Goal: Task Accomplishment & Management: Use online tool/utility

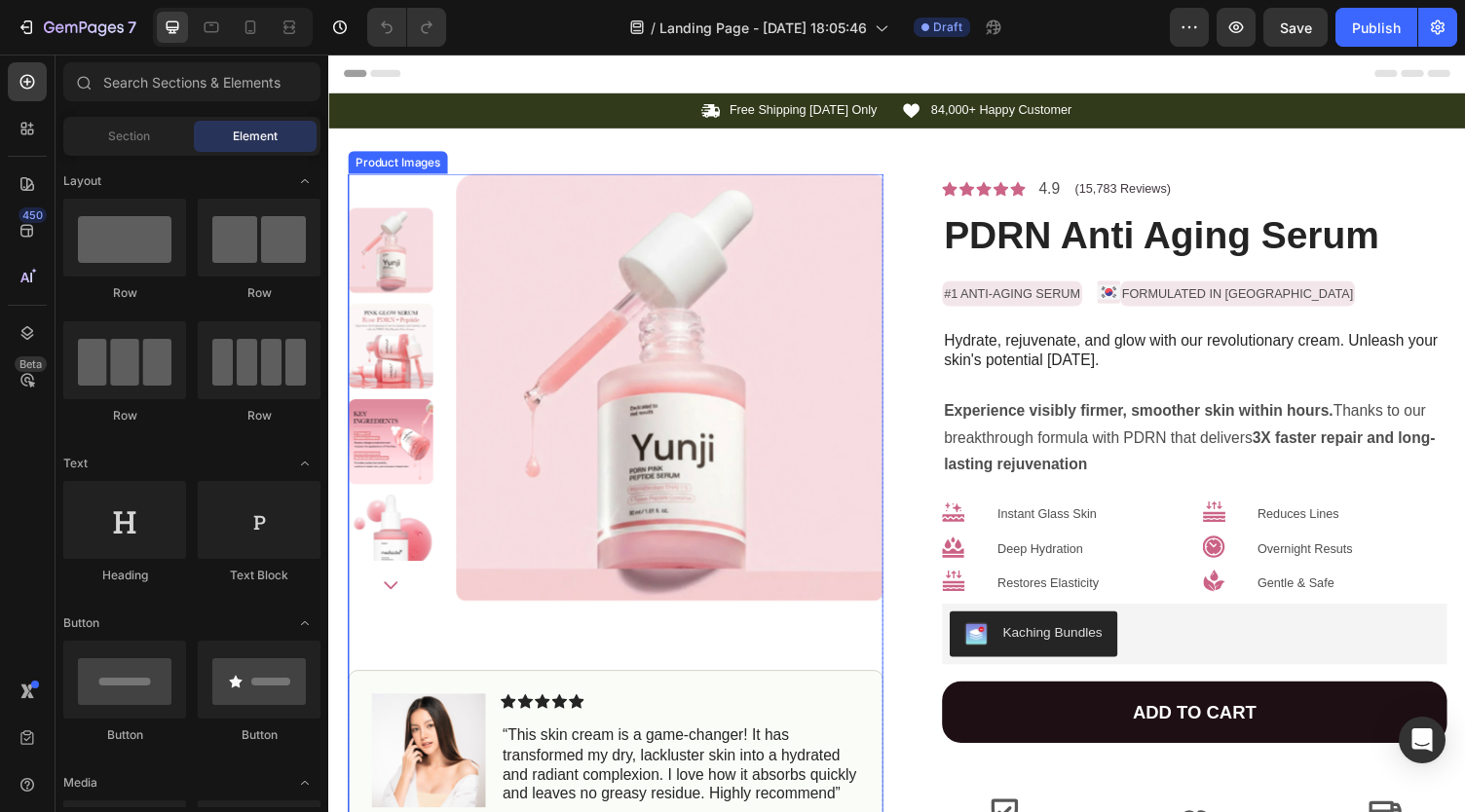
scroll to position [42, 0]
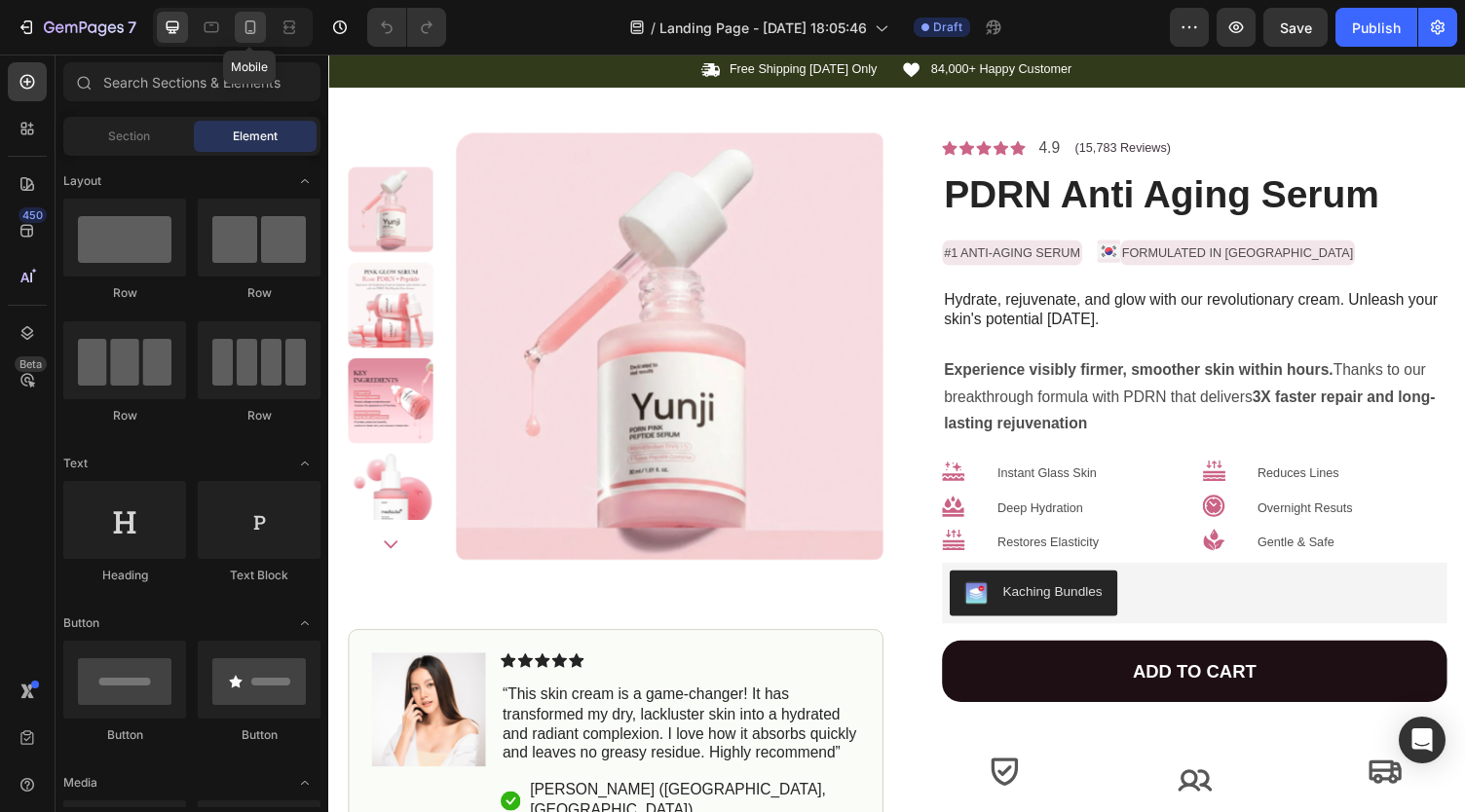
click at [248, 34] on icon at bounding box center [250, 28] width 11 height 14
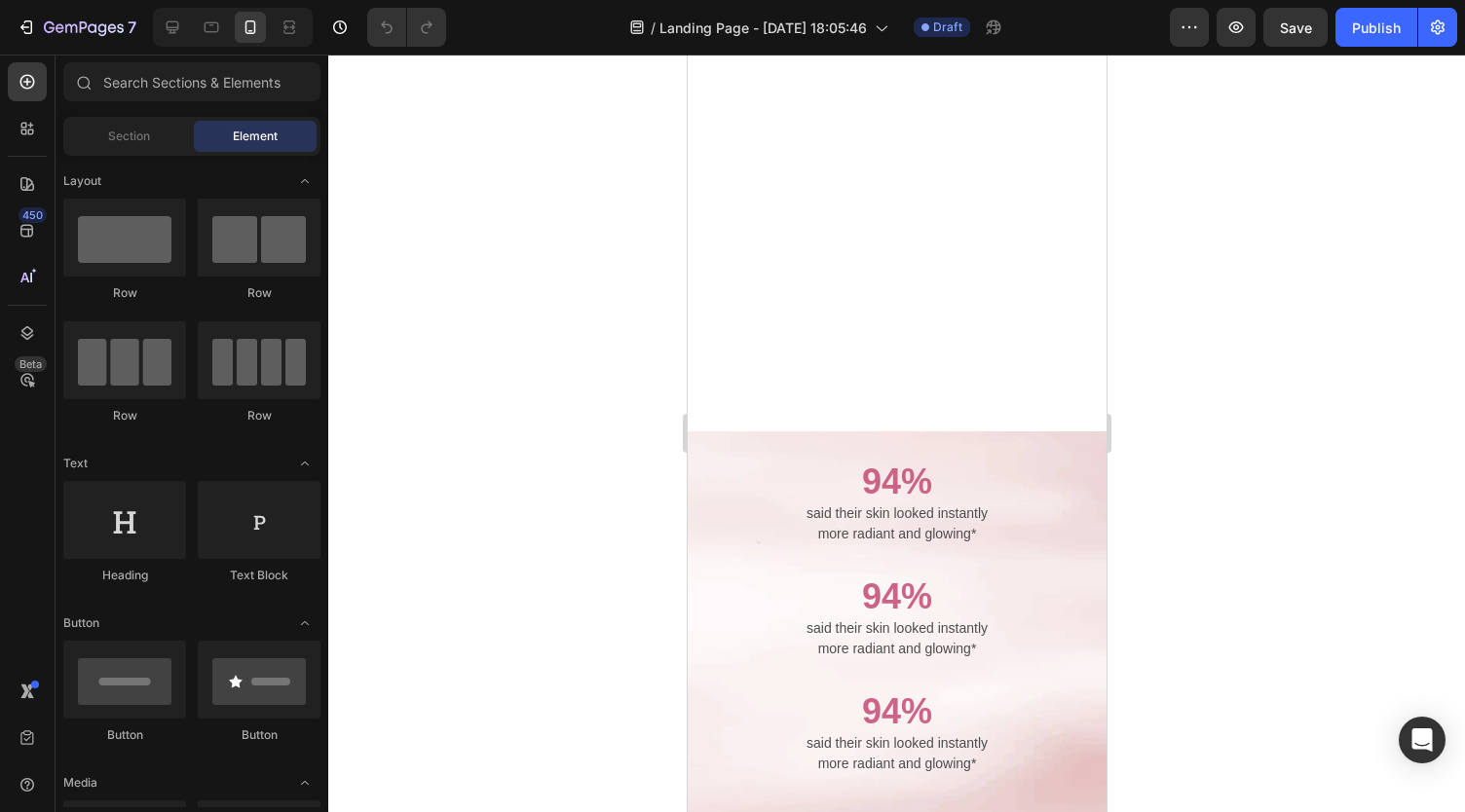
scroll to position [3704, 0]
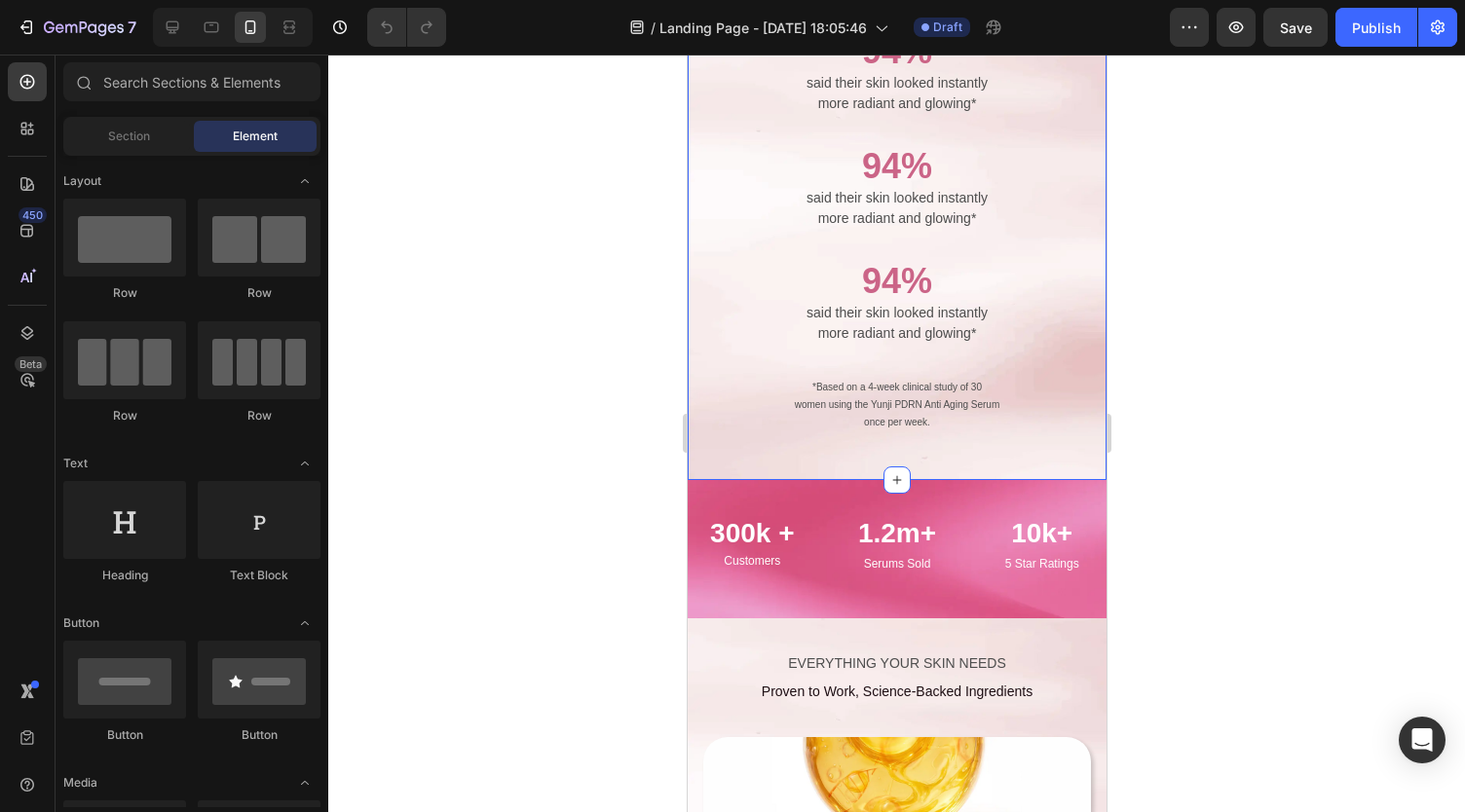
click at [705, 452] on div "94% Text Block said their skin looked instantly more radiant and glowing* Text …" at bounding box center [896, 240] width 419 height 479
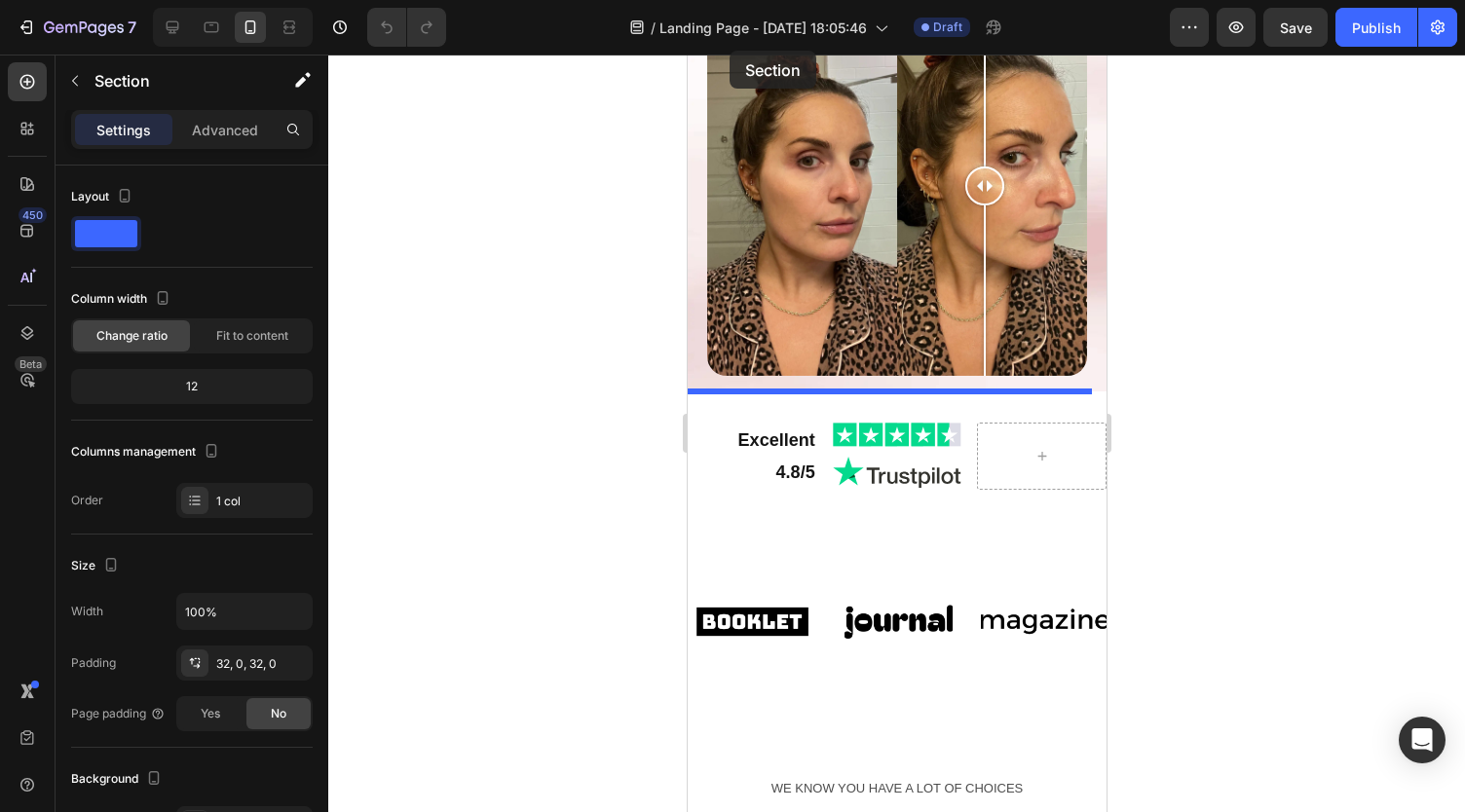
scroll to position [2050, 0]
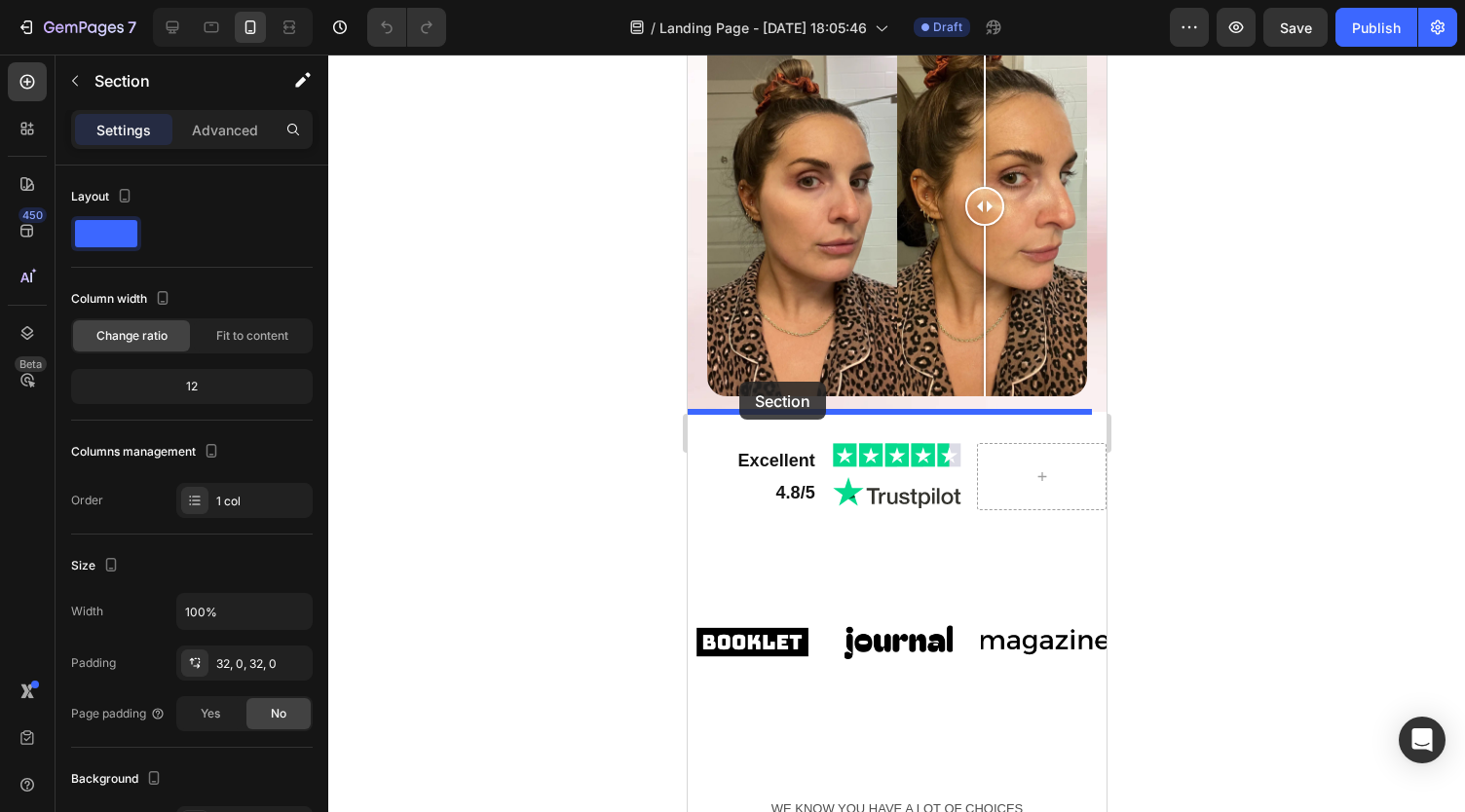
drag, startPoint x: 715, startPoint y: 455, endPoint x: 738, endPoint y: 383, distance: 75.6
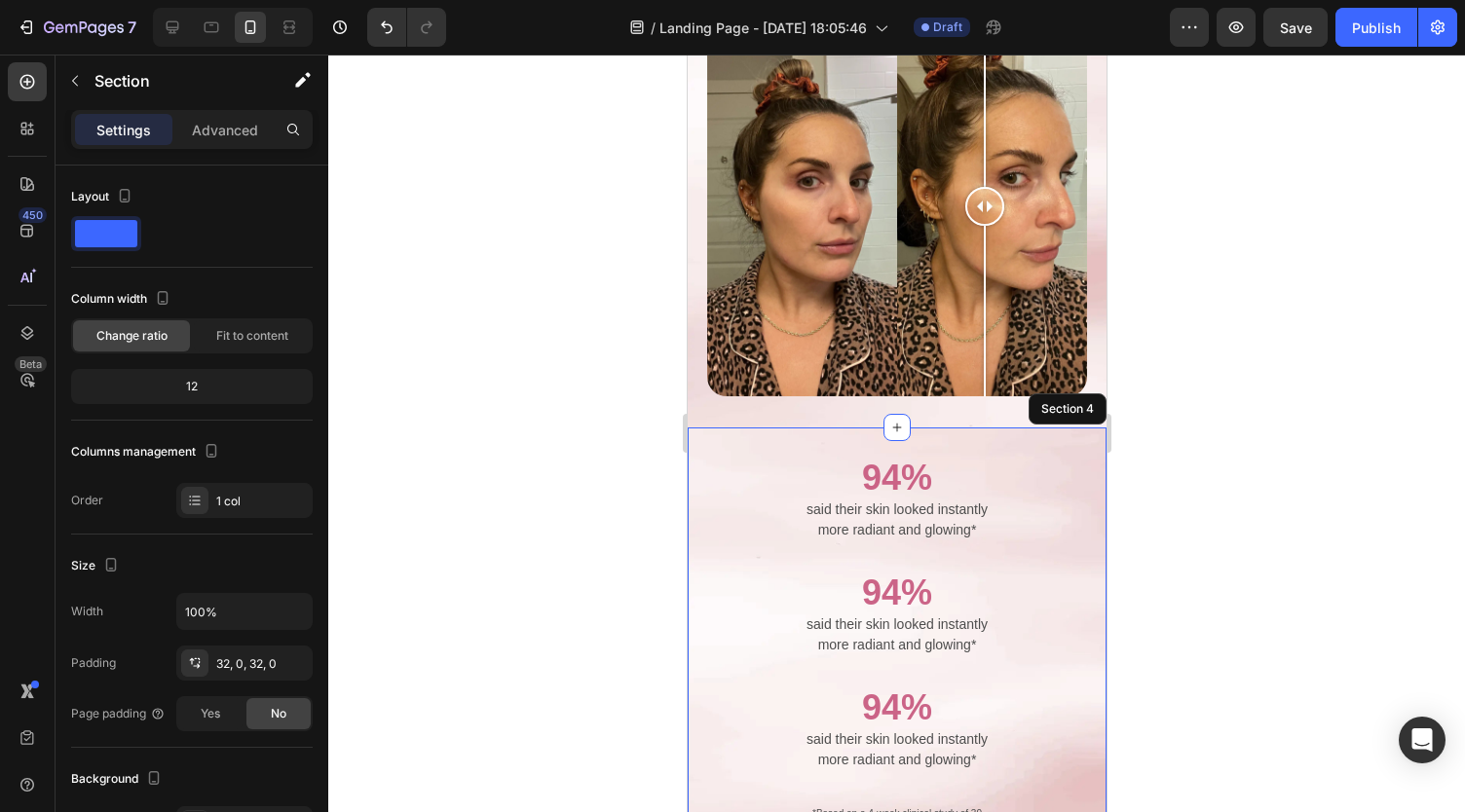
click at [553, 447] on div at bounding box center [897, 433] width 1137 height 757
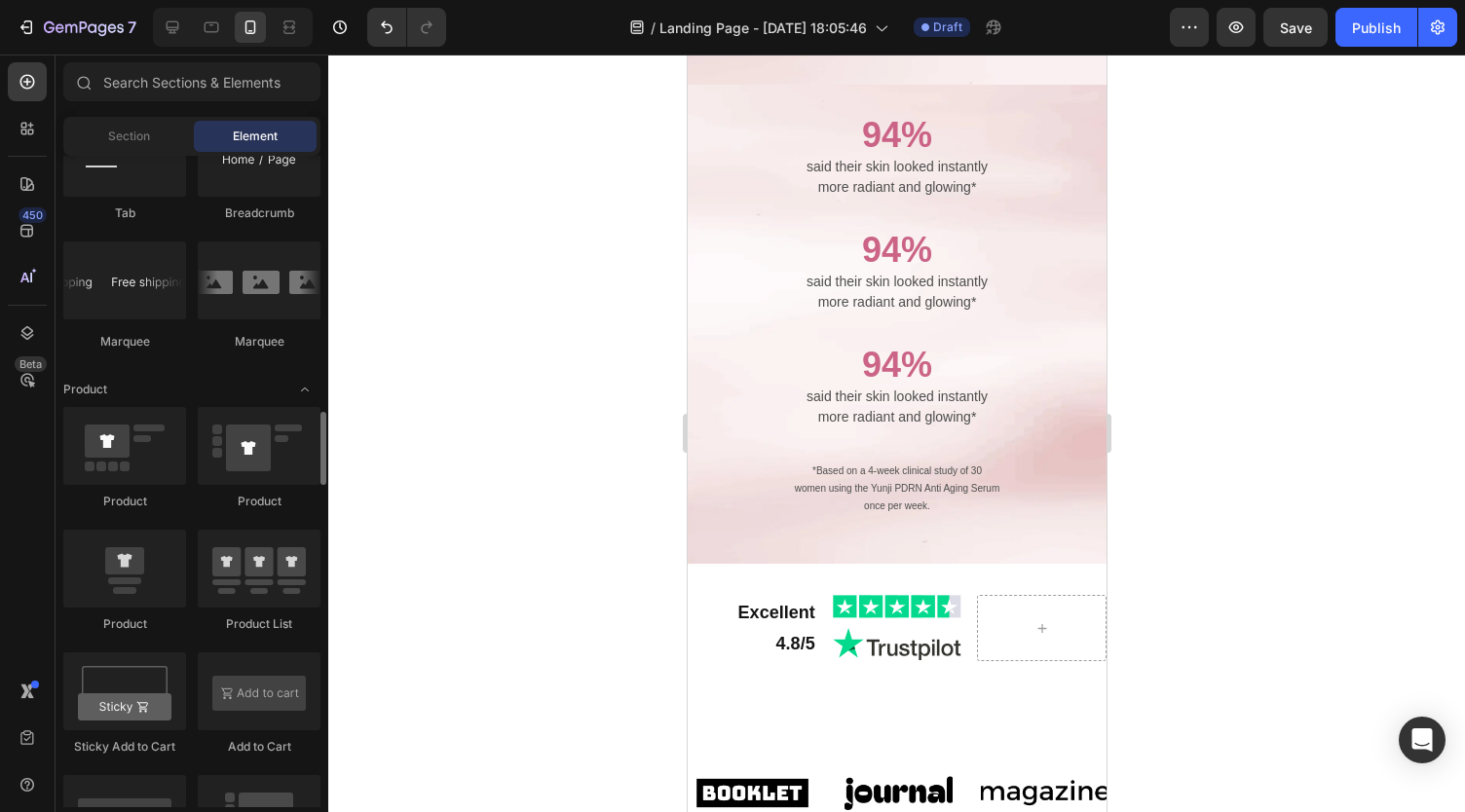
scroll to position [2289, 0]
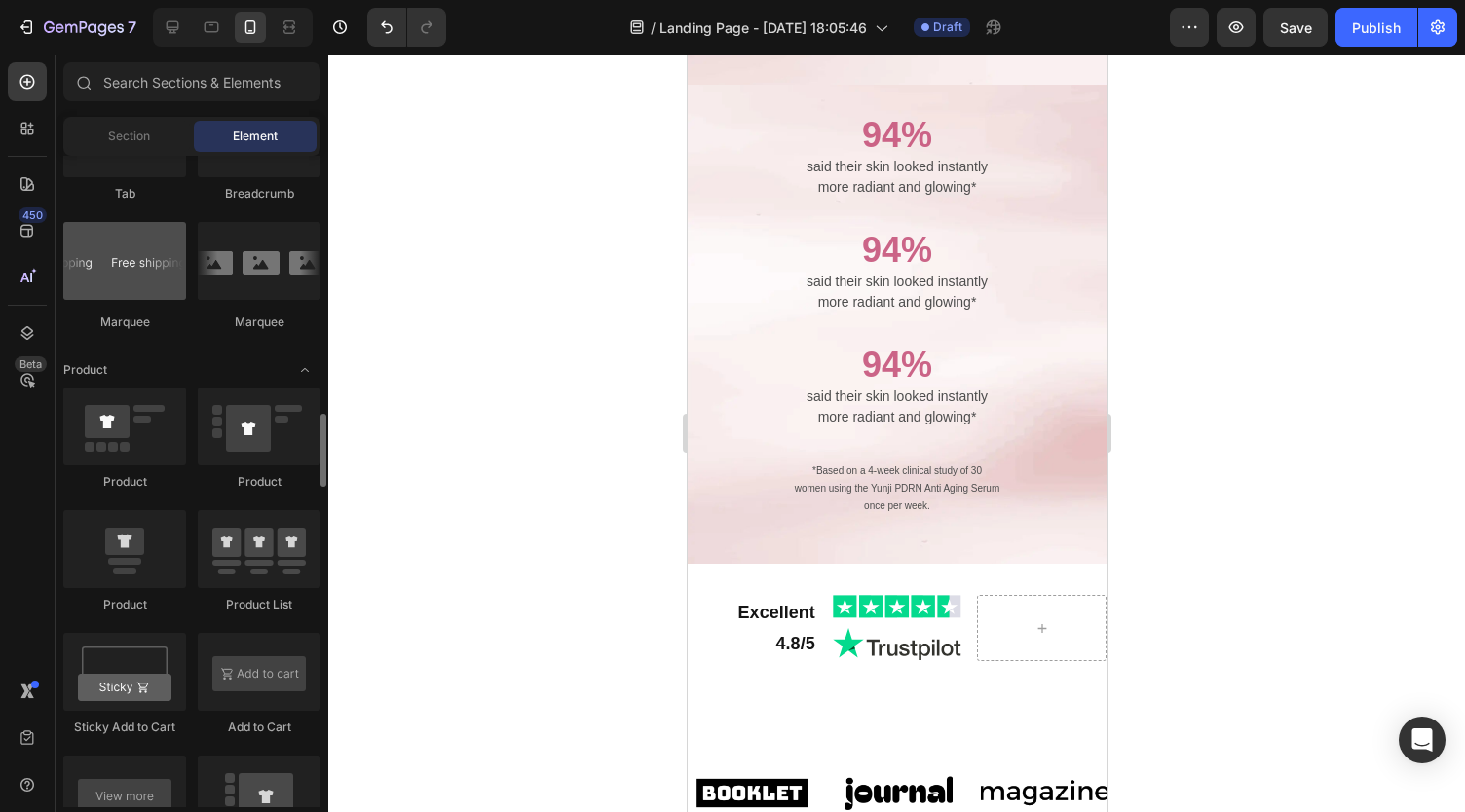
click at [143, 269] on div at bounding box center [125, 261] width 123 height 78
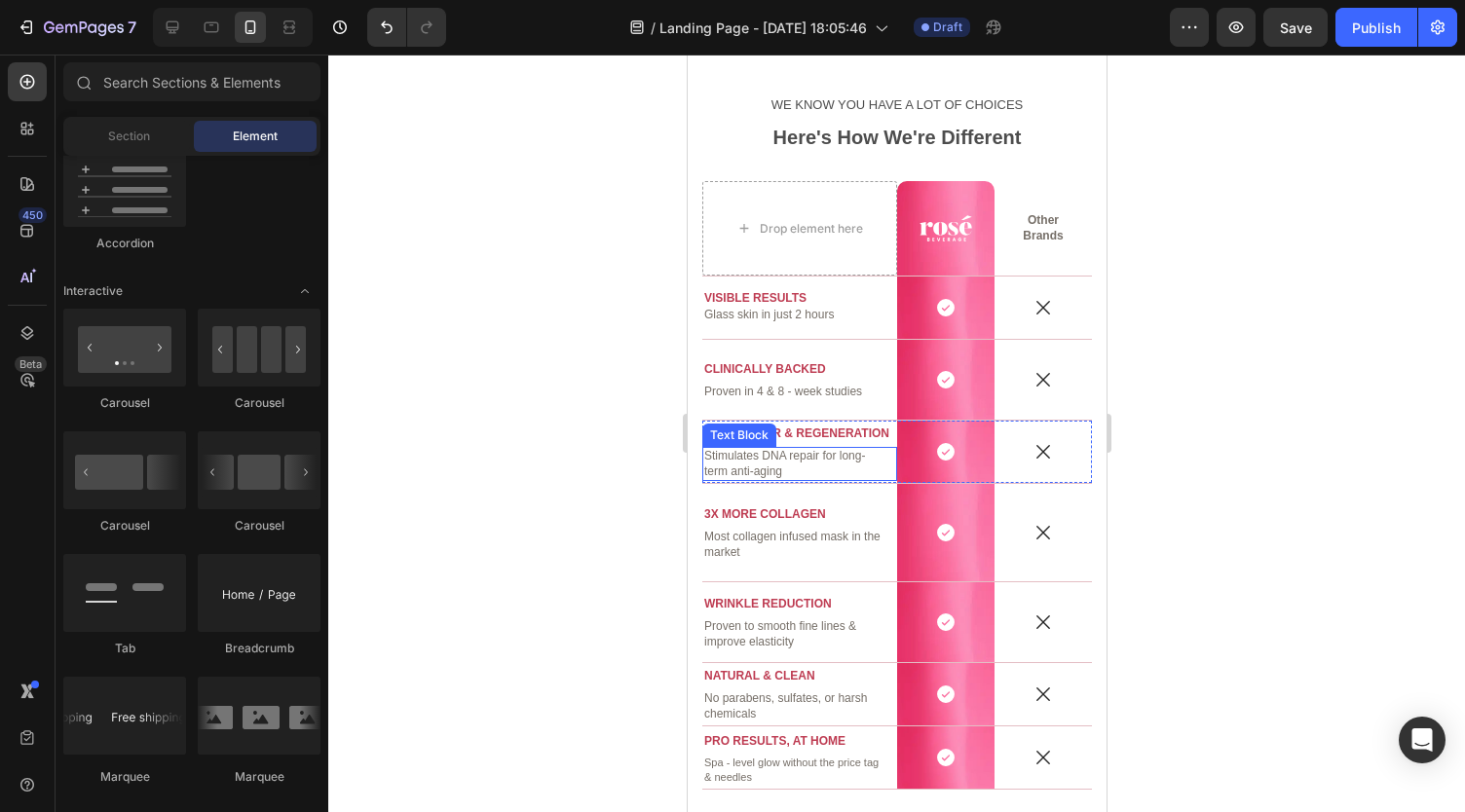
scroll to position [2760, 0]
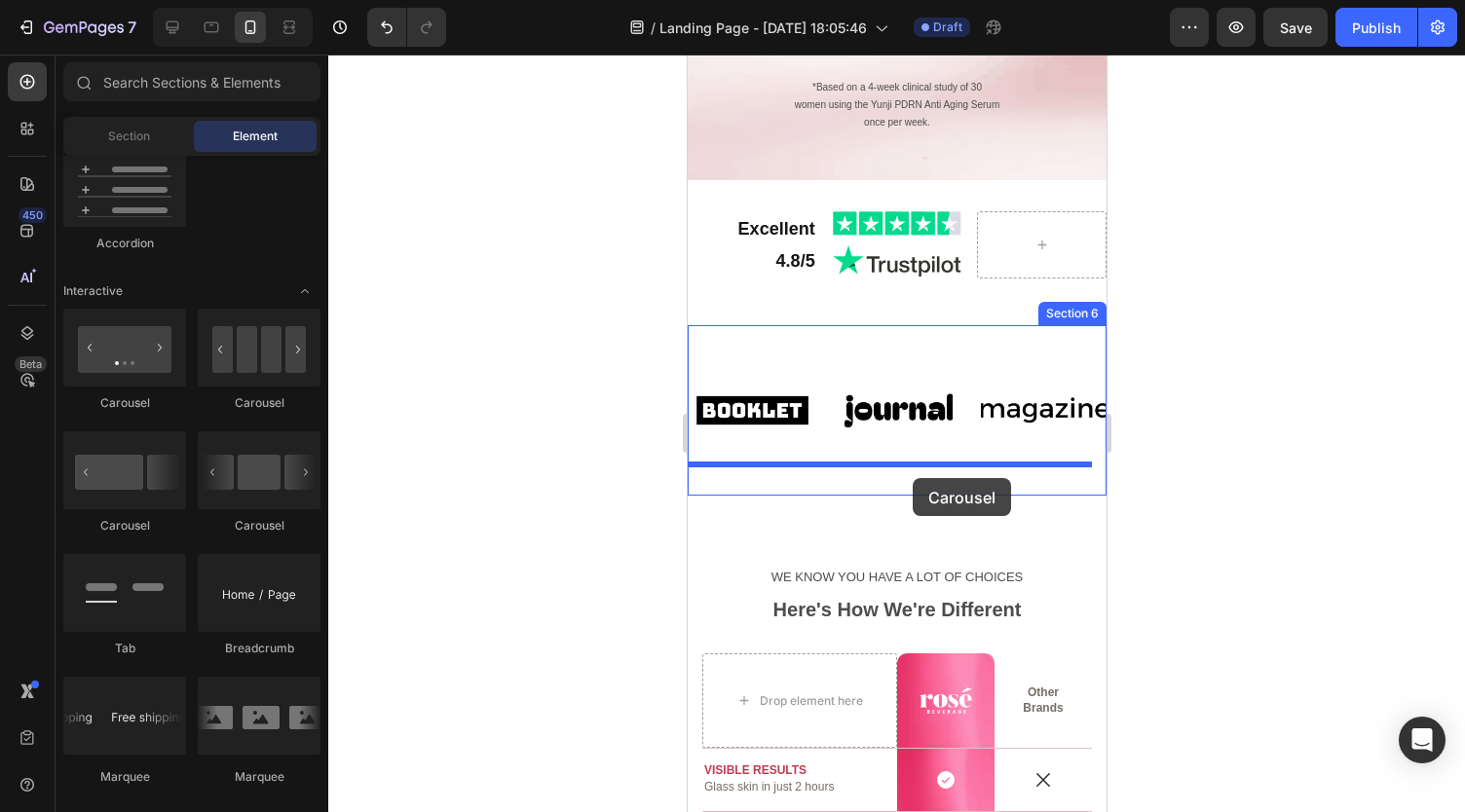
drag, startPoint x: 818, startPoint y: 425, endPoint x: 912, endPoint y: 476, distance: 106.9
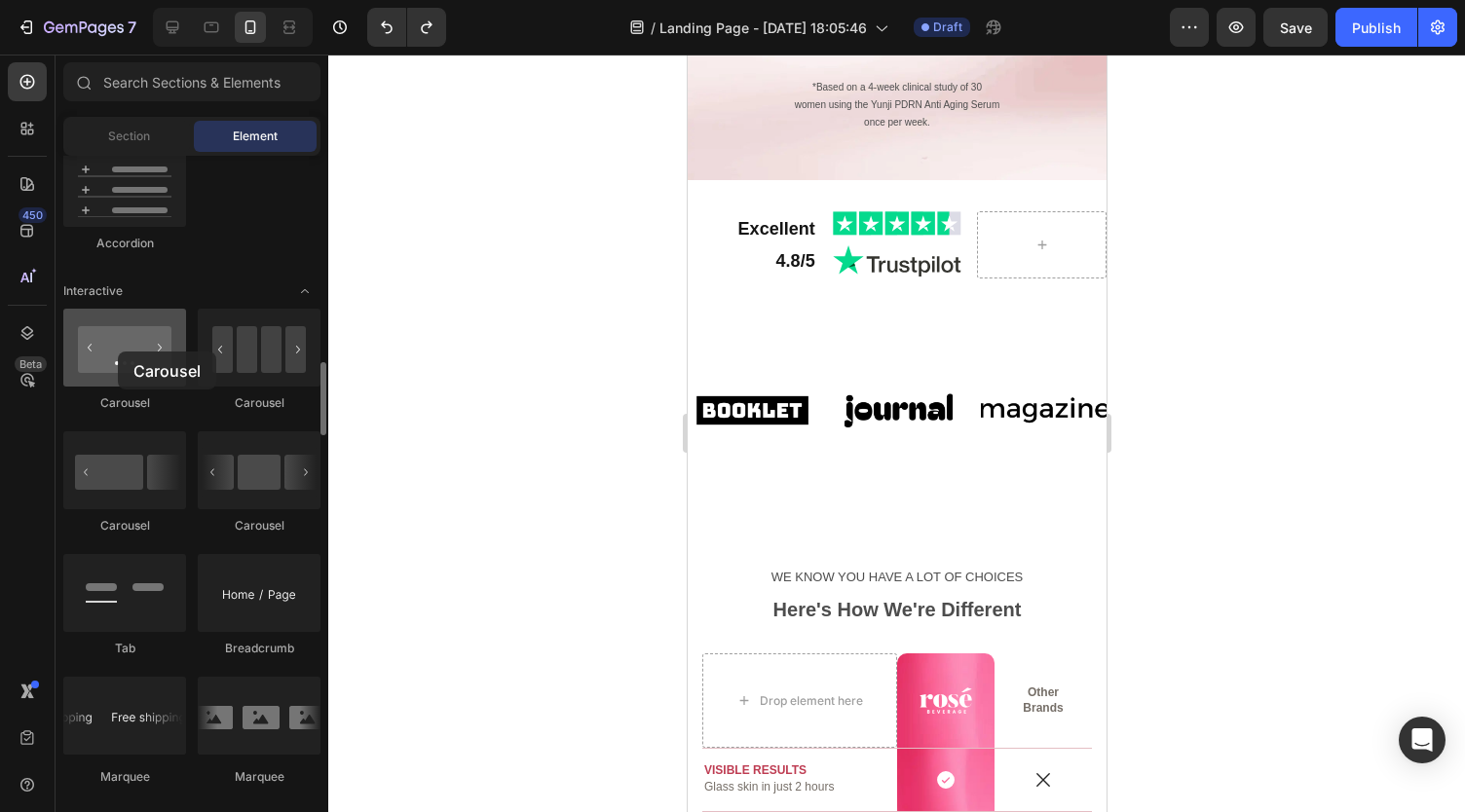
drag, startPoint x: 140, startPoint y: 361, endPoint x: 118, endPoint y: 351, distance: 24.2
click at [118, 351] on div at bounding box center [125, 347] width 123 height 78
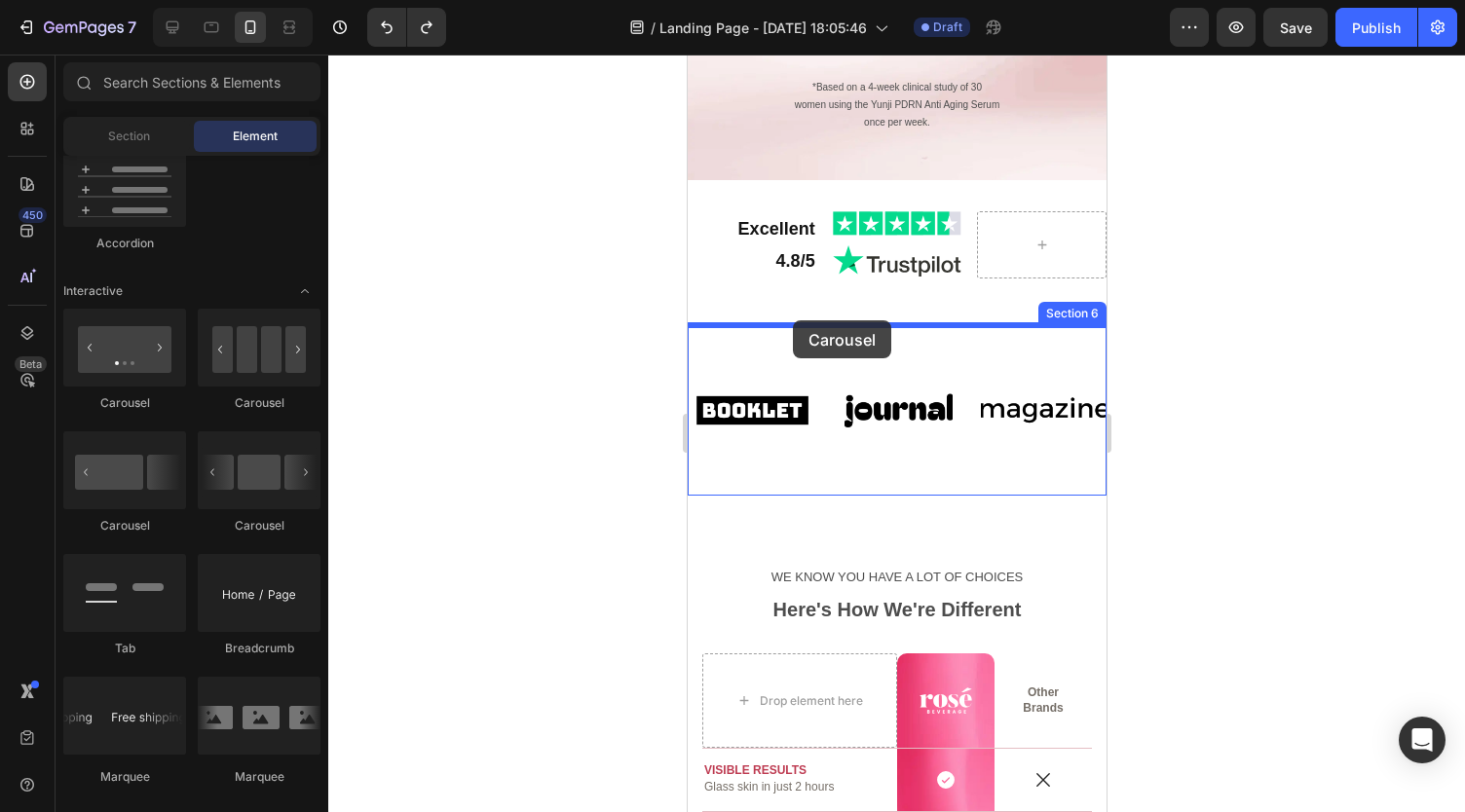
drag, startPoint x: 804, startPoint y: 406, endPoint x: 792, endPoint y: 319, distance: 87.8
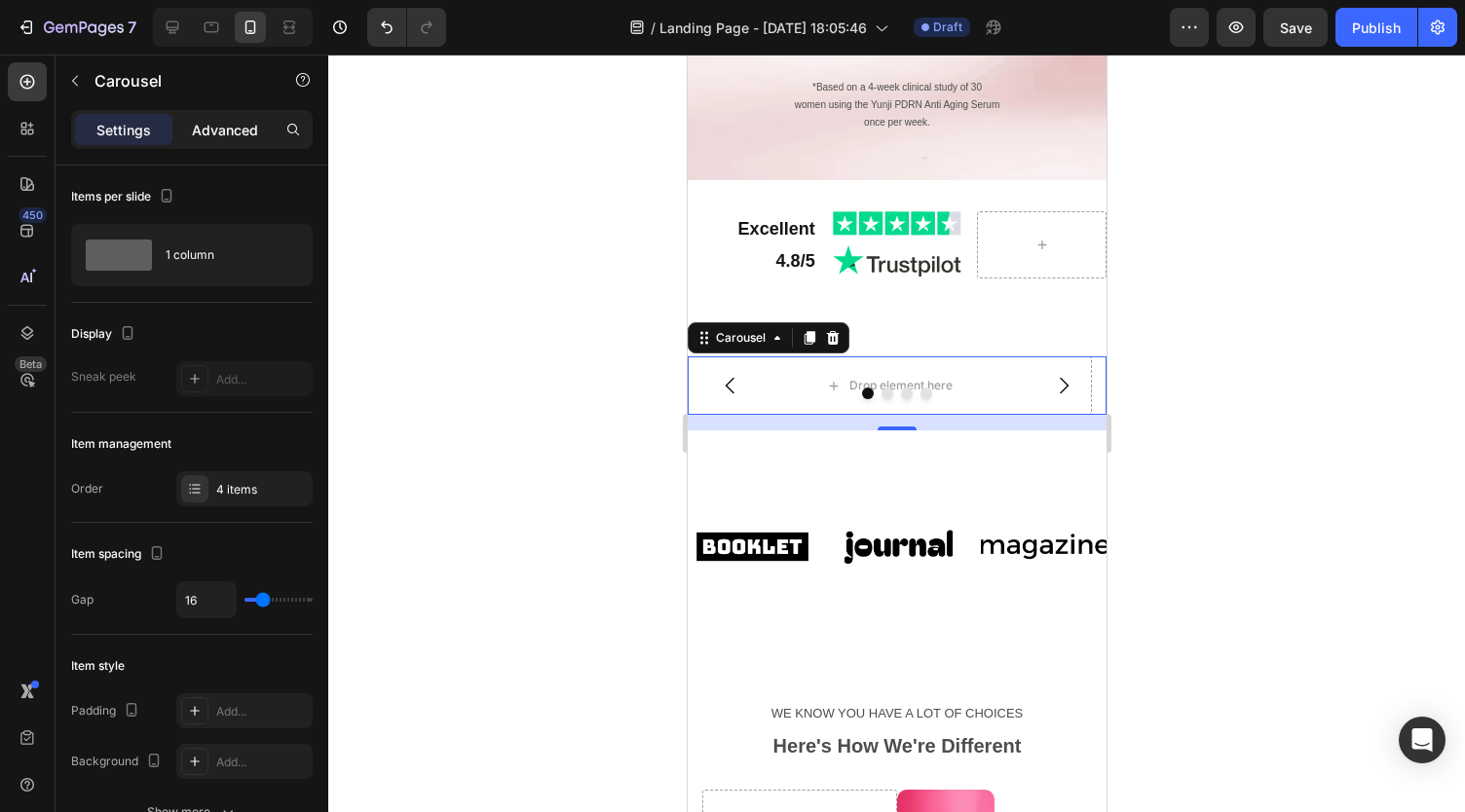
click at [220, 128] on p "Advanced" at bounding box center [224, 130] width 66 height 21
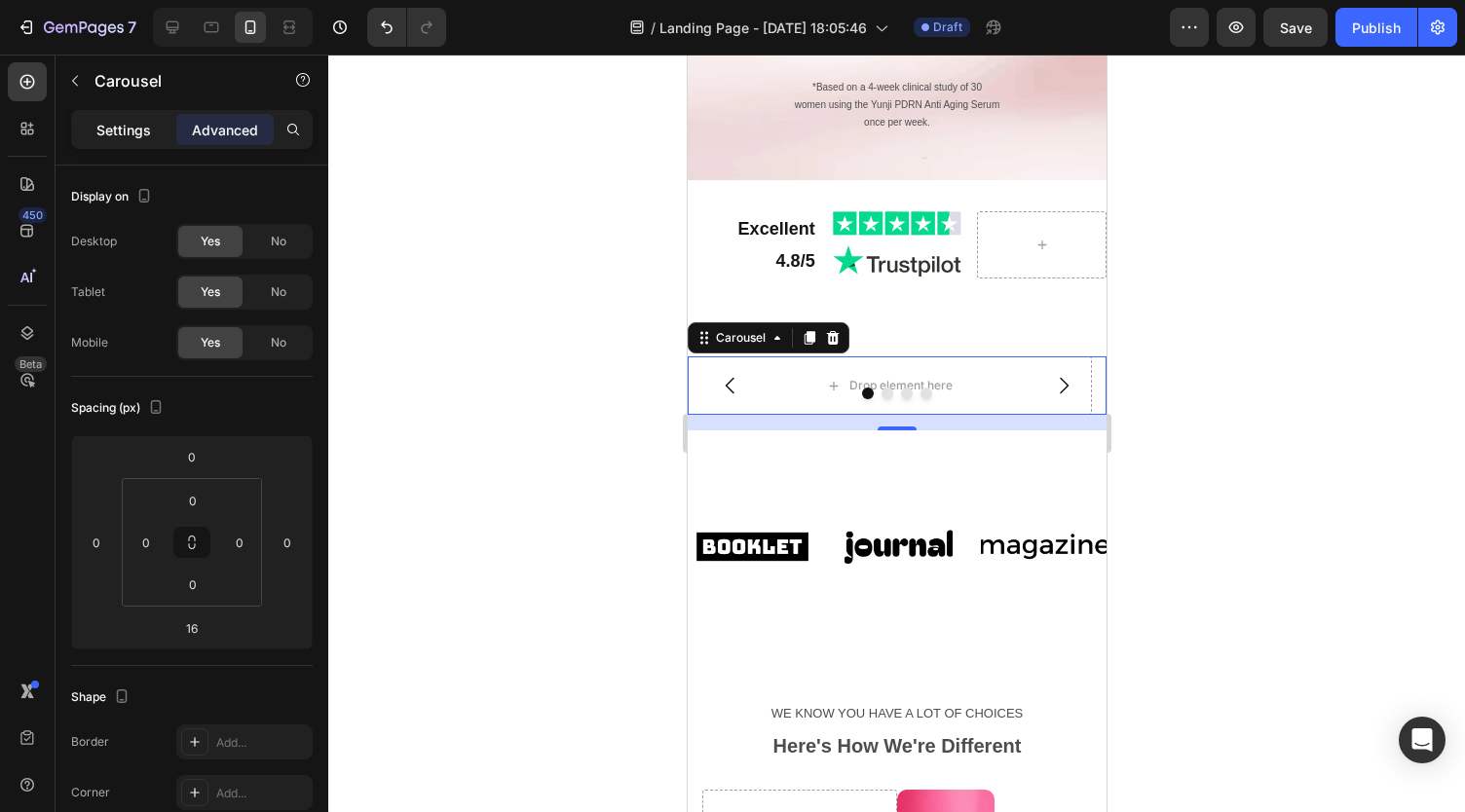
click at [139, 134] on p "Settings" at bounding box center [123, 130] width 55 height 21
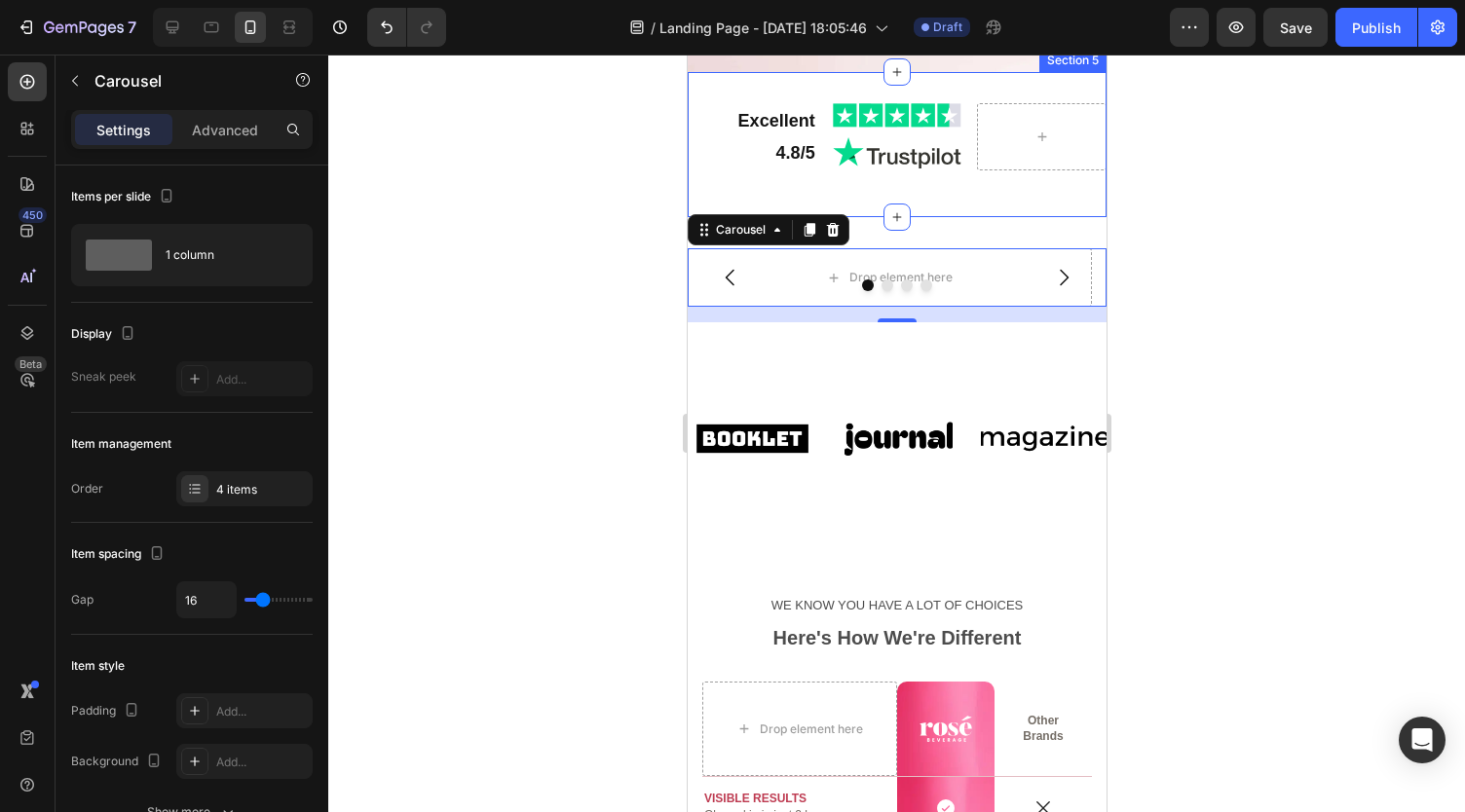
scroll to position [2869, 0]
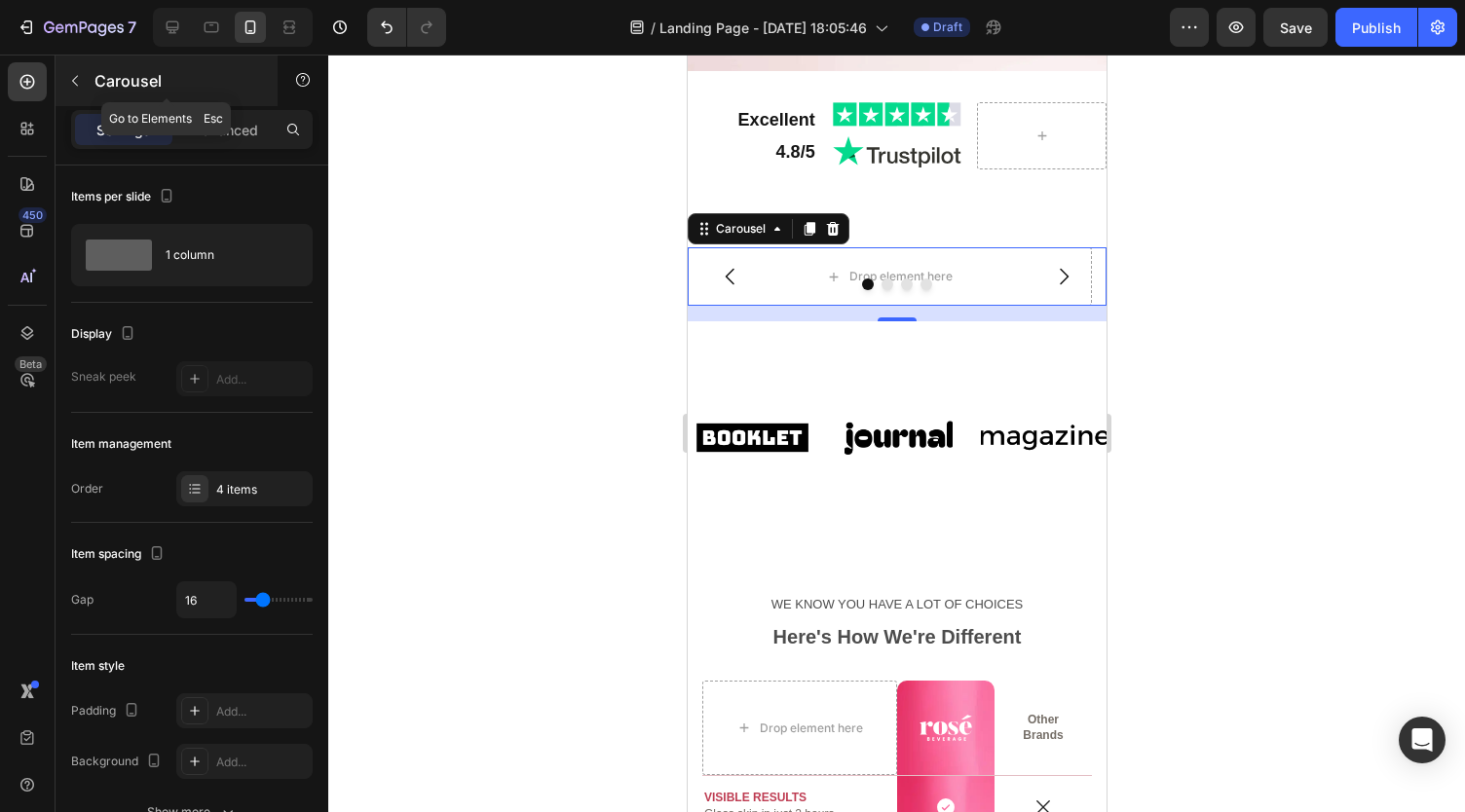
click at [78, 81] on icon "button" at bounding box center [75, 81] width 16 height 16
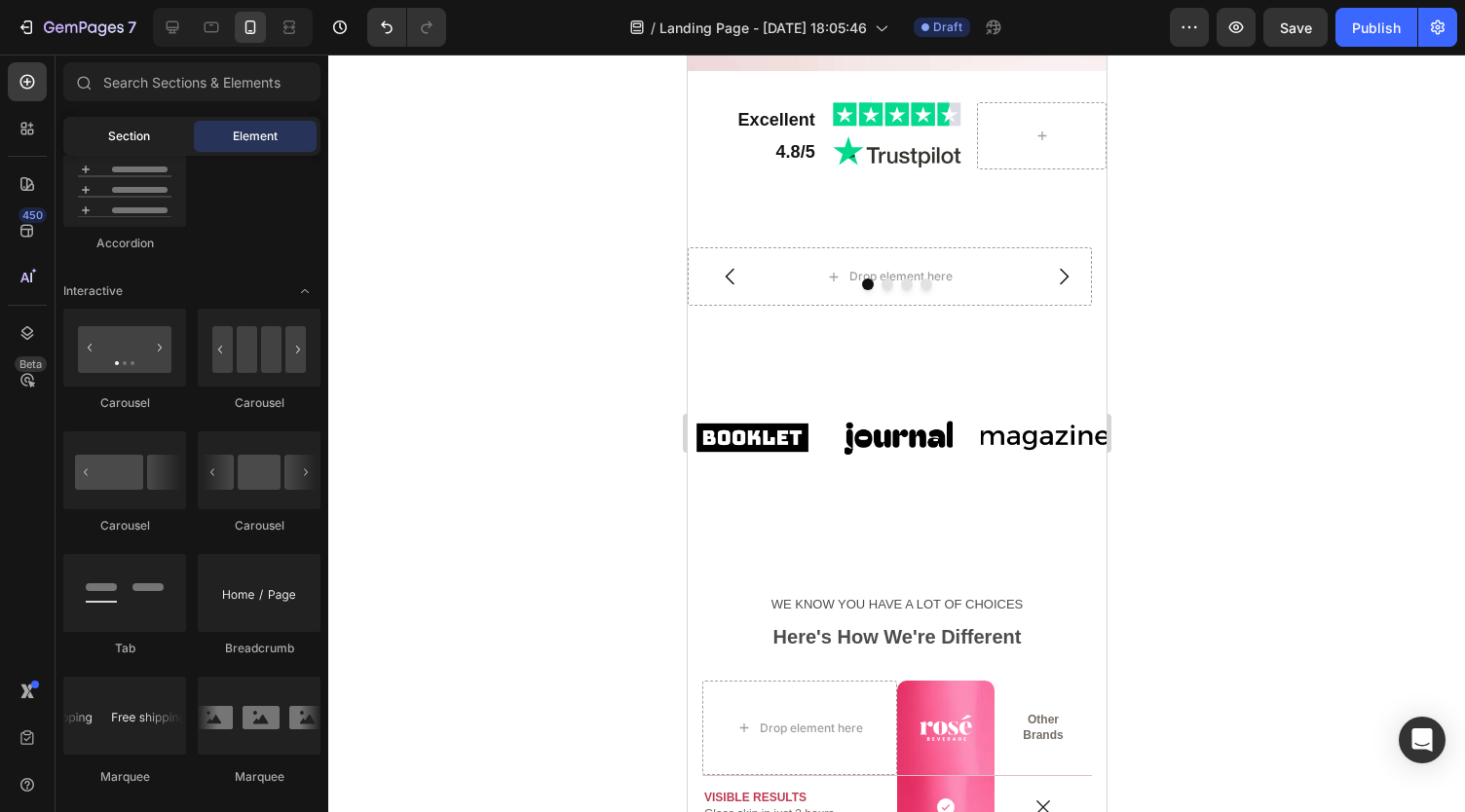
click at [119, 134] on span "Section" at bounding box center [129, 137] width 42 height 18
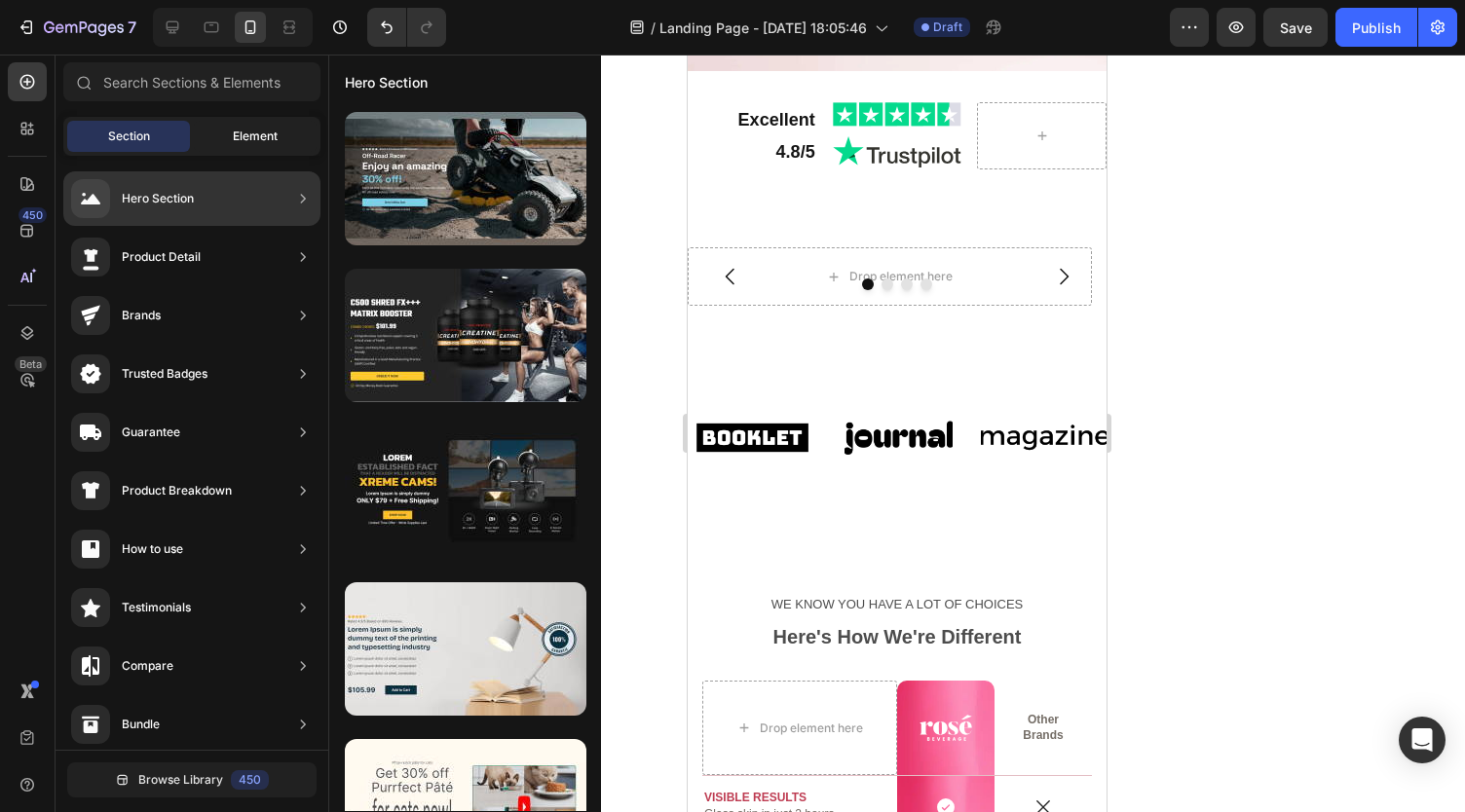
click at [241, 134] on span "Element" at bounding box center [255, 137] width 45 height 18
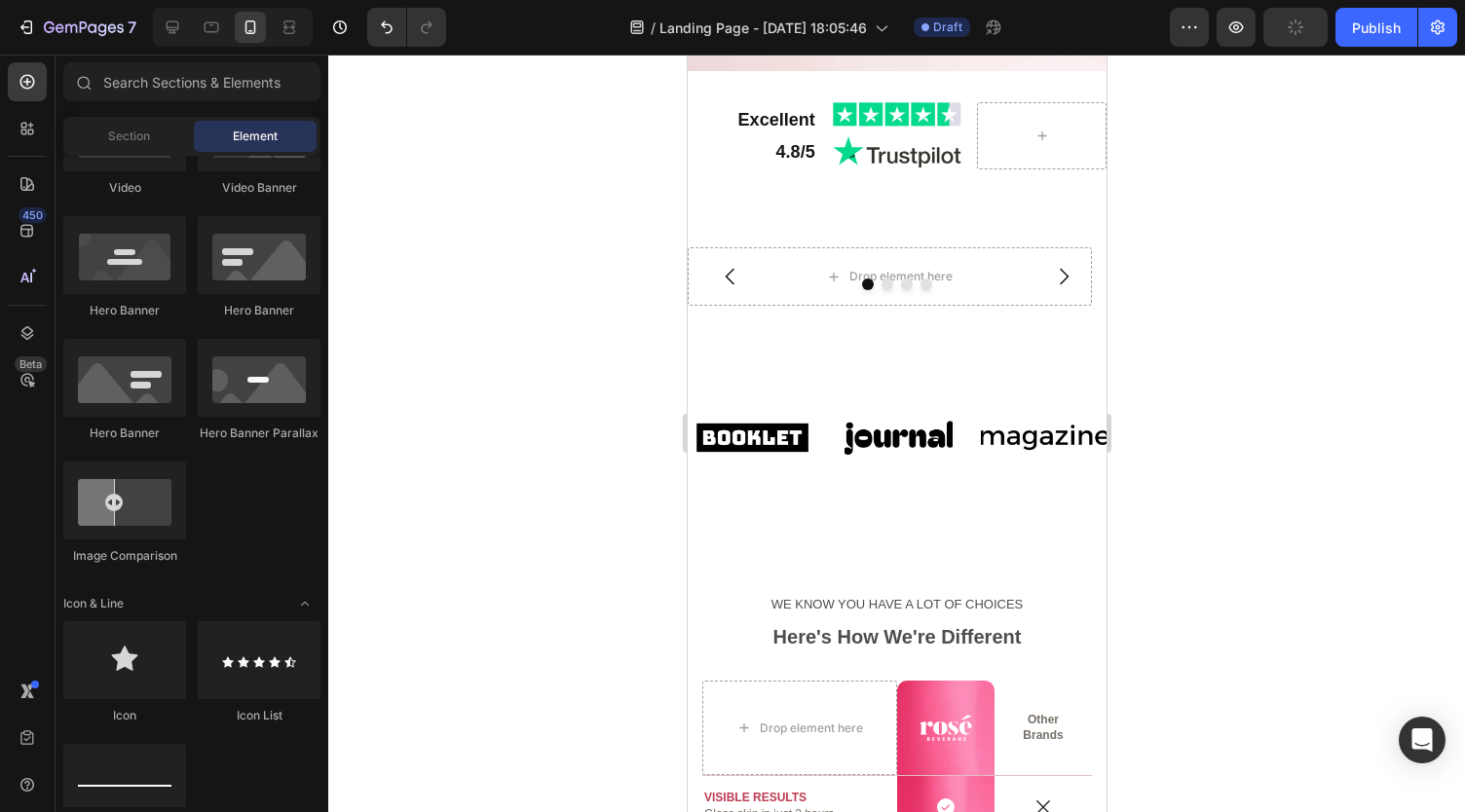
scroll to position [0, 0]
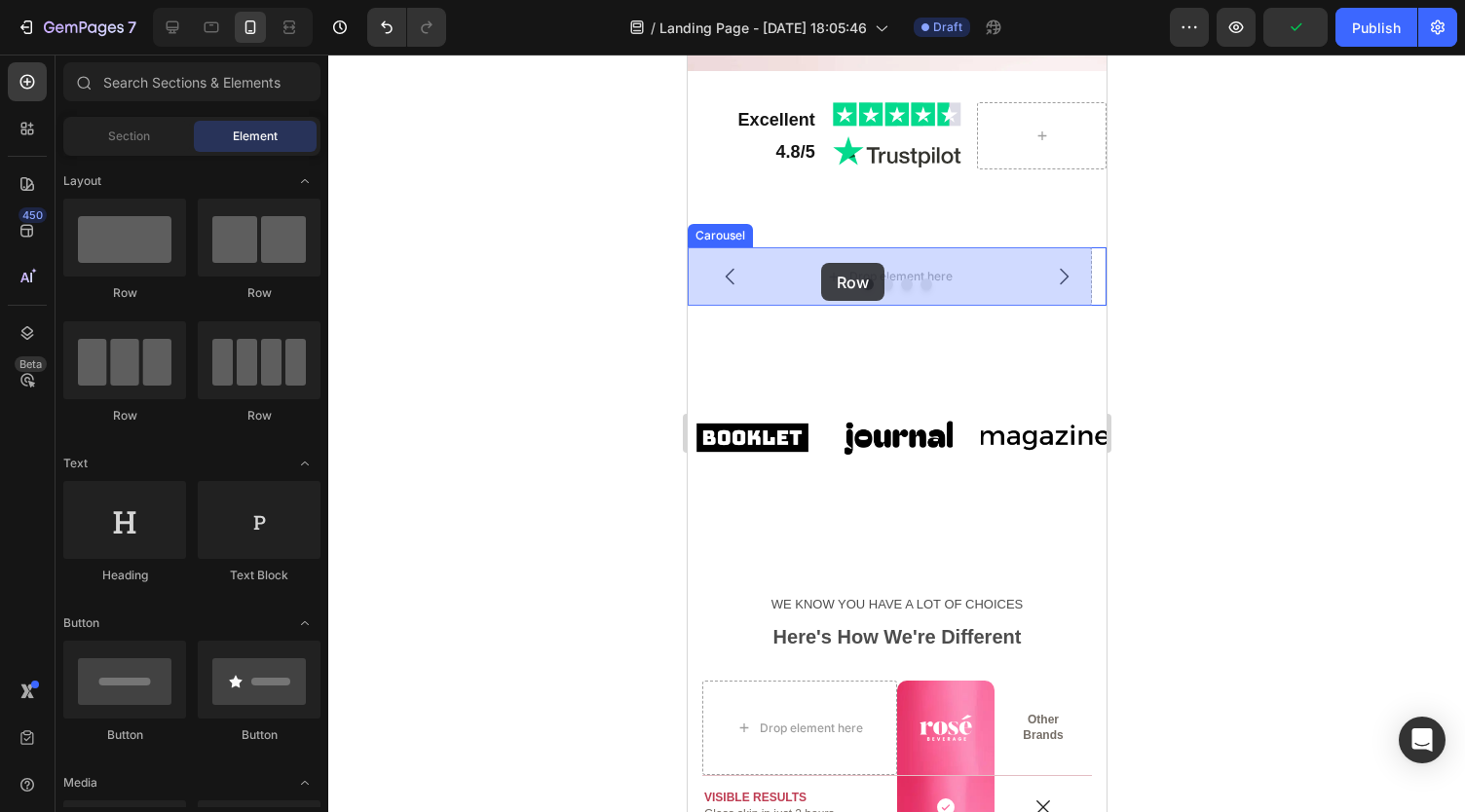
drag, startPoint x: 1261, startPoint y: 293, endPoint x: 845, endPoint y: 267, distance: 416.8
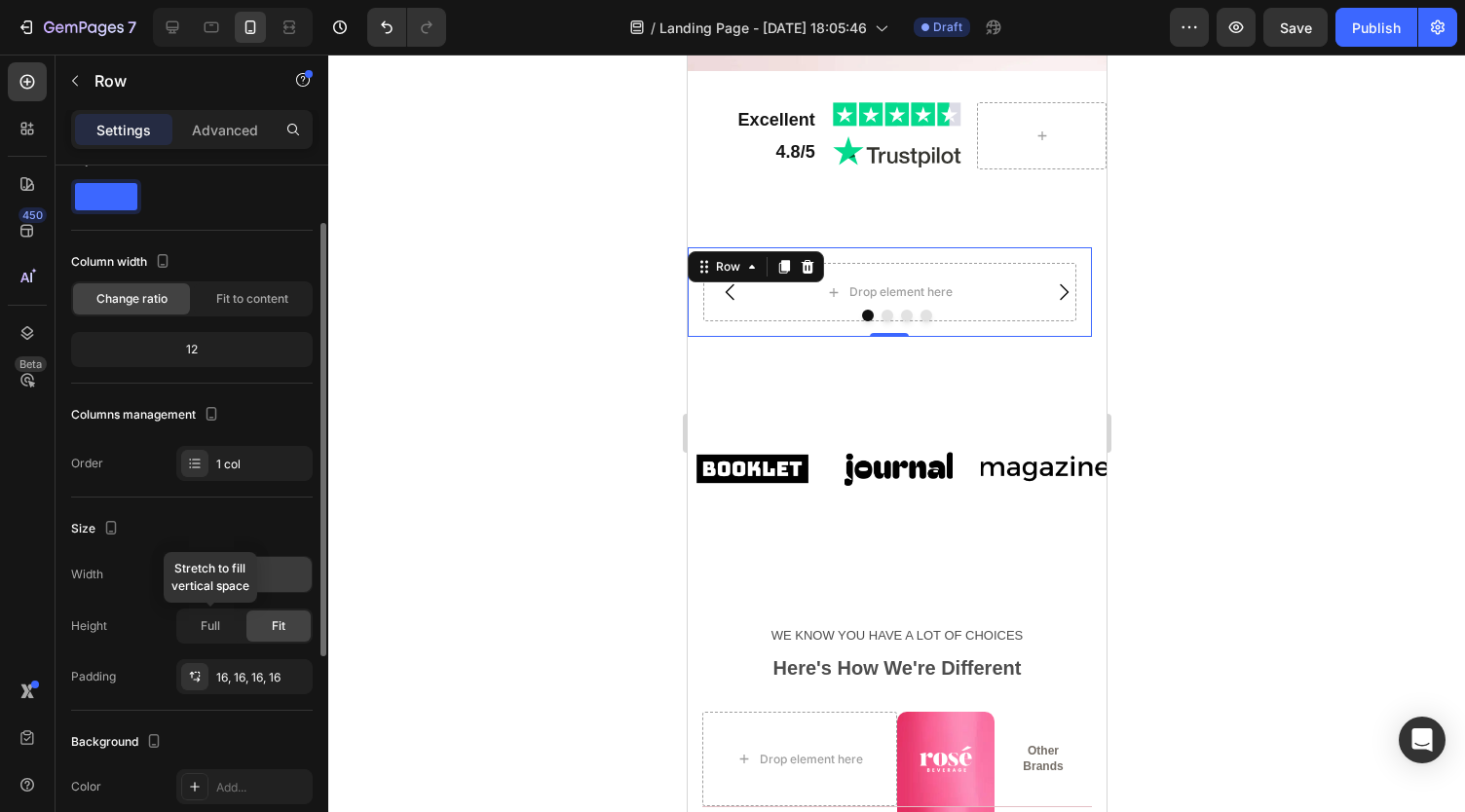
scroll to position [66, 0]
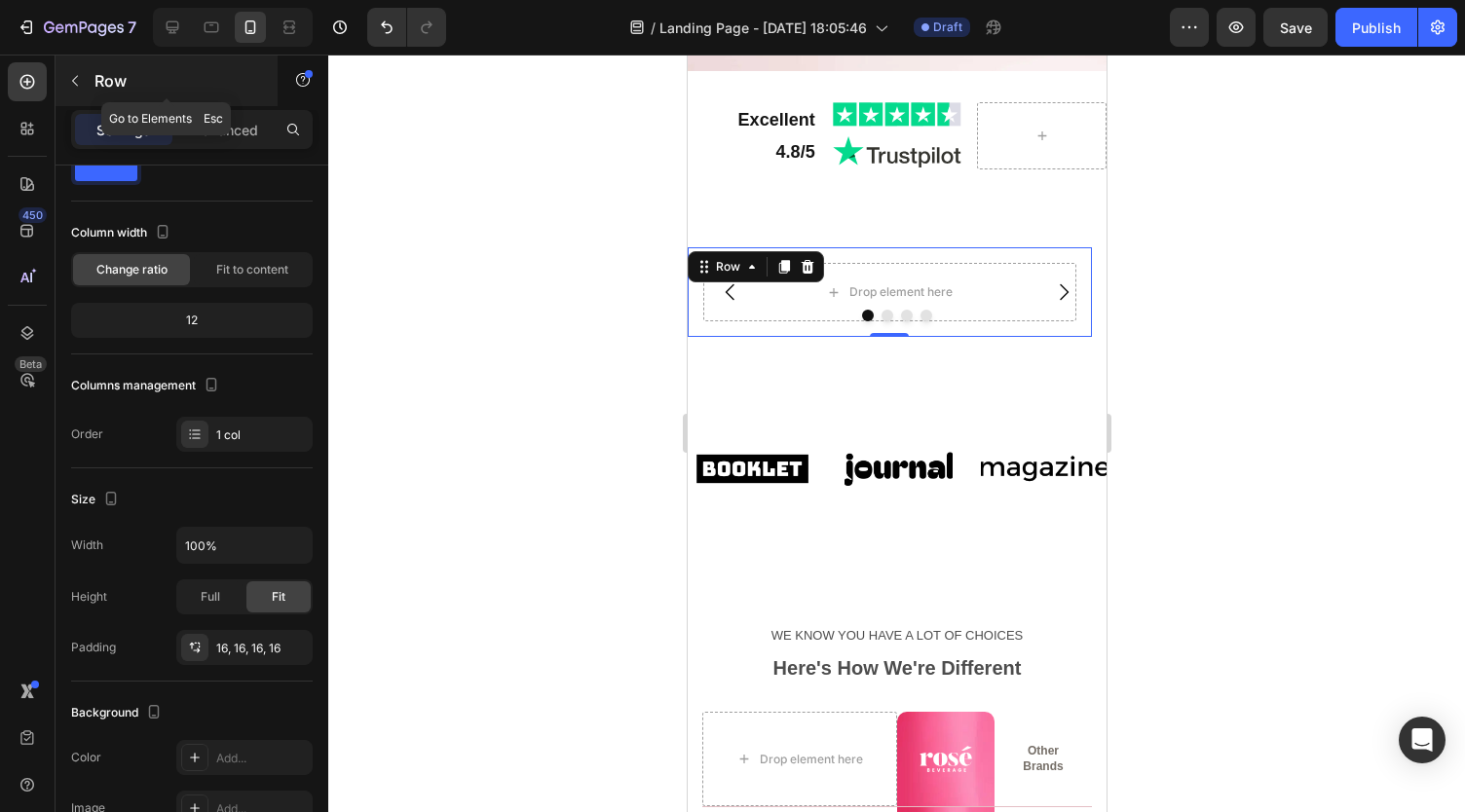
click at [74, 75] on icon "button" at bounding box center [75, 81] width 16 height 16
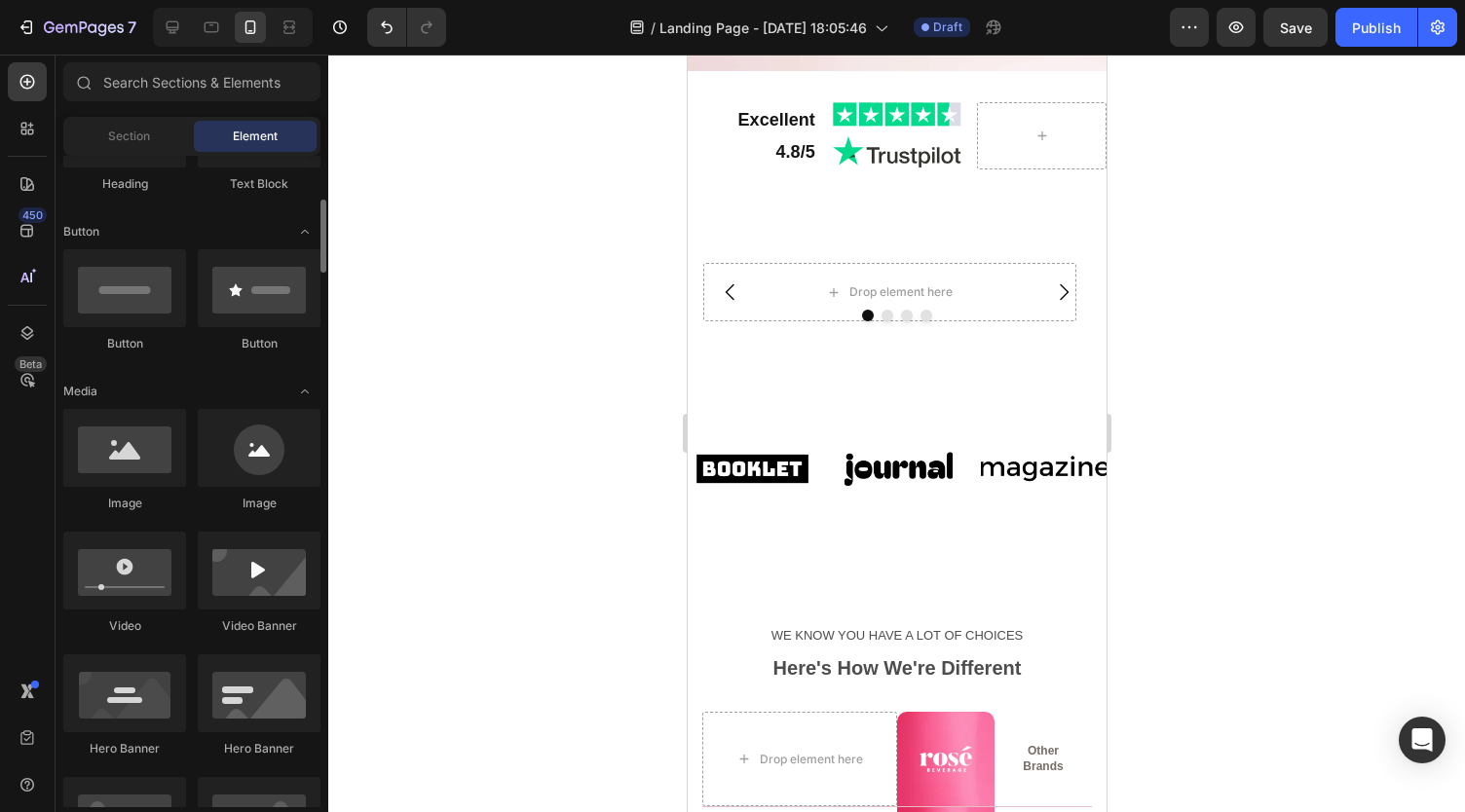
scroll to position [392, 0]
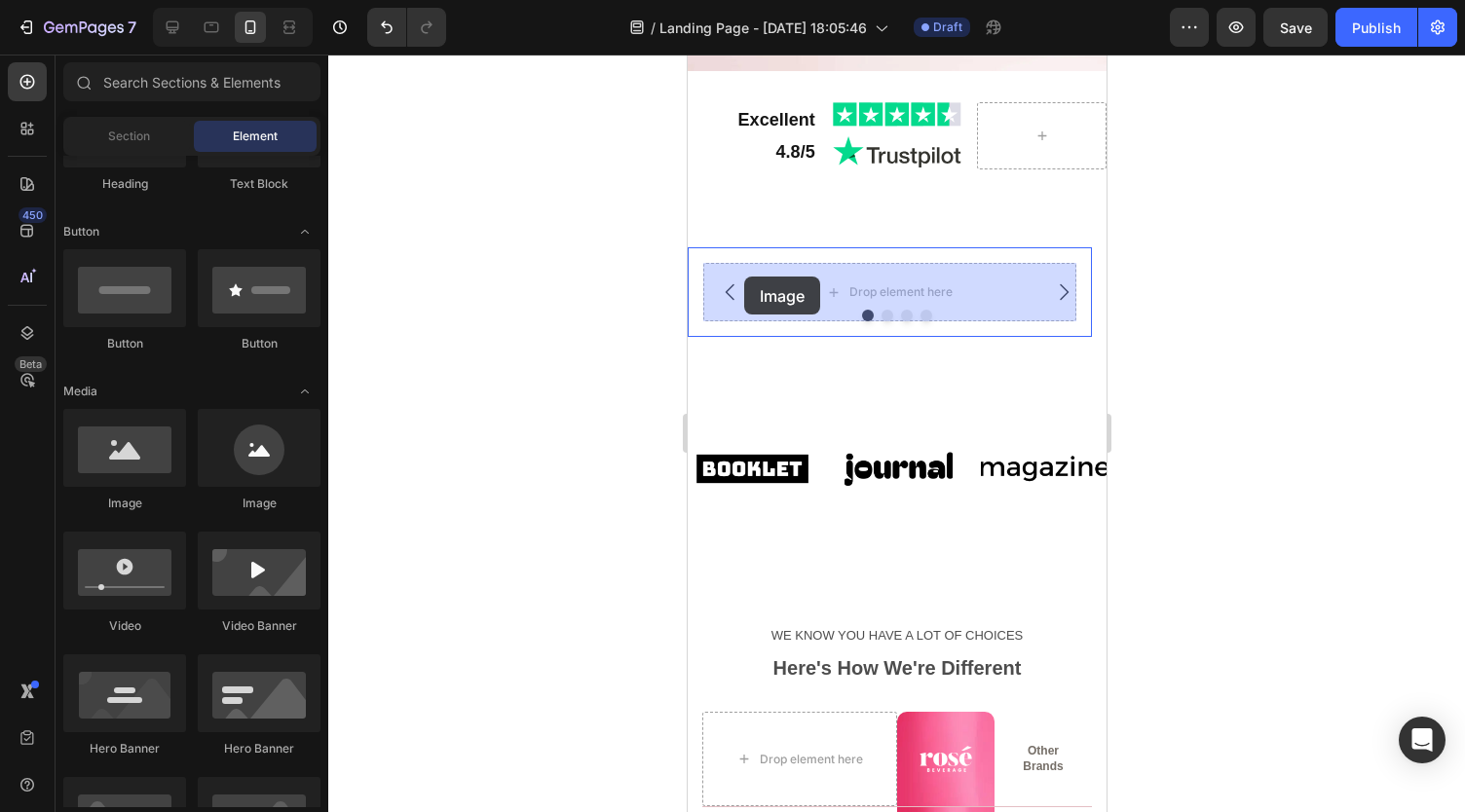
drag, startPoint x: 818, startPoint y: 536, endPoint x: 744, endPoint y: 276, distance: 270.3
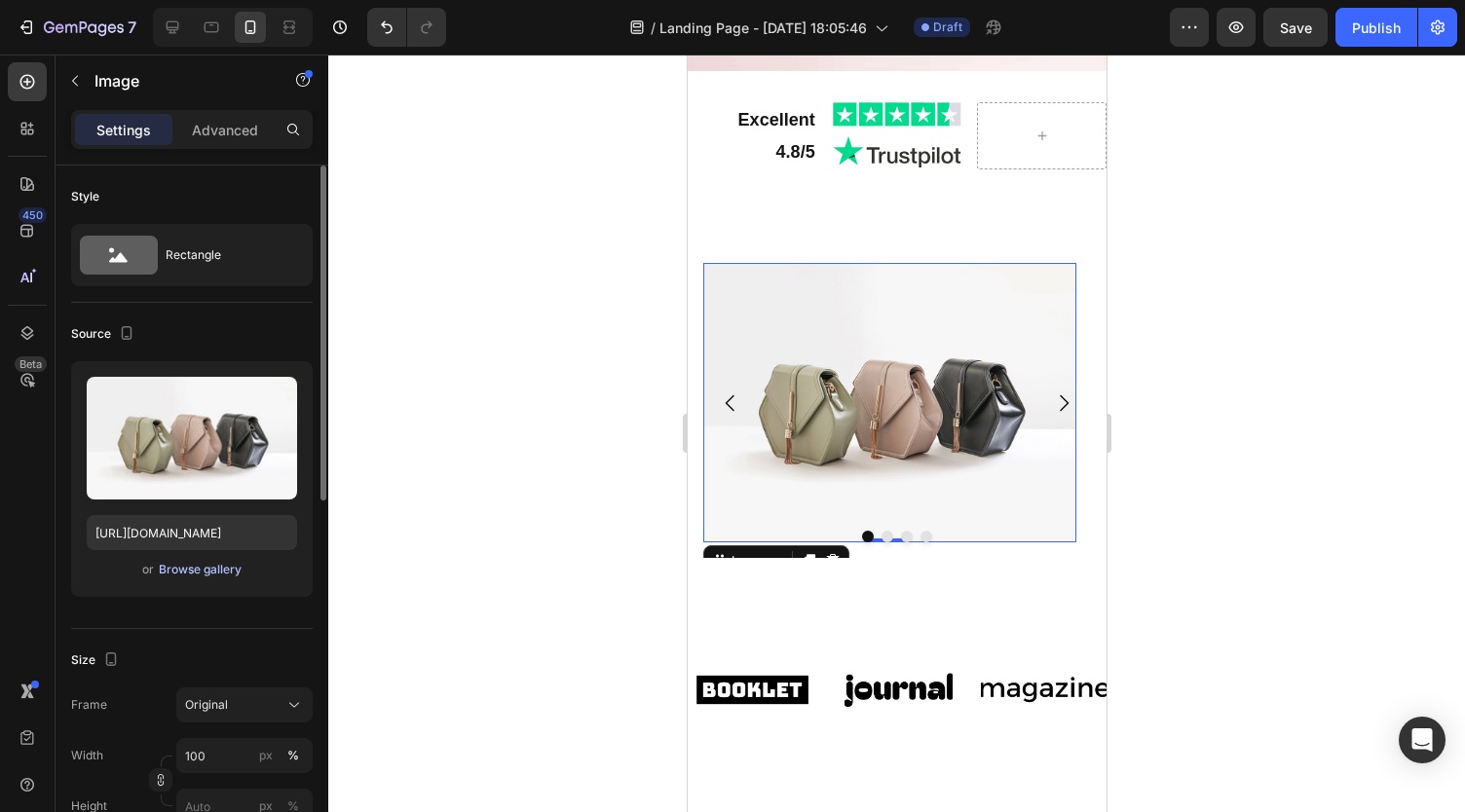
click at [218, 576] on div "Browse gallery" at bounding box center [199, 570] width 82 height 18
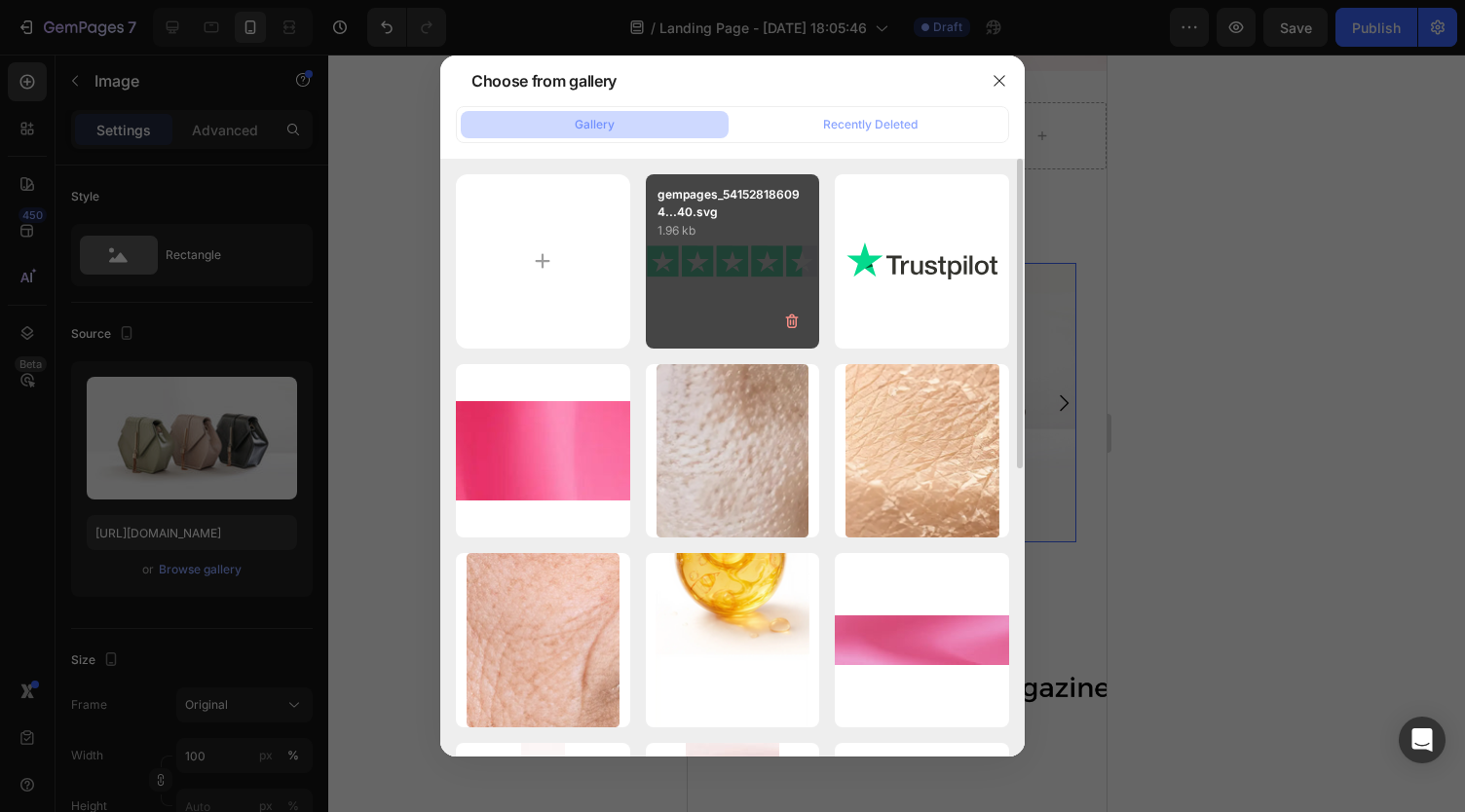
click at [715, 274] on div "gempages_541528186094...40.svg 1.96 kb" at bounding box center [733, 262] width 175 height 174
type input "https://cdn.shopify.com/s/files/1/0959/8520/5560/files/gempages_582387411045057…"
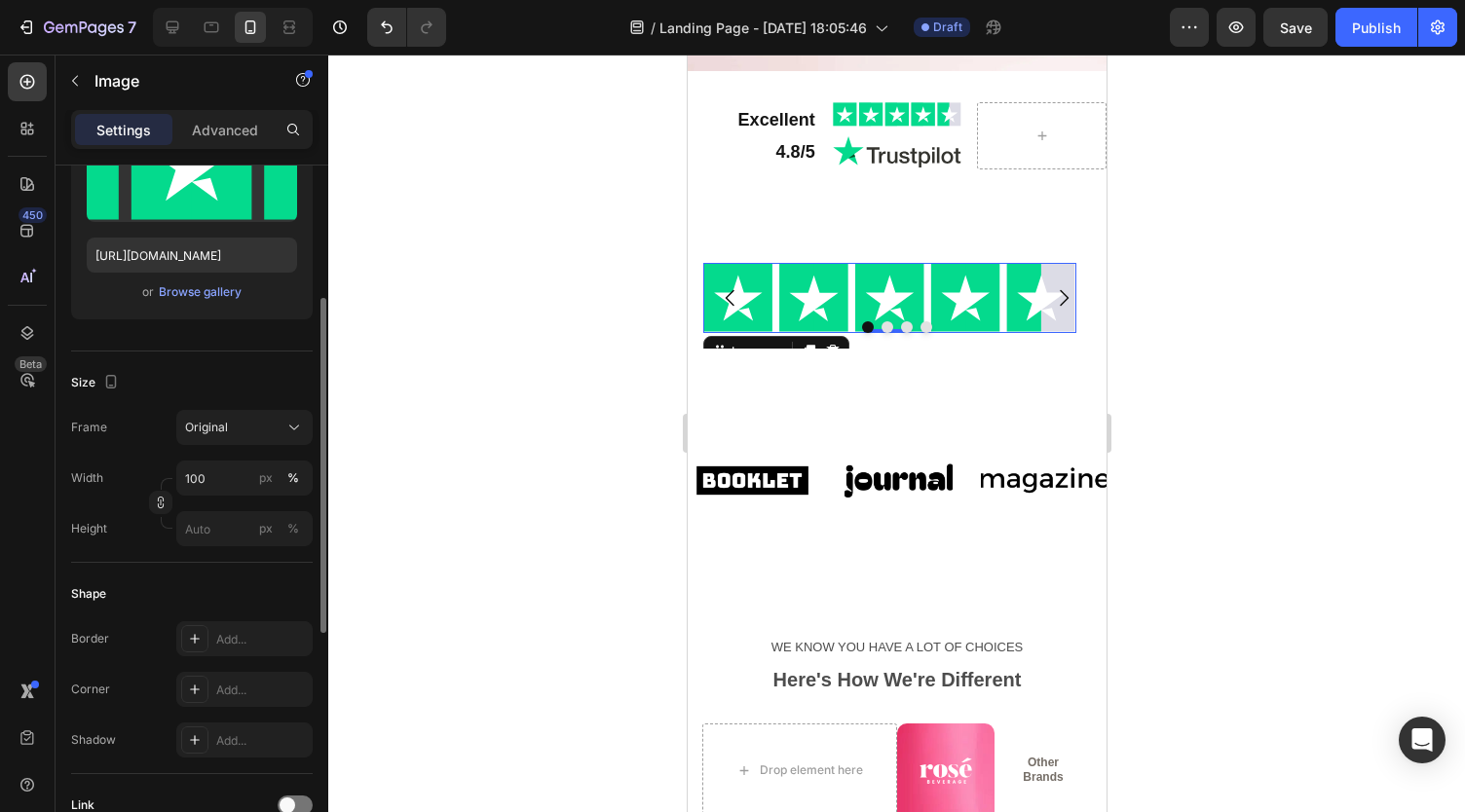
scroll to position [286, 0]
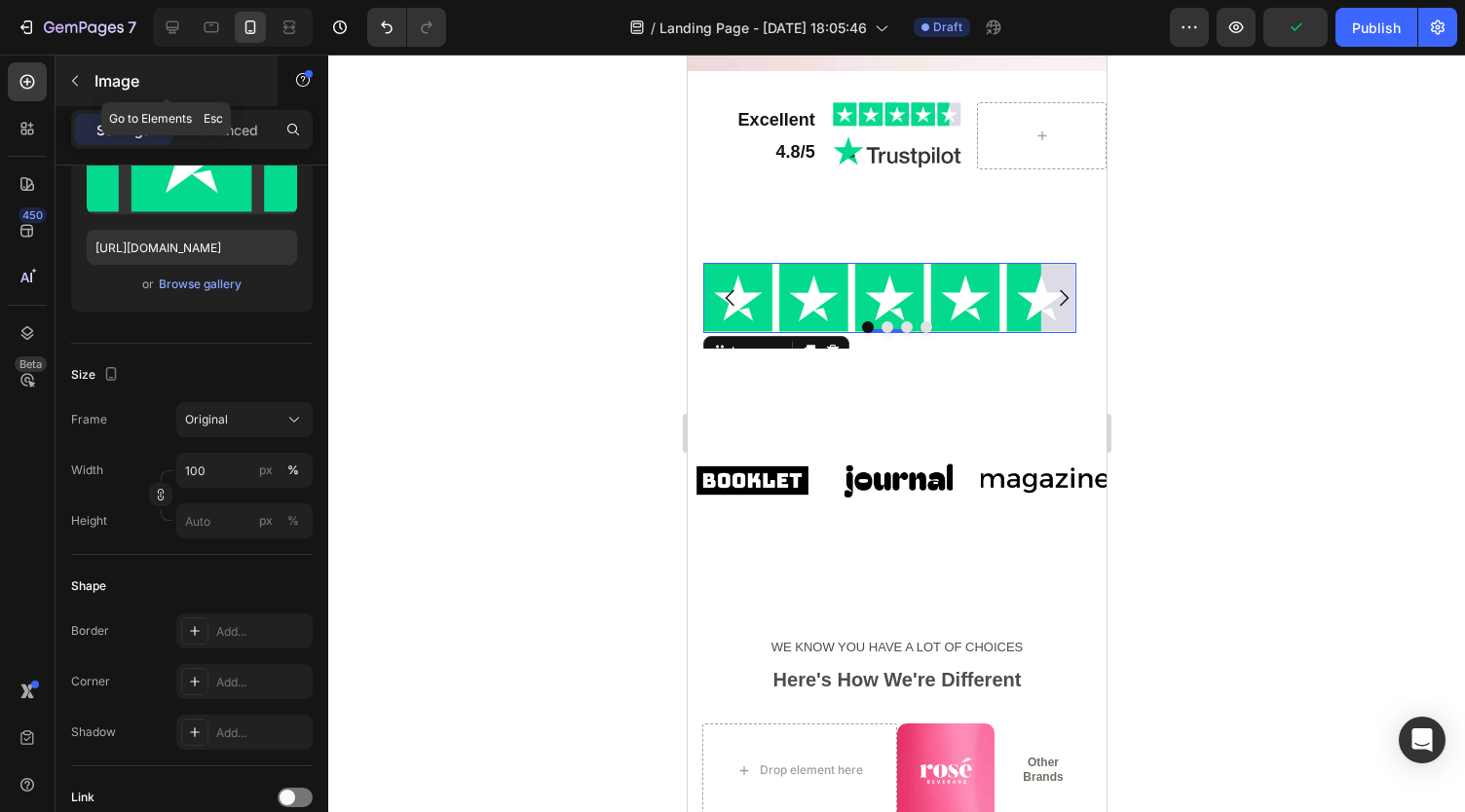
click at [73, 75] on icon "button" at bounding box center [75, 81] width 16 height 16
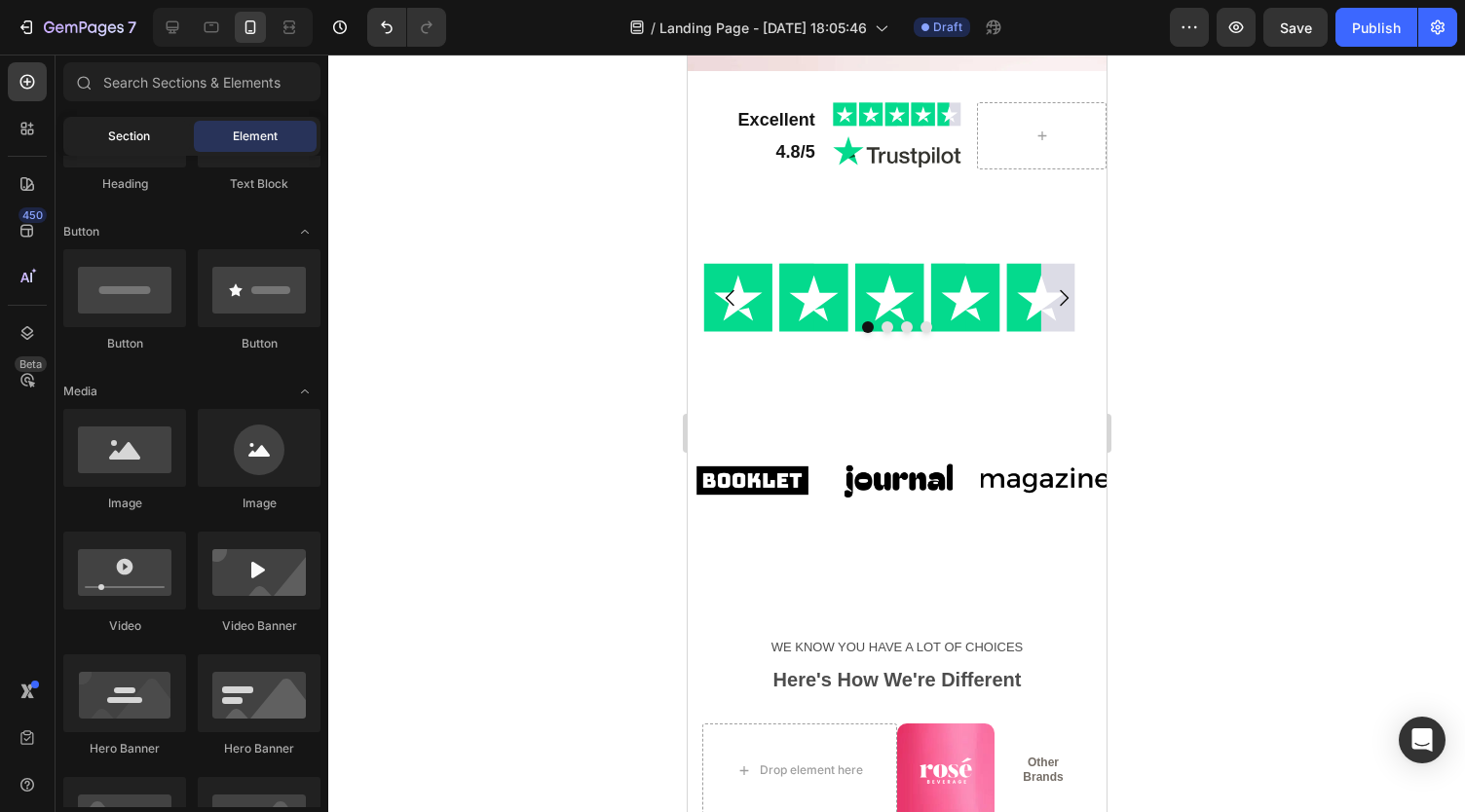
click at [117, 130] on span "Section" at bounding box center [129, 137] width 42 height 18
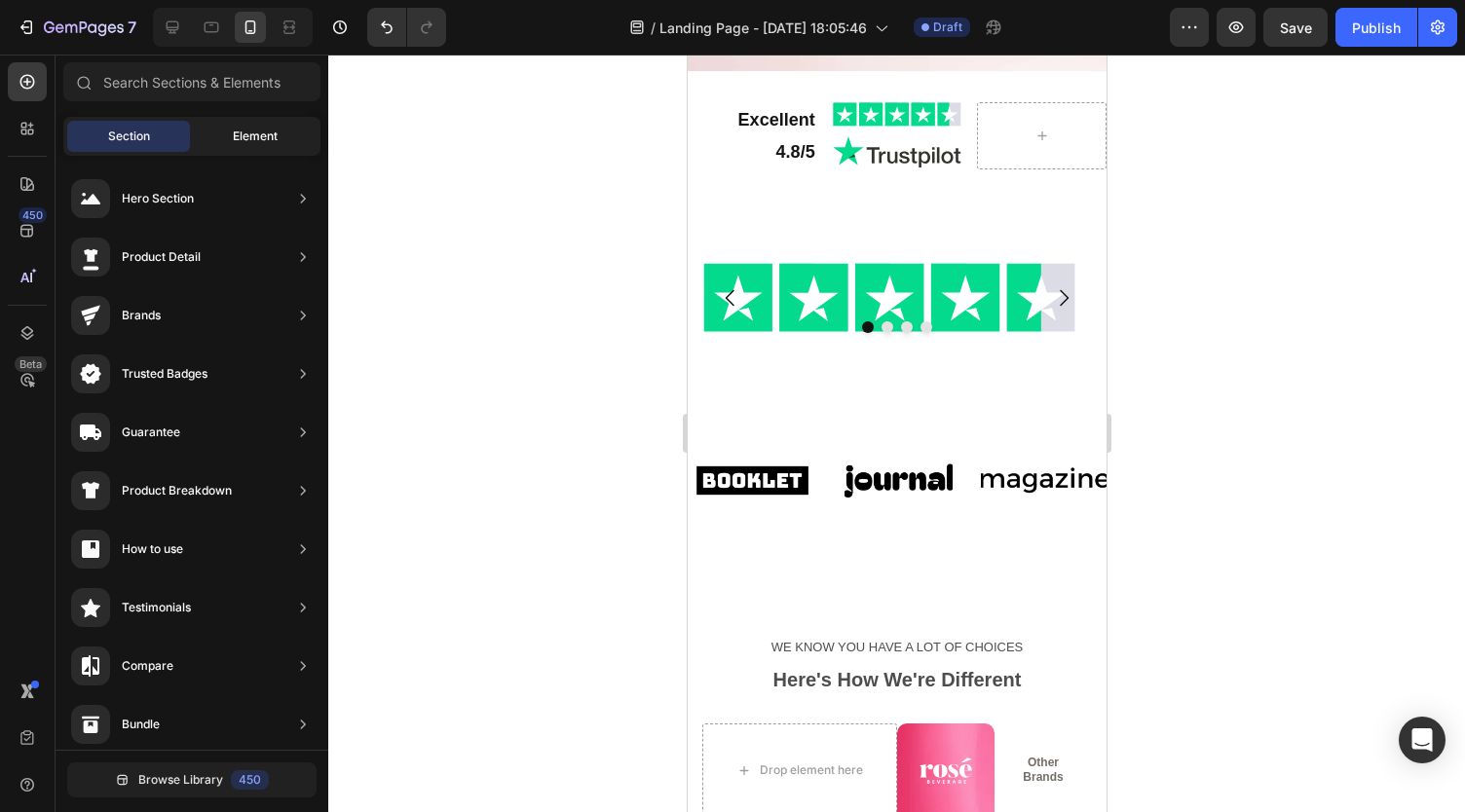
click at [239, 132] on span "Element" at bounding box center [255, 137] width 45 height 18
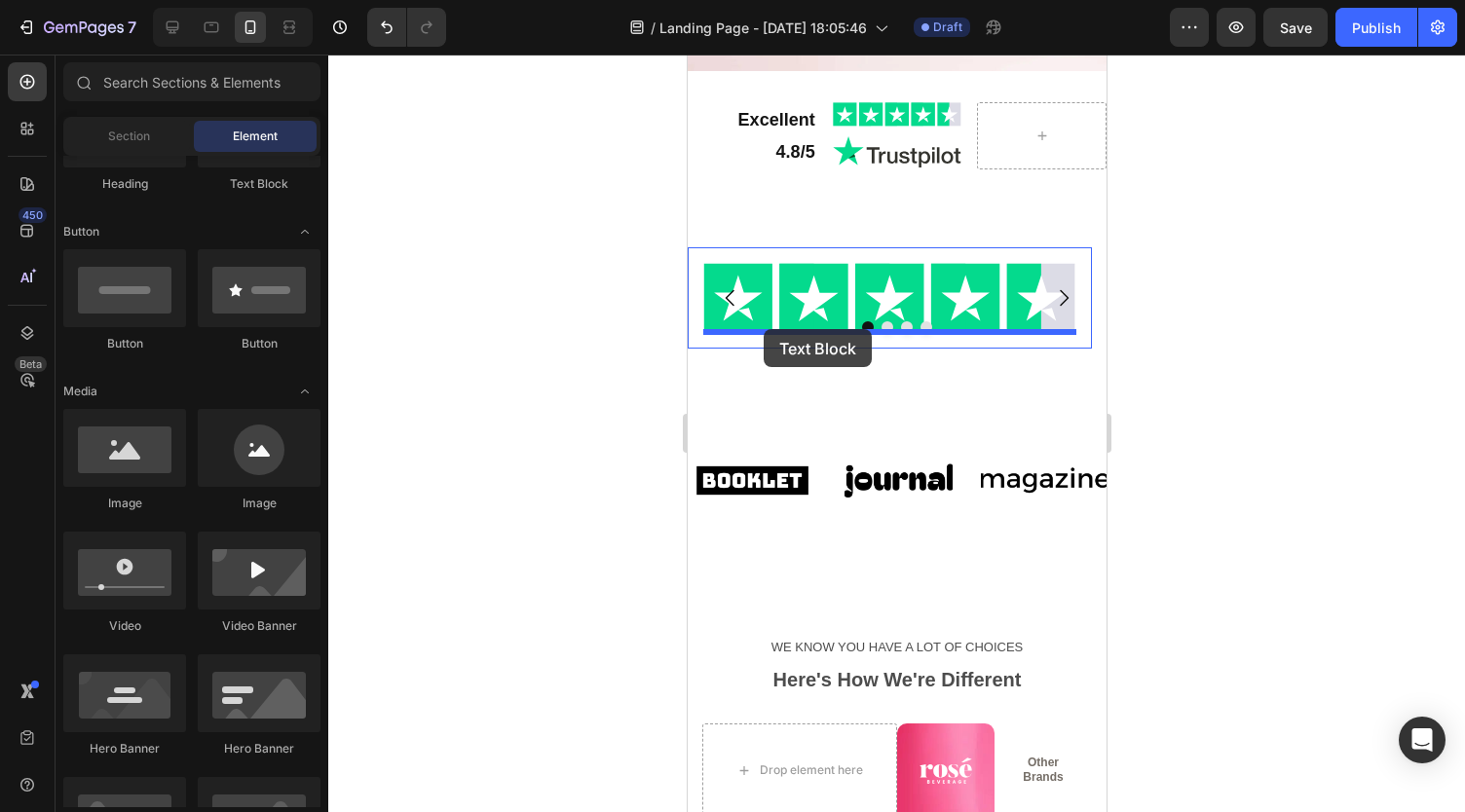
drag, startPoint x: 932, startPoint y: 227, endPoint x: 764, endPoint y: 326, distance: 195.0
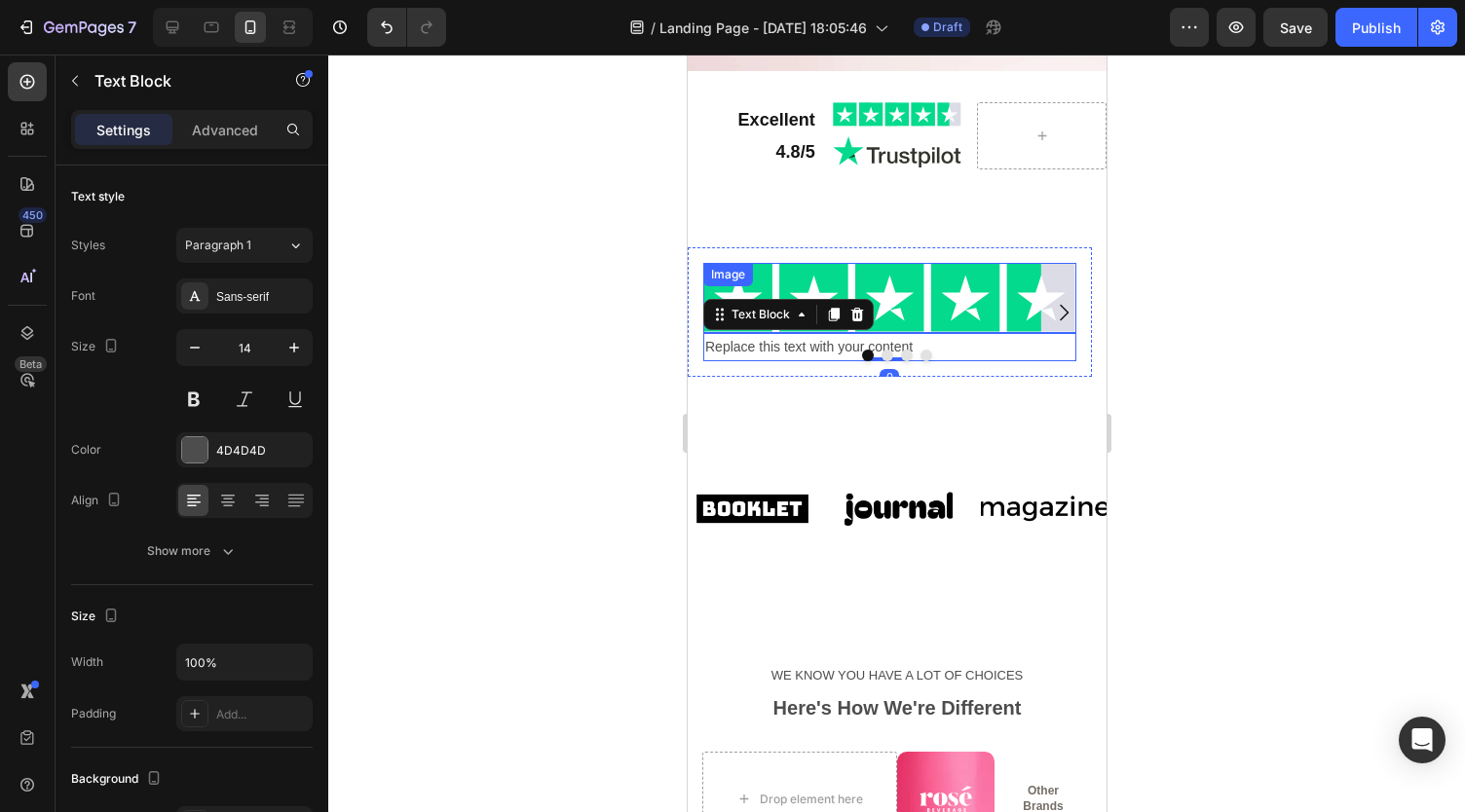
click at [958, 284] on img at bounding box center [889, 297] width 373 height 70
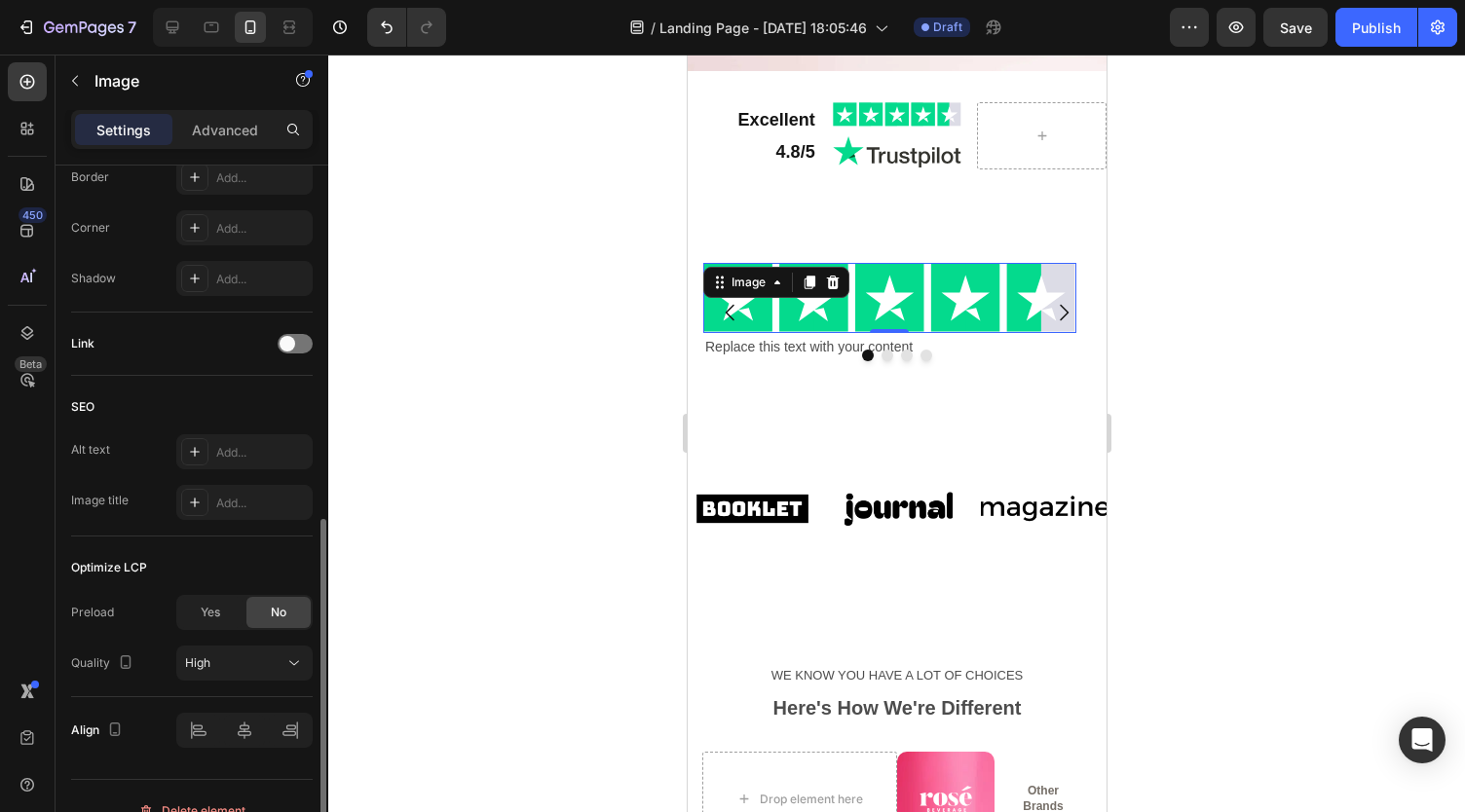
scroll to position [740, 0]
click at [829, 276] on icon at bounding box center [832, 283] width 13 height 14
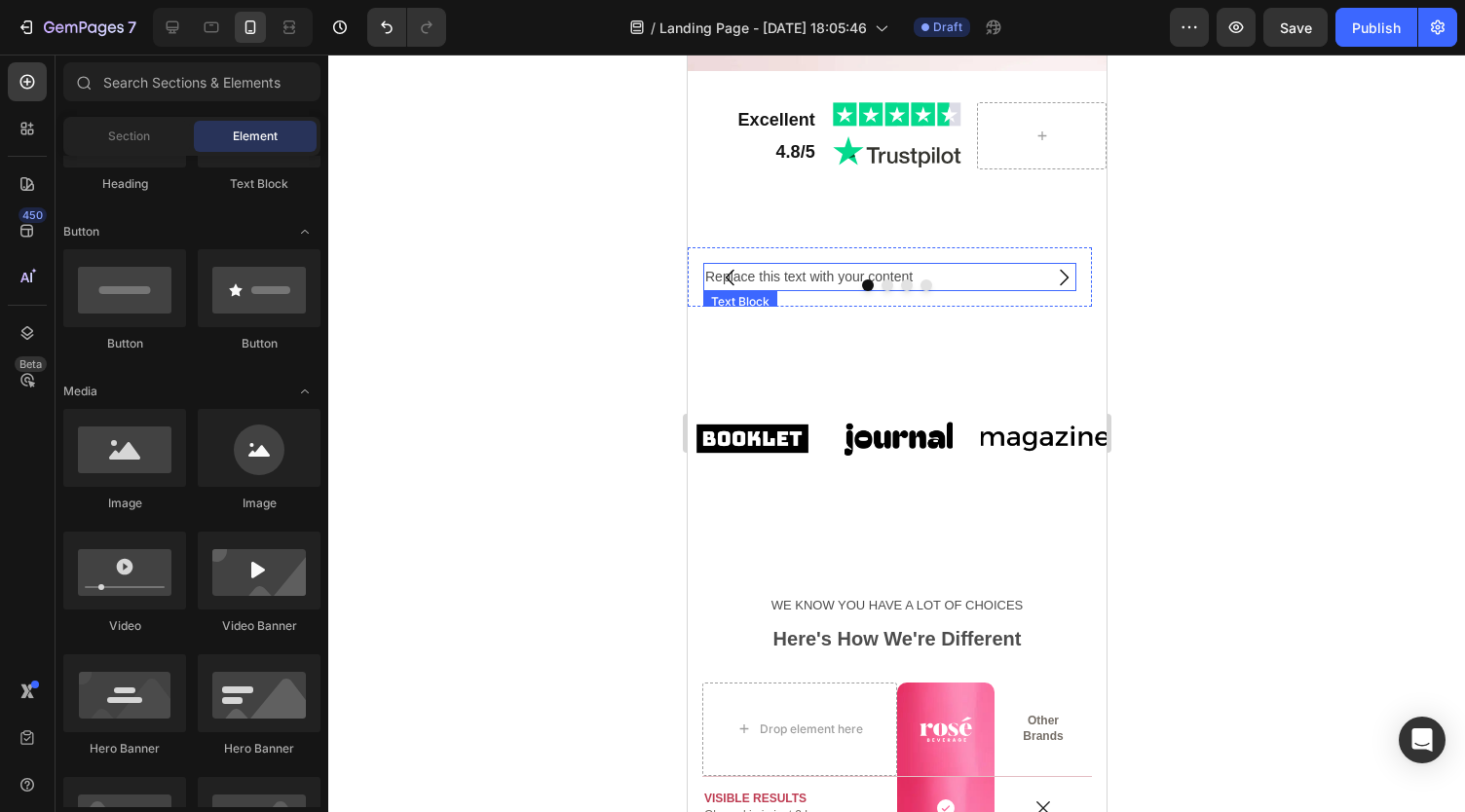
click at [811, 274] on div "Replace this text with your content" at bounding box center [889, 277] width 373 height 28
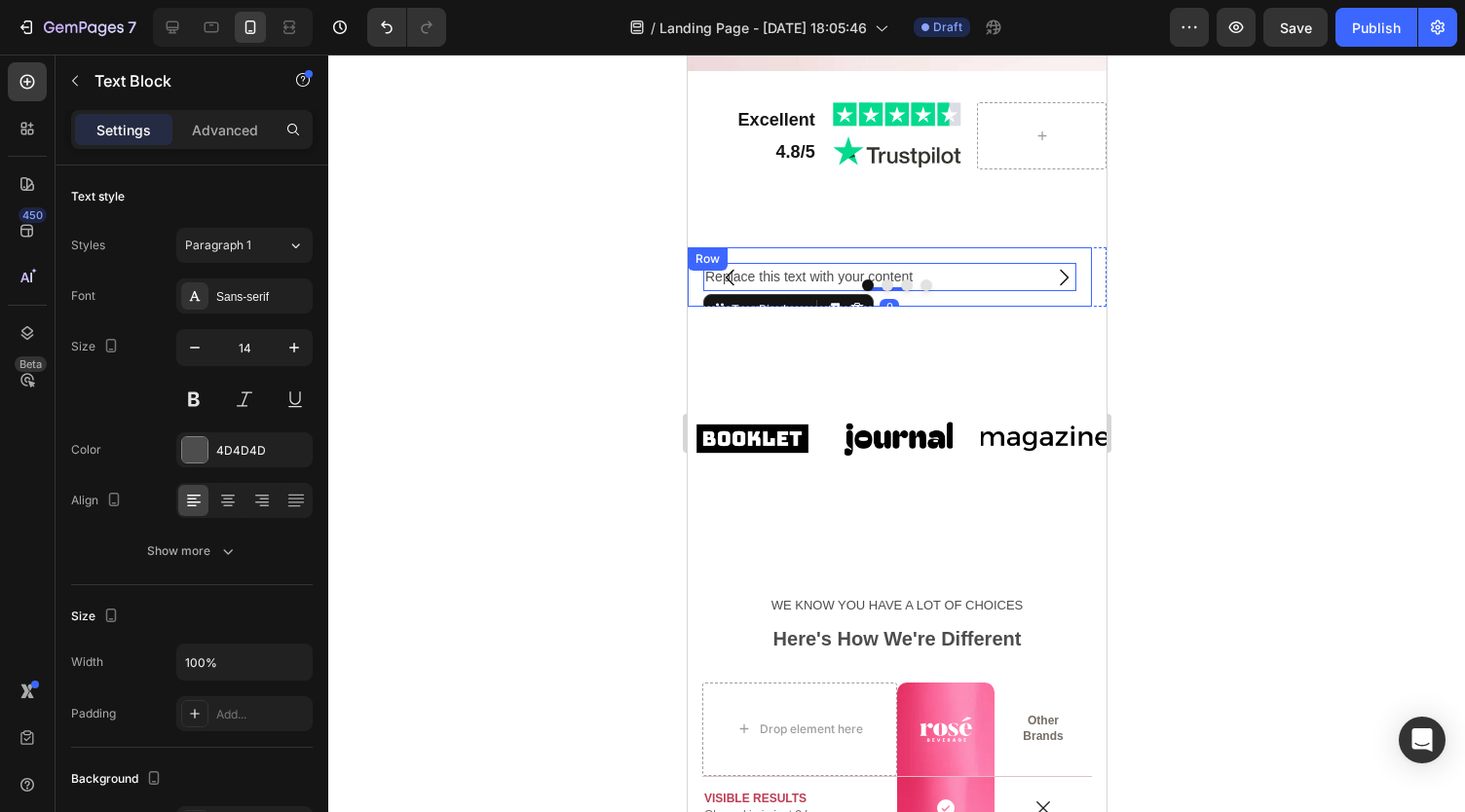
click at [849, 249] on div "Replace this text with your content Text Block 0 Row" at bounding box center [888, 277] width 404 height 59
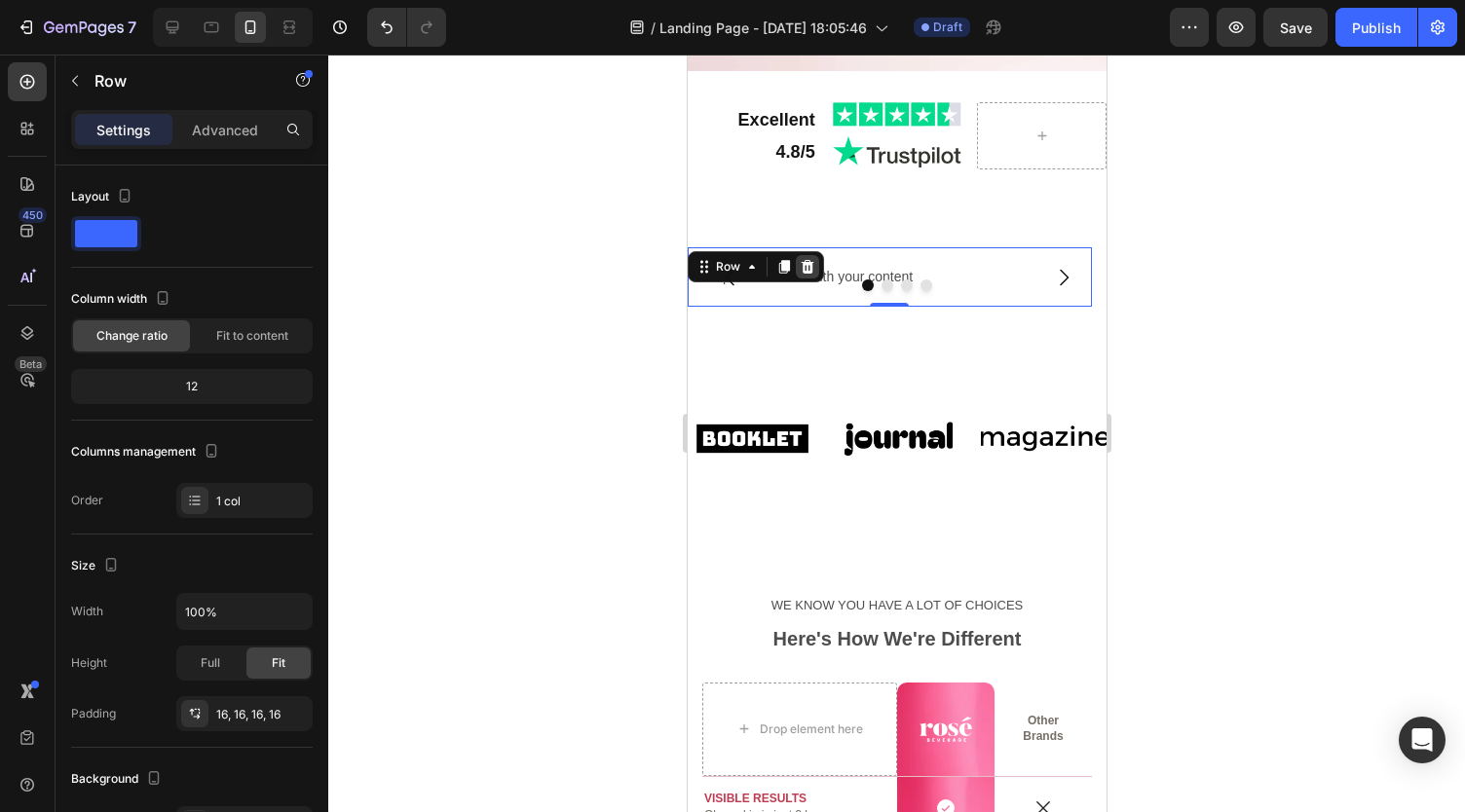
click at [800, 271] on icon at bounding box center [806, 267] width 16 height 16
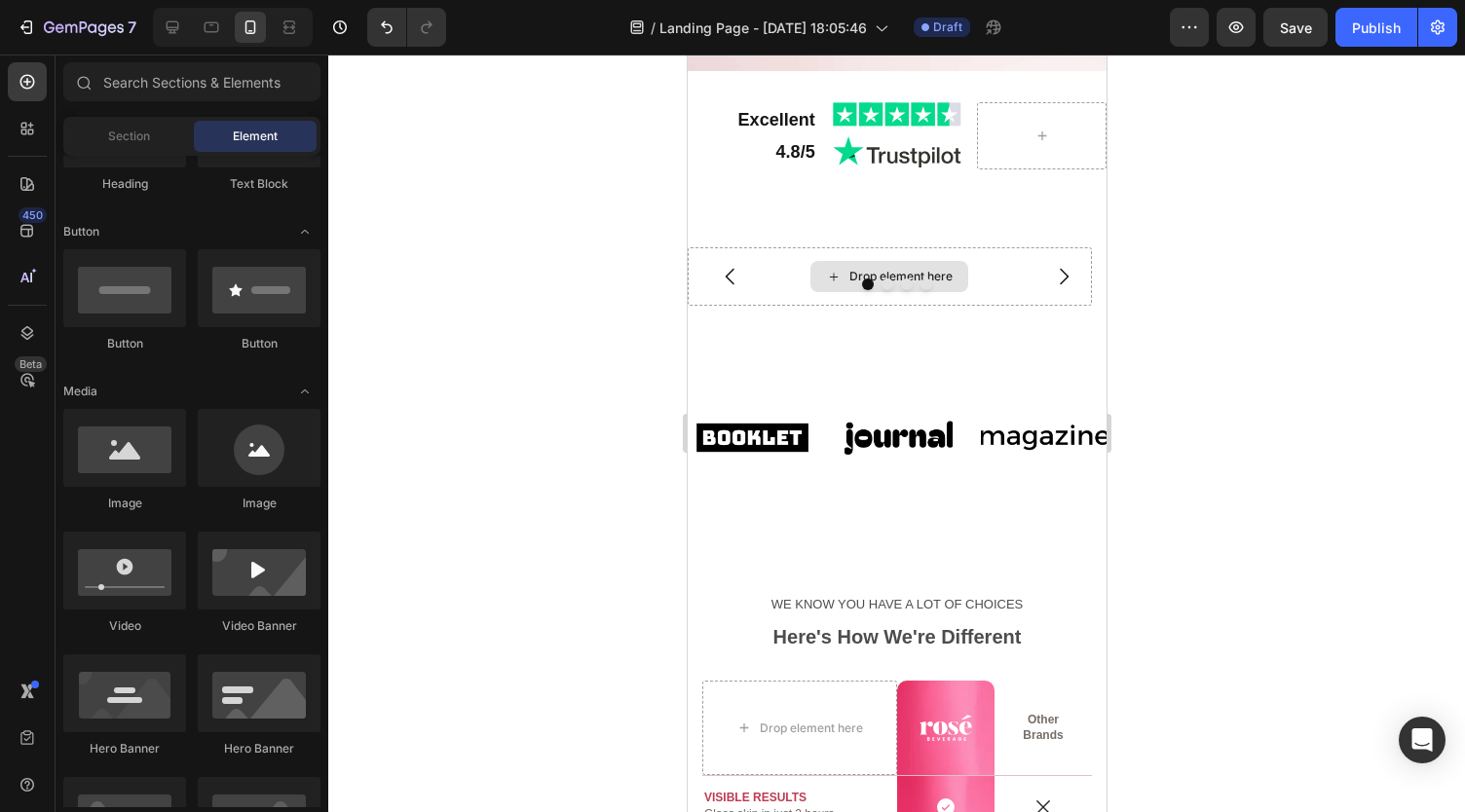
click at [800, 271] on div "Drop element here" at bounding box center [888, 276] width 404 height 58
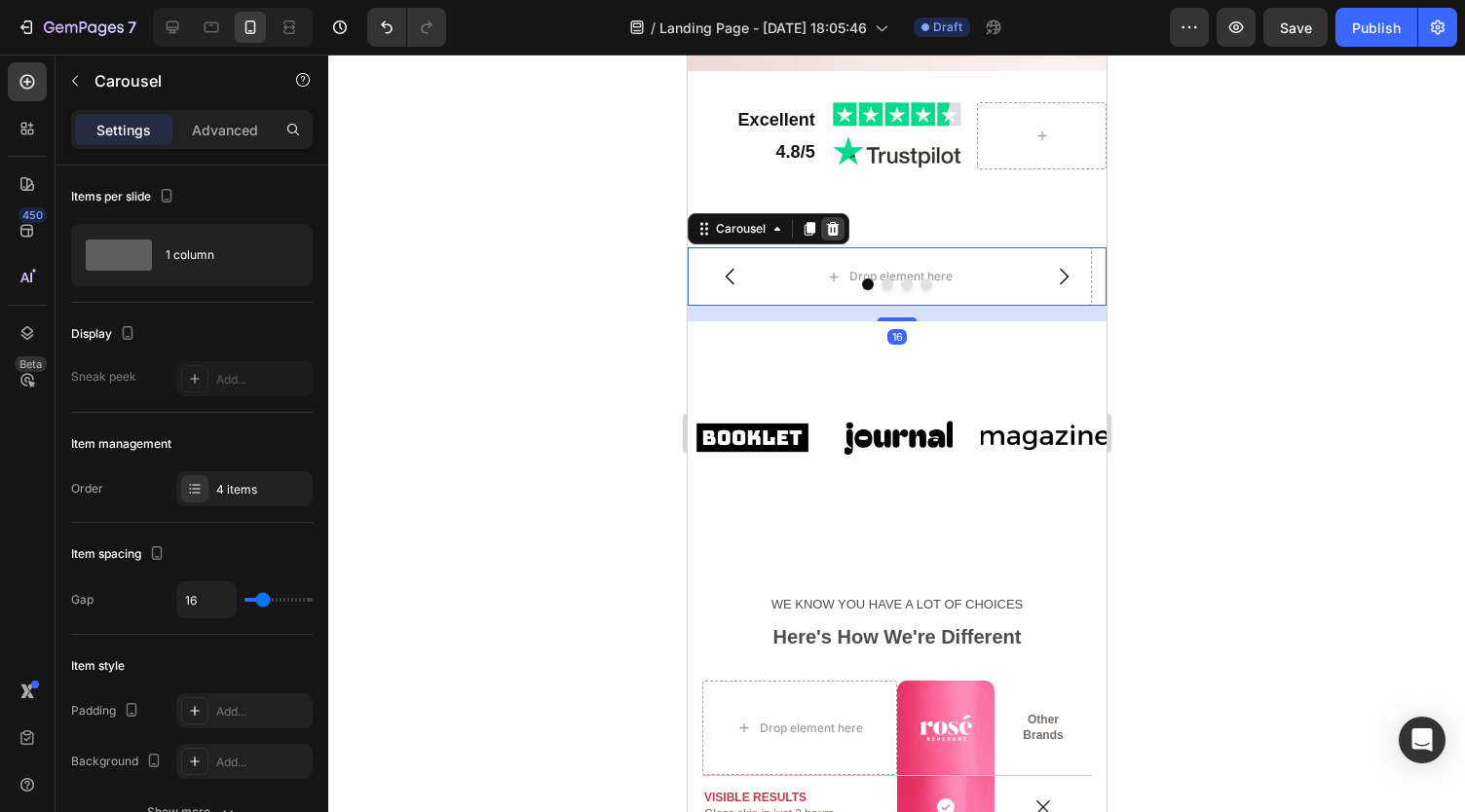
click at [831, 226] on icon at bounding box center [832, 229] width 13 height 14
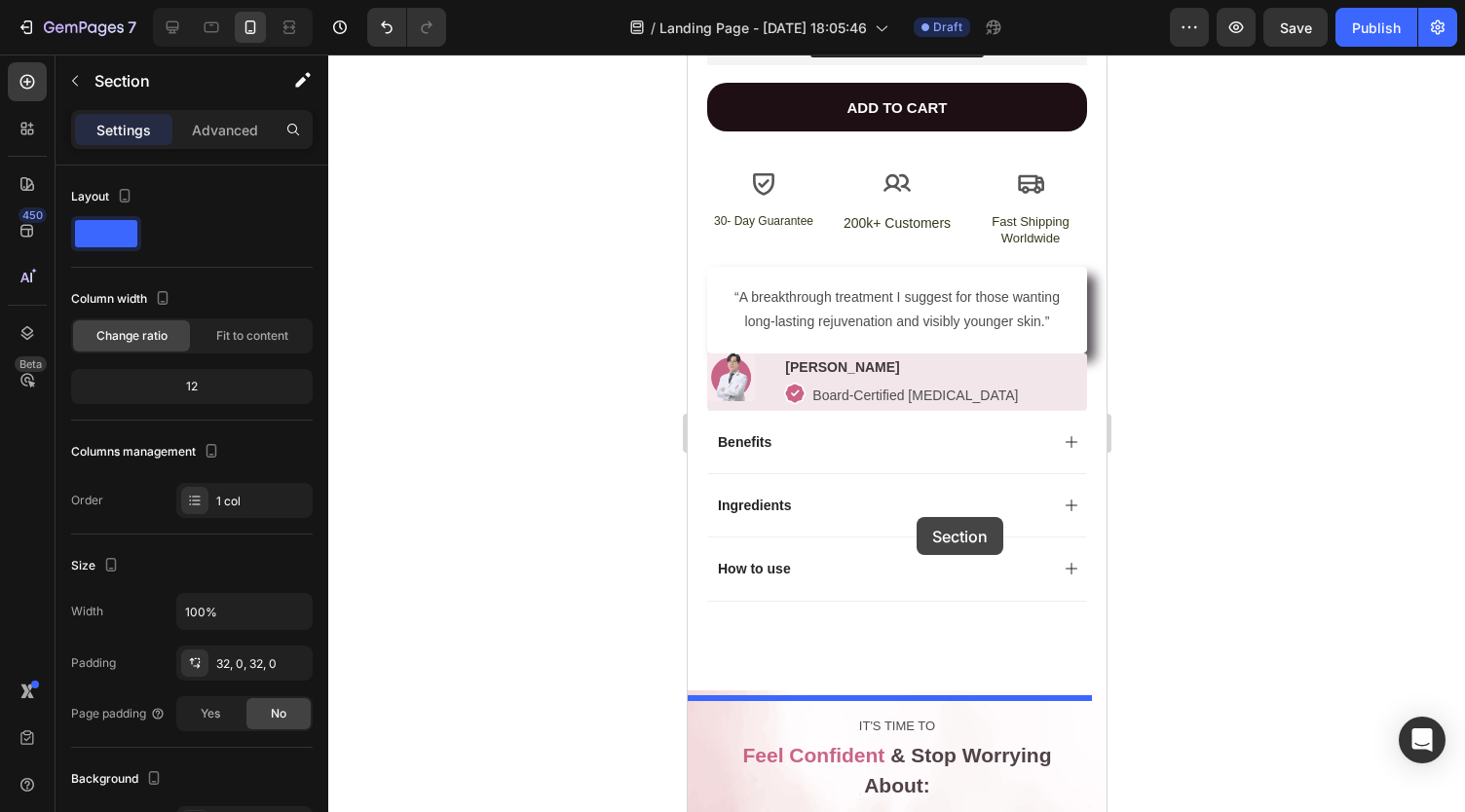
scroll to position [860, 0]
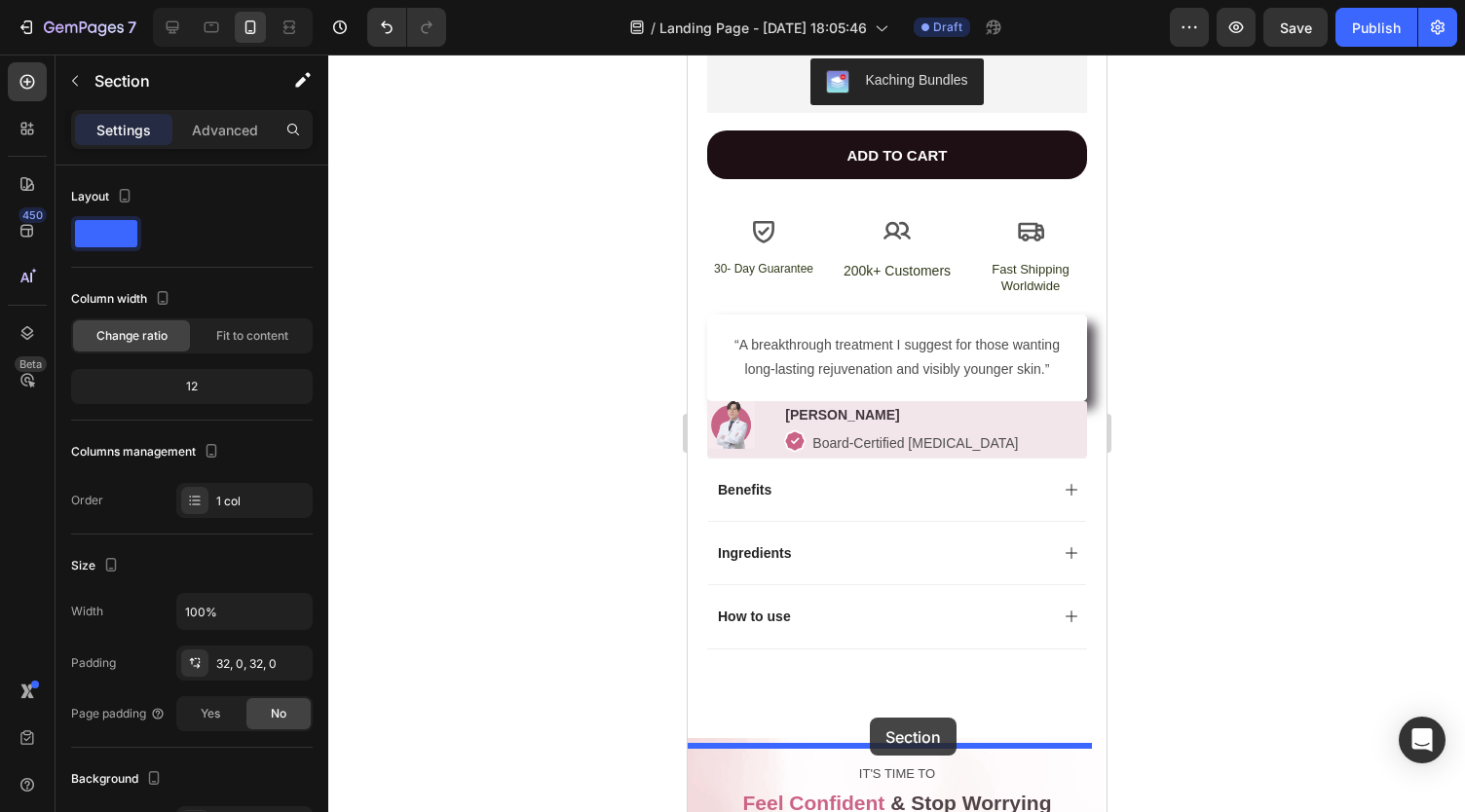
drag, startPoint x: 995, startPoint y: 189, endPoint x: 865, endPoint y: 706, distance: 533.1
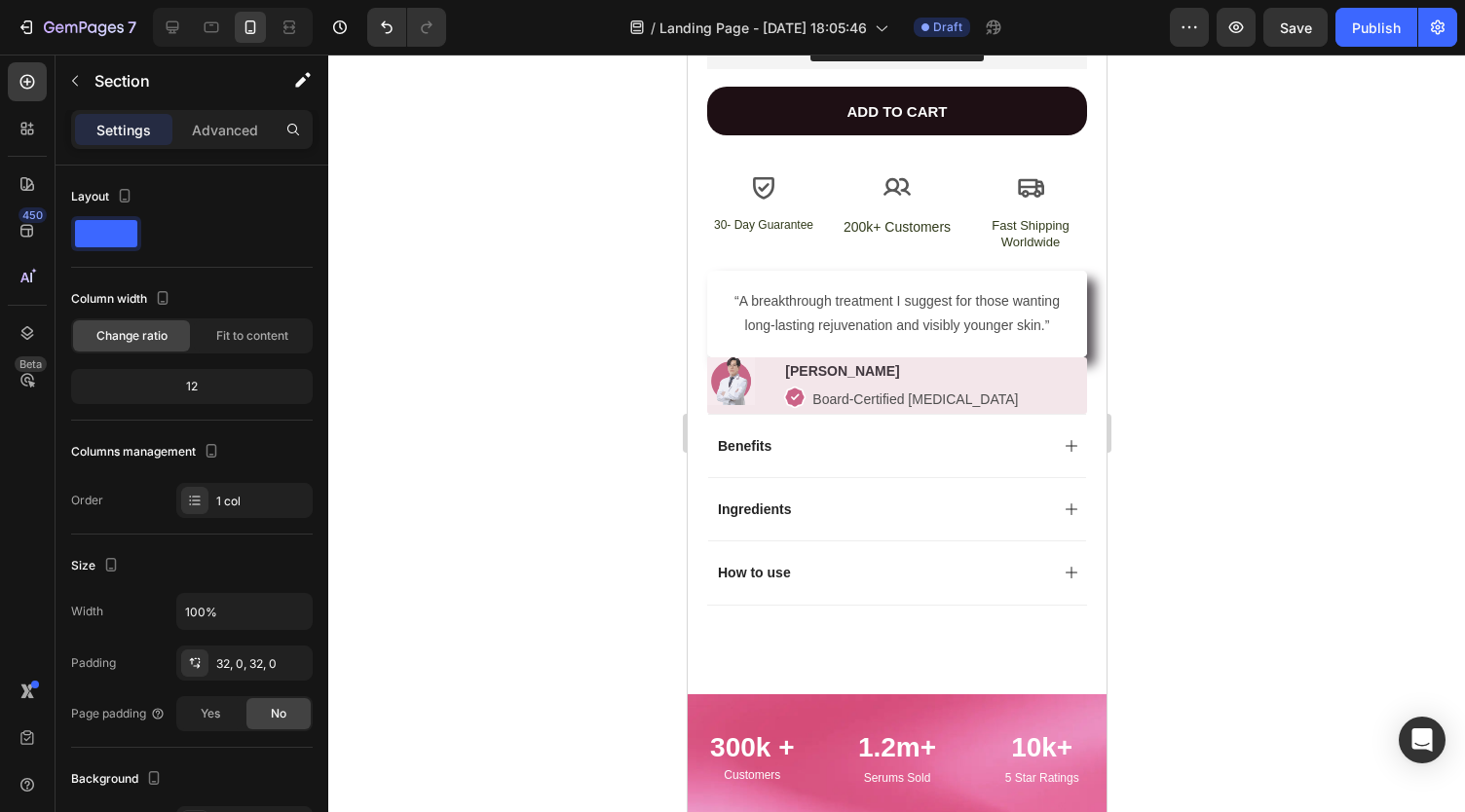
scroll to position [906, 0]
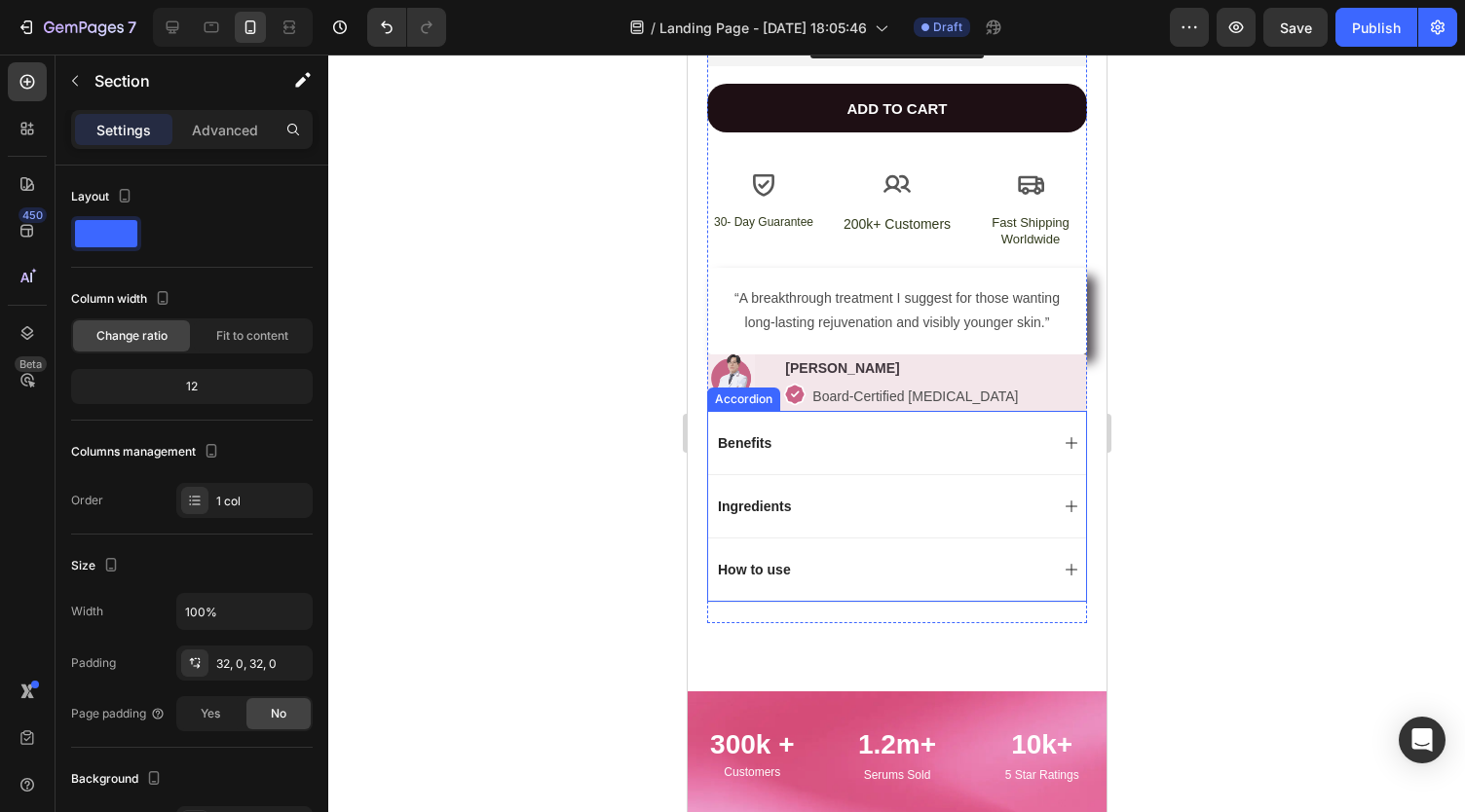
click at [781, 454] on div "Benefits" at bounding box center [881, 443] width 333 height 24
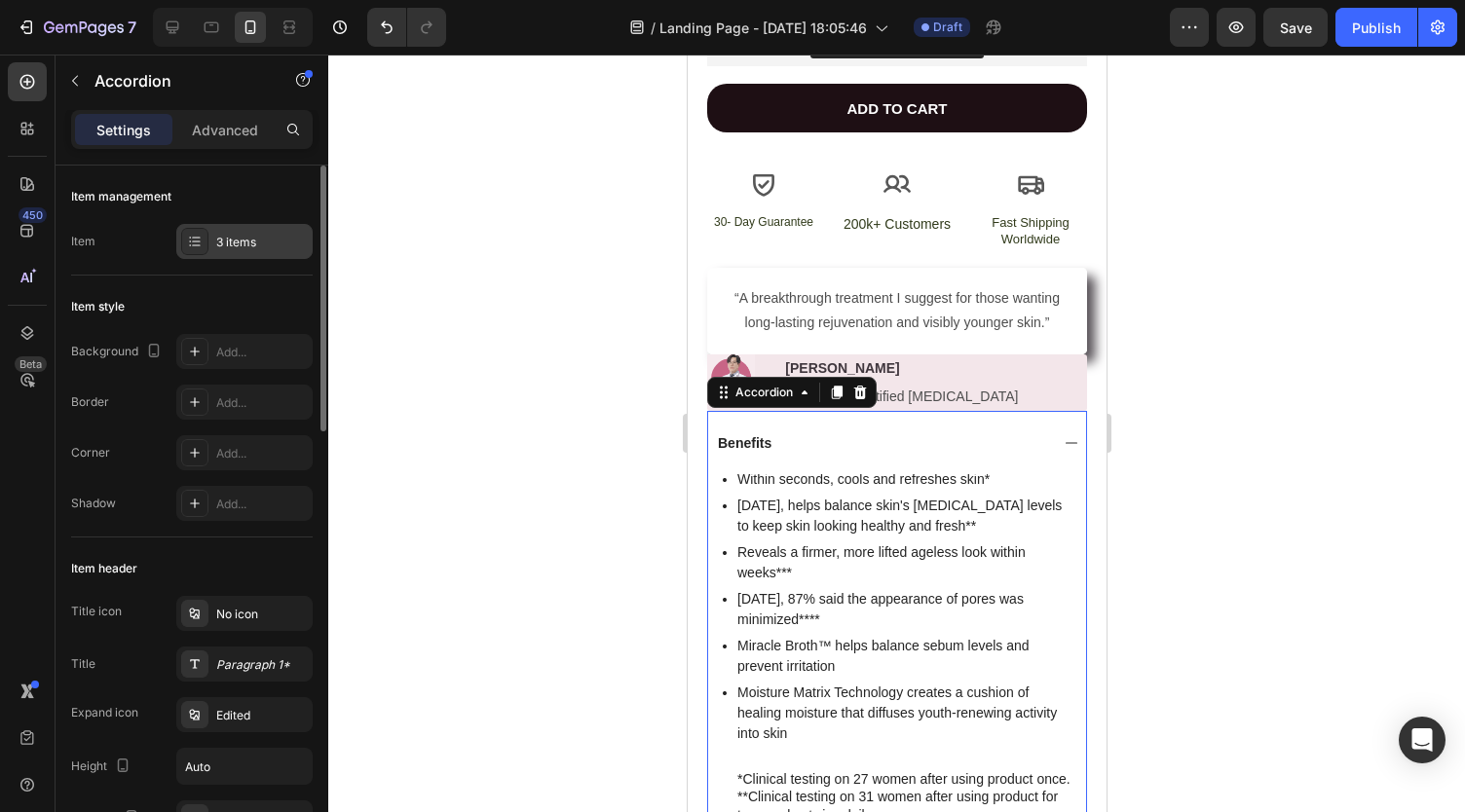
click at [216, 251] on div "3 items" at bounding box center [244, 241] width 136 height 35
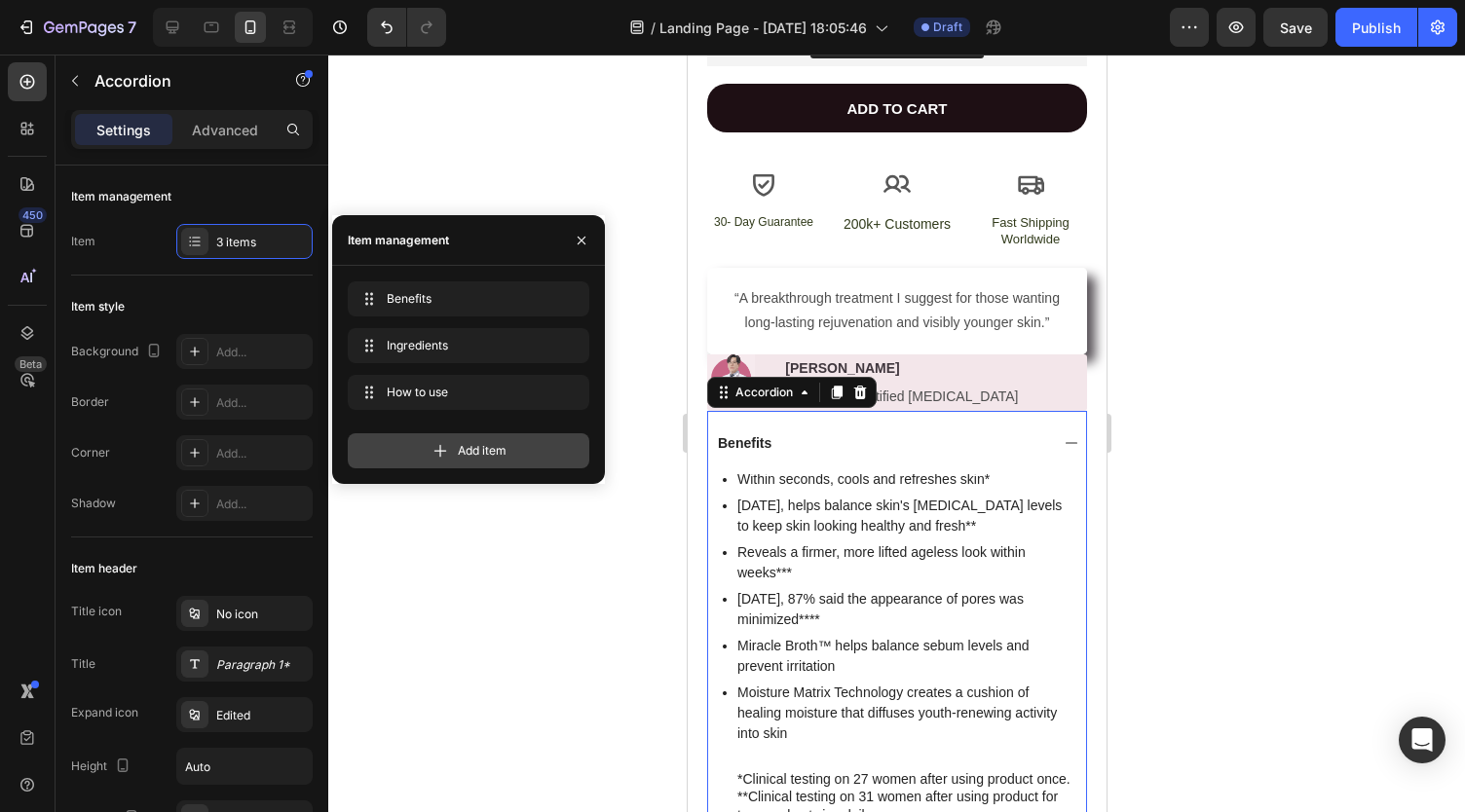
click at [395, 452] on div "Add item" at bounding box center [467, 450] width 241 height 35
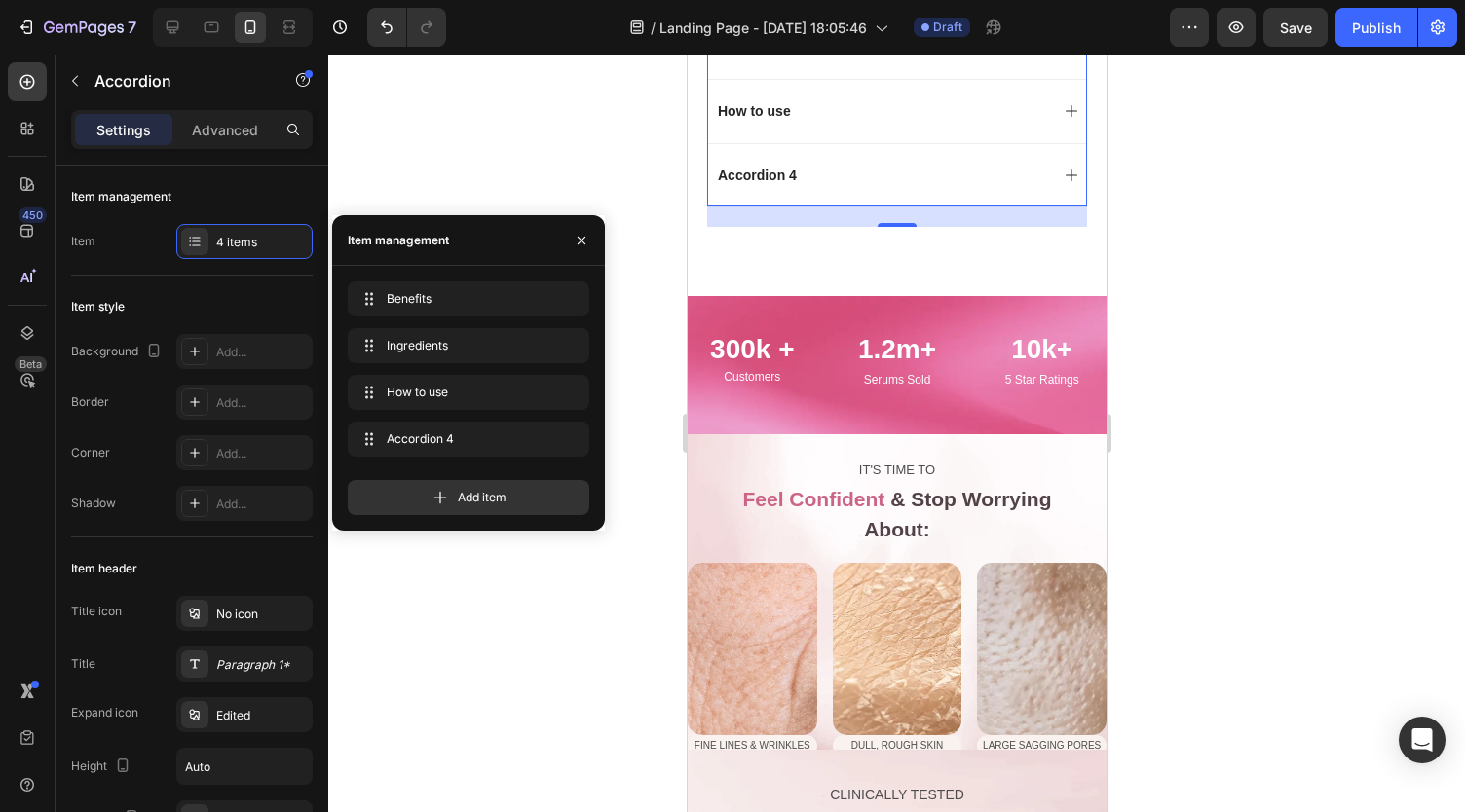
scroll to position [1359, 0]
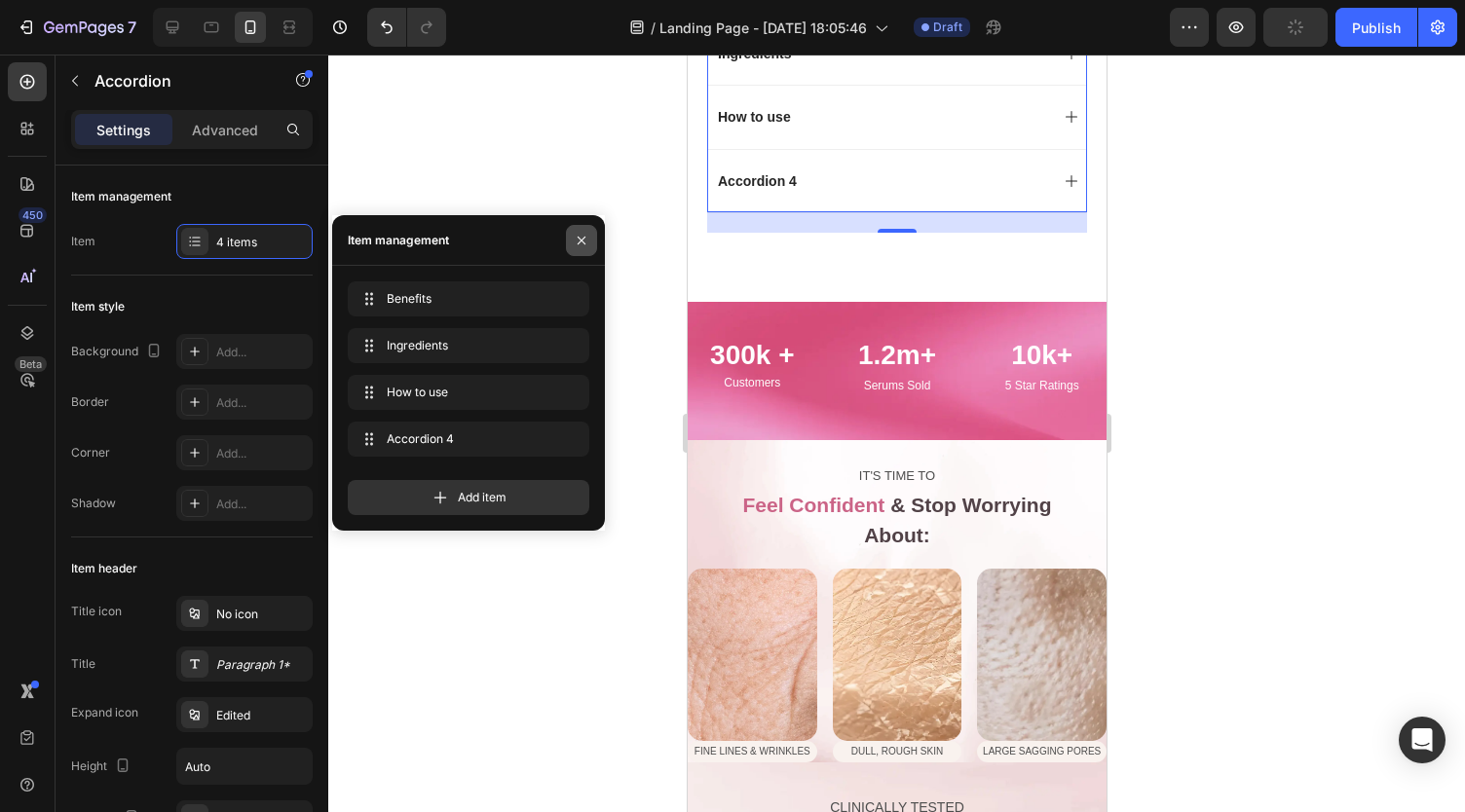
click at [584, 241] on icon "button" at bounding box center [581, 241] width 16 height 16
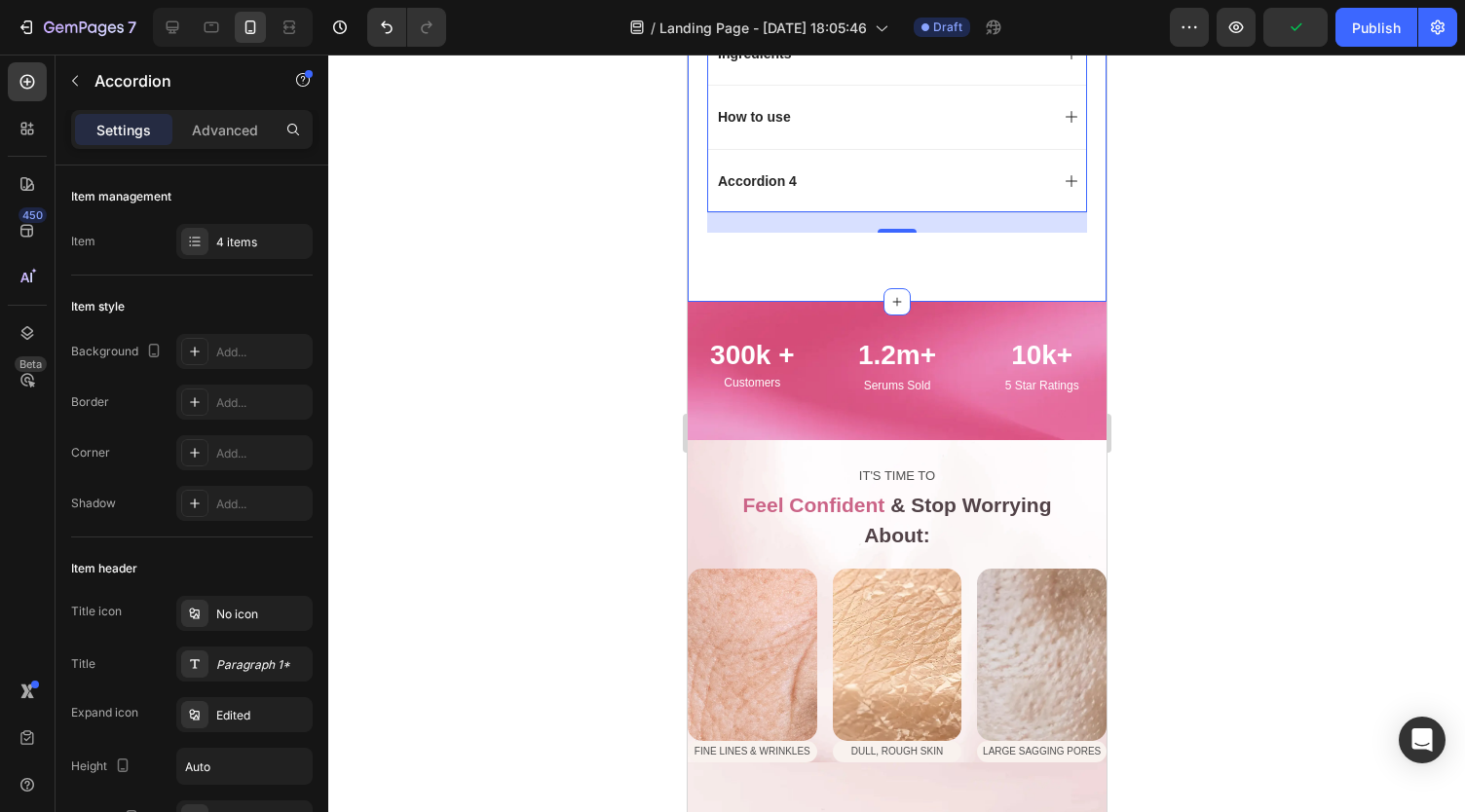
scroll to position [1186, 0]
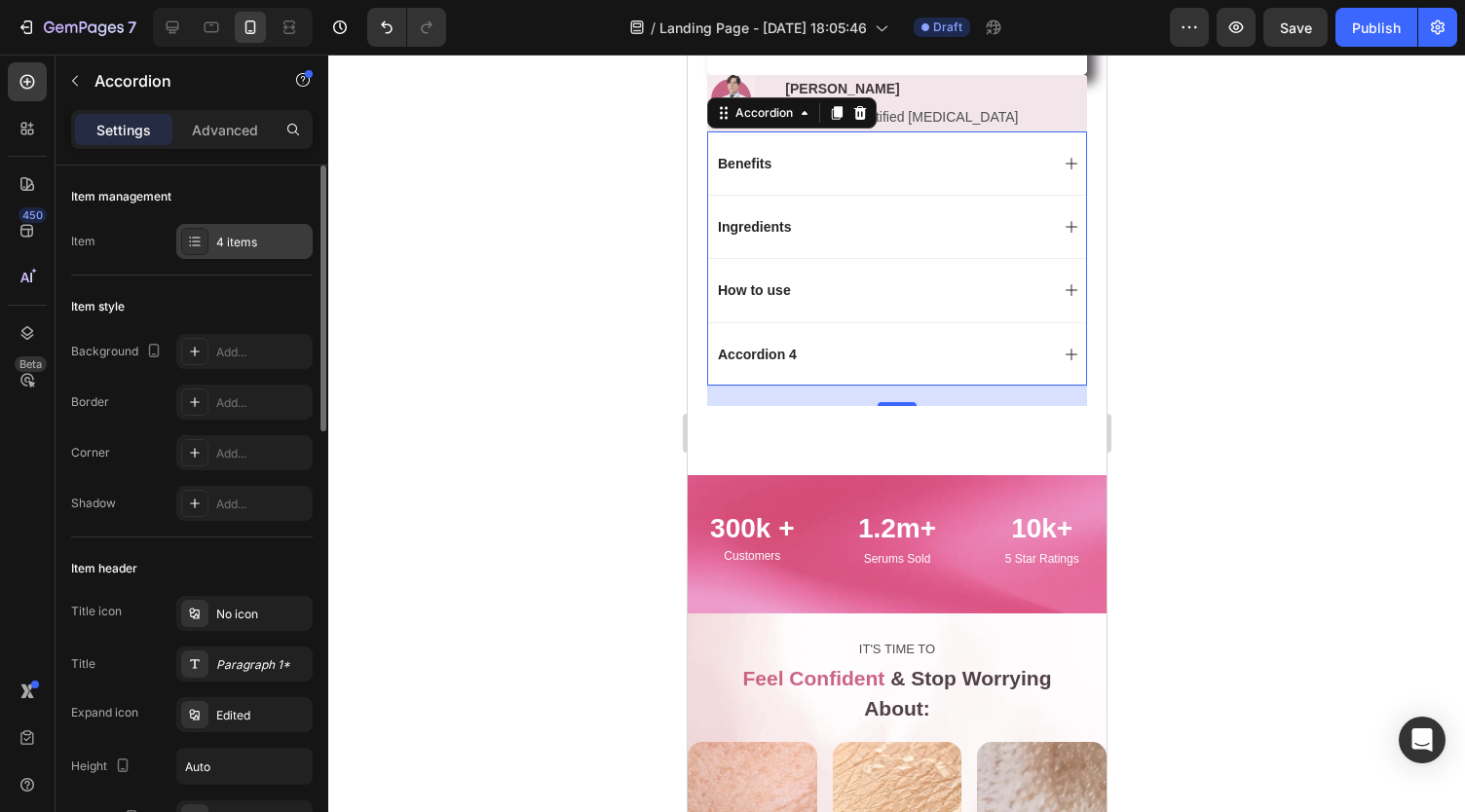
click at [240, 243] on div "4 items" at bounding box center [262, 243] width 91 height 18
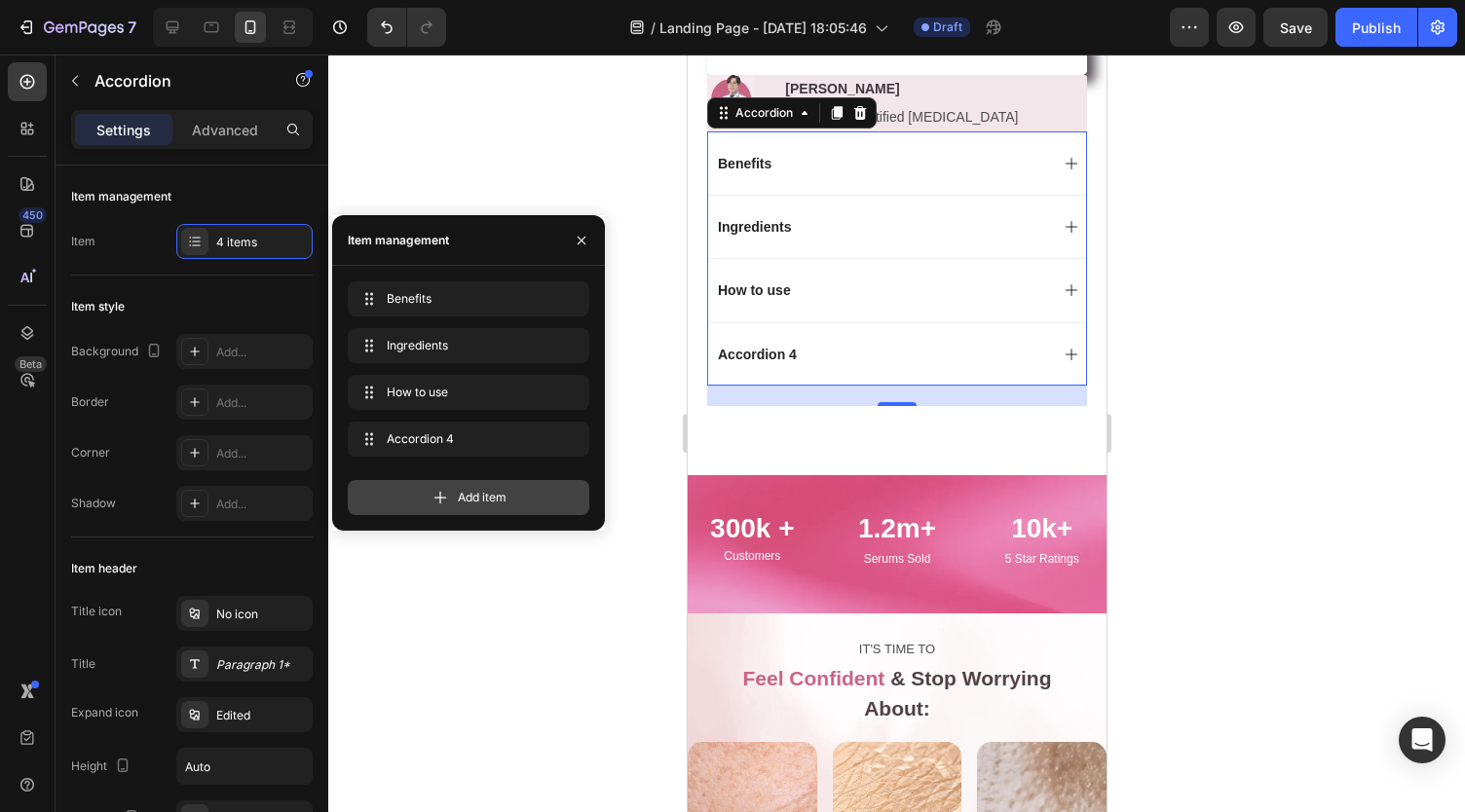
click at [409, 494] on div "Add item" at bounding box center [467, 497] width 241 height 35
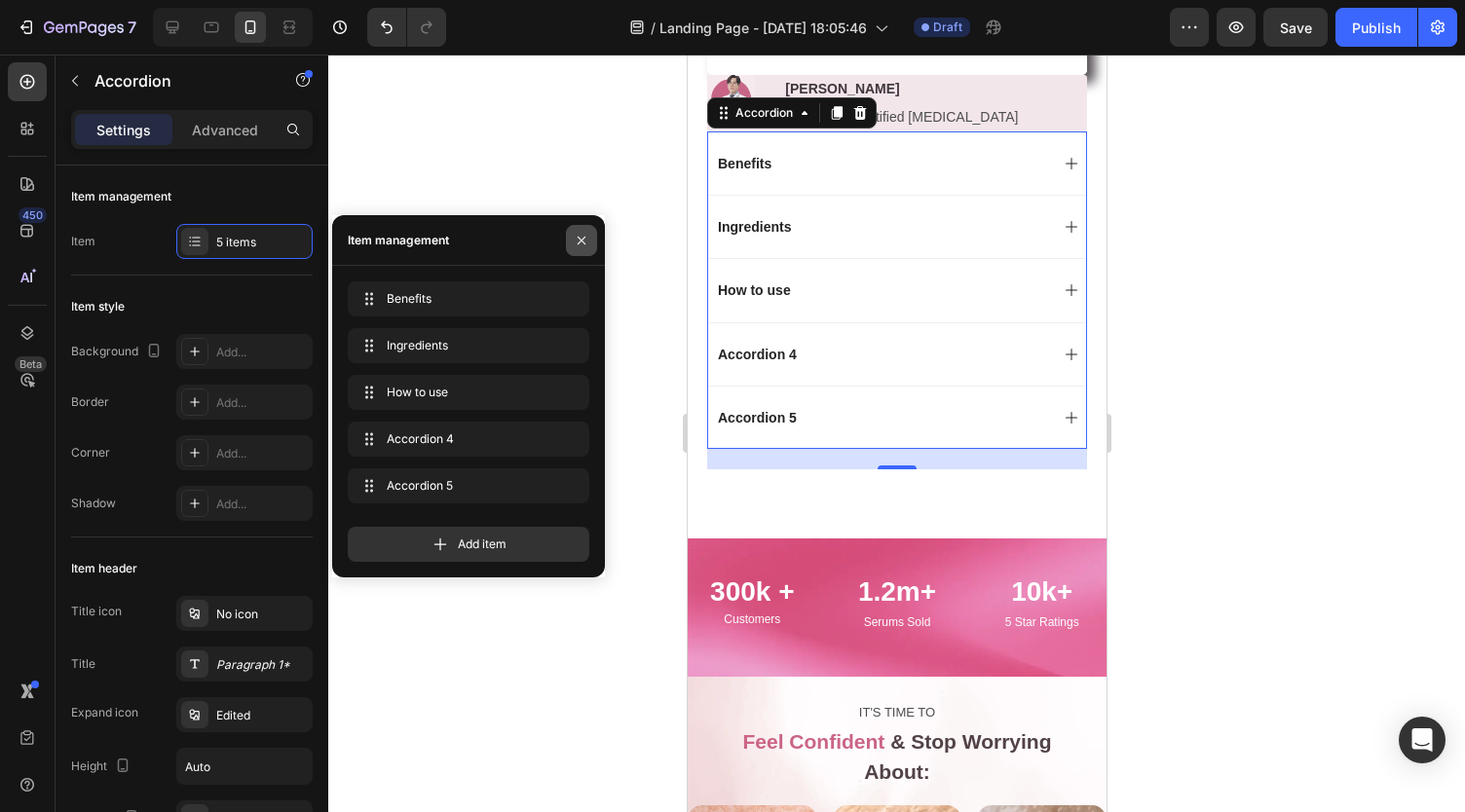
click at [582, 239] on icon "button" at bounding box center [581, 241] width 16 height 16
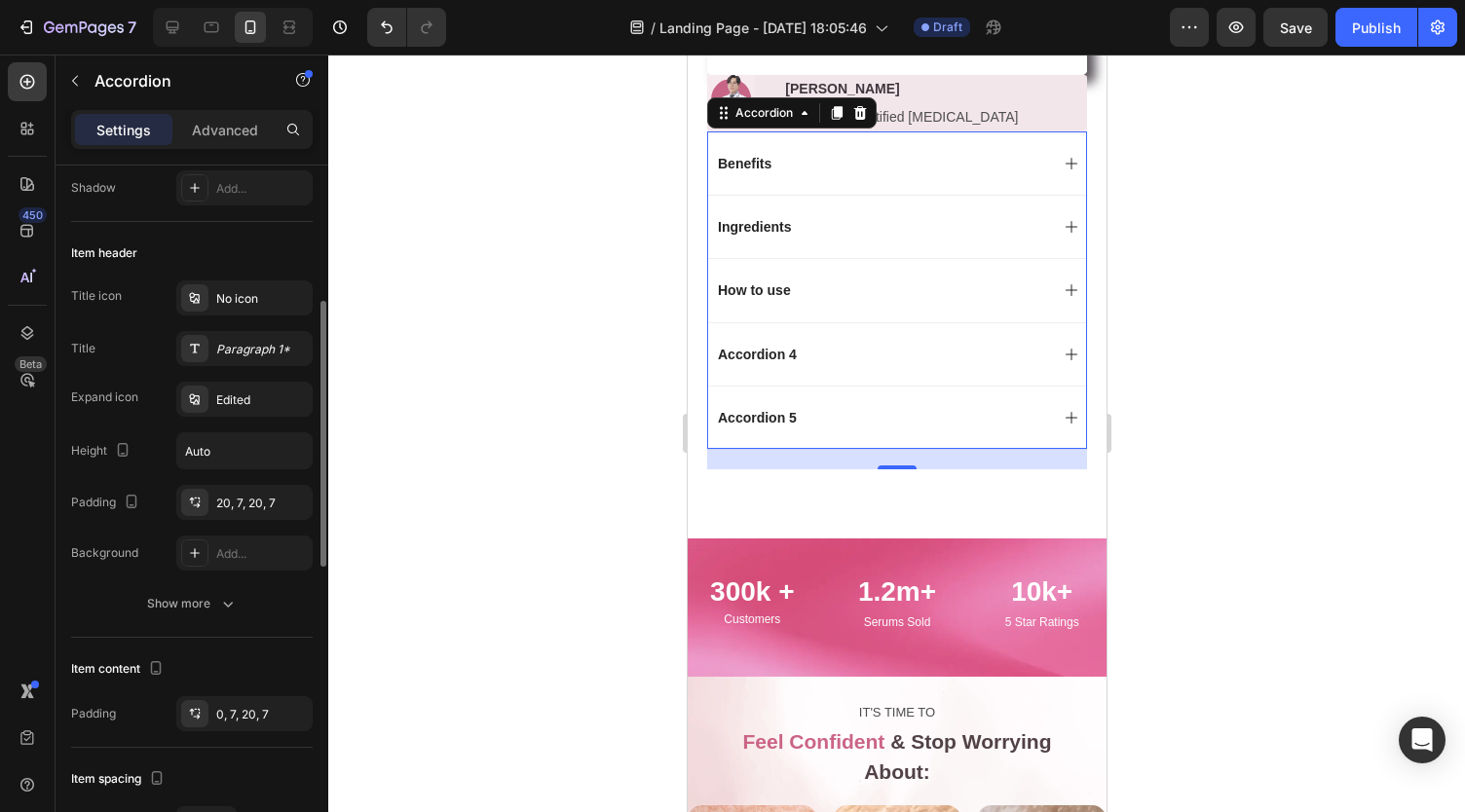
scroll to position [329, 0]
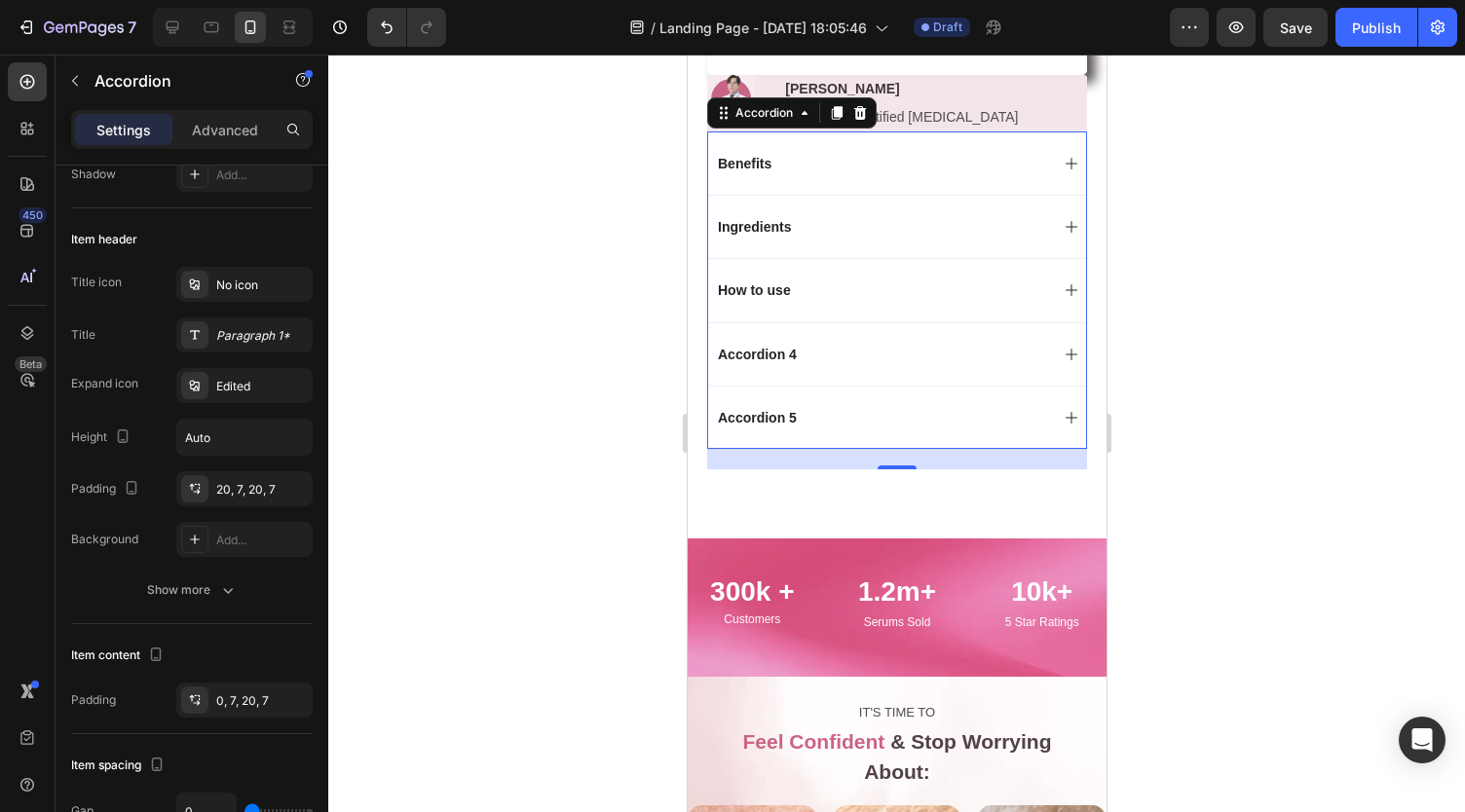
click at [809, 169] on div "Benefits" at bounding box center [881, 164] width 333 height 24
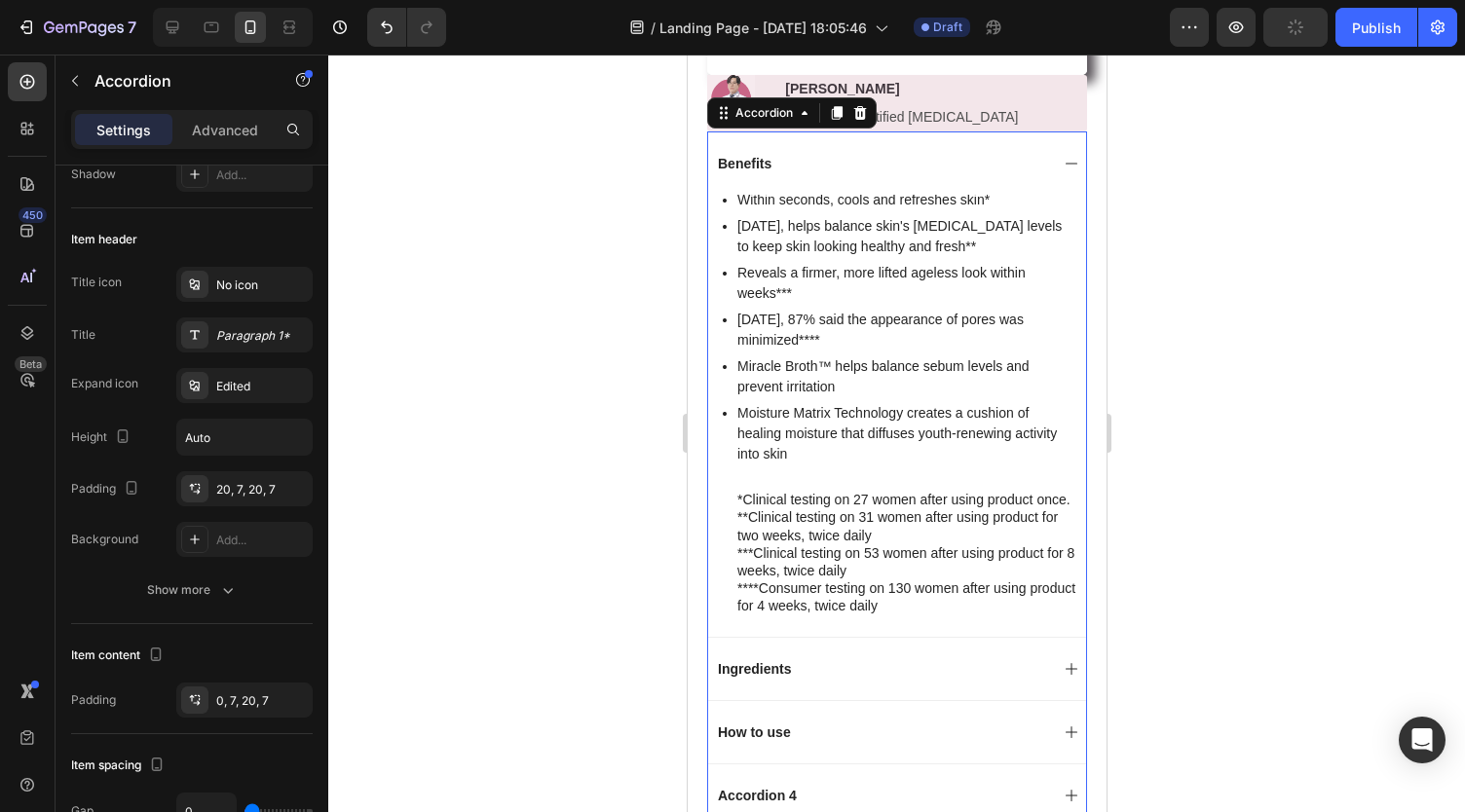
click at [750, 171] on p "Benefits" at bounding box center [744, 164] width 54 height 18
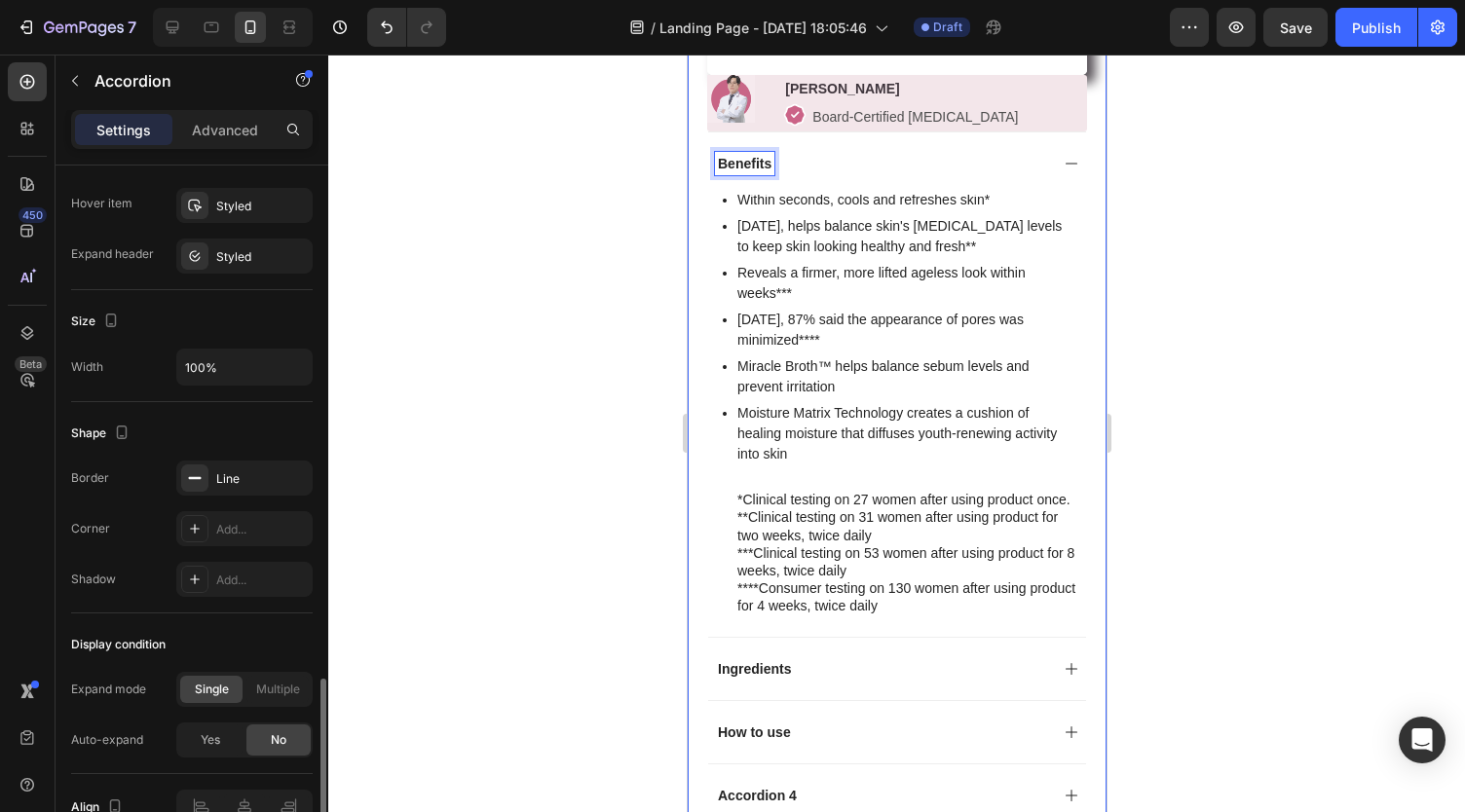
scroll to position [1147, 0]
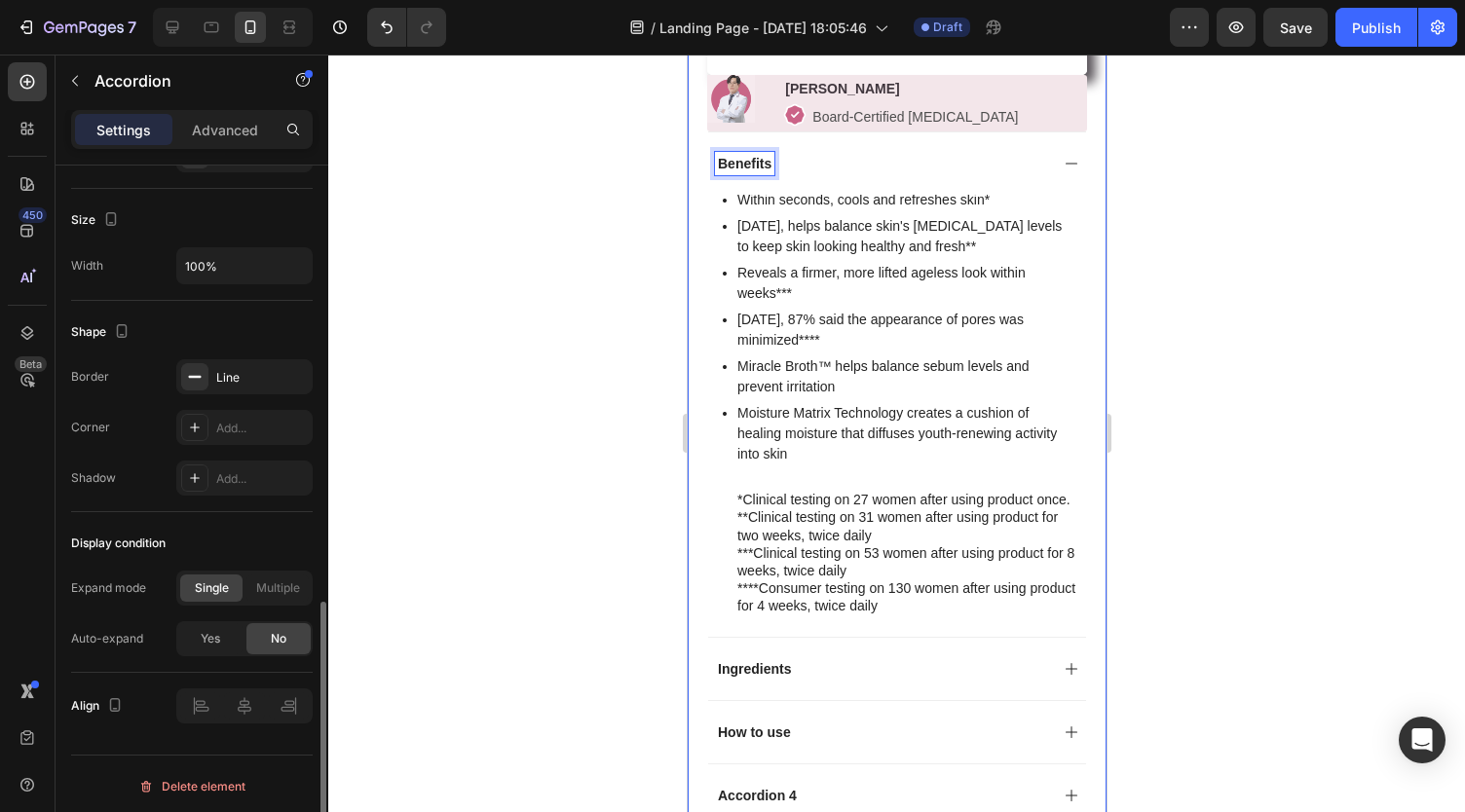
click at [579, 490] on div at bounding box center [897, 433] width 1137 height 757
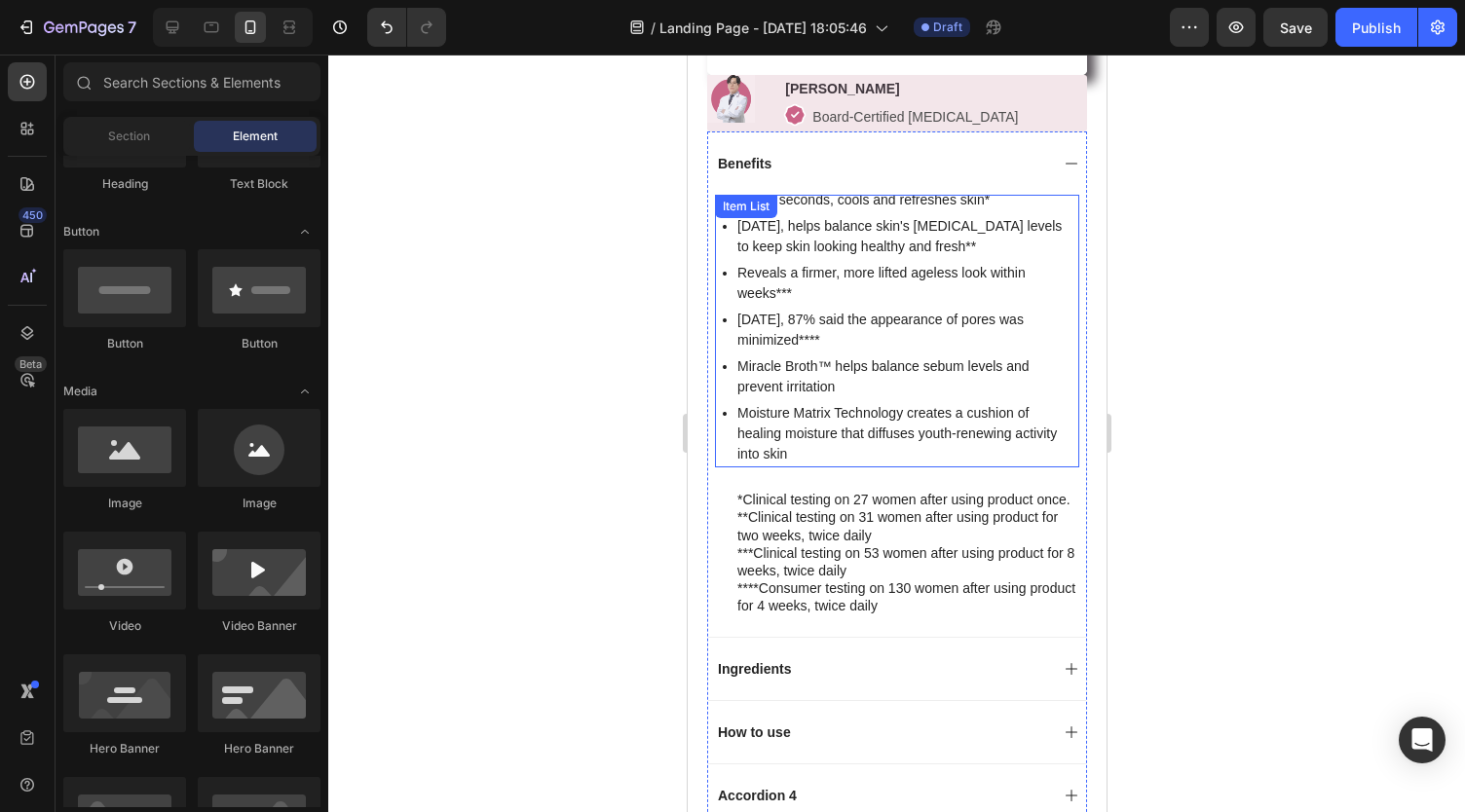
click at [815, 235] on p "In 2 weeks, helps balance skin's sebum levels to keep skin looking healthy and …" at bounding box center [906, 236] width 339 height 41
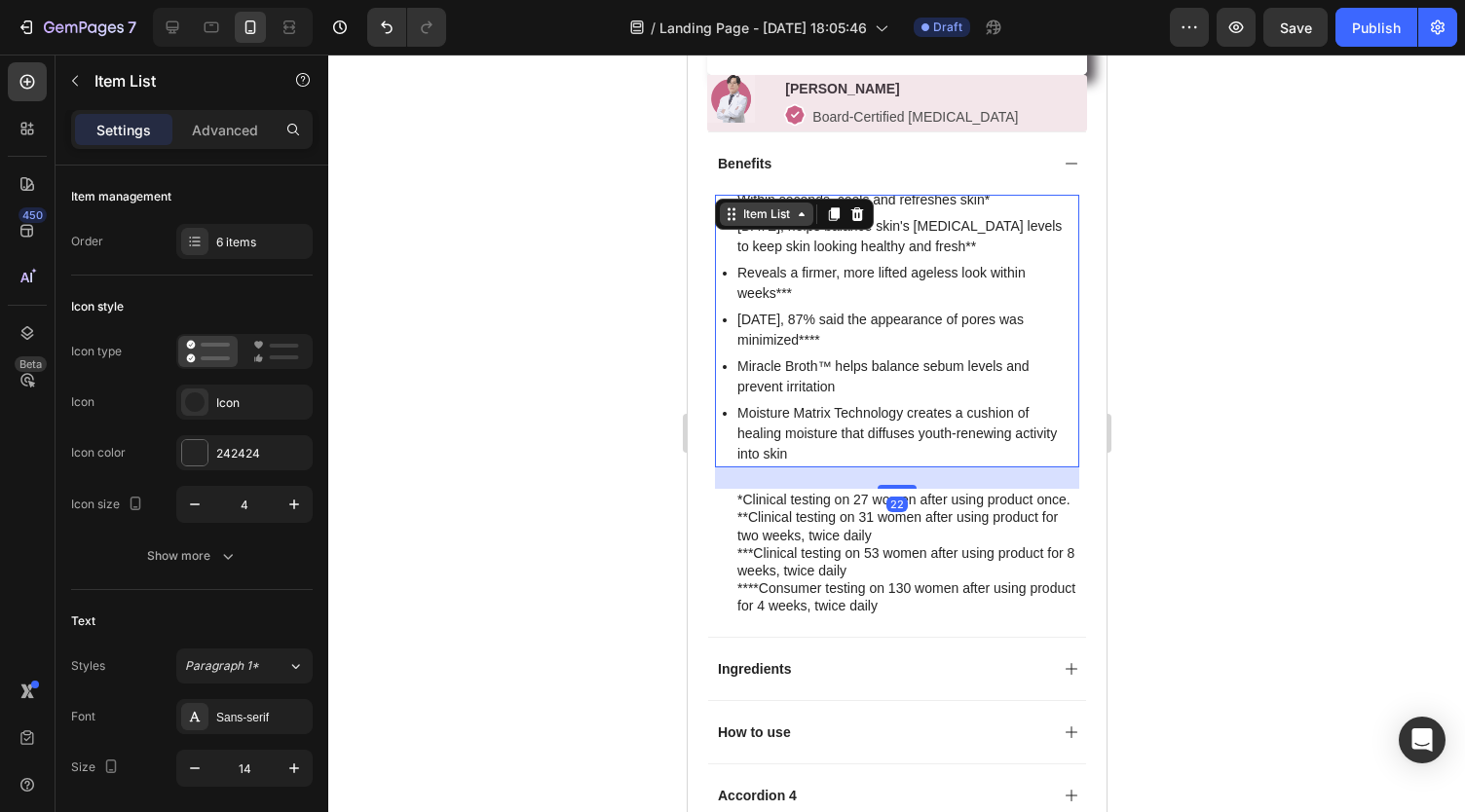
click at [771, 219] on div "Item List" at bounding box center [765, 214] width 55 height 18
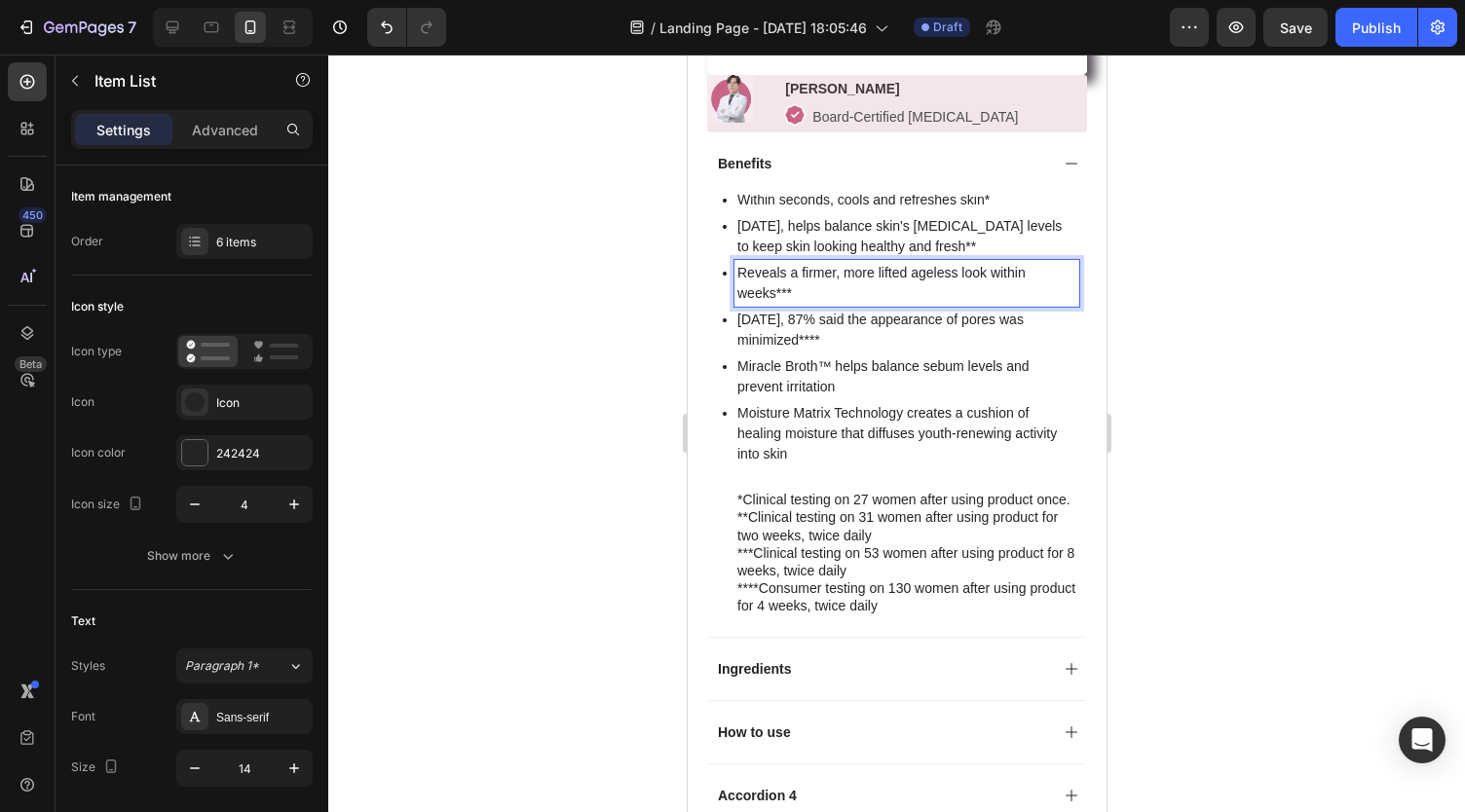
click at [835, 301] on p "Reveals a firmer, more lifted ageless look within weeks***" at bounding box center [906, 283] width 339 height 41
drag, startPoint x: 835, startPoint y: 301, endPoint x: 735, endPoint y: 285, distance: 101.3
click at [736, 285] on p "Reveals a firmer, more lifted ageless look within weeks***" at bounding box center [906, 283] width 339 height 41
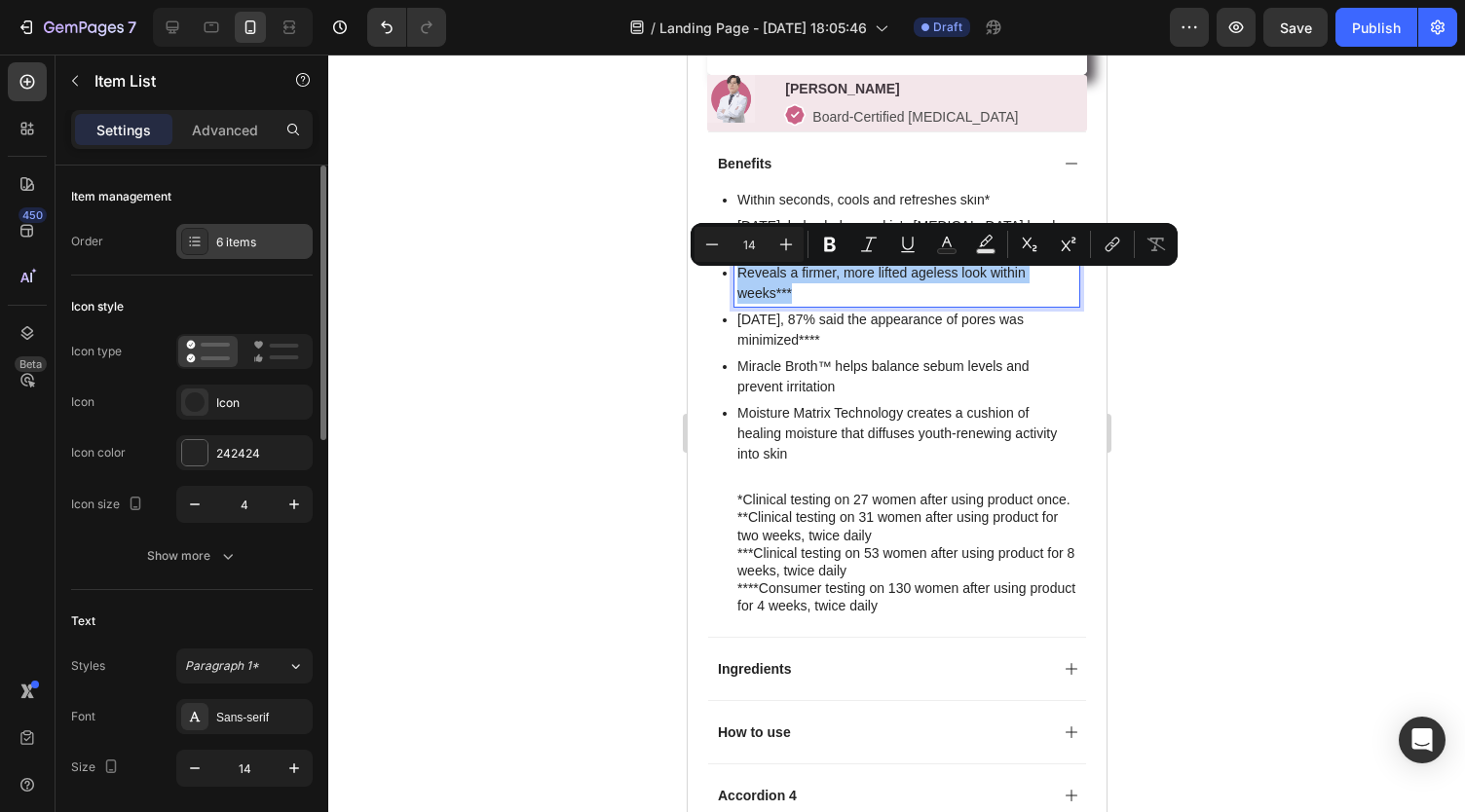
click at [251, 237] on div "6 items" at bounding box center [262, 243] width 91 height 18
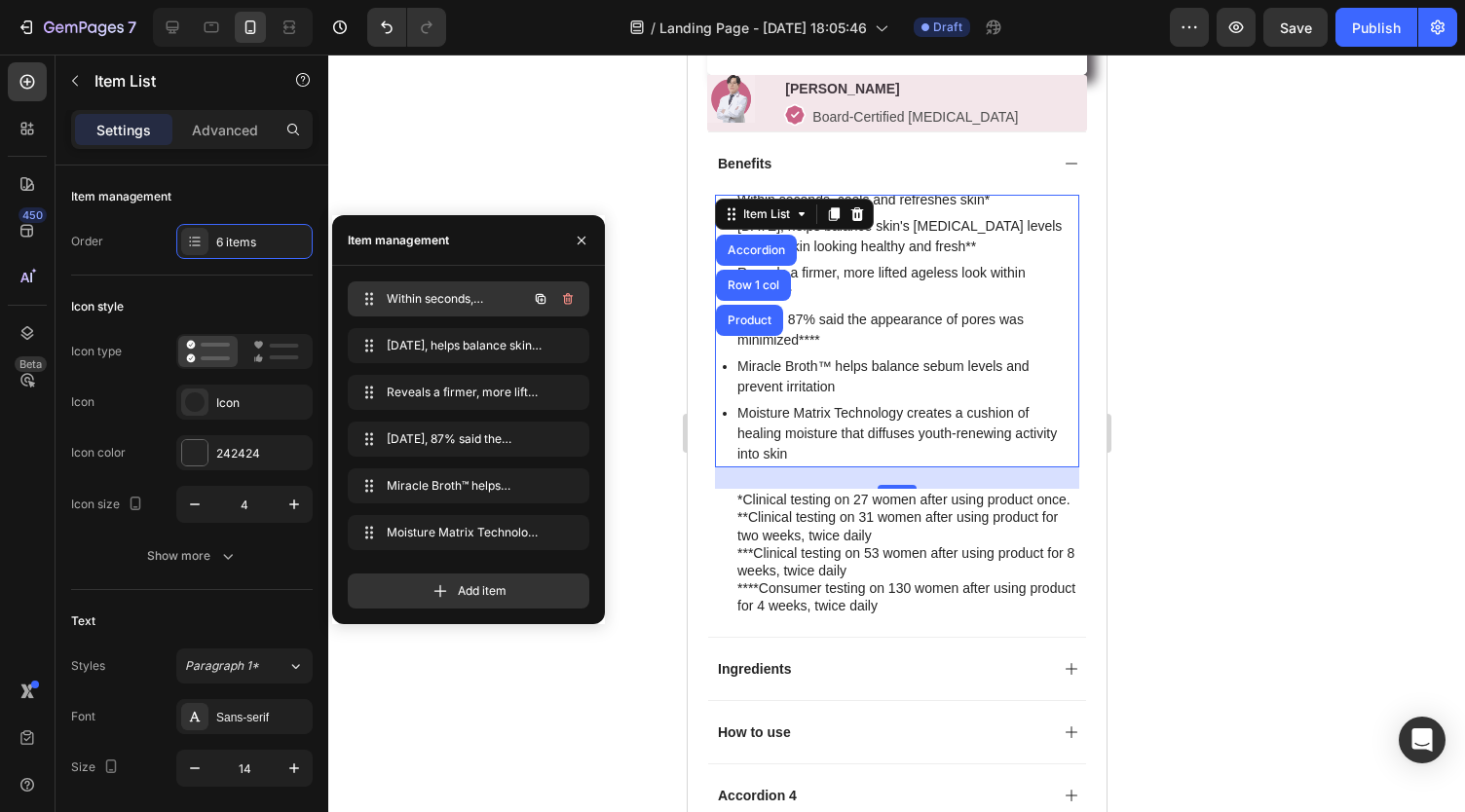
click at [508, 298] on div "Within seconds, cools and refreshes skin* Within seconds, cools and refreshes s…" at bounding box center [440, 298] width 172 height 27
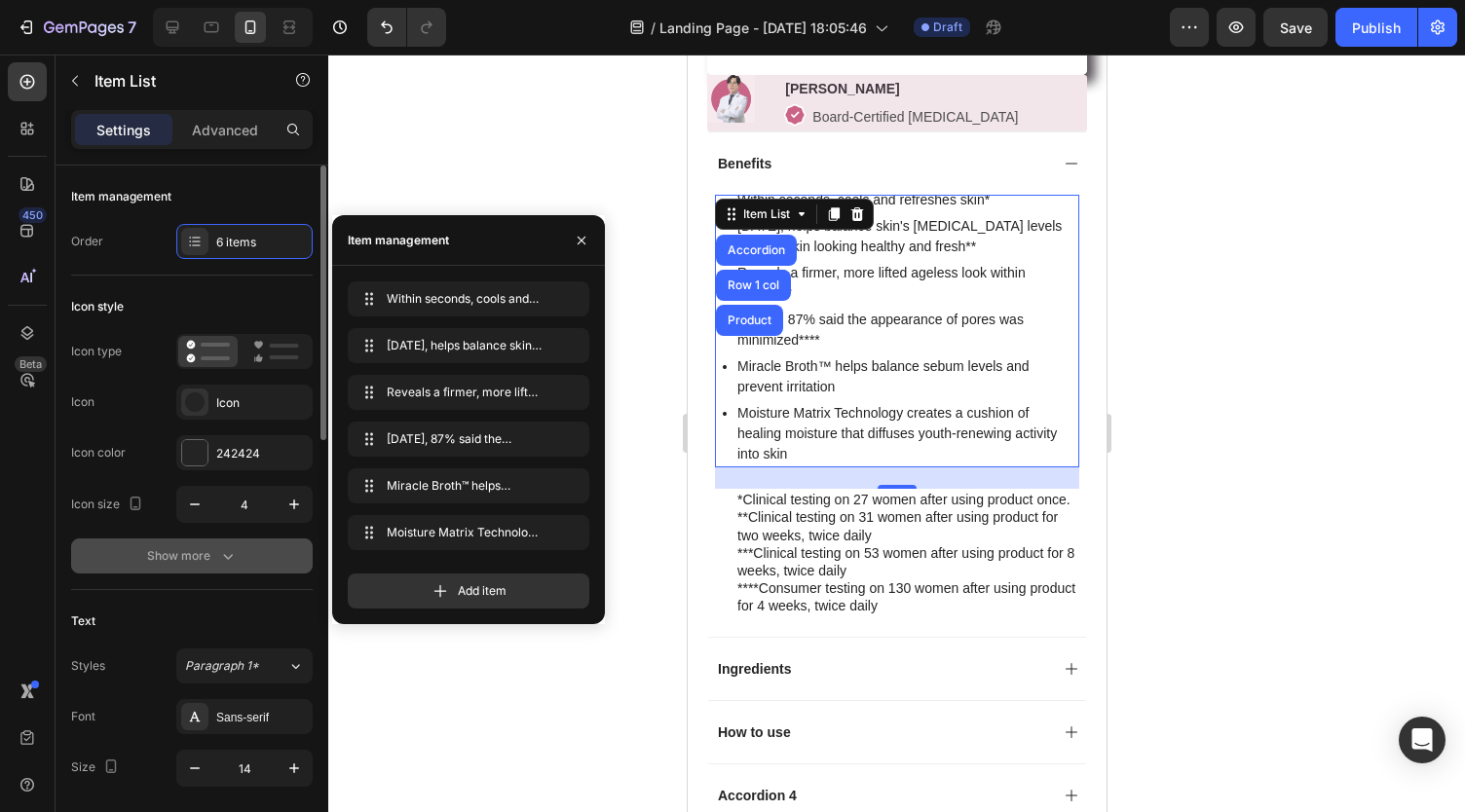
click at [222, 553] on icon "button" at bounding box center [228, 556] width 20 height 20
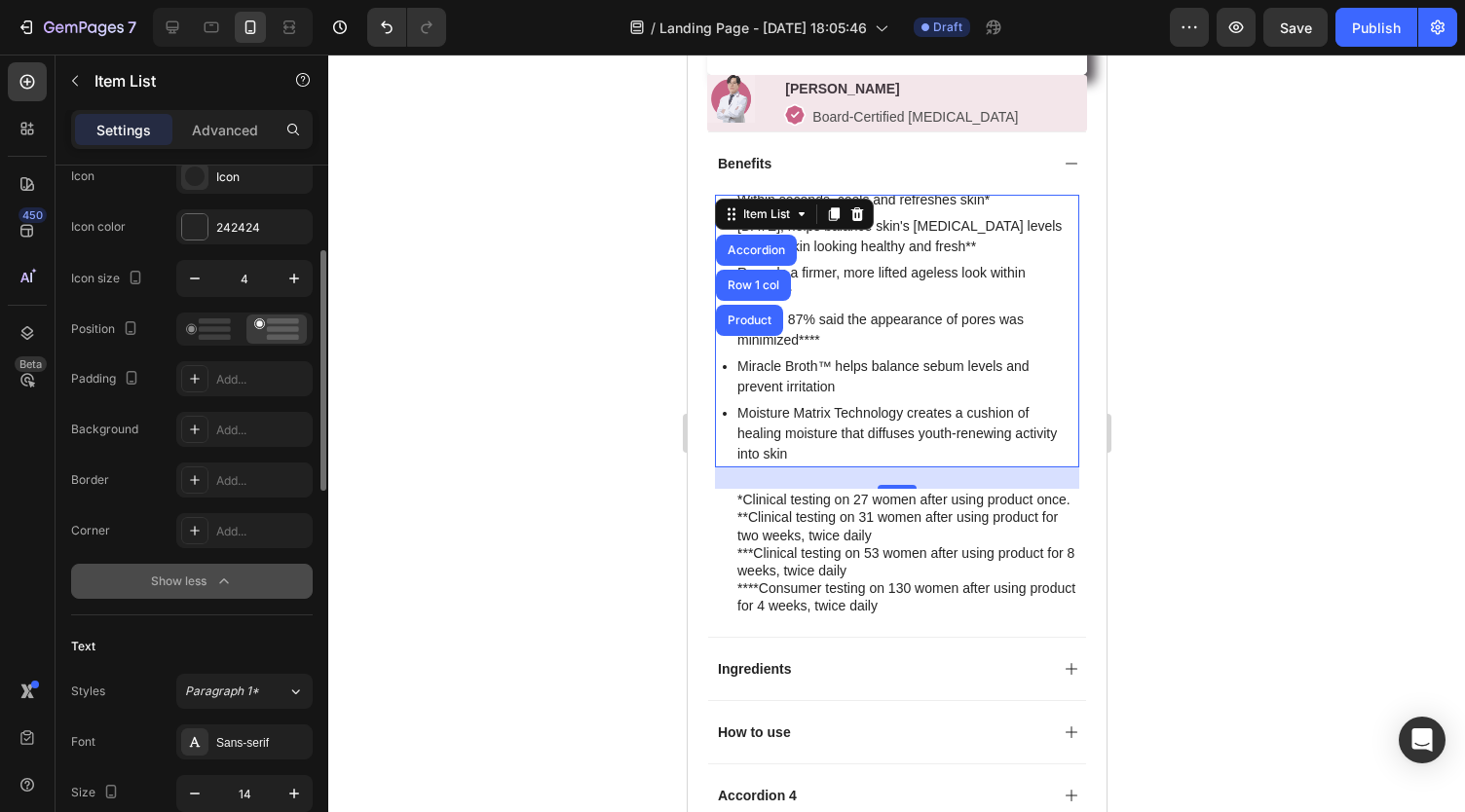
scroll to position [233, 0]
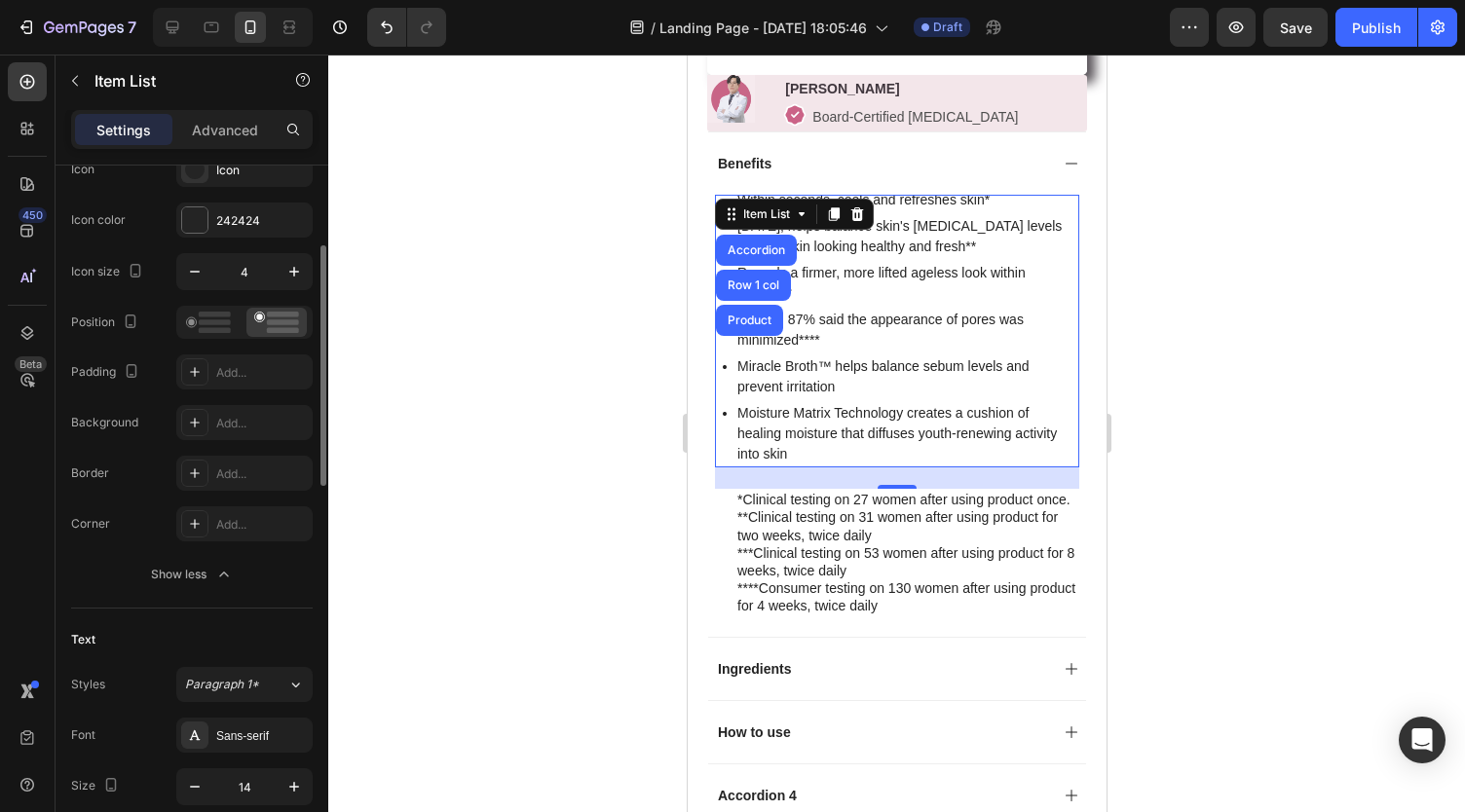
click at [451, 536] on div at bounding box center [897, 433] width 1137 height 757
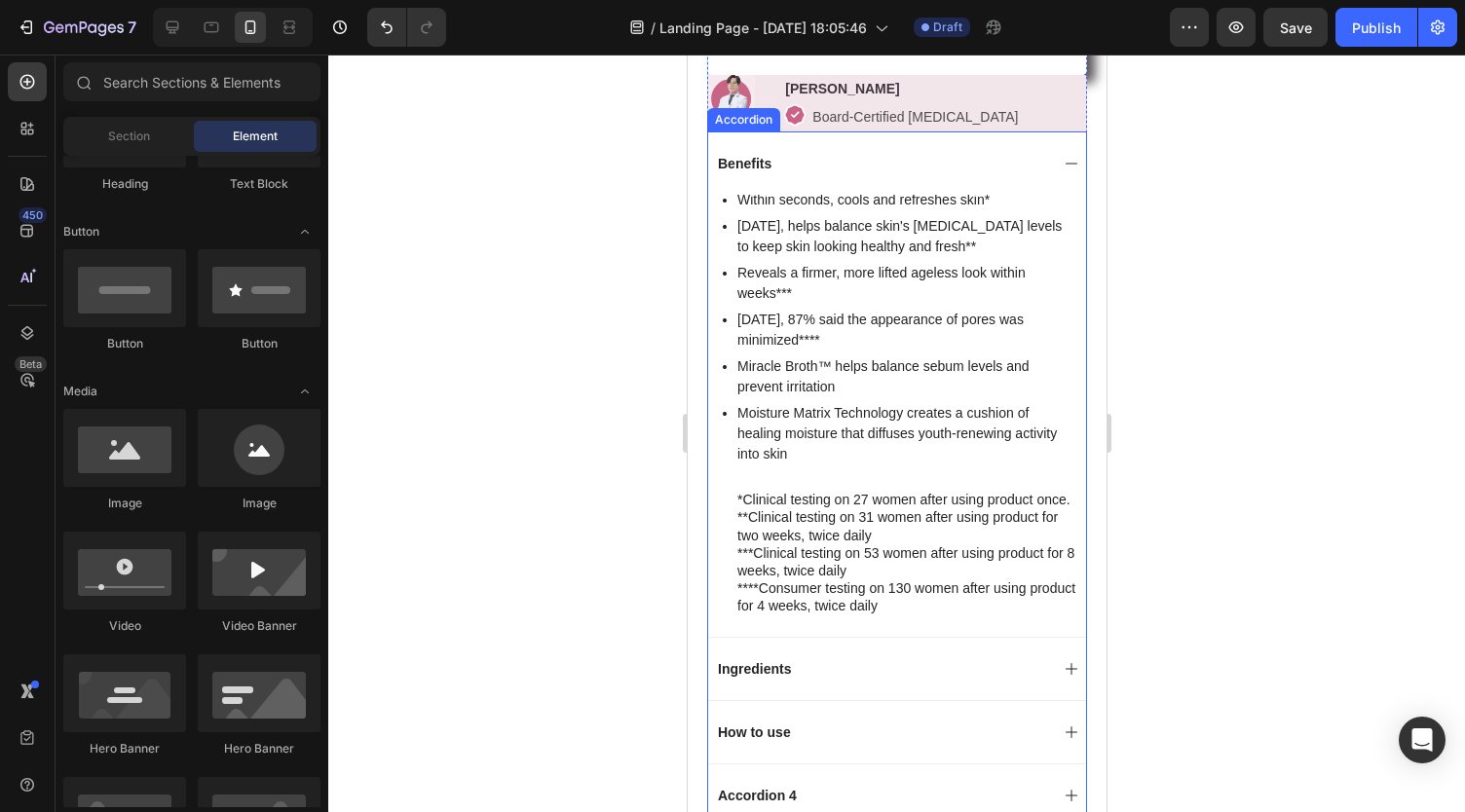
click at [791, 175] on div "Benefits" at bounding box center [881, 164] width 333 height 24
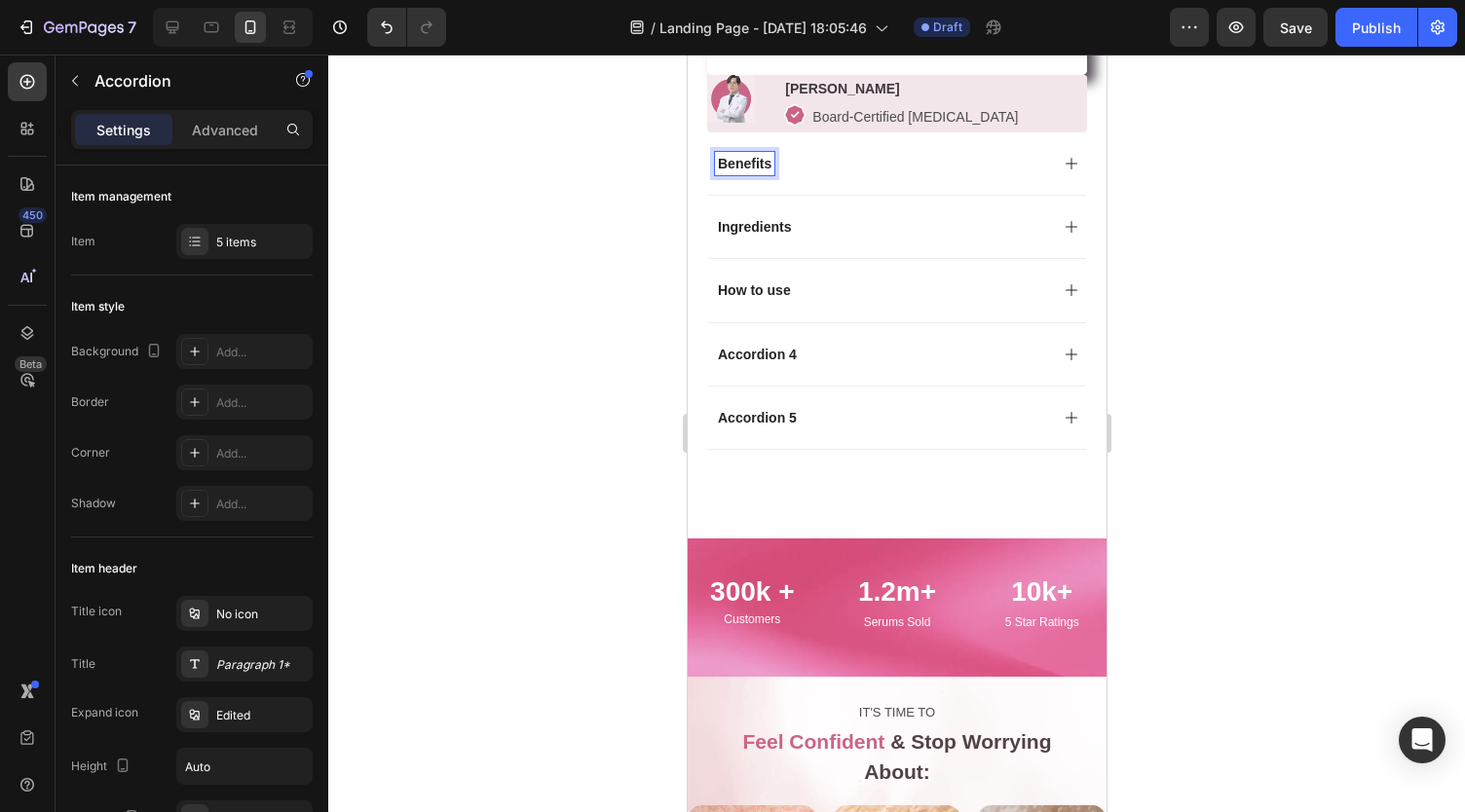
click at [733, 171] on p "Benefits" at bounding box center [744, 164] width 54 height 18
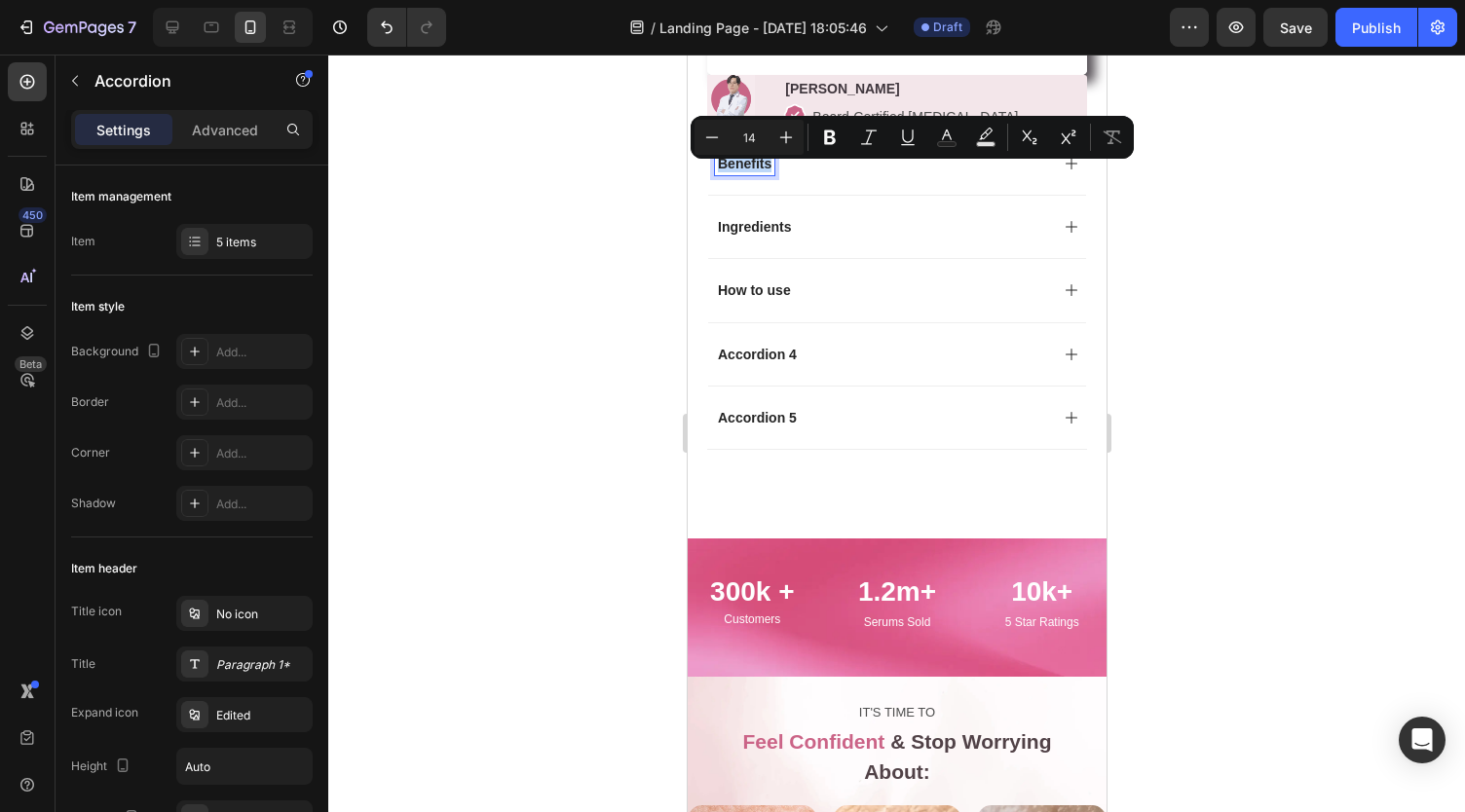
click at [837, 175] on div "Benefits" at bounding box center [881, 164] width 333 height 24
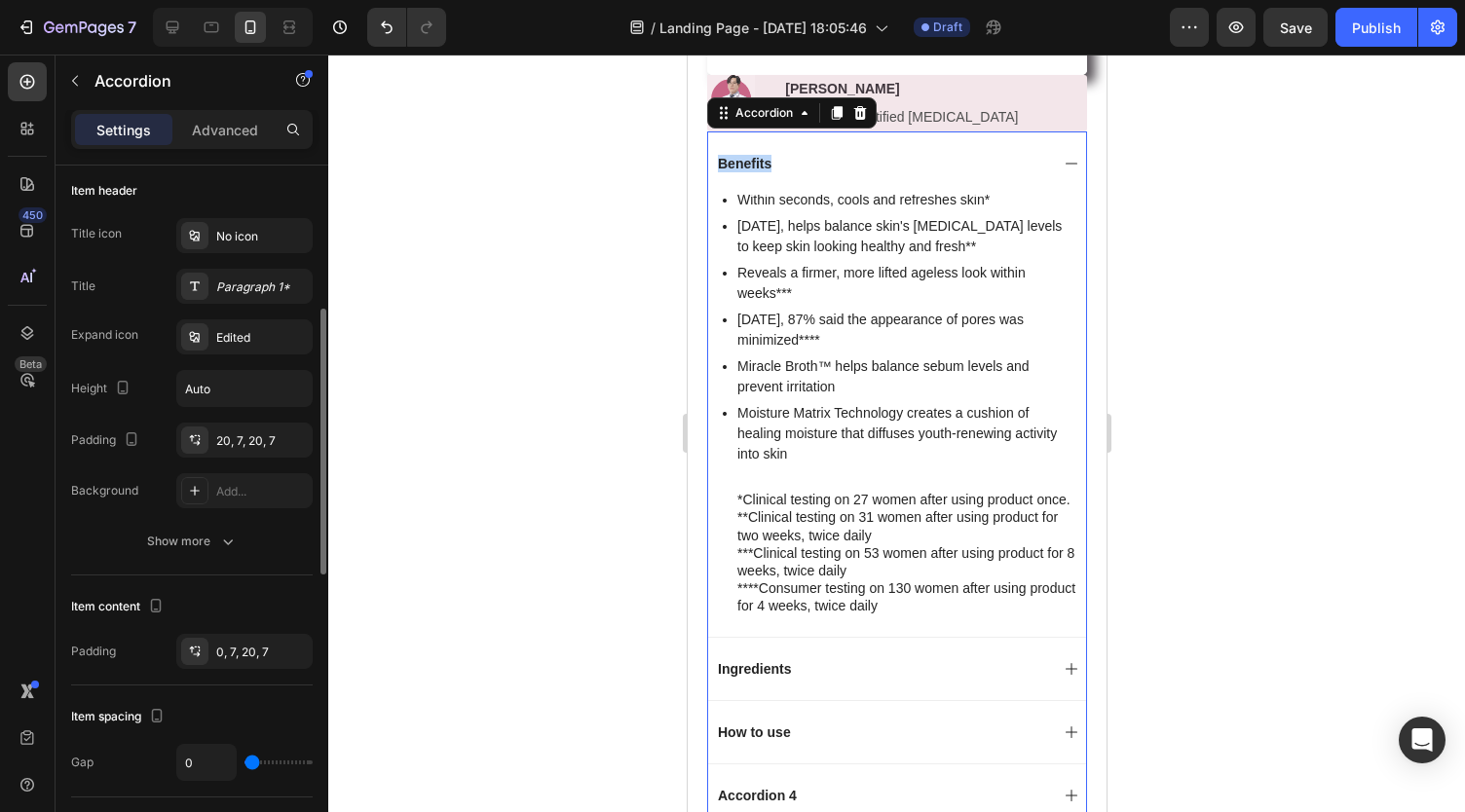
scroll to position [380, 0]
click at [174, 554] on button "Show more" at bounding box center [191, 538] width 241 height 35
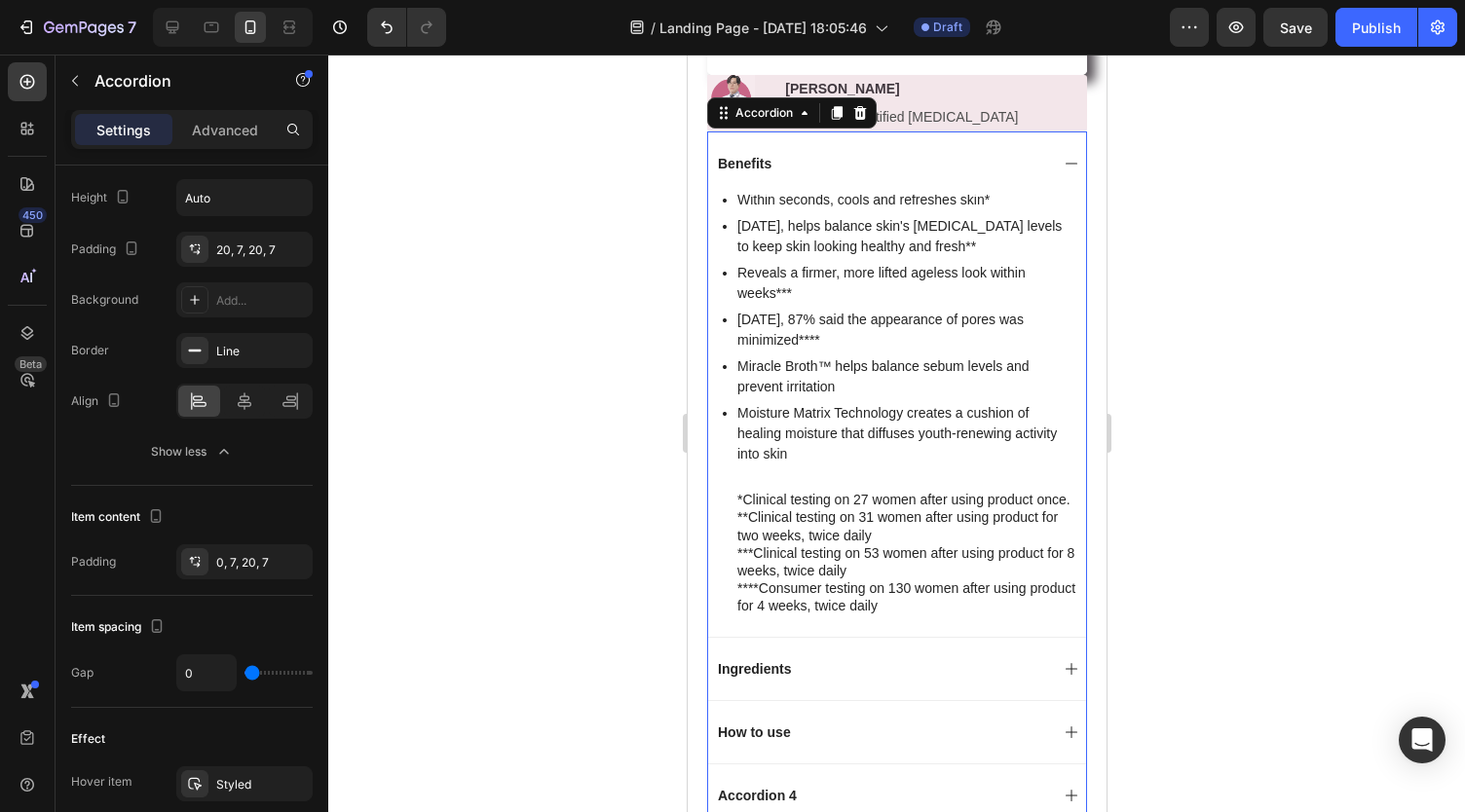
scroll to position [0, 0]
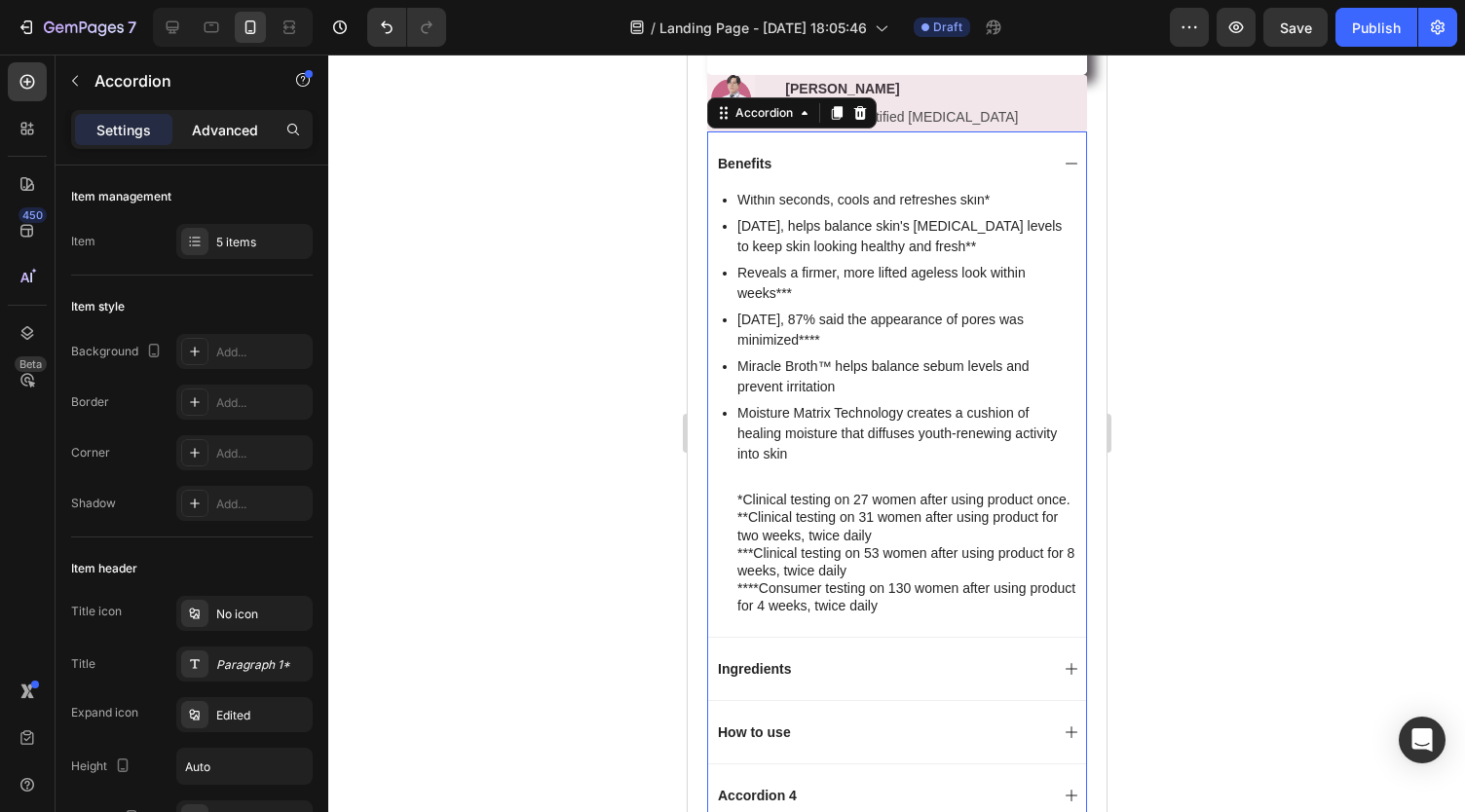
click at [219, 127] on p "Advanced" at bounding box center [224, 130] width 66 height 21
type input "100%"
type input "100"
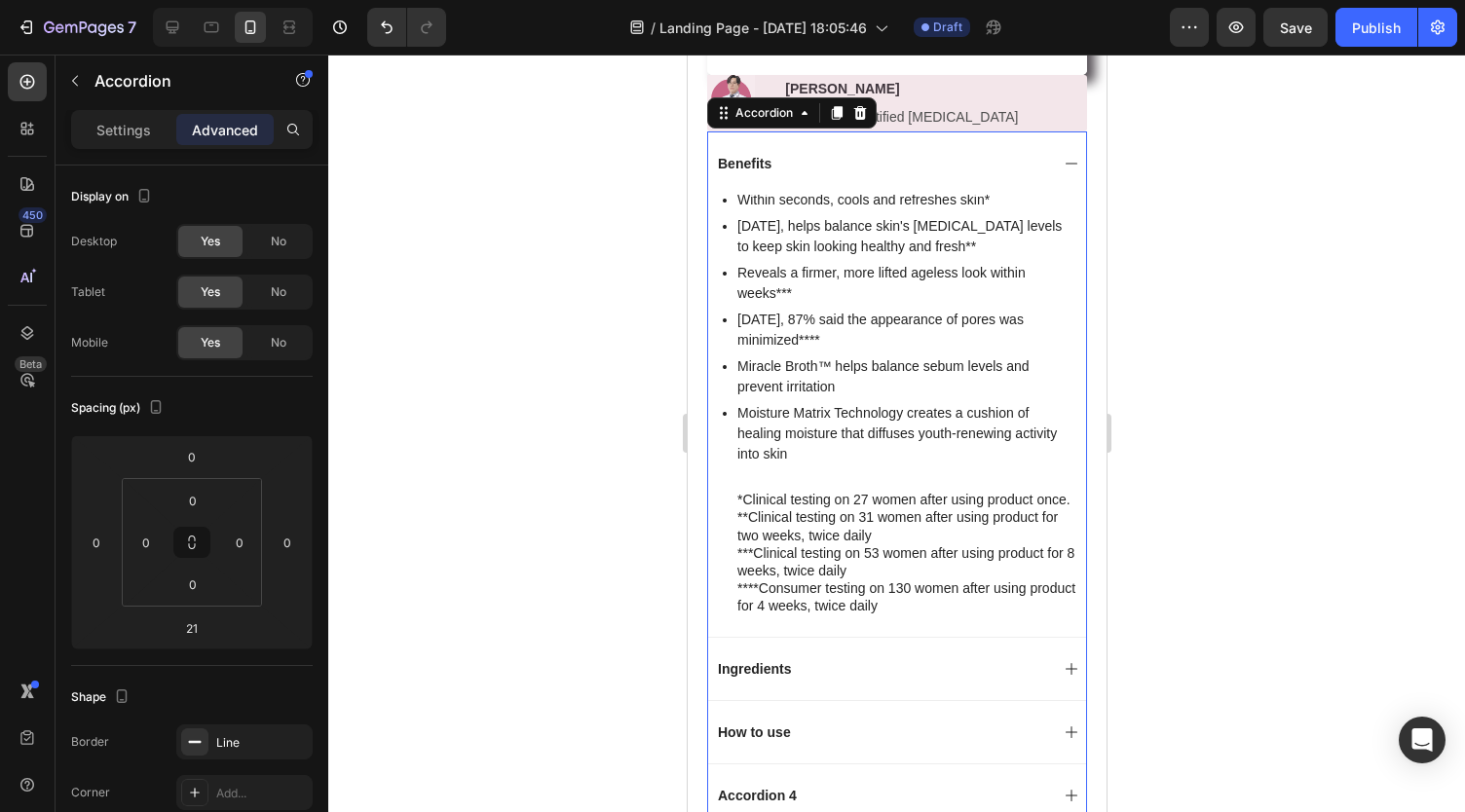
click at [123, 143] on div "Settings" at bounding box center [124, 129] width 97 height 31
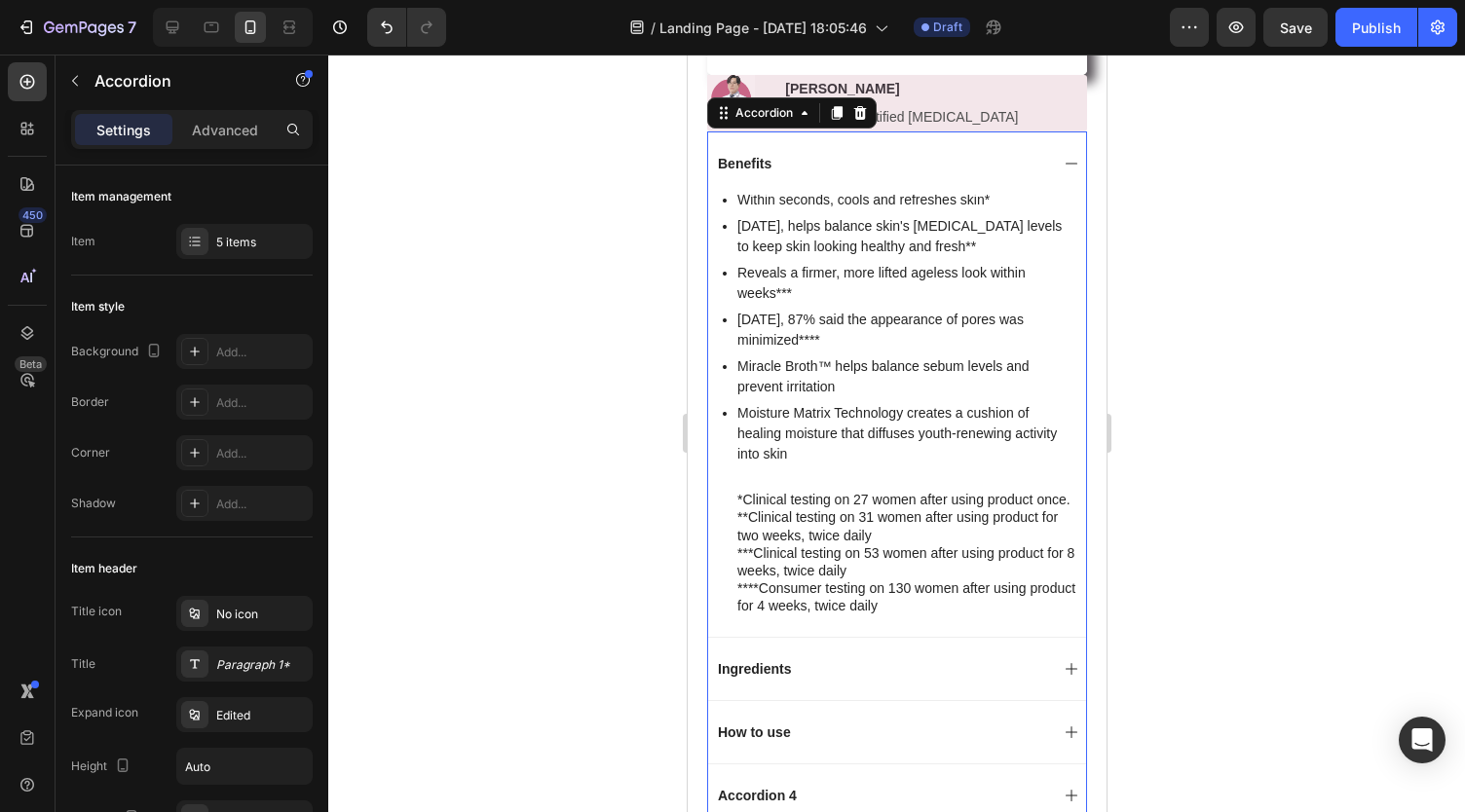
type input "0"
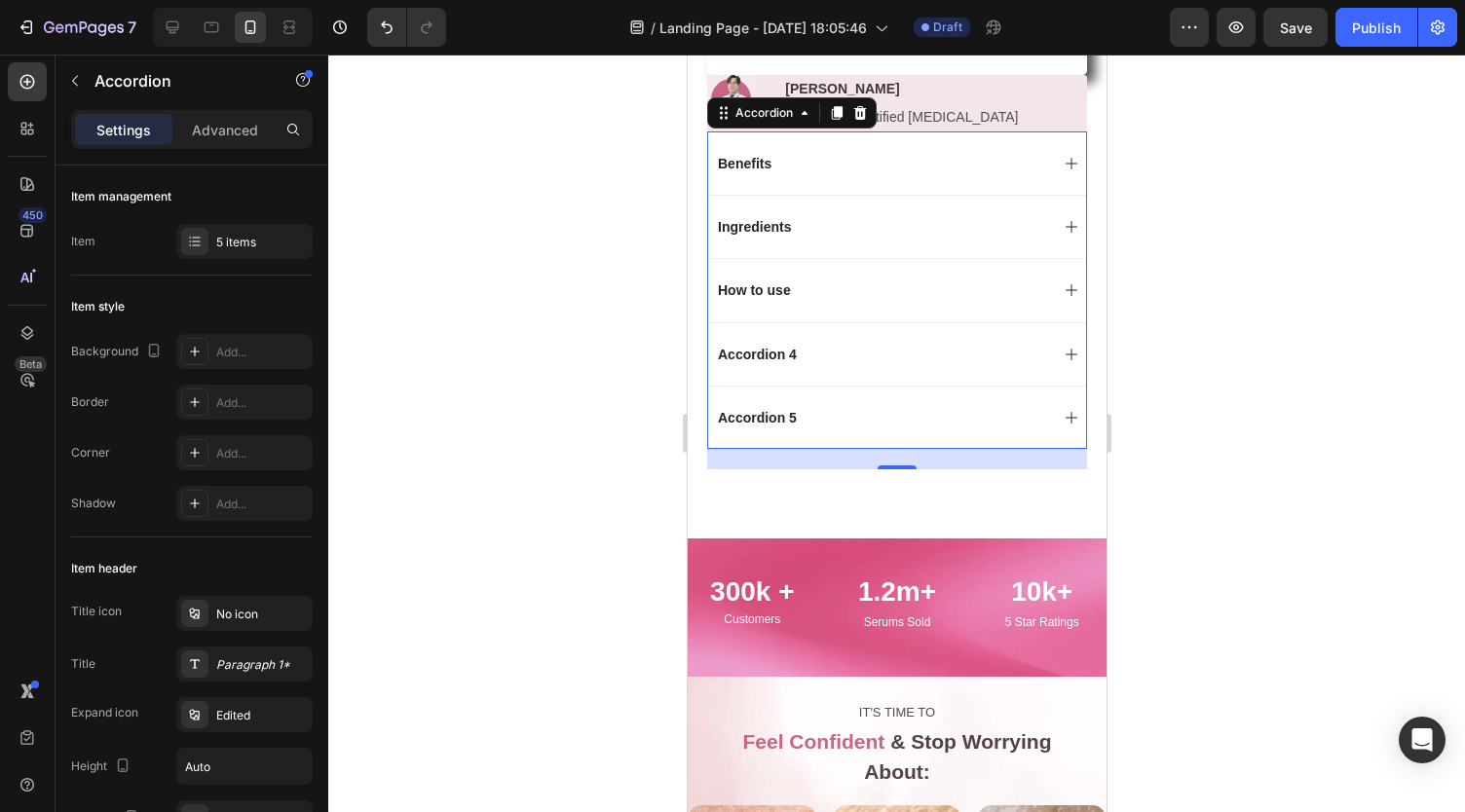
click at [135, 128] on p "Settings" at bounding box center [123, 130] width 55 height 21
click at [807, 173] on div "Benefits" at bounding box center [881, 164] width 333 height 24
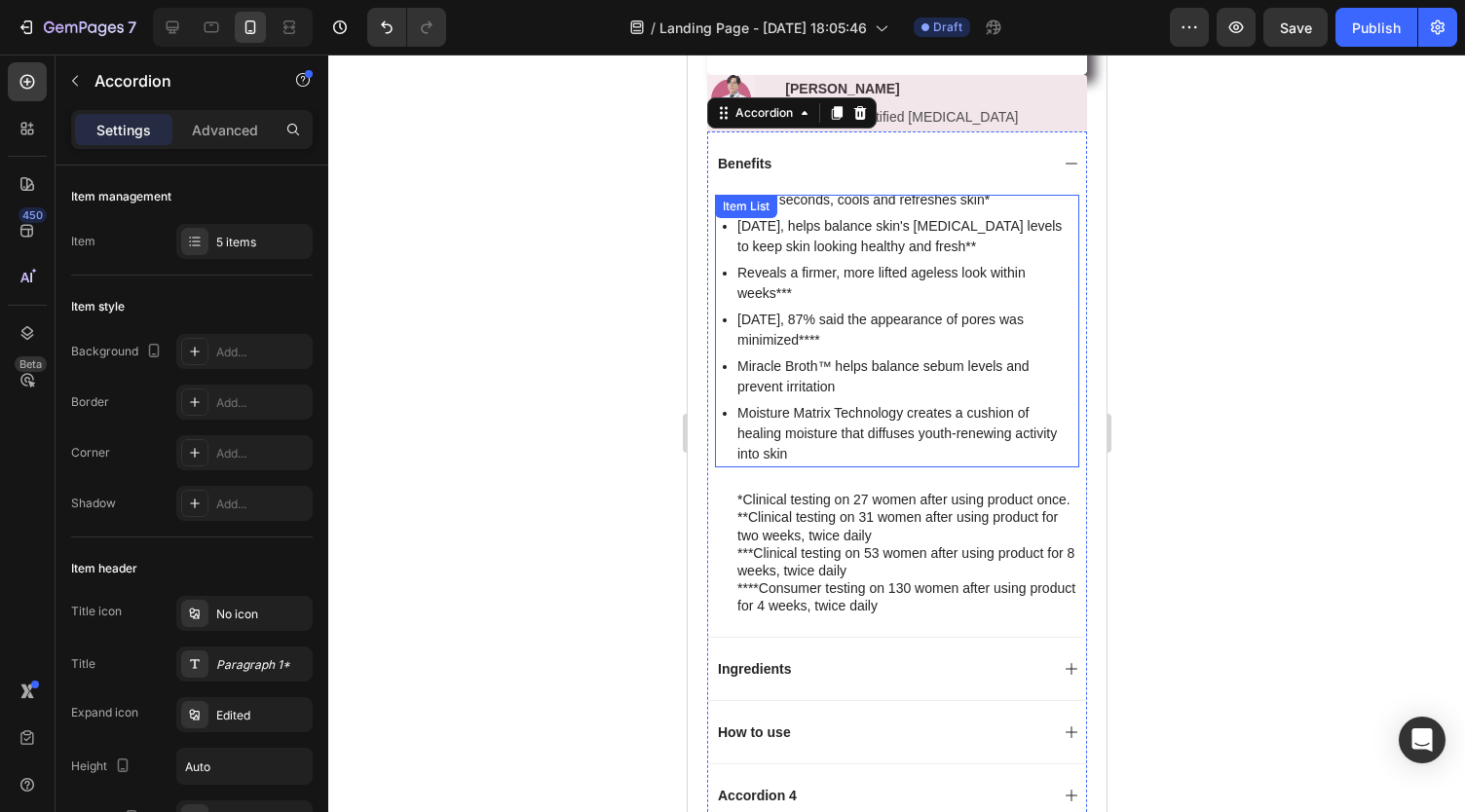
click at [806, 231] on p "In 2 weeks, helps balance skin's sebum levels to keep skin looking healthy and …" at bounding box center [906, 236] width 339 height 41
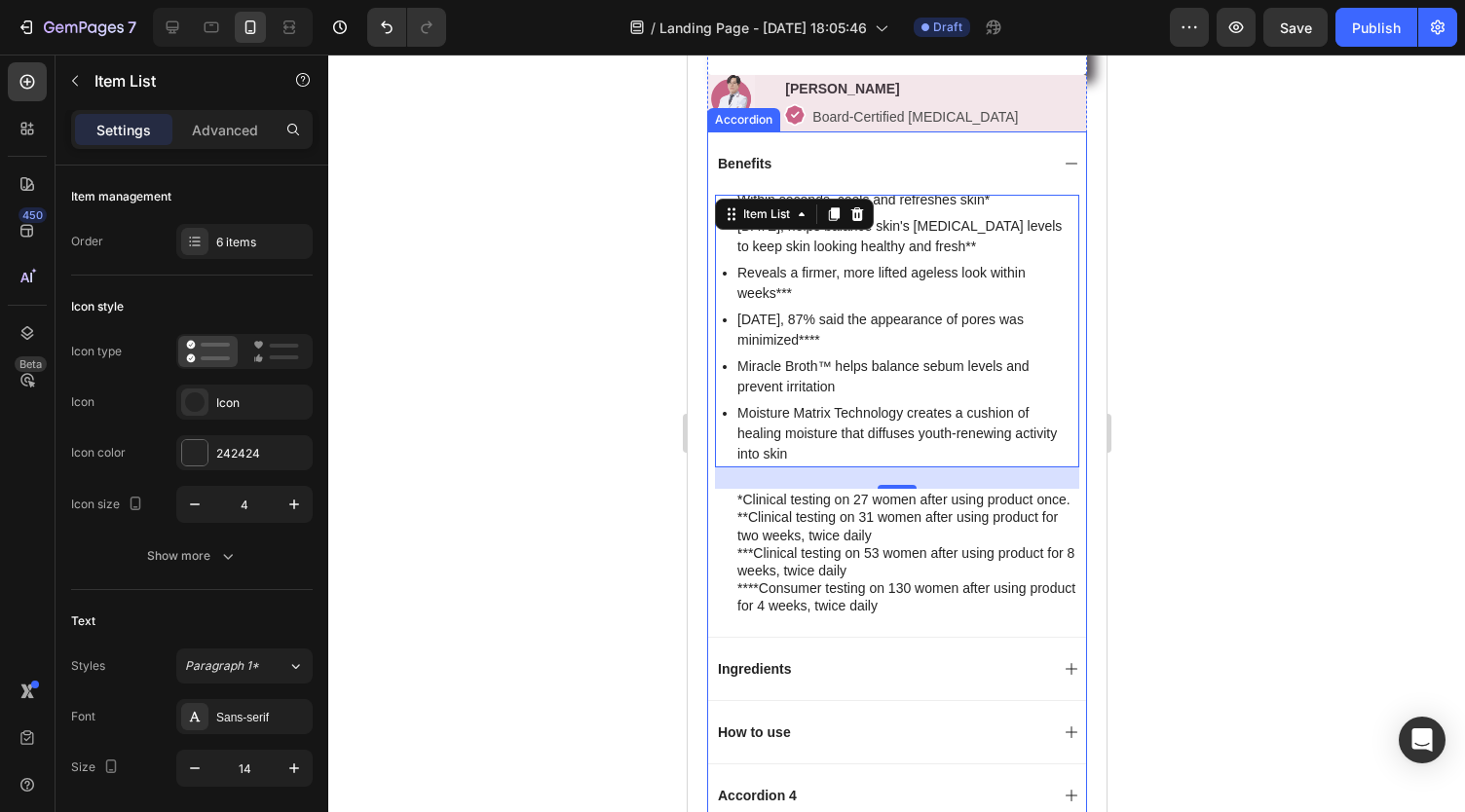
click at [754, 172] on p "Benefits" at bounding box center [744, 164] width 54 height 18
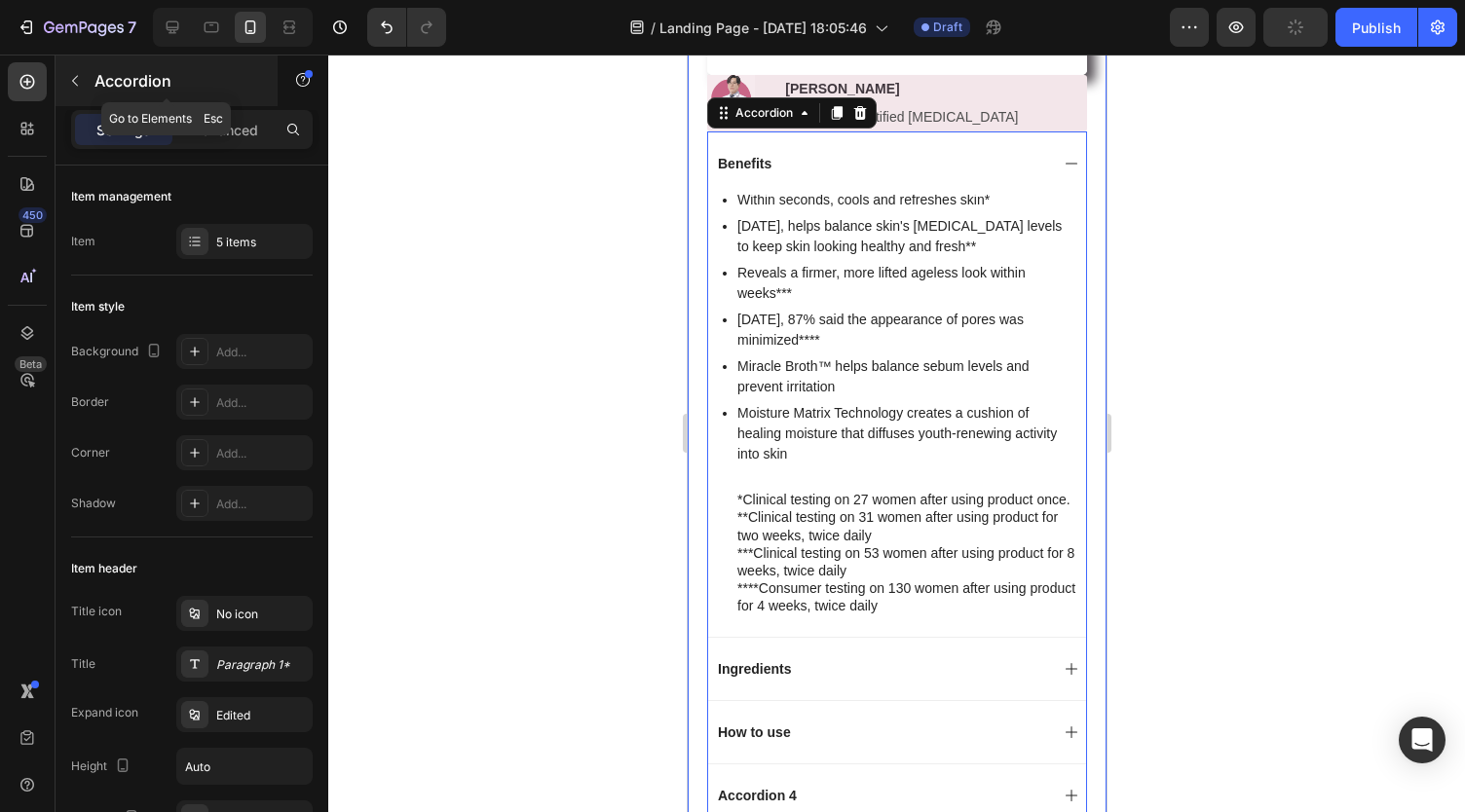
click at [76, 71] on button "button" at bounding box center [74, 80] width 31 height 31
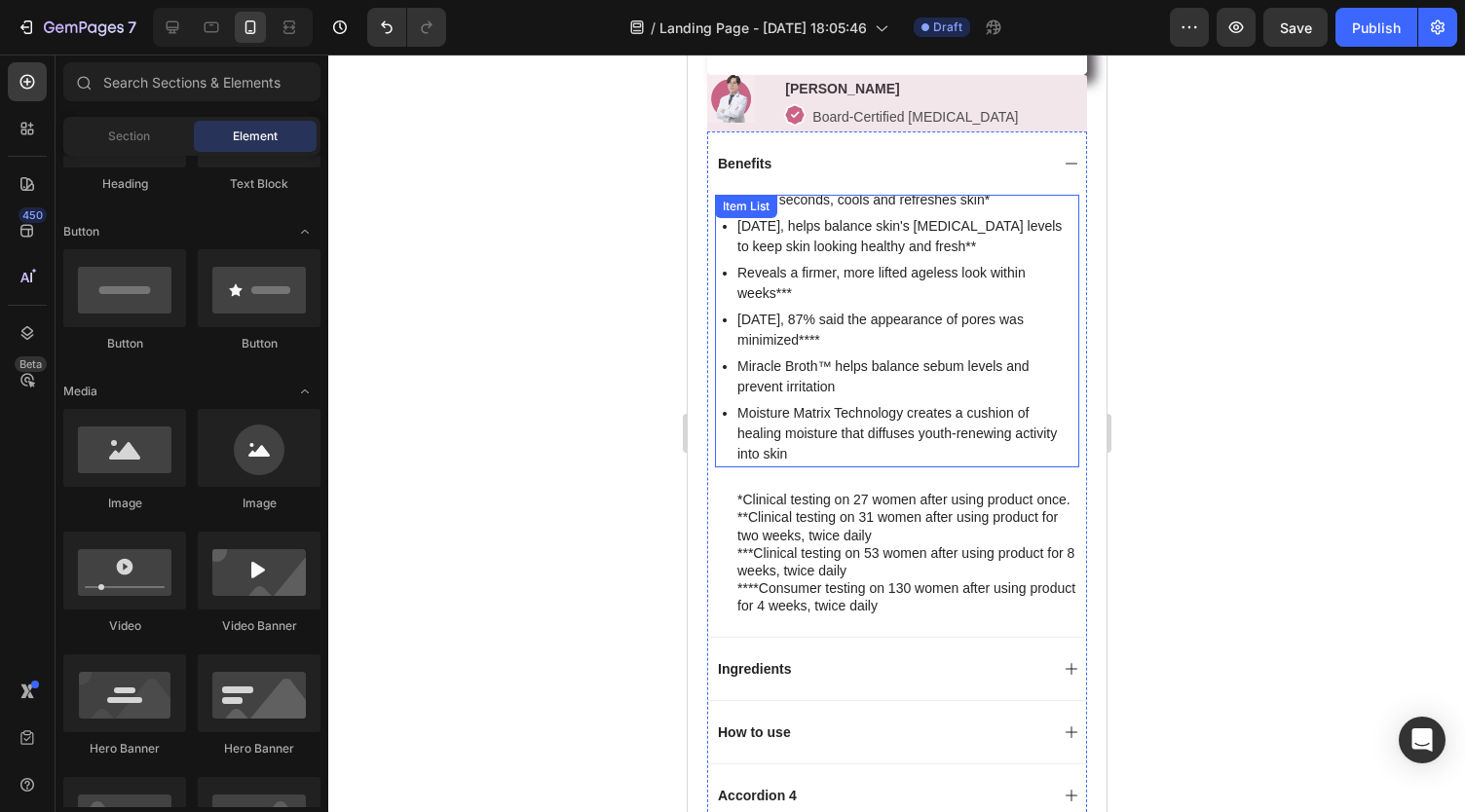
click at [802, 447] on p "Moisture Matrix Technology creates a cushion of healing moisture that diffuses …" at bounding box center [906, 433] width 339 height 61
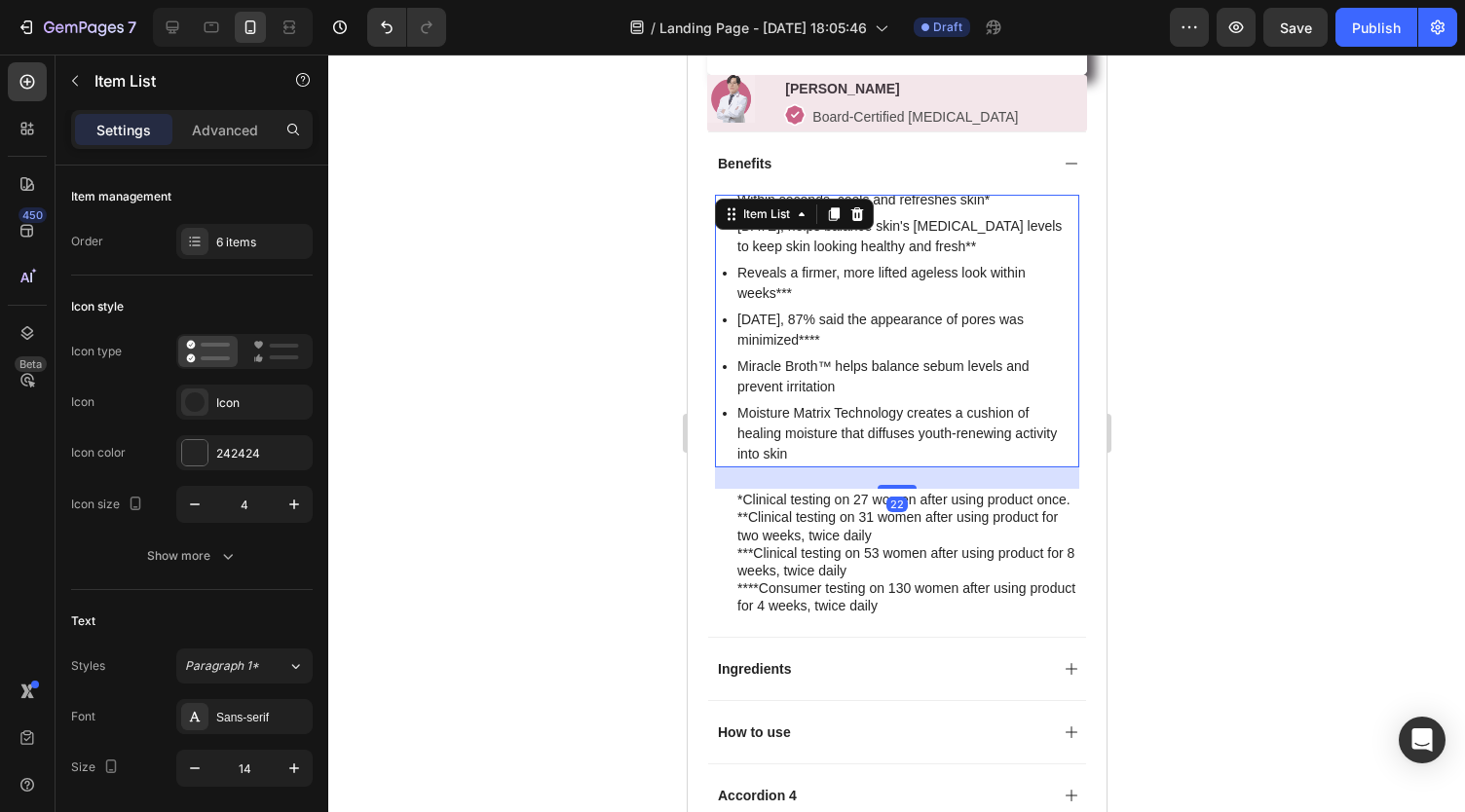
click at [804, 452] on p "Moisture Matrix Technology creates a cushion of healing moisture that diffuses …" at bounding box center [906, 433] width 339 height 61
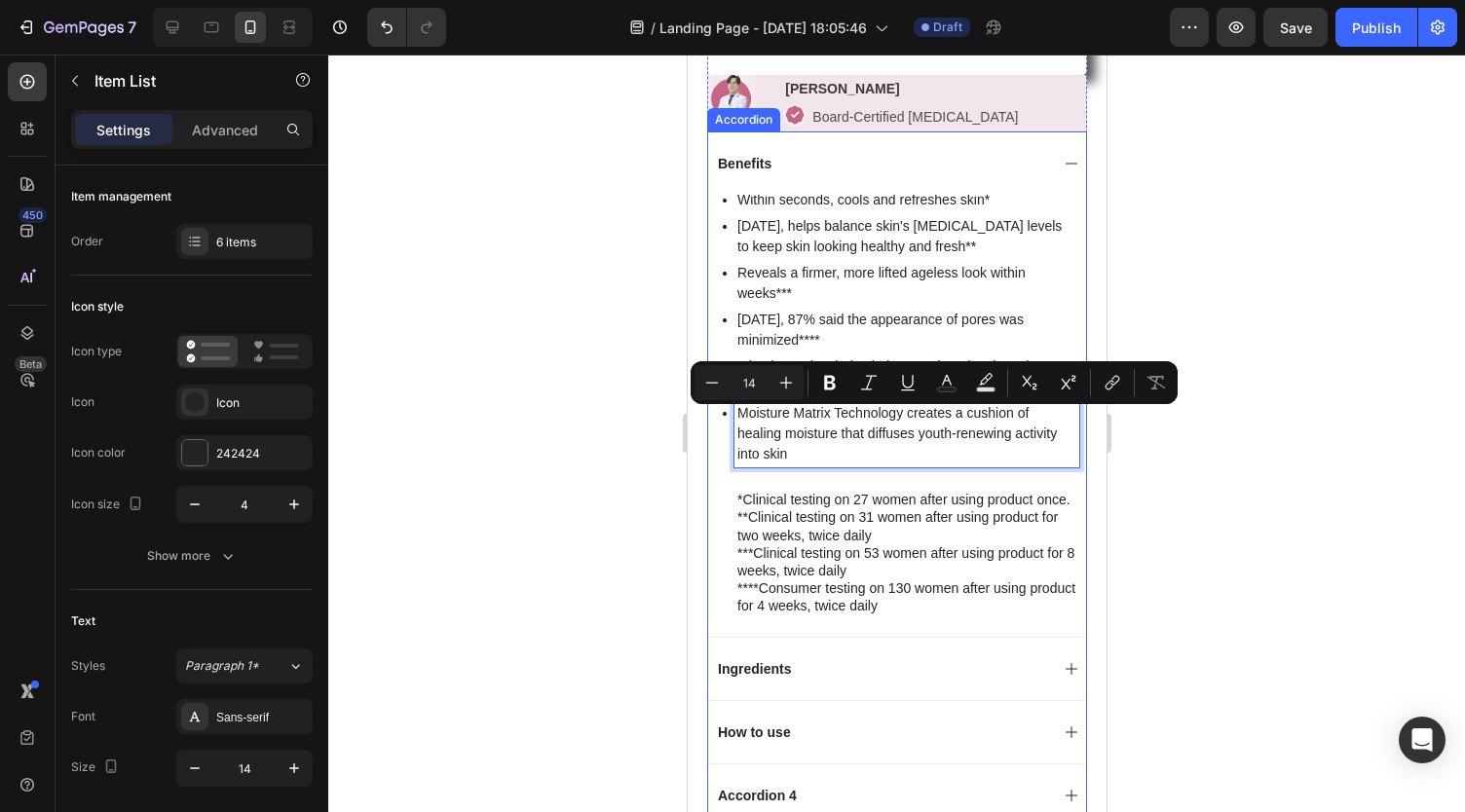
drag, startPoint x: 804, startPoint y: 454, endPoint x: 711, endPoint y: 178, distance: 291.2
click at [711, 178] on div "Benefits Within seconds, cools and refreshes skin* In 2 weeks, helps balance sk…" at bounding box center [896, 385] width 378 height 506
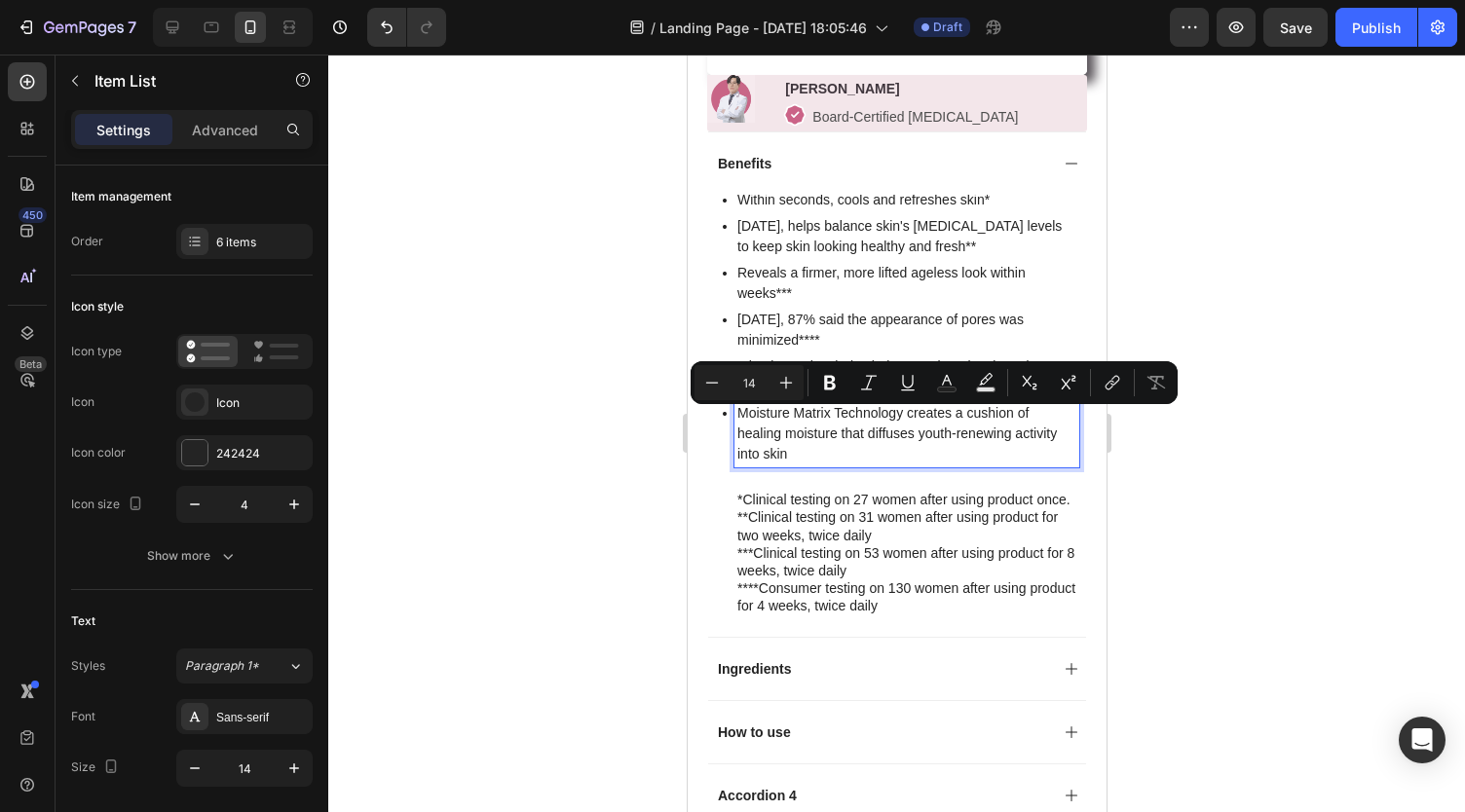
click at [800, 344] on p "In 4 weeks, 87% said the appearance of pores was minimized****" at bounding box center [906, 329] width 339 height 41
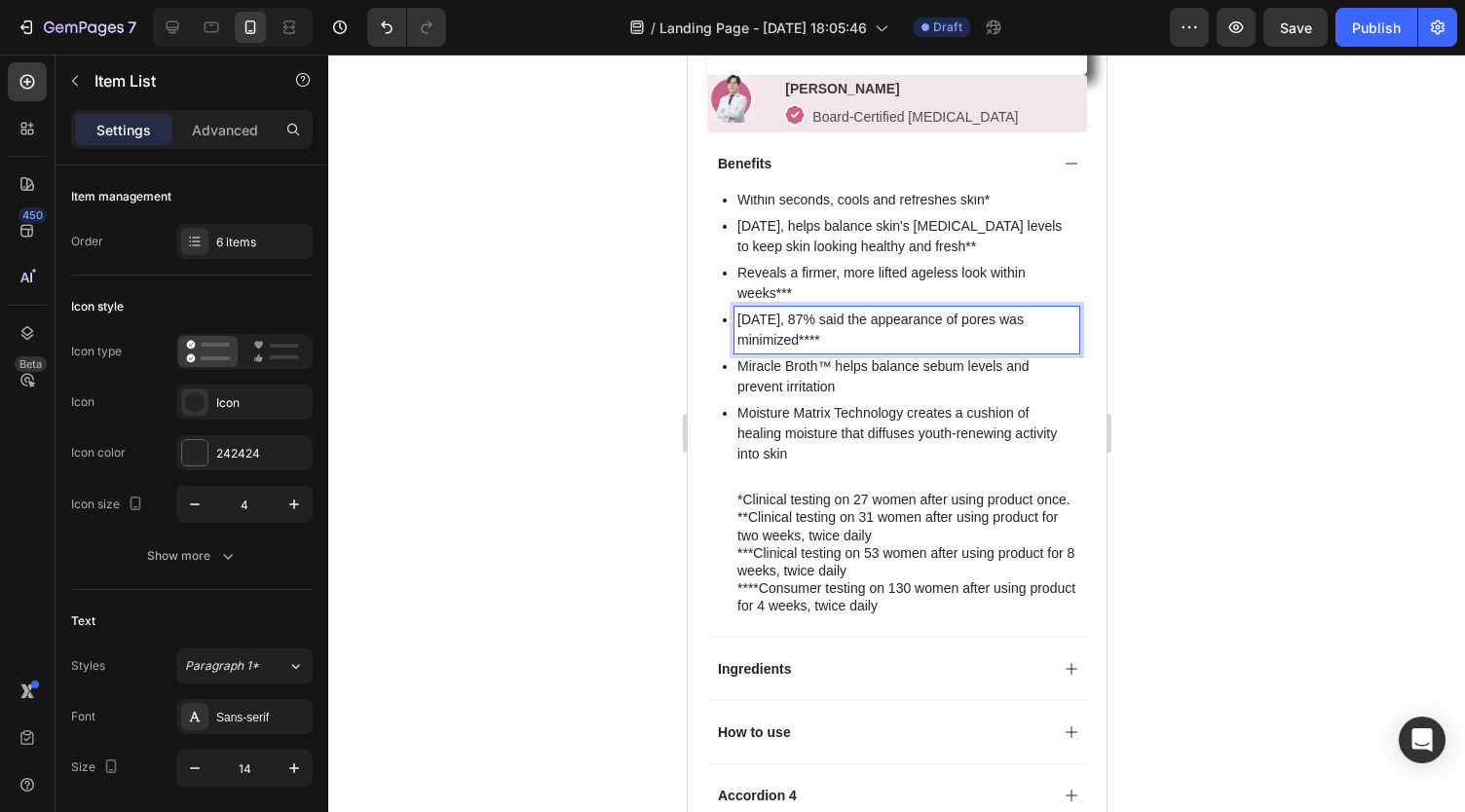
click at [806, 210] on p "Within seconds, cools and refreshes skin*" at bounding box center [906, 199] width 339 height 21
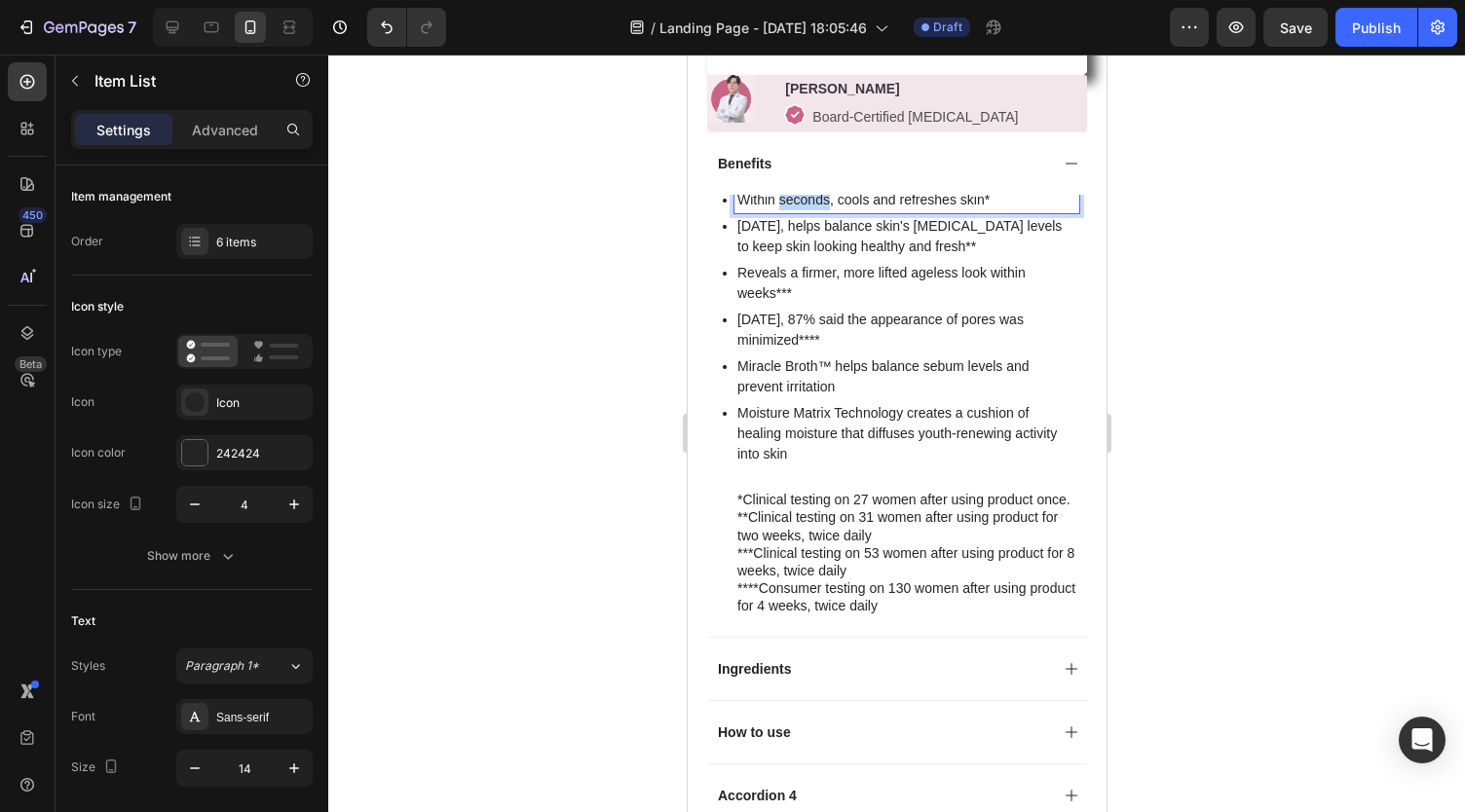
click at [806, 210] on p "Within seconds, cools and refreshes skin*" at bounding box center [906, 199] width 339 height 21
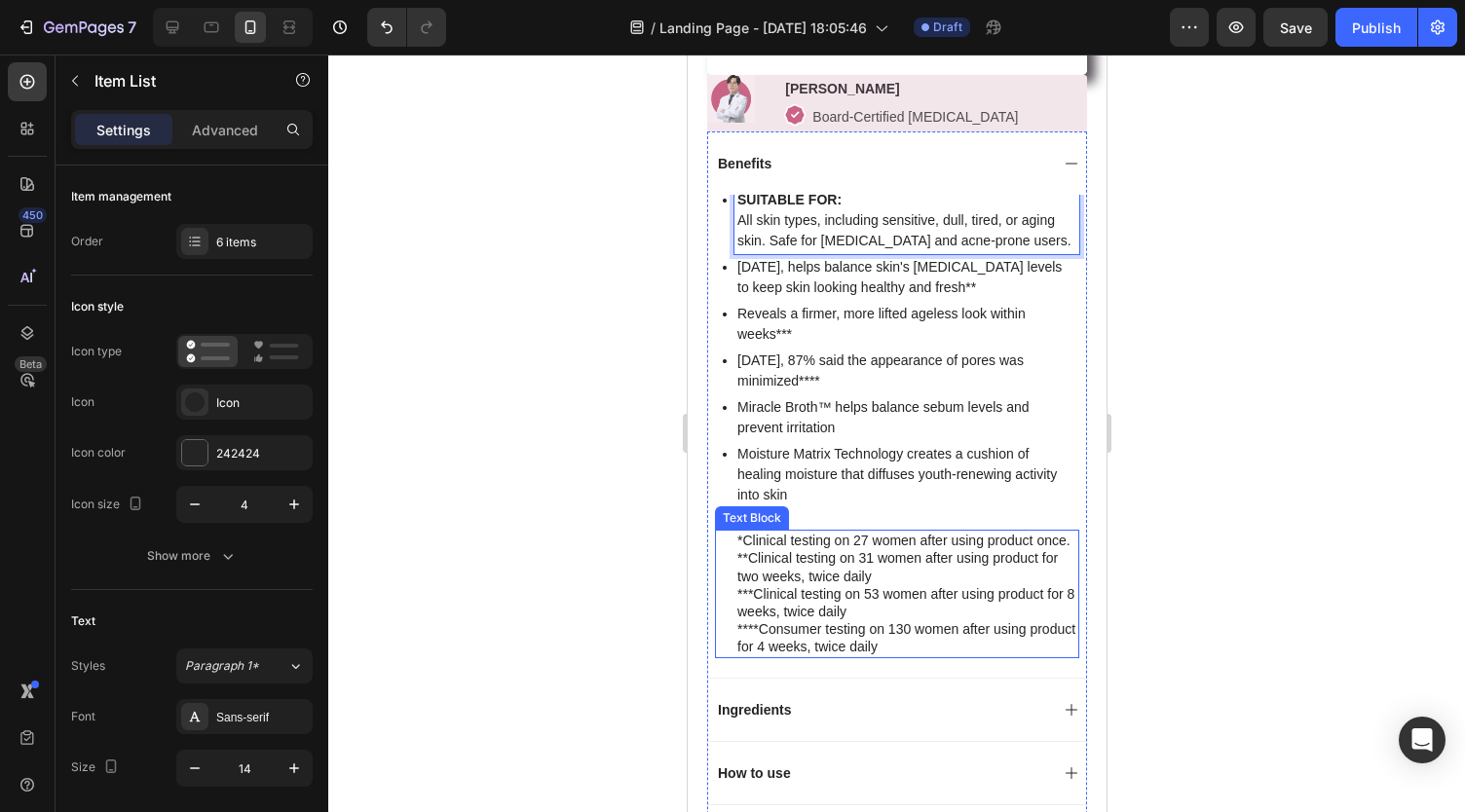
click at [839, 609] on p "***Clinical testing on 53 women after using product for 8 weeks, twice daily" at bounding box center [906, 602] width 340 height 35
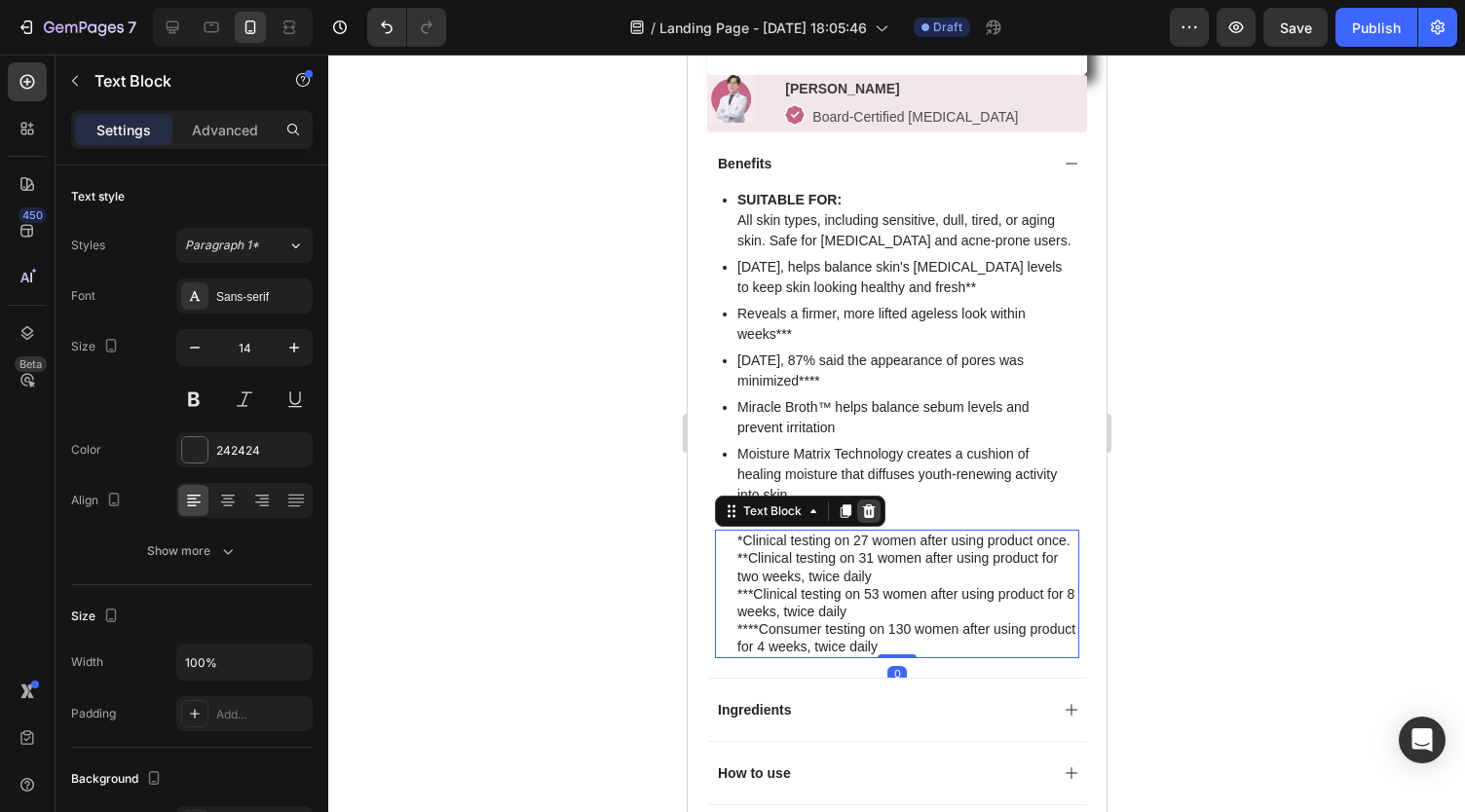
click at [868, 511] on icon at bounding box center [868, 512] width 16 height 16
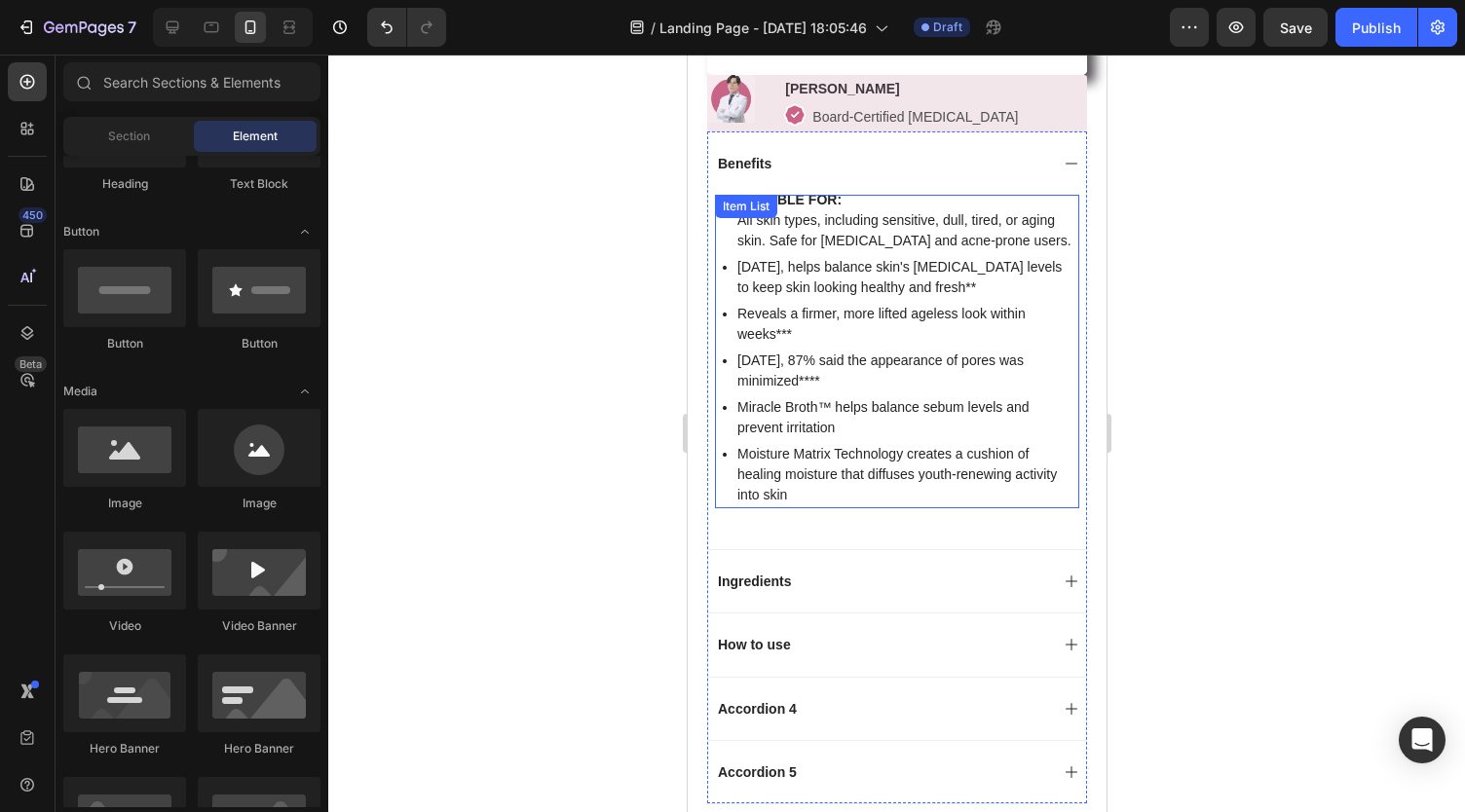
click at [804, 472] on p "Moisture Matrix Technology creates a cushion of healing moisture that diffuses …" at bounding box center [906, 475] width 339 height 61
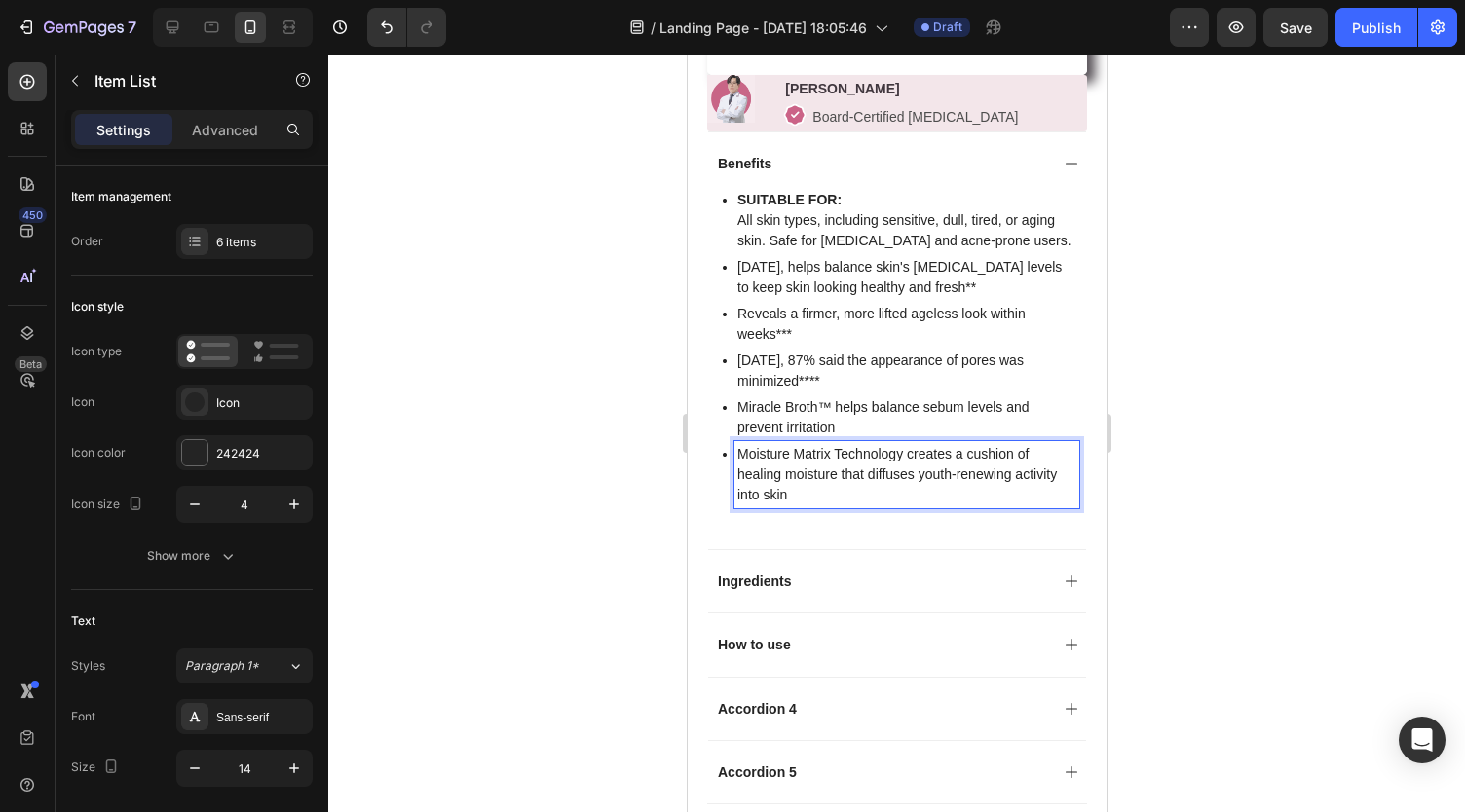
click at [837, 462] on p "Moisture Matrix Technology creates a cushion of healing moisture that diffuses …" at bounding box center [906, 475] width 339 height 61
drag, startPoint x: 879, startPoint y: 501, endPoint x: 713, endPoint y: 449, distance: 174.0
click at [713, 449] on div "SUITABLE FOR: All skin types, including sensitive, dull, tired, or aging skin. …" at bounding box center [896, 371] width 378 height 354
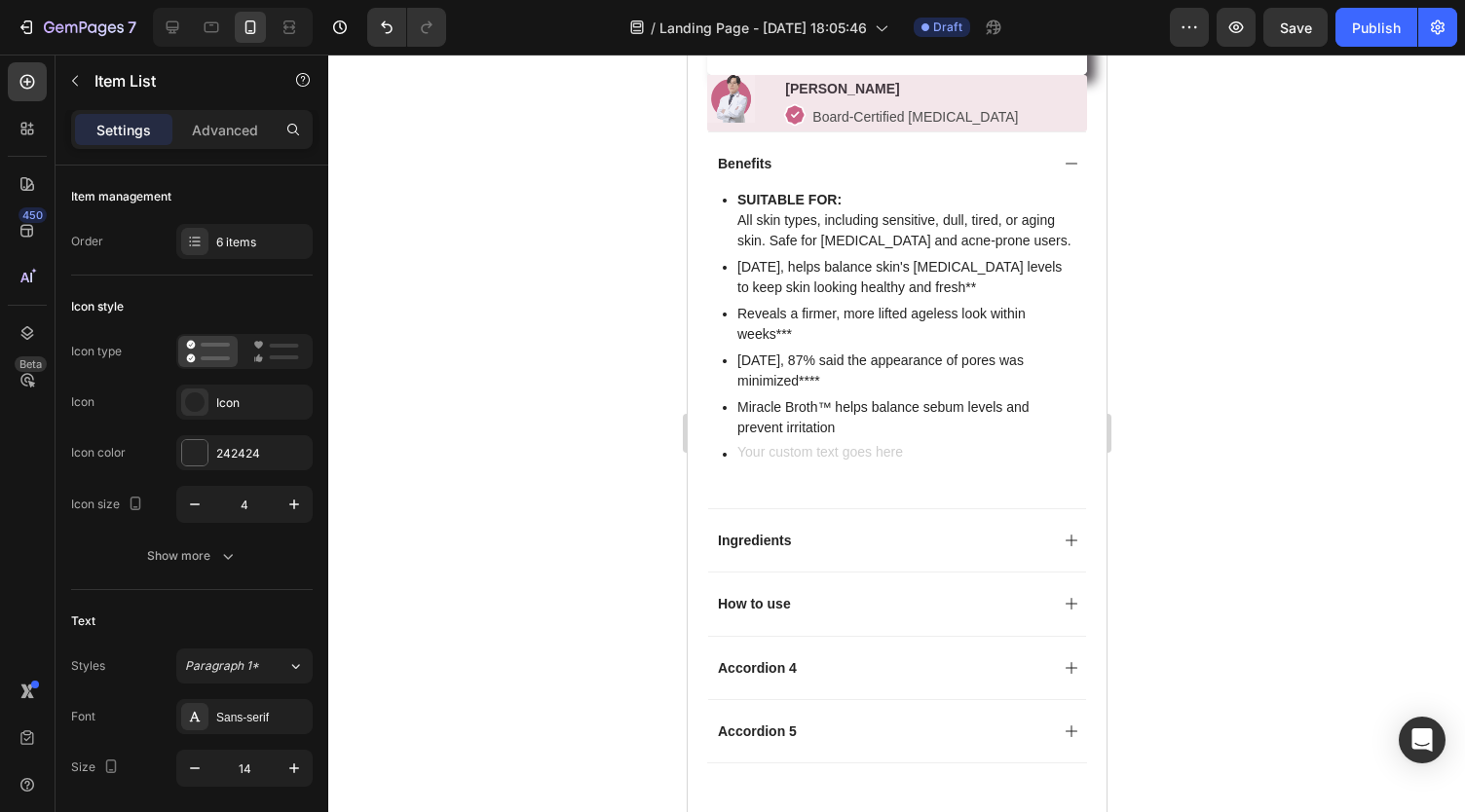
click at [722, 458] on div at bounding box center [900, 454] width 356 height 27
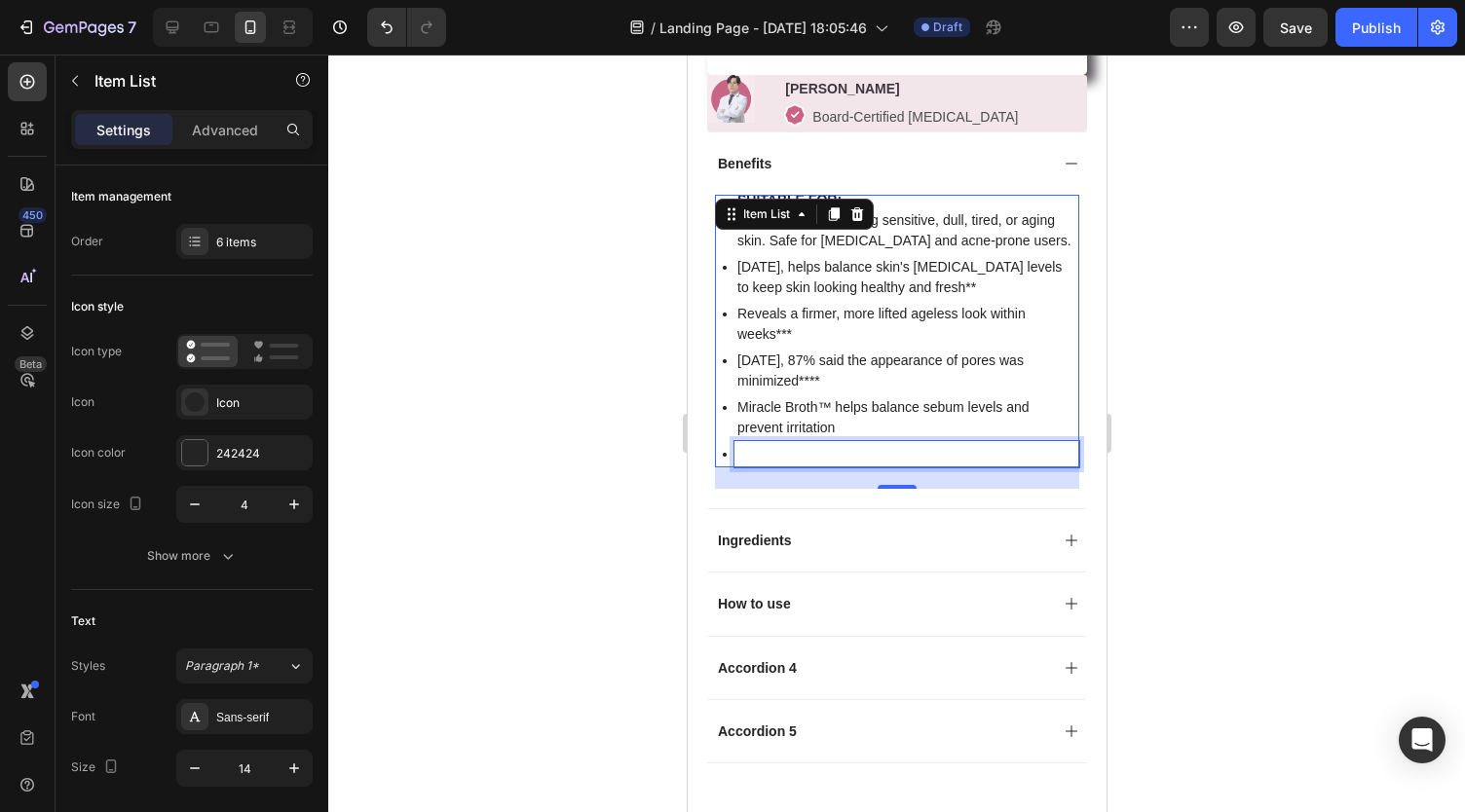
click at [738, 462] on p "Rich Text Editor. Editing area: main" at bounding box center [906, 454] width 339 height 21
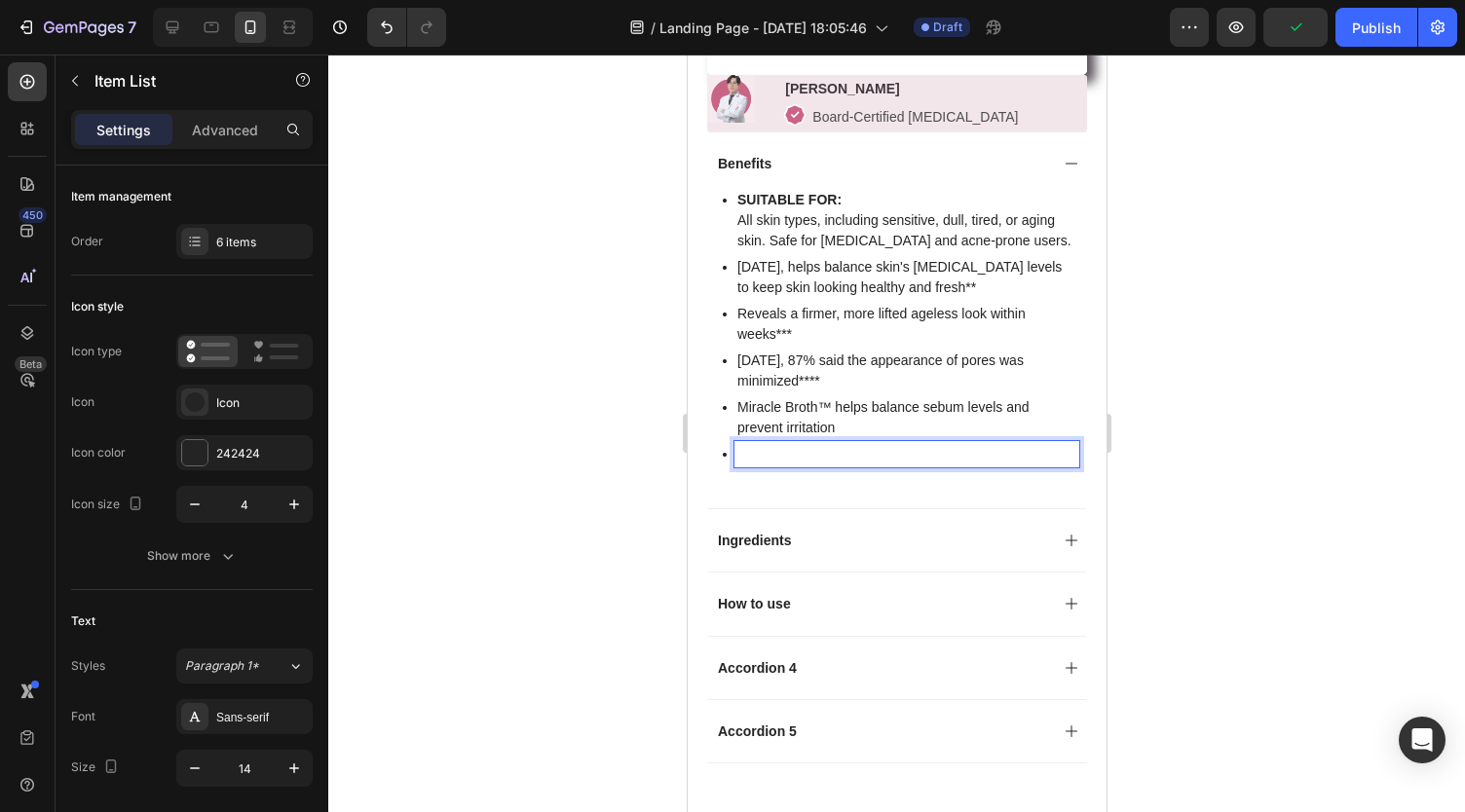
drag, startPoint x: 961, startPoint y: 454, endPoint x: 970, endPoint y: 464, distance: 13.5
click at [970, 464] on p "Rich Text Editor. Editing area: main" at bounding box center [906, 454] width 339 height 21
drag, startPoint x: 1019, startPoint y: 446, endPoint x: 1006, endPoint y: 434, distance: 17.7
click at [1006, 434] on p "Miracle Broth™ helps balance sebum levels and prevent irritation" at bounding box center [906, 417] width 339 height 41
click at [722, 456] on icon at bounding box center [724, 455] width 4 height 4
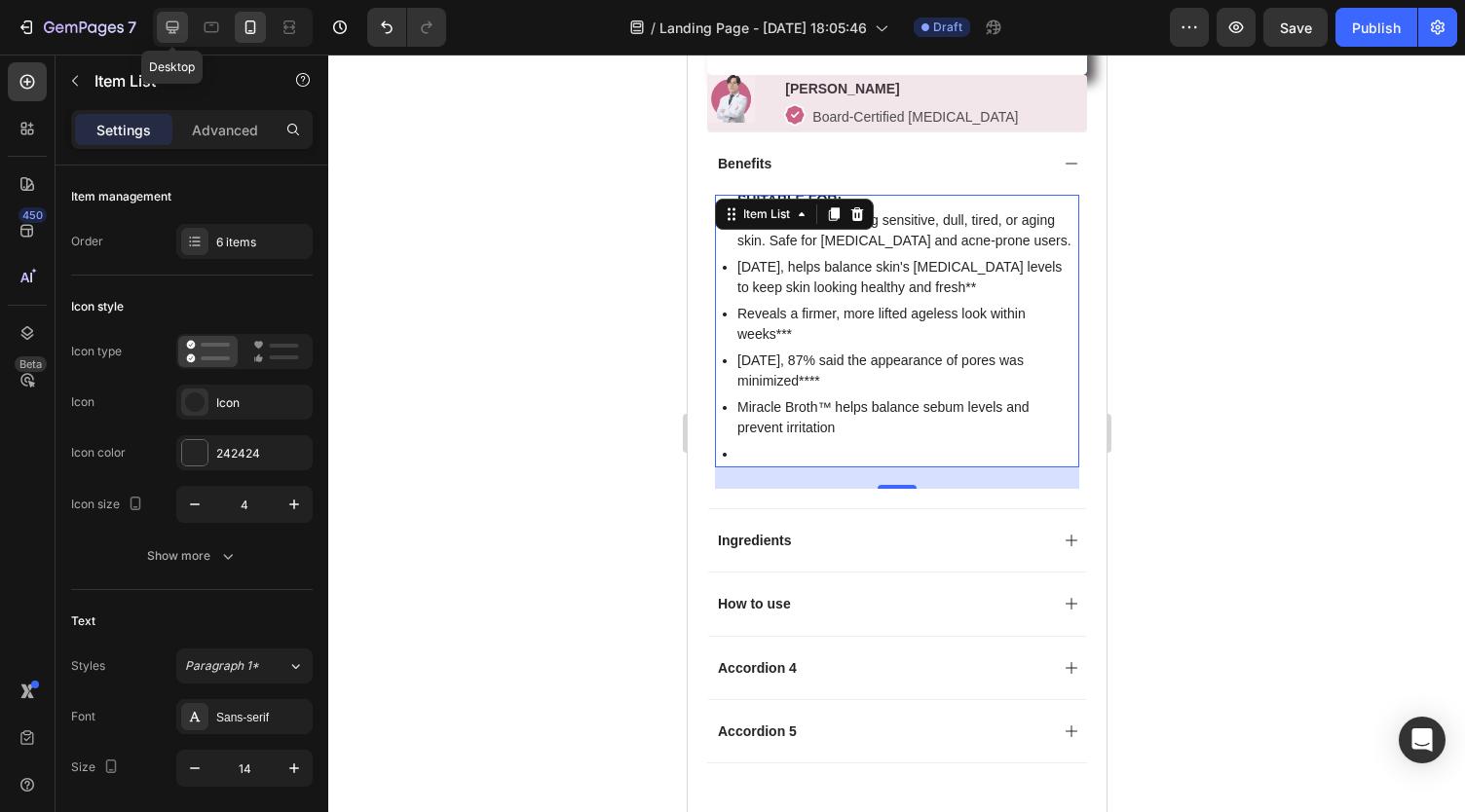
click at [166, 23] on icon at bounding box center [173, 28] width 20 height 20
type input "5"
type input "16"
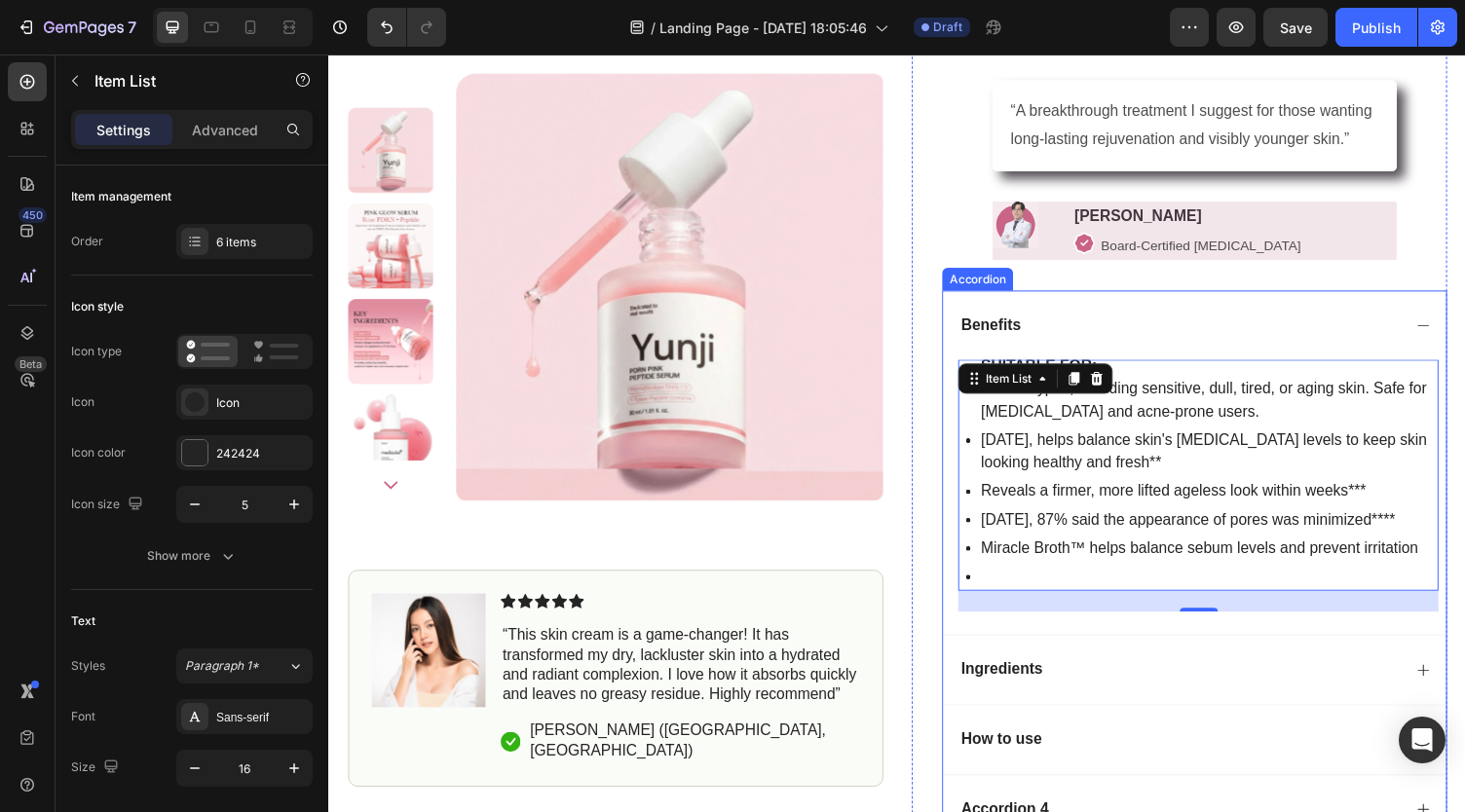
scroll to position [1148, 0]
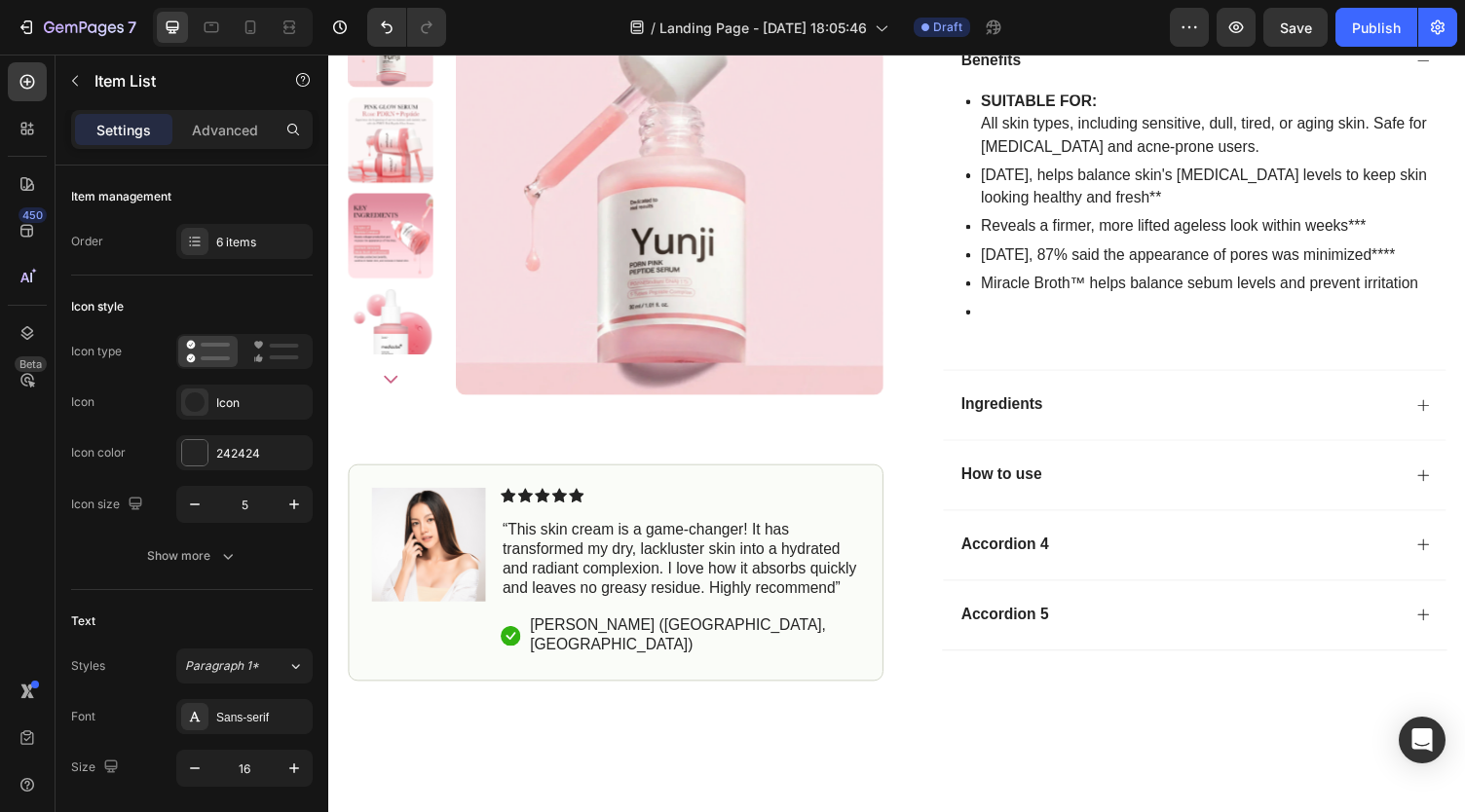
click at [983, 334] on div at bounding box center [1226, 318] width 486 height 29
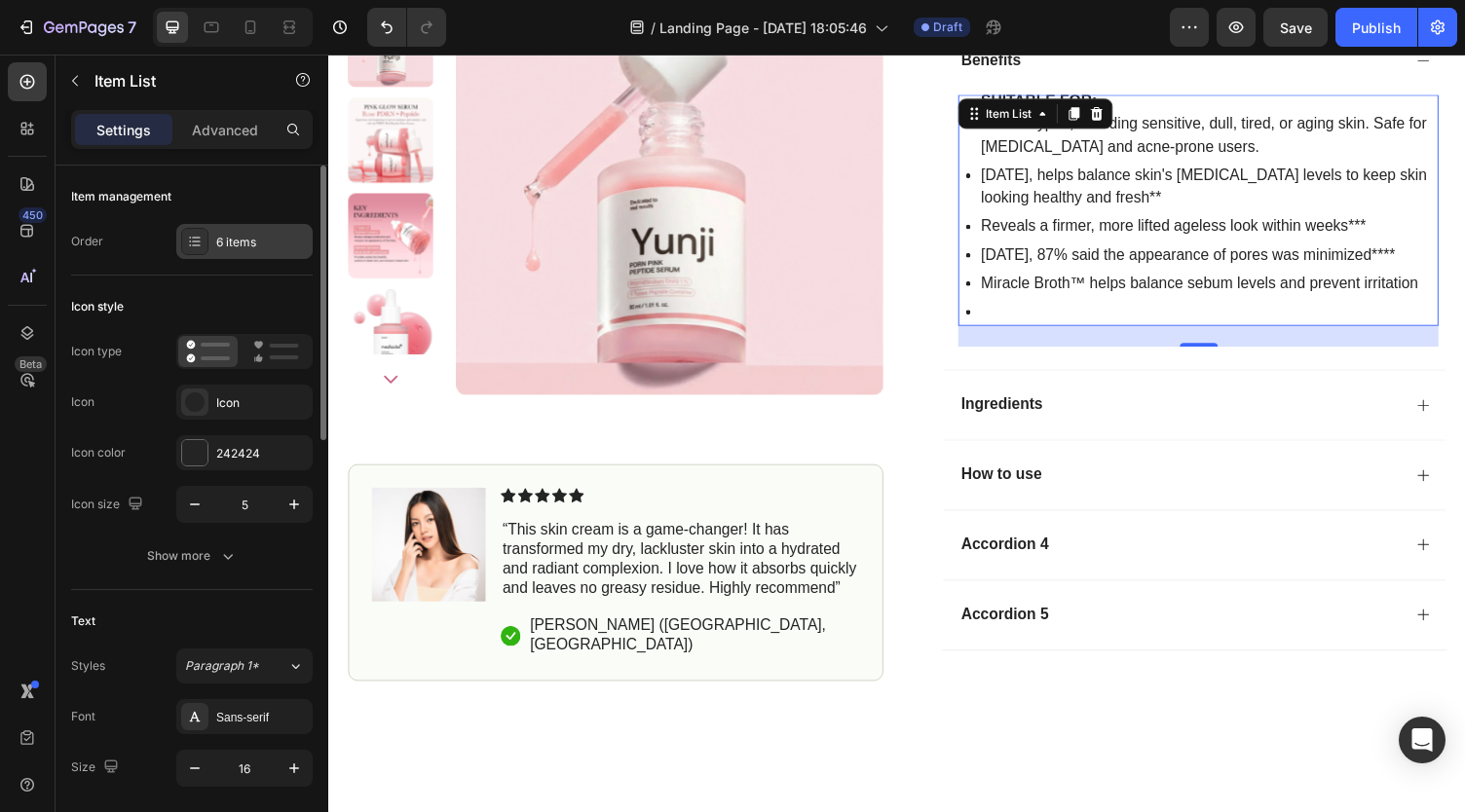
click at [241, 246] on div "6 items" at bounding box center [262, 243] width 91 height 18
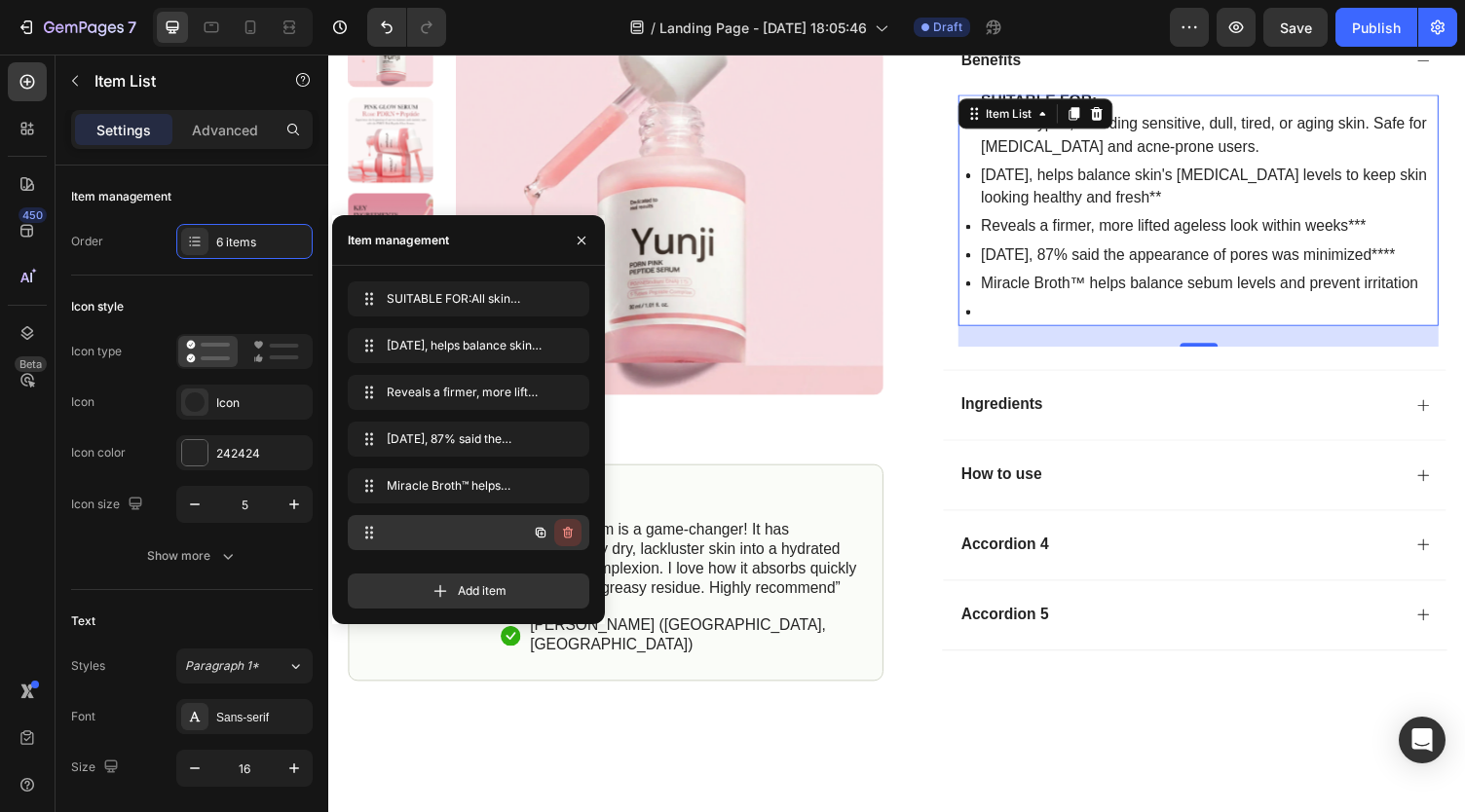
click at [530, 538] on div at bounding box center [553, 531] width 55 height 35
click at [568, 532] on icon "button" at bounding box center [568, 533] width 1 height 5
click at [568, 532] on div "Delete" at bounding box center [554, 532] width 36 height 18
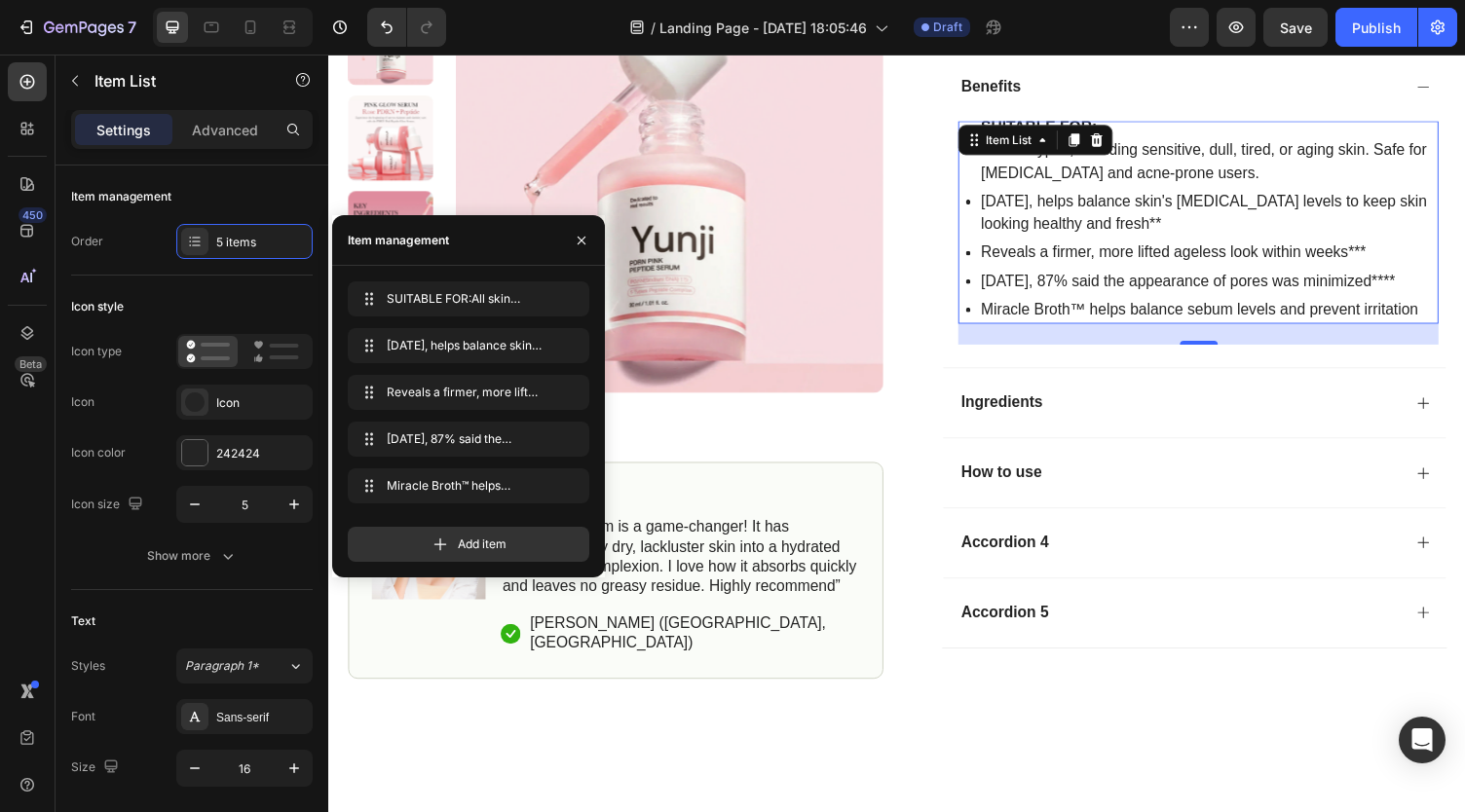
scroll to position [1119, 0]
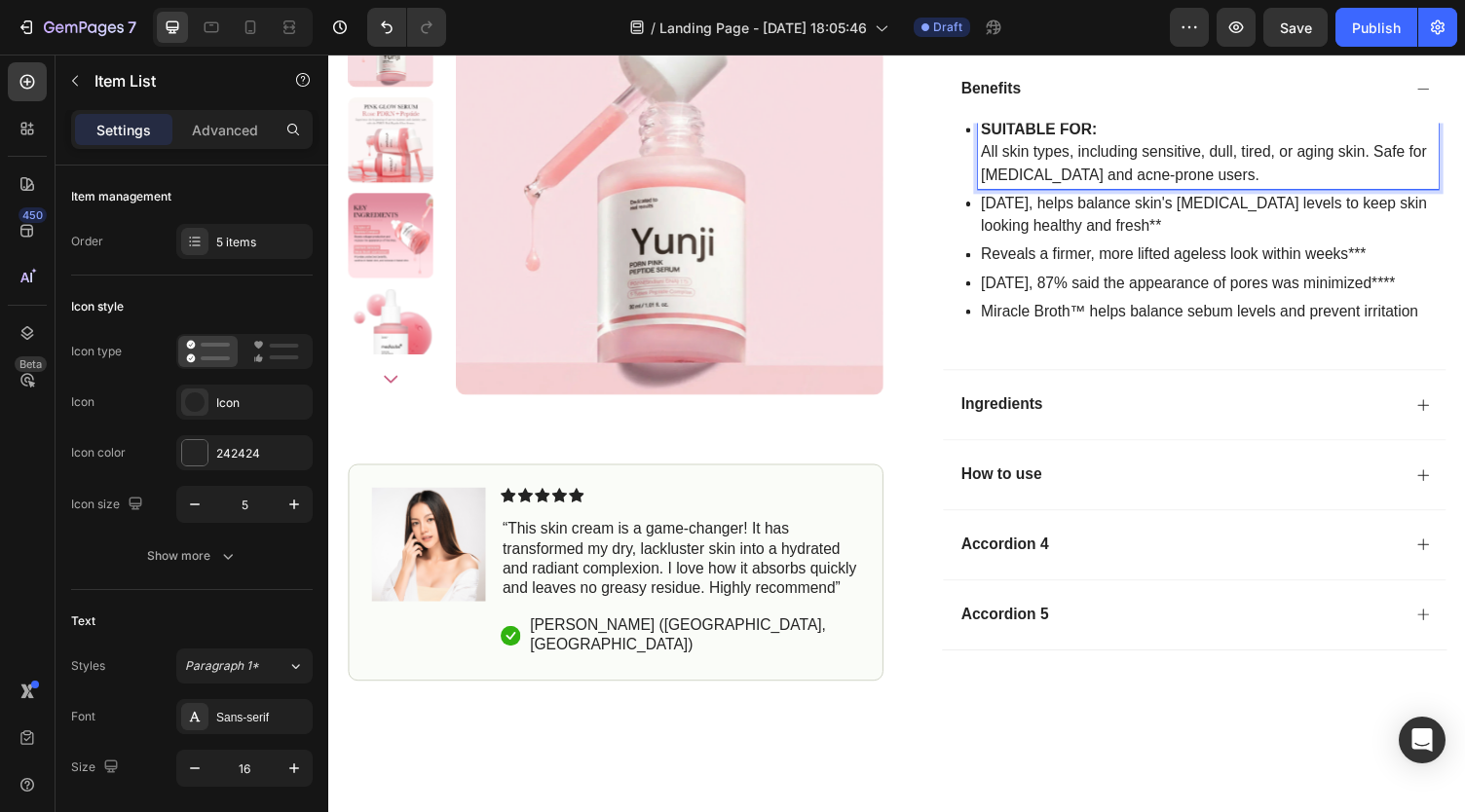
click at [1031, 189] on p "All skin types, including sensitive, dull, tired, or aging skin. Safe for postp…" at bounding box center [1231, 166] width 467 height 47
click at [1038, 238] on p "In 2 weeks, helps balance skin's sebum levels to keep skin looking healthy and …" at bounding box center [1231, 218] width 467 height 47
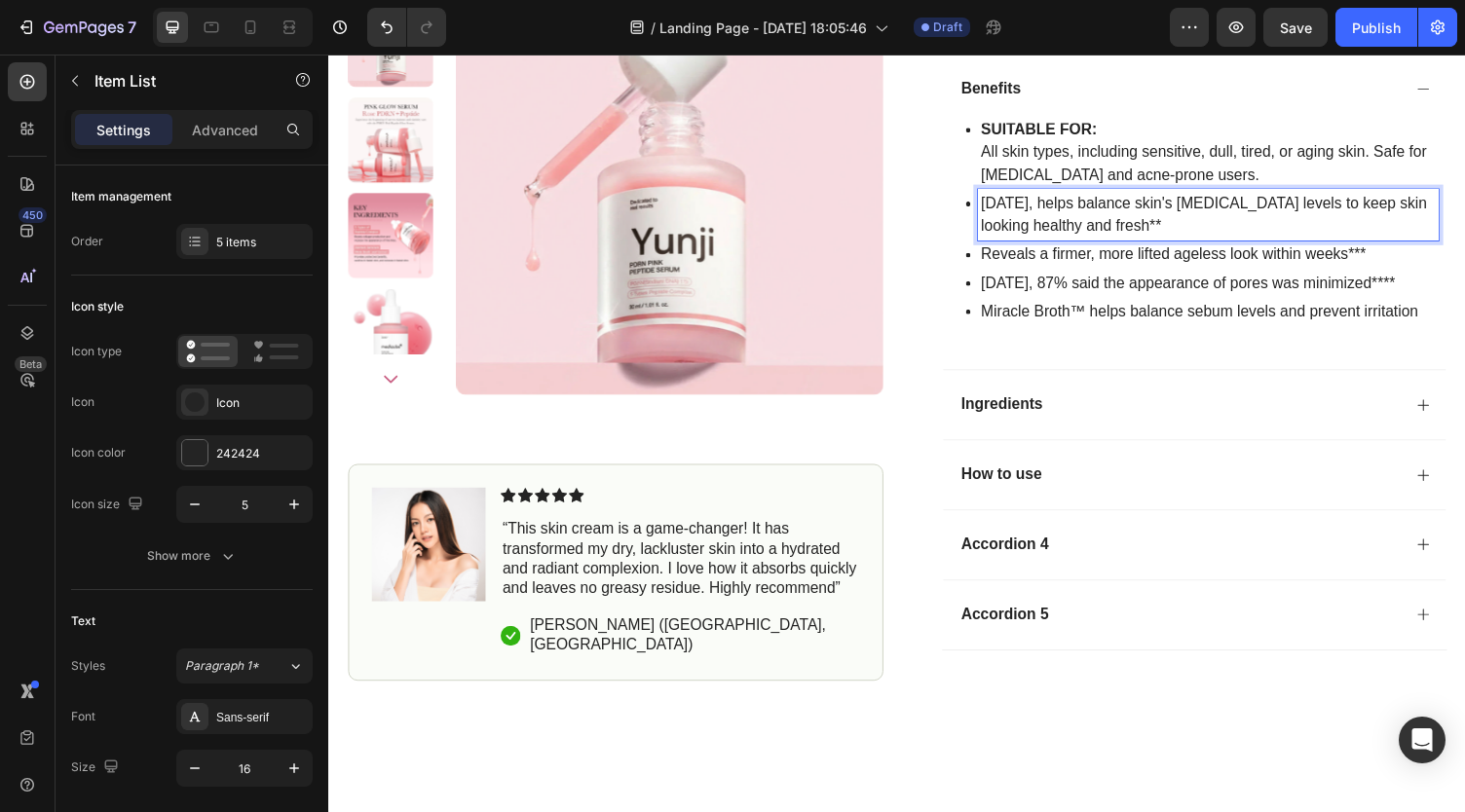
click at [1038, 238] on p "In 2 weeks, helps balance skin's sebum levels to keep skin looking healthy and …" at bounding box center [1231, 218] width 467 height 47
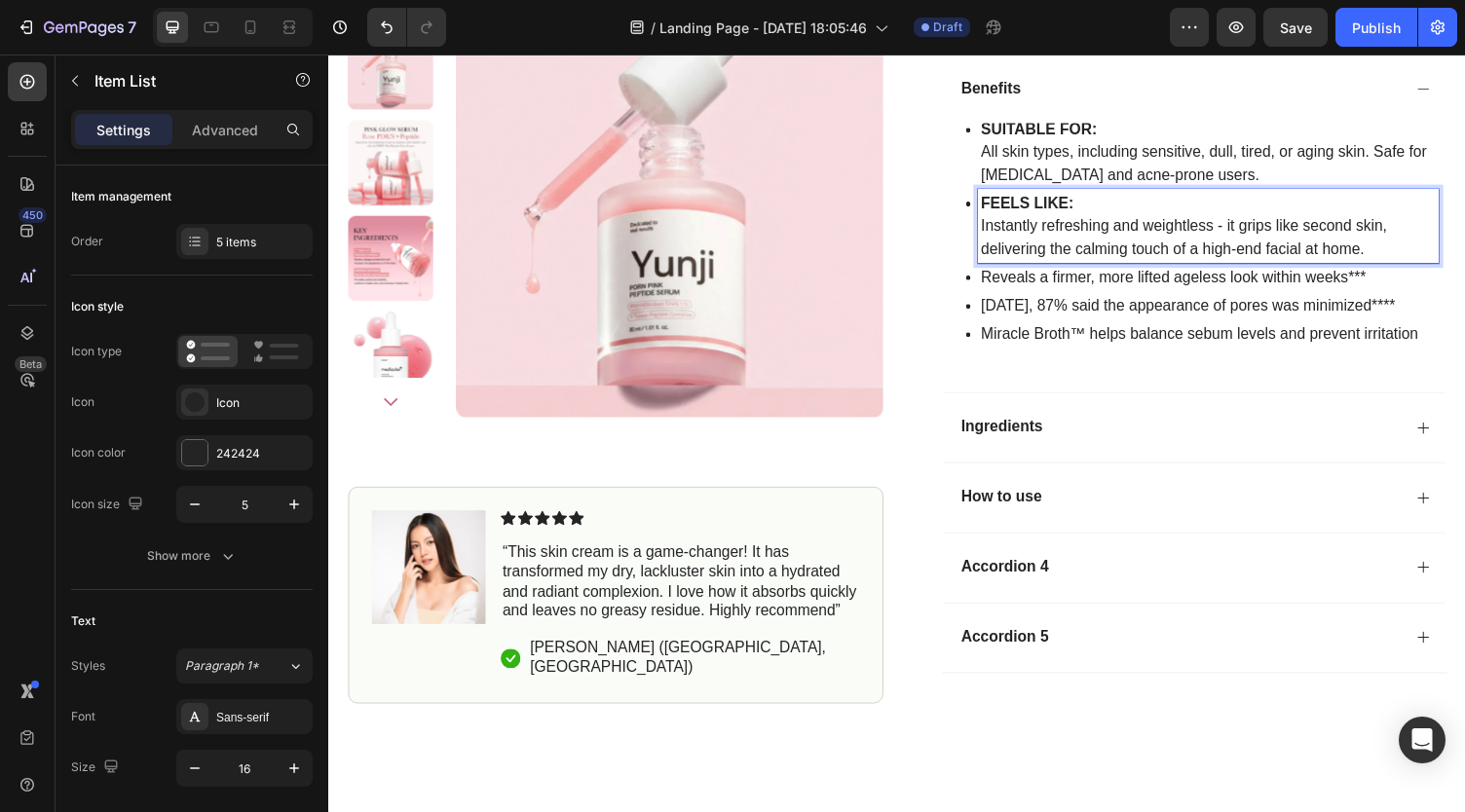
click at [1019, 294] on p "Reveals a firmer, more lifted ageless look within weeks***" at bounding box center [1231, 284] width 467 height 24
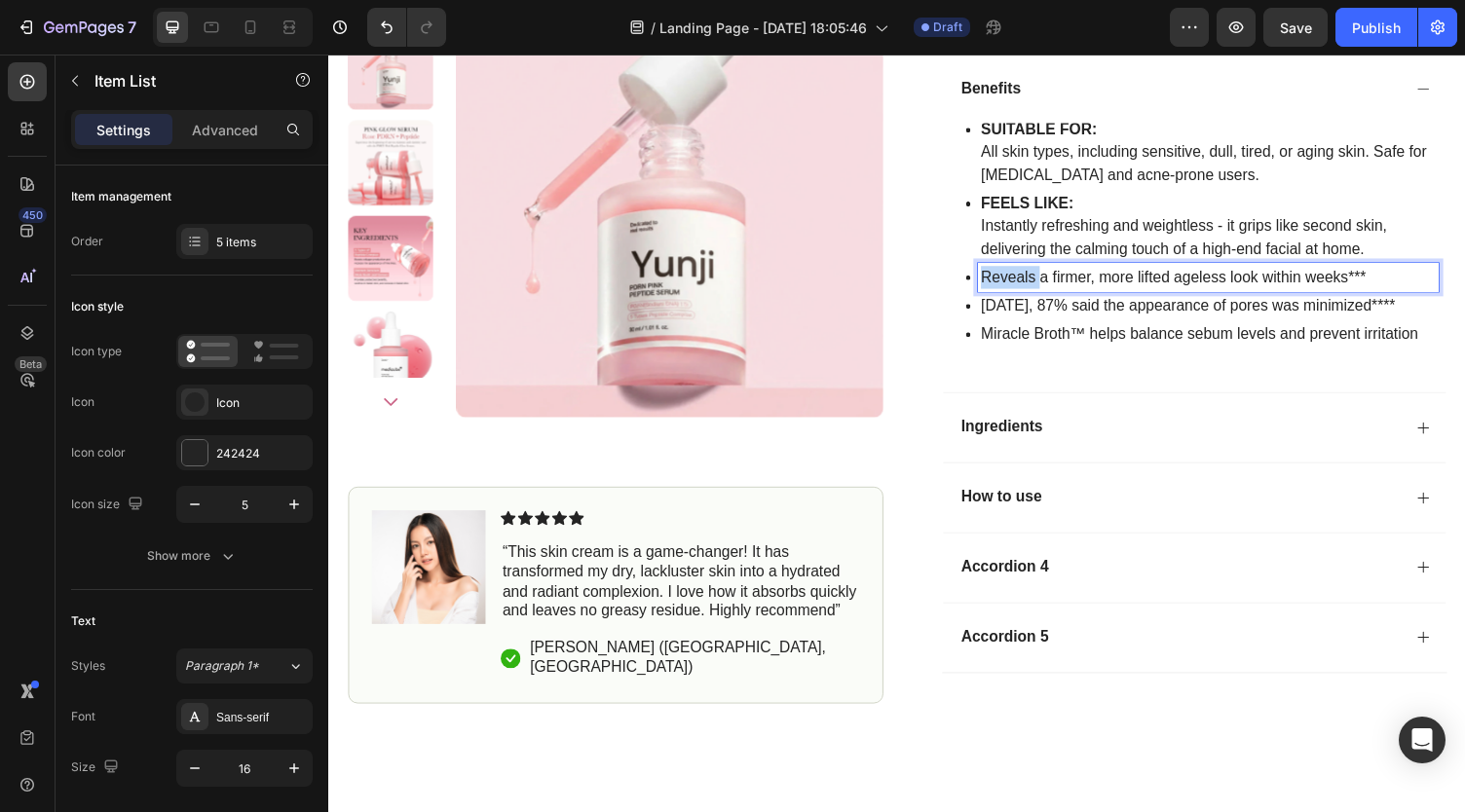
click at [1019, 294] on p "Reveals a firmer, more lifted ageless look within weeks***" at bounding box center [1231, 284] width 467 height 24
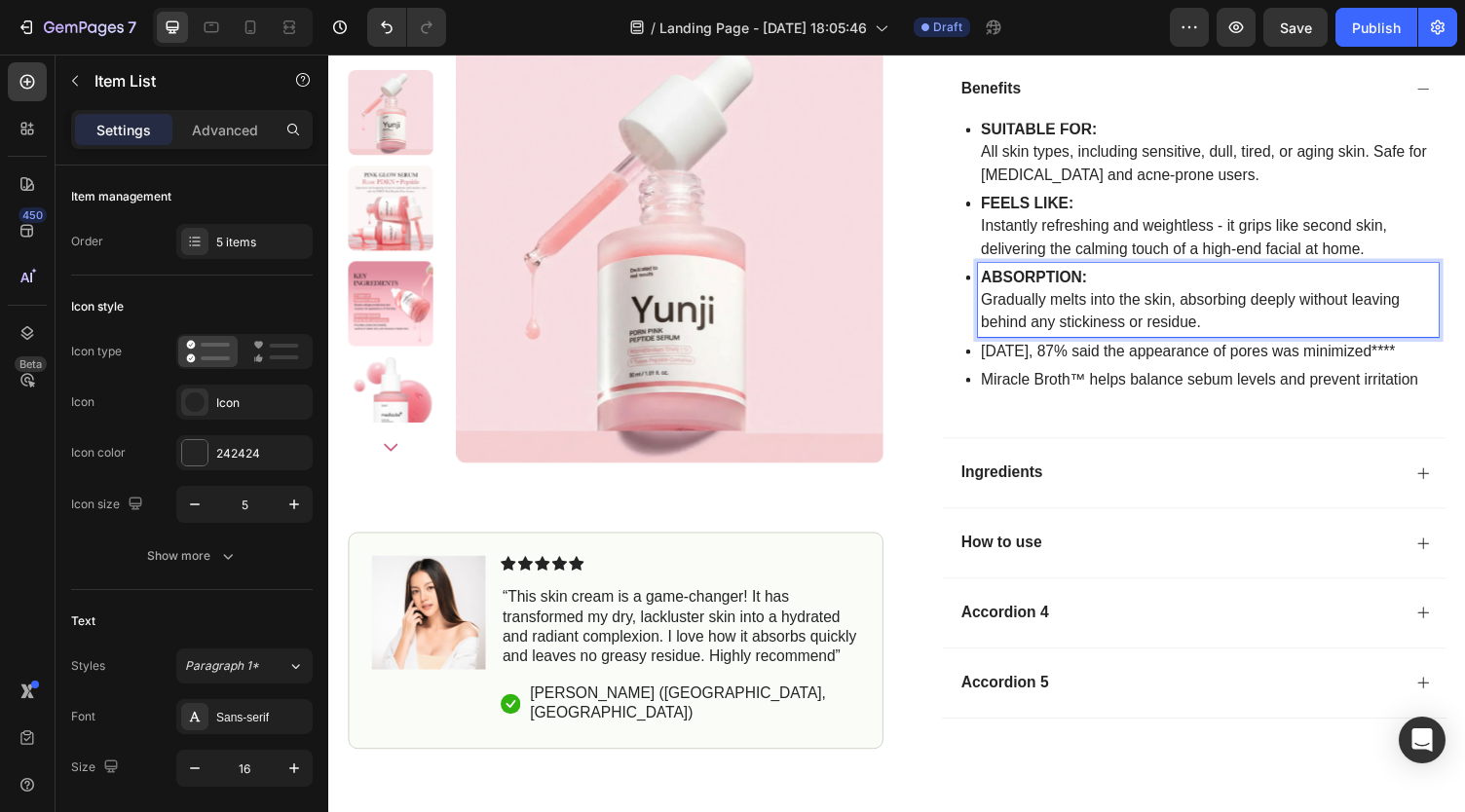
click at [1012, 371] on p "In 4 weeks, 87% said the appearance of pores was minimized****" at bounding box center [1231, 359] width 467 height 24
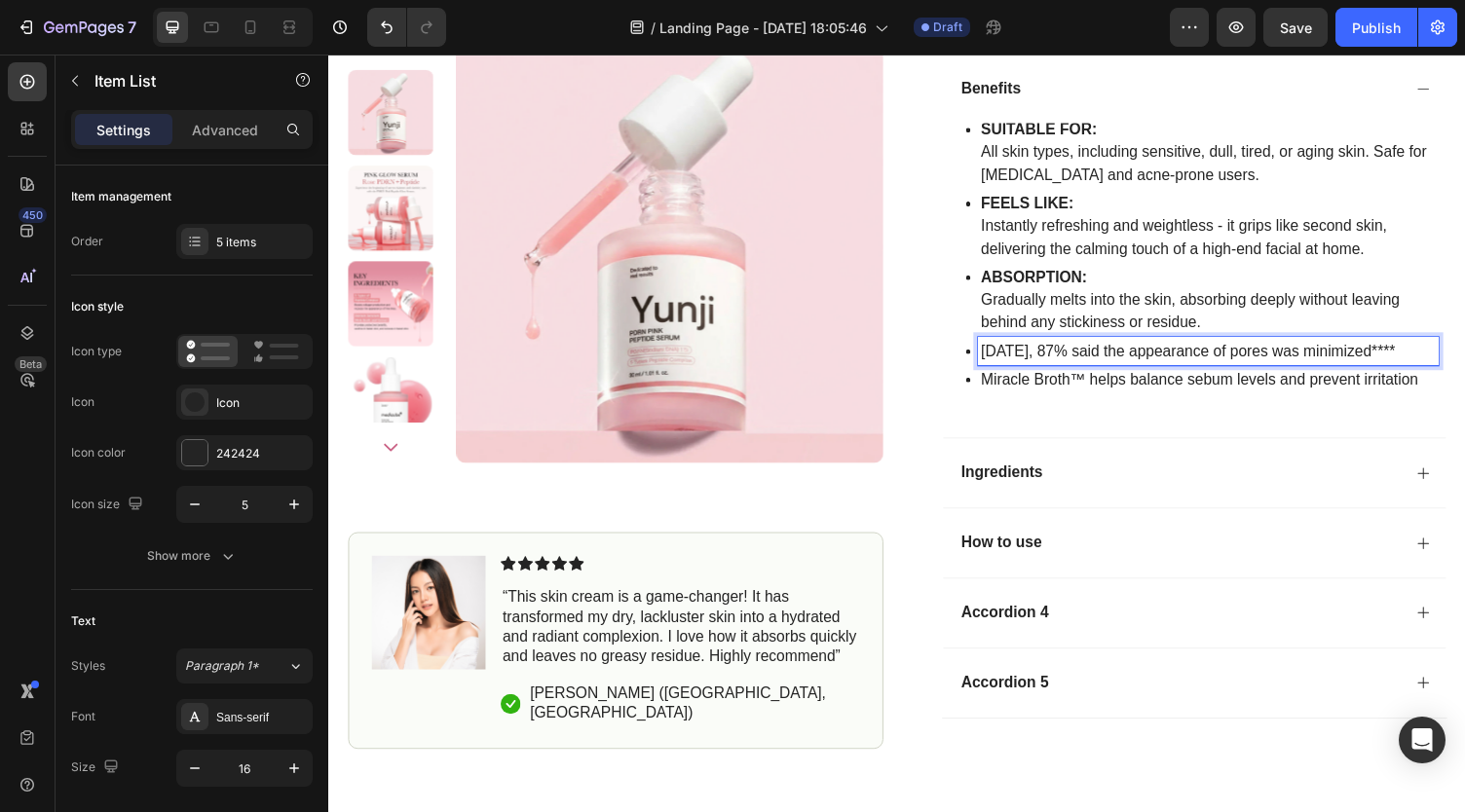
click at [1012, 371] on p "In 4 weeks, 87% said the appearance of pores was minimized****" at bounding box center [1231, 359] width 467 height 24
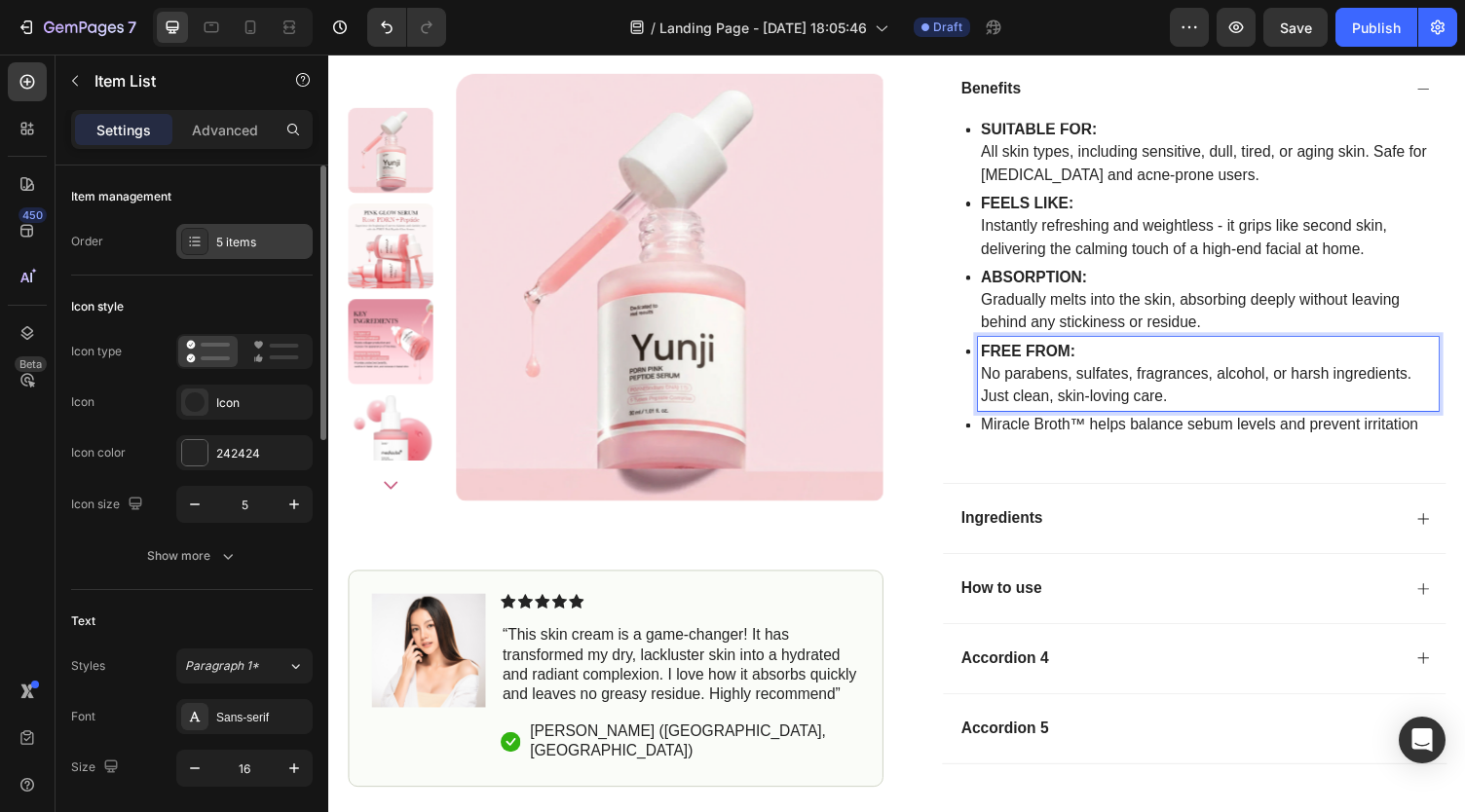
click at [233, 254] on div "5 items" at bounding box center [244, 241] width 136 height 35
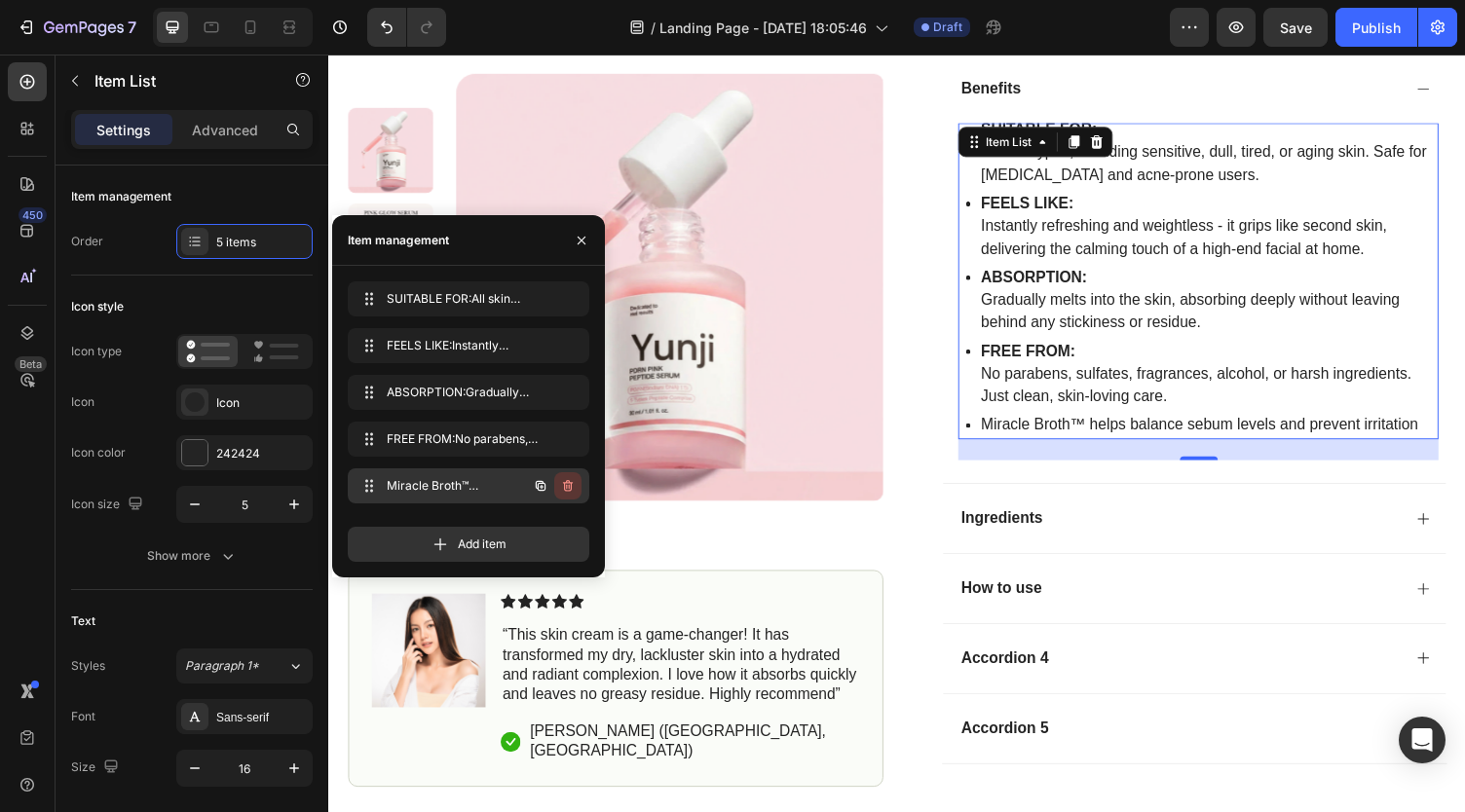
click at [566, 489] on icon "button" at bounding box center [565, 487] width 1 height 5
click at [566, 489] on div "Delete" at bounding box center [554, 486] width 36 height 18
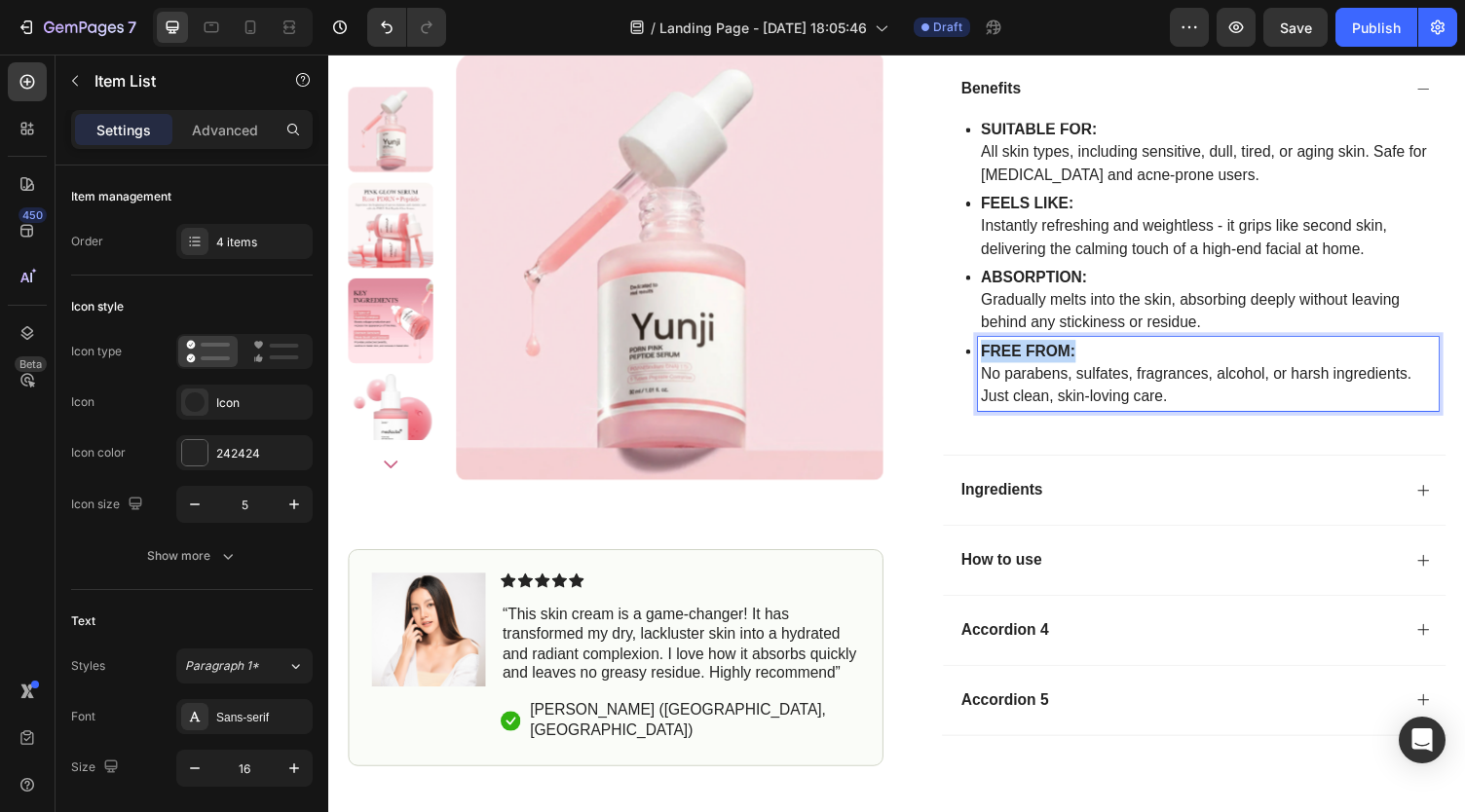
drag, startPoint x: 1092, startPoint y: 382, endPoint x: 976, endPoint y: 377, distance: 116.1
click at [983, 377] on div "FREE FROM: No parabens, sulfates, fragrances, alcohol, or harsh ingredients. Ju…" at bounding box center [1226, 383] width 486 height 76
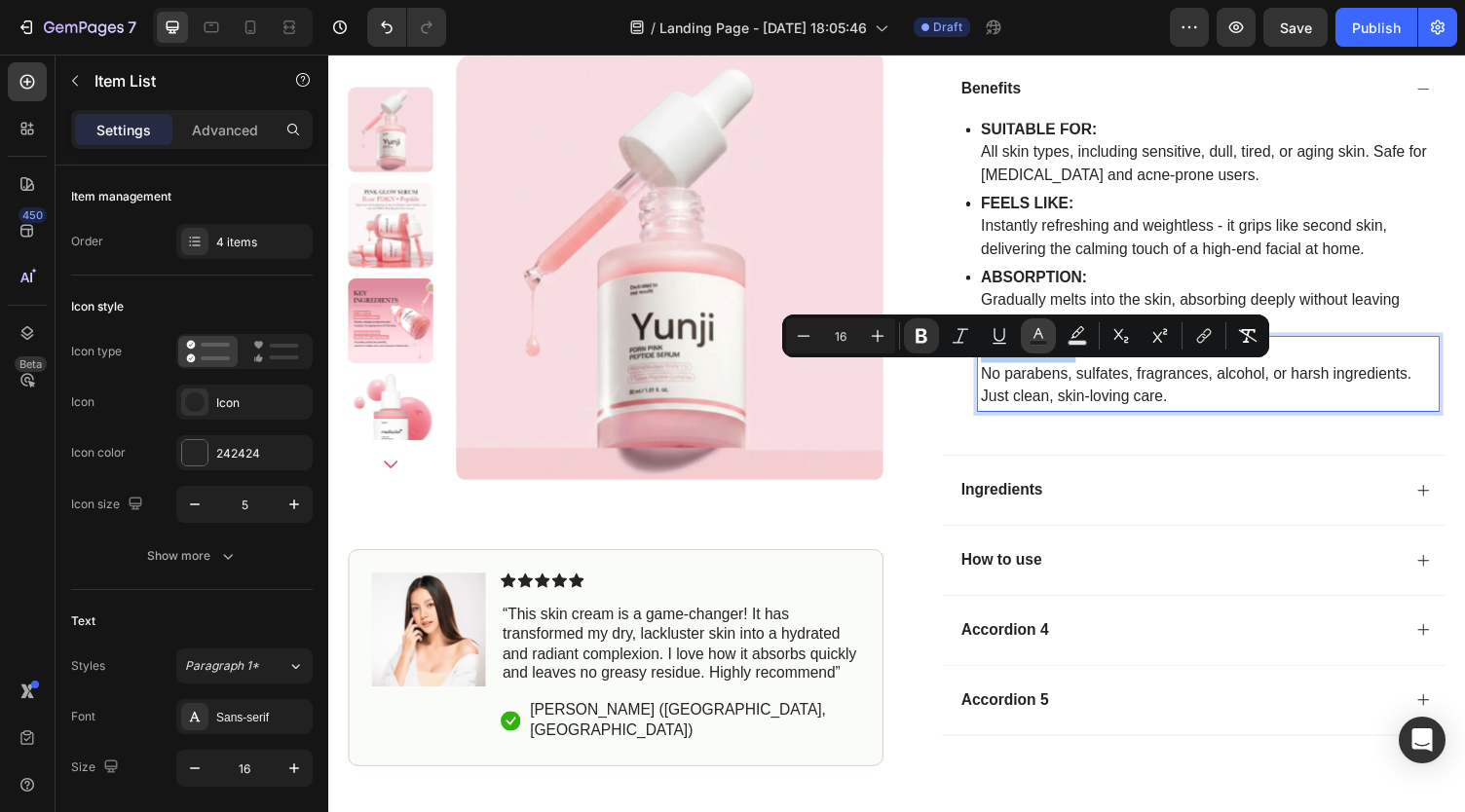
click at [1037, 324] on button "Text Color" at bounding box center [1038, 335] width 35 height 35
type input "242424"
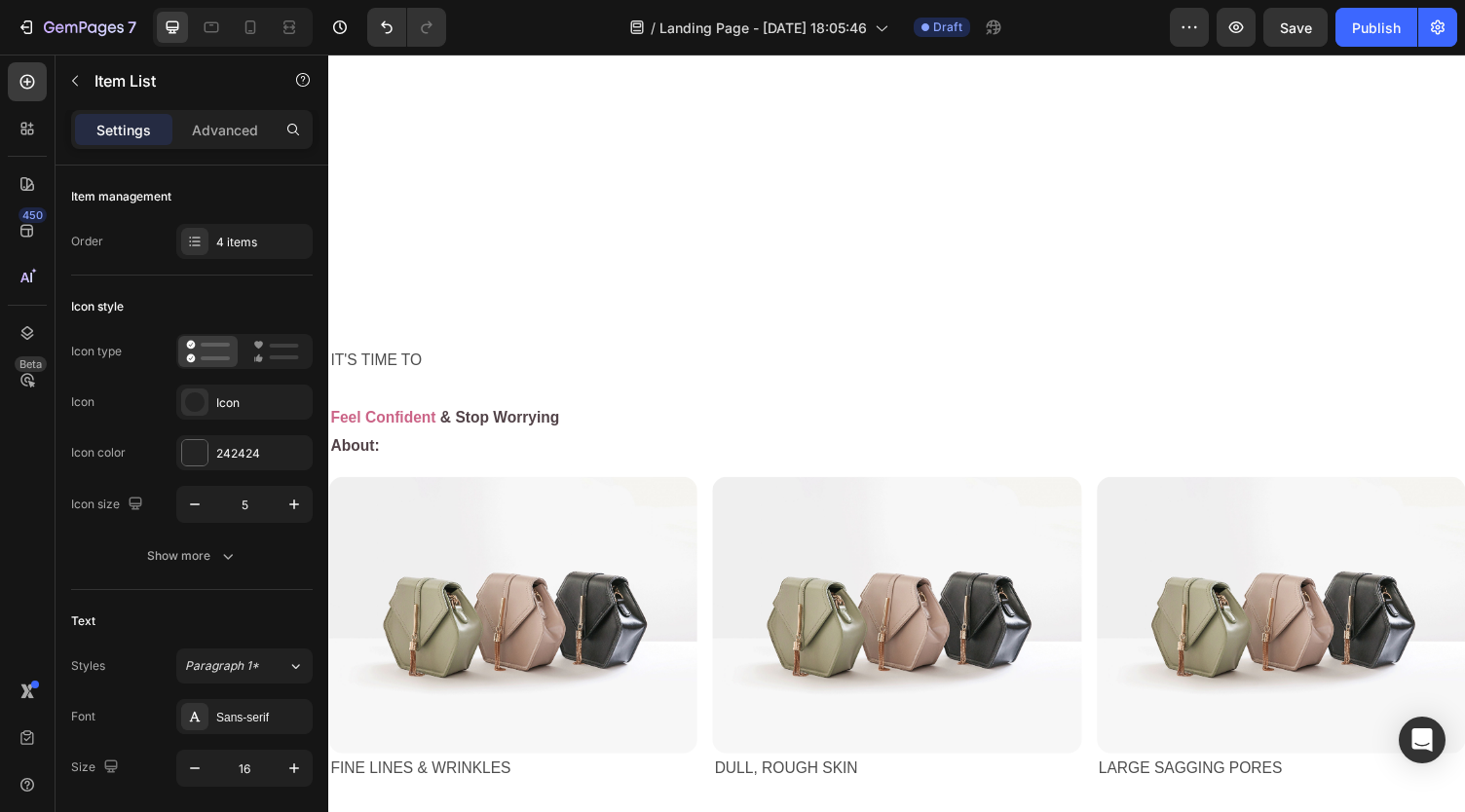
scroll to position [2315, 0]
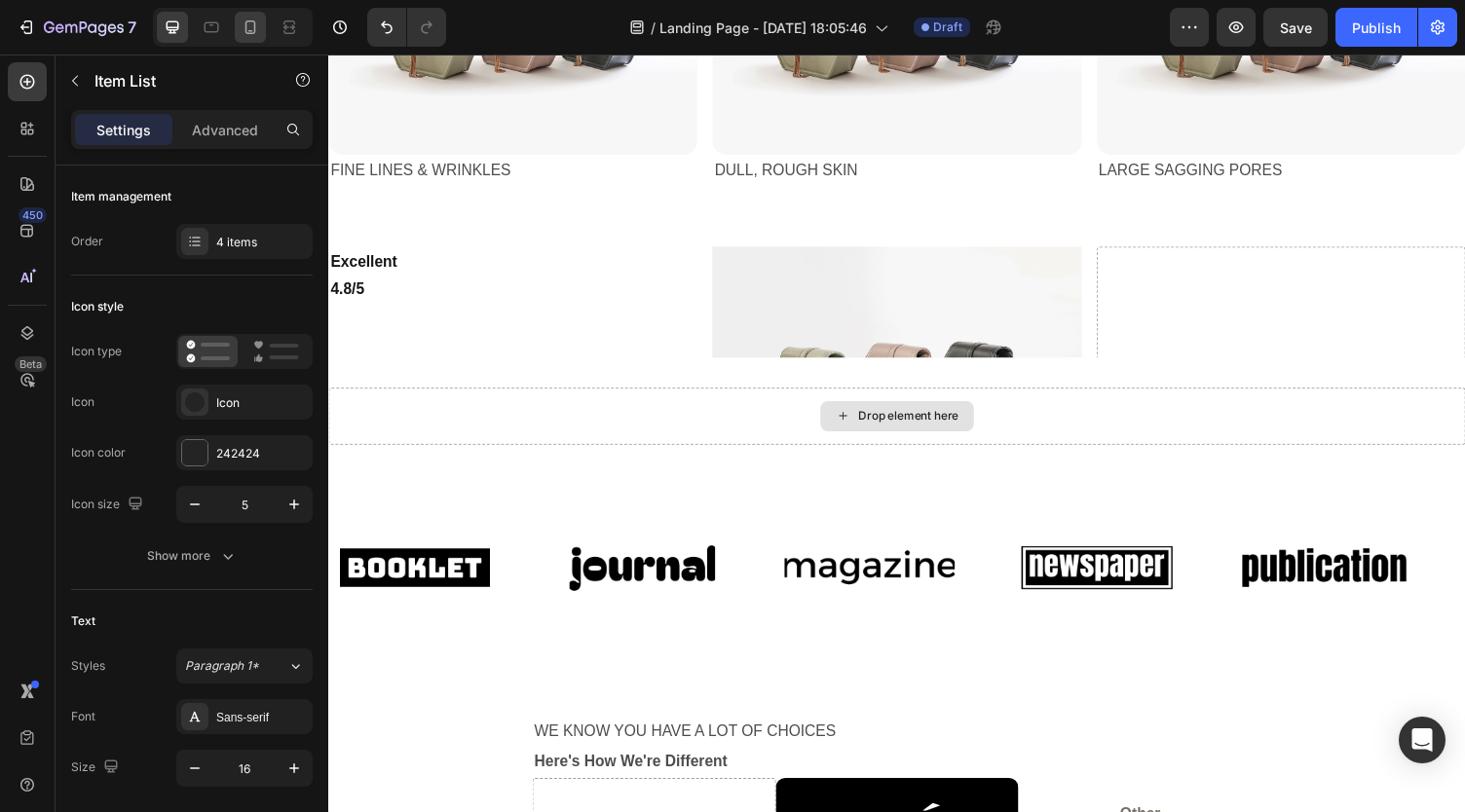
click at [259, 28] on div at bounding box center [250, 27] width 31 height 31
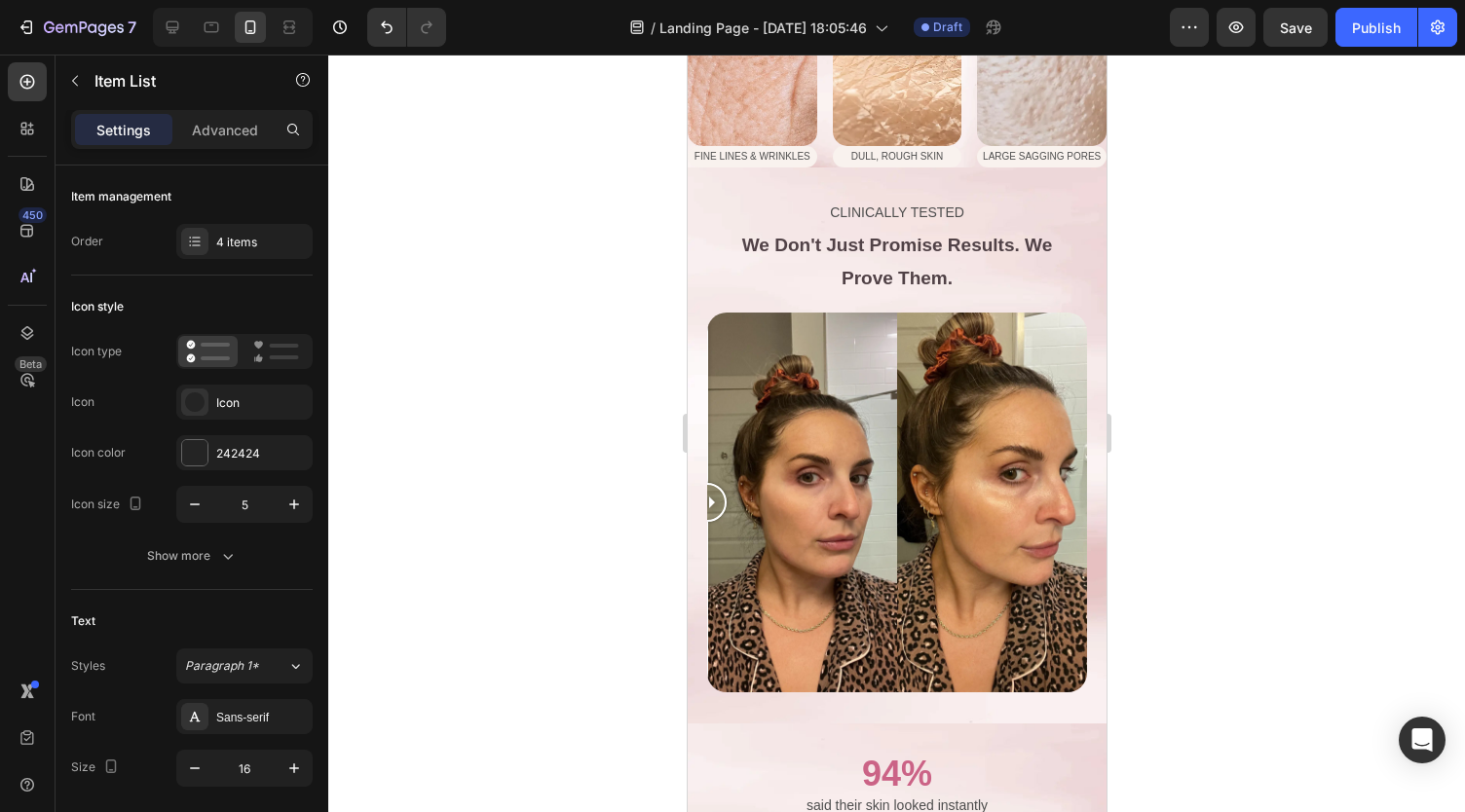
type input "4"
type input "14"
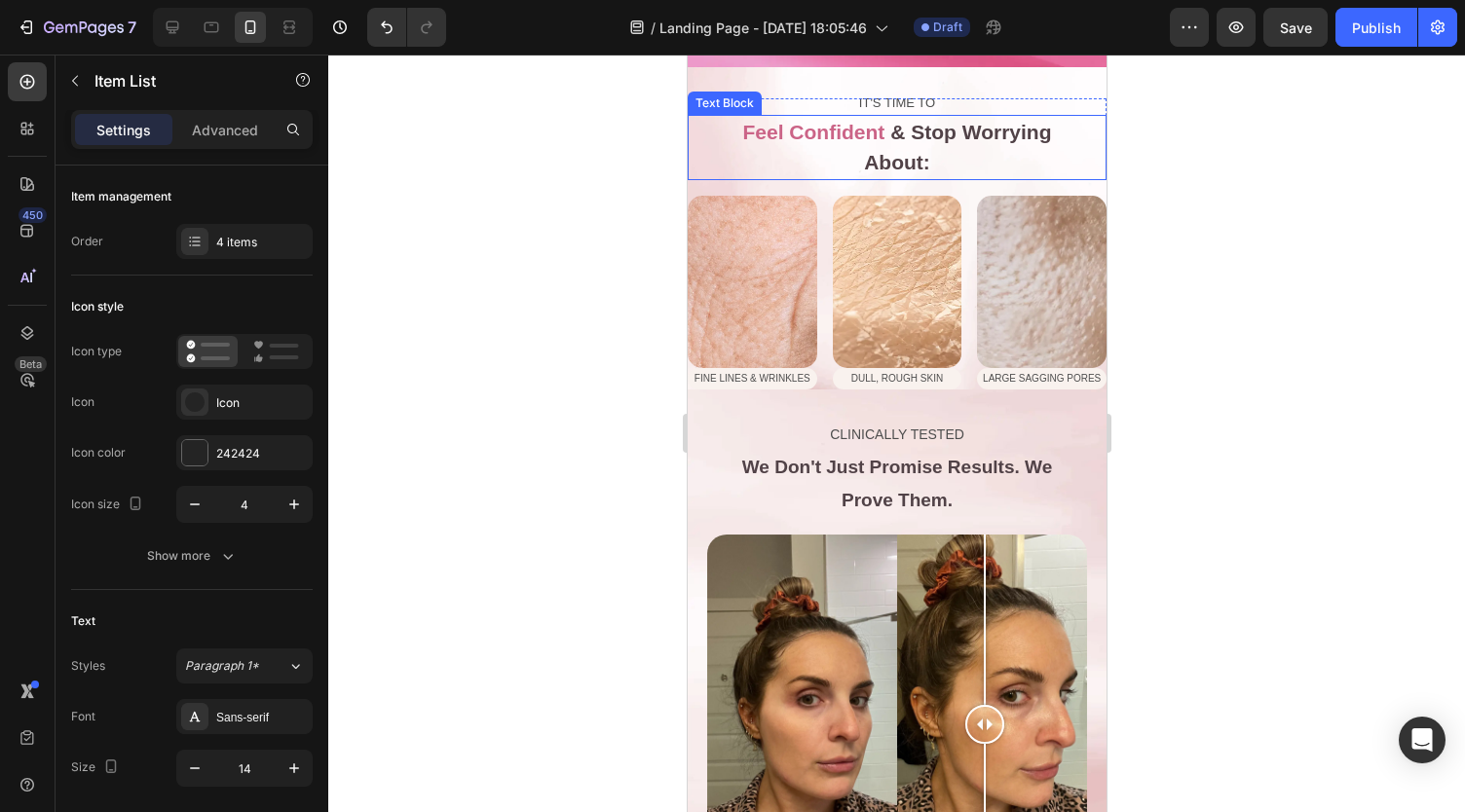
click at [807, 130] on span "Feel Confident" at bounding box center [812, 132] width 142 height 23
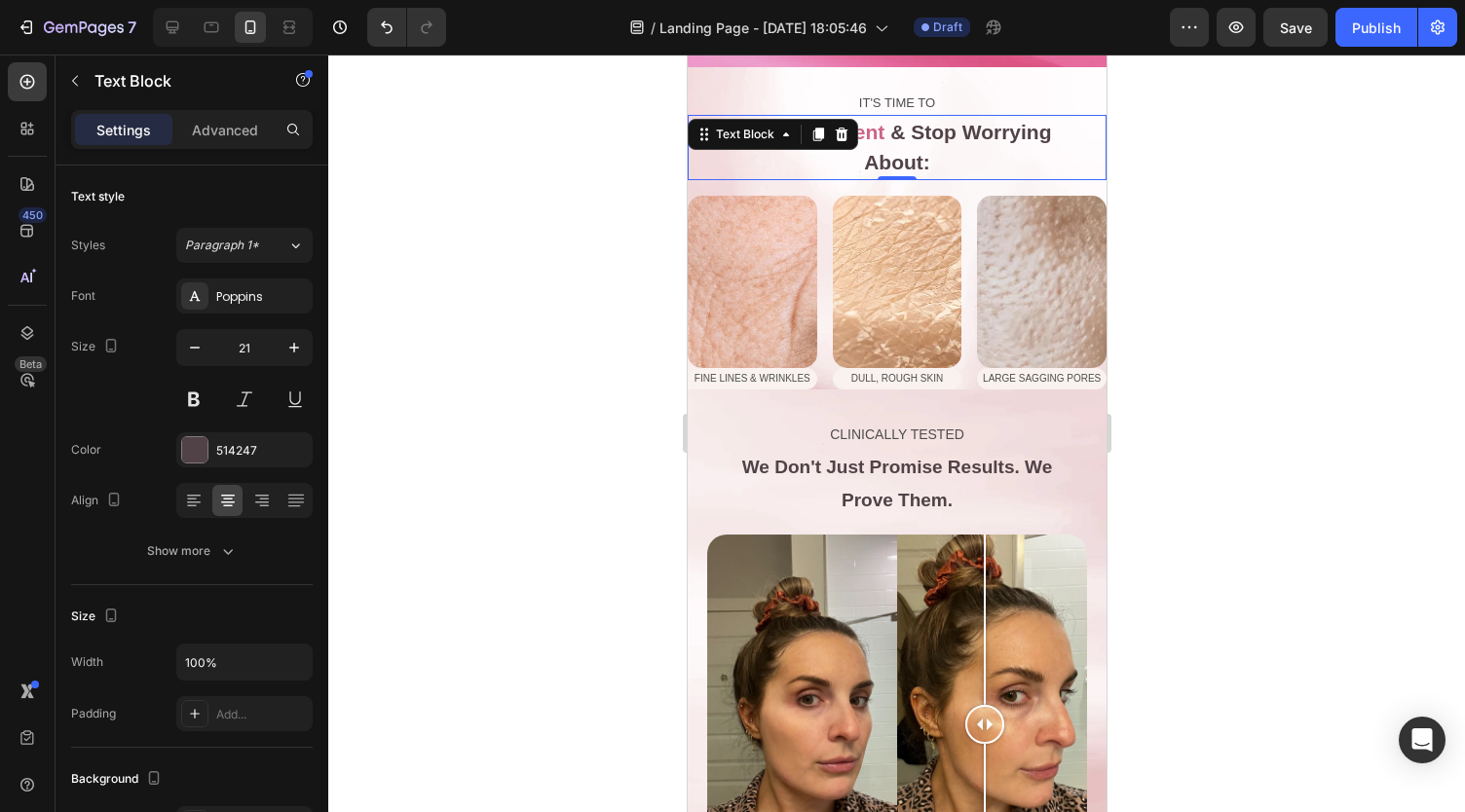
click at [887, 157] on span "About:" at bounding box center [896, 162] width 66 height 23
click at [791, 135] on span "Feel Confident" at bounding box center [812, 132] width 142 height 23
click at [796, 134] on span "Feel Confident" at bounding box center [812, 132] width 142 height 23
drag, startPoint x: 864, startPoint y: 134, endPoint x: 727, endPoint y: 138, distance: 137.1
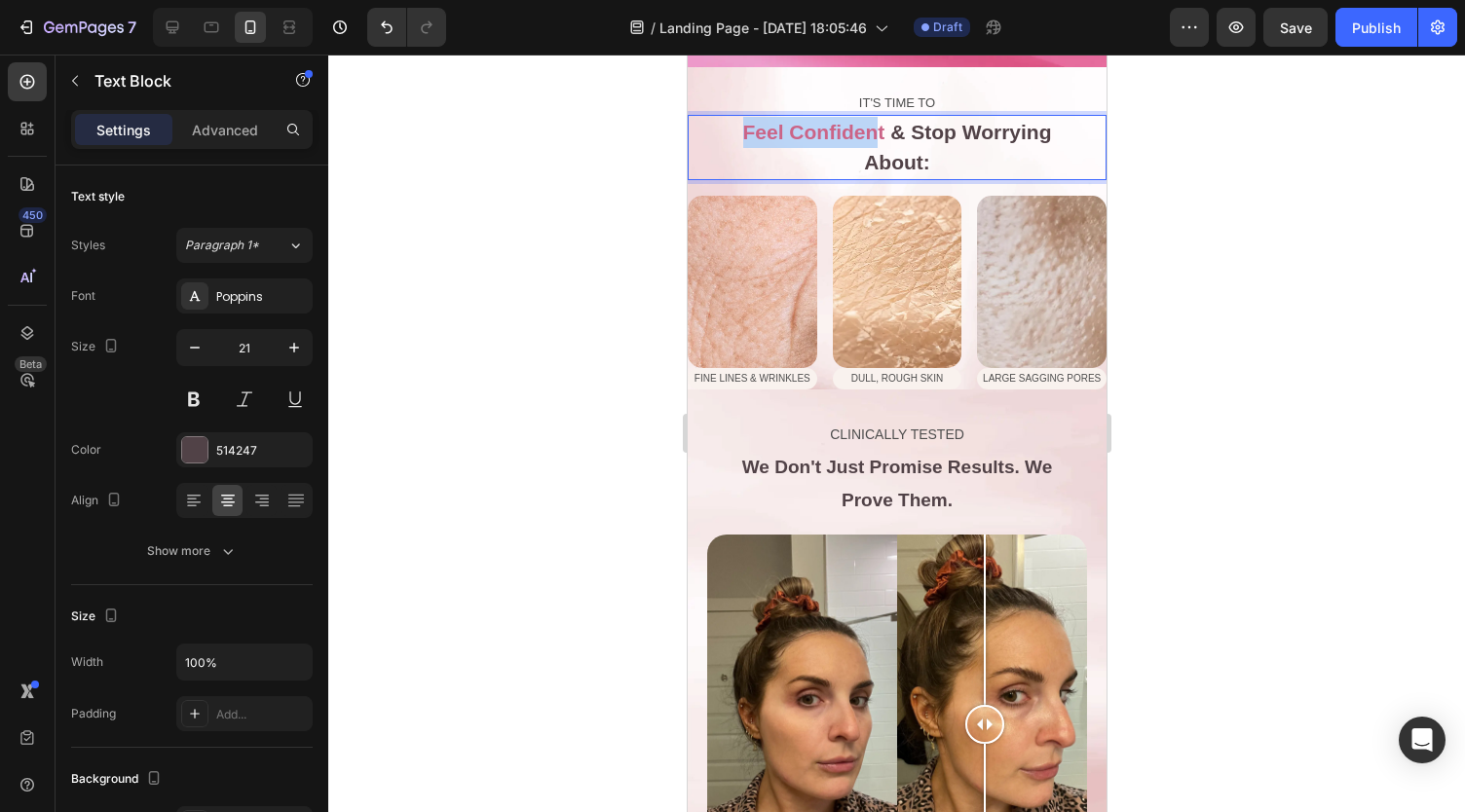
click at [742, 138] on span "Feel Confident" at bounding box center [812, 132] width 142 height 23
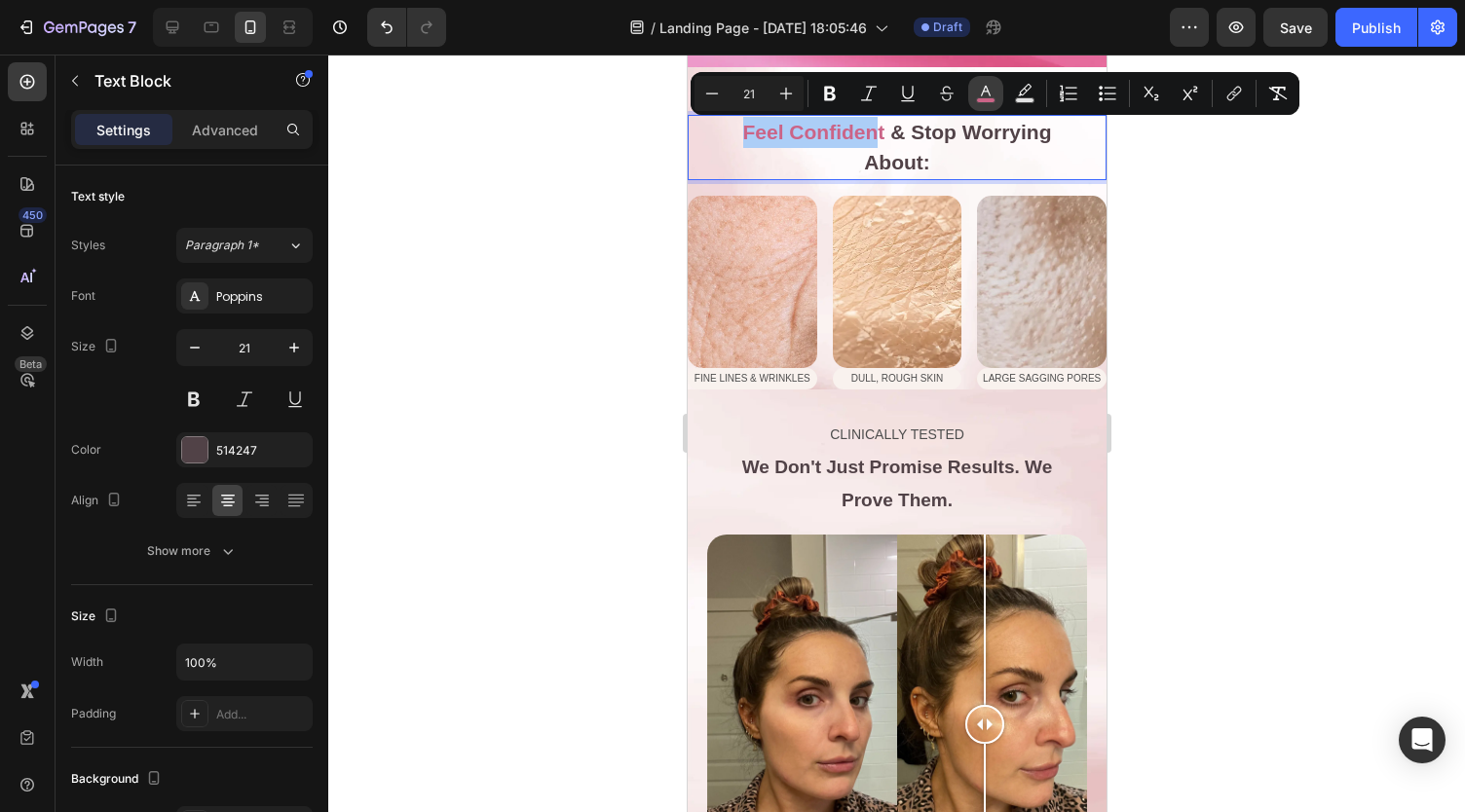
click at [987, 92] on icon "Editor contextual toolbar" at bounding box center [986, 93] width 20 height 20
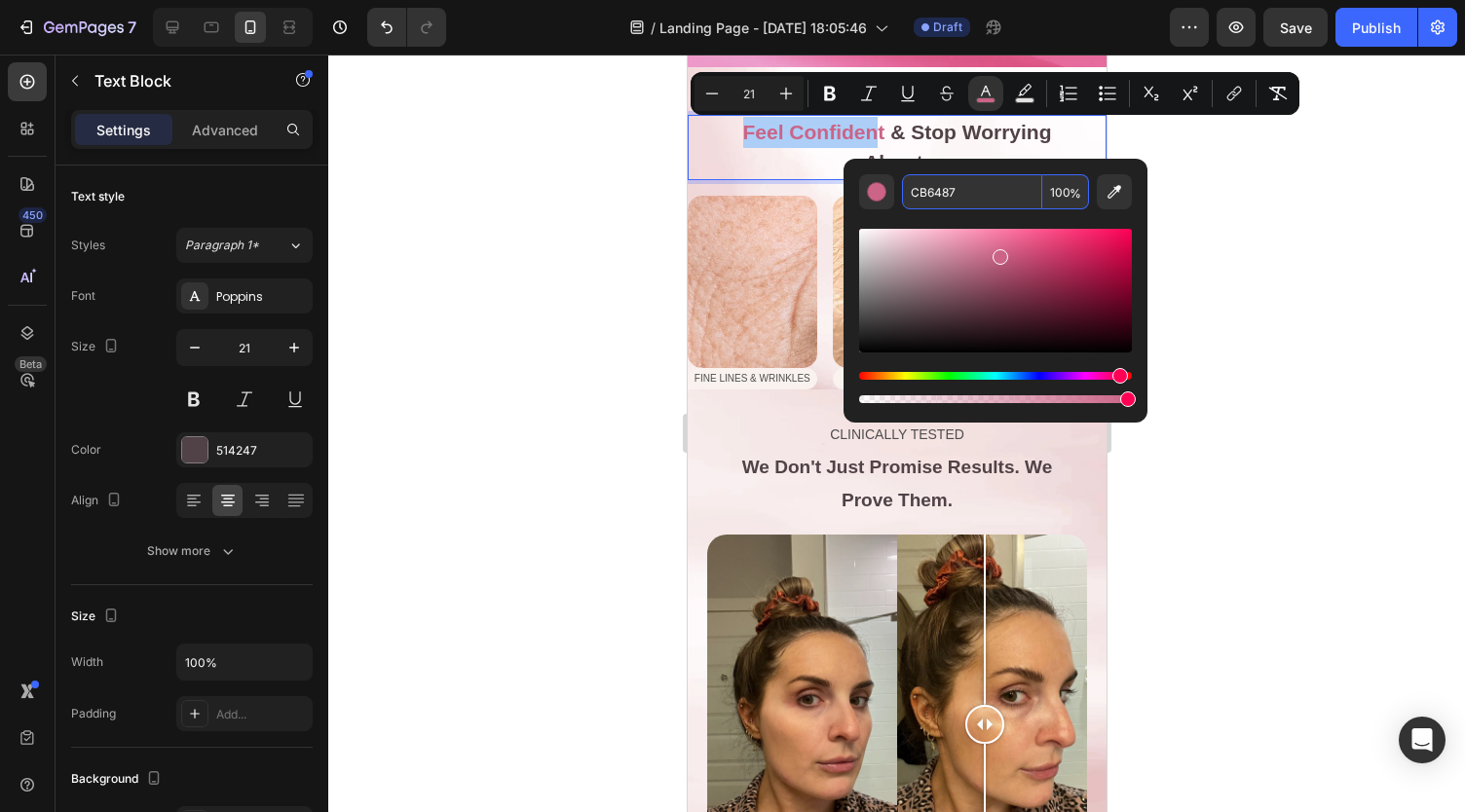
click at [974, 178] on input "CB6487" at bounding box center [971, 191] width 140 height 35
click at [843, 143] on span "Feel Confident" at bounding box center [812, 132] width 142 height 23
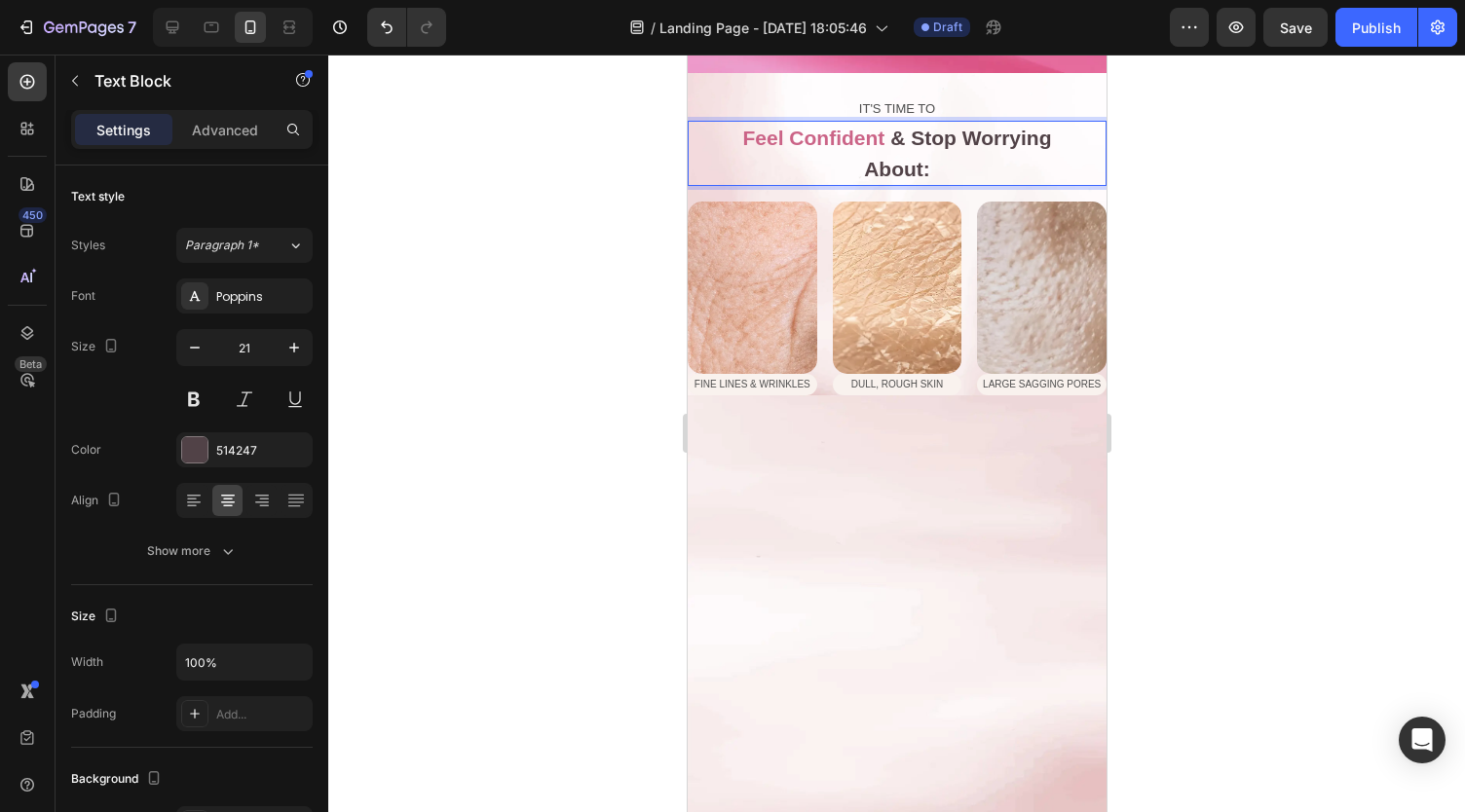
scroll to position [1118, 0]
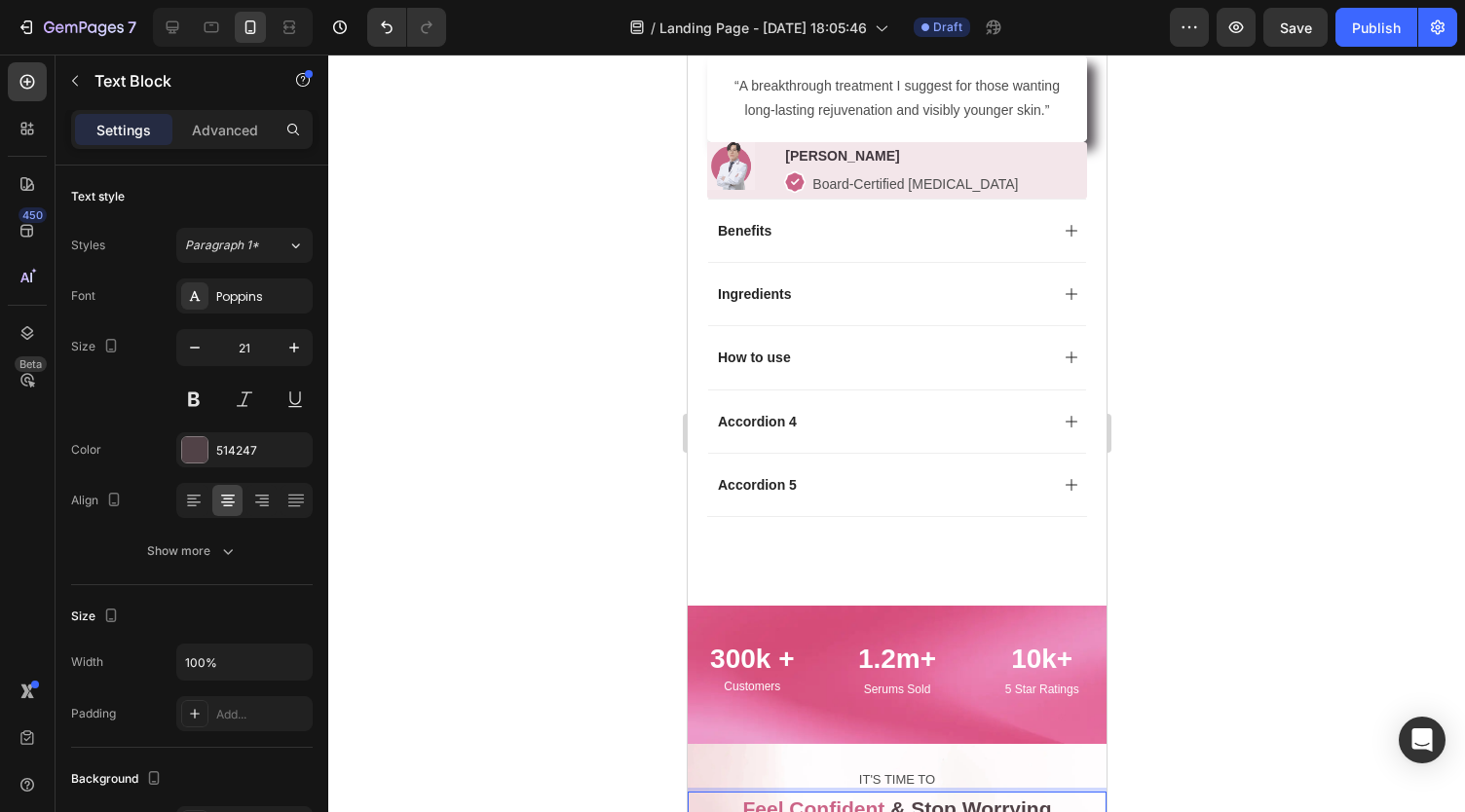
click at [531, 361] on div at bounding box center [897, 433] width 1137 height 757
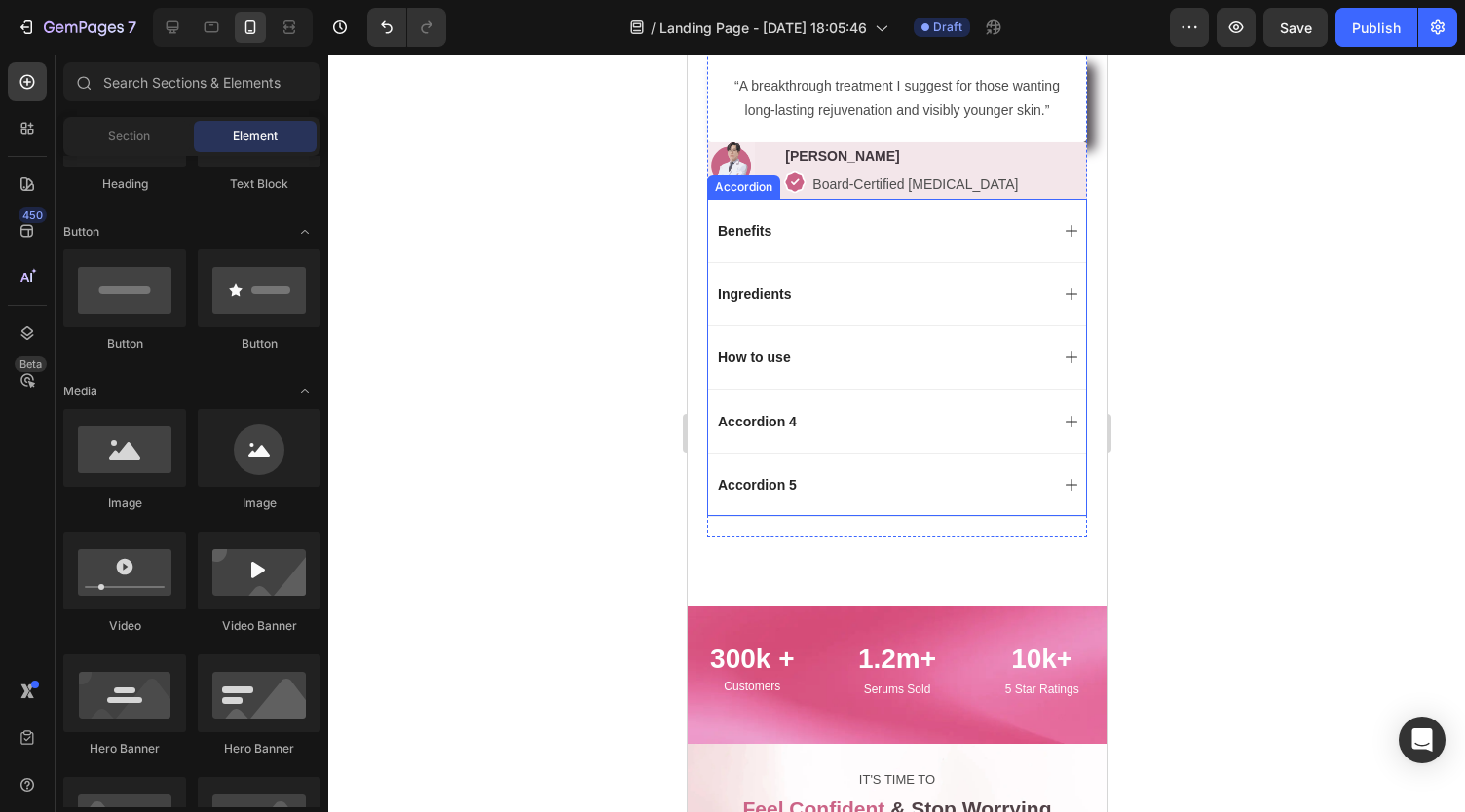
click at [758, 240] on p "Benefits" at bounding box center [744, 231] width 54 height 18
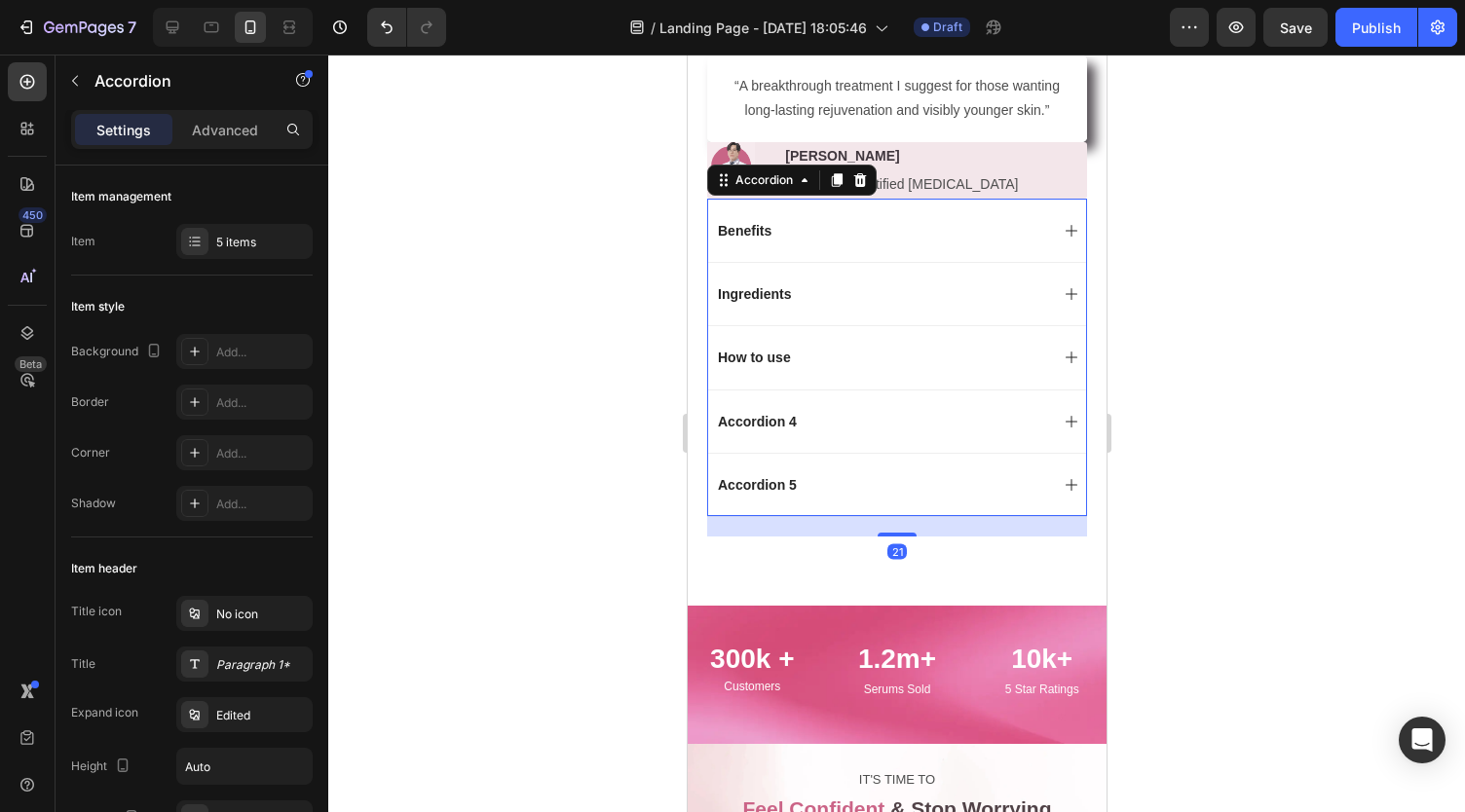
click at [855, 242] on div "Benefits" at bounding box center [881, 231] width 333 height 24
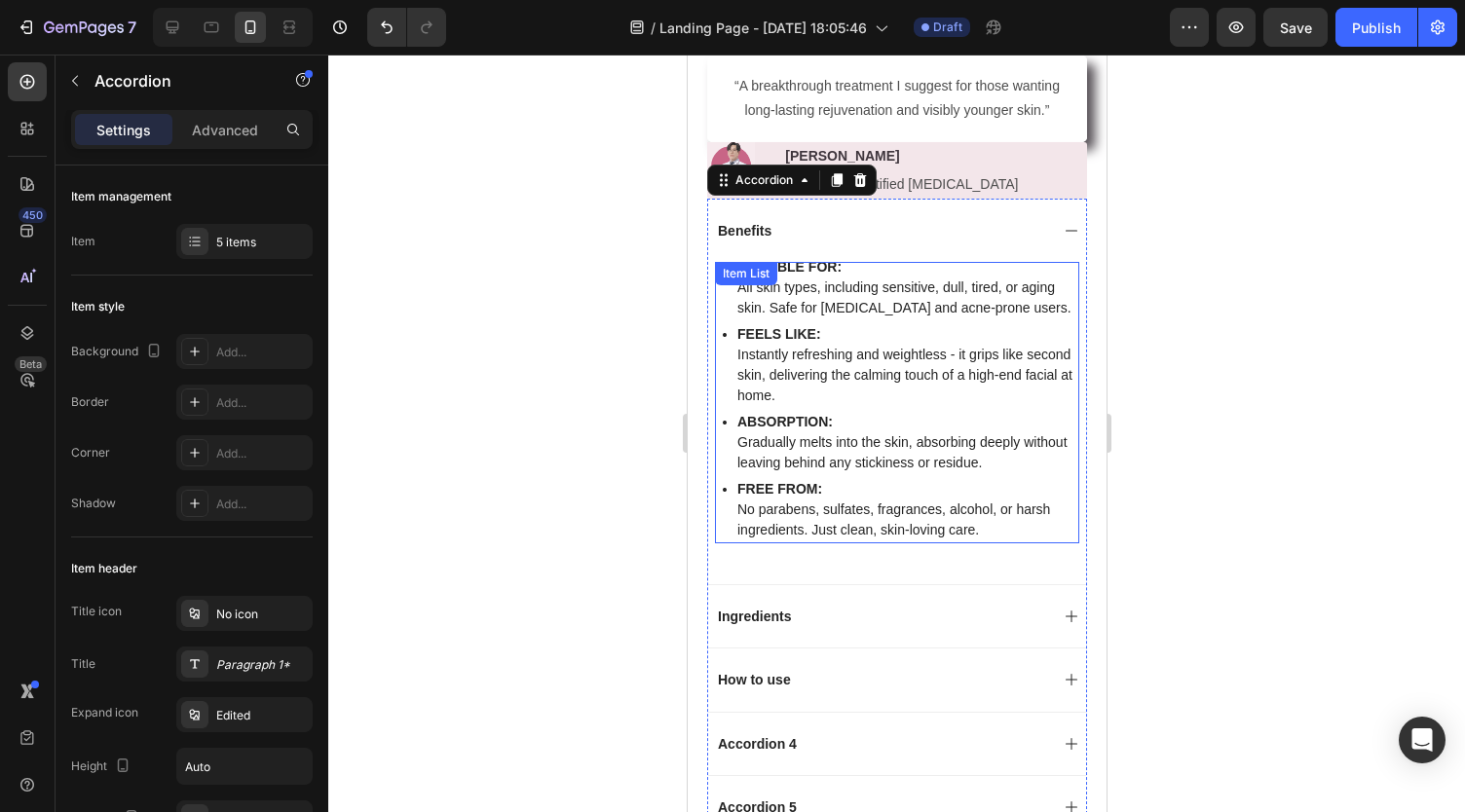
click at [825, 275] on strong "SUITABLE FOR:" at bounding box center [788, 267] width 104 height 16
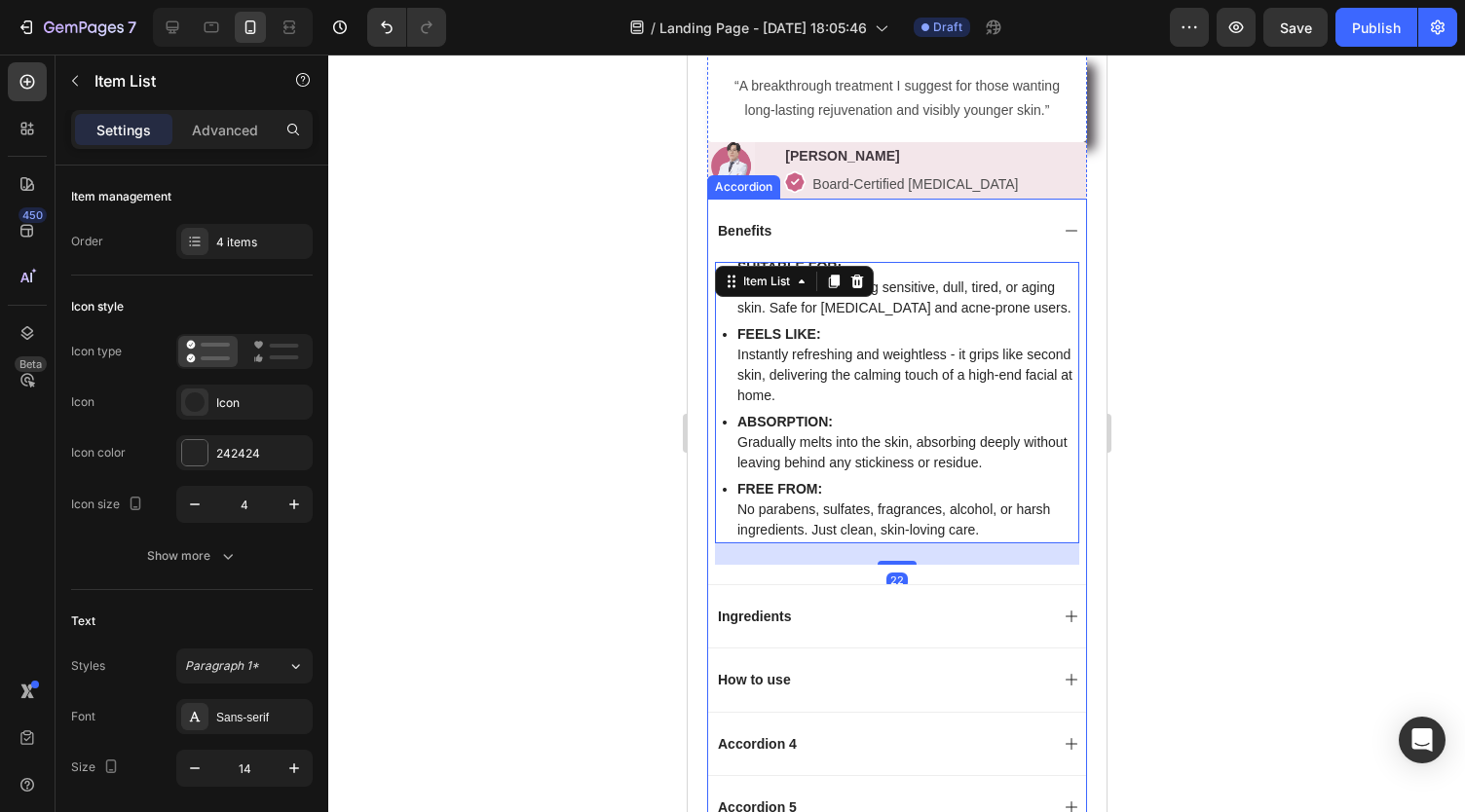
click at [900, 262] on div "Benefits" at bounding box center [896, 230] width 378 height 63
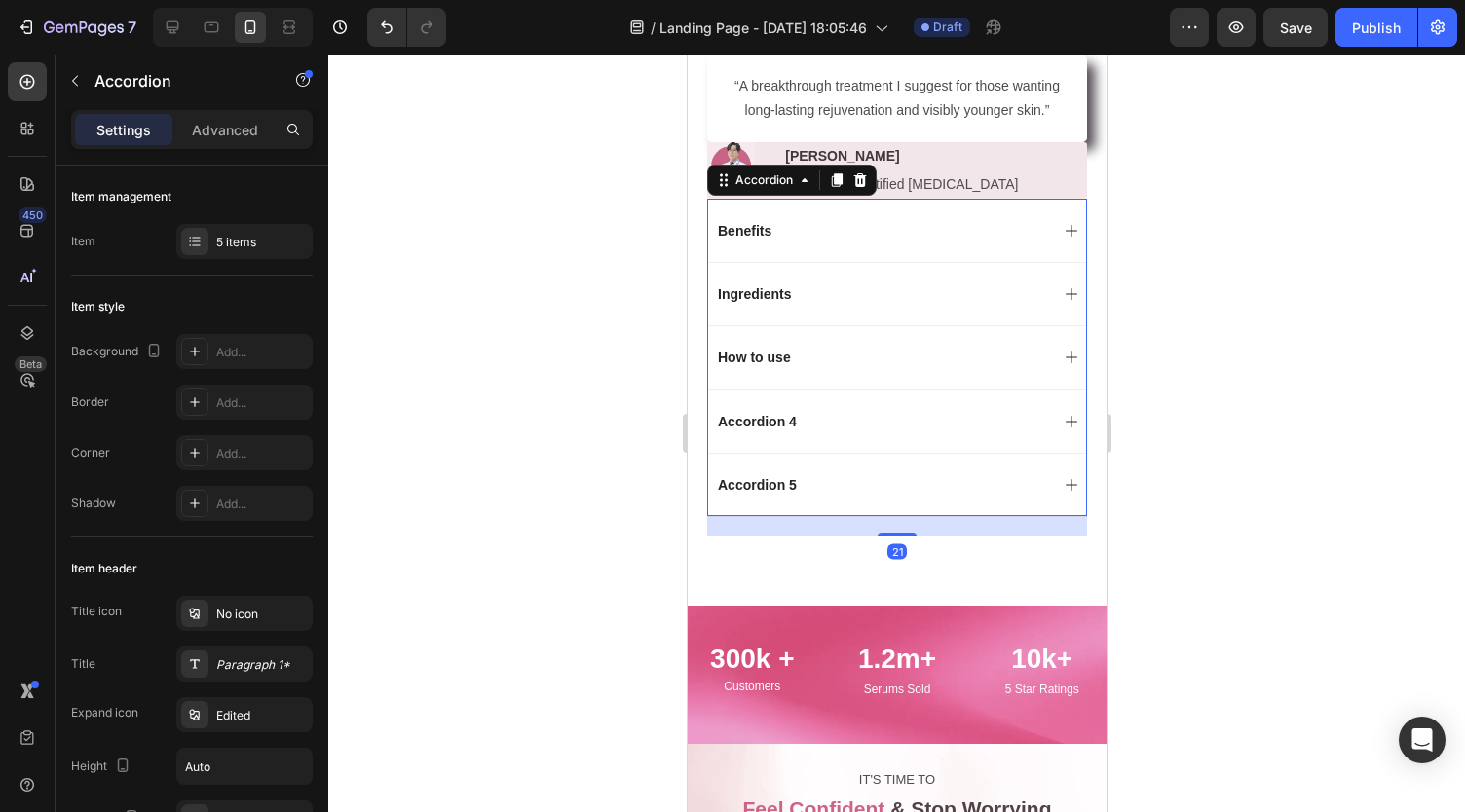
click at [818, 242] on div "Benefits" at bounding box center [881, 231] width 333 height 24
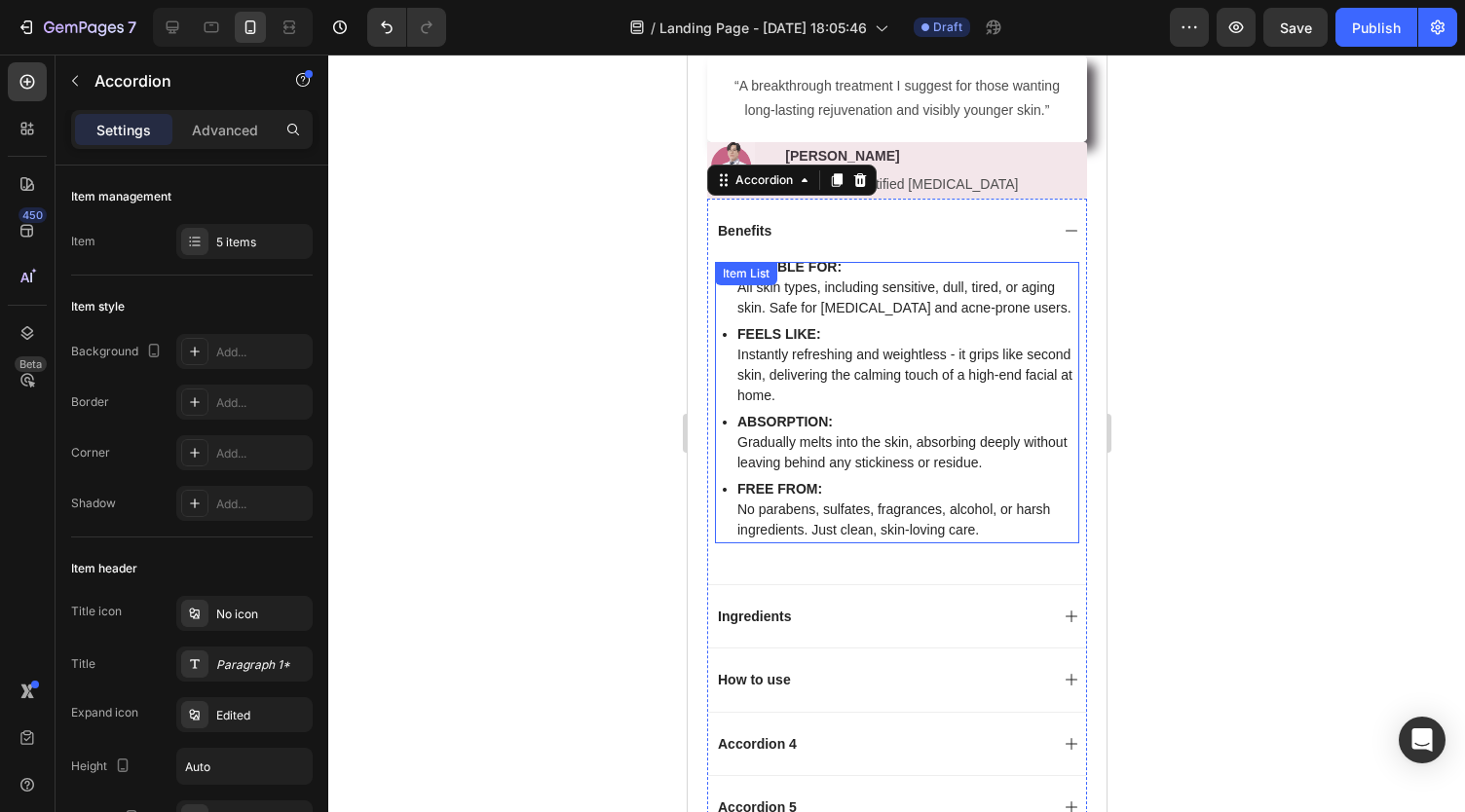
click at [818, 275] on strong "SUITABLE FOR:" at bounding box center [788, 267] width 104 height 16
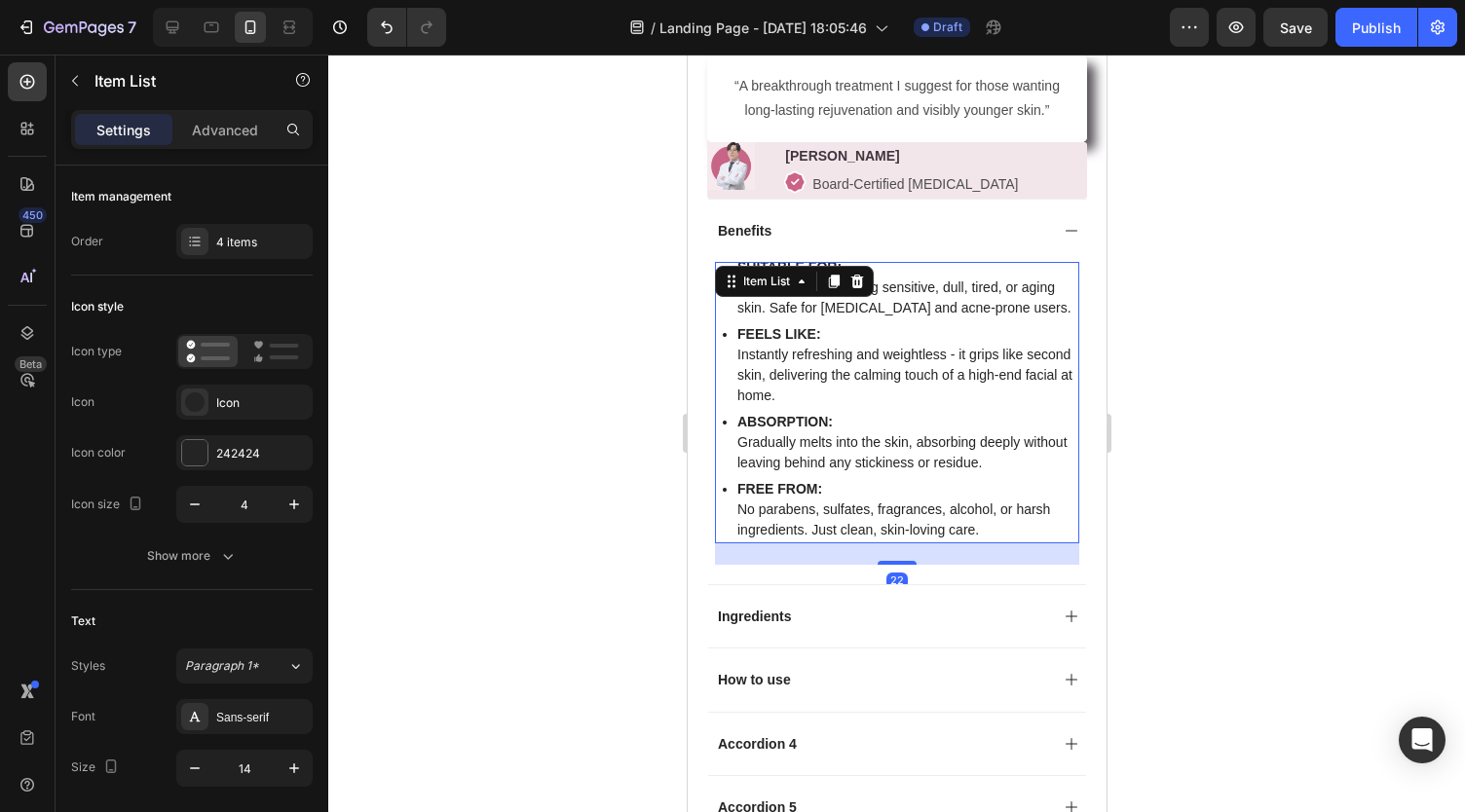
click at [890, 306] on p "All skin types, including sensitive, dull, tired, or aging skin. Safe for postp…" at bounding box center [906, 297] width 339 height 41
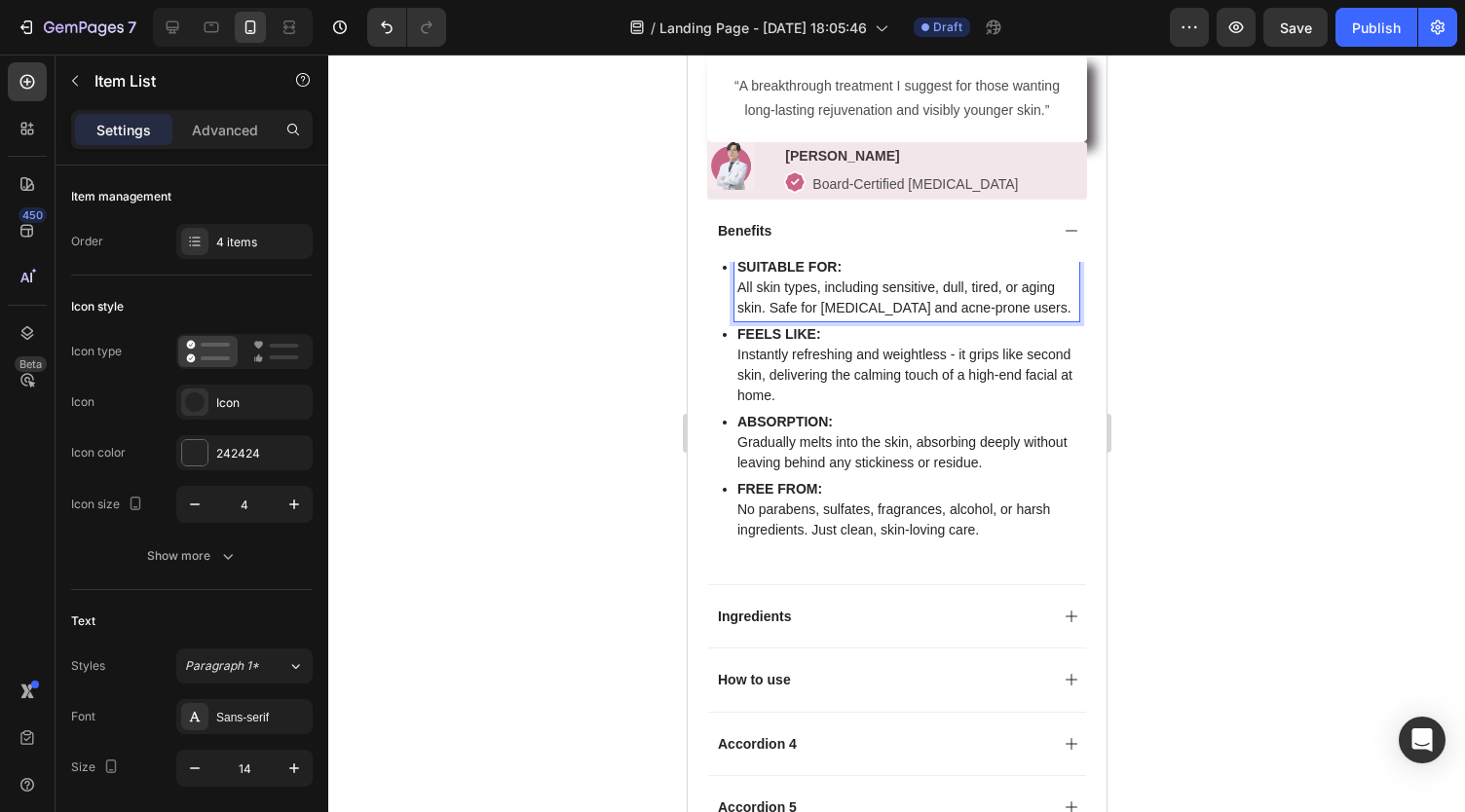
click at [834, 275] on strong "SUITABLE FOR:" at bounding box center [788, 267] width 104 height 16
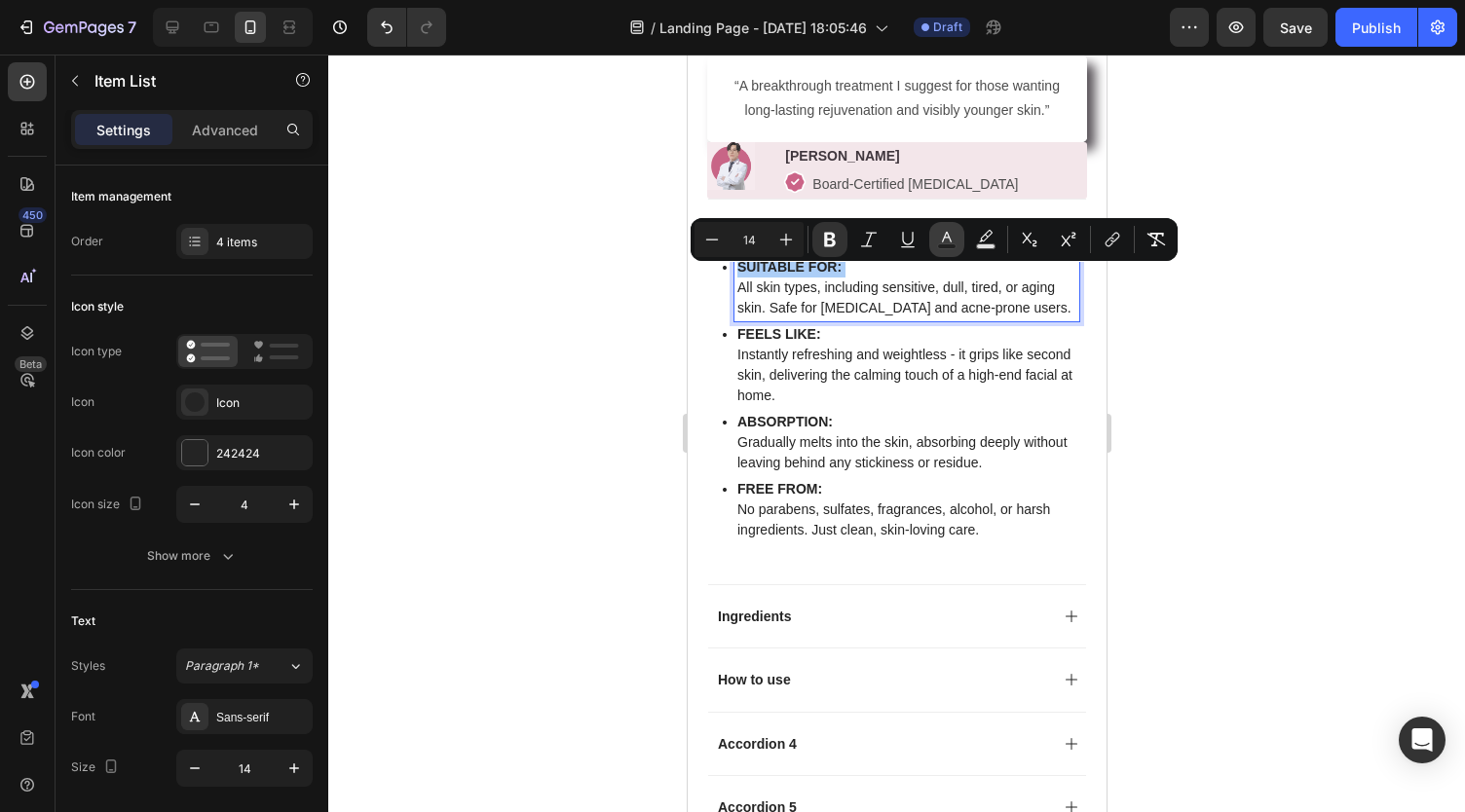
click at [949, 244] on rect "Editor contextual toolbar" at bounding box center [946, 246] width 19 height 5
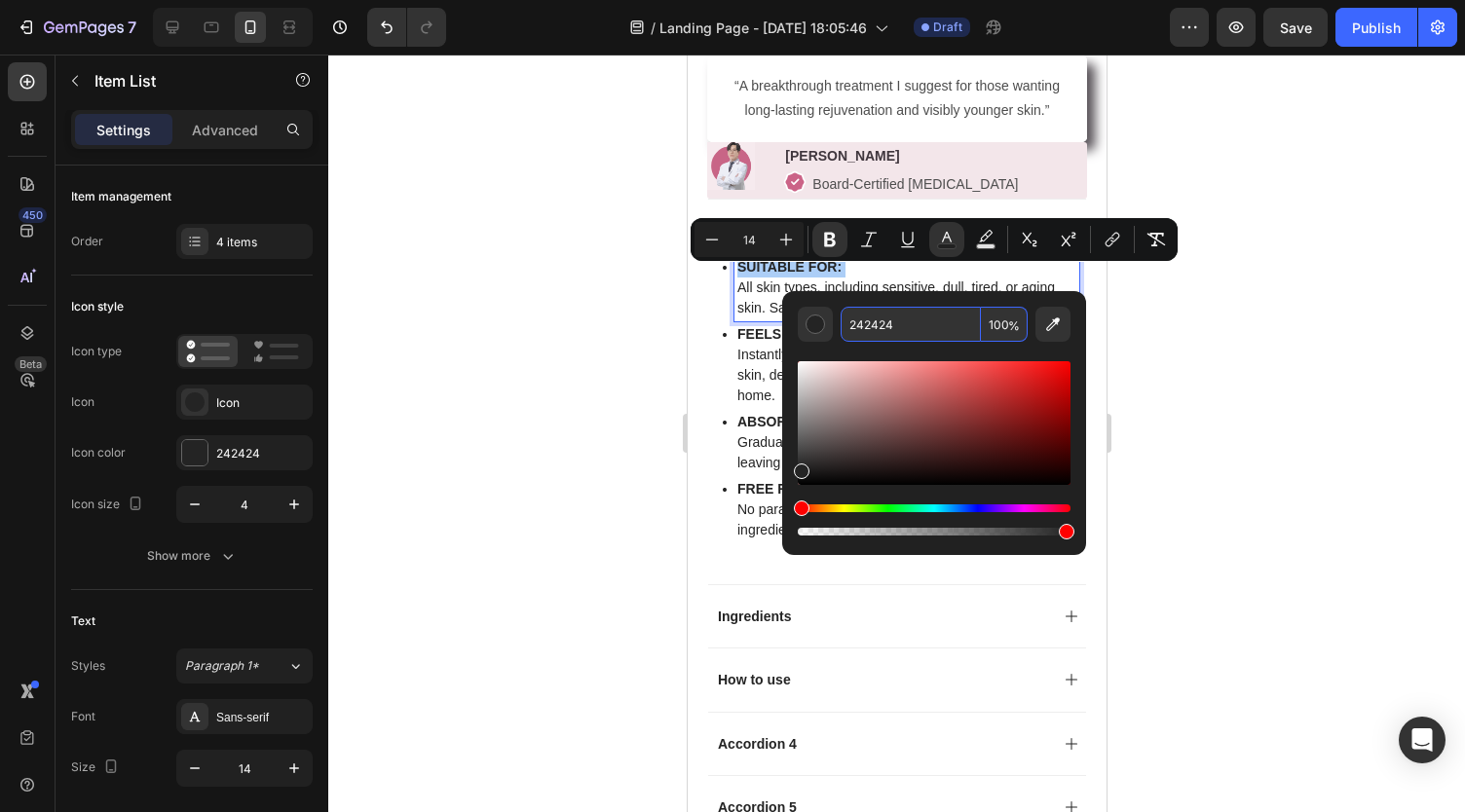
click at [888, 332] on input "242424" at bounding box center [910, 323] width 140 height 35
paste input "CB6487"
type input "CB6487"
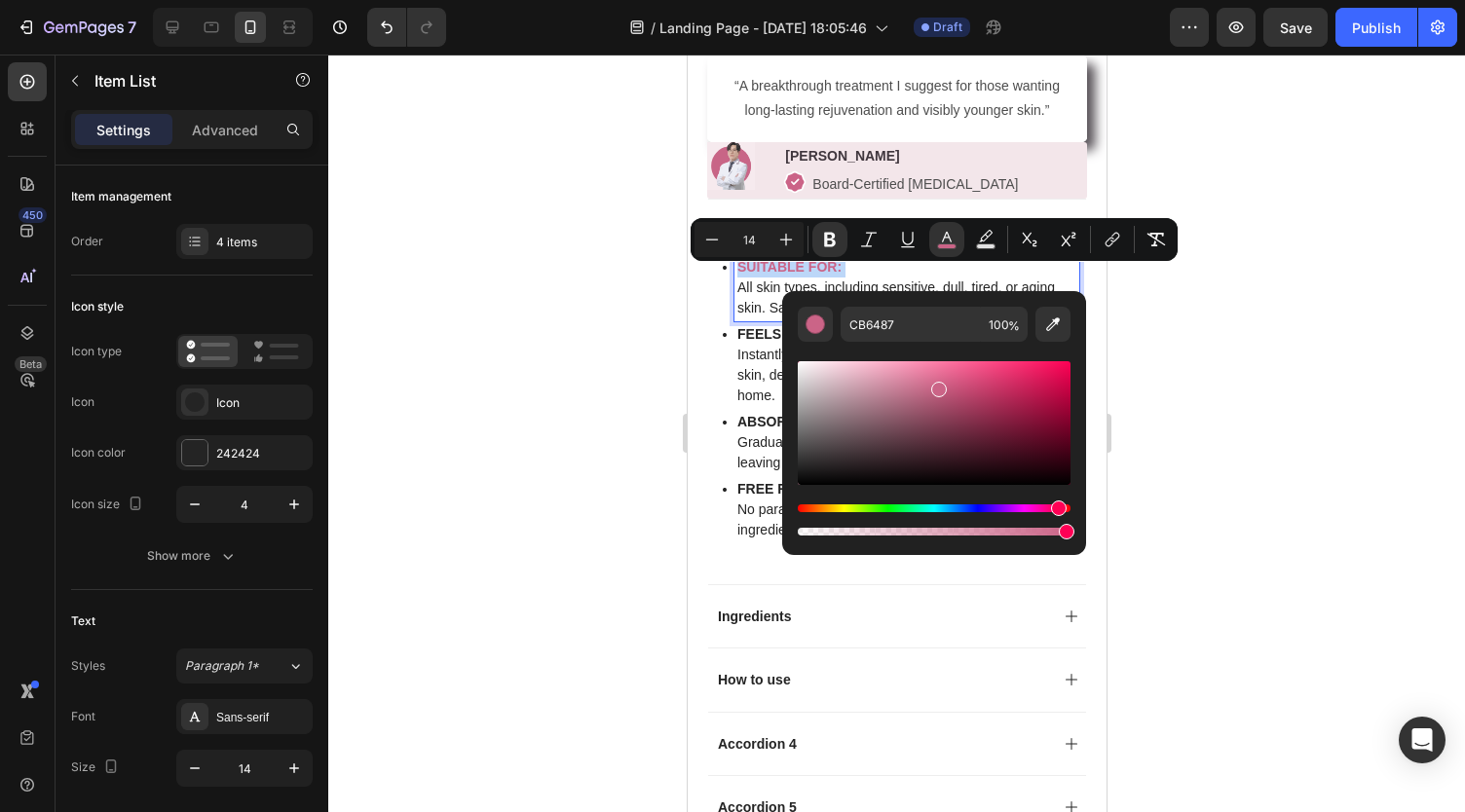
click at [757, 342] on strong "FEELS LIKE:" at bounding box center [778, 334] width 83 height 16
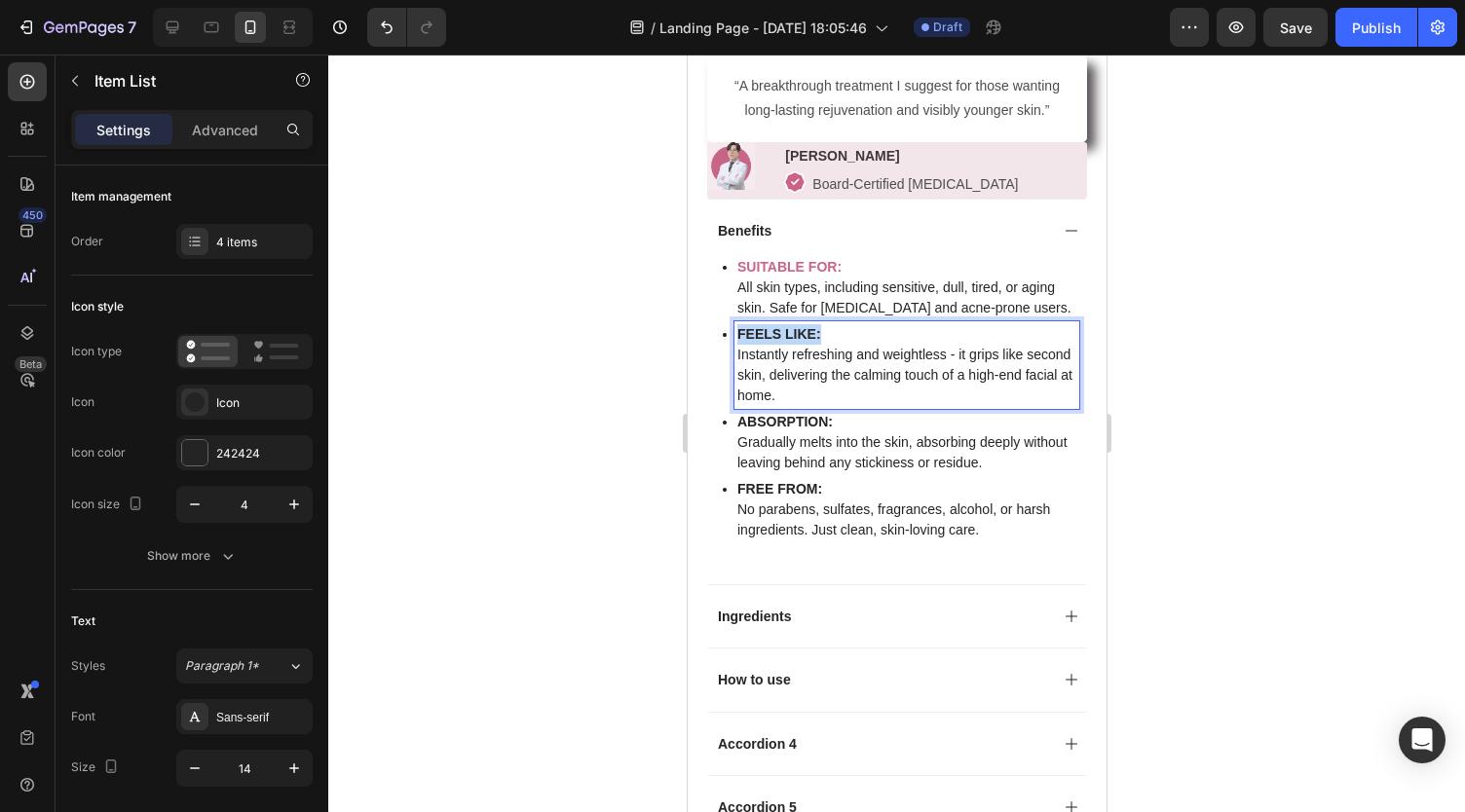
drag, startPoint x: 828, startPoint y: 340, endPoint x: 734, endPoint y: 346, distance: 94.2
click at [734, 346] on div "FEELS LIKE: Instantly refreshing and weightless - it grips like second skin, de…" at bounding box center [906, 365] width 345 height 87
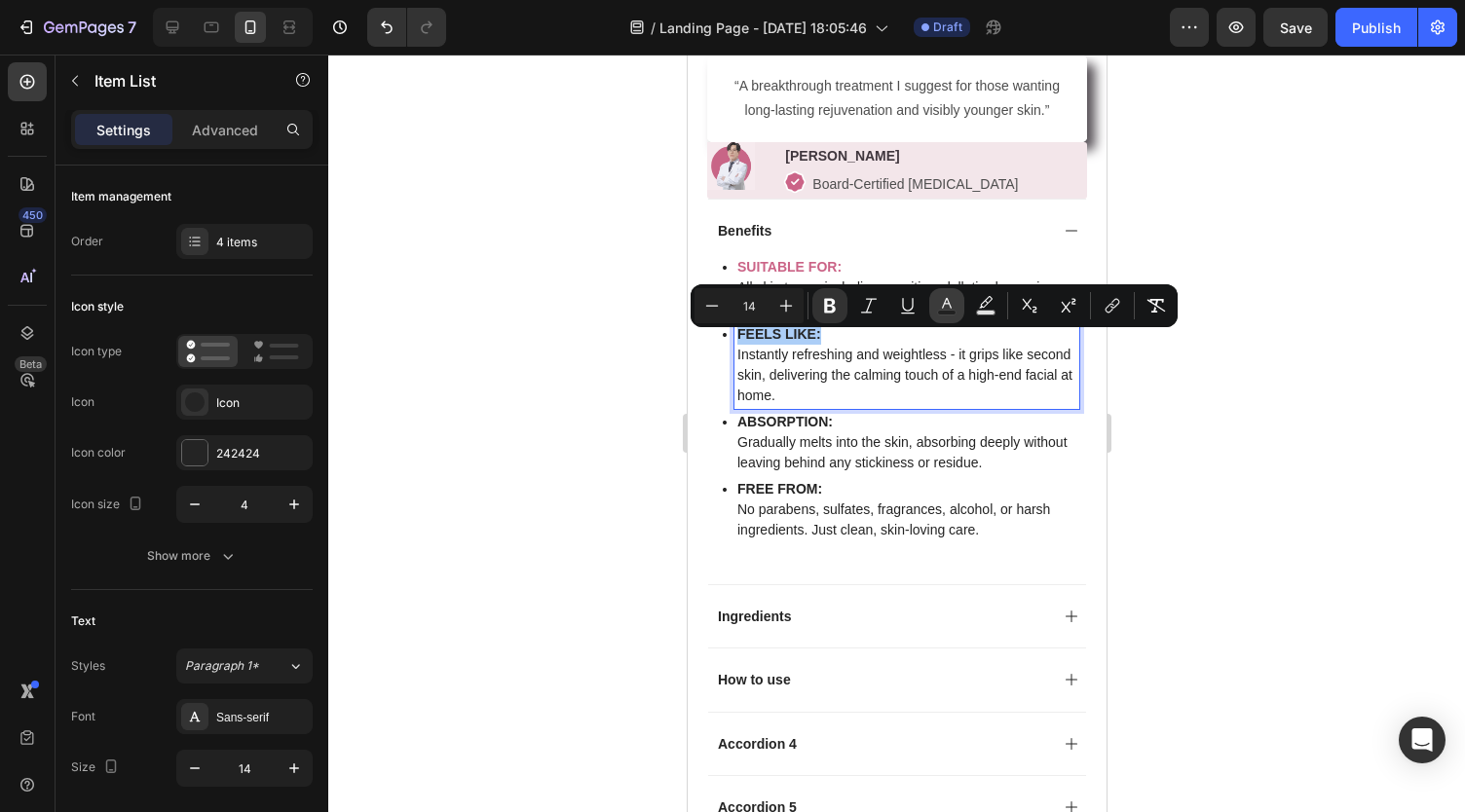
click at [939, 300] on icon "Editor contextual toolbar" at bounding box center [946, 305] width 20 height 20
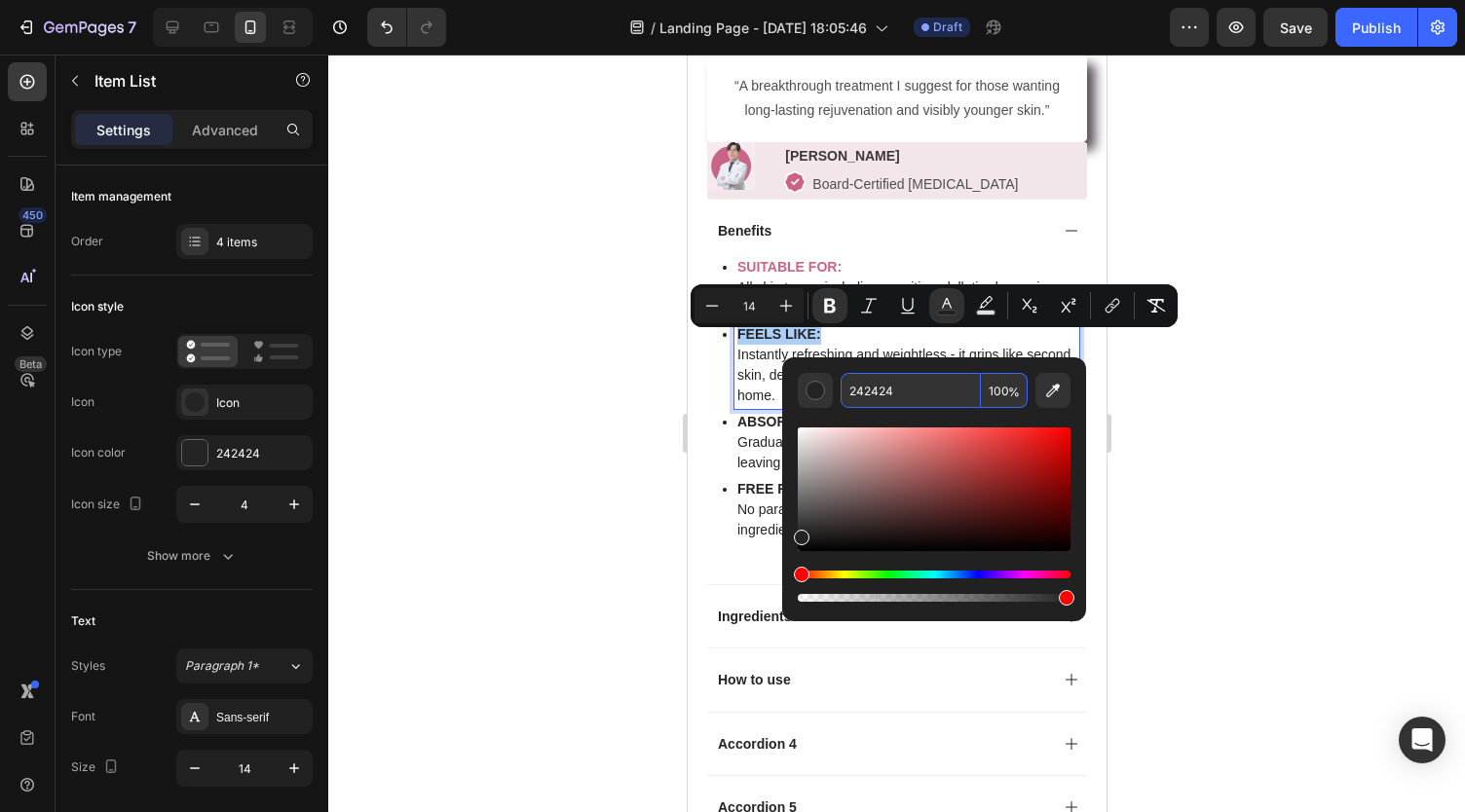
click at [885, 391] on input "242424" at bounding box center [910, 390] width 140 height 35
paste input "CB6487"
type input "CB6487"
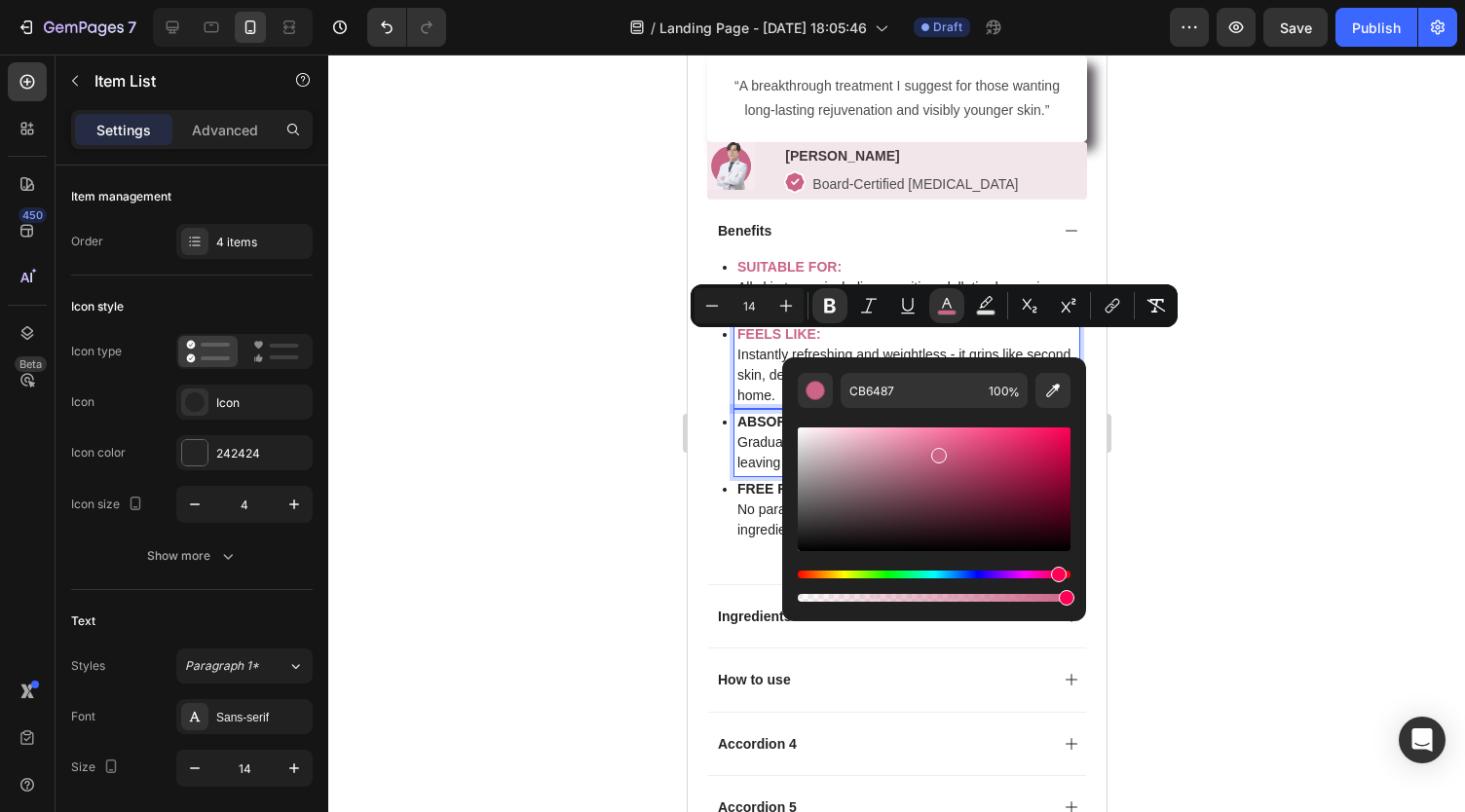
click at [756, 429] on strong "ABSORPTION:" at bounding box center [784, 421] width 95 height 16
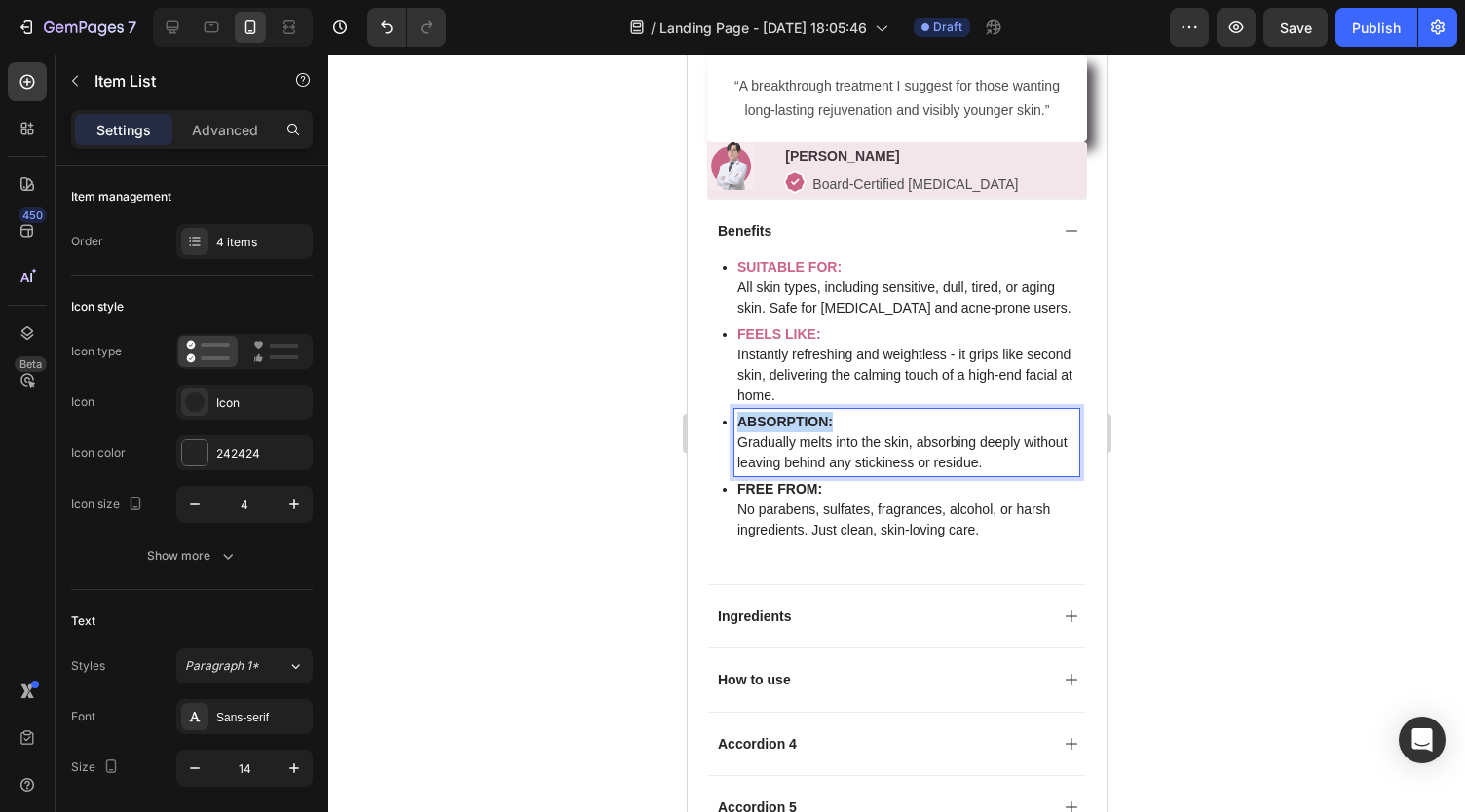
drag, startPoint x: 841, startPoint y: 425, endPoint x: 735, endPoint y: 427, distance: 106.0
click at [736, 427] on p "ABSORPTION:" at bounding box center [906, 421] width 339 height 21
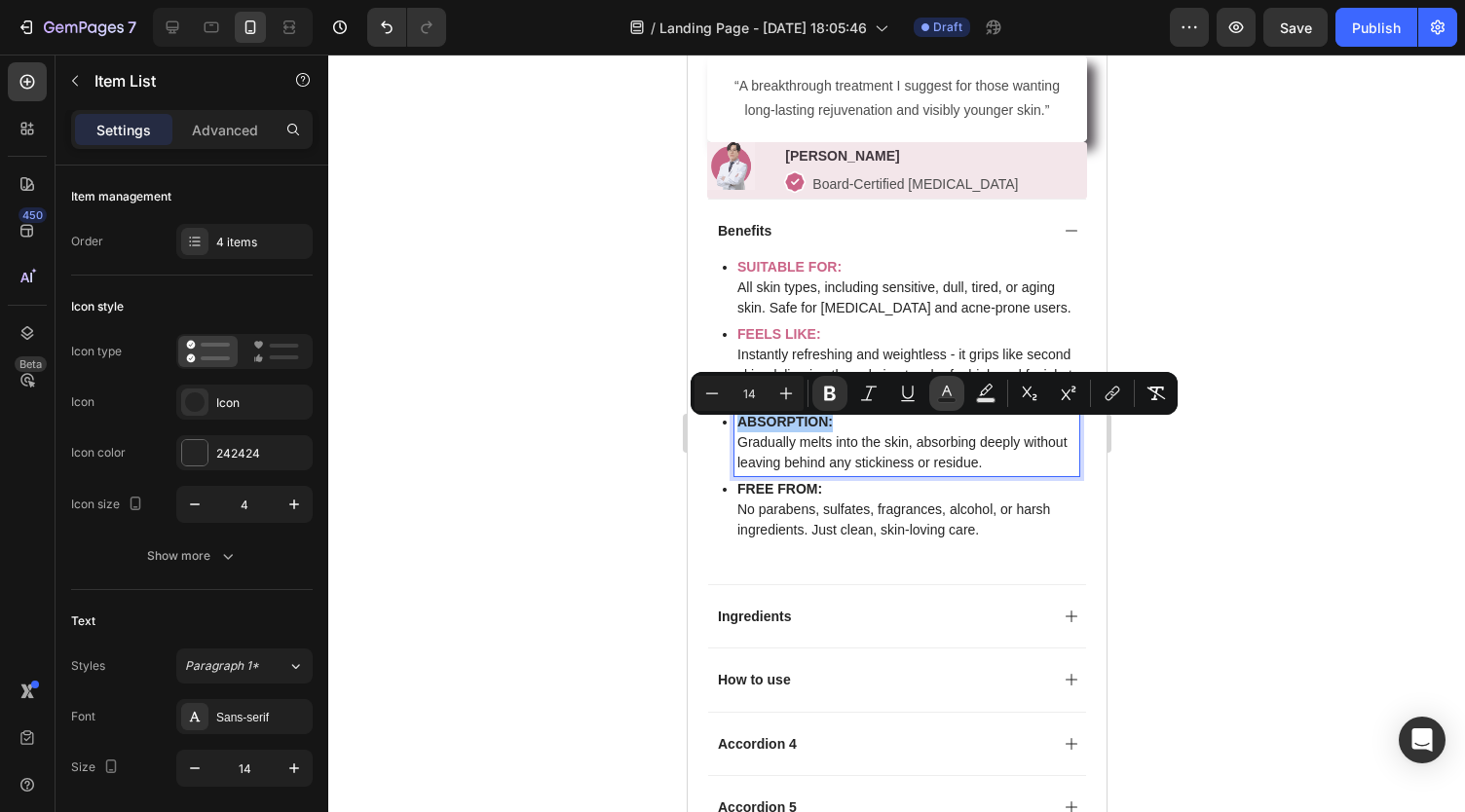
click at [948, 388] on icon "Editor contextual toolbar" at bounding box center [946, 394] width 20 height 20
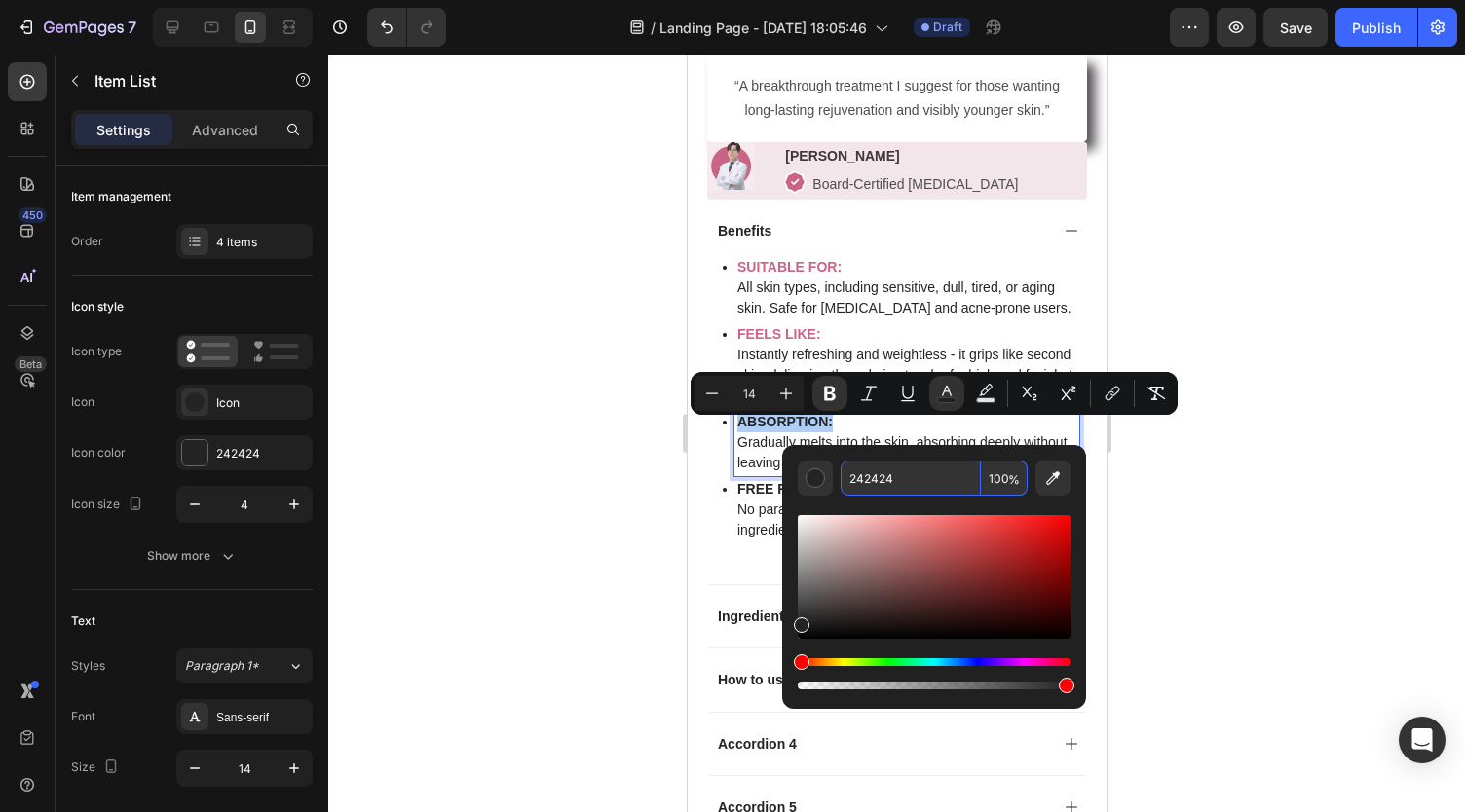
click at [888, 473] on input "242424" at bounding box center [910, 477] width 140 height 35
paste input "CB6487"
type input "CB6487"
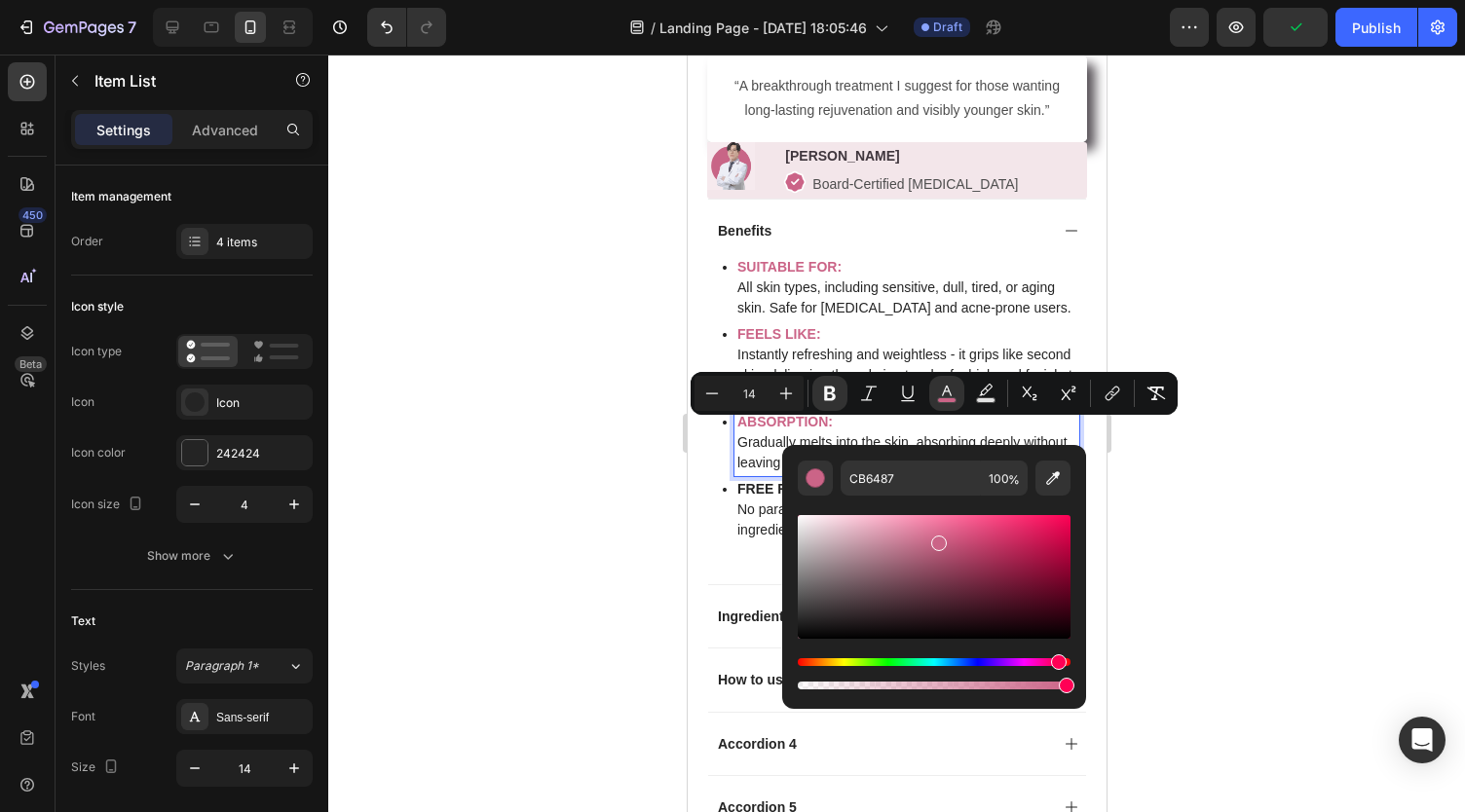
click at [760, 494] on strong "FREE FROM:" at bounding box center [778, 489] width 84 height 16
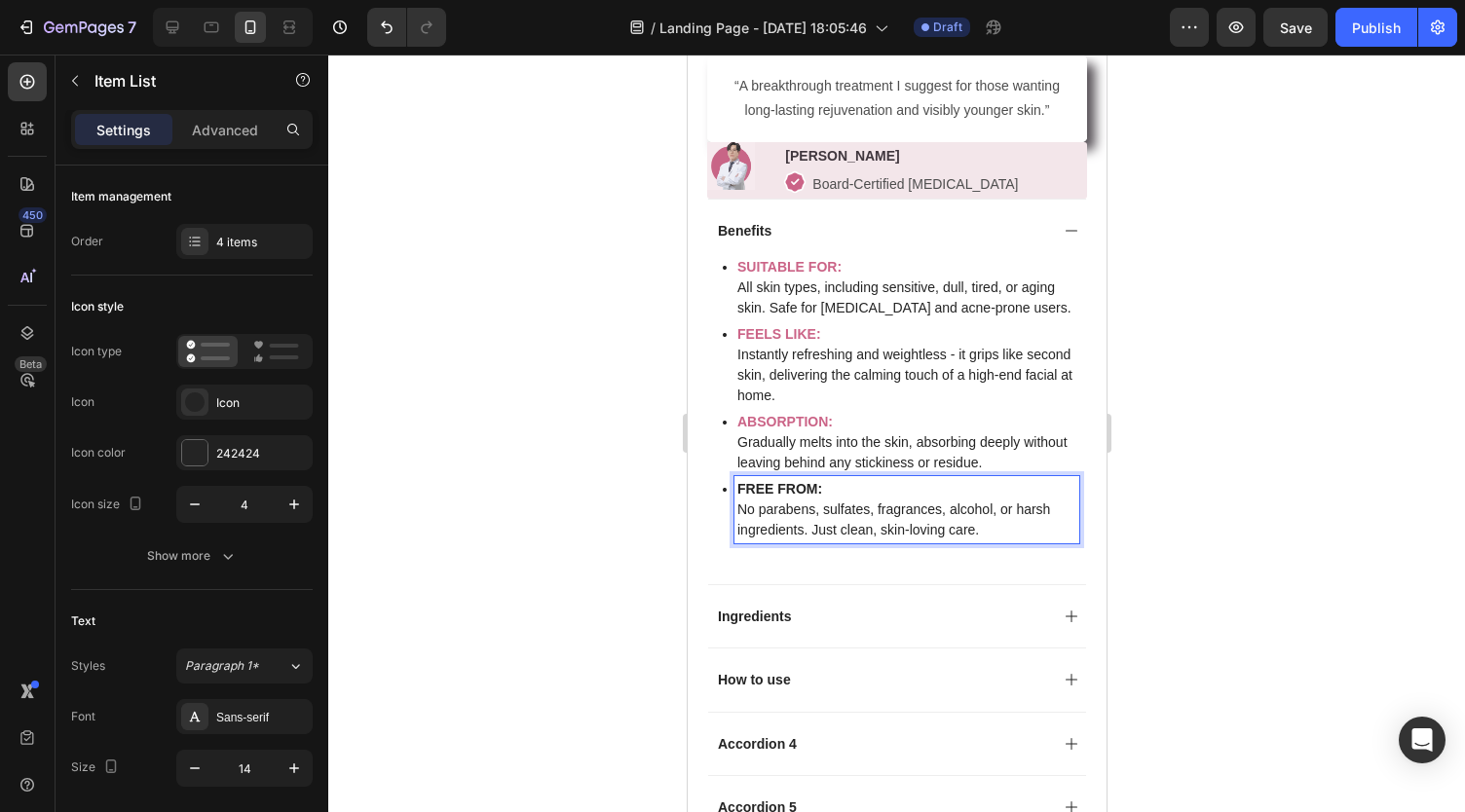
click at [816, 494] on strong "FREE FROM:" at bounding box center [778, 489] width 84 height 16
drag, startPoint x: 829, startPoint y: 494, endPoint x: 730, endPoint y: 498, distance: 99.1
click at [730, 498] on div "FREE FROM: No parabens, sulfates, fragrances, alcohol, or harsh ingredients. Ju…" at bounding box center [900, 510] width 356 height 67
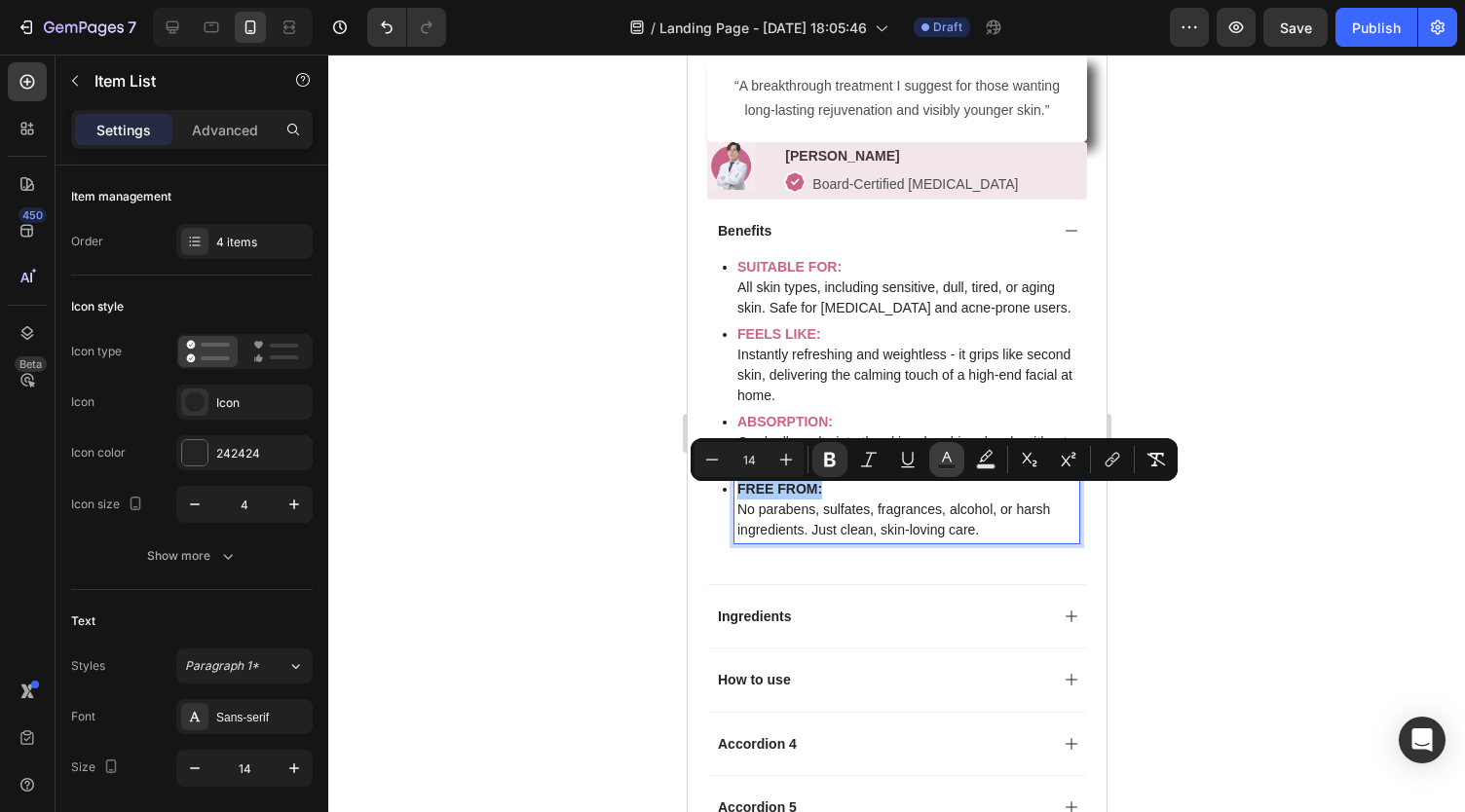
click at [940, 456] on icon "Editor contextual toolbar" at bounding box center [946, 460] width 20 height 20
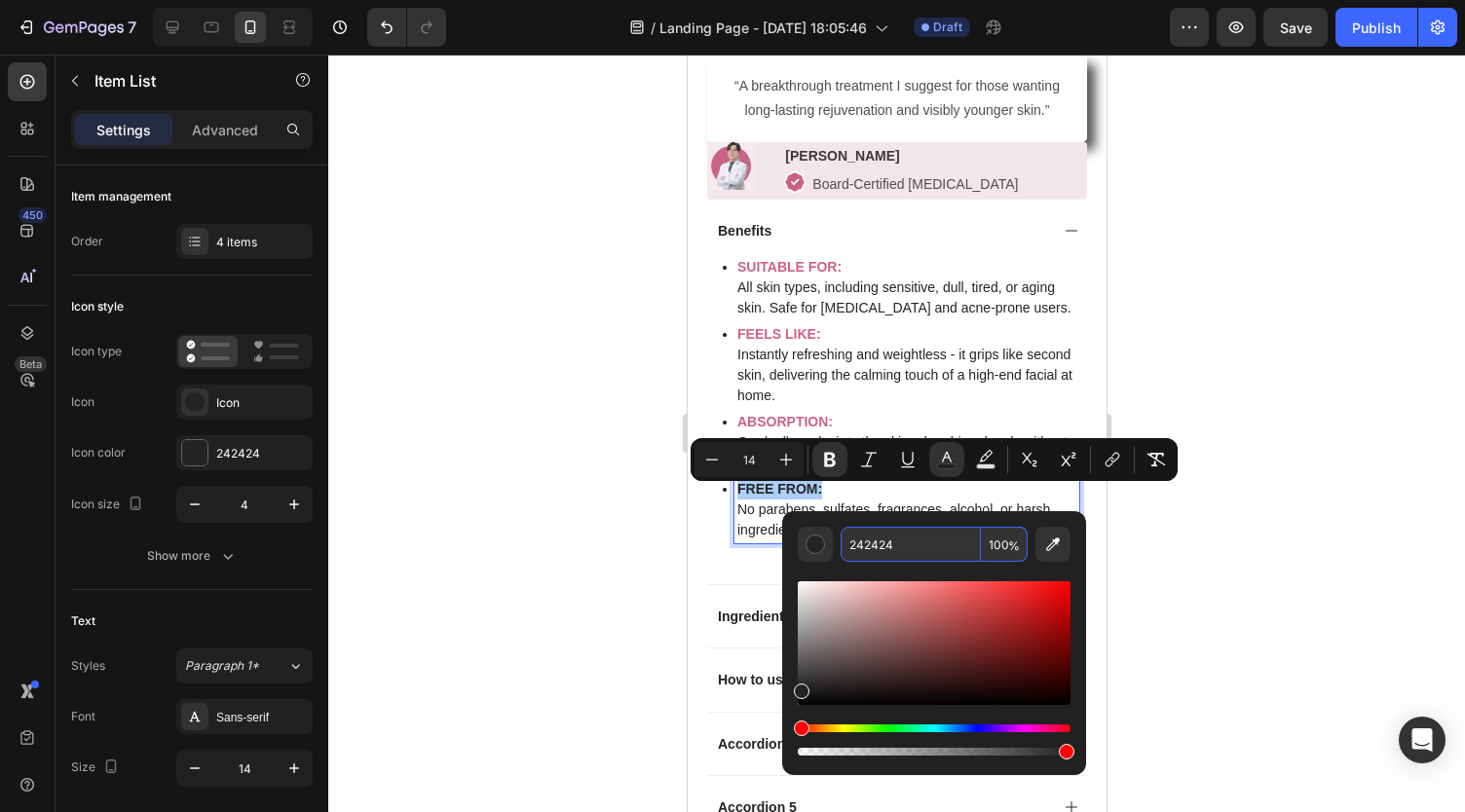
click at [885, 544] on input "242424" at bounding box center [910, 543] width 140 height 35
paste input "CB6487"
type input "CB6487"
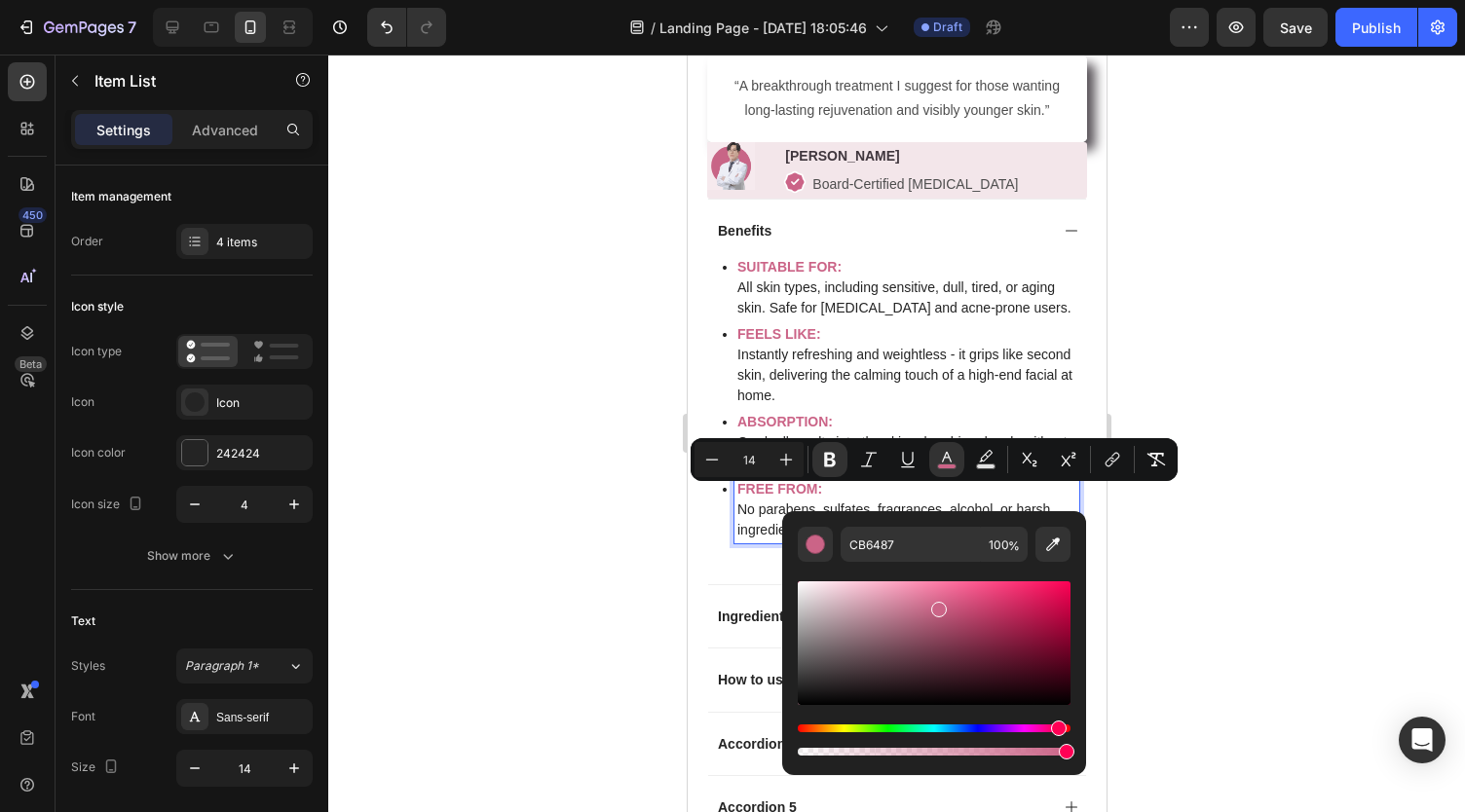
click at [828, 370] on p "Instantly refreshing and weightless - it grips like second skin, delivering the…" at bounding box center [906, 376] width 339 height 61
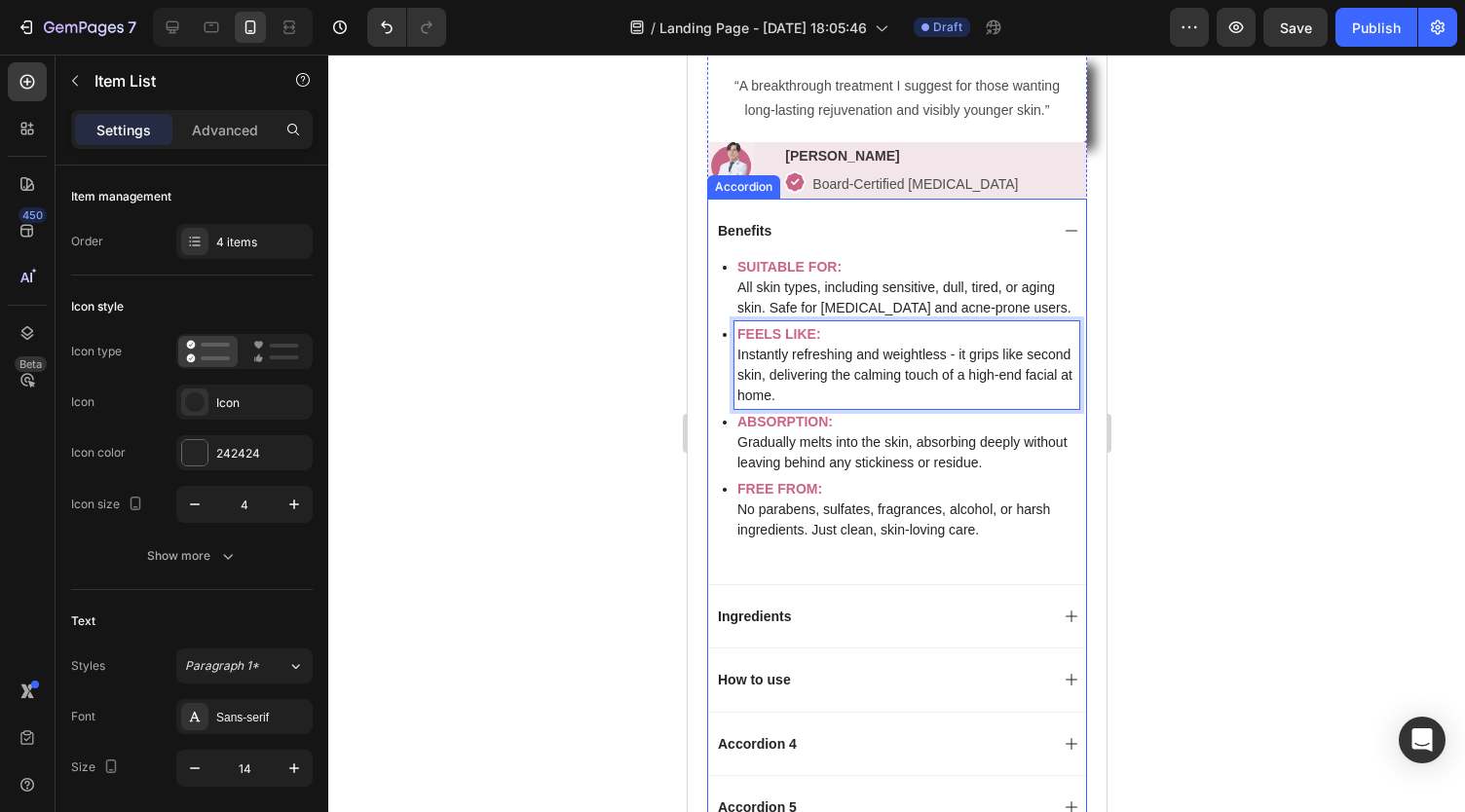
click at [1043, 235] on div "Benefits" at bounding box center [896, 230] width 378 height 63
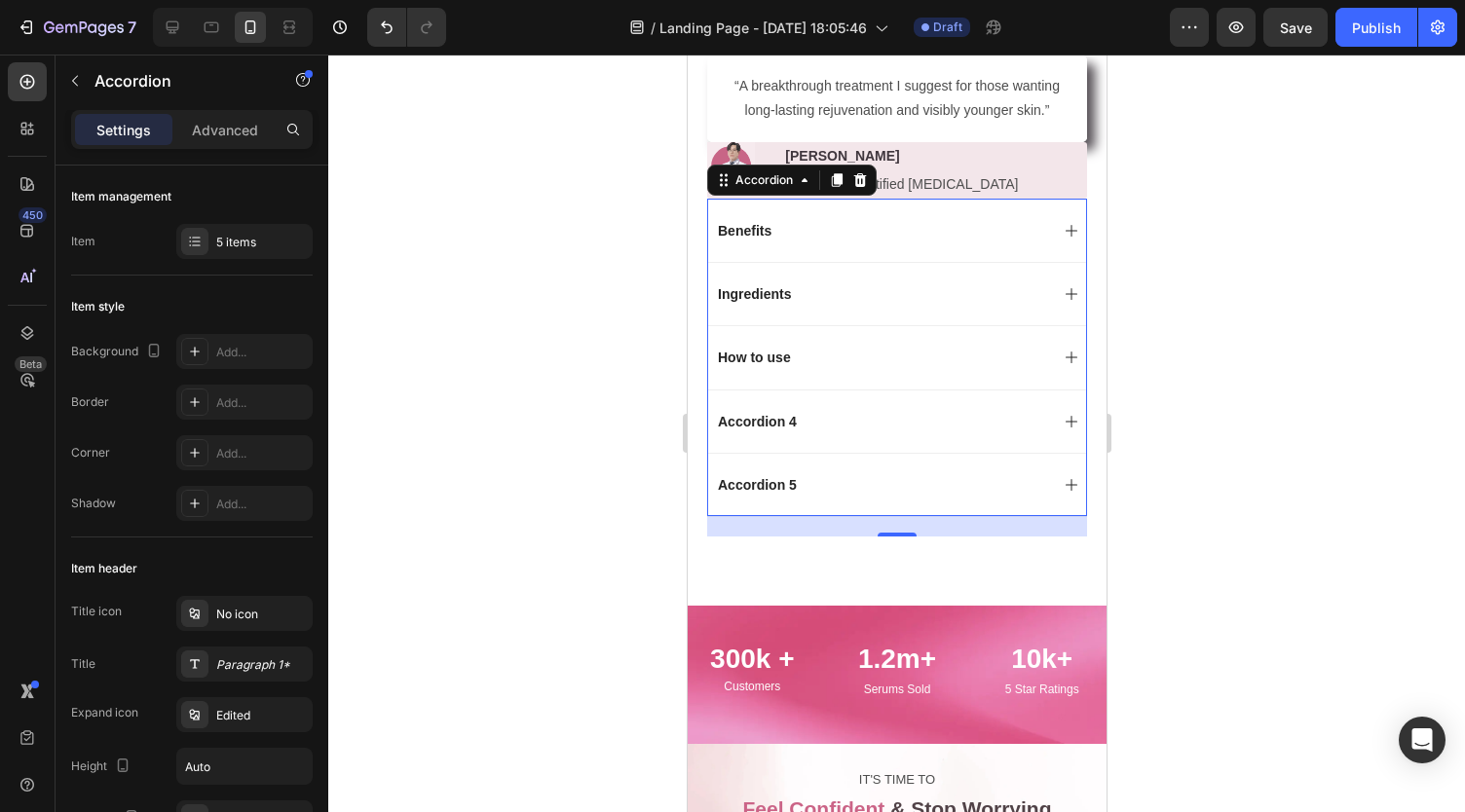
click at [800, 357] on div "How to use" at bounding box center [881, 358] width 333 height 24
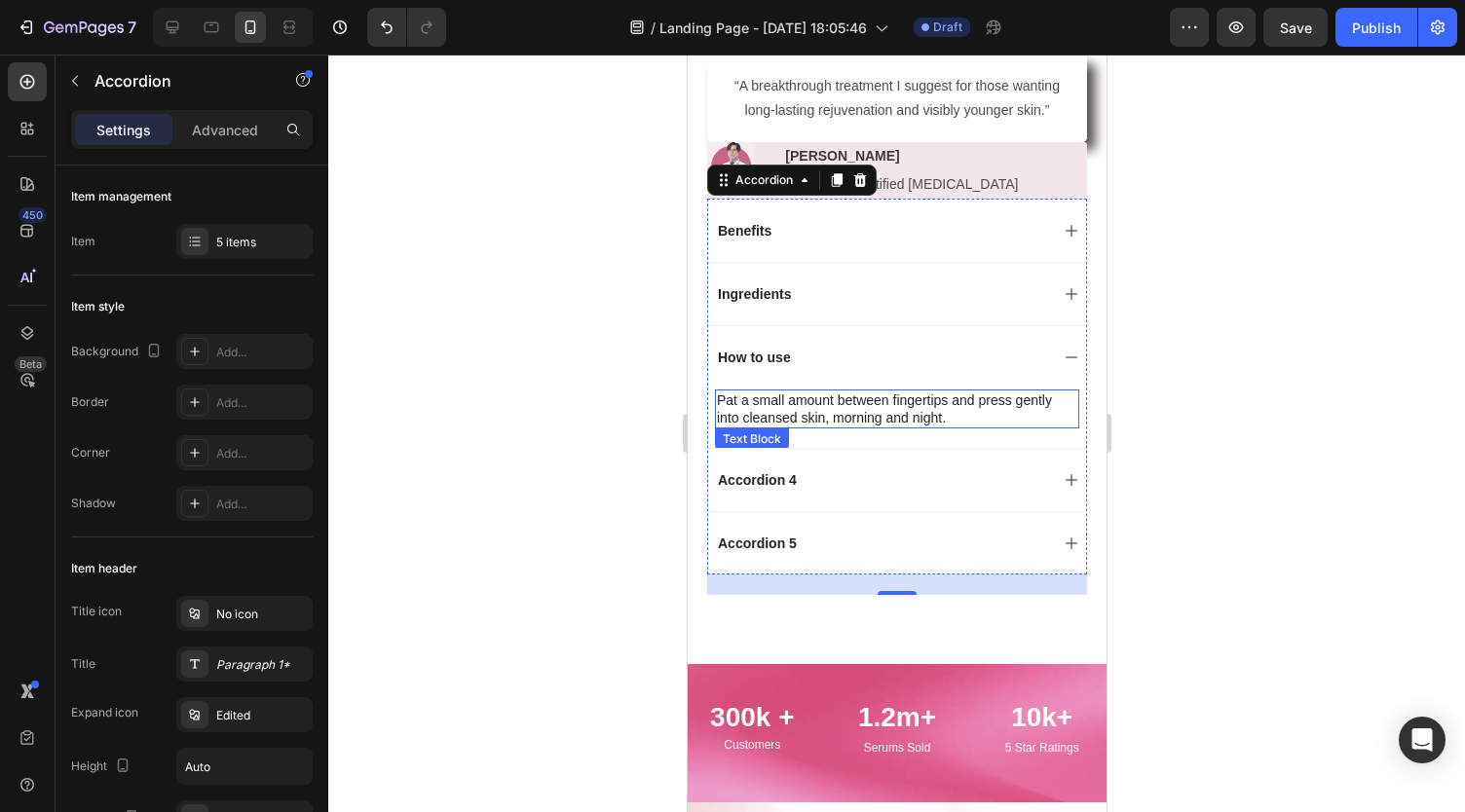
click at [791, 409] on p "Pat a small amount between fingertips and press gently into cleansed skin, morn…" at bounding box center [896, 408] width 360 height 35
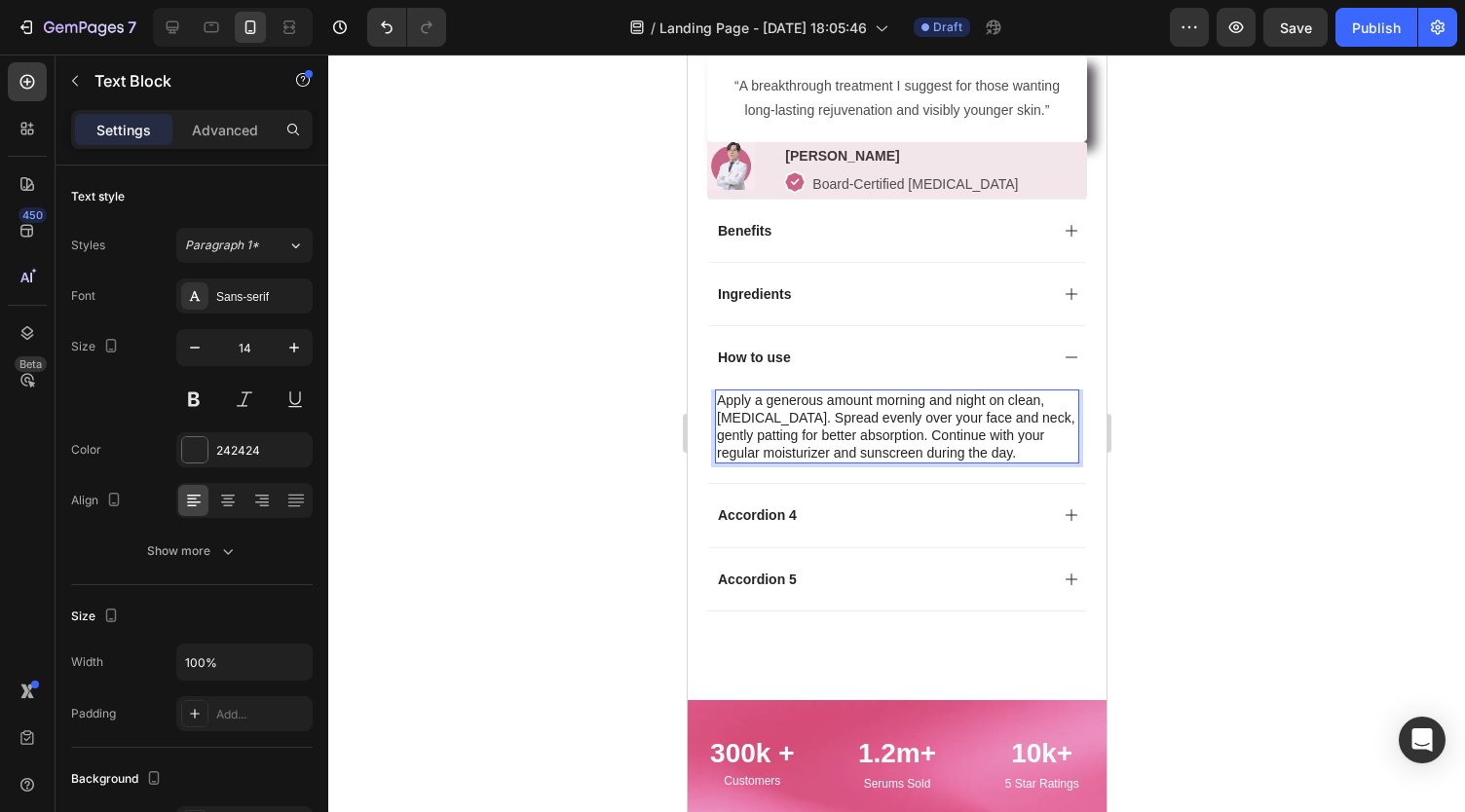
click at [1169, 423] on div at bounding box center [897, 433] width 1137 height 757
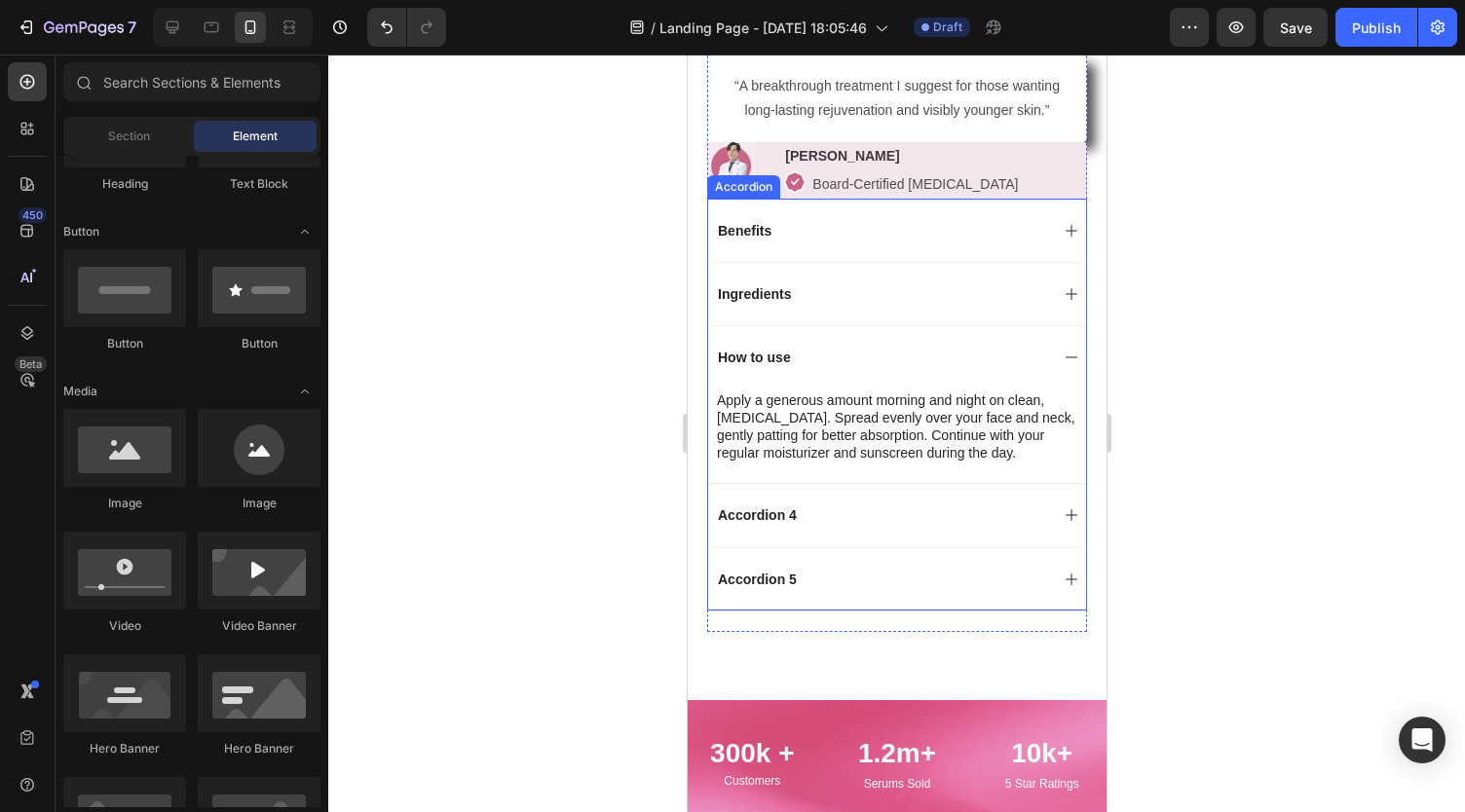
click at [833, 240] on div "Benefits" at bounding box center [881, 231] width 333 height 24
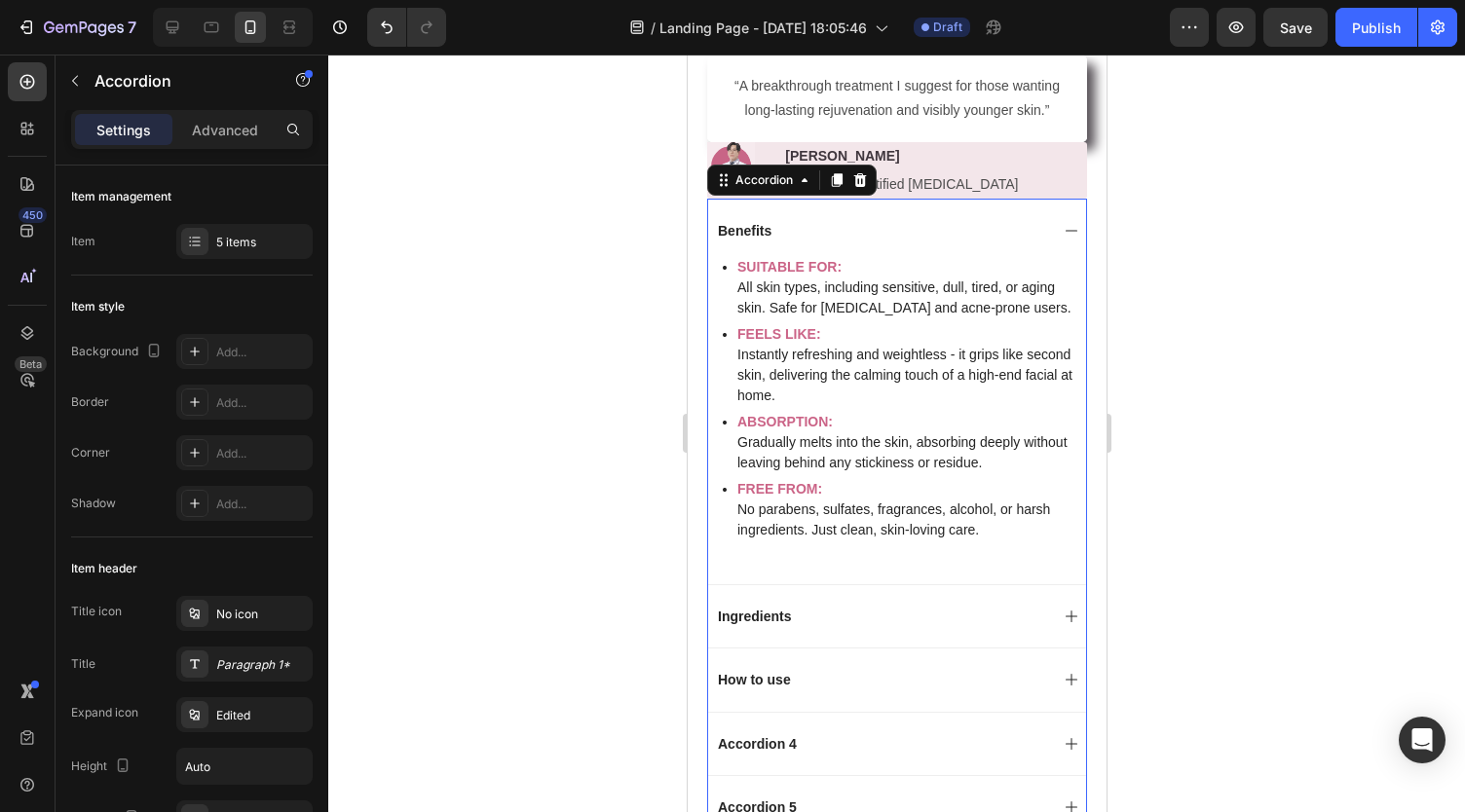
click at [836, 242] on div "Benefits" at bounding box center [881, 231] width 333 height 24
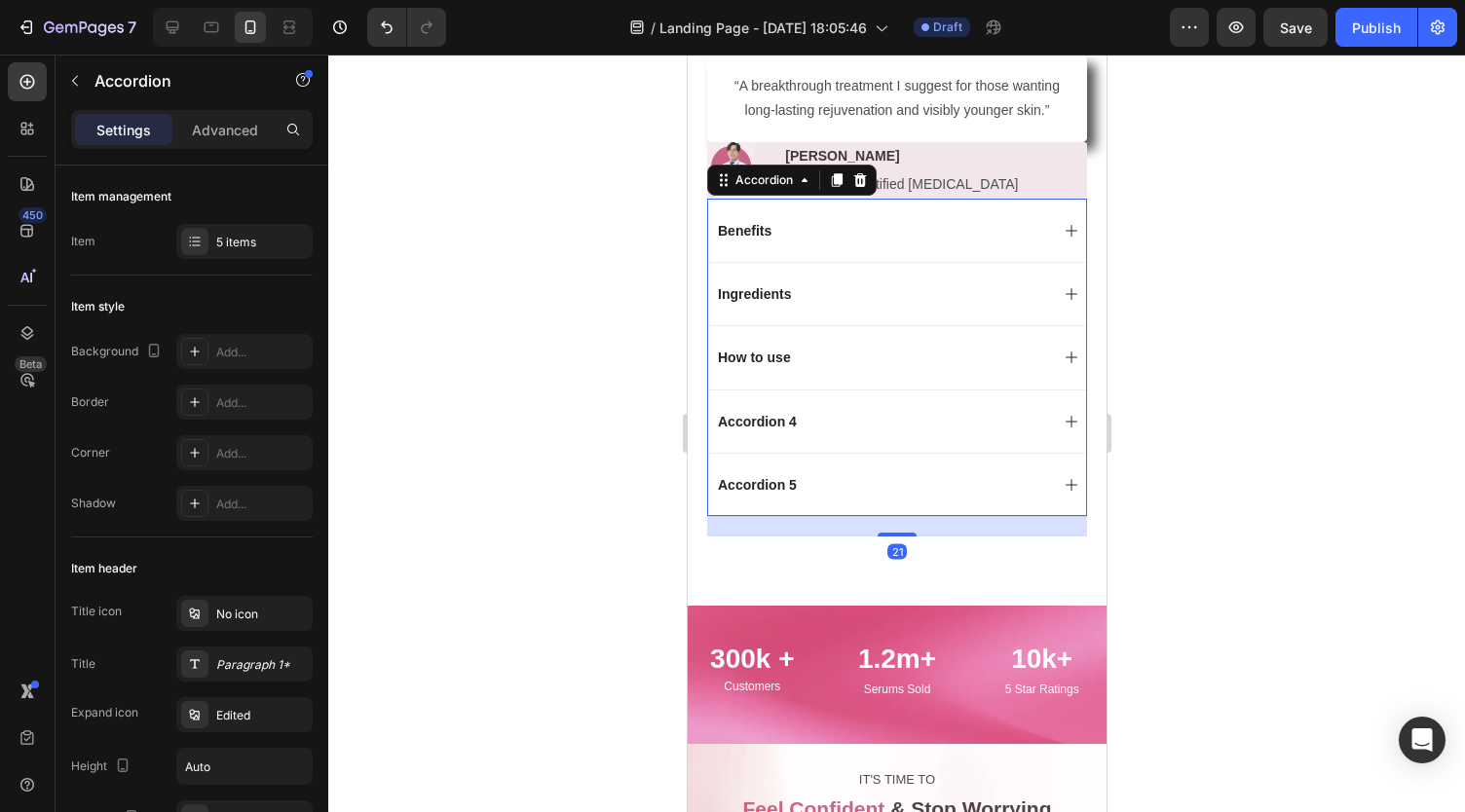
click at [854, 369] on div "How to use" at bounding box center [881, 358] width 333 height 24
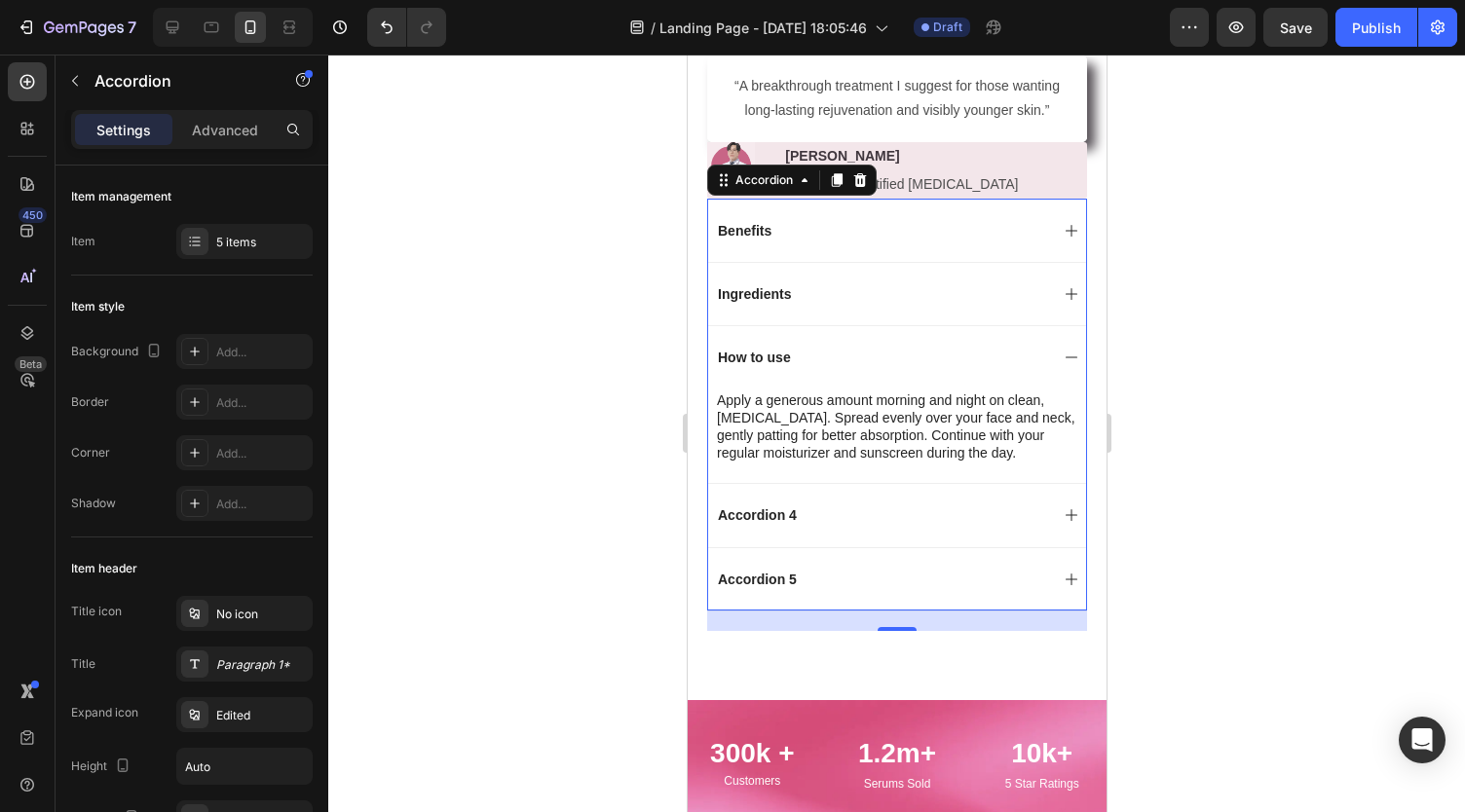
click at [792, 296] on div "Ingredients" at bounding box center [754, 294] width 79 height 24
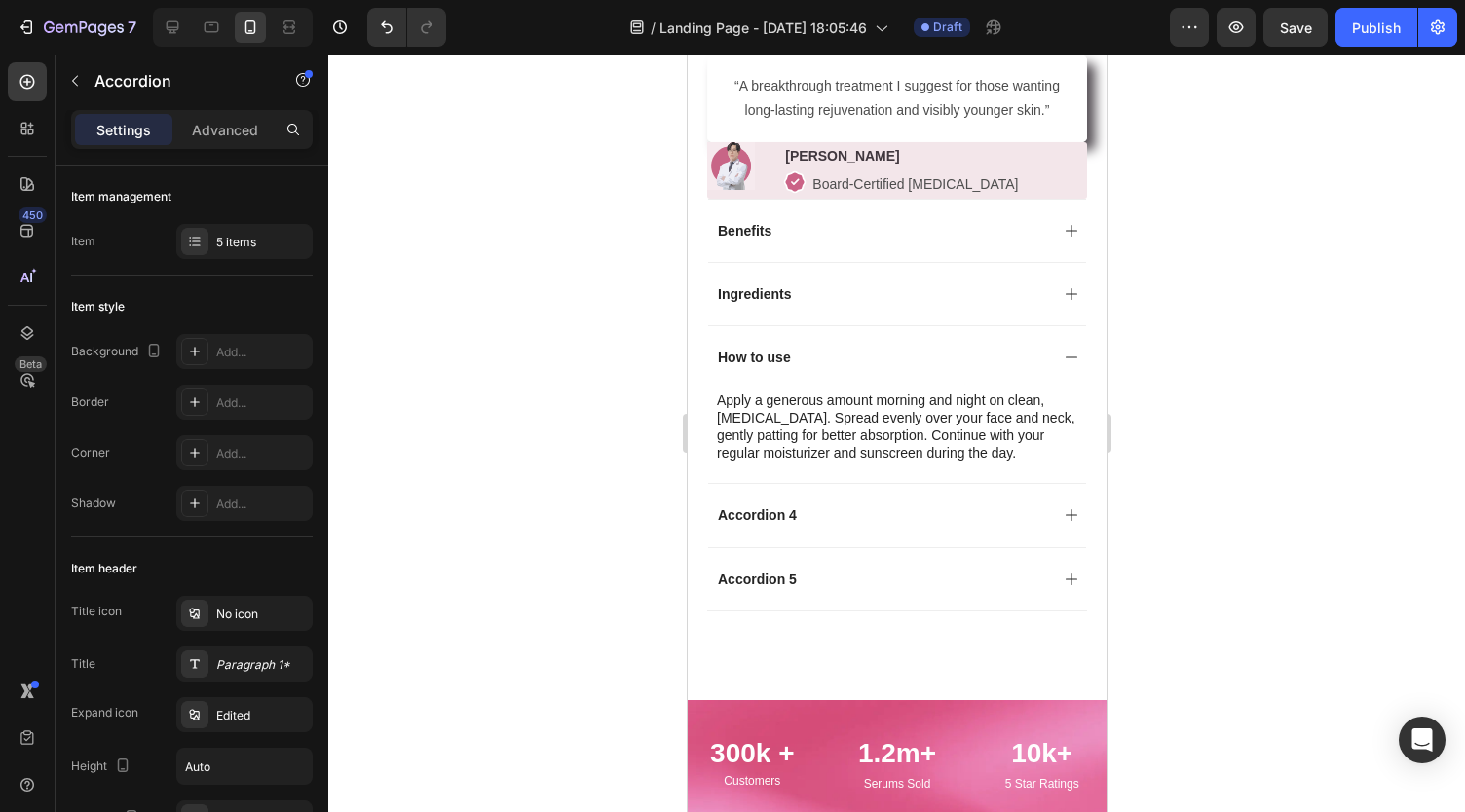
click at [822, 302] on div "Ingredients" at bounding box center [881, 294] width 333 height 24
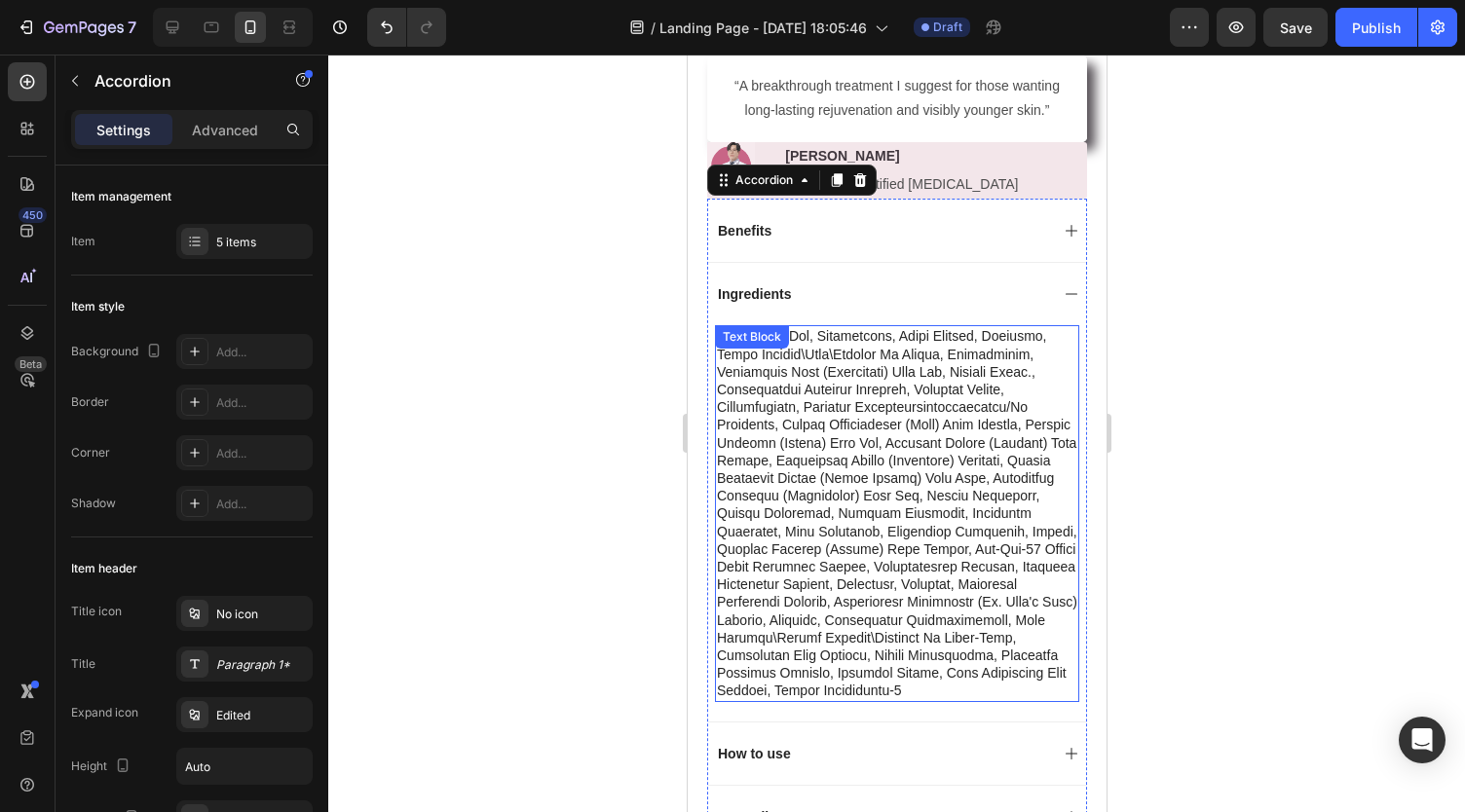
click at [799, 387] on p at bounding box center [896, 513] width 360 height 372
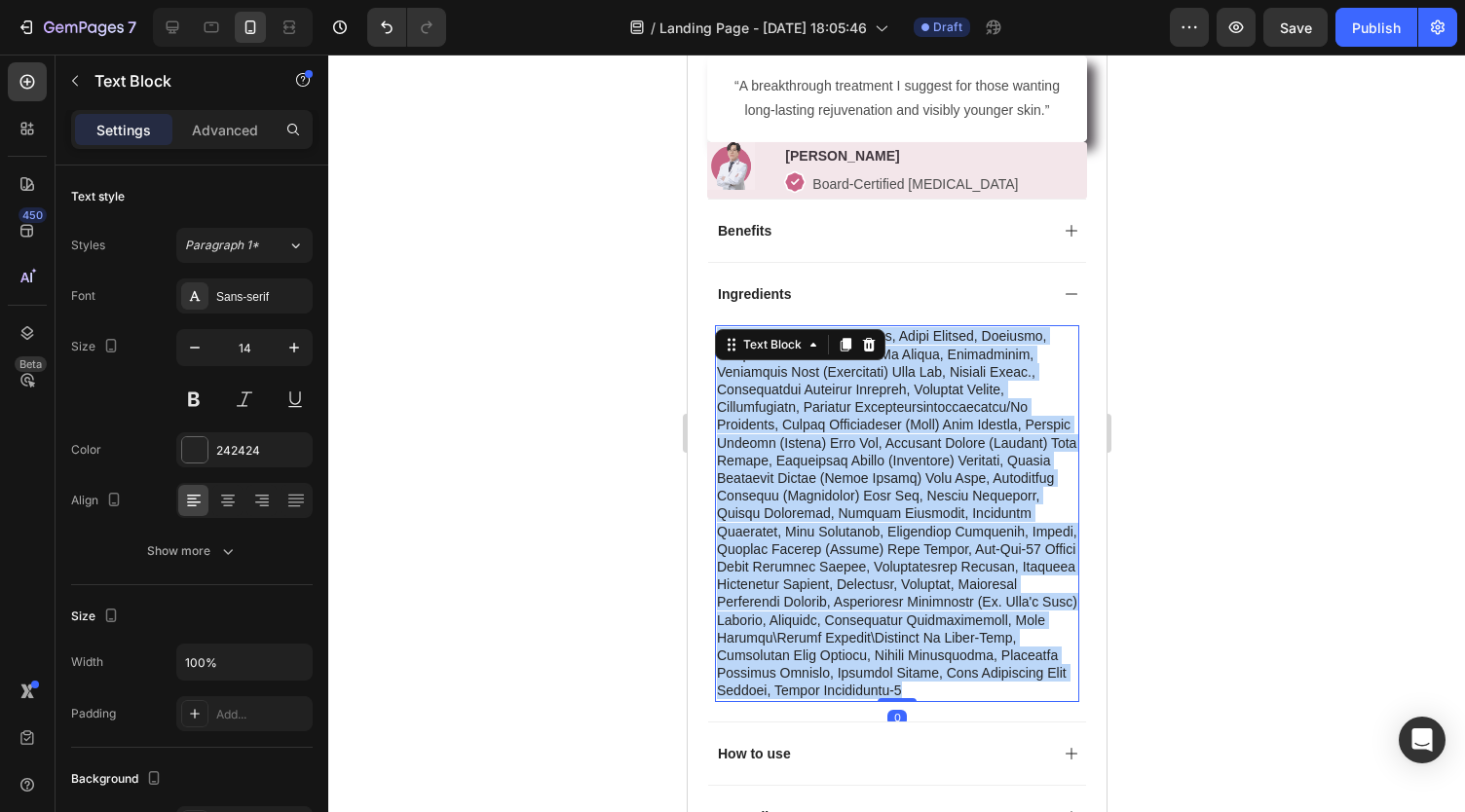
click at [799, 387] on p "Rich Text Editor. Editing area: main" at bounding box center [896, 513] width 360 height 372
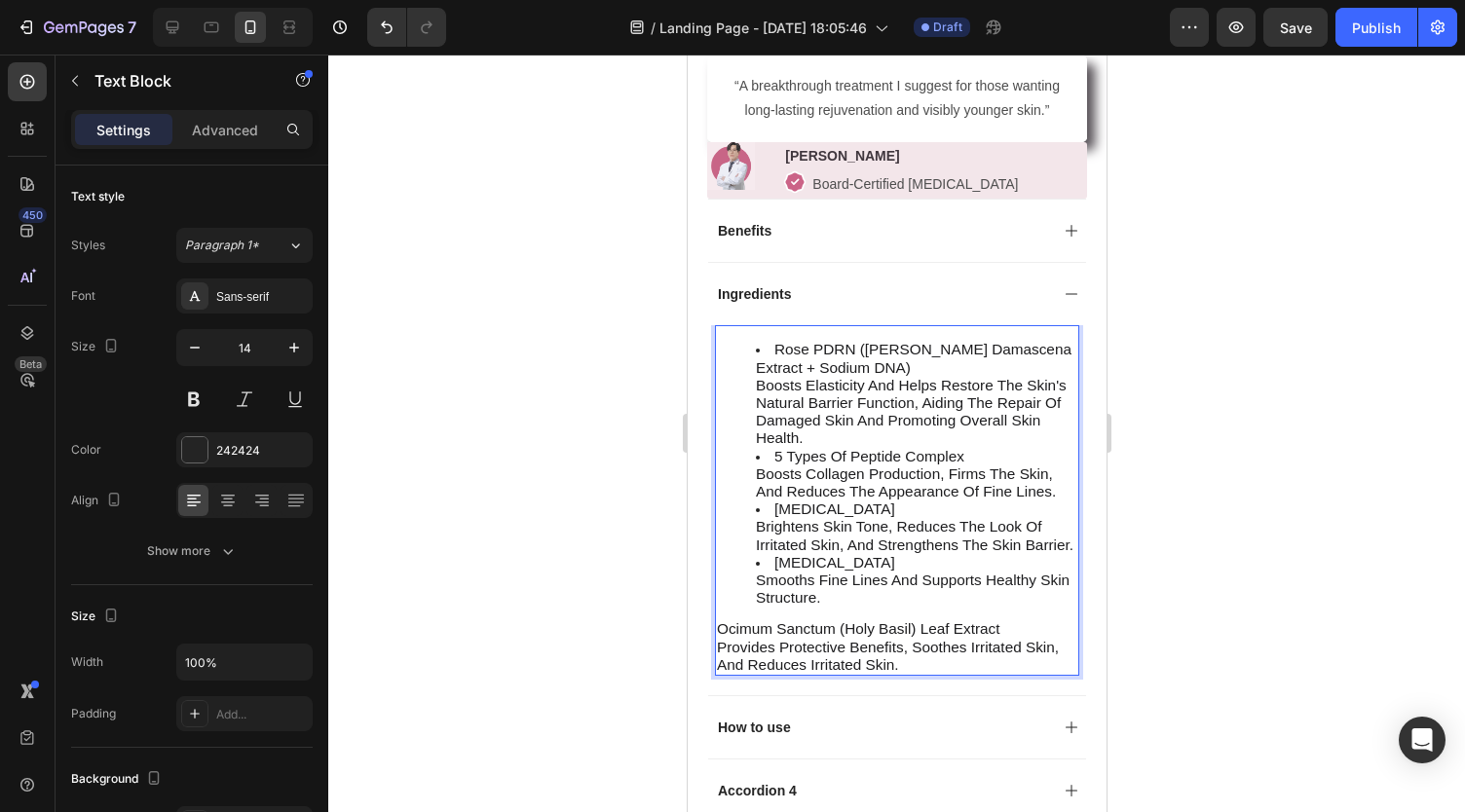
click at [865, 376] on li "Rose PDRN (Rosa Damascena Extract + Sodium DNA) Boosts elasticity and helps res…" at bounding box center [916, 394] width 321 height 106
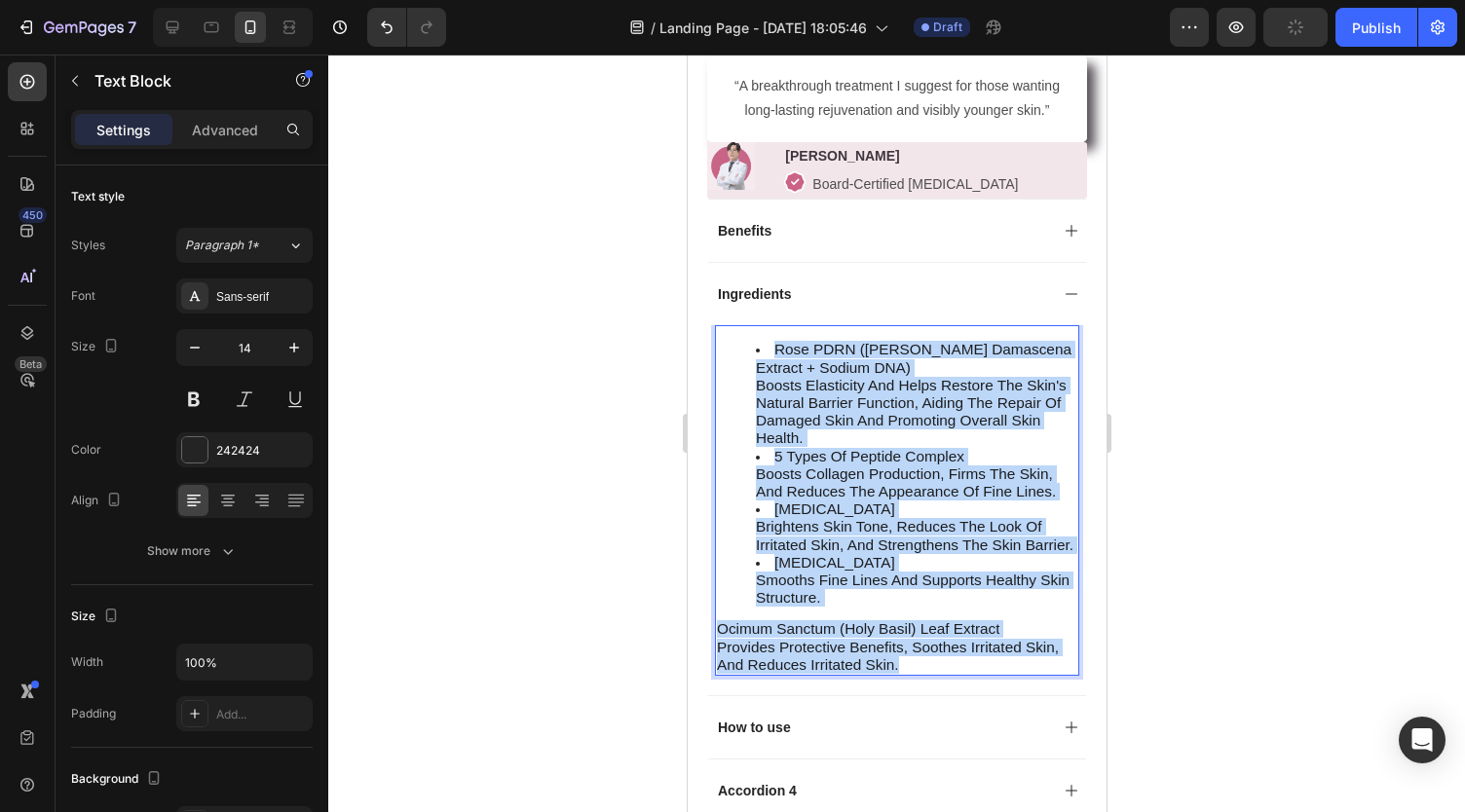
drag, startPoint x: 919, startPoint y: 685, endPoint x: 736, endPoint y: 338, distance: 392.3
click at [736, 338] on div "Rose PDRN (Rosa Damascena Extract + Sodium DNA) Boosts elasticity and helps res…" at bounding box center [896, 500] width 364 height 350
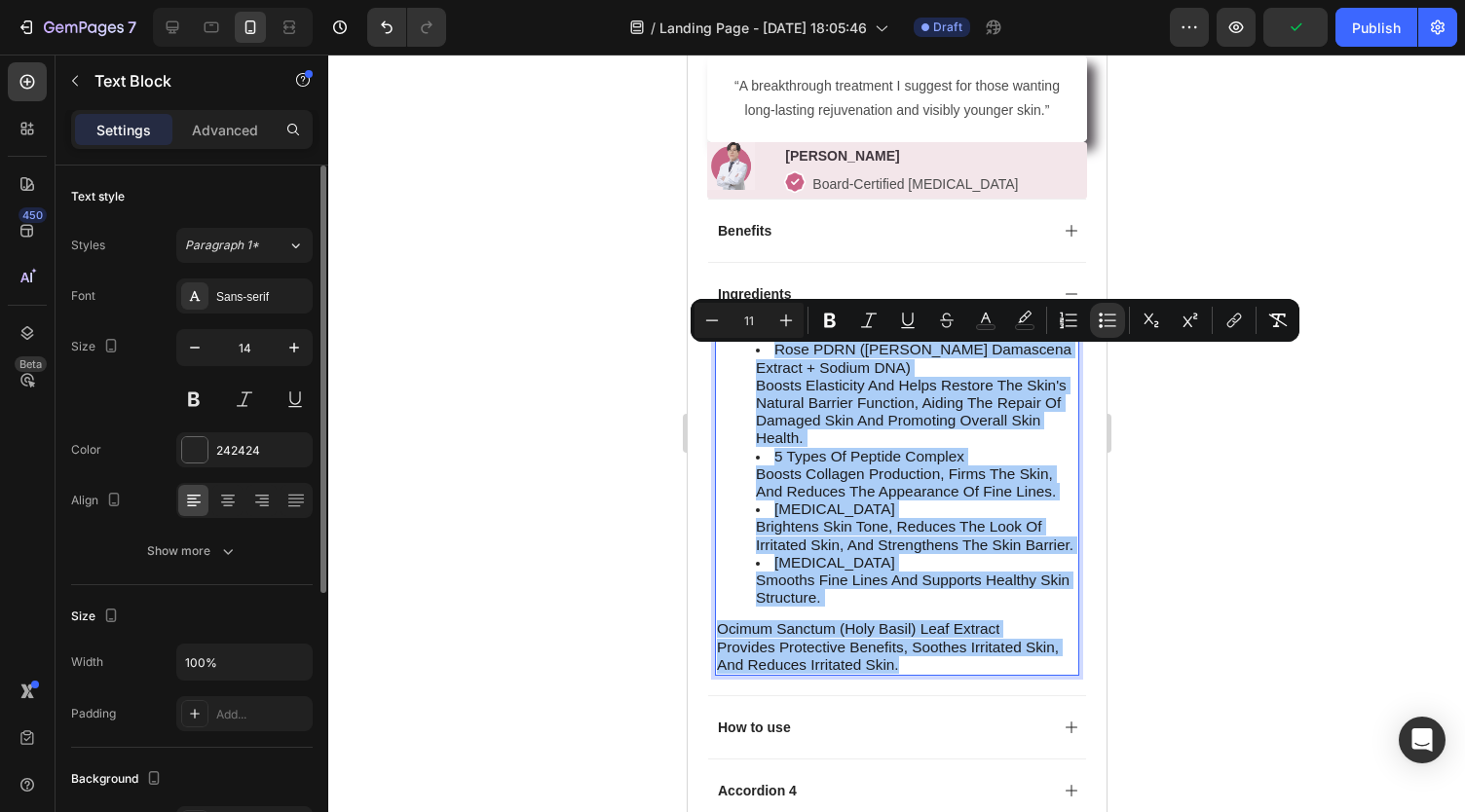
click at [187, 573] on div "Text style Styles Paragraph 1* Font Sans-serif Size 14 Color 242424 Align Show …" at bounding box center [191, 375] width 241 height 419
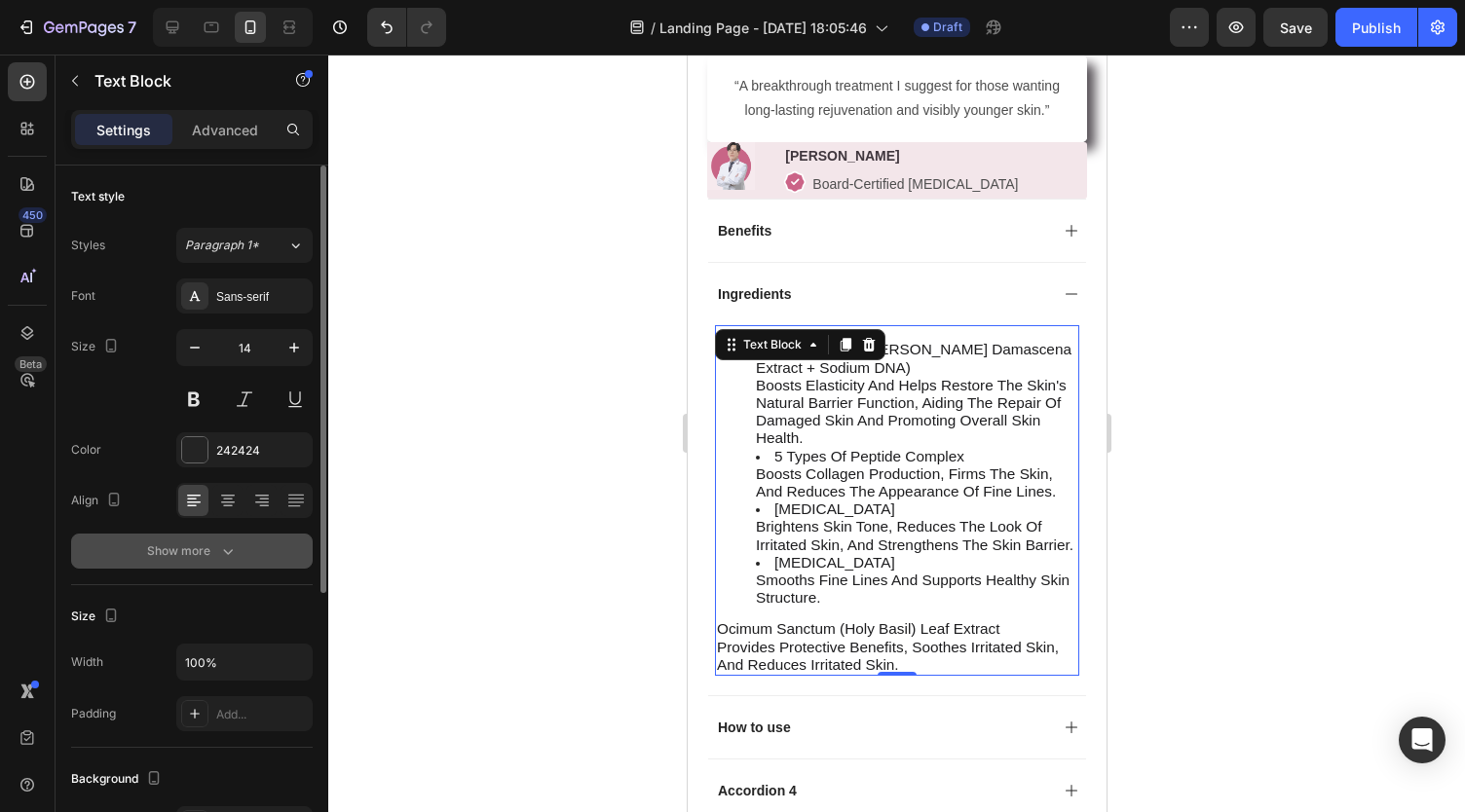
click at [204, 556] on div "Show more" at bounding box center [191, 551] width 90 height 20
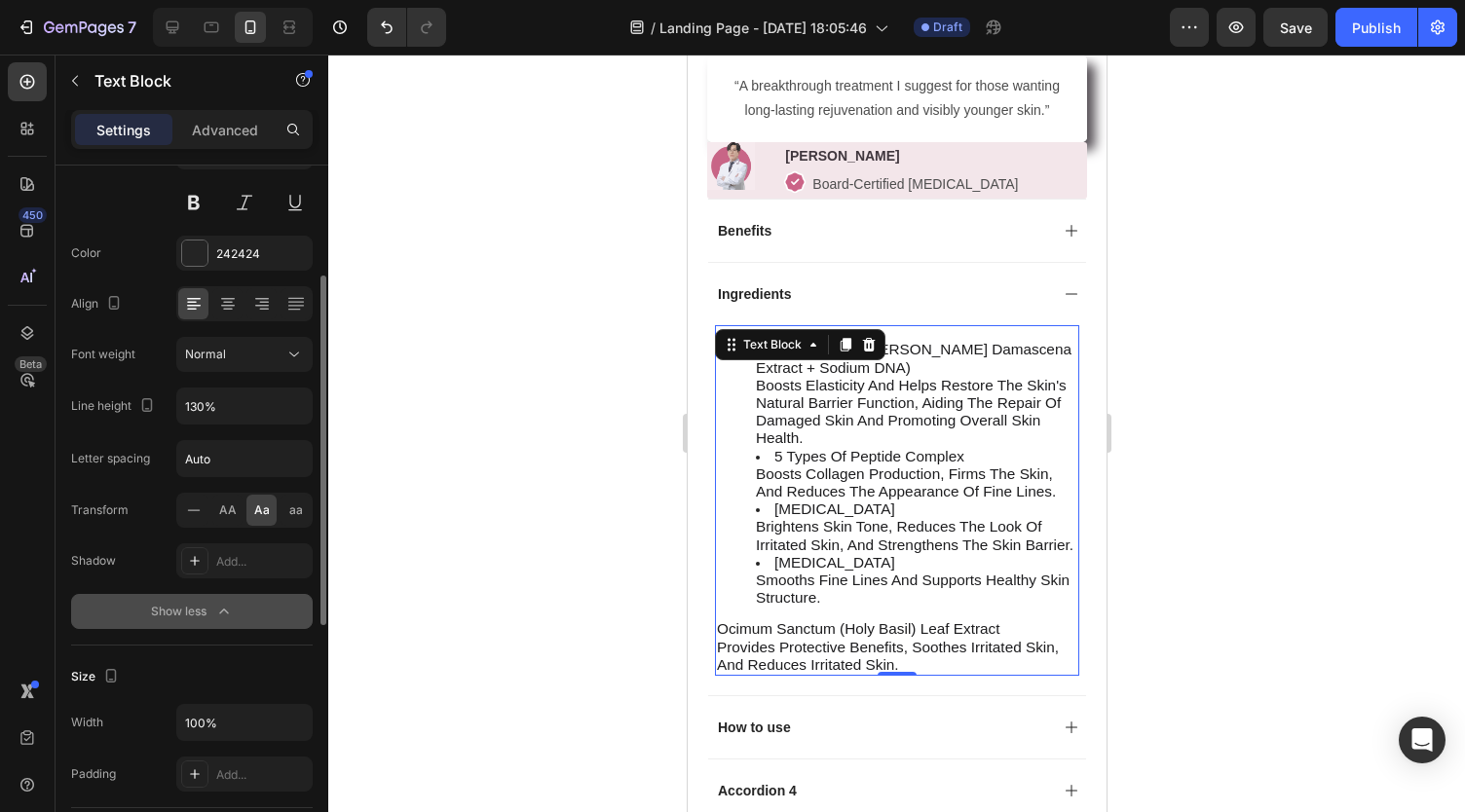
scroll to position [211, 0]
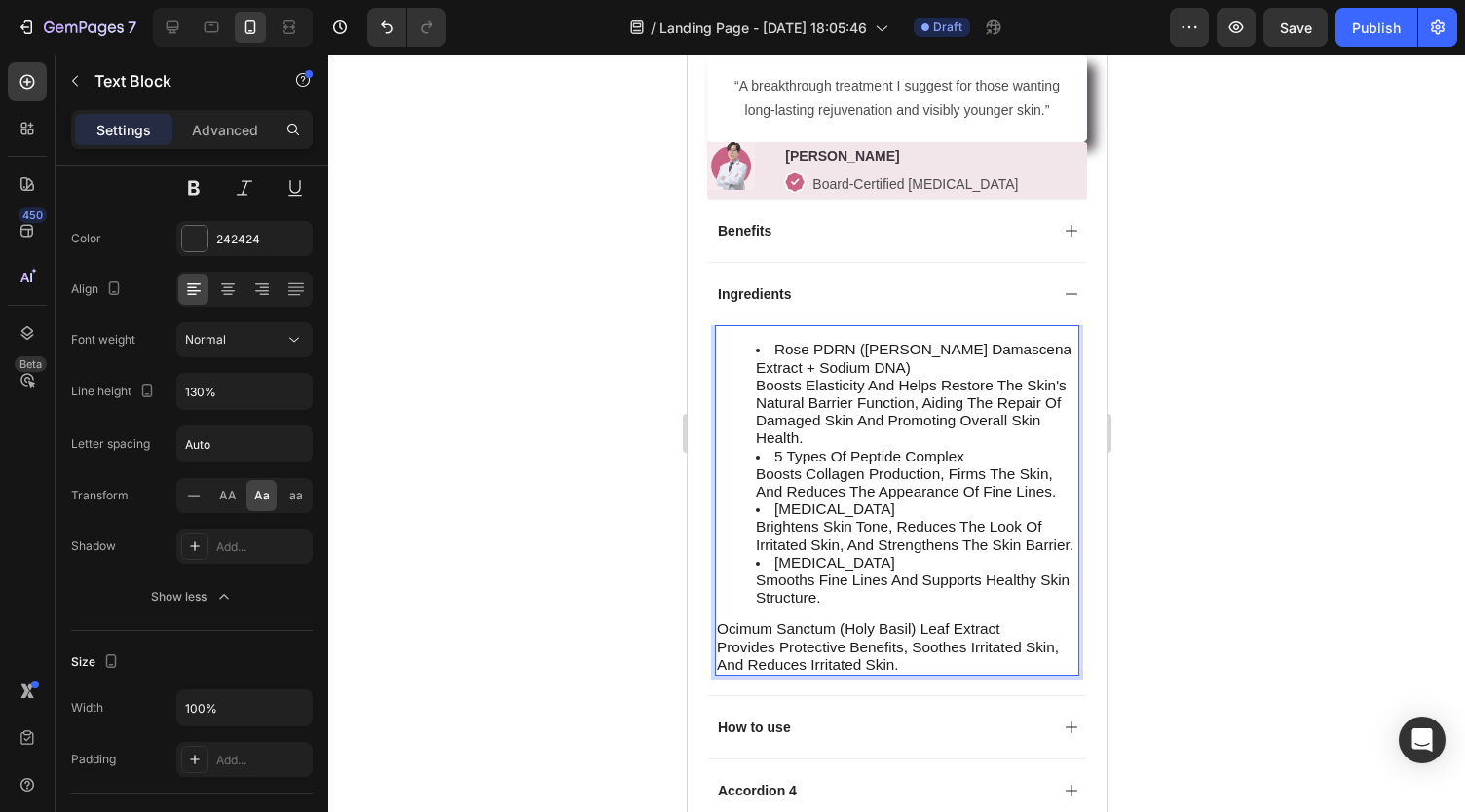
click at [901, 385] on li "Rose PDRN (Rosa Damascena Extract + Sodium DNA) Boosts elasticity and helps res…" at bounding box center [916, 394] width 321 height 106
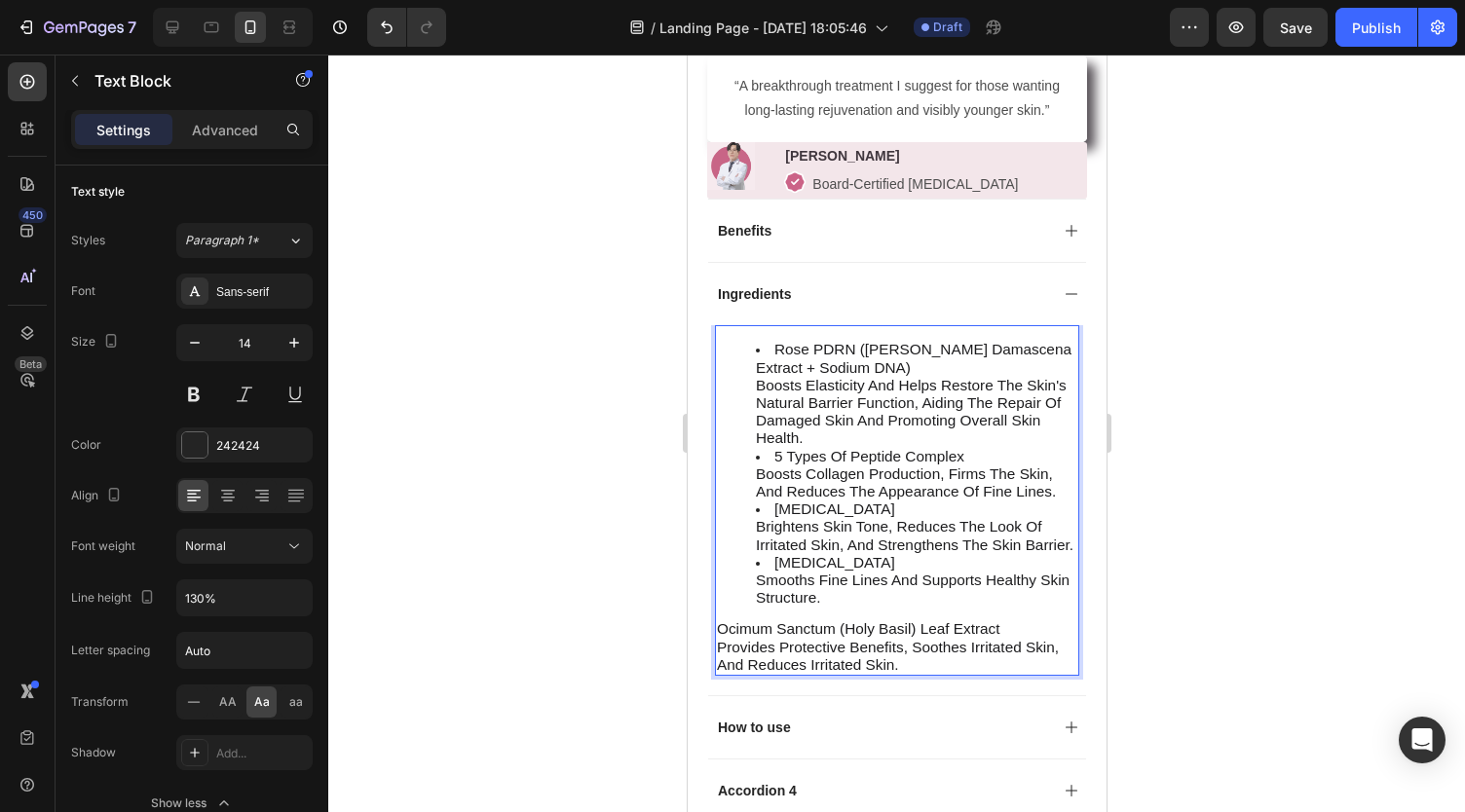
scroll to position [0, 0]
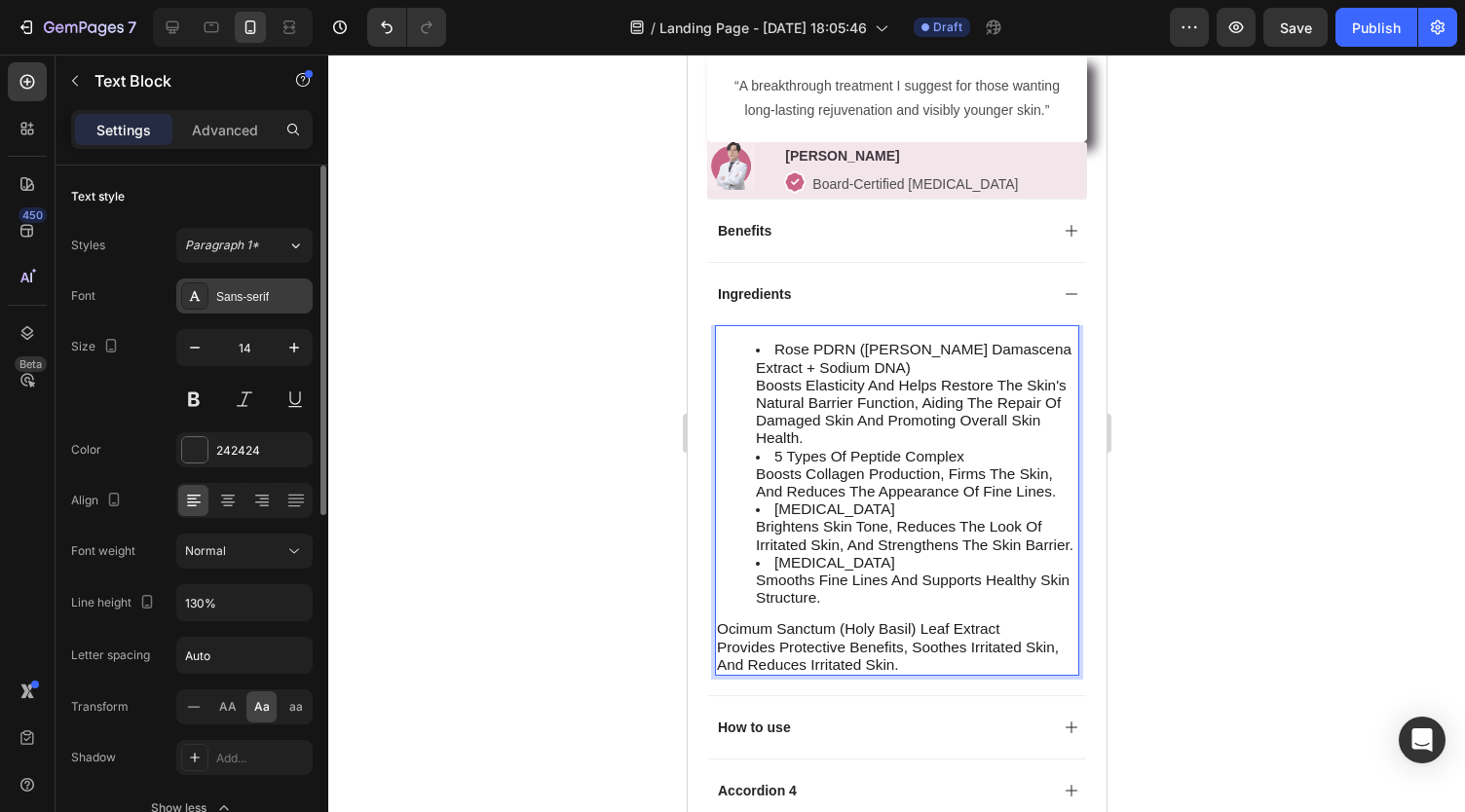
click at [238, 298] on div "Sans-serif" at bounding box center [262, 297] width 91 height 18
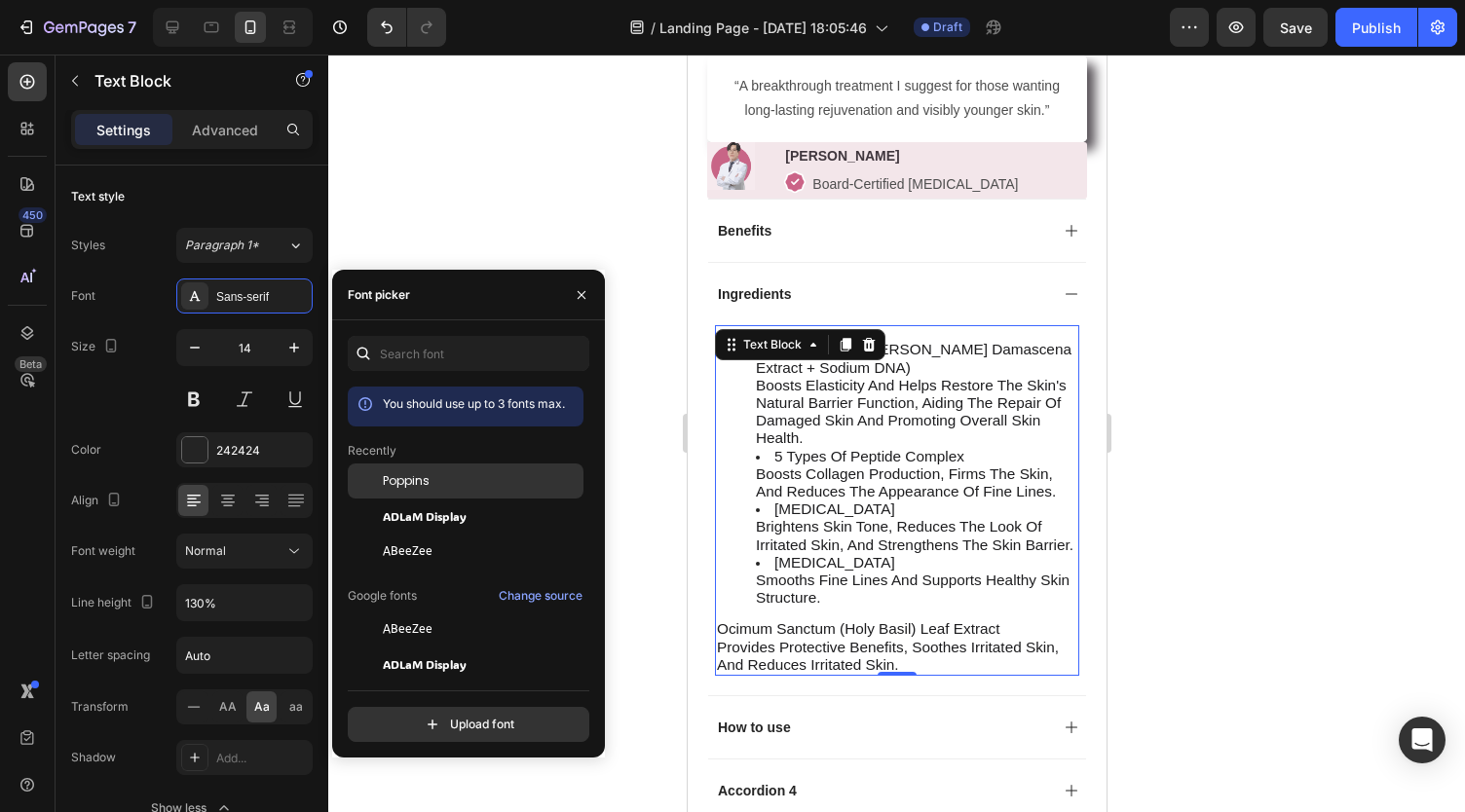
click at [431, 488] on div "Poppins" at bounding box center [481, 481] width 196 height 18
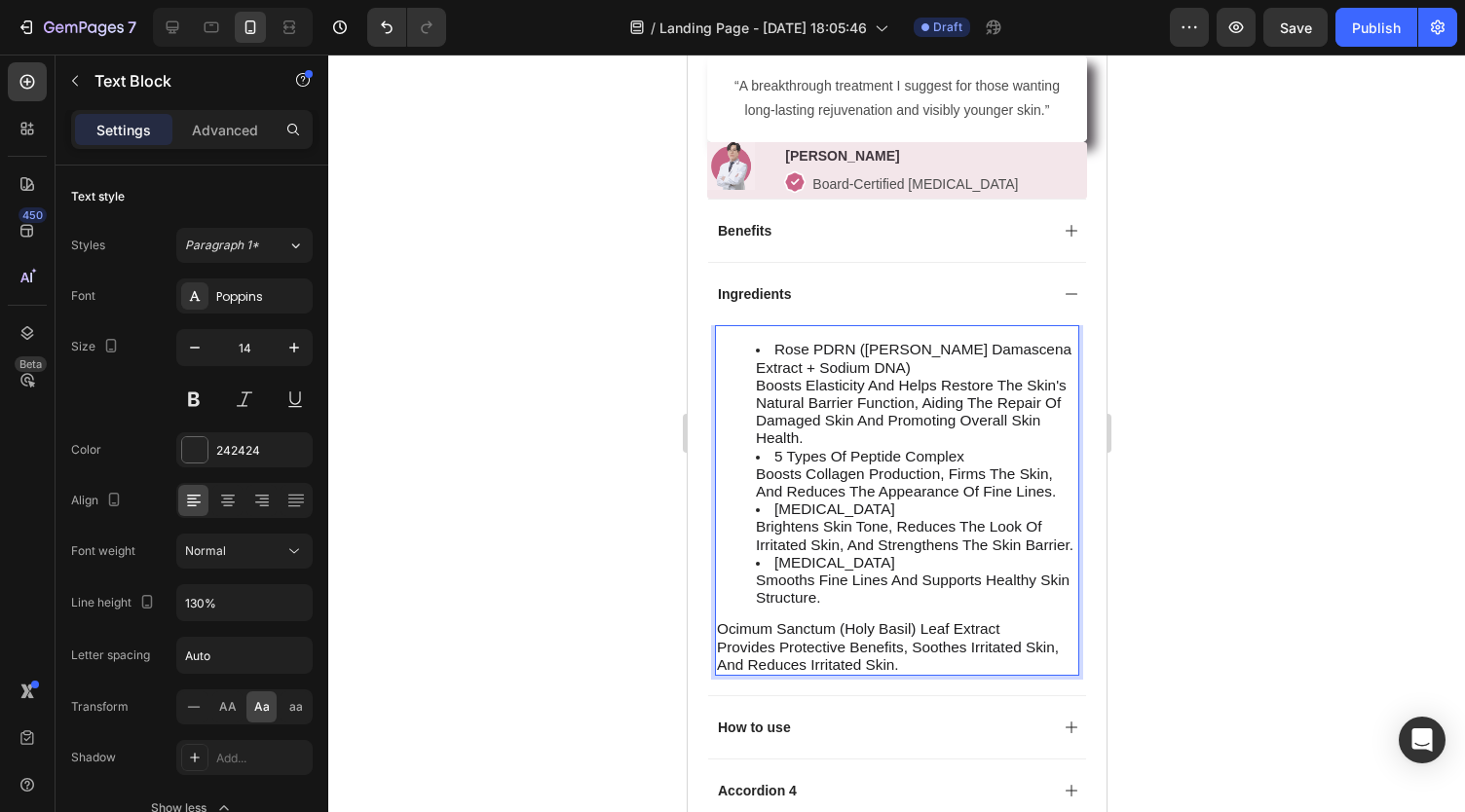
click at [882, 370] on li "Rose PDRN (Rosa Damascena Extract + Sodium DNA) Boosts elasticity and helps res…" at bounding box center [916, 394] width 321 height 106
click at [935, 447] on li "Rose PDRN (Rosa Damascena Extract + Sodium DNA) Boosts elasticity and helps res…" at bounding box center [916, 394] width 321 height 106
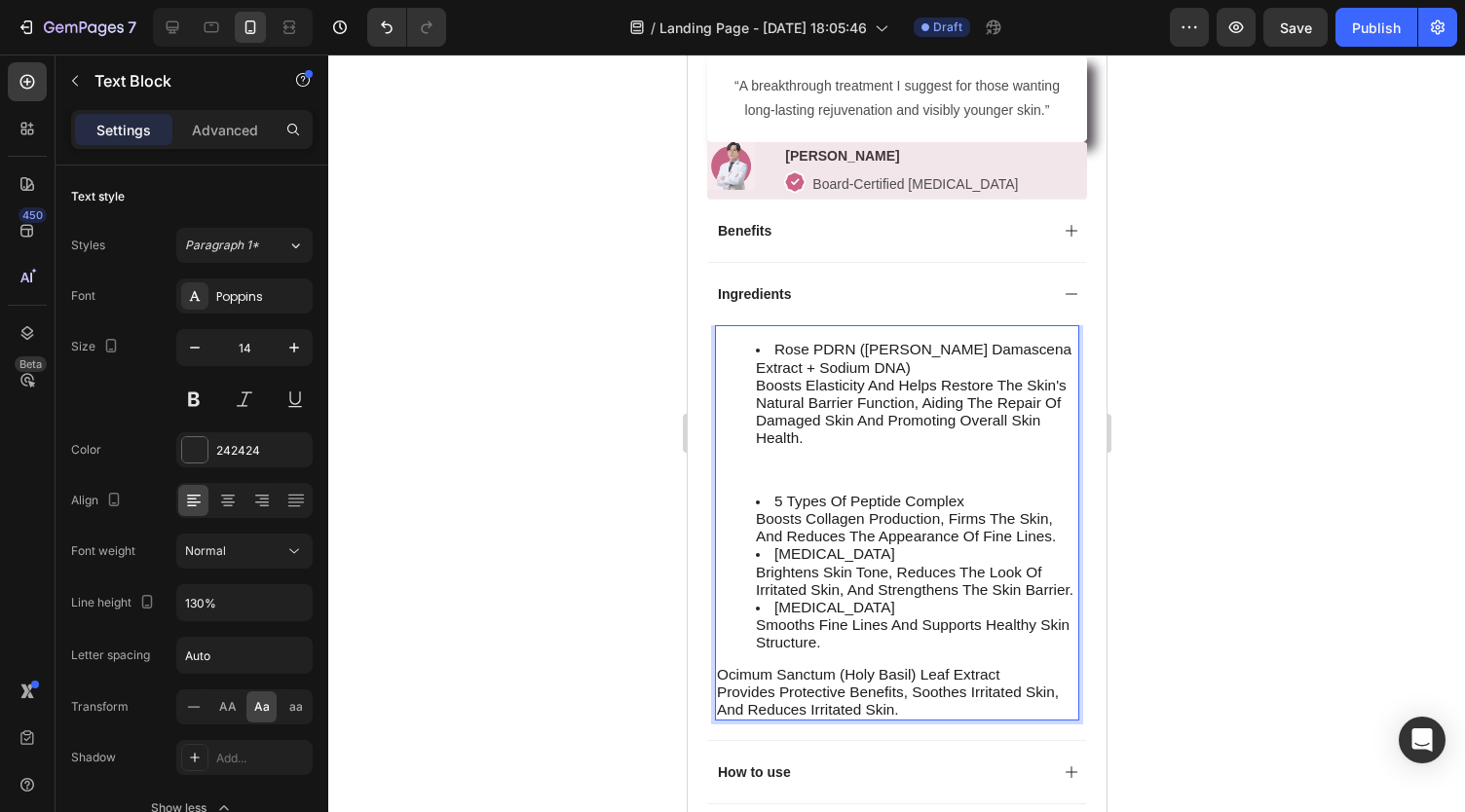
click at [857, 546] on li "5 Types of Peptide Complex Boosts collagen production, firms the skin, and redu…" at bounding box center [916, 520] width 321 height 54
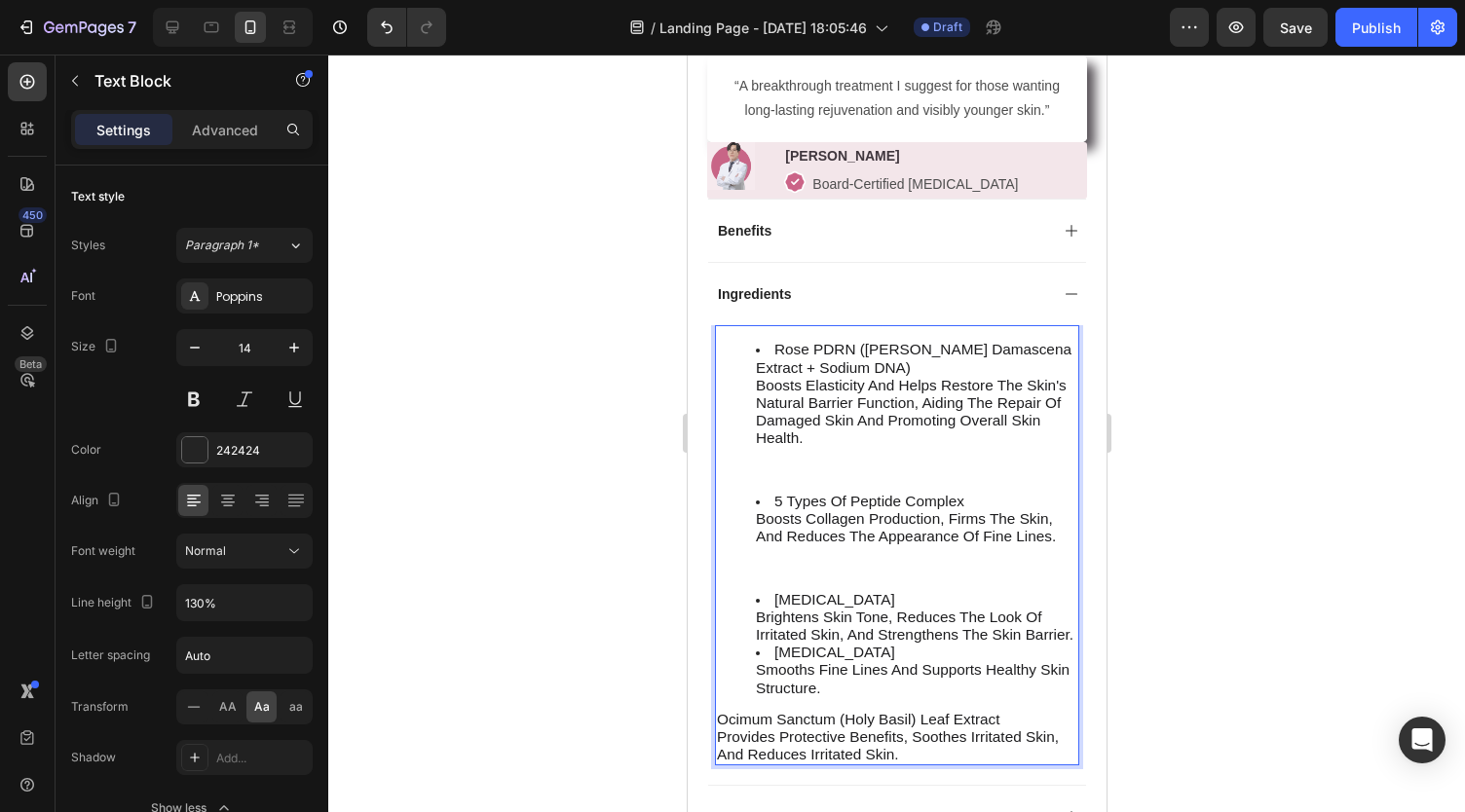
scroll to position [1237, 0]
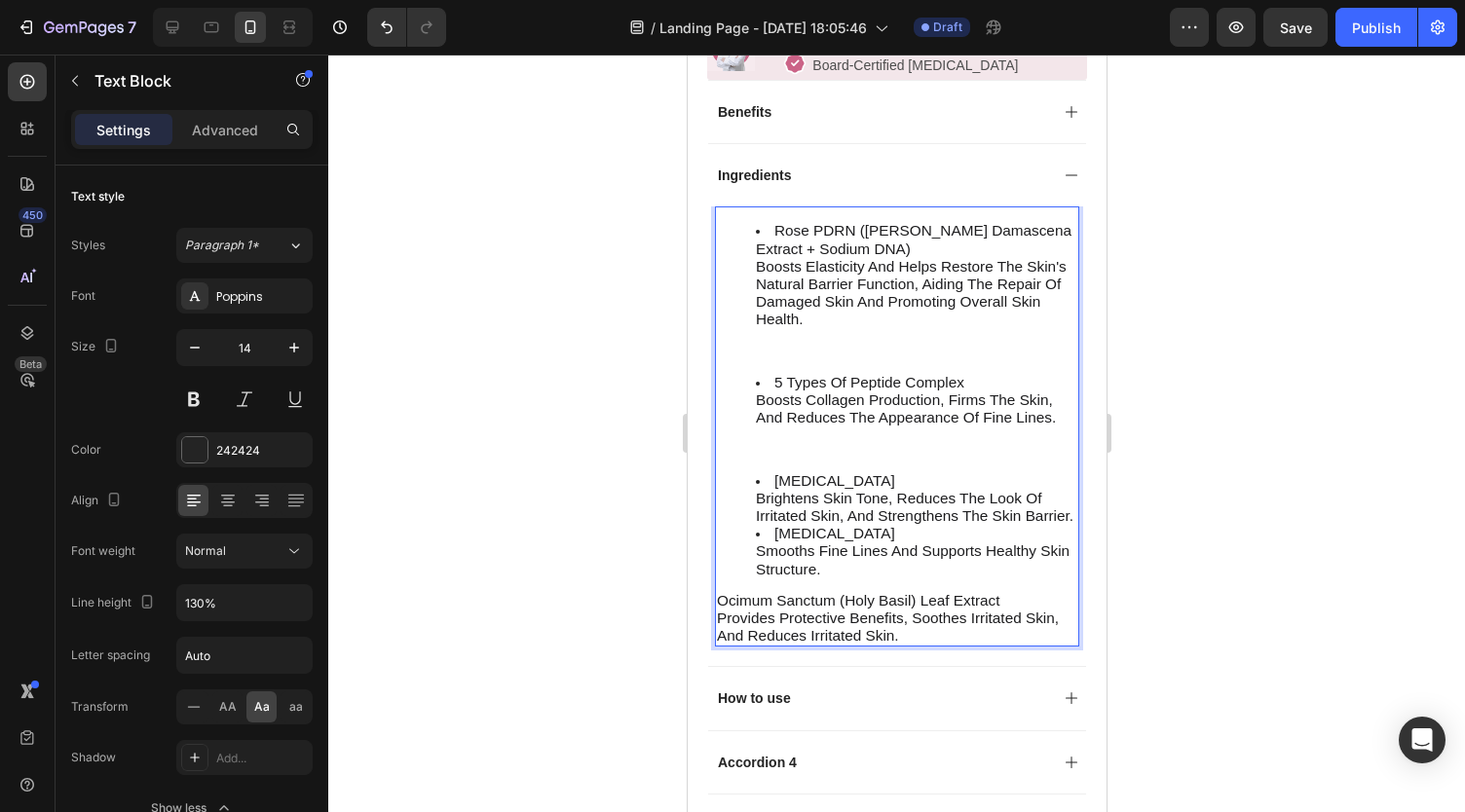
click at [857, 525] on li "Niacinamide Brightens skin tone, reduces the look of irritated skin, and streng…" at bounding box center [916, 499] width 321 height 54
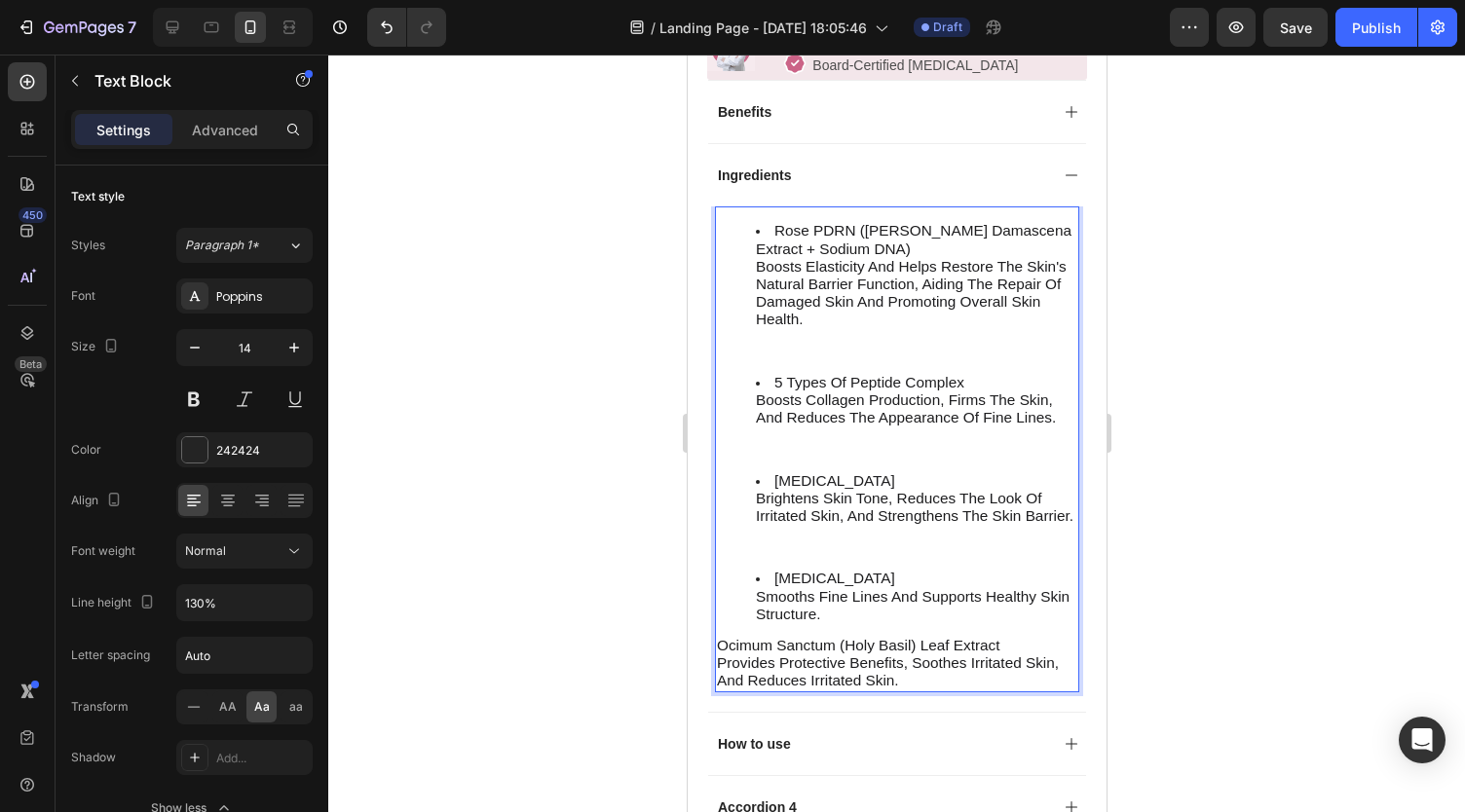
click at [877, 623] on li "Adenosine Smooths fine lines and supports healthy skin structure." at bounding box center [916, 596] width 321 height 54
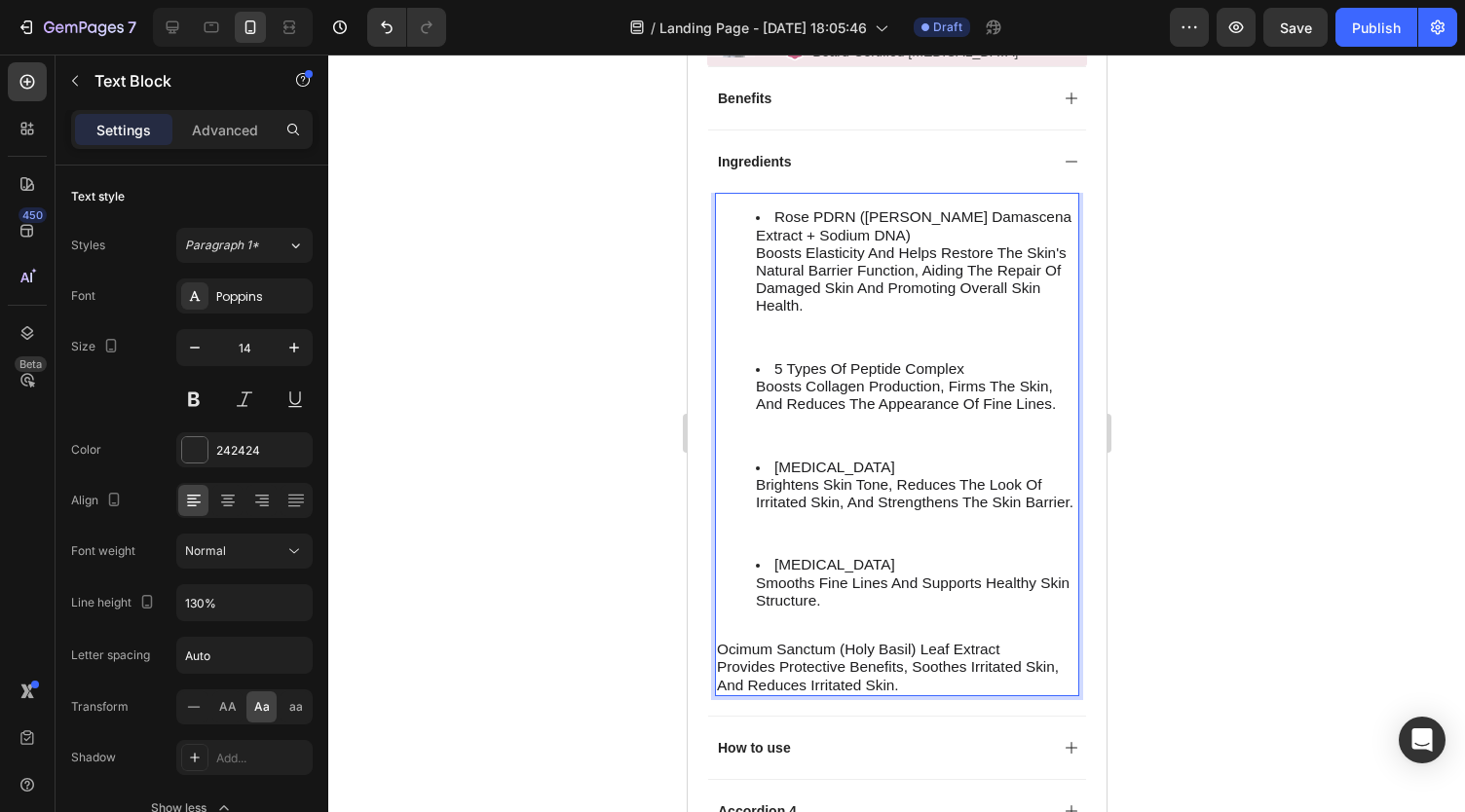
scroll to position [1254, 0]
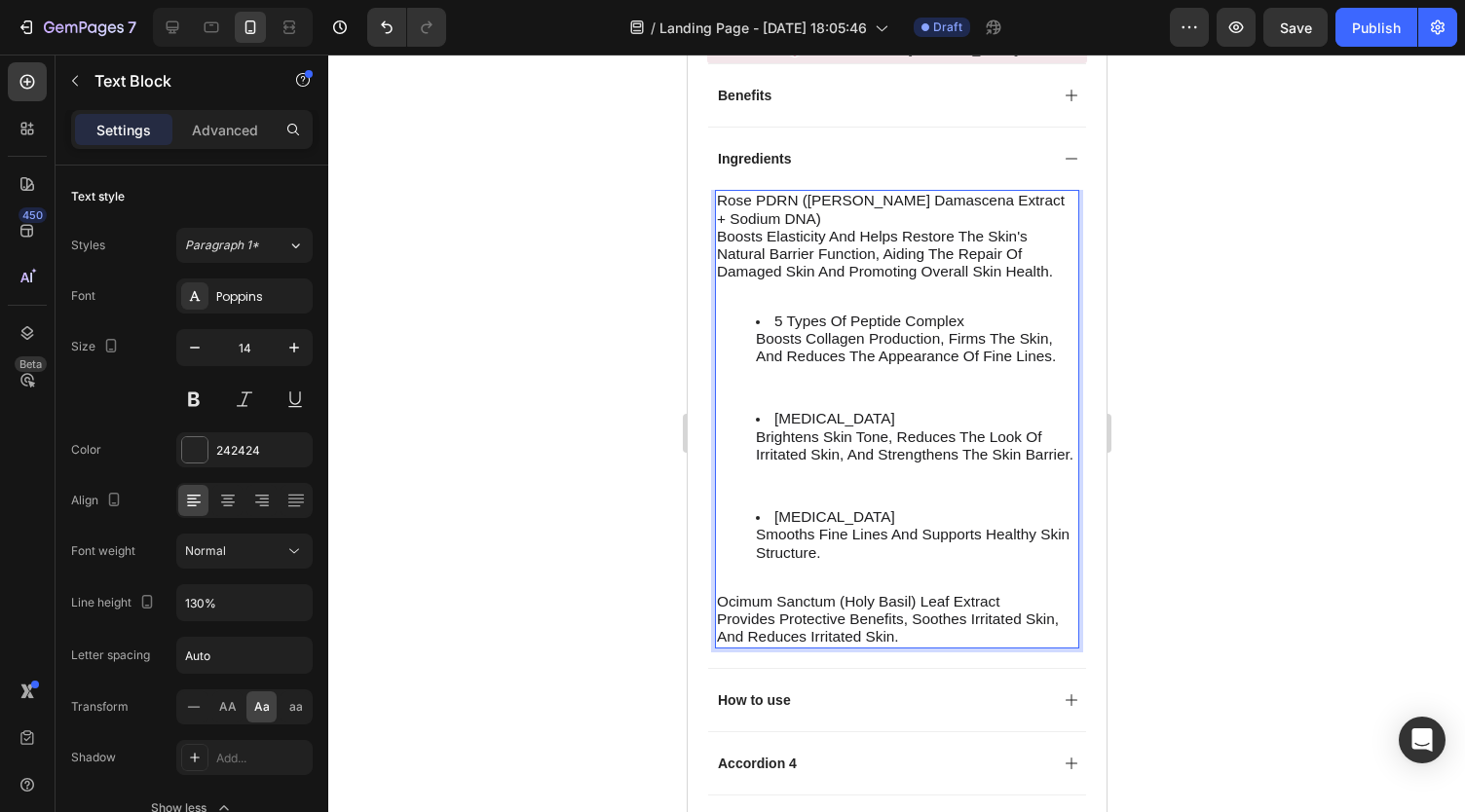
click at [767, 344] on li "5 Types of Peptide Complex Boosts collagen production, firms the skin, and redu…" at bounding box center [916, 339] width 321 height 54
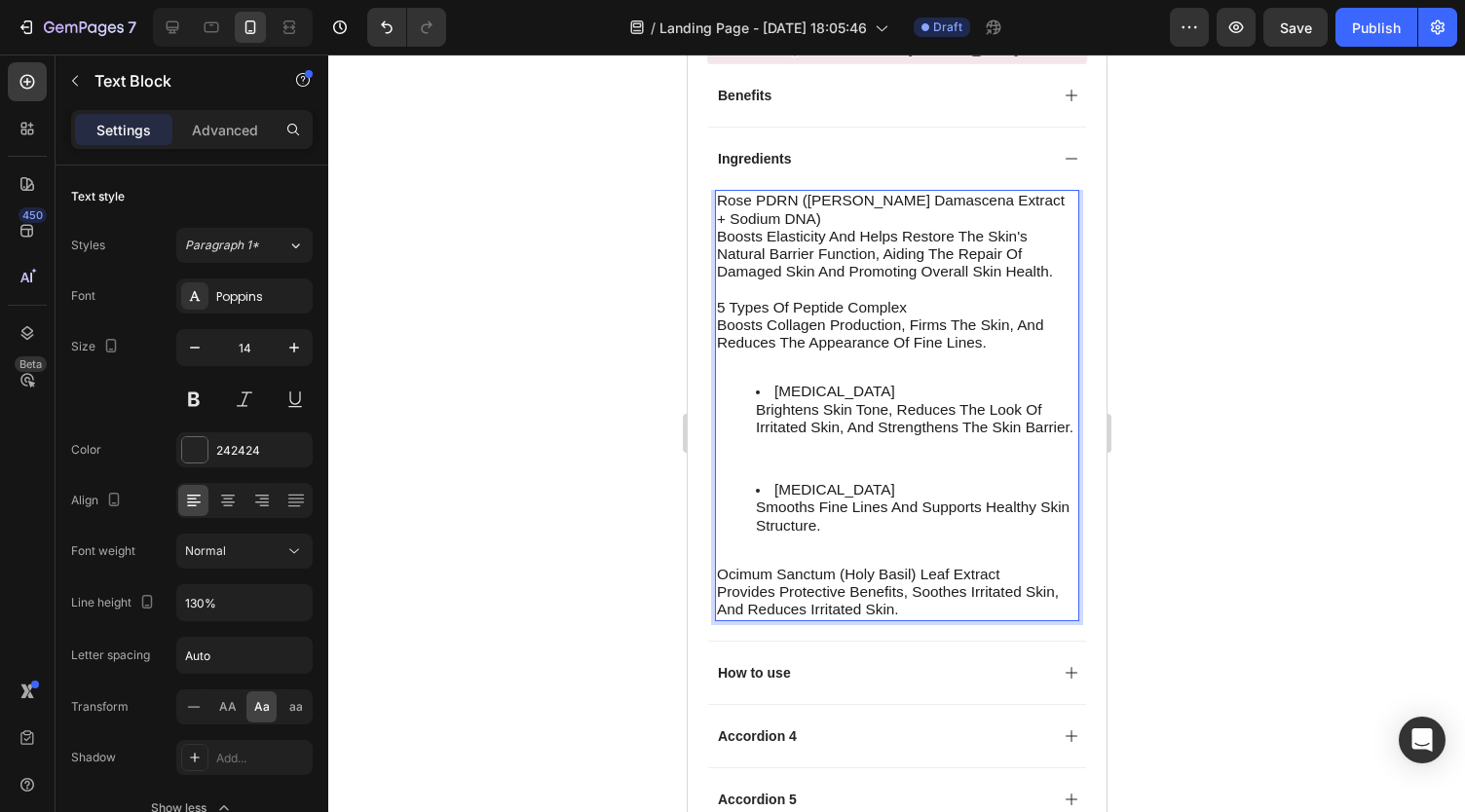
click at [767, 420] on li "Niacinamide Brightens skin tone, reduces the look of irritated skin, and streng…" at bounding box center [916, 409] width 321 height 54
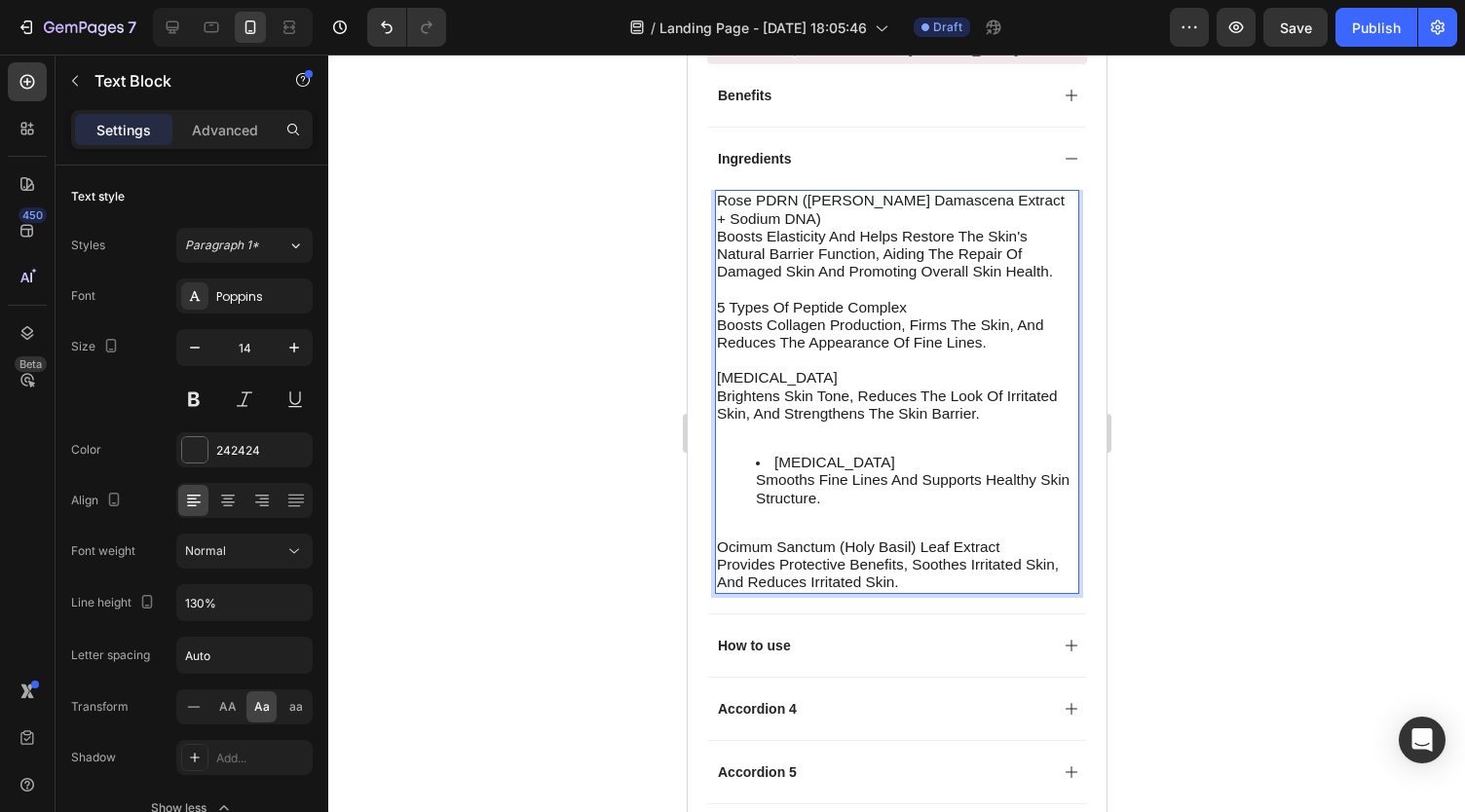
click at [768, 492] on li "Adenosine Smooths fine lines and supports healthy skin structure." at bounding box center [916, 481] width 321 height 54
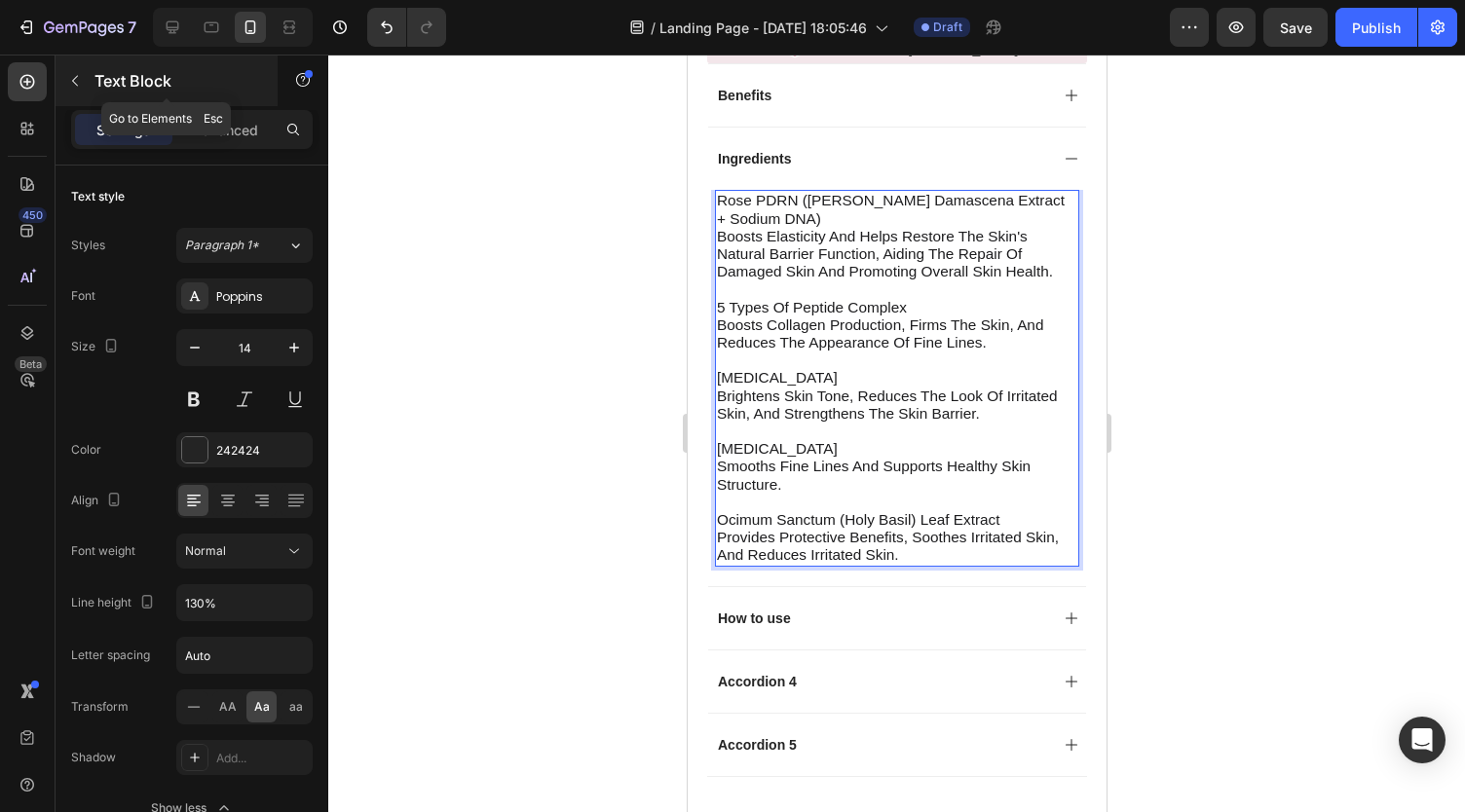
click at [81, 79] on icon "button" at bounding box center [75, 81] width 16 height 16
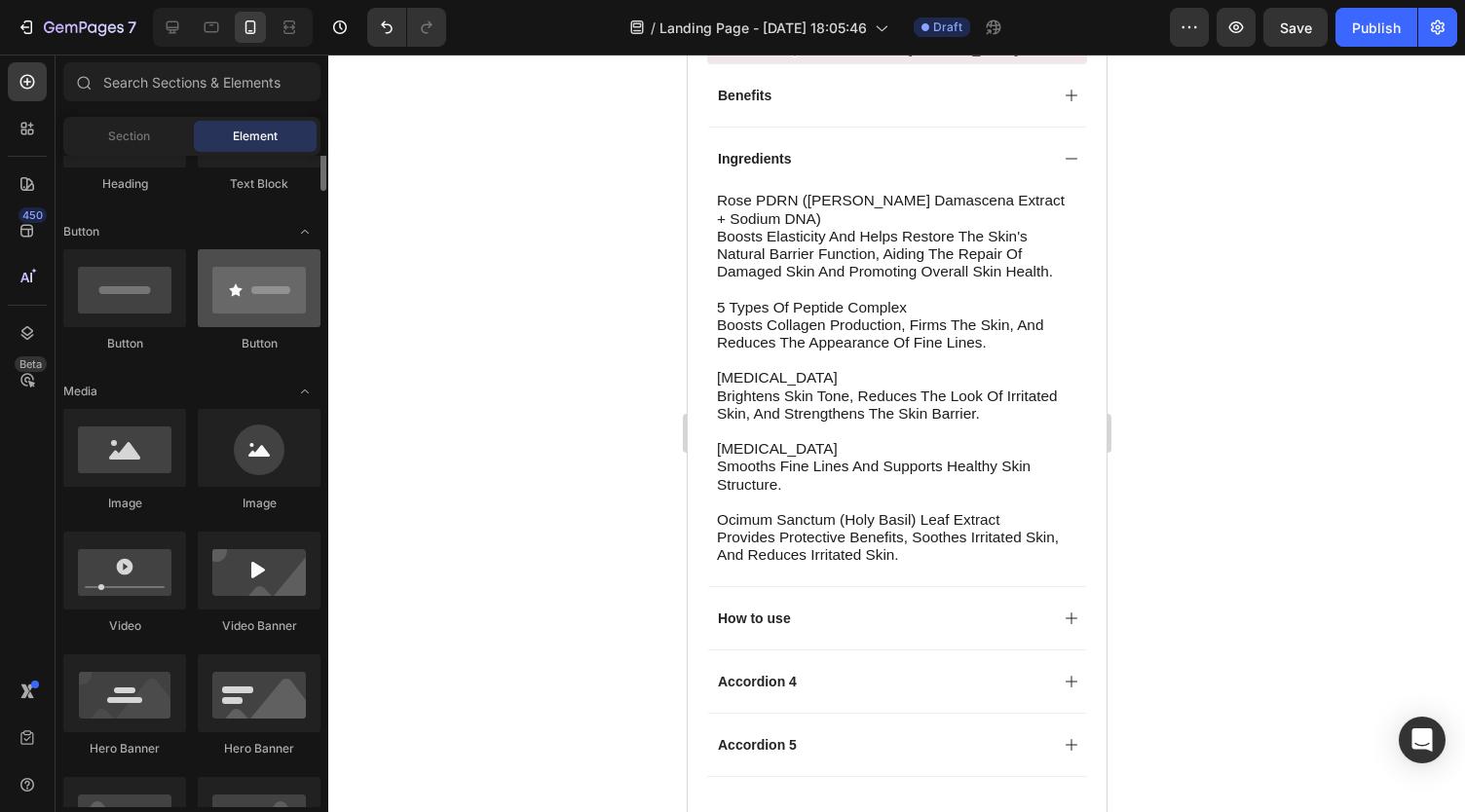
scroll to position [0, 0]
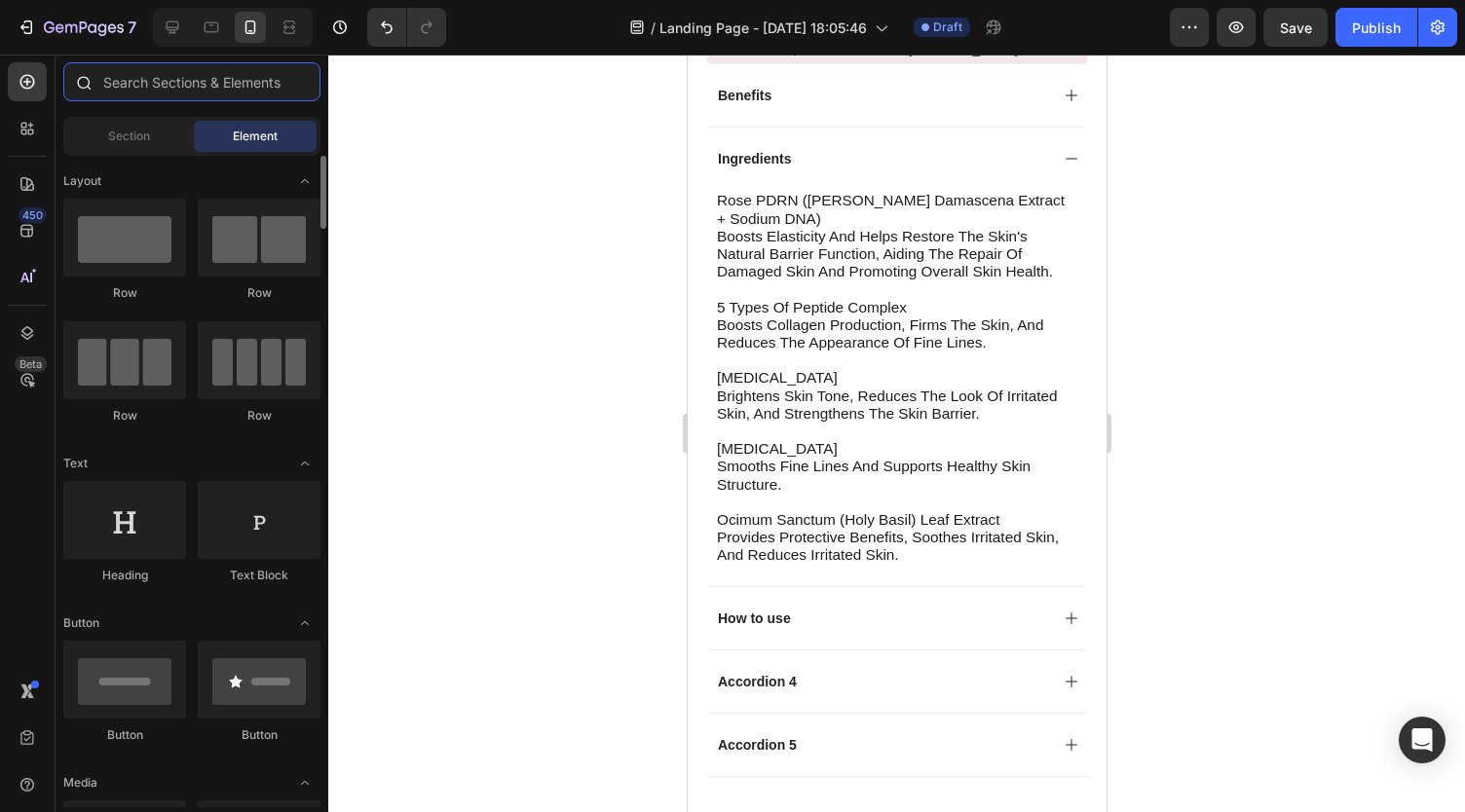
click at [171, 86] on input "text" at bounding box center [191, 81] width 257 height 39
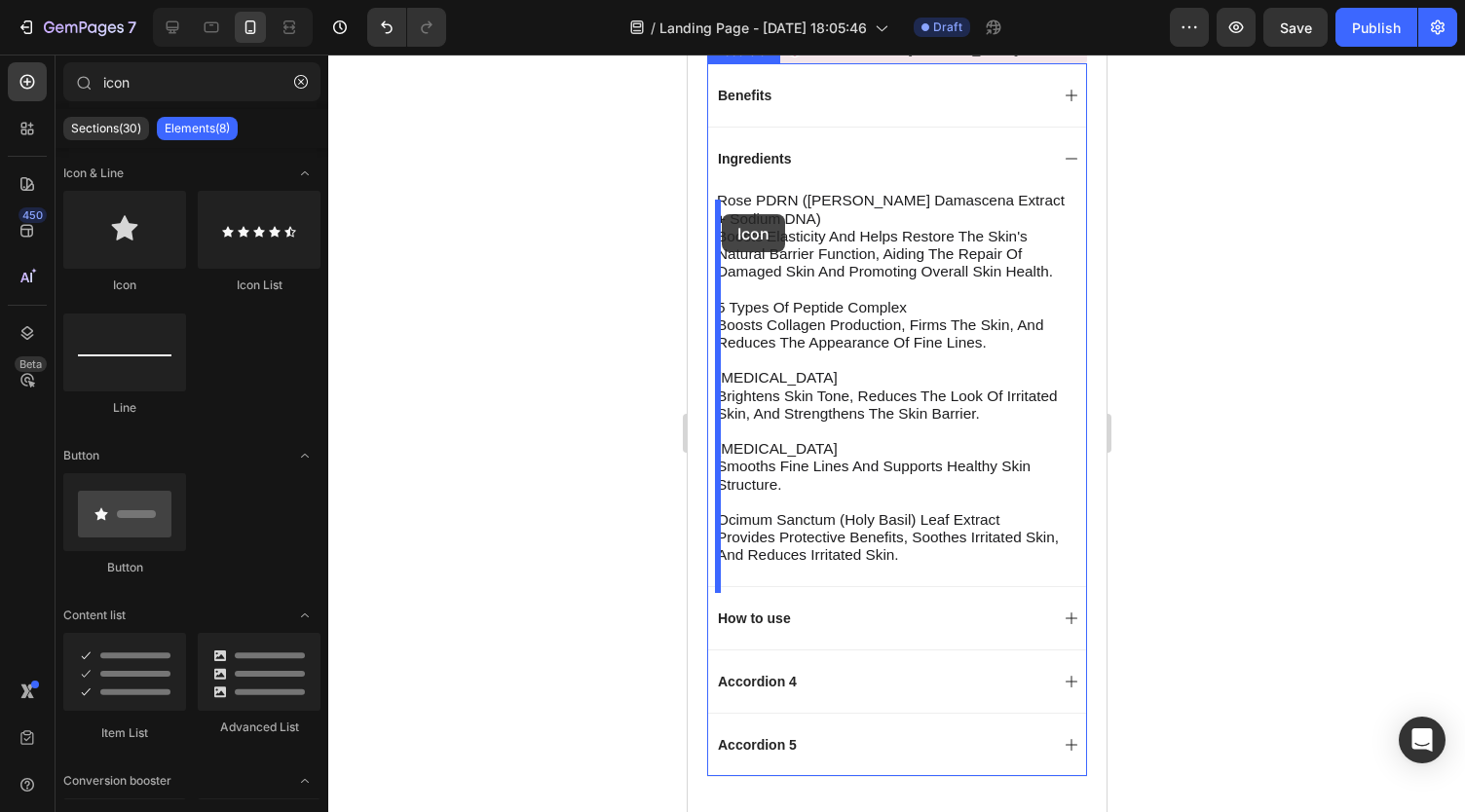
drag, startPoint x: 1137, startPoint y: 226, endPoint x: 721, endPoint y: 214, distance: 416.2
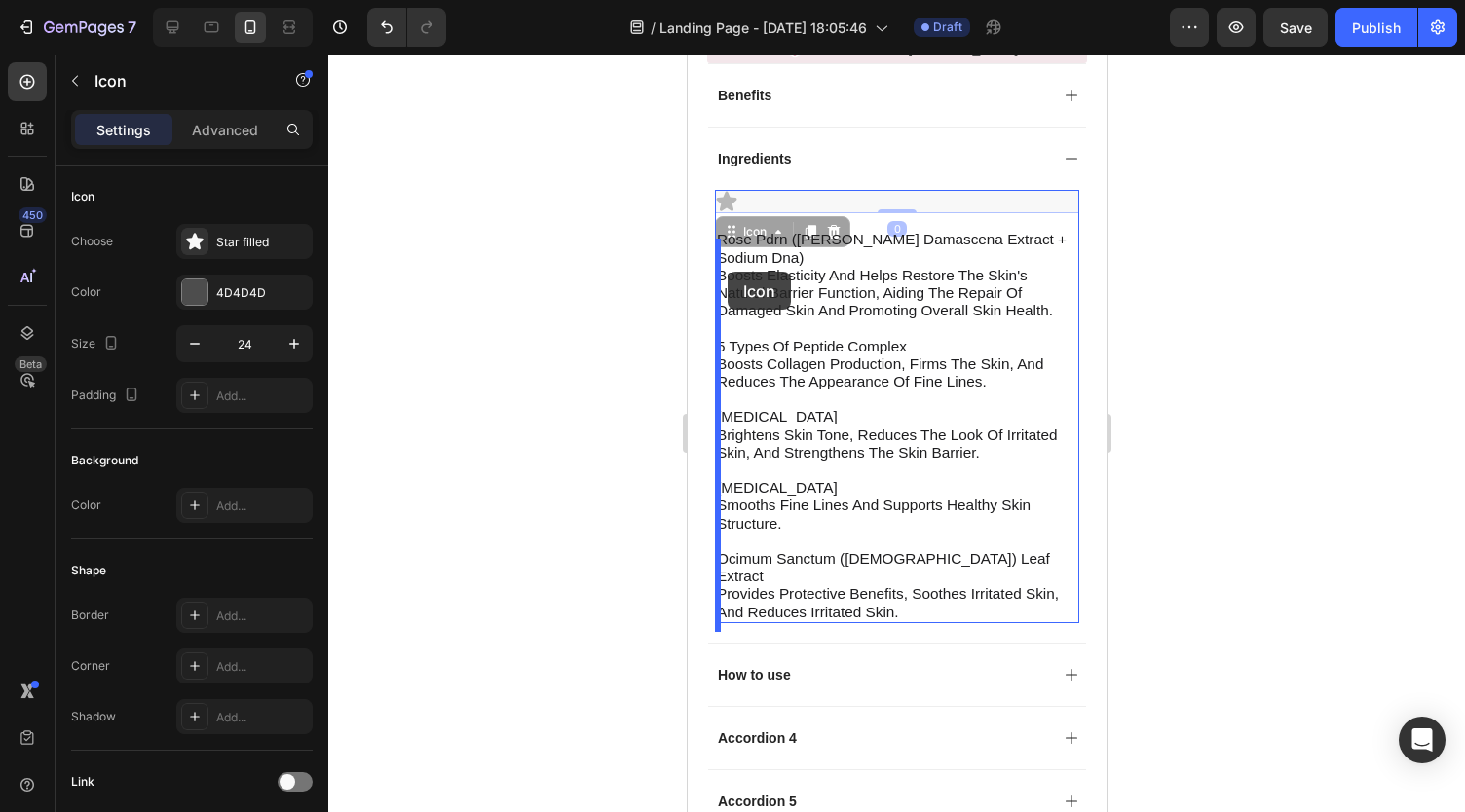
drag, startPoint x: 724, startPoint y: 211, endPoint x: 726, endPoint y: 269, distance: 58.0
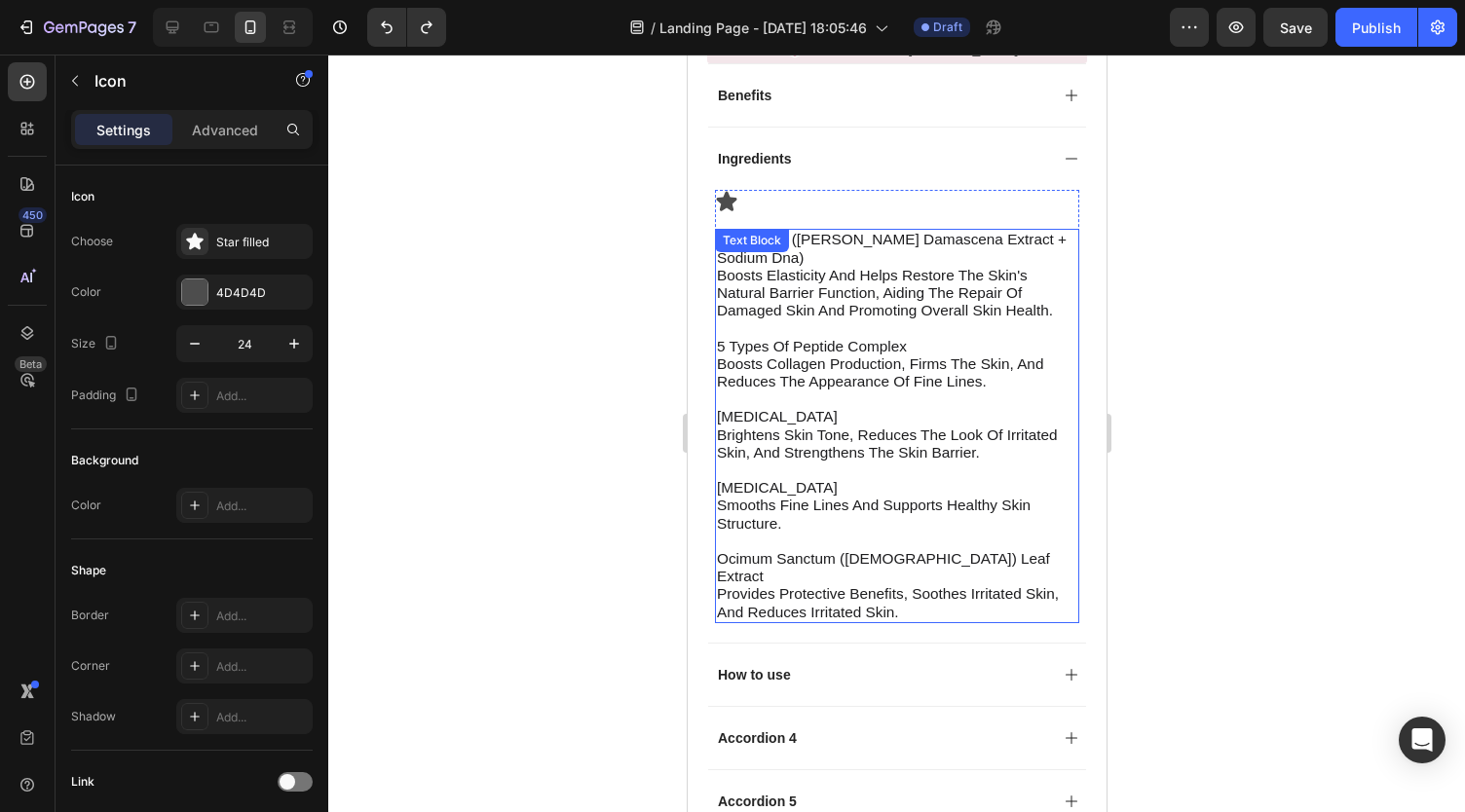
click at [726, 244] on div "Text Block" at bounding box center [751, 241] width 66 height 18
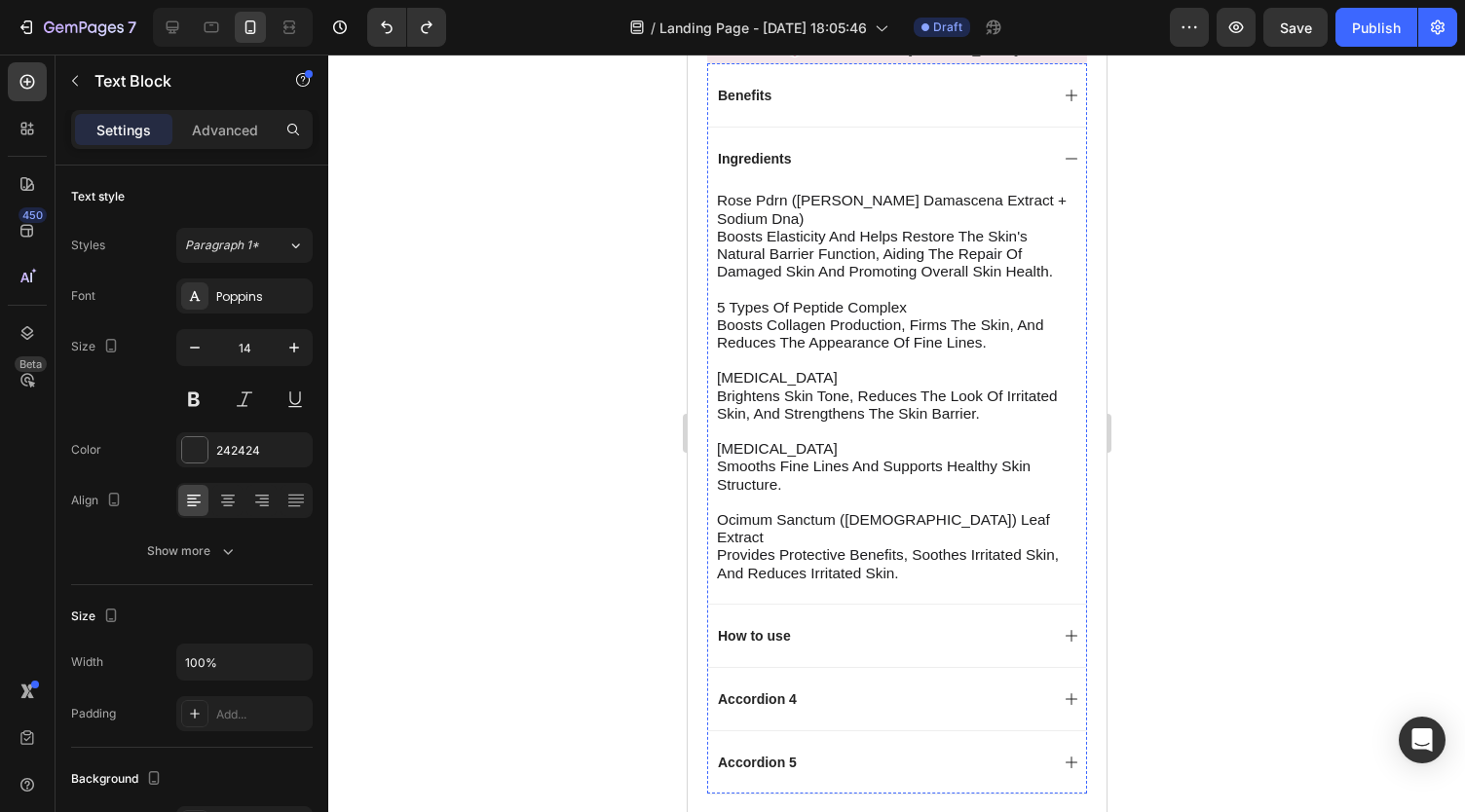
click at [721, 213] on span "rose pdrn (rosa damascena extract + sodium dna)" at bounding box center [891, 208] width 349 height 34
click at [715, 213] on div "rose pdrn (rosa damascena extract + sodium dna) boosts elasticity and helps res…" at bounding box center [896, 386] width 364 height 394
drag, startPoint x: 812, startPoint y: 223, endPoint x: 709, endPoint y: 213, distance: 103.5
click at [709, 213] on div "rose pdrn (rosa damascena extract + sodium dna) boosts elasticity and helps res…" at bounding box center [896, 396] width 378 height 412
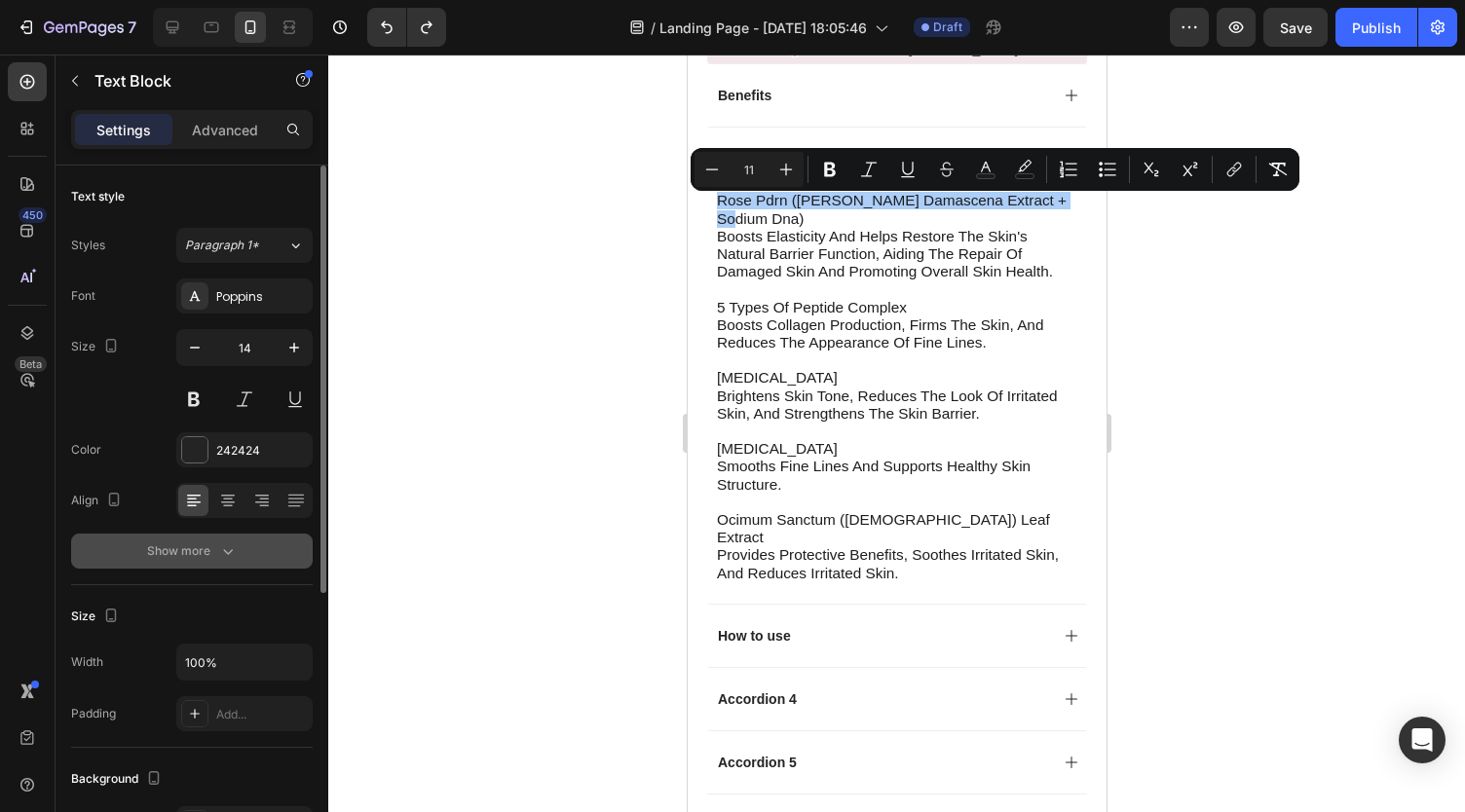
click at [255, 565] on button "Show more" at bounding box center [191, 550] width 241 height 35
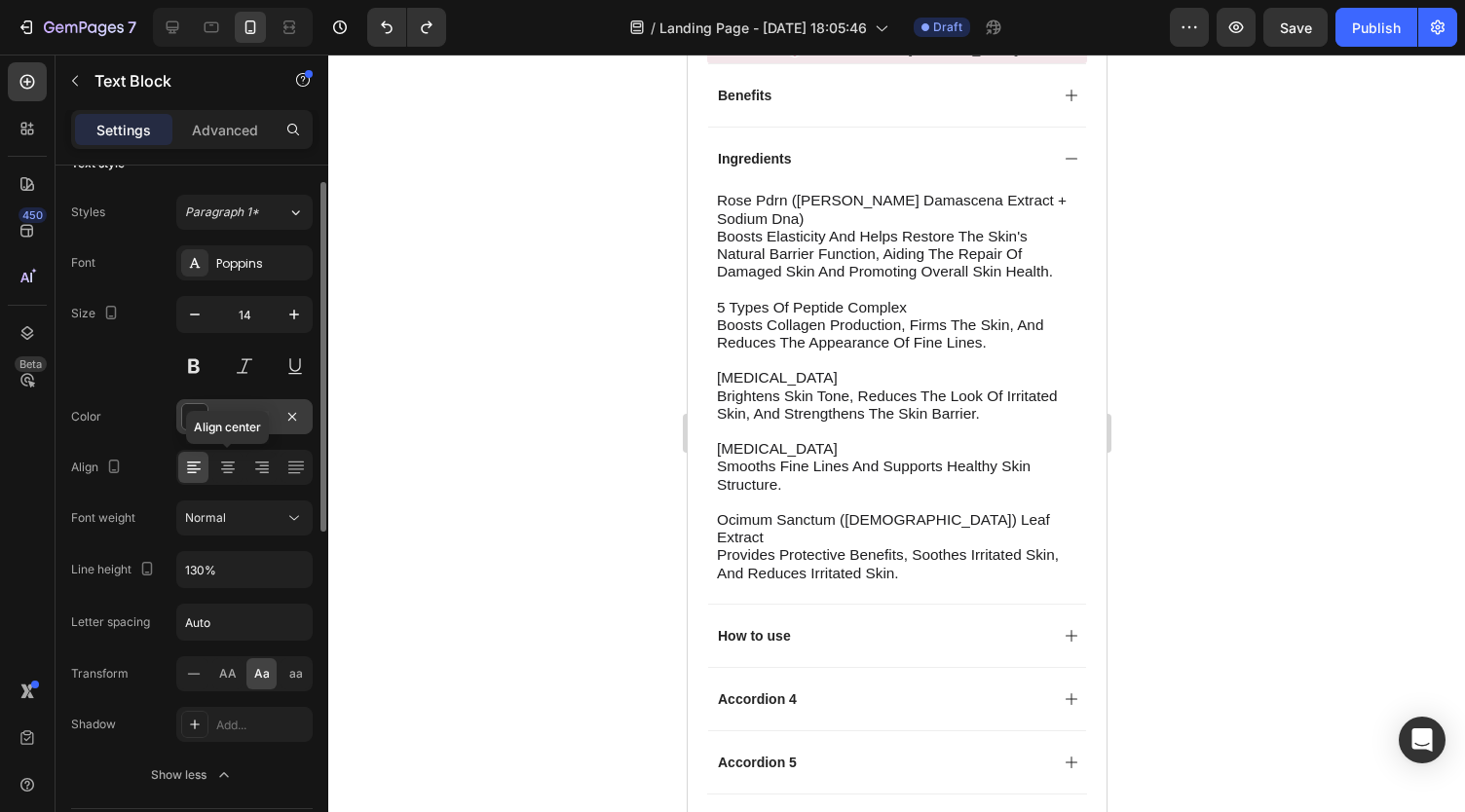
scroll to position [35, 0]
click at [254, 502] on button "Normal" at bounding box center [244, 516] width 136 height 35
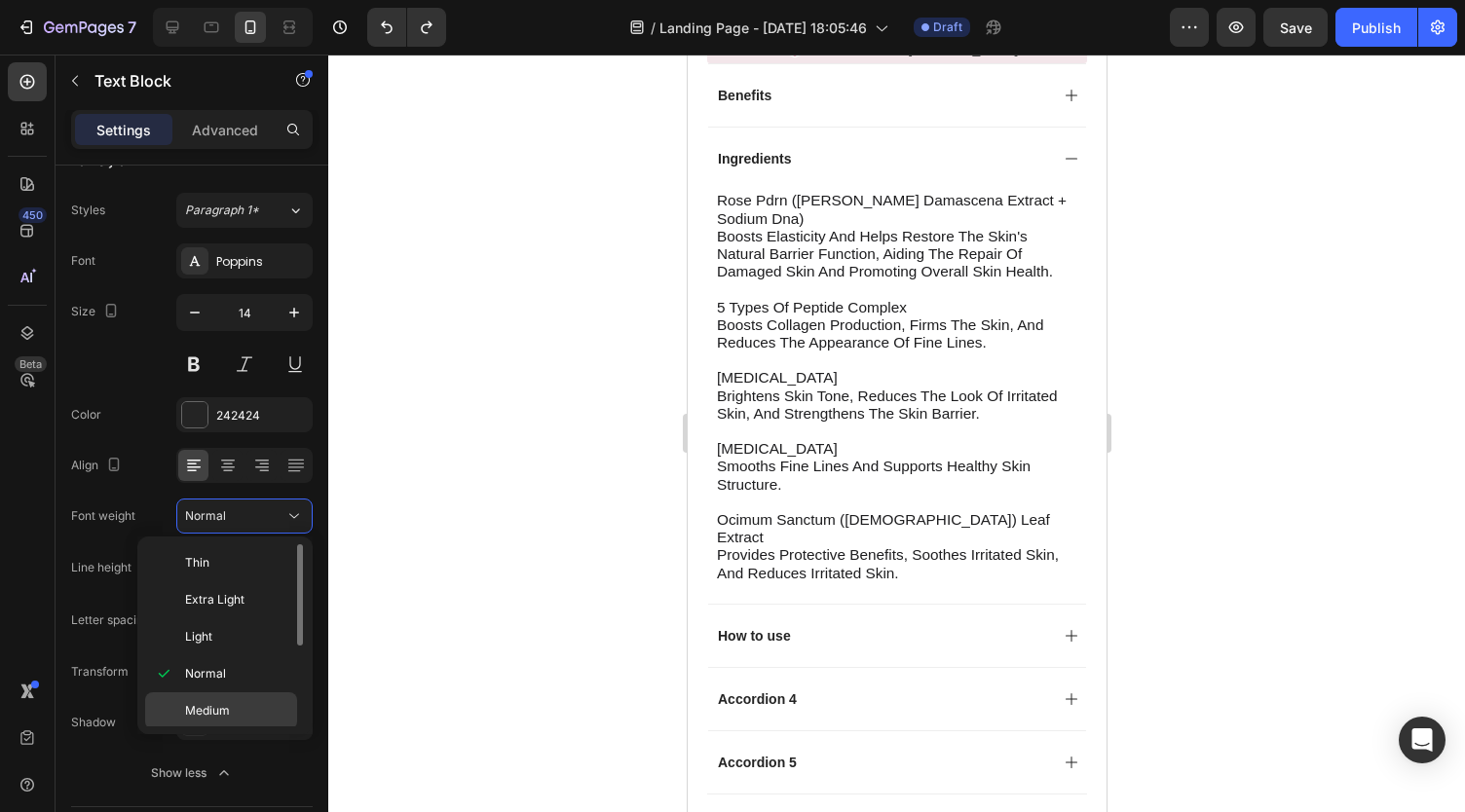
click at [236, 702] on p "Medium" at bounding box center [237, 711] width 103 height 18
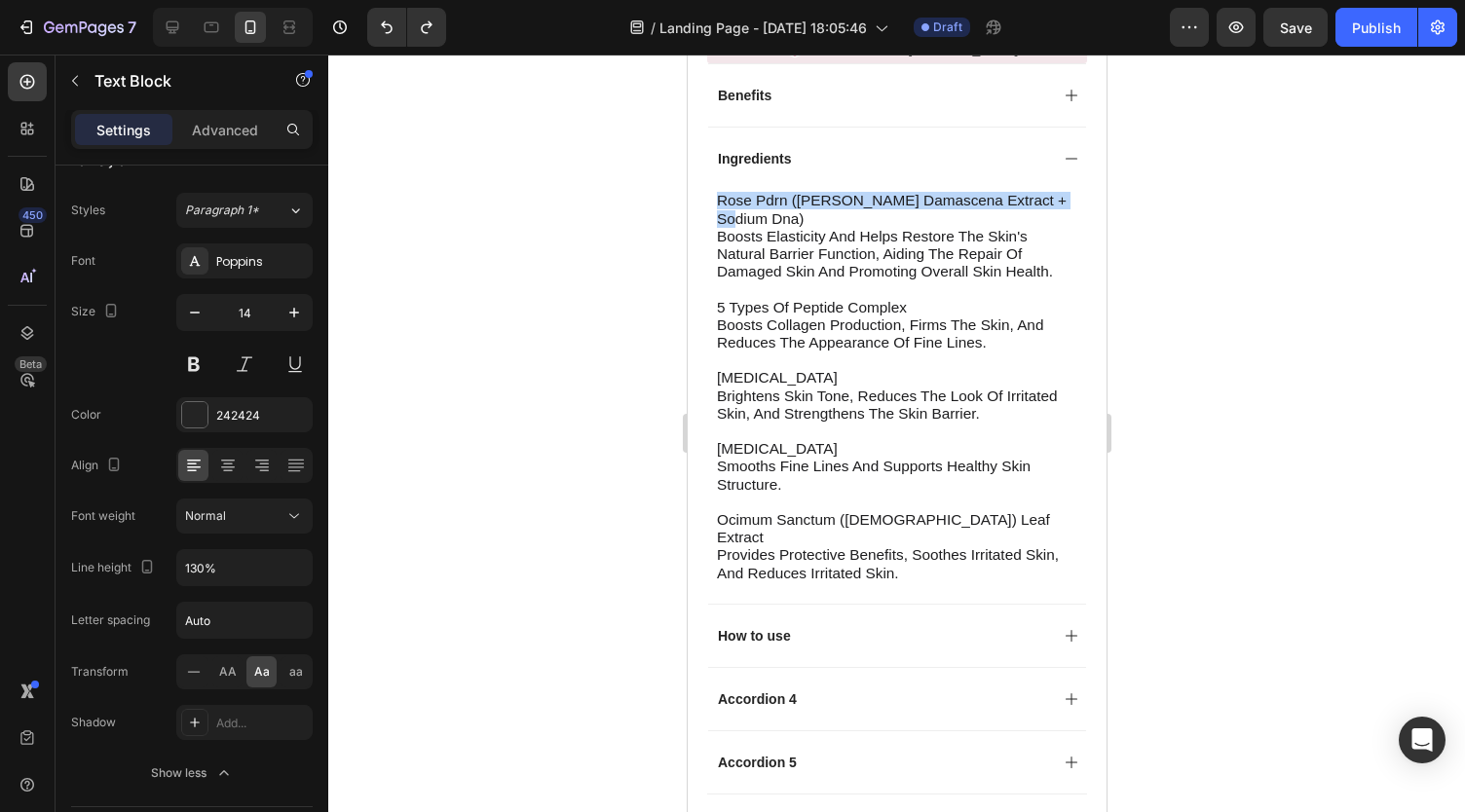
drag, startPoint x: 837, startPoint y: 227, endPoint x: 716, endPoint y: 209, distance: 122.3
click at [716, 209] on p "rose pdrn (rosa damascena extract + sodium dna) boosts elasticity and helps res…" at bounding box center [896, 235] width 360 height 88
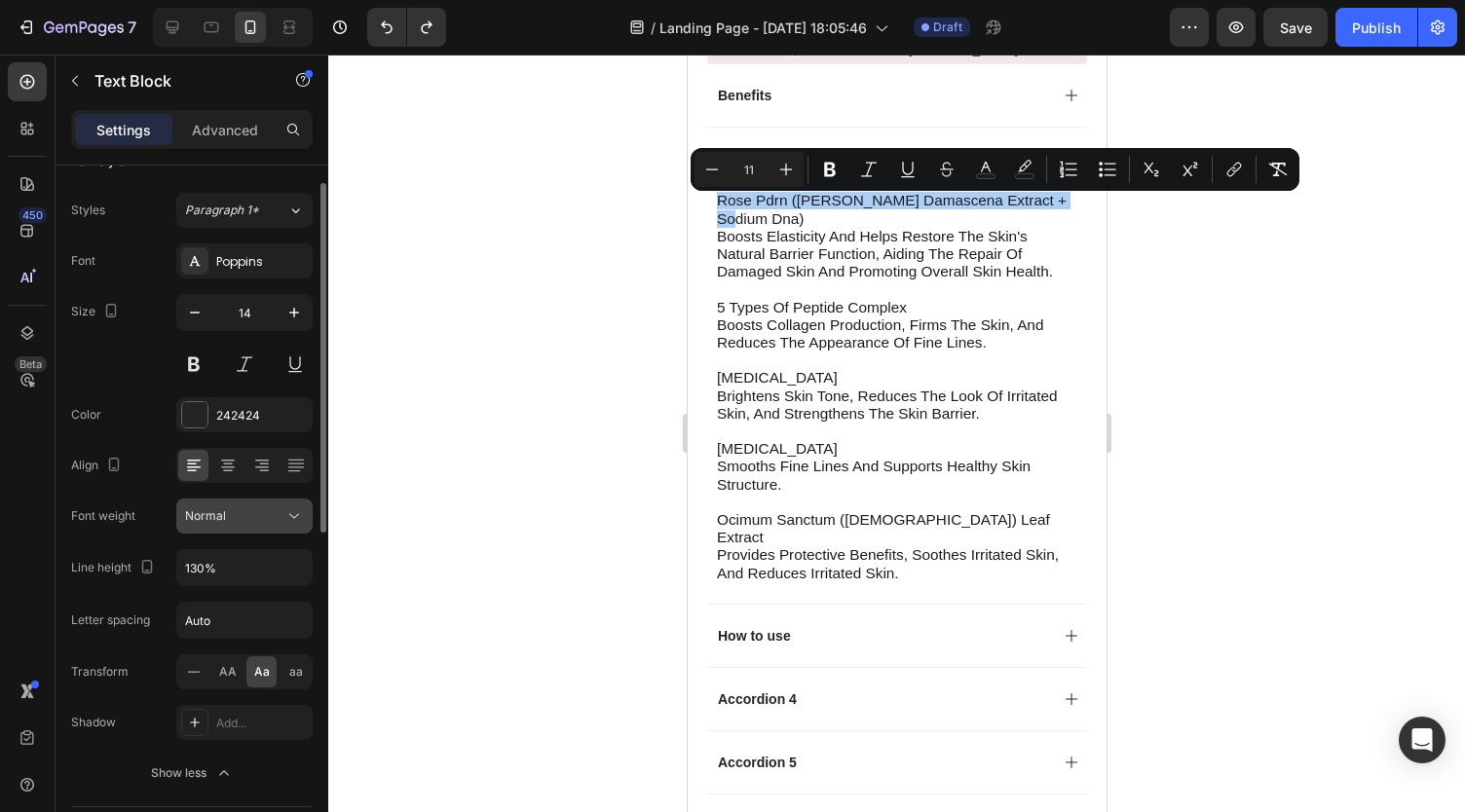
click at [252, 509] on div "Normal" at bounding box center [235, 517] width 99 height 18
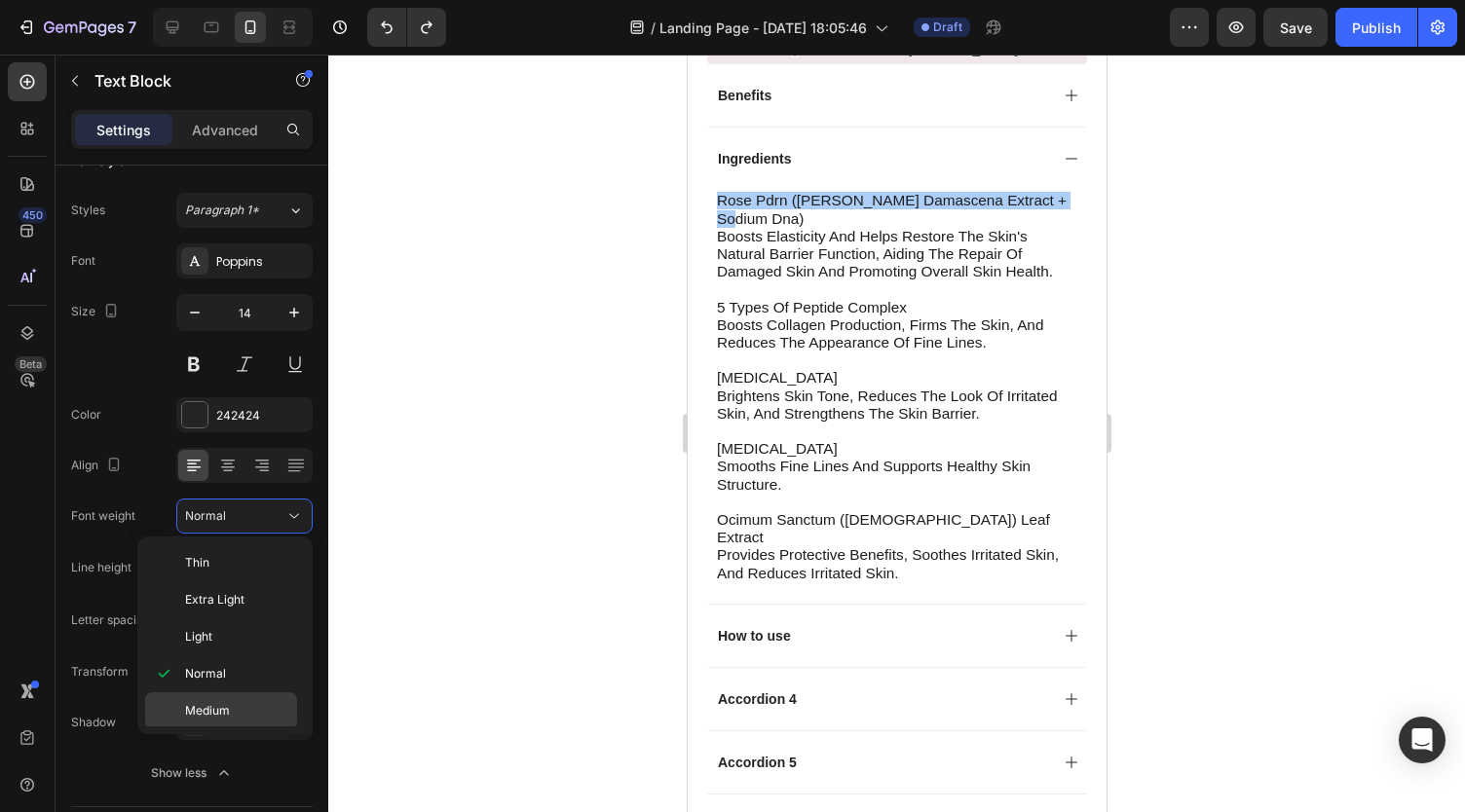
click at [233, 692] on div "Medium" at bounding box center [220, 710] width 152 height 37
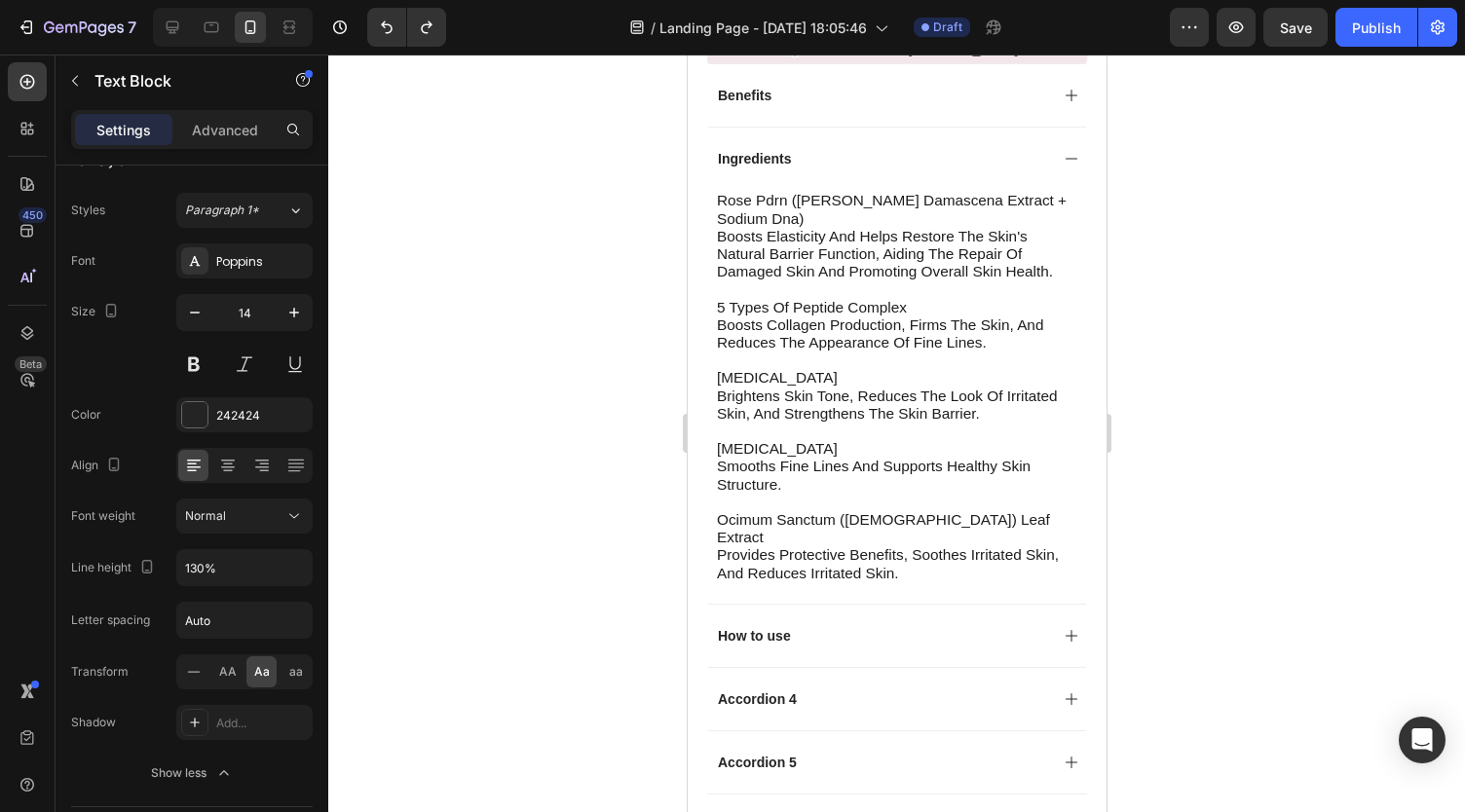
click at [889, 350] on span "boosts collagen production, firms the skin, and reduces the appearance of fine …" at bounding box center [879, 333] width 326 height 34
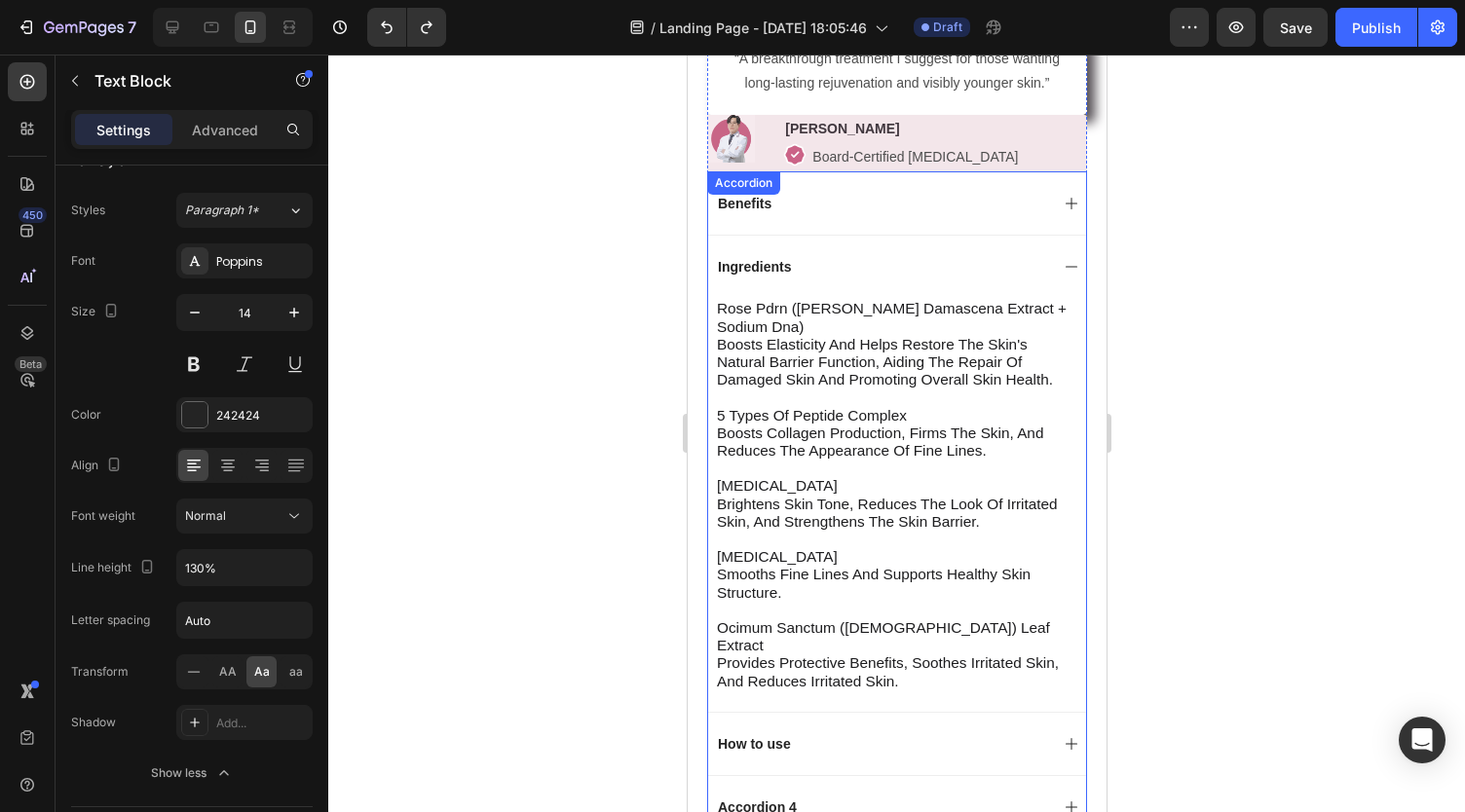
scroll to position [1103, 0]
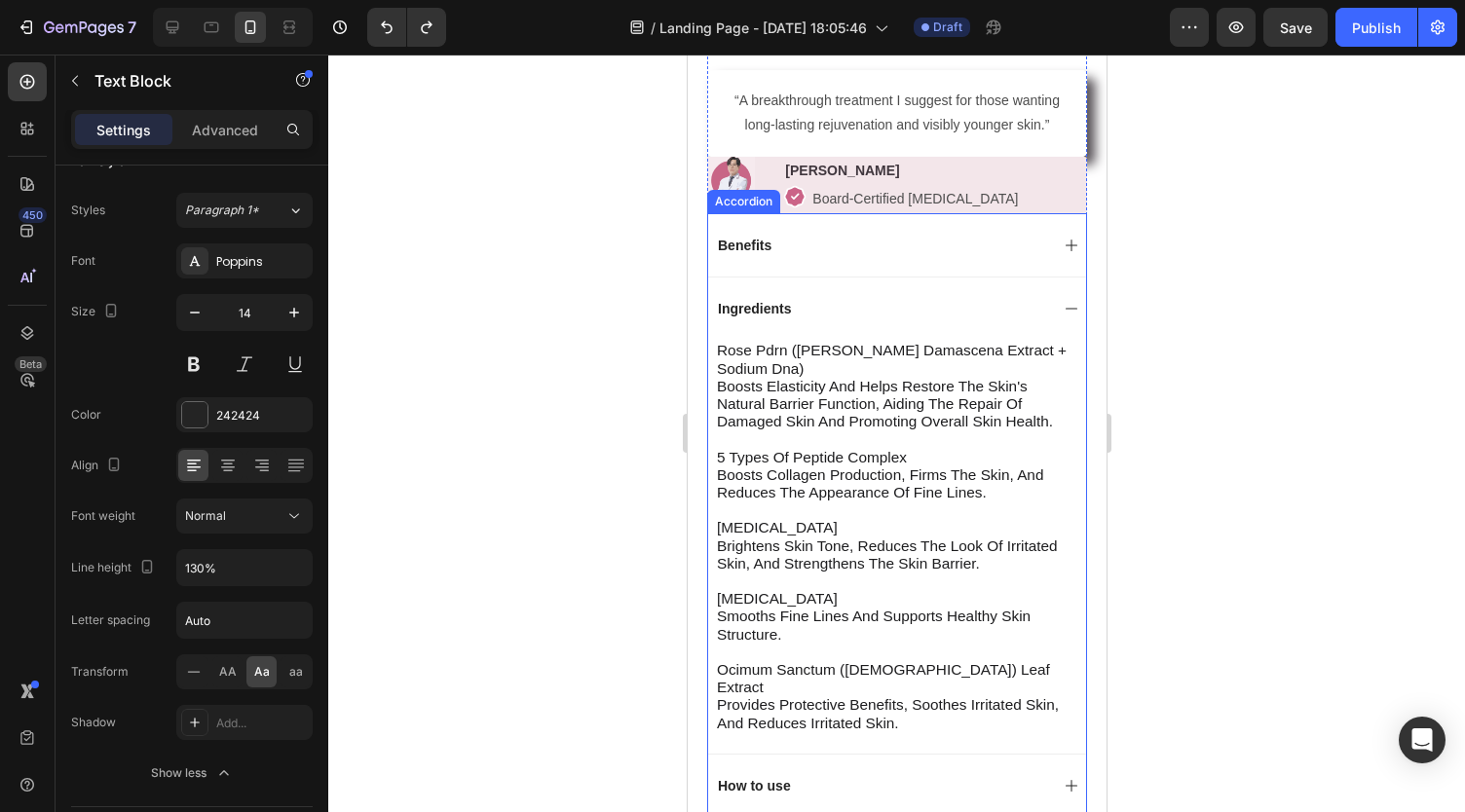
click at [814, 303] on div "Ingredients" at bounding box center [896, 308] width 378 height 63
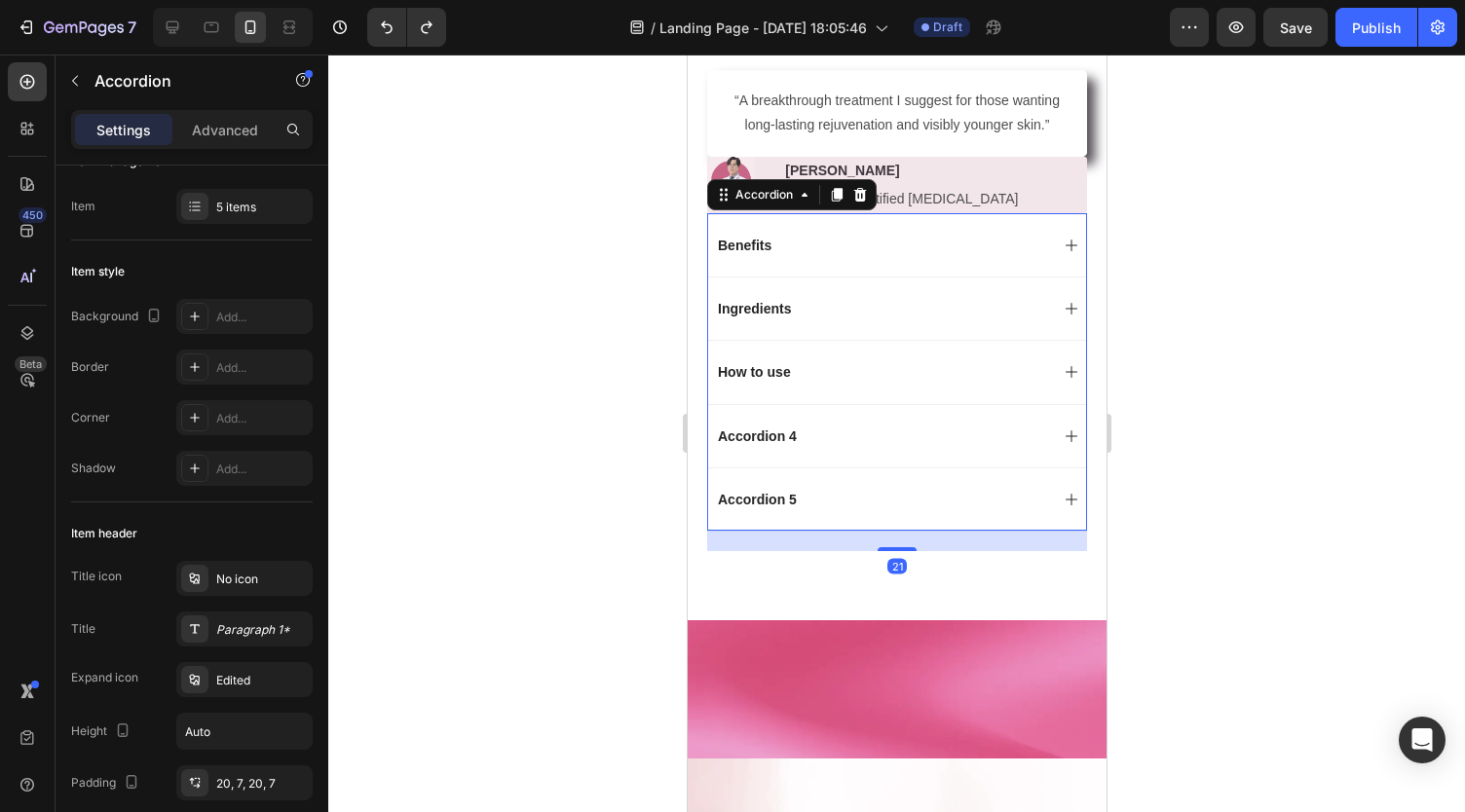
scroll to position [0, 0]
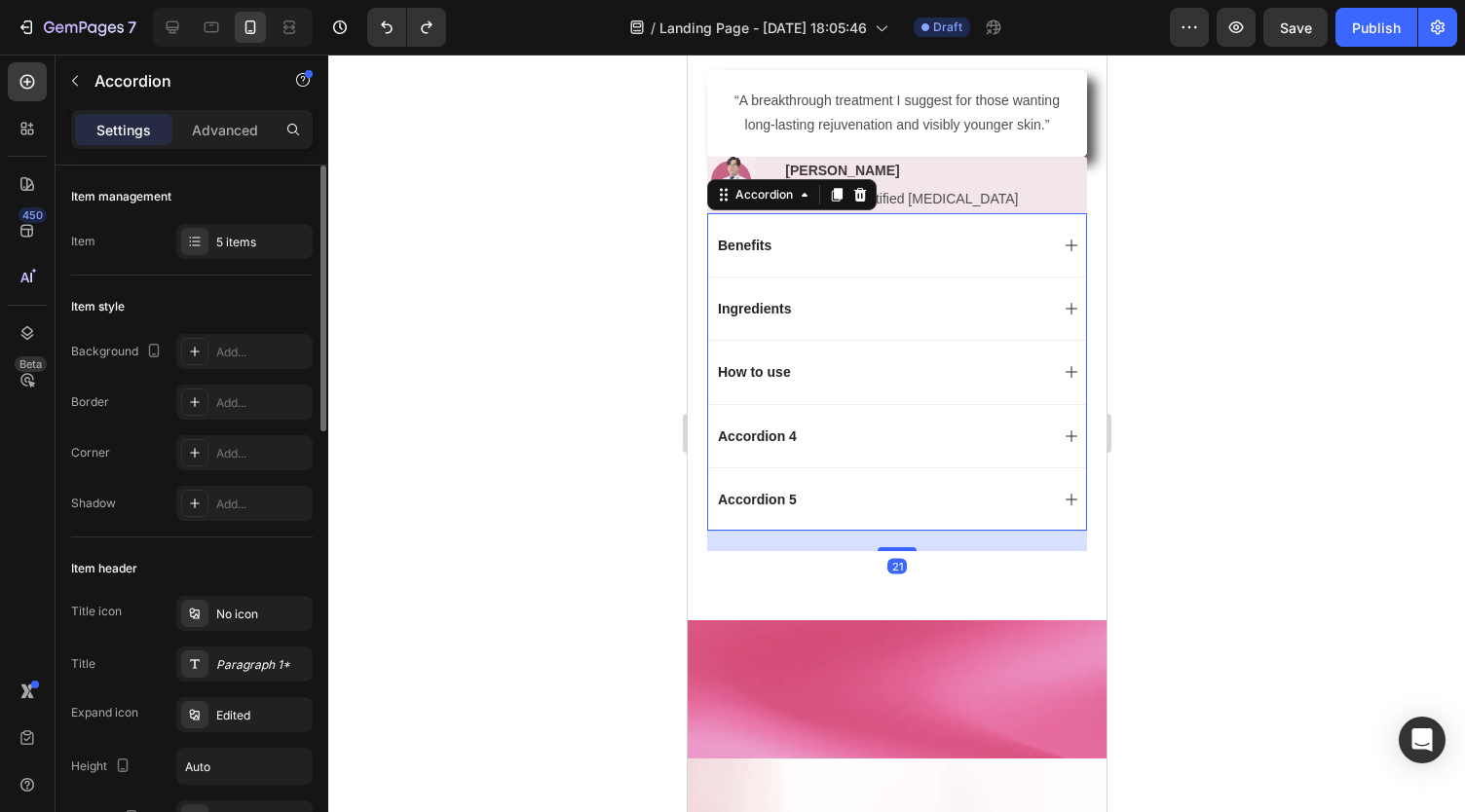
click at [816, 257] on div "Benefits" at bounding box center [881, 246] width 333 height 24
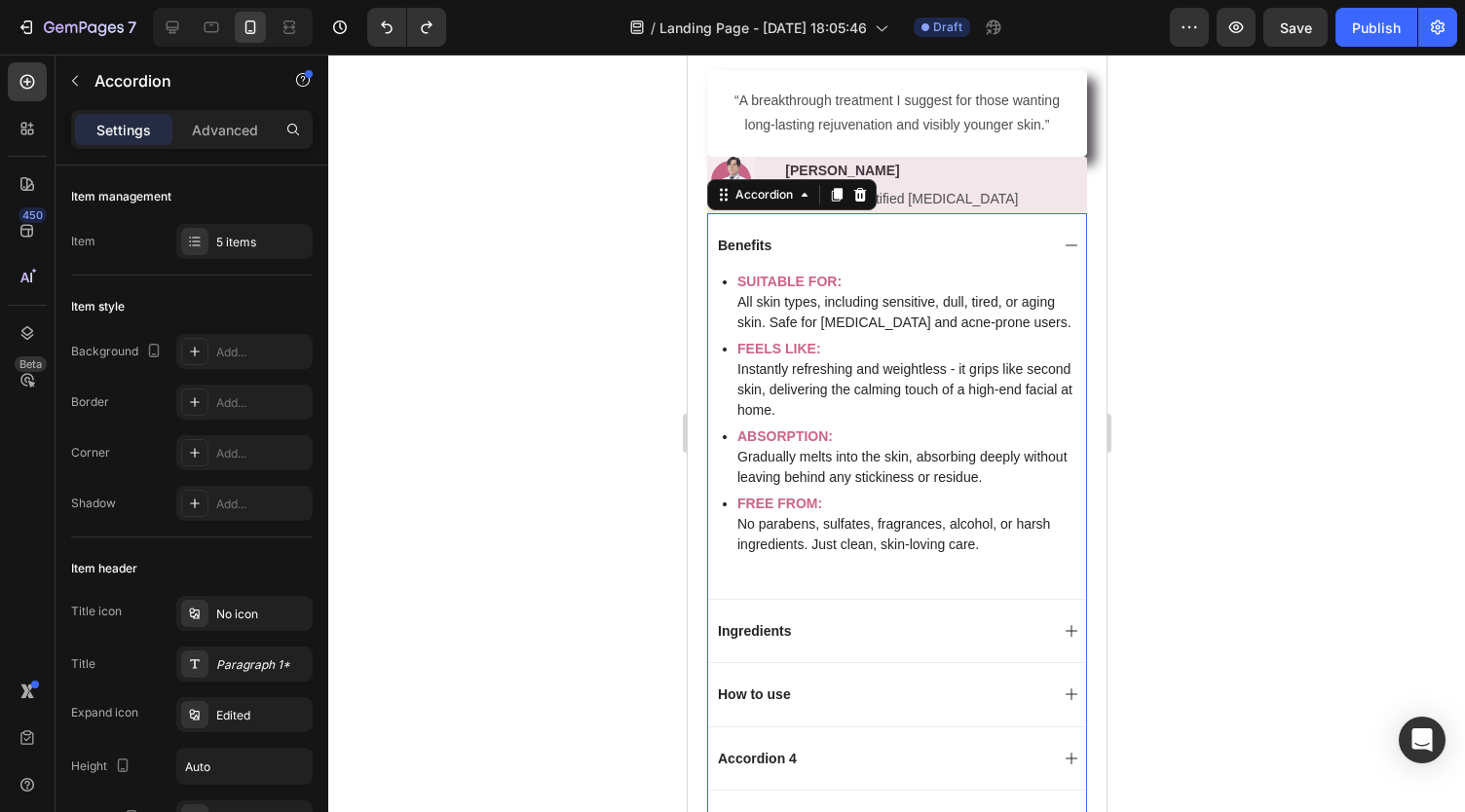
click at [816, 257] on div "Benefits" at bounding box center [881, 246] width 333 height 24
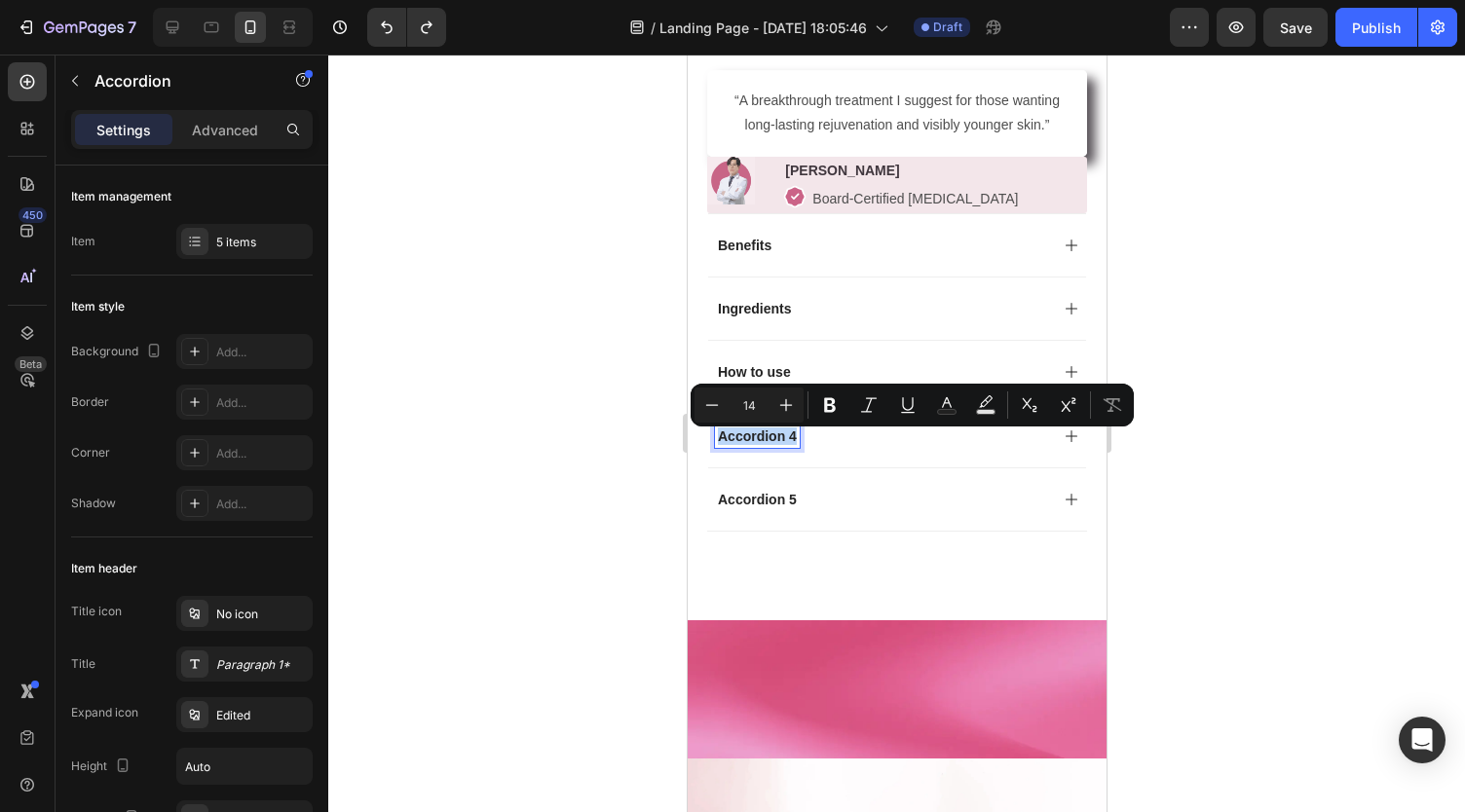
click at [783, 437] on p "Accordion 4" at bounding box center [757, 436] width 79 height 18
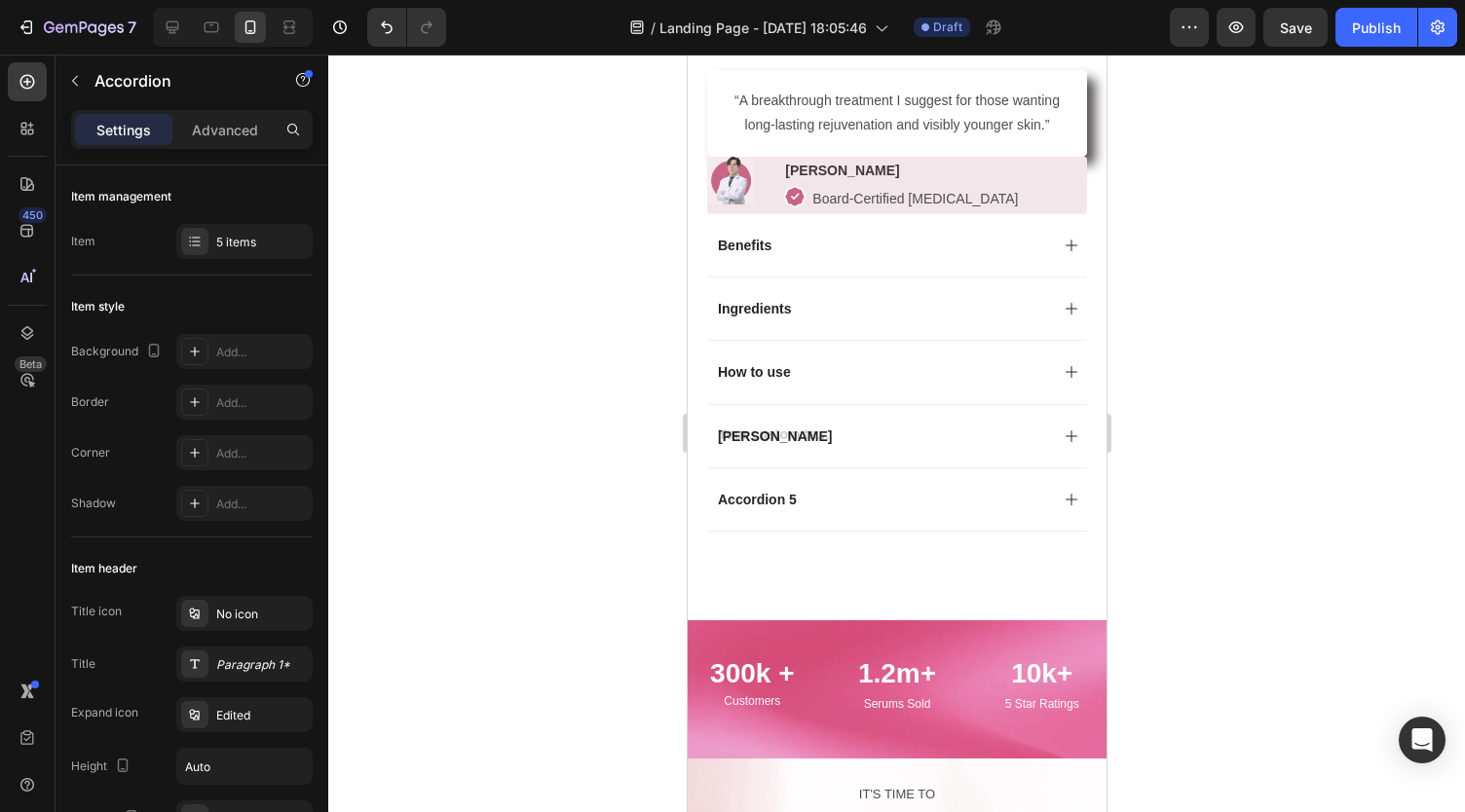
scroll to position [1099, 0]
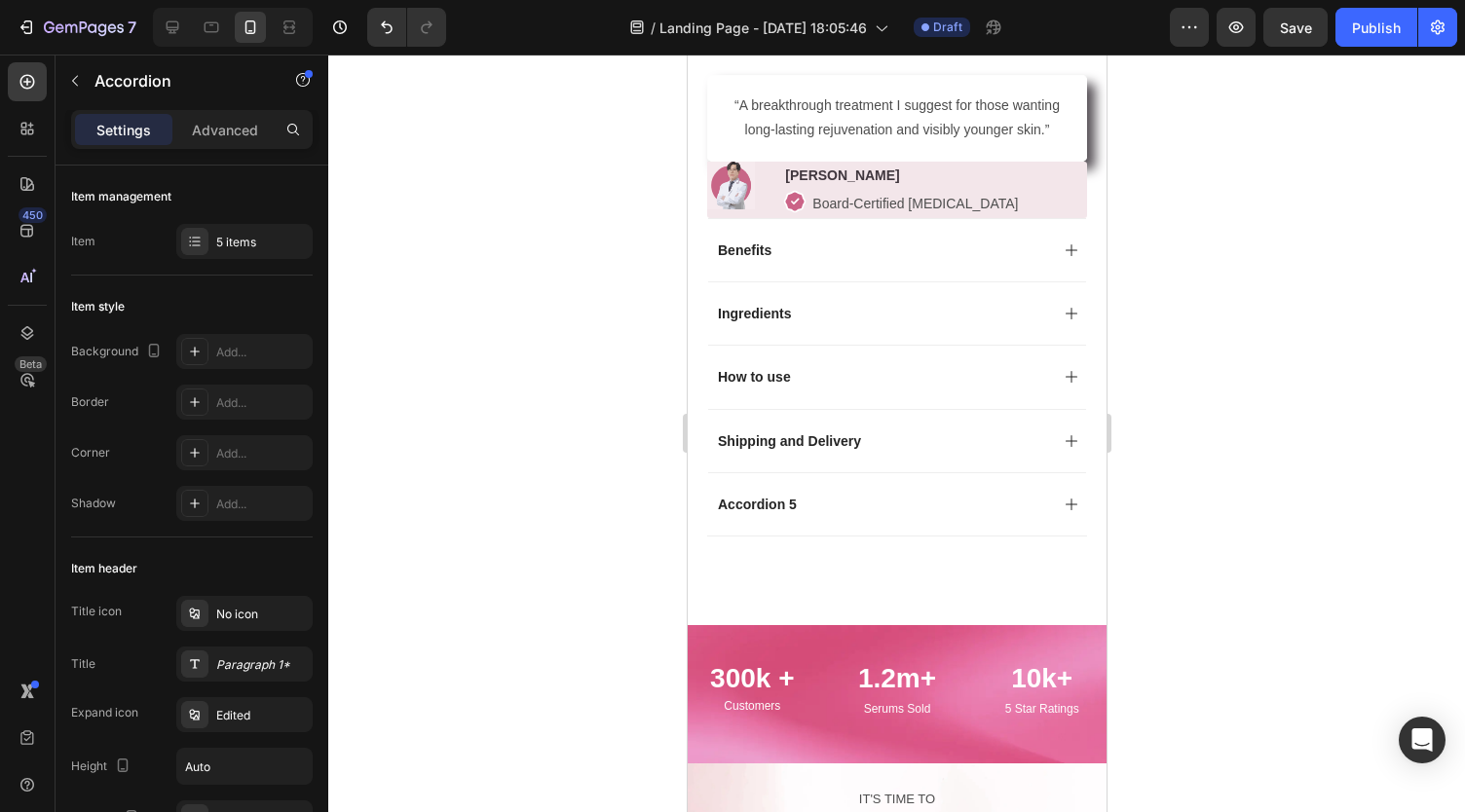
click at [922, 459] on div "Shipping and Delivery" at bounding box center [896, 440] width 378 height 63
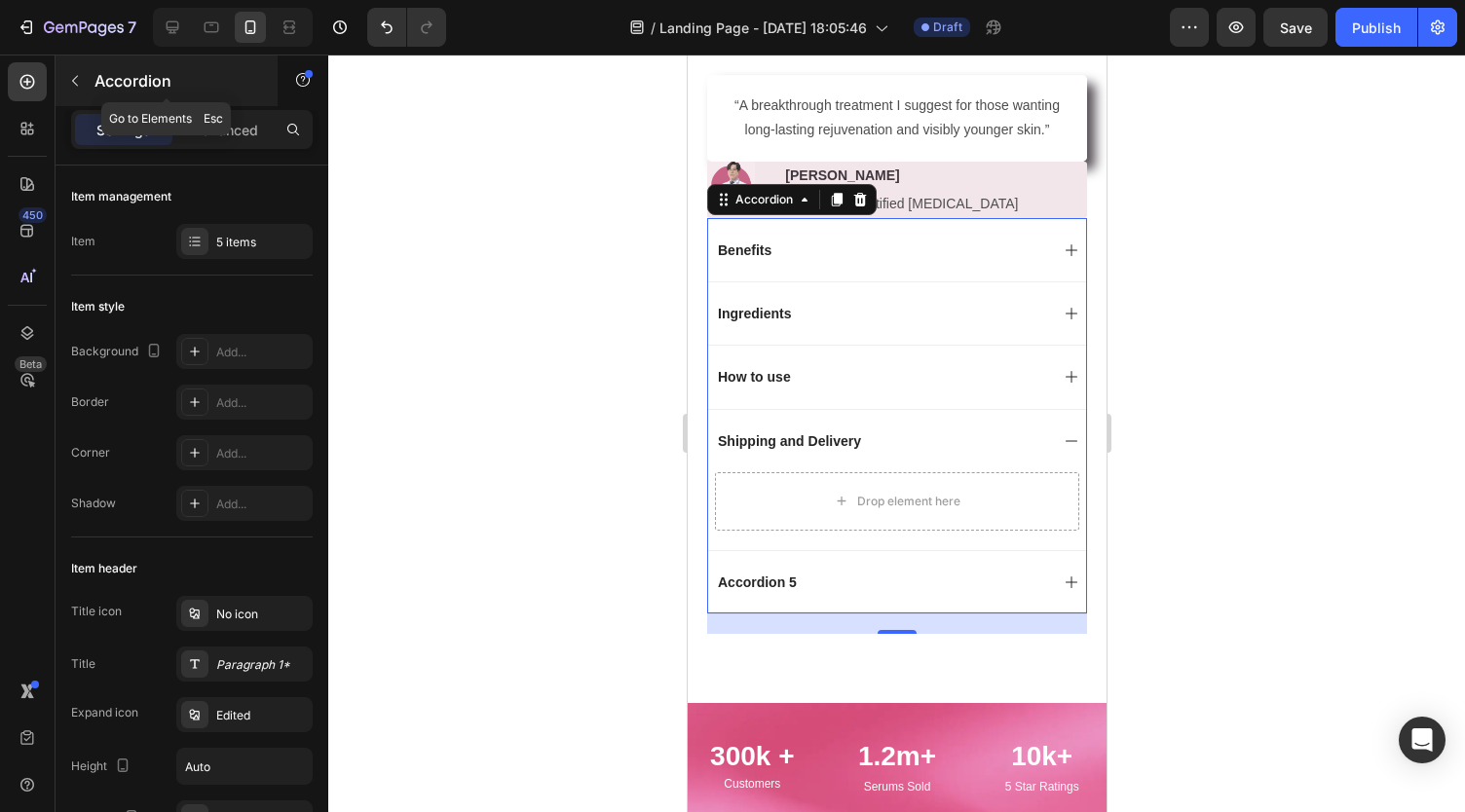
click at [81, 76] on icon "button" at bounding box center [75, 81] width 16 height 16
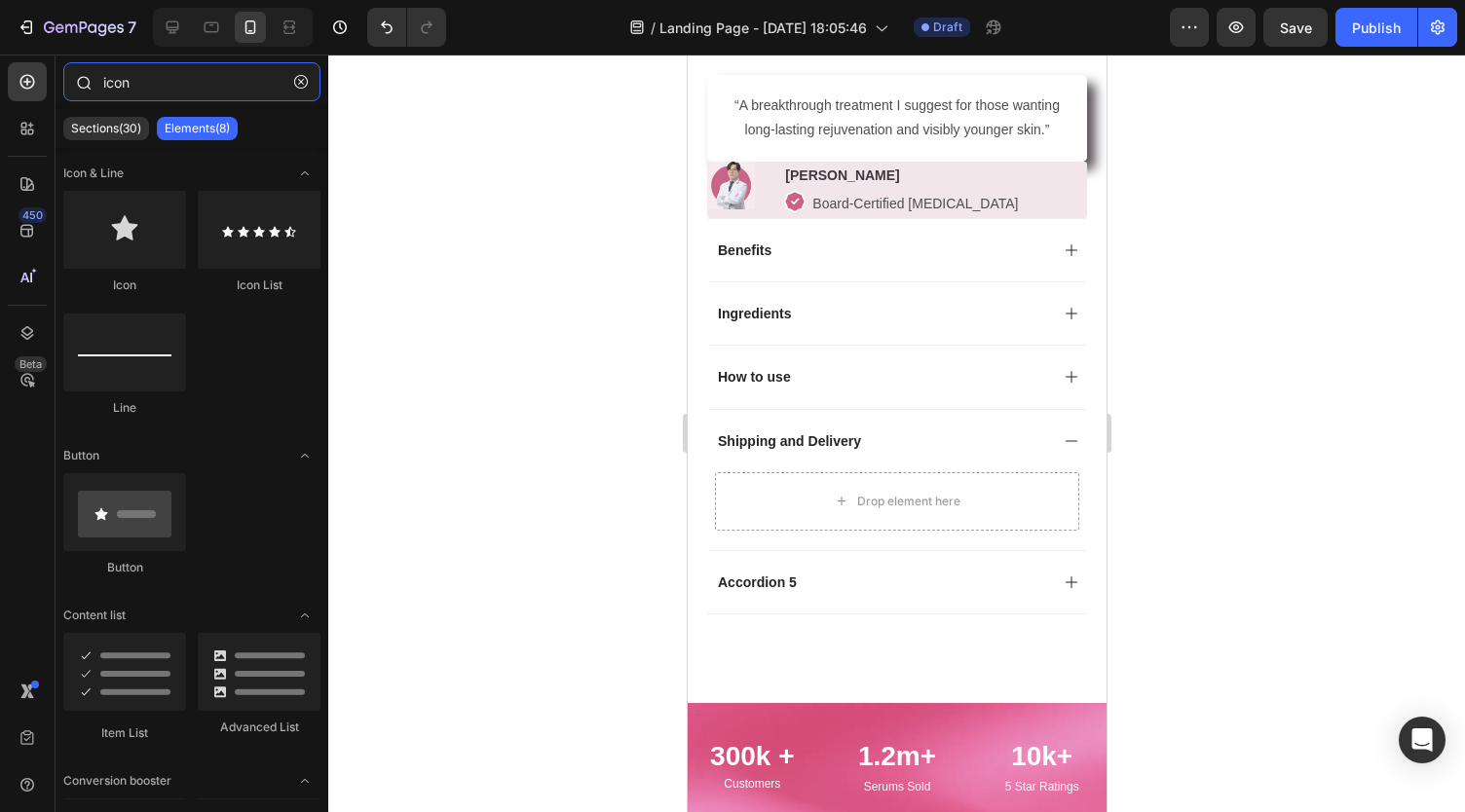
click at [131, 80] on input "icon" at bounding box center [191, 81] width 257 height 39
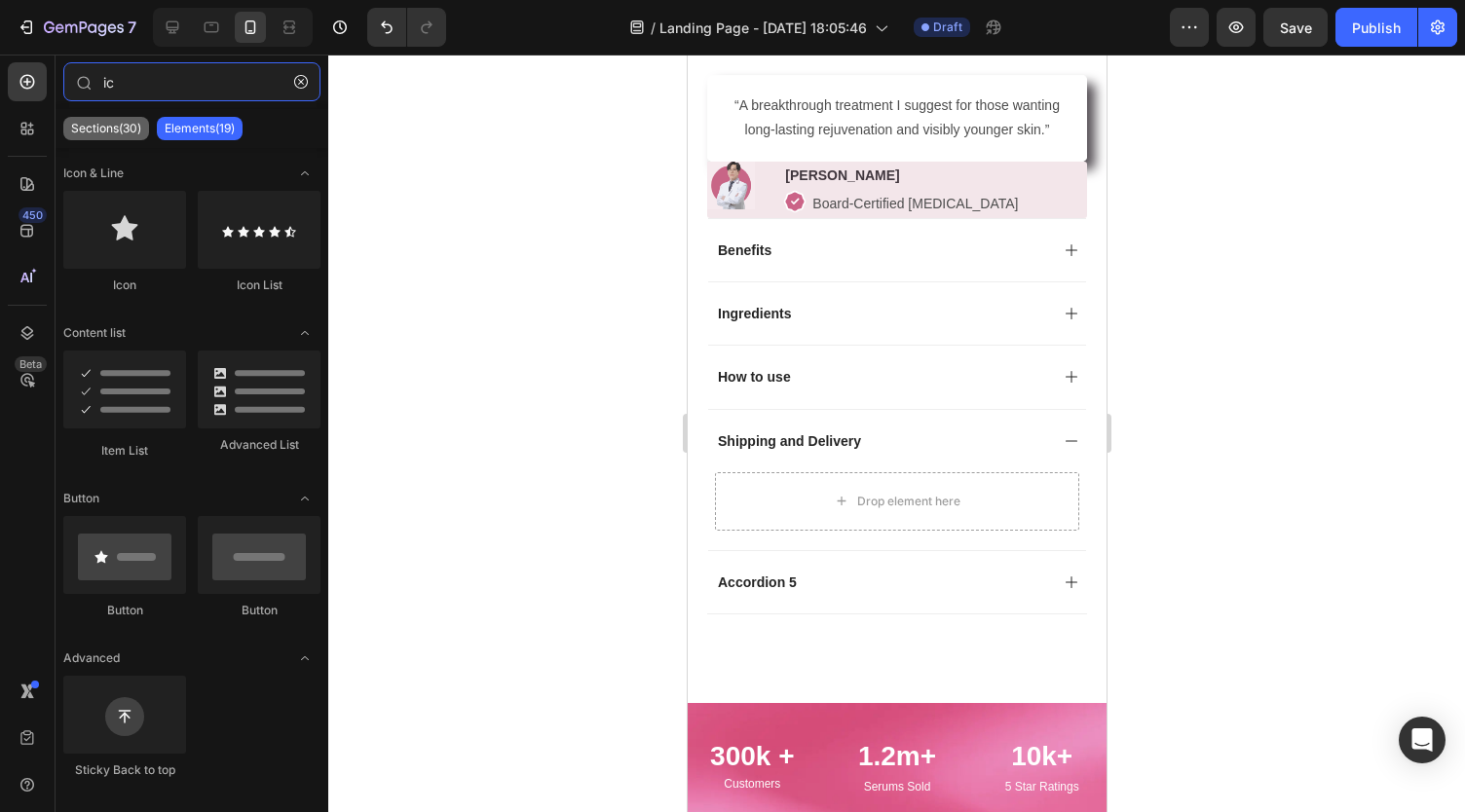
type input "i"
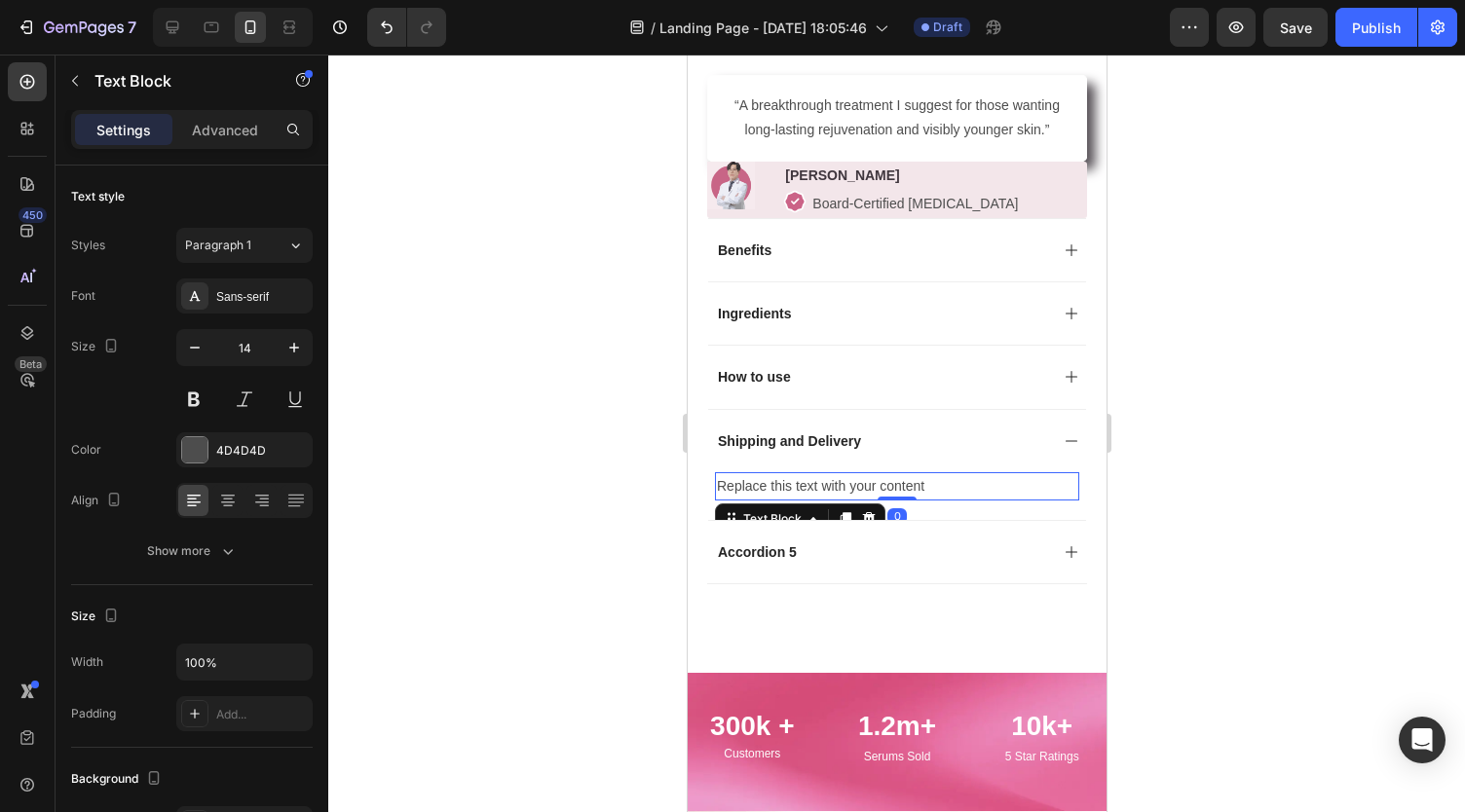
click at [785, 500] on div "Replace this text with your content" at bounding box center [896, 486] width 364 height 28
click at [785, 499] on p "Replace this text with your content" at bounding box center [896, 486] width 360 height 25
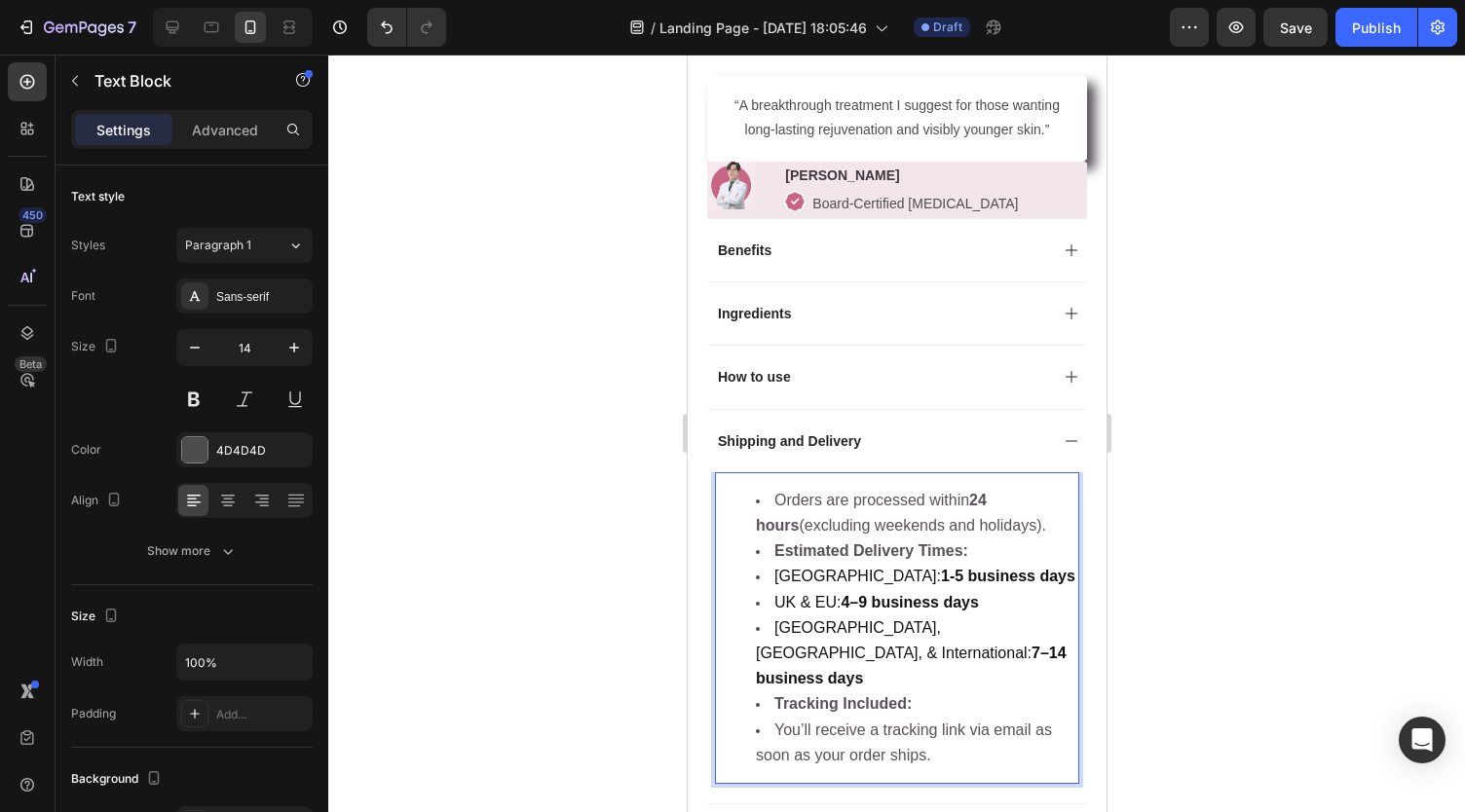
click at [634, 577] on div at bounding box center [897, 433] width 1137 height 757
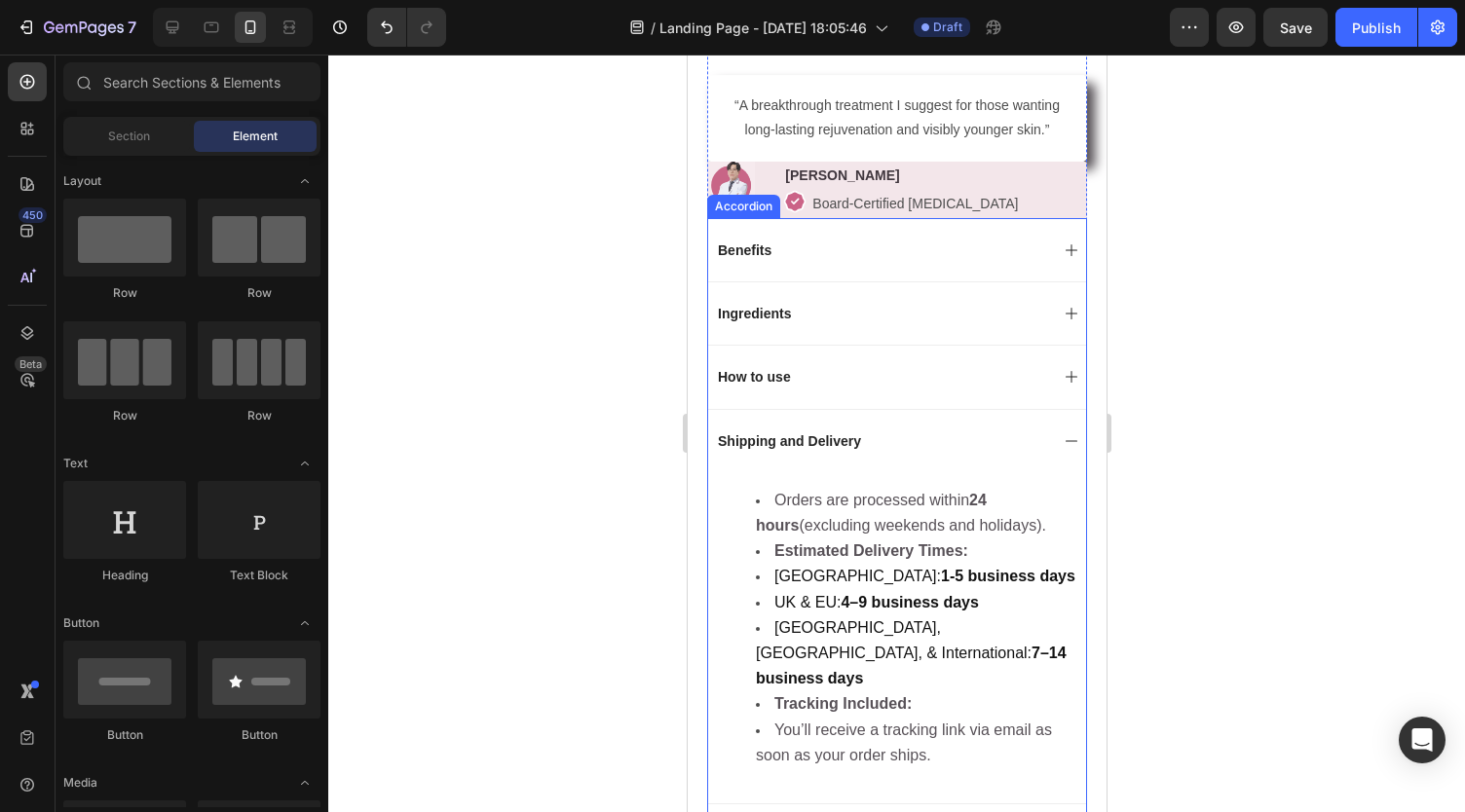
click at [919, 445] on div "Shipping and Delivery" at bounding box center [881, 441] width 333 height 24
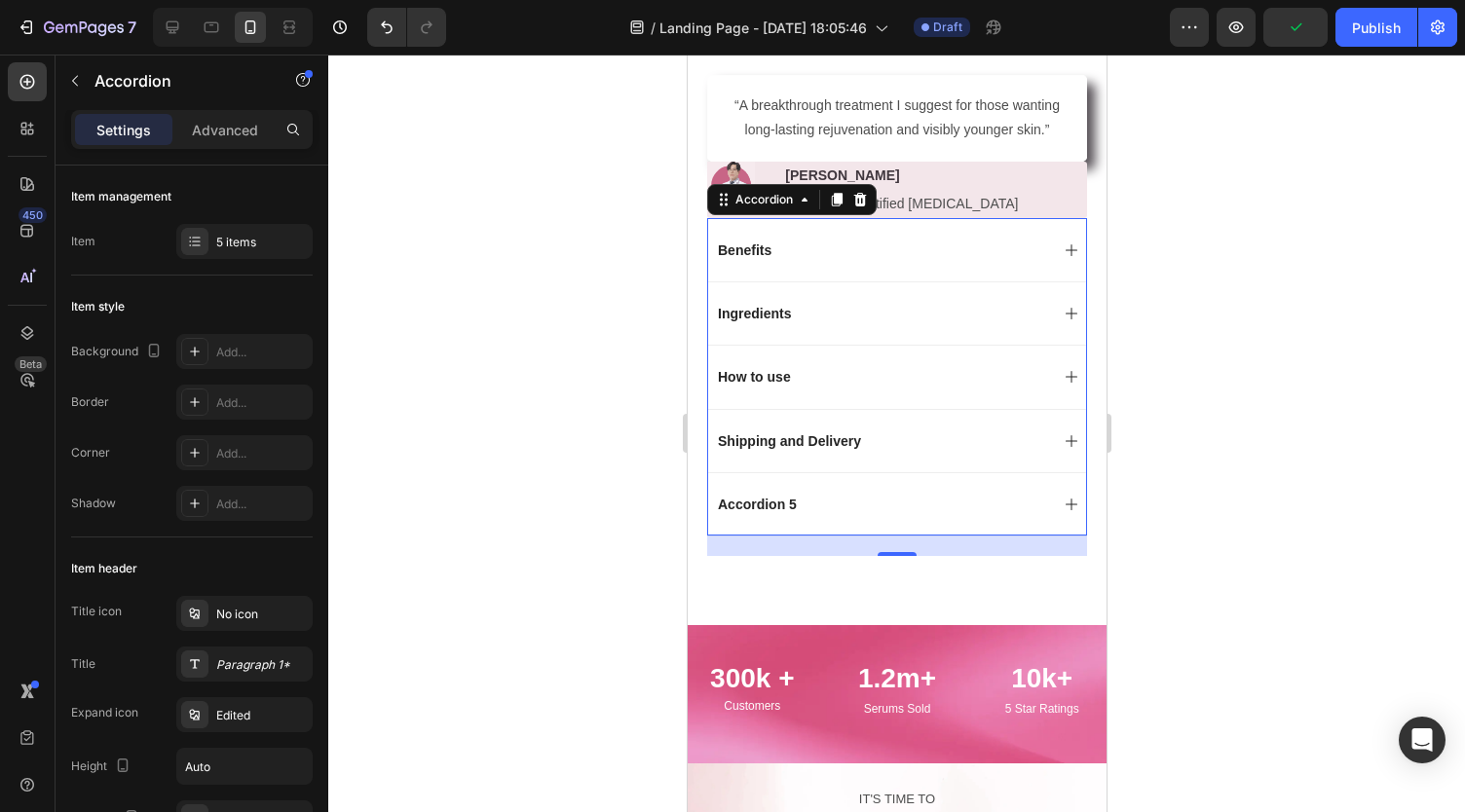
click at [915, 369] on div "How to use" at bounding box center [896, 377] width 378 height 63
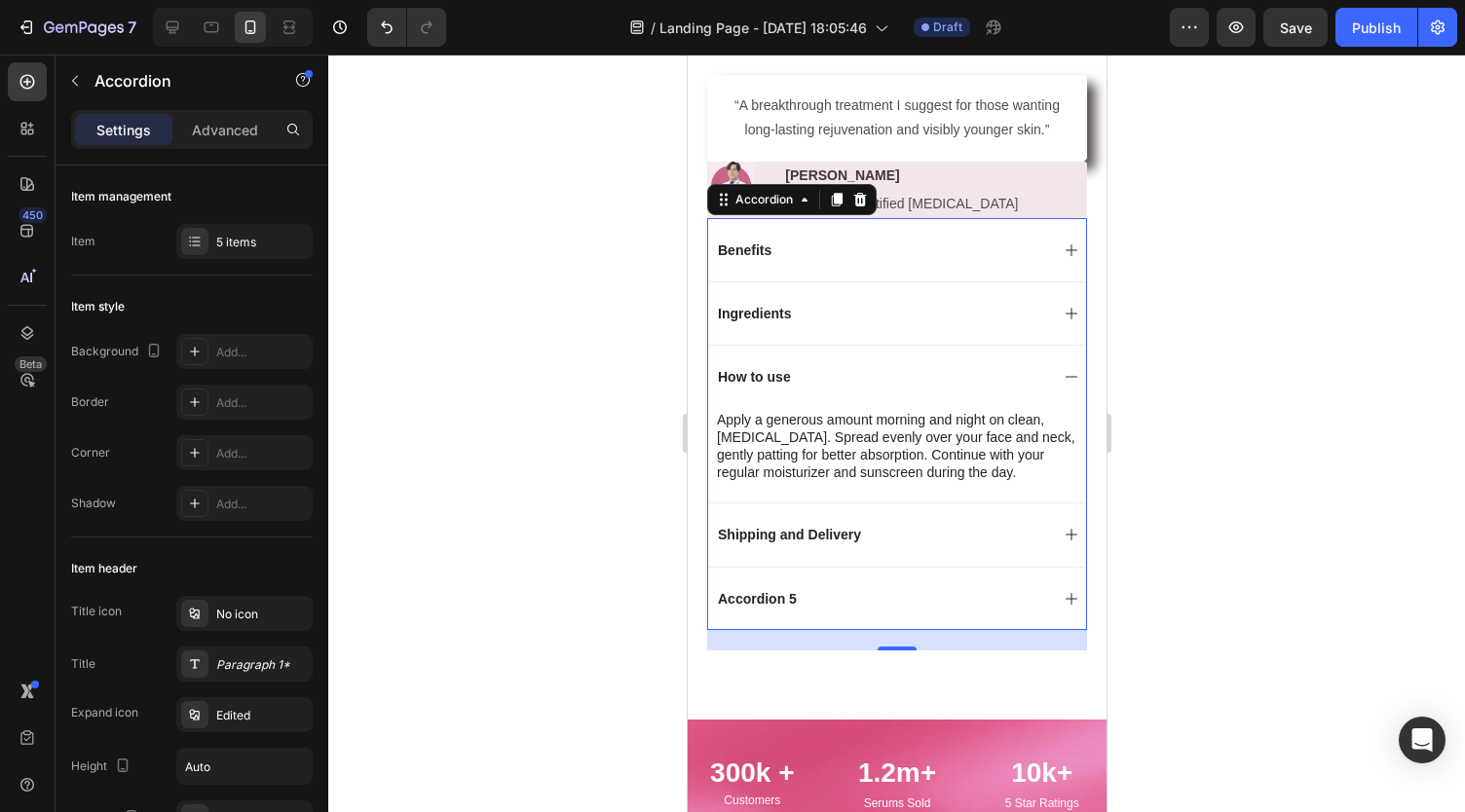
click at [918, 554] on div "Shipping and Delivery" at bounding box center [896, 534] width 378 height 63
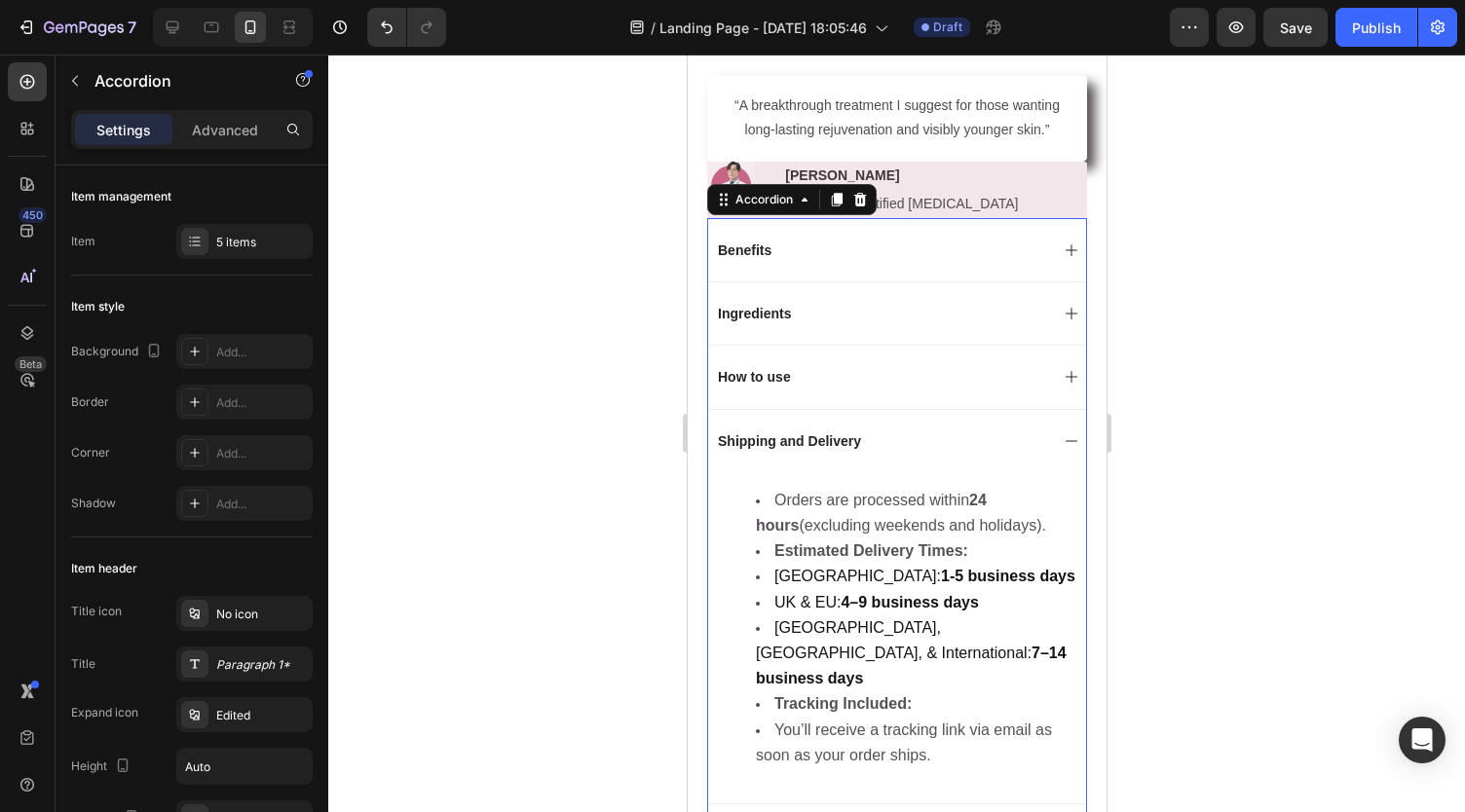
click at [882, 451] on div "Shipping and Delivery" at bounding box center [881, 441] width 333 height 24
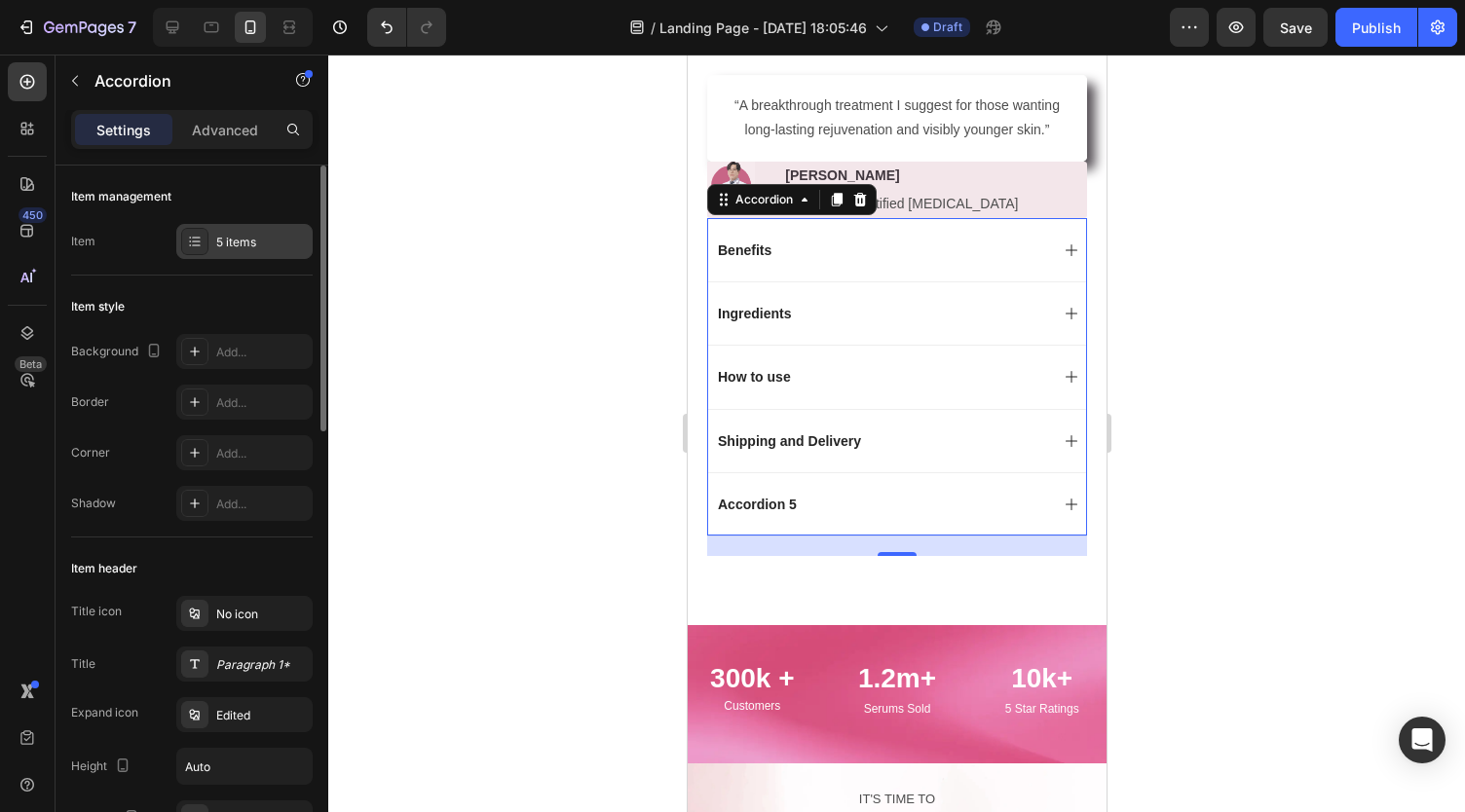
click at [262, 229] on div "5 items" at bounding box center [244, 241] width 136 height 35
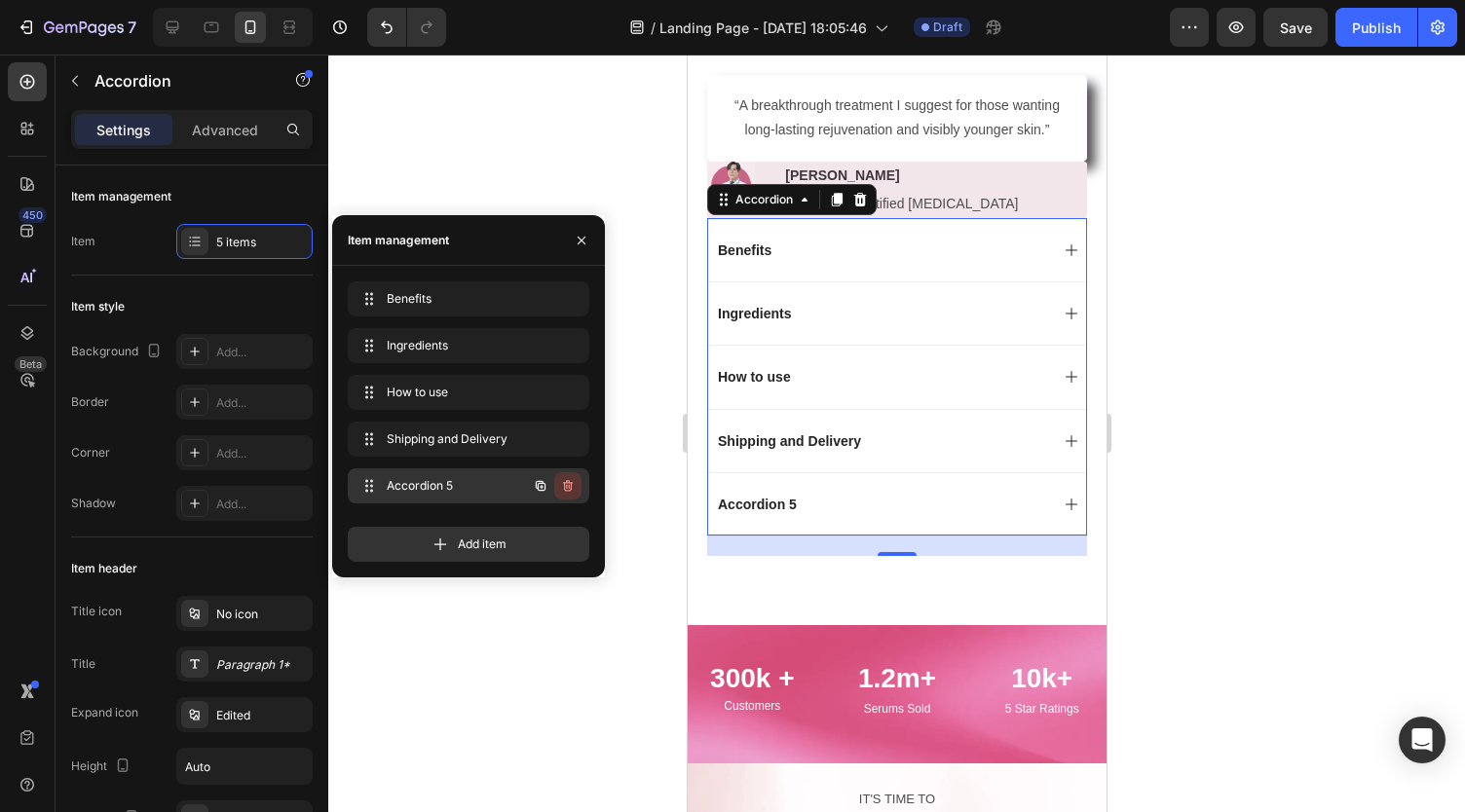
click at [568, 484] on icon "button" at bounding box center [568, 486] width 16 height 16
click at [568, 484] on div "Delete" at bounding box center [554, 486] width 36 height 18
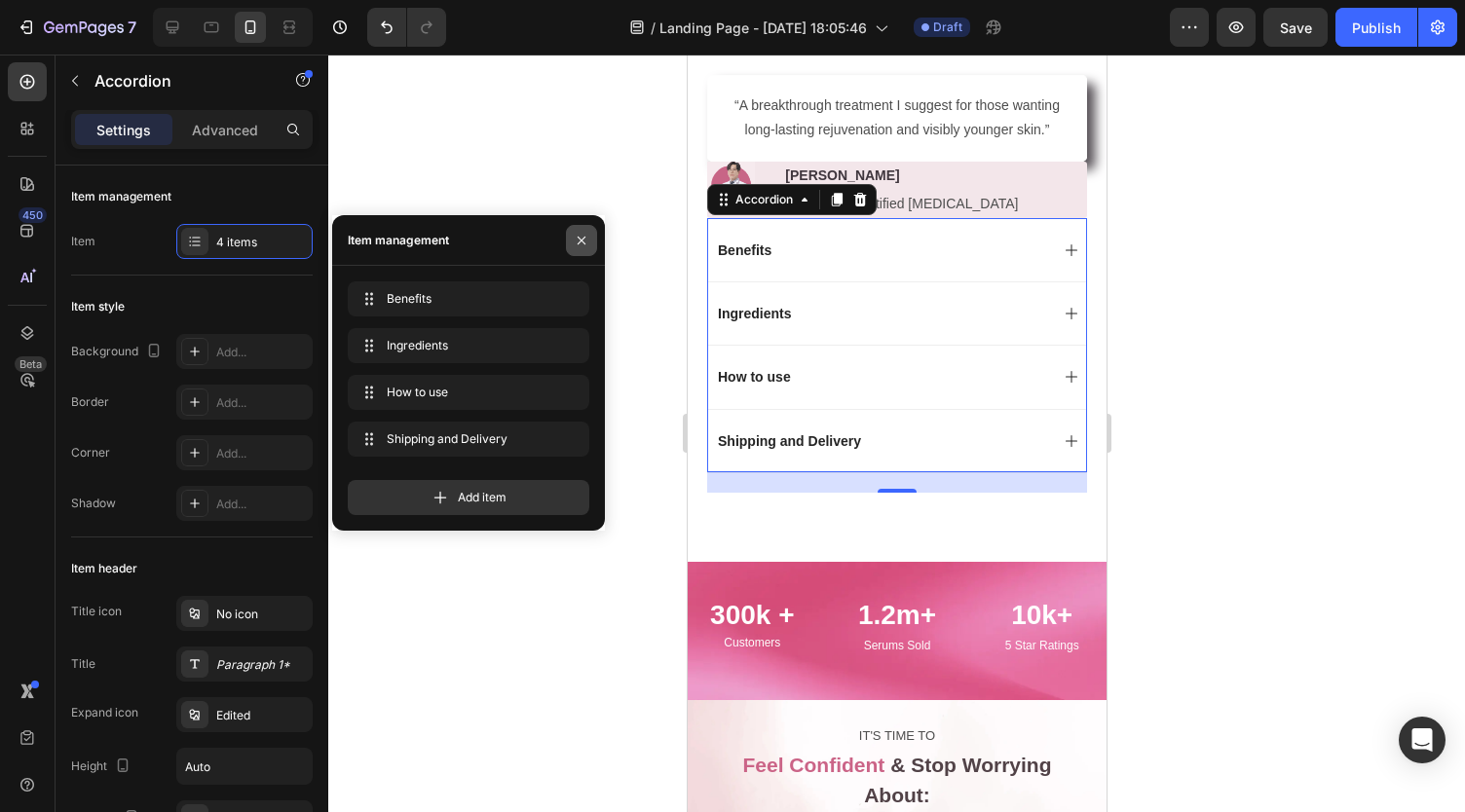
click at [584, 232] on button "button" at bounding box center [580, 240] width 31 height 31
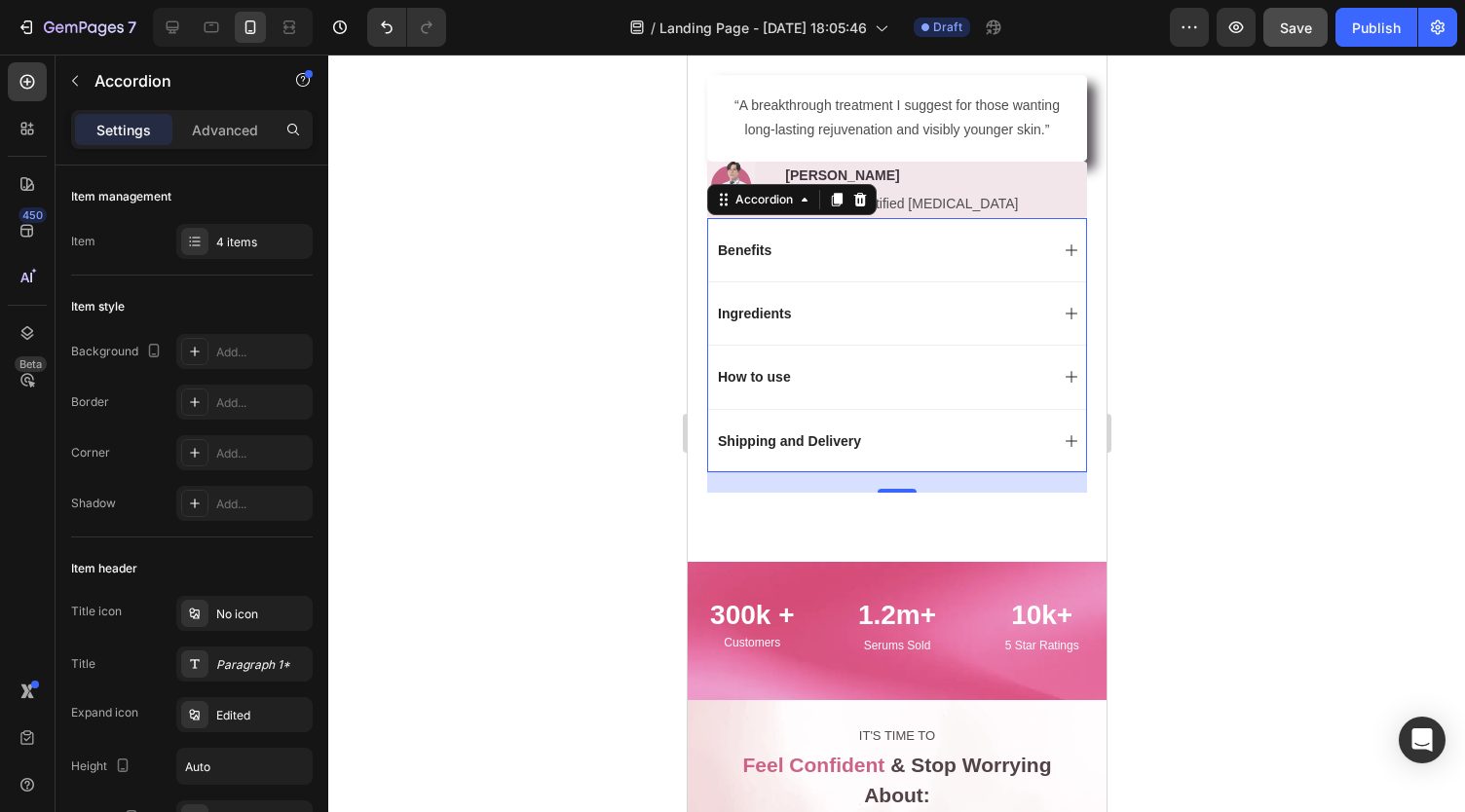
click at [1290, 25] on span "Save" at bounding box center [1295, 28] width 32 height 17
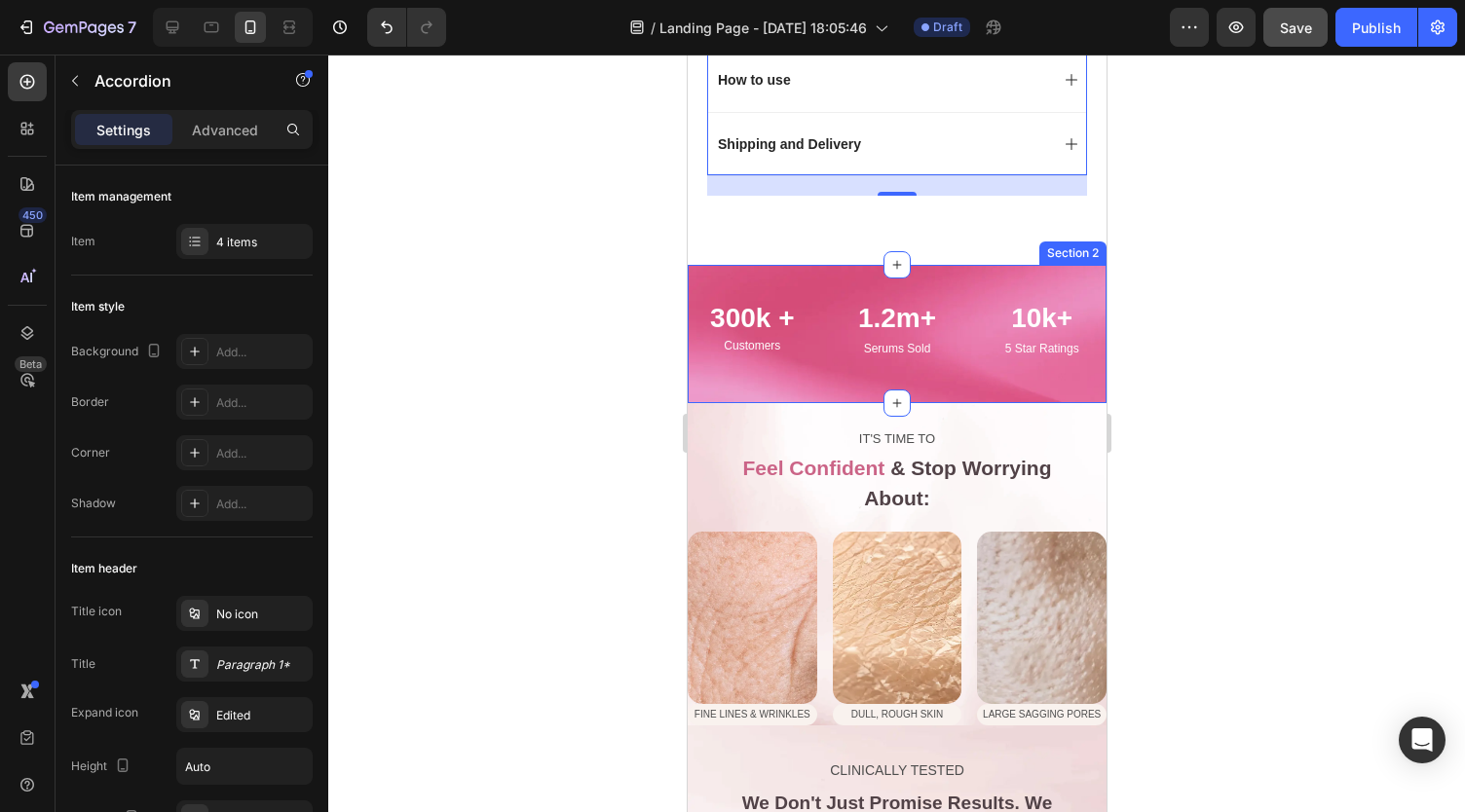
click at [816, 283] on div "300k + Text Block Customers Text Block 1.2m+ Text Block Serums Sold Text Block …" at bounding box center [896, 333] width 419 height 138
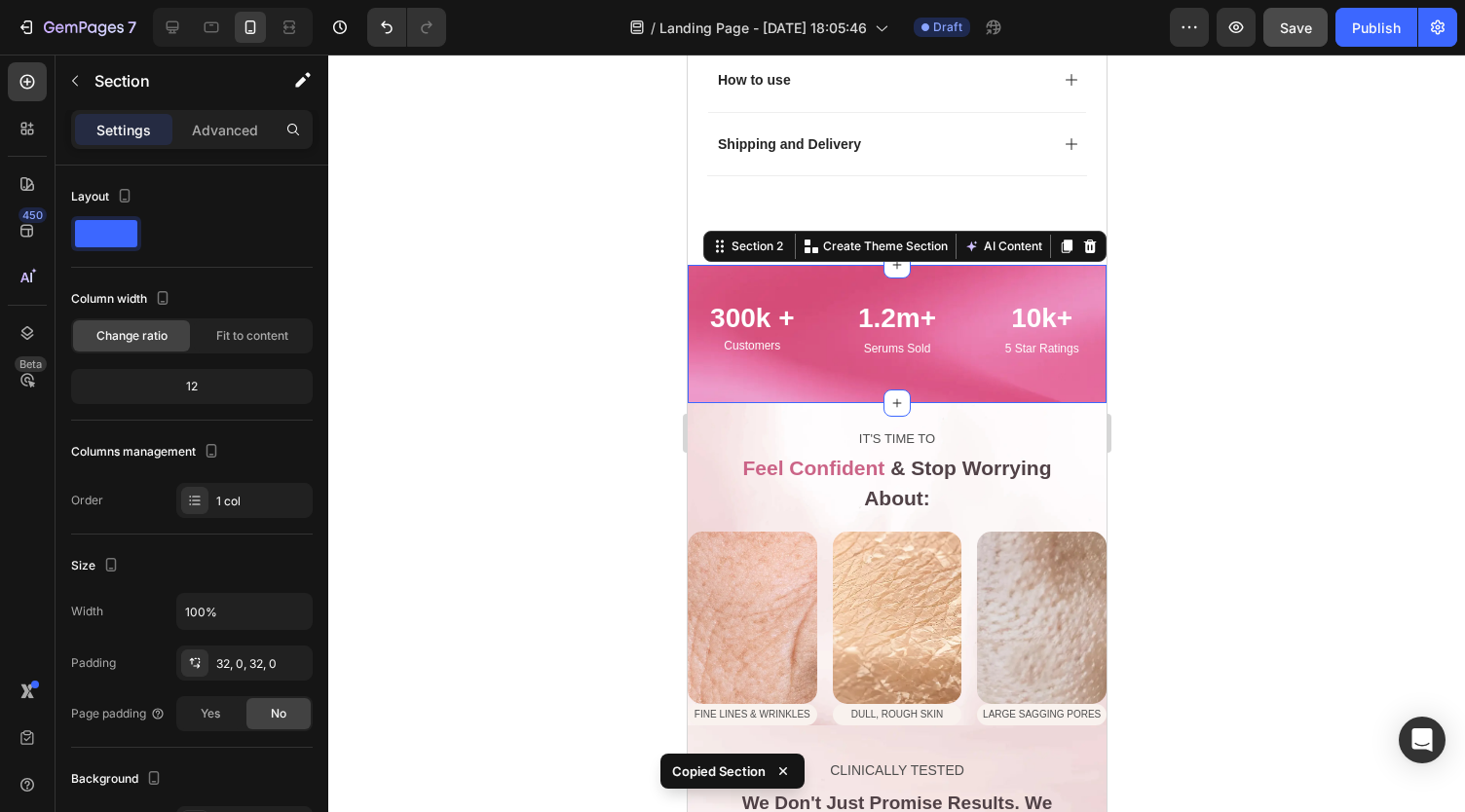
click at [579, 310] on div at bounding box center [897, 433] width 1137 height 757
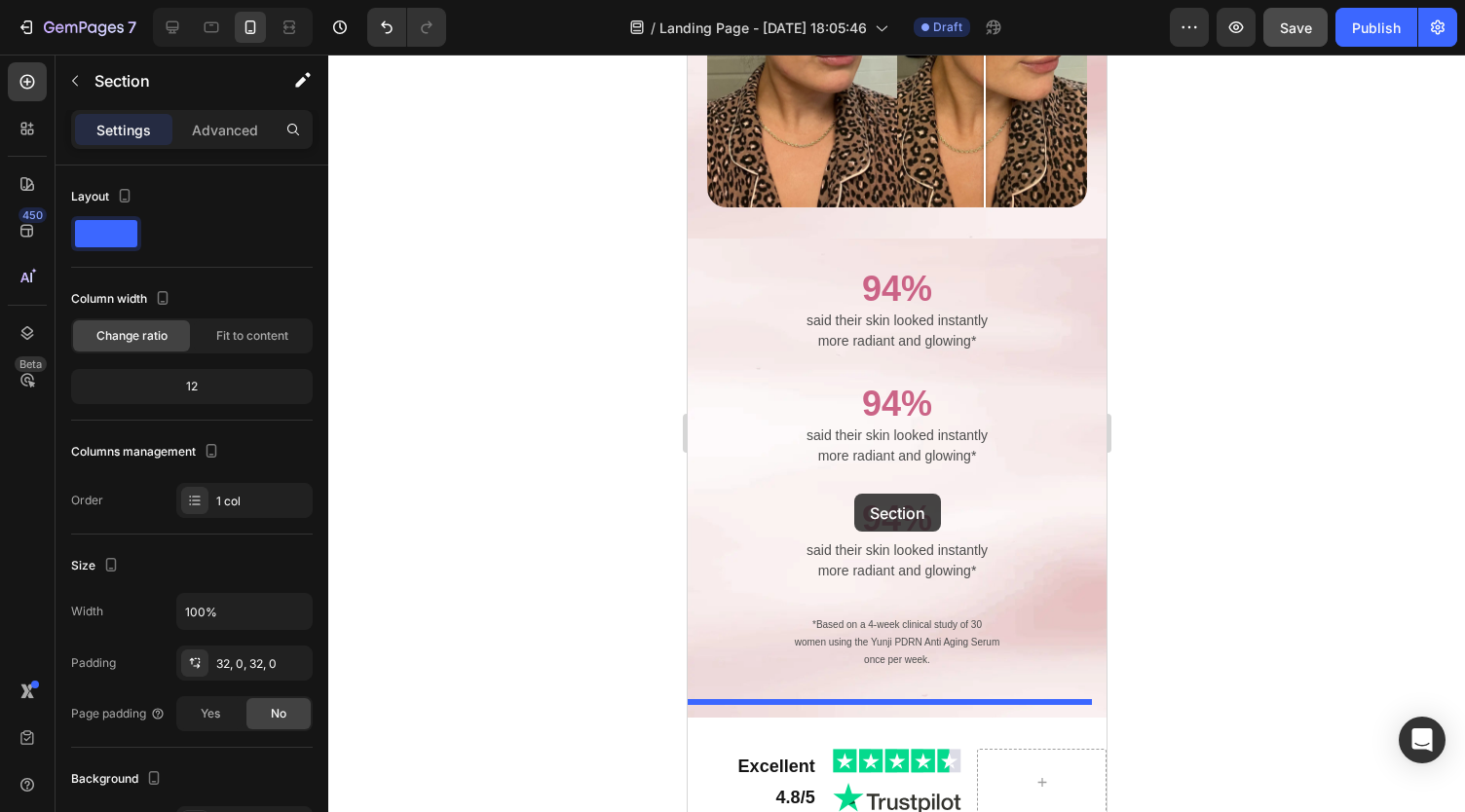
scroll to position [2562, 0]
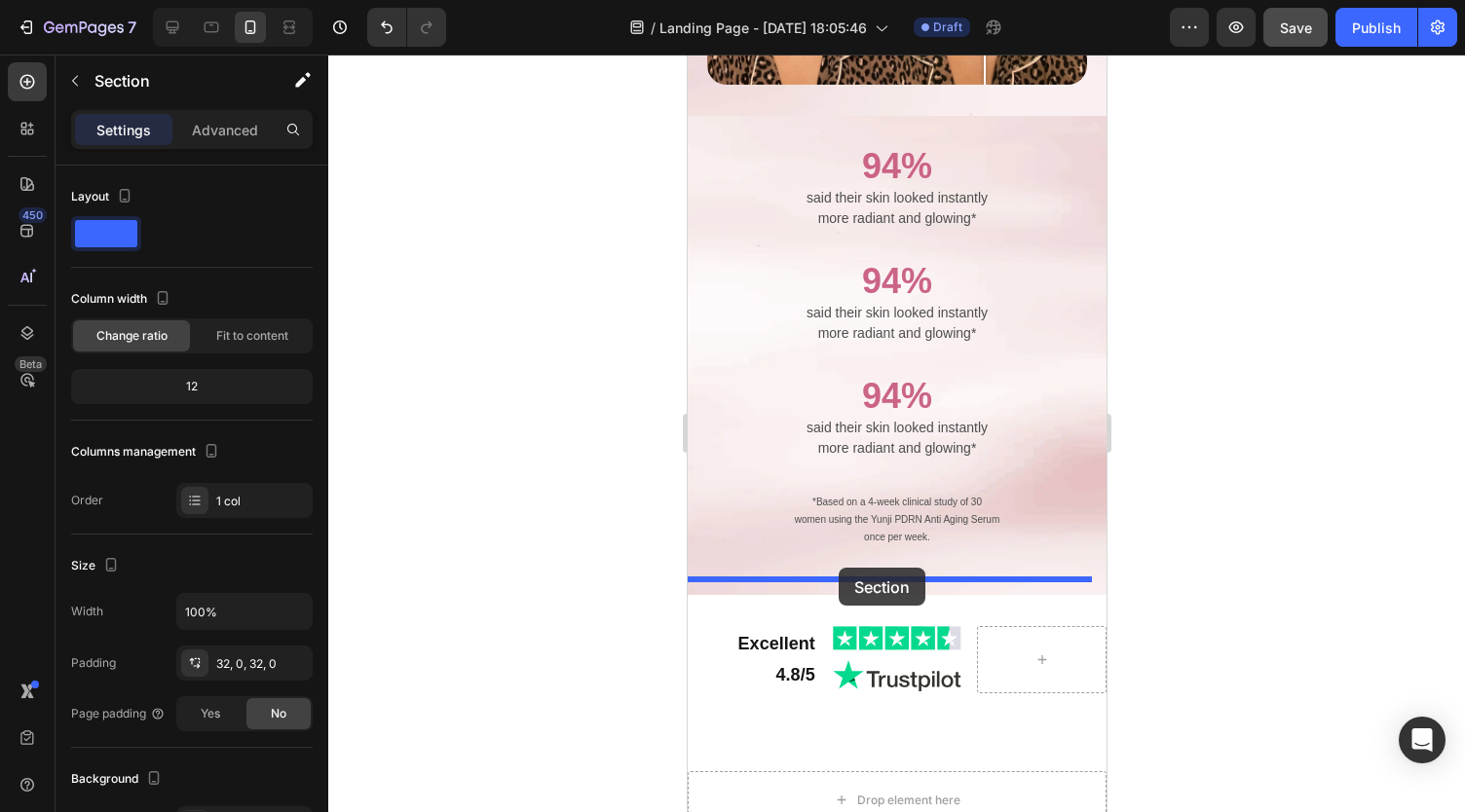
drag, startPoint x: 821, startPoint y: 288, endPoint x: 837, endPoint y: 568, distance: 280.5
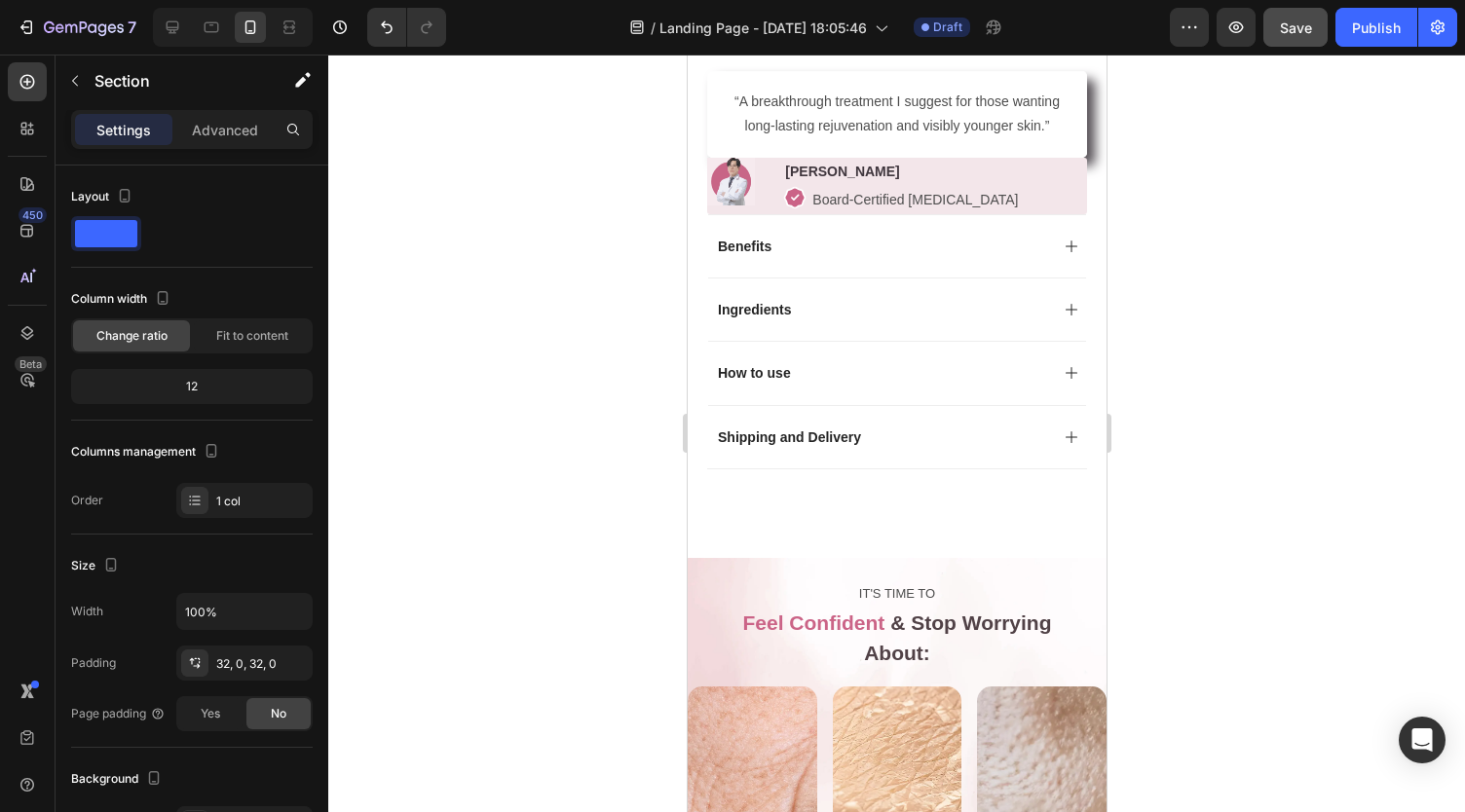
scroll to position [1202, 0]
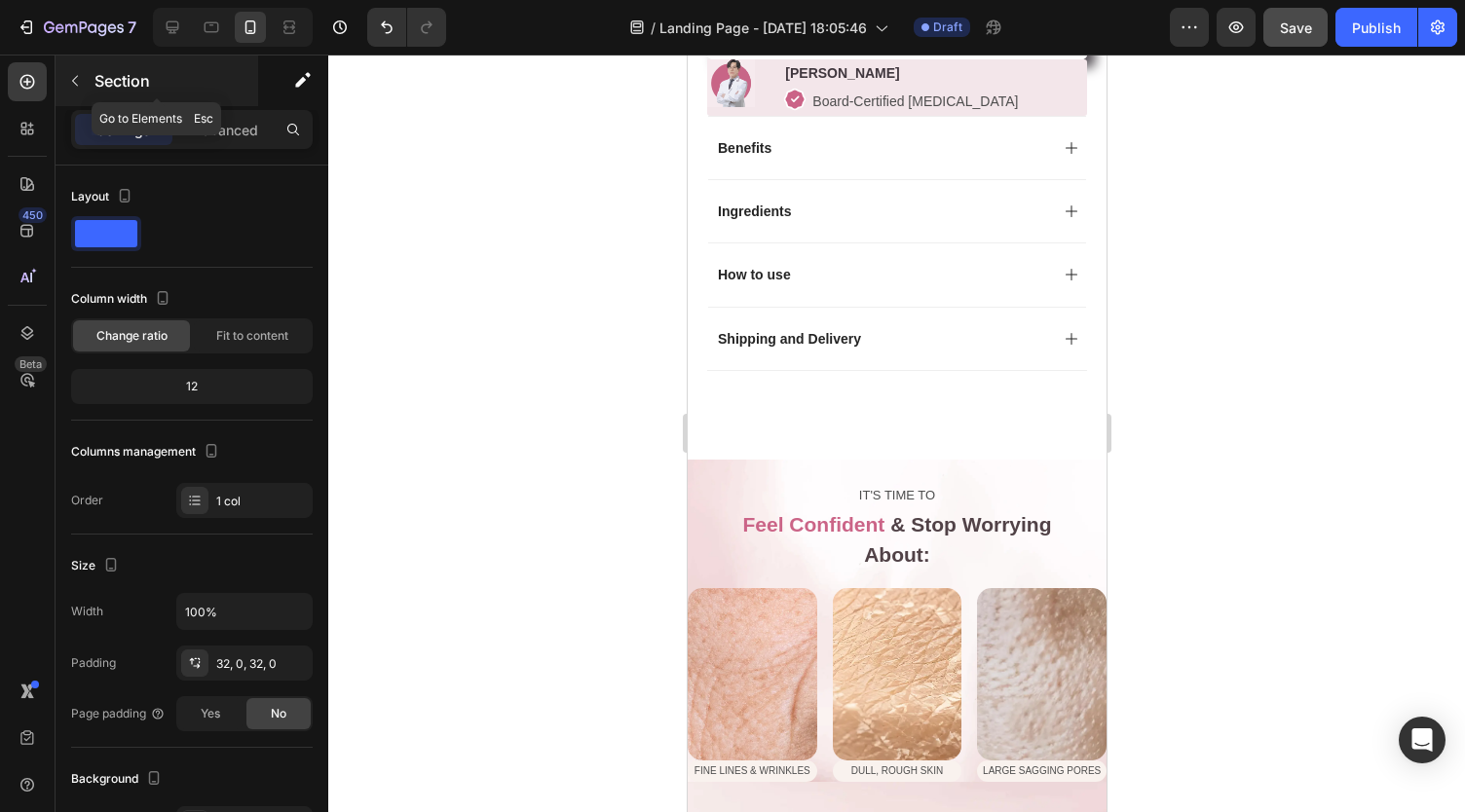
click at [70, 80] on icon "button" at bounding box center [75, 81] width 16 height 16
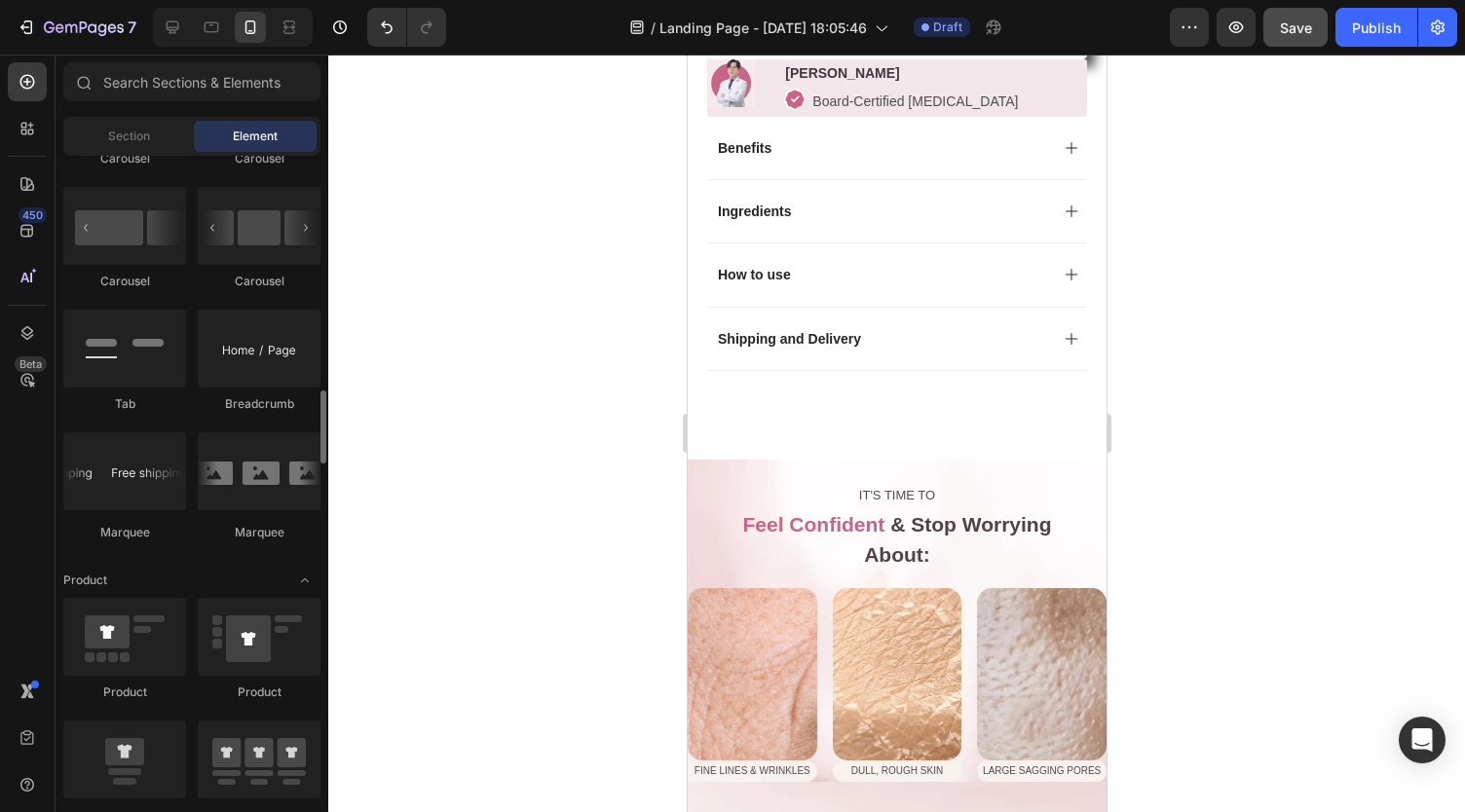
scroll to position [2081, 0]
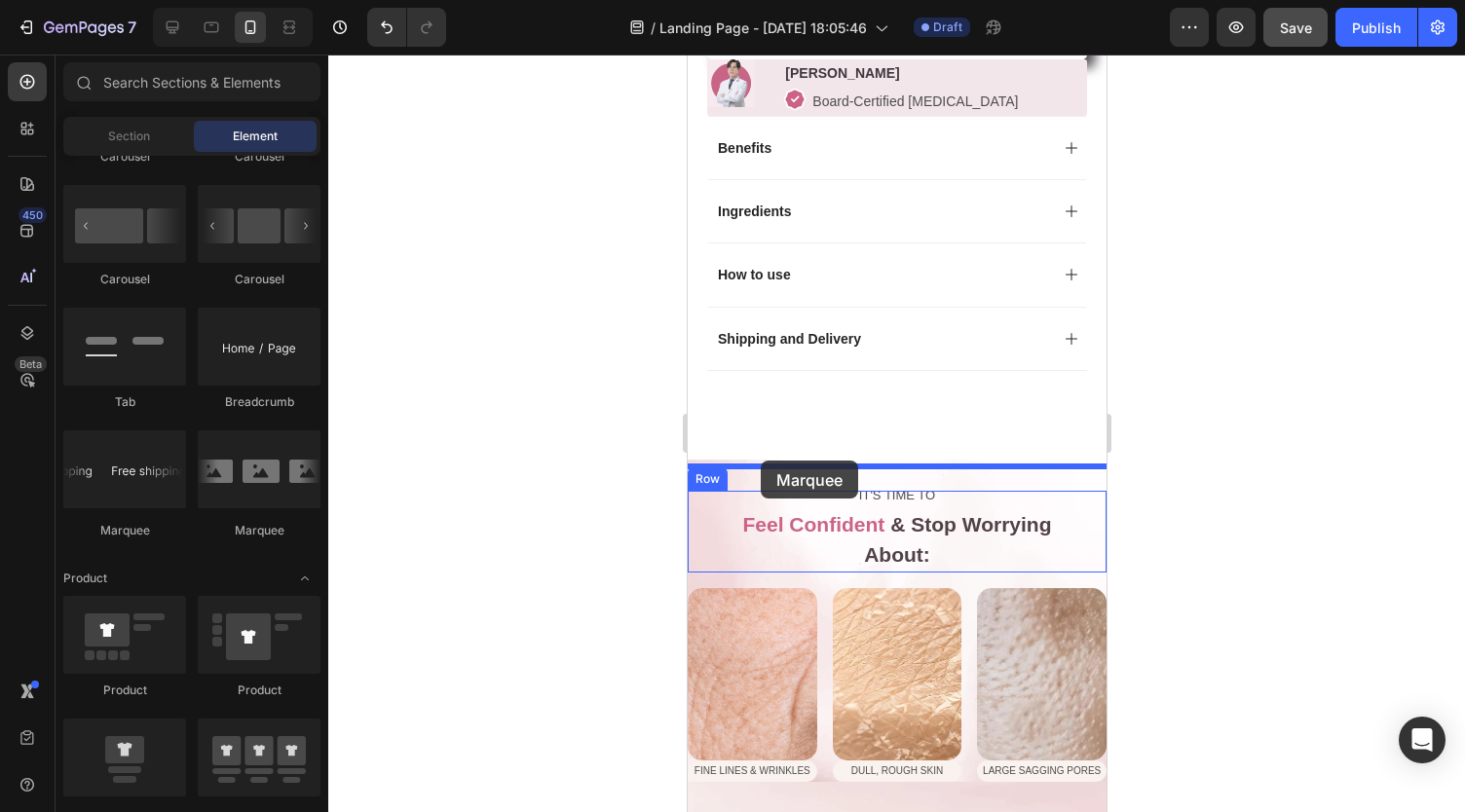
drag, startPoint x: 1019, startPoint y: 542, endPoint x: 760, endPoint y: 460, distance: 271.7
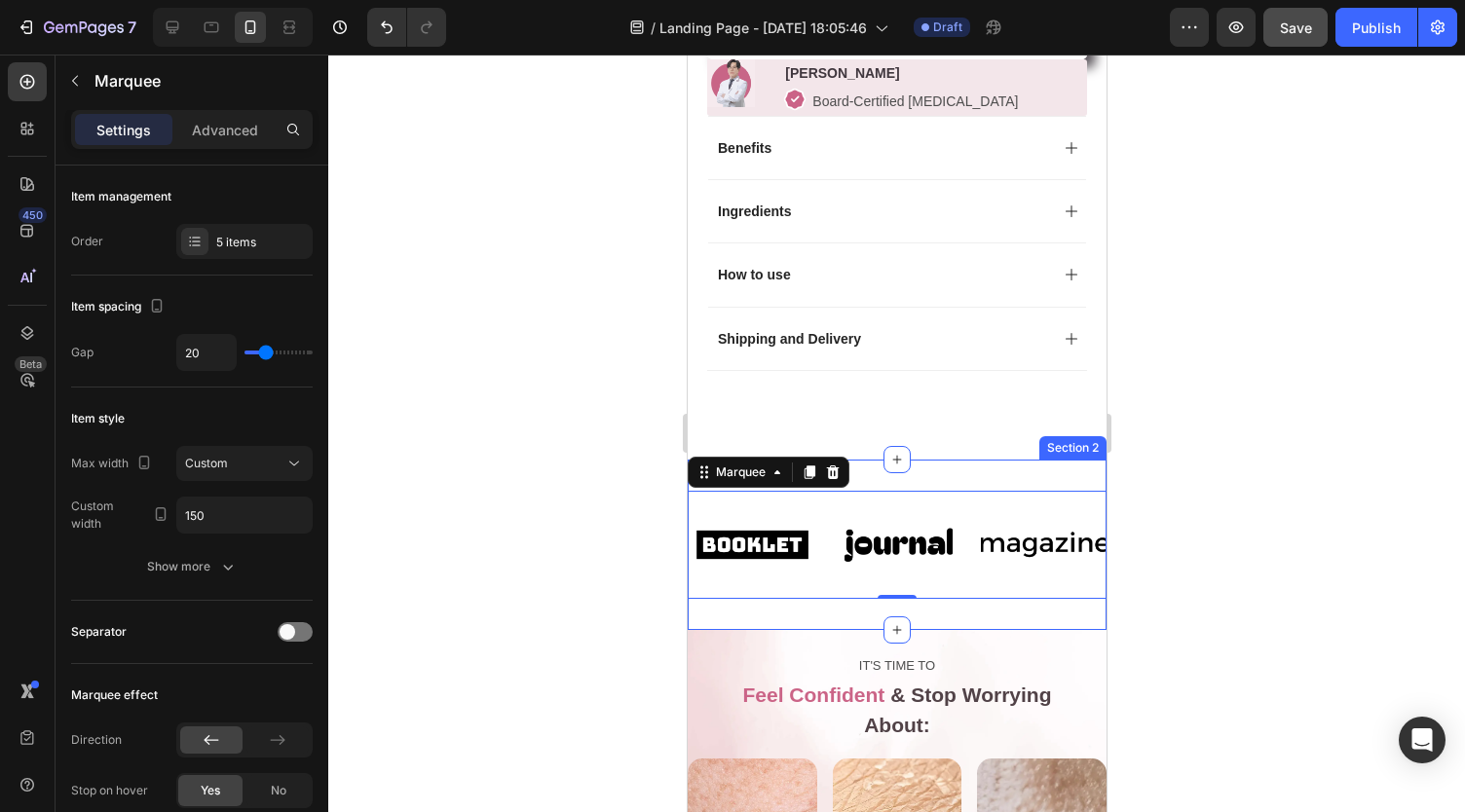
click at [903, 478] on div "Image Image Image Image Image Image Image Image Image Image Marquee 0 Section 2" at bounding box center [896, 544] width 419 height 171
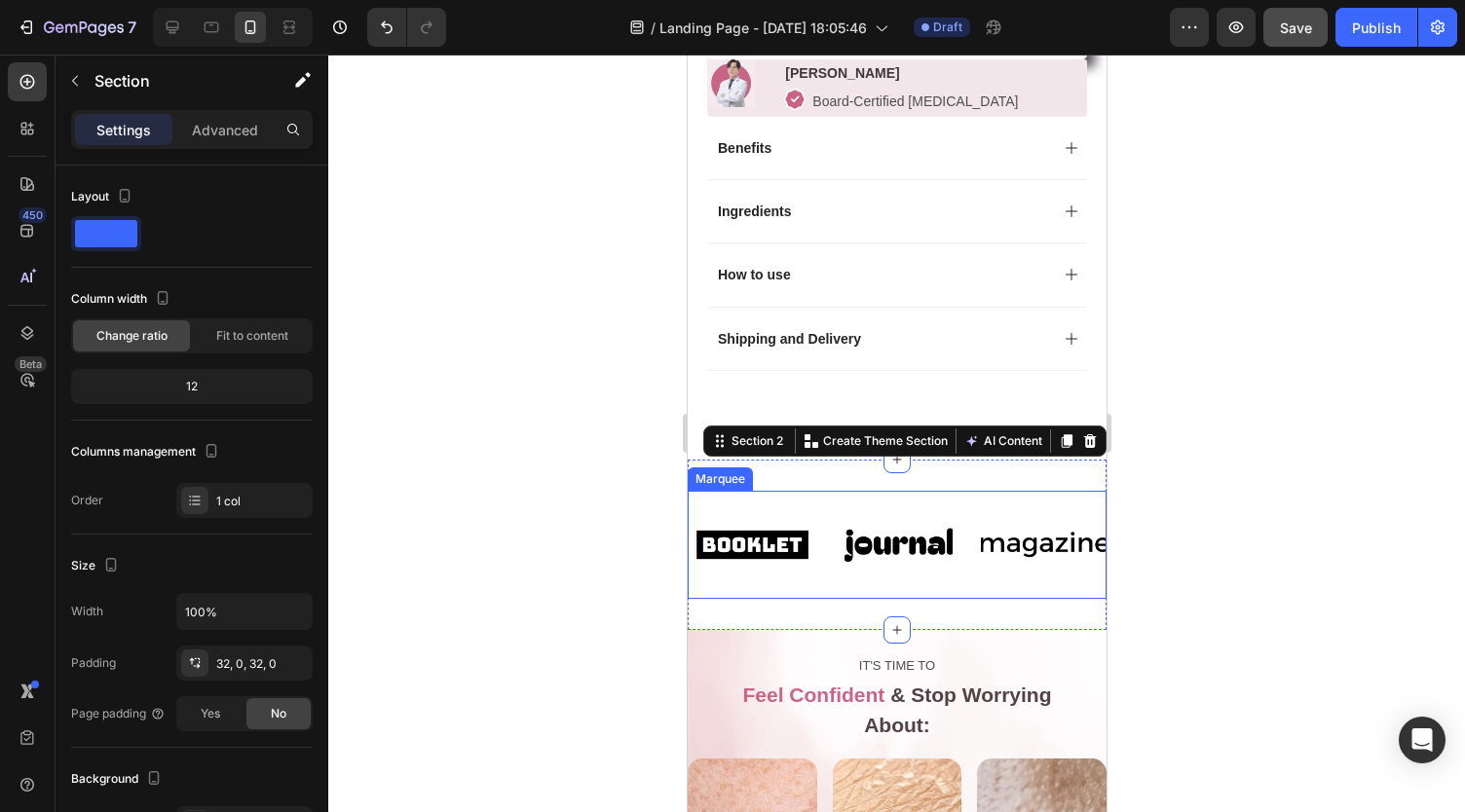
click at [788, 507] on div "Image Image Image Image Image Image Image Image Image Image Marquee" at bounding box center [896, 544] width 419 height 108
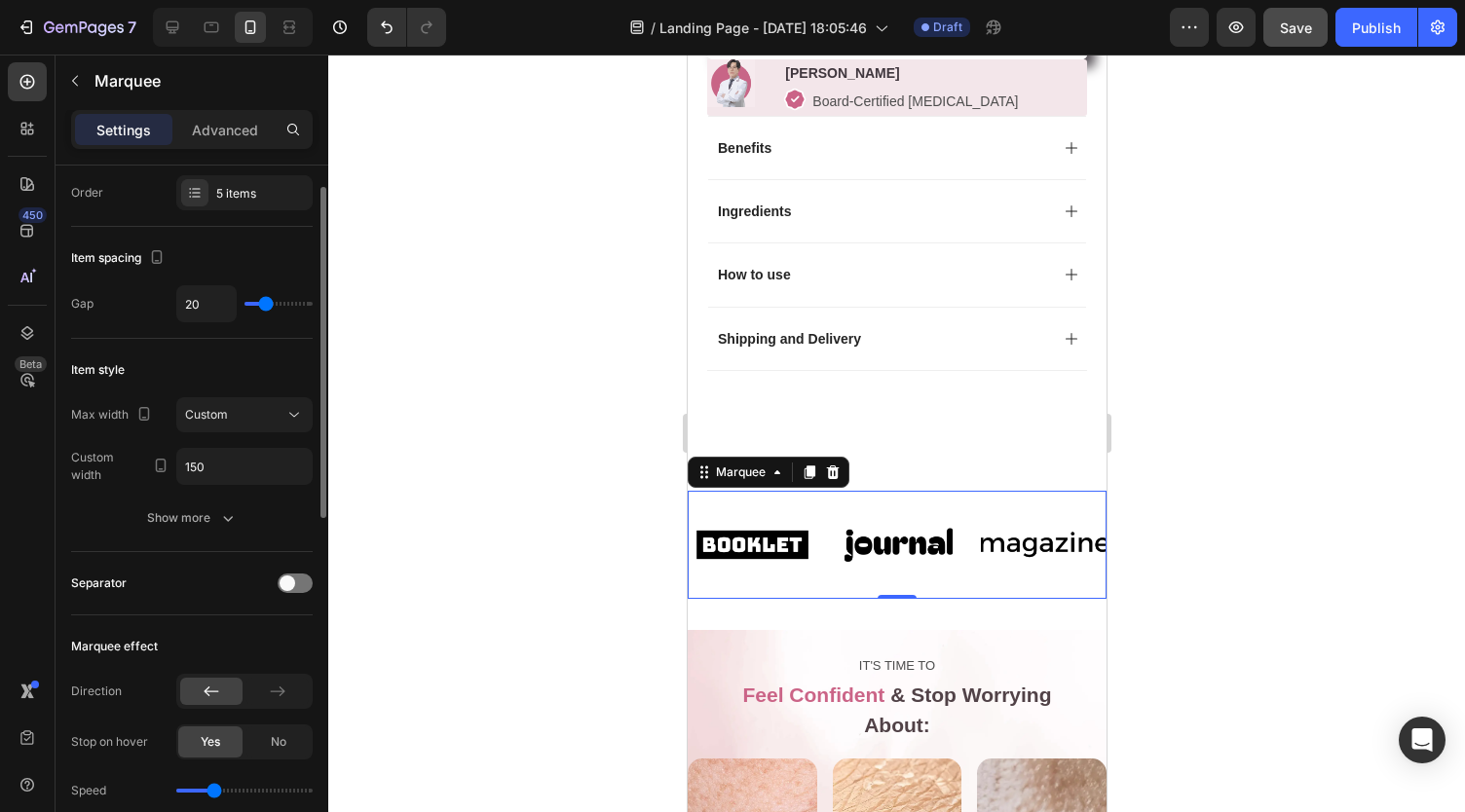
scroll to position [48, 0]
click at [189, 524] on div "Show more" at bounding box center [191, 519] width 90 height 20
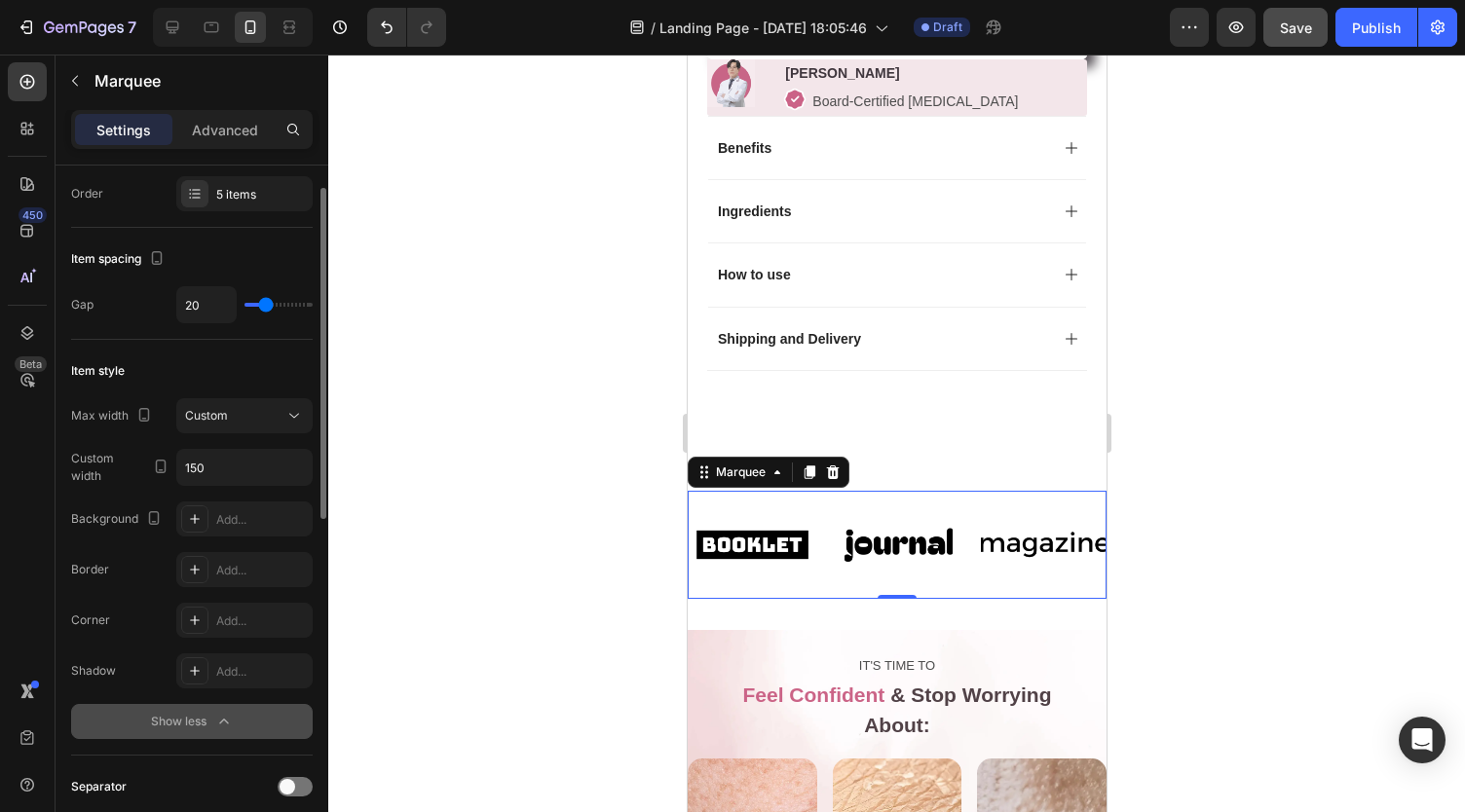
scroll to position [192, 0]
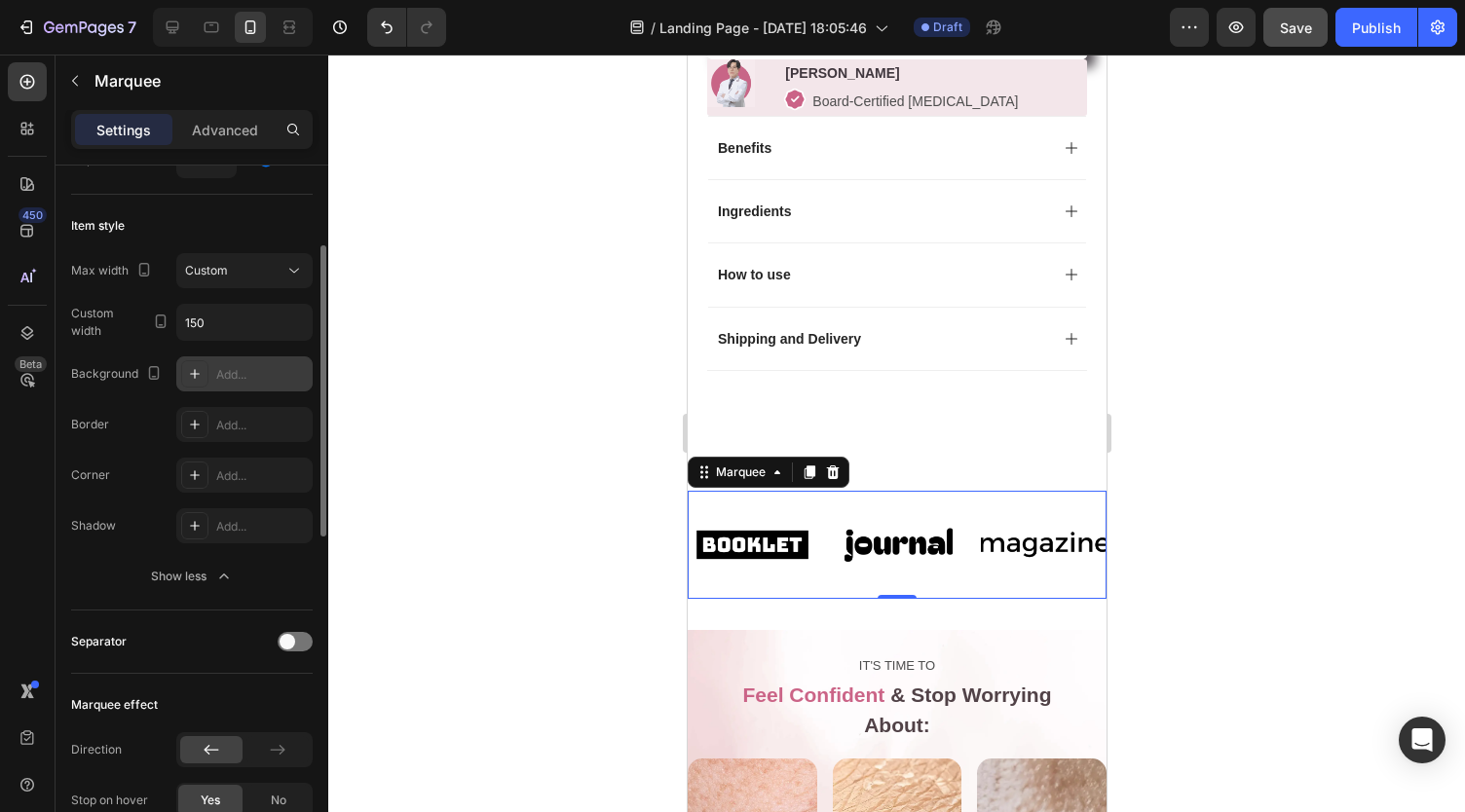
click at [234, 379] on div "Add..." at bounding box center [262, 375] width 91 height 18
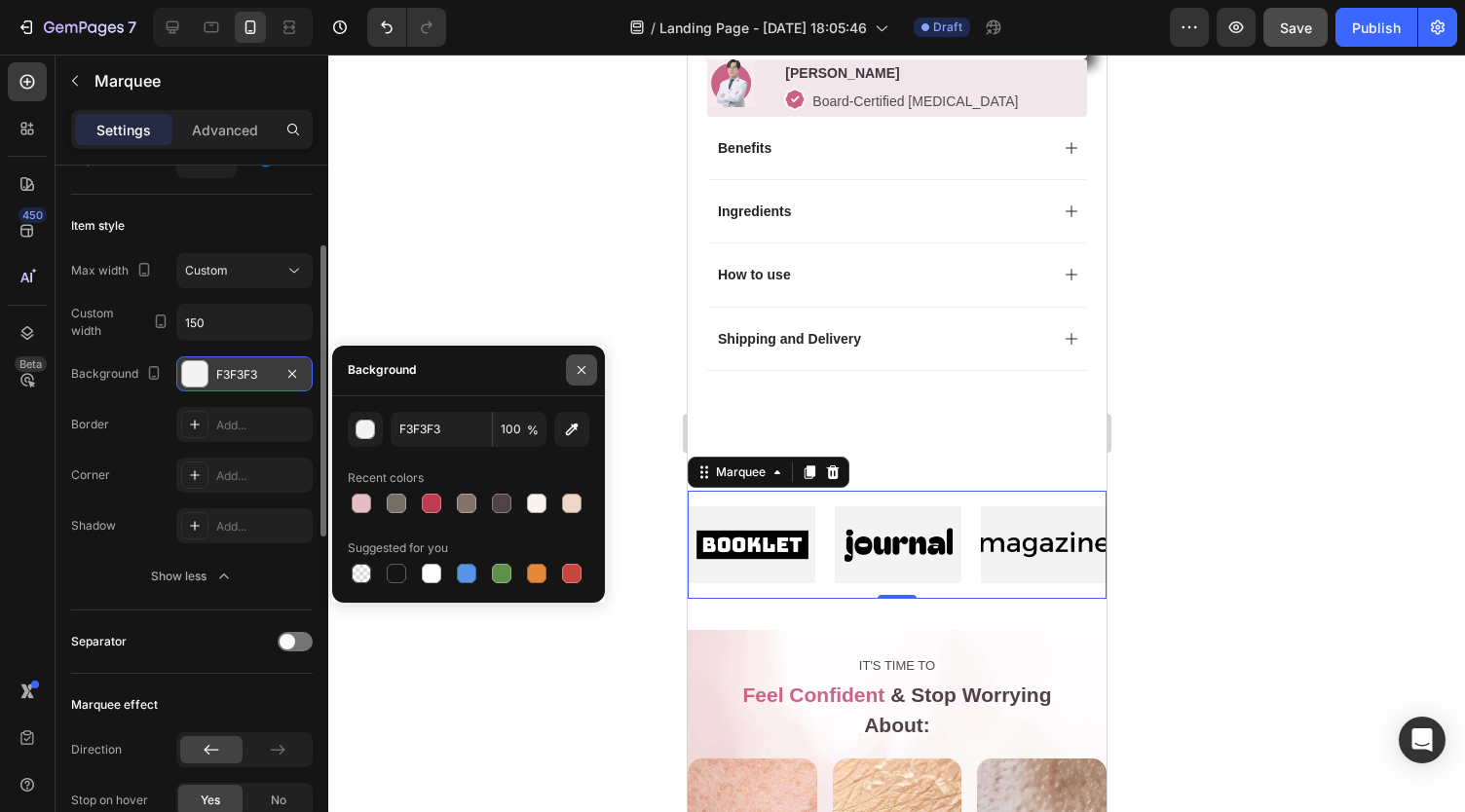
click at [581, 376] on icon "button" at bounding box center [581, 370] width 16 height 16
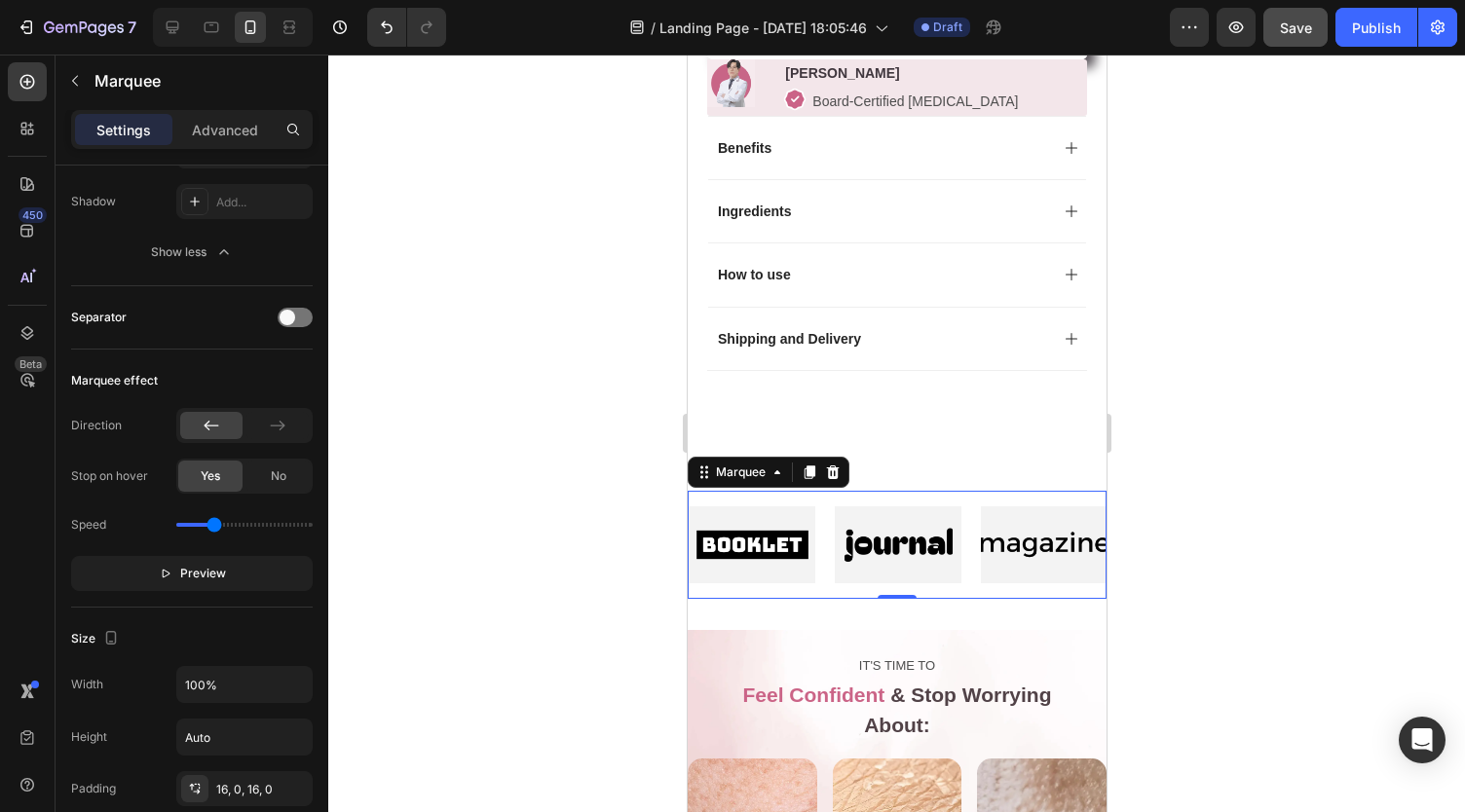
scroll to position [0, 0]
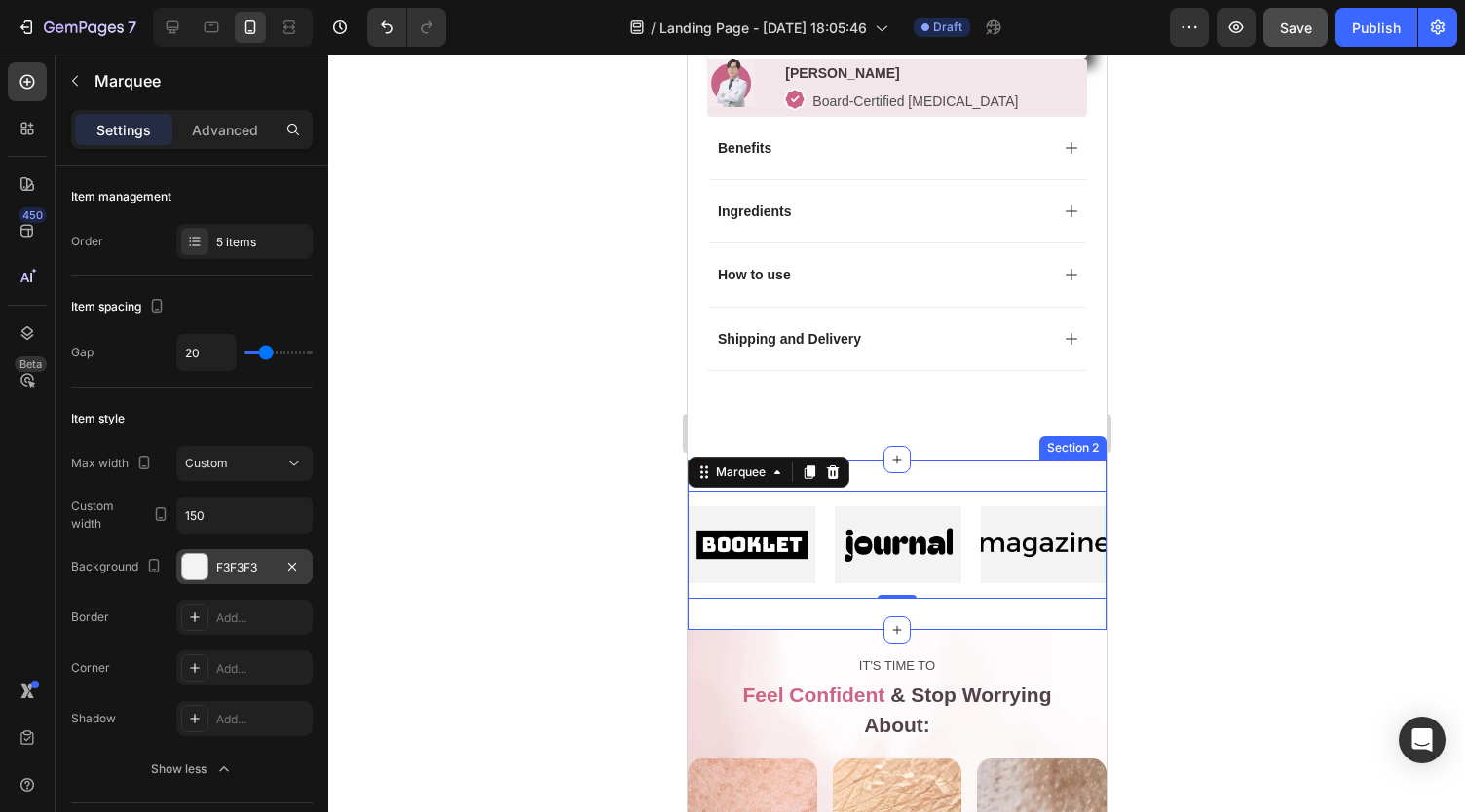
click at [950, 473] on div "Image Image Image Image Image Image Image Image Image Image Marquee 0 Section 2" at bounding box center [896, 544] width 419 height 171
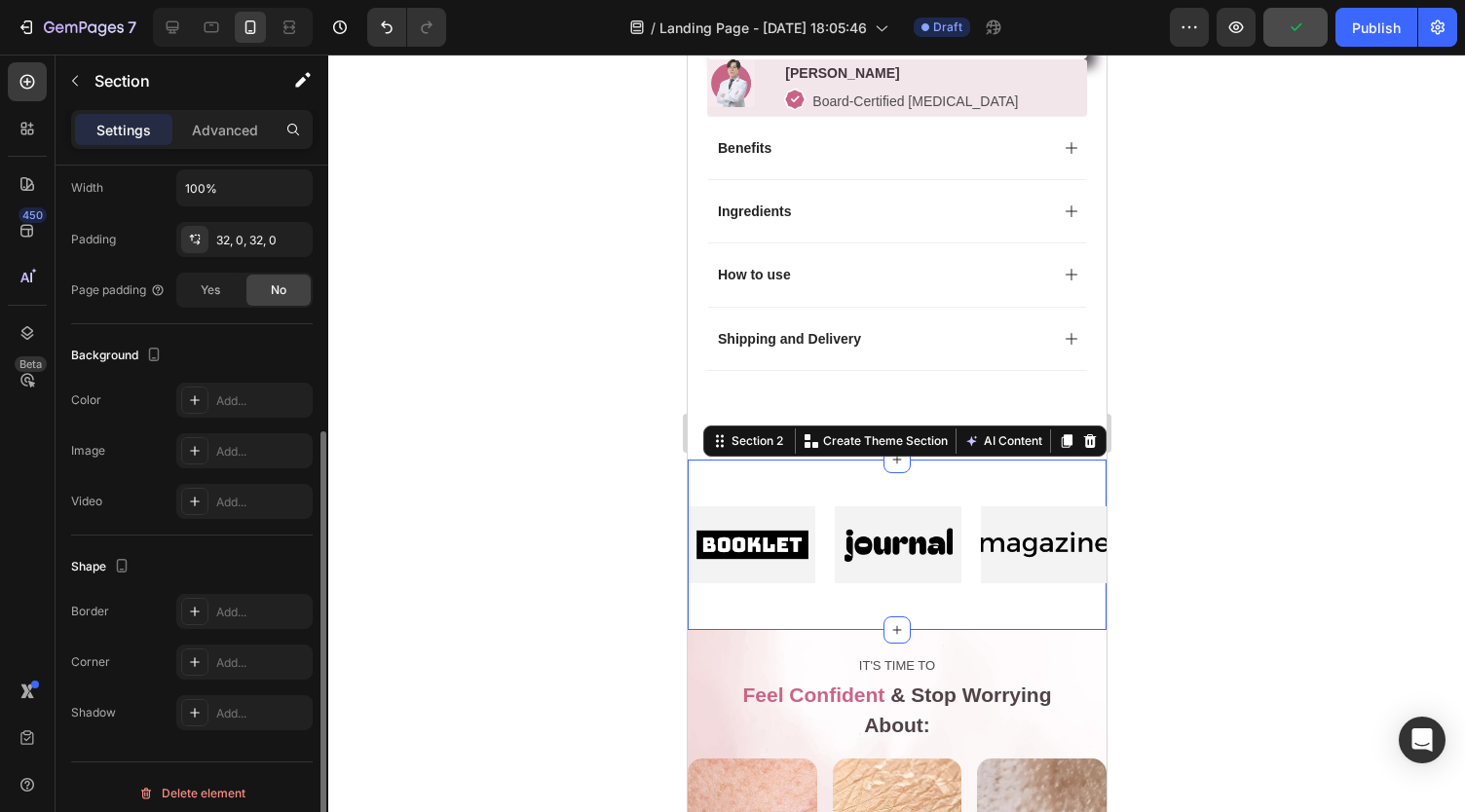
scroll to position [425, 0]
click at [236, 441] on div "Add..." at bounding box center [262, 450] width 91 height 18
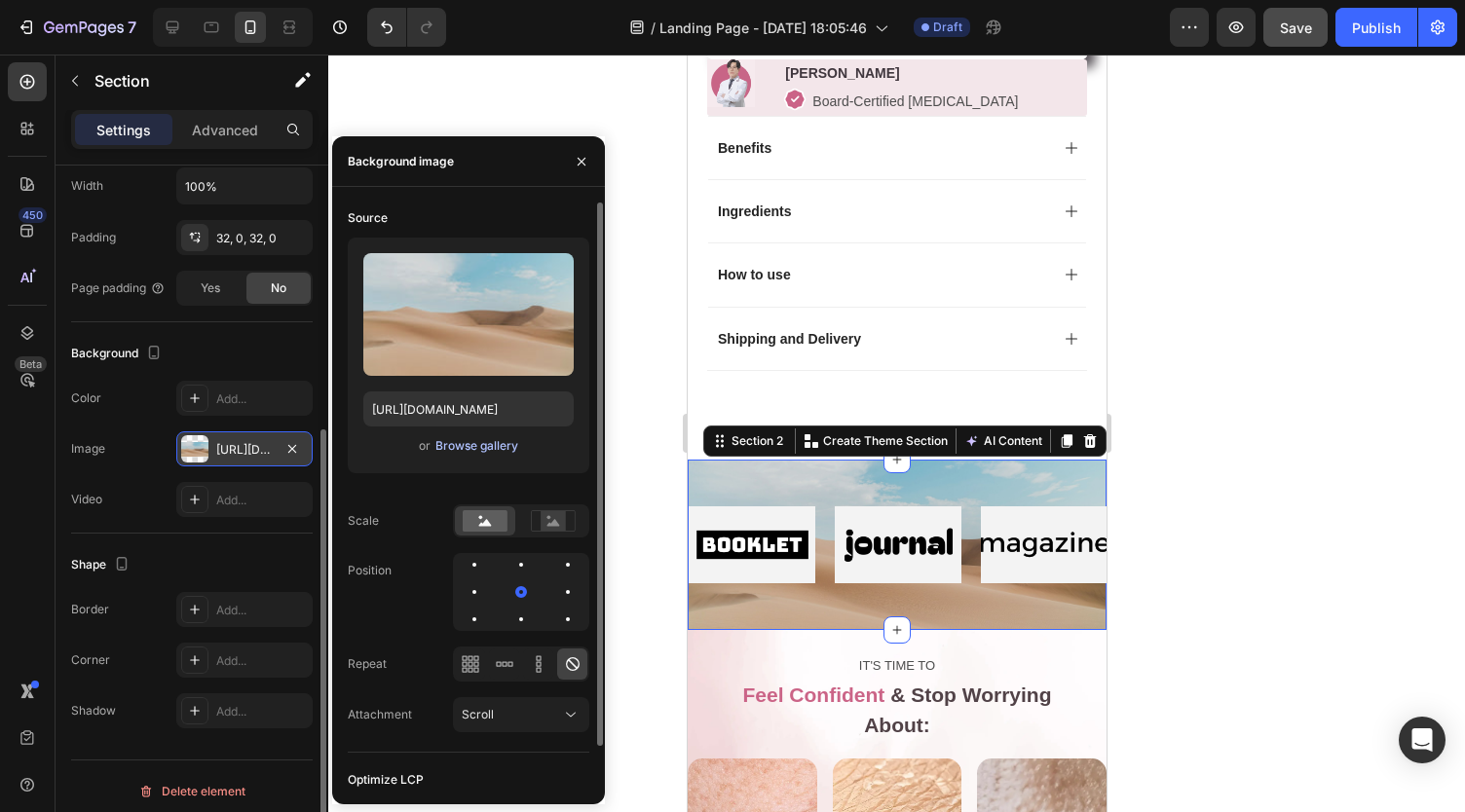
click at [459, 443] on div "Browse gallery" at bounding box center [476, 446] width 82 height 18
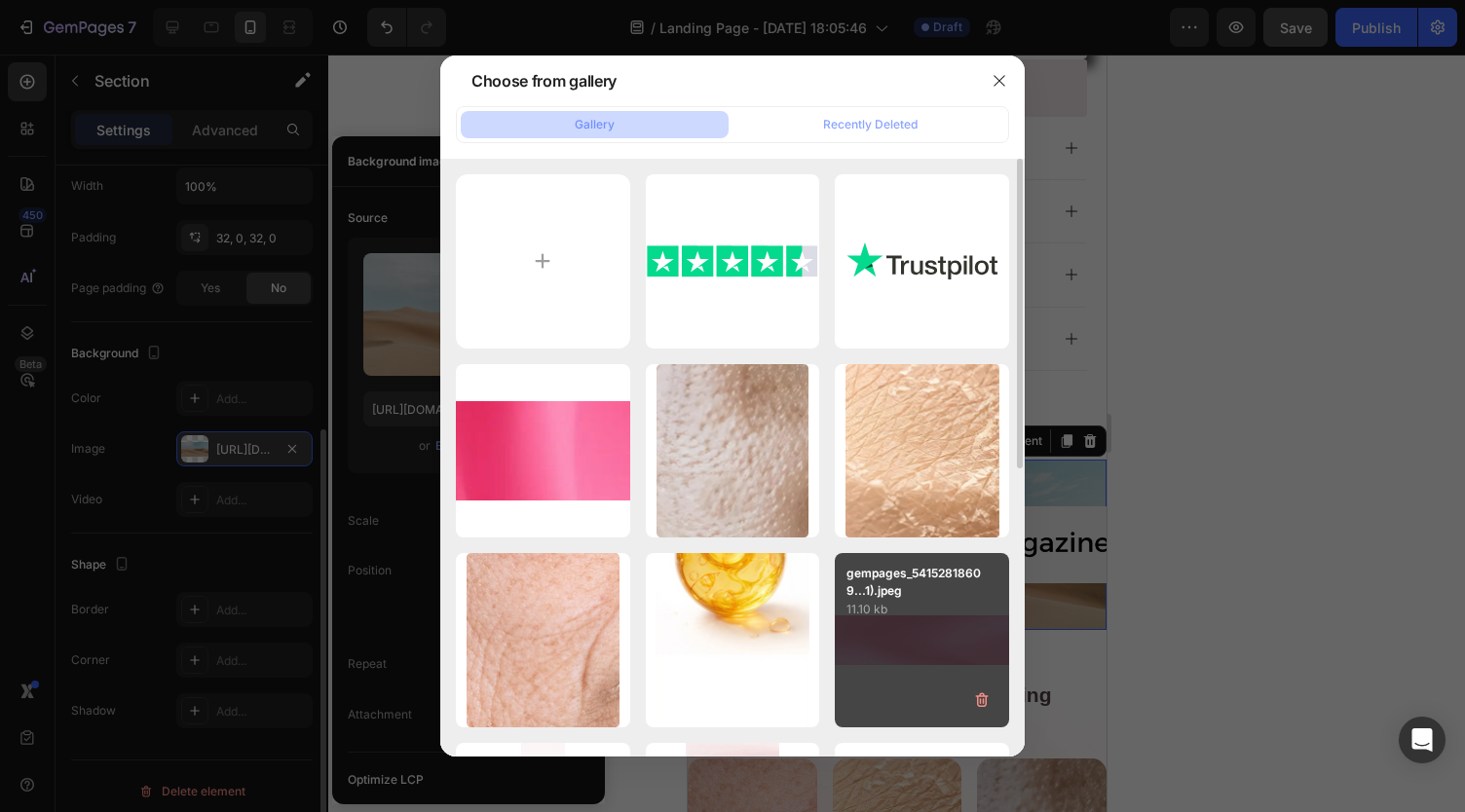
click at [852, 641] on div "gempages_54152818609...1).jpeg 11.10 kb" at bounding box center [921, 640] width 175 height 174
type input "https://cdn.shopify.com/s/files/1/0959/8520/5560/files/gempages_582387411045057…"
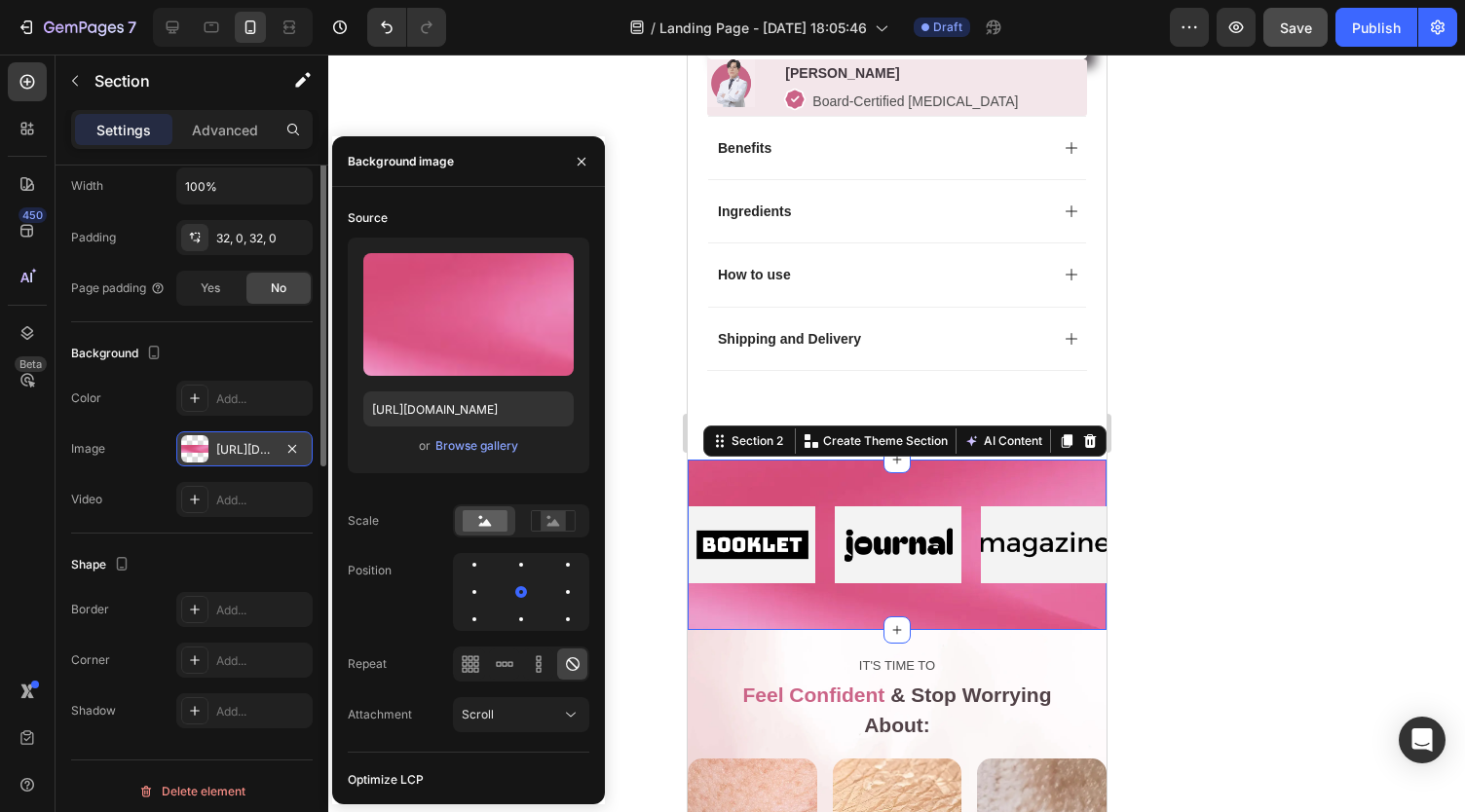
scroll to position [137, 0]
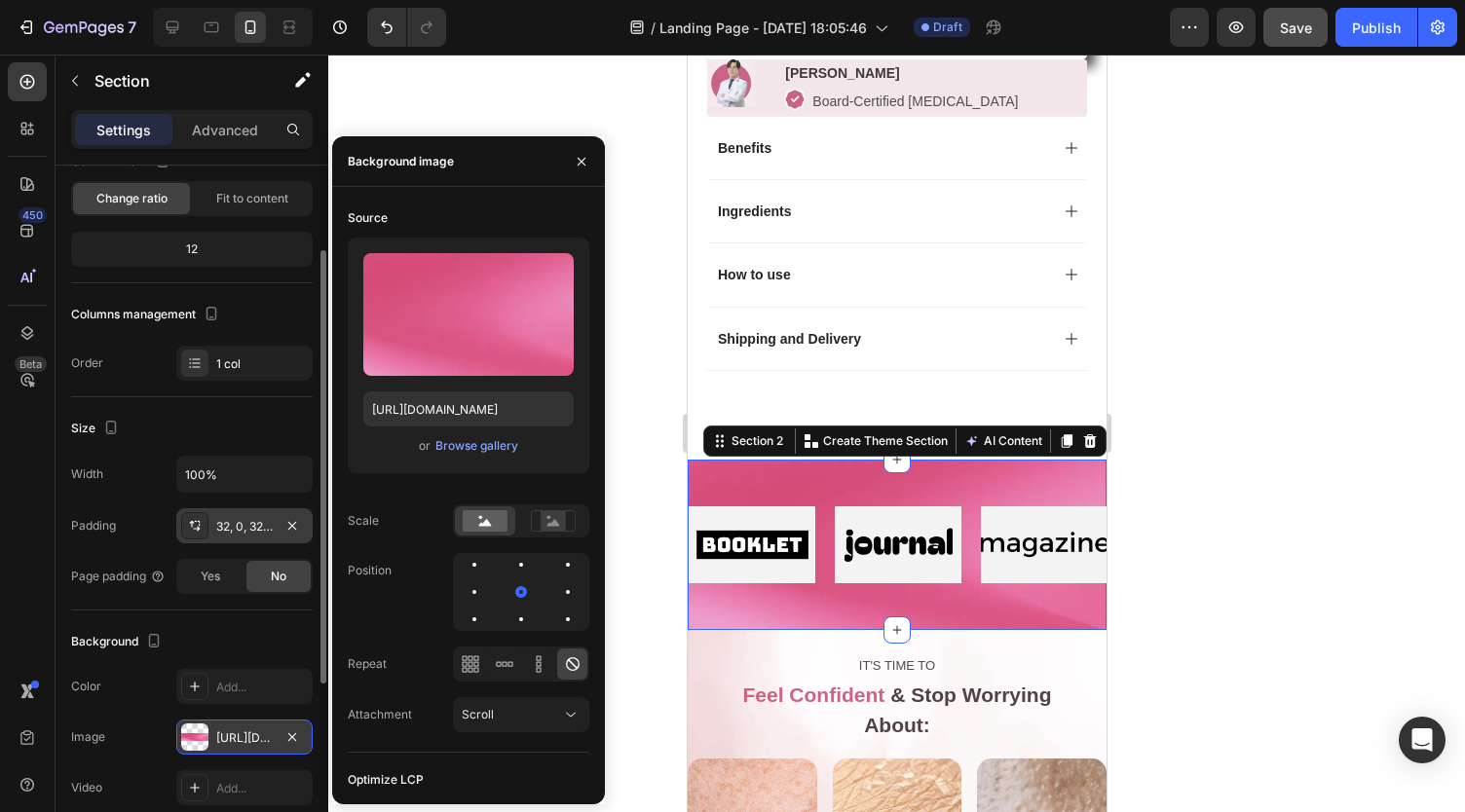
click at [247, 524] on div "32, 0, 32, 0" at bounding box center [244, 526] width 57 height 18
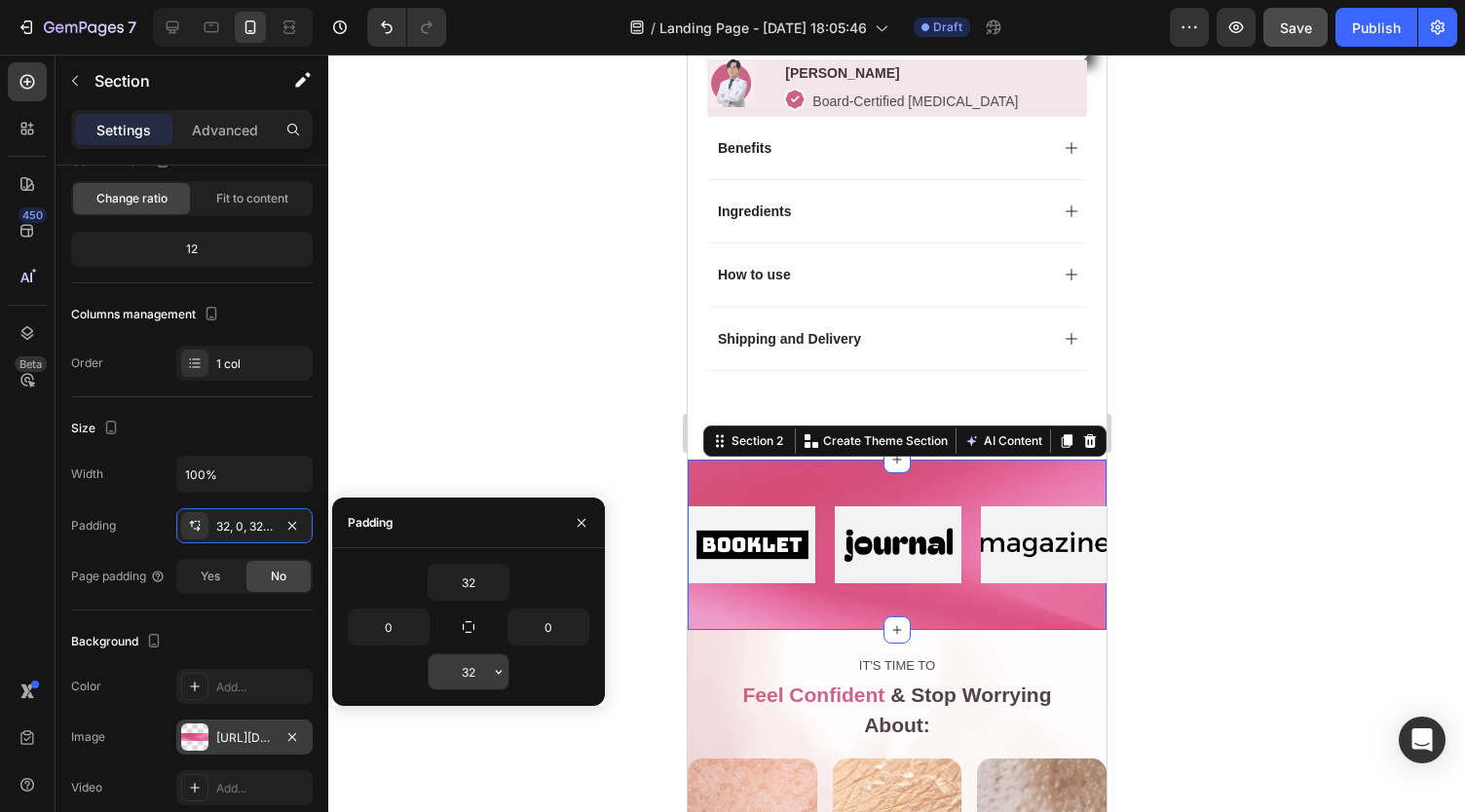
click at [469, 674] on input "32" at bounding box center [468, 671] width 80 height 35
type input "="
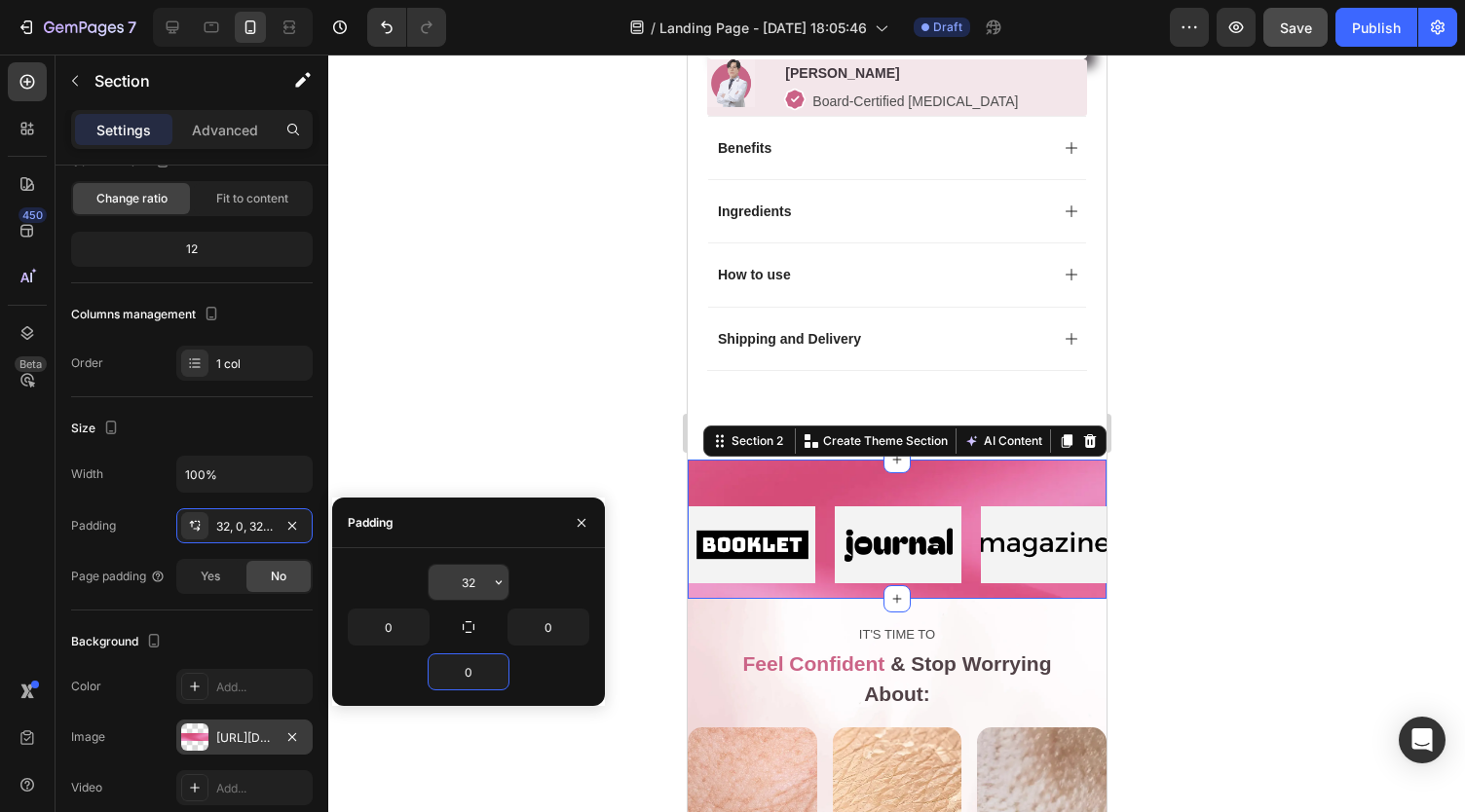
type input "0"
click at [475, 575] on input "32" at bounding box center [468, 581] width 80 height 35
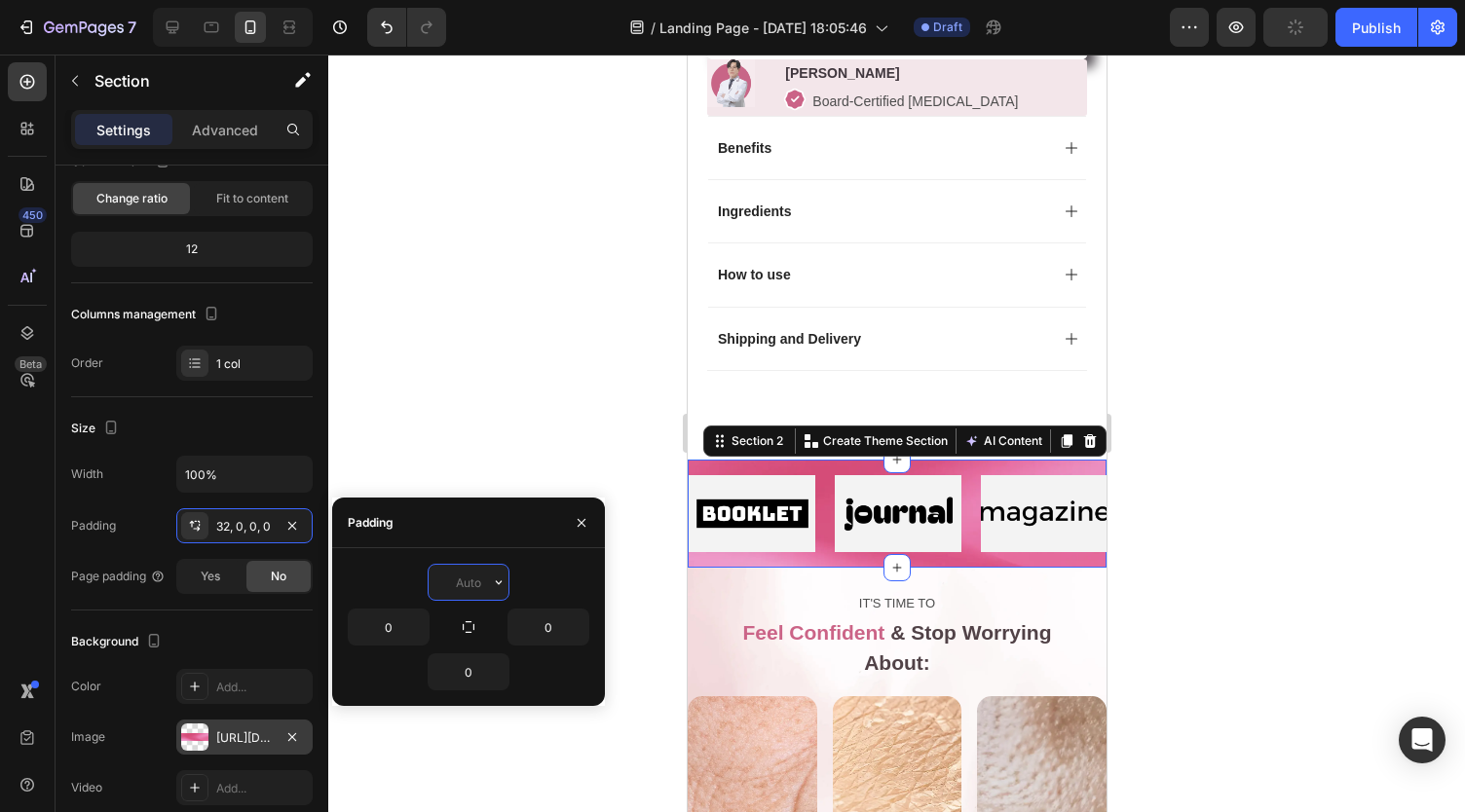
type input "0"
click at [1290, 27] on span "Save" at bounding box center [1295, 28] width 32 height 17
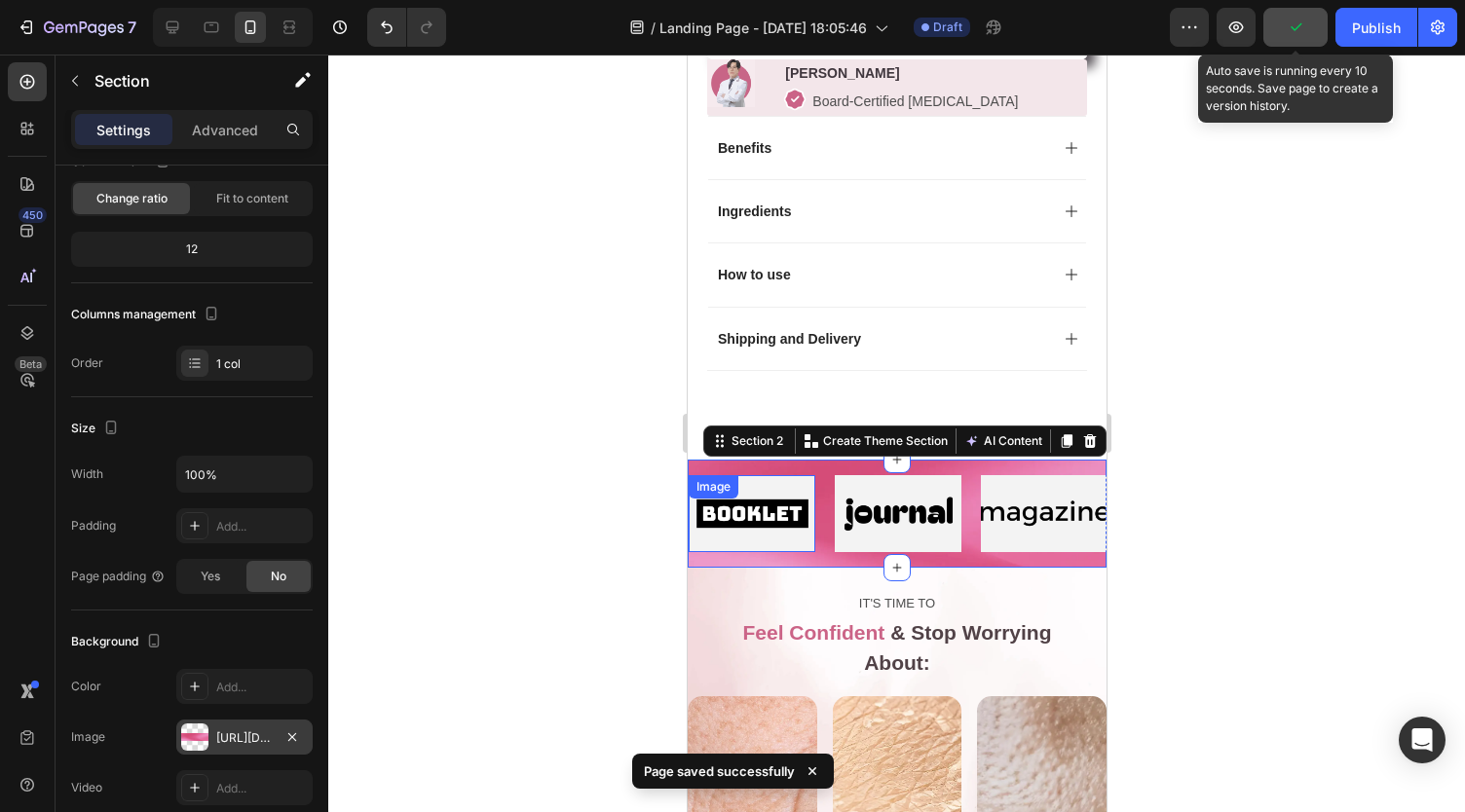
click at [763, 522] on img at bounding box center [751, 514] width 127 height 54
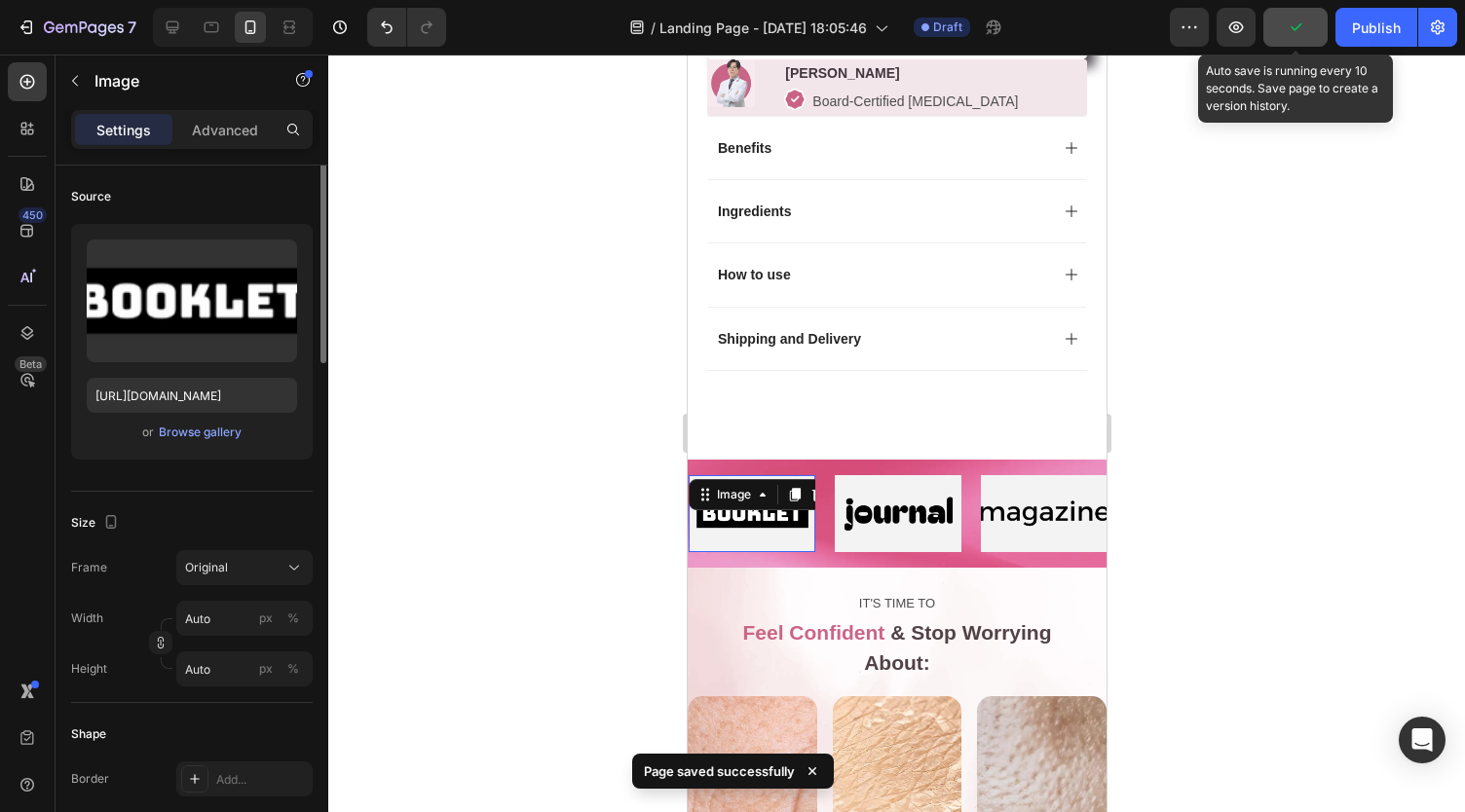
scroll to position [0, 0]
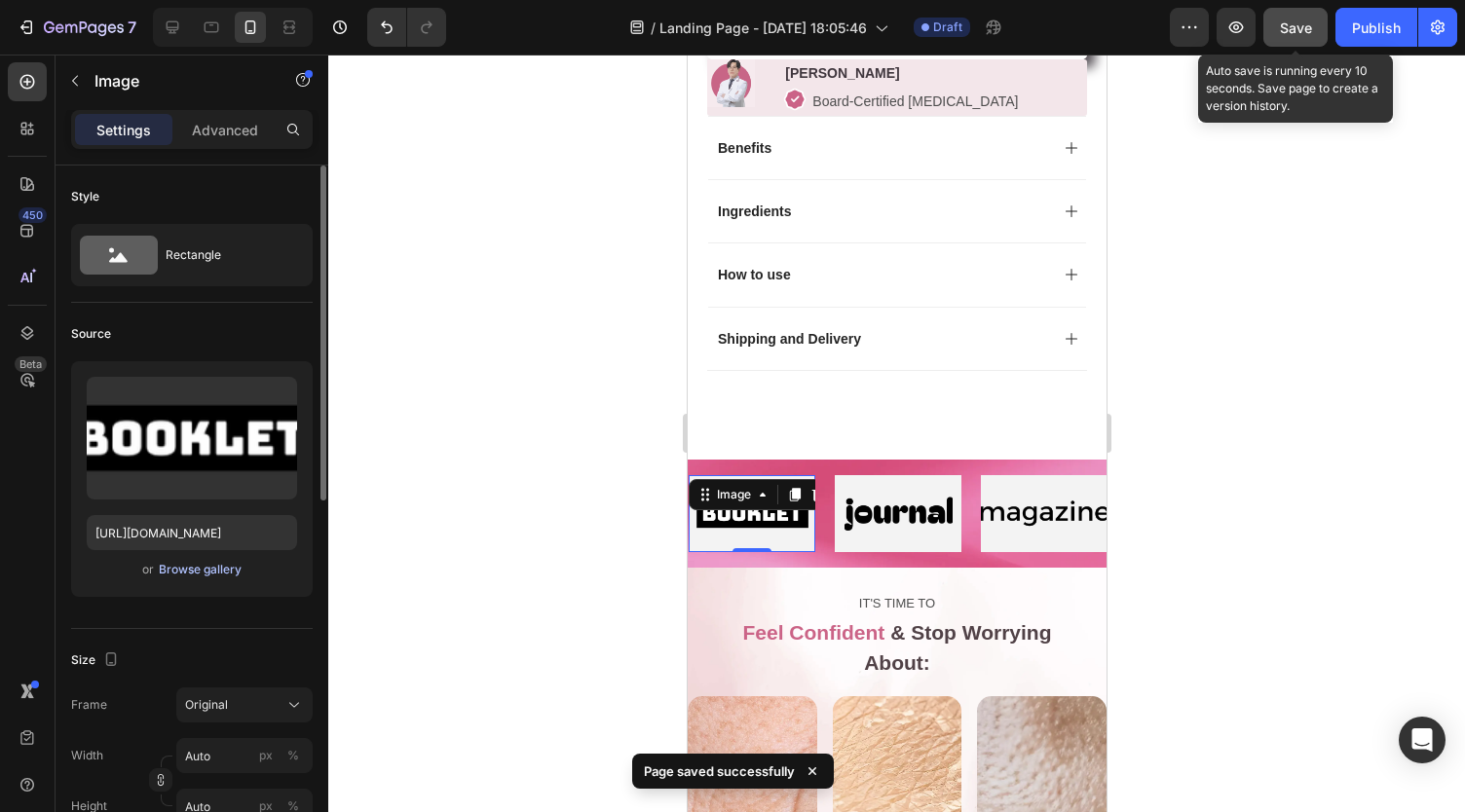
click at [185, 573] on div "Browse gallery" at bounding box center [199, 570] width 82 height 18
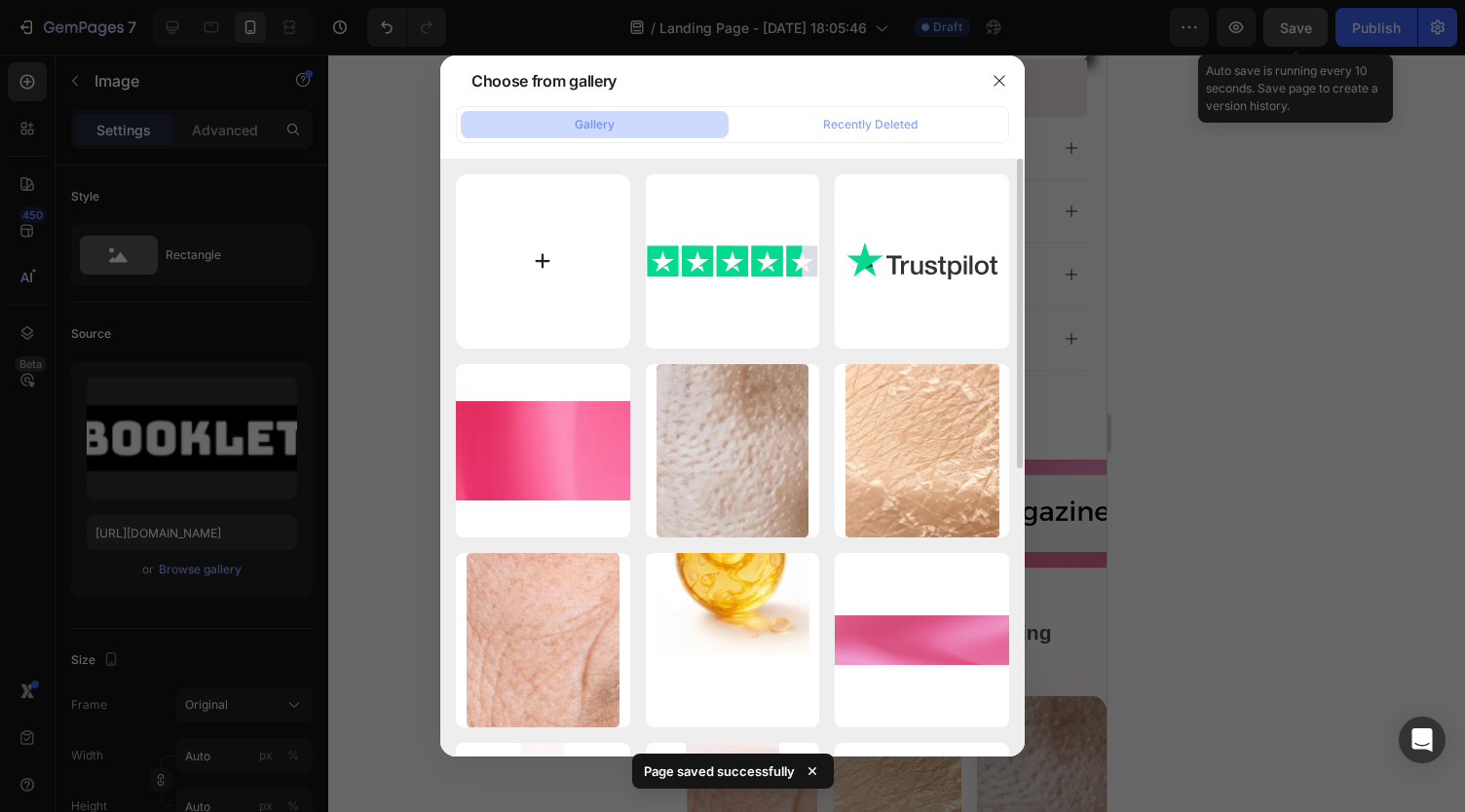
click at [514, 286] on input "file" at bounding box center [543, 262] width 175 height 174
type input "C:\fakepath\gempages_541528186094093173-0df57e35-e0f6-4a28-95cb-f57ea2b9f87f.svg"
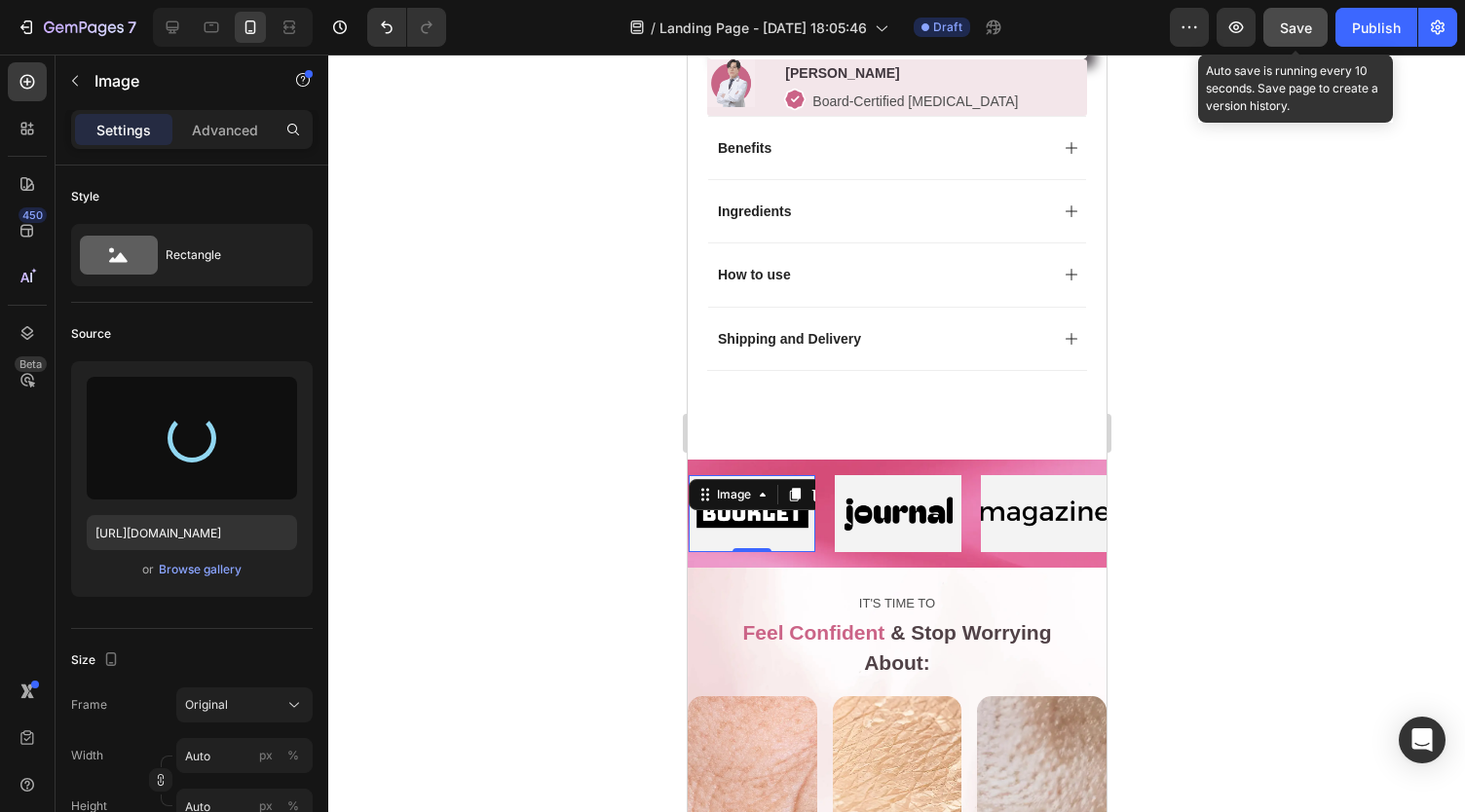
type input "https://cdn.shopify.com/s/files/1/0959/8520/5560/files/gempages_582387411045057…"
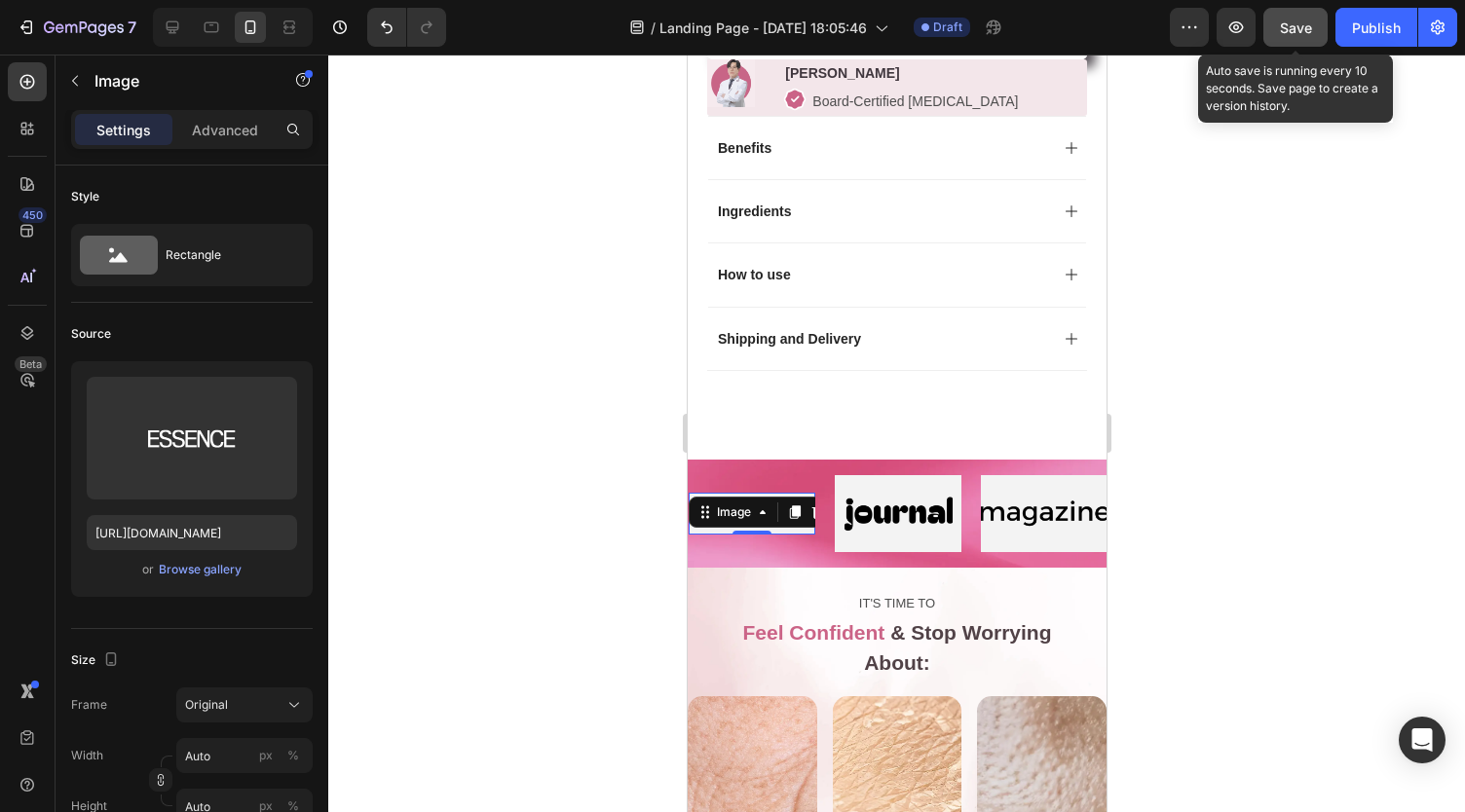
click at [534, 324] on div at bounding box center [897, 433] width 1137 height 757
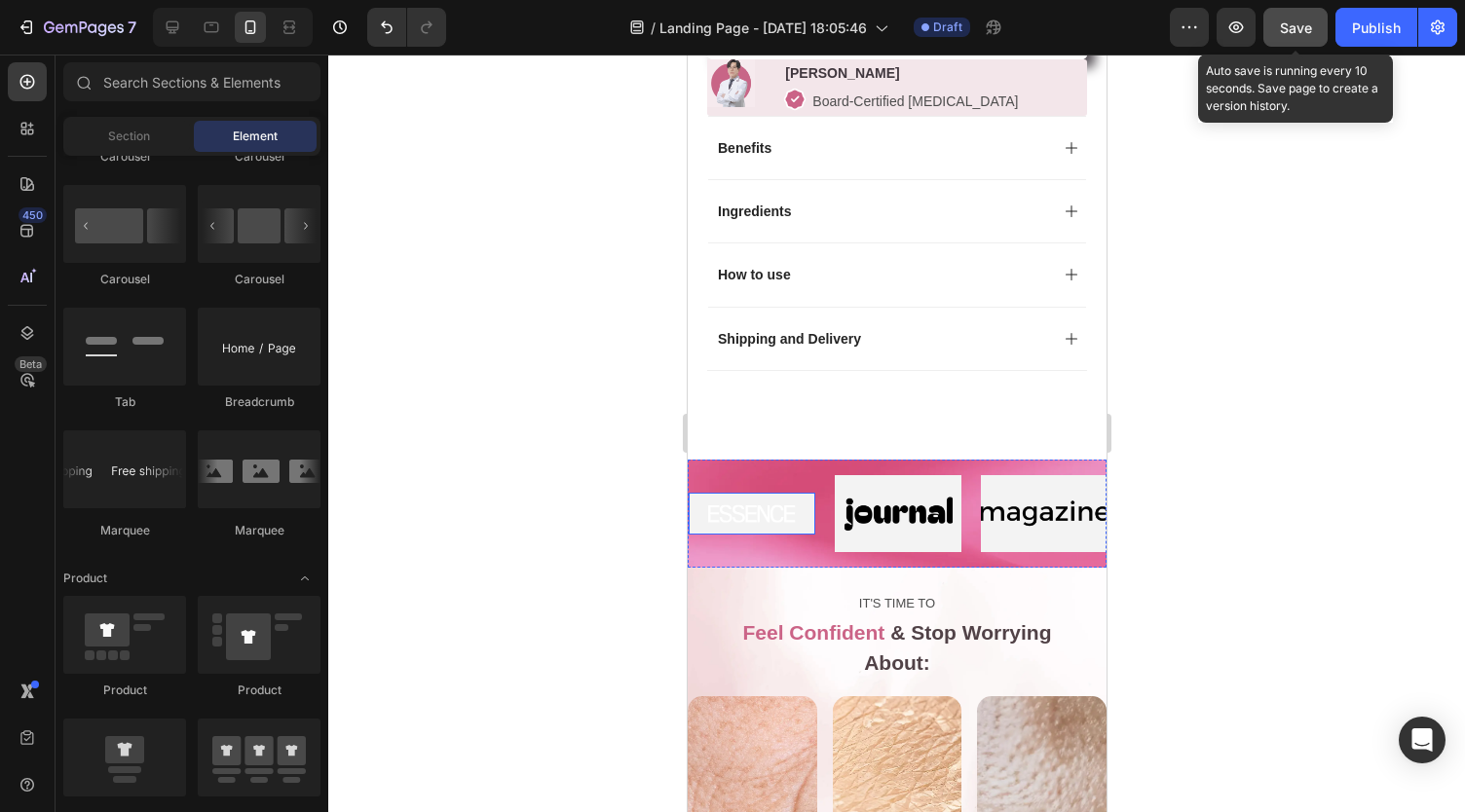
click at [734, 517] on img at bounding box center [751, 514] width 87 height 19
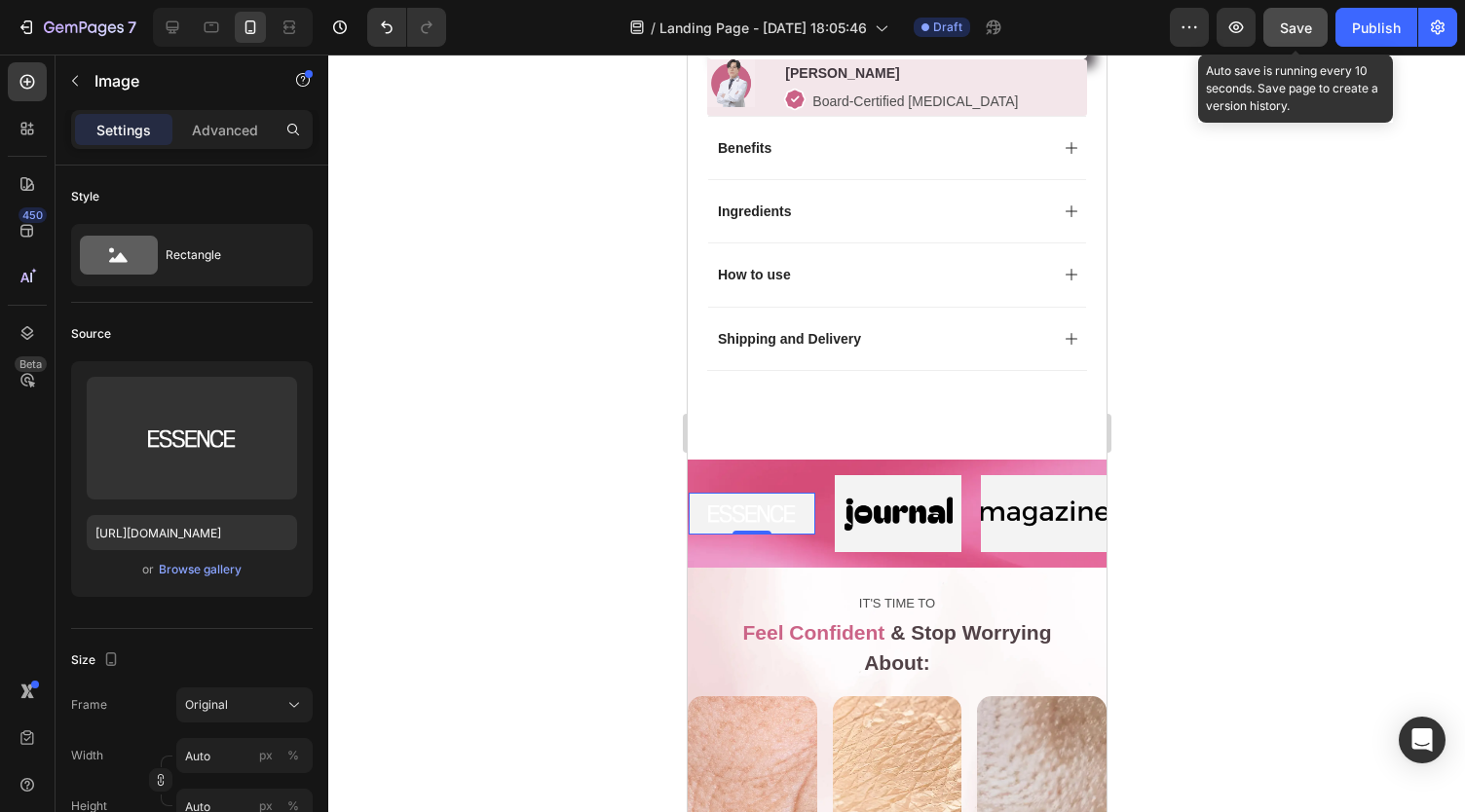
click at [634, 531] on div at bounding box center [897, 433] width 1137 height 757
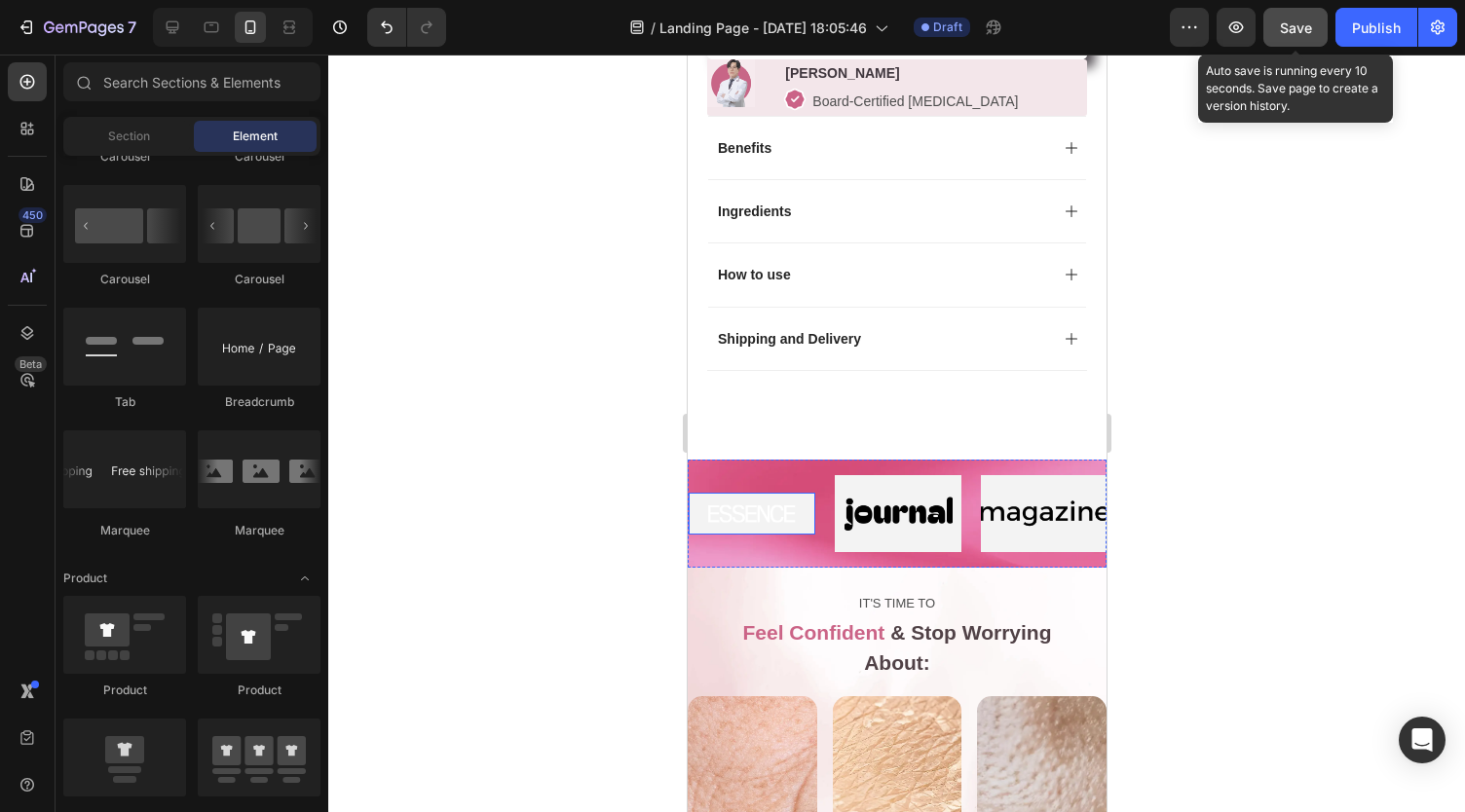
click at [707, 532] on div "Image" at bounding box center [751, 514] width 127 height 42
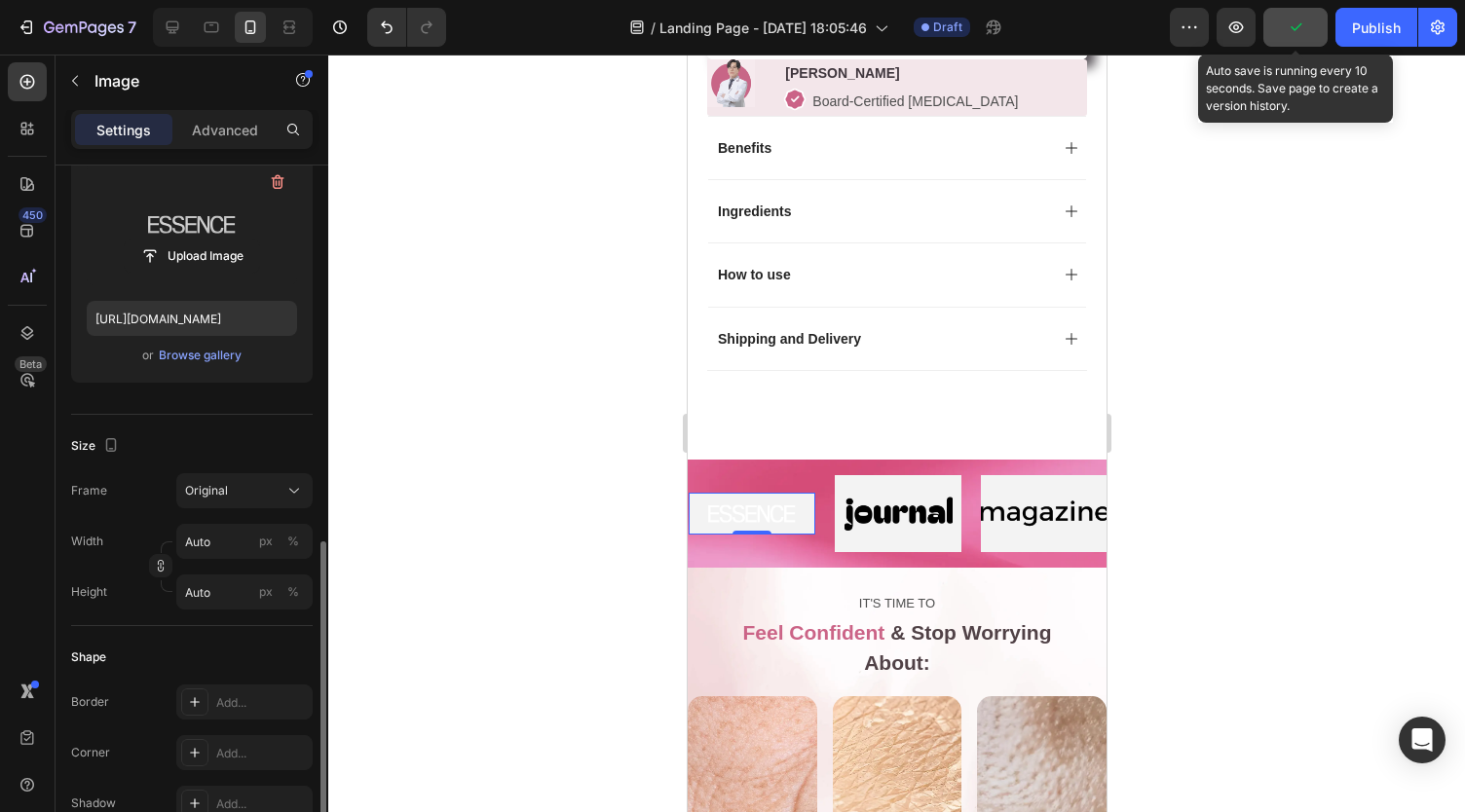
scroll to position [412, 0]
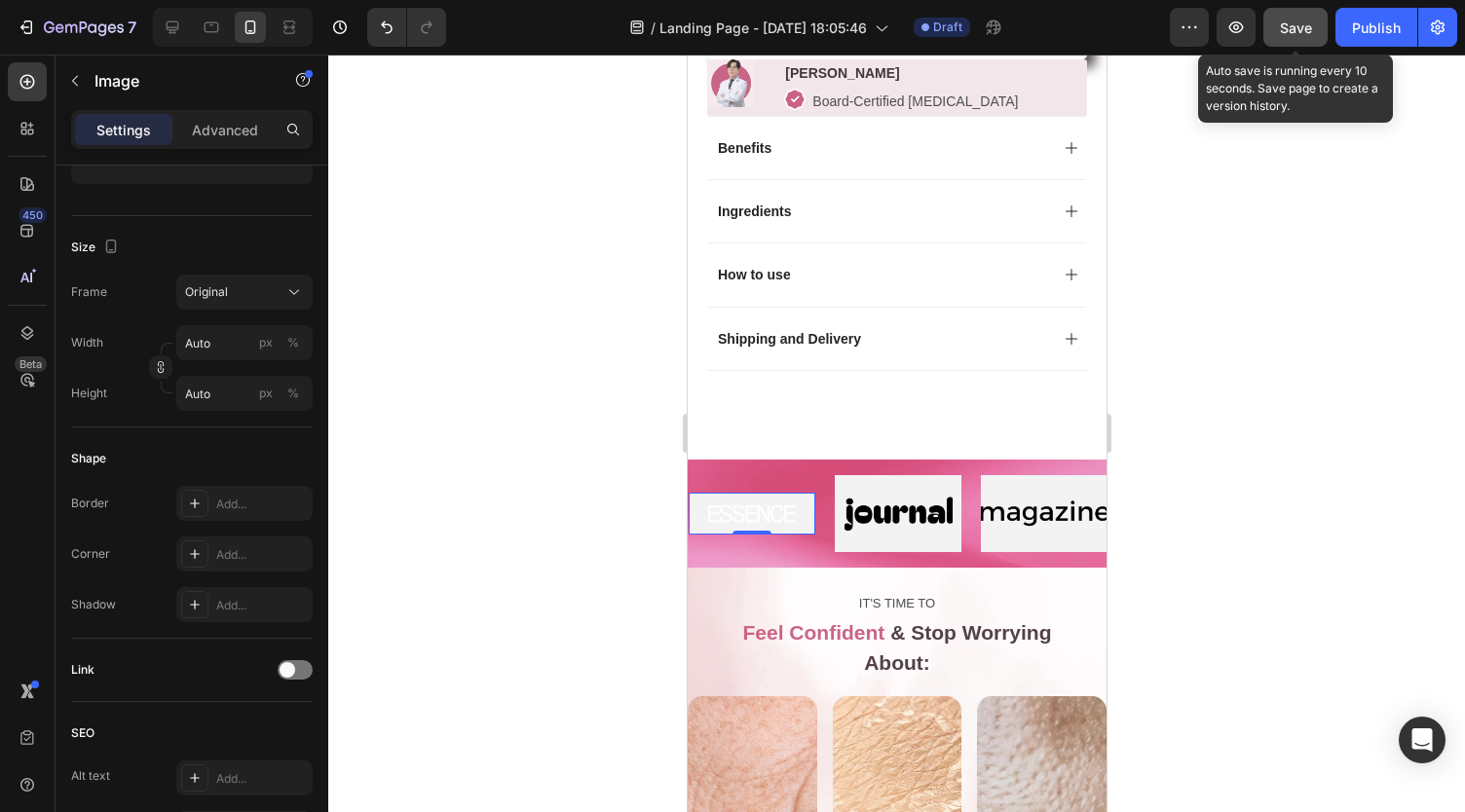
click at [761, 515] on img at bounding box center [751, 514] width 87 height 19
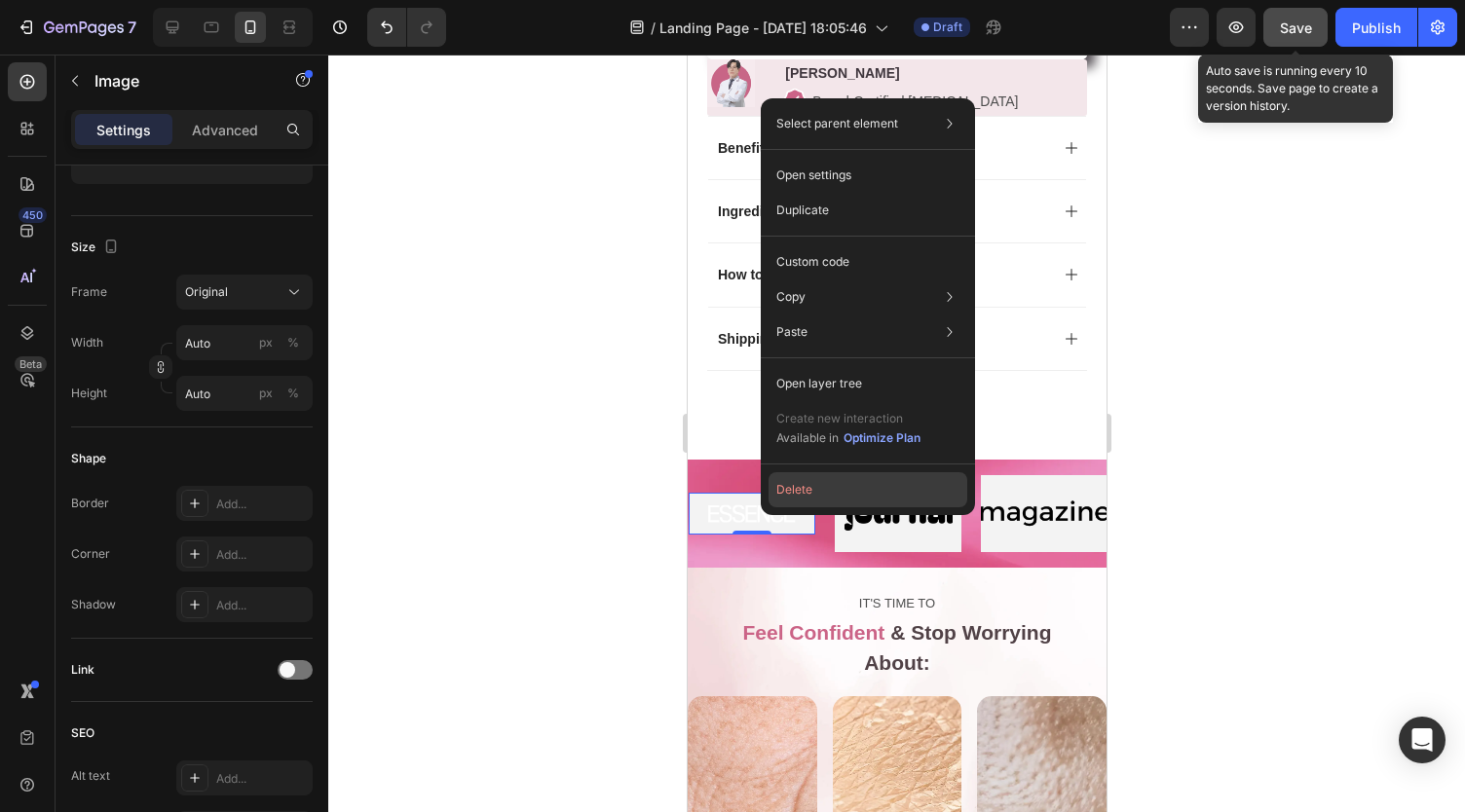
click at [813, 488] on button "Delete" at bounding box center [868, 489] width 198 height 35
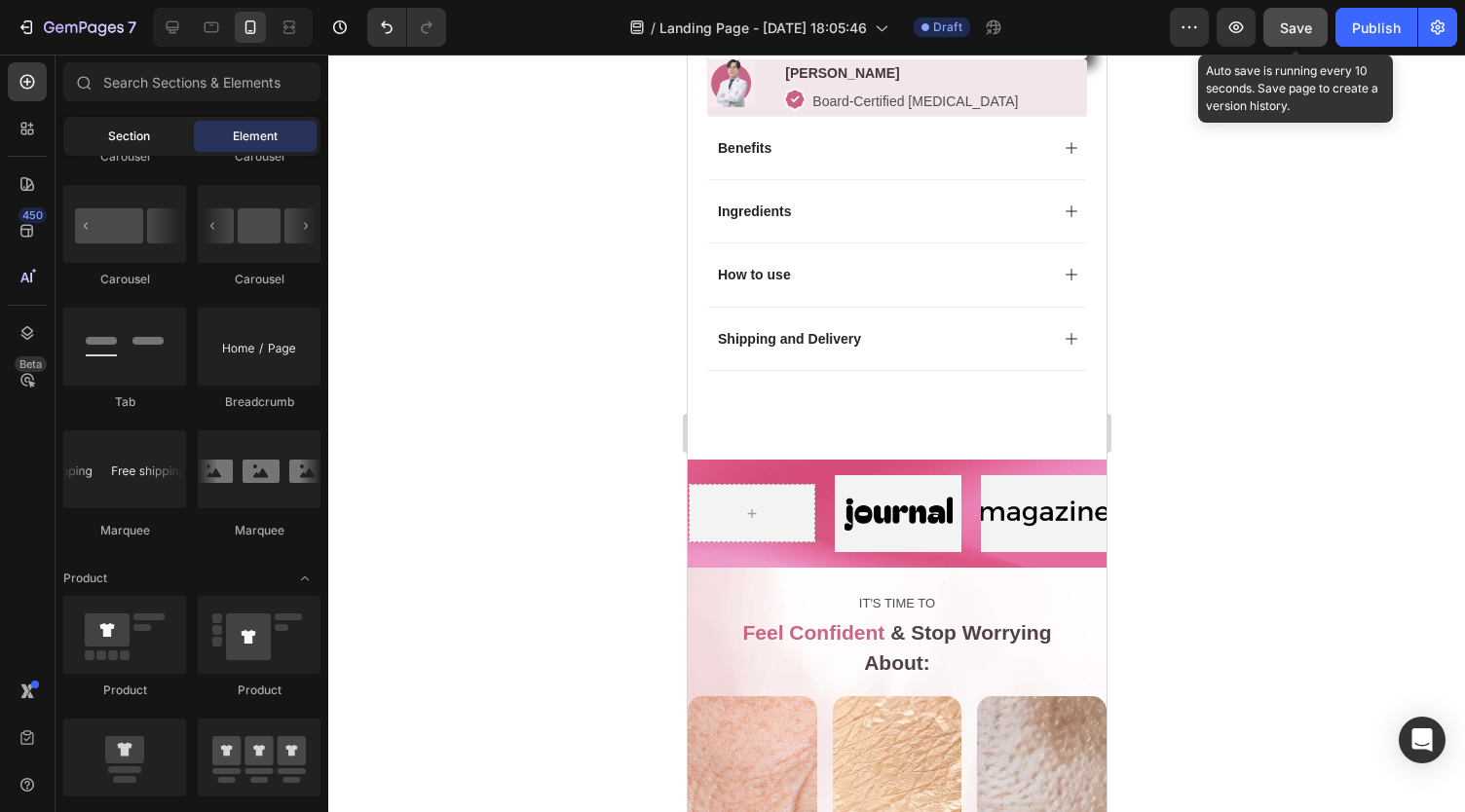
click at [108, 130] on span "Section" at bounding box center [129, 137] width 42 height 18
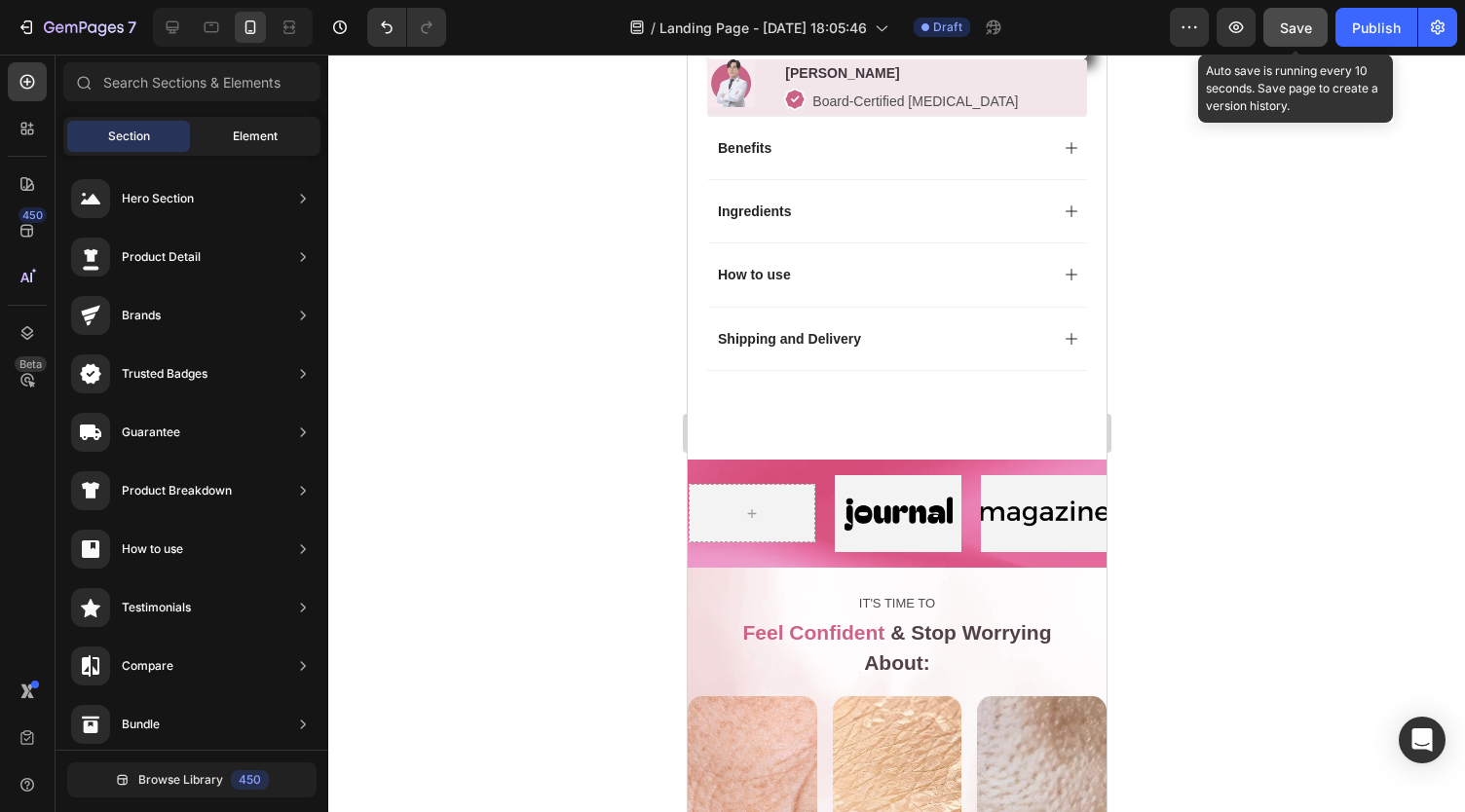
click at [249, 141] on span "Element" at bounding box center [255, 137] width 45 height 18
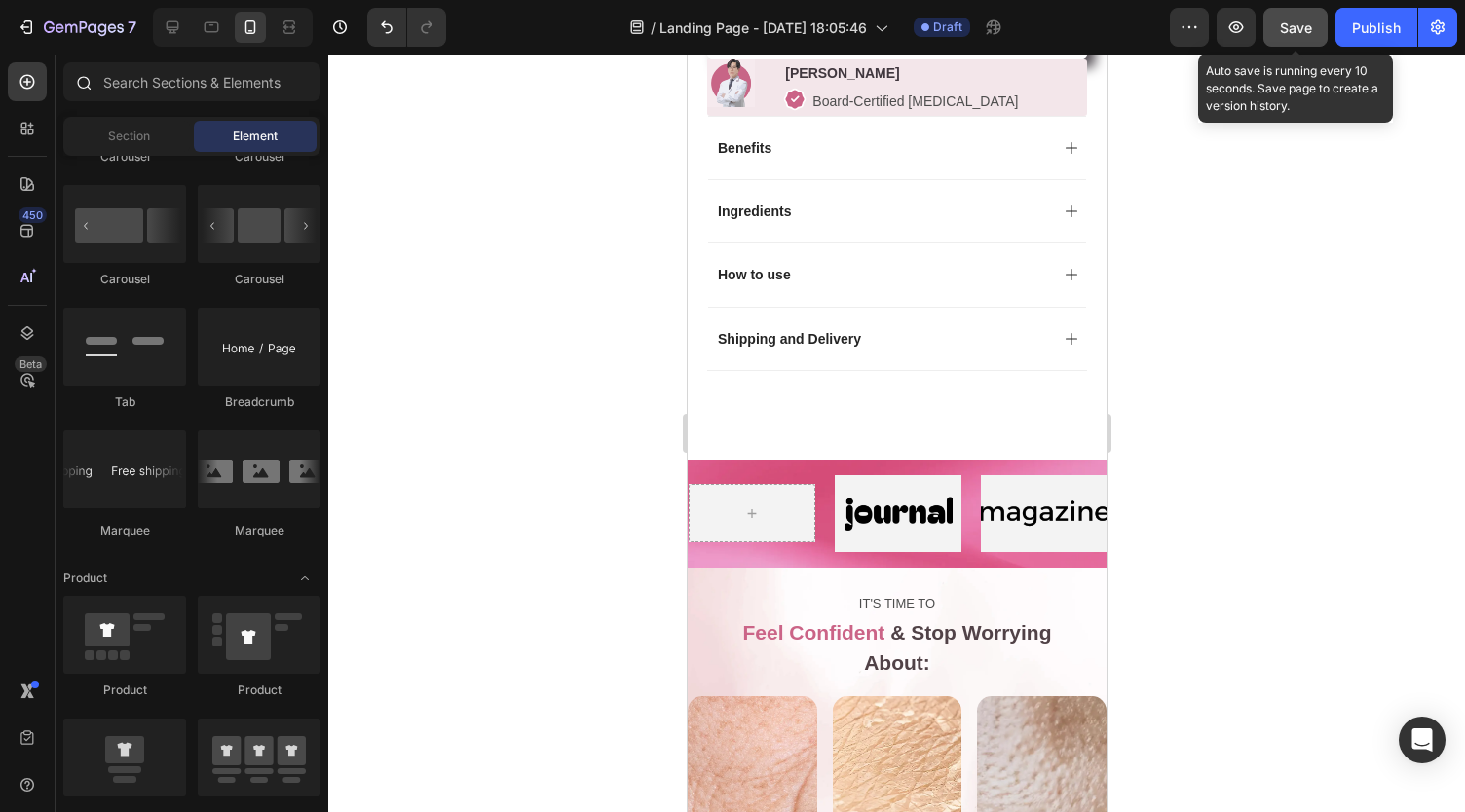
click at [201, 103] on div at bounding box center [191, 85] width 273 height 47
click at [172, 87] on input "text" at bounding box center [191, 81] width 257 height 39
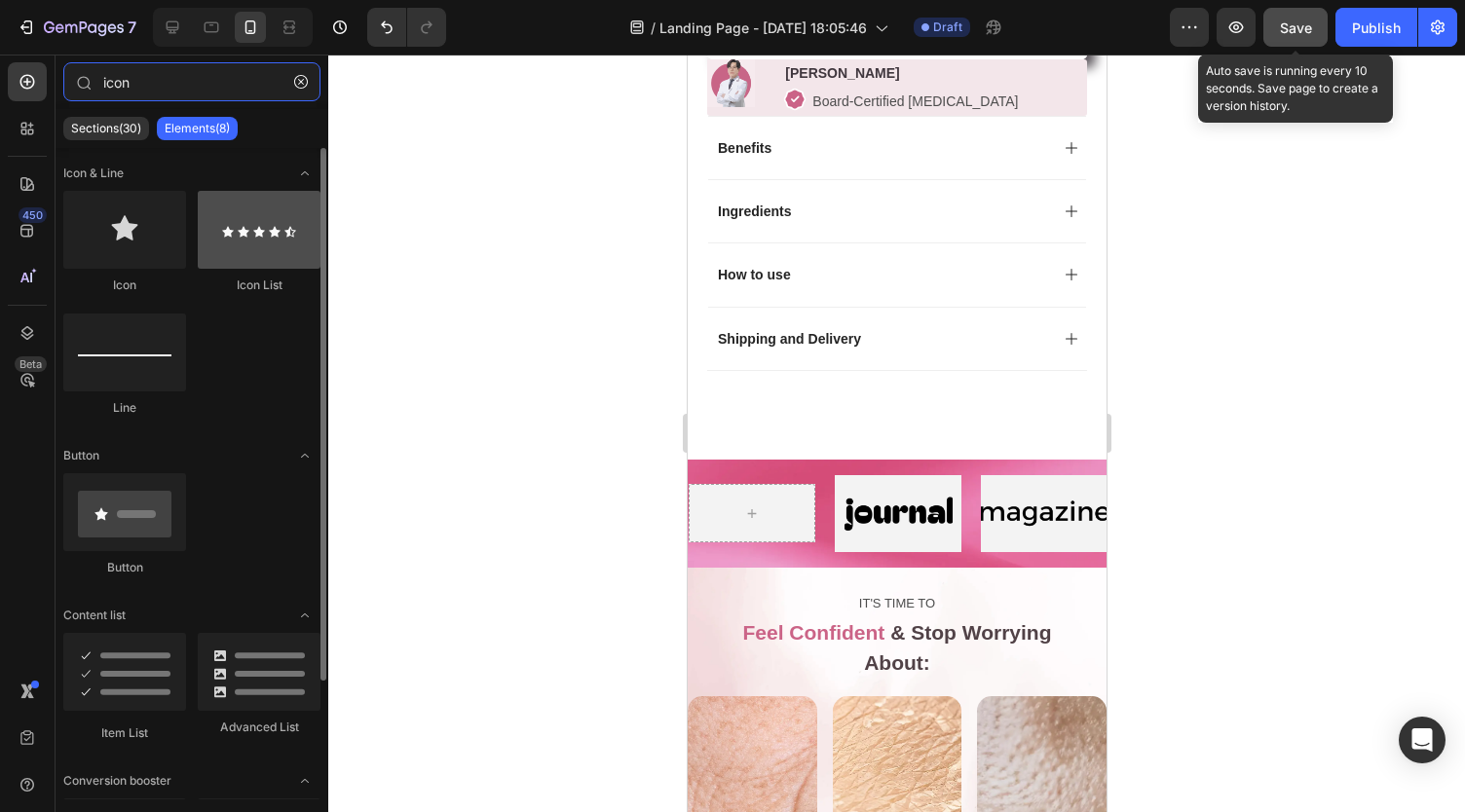
type input "icon"
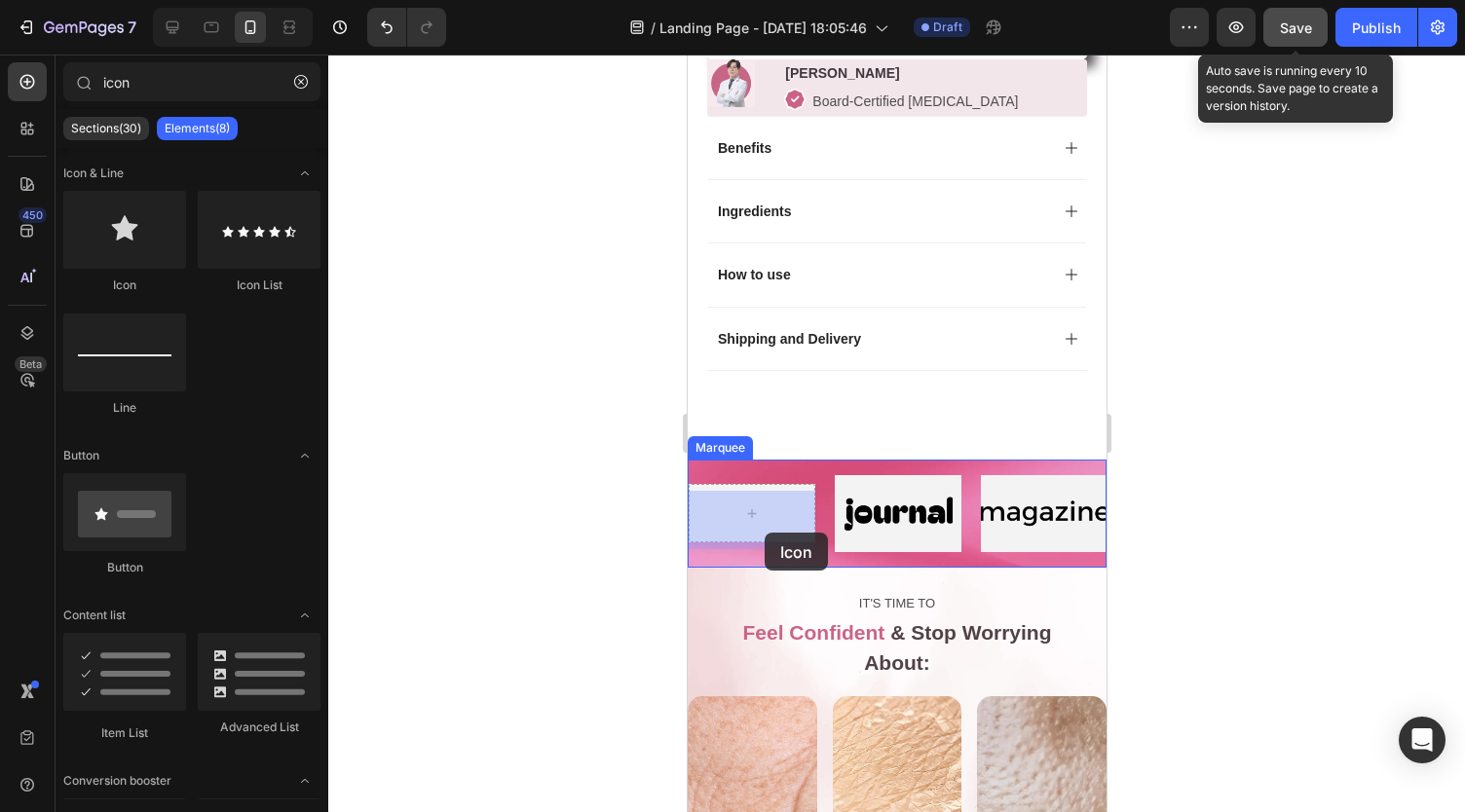
drag, startPoint x: 945, startPoint y: 315, endPoint x: 765, endPoint y: 528, distance: 278.9
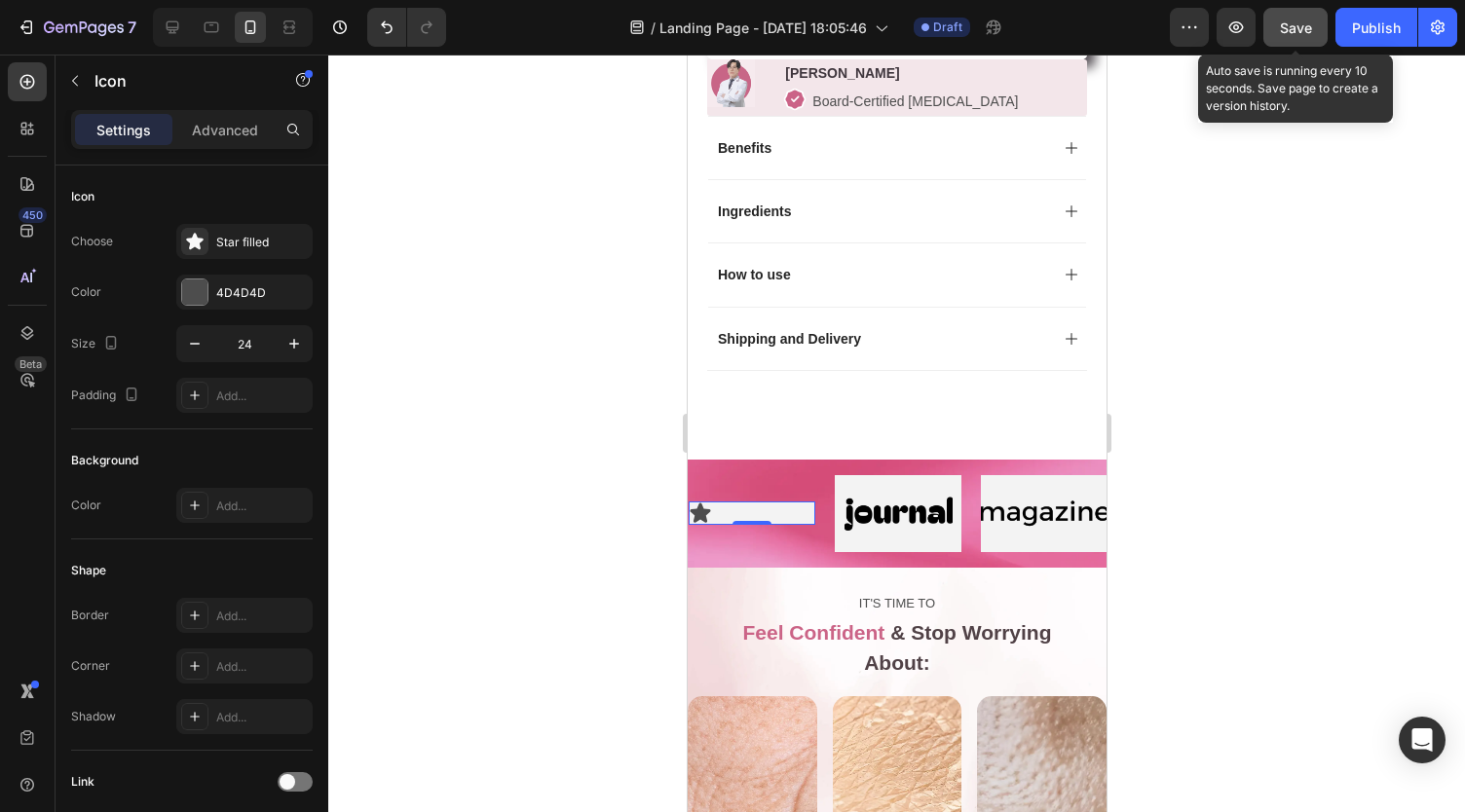
click at [697, 522] on icon at bounding box center [699, 514] width 21 height 20
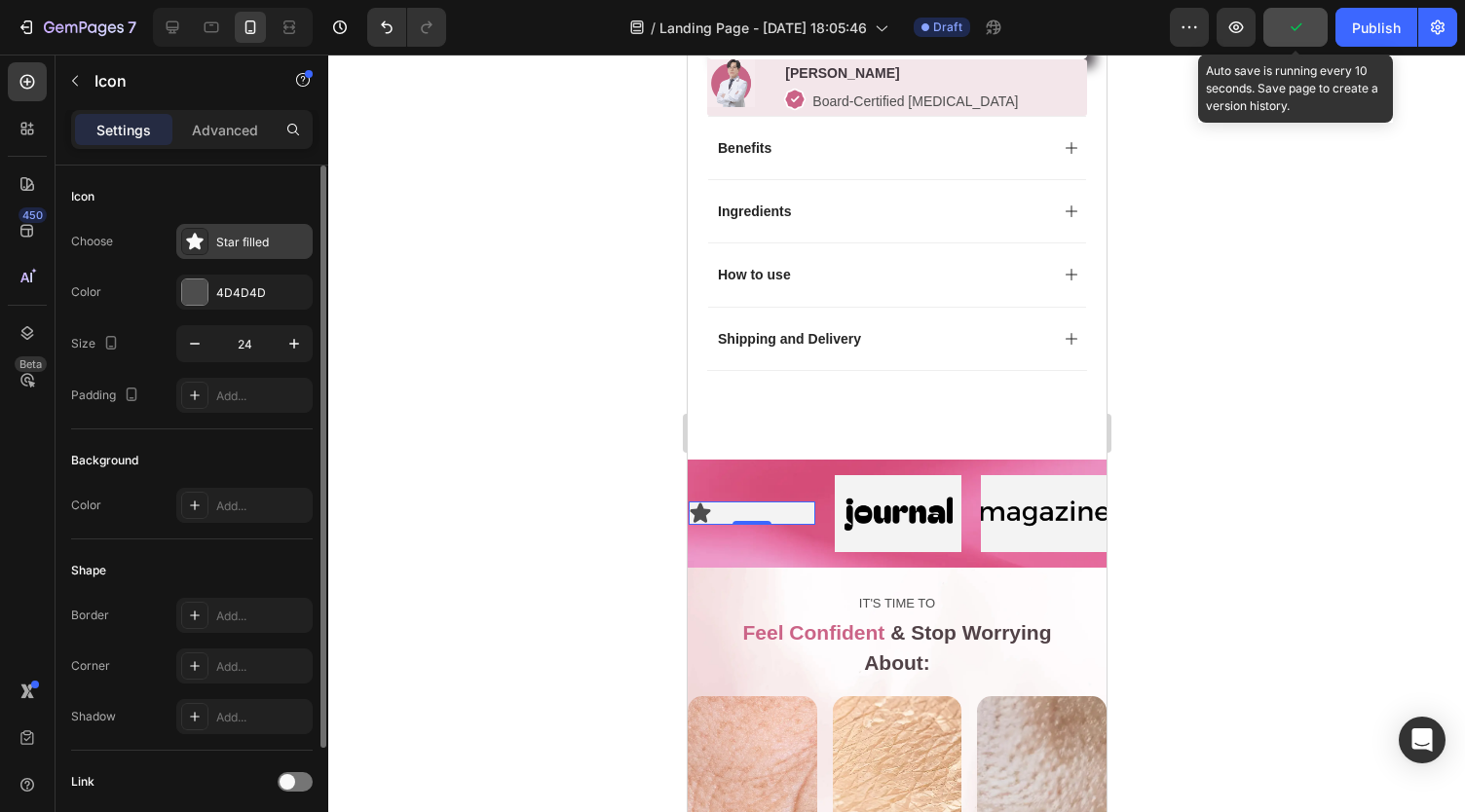
click at [220, 234] on div "Star filled" at bounding box center [262, 243] width 91 height 18
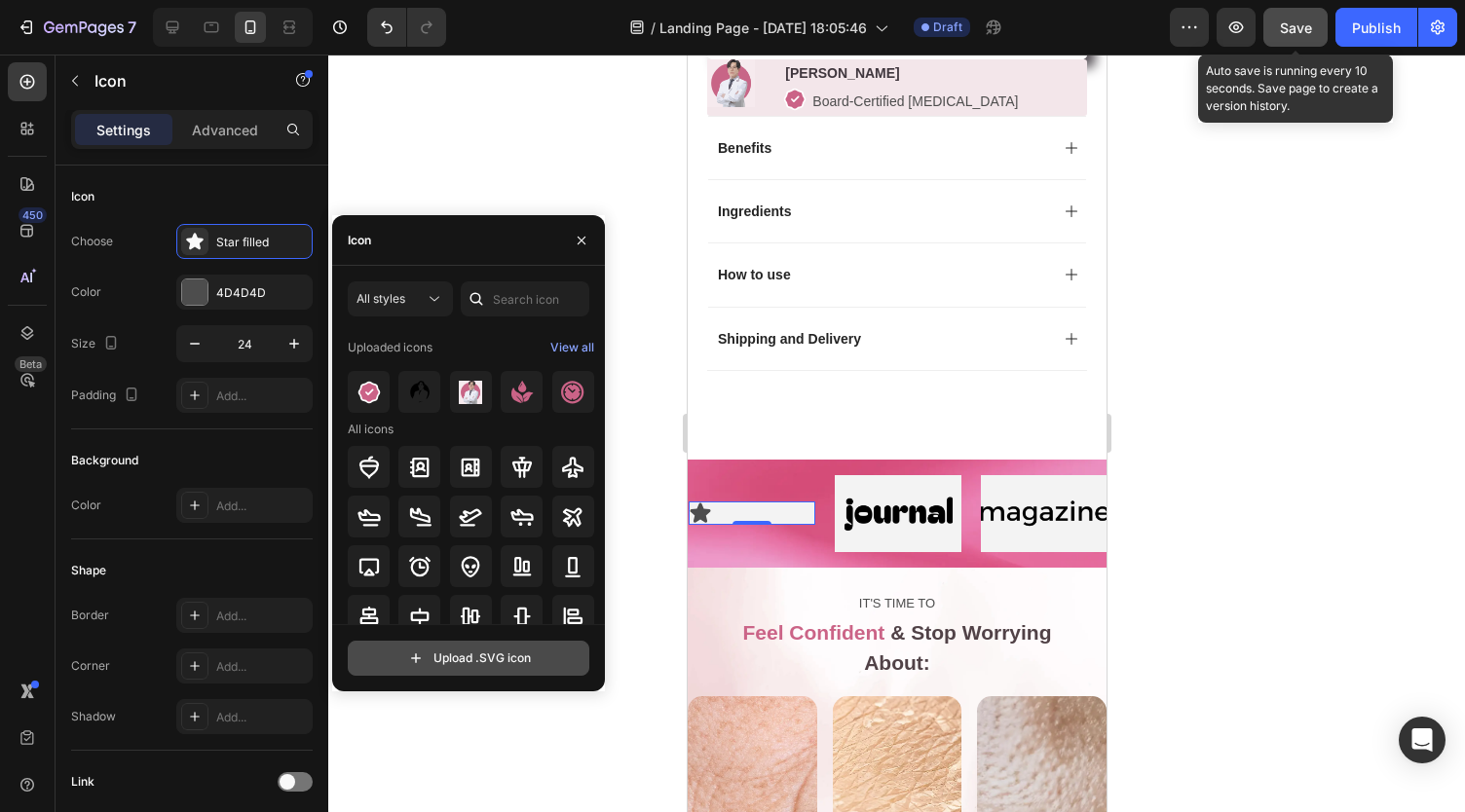
click at [457, 656] on input "file" at bounding box center [468, 657] width 240 height 33
type input "C:\fakepath\gempages_541528186094093173-0df57e35-e0f6-4a28-95cb-f57ea2b9f87f.svg"
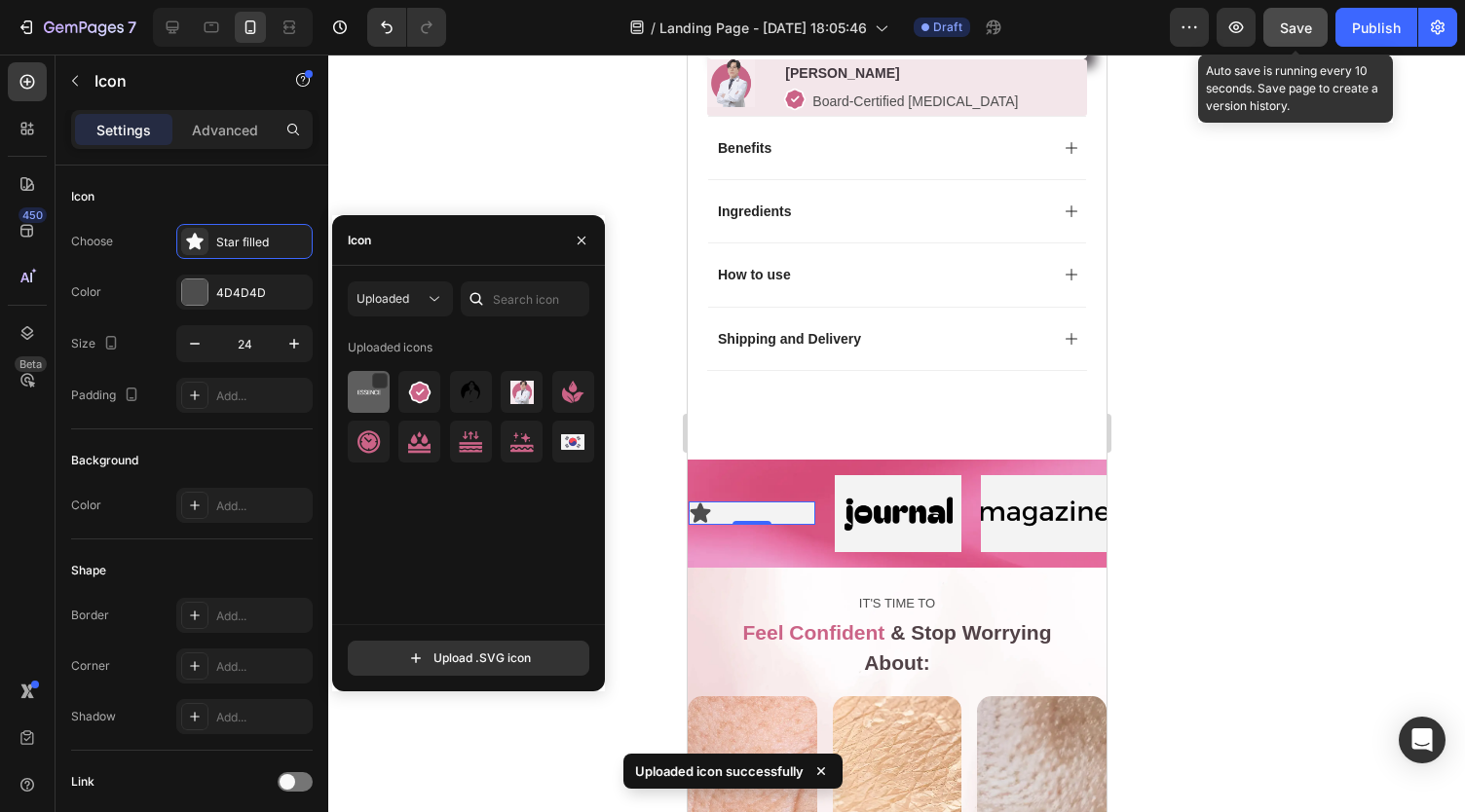
click at [365, 393] on img at bounding box center [369, 393] width 24 height 24
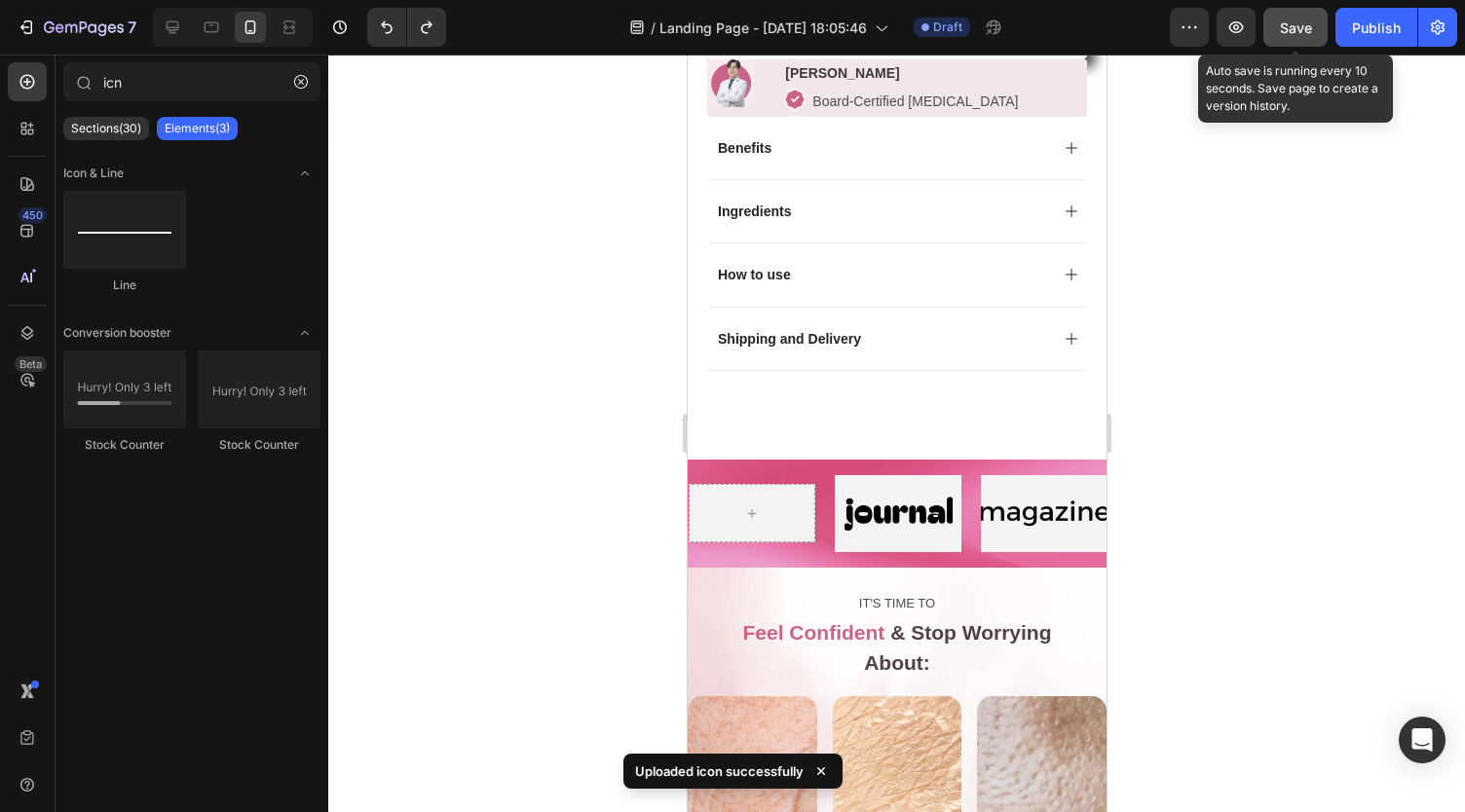
type input "in"
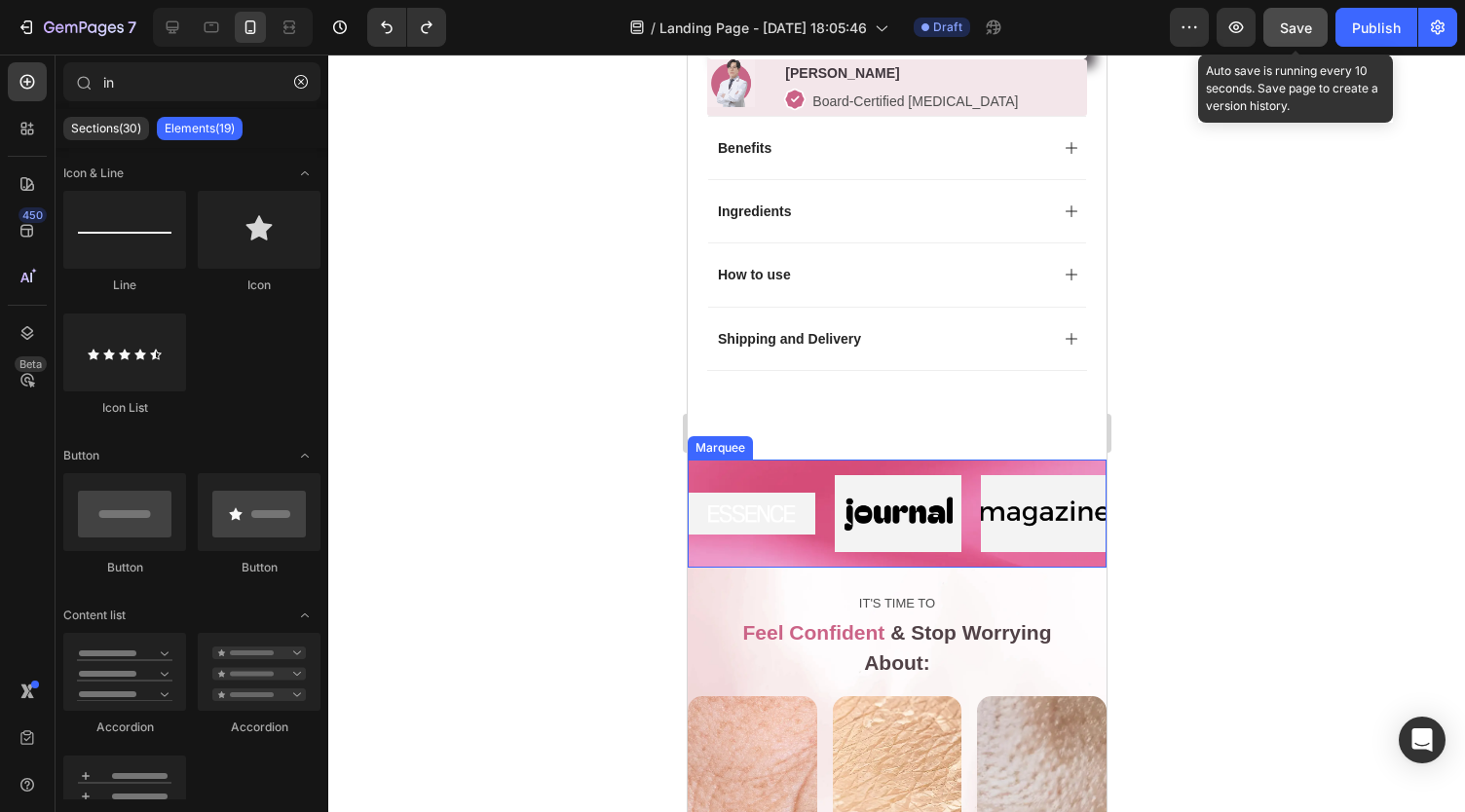
click at [751, 505] on div "Image" at bounding box center [751, 514] width 127 height 42
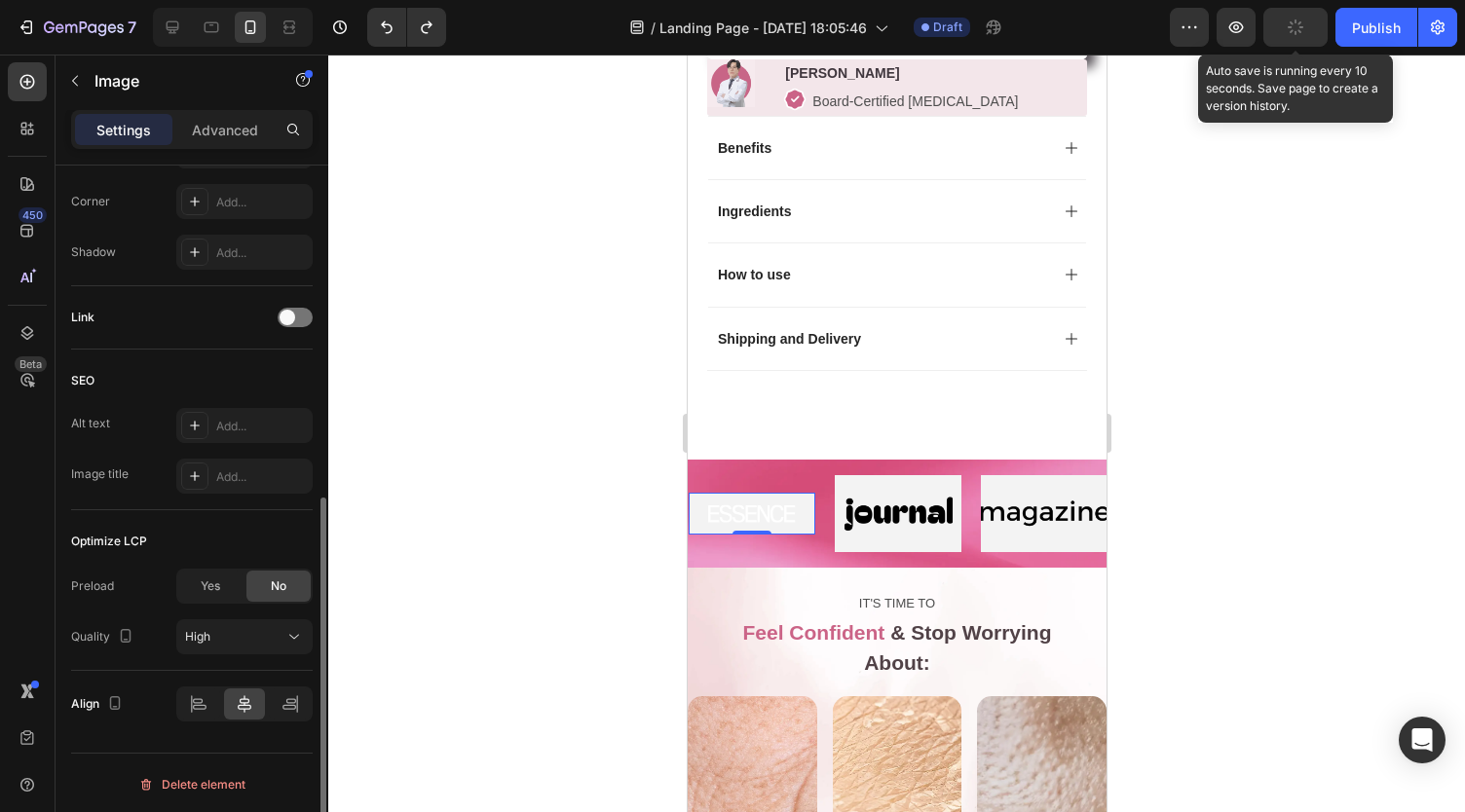
scroll to position [742, 0]
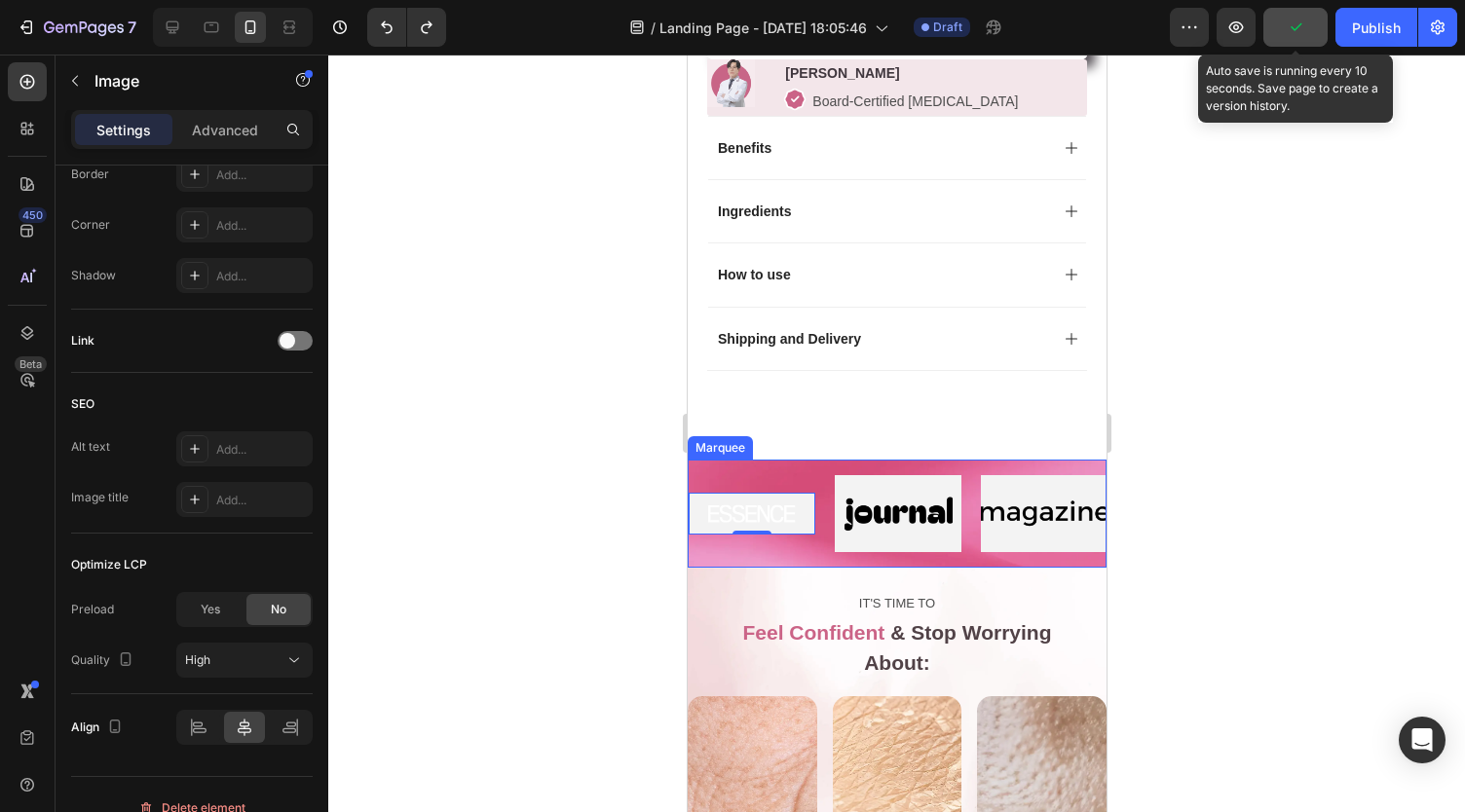
click at [792, 472] on div "Image 0 Image Image Image Image Image 0 Image Image Image Image Marquee" at bounding box center [896, 513] width 419 height 108
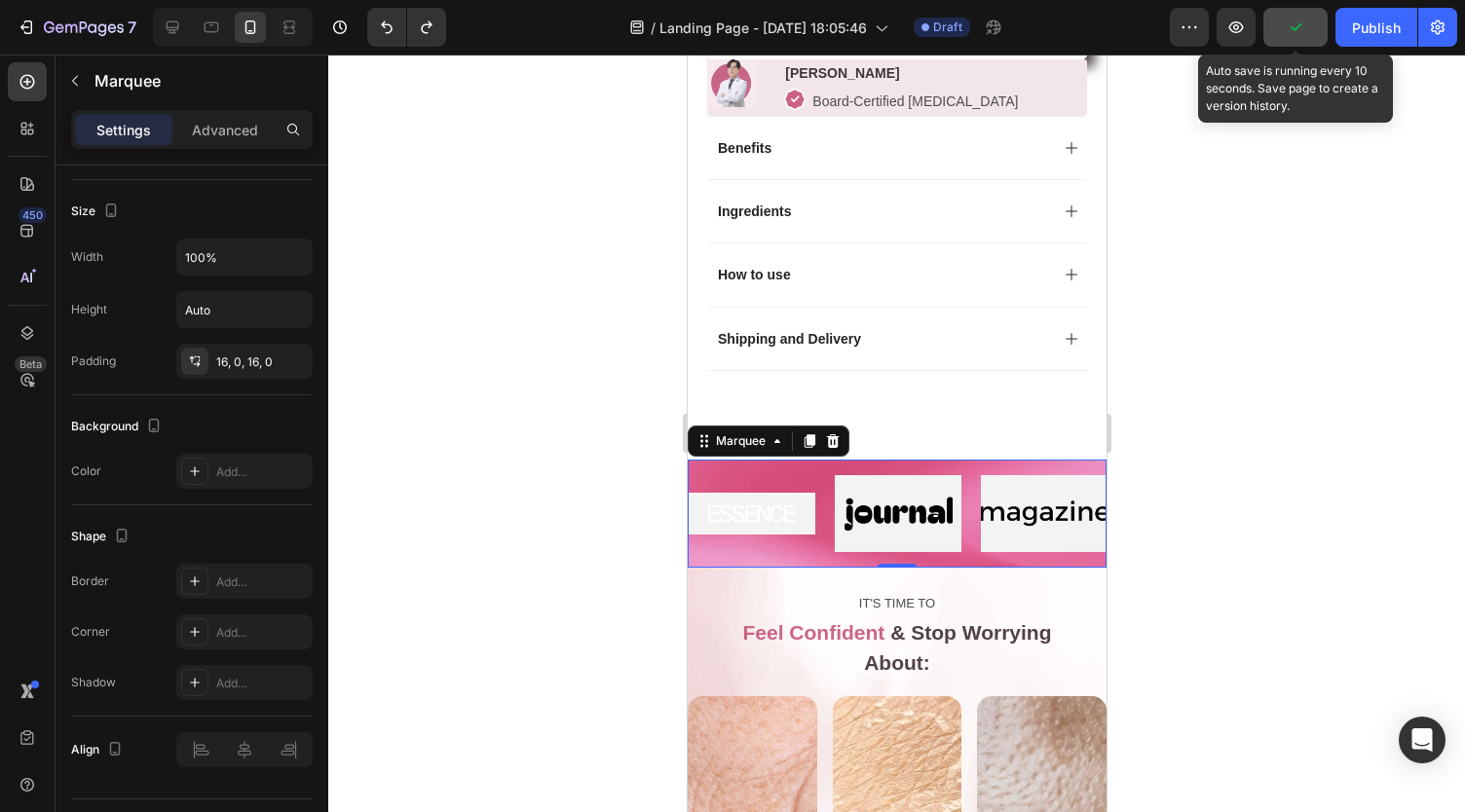
scroll to position [0, 0]
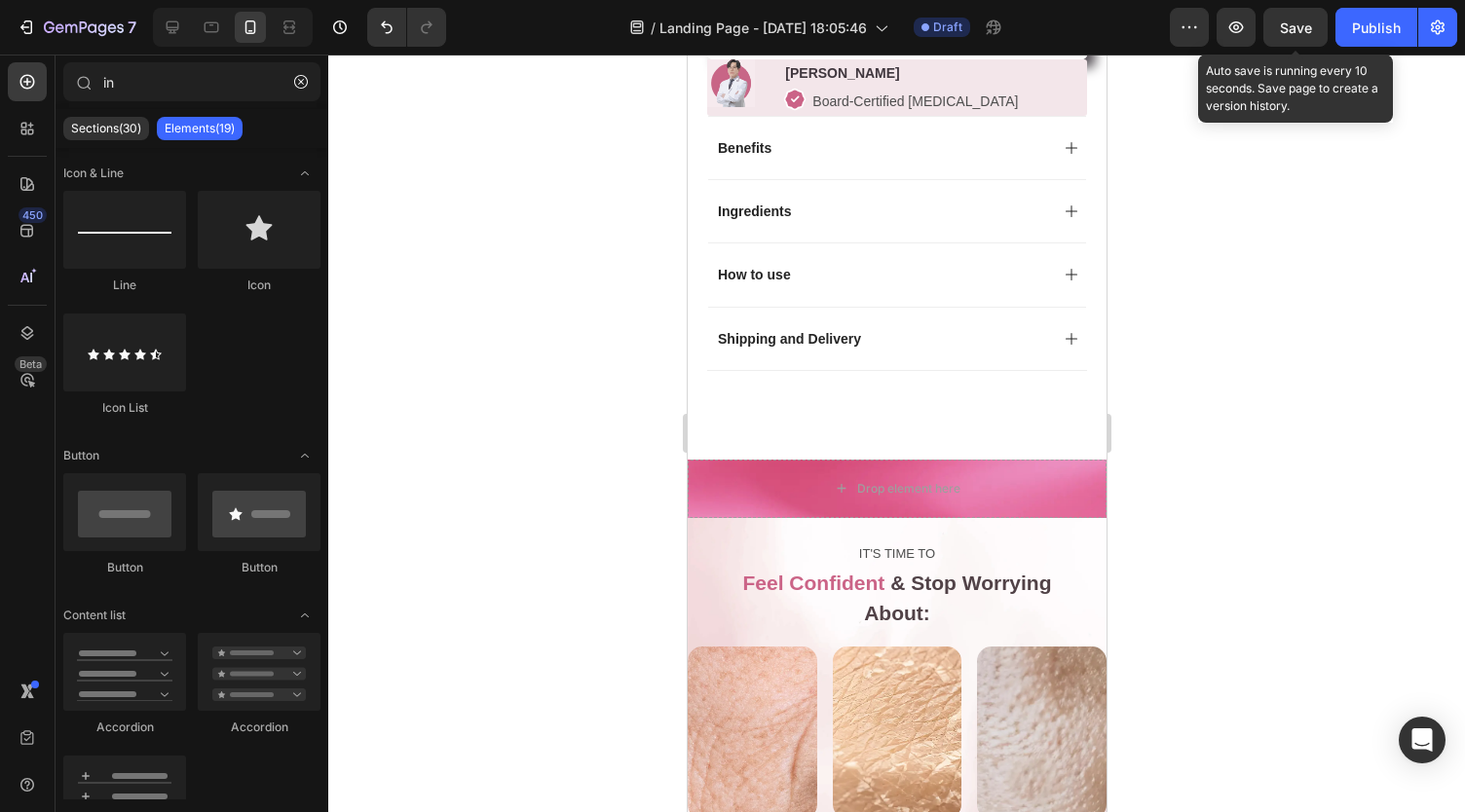
scroll to position [1202, 0]
click at [762, 483] on div "Drop element here" at bounding box center [896, 488] width 419 height 58
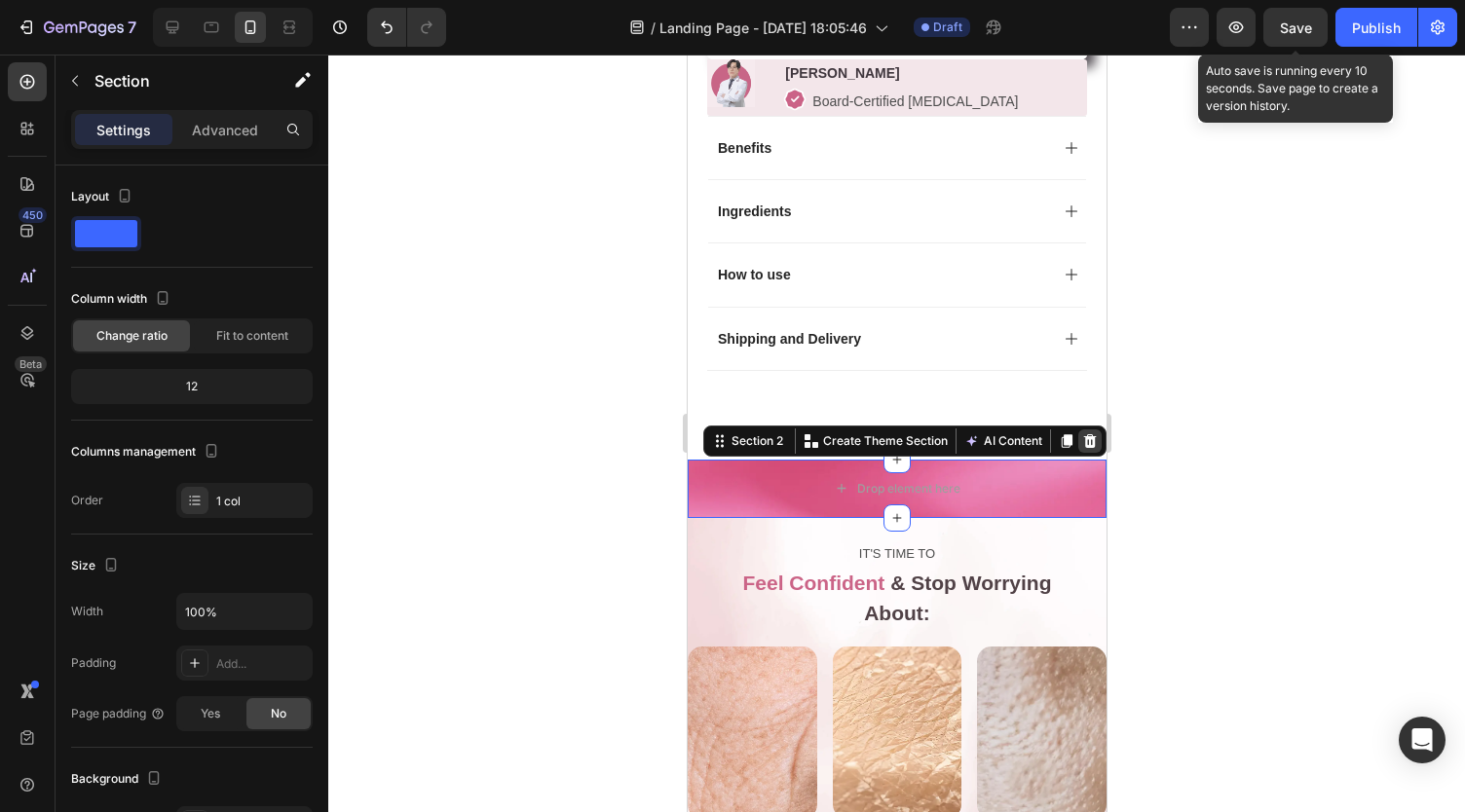
click at [1083, 447] on icon at bounding box center [1089, 441] width 13 height 14
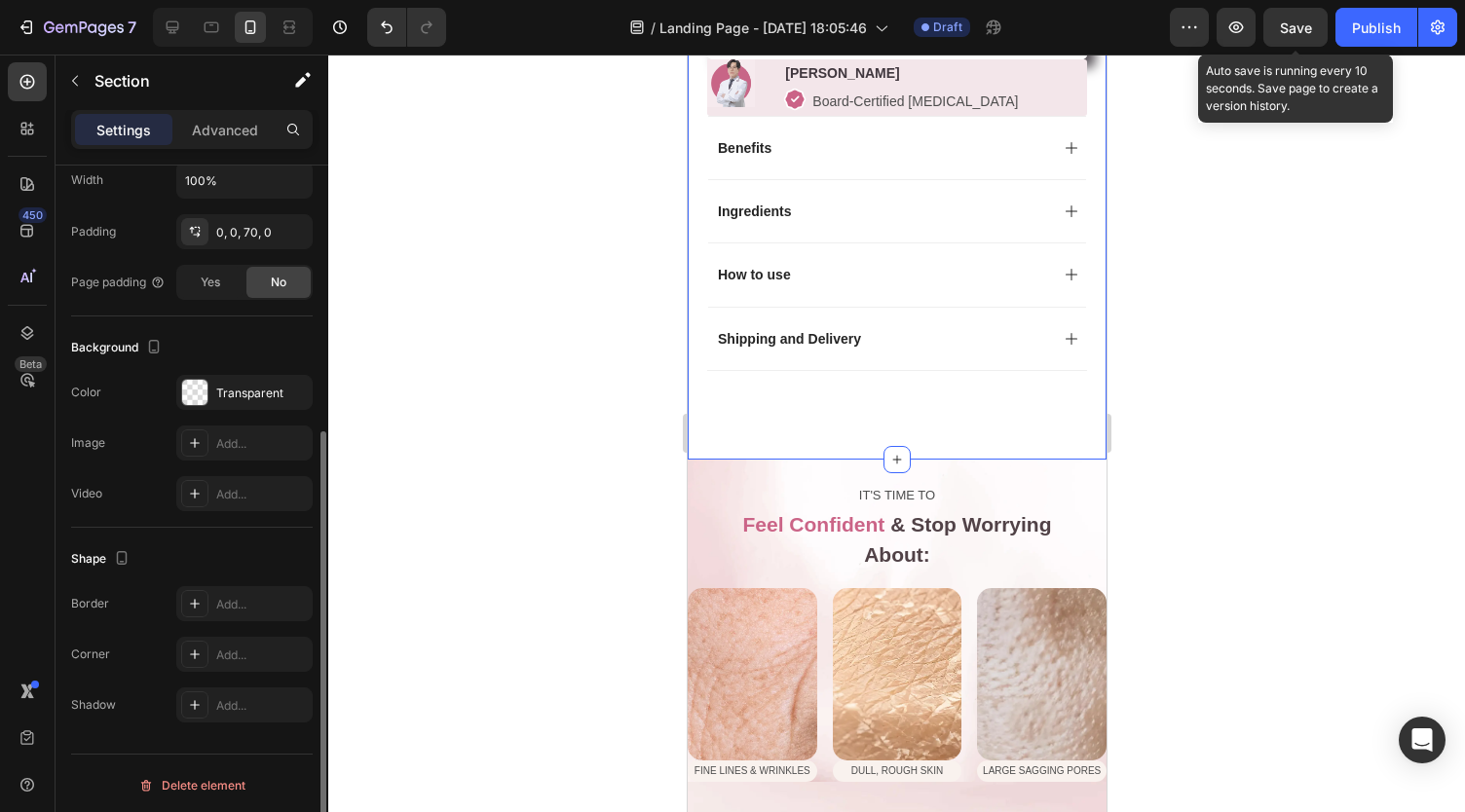
scroll to position [430, 0]
click at [230, 239] on div "0, 0, 70, 0" at bounding box center [244, 232] width 136 height 35
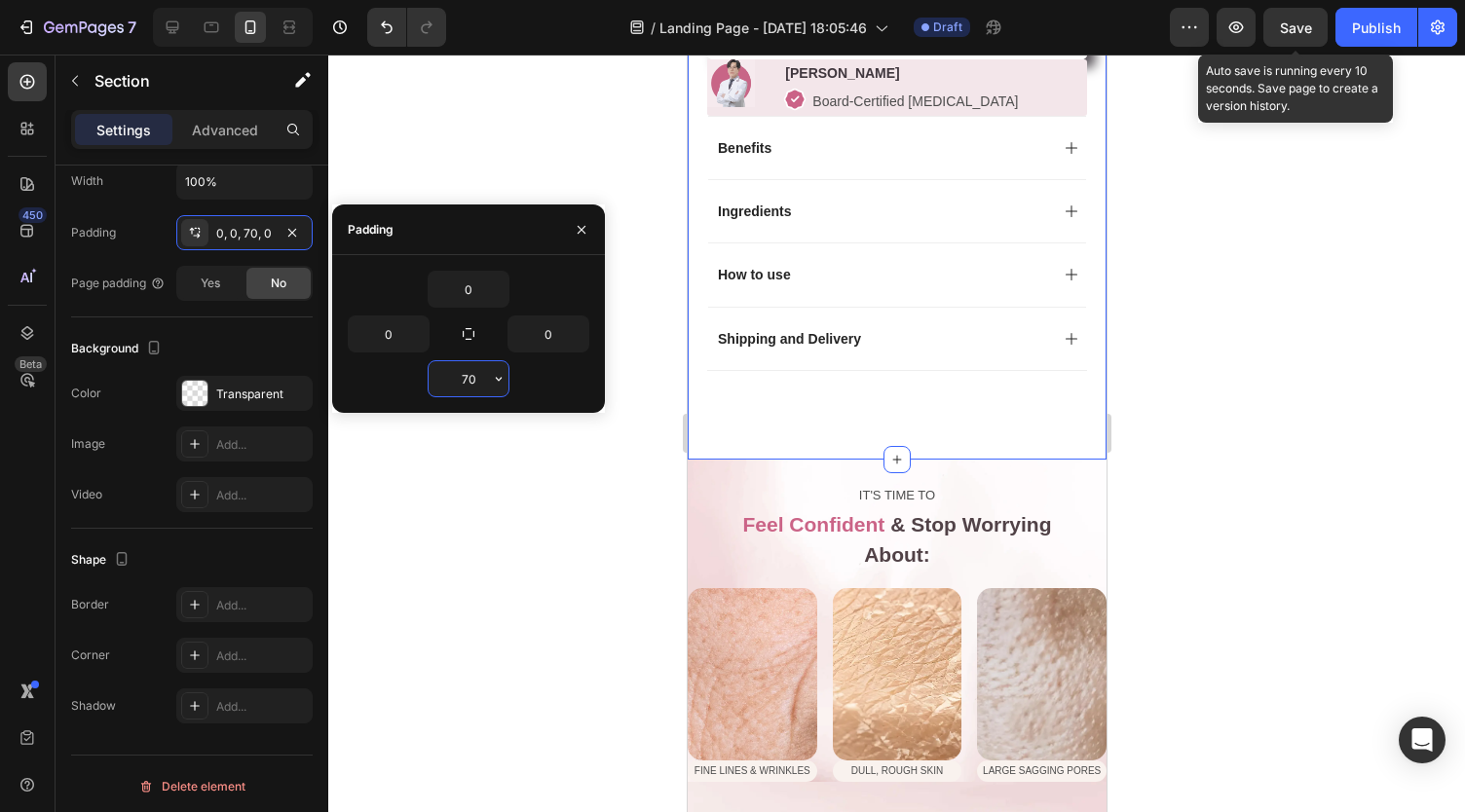
click at [461, 379] on input "70" at bounding box center [468, 378] width 80 height 35
type input "7"
type input "-"
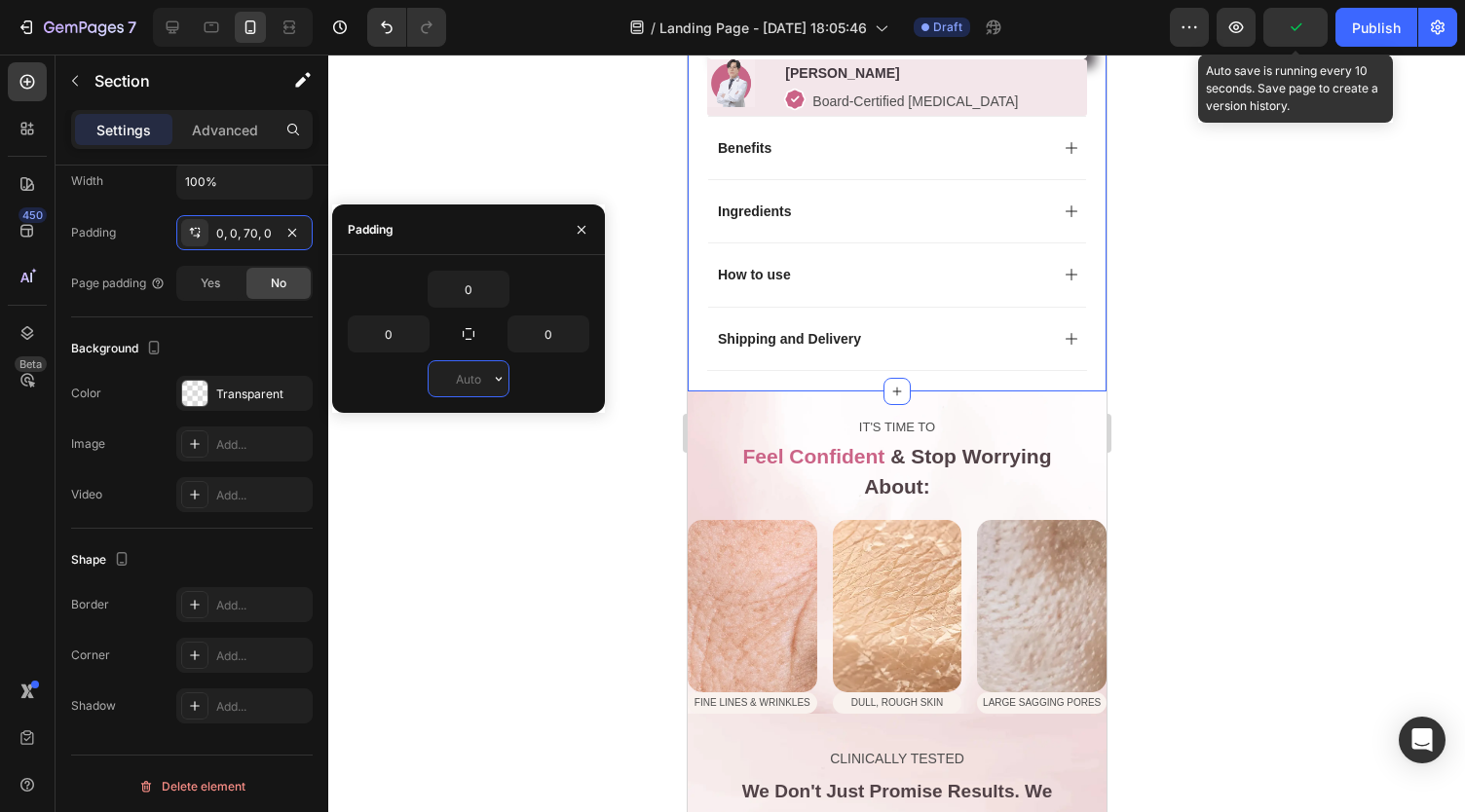
type input "0"
click at [503, 443] on div at bounding box center [897, 433] width 1137 height 757
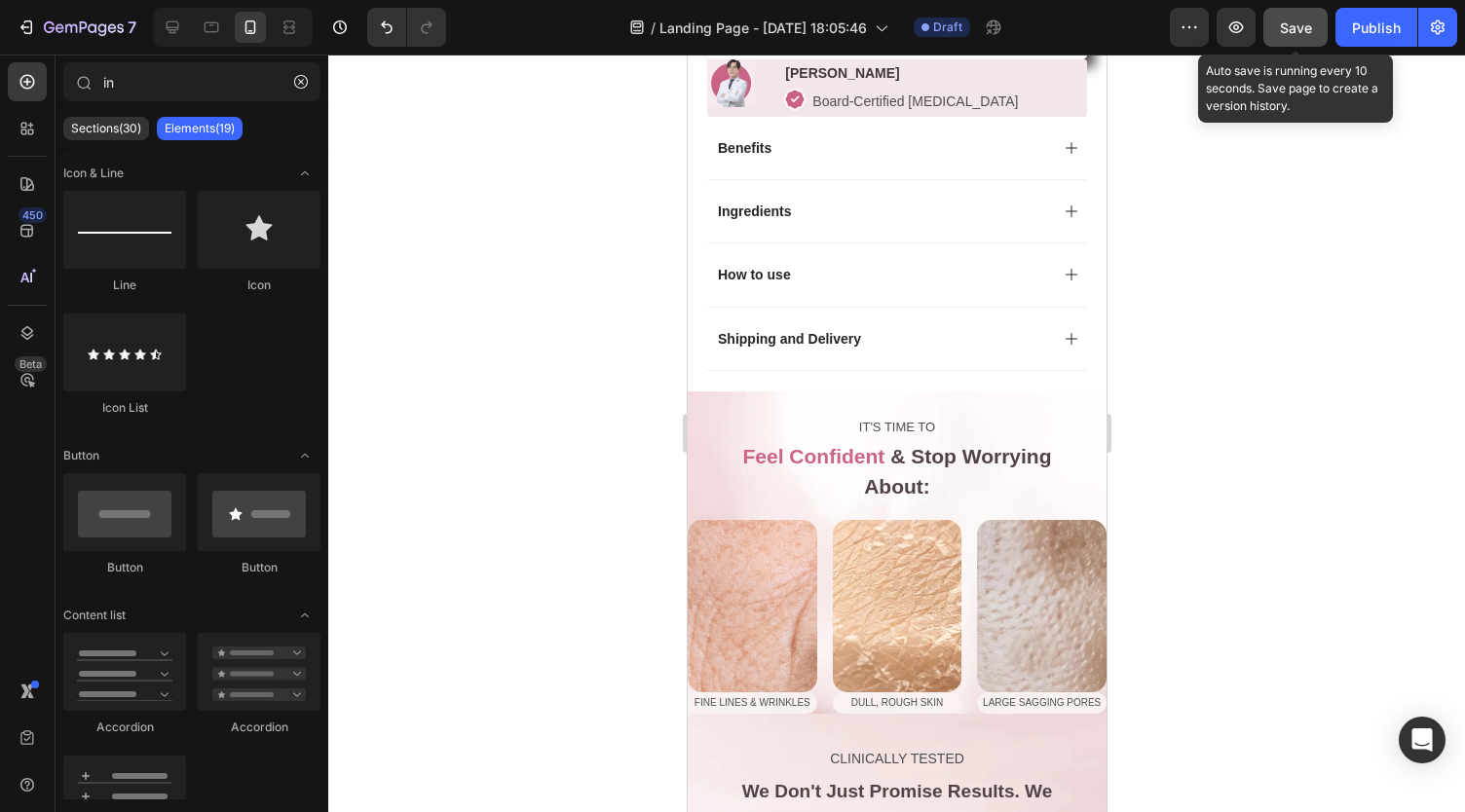
click at [1281, 35] on div "Save" at bounding box center [1295, 28] width 32 height 21
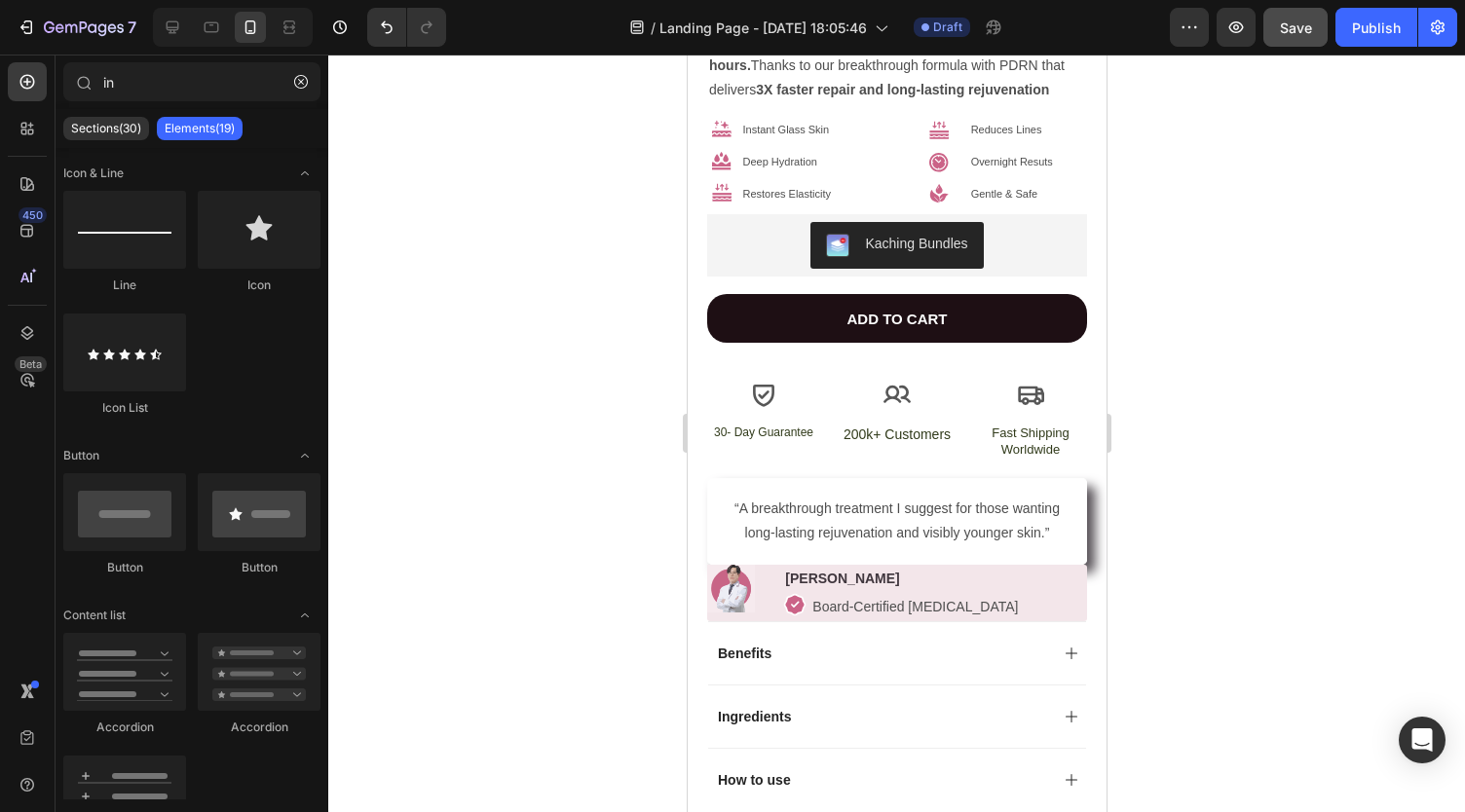
scroll to position [697, 0]
click at [1275, 30] on button "Save" at bounding box center [1294, 27] width 64 height 39
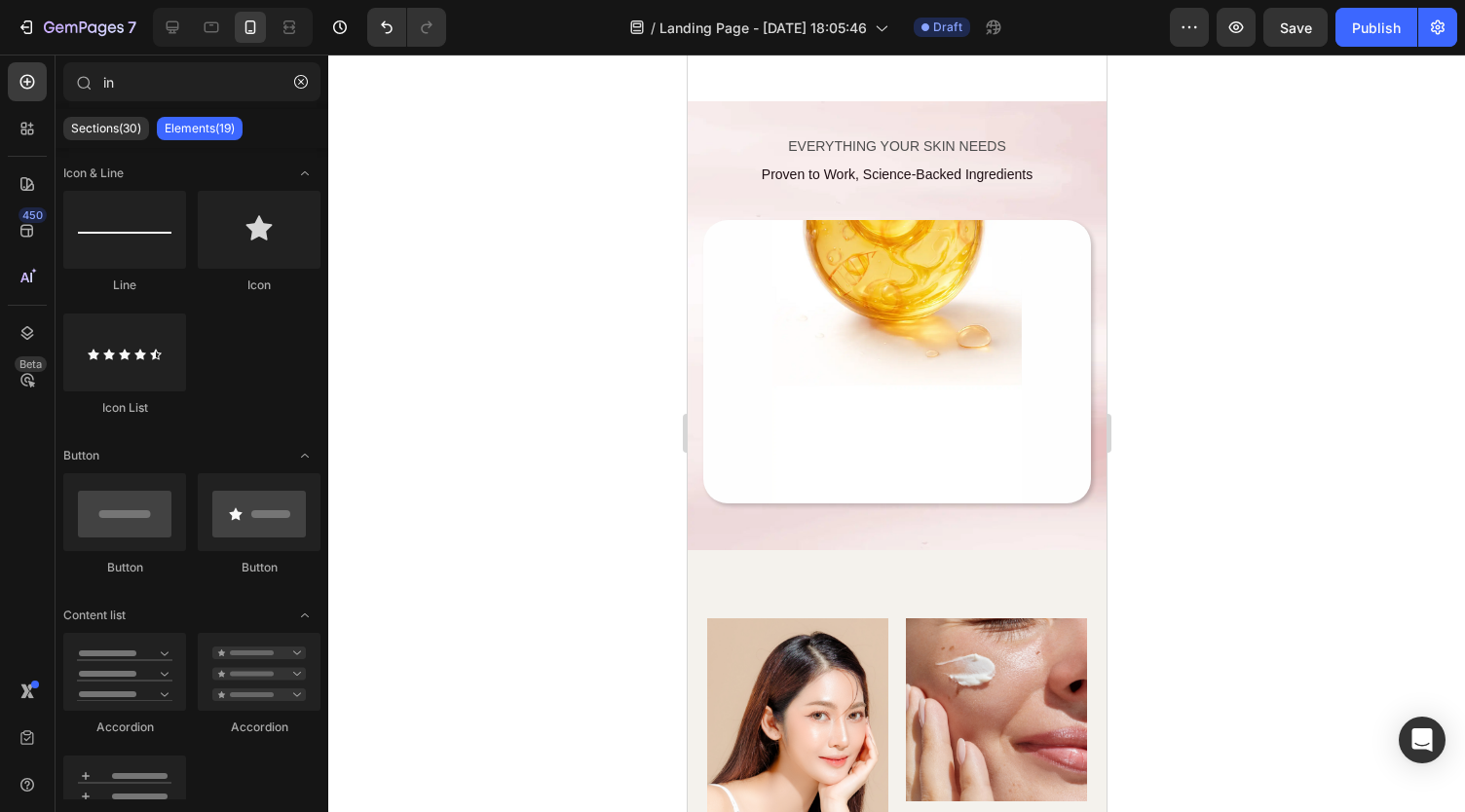
scroll to position [4204, 0]
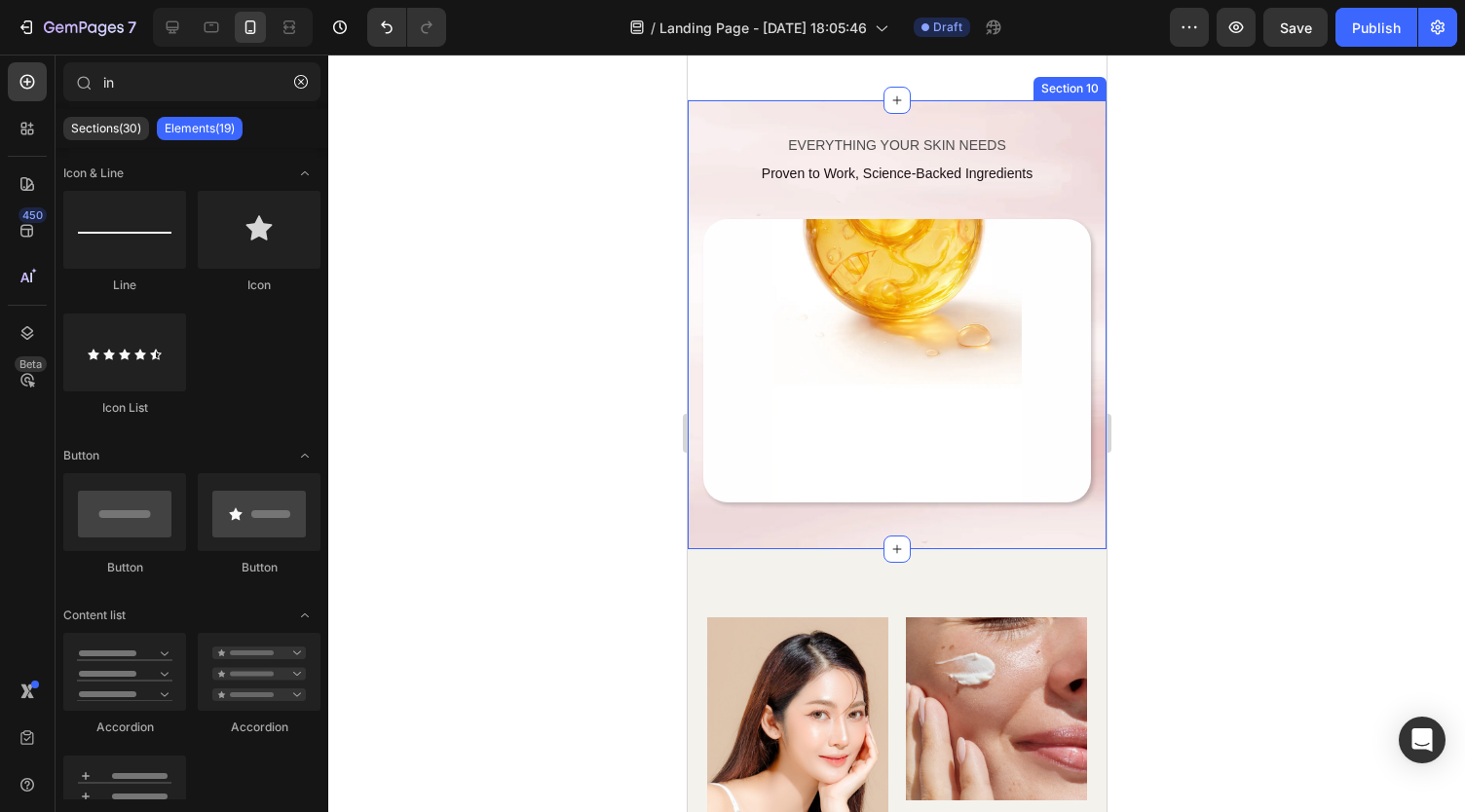
click at [1052, 151] on div "EVERYTHING YOUR SKIN NEEDS Text Block Proven to Work, Science-Backed Ingredient…" at bounding box center [896, 324] width 419 height 449
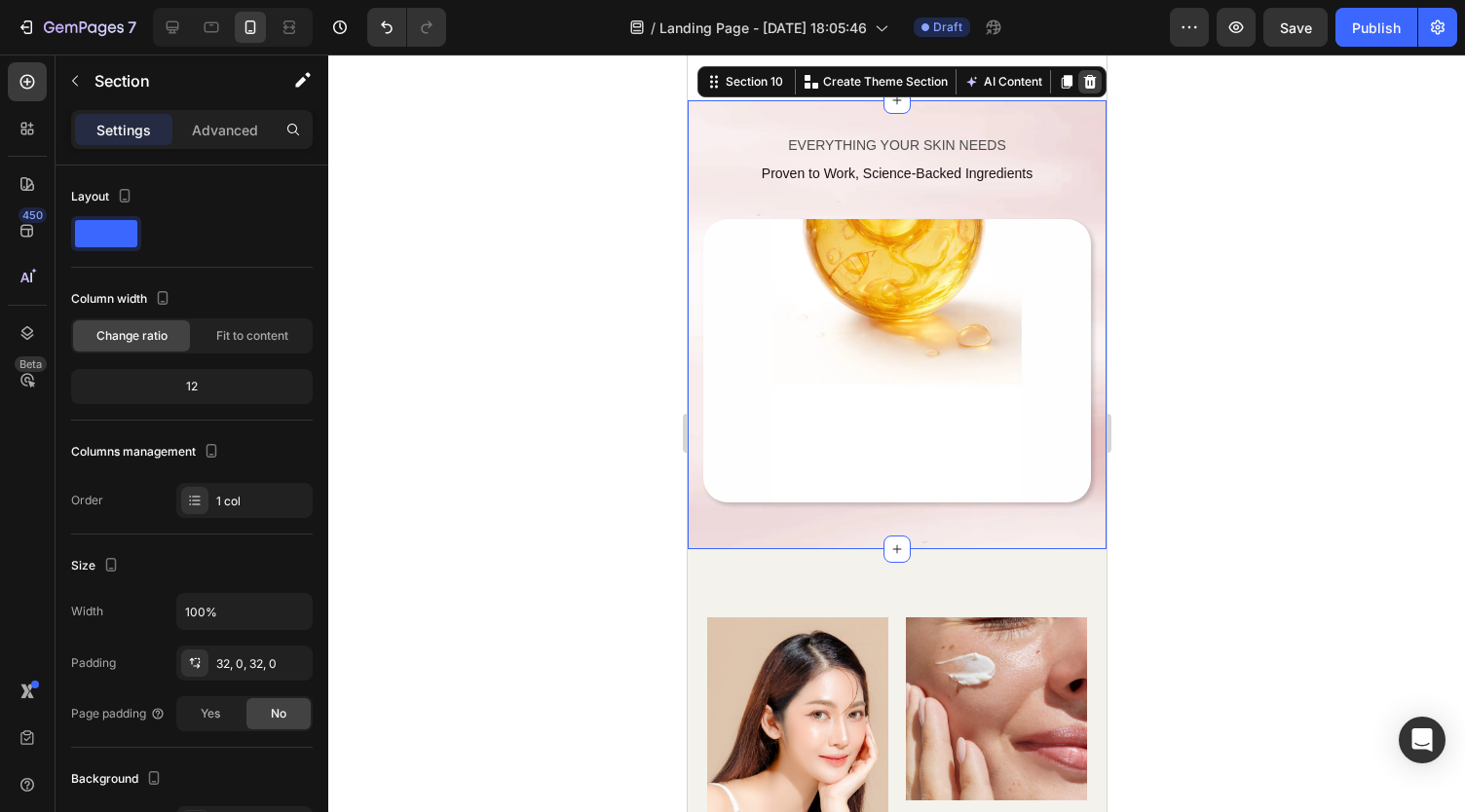
click at [1081, 89] on icon at bounding box center [1089, 82] width 16 height 16
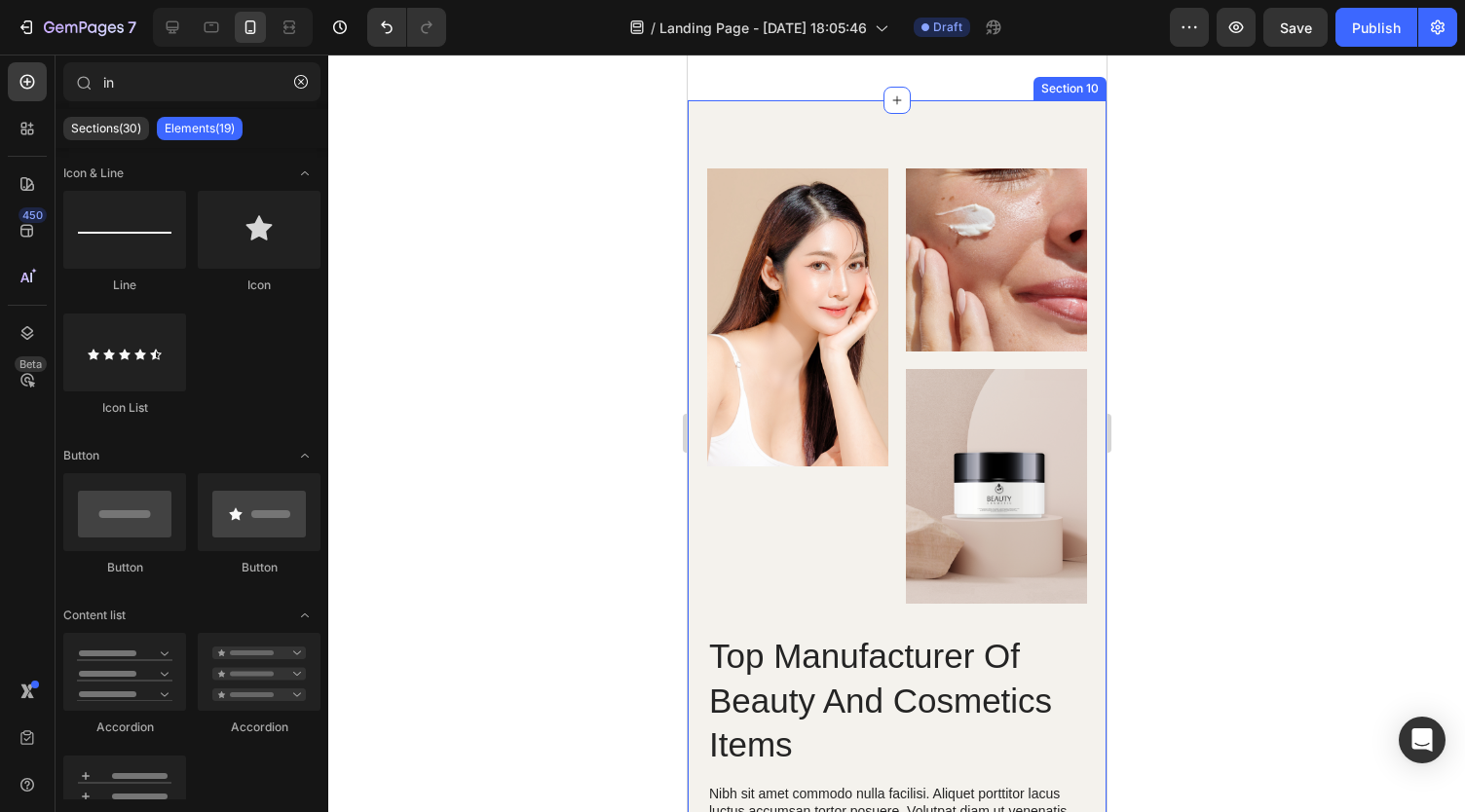
click at [1028, 151] on div "Image Image Image Row Top Manufacturer Of Beauty And Cosmetics Items Heading Ni…" at bounding box center [896, 663] width 419 height 1127
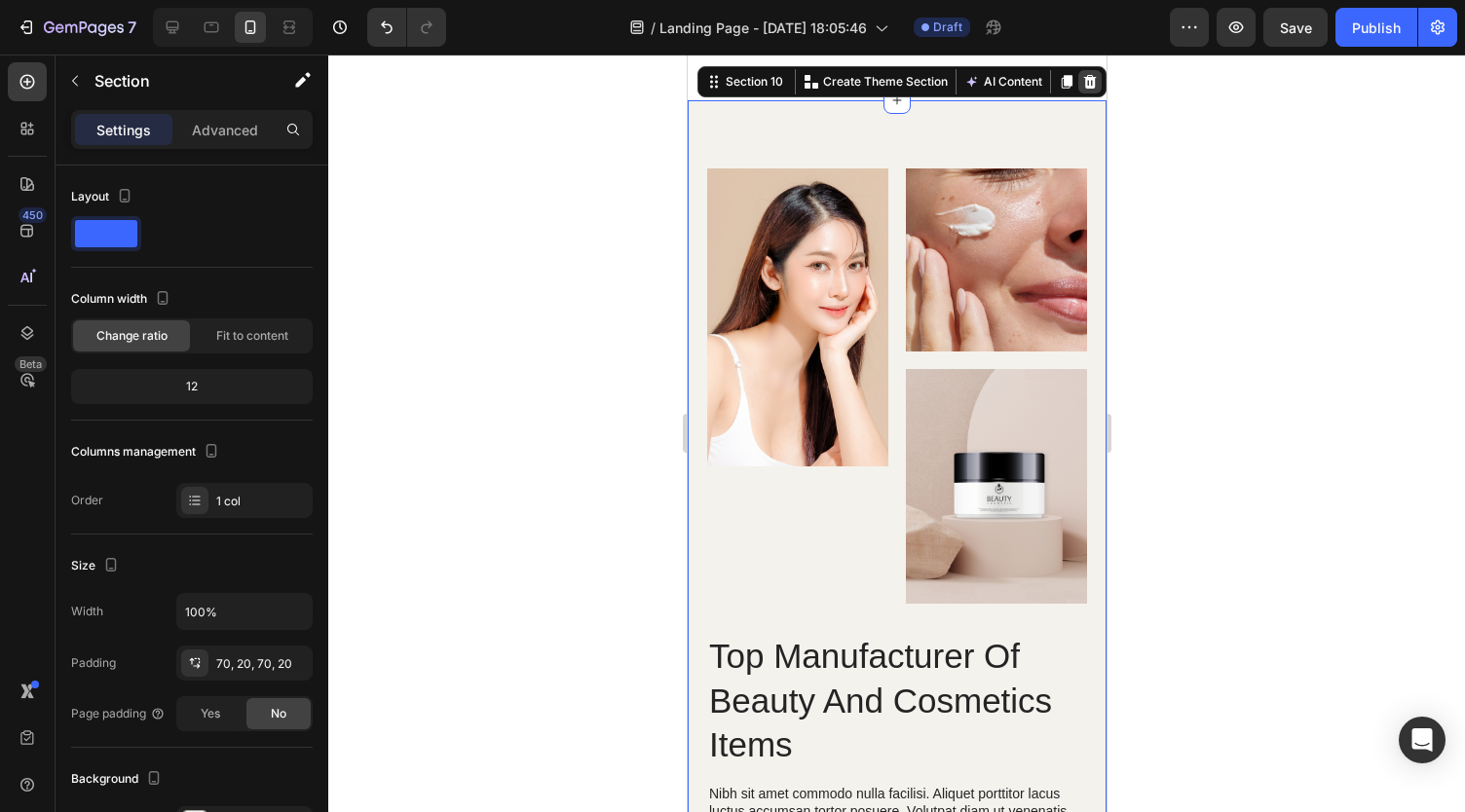
click at [1081, 89] on icon at bounding box center [1089, 82] width 16 height 16
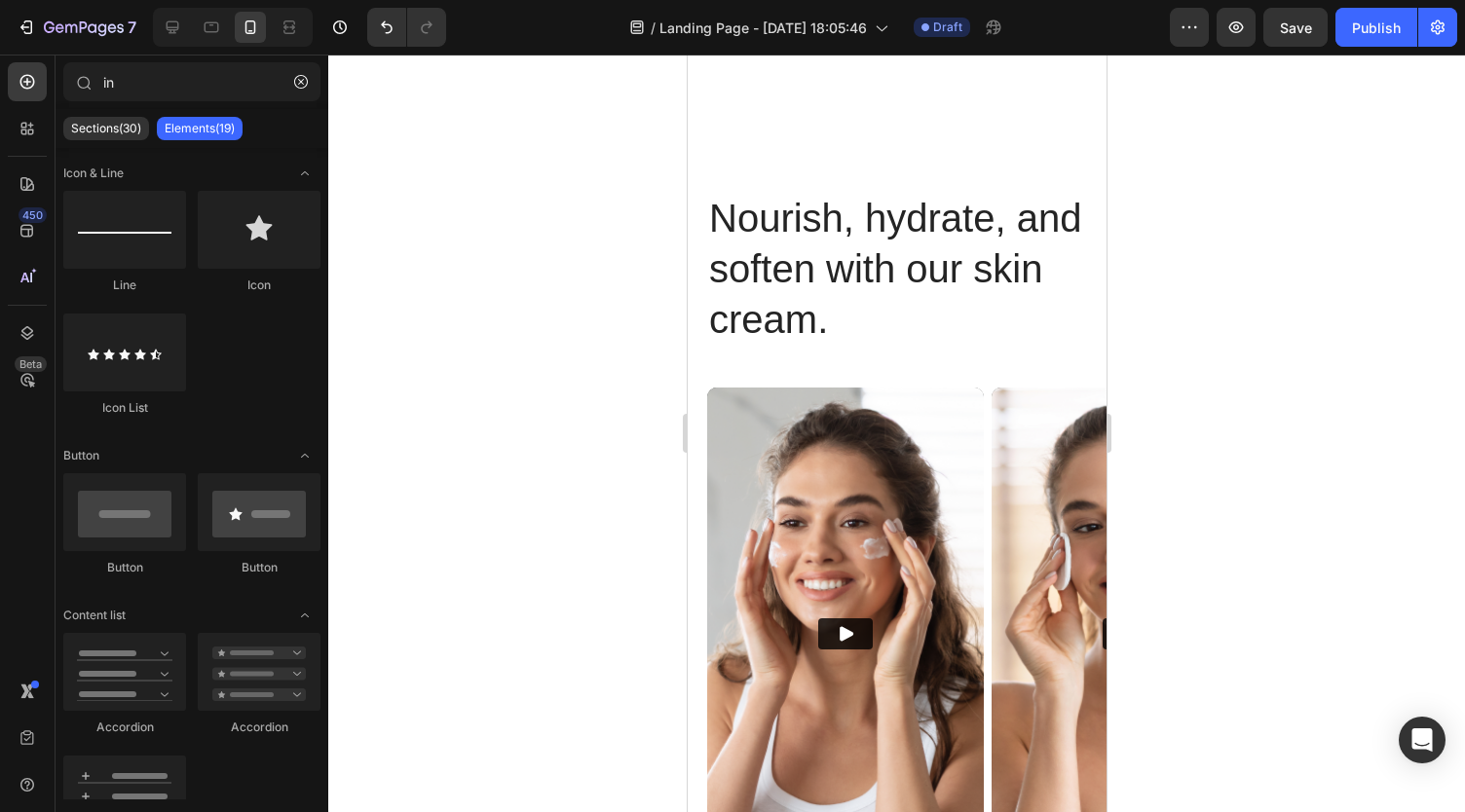
scroll to position [4207, 0]
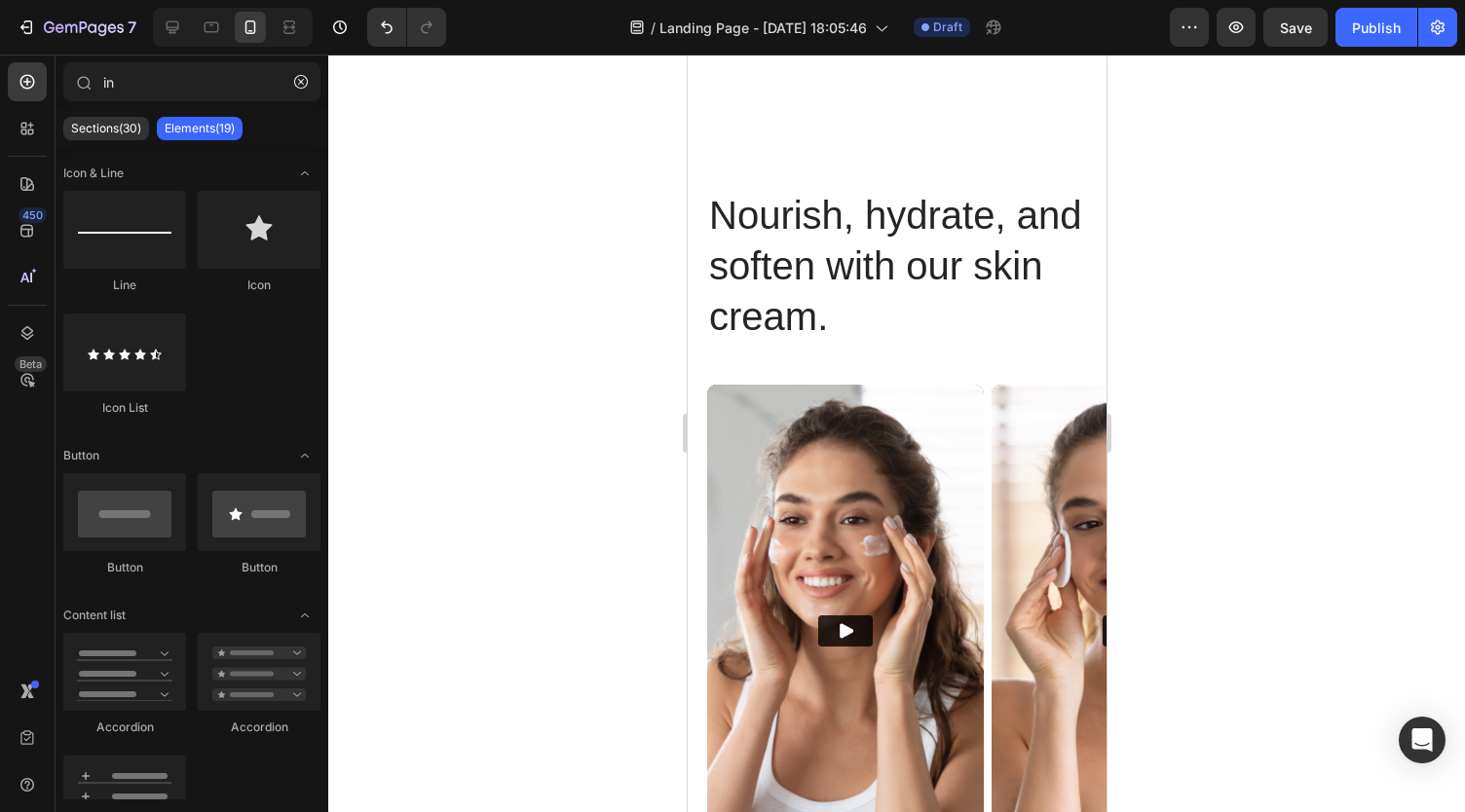
click at [1004, 230] on div "Nourish, hydrate, and soften with our skin cream. Heading Nourish, hydrate, and…" at bounding box center [896, 468] width 419 height 697
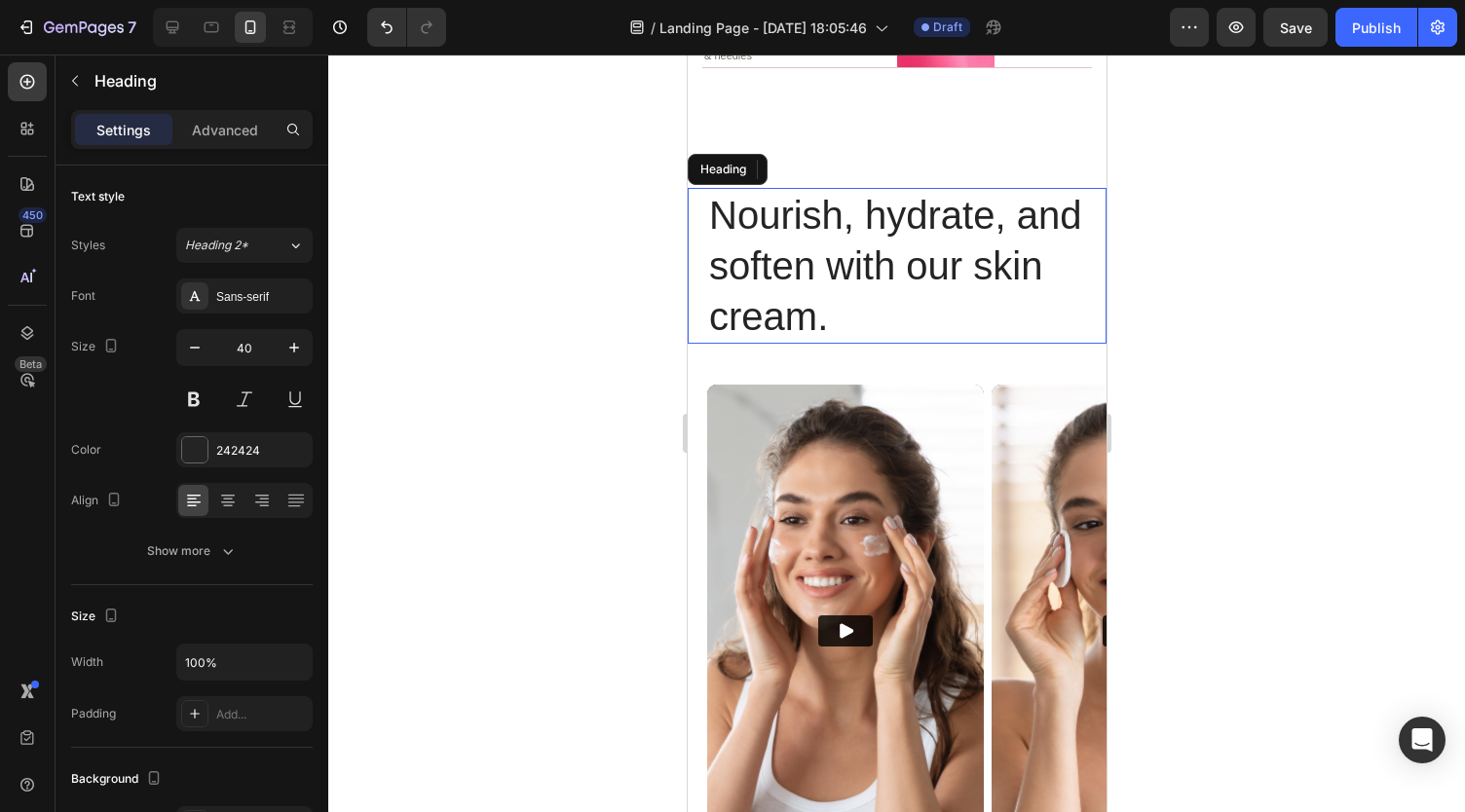
scroll to position [4139, 0]
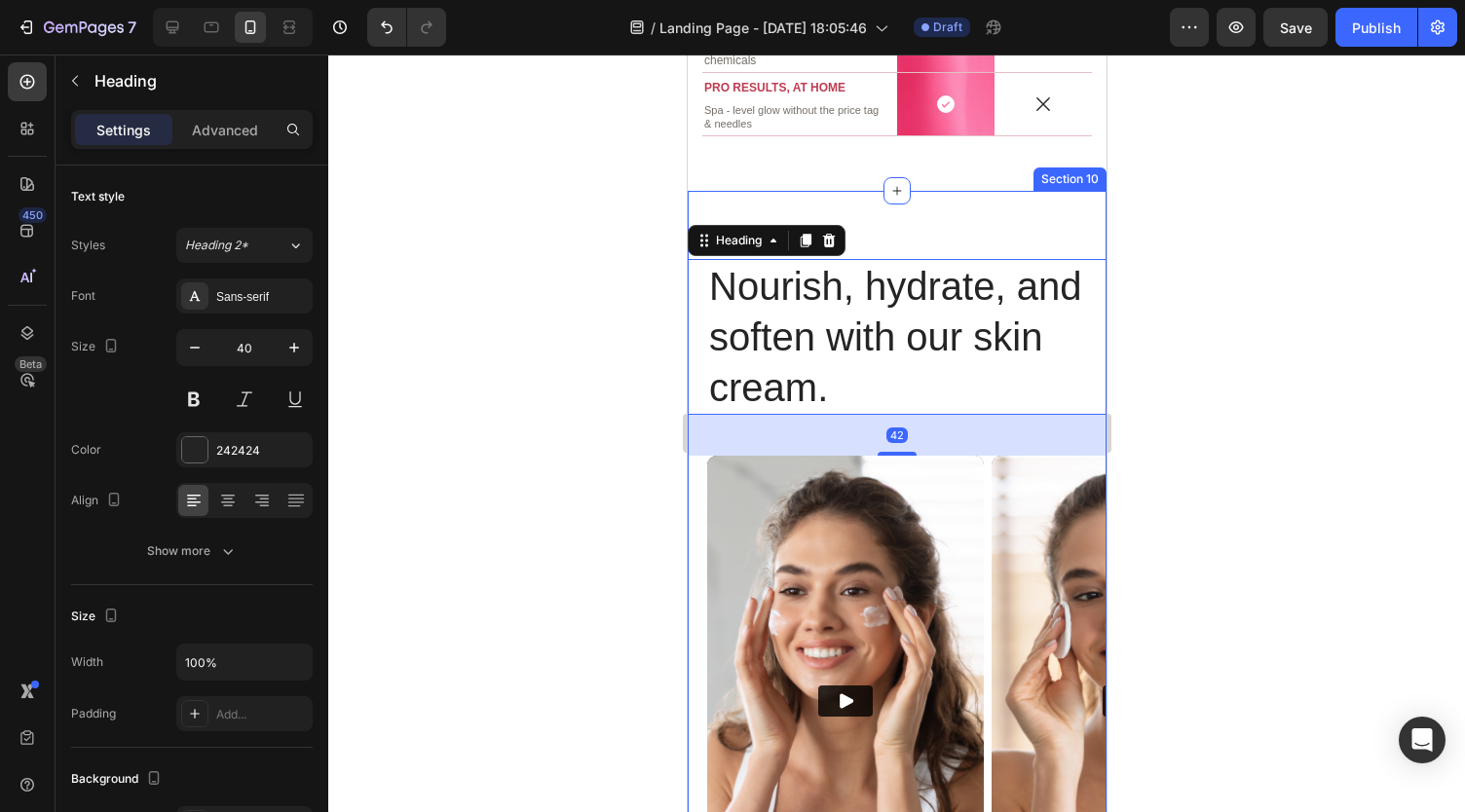
click at [1005, 204] on div "Nourish, hydrate, and soften with our skin cream. Heading 42 Nourish, hydrate, …" at bounding box center [896, 793] width 419 height 1206
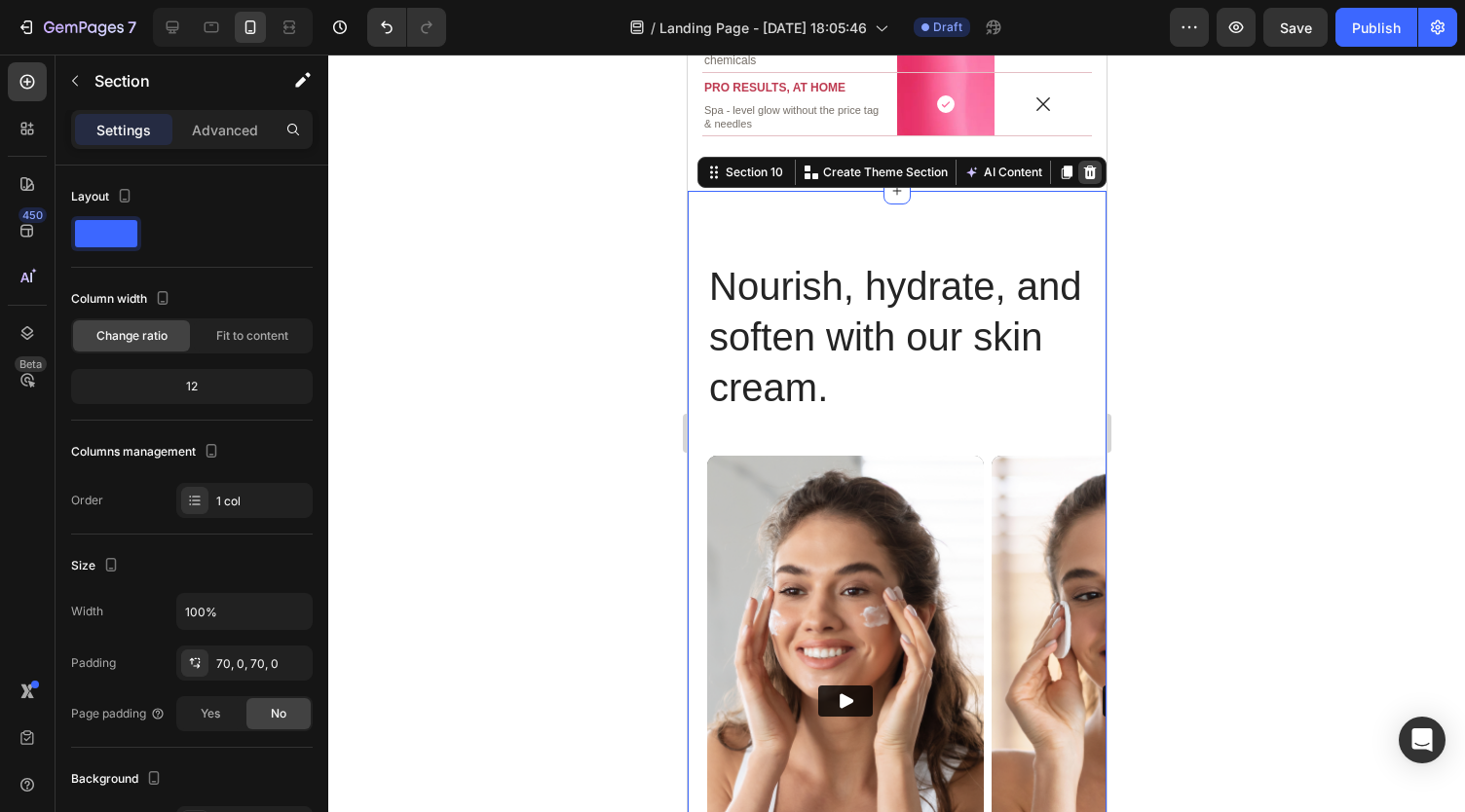
click at [1081, 172] on icon at bounding box center [1089, 173] width 16 height 16
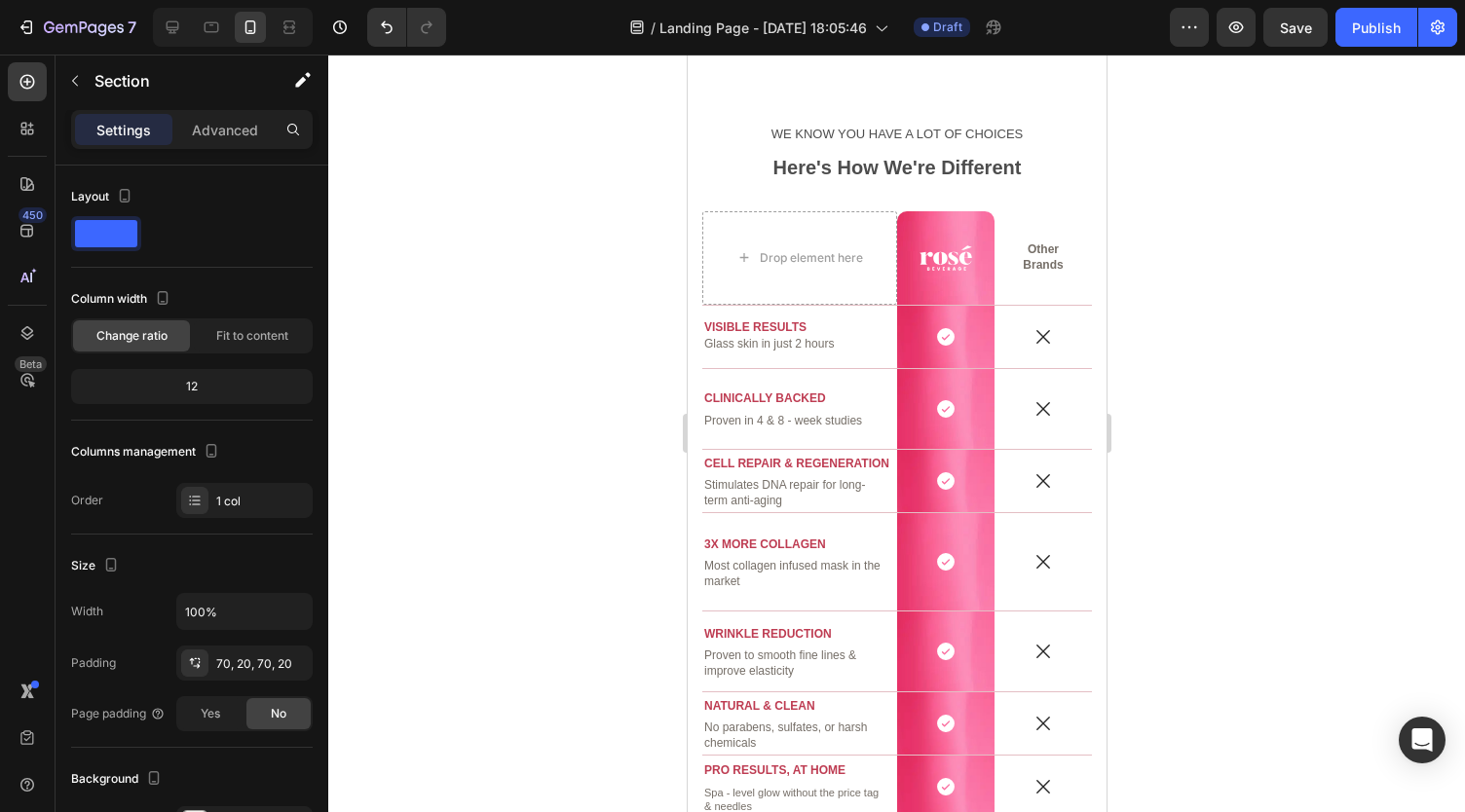
scroll to position [4070, 0]
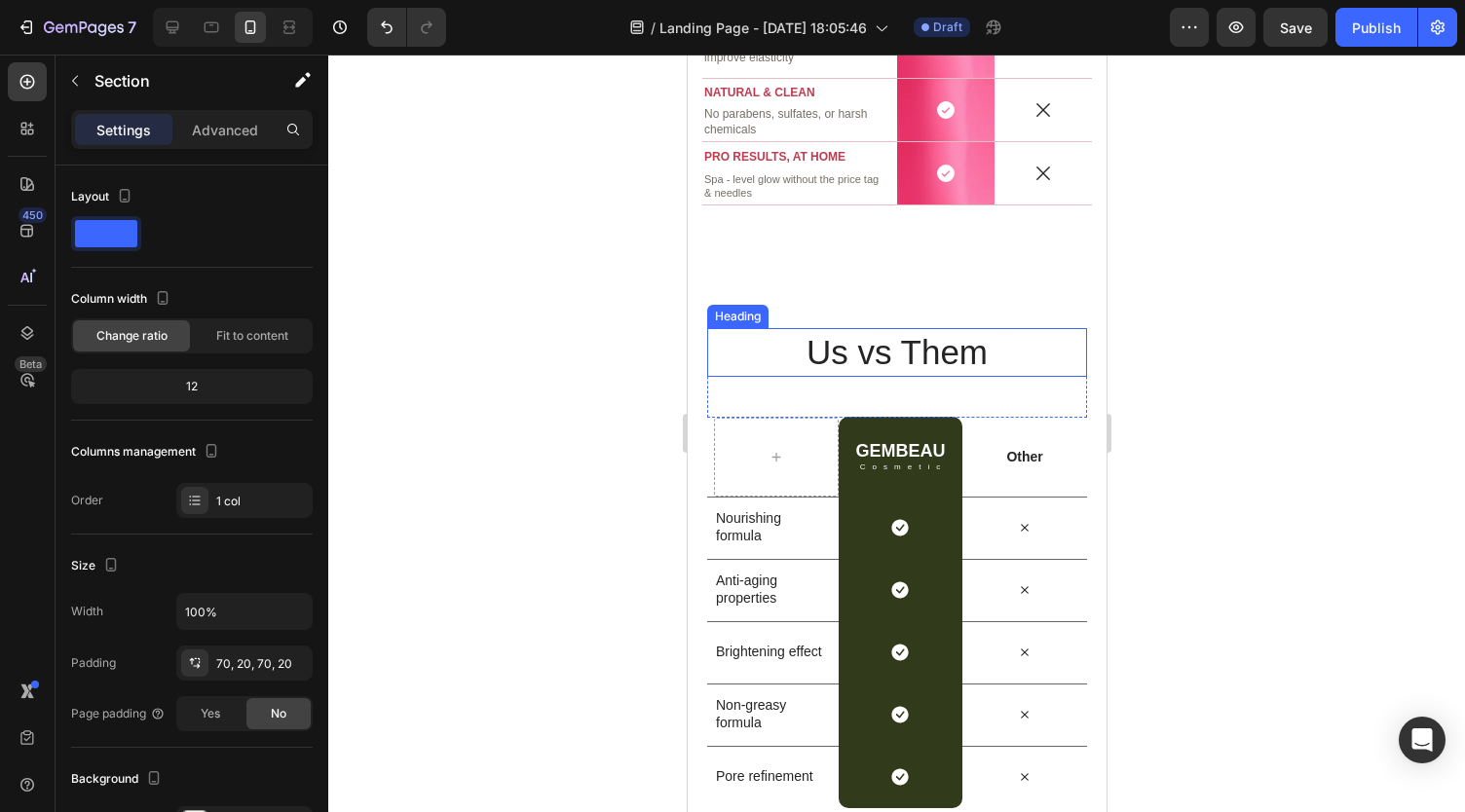
click at [989, 347] on h2 "Us vs Them" at bounding box center [896, 352] width 380 height 49
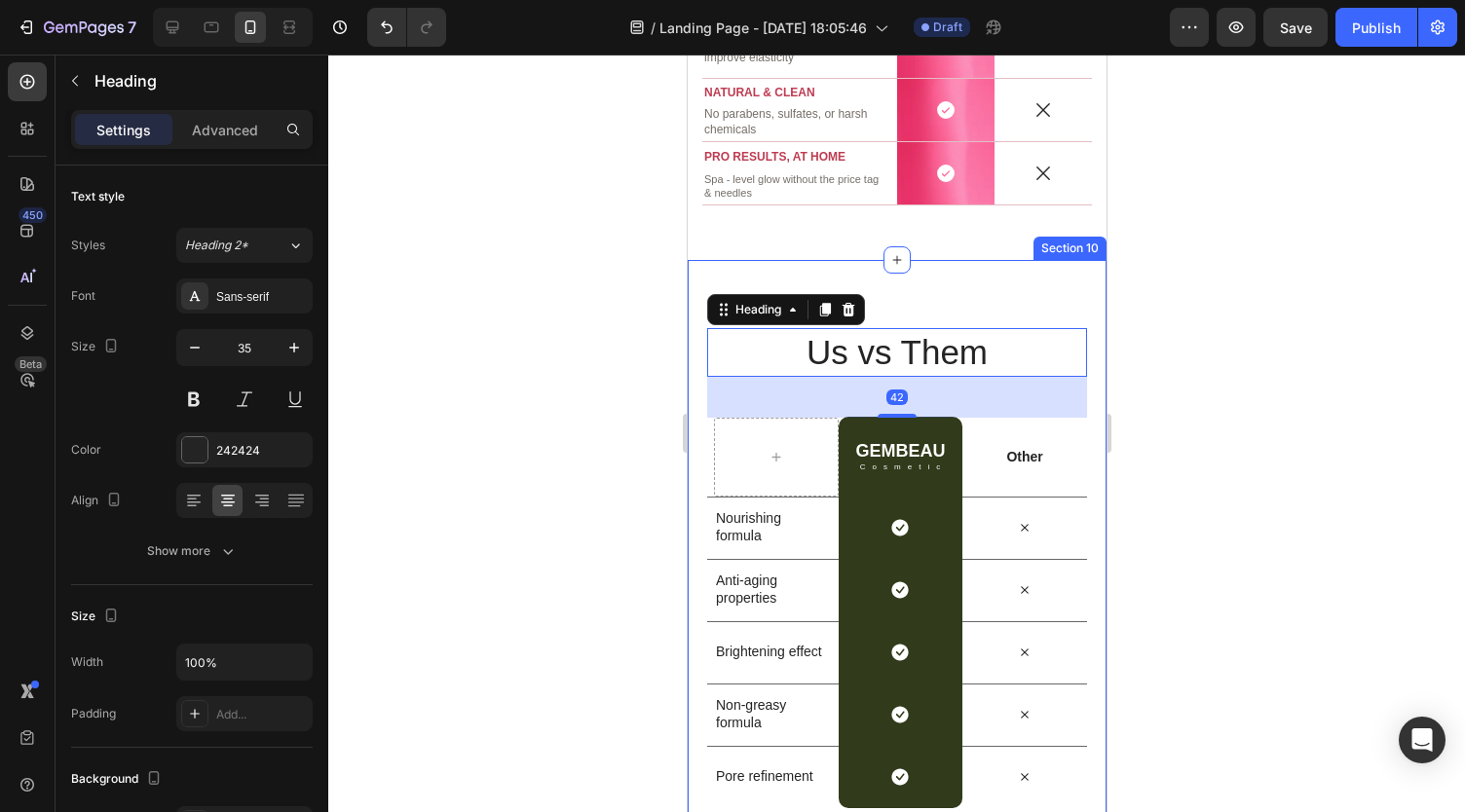
click at [1045, 310] on div "Us vs Them Heading 42 Row GEMBEAU Heading Cosmetic Text Block Row Other Text Bl…" at bounding box center [896, 567] width 419 height 616
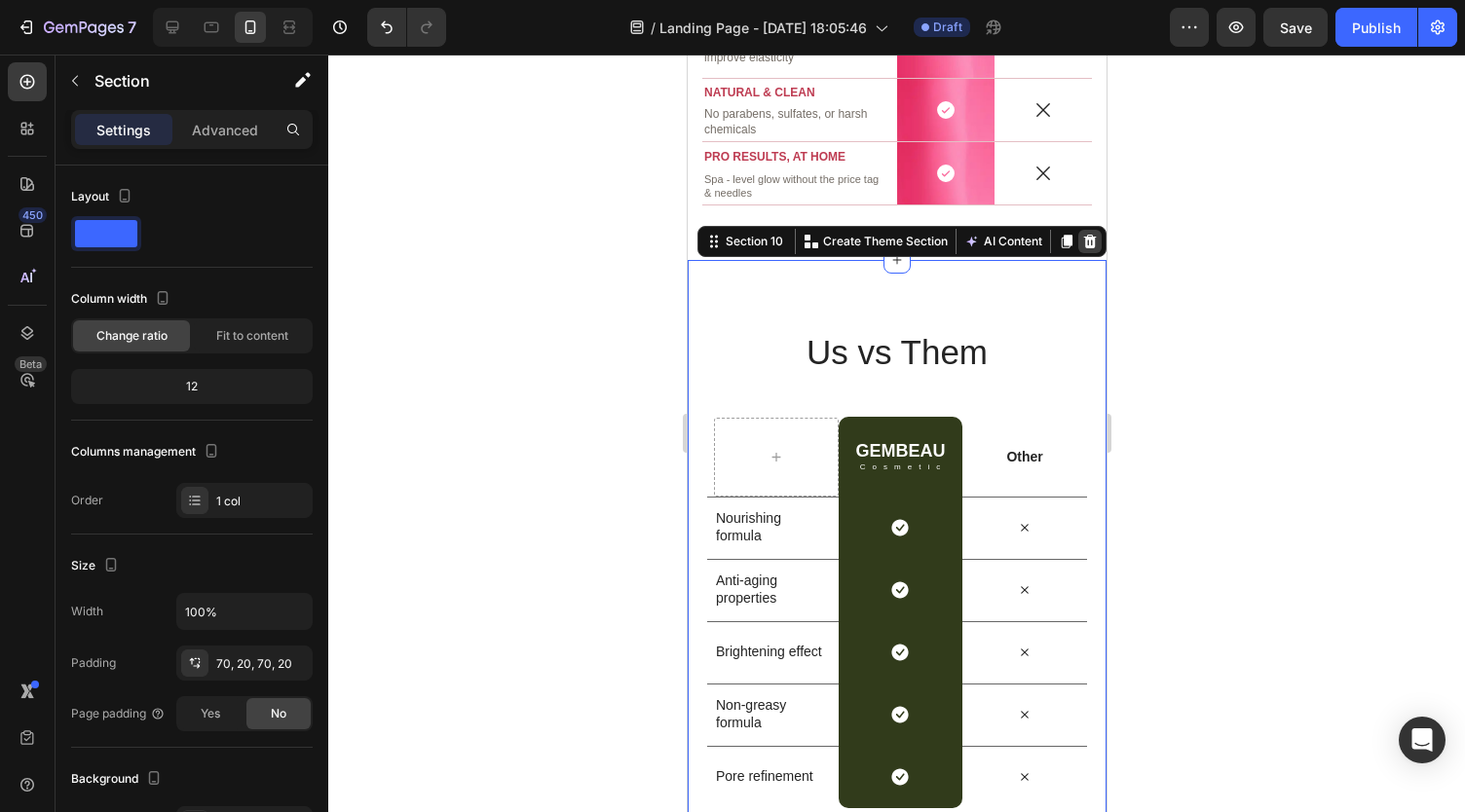
click at [1083, 240] on icon at bounding box center [1089, 242] width 13 height 14
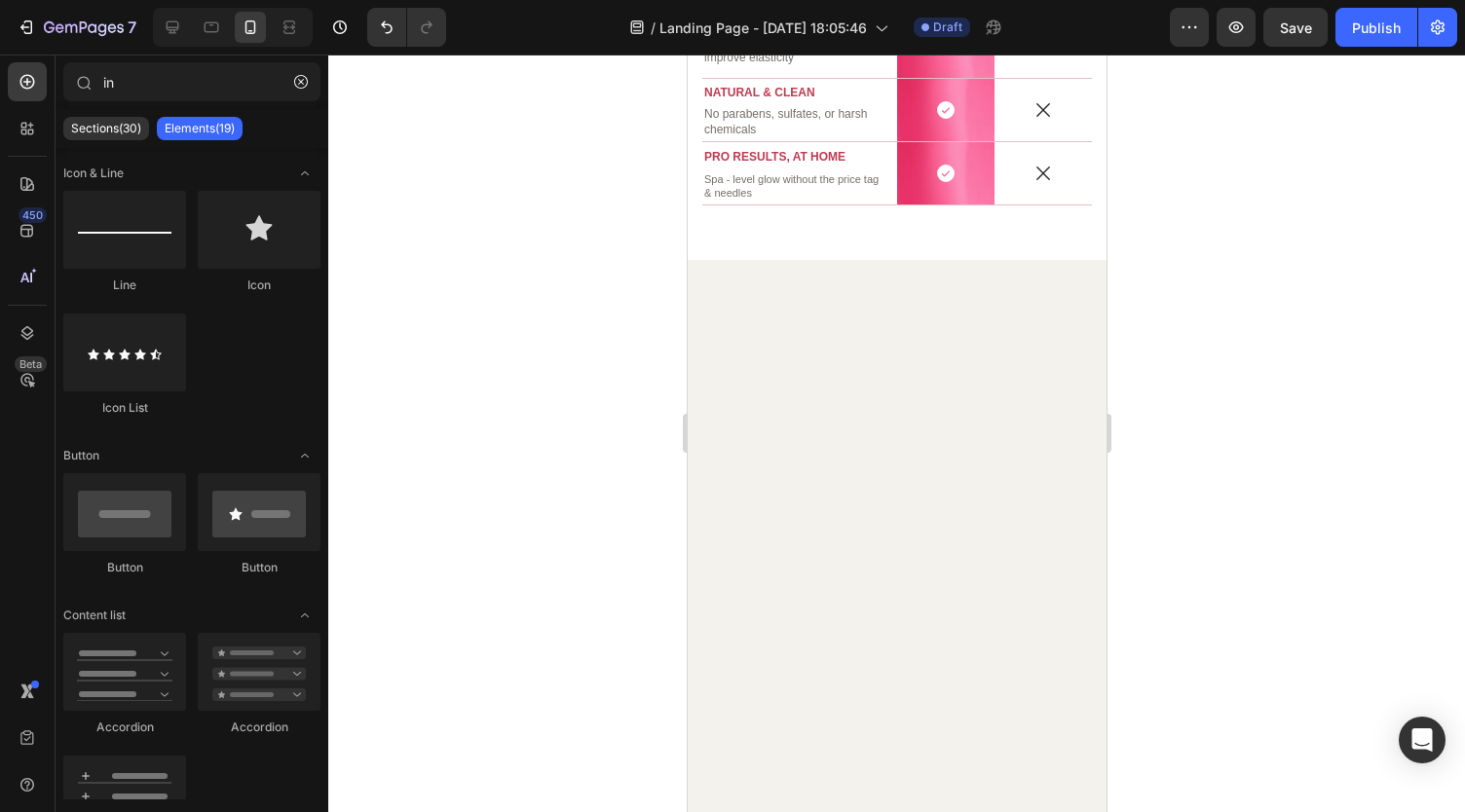
click at [1170, 318] on div at bounding box center [897, 433] width 1137 height 757
click at [991, 364] on div at bounding box center [896, 813] width 419 height 1106
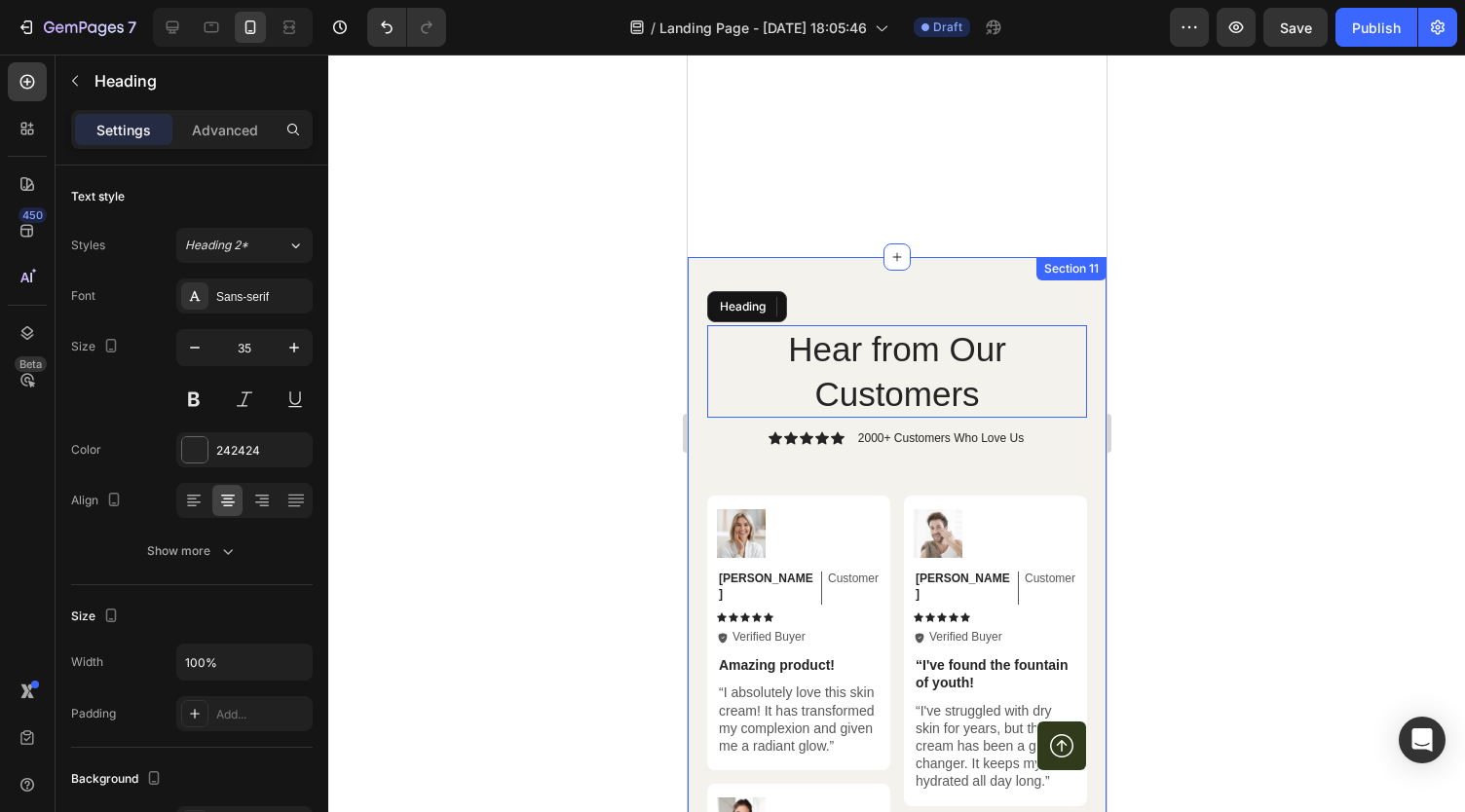
scroll to position [5301, 0]
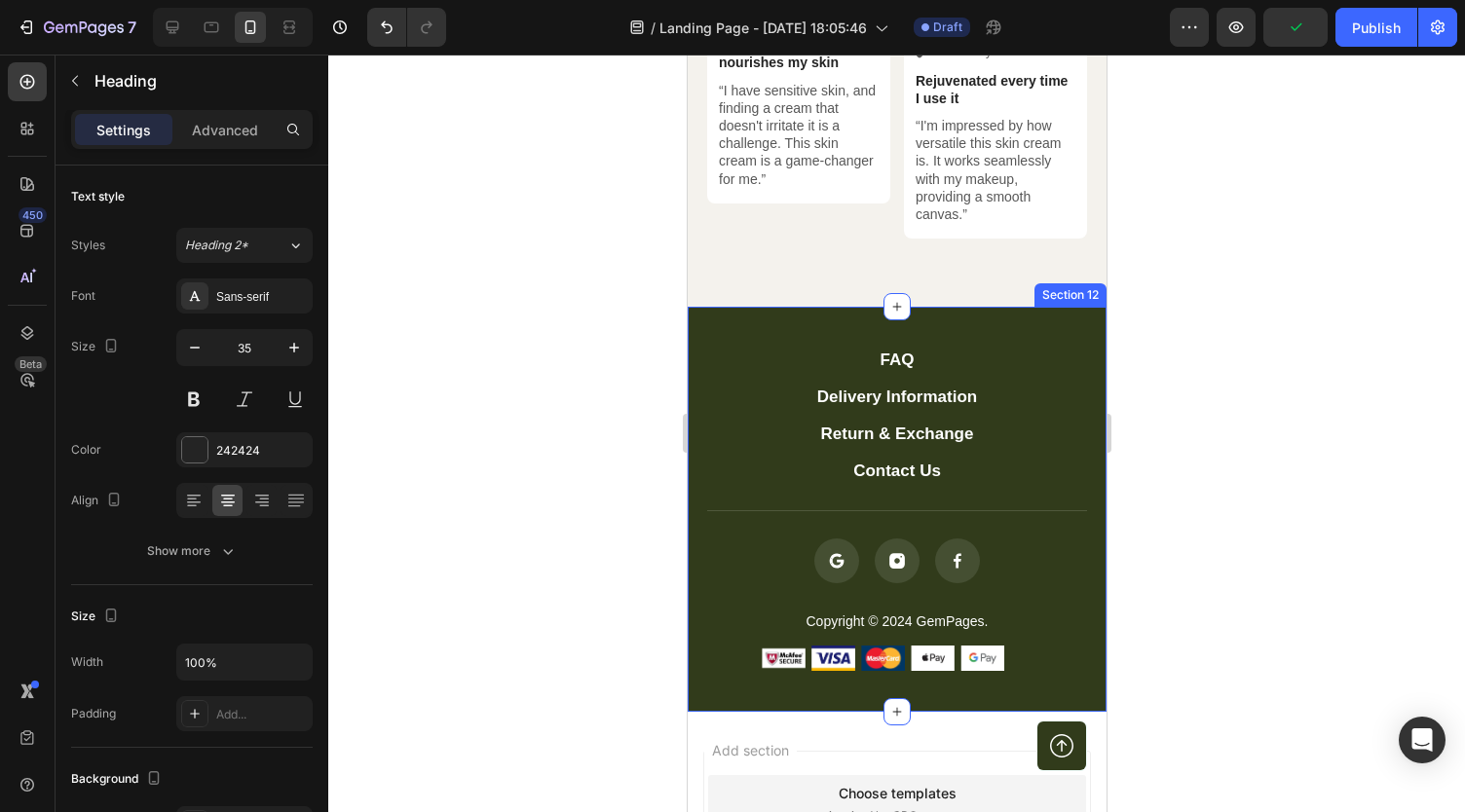
click at [1013, 310] on div "FAQ Button Delivery Information Button Return & Exchange Button Contact Us Butt…" at bounding box center [896, 509] width 419 height 405
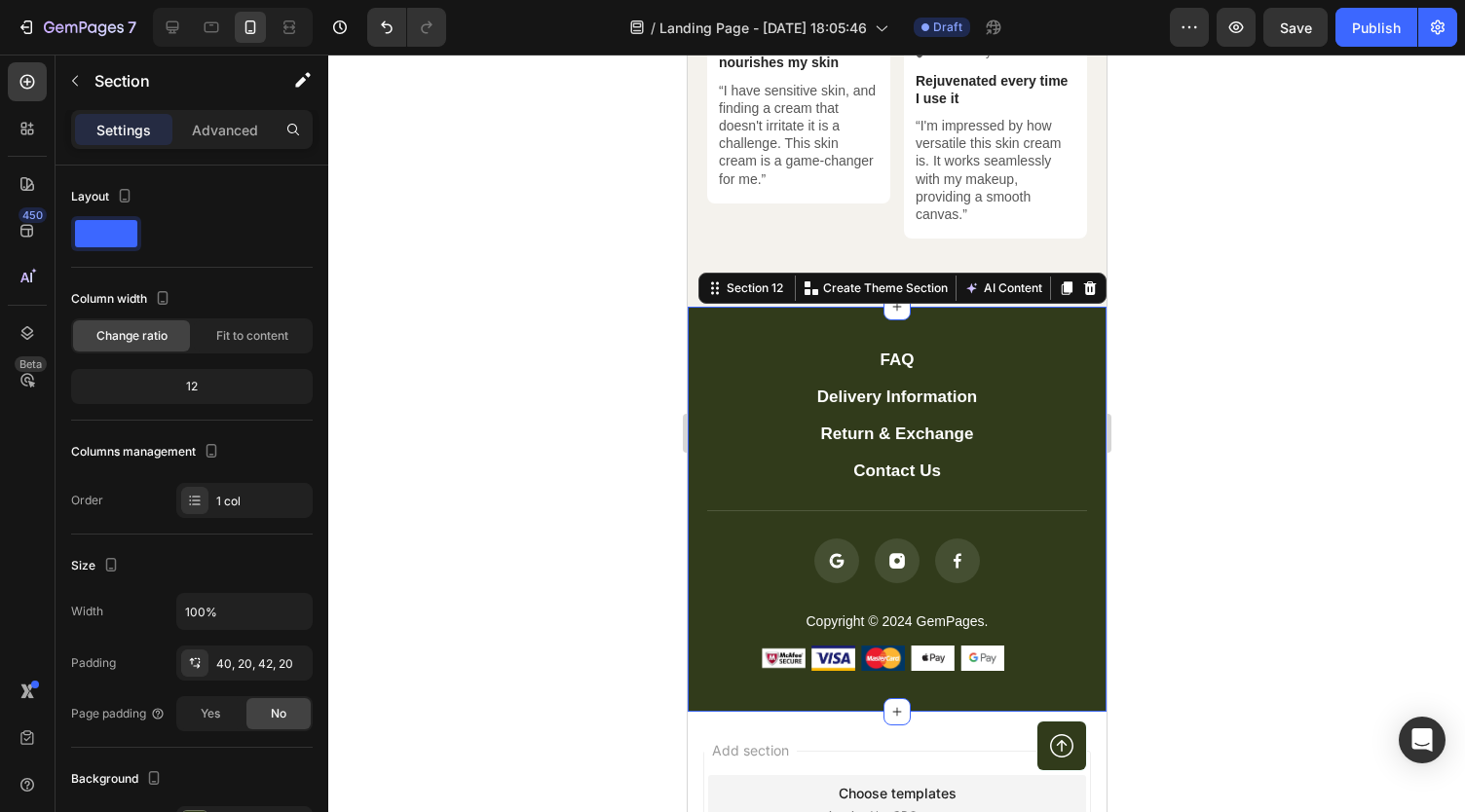
click at [1040, 308] on div "FAQ Button Delivery Information Button Return & Exchange Button Contact Us Butt…" at bounding box center [896, 509] width 419 height 405
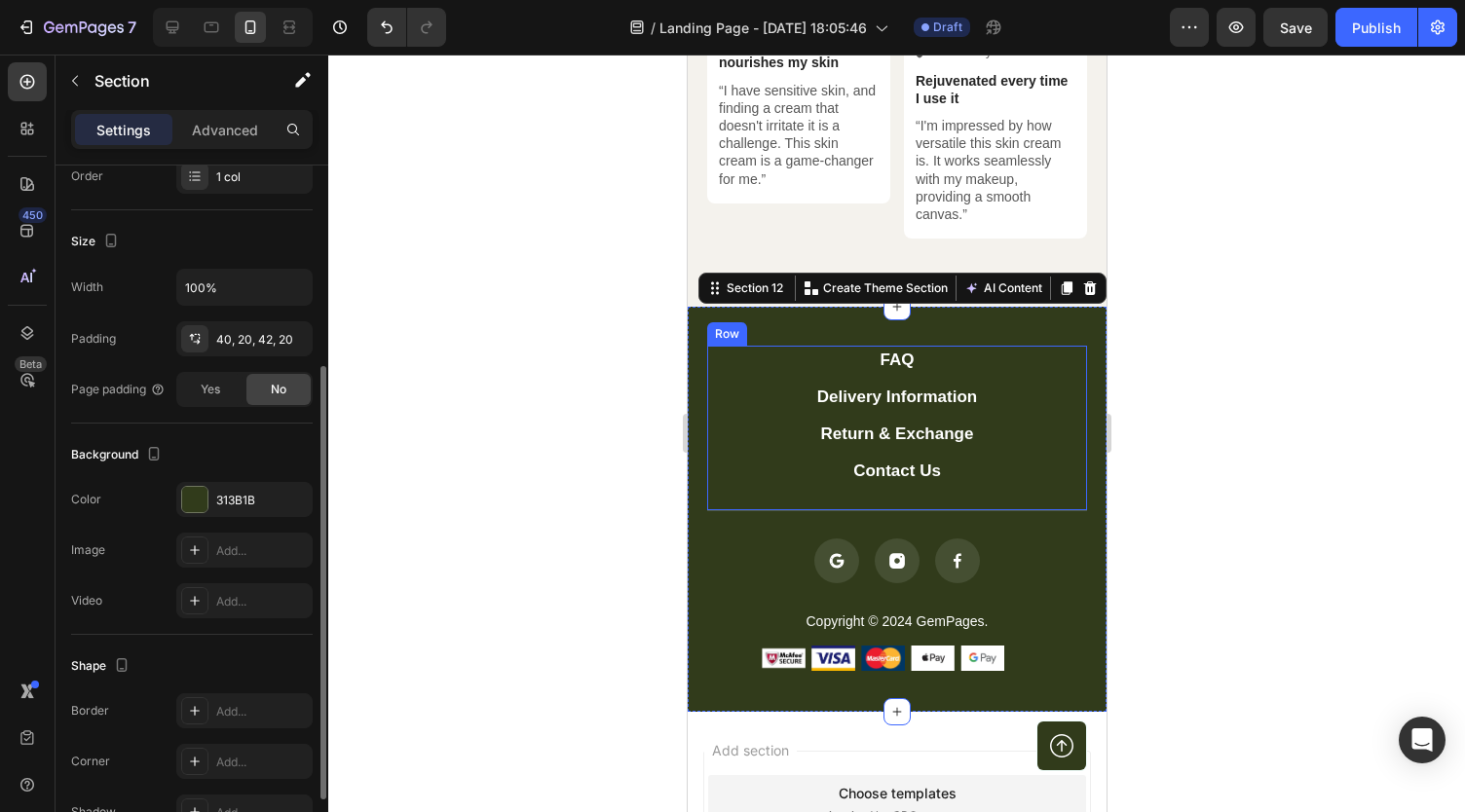
scroll to position [432, 0]
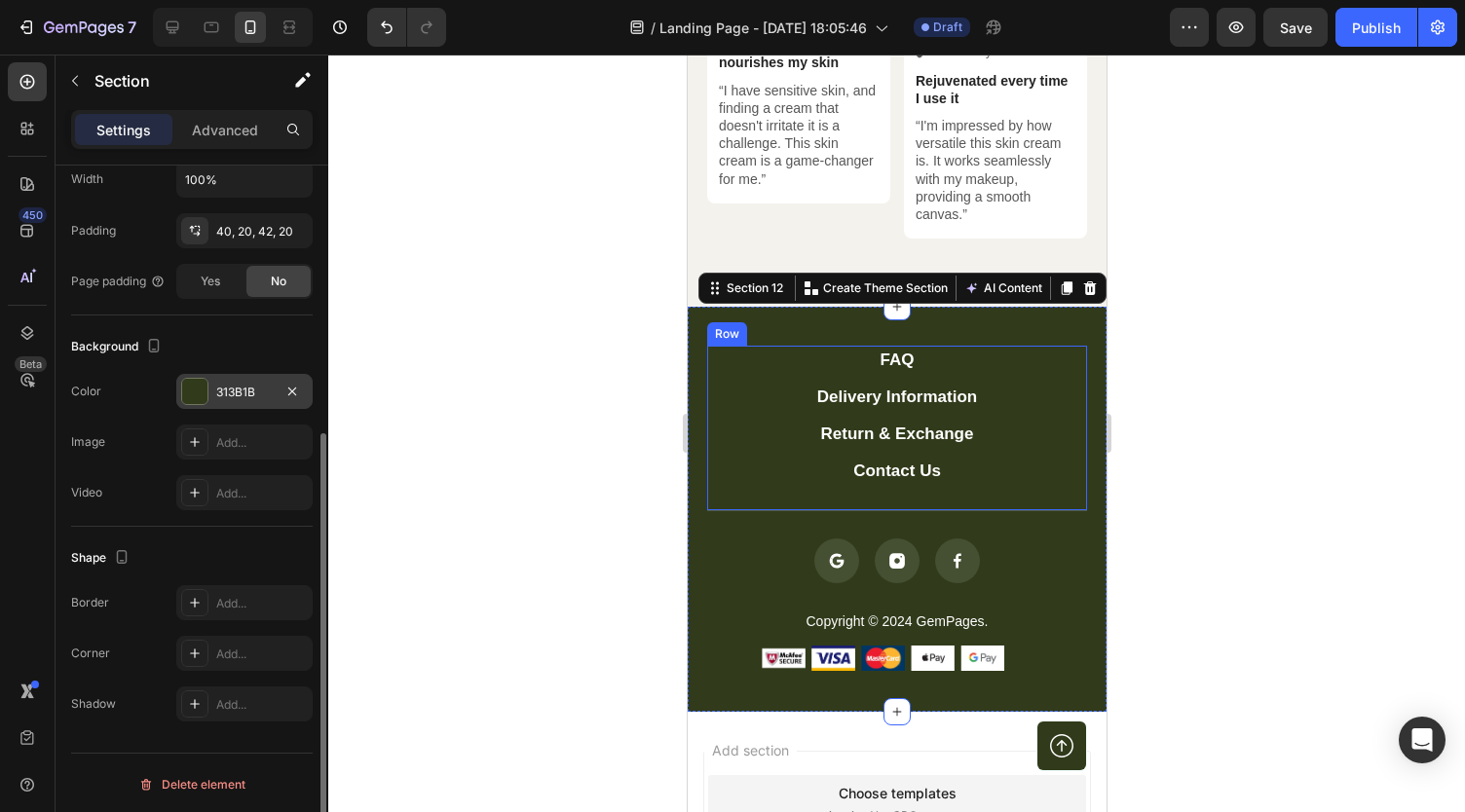
click at [235, 405] on div "313B1B" at bounding box center [244, 391] width 136 height 35
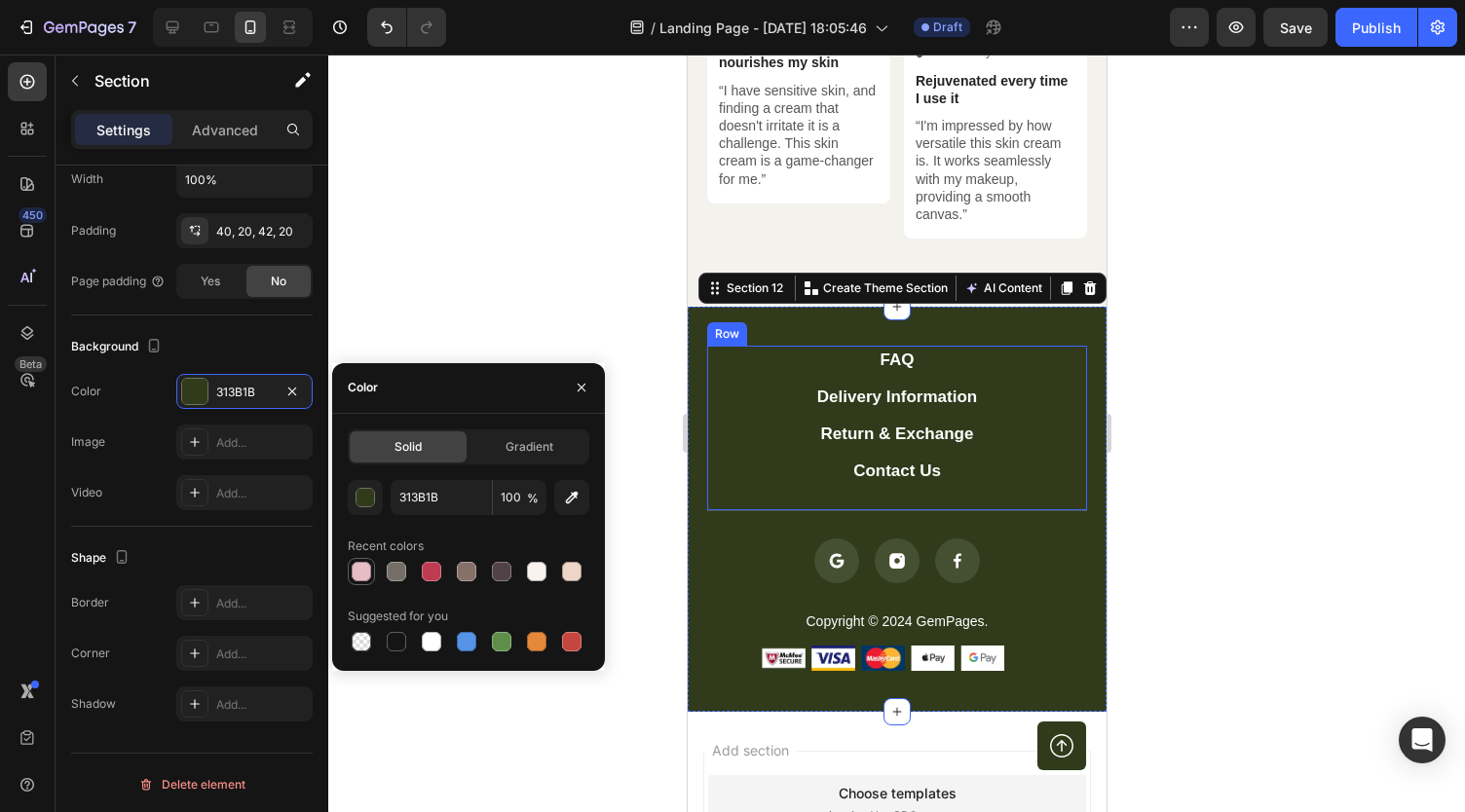
click at [357, 573] on div at bounding box center [361, 571] width 20 height 20
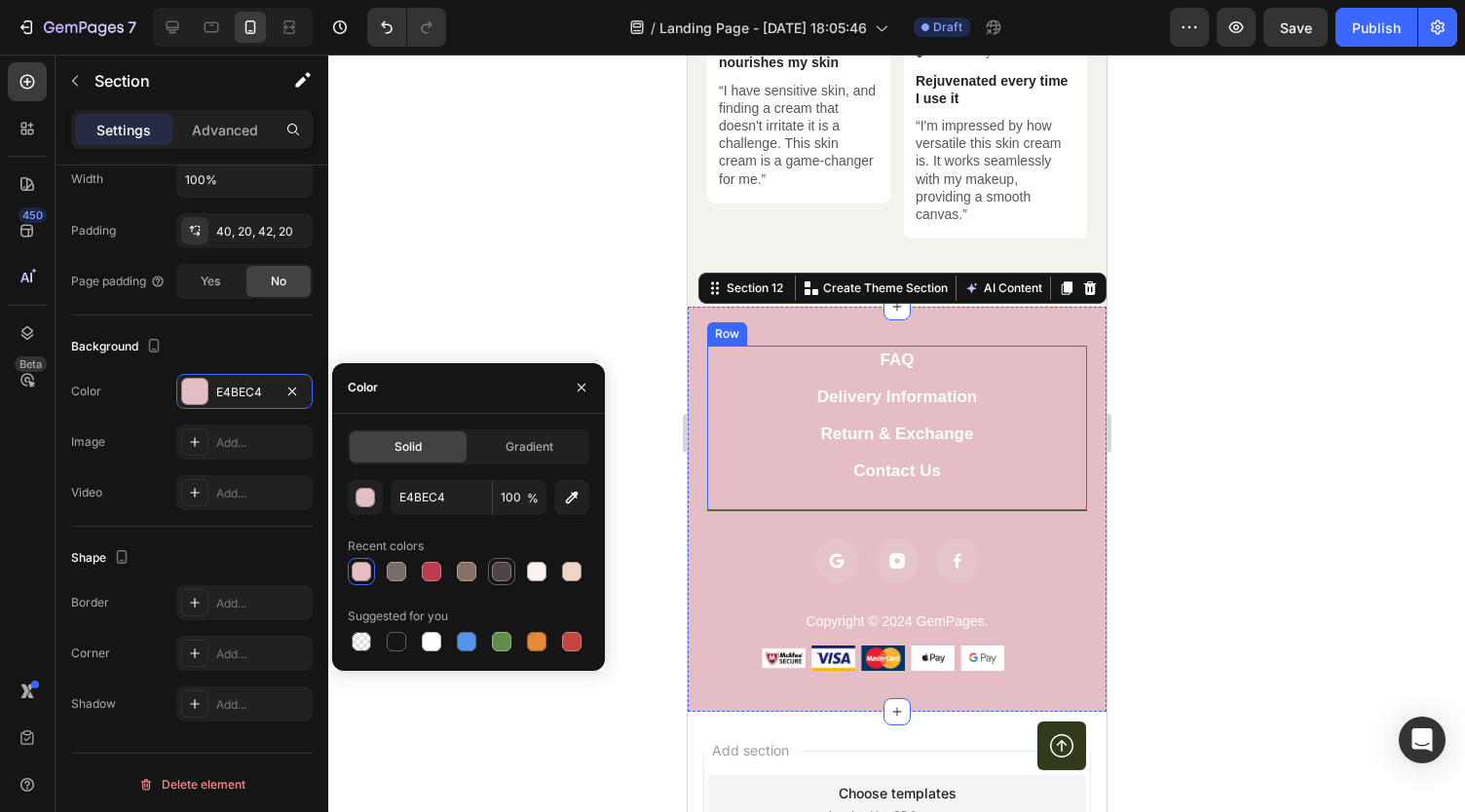
click at [501, 565] on div at bounding box center [502, 571] width 20 height 20
type input "514247"
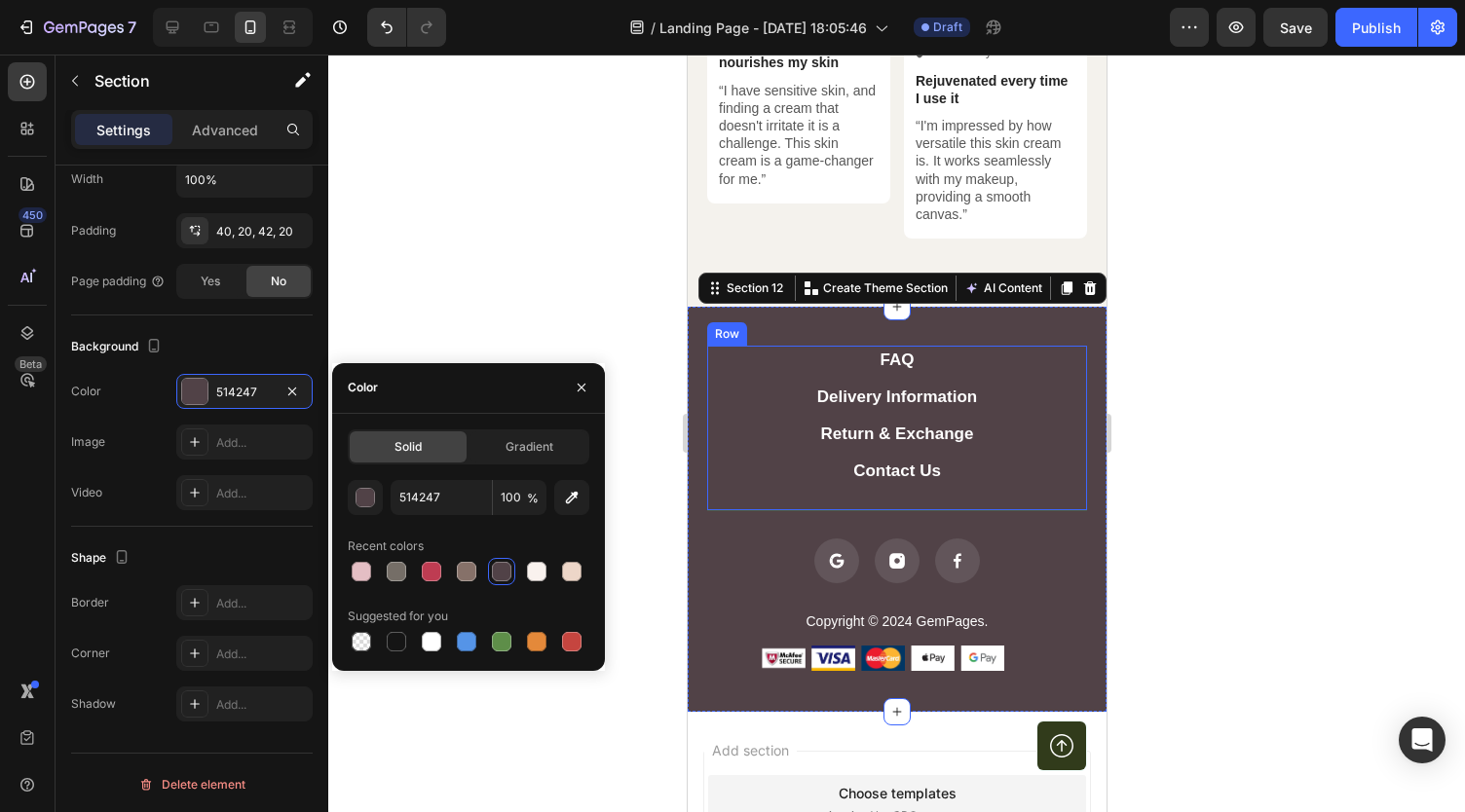
click at [548, 306] on div at bounding box center [897, 433] width 1137 height 757
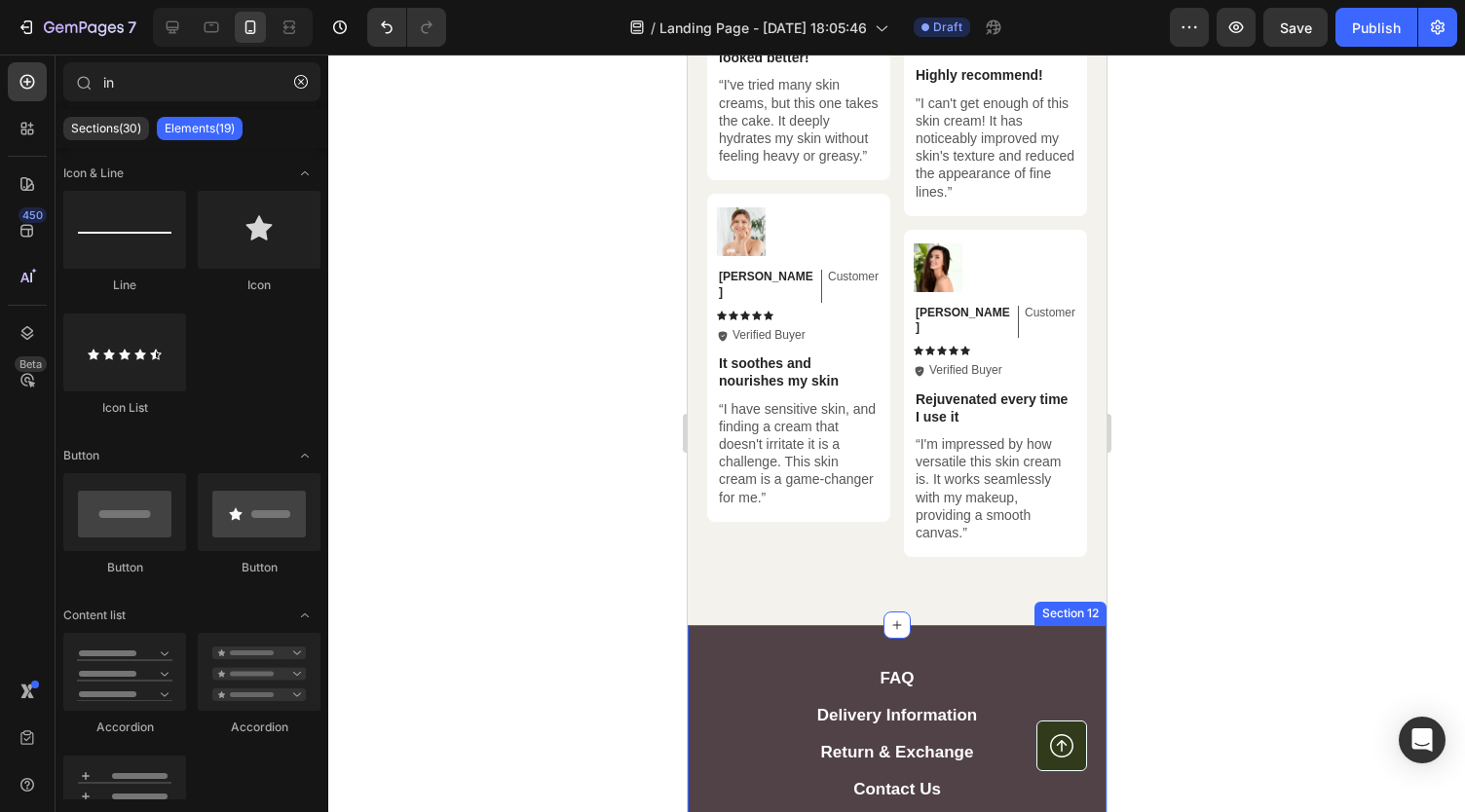
scroll to position [4982, 0]
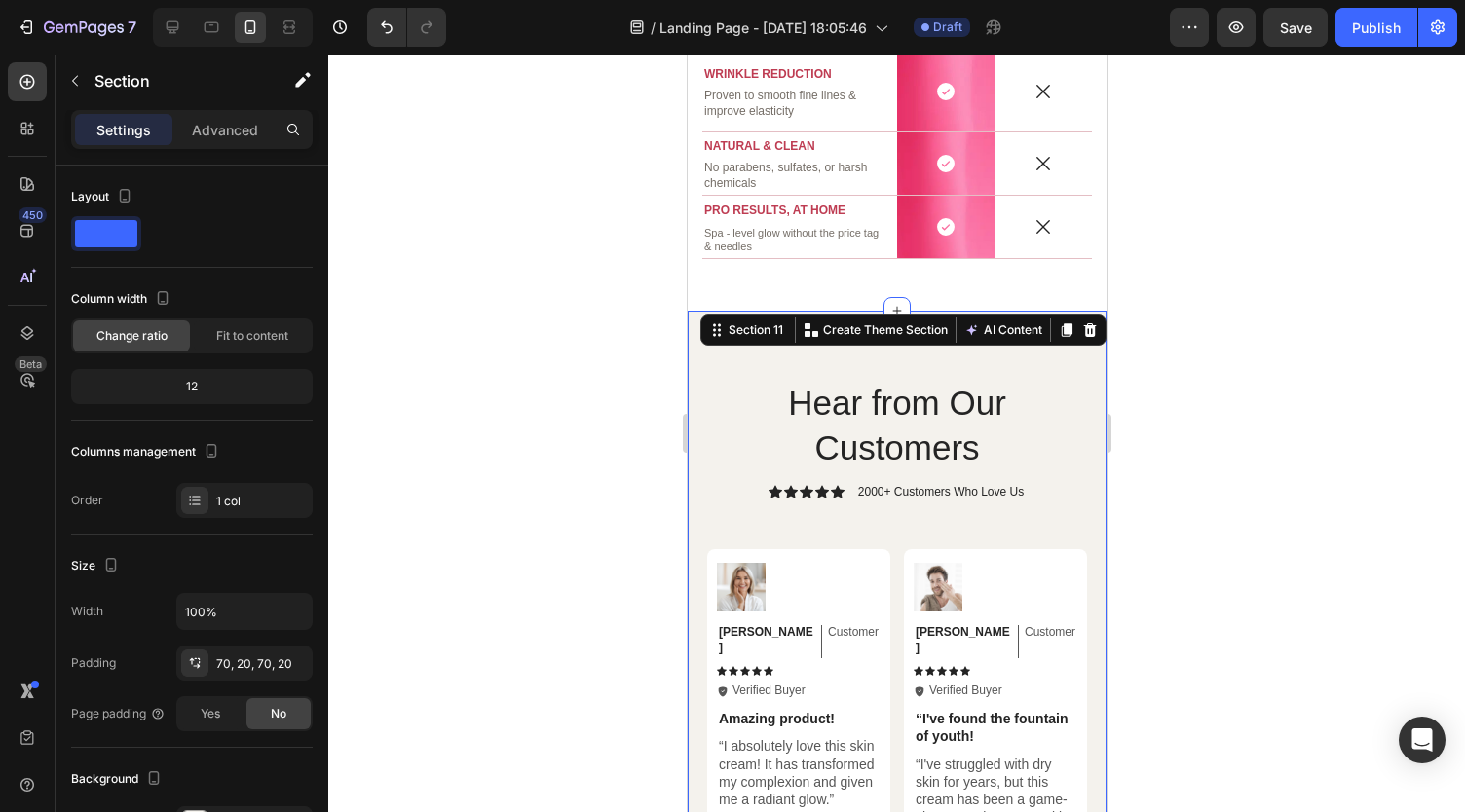
scroll to position [4002, 0]
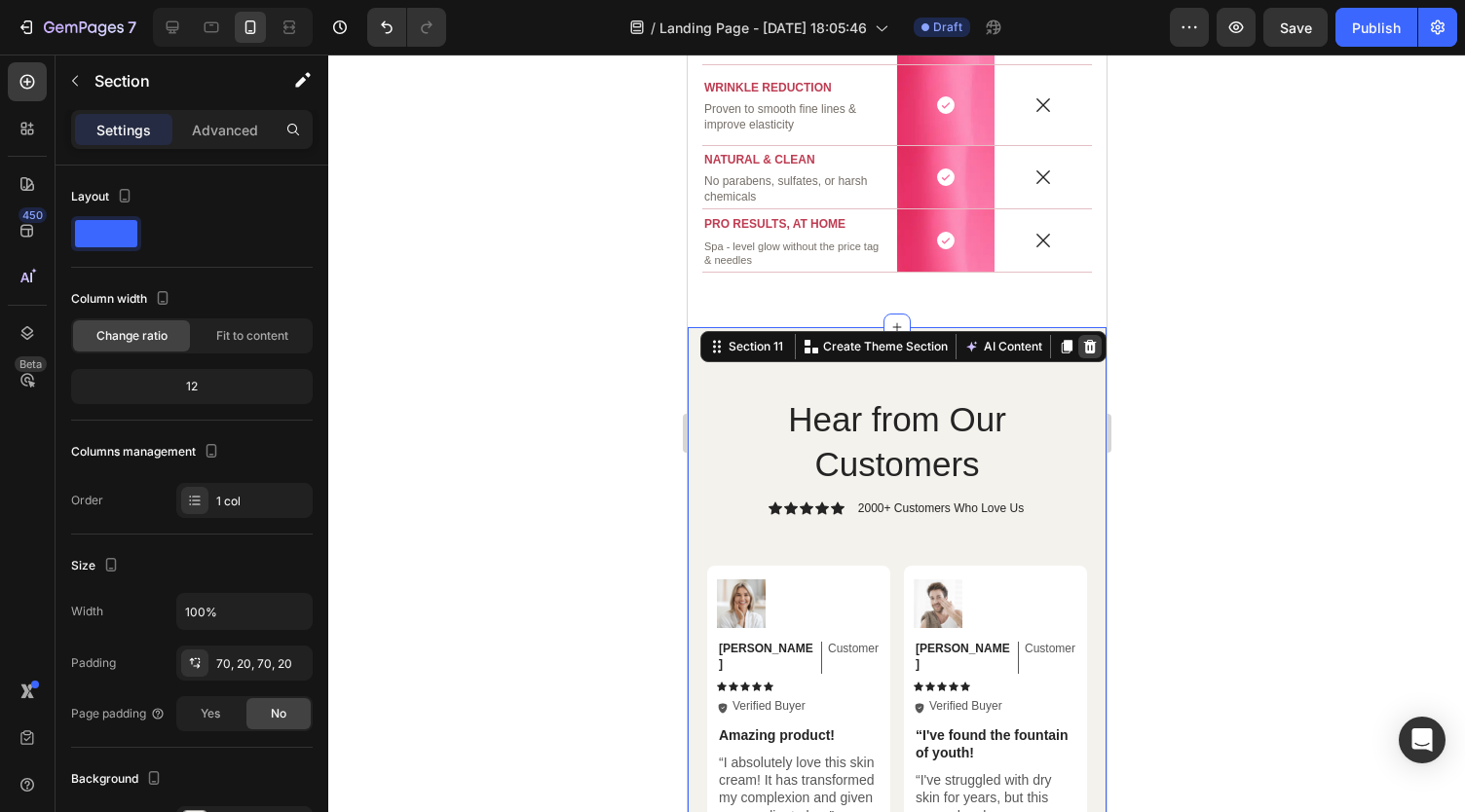
click at [1081, 346] on icon at bounding box center [1089, 347] width 16 height 16
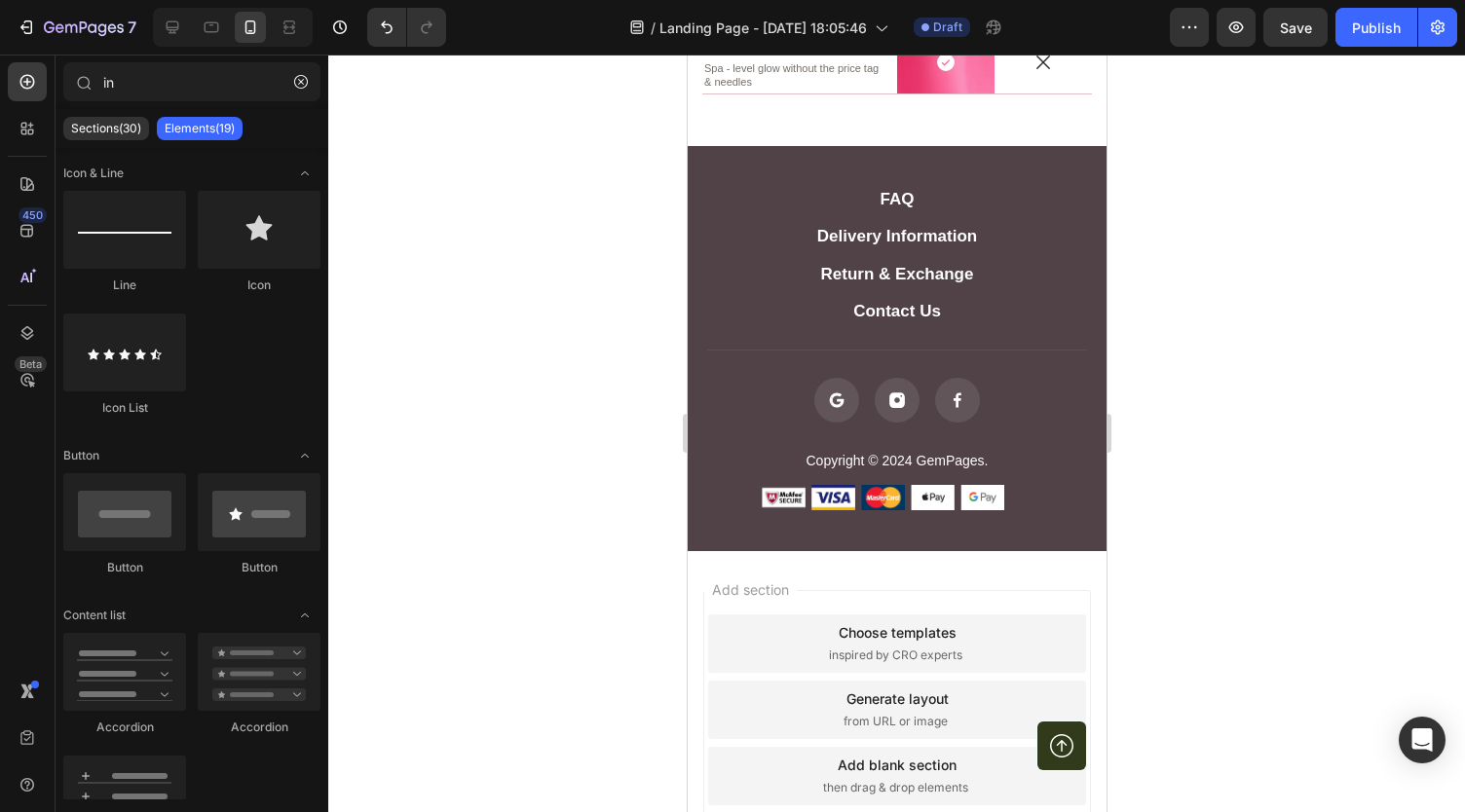
scroll to position [3959, 0]
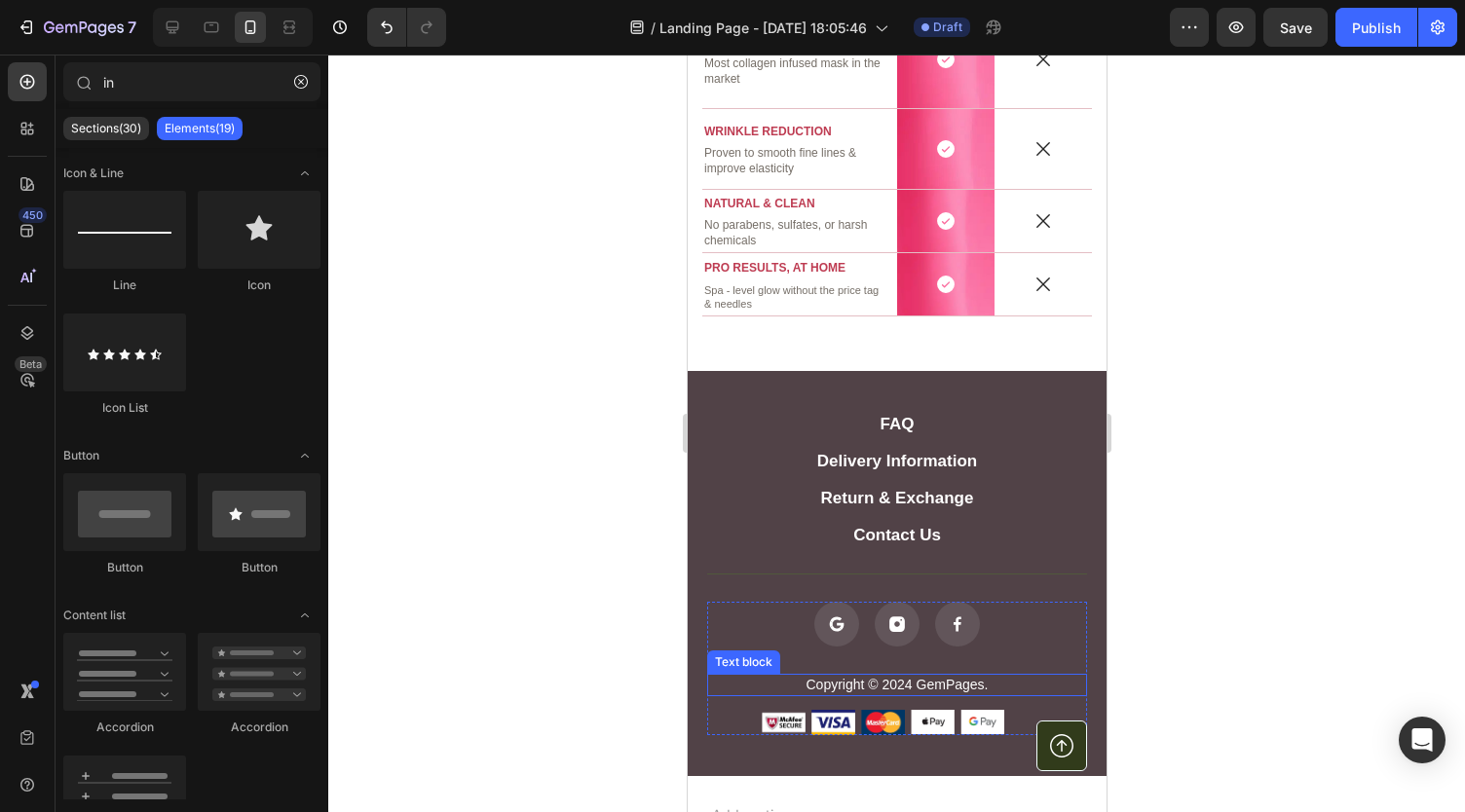
click at [839, 682] on p "Copyright © 2024 GemPages." at bounding box center [896, 684] width 376 height 18
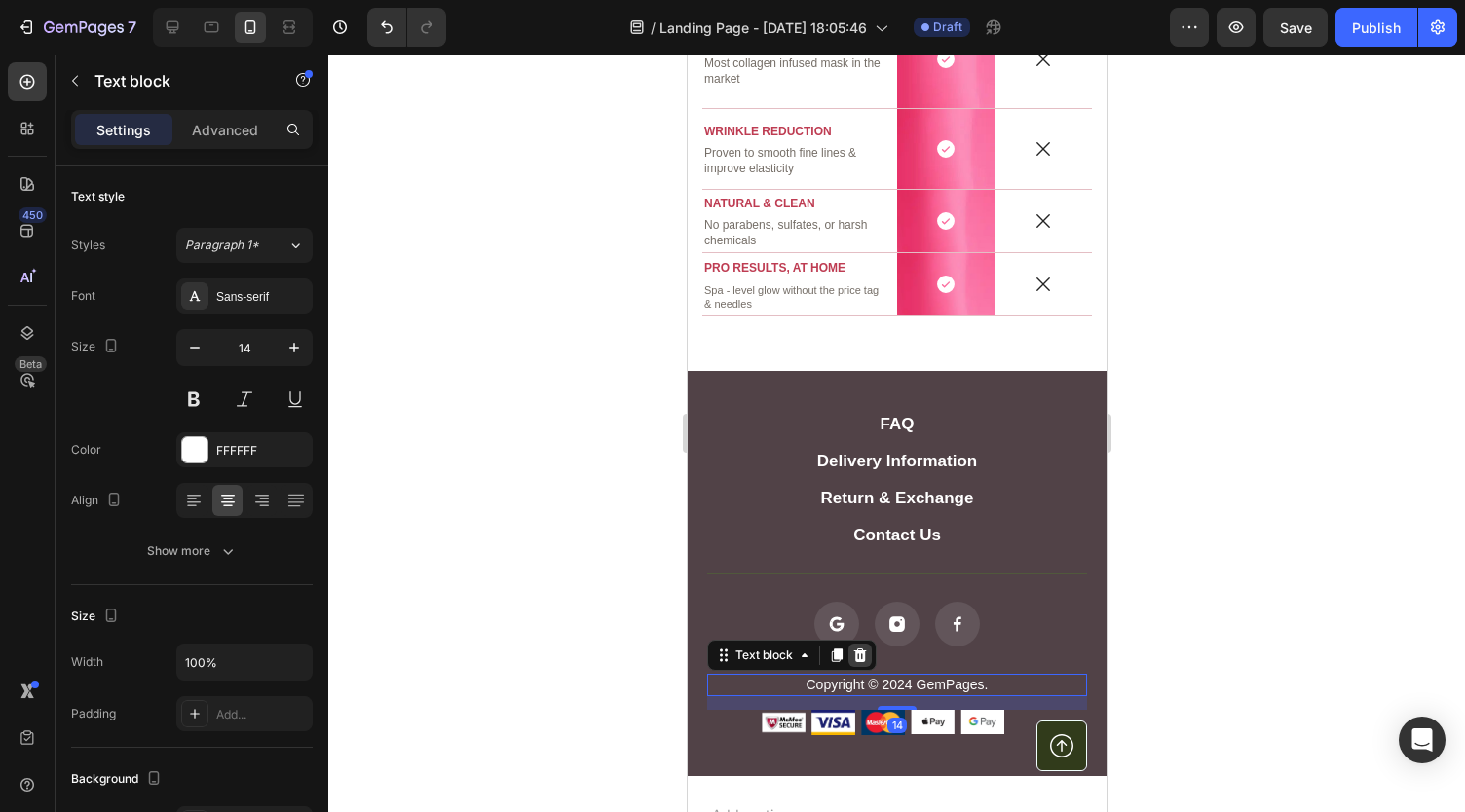
click at [859, 652] on icon at bounding box center [859, 655] width 13 height 14
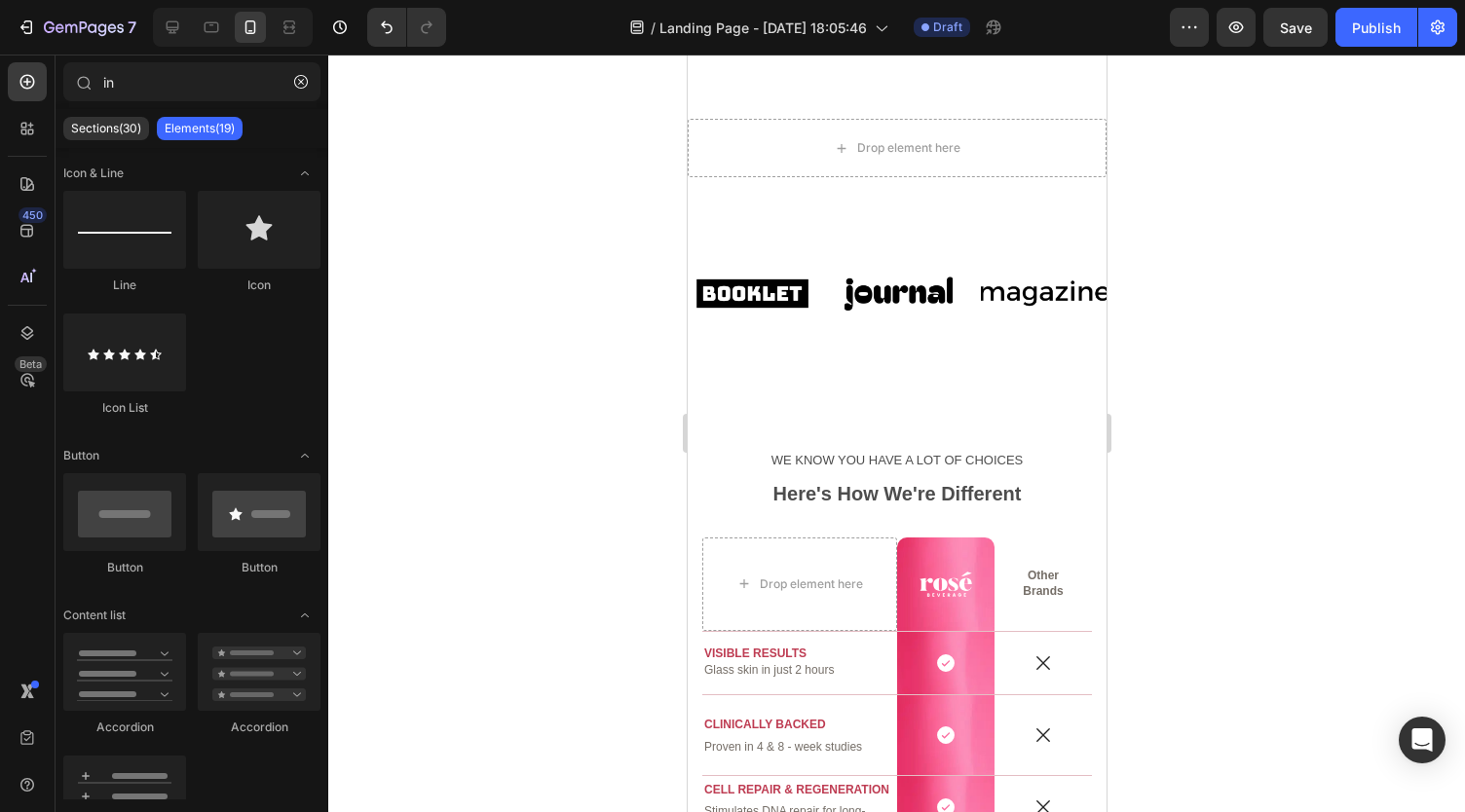
scroll to position [3119, 0]
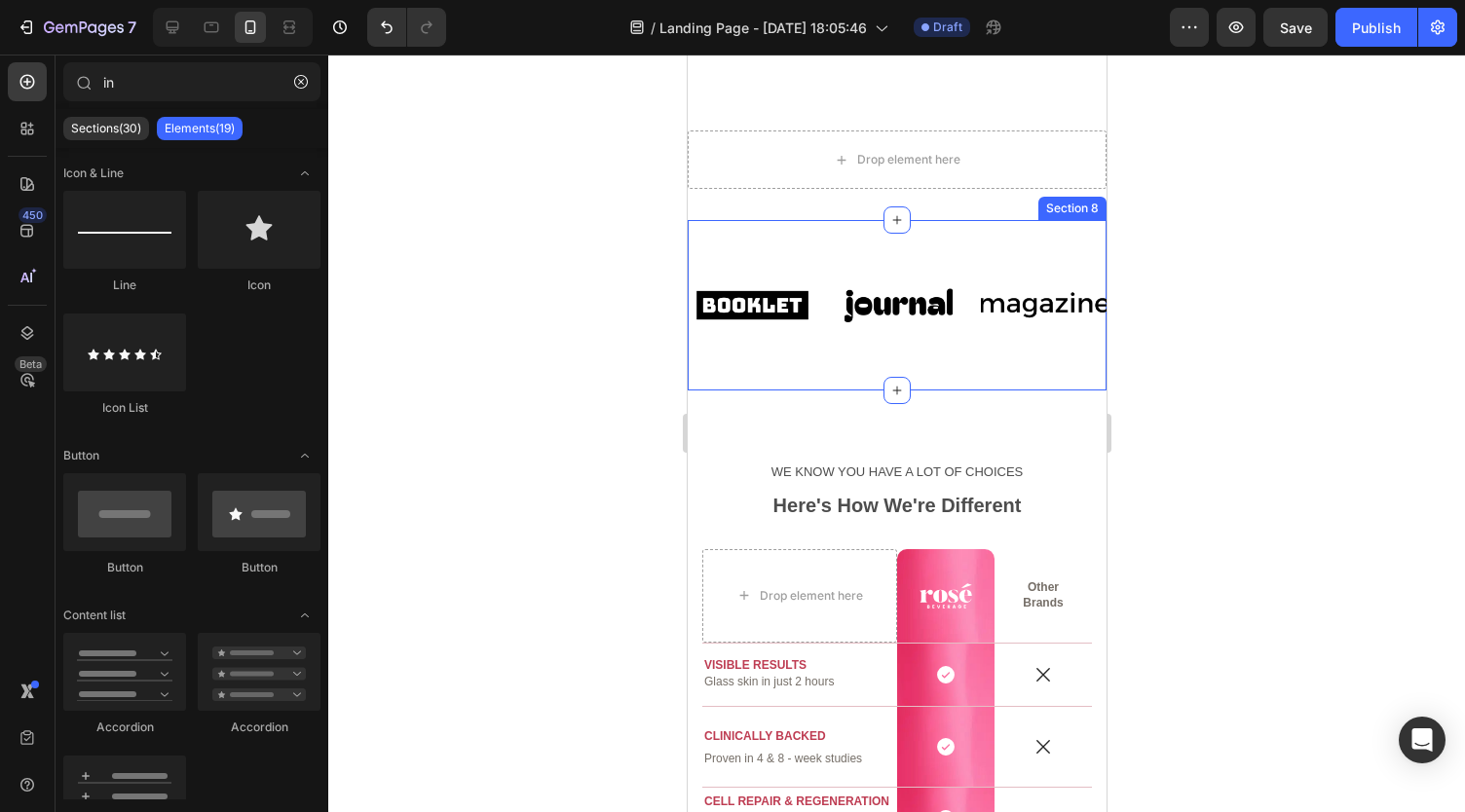
click at [835, 236] on div "Image Image Image Image Image Image Image Image Image Image Marquee Section 8" at bounding box center [896, 305] width 419 height 171
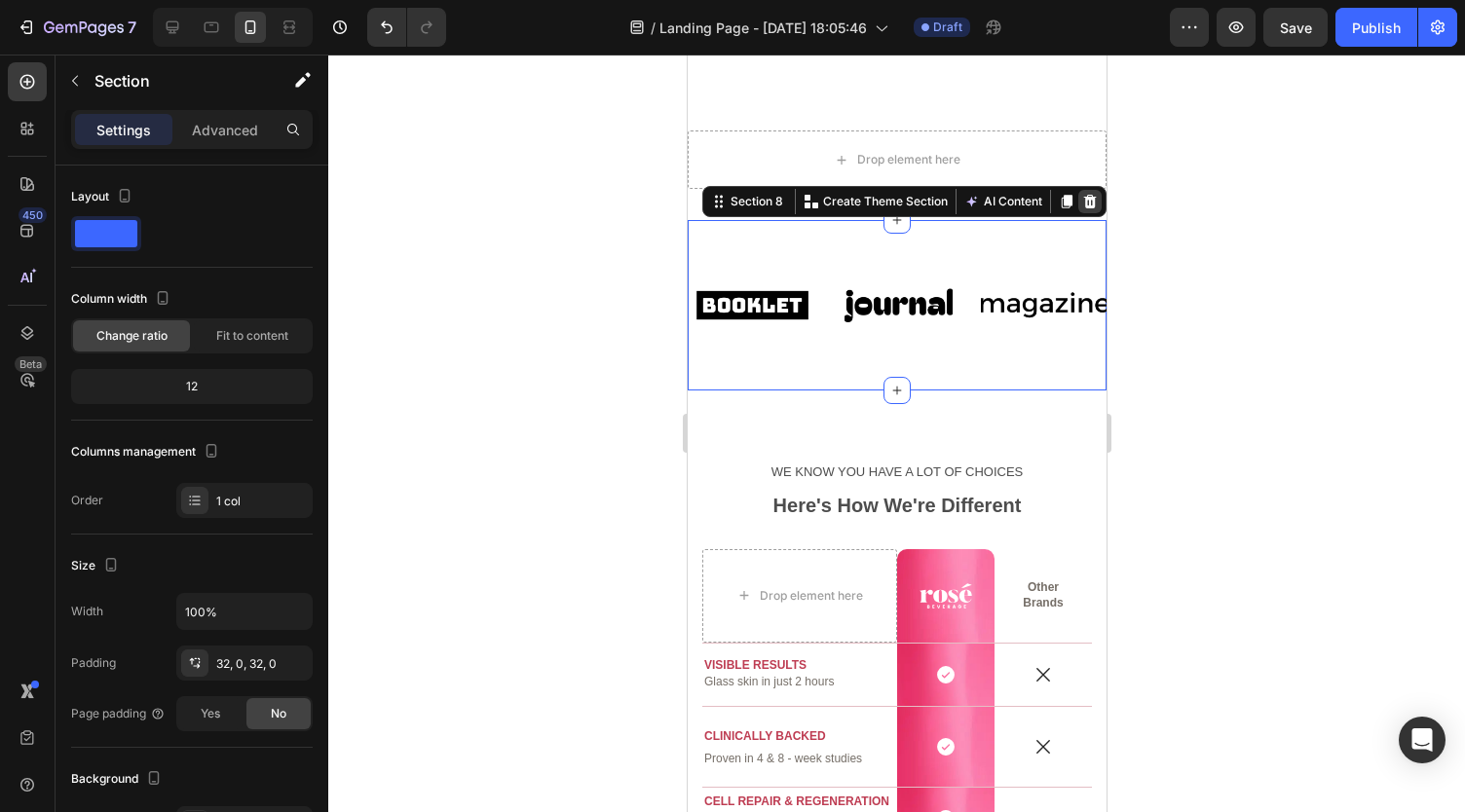
click at [1081, 200] on icon at bounding box center [1089, 201] width 16 height 16
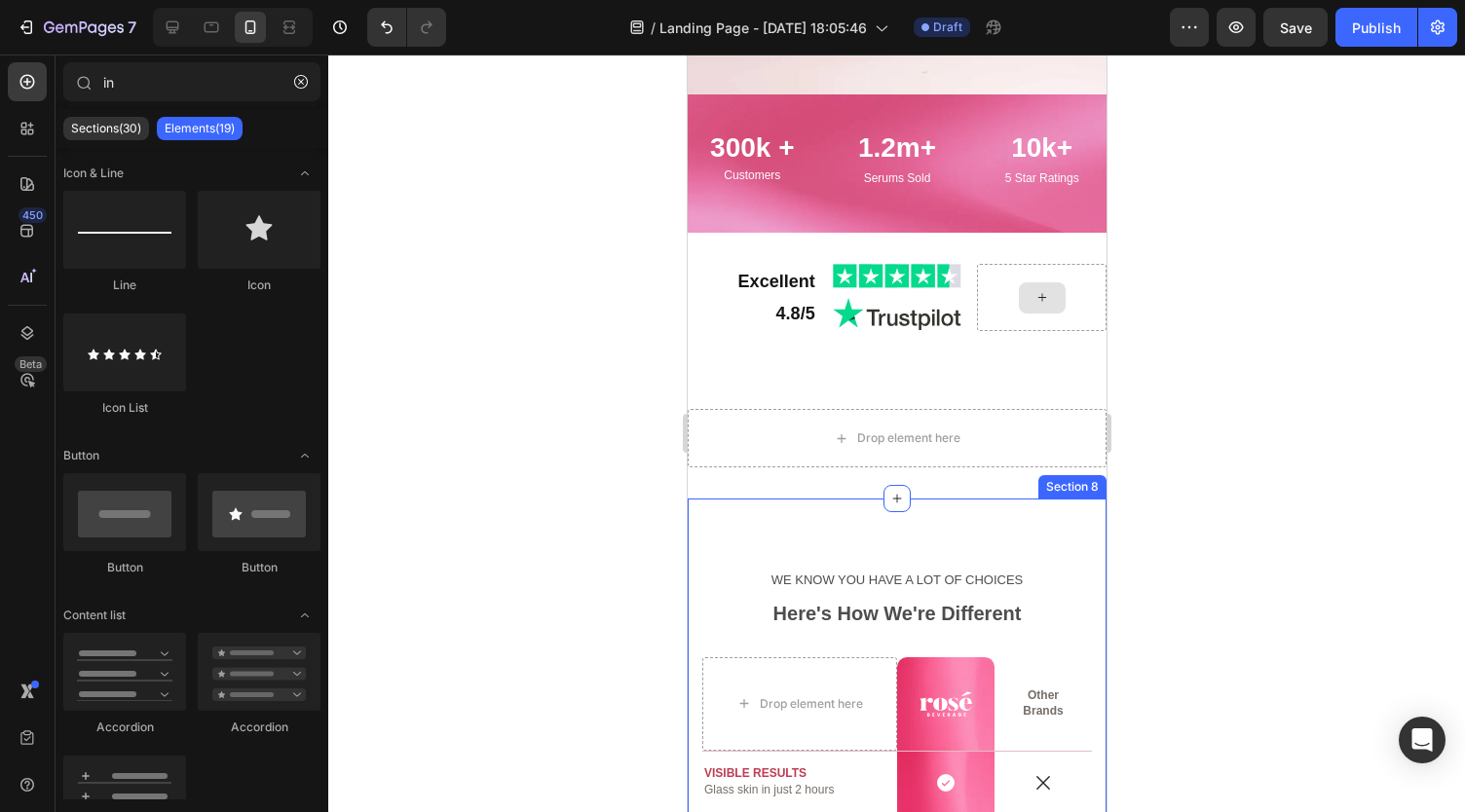
scroll to position [2839, 0]
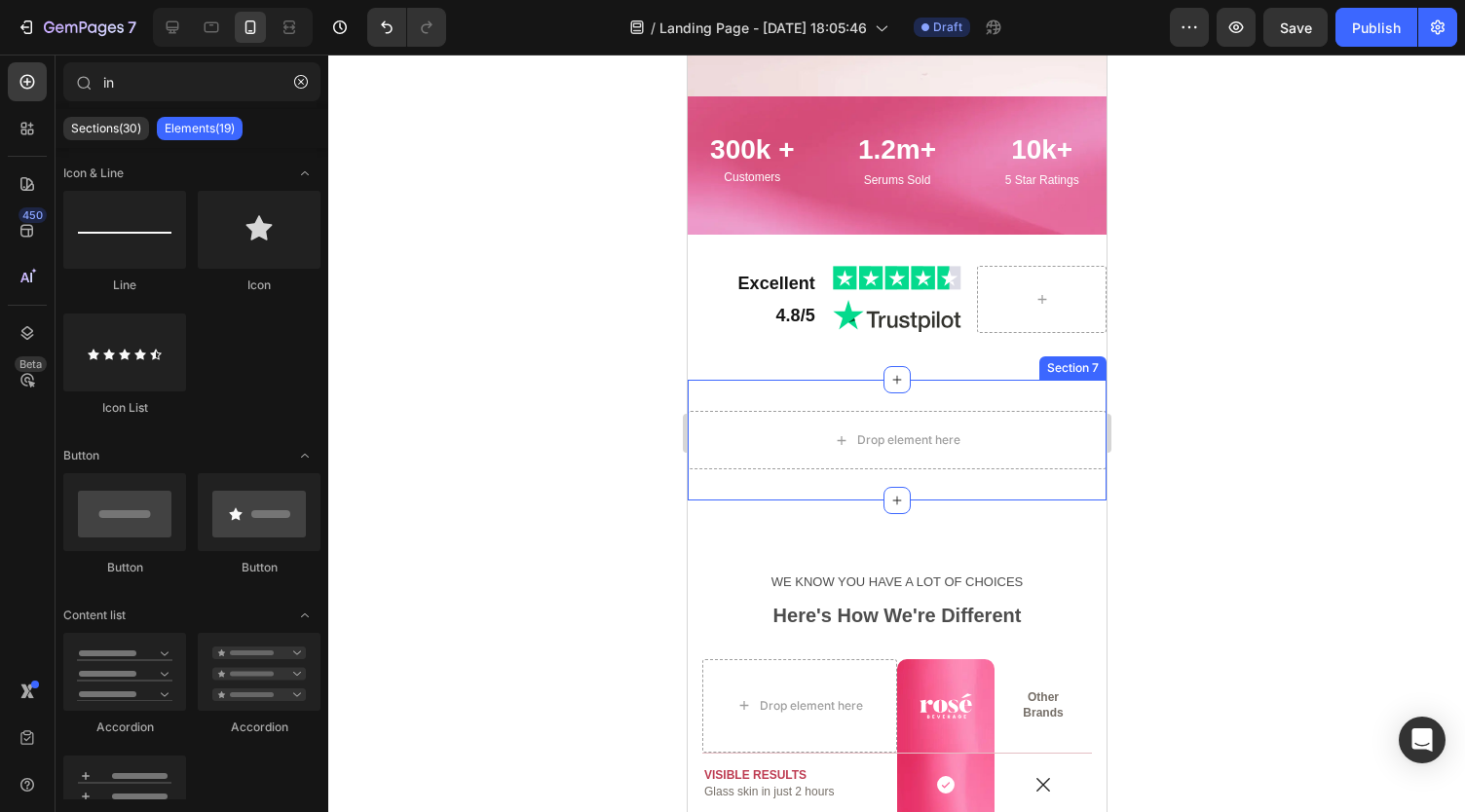
click at [1000, 396] on div "Drop element here Section 7" at bounding box center [896, 440] width 419 height 121
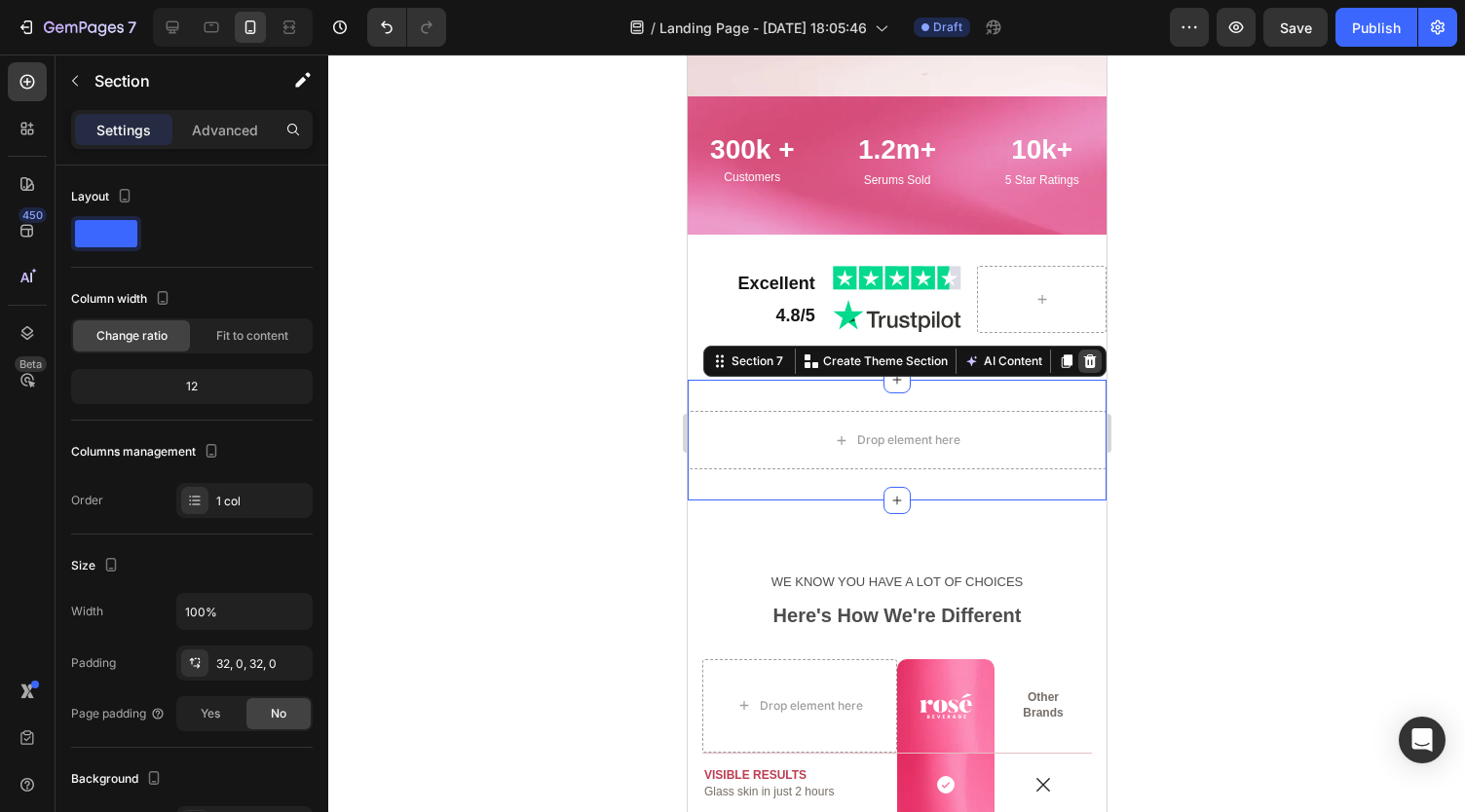
click at [1083, 365] on icon at bounding box center [1089, 361] width 13 height 14
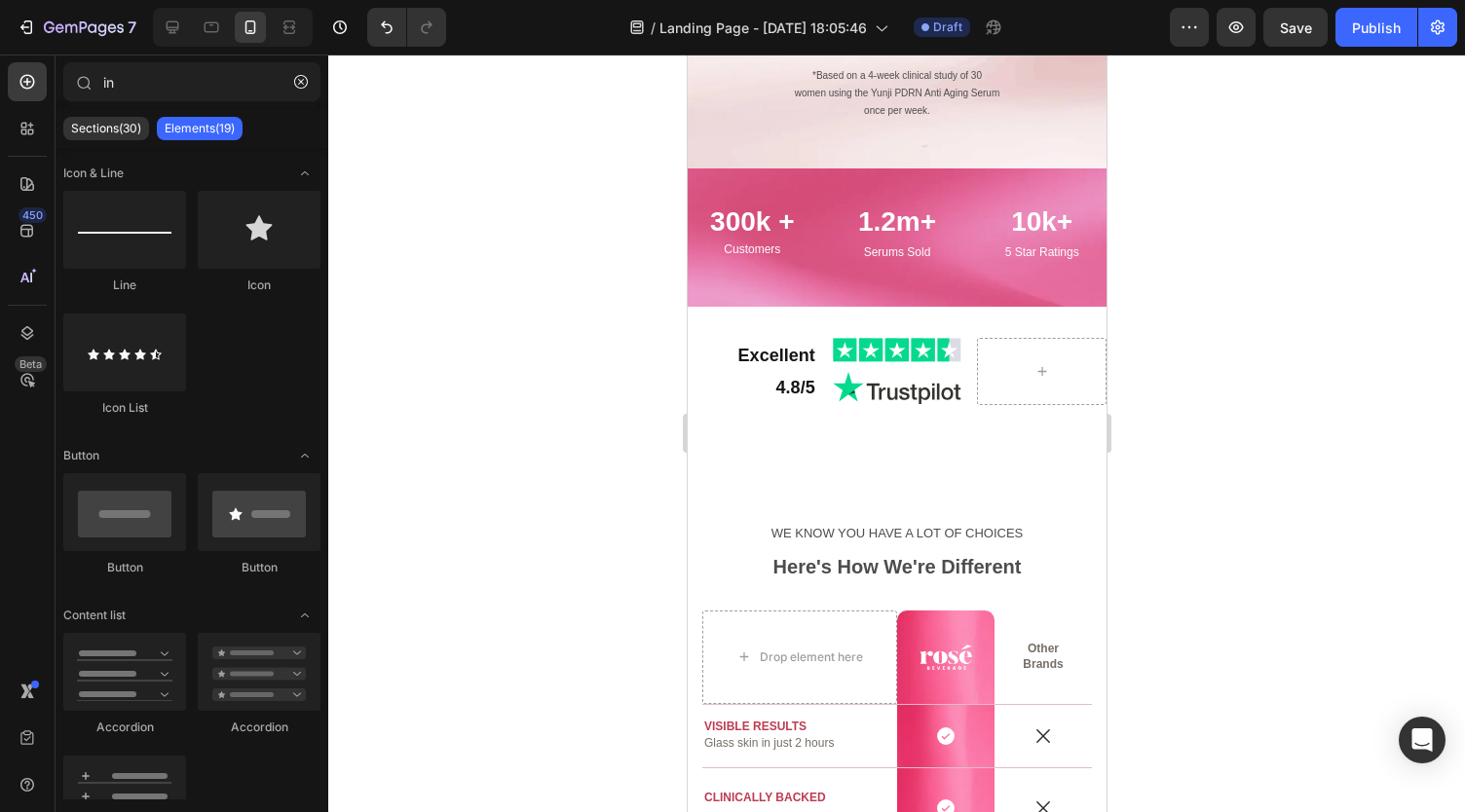
scroll to position [2768, 0]
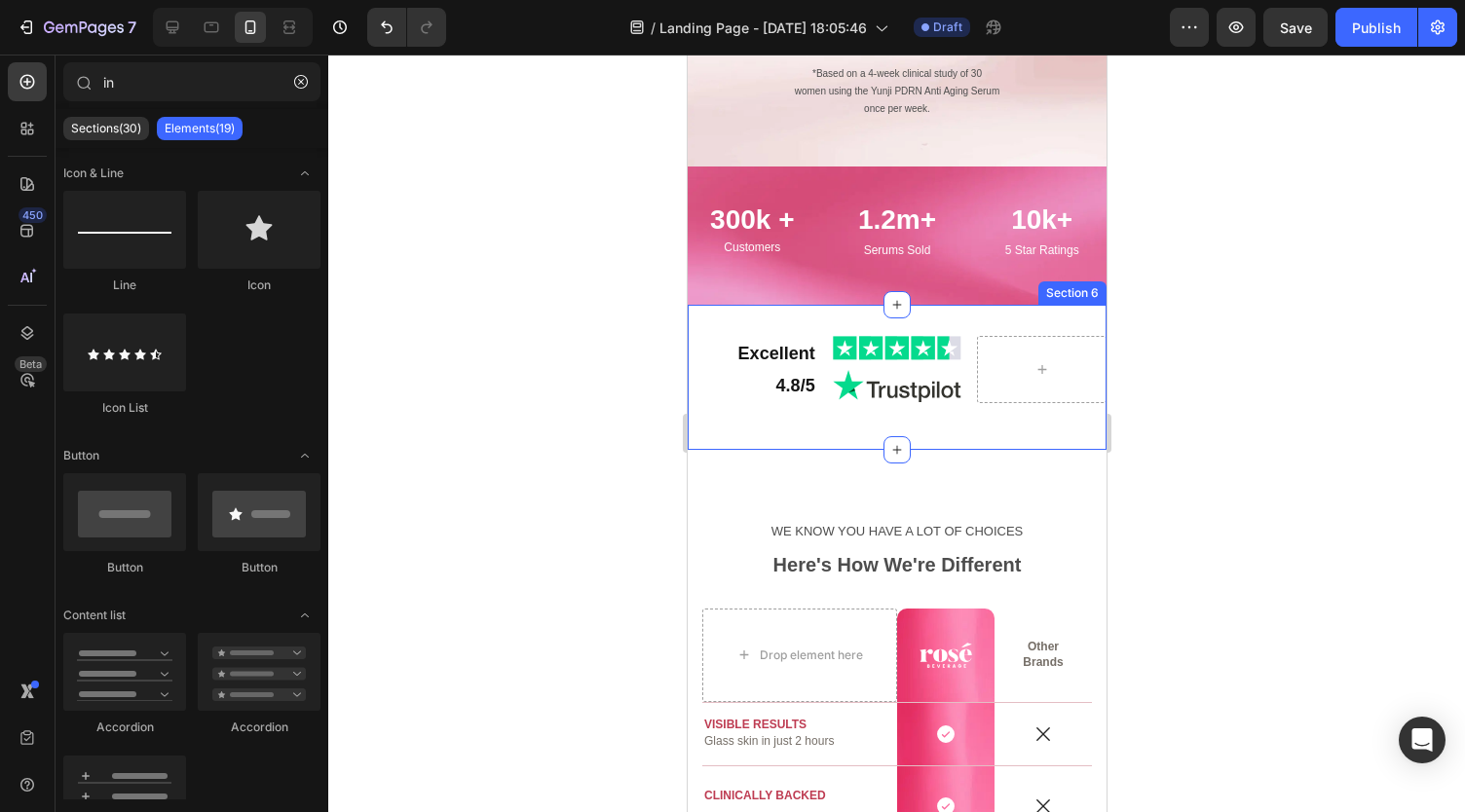
click at [804, 315] on div "Excellent 4.8/5 Text Block Image Image Row Section 6" at bounding box center [896, 377] width 419 height 145
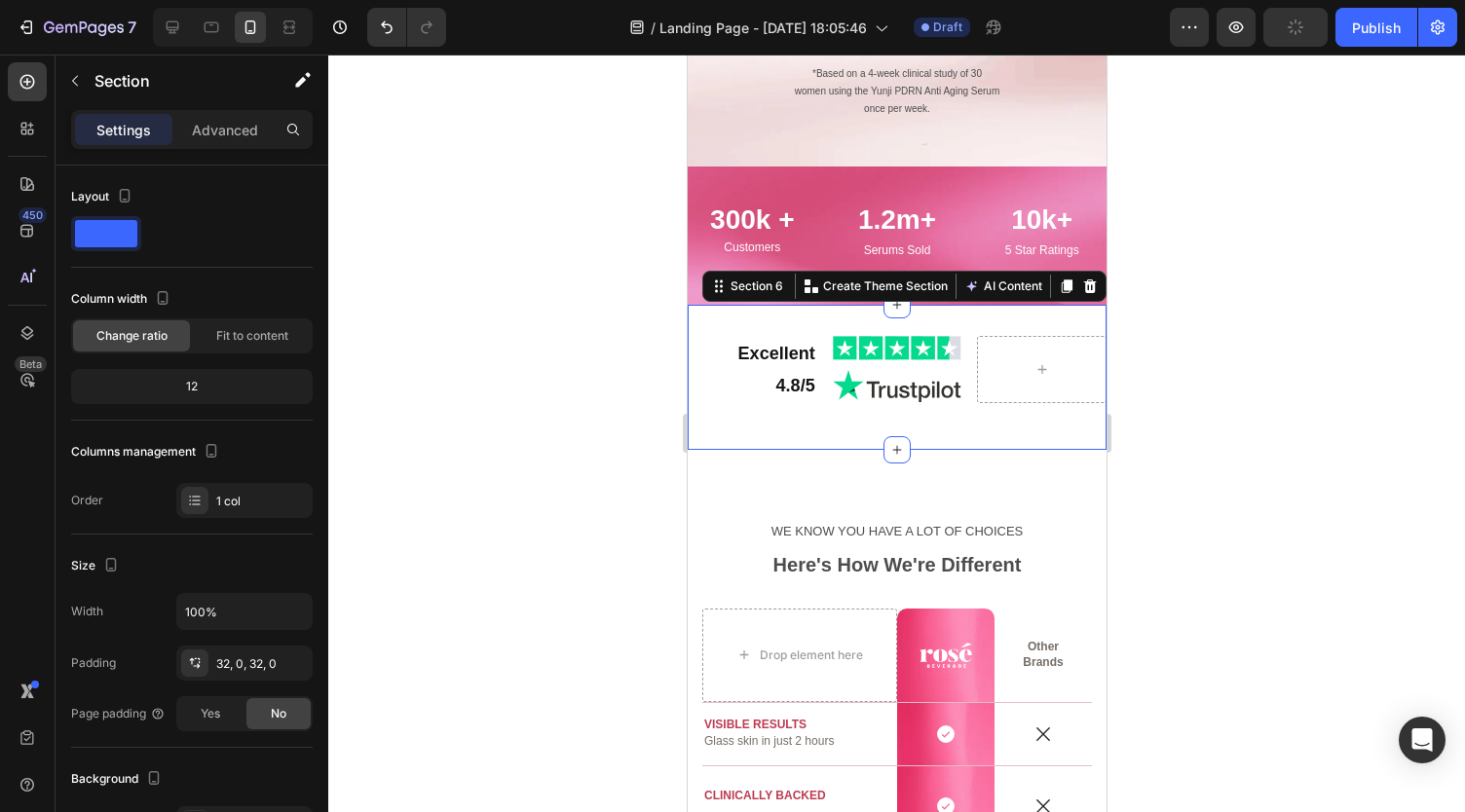
click at [804, 315] on div "Excellent 4.8/5 Text Block Image Image Row Section 6 Create Theme Section AI Co…" at bounding box center [896, 377] width 419 height 145
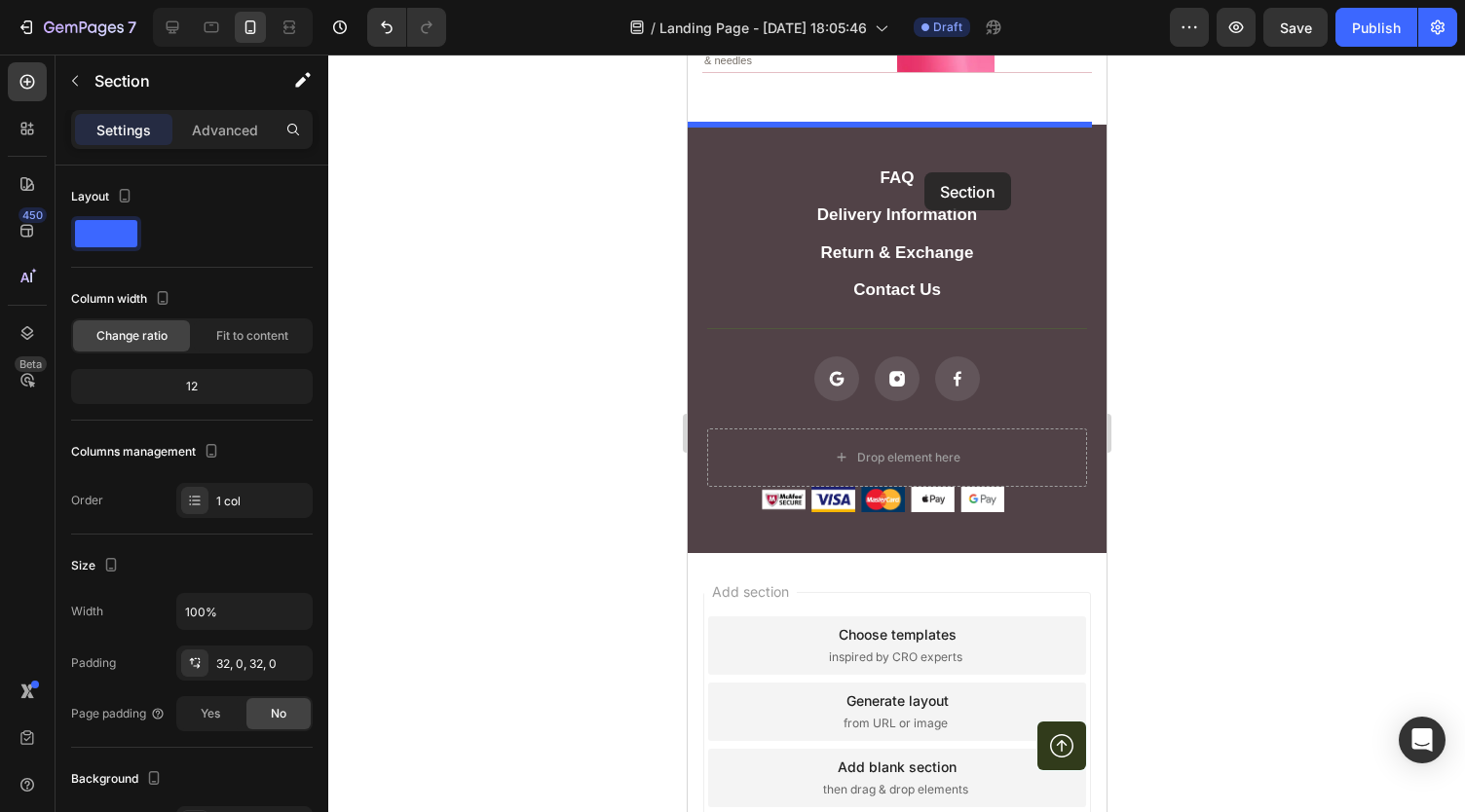
scroll to position [3853, 0]
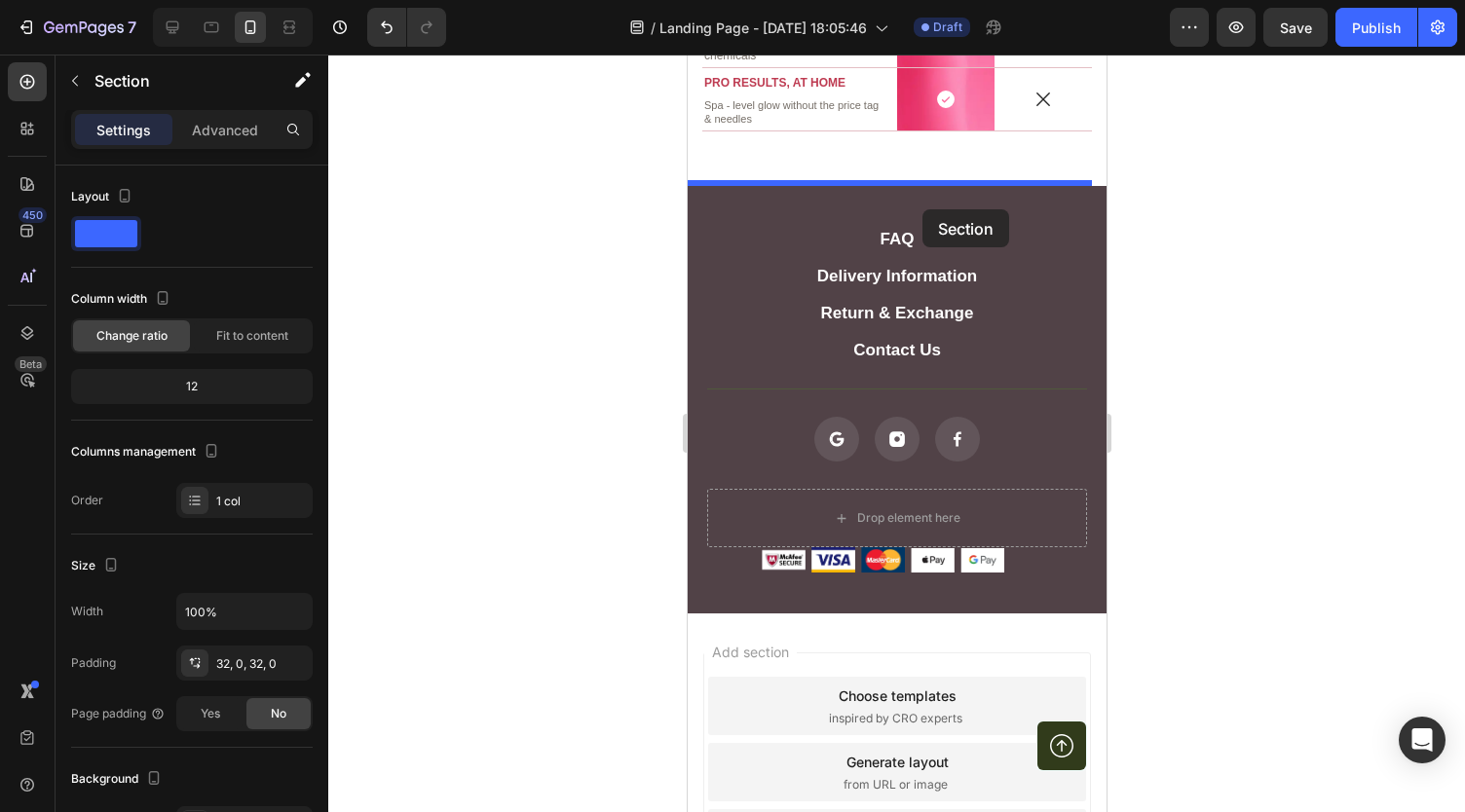
drag, startPoint x: 795, startPoint y: 322, endPoint x: 921, endPoint y: 206, distance: 171.3
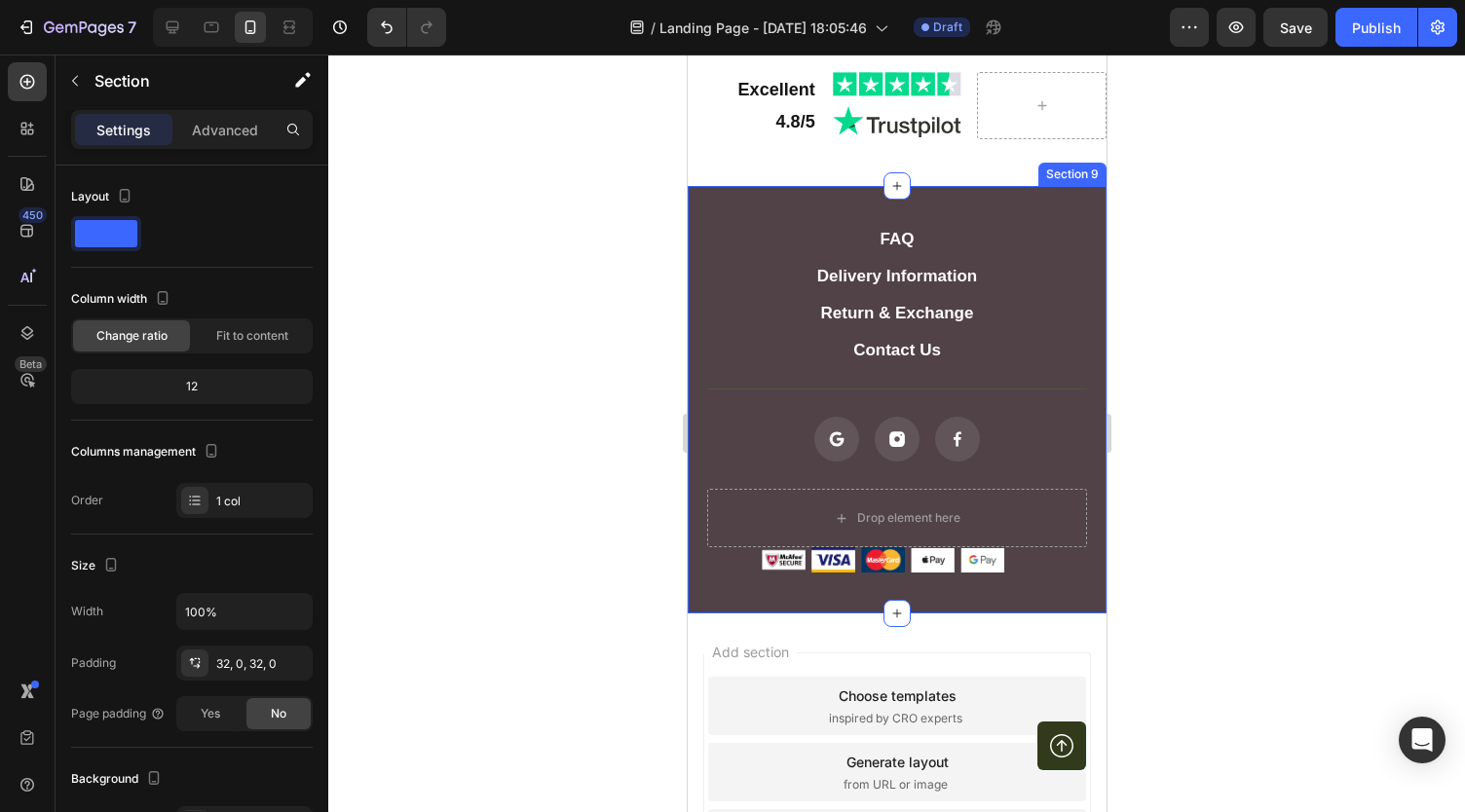
scroll to position [3708, 0]
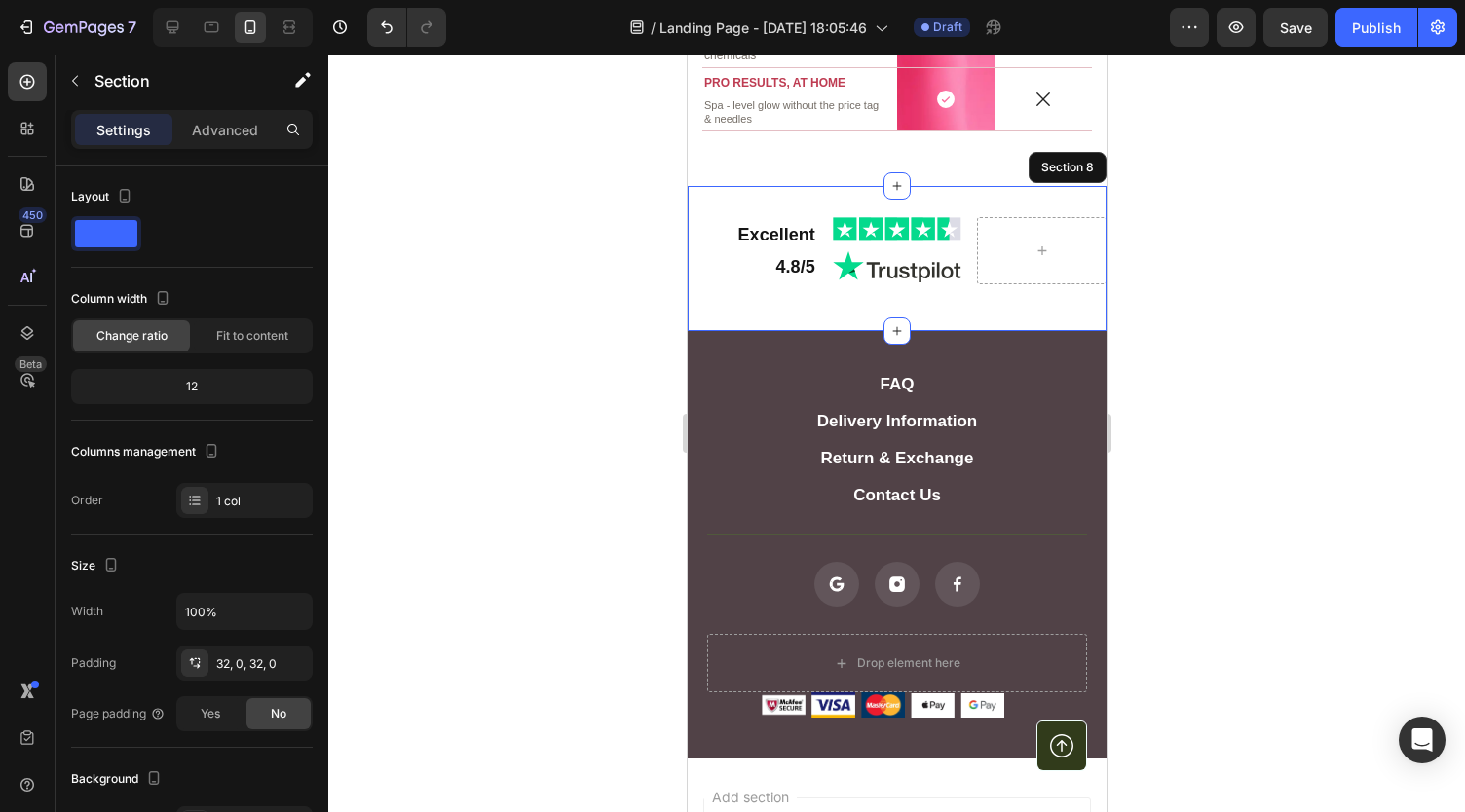
click at [1217, 258] on div at bounding box center [897, 433] width 1137 height 757
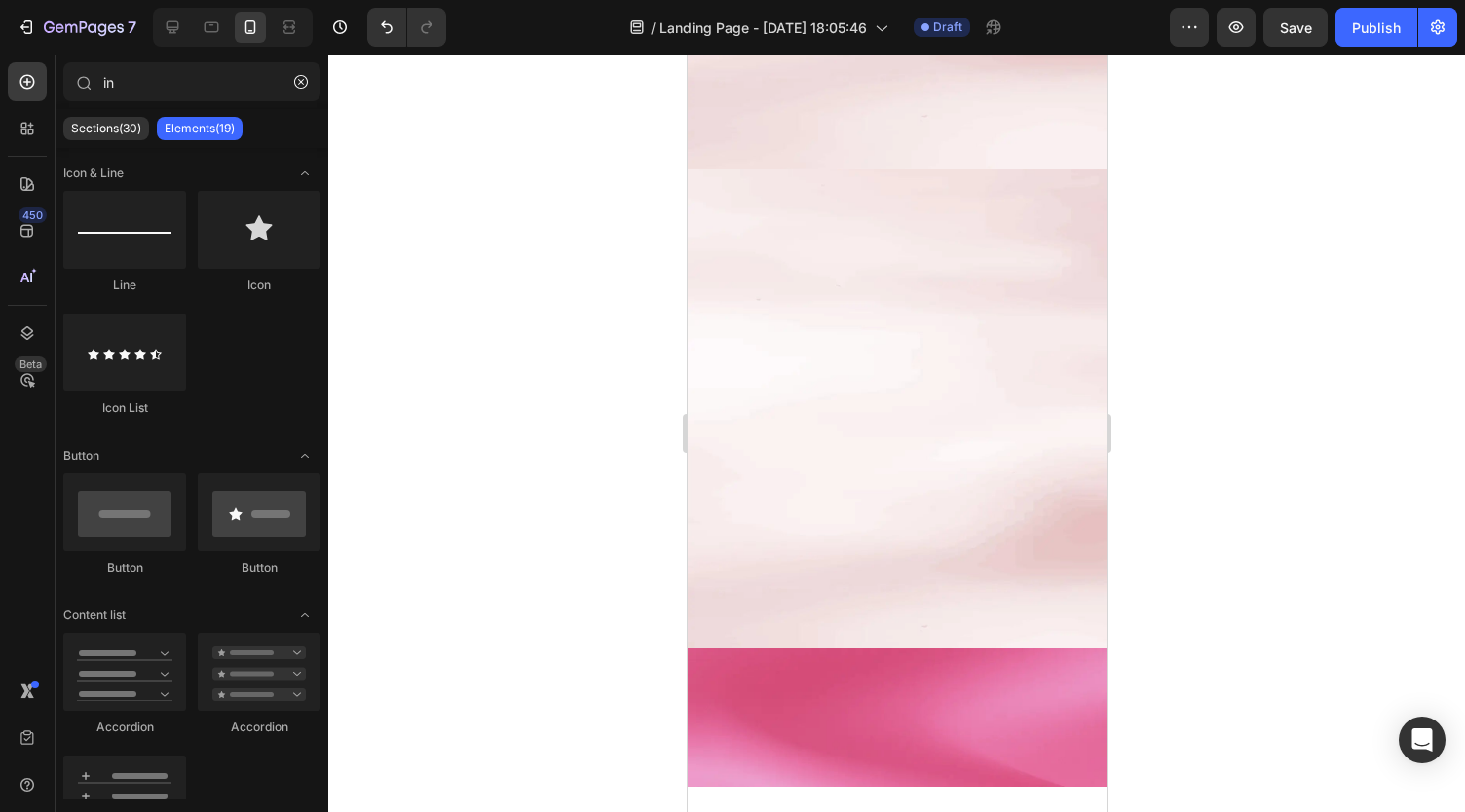
scroll to position [3099, 0]
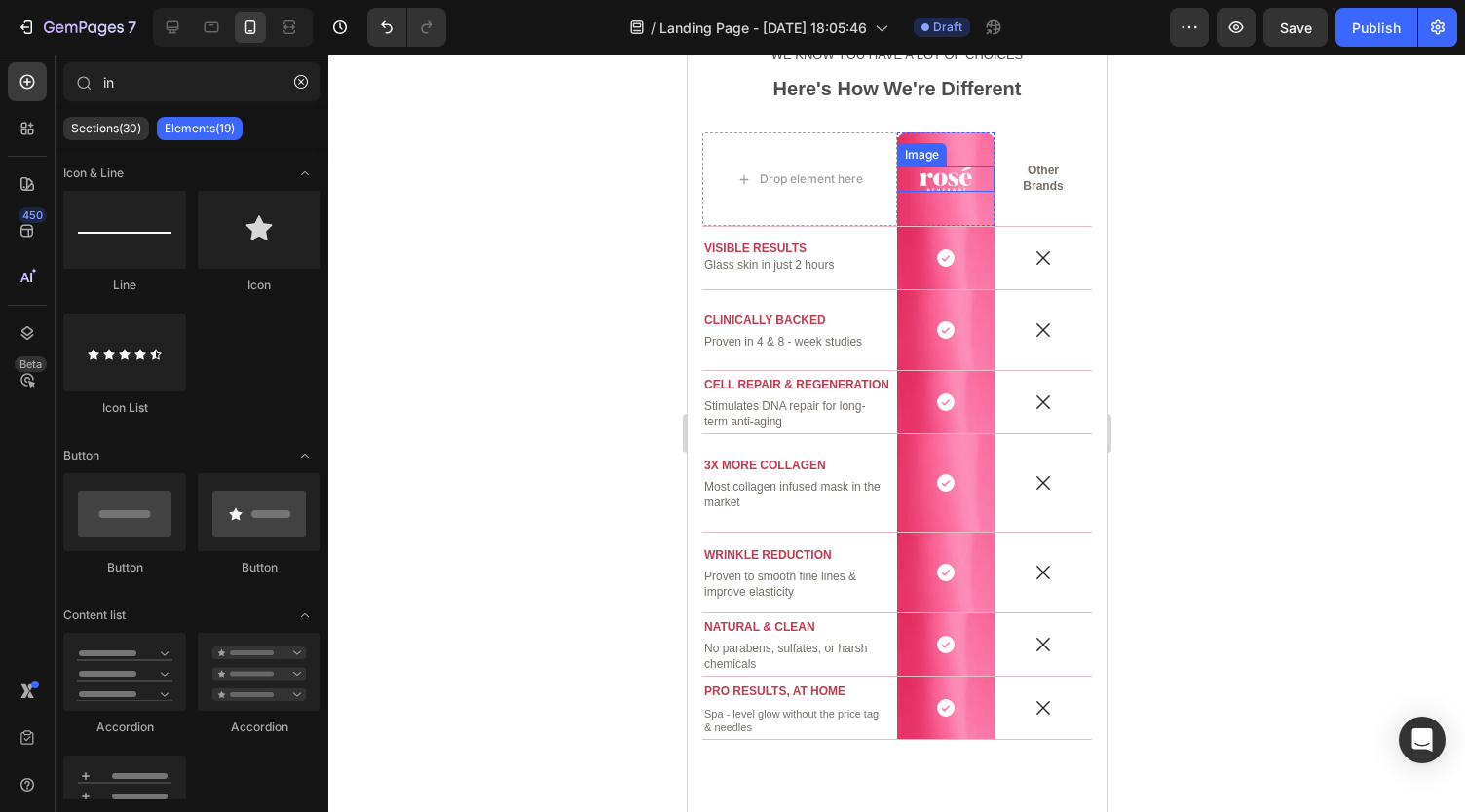
click at [930, 181] on img at bounding box center [944, 179] width 53 height 26
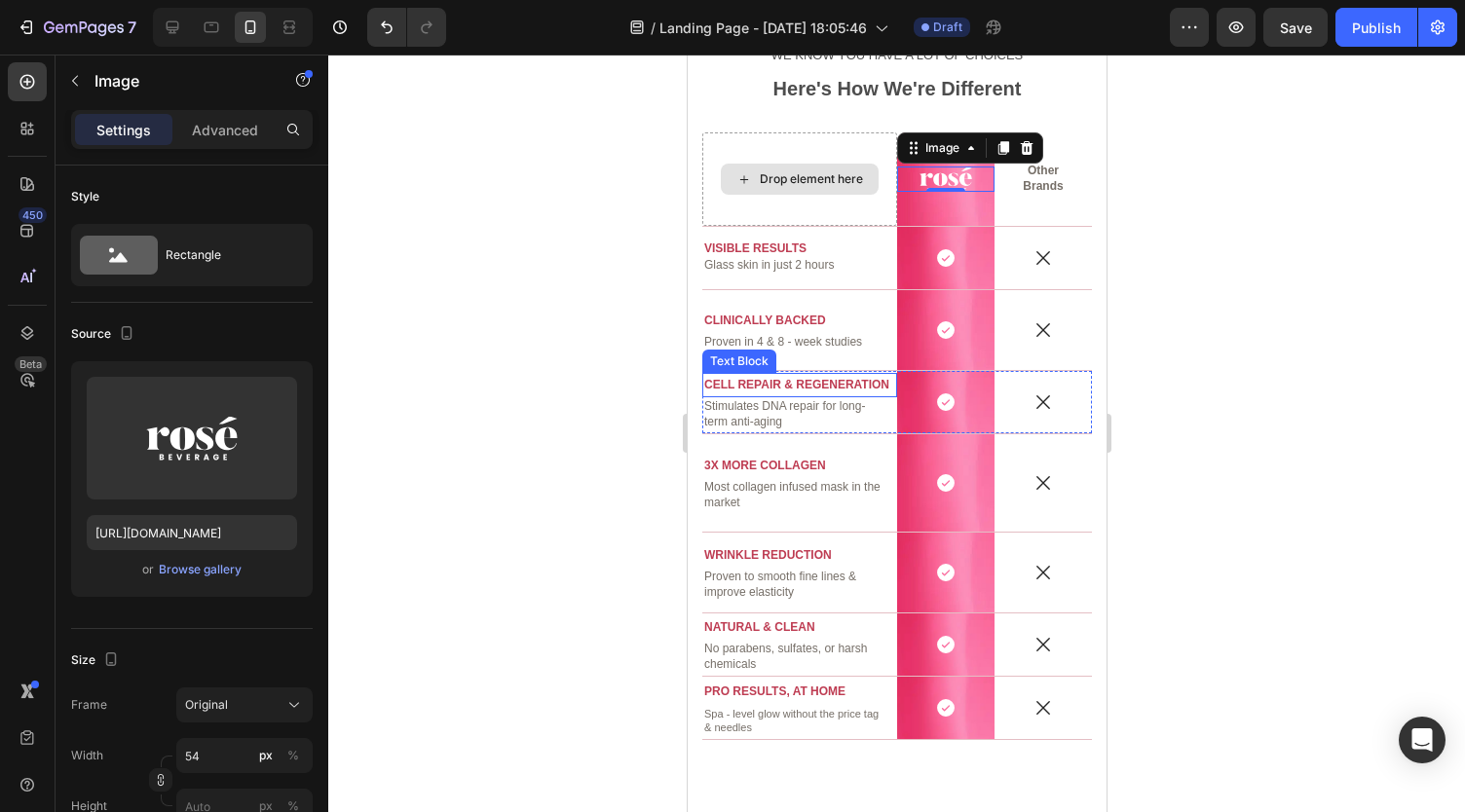
scroll to position [2888, 0]
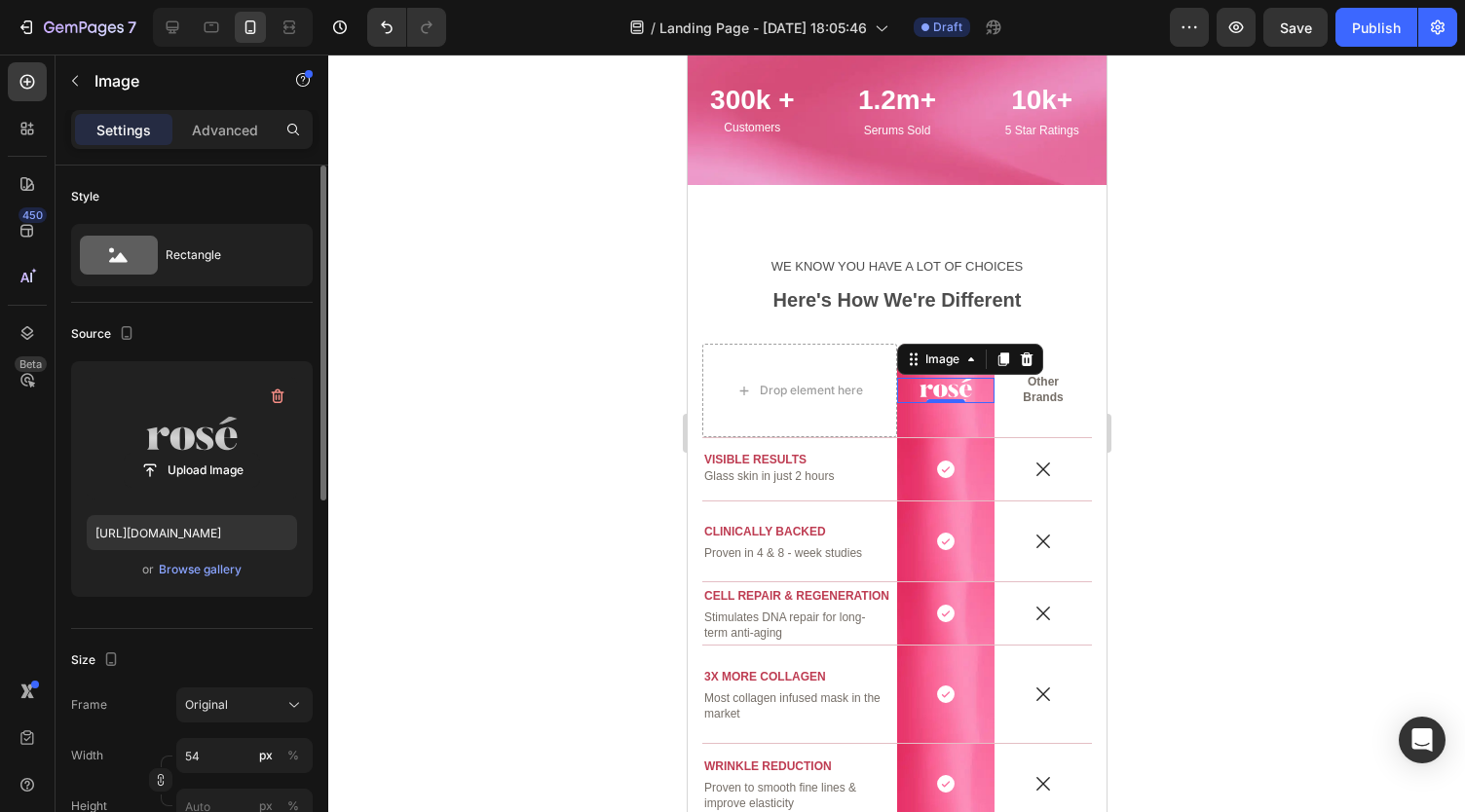
click at [224, 426] on label at bounding box center [191, 438] width 210 height 123
click at [224, 454] on input "file" at bounding box center [191, 470] width 134 height 33
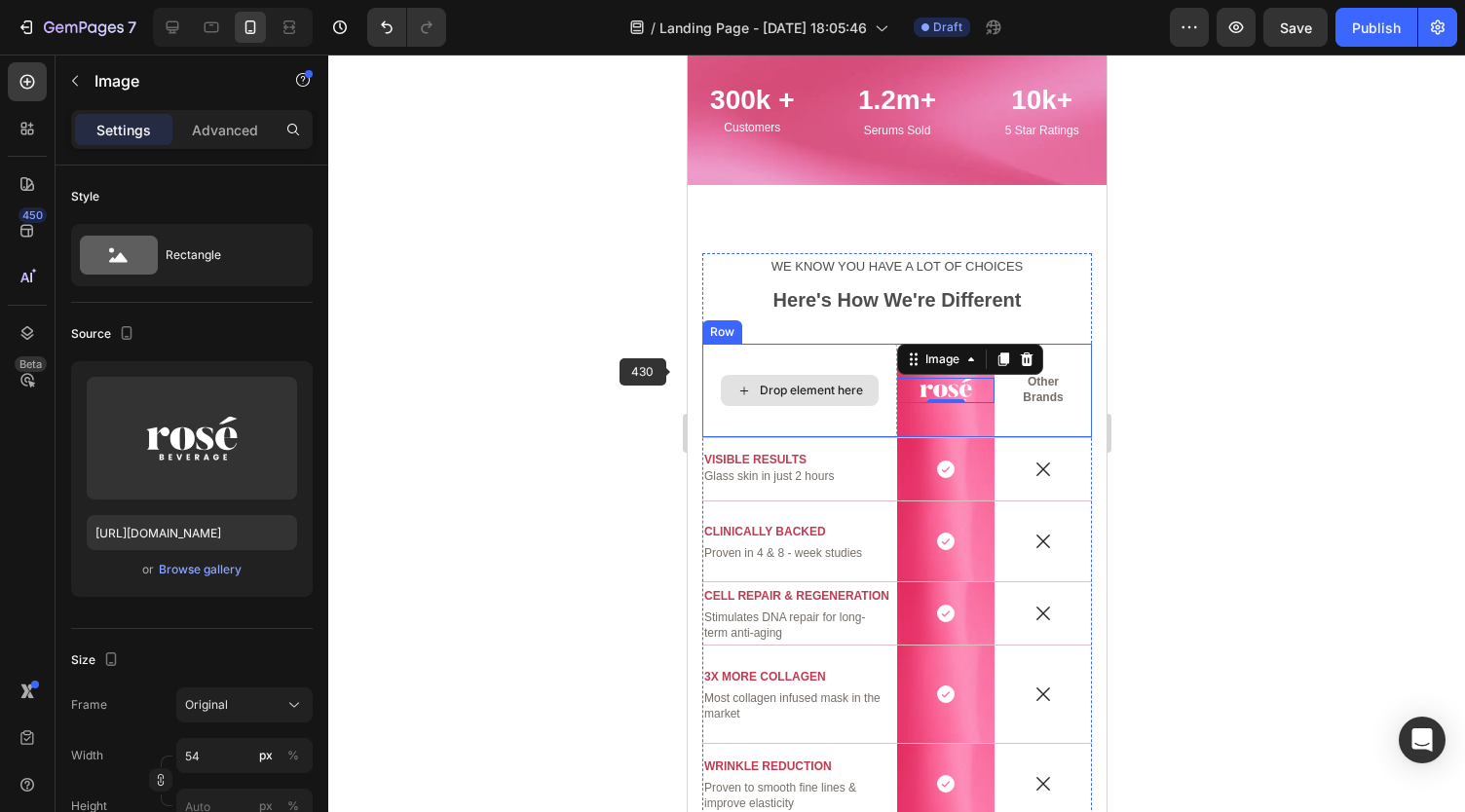
click at [663, 393] on div at bounding box center [897, 433] width 1137 height 757
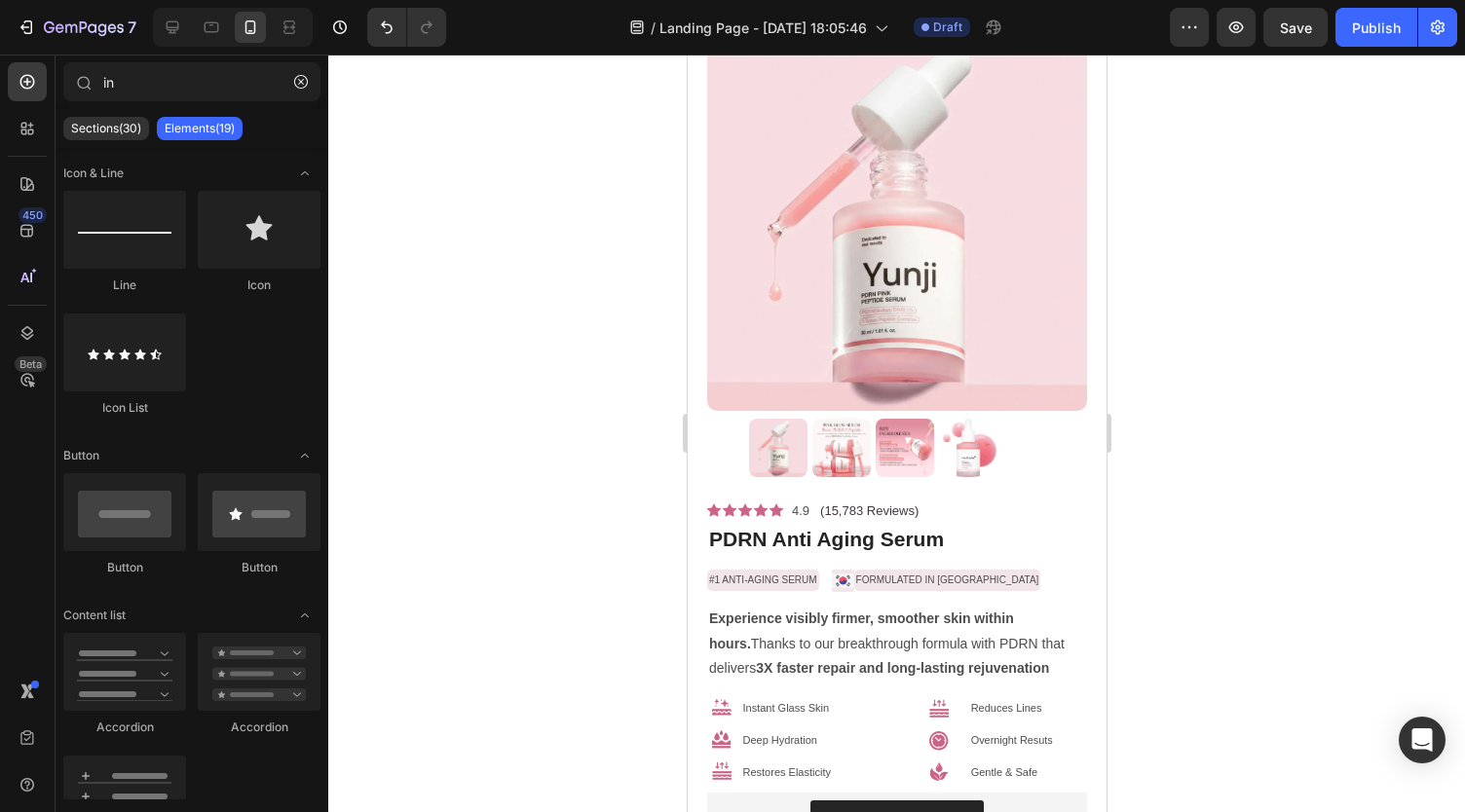
scroll to position [0, 0]
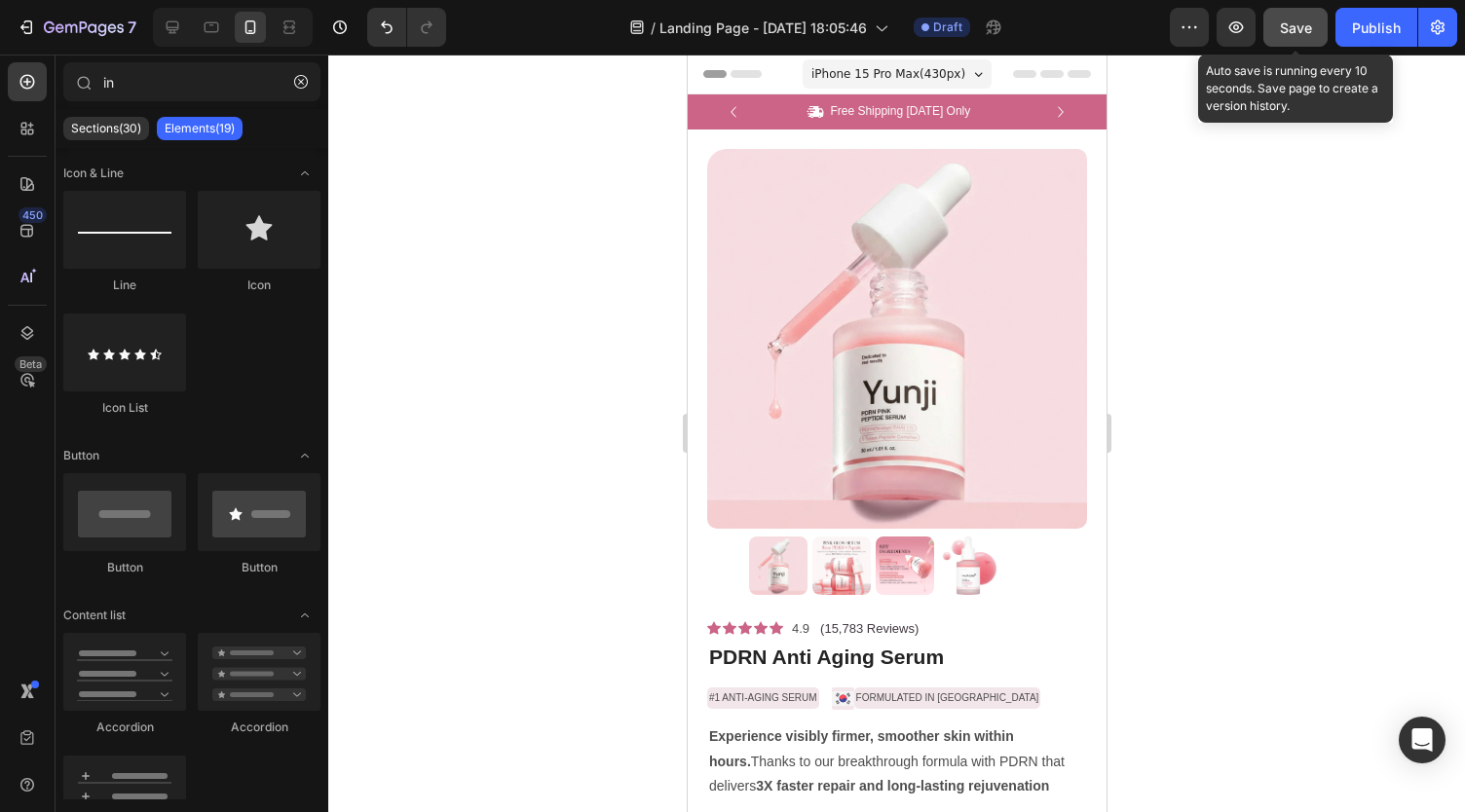
click at [1276, 21] on button "Save" at bounding box center [1294, 27] width 64 height 39
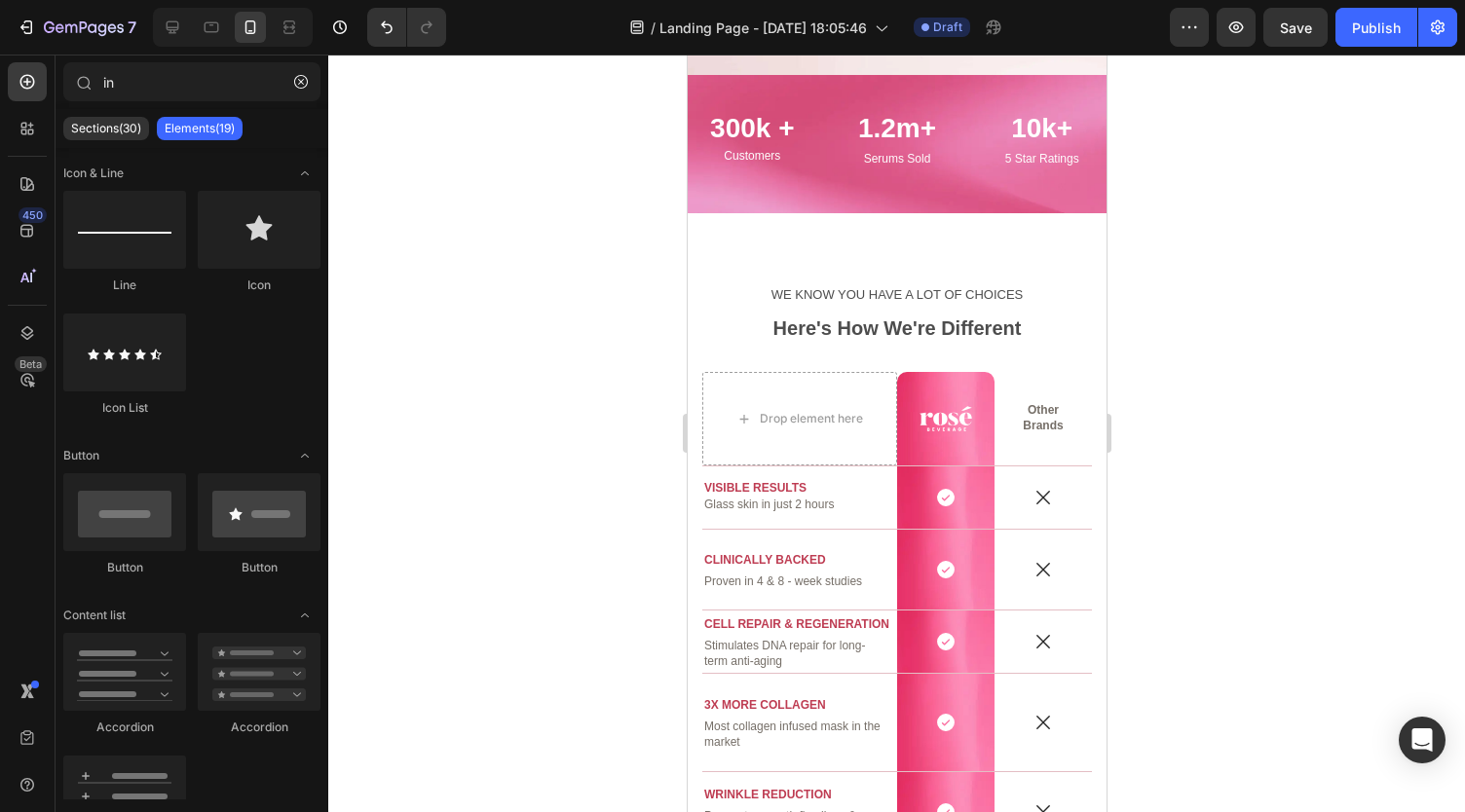
scroll to position [2860, 0]
click at [935, 431] on div "Image Row" at bounding box center [944, 417] width 97 height 93
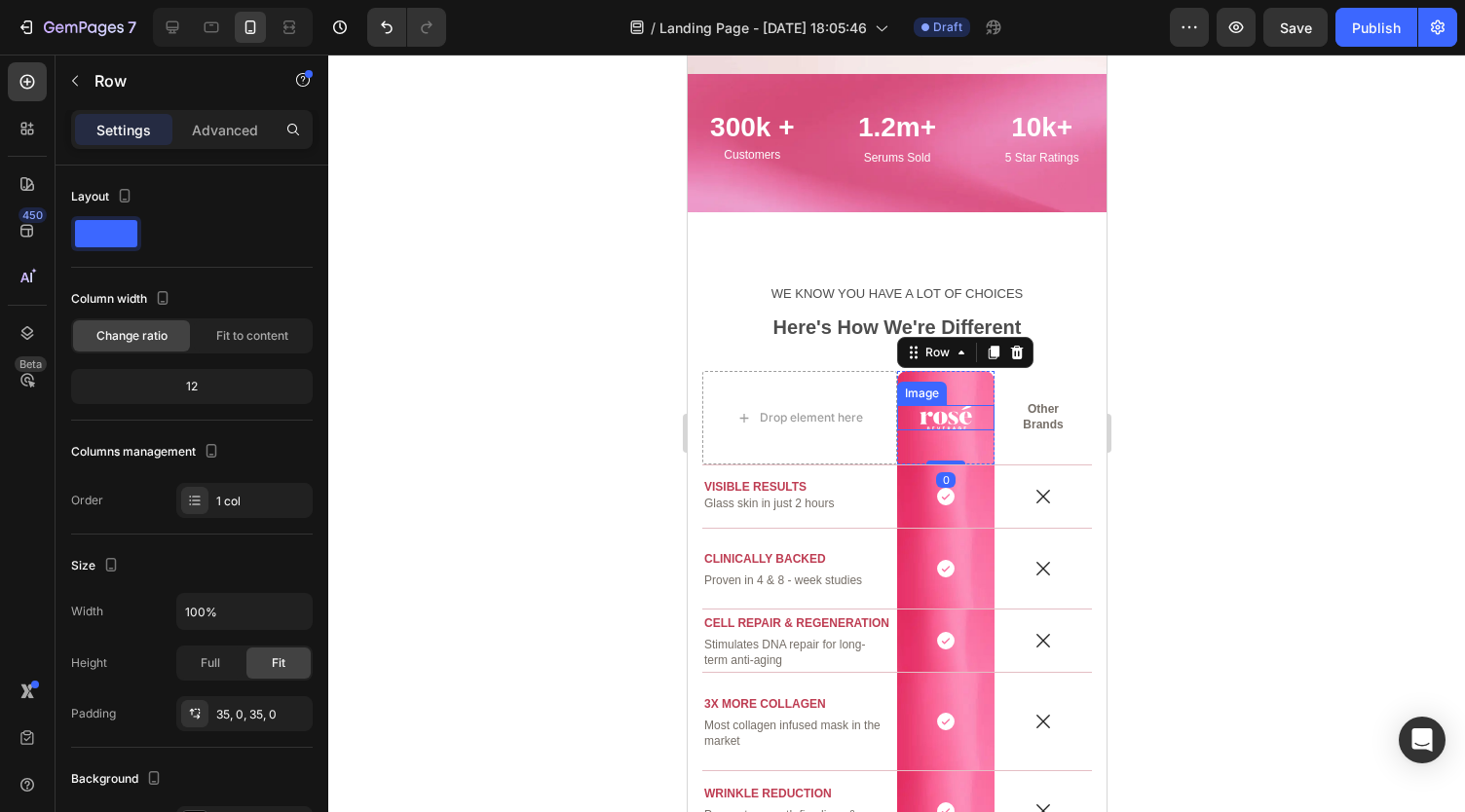
click at [938, 410] on img at bounding box center [944, 417] width 53 height 26
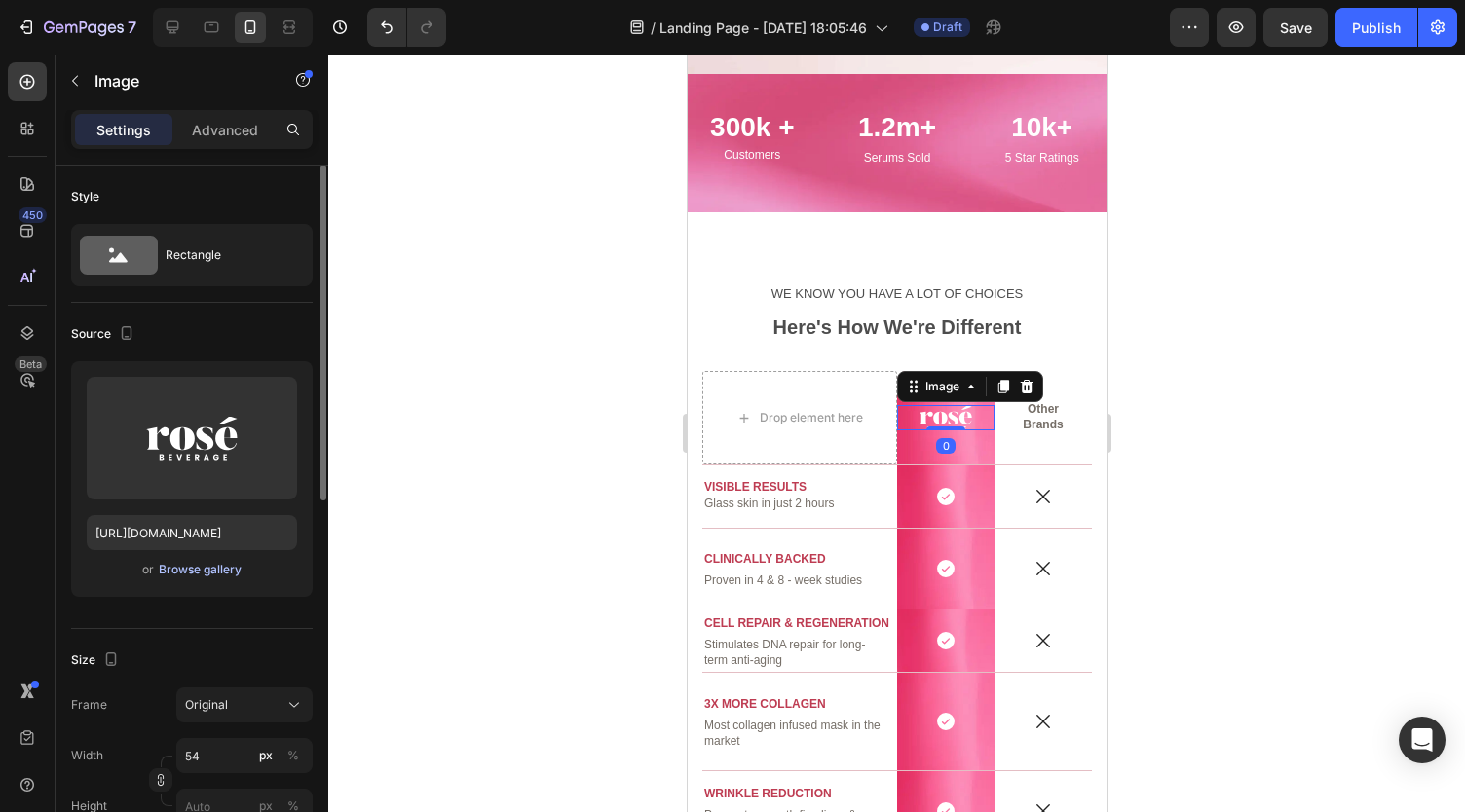
click at [183, 563] on div "Browse gallery" at bounding box center [199, 570] width 82 height 18
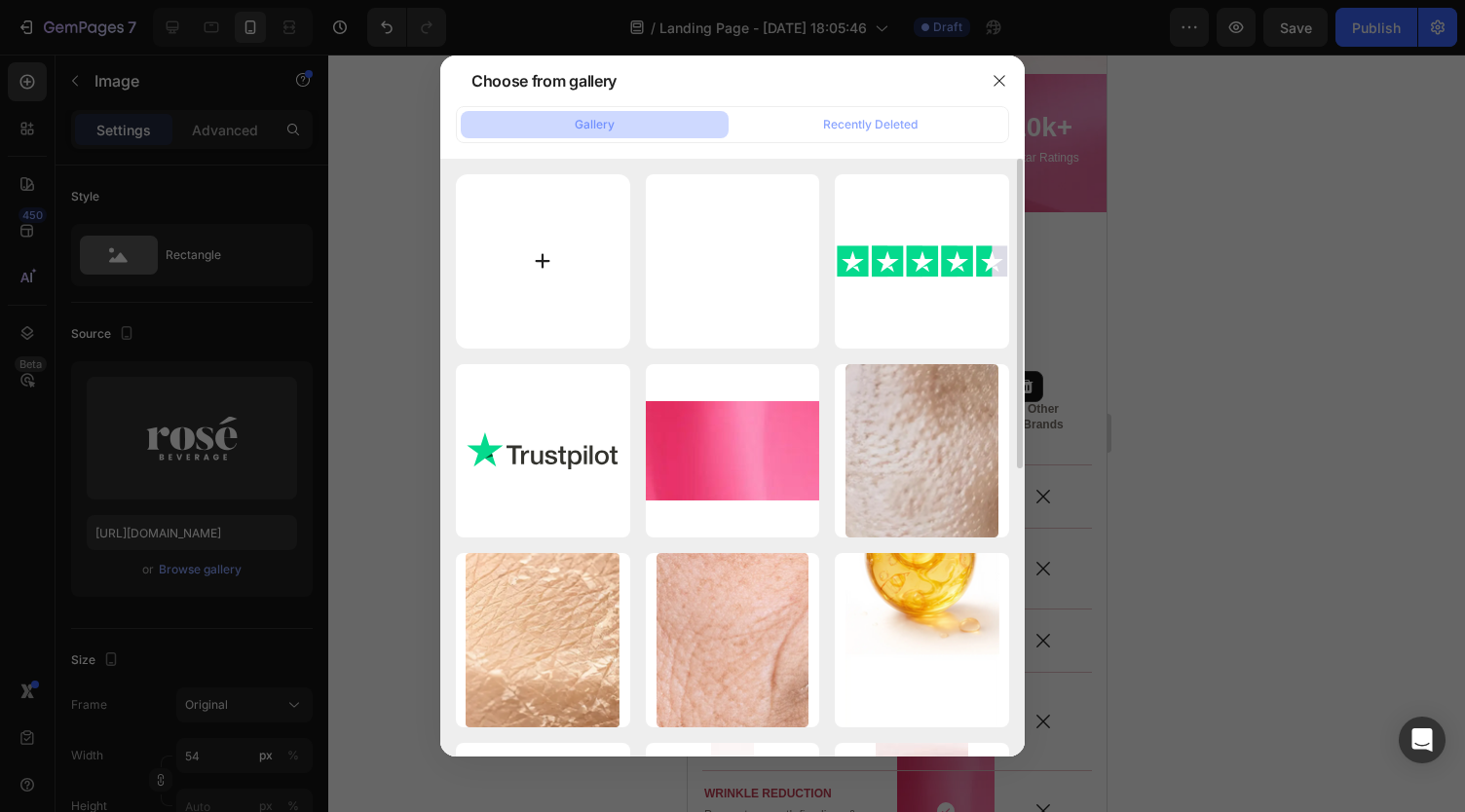
click at [530, 283] on input "file" at bounding box center [543, 262] width 175 height 174
type input "C:\fakepath\Yunji.png"
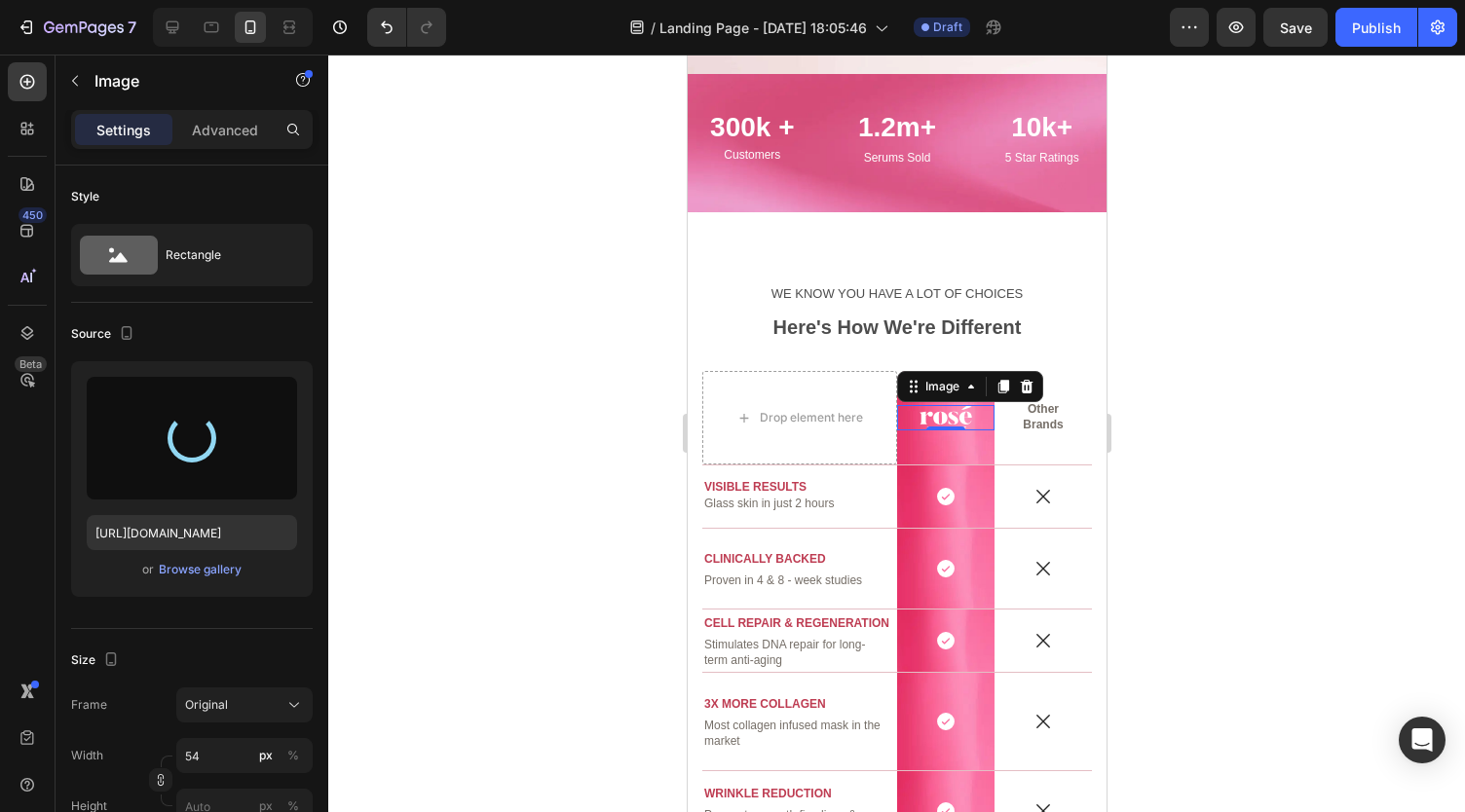
type input "https://cdn.shopify.com/s/files/1/0959/8520/5560/files/gempages_582387411045057…"
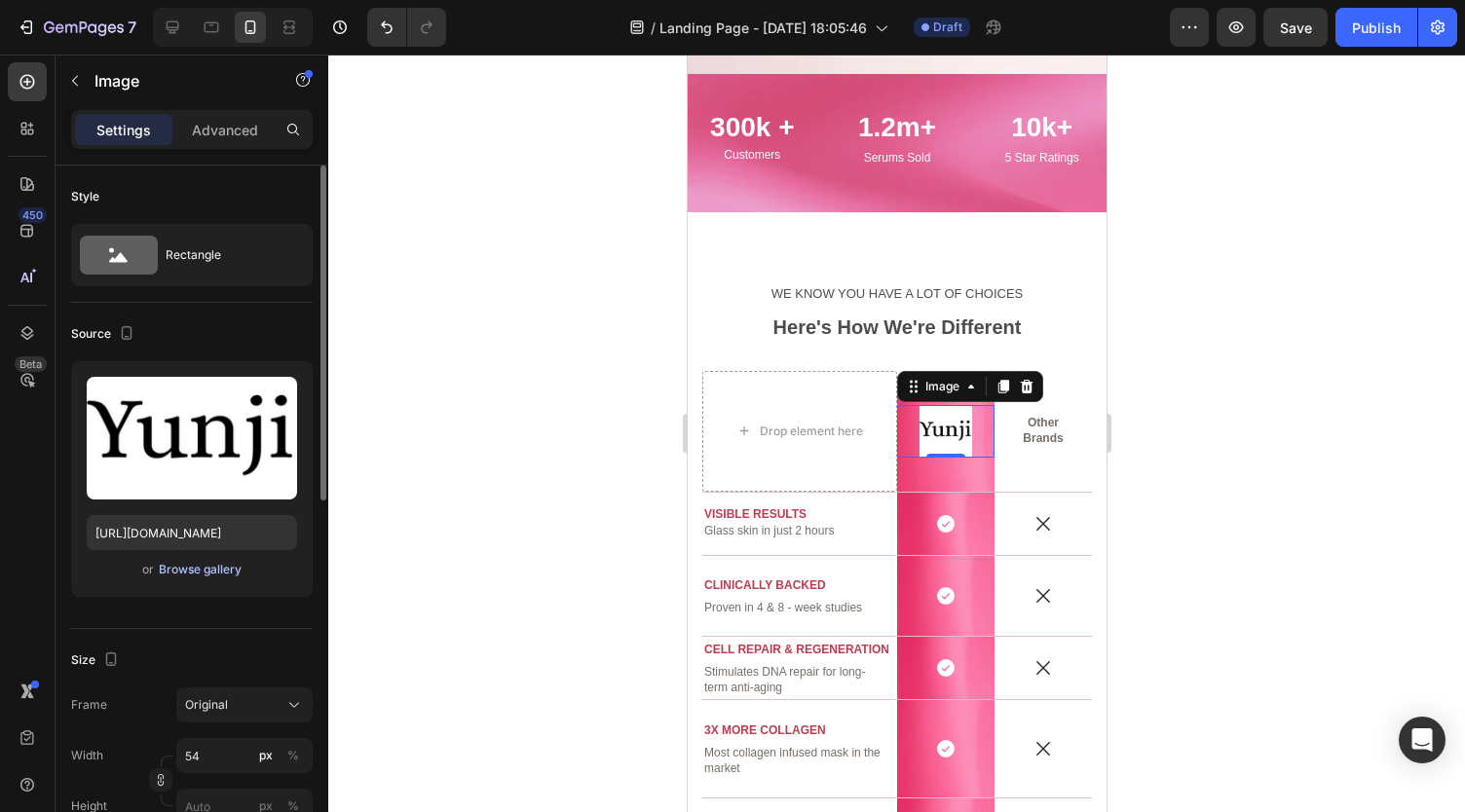
click at [208, 570] on div "Browse gallery" at bounding box center [199, 570] width 82 height 18
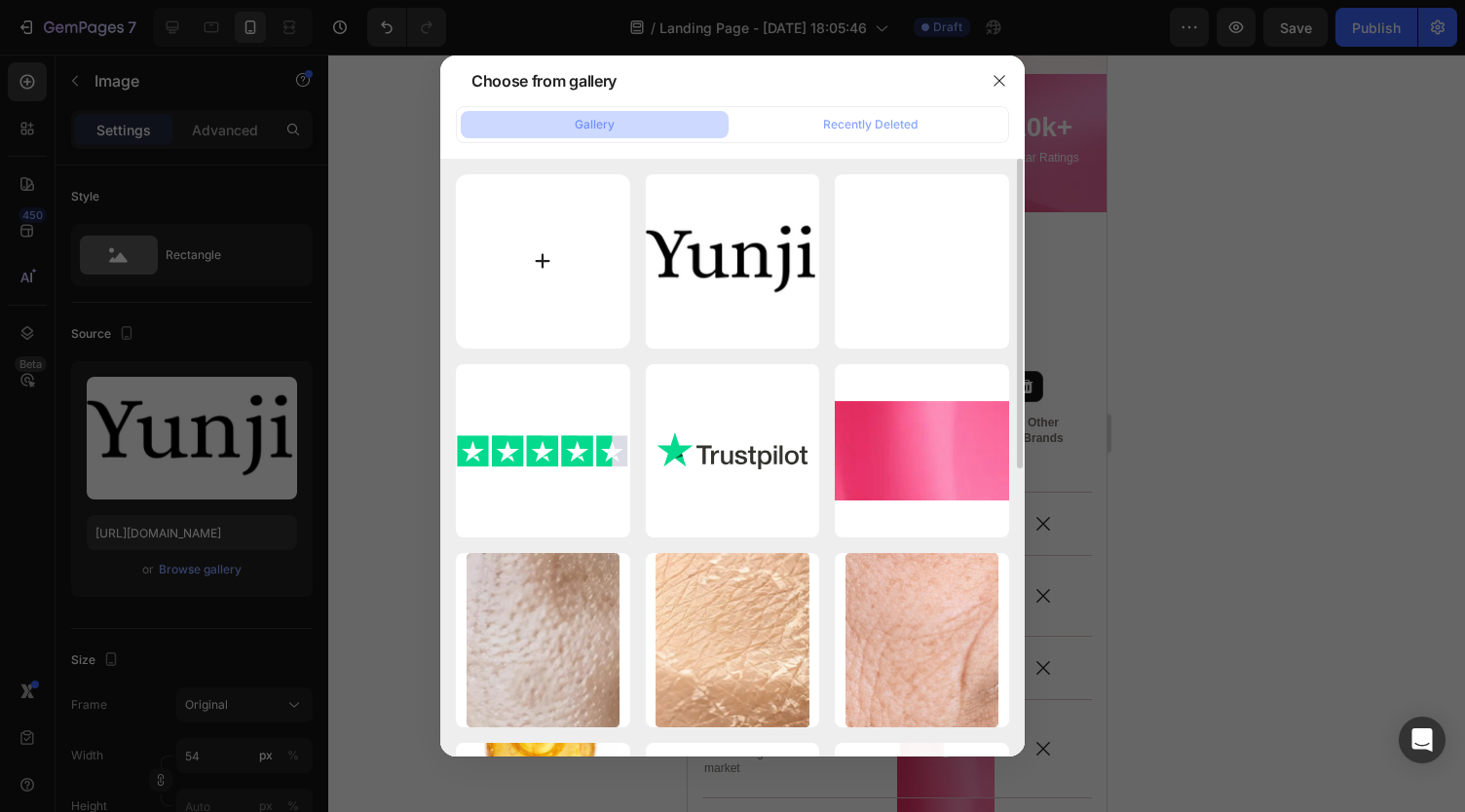
click at [562, 274] on input "file" at bounding box center [543, 262] width 175 height 174
type input "C:\fakepath\Adobe Express - file (6).png"
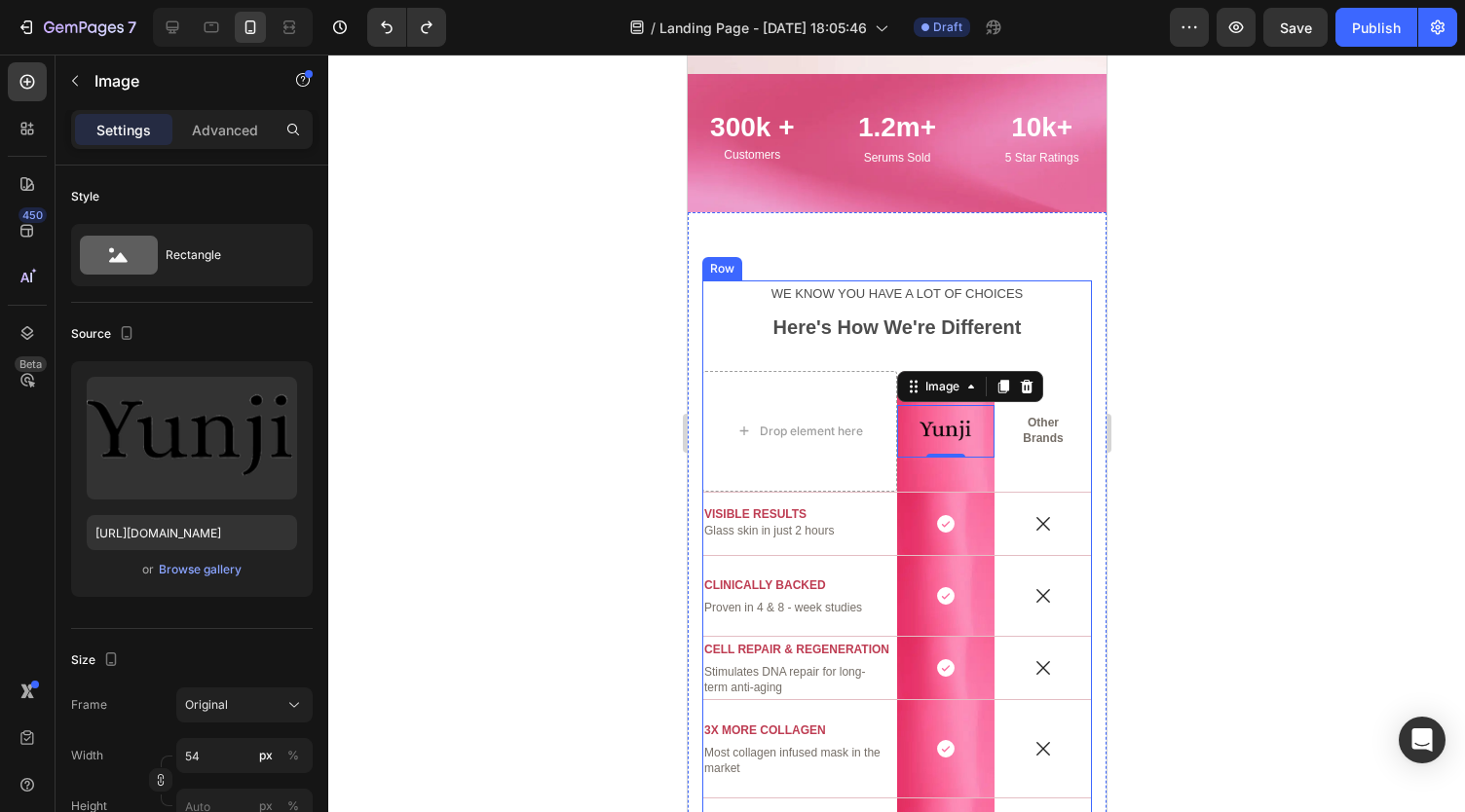
type input "https://cdn.shopify.com/s/files/1/0959/8520/5560/files/gempages_582387411045057…"
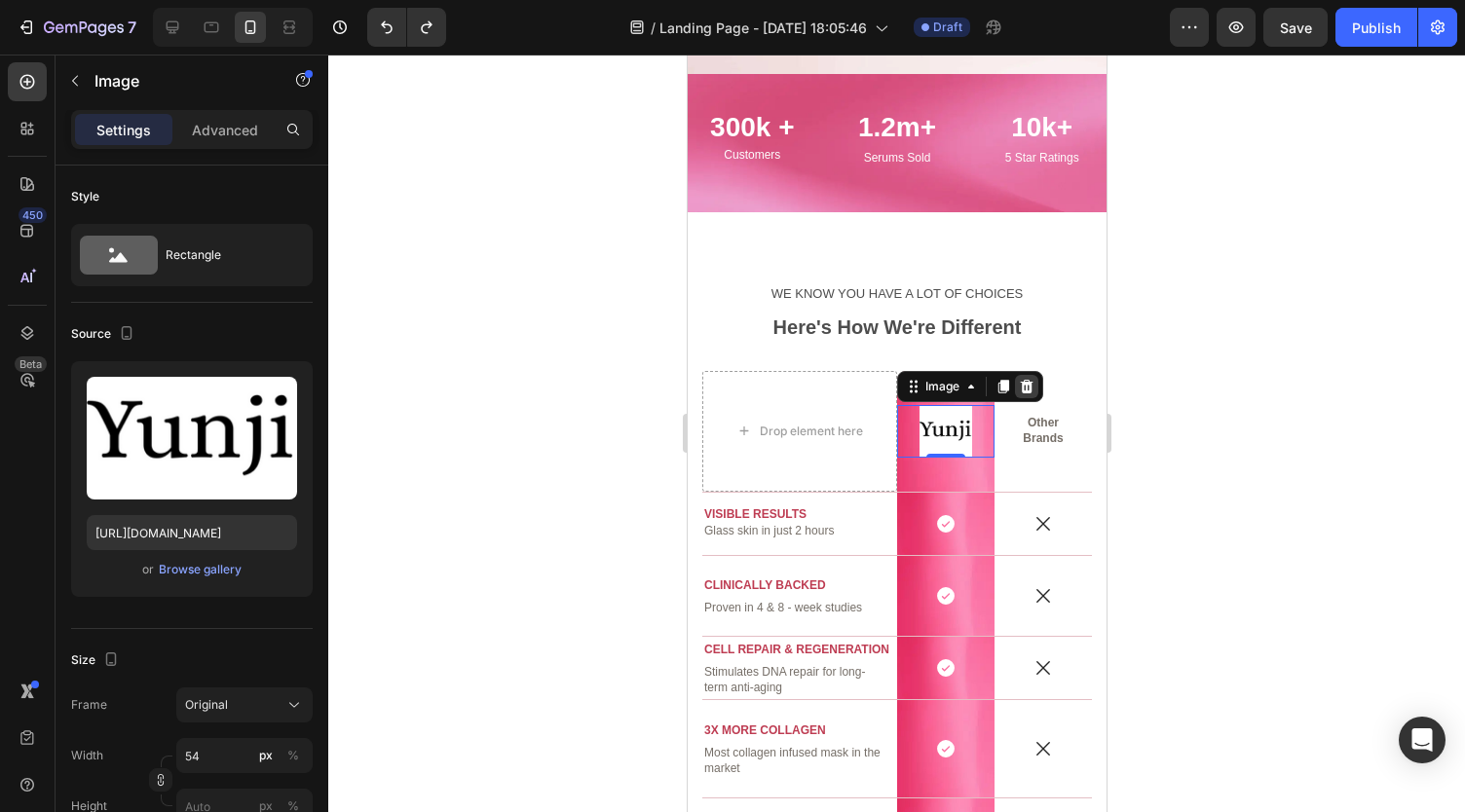
click at [1020, 382] on icon at bounding box center [1026, 387] width 13 height 14
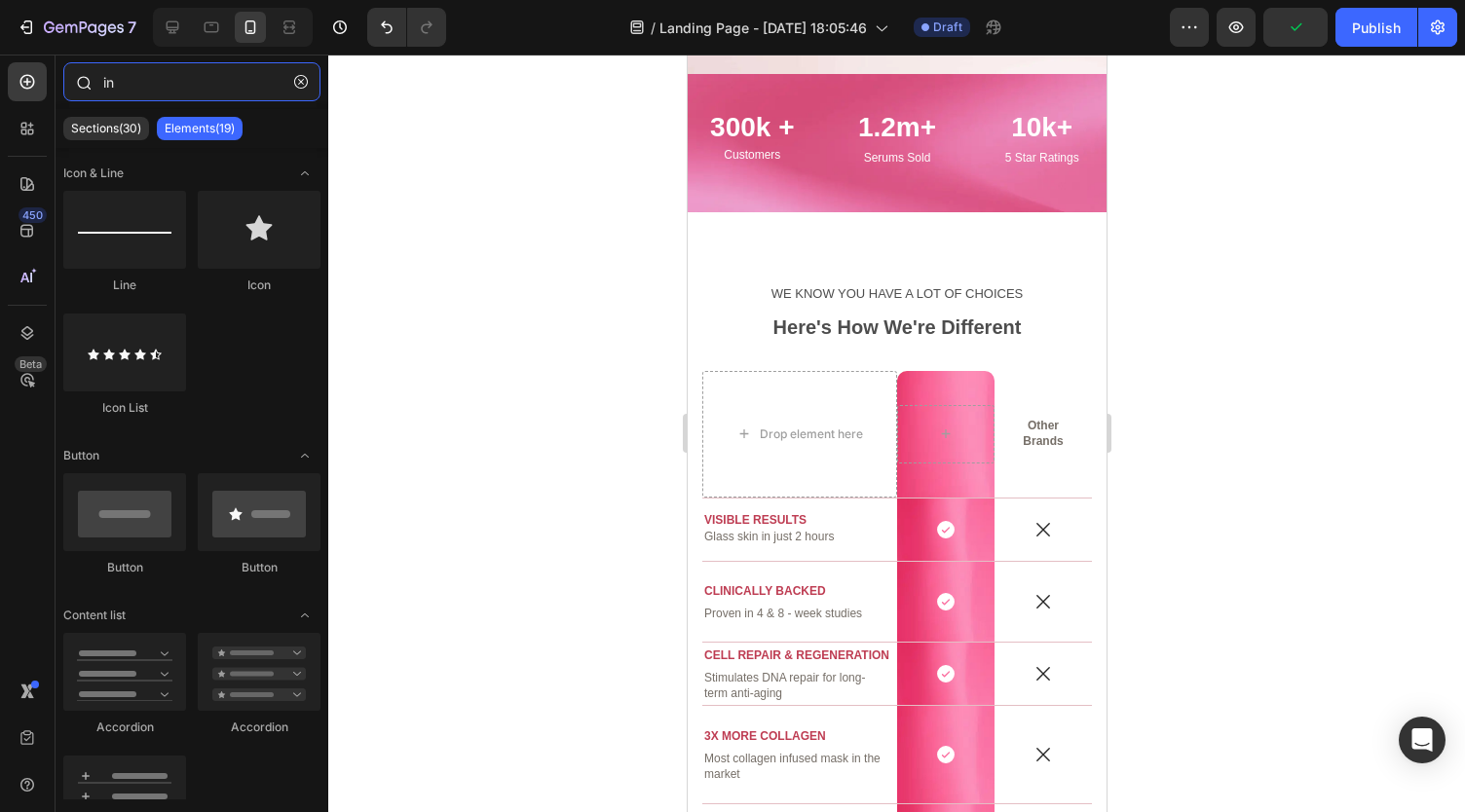
click at [154, 86] on input "in" at bounding box center [191, 81] width 257 height 39
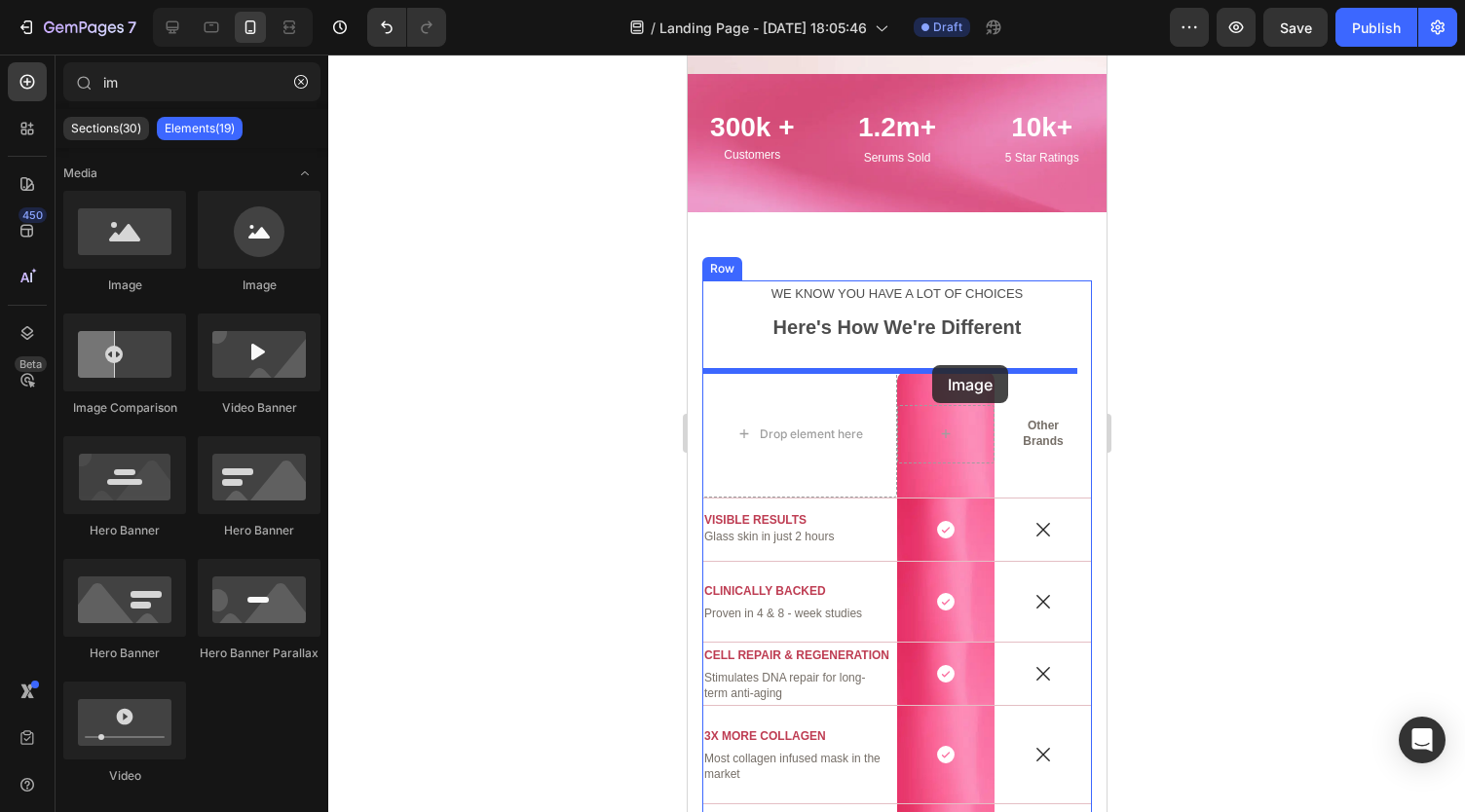
drag, startPoint x: 980, startPoint y: 284, endPoint x: 931, endPoint y: 365, distance: 94.7
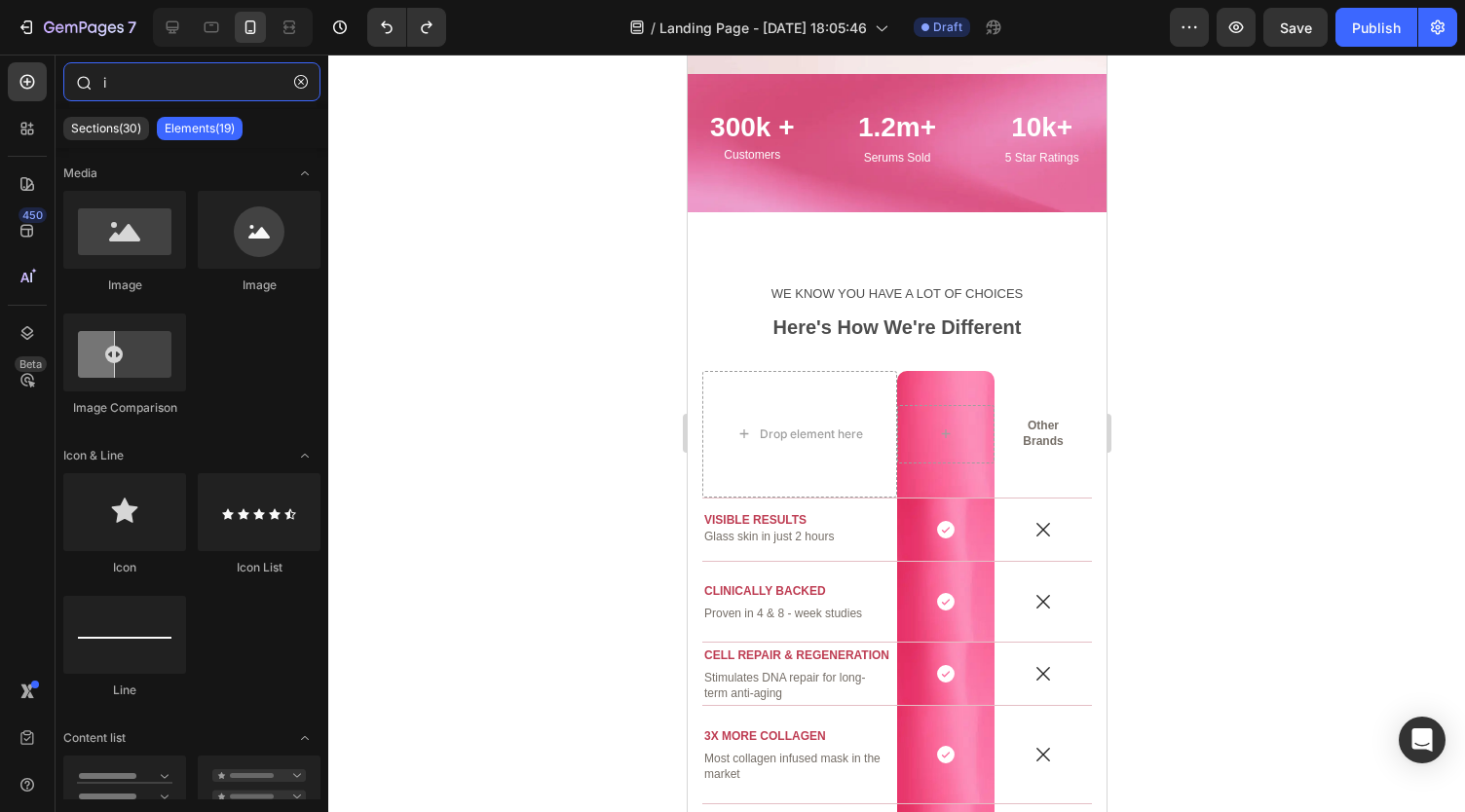
click at [133, 85] on input "i" at bounding box center [191, 81] width 257 height 39
type input "im"
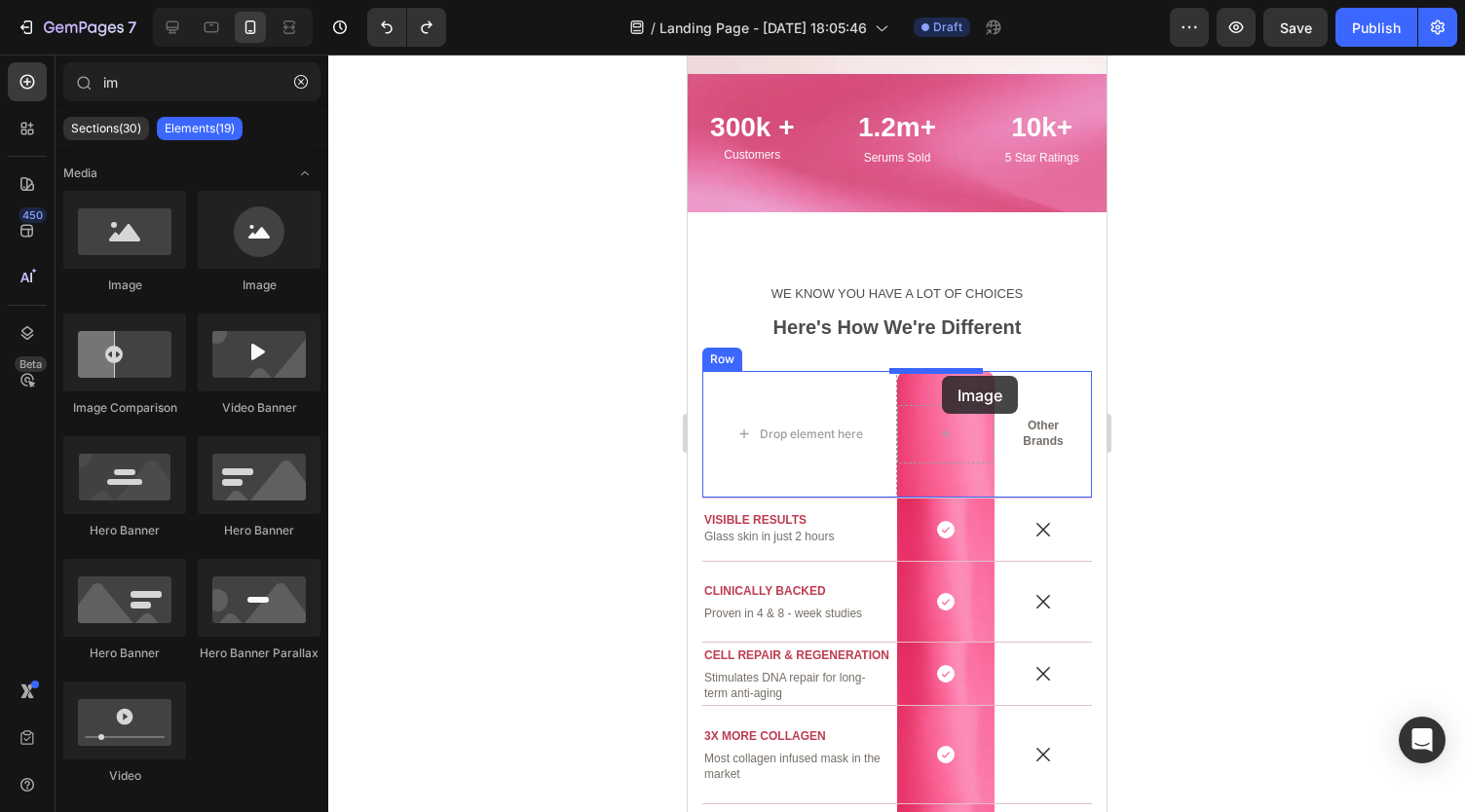
drag, startPoint x: 803, startPoint y: 294, endPoint x: 940, endPoint y: 376, distance: 159.7
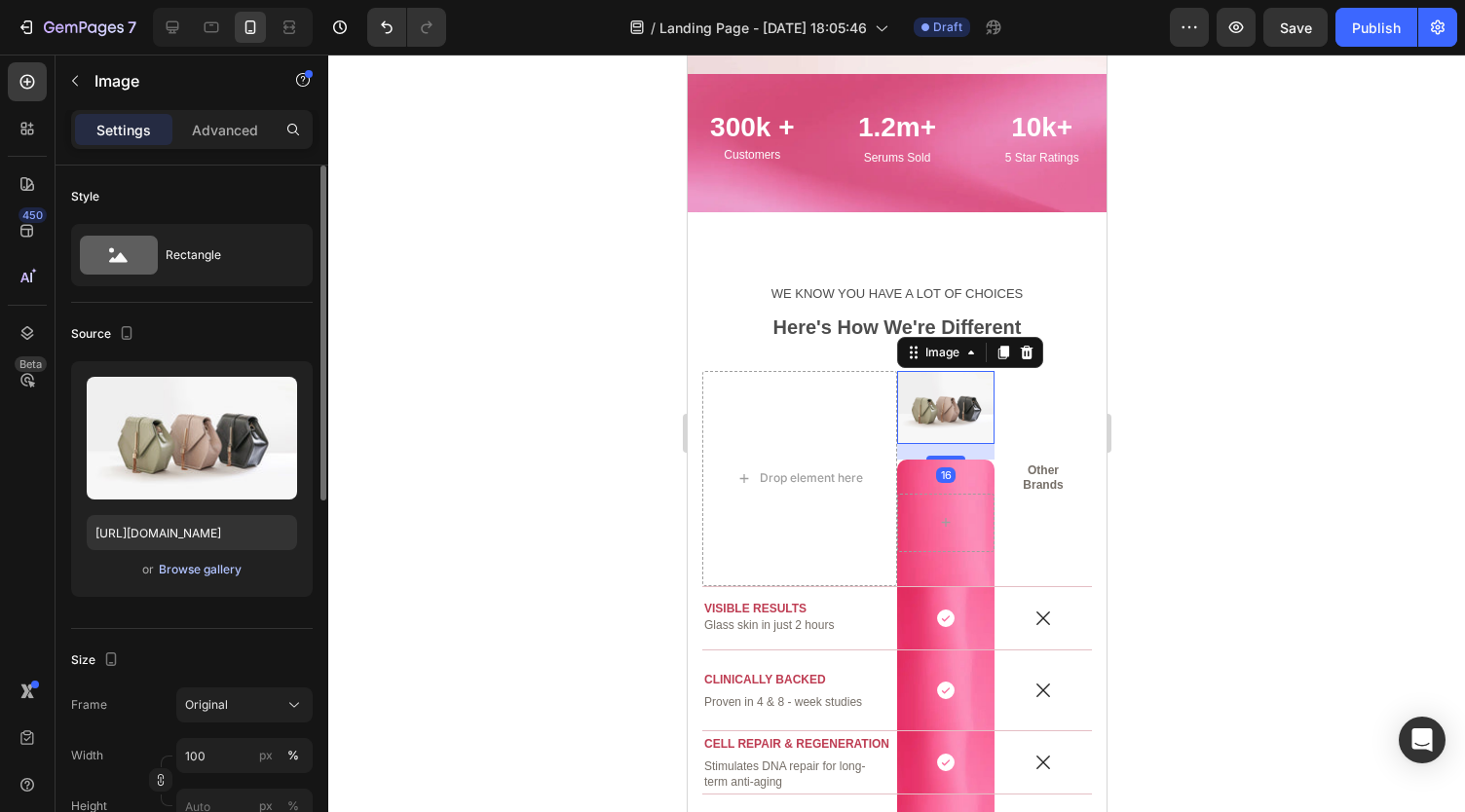
click at [217, 573] on div "Browse gallery" at bounding box center [199, 570] width 82 height 18
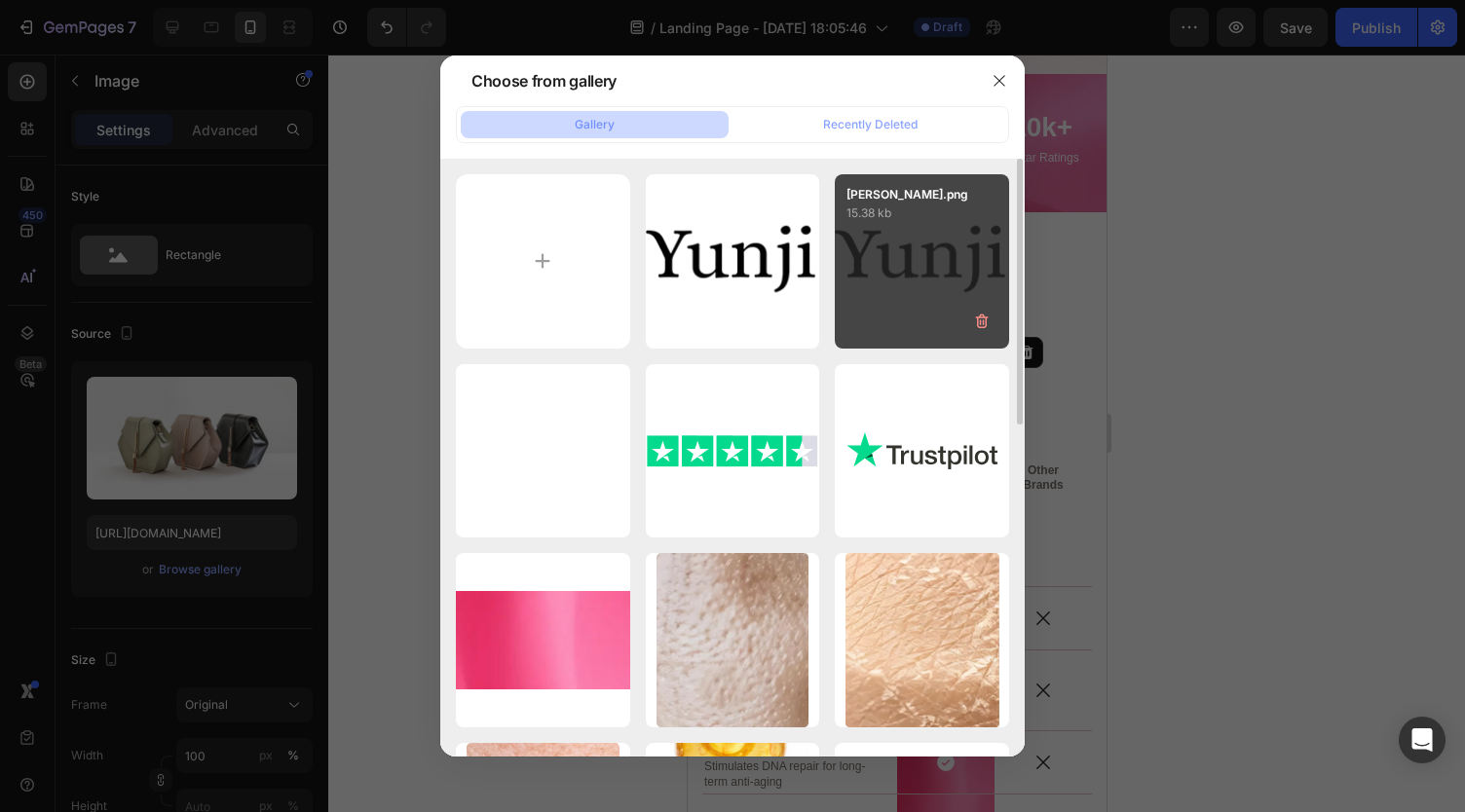
click at [924, 271] on div "Yunji.png 15.38 kb" at bounding box center [921, 262] width 175 height 174
type input "https://cdn.shopify.com/s/files/1/0959/8520/5560/files/gempages_582387411045057…"
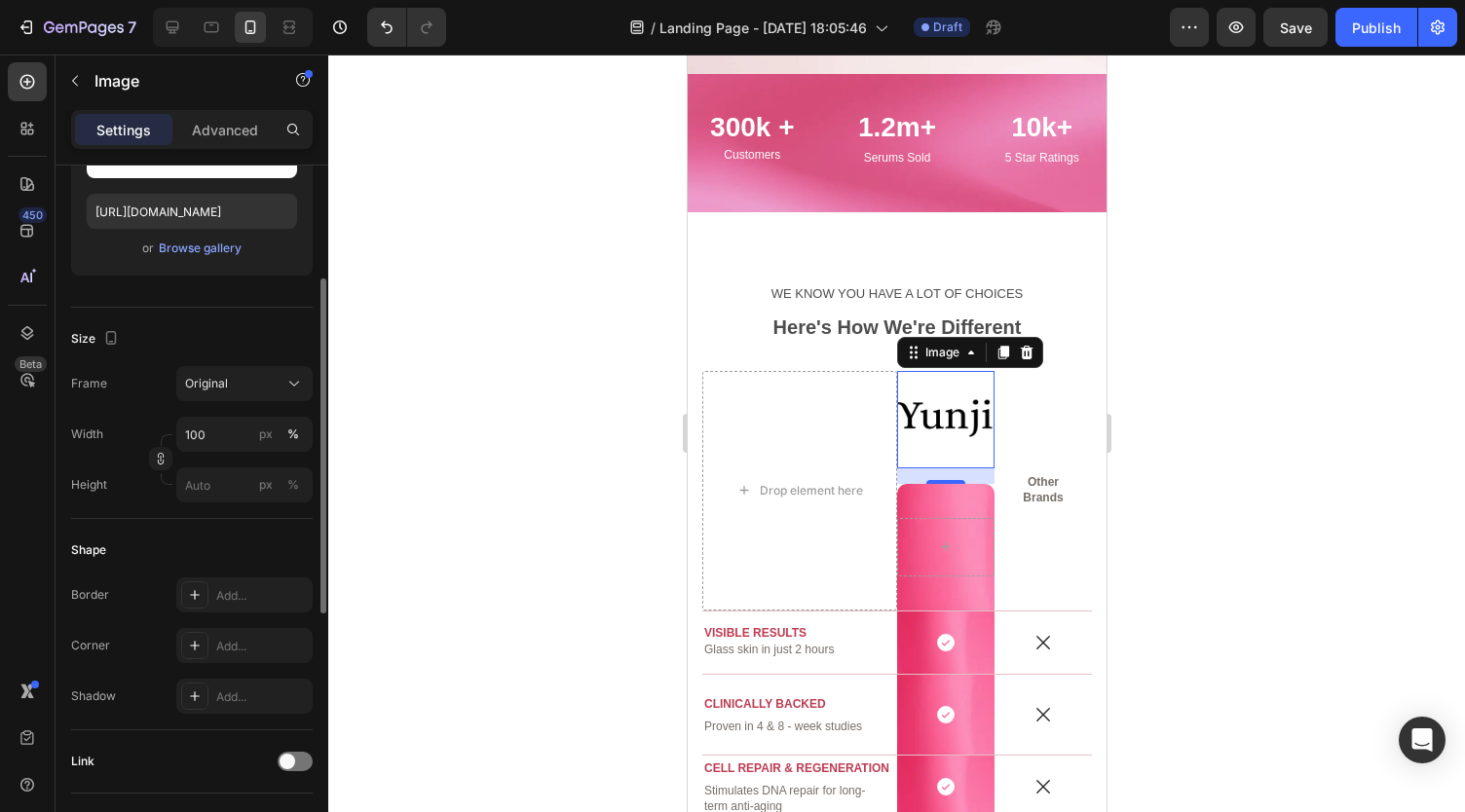
scroll to position [327, 0]
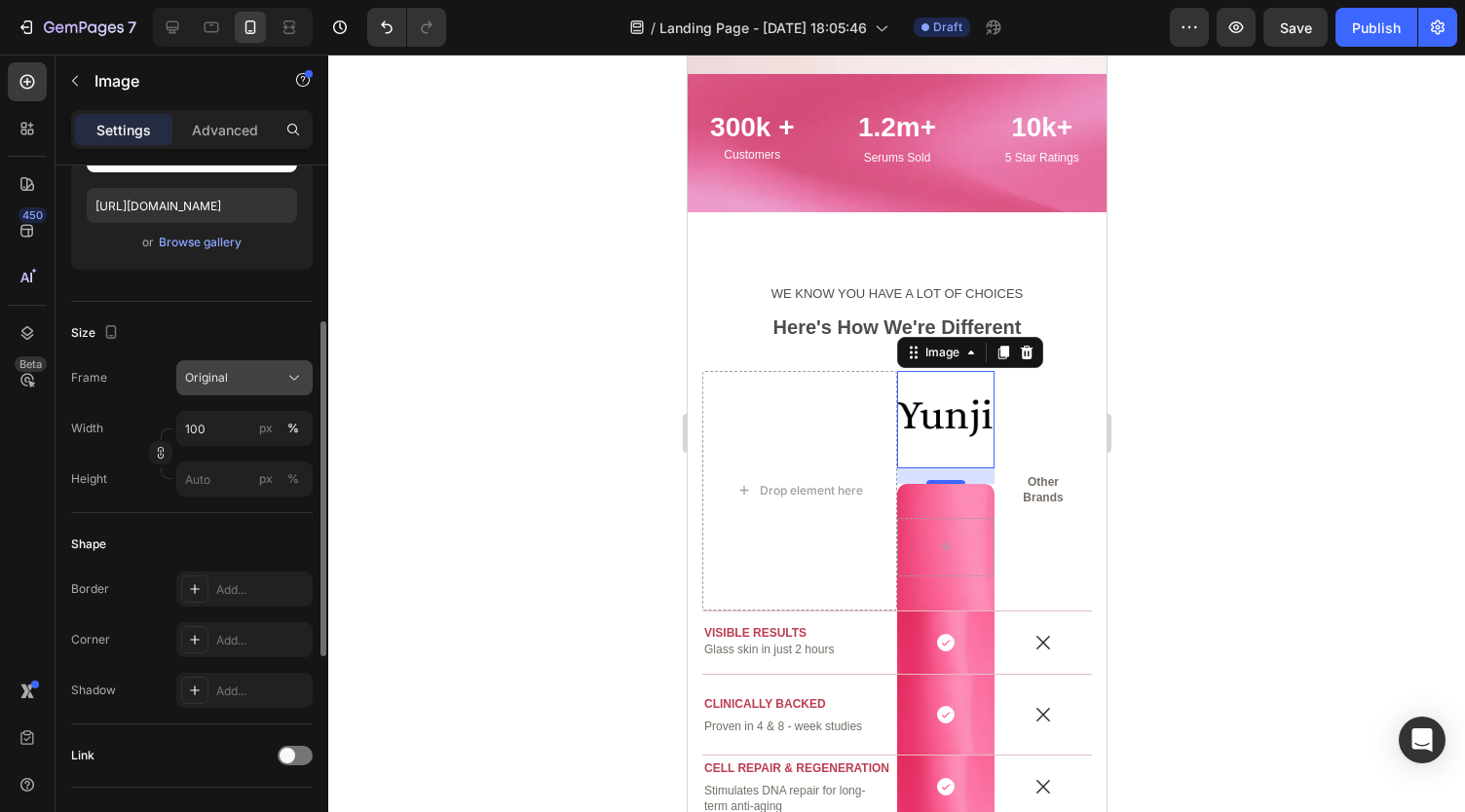
click at [234, 381] on div "Original" at bounding box center [233, 378] width 95 height 18
click at [187, 342] on div "Size" at bounding box center [191, 332] width 241 height 31
click at [224, 421] on input "100" at bounding box center [244, 427] width 136 height 35
type input "50"
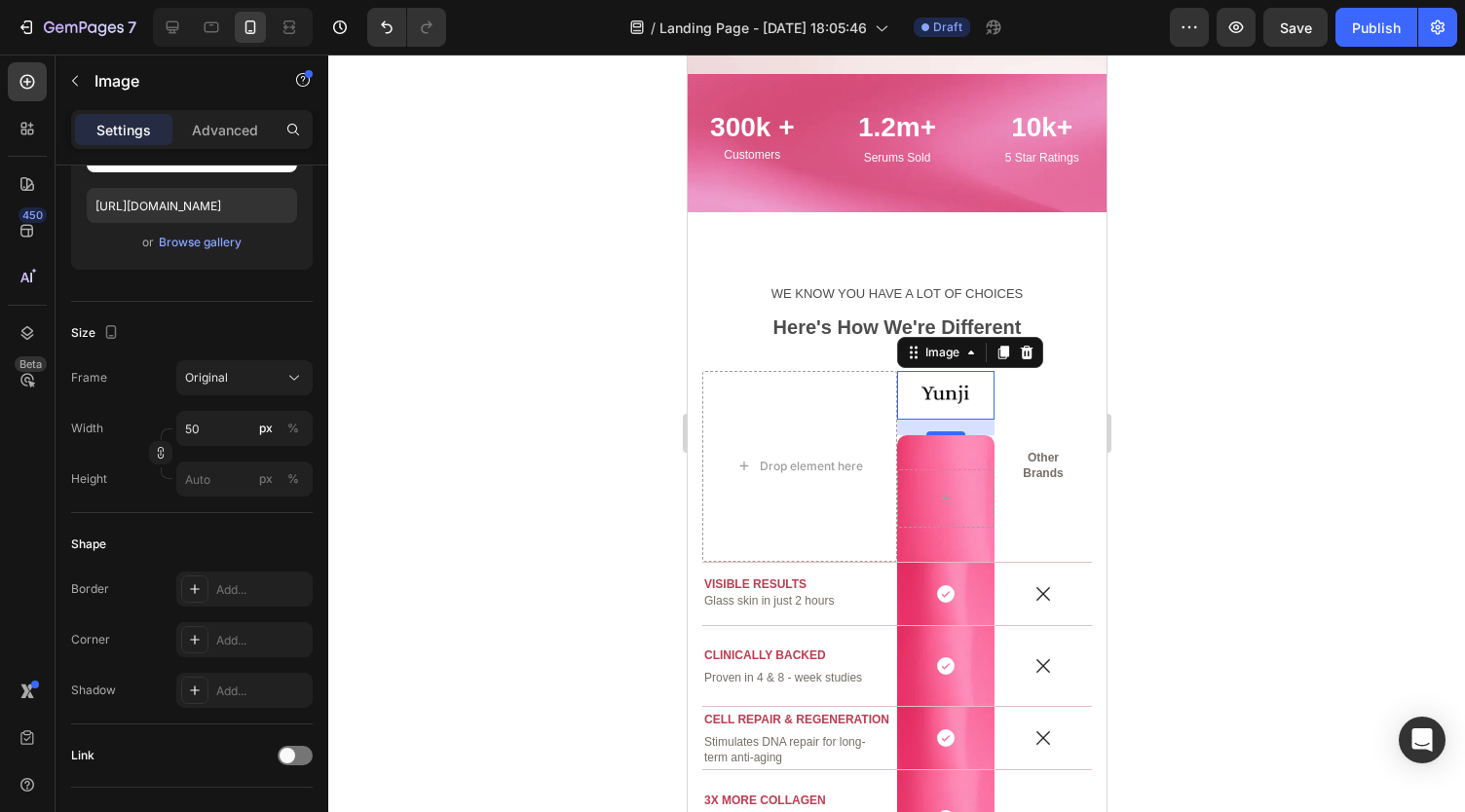
click at [393, 460] on div at bounding box center [897, 433] width 1137 height 757
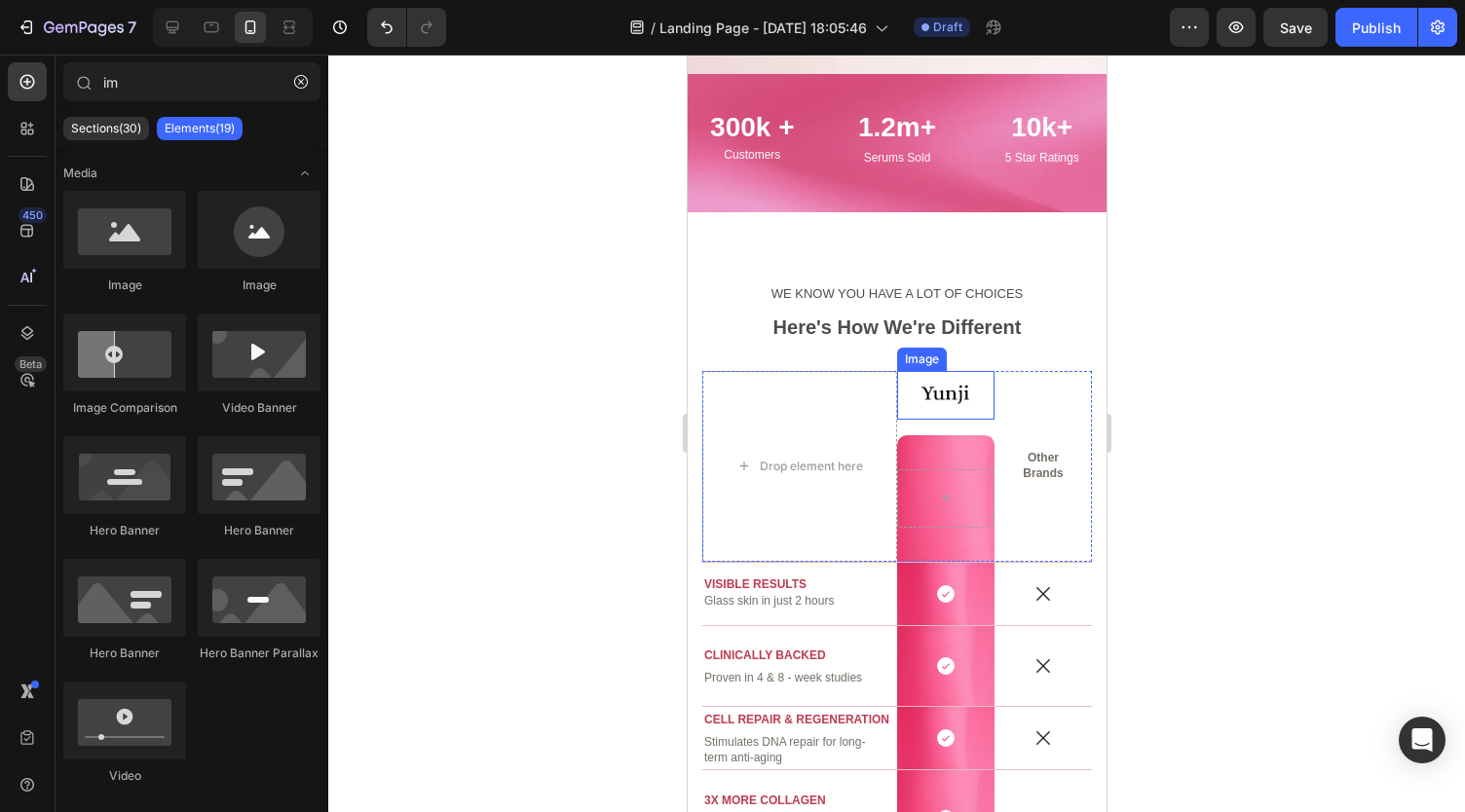
click at [920, 394] on img at bounding box center [944, 395] width 49 height 49
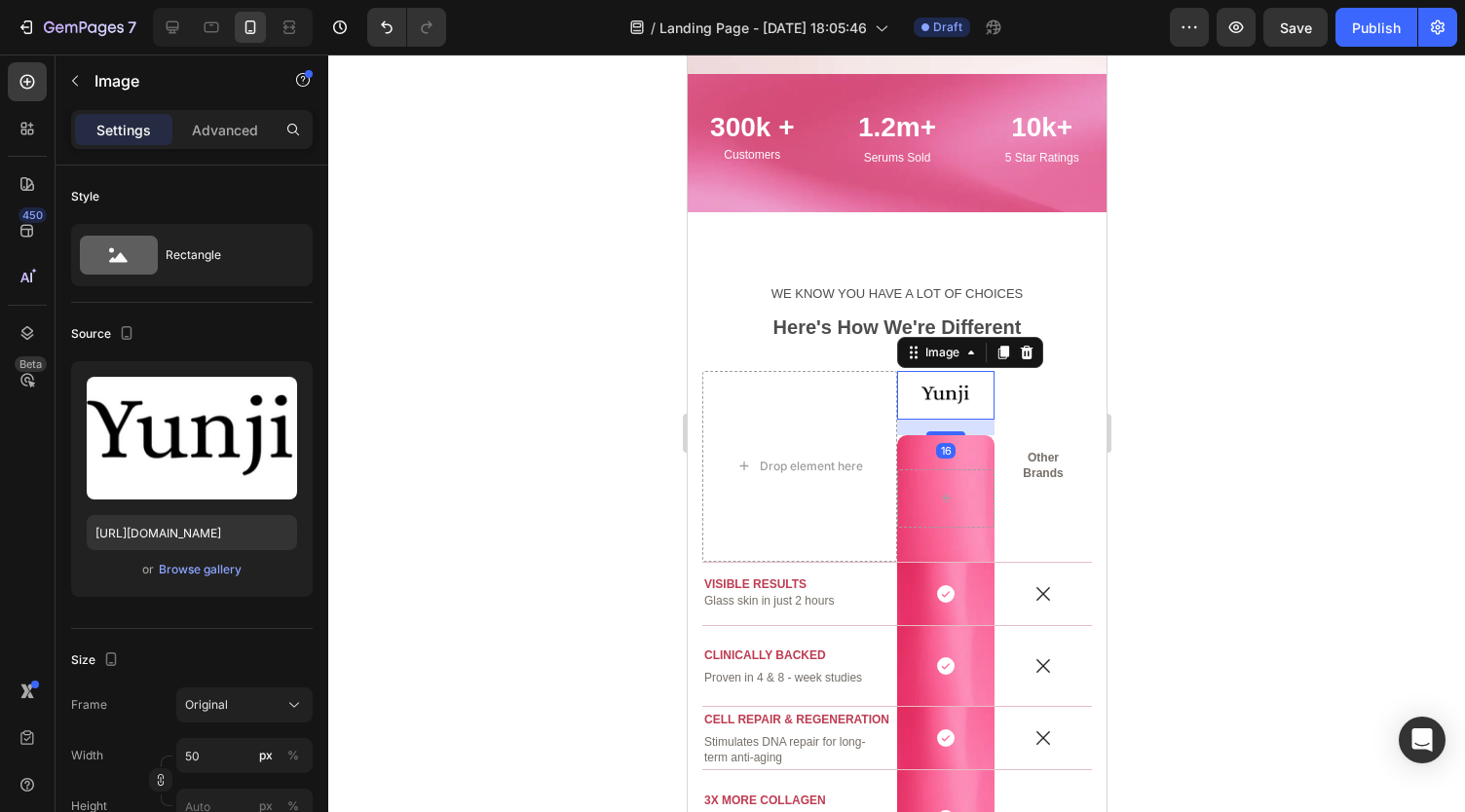
click at [931, 427] on div "16" at bounding box center [944, 427] width 97 height 16
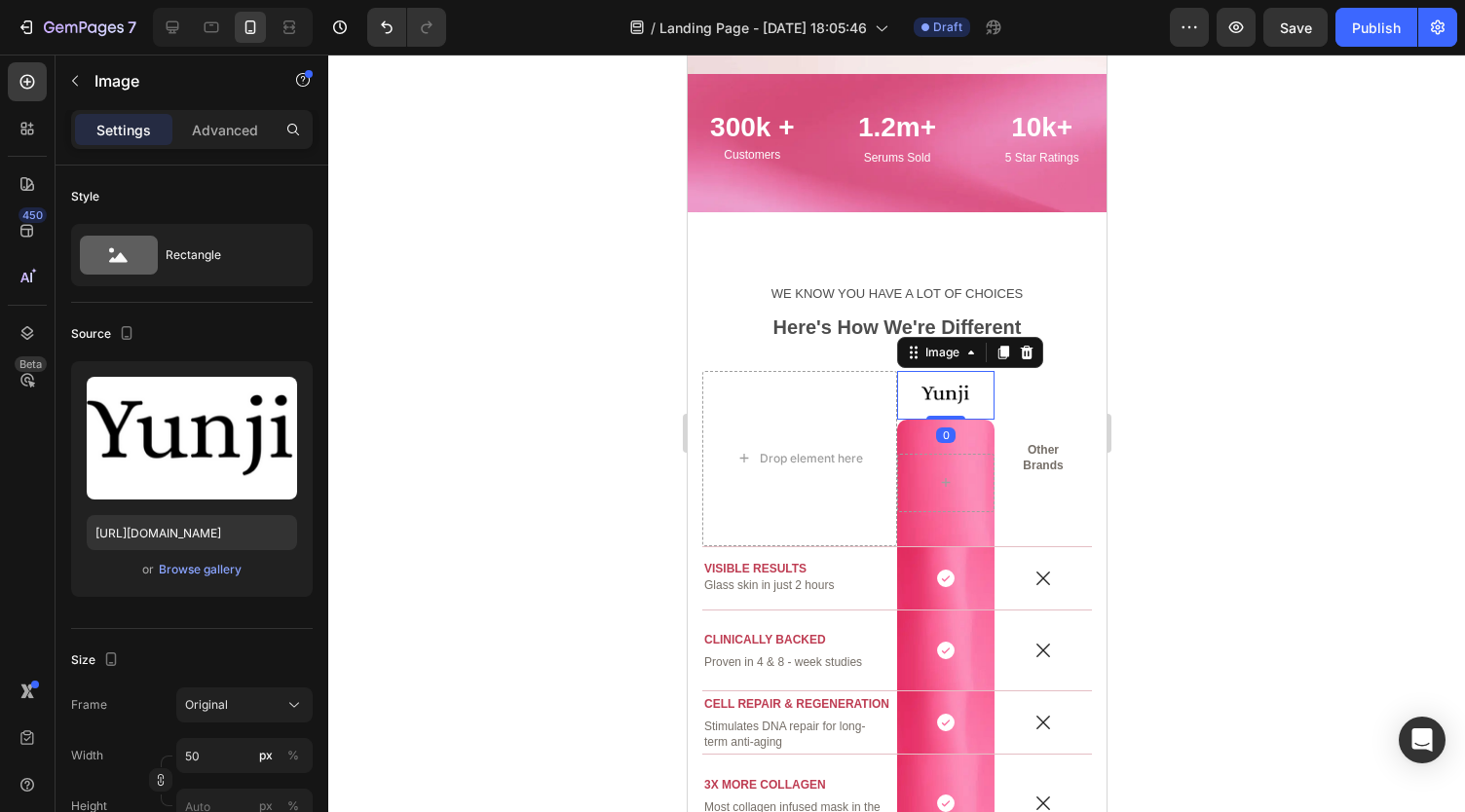
drag, startPoint x: 937, startPoint y: 432, endPoint x: 929, endPoint y: 391, distance: 41.8
click at [929, 391] on div "Image 0" at bounding box center [944, 395] width 97 height 49
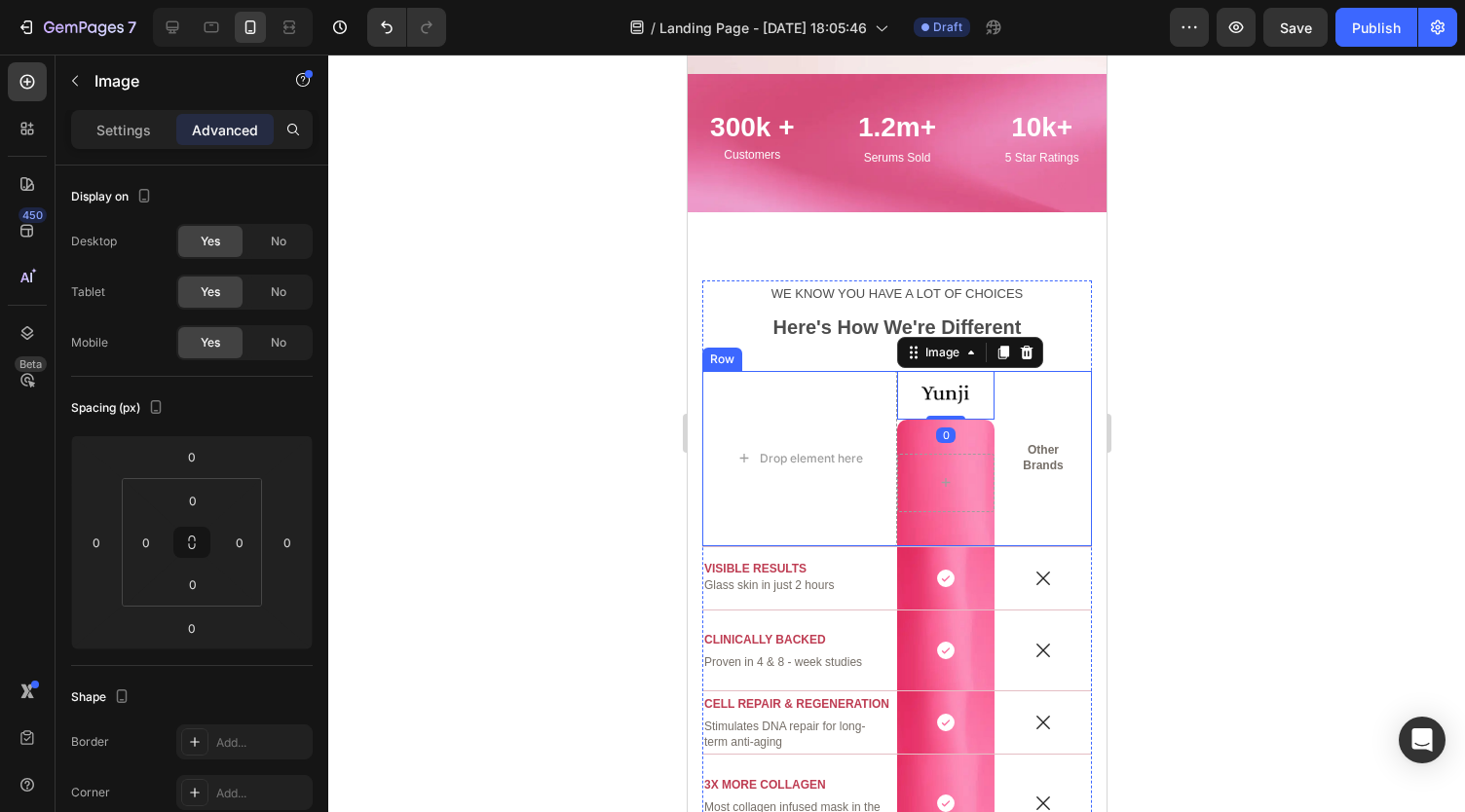
click at [568, 460] on div at bounding box center [897, 433] width 1137 height 757
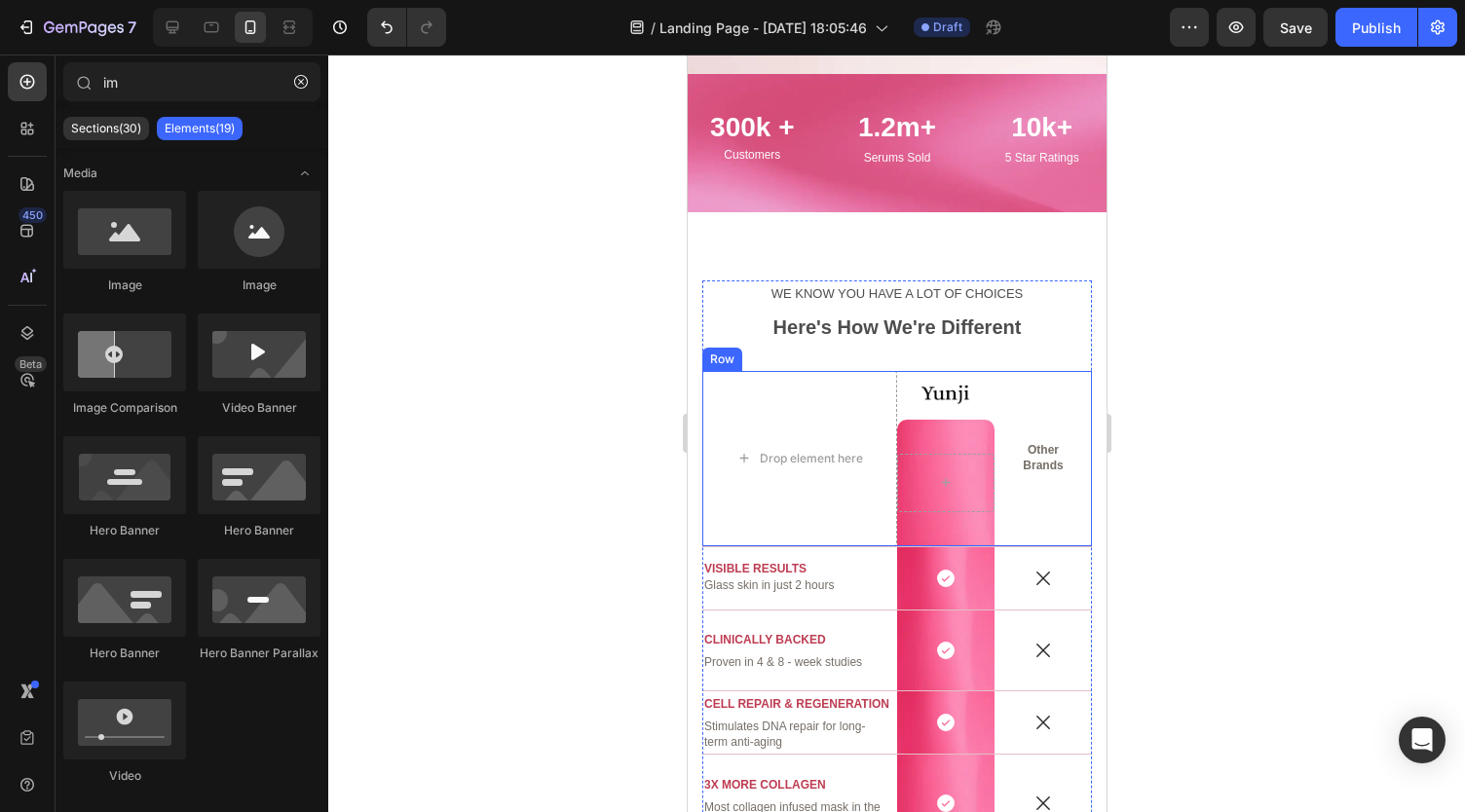
click at [526, 456] on div at bounding box center [897, 433] width 1137 height 757
click at [1234, 462] on div at bounding box center [897, 433] width 1137 height 757
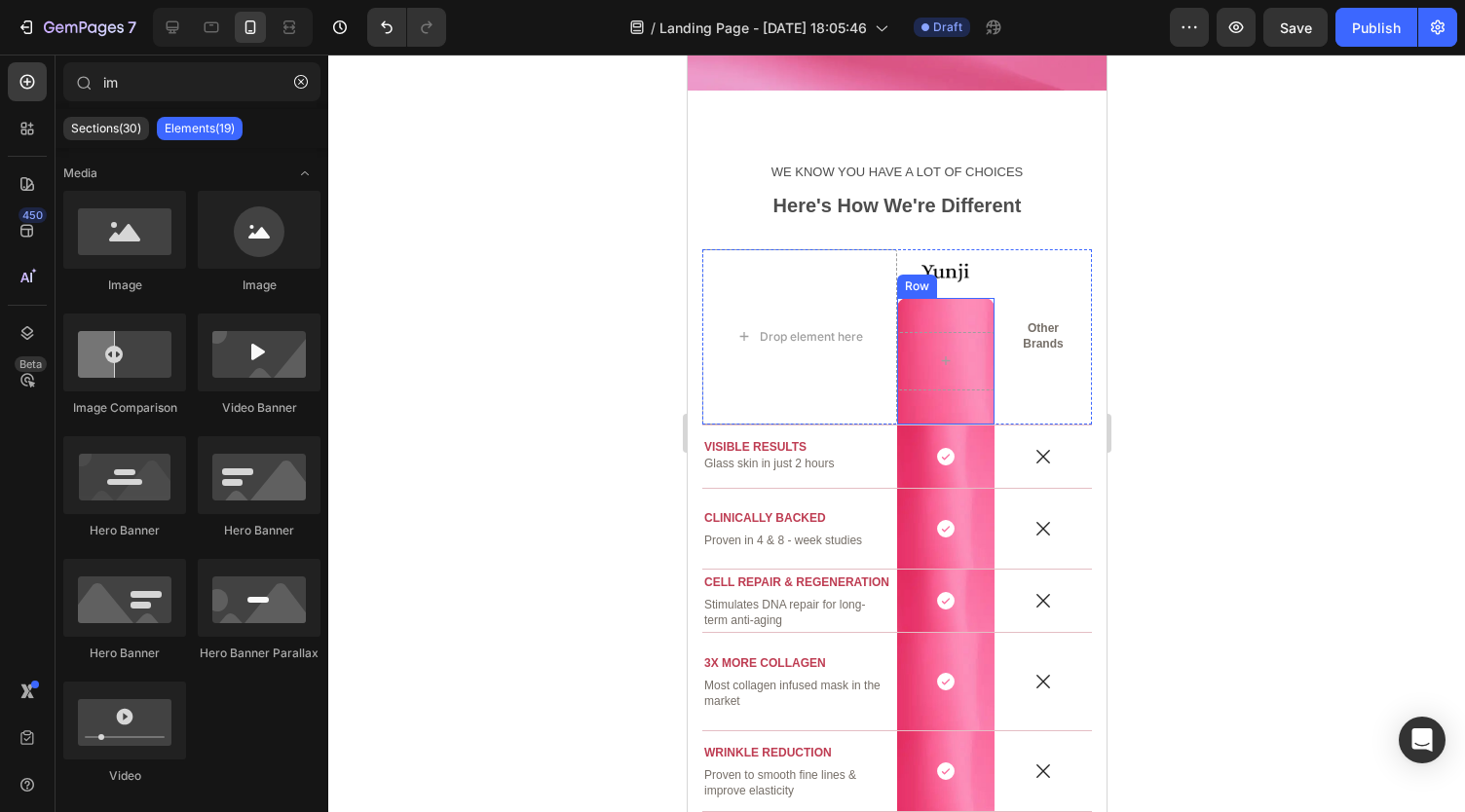
click at [924, 406] on div "Row" at bounding box center [944, 361] width 97 height 127
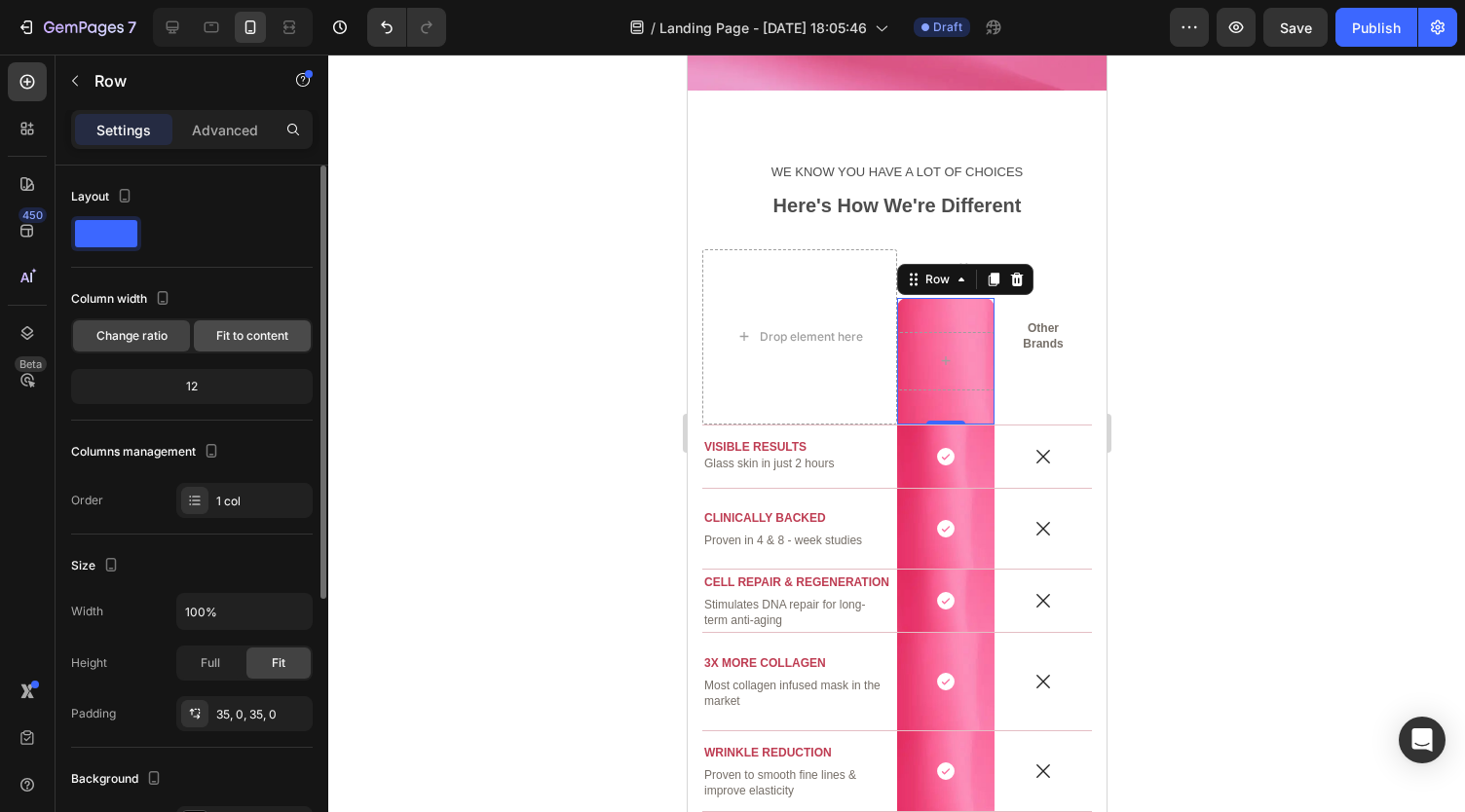
click at [233, 336] on span "Fit to content" at bounding box center [252, 336] width 72 height 18
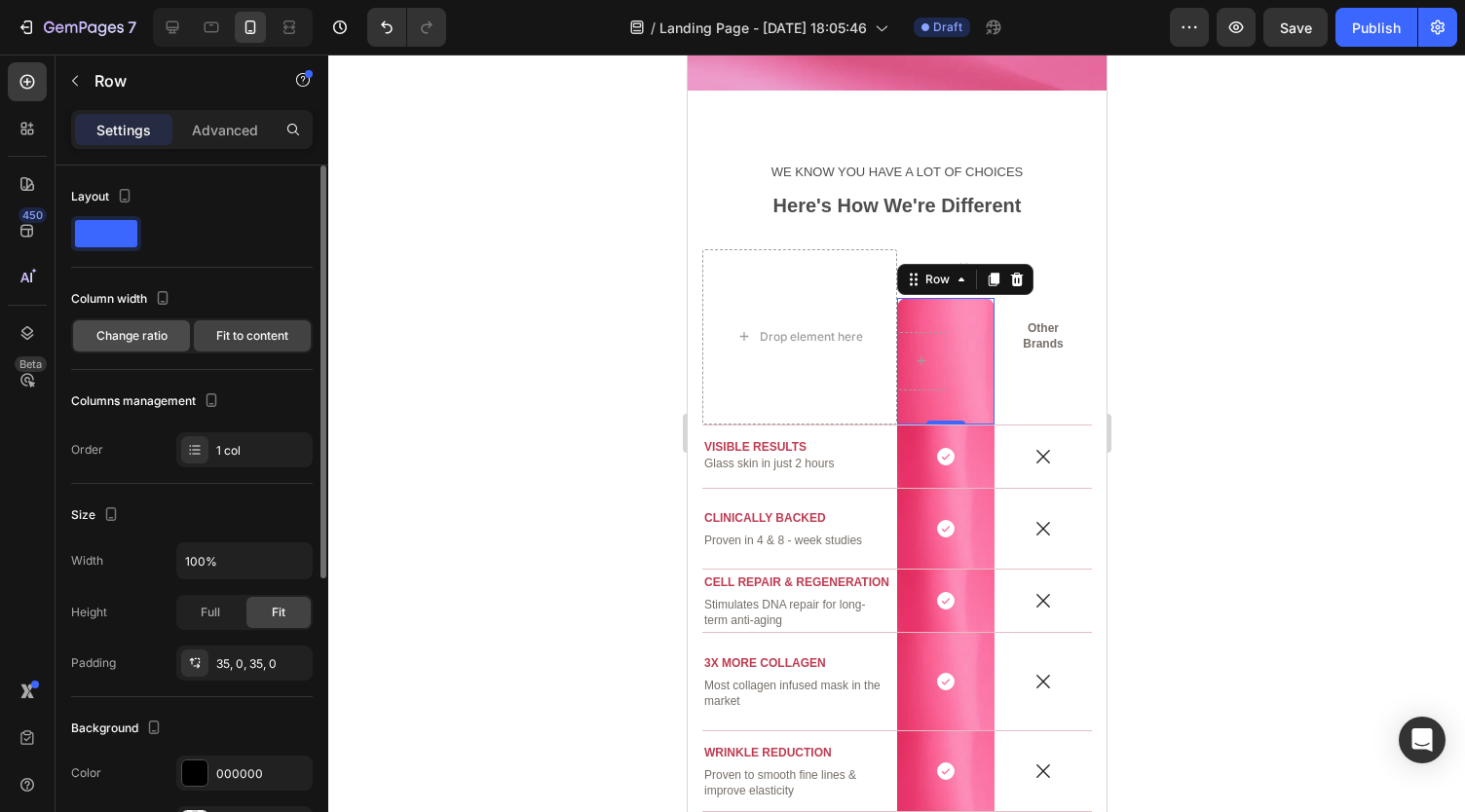
click at [172, 330] on div "Change ratio" at bounding box center [132, 335] width 117 height 31
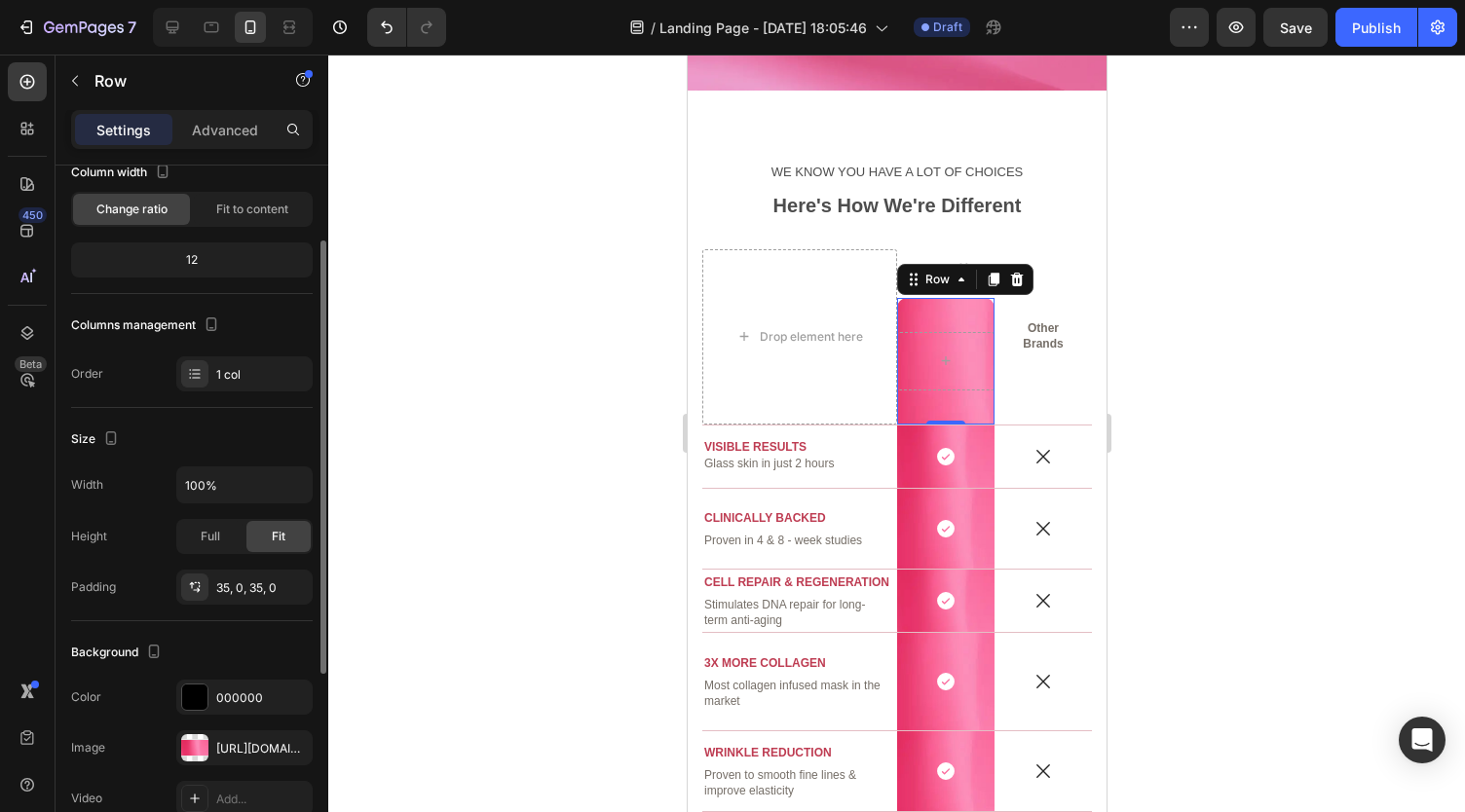
scroll to position [140, 0]
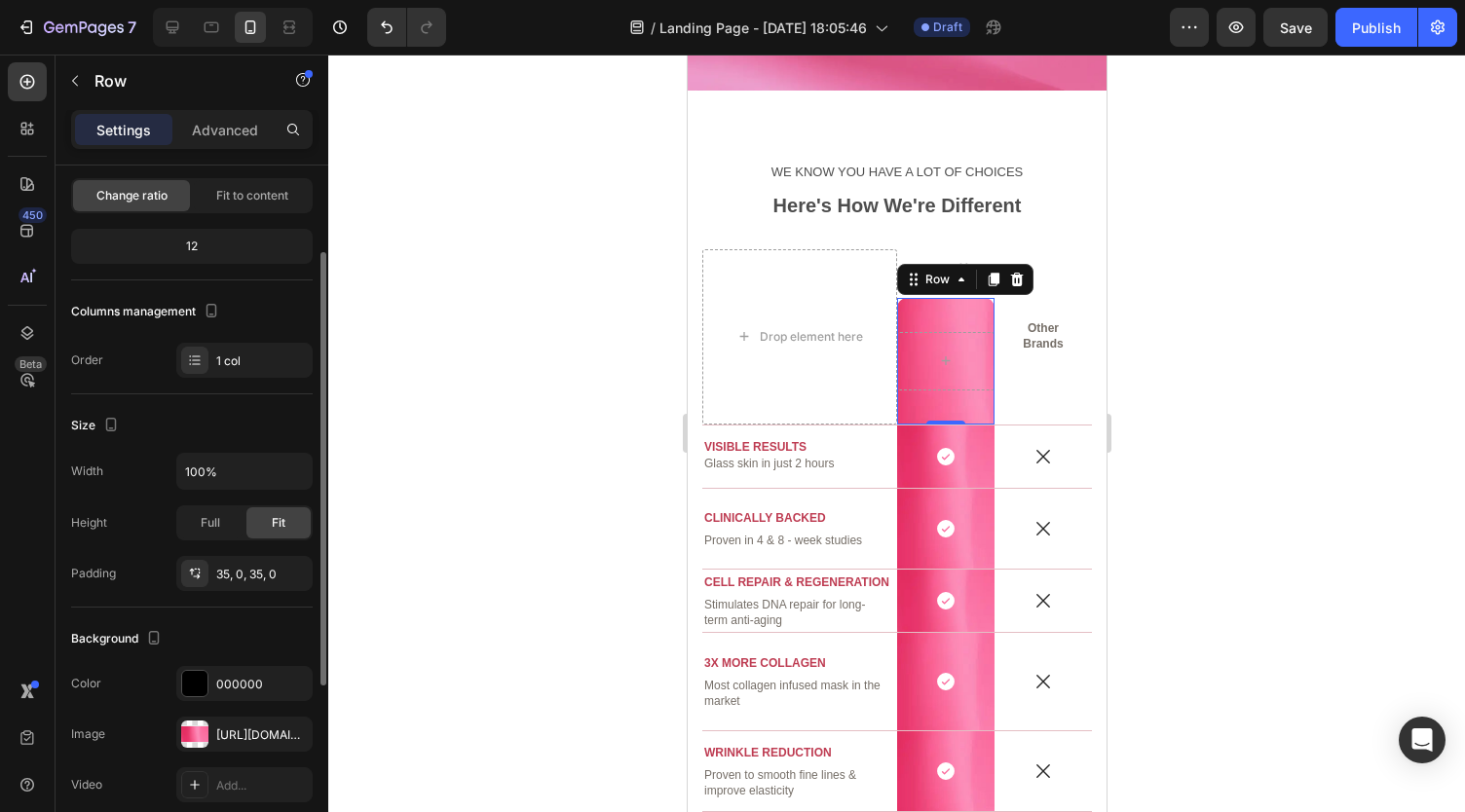
click at [242, 512] on div "Full Fit" at bounding box center [244, 522] width 136 height 35
click at [230, 516] on div "Full" at bounding box center [210, 522] width 64 height 31
click at [272, 470] on input "100%" at bounding box center [244, 471] width 134 height 35
click at [284, 470] on button "button" at bounding box center [294, 471] width 35 height 35
type input "100%"
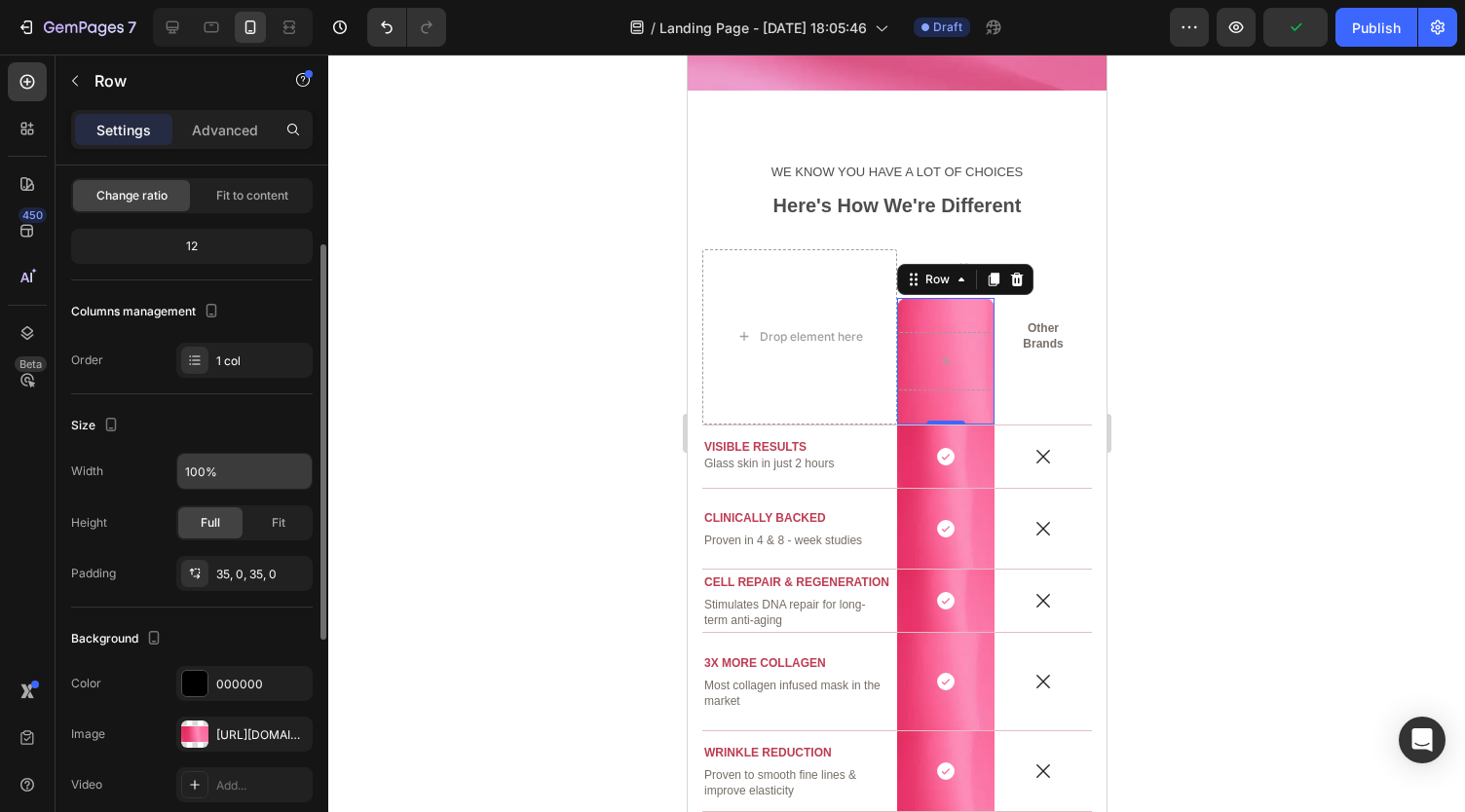
click at [221, 431] on div "Size" at bounding box center [191, 424] width 241 height 31
click at [253, 560] on div "35, 0, 35, 0" at bounding box center [244, 573] width 136 height 35
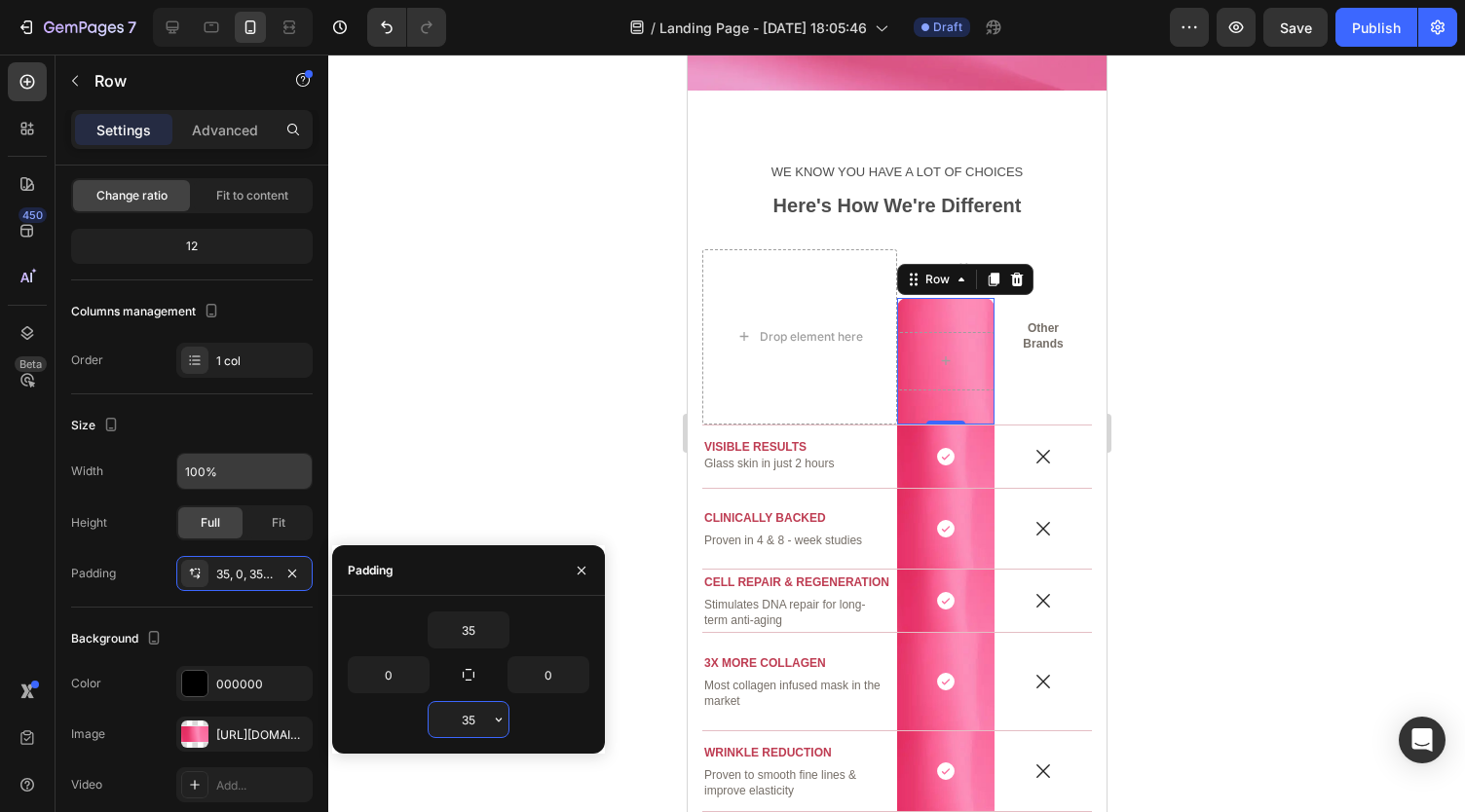
click at [471, 714] on input "35" at bounding box center [468, 719] width 80 height 35
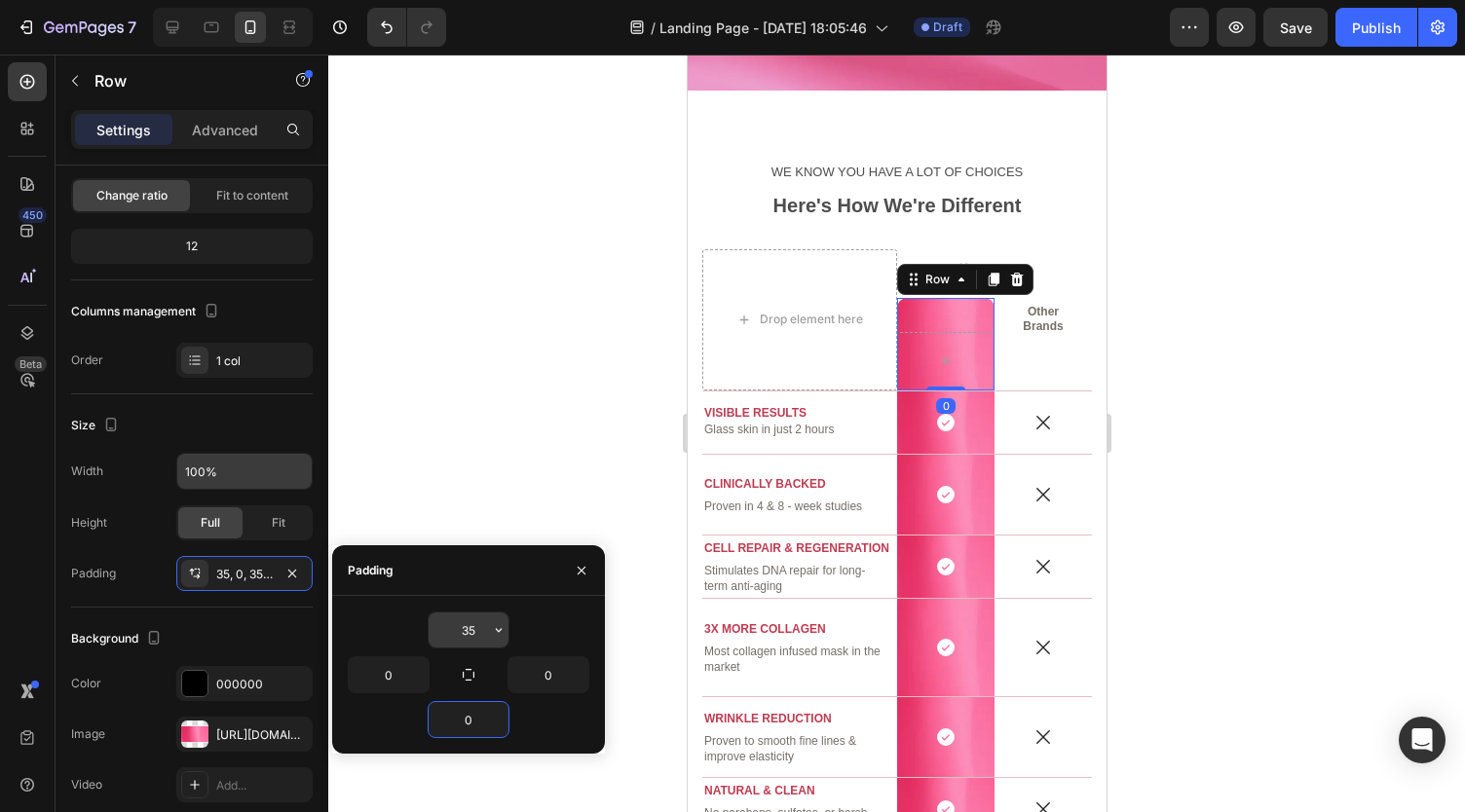
type input "0"
click at [476, 629] on input "35" at bounding box center [468, 630] width 80 height 35
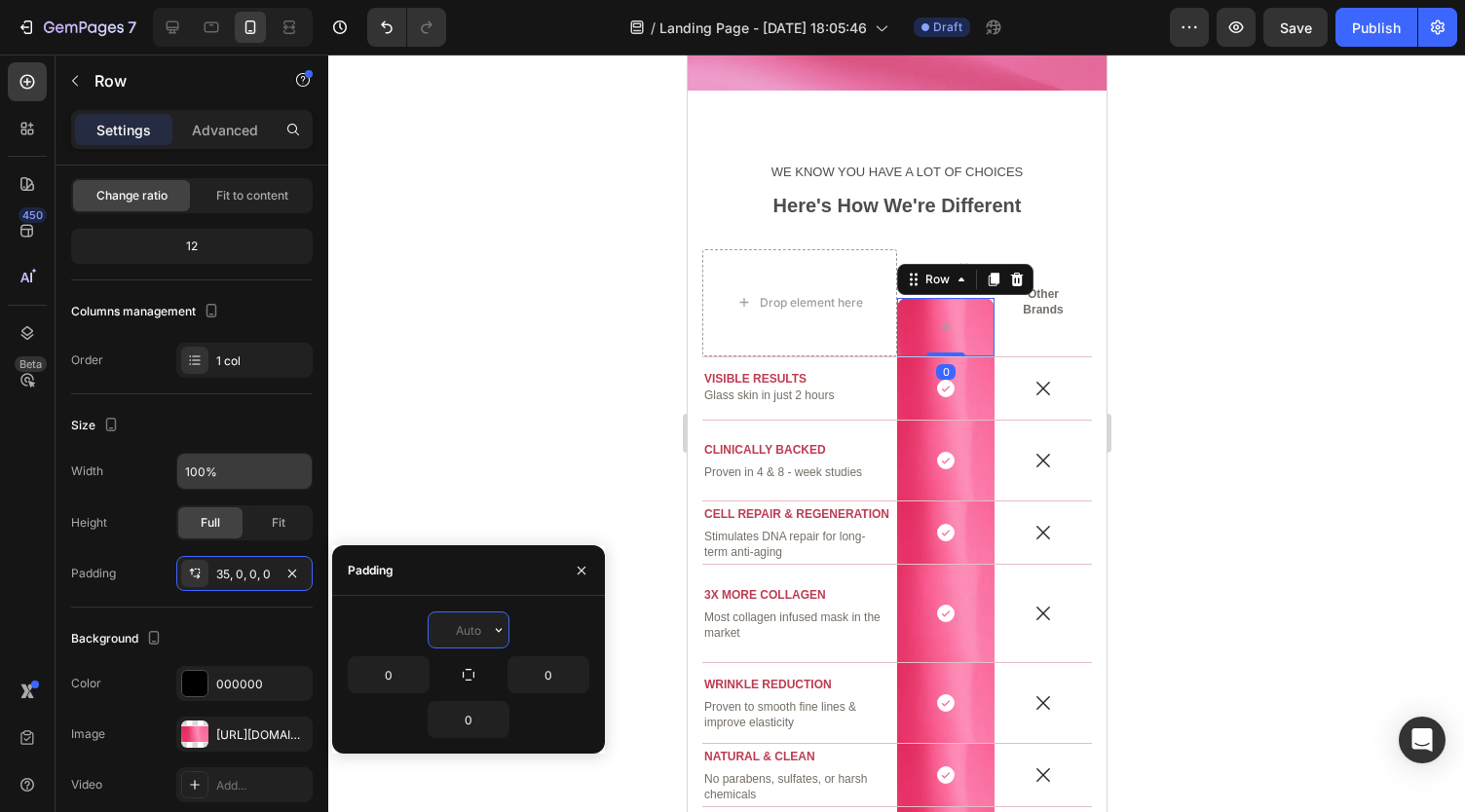
type input "0"
click at [579, 561] on button "button" at bounding box center [580, 570] width 31 height 31
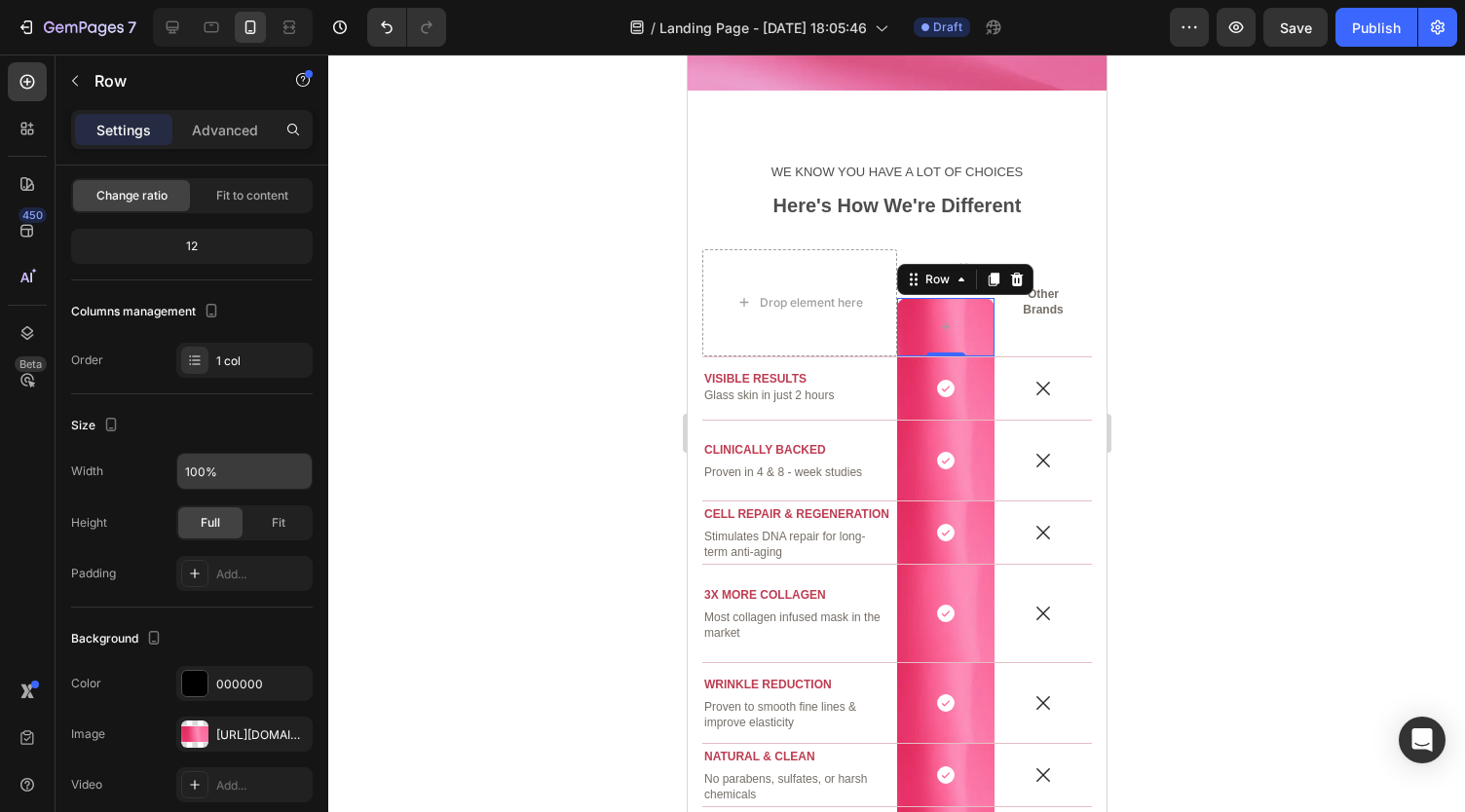
click at [546, 474] on div at bounding box center [897, 433] width 1137 height 757
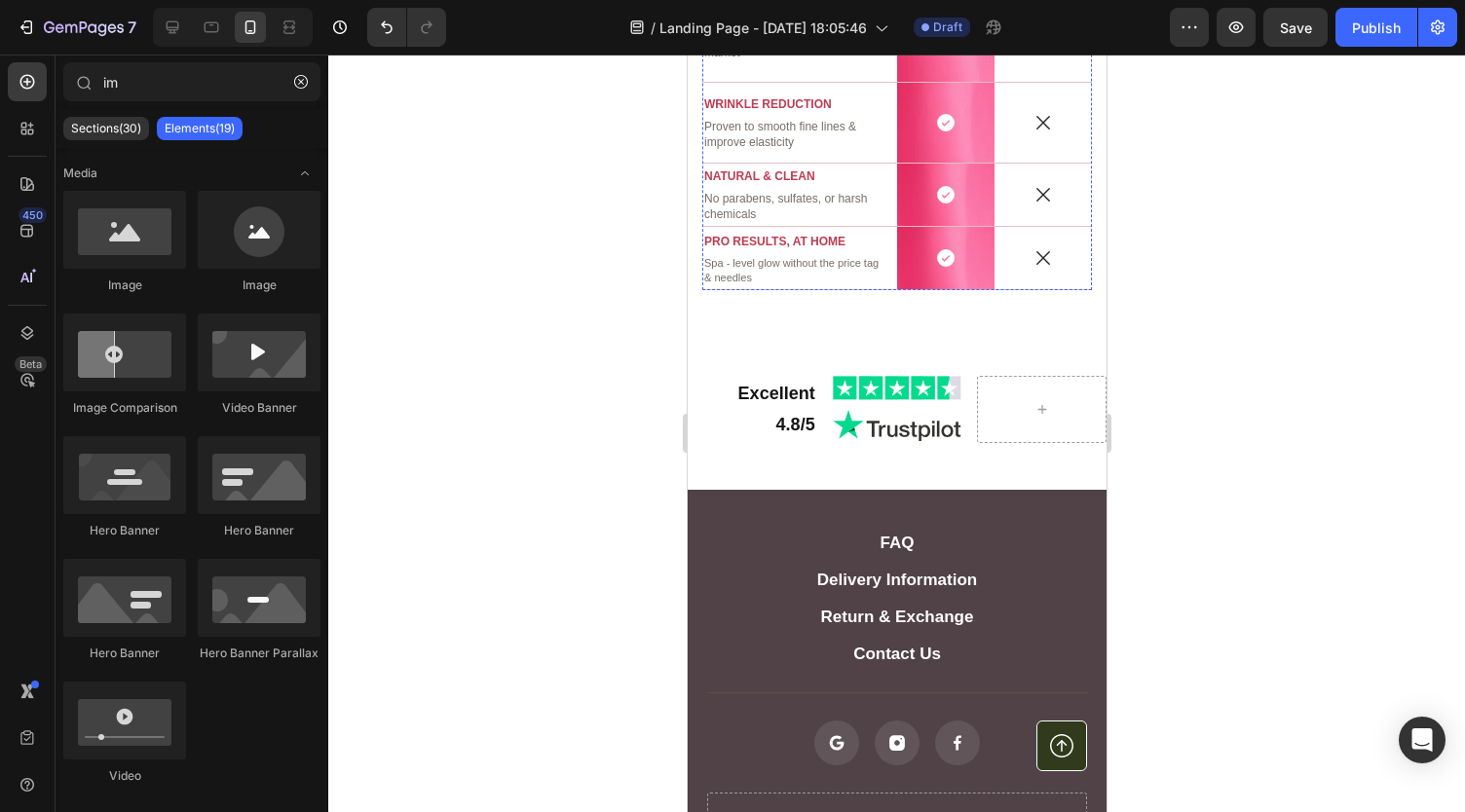
scroll to position [3772, 0]
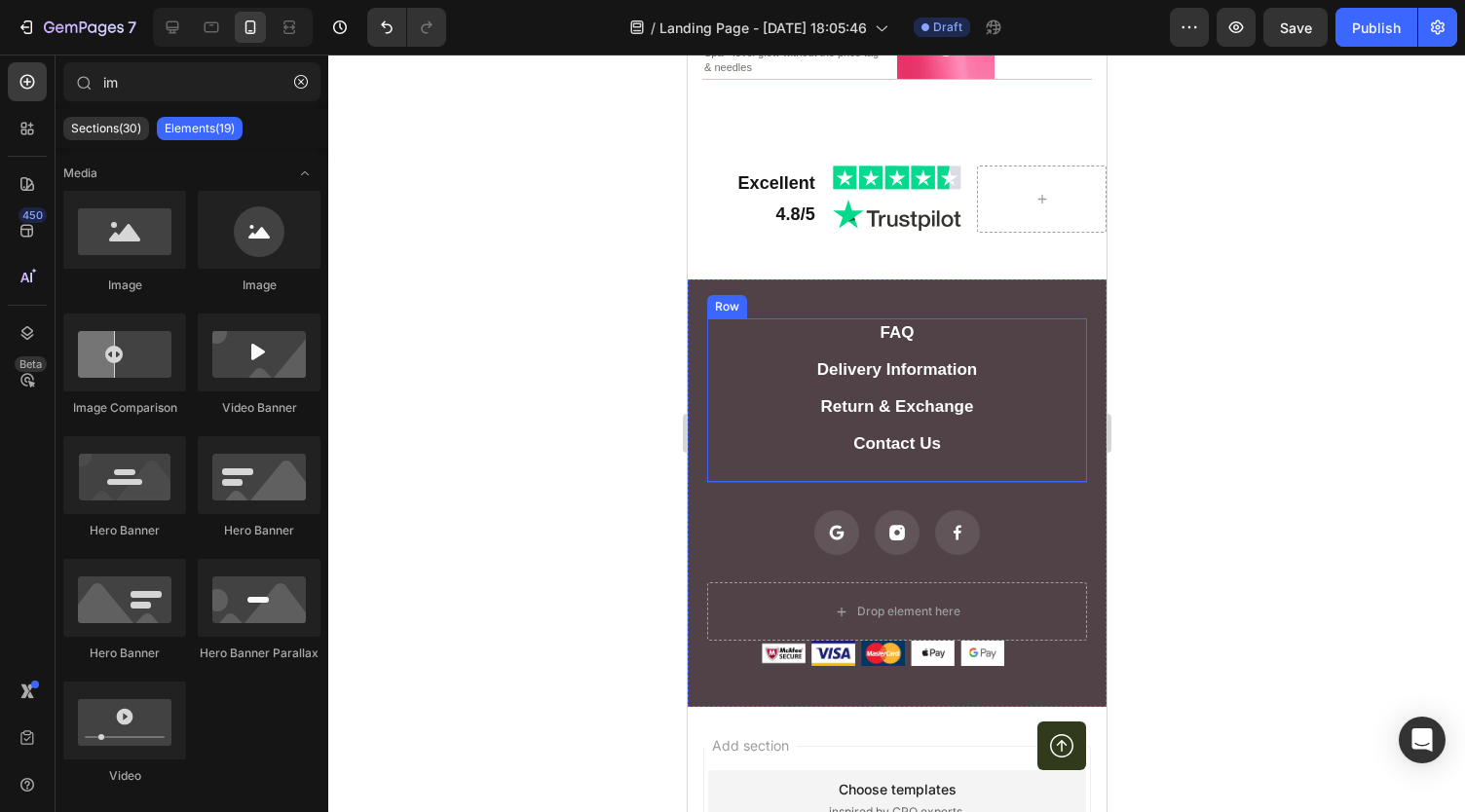
click at [717, 347] on div "FAQ Button Delivery Information Button Return & Exchange Button Contact Us Butt…" at bounding box center [896, 401] width 380 height 165
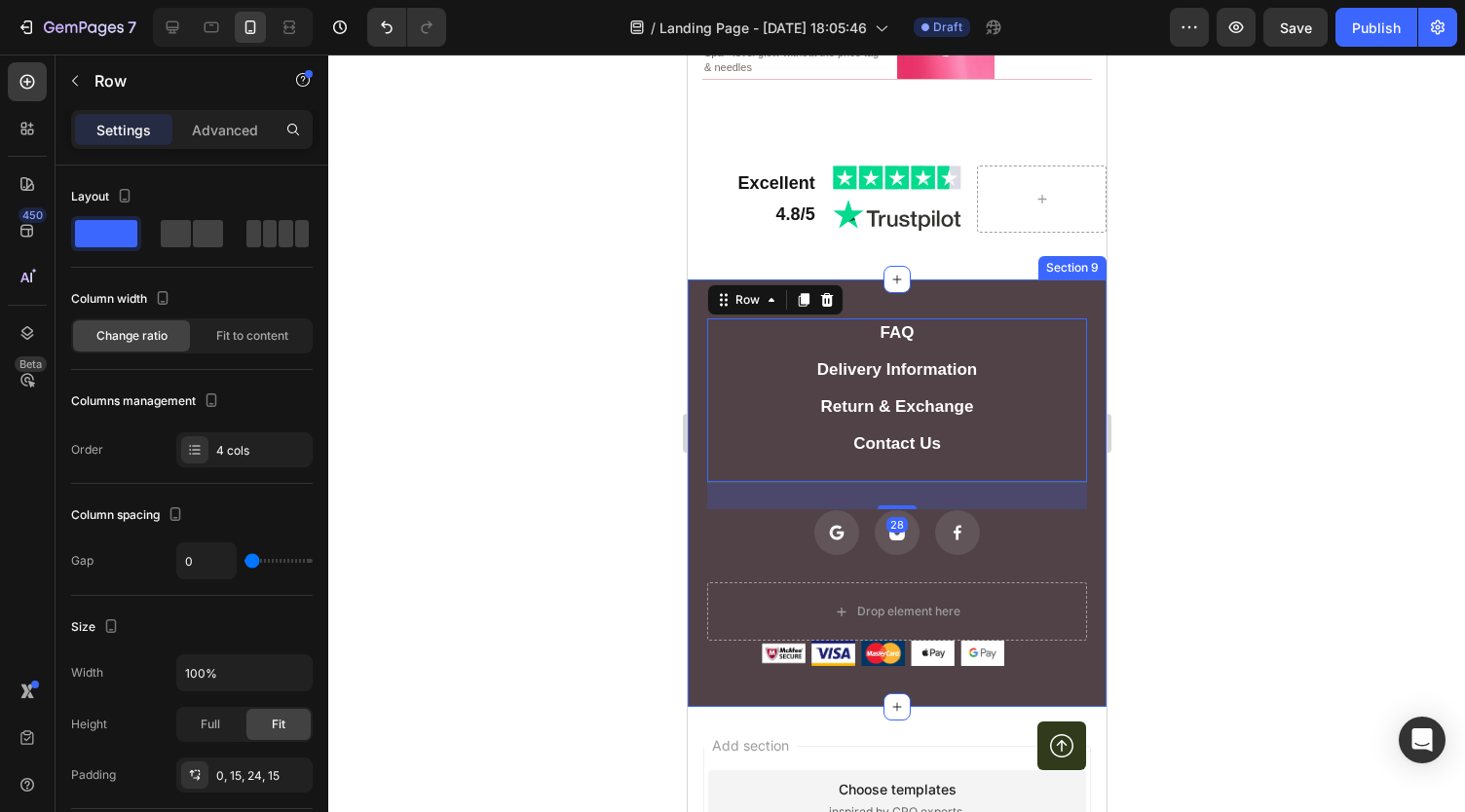
click at [691, 296] on div "FAQ Button Delivery Information Button Return & Exchange Button Contact Us Butt…" at bounding box center [896, 493] width 419 height 427
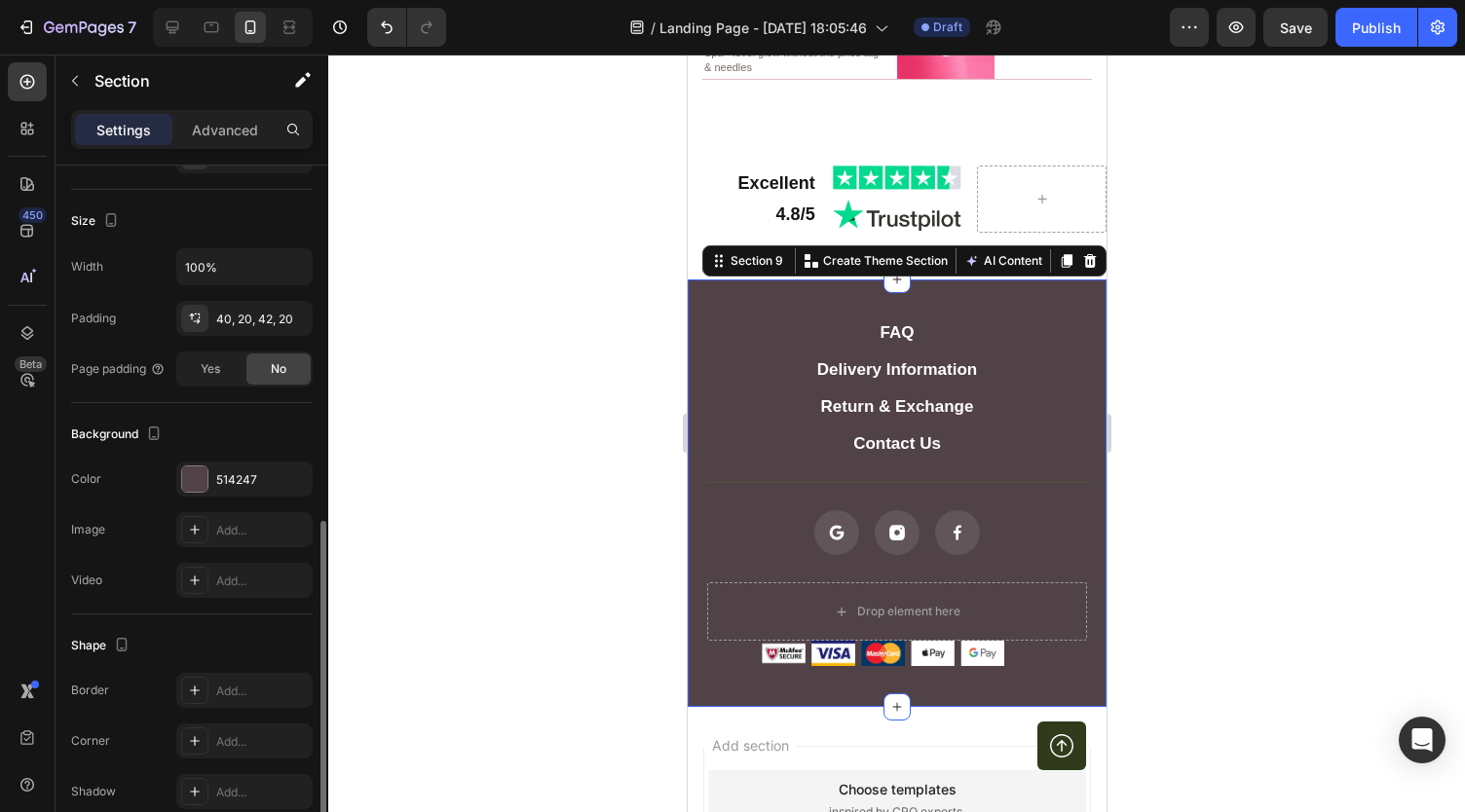
scroll to position [432, 0]
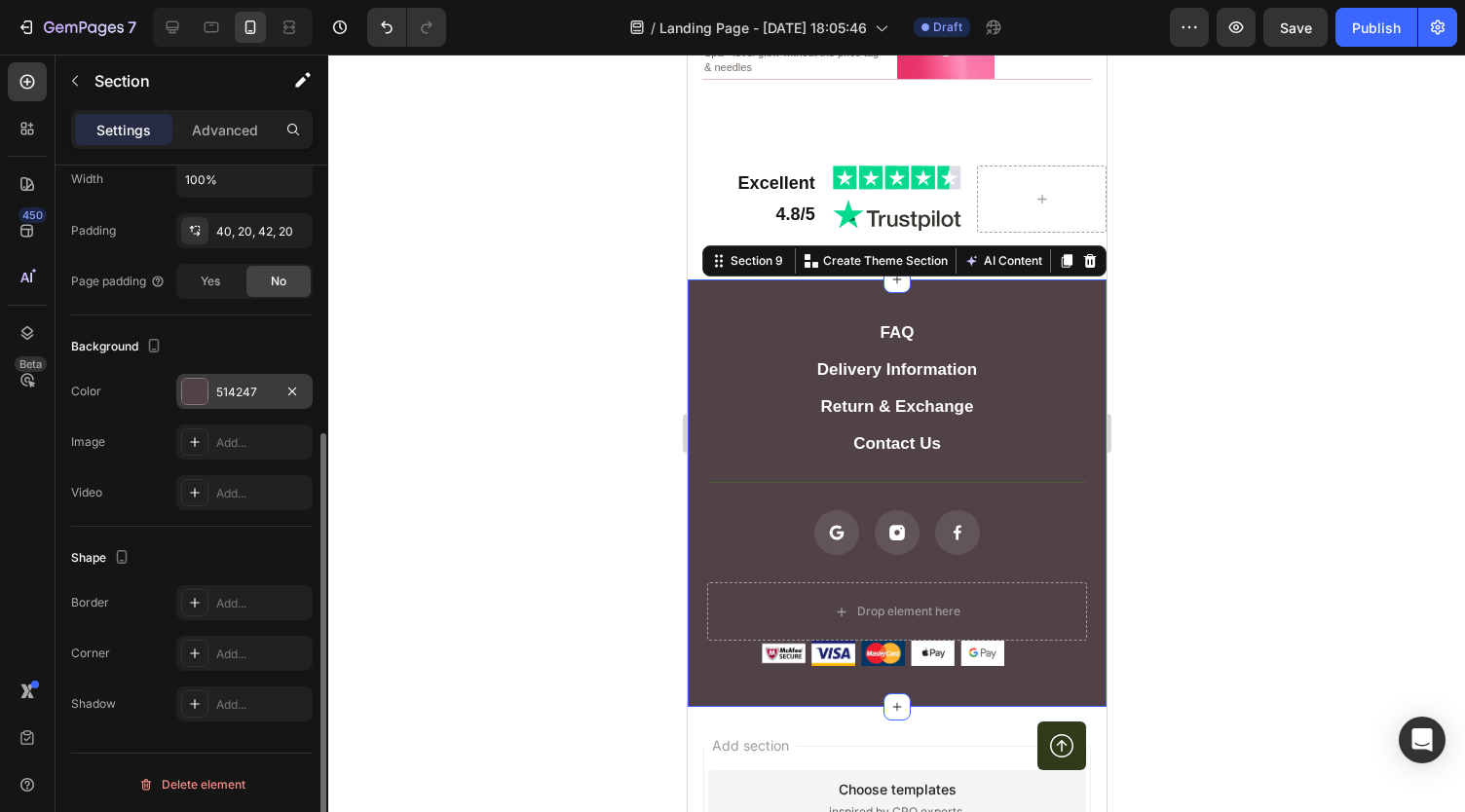
click at [222, 389] on div "514247" at bounding box center [244, 393] width 57 height 18
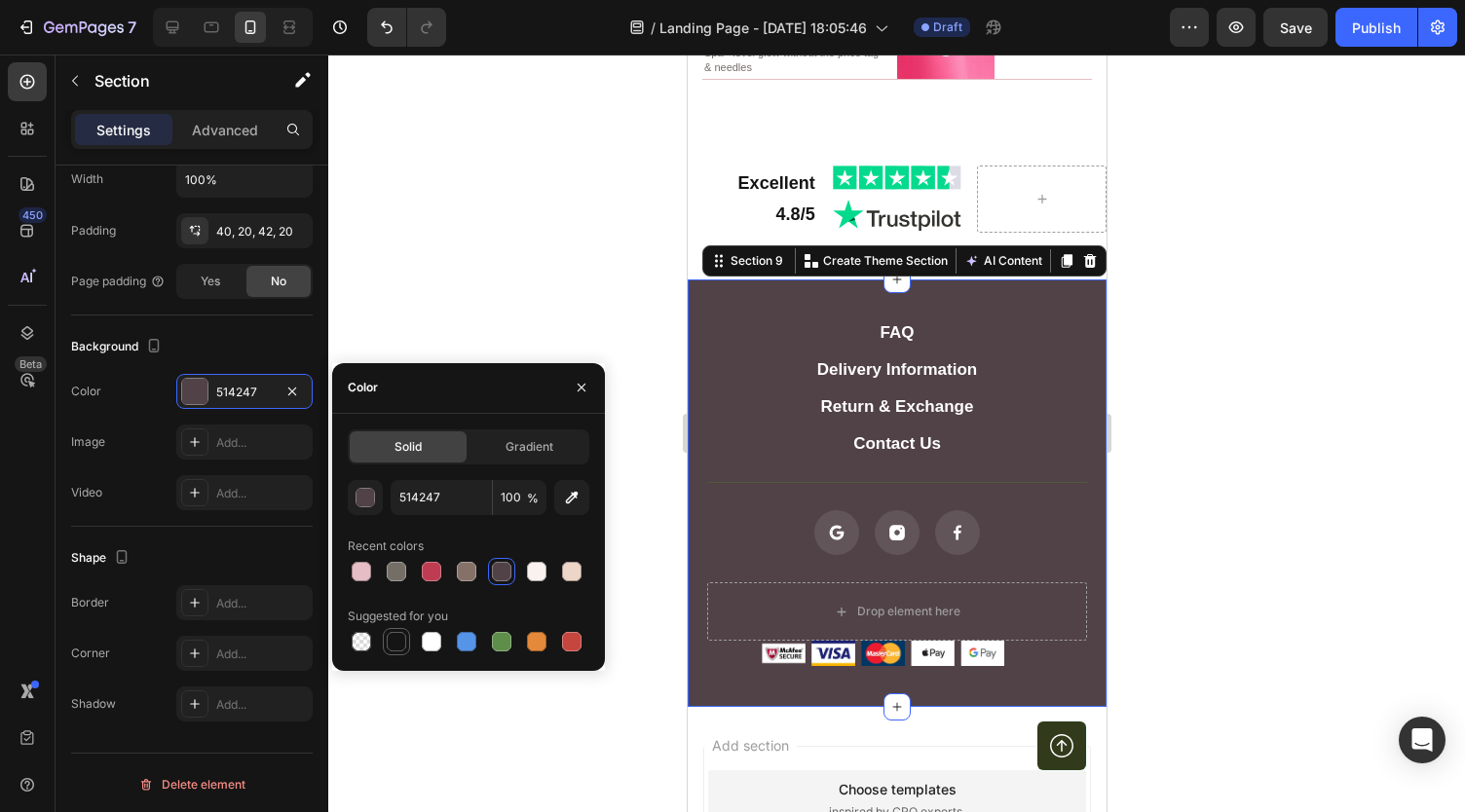
click at [401, 640] on div at bounding box center [397, 641] width 20 height 20
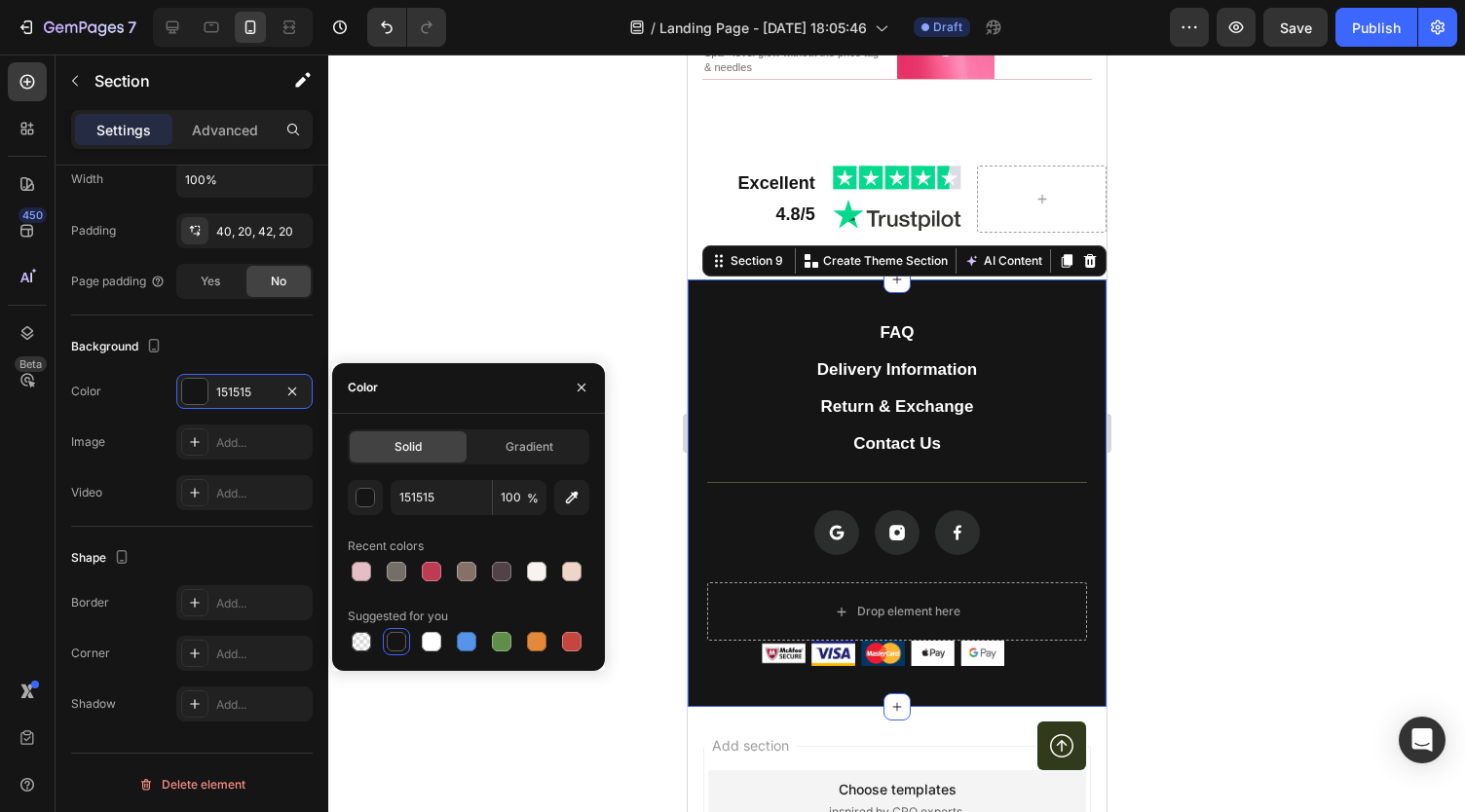
click at [435, 515] on div "151515 100 % Recent colors Suggested for you" at bounding box center [467, 567] width 241 height 175
click at [378, 508] on button "button" at bounding box center [364, 497] width 35 height 35
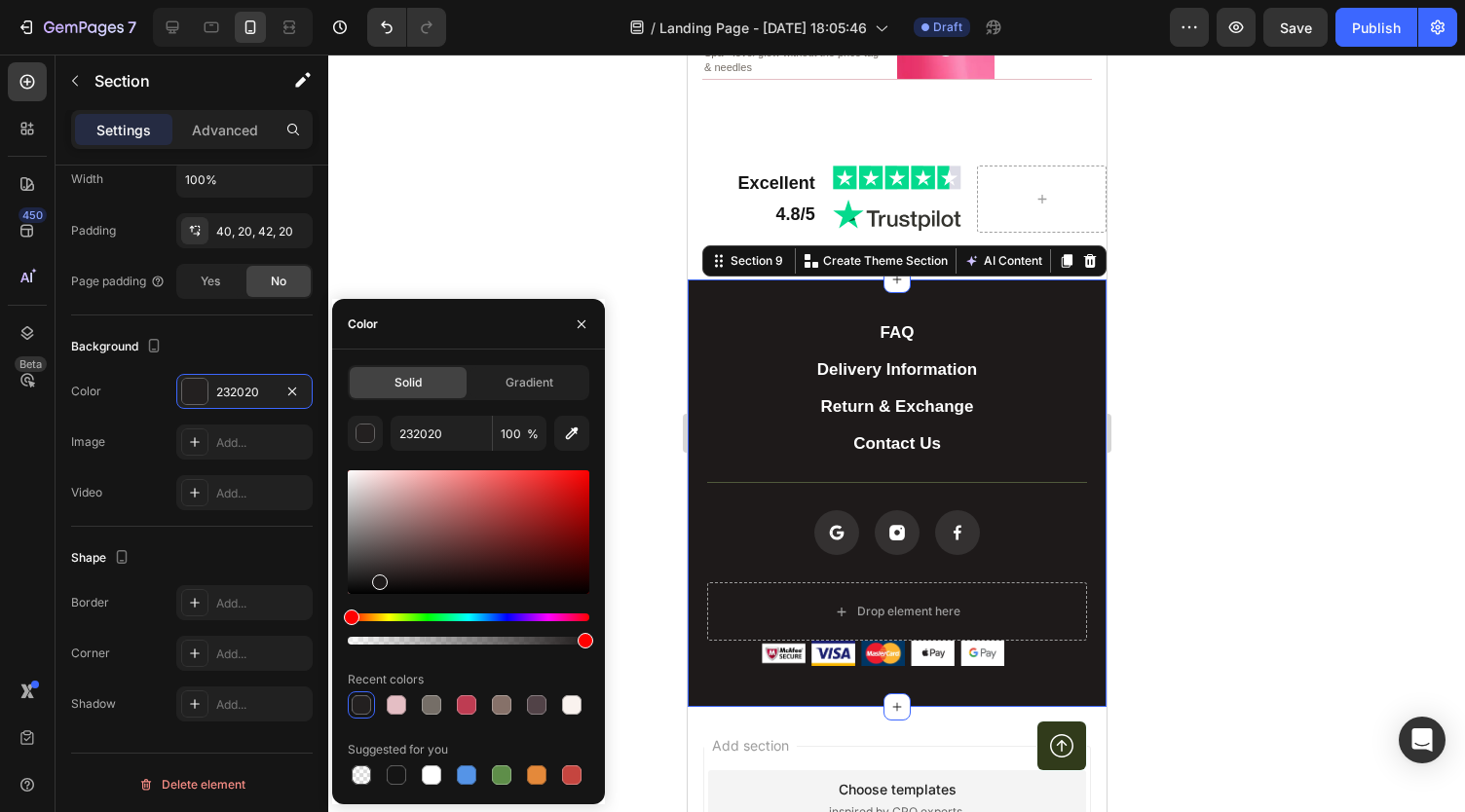
drag, startPoint x: 407, startPoint y: 566, endPoint x: 376, endPoint y: 577, distance: 32.9
click at [376, 577] on div at bounding box center [467, 531] width 241 height 124
type input "211D1D"
click at [512, 264] on div at bounding box center [897, 433] width 1137 height 757
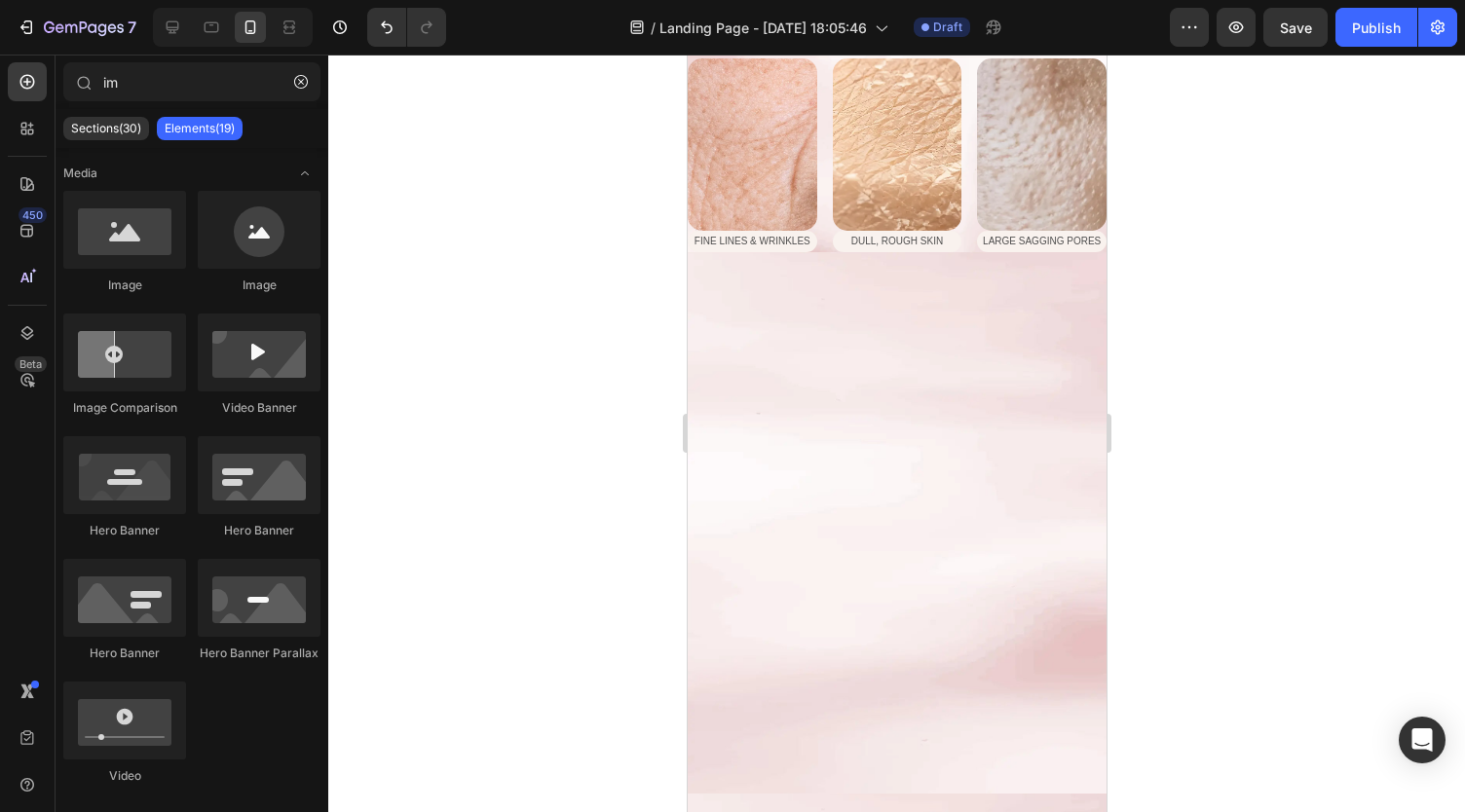
scroll to position [933, 0]
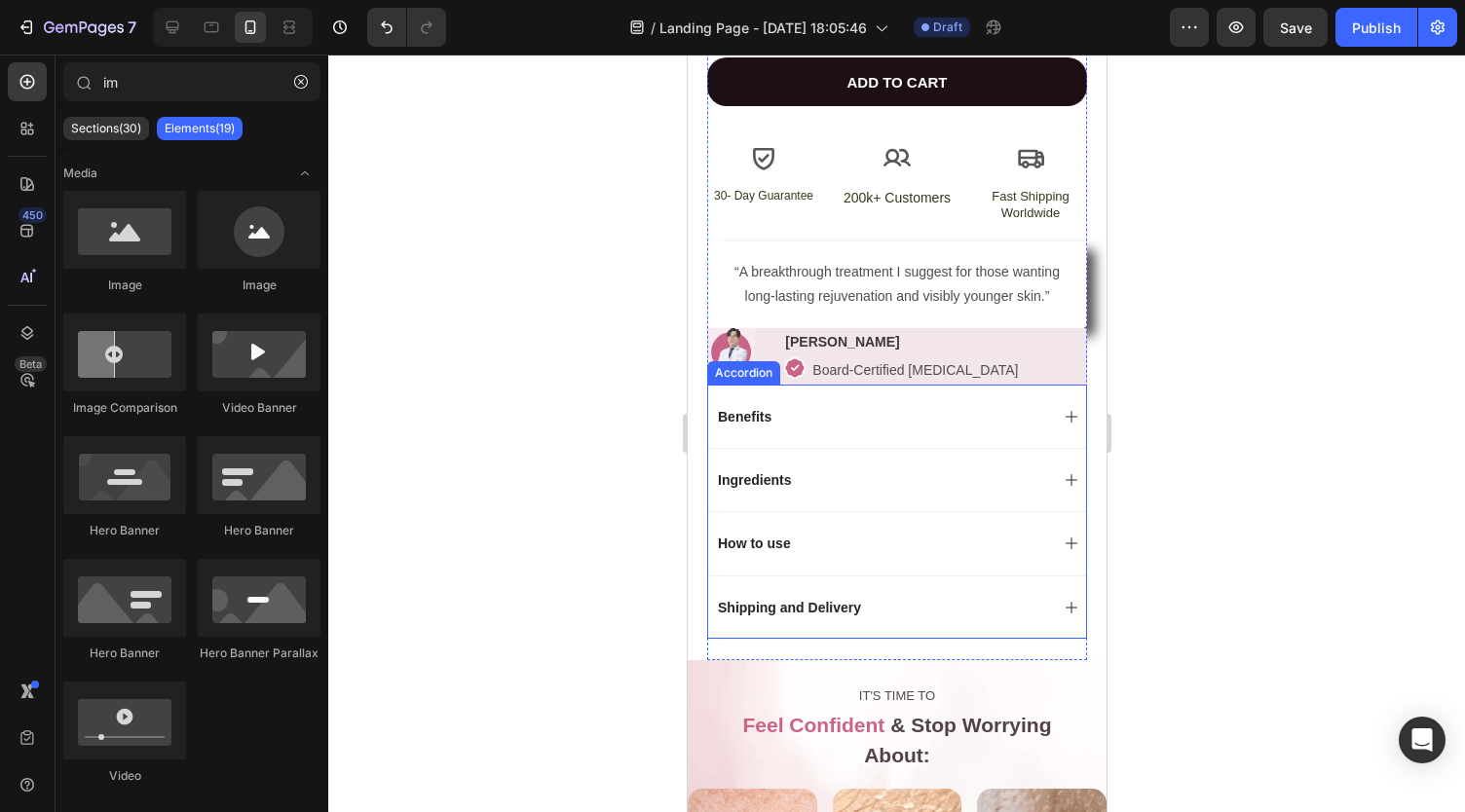
click at [793, 421] on div "Benefits" at bounding box center [881, 416] width 333 height 24
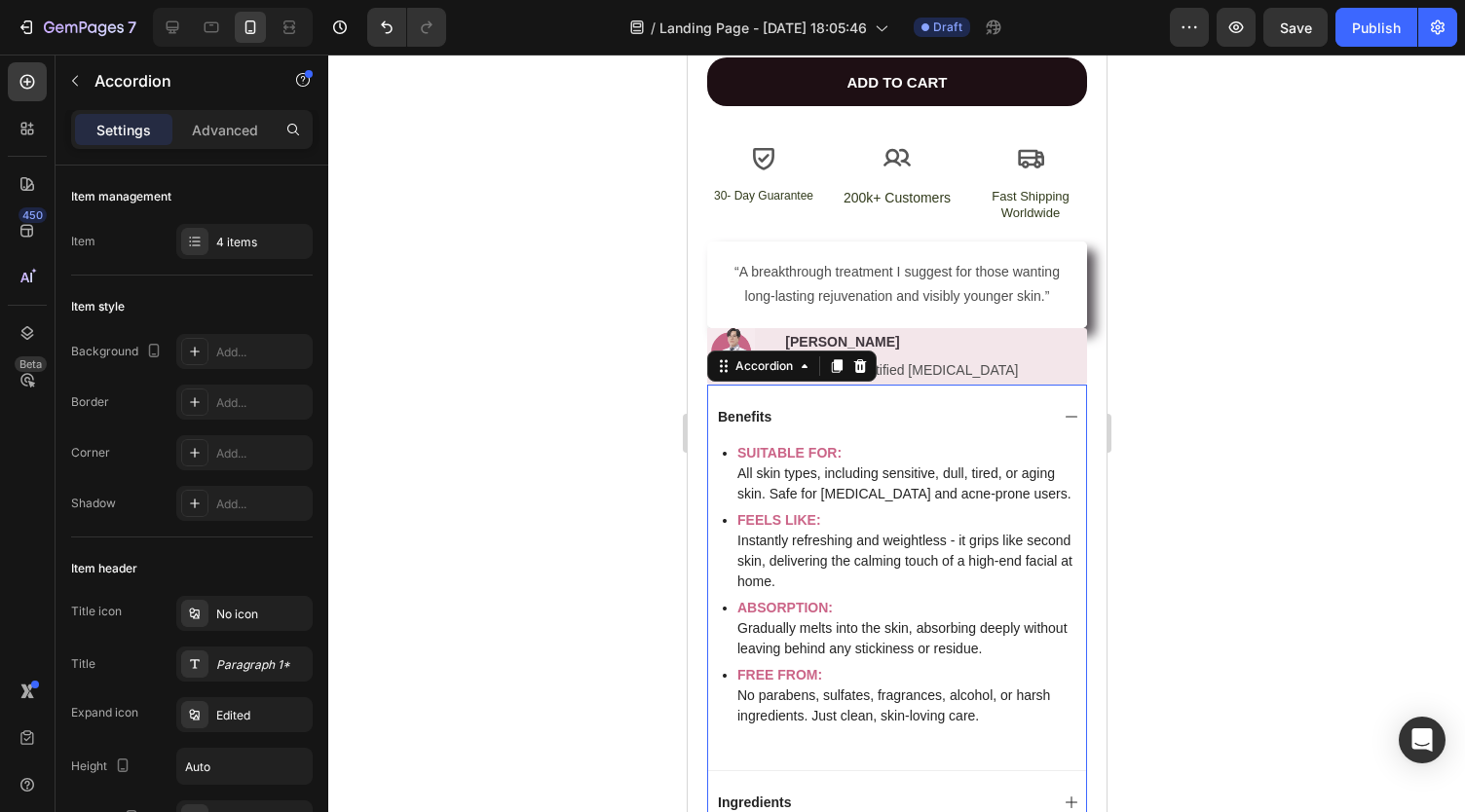
click at [800, 421] on div "Benefits" at bounding box center [881, 416] width 333 height 24
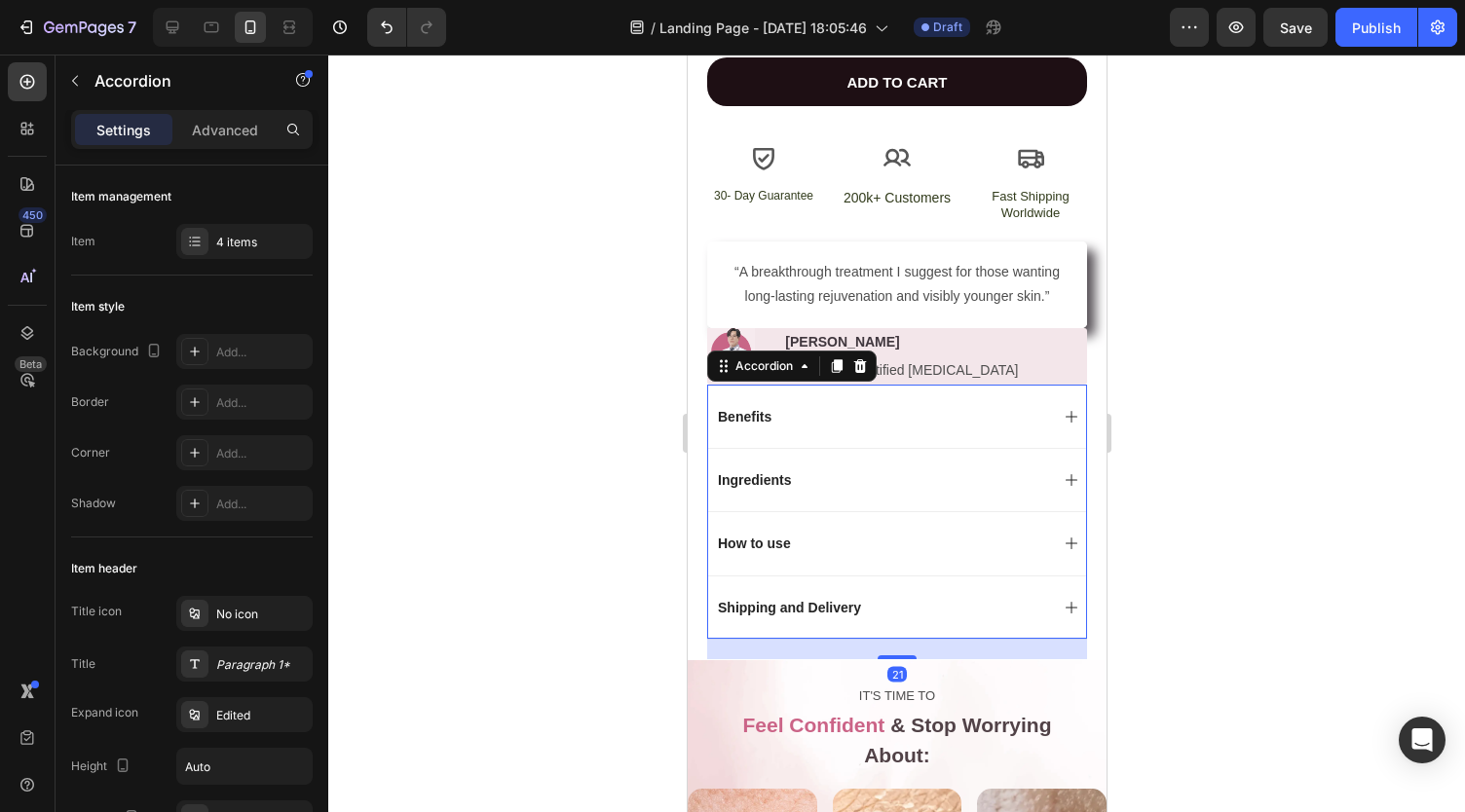
scroll to position [895, 0]
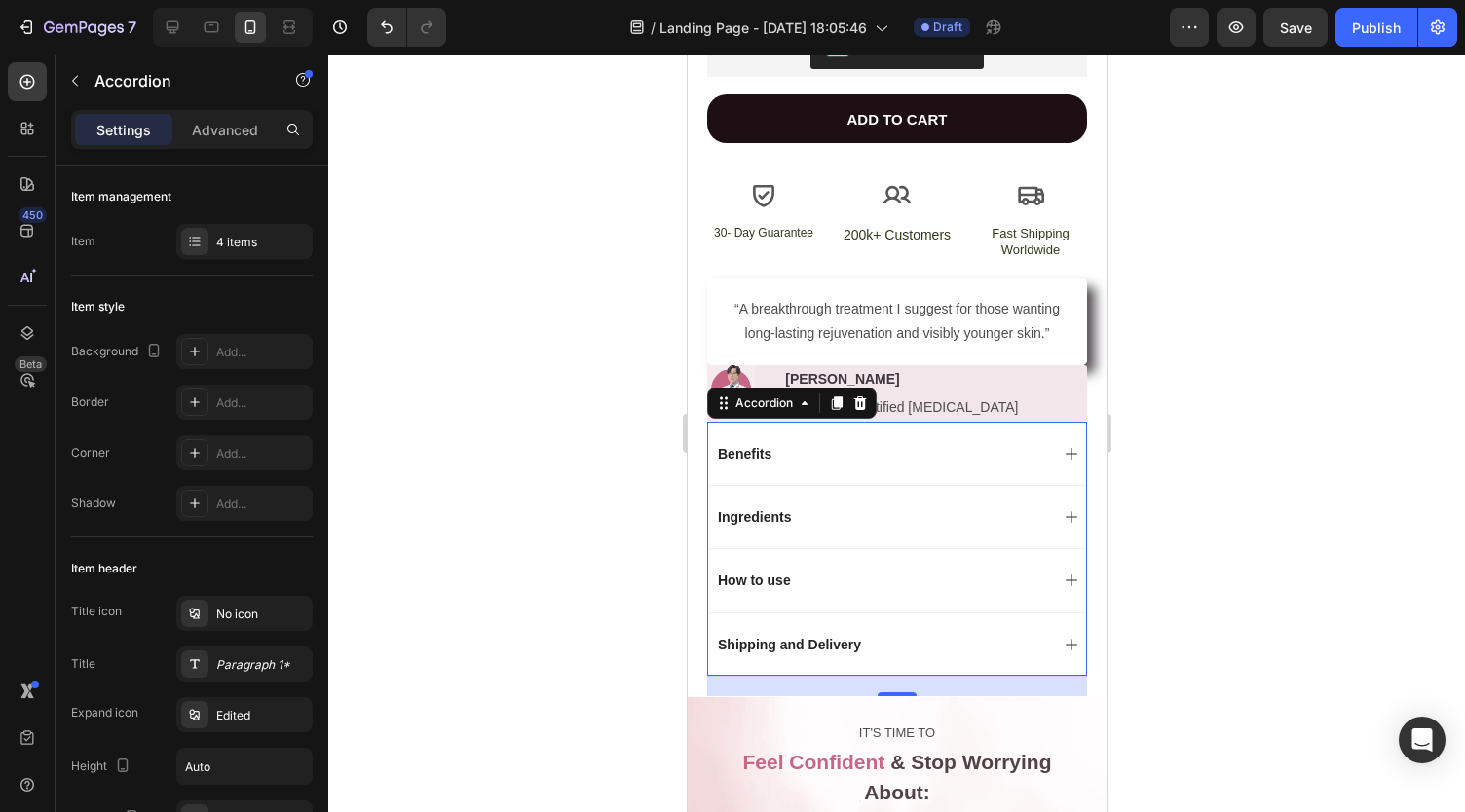
click at [799, 592] on div "How to use" at bounding box center [881, 580] width 333 height 24
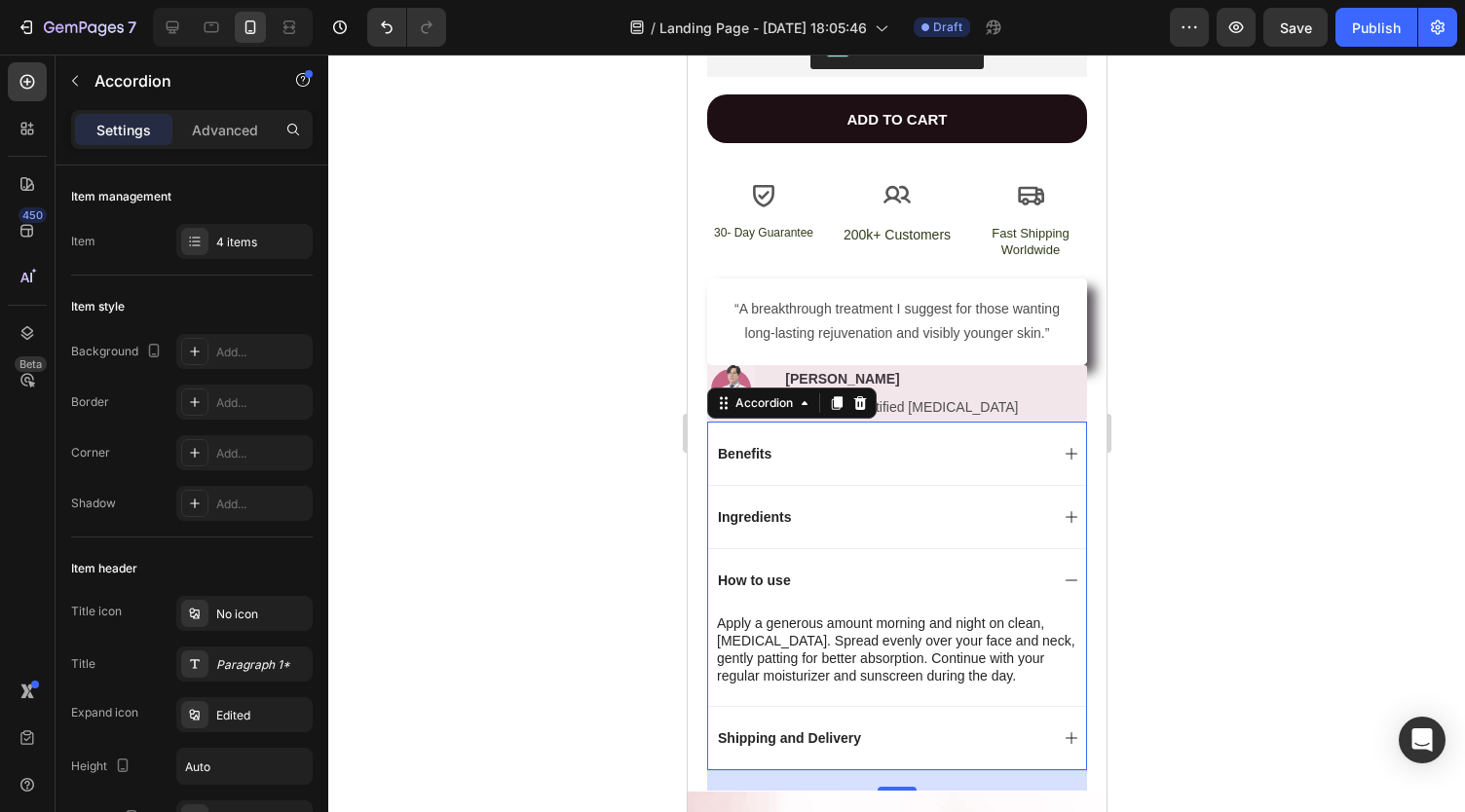
click at [802, 590] on div "How to use" at bounding box center [881, 580] width 333 height 24
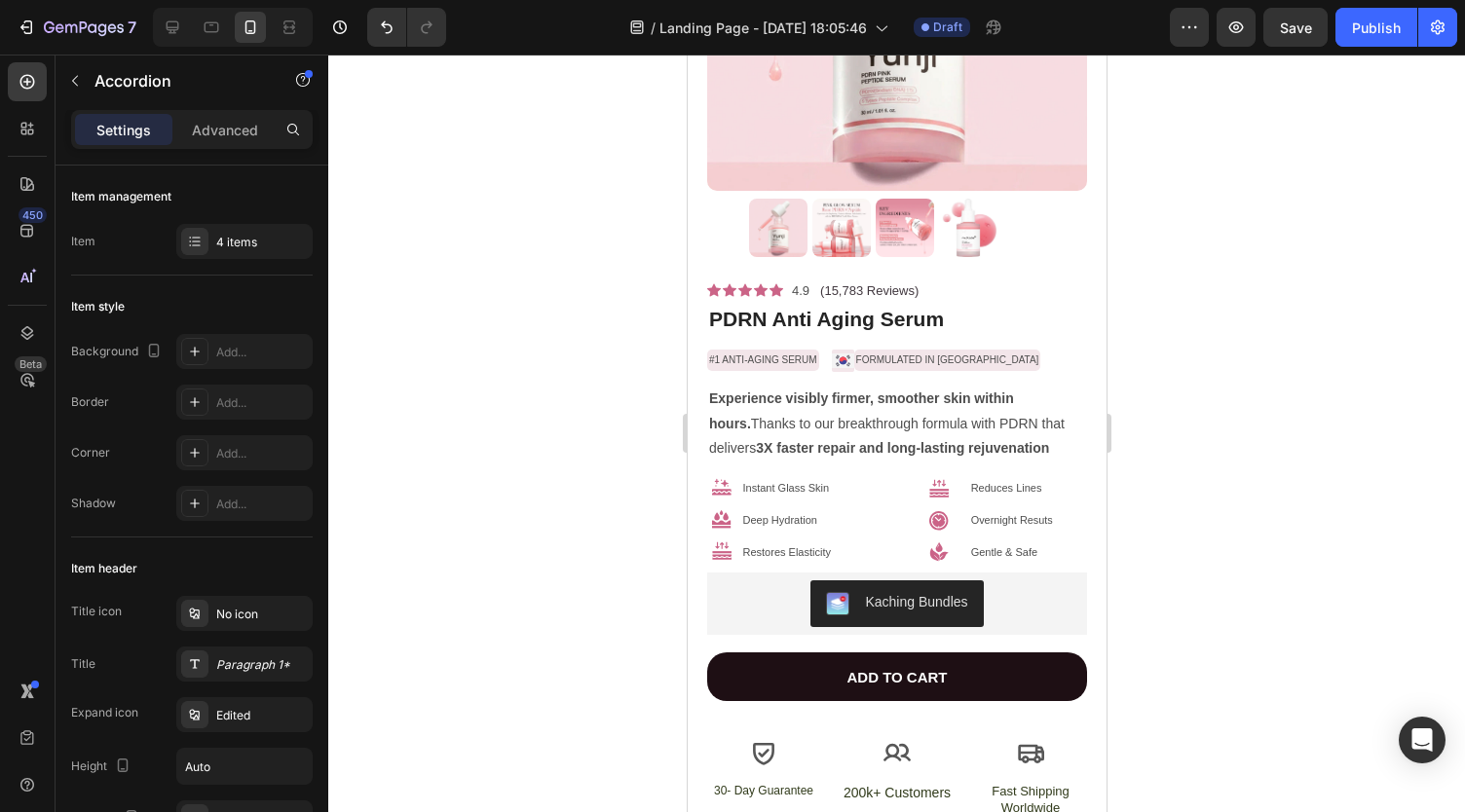
scroll to position [0, 0]
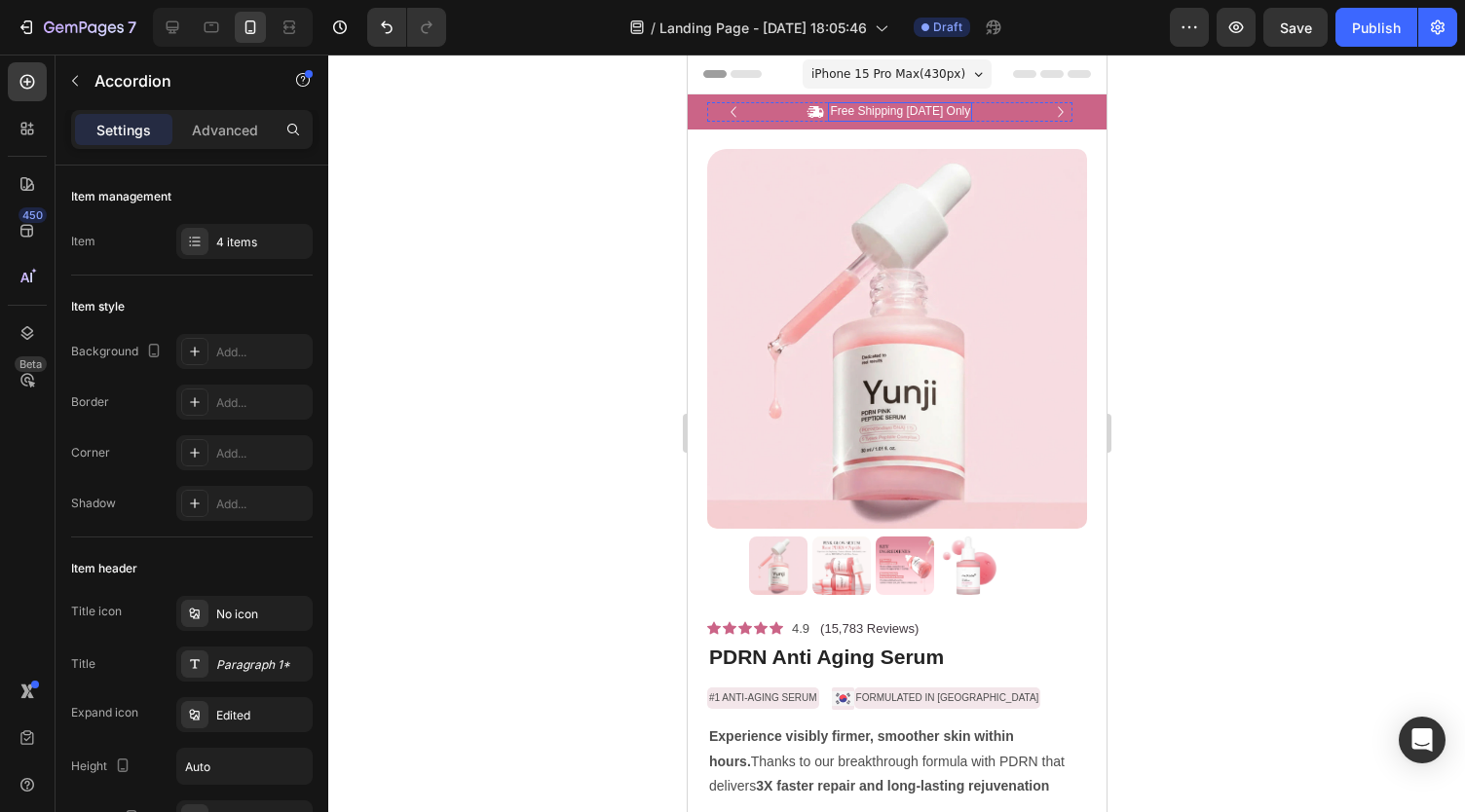
click at [856, 110] on p "Free Shipping Today Only" at bounding box center [899, 112] width 140 height 16
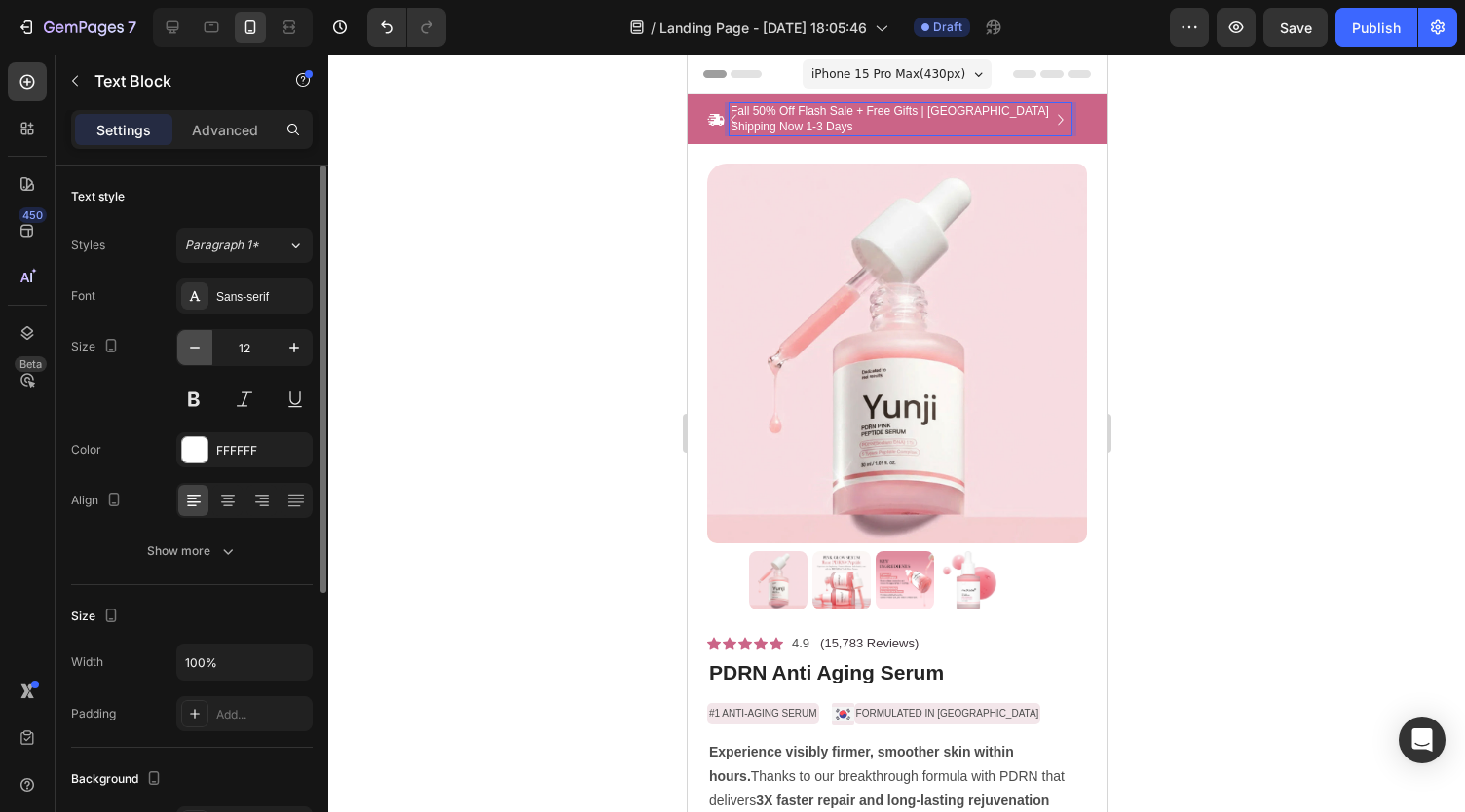
click at [194, 347] on icon "button" at bounding box center [195, 348] width 20 height 20
type input "11"
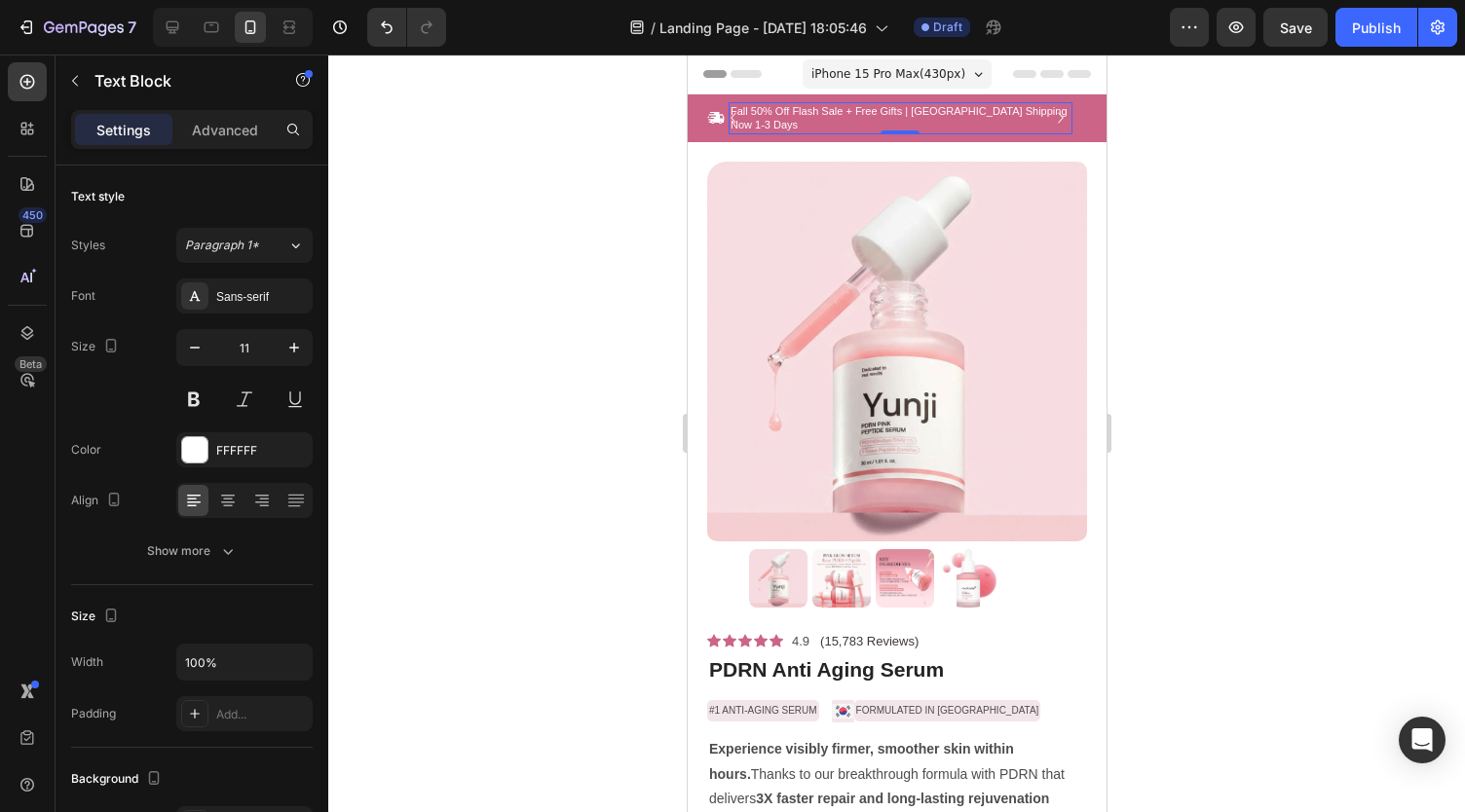
click at [643, 116] on div at bounding box center [897, 433] width 1137 height 757
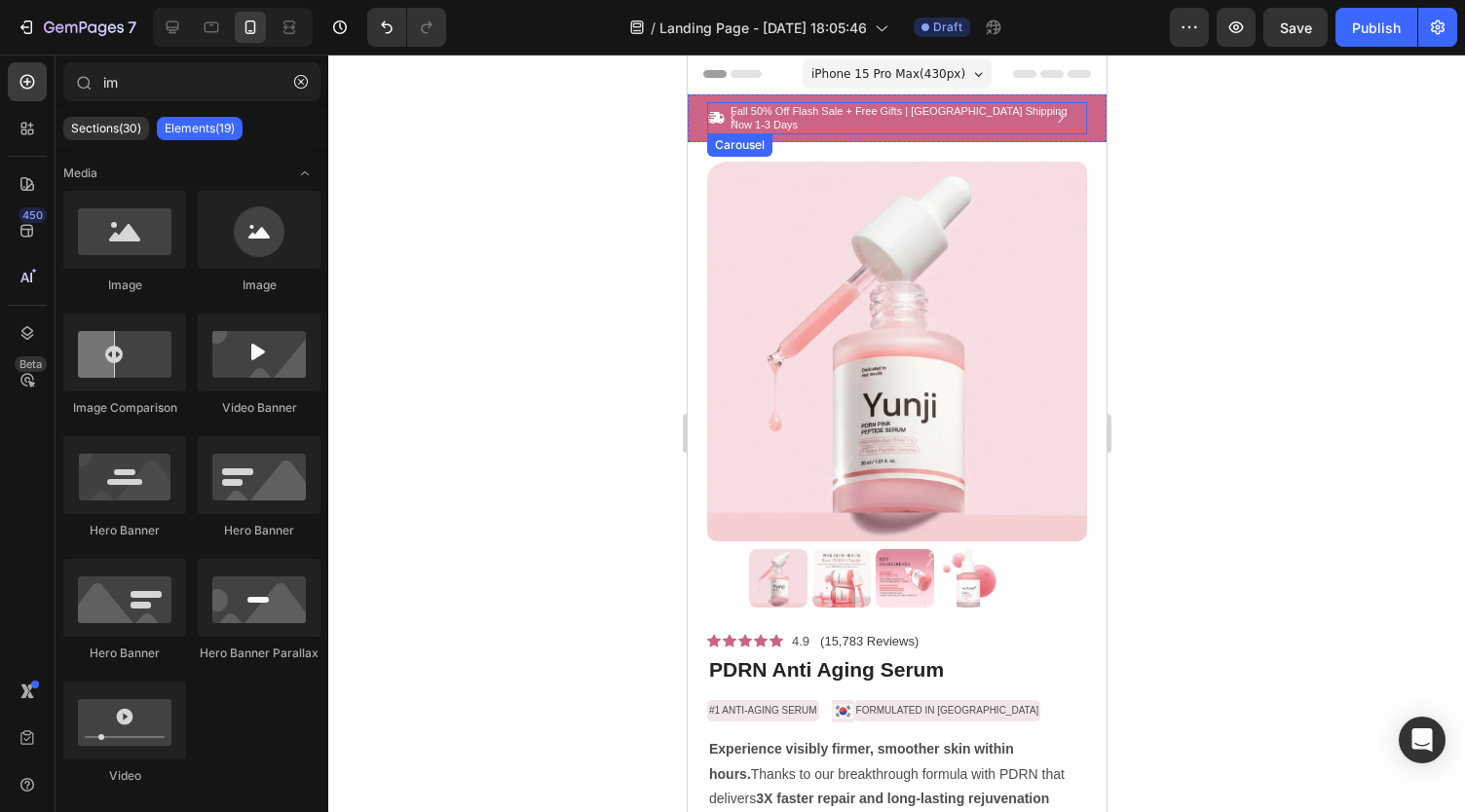
click at [728, 113] on icon "Carousel Back Arrow" at bounding box center [733, 118] width 22 height 22
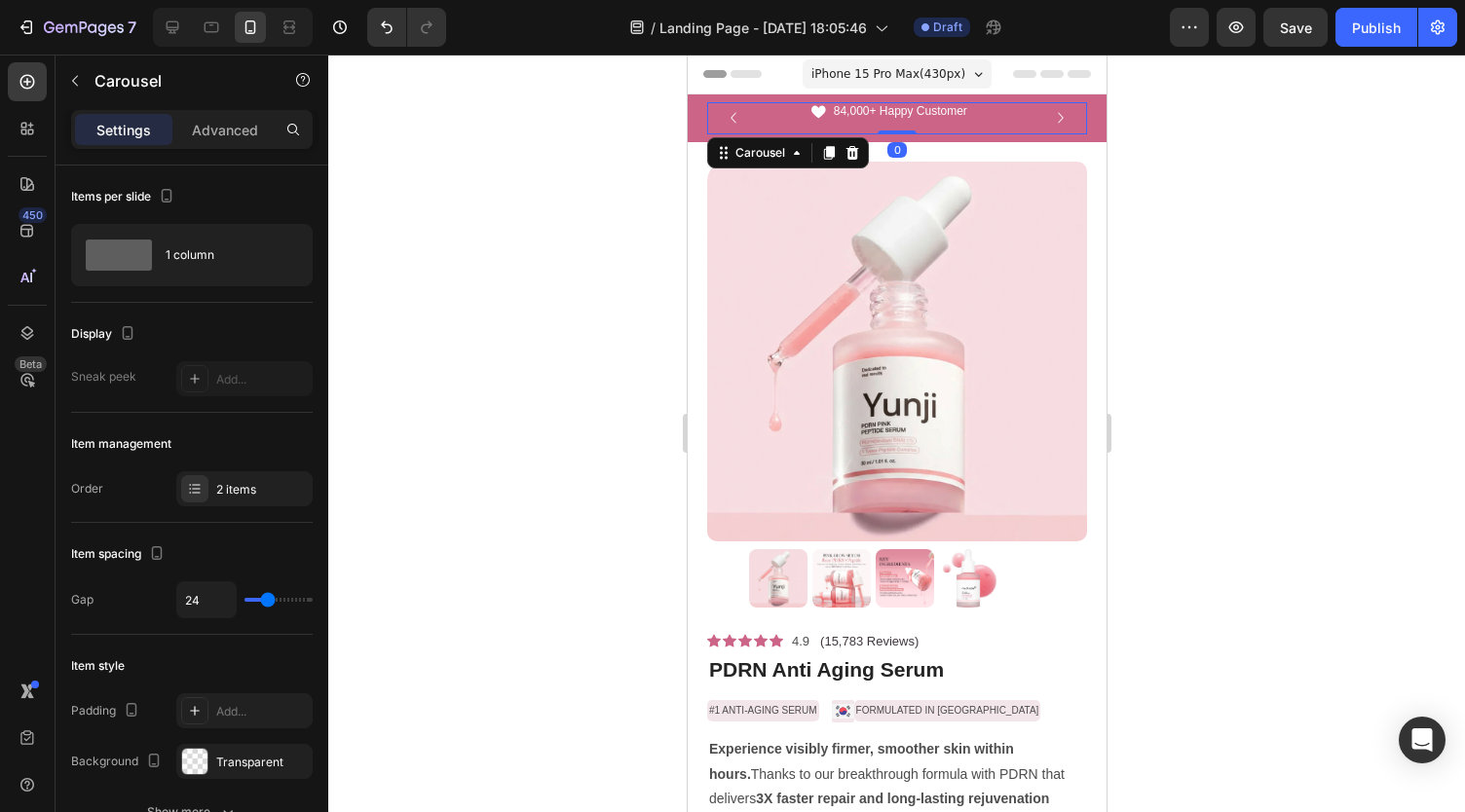
click at [728, 113] on icon "Carousel Back Arrow" at bounding box center [733, 118] width 22 height 22
click at [245, 456] on div "Item management" at bounding box center [191, 443] width 241 height 31
click at [250, 491] on div "2 items" at bounding box center [262, 490] width 91 height 18
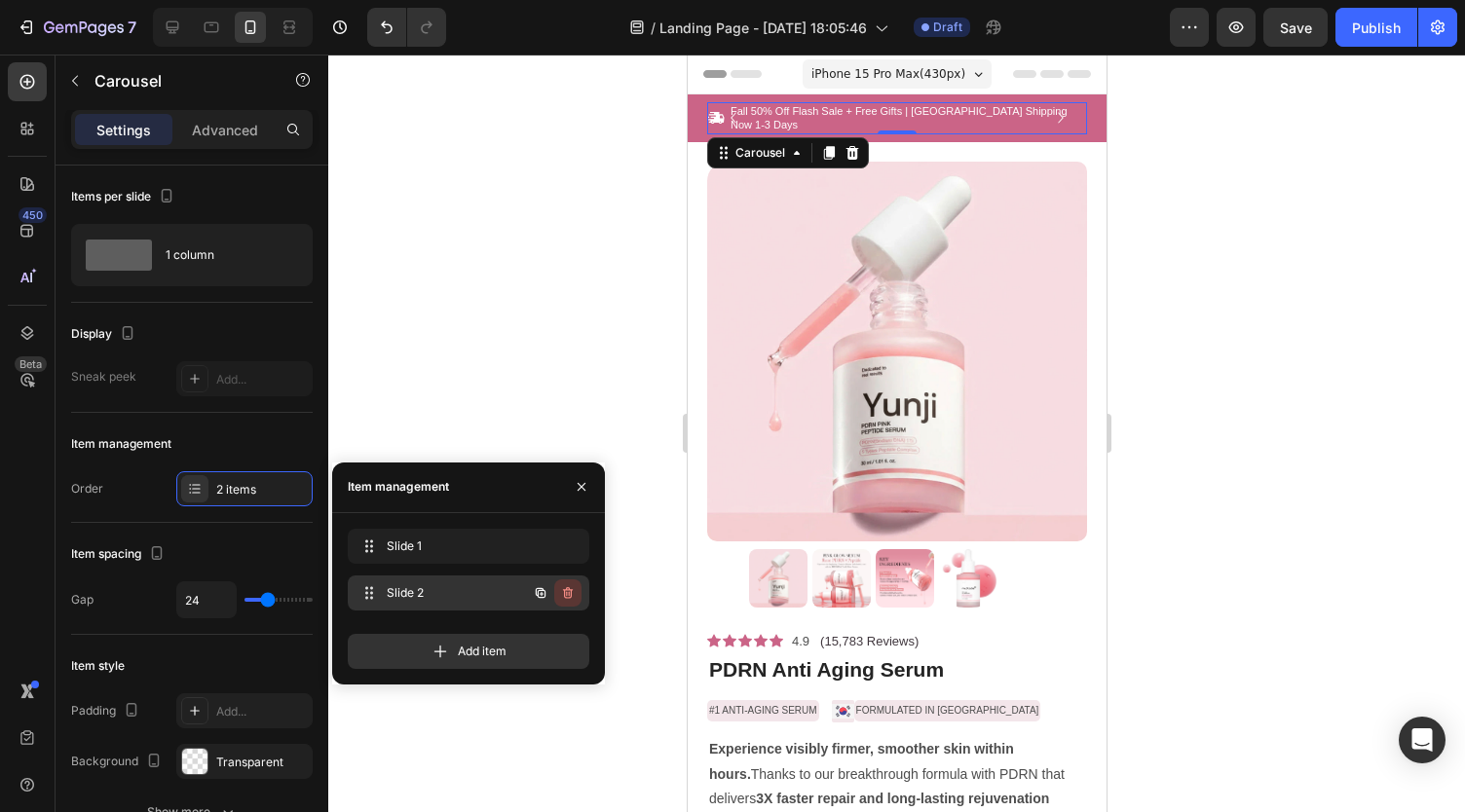
click at [565, 589] on icon "button" at bounding box center [567, 593] width 10 height 12
click at [565, 589] on div "Delete" at bounding box center [554, 593] width 36 height 18
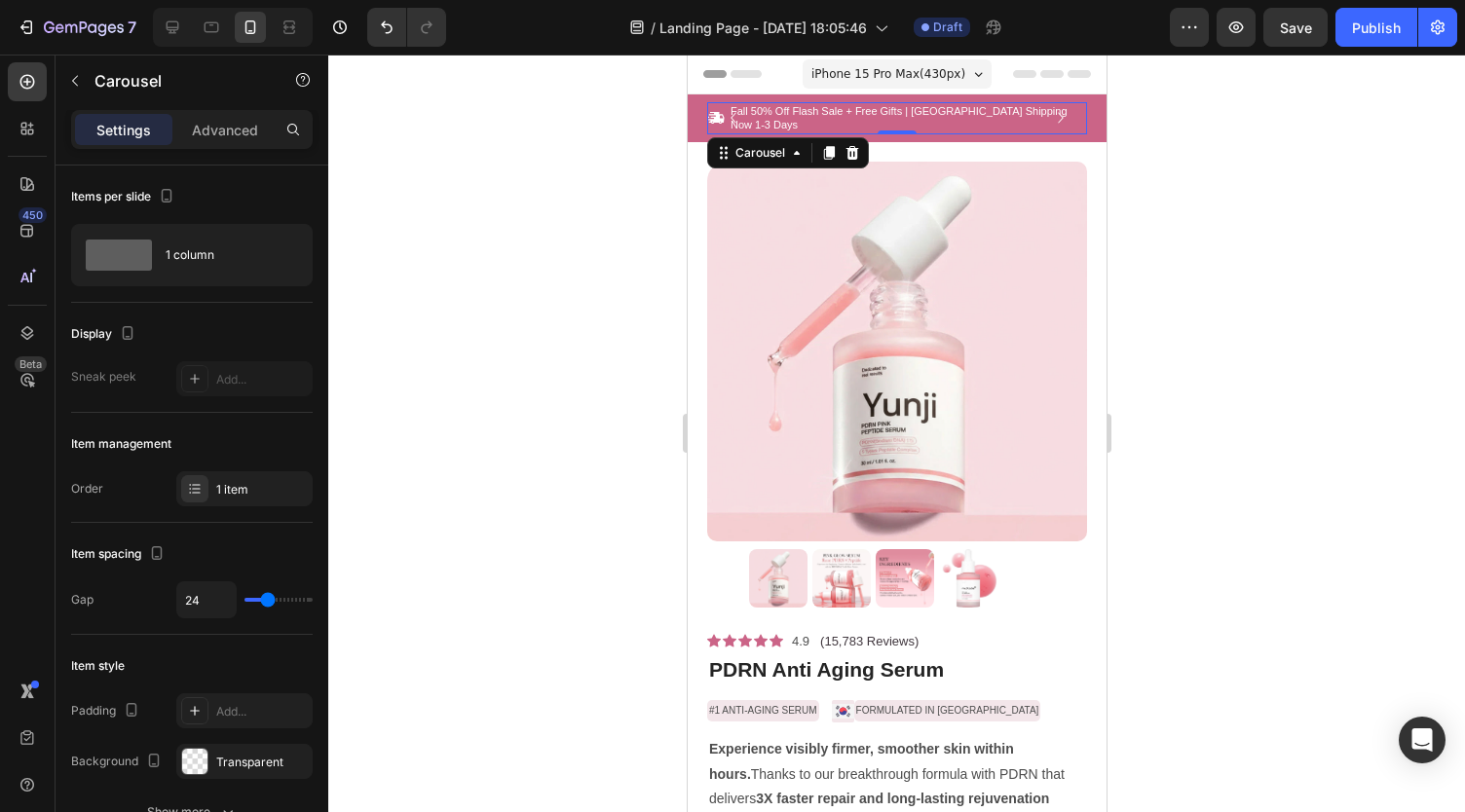
click at [731, 113] on icon "Carousel Back Arrow" at bounding box center [732, 118] width 6 height 11
click at [651, 115] on div at bounding box center [897, 433] width 1137 height 757
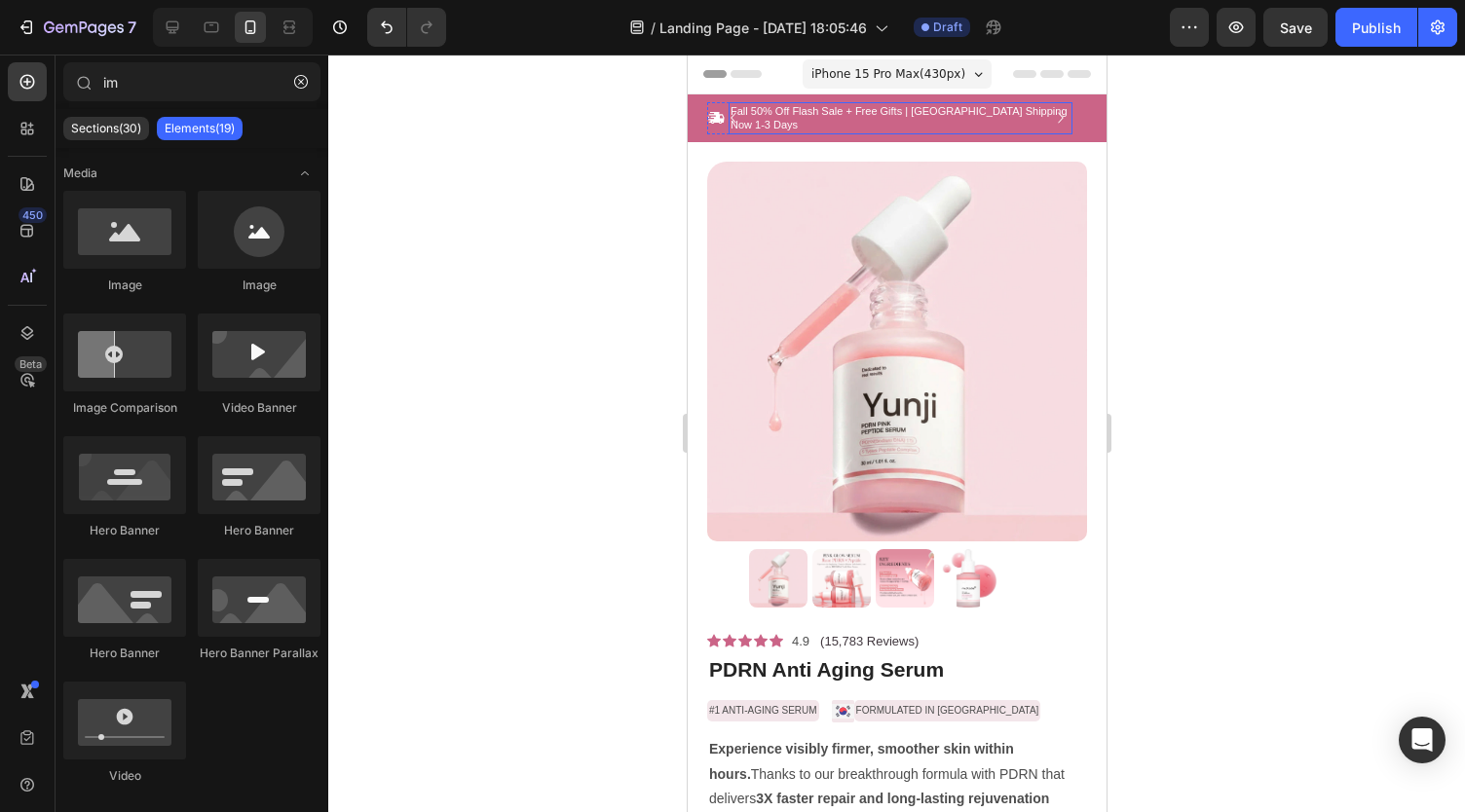
click at [783, 112] on p "Fall 50% Off Flash Sale + Free Gifts | [GEOGRAPHIC_DATA] Shipping Now 1-3 Days" at bounding box center [899, 118] width 340 height 28
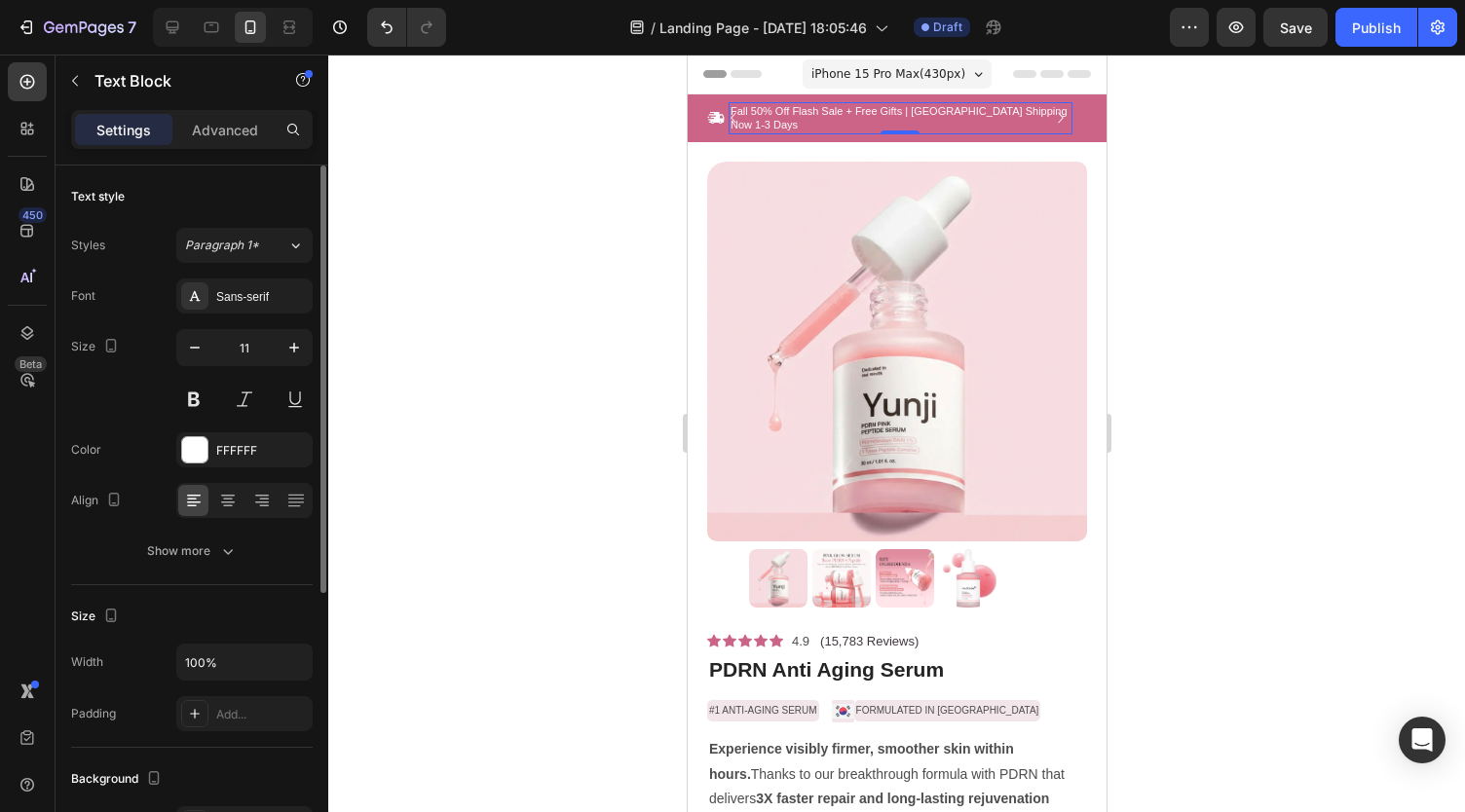
scroll to position [53, 0]
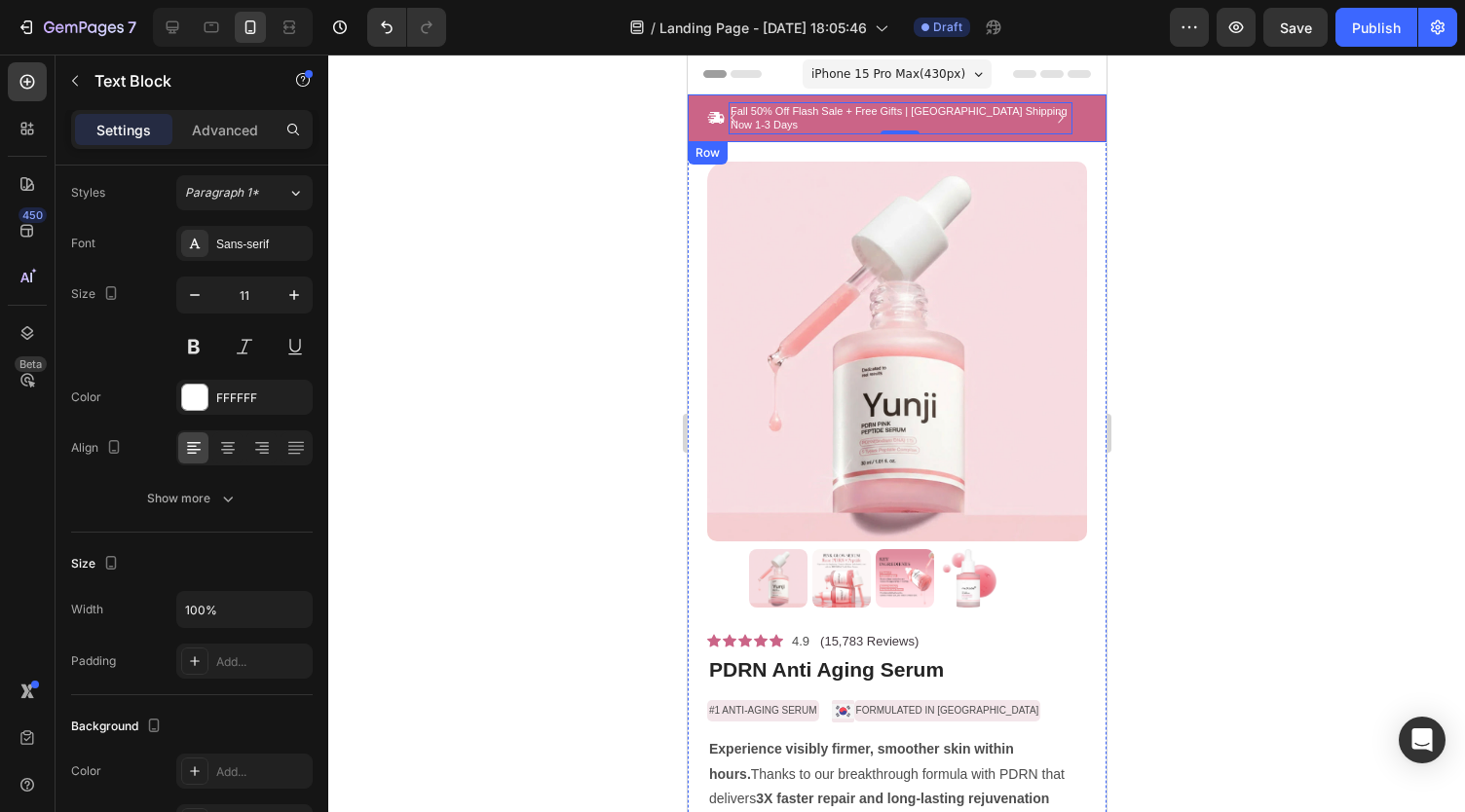
click at [689, 109] on div "Icon Fall 50% Off Flash Sale + Free Gifts | USA Shipping Now 1-3 Days Text Bloc…" at bounding box center [896, 118] width 419 height 48
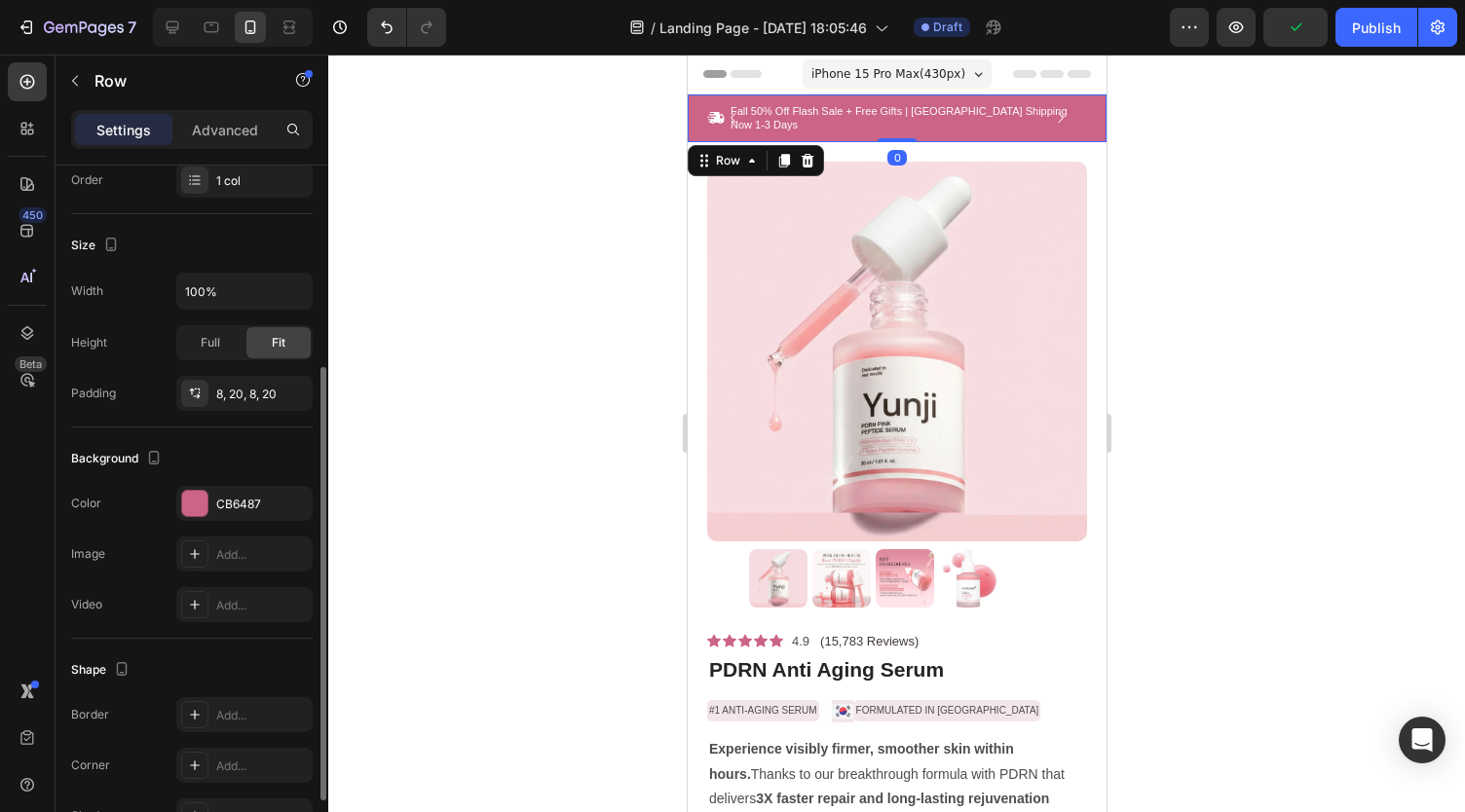
scroll to position [326, 0]
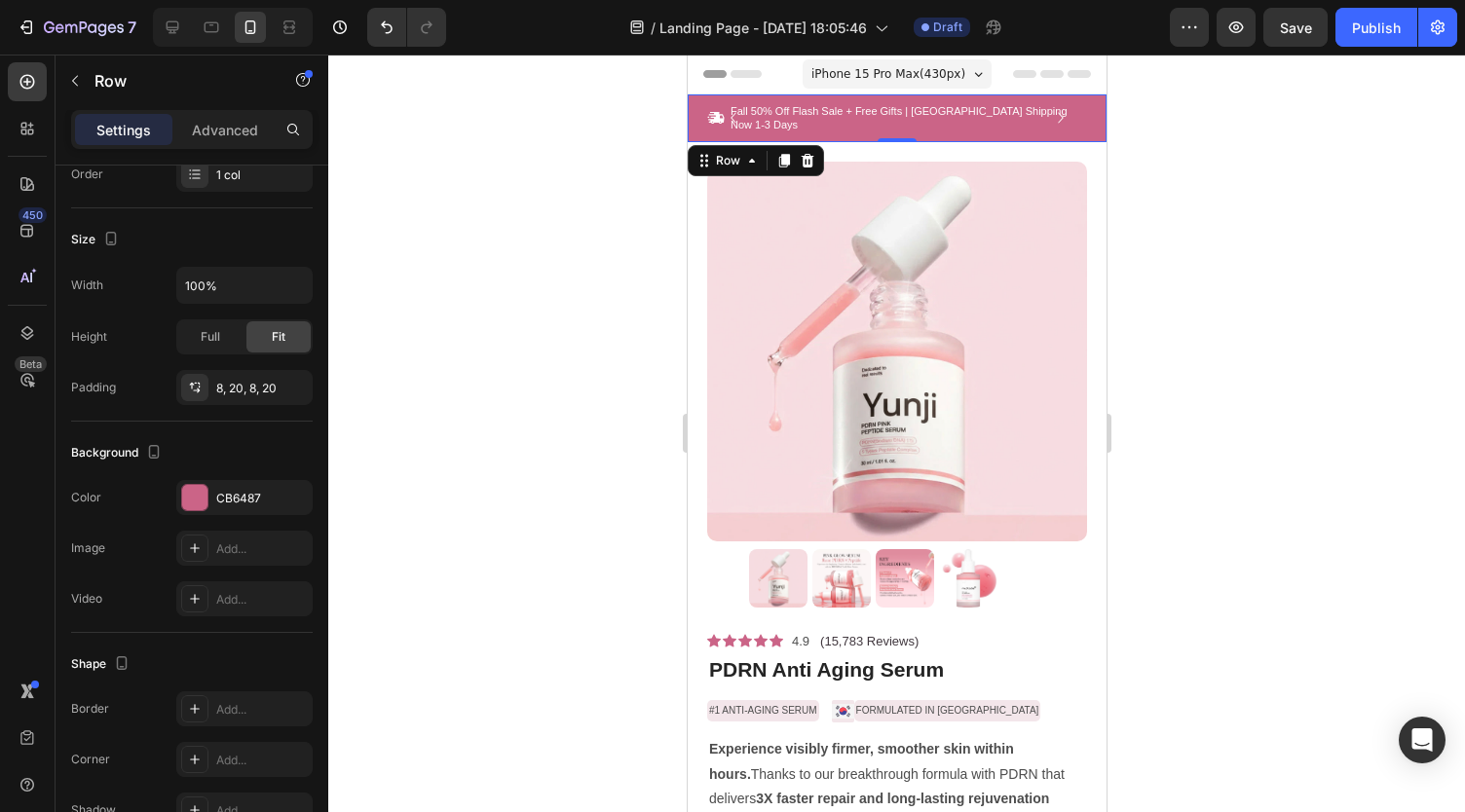
click at [1085, 105] on div "Icon Fall 50% Off Flash Sale + Free Gifts | USA Shipping Now 1-3 Days Text Bloc…" at bounding box center [896, 118] width 419 height 48
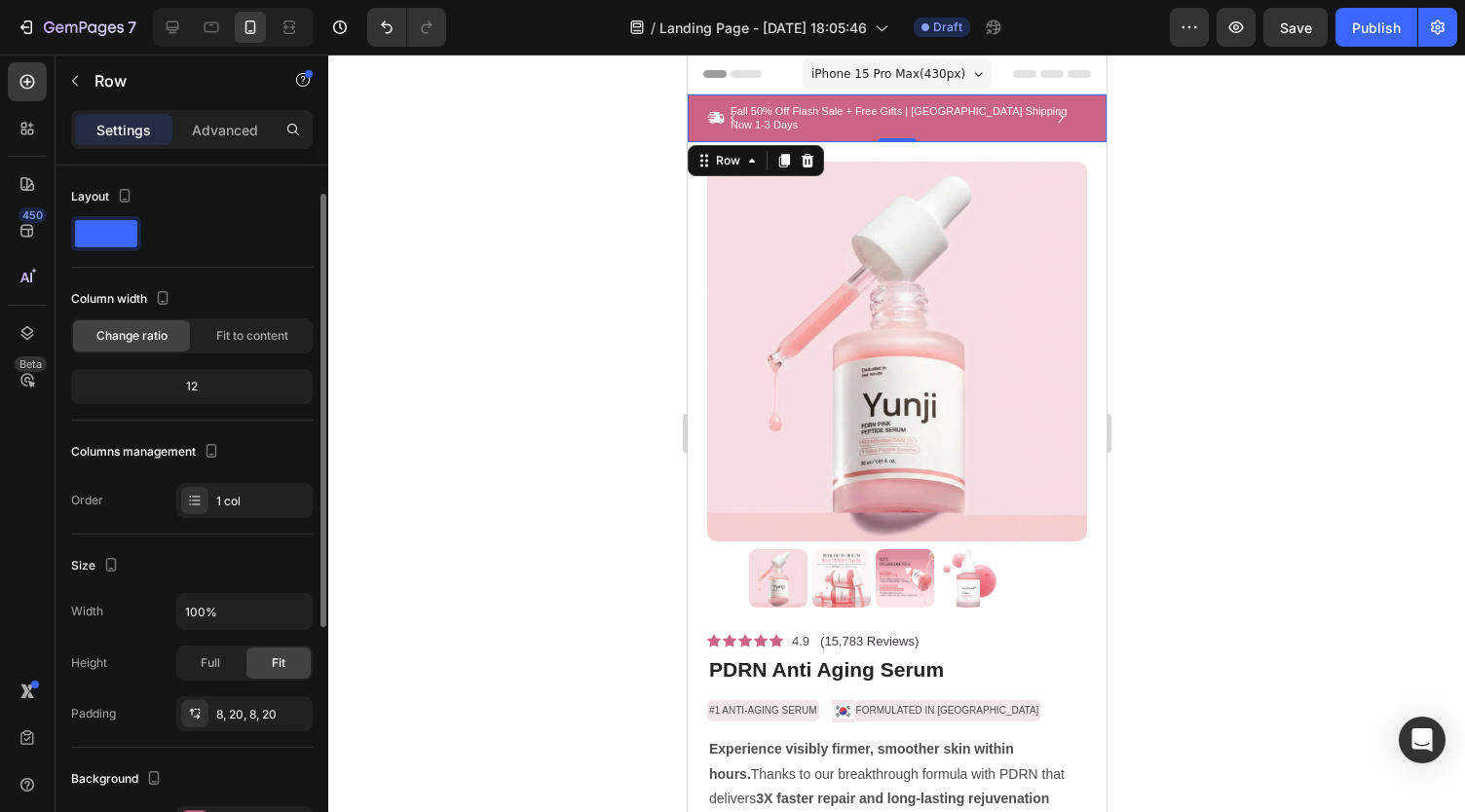
scroll to position [432, 0]
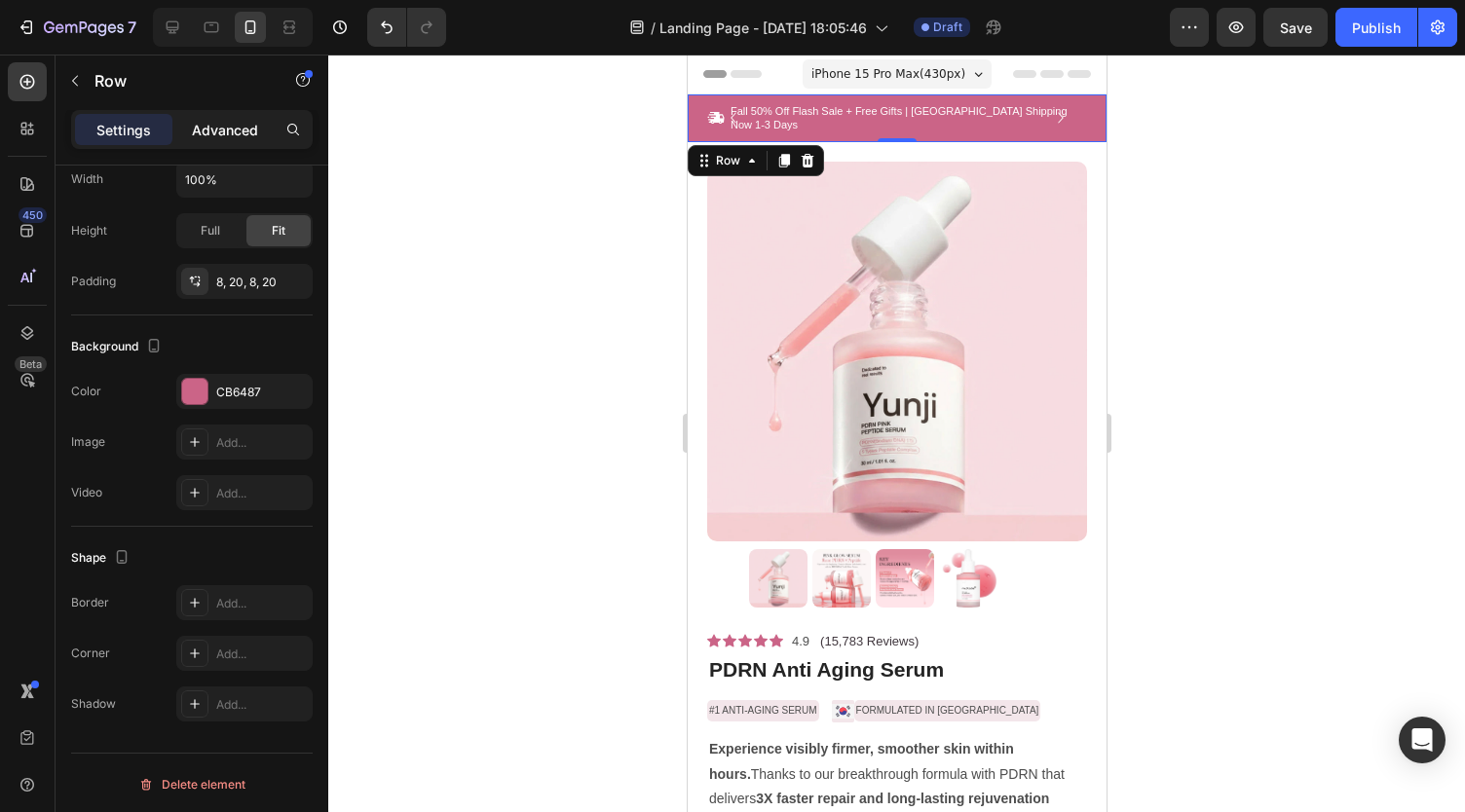
click at [196, 128] on p "Advanced" at bounding box center [224, 130] width 66 height 21
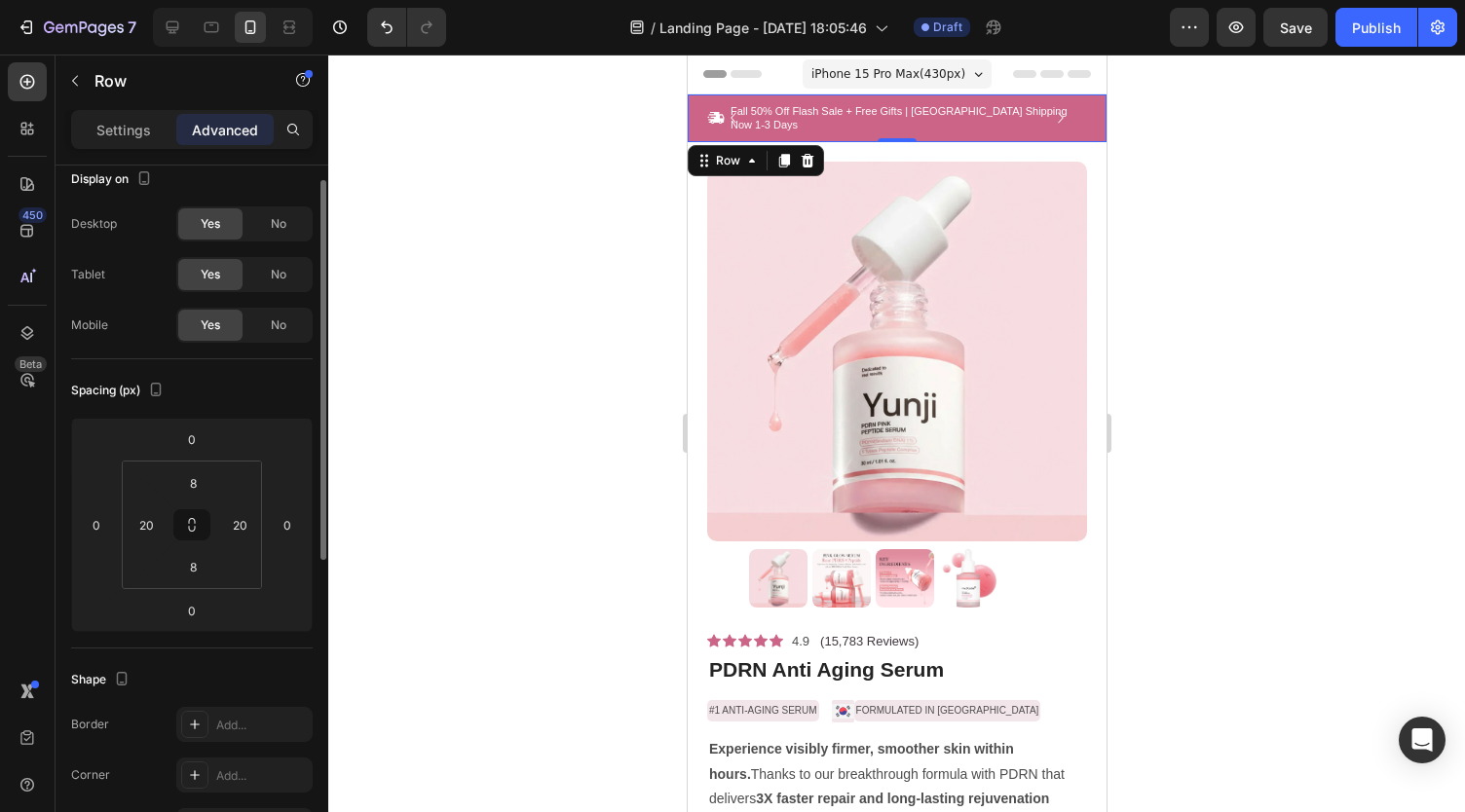
scroll to position [23, 0]
click at [148, 522] on input "20" at bounding box center [146, 520] width 29 height 29
type input "\"
type input "0"
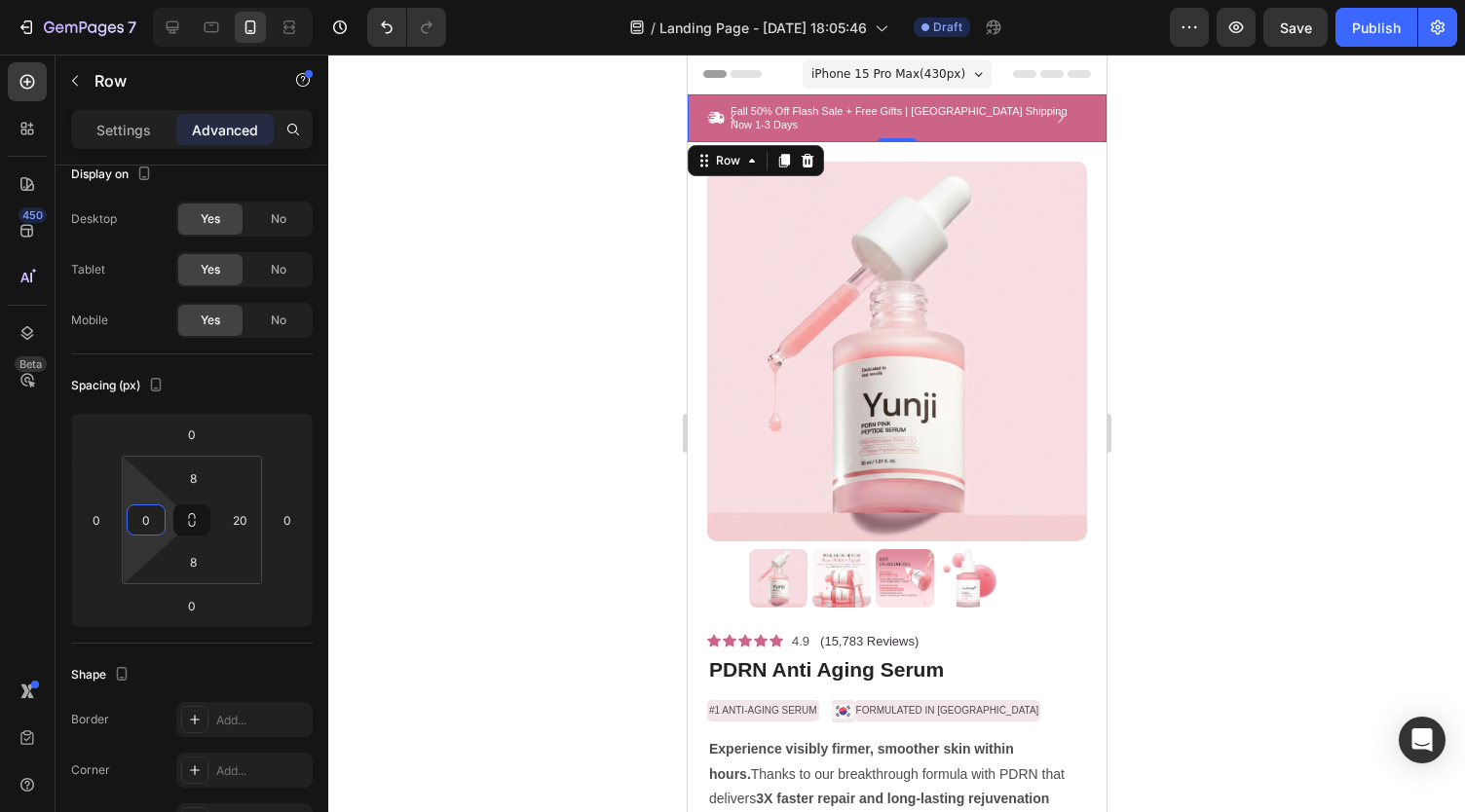
click at [386, 496] on div at bounding box center [897, 433] width 1137 height 757
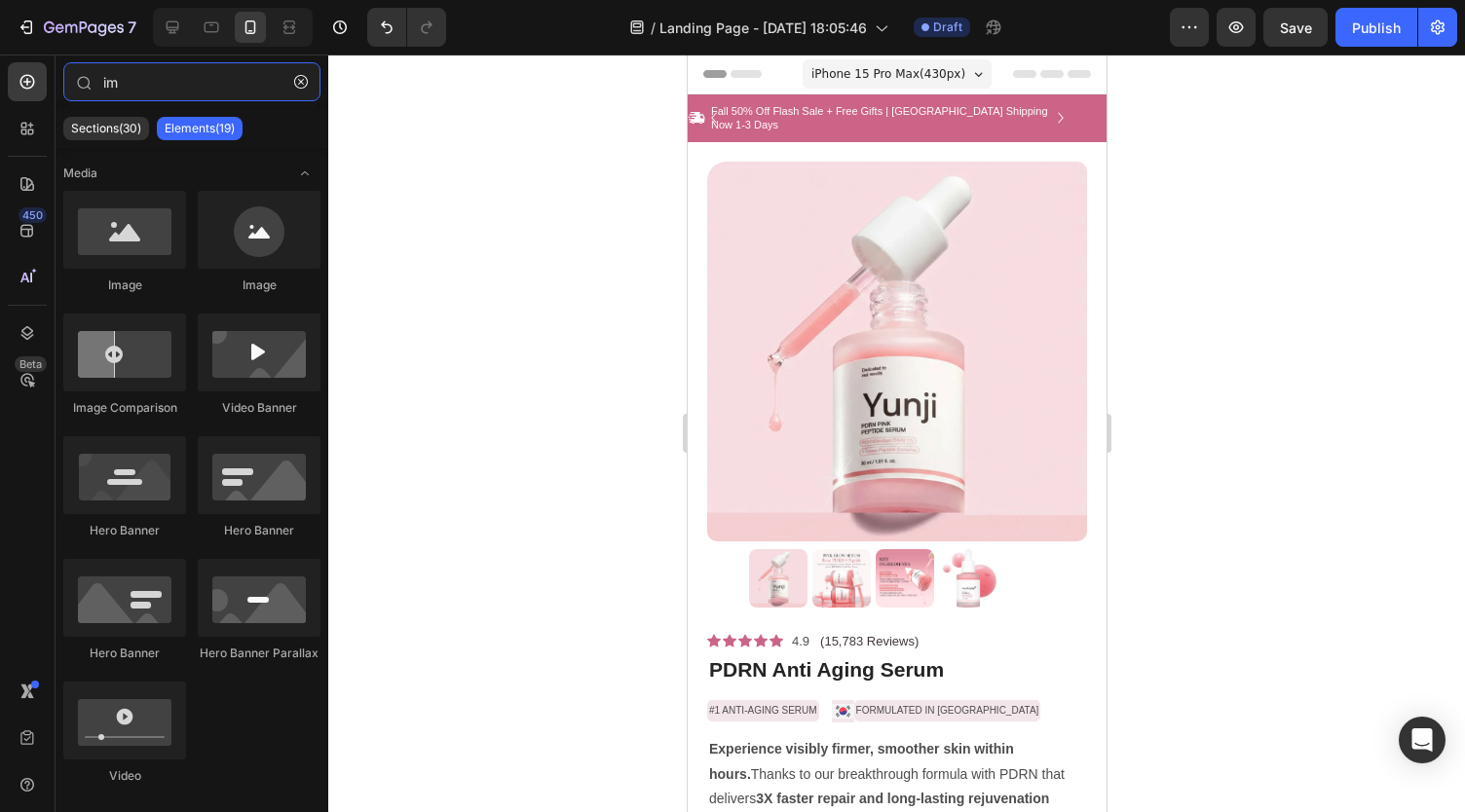
type input "i"
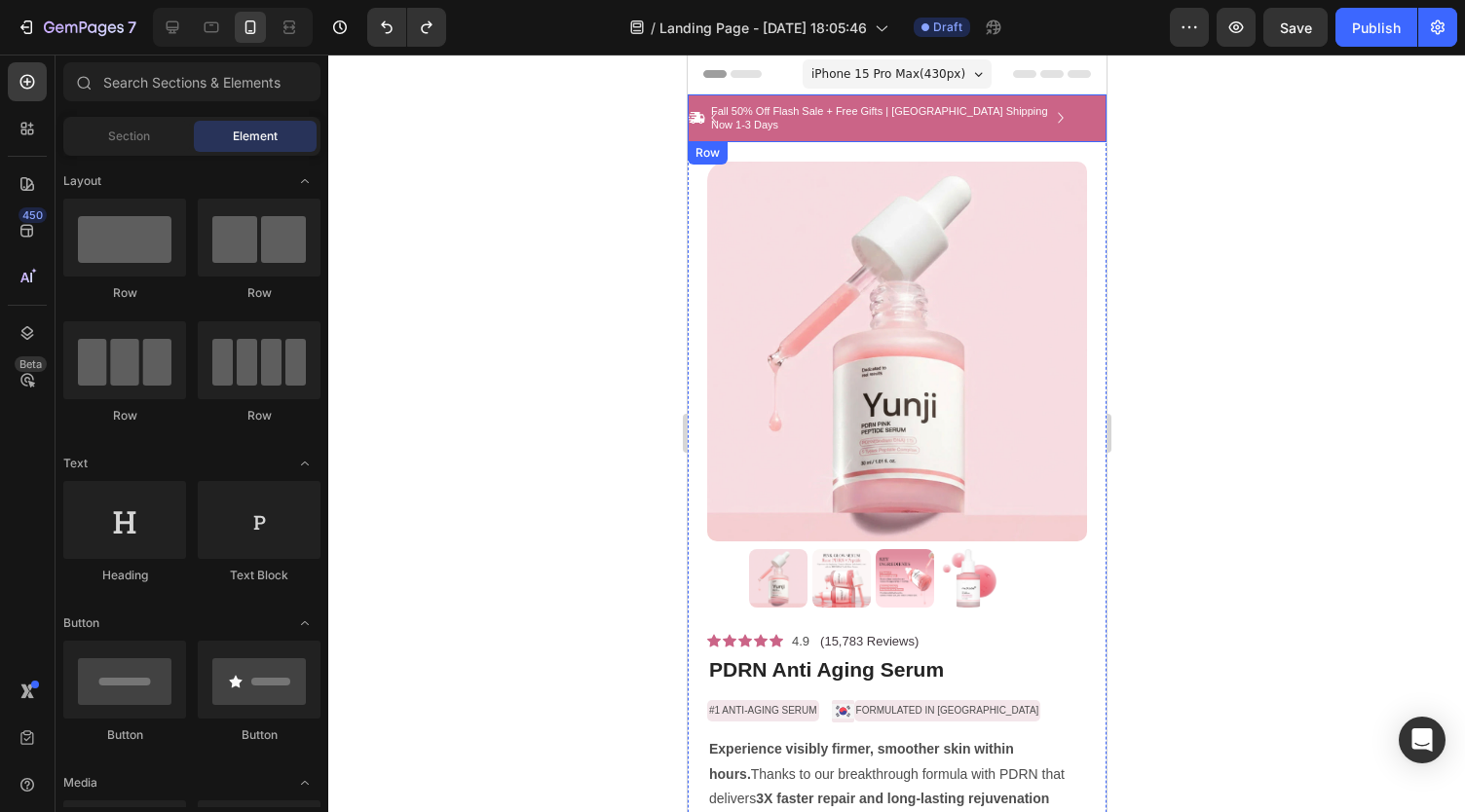
click at [770, 122] on div "Icon Fall 50% Off Flash Sale + Free Gifts | USA Shipping Now 1-3 Days Text Bloc…" at bounding box center [896, 118] width 419 height 48
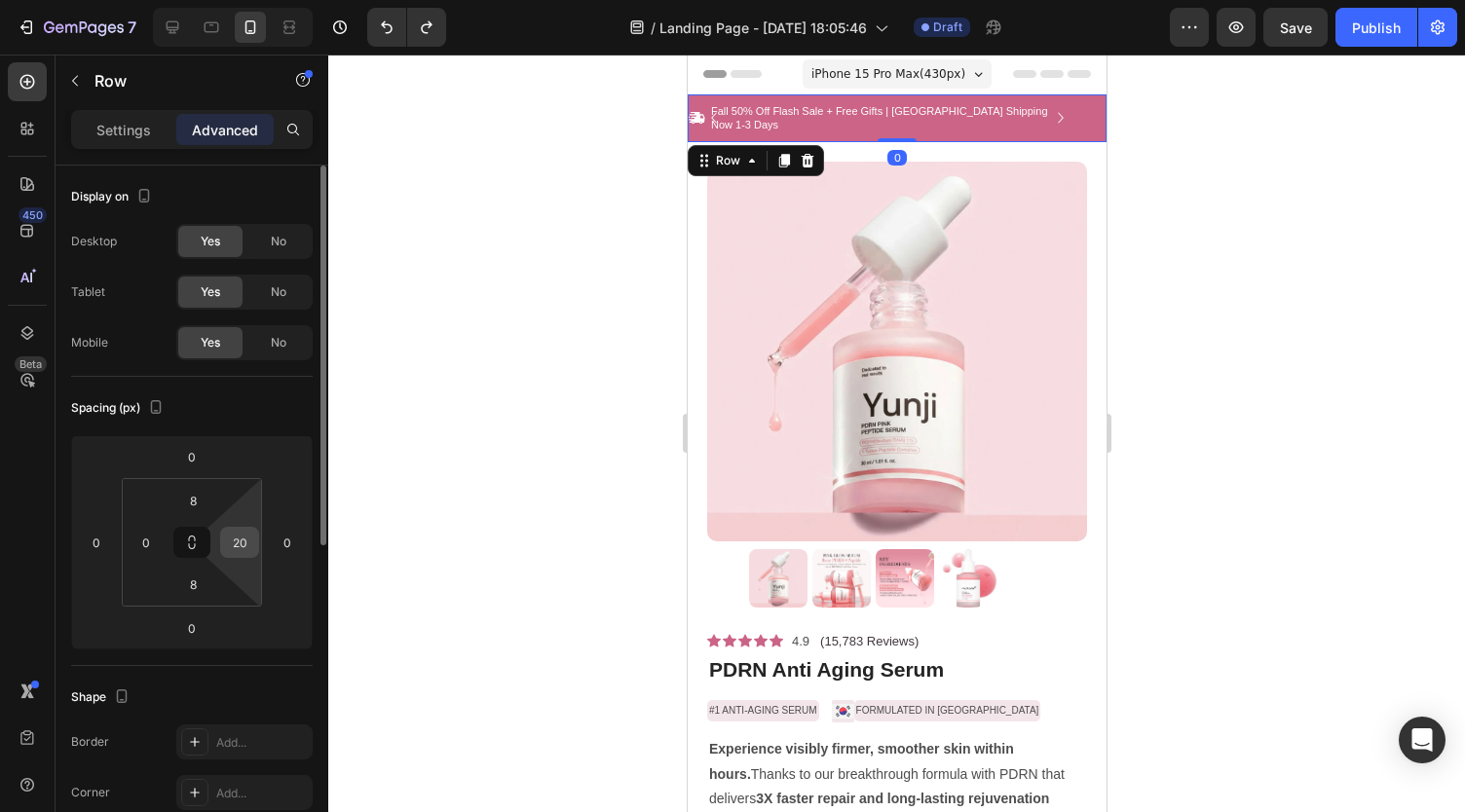
click at [253, 546] on input "20" at bounding box center [239, 541] width 29 height 29
type input "0"
click at [396, 554] on div at bounding box center [897, 433] width 1137 height 757
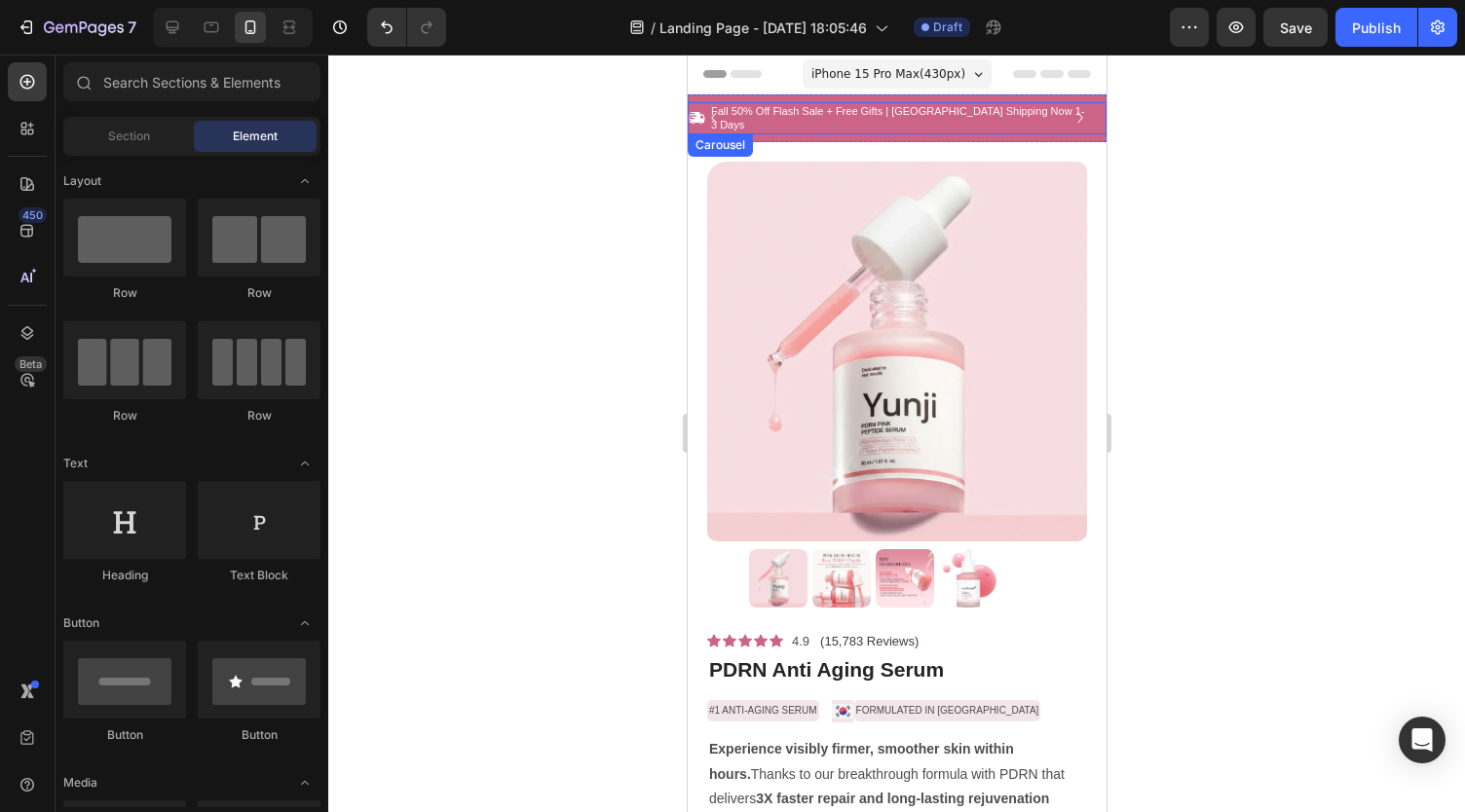
click at [714, 112] on icon "Carousel Back Arrow" at bounding box center [713, 118] width 22 height 22
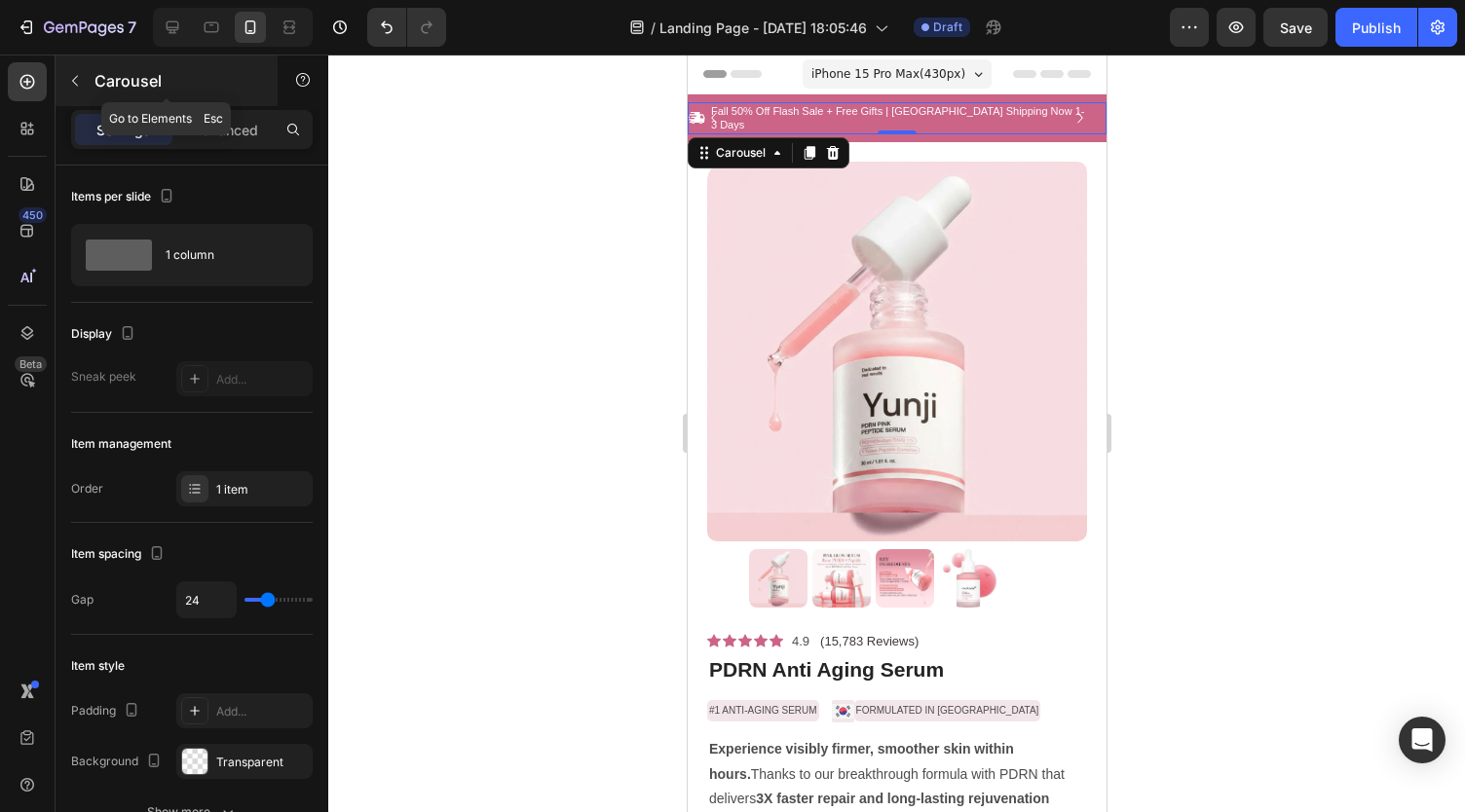
click at [82, 77] on button "button" at bounding box center [74, 80] width 31 height 31
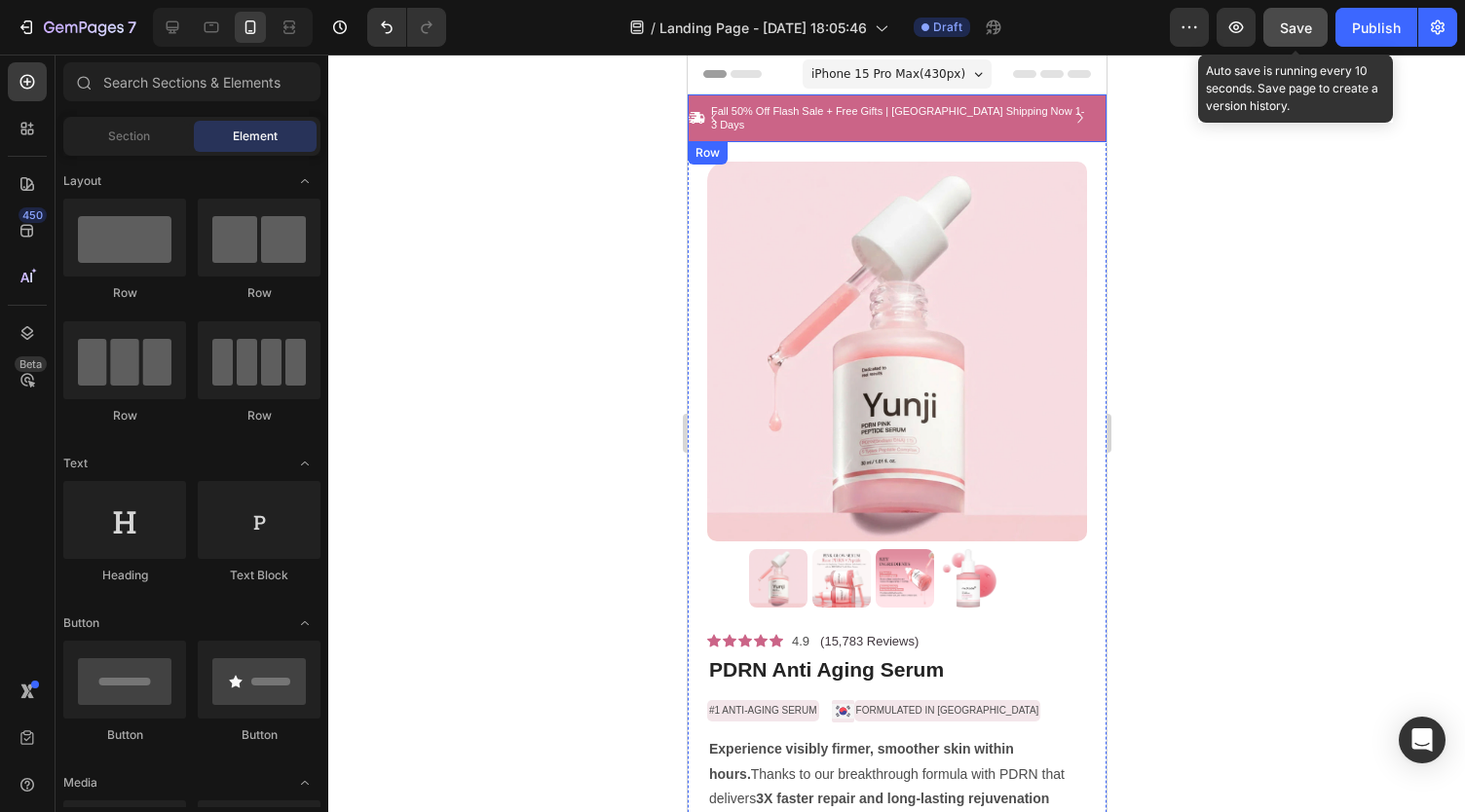
click at [1299, 15] on button "Save" at bounding box center [1294, 27] width 64 height 39
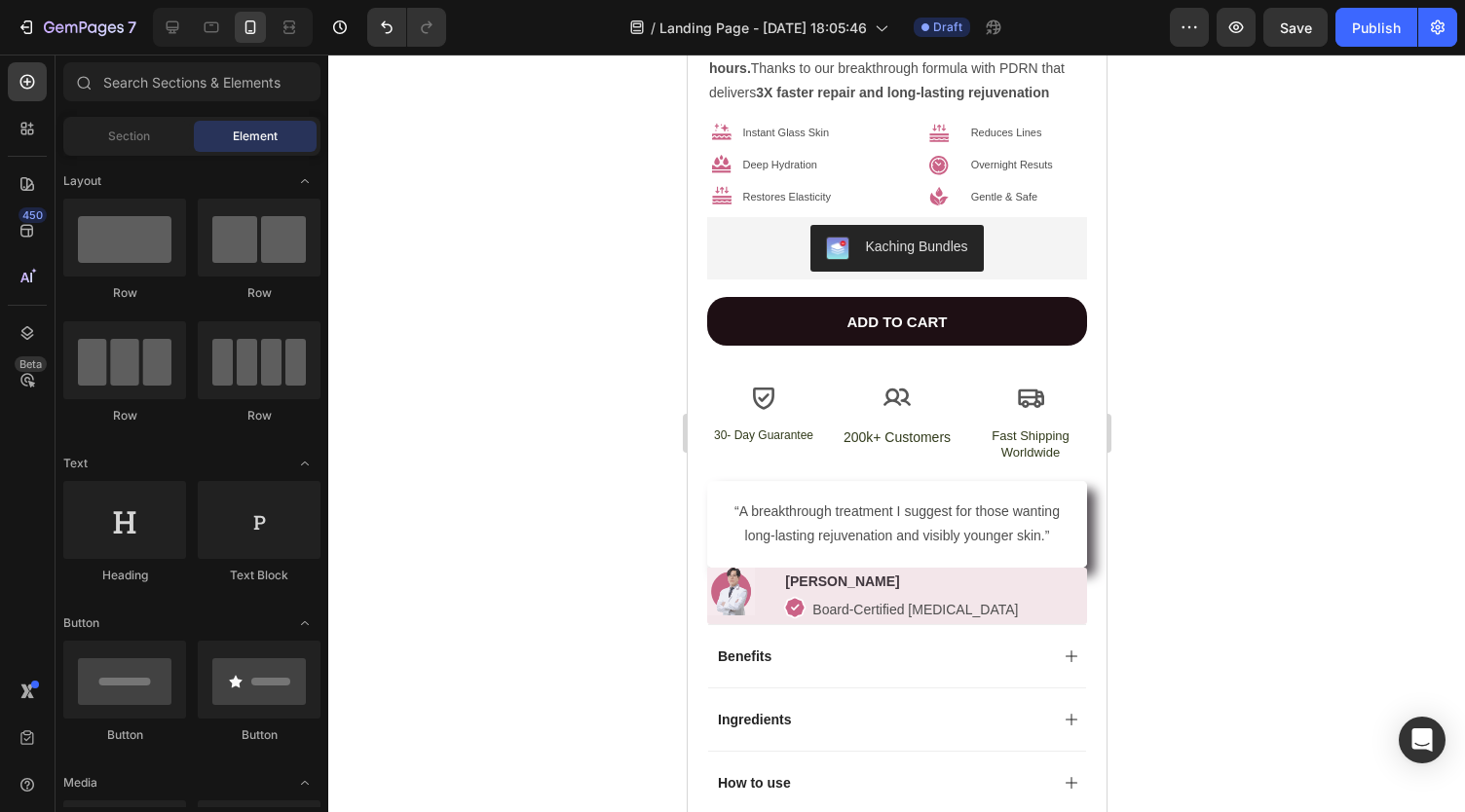
scroll to position [703, 0]
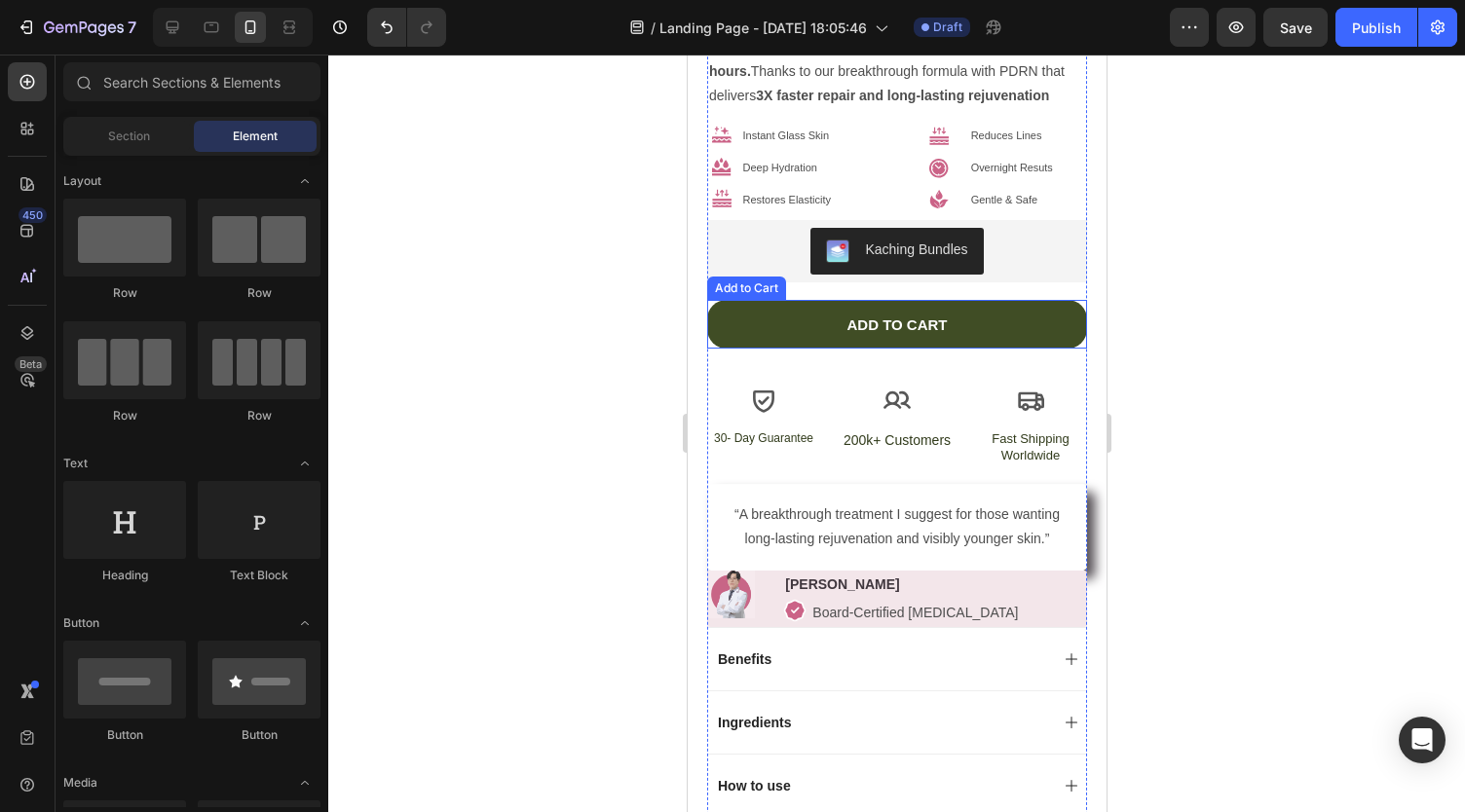
click at [752, 299] on button "ADD TO CART" at bounding box center [896, 323] width 380 height 49
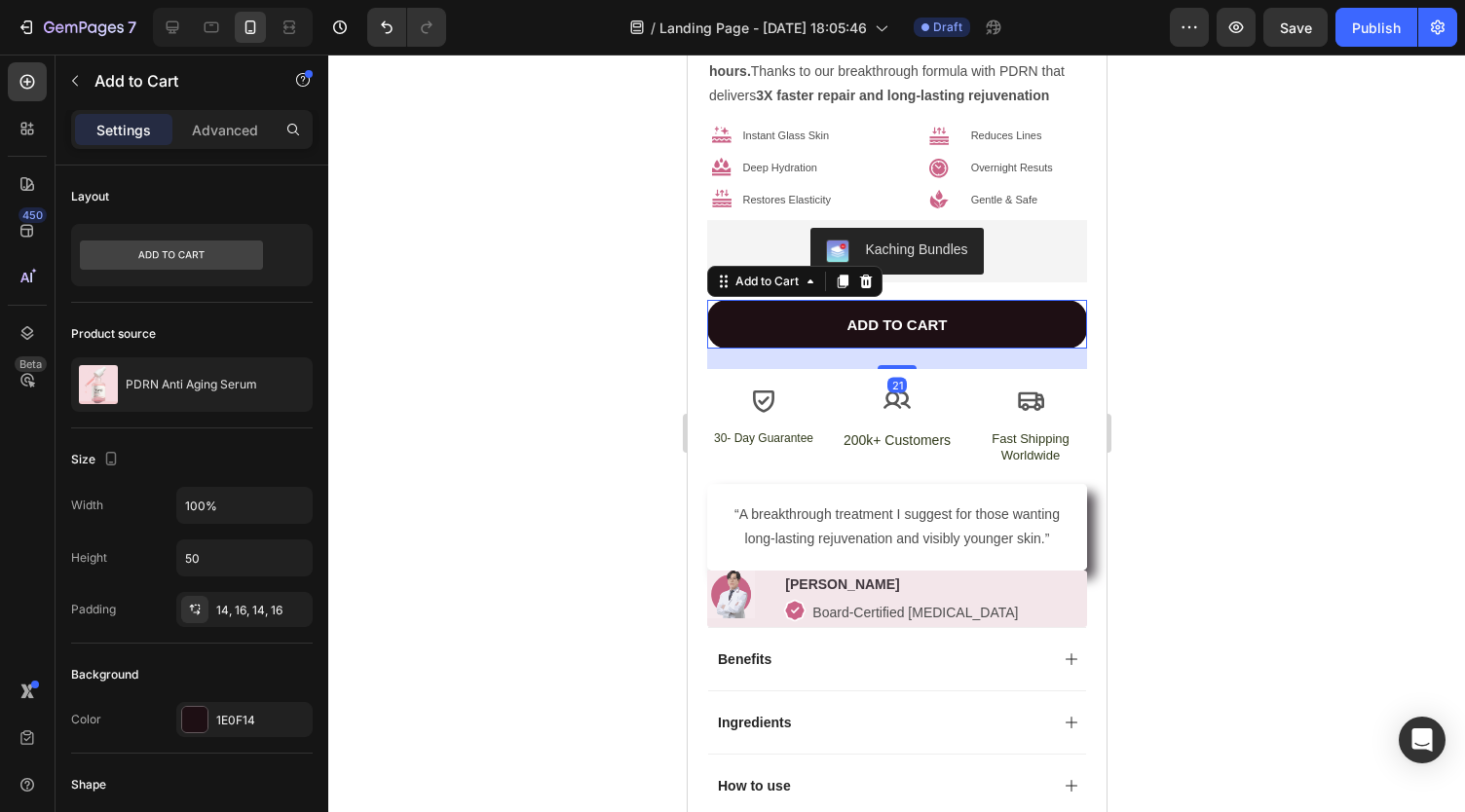
click at [561, 346] on div at bounding box center [897, 433] width 1137 height 757
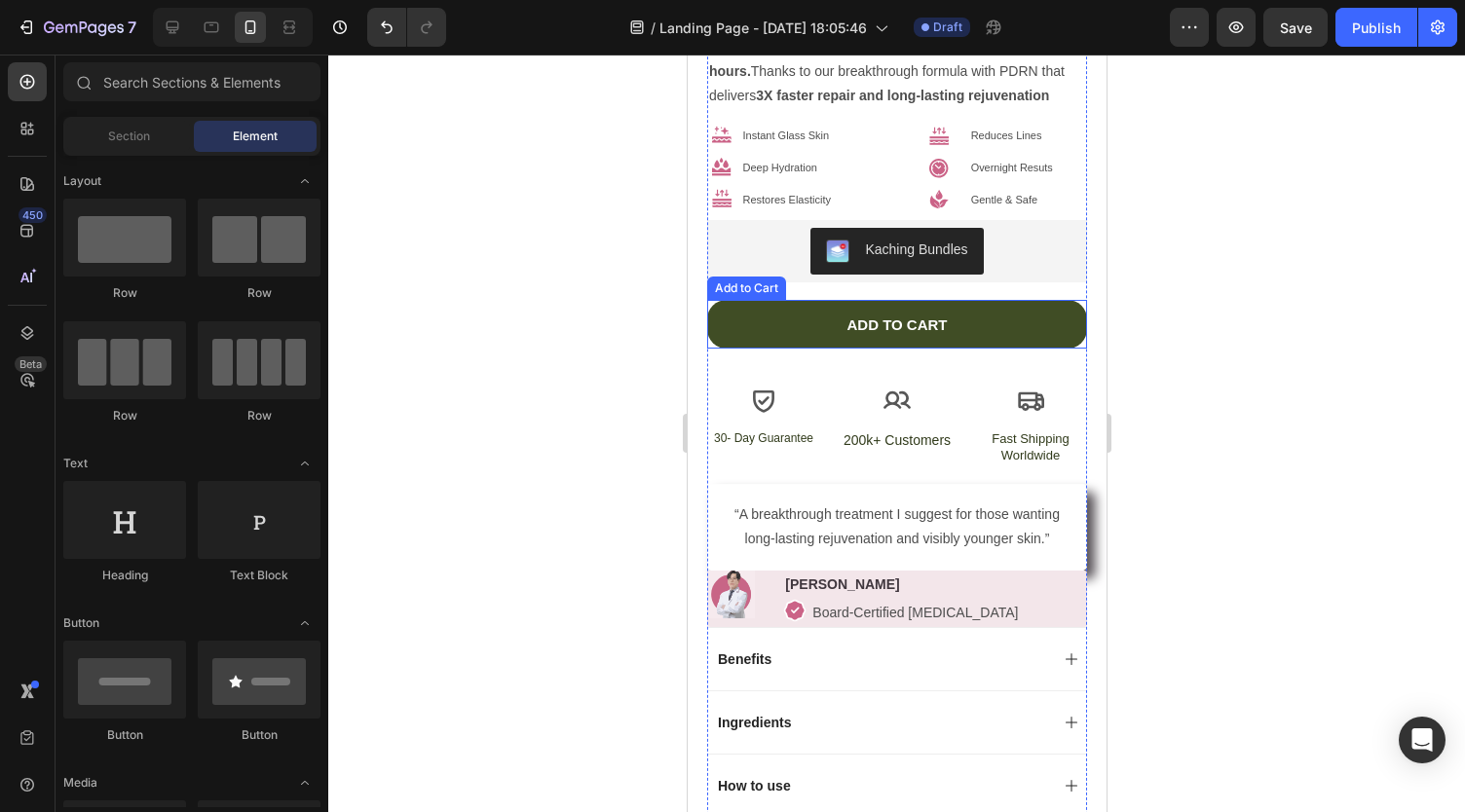
click at [744, 302] on button "ADD TO CART" at bounding box center [896, 323] width 380 height 49
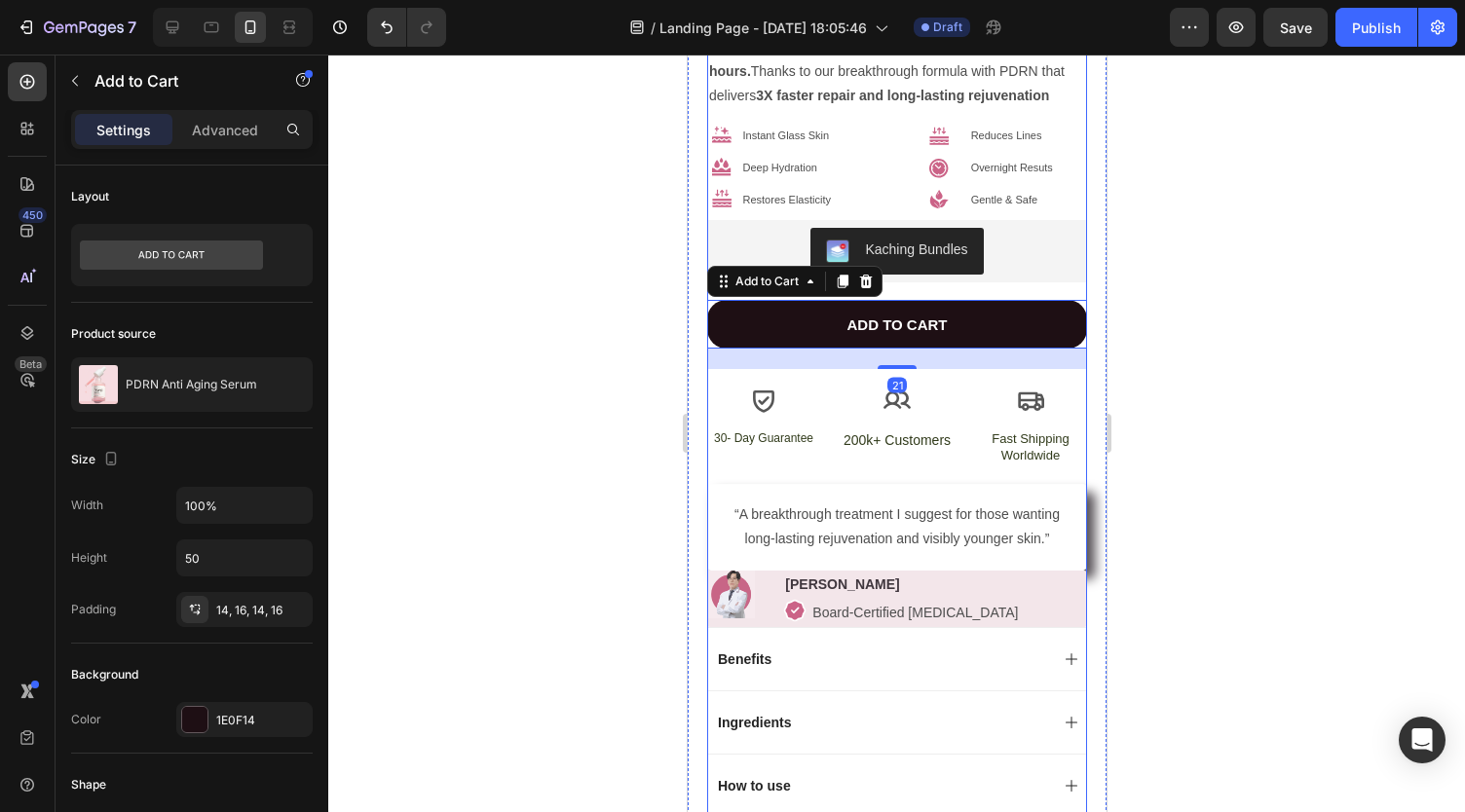
click at [598, 494] on div at bounding box center [897, 433] width 1137 height 757
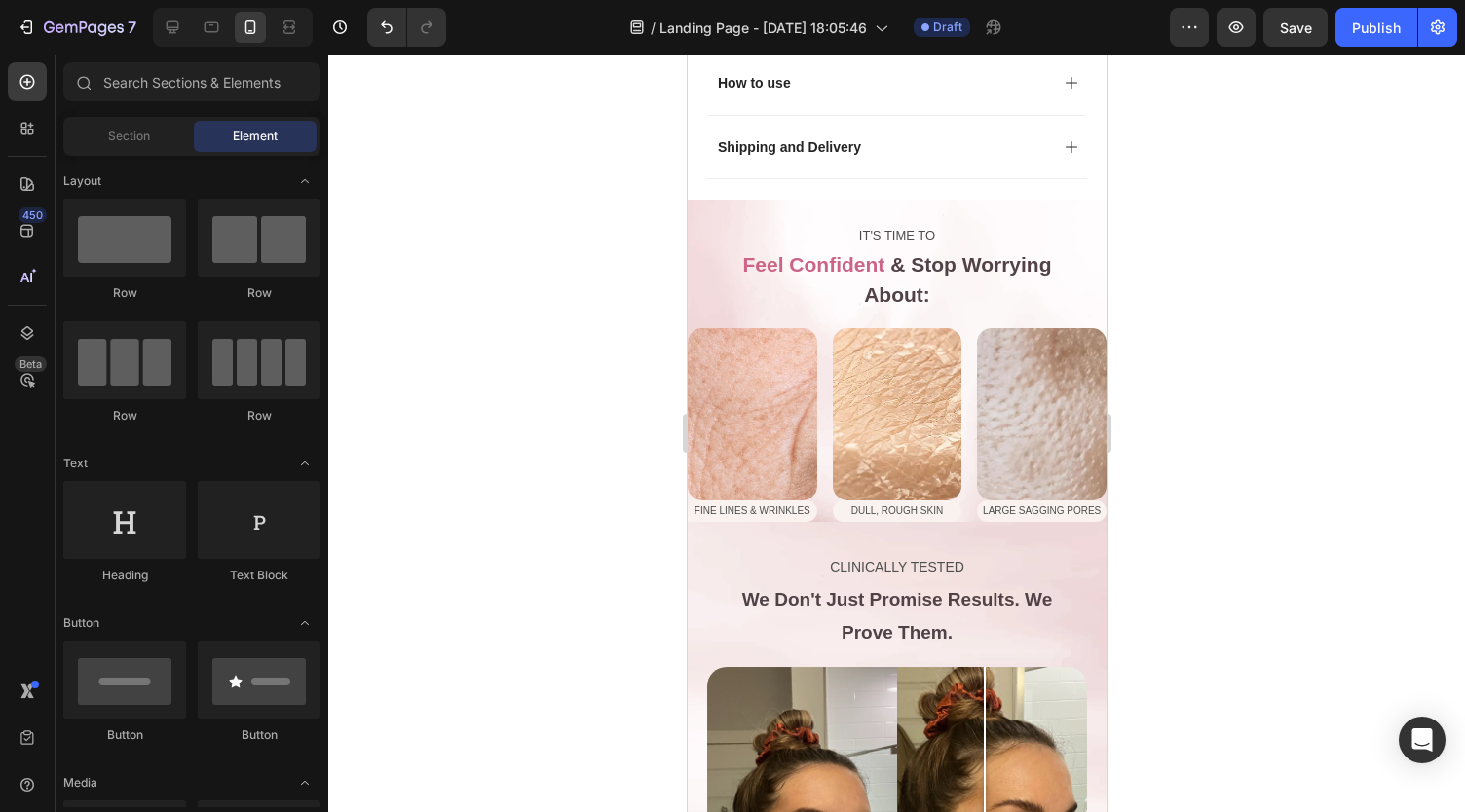
scroll to position [1093, 0]
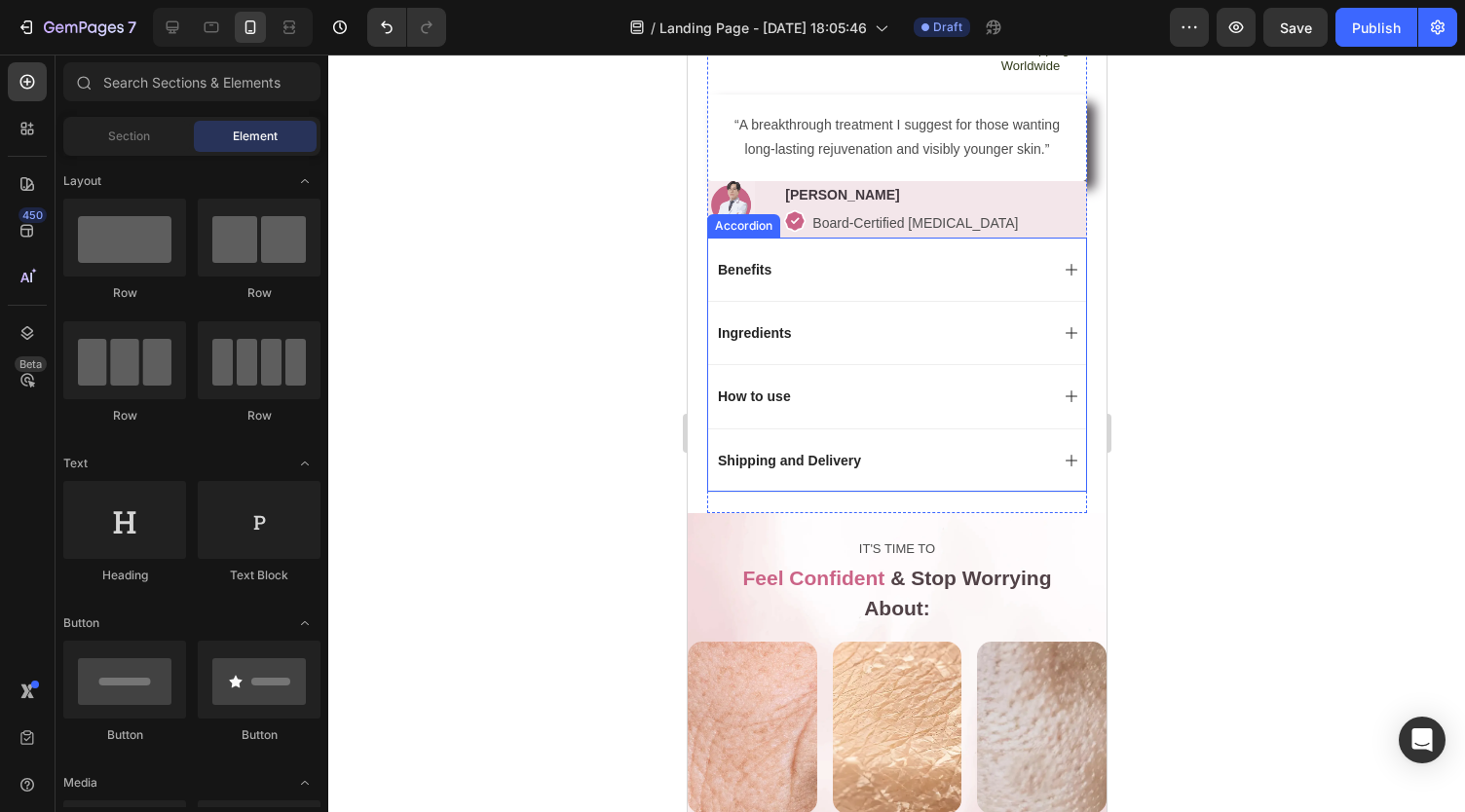
click at [756, 452] on p "Shipping and Delivery" at bounding box center [789, 461] width 143 height 18
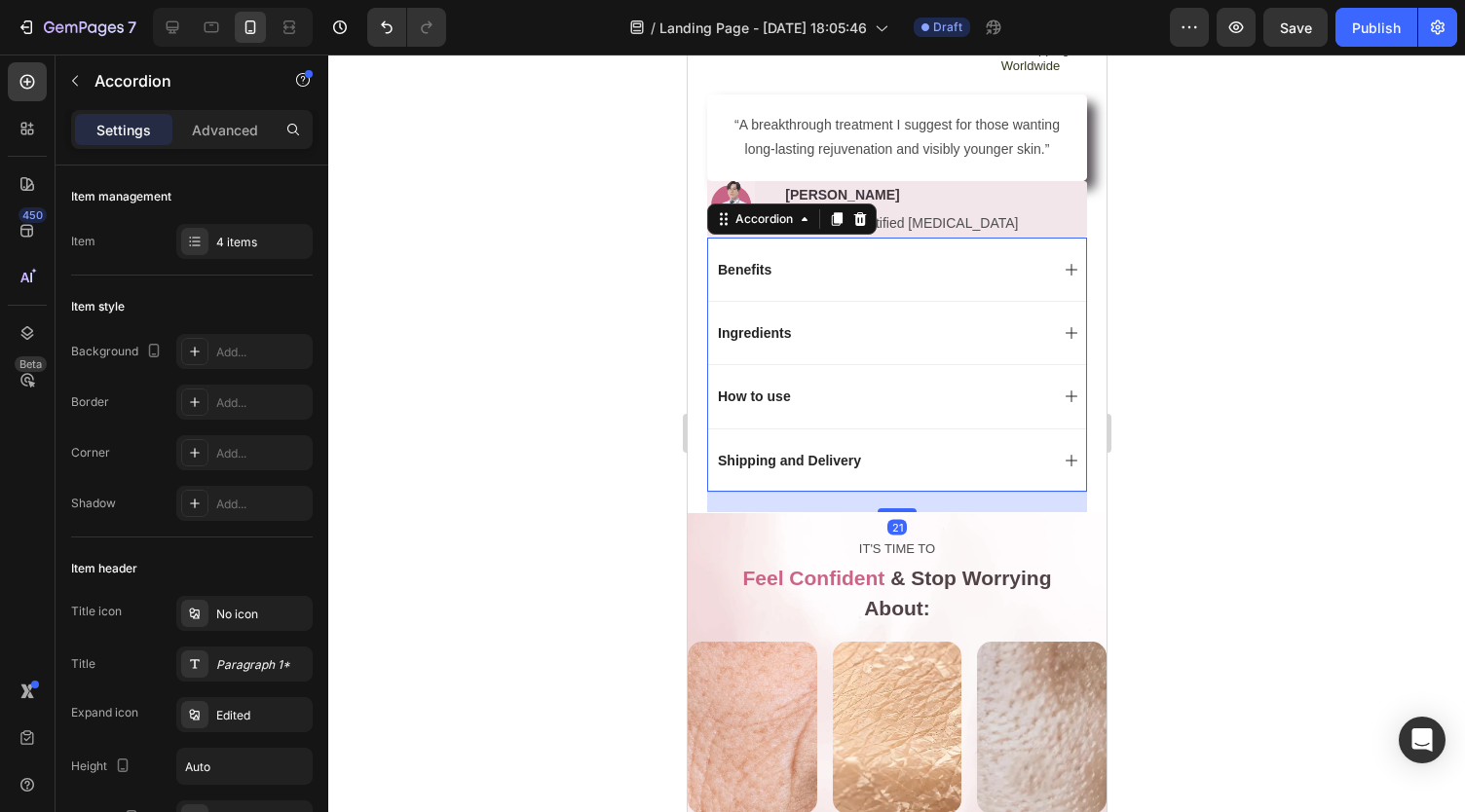
click at [907, 449] on div "Shipping and Delivery" at bounding box center [881, 461] width 333 height 24
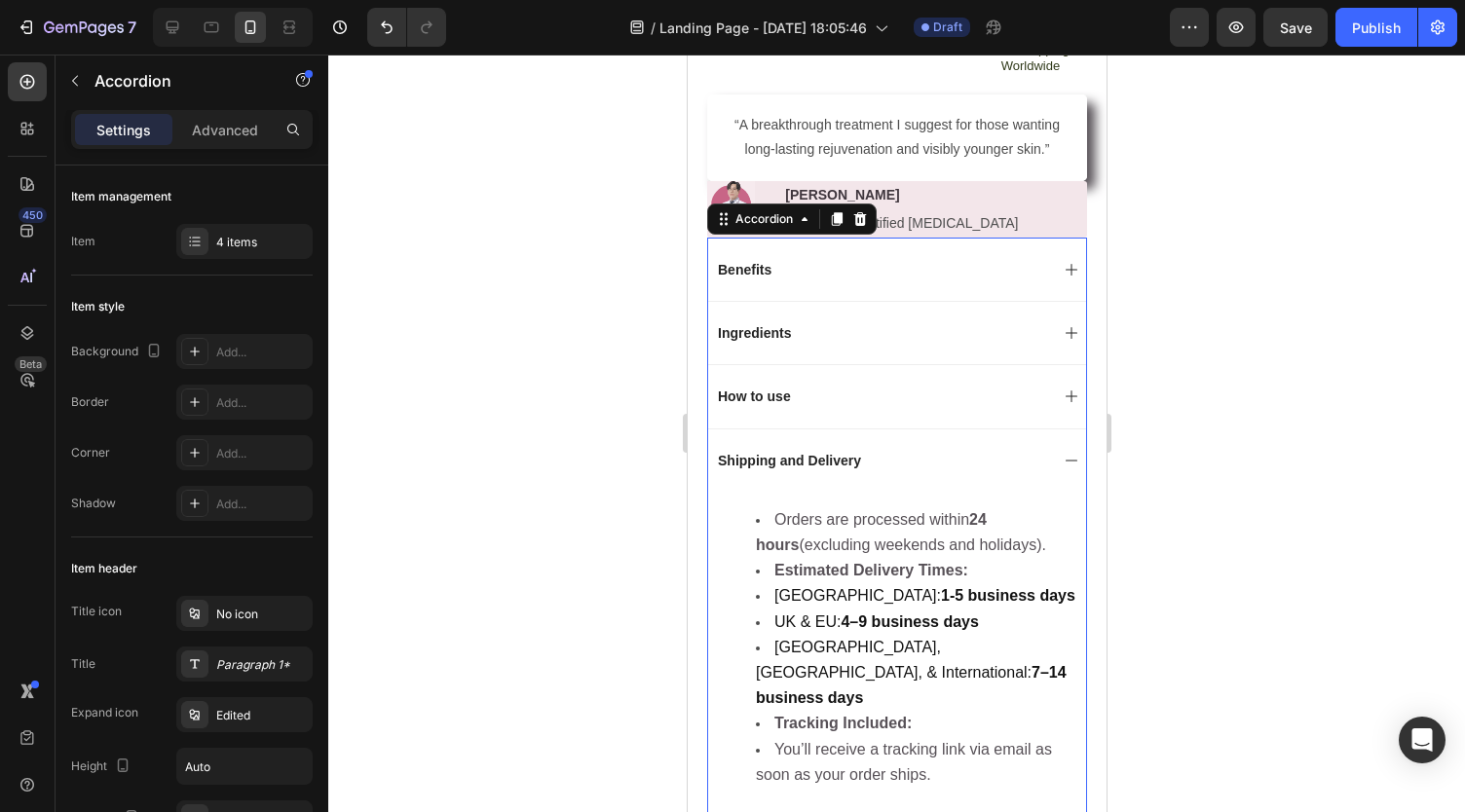
click at [907, 449] on div "Shipping and Delivery" at bounding box center [881, 461] width 333 height 24
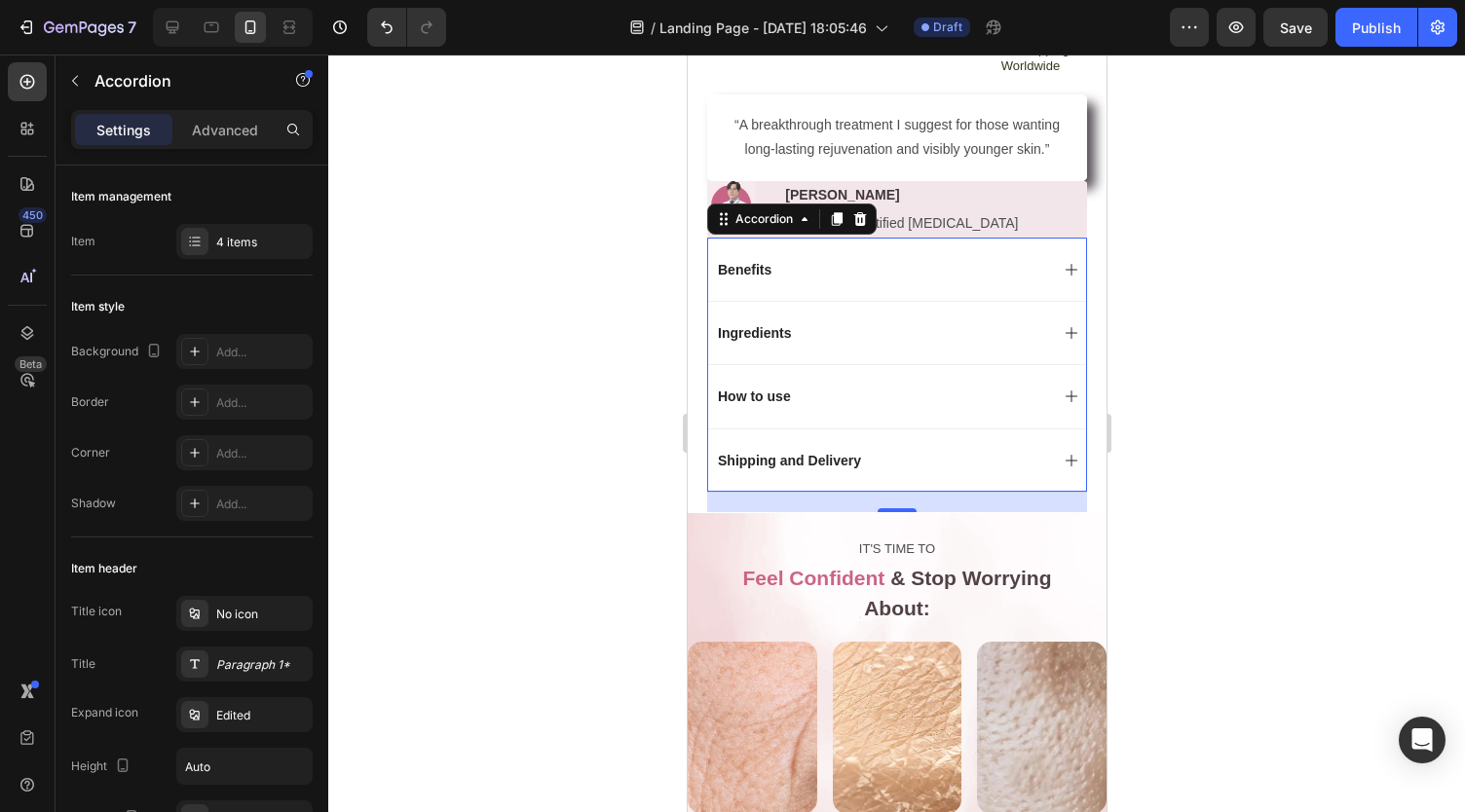
click at [635, 532] on div at bounding box center [897, 433] width 1137 height 757
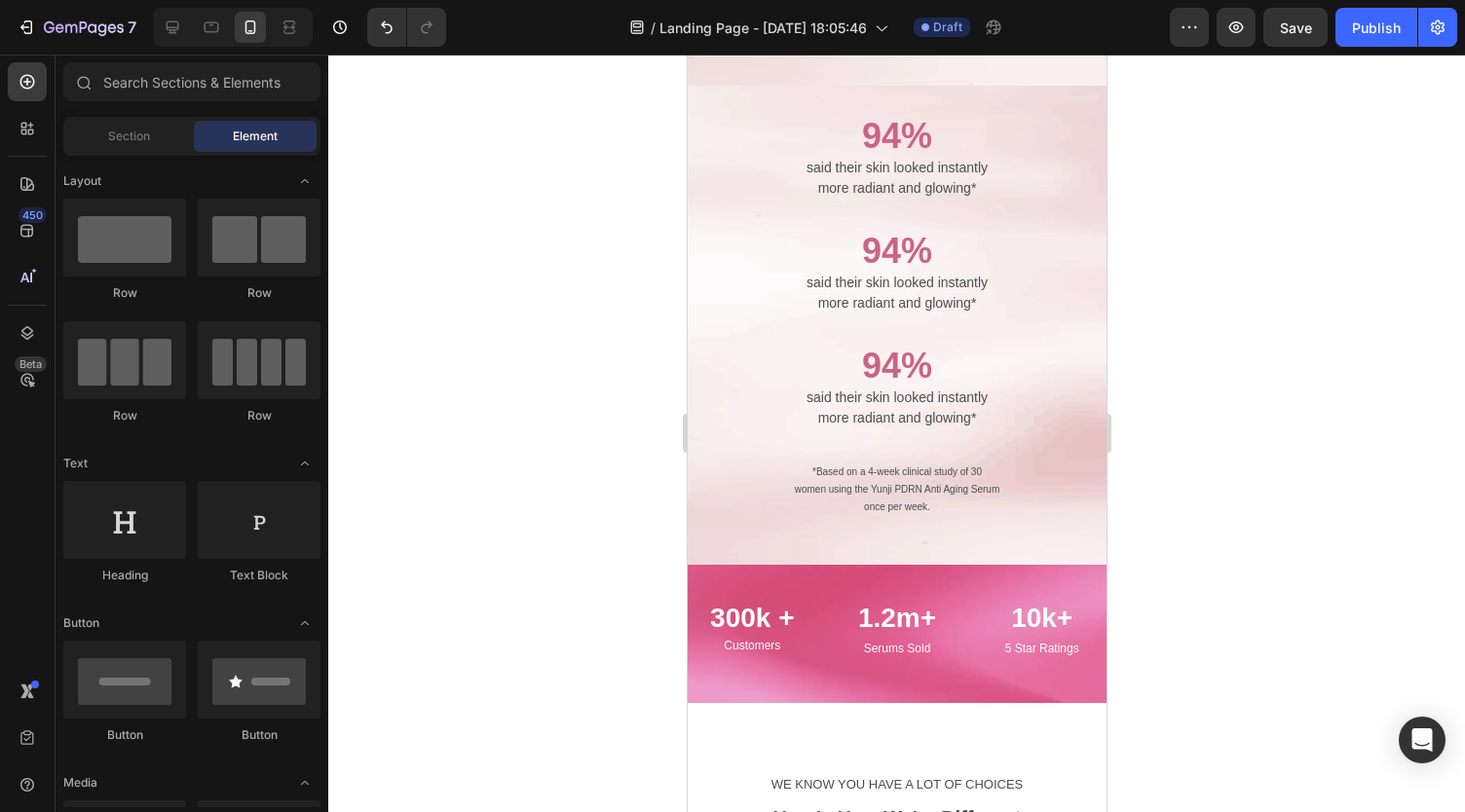
scroll to position [2387, 0]
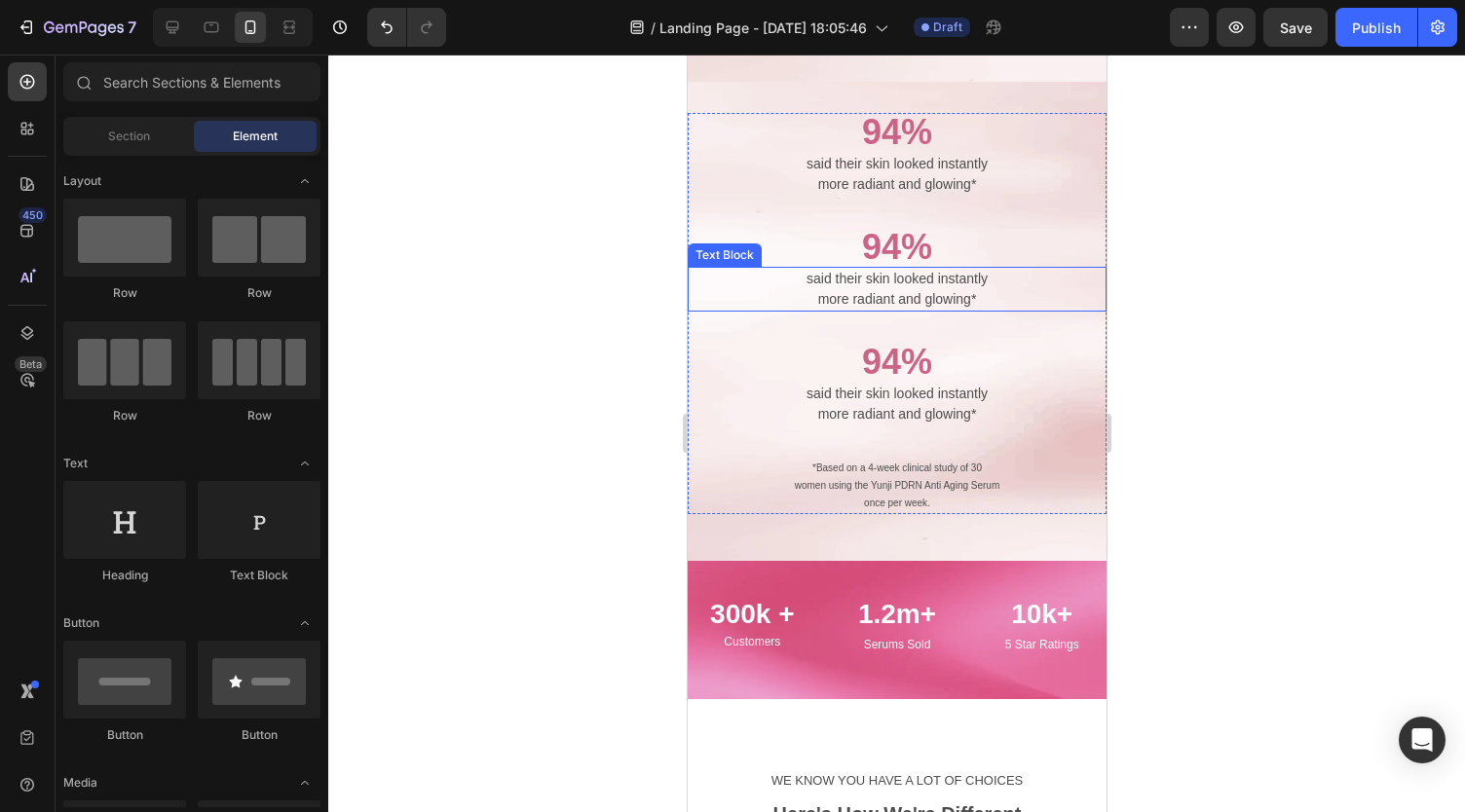
click at [842, 290] on p "more radiant and glowing*" at bounding box center [896, 299] width 415 height 21
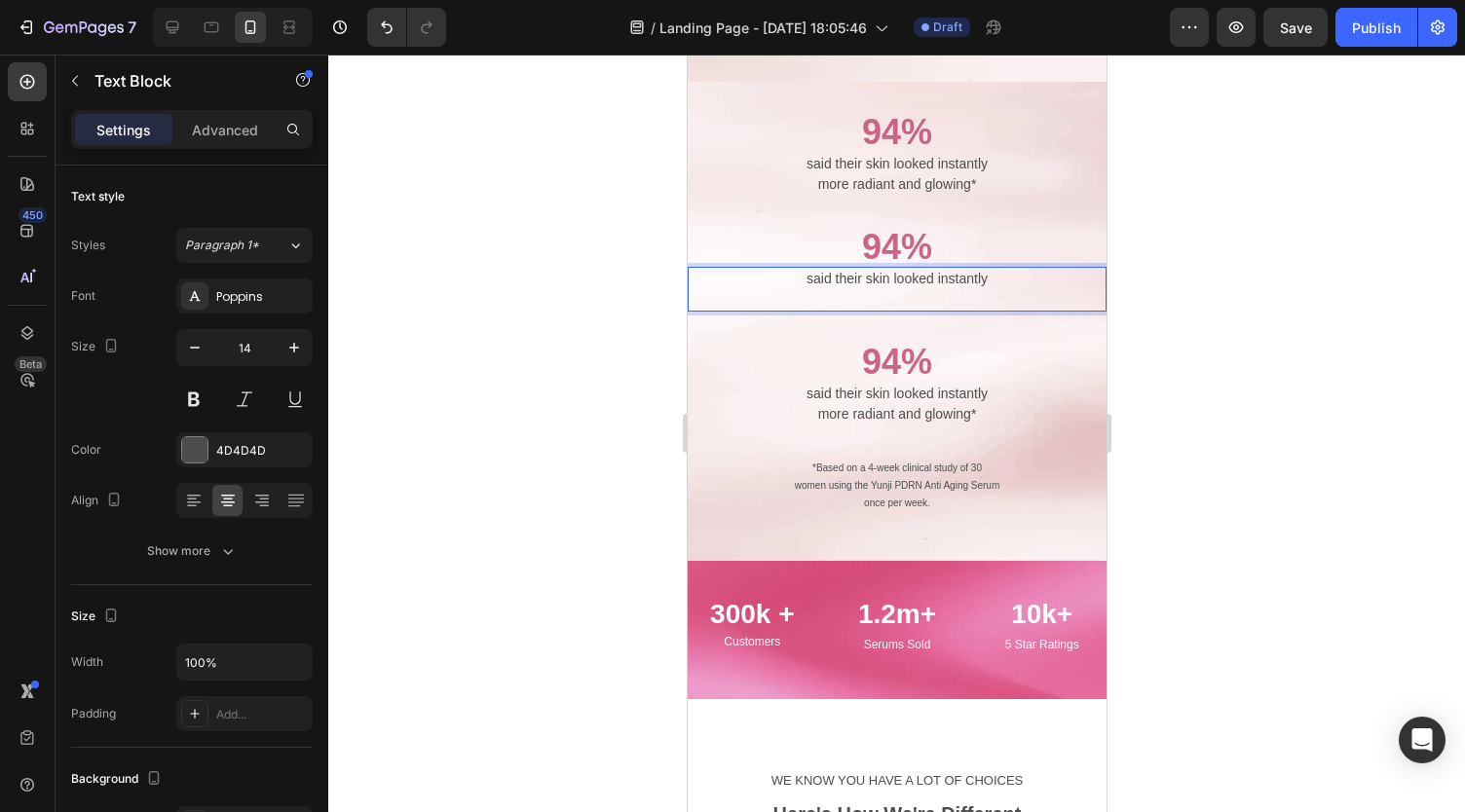
click at [853, 269] on p "said their skin looked instantly" at bounding box center [896, 279] width 415 height 21
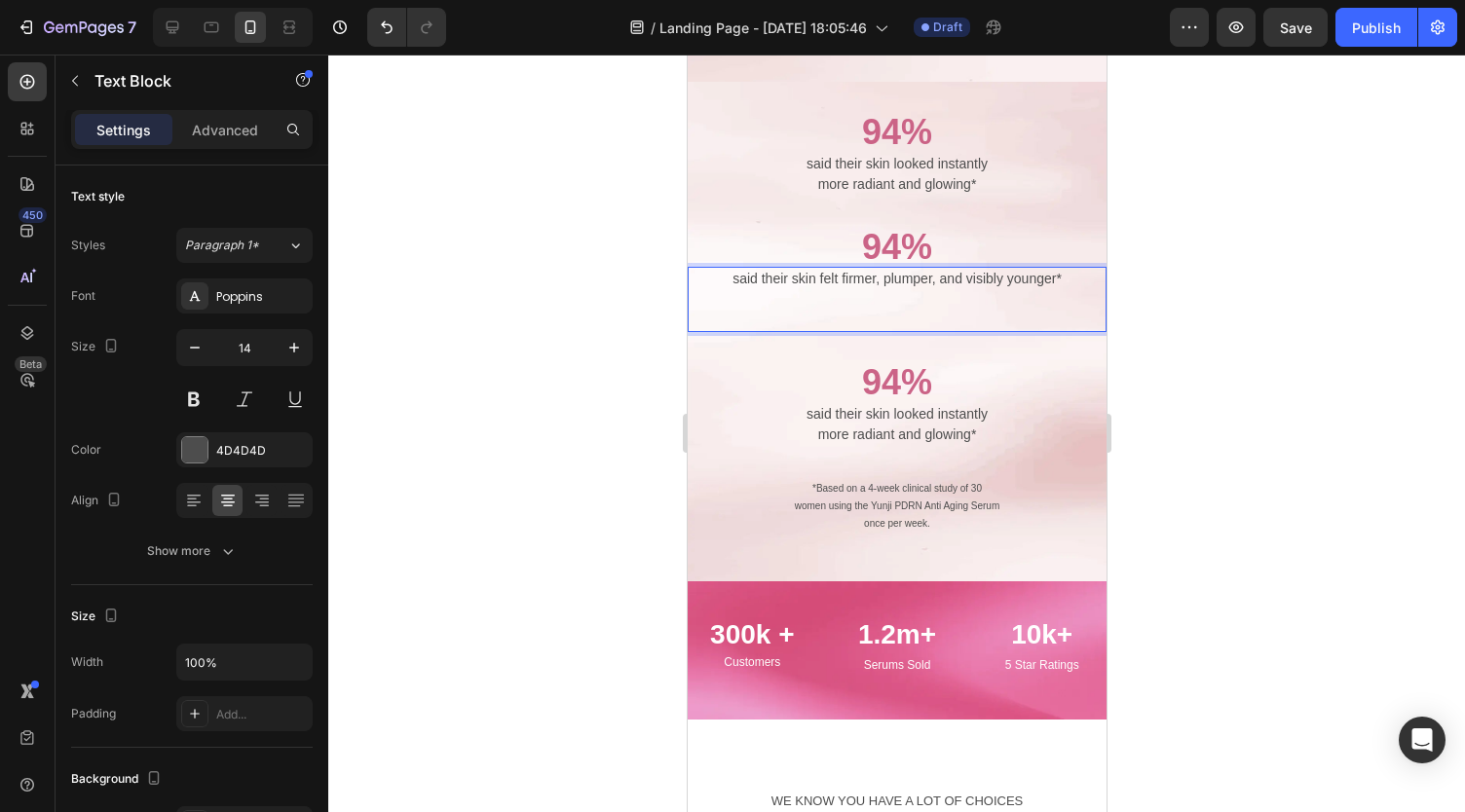
click at [863, 269] on p "said their skin felt firmer, plumper, and visibly younger*" at bounding box center [896, 279] width 415 height 21
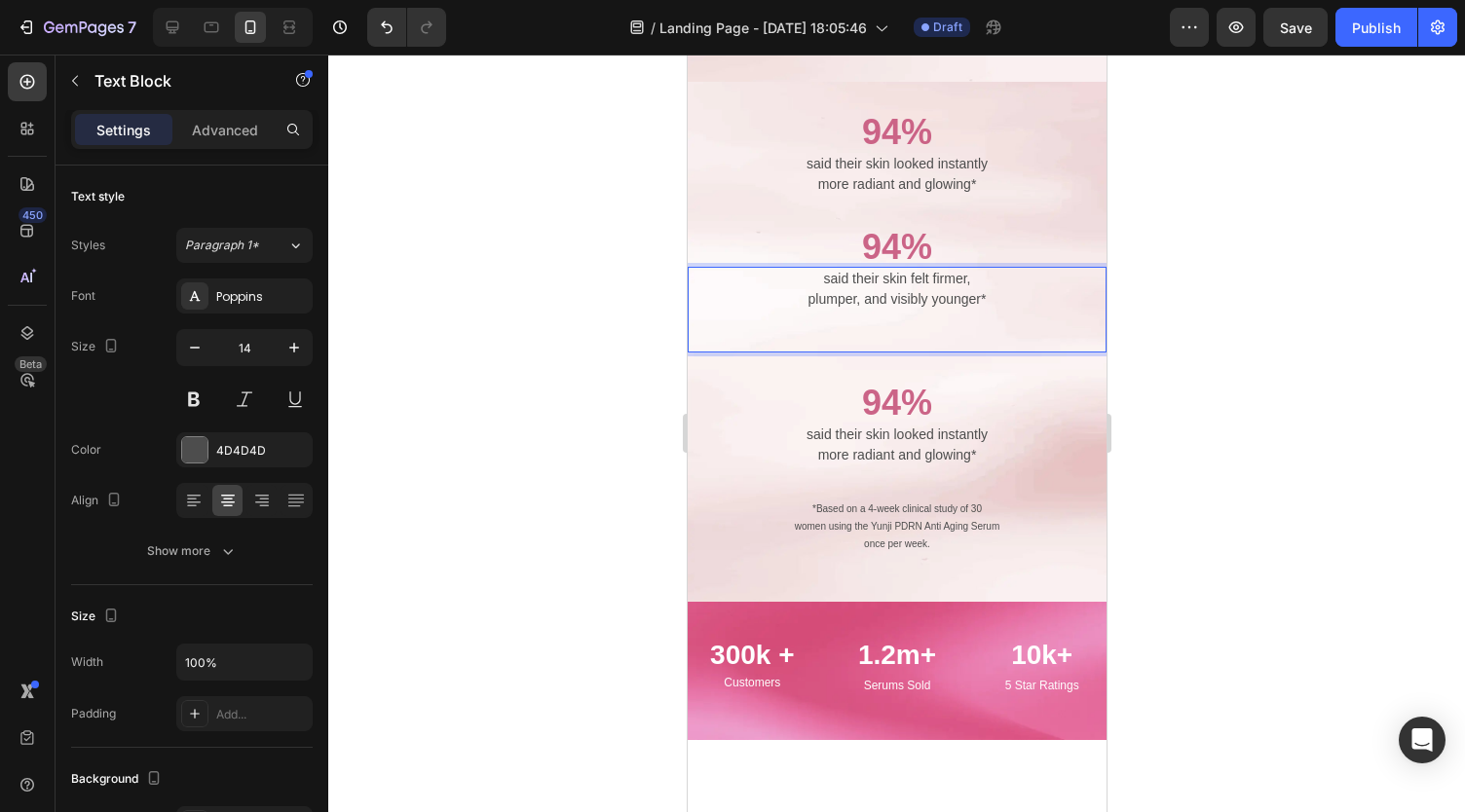
click at [816, 320] on p "Rich Text Editor. Editing area: main" at bounding box center [896, 329] width 415 height 41
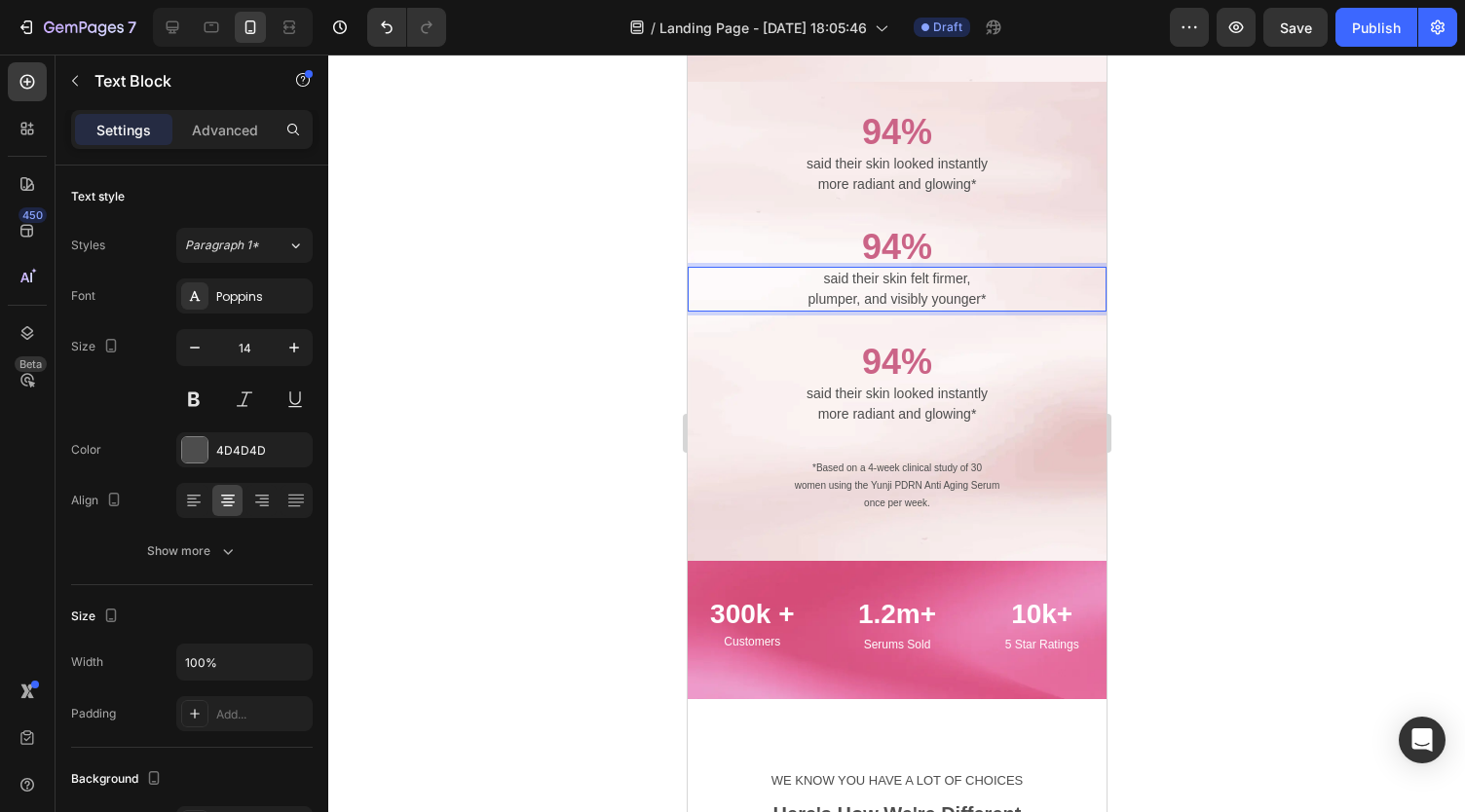
click at [544, 137] on div at bounding box center [897, 433] width 1137 height 757
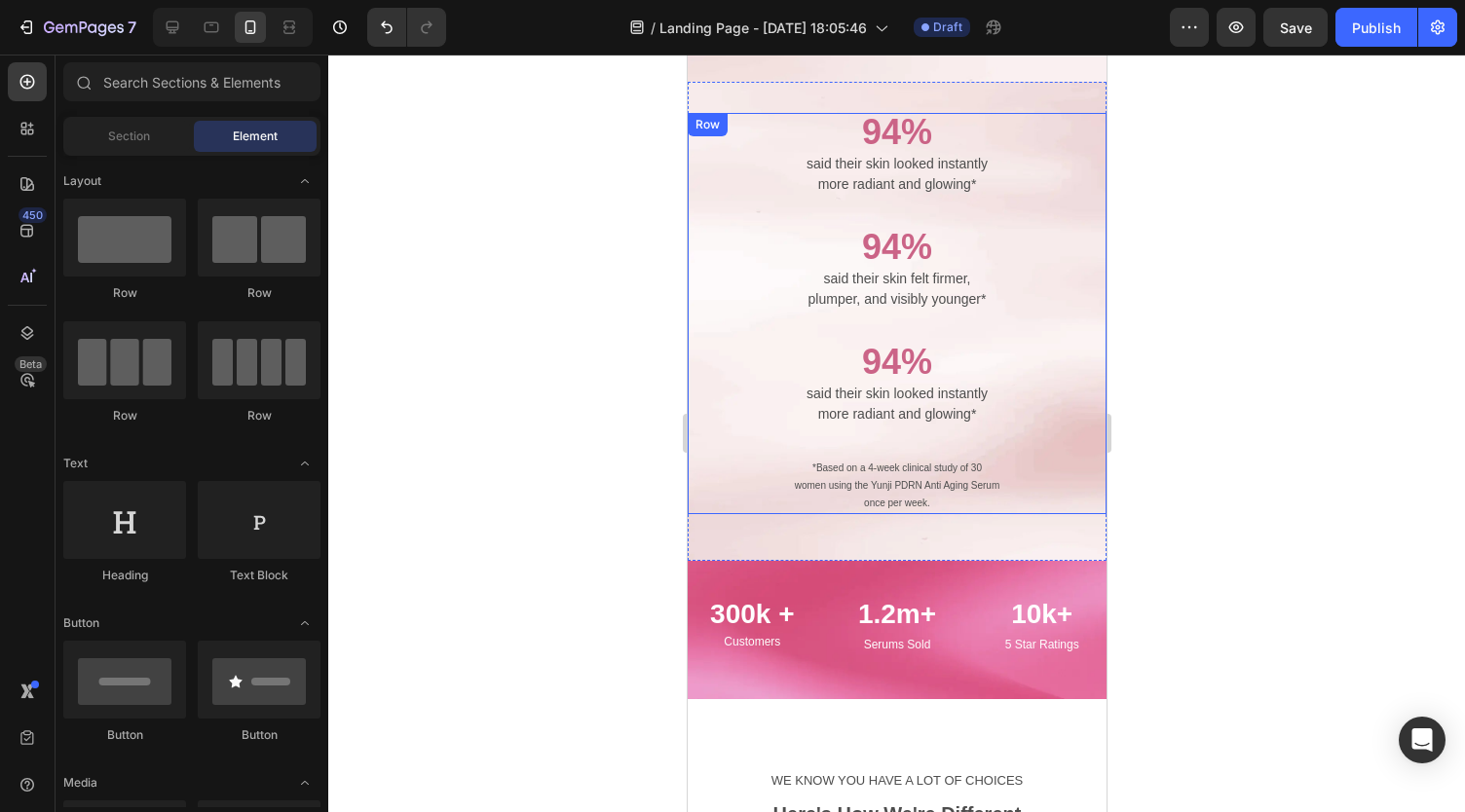
click at [822, 189] on div "94% Text Block said their skin looked instantly more radiant and glowing* Text …" at bounding box center [896, 313] width 419 height 401
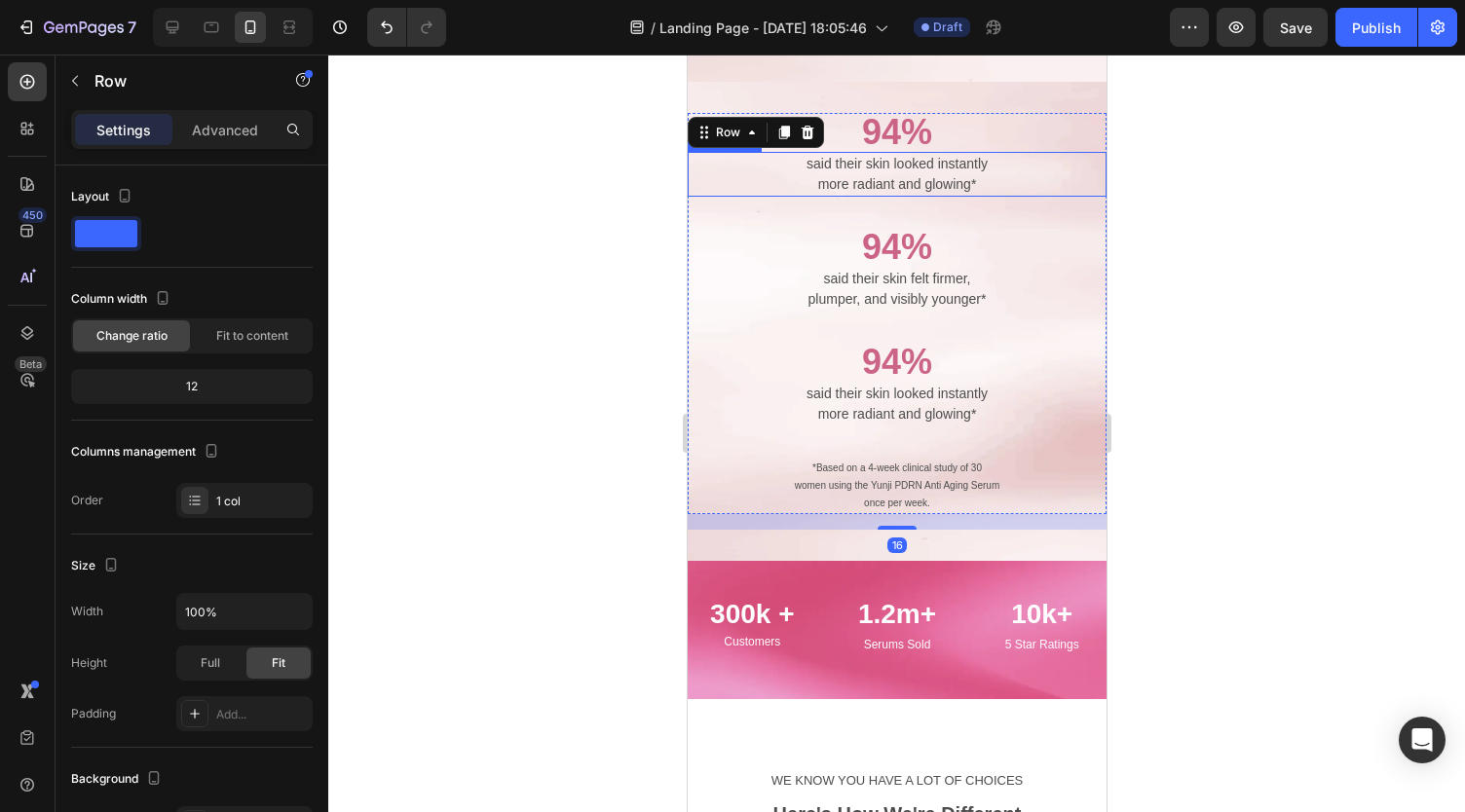
click at [896, 174] on p "more radiant and glowing*" at bounding box center [896, 184] width 415 height 21
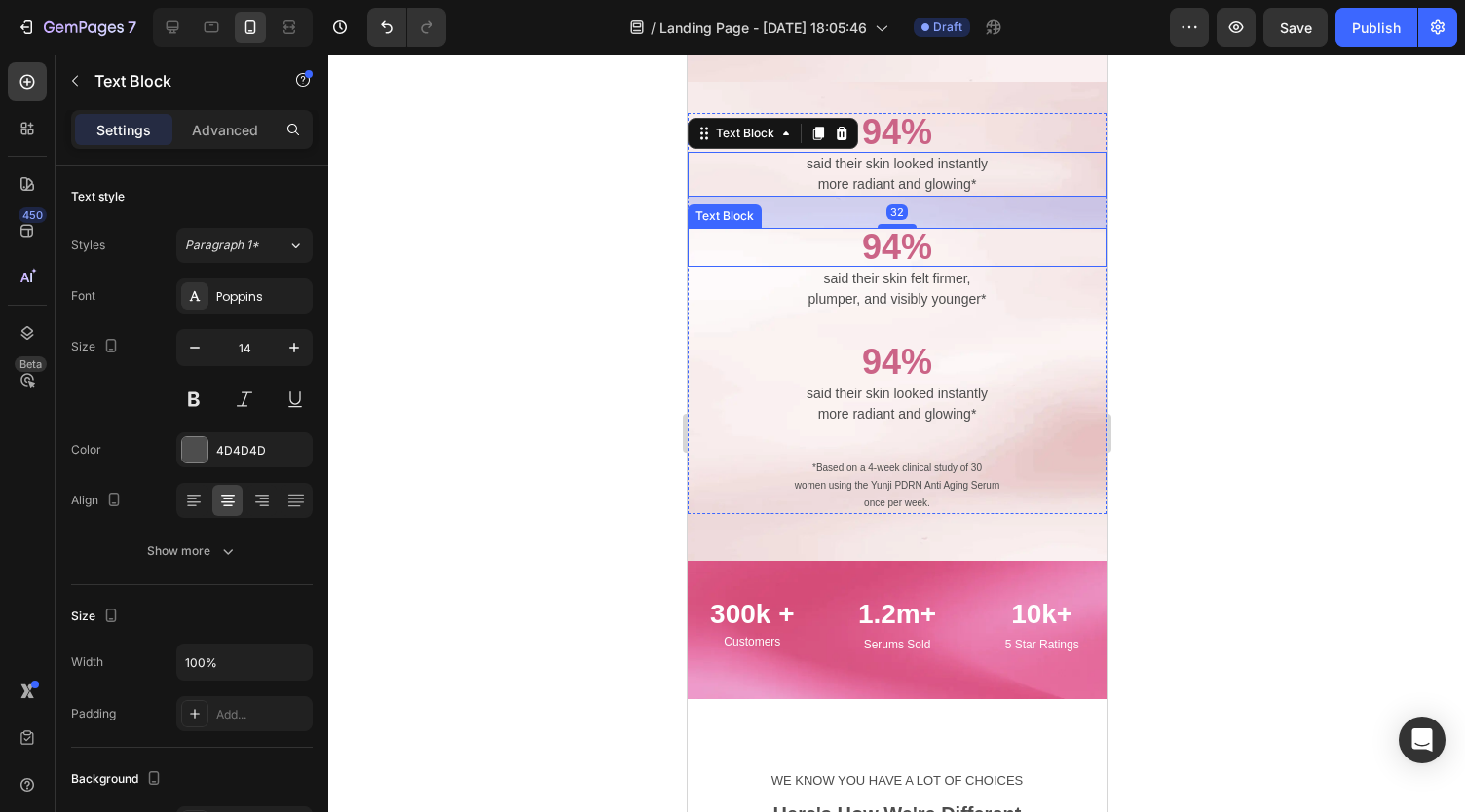
click at [898, 269] on p "said their skin felt firmer," at bounding box center [896, 279] width 415 height 21
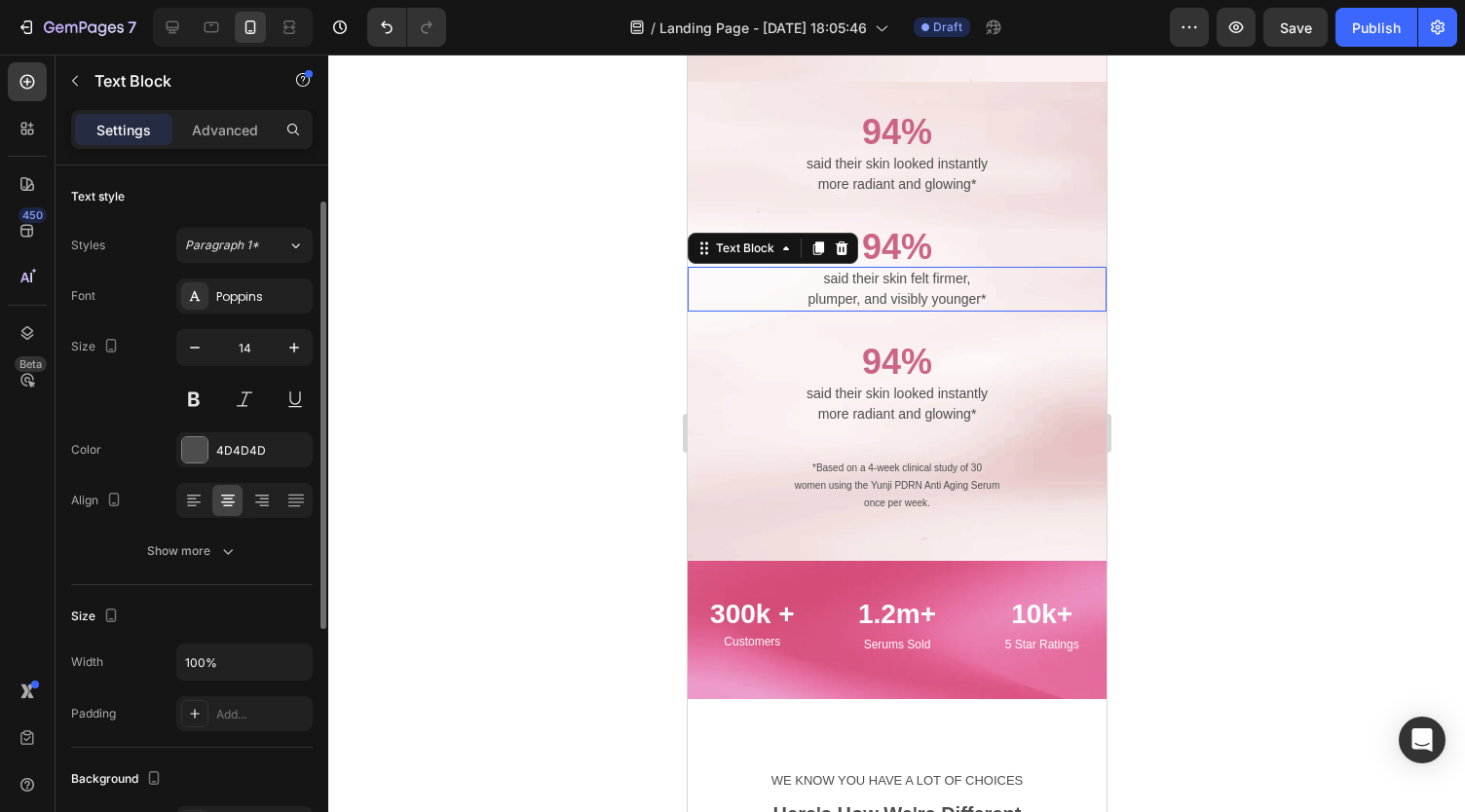
scroll to position [23, 0]
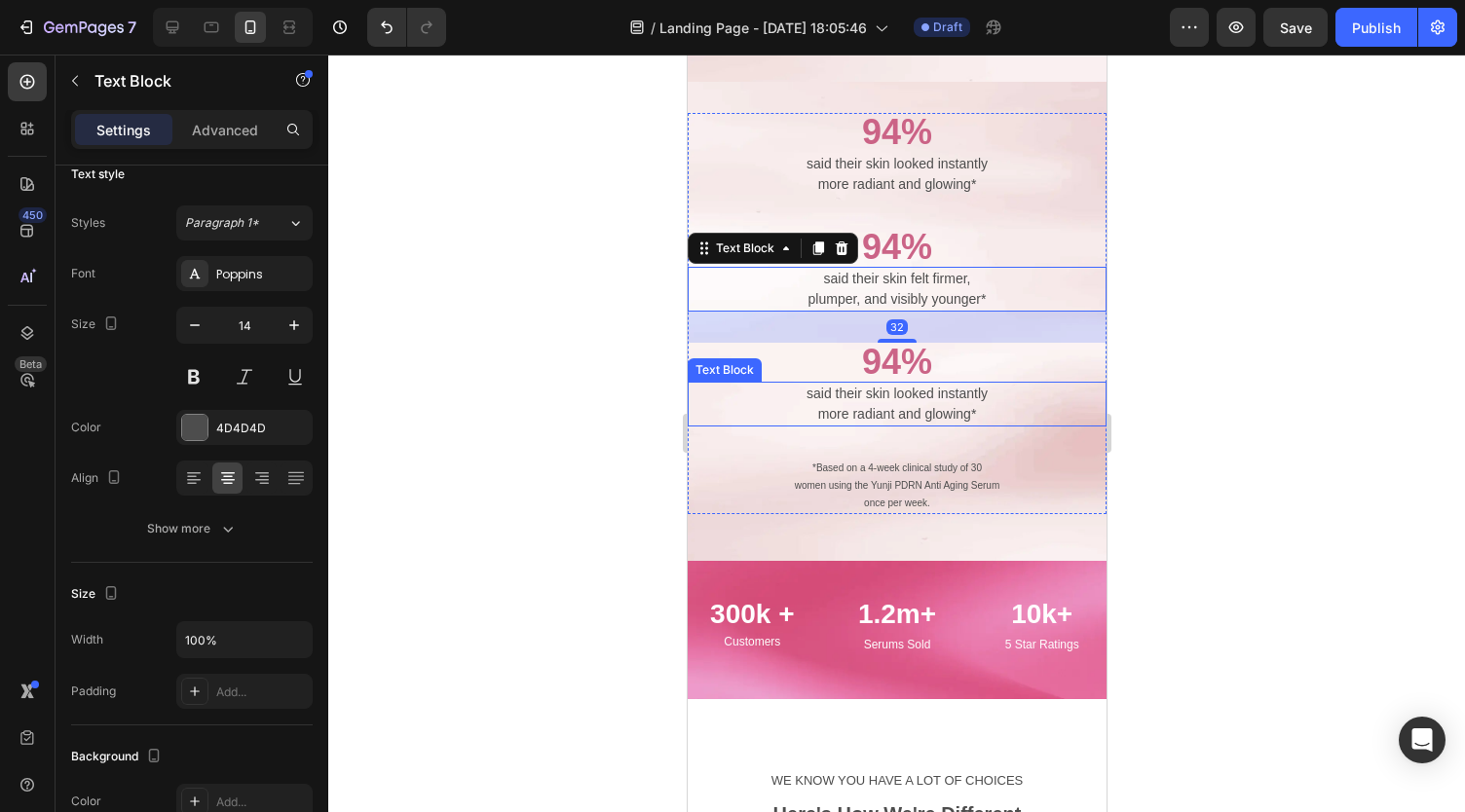
click at [894, 384] on p "said their skin looked instantly" at bounding box center [896, 394] width 415 height 21
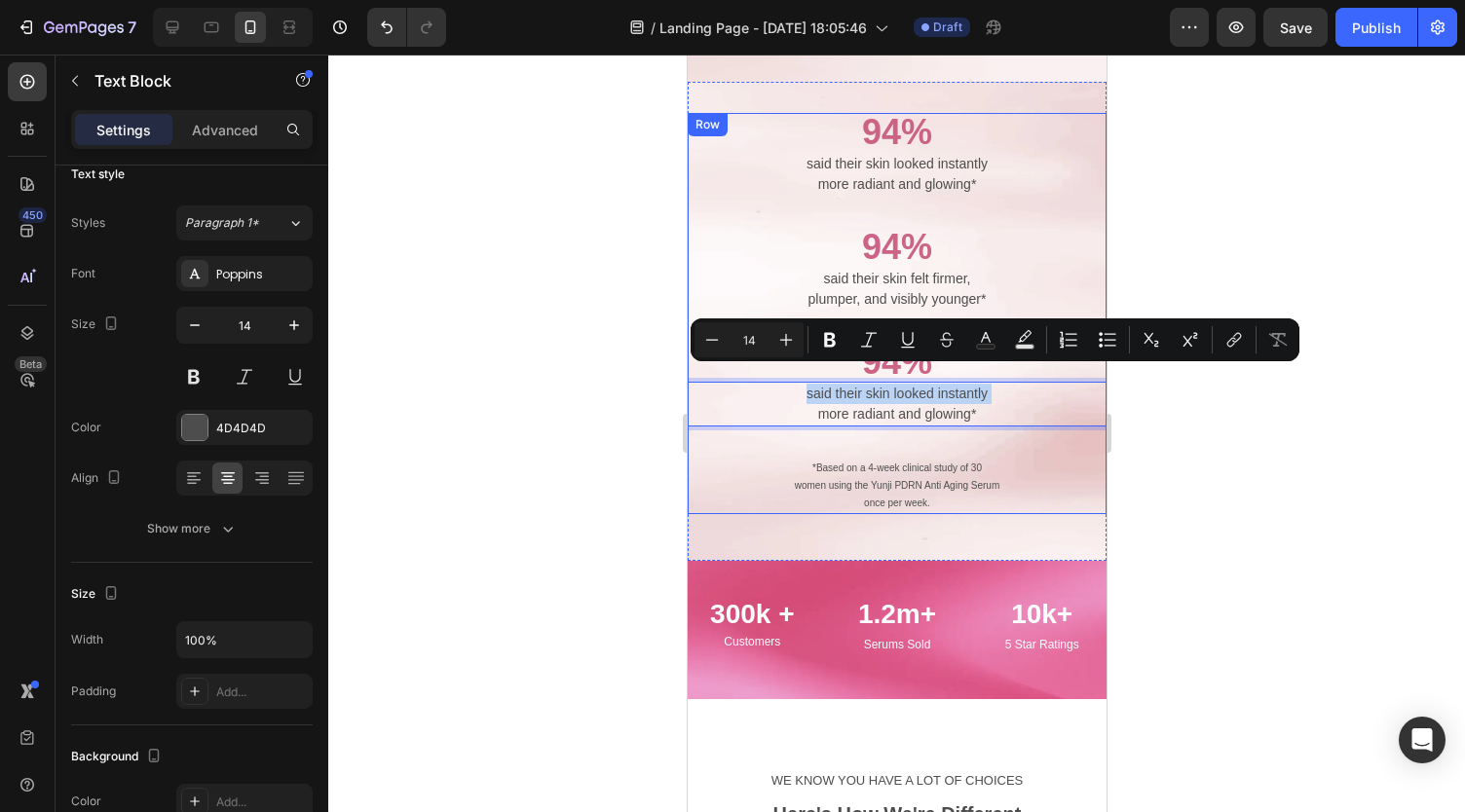
click at [895, 404] on p "more radiant and glowing*" at bounding box center [896, 413] width 415 height 21
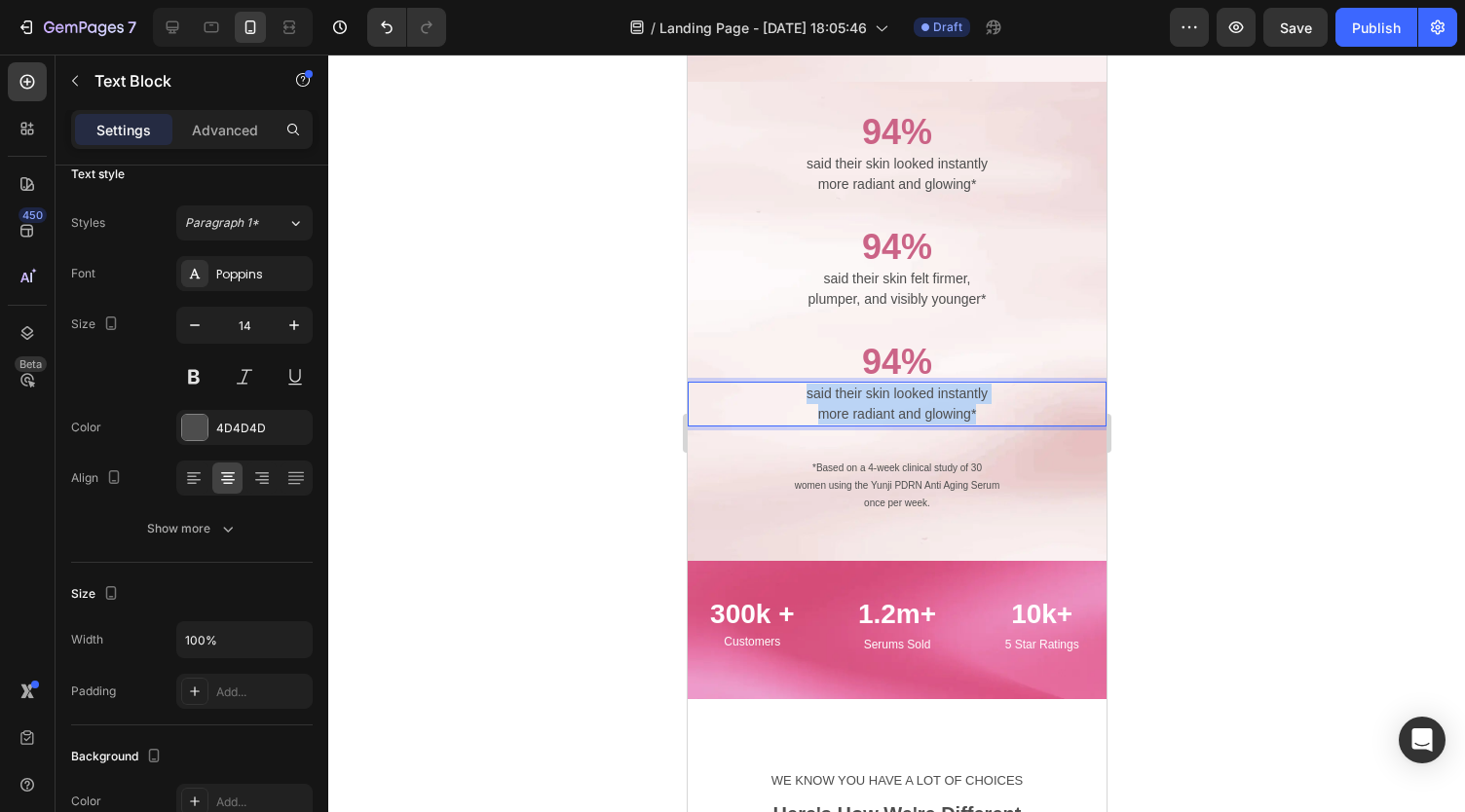
drag, startPoint x: 986, startPoint y: 396, endPoint x: 778, endPoint y: 369, distance: 209.7
click at [778, 382] on div "said their skin looked instantly more radiant and glowing*" at bounding box center [896, 404] width 419 height 45
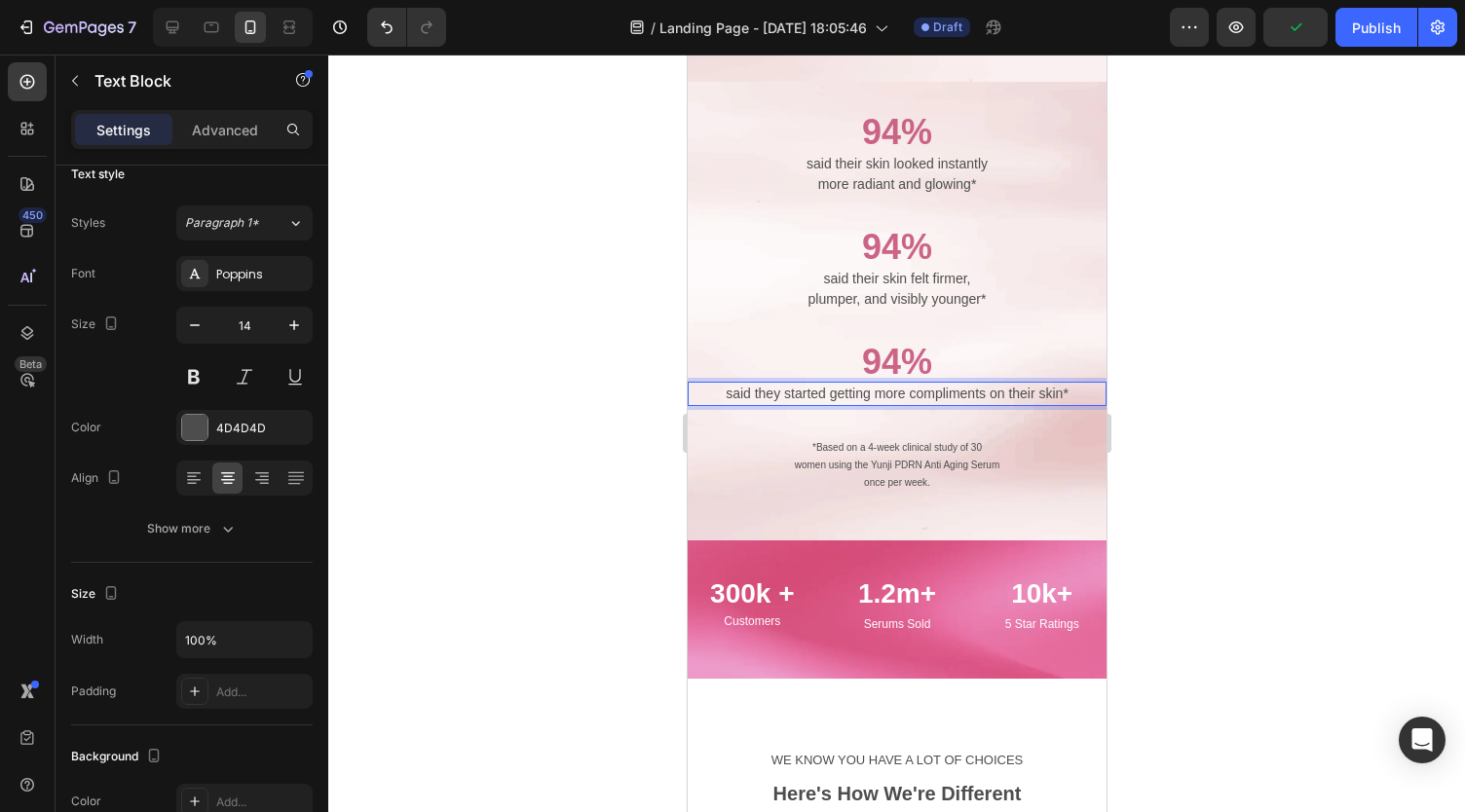
click at [858, 384] on p "said they started getting more compliments on their skin*" at bounding box center [896, 394] width 415 height 21
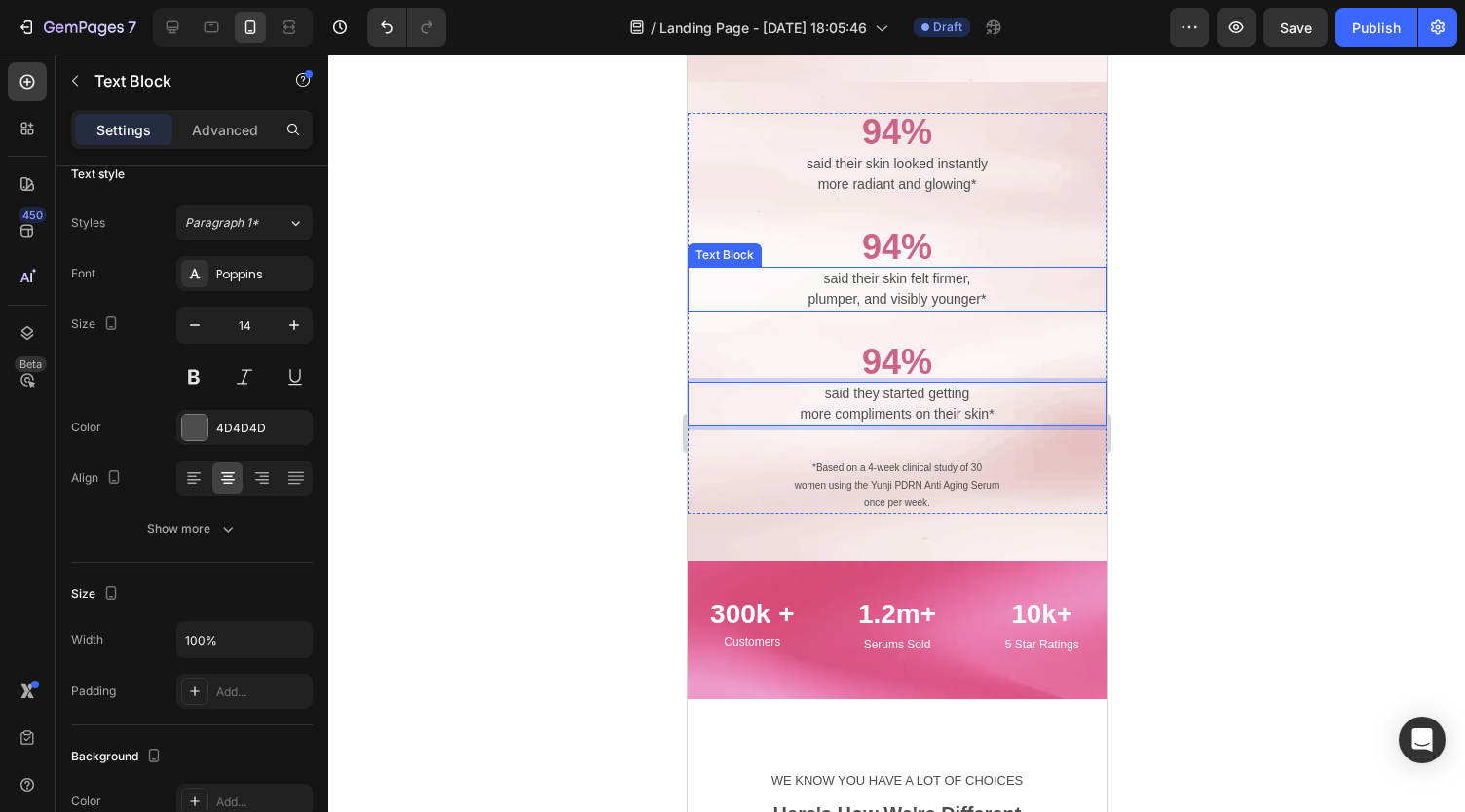
click at [838, 290] on p "plumper, and visibly younger*" at bounding box center [896, 299] width 415 height 21
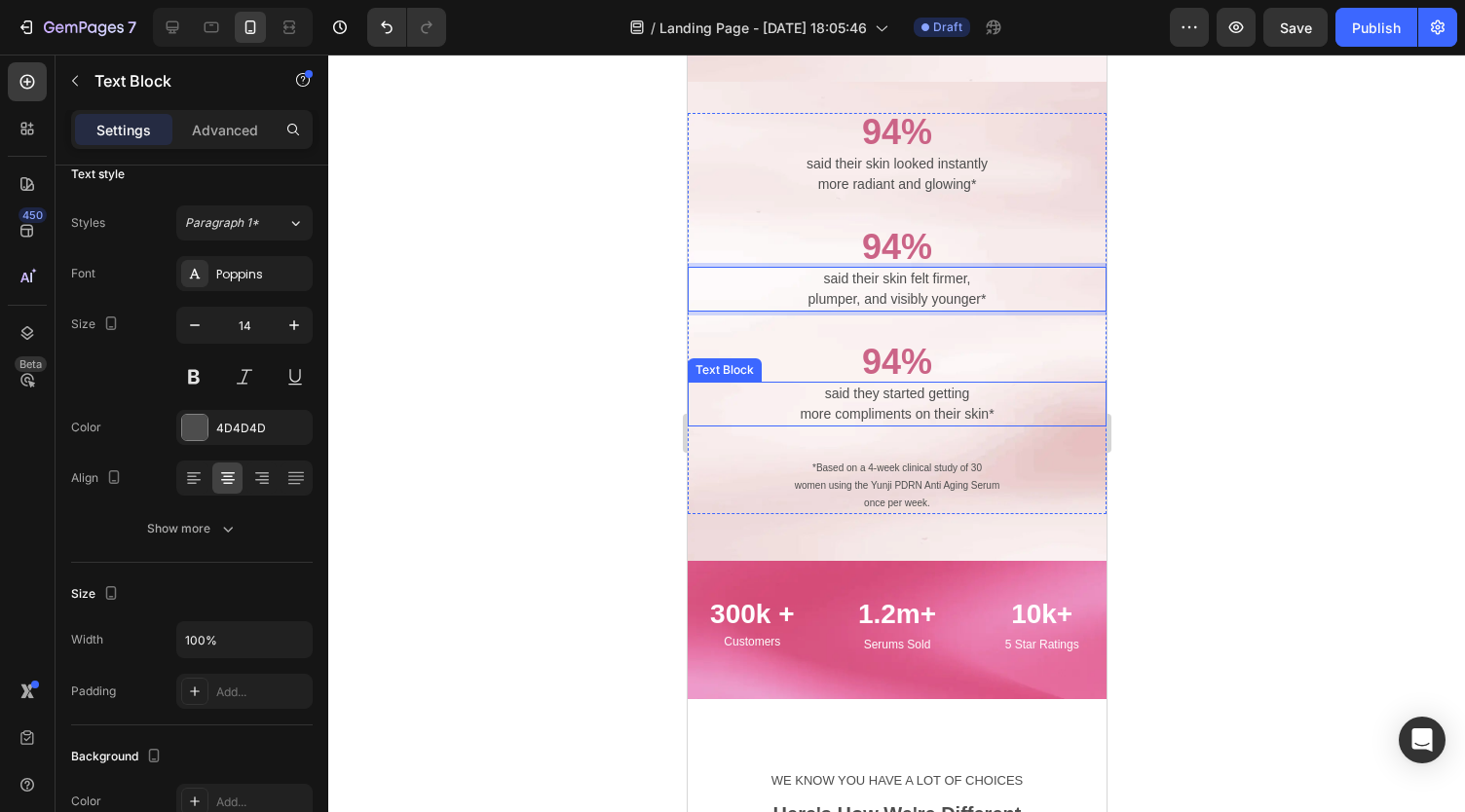
click at [834, 384] on p "said they started getting" at bounding box center [896, 394] width 415 height 21
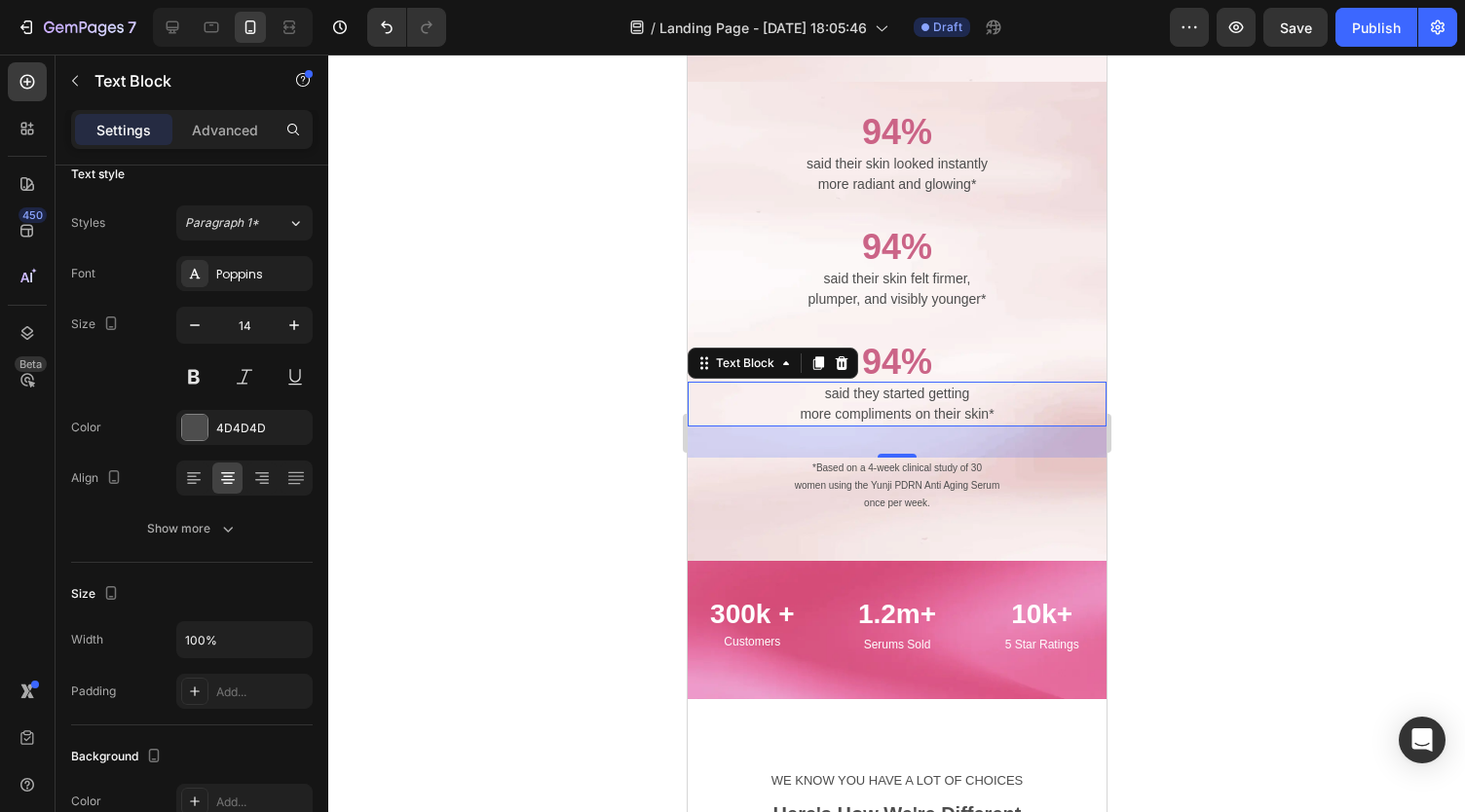
click at [518, 427] on div at bounding box center [897, 433] width 1137 height 757
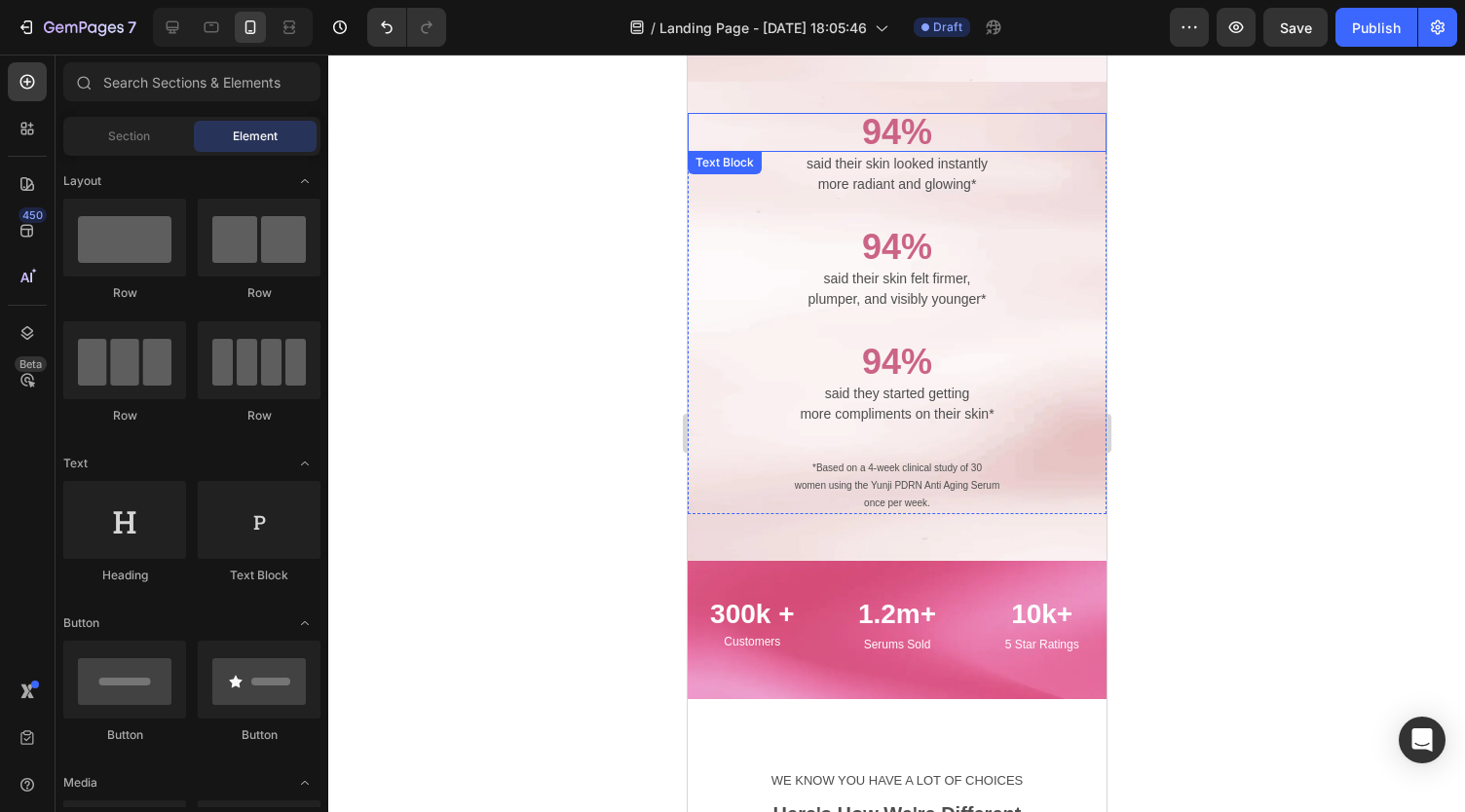
click at [861, 174] on p "more radiant and glowing*" at bounding box center [896, 184] width 415 height 21
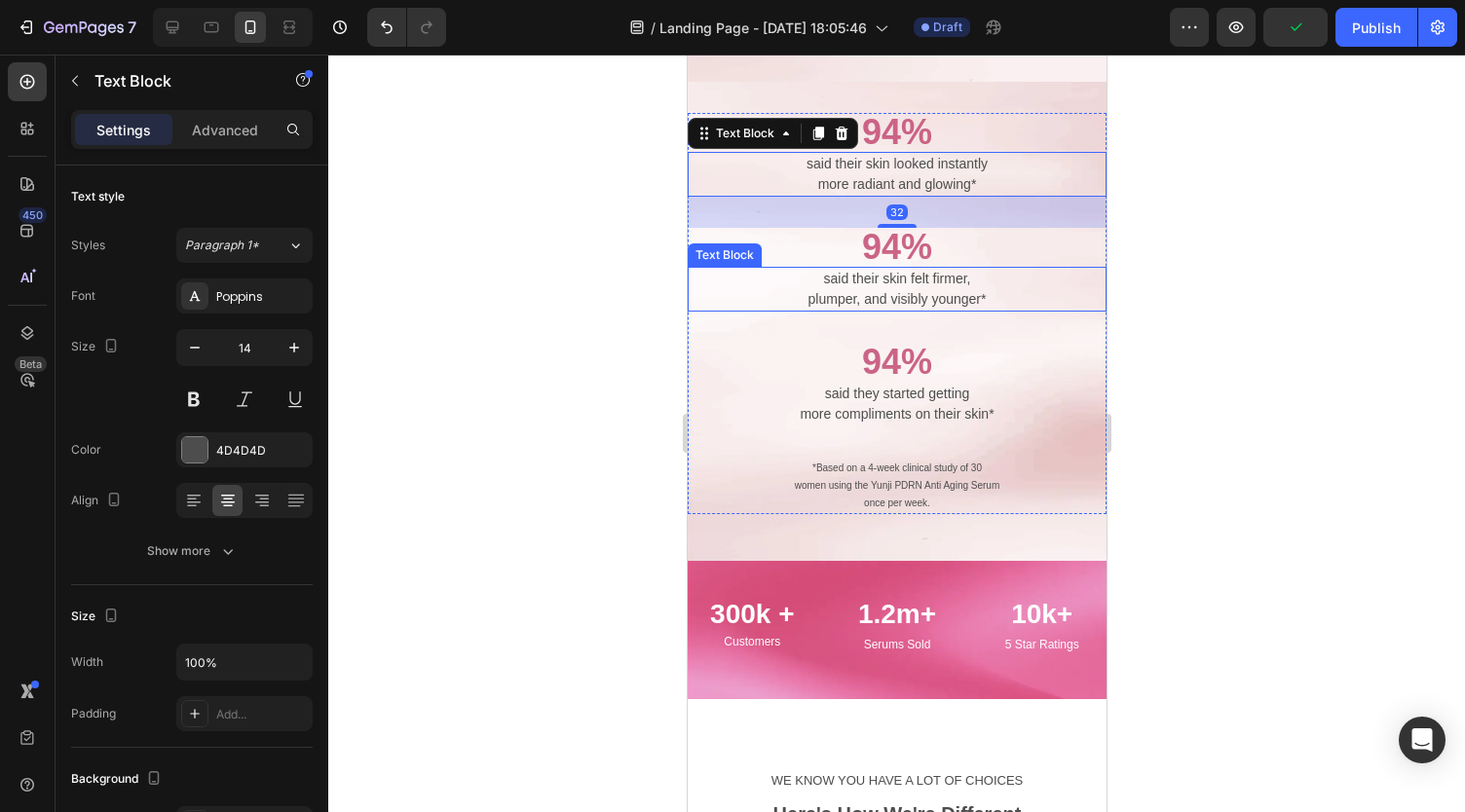
click at [874, 290] on p "plumper, and visibly younger*" at bounding box center [896, 299] width 415 height 21
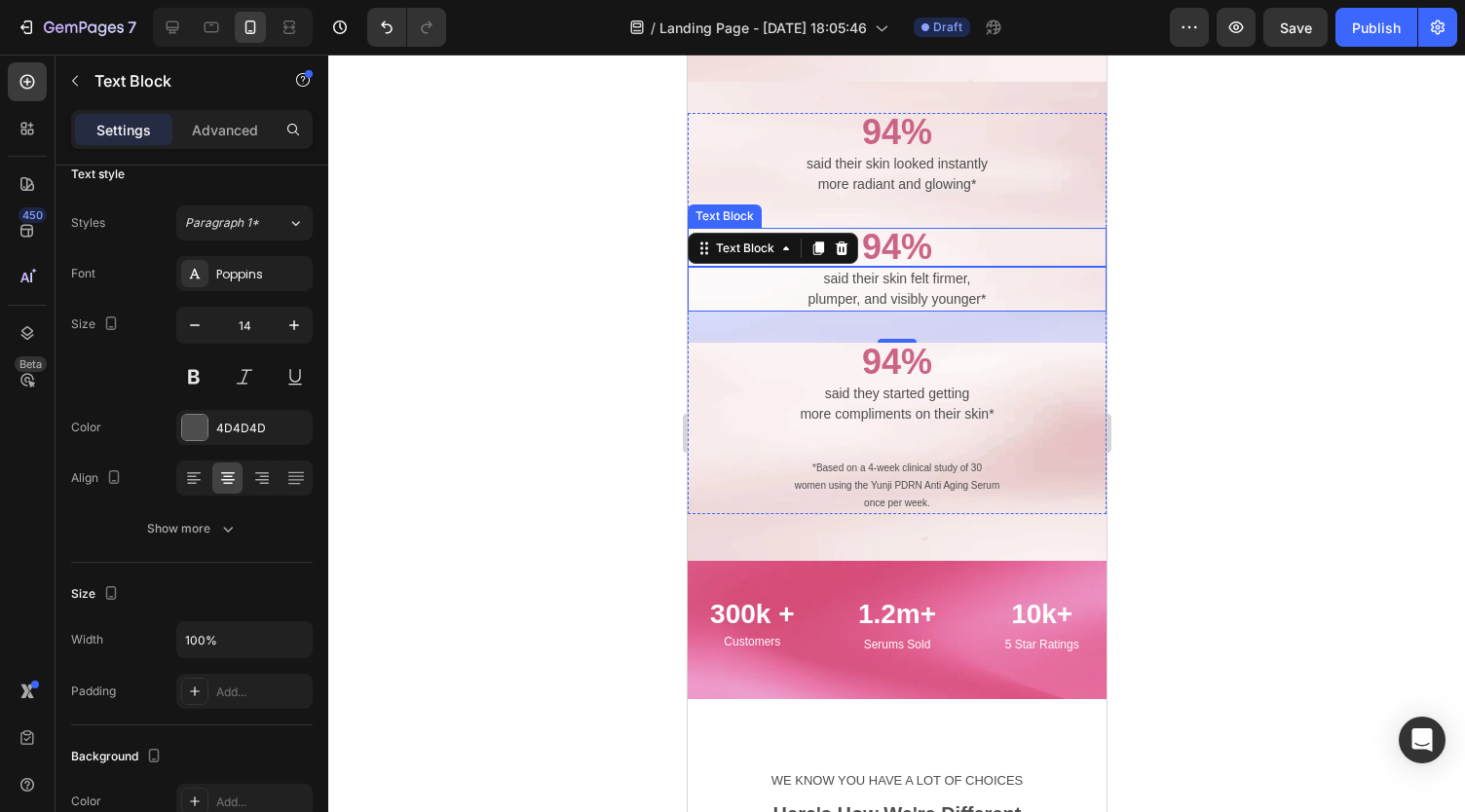
click at [888, 237] on p "94%" at bounding box center [896, 247] width 415 height 35
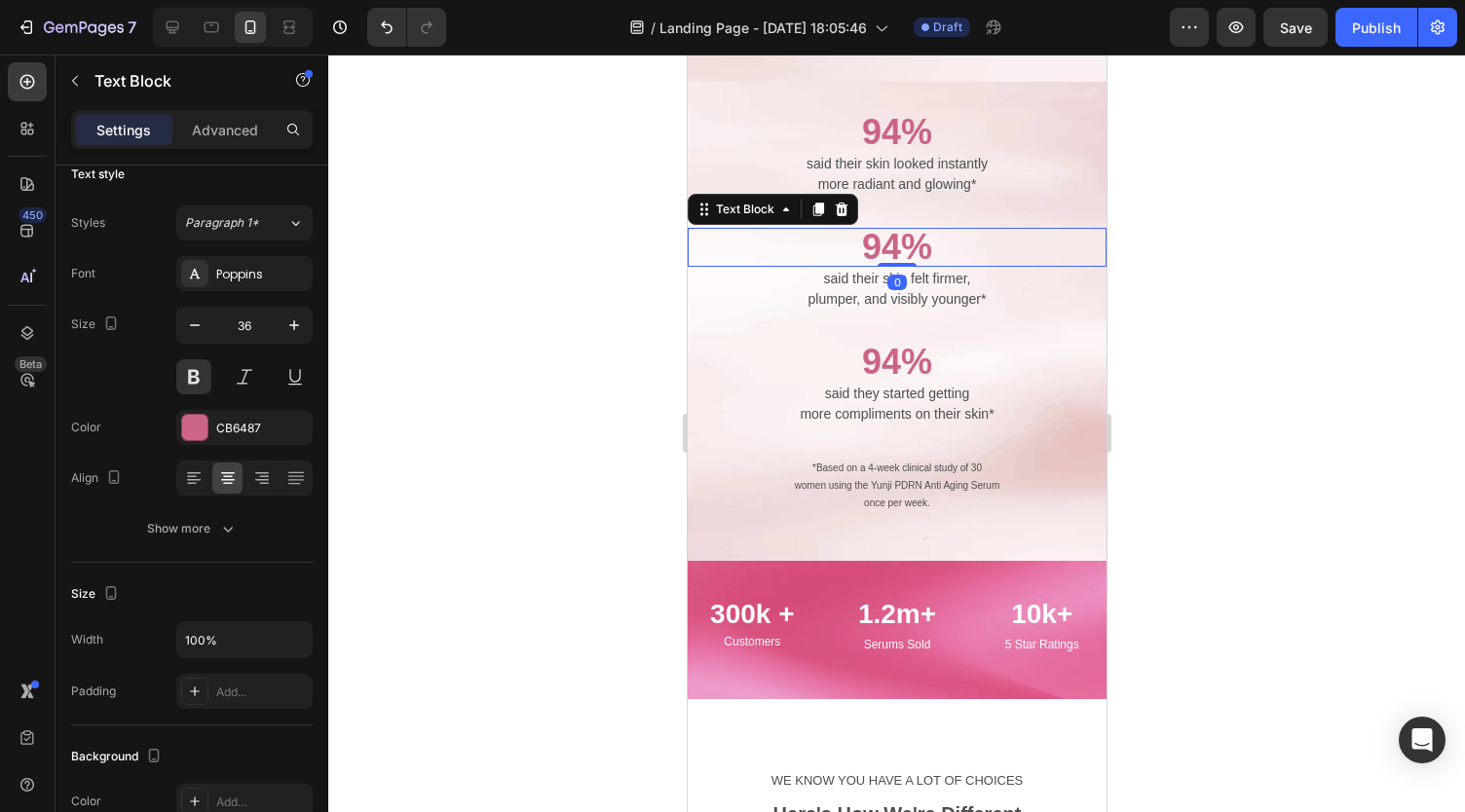
click at [888, 237] on p "94%" at bounding box center [896, 247] width 415 height 35
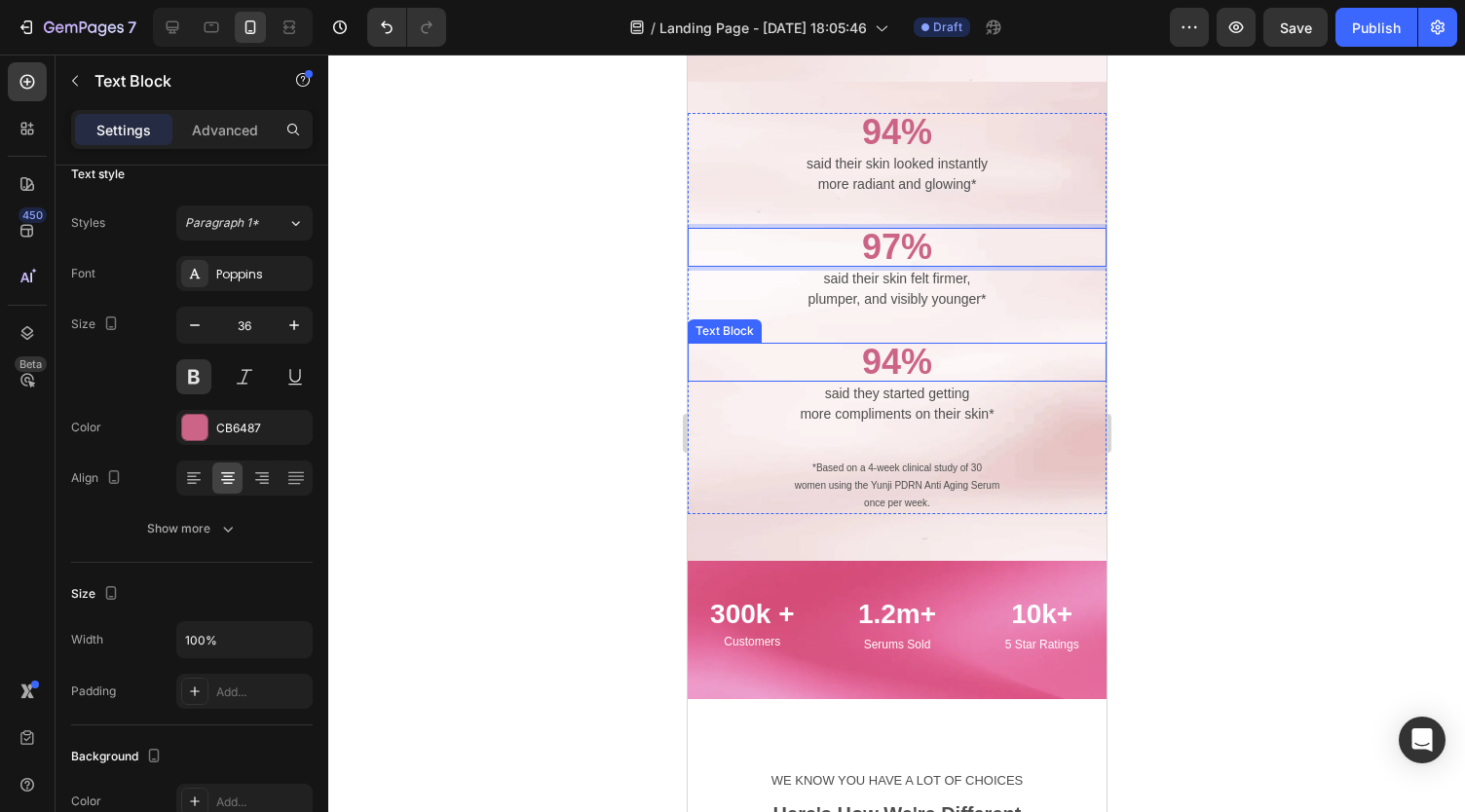
click at [898, 355] on p "94%" at bounding box center [896, 362] width 415 height 35
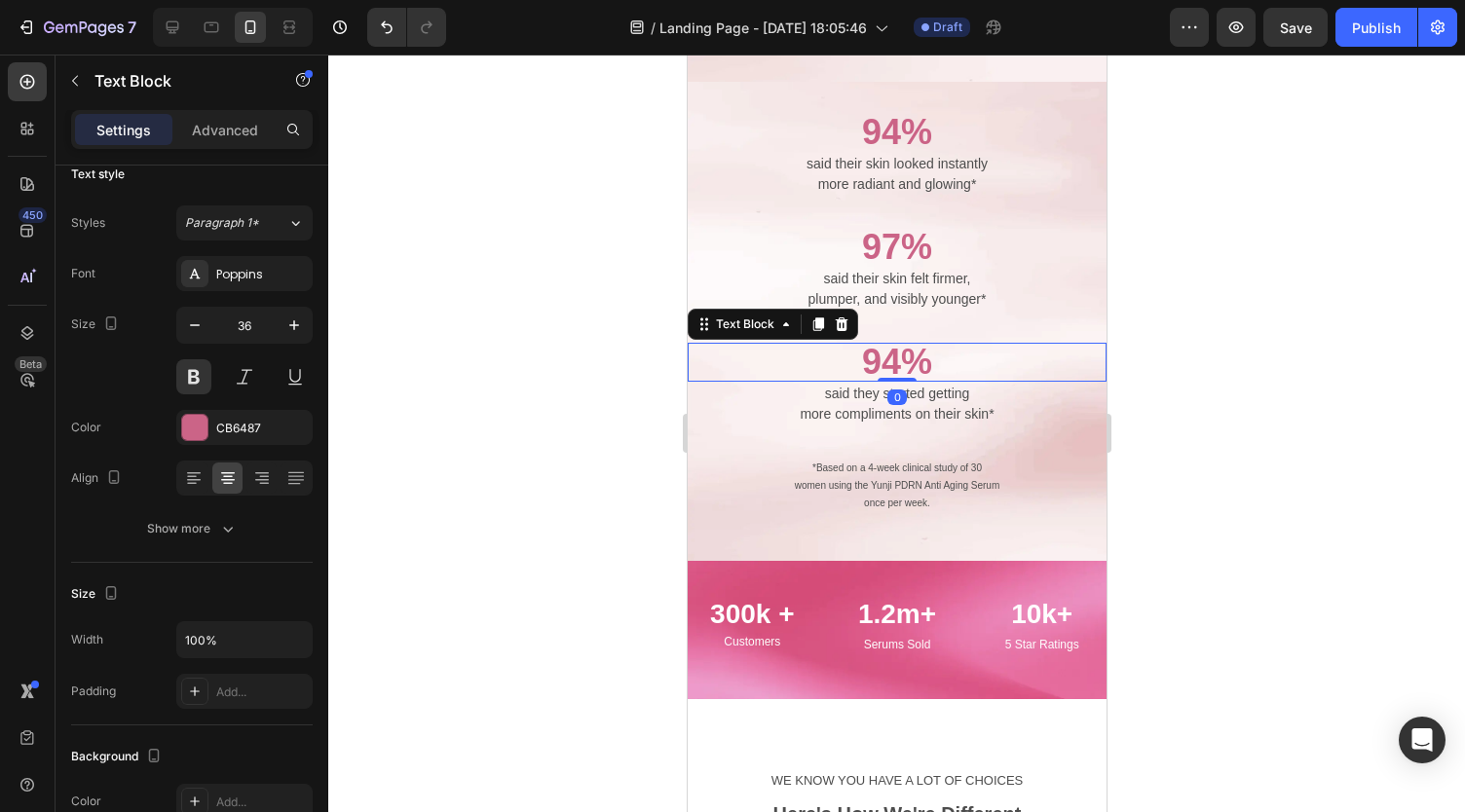
click at [896, 353] on p "94%" at bounding box center [896, 362] width 415 height 35
click at [634, 367] on div at bounding box center [897, 433] width 1137 height 757
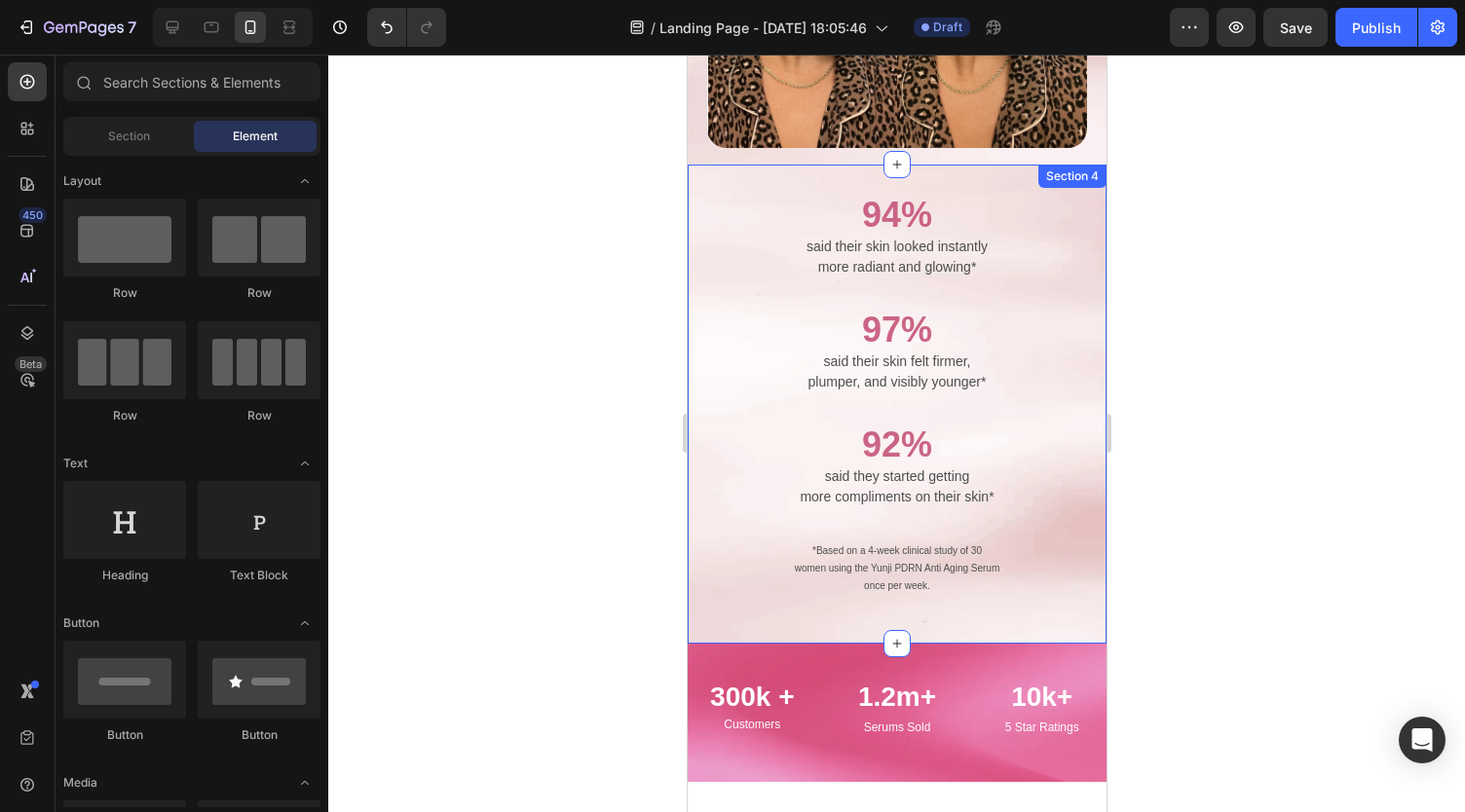
scroll to position [2347, 0]
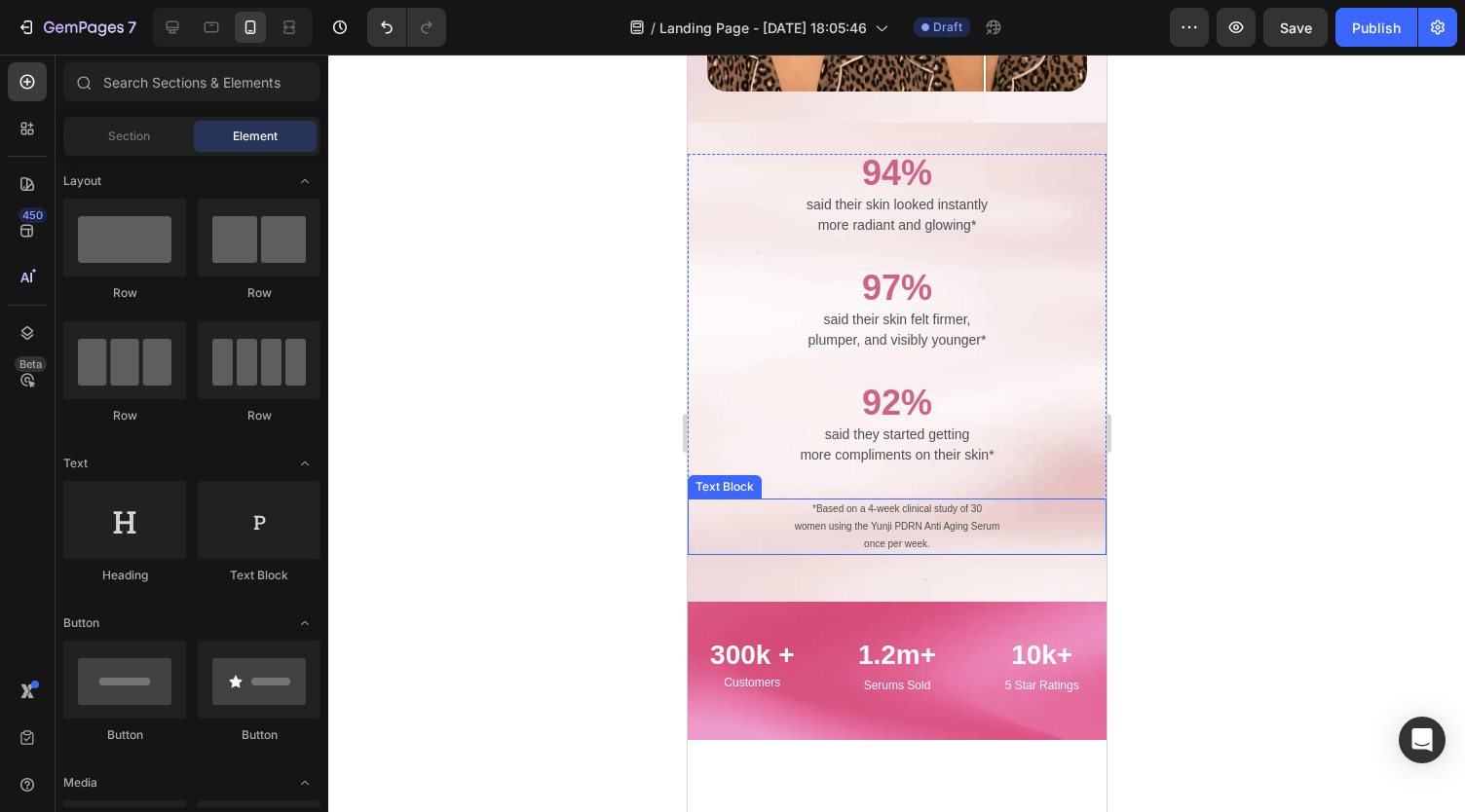
click at [875, 535] on p "once per week." at bounding box center [896, 544] width 415 height 18
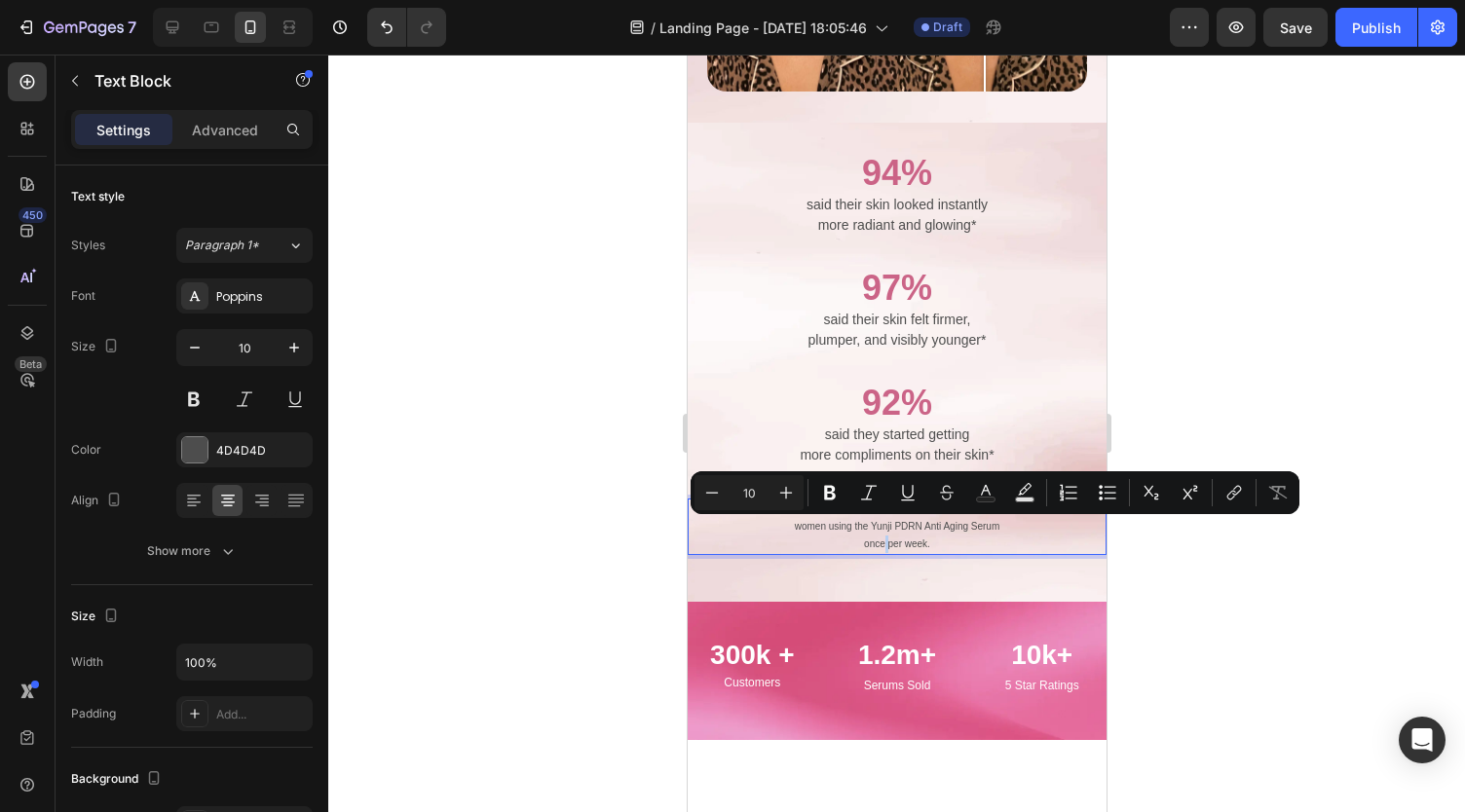
click at [875, 535] on p "once per week." at bounding box center [896, 544] width 415 height 18
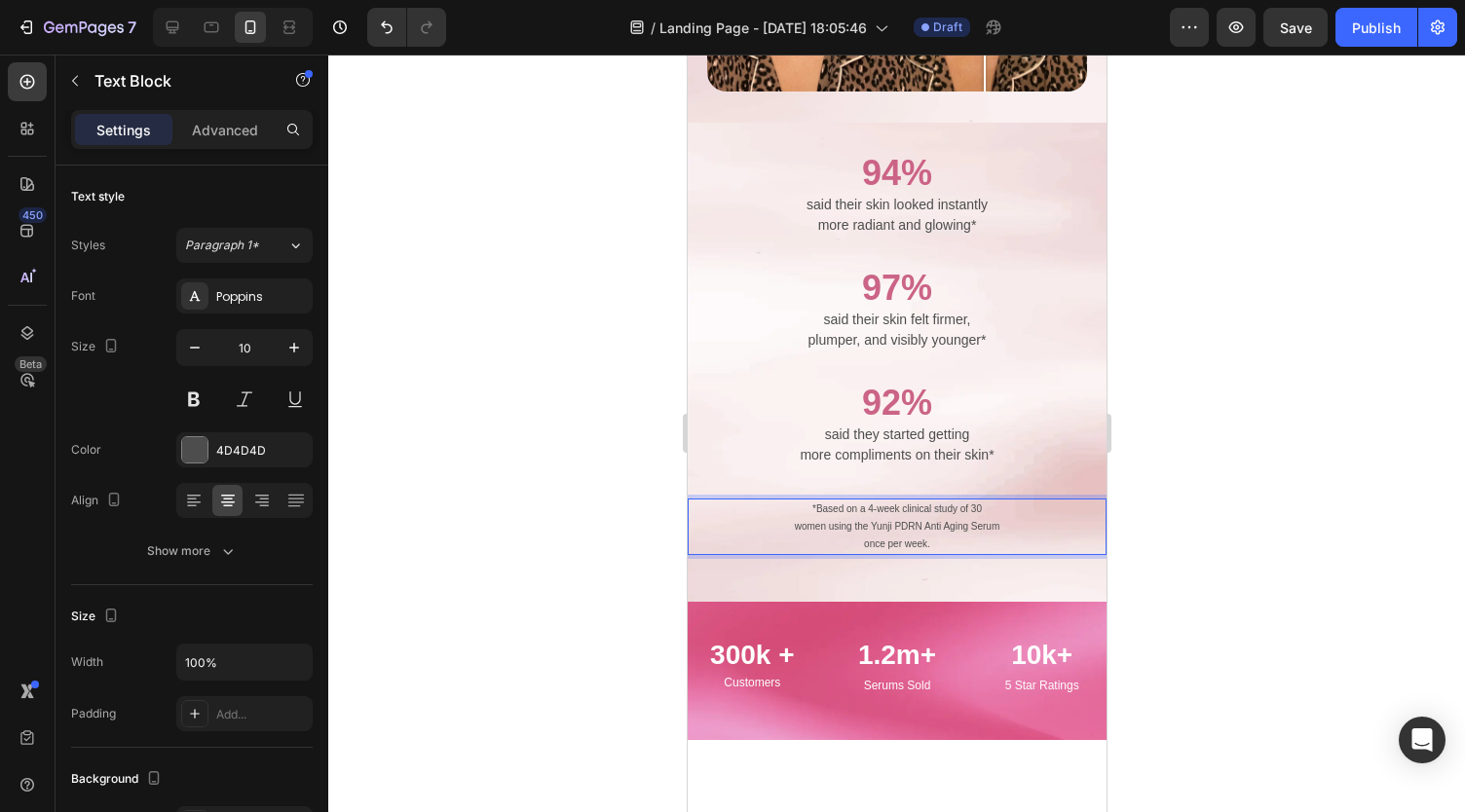
click at [583, 550] on div at bounding box center [897, 433] width 1137 height 757
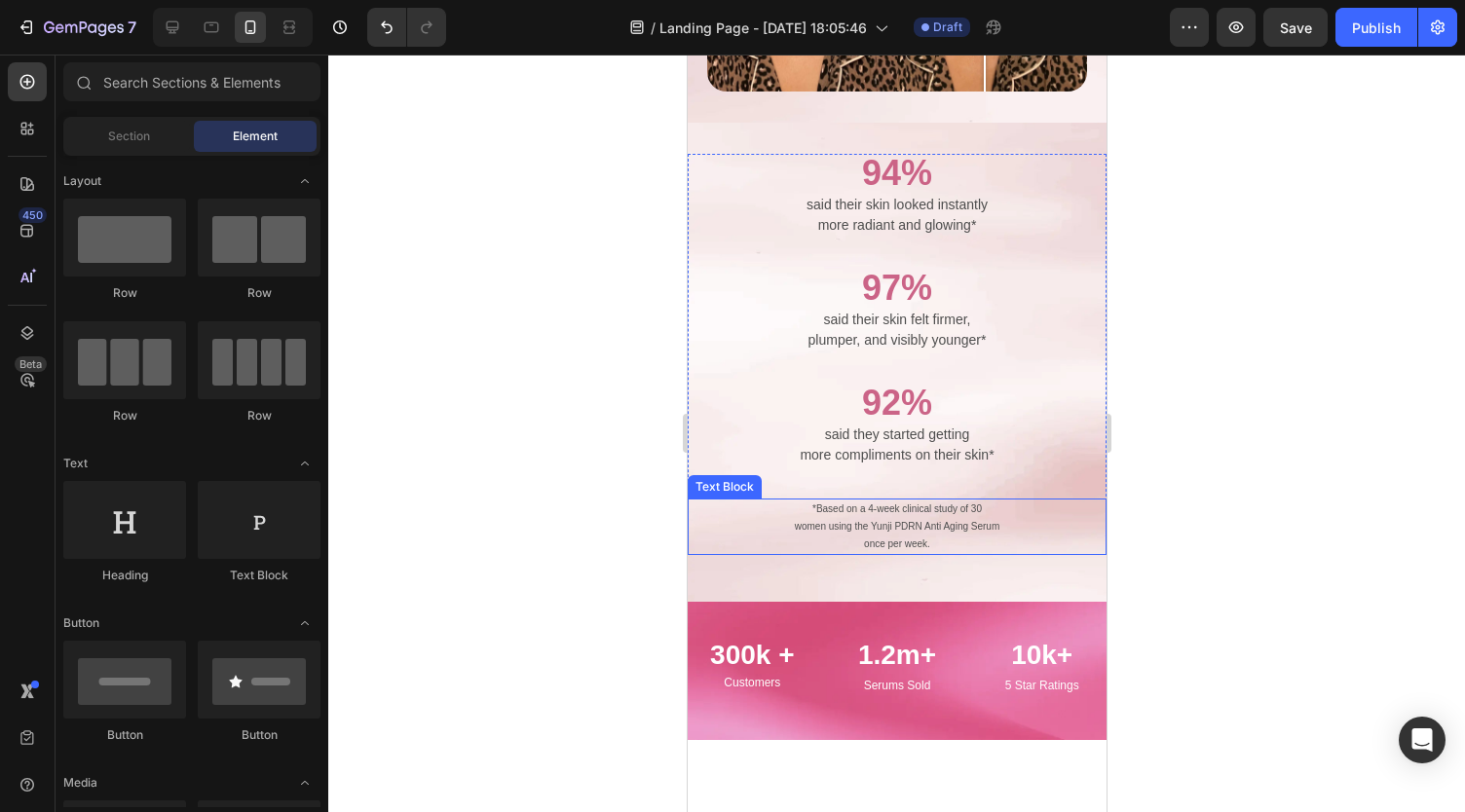
click at [873, 535] on p "once per week." at bounding box center [896, 544] width 415 height 18
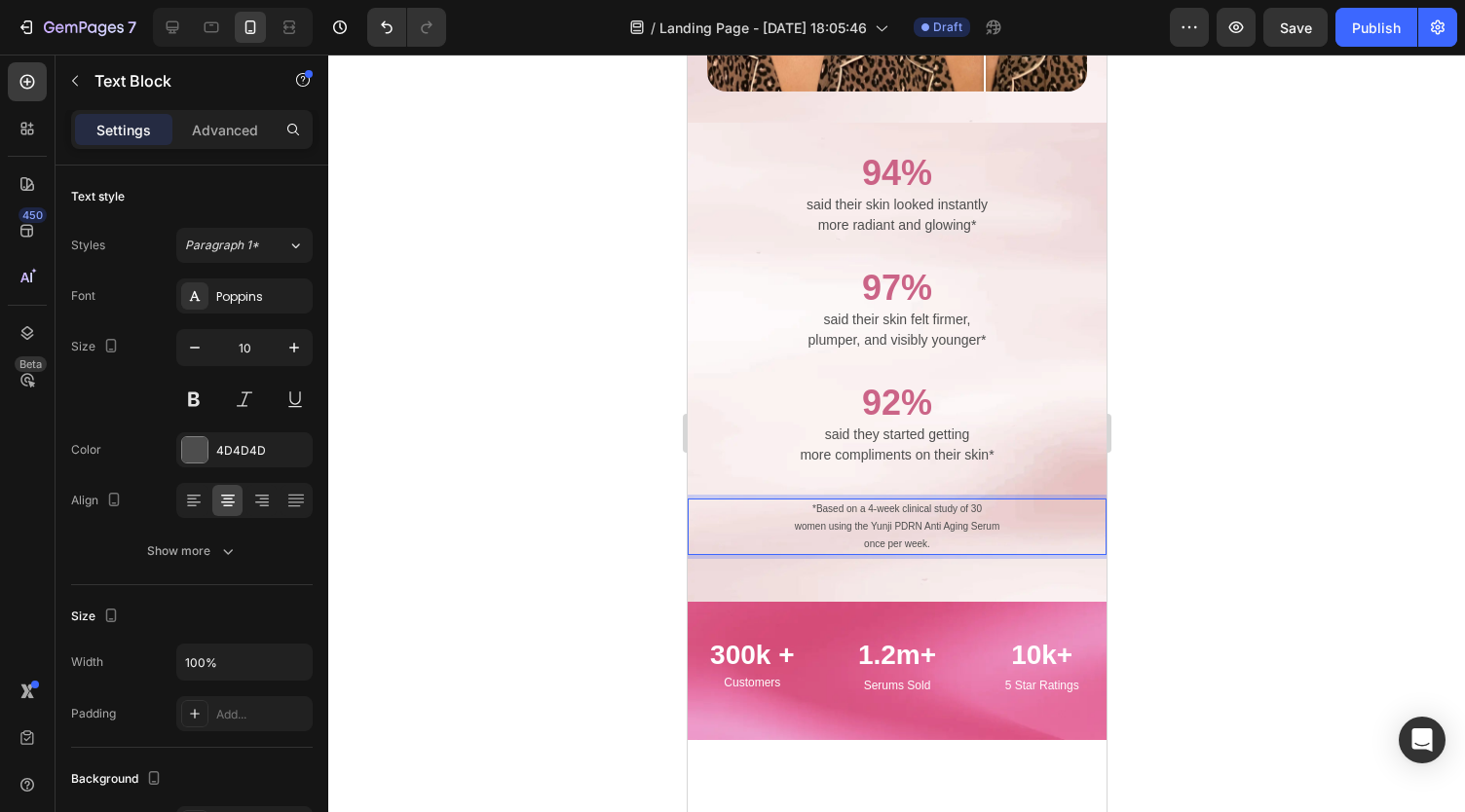
click at [873, 535] on p "once per week." at bounding box center [896, 544] width 415 height 18
click at [919, 535] on p "4 per week." at bounding box center [896, 544] width 415 height 18
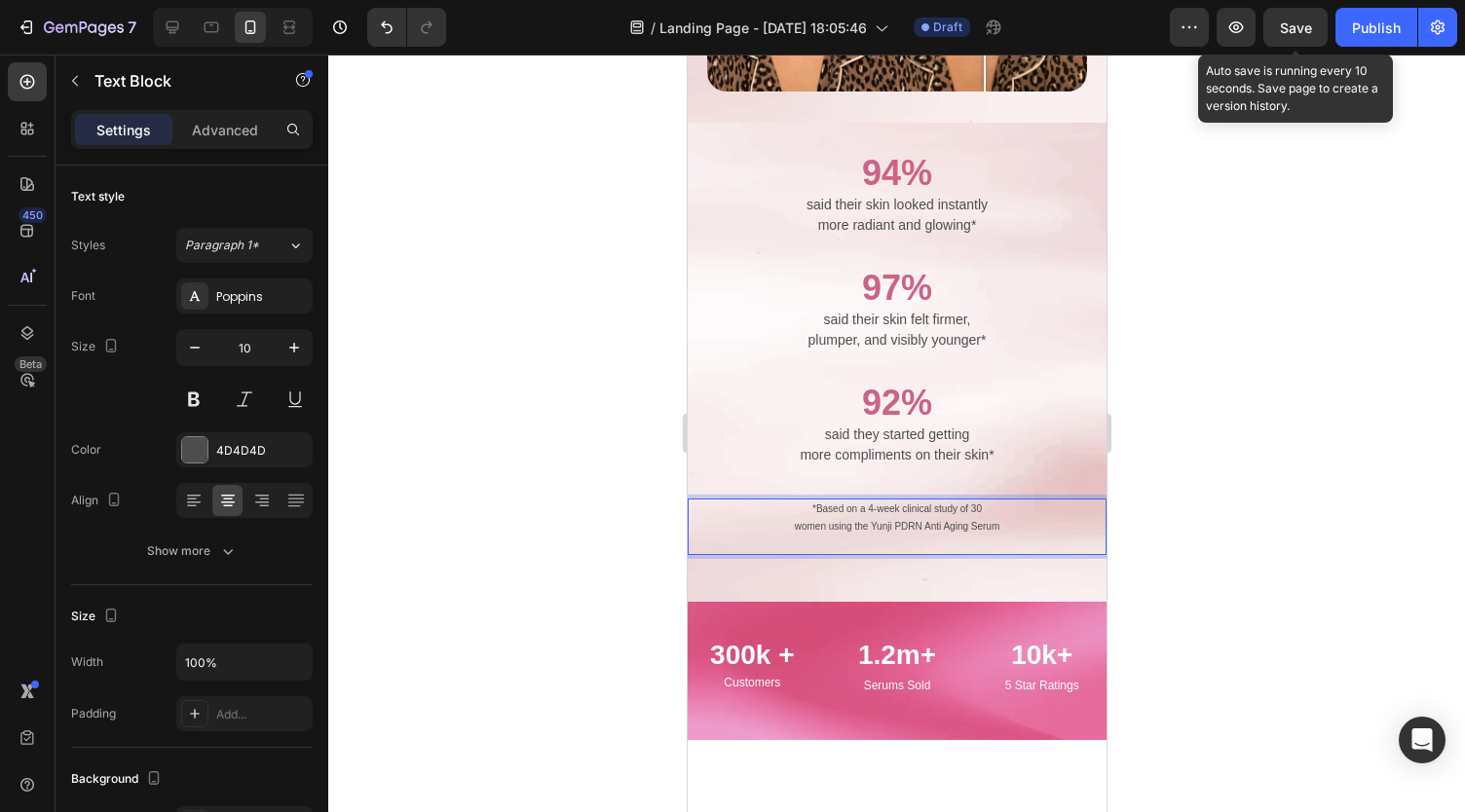
click at [1298, 21] on span "Save" at bounding box center [1295, 28] width 32 height 17
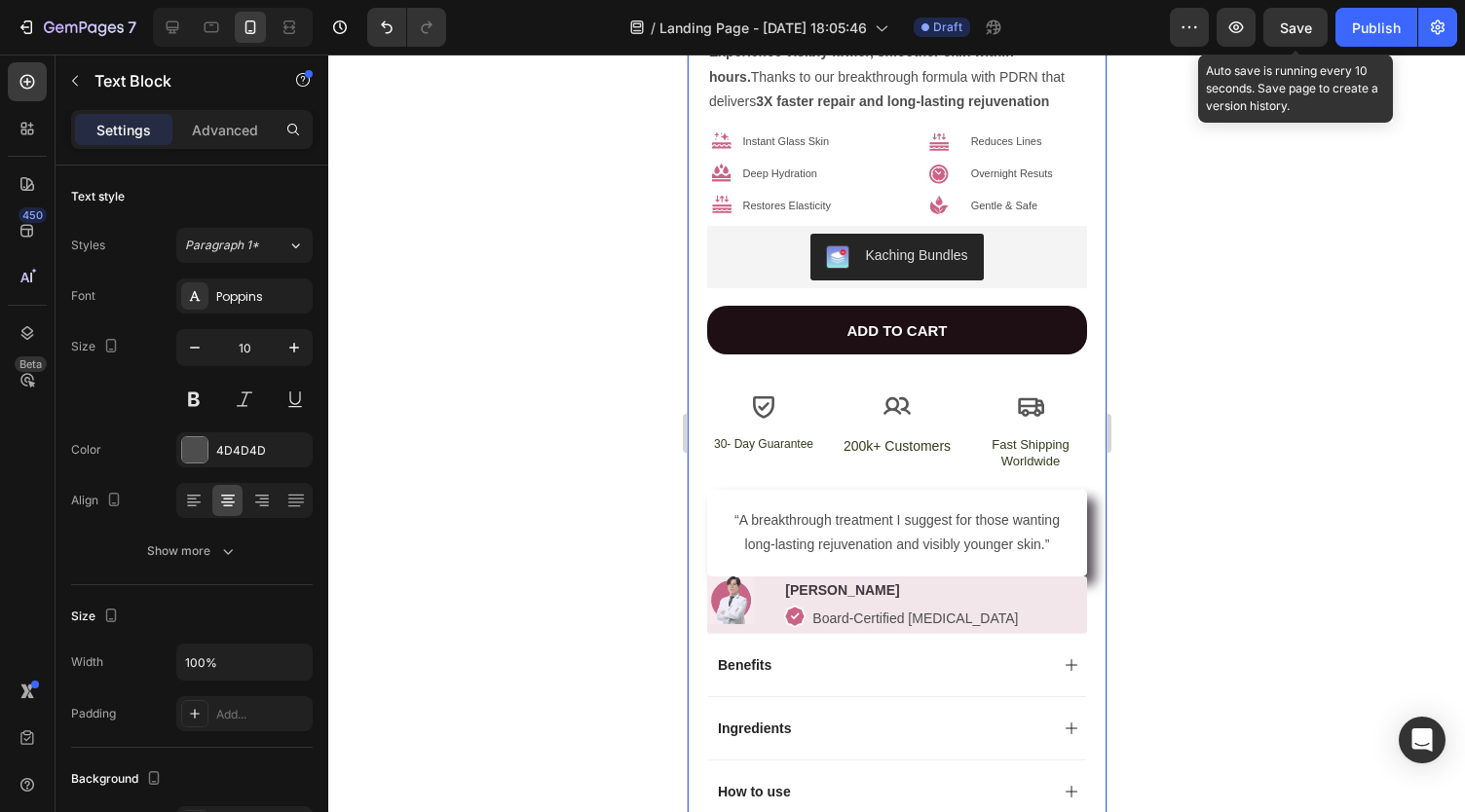
scroll to position [696, 0]
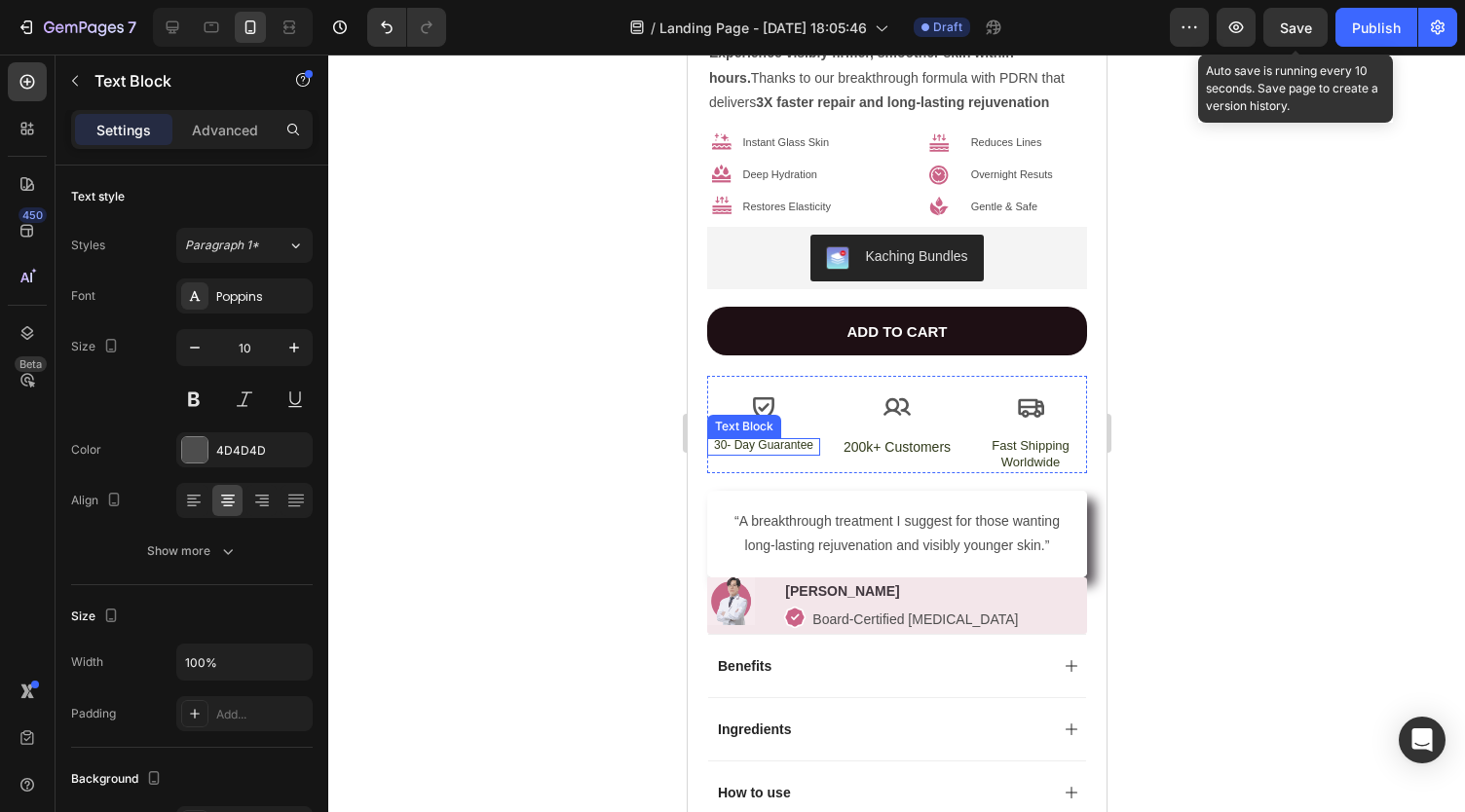
click at [744, 438] on p "30- Day Guarantee" at bounding box center [763, 446] width 109 height 16
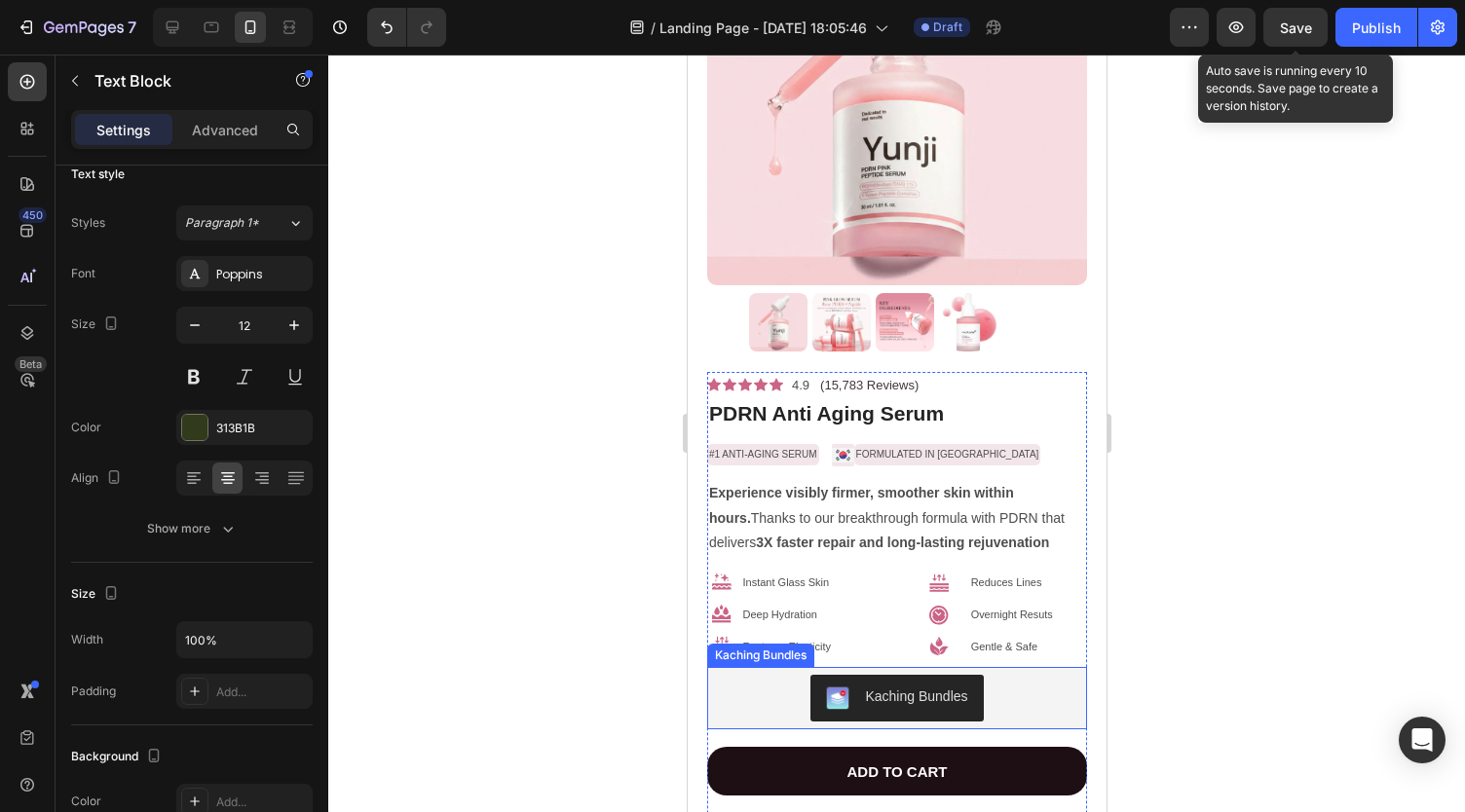
scroll to position [0, 0]
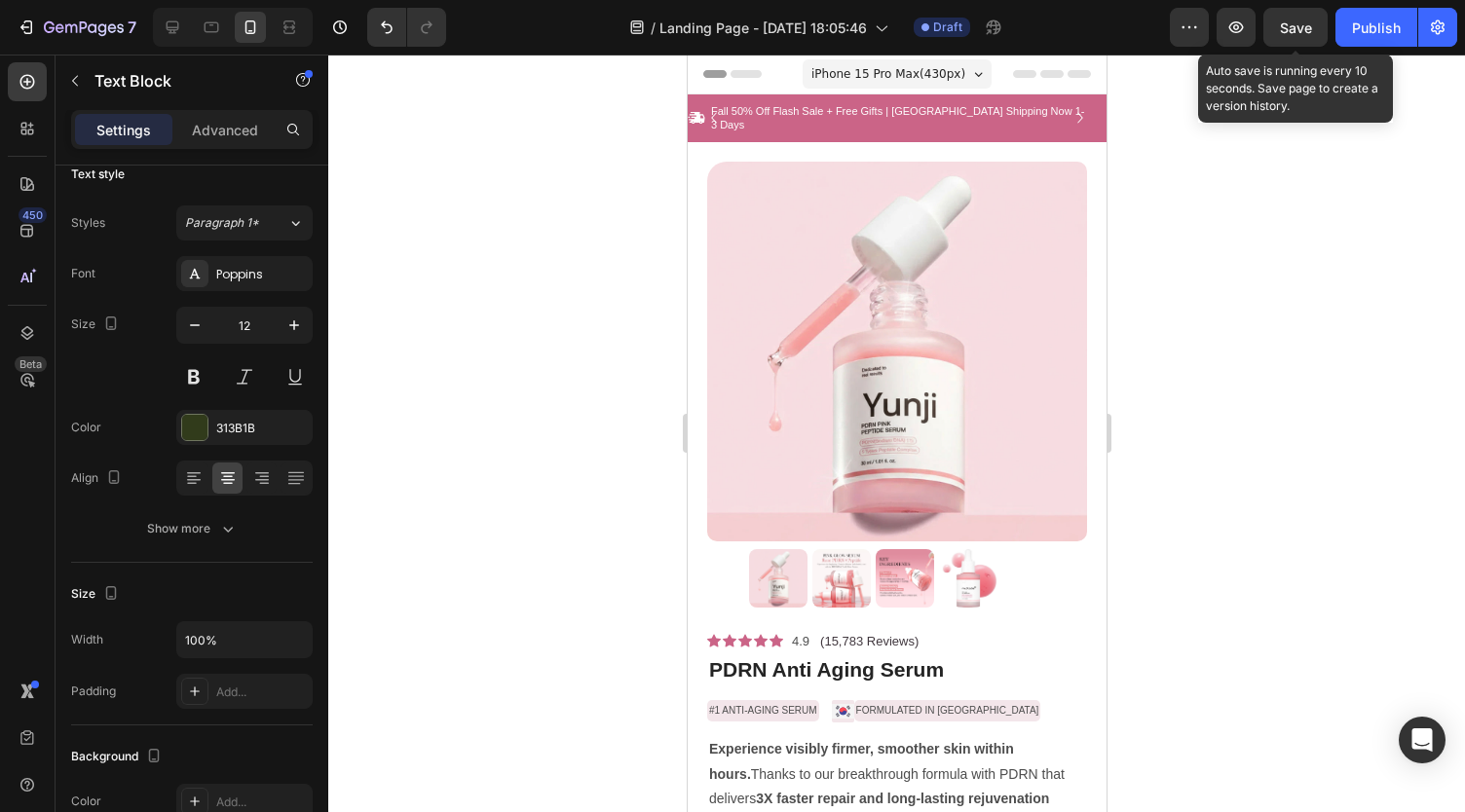
click at [1291, 30] on span "Save" at bounding box center [1295, 28] width 32 height 17
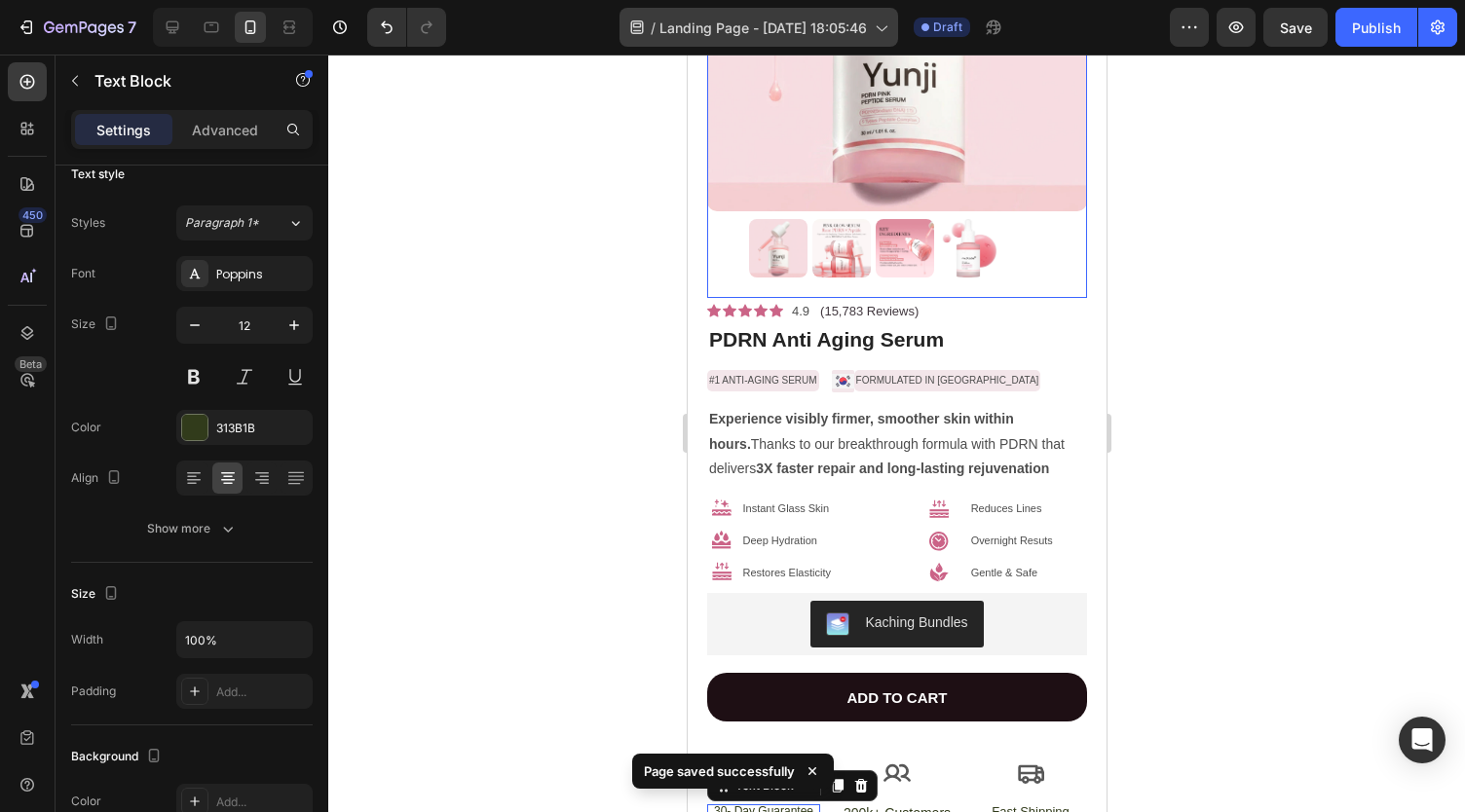
scroll to position [327, 0]
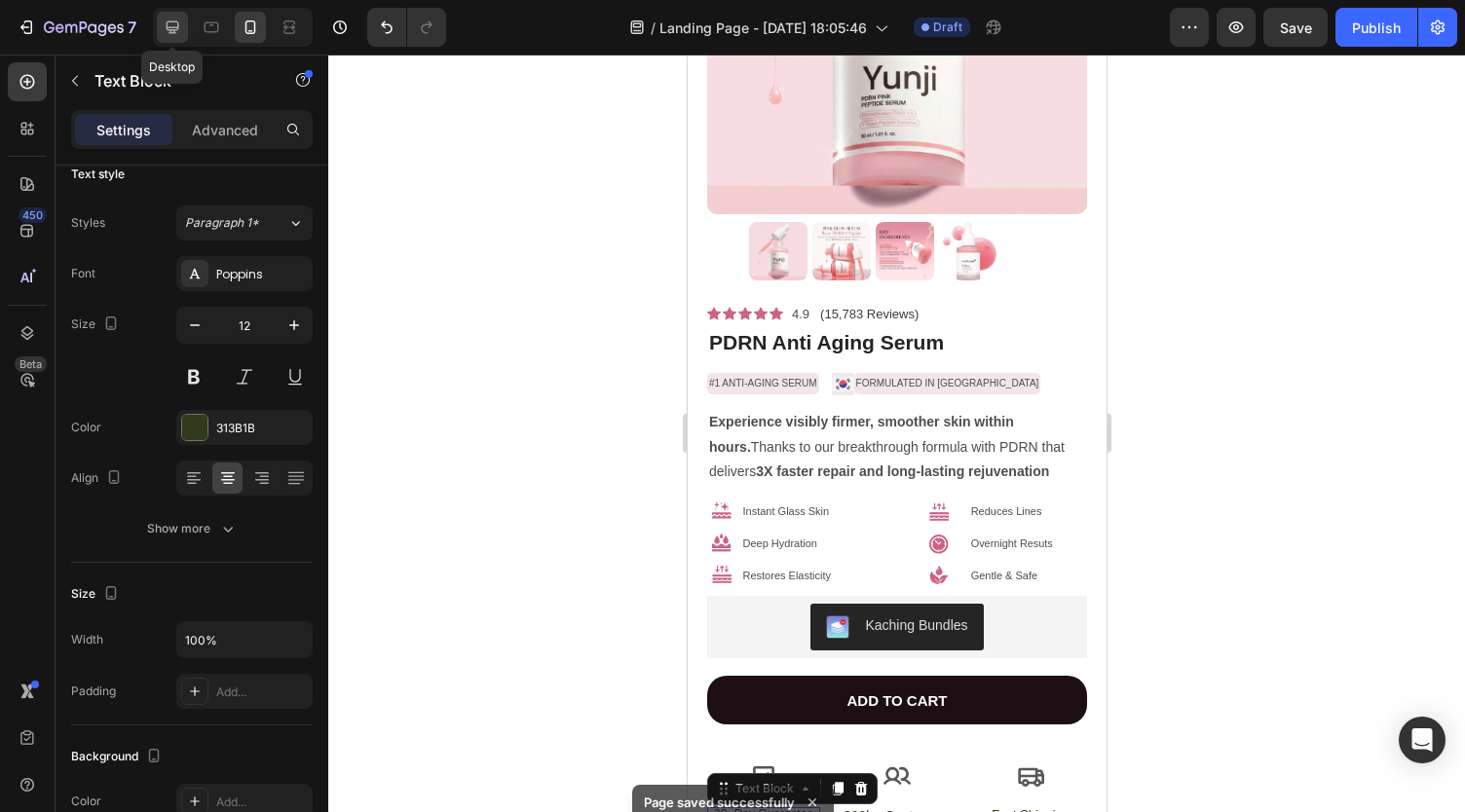
click at [178, 34] on icon at bounding box center [173, 28] width 20 height 20
type input "16"
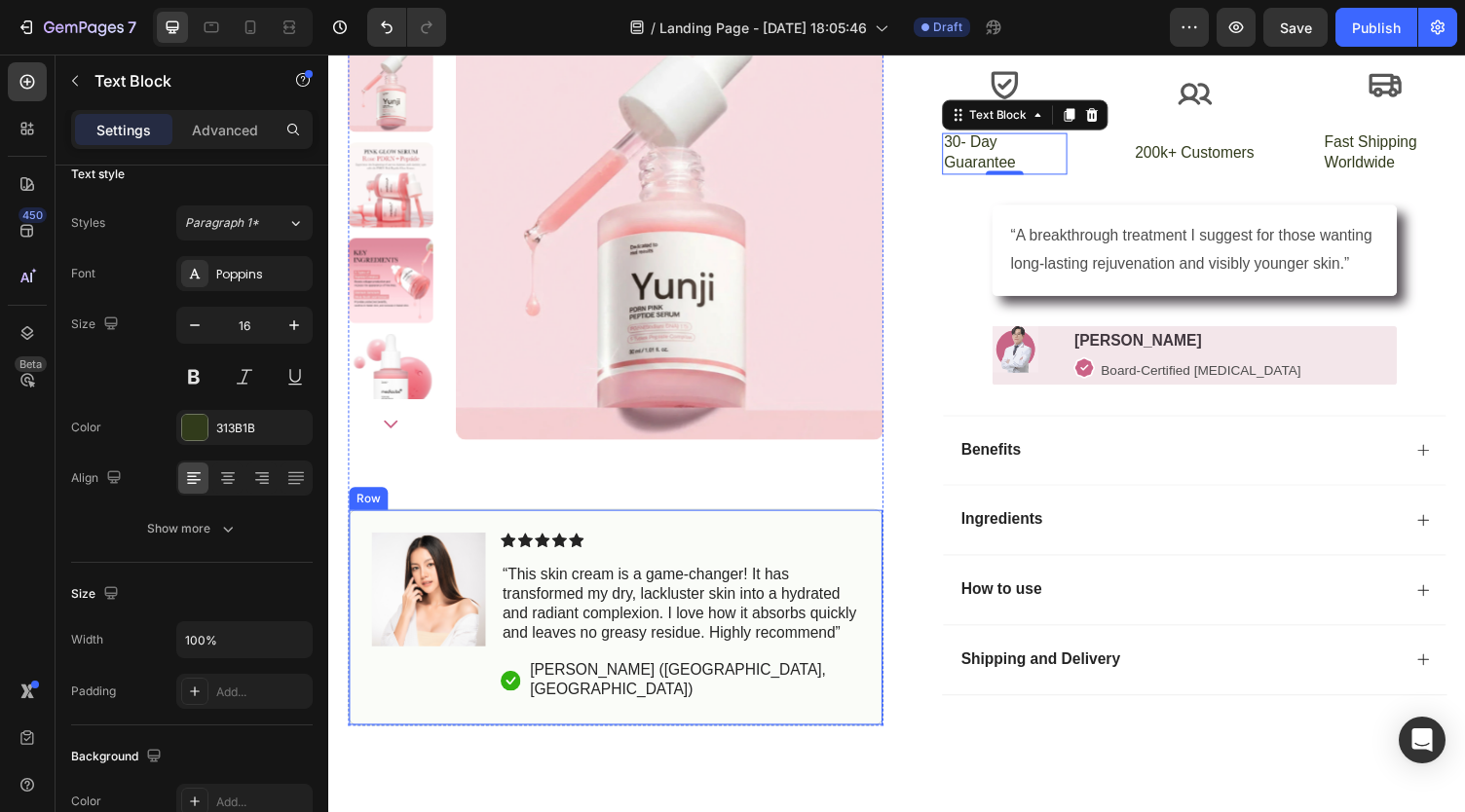
scroll to position [760, 0]
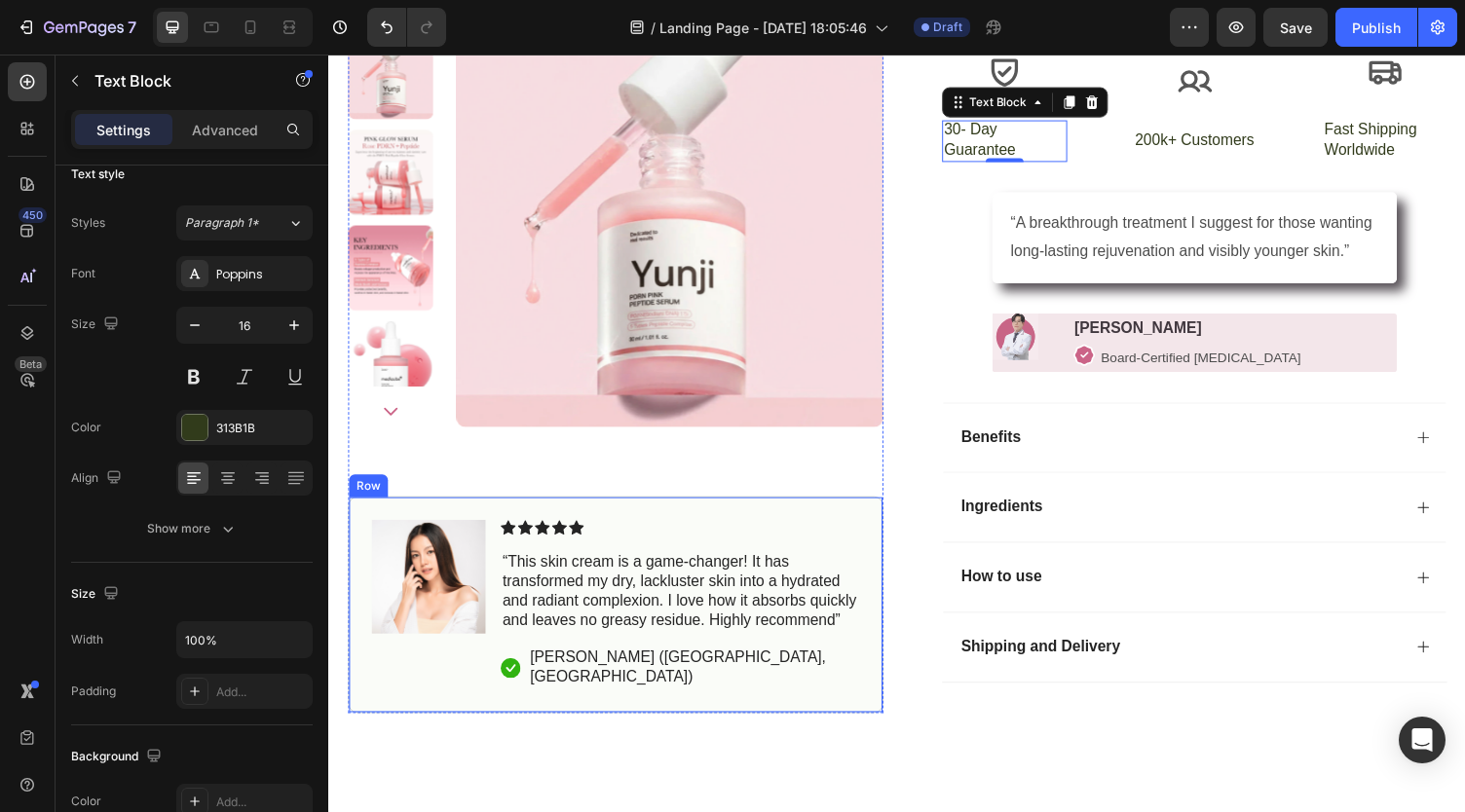
click at [783, 548] on div "Image Icon Icon Icon Icon Icon Icon List “This skin cream is a game-changer! It…" at bounding box center [622, 620] width 550 height 223
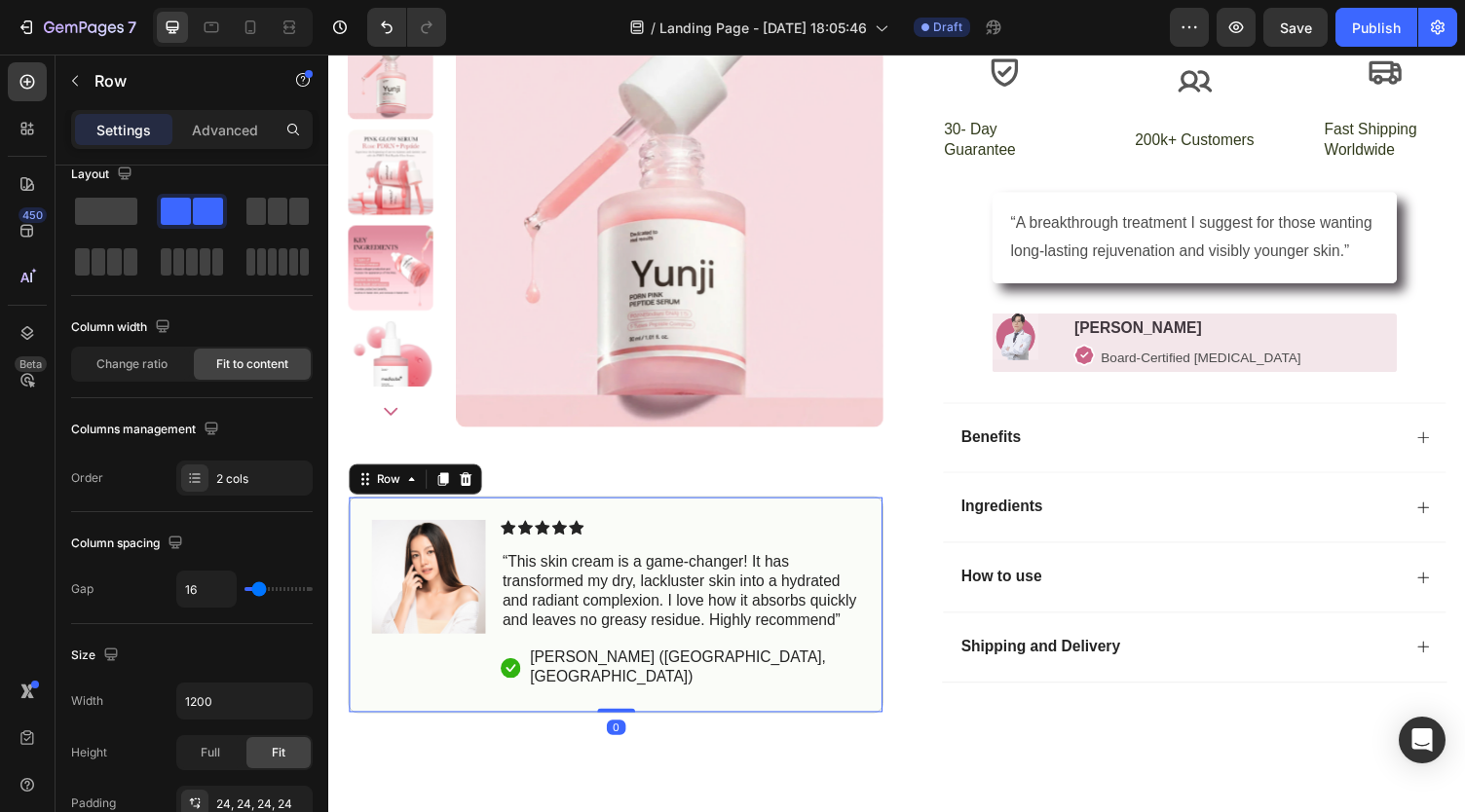
scroll to position [0, 0]
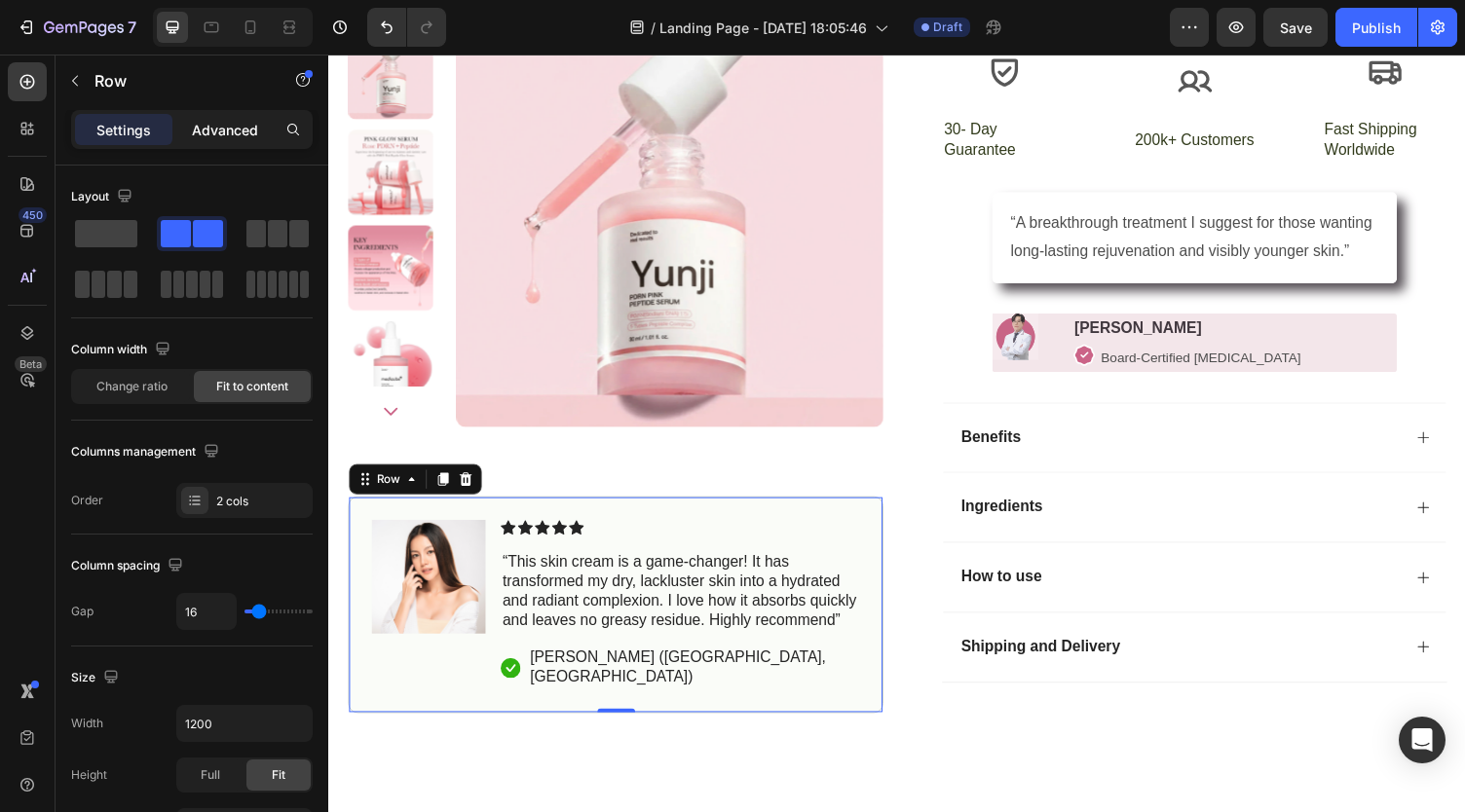
click at [218, 135] on p "Advanced" at bounding box center [224, 130] width 66 height 21
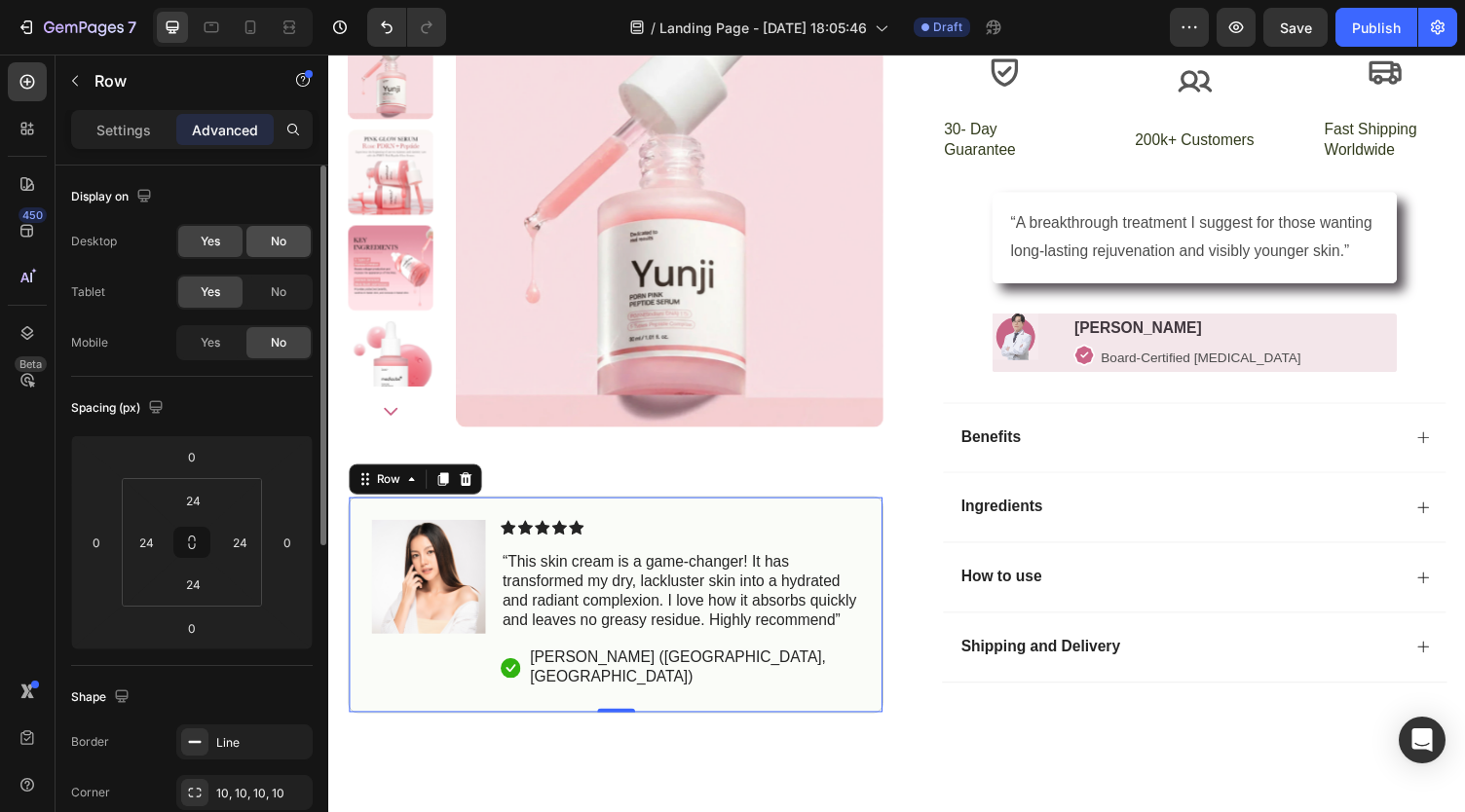
click at [294, 229] on div "No" at bounding box center [278, 241] width 64 height 31
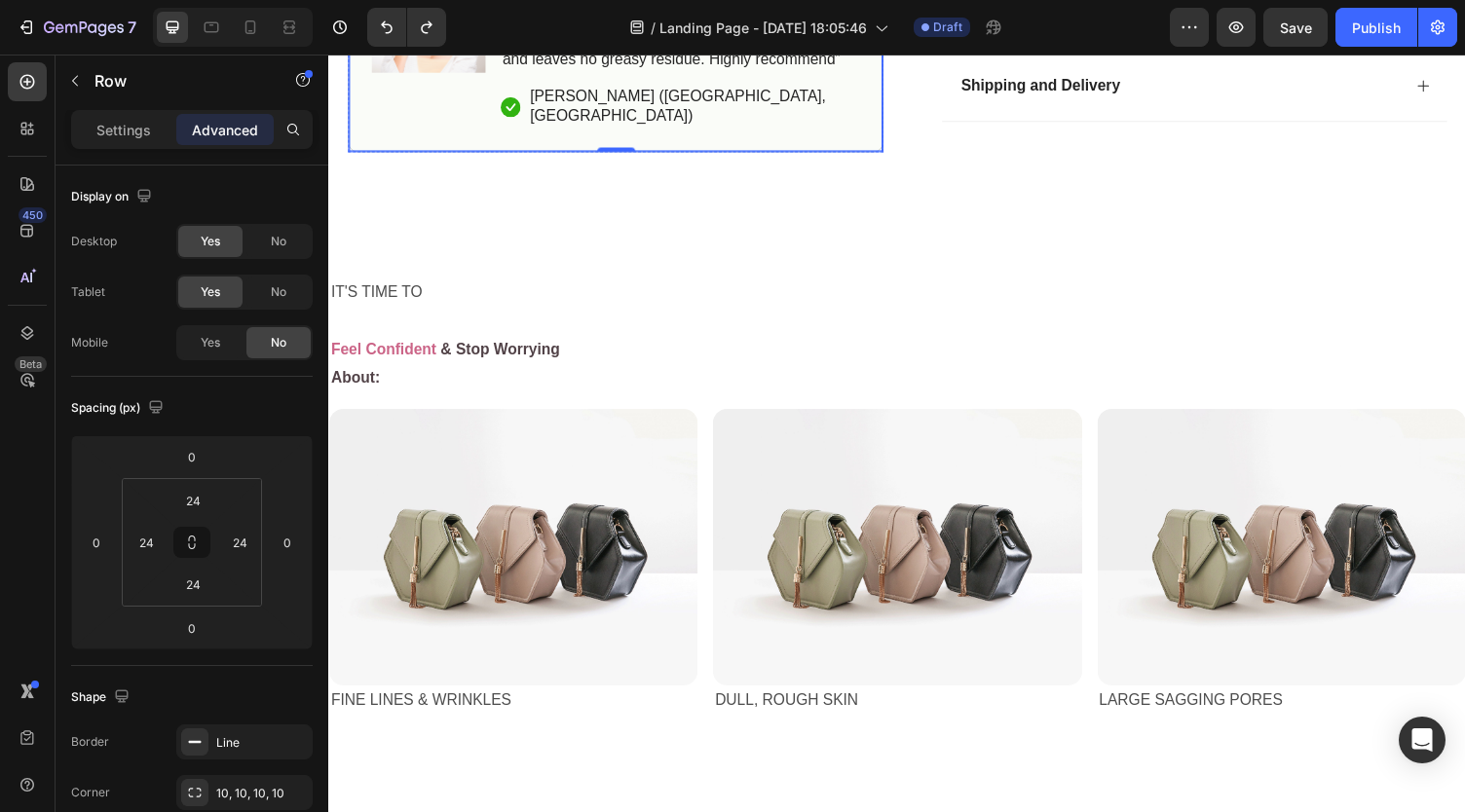
scroll to position [1334, 0]
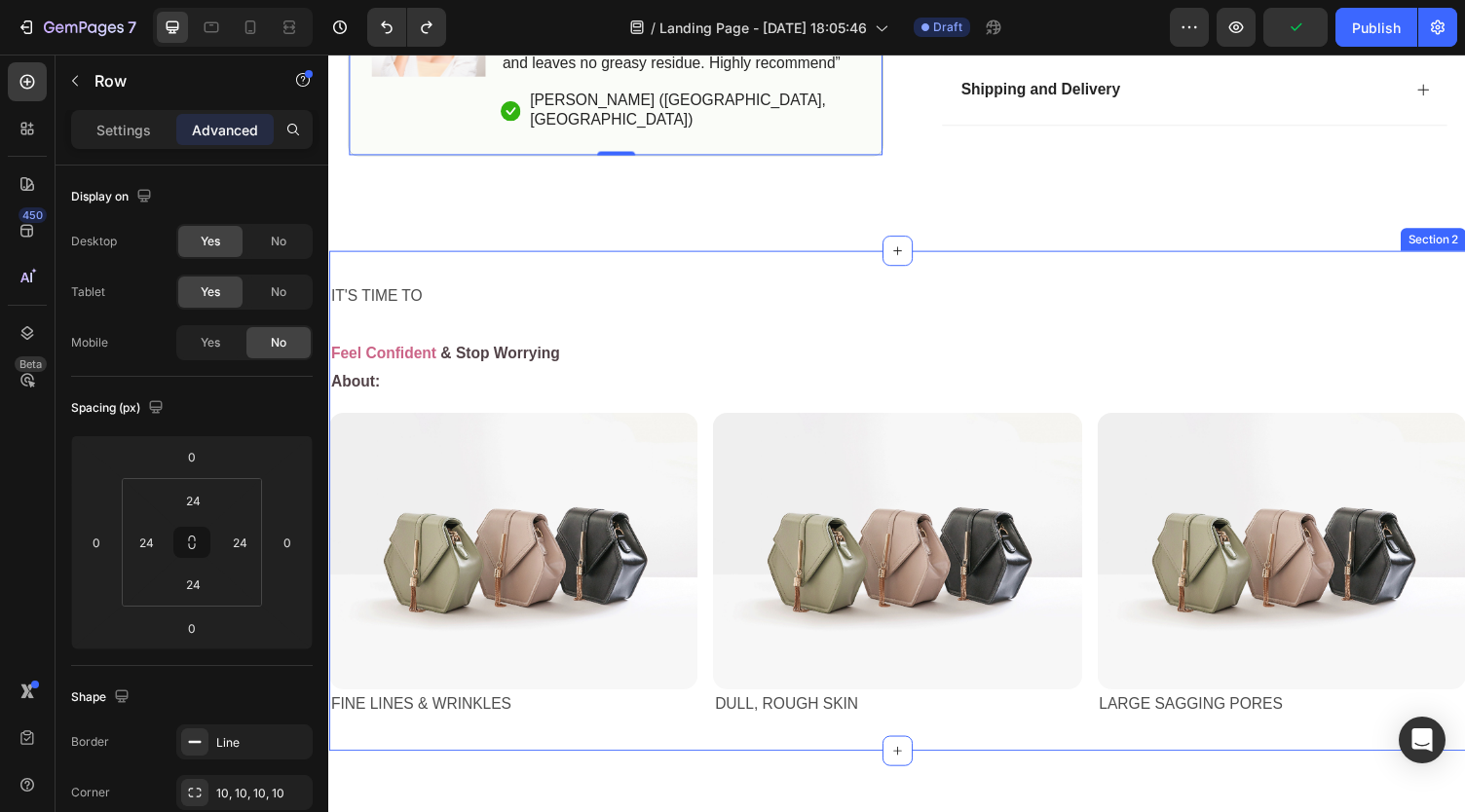
click at [619, 302] on div "IT'S TIME TO Text Block Feel Confident & Stop Worrying About: Text Block Row Im…" at bounding box center [913, 513] width 1168 height 514
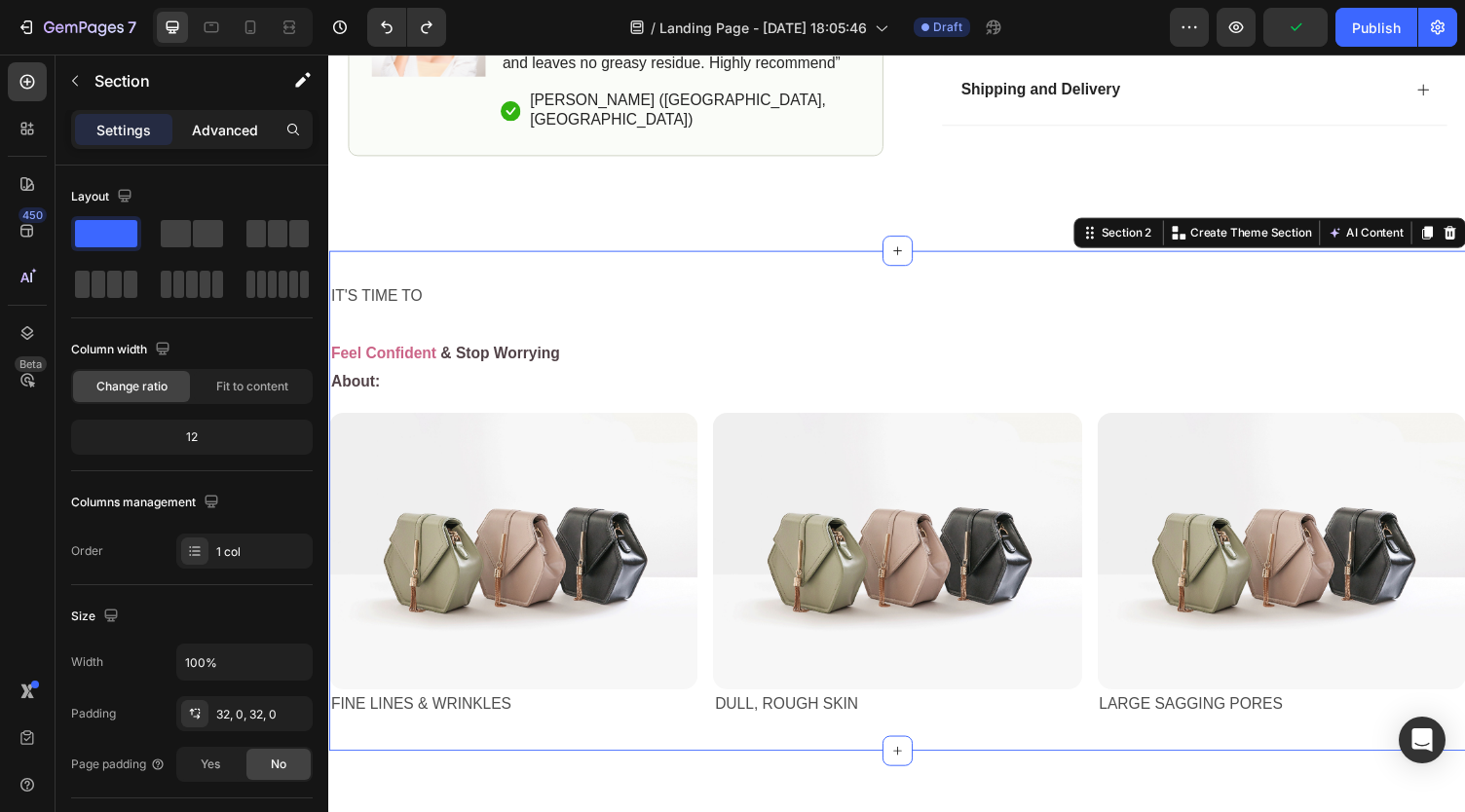
click at [230, 133] on p "Advanced" at bounding box center [224, 130] width 66 height 21
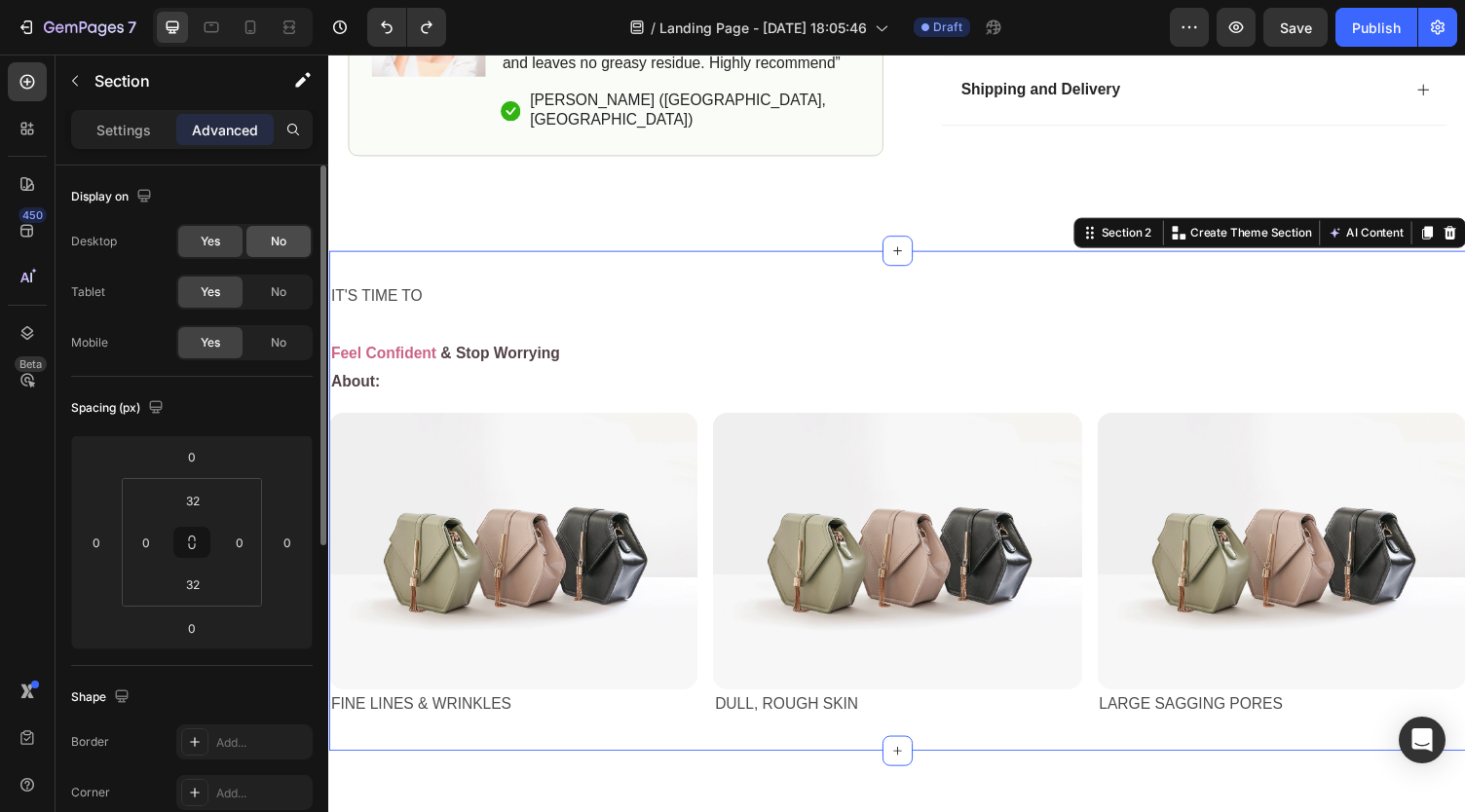
click at [287, 248] on span "No" at bounding box center [279, 242] width 16 height 18
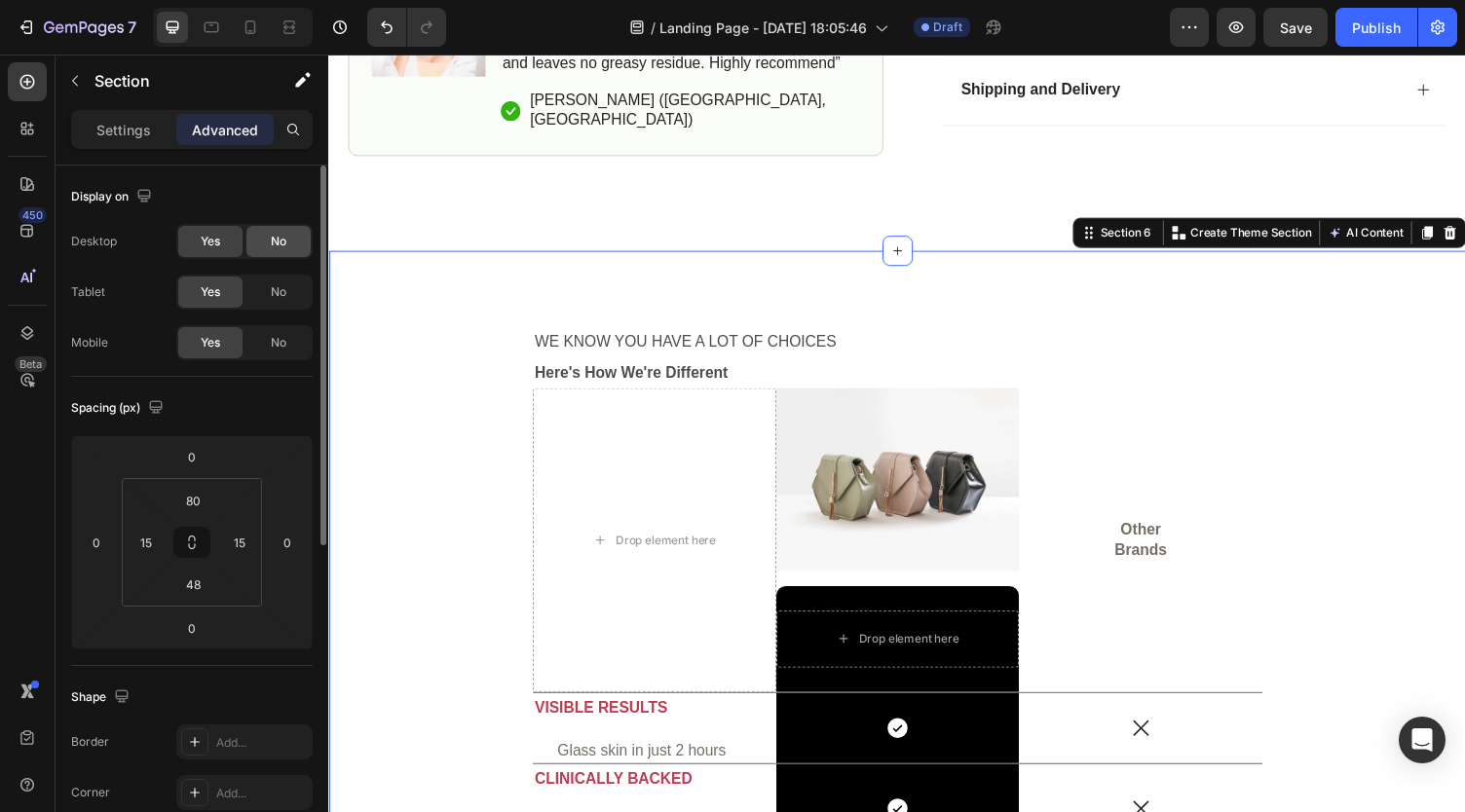
click at [279, 245] on span "No" at bounding box center [279, 242] width 16 height 18
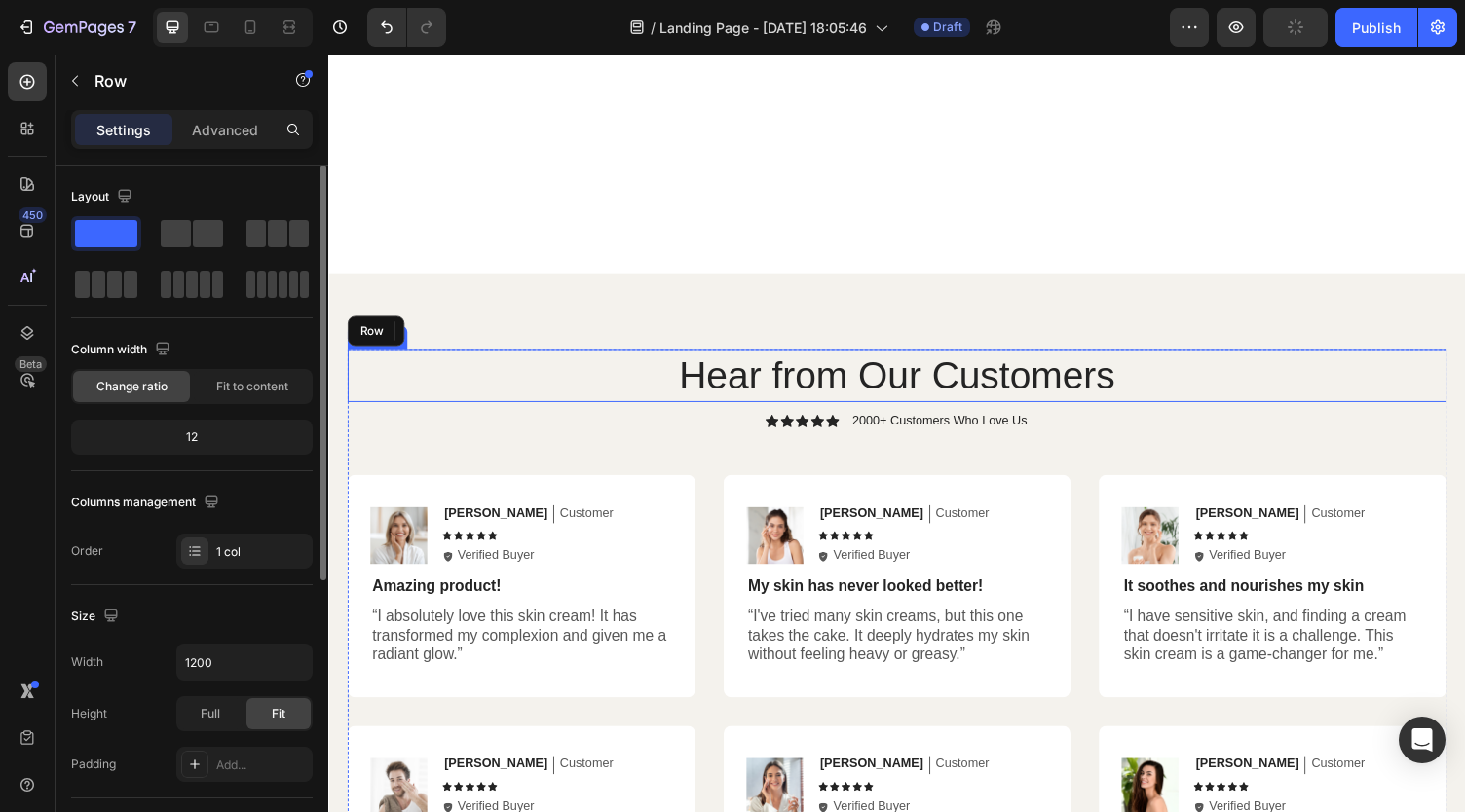
scroll to position [1553, 0]
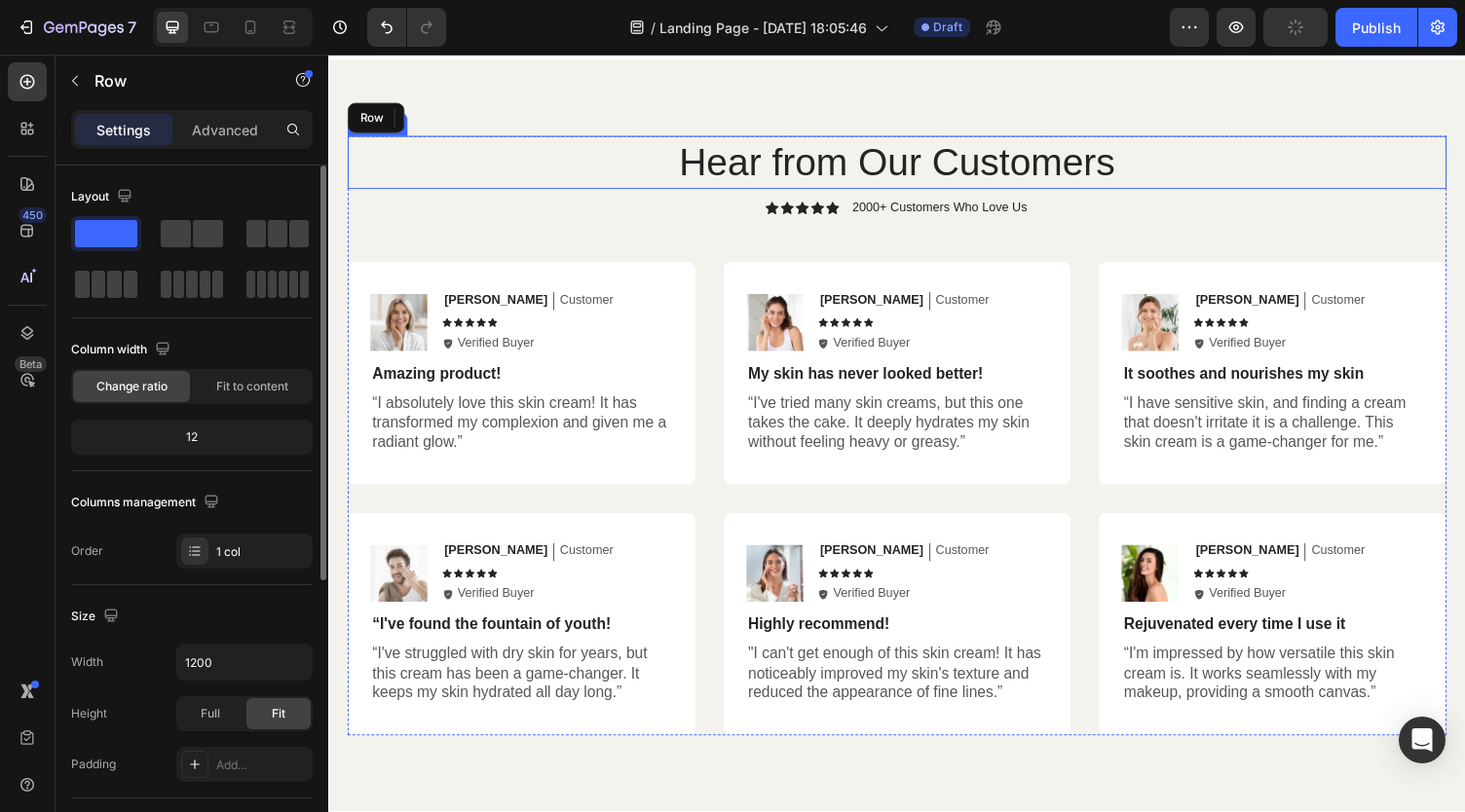
click at [462, 204] on div "Icon Icon Icon Icon Icon Icon List 2000+ Customers Who Love Us Text Block Row" at bounding box center [912, 213] width 1130 height 18
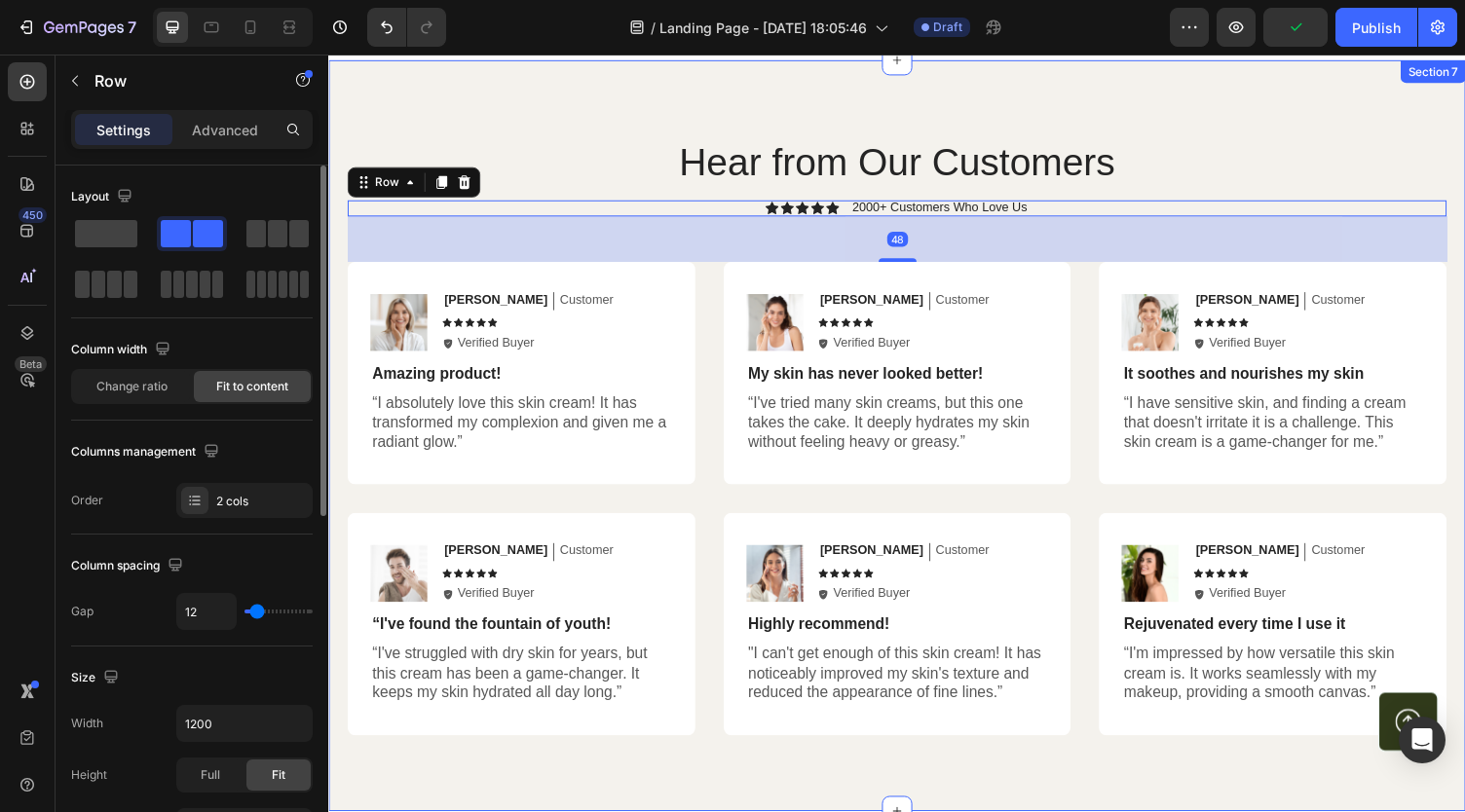
scroll to position [1918, 0]
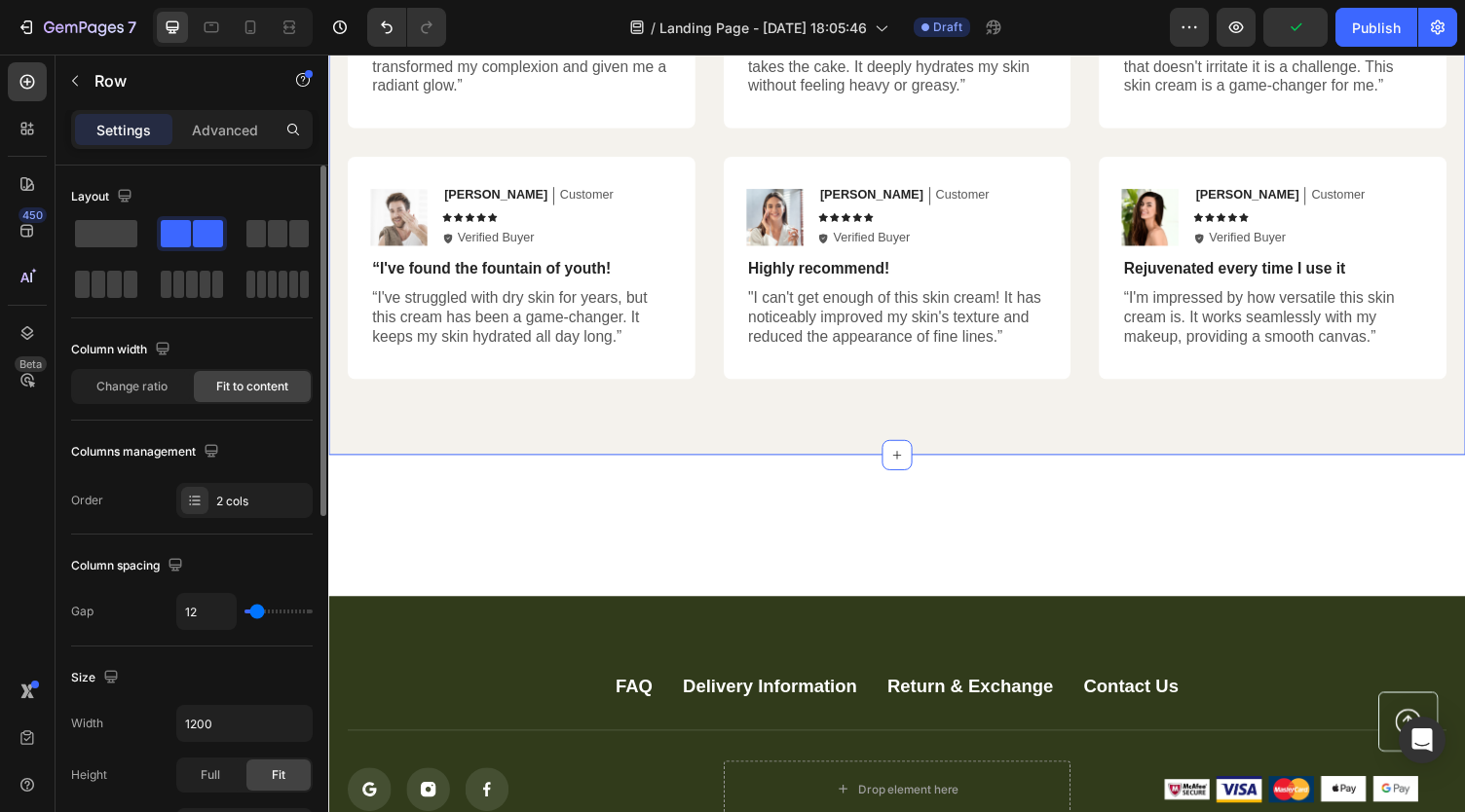
click at [520, 429] on div "Hear from Our Customers Heading Icon Icon Icon Icon Icon Icon List 2000+ Custom…" at bounding box center [913, 81] width 1168 height 773
click at [433, 467] on div "Hear from Our Customers Heading Icon Icon Icon Icon Icon Icon List 2000+ Custom…" at bounding box center [913, 81] width 1168 height 773
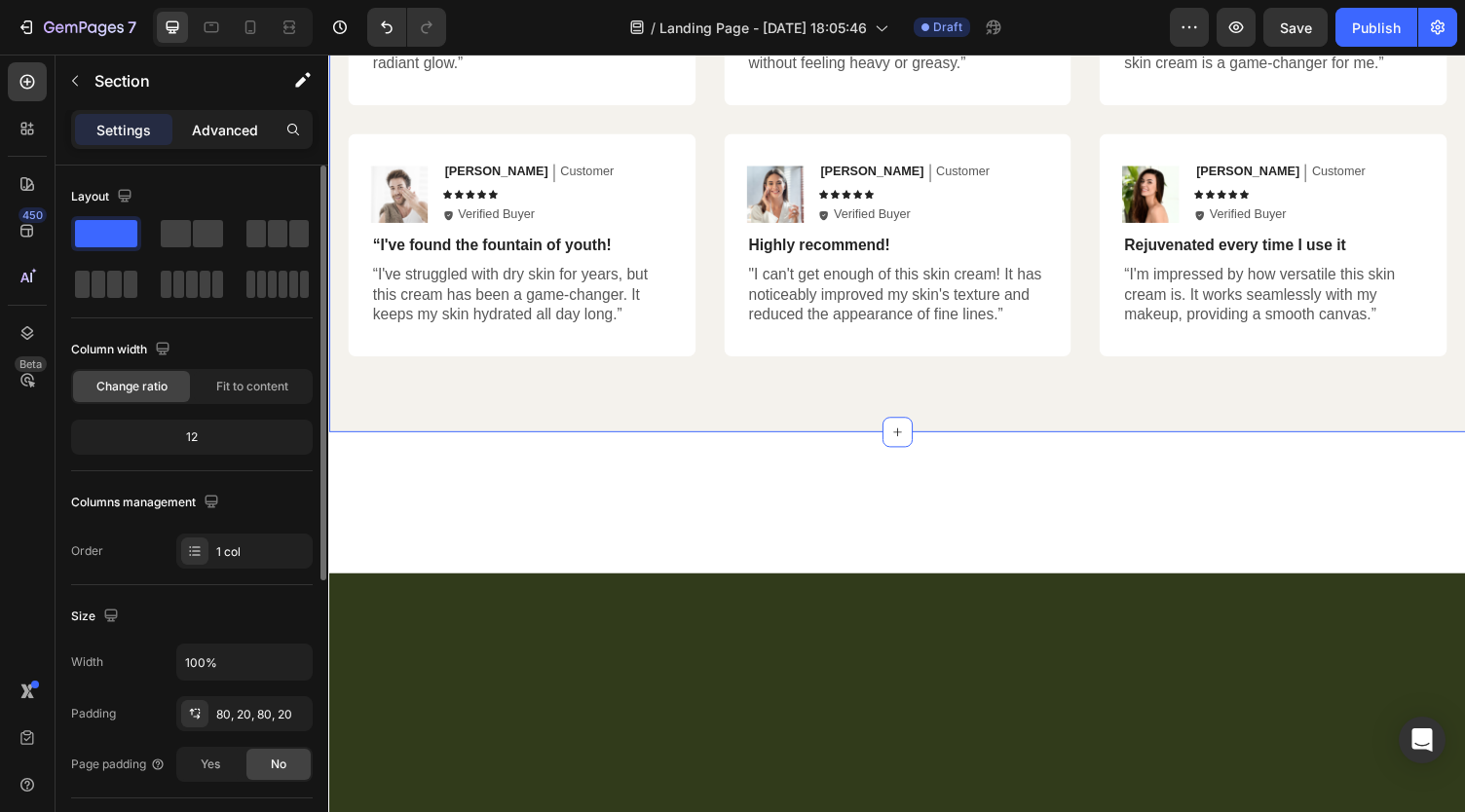
scroll to position [1191, 0]
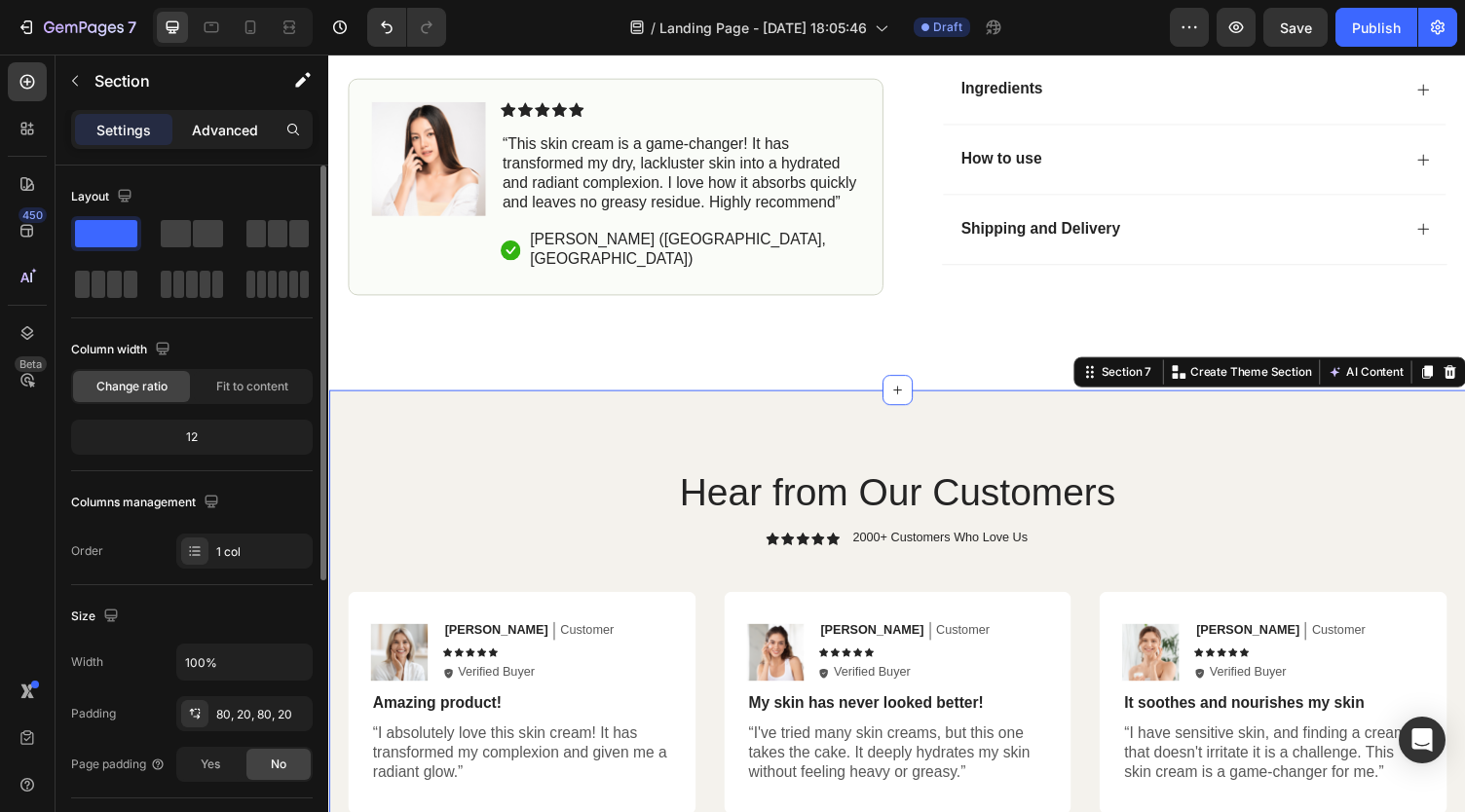
click at [238, 125] on p "Advanced" at bounding box center [224, 130] width 66 height 21
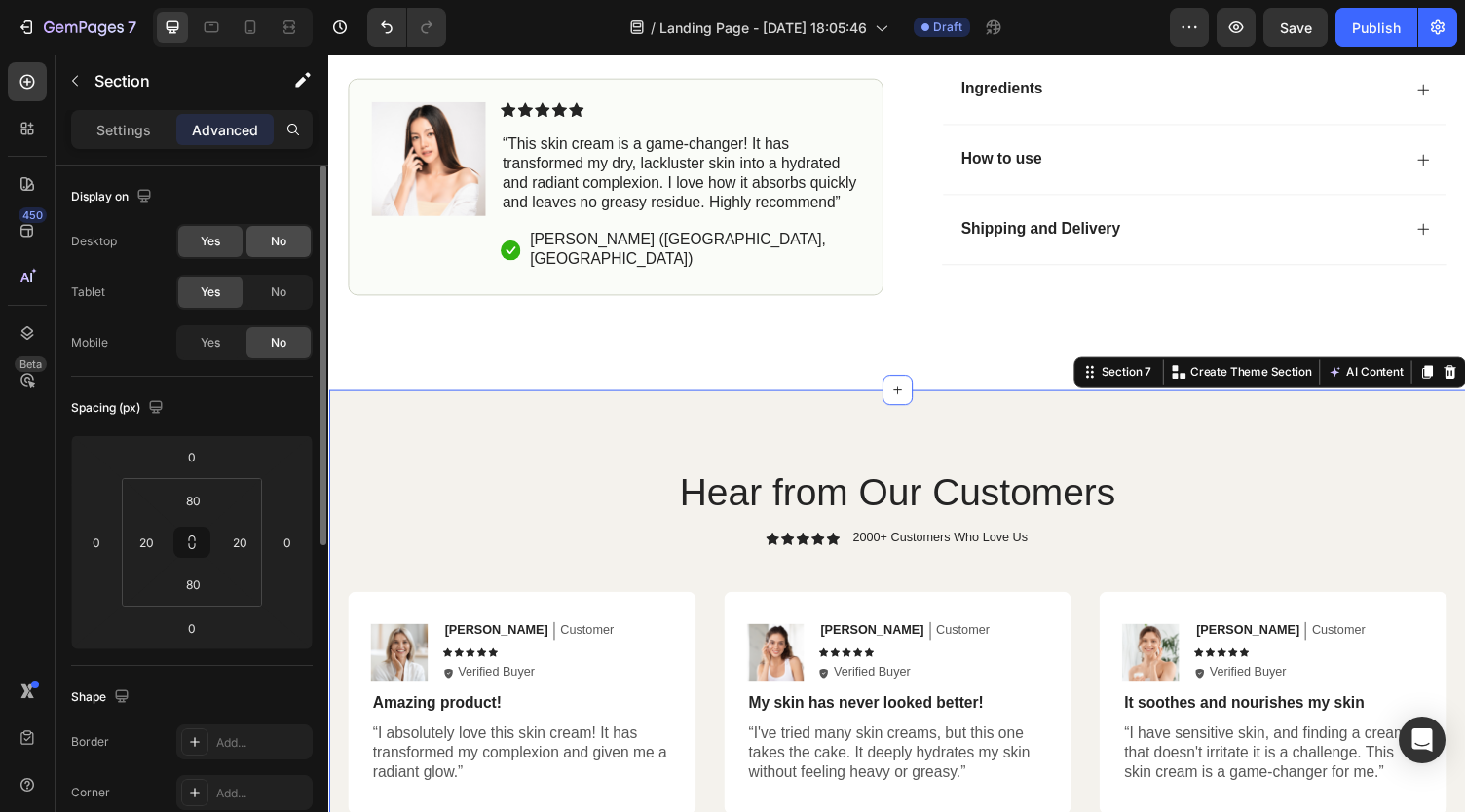
click at [269, 245] on div "No" at bounding box center [278, 241] width 64 height 31
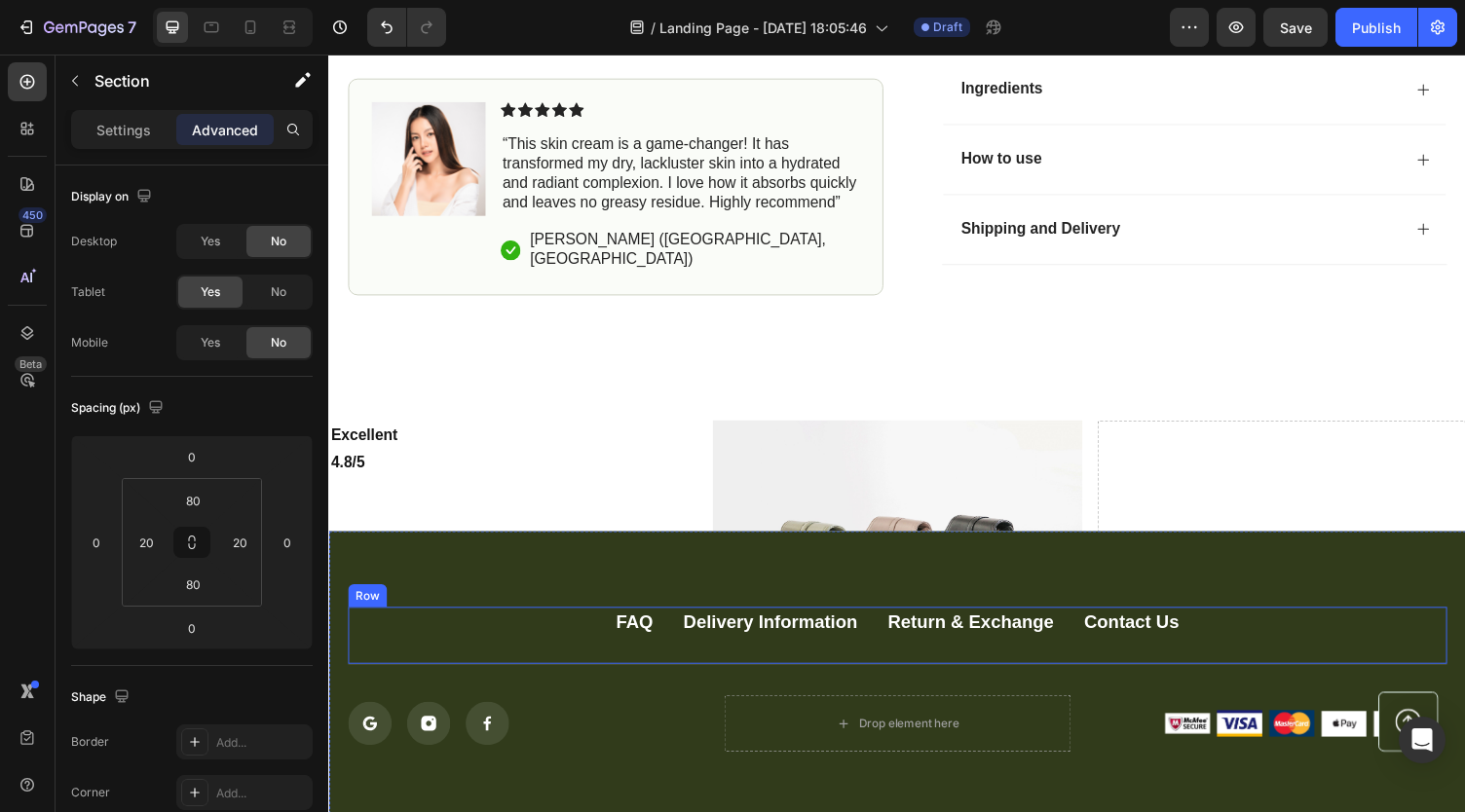
scroll to position [1503, 0]
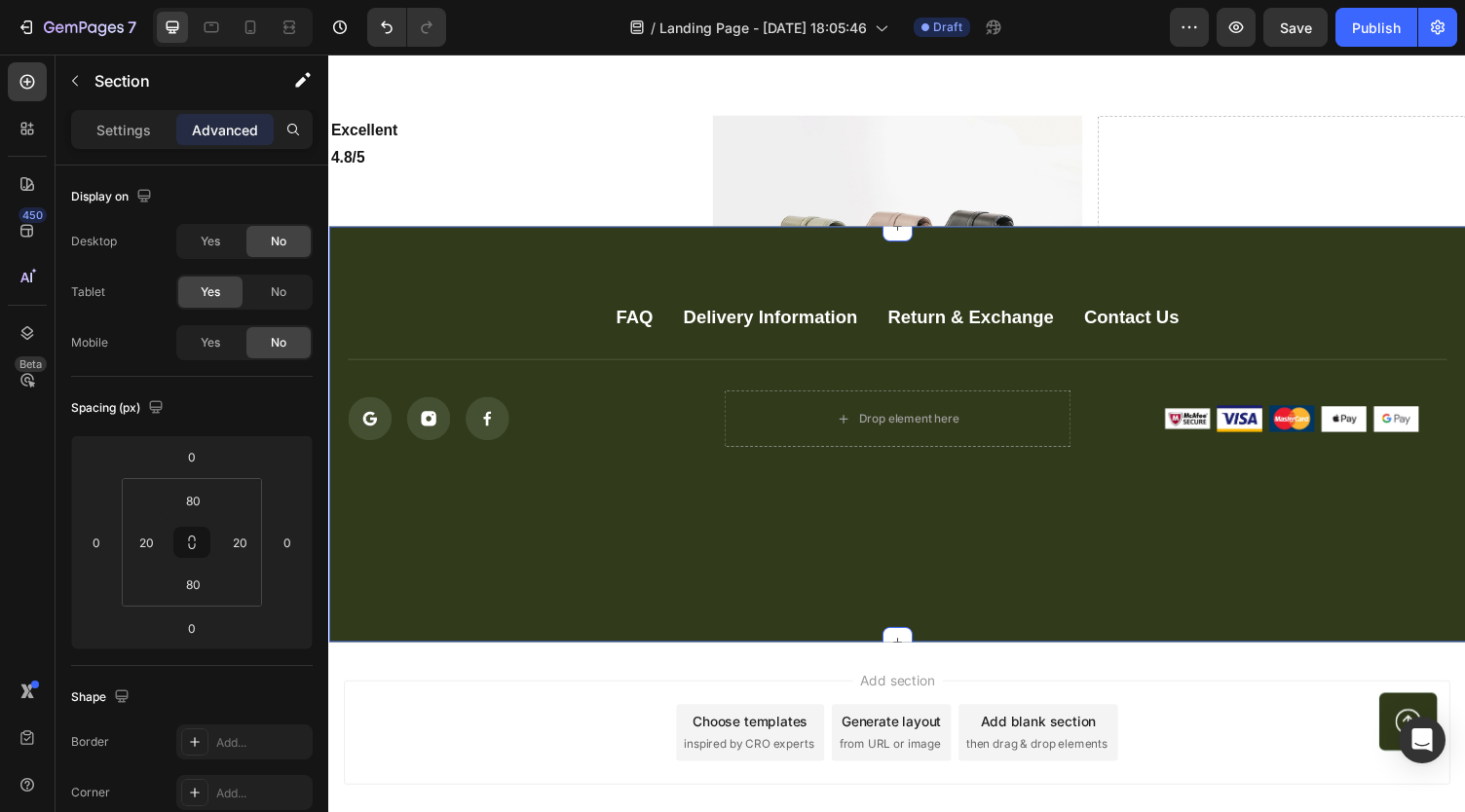
click at [427, 318] on div "Excellent 4.8/5 Text Block" at bounding box center [518, 402] width 379 height 568
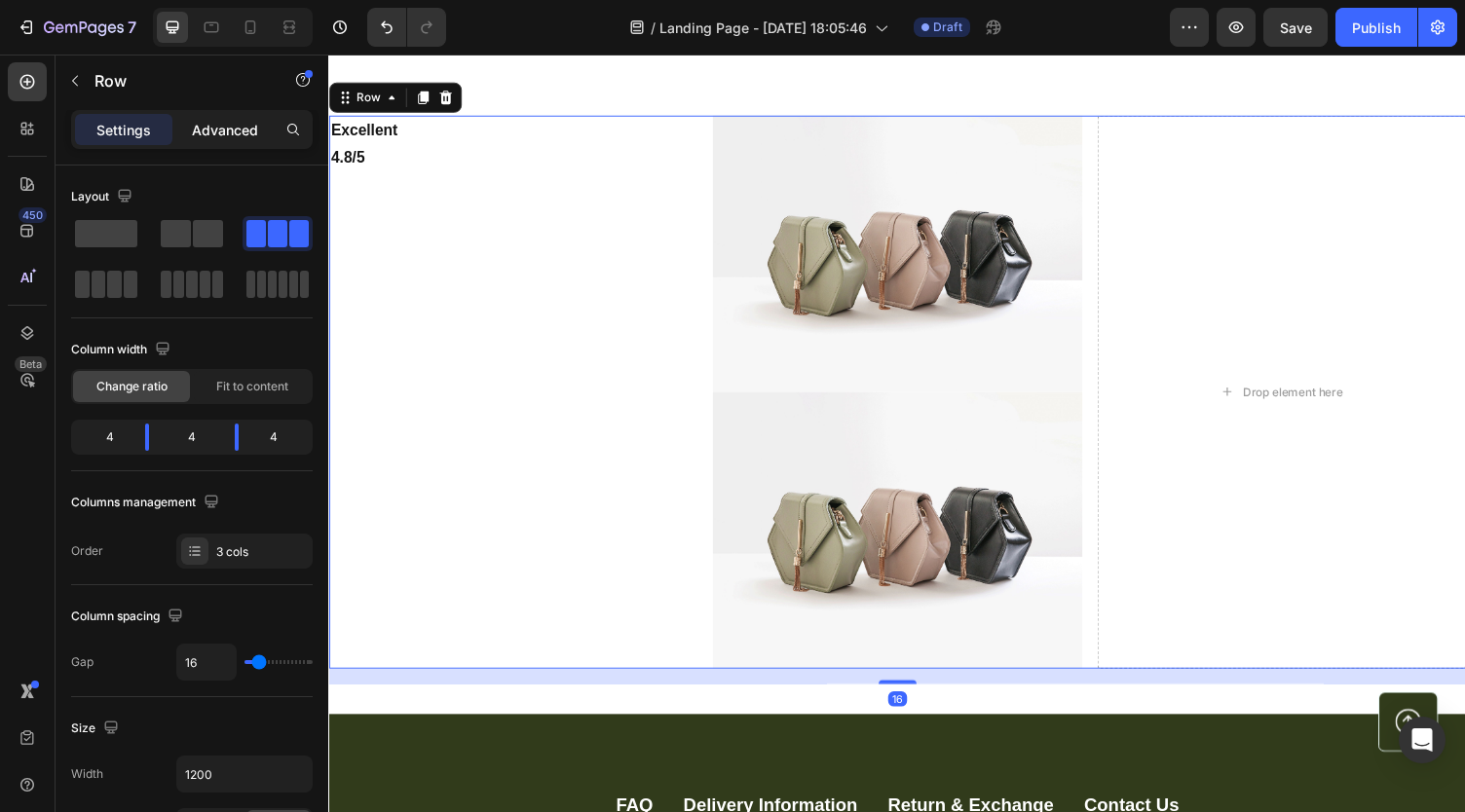
click at [245, 130] on p "Advanced" at bounding box center [224, 130] width 66 height 21
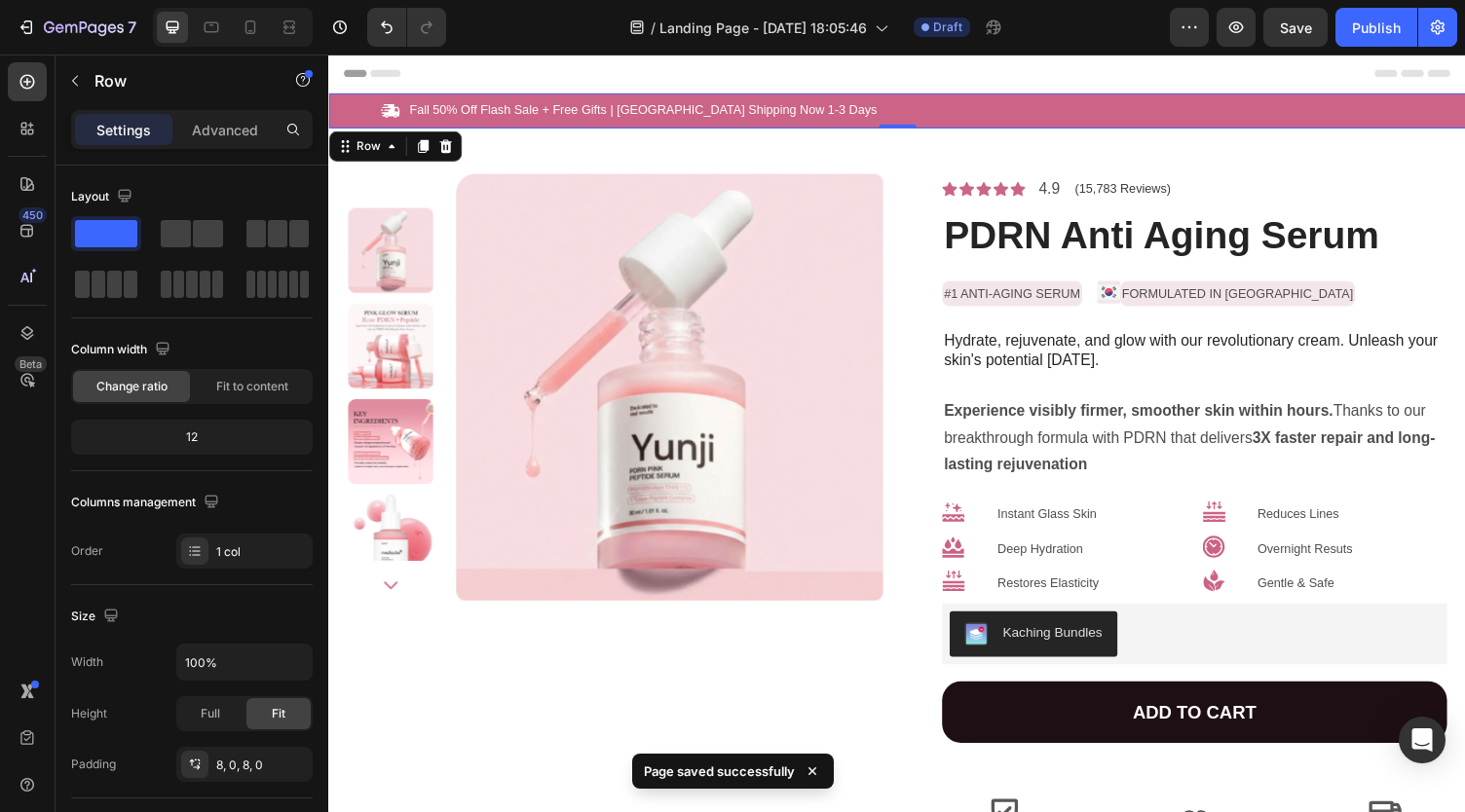
scroll to position [483, 0]
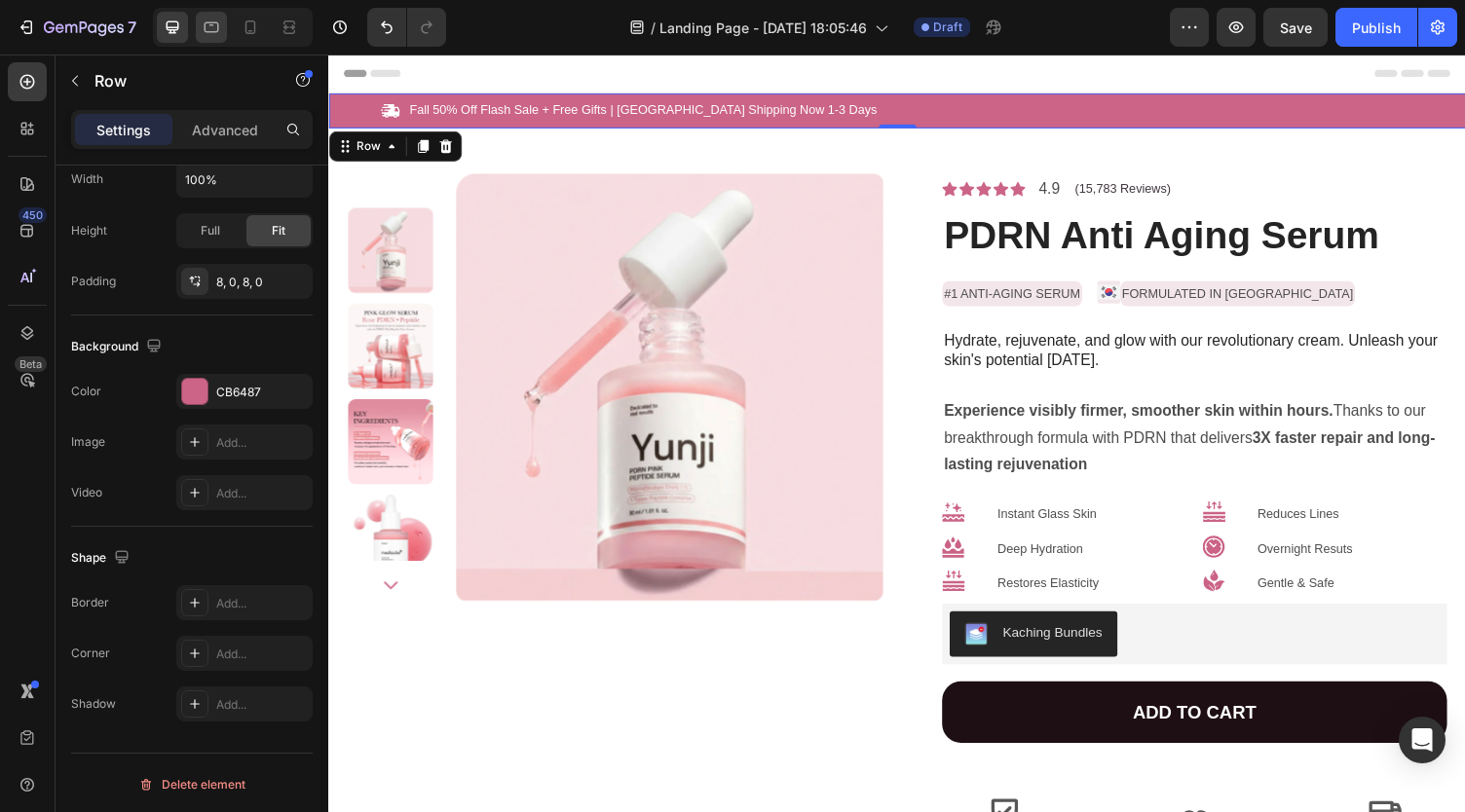
click at [218, 28] on icon at bounding box center [211, 28] width 20 height 20
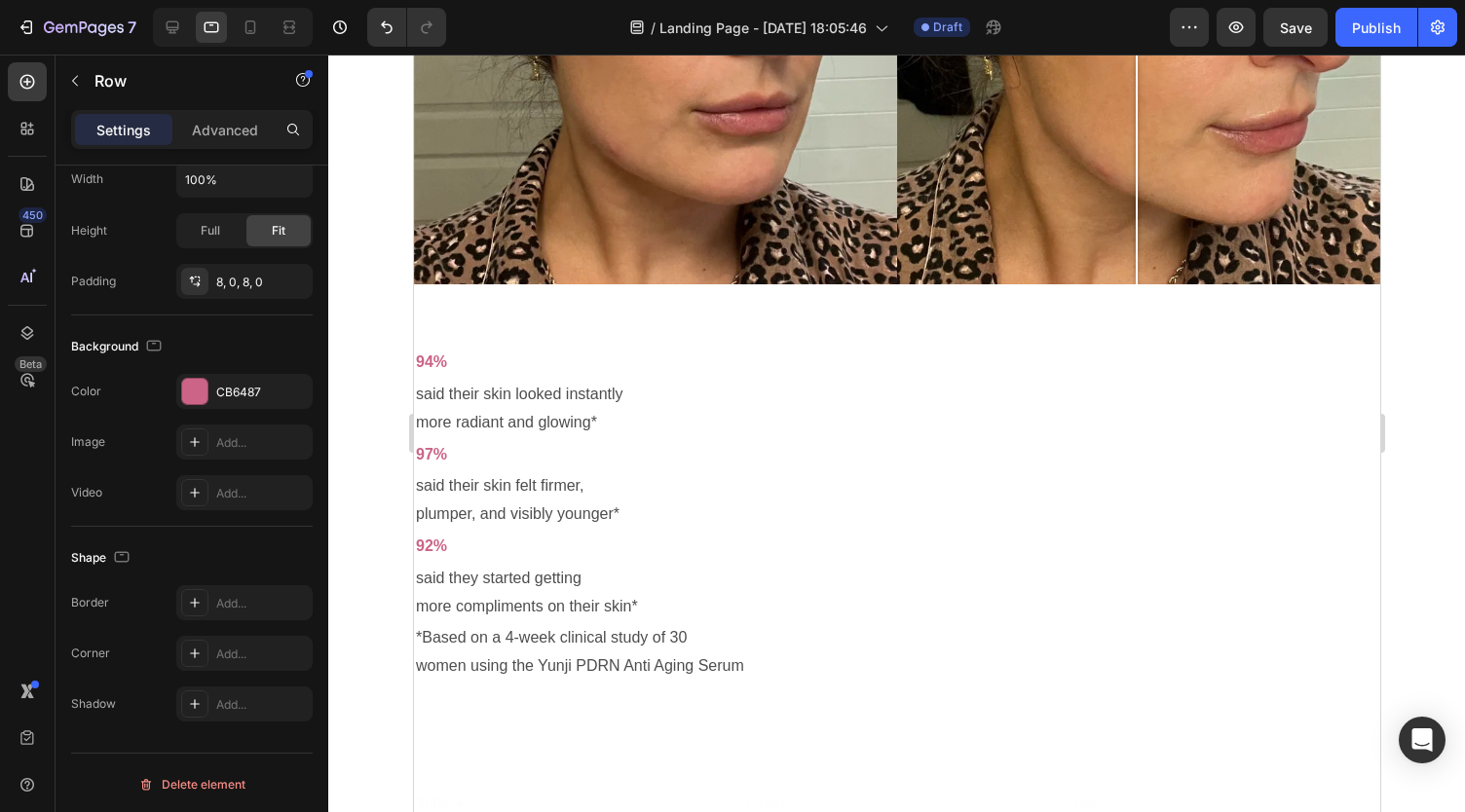
scroll to position [2297, 0]
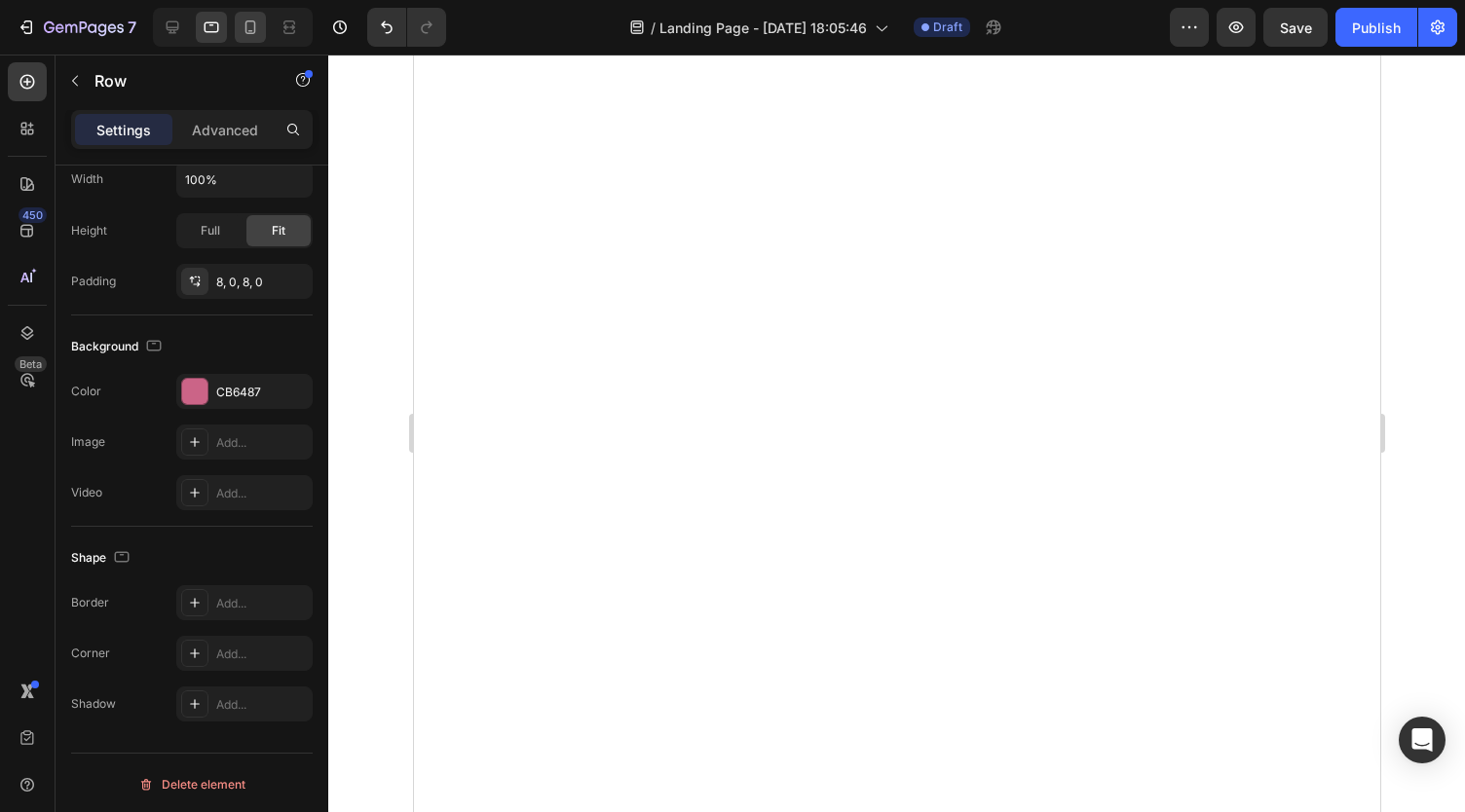
click at [248, 28] on icon at bounding box center [251, 28] width 20 height 20
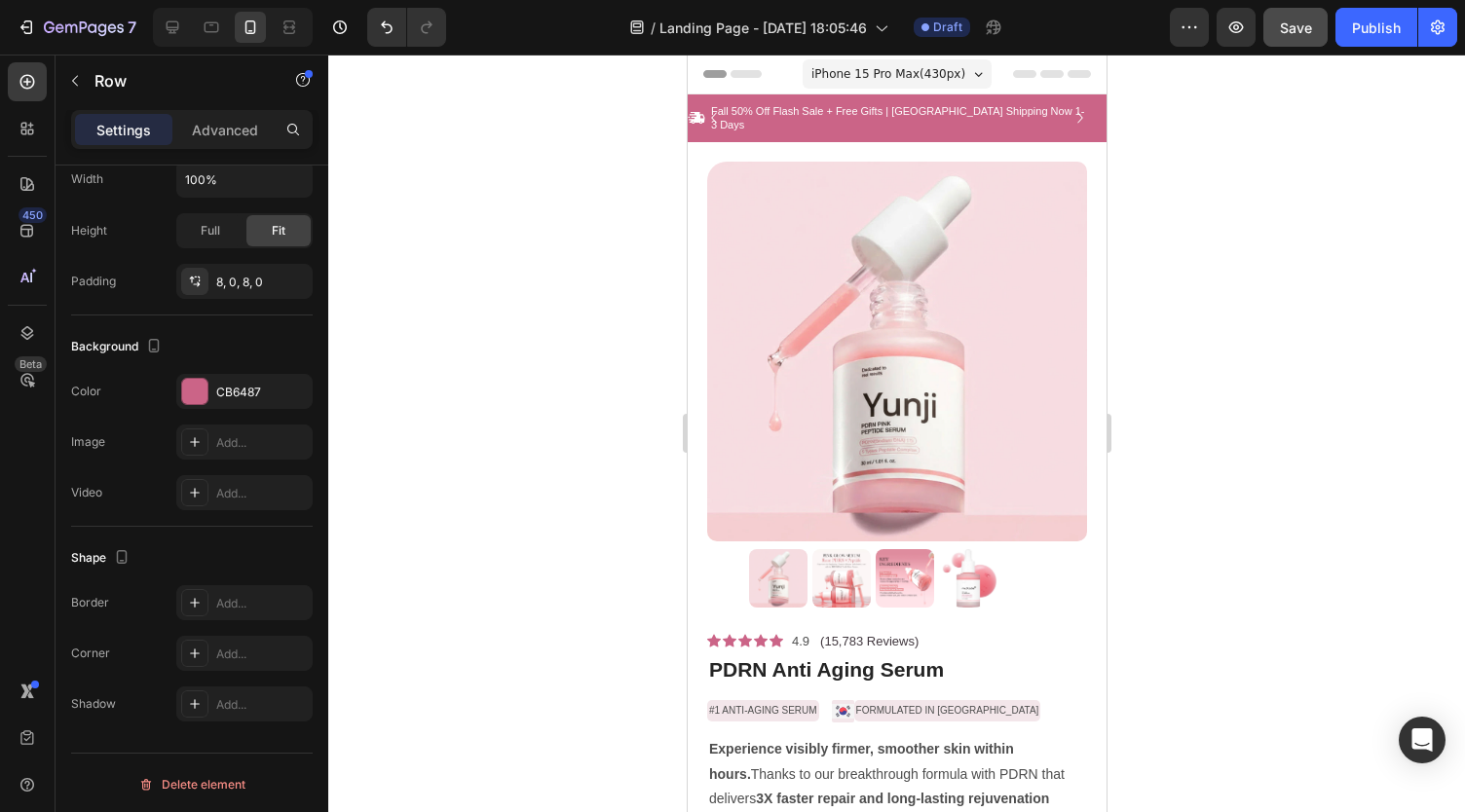
click at [1303, 35] on div "Save" at bounding box center [1295, 28] width 32 height 21
click at [1342, 31] on button "Publish" at bounding box center [1376, 27] width 81 height 39
click at [865, 65] on span "iPhone 15 Pro Max ( 430 px)" at bounding box center [887, 74] width 154 height 20
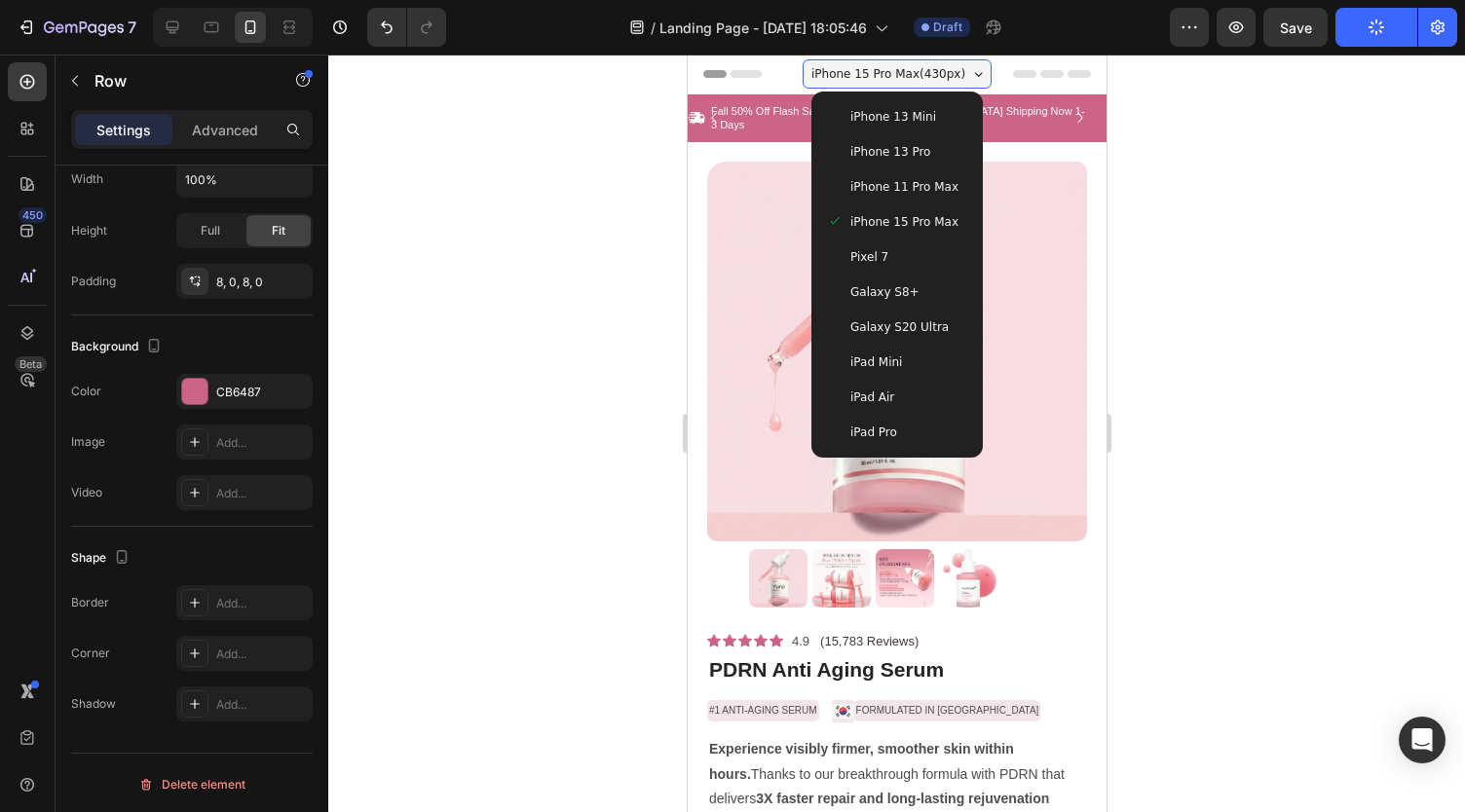
click at [882, 152] on span "iPhone 13 Pro" at bounding box center [889, 152] width 80 height 20
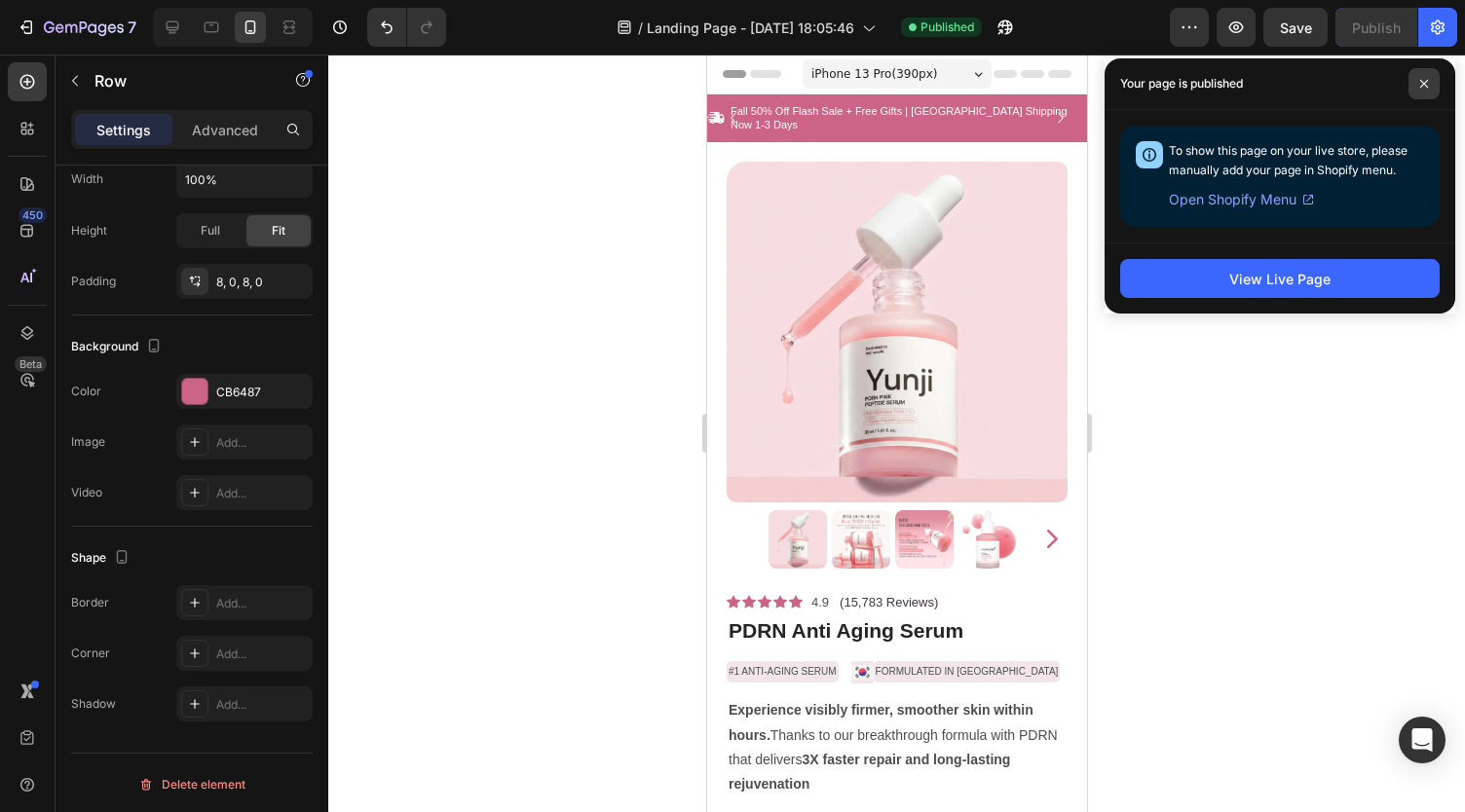
click at [1422, 86] on icon at bounding box center [1423, 84] width 10 height 10
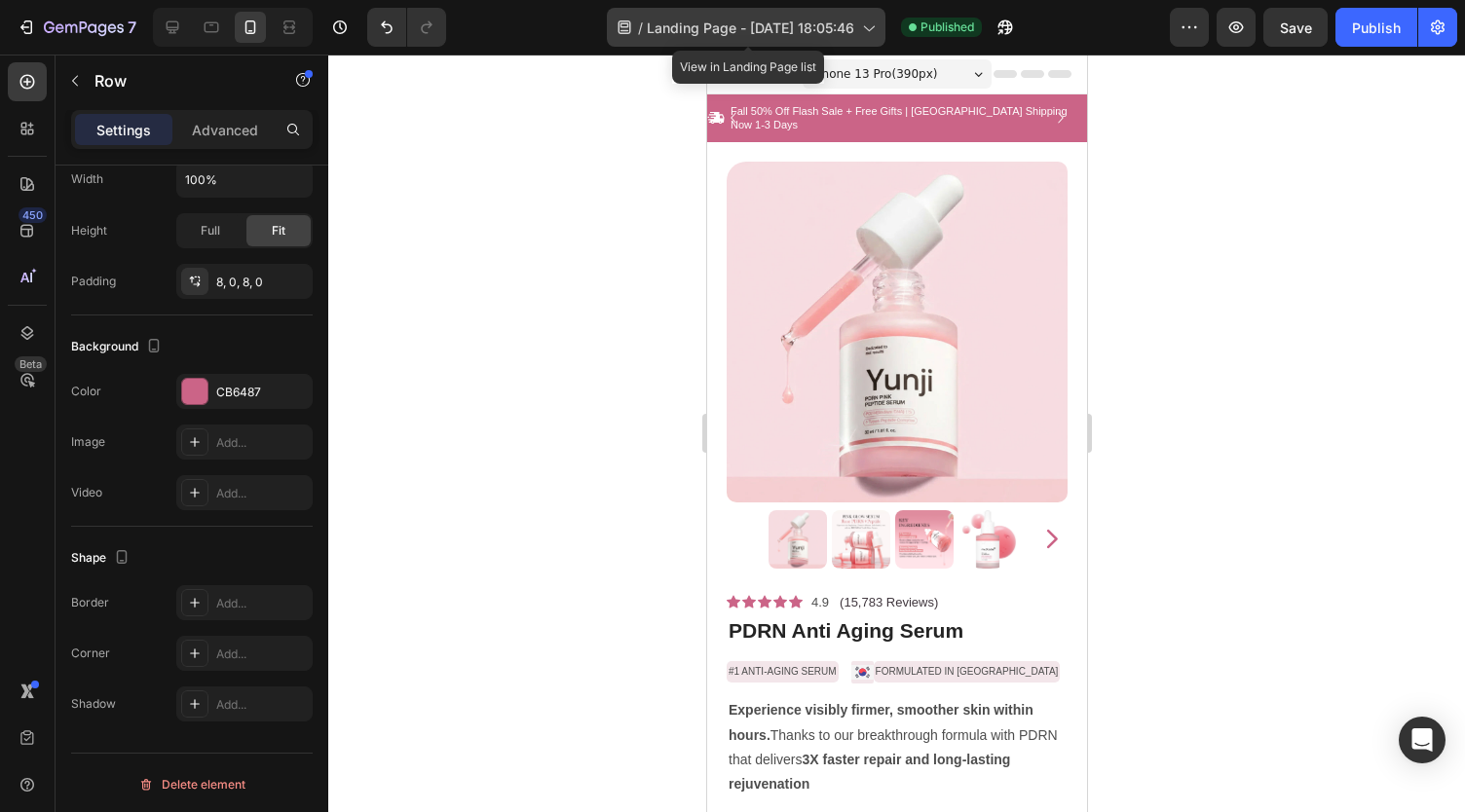
click at [763, 23] on span "Landing Page - [DATE] 18:05:46" at bounding box center [750, 28] width 207 height 21
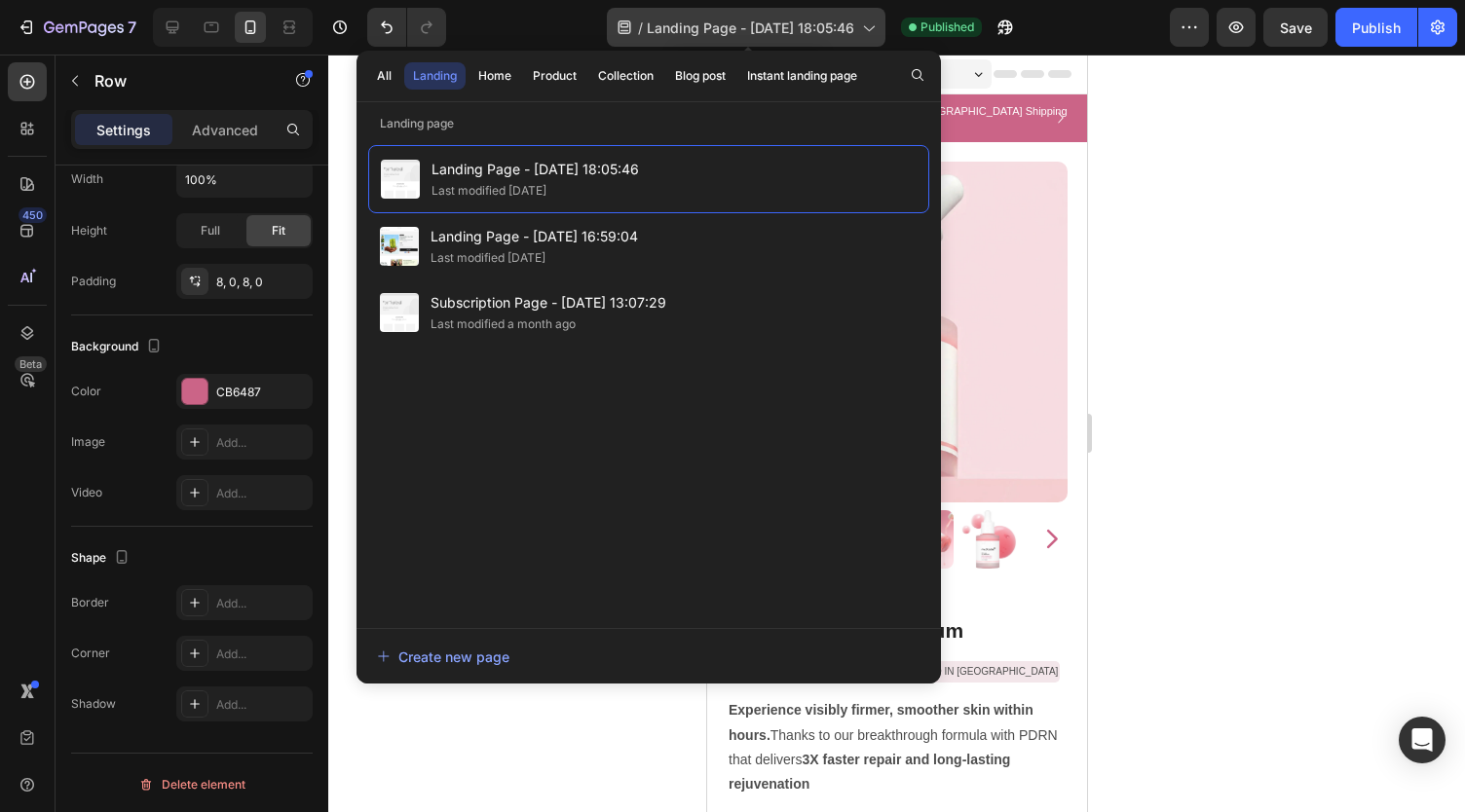
click at [687, 27] on span "Landing Page - [DATE] 18:05:46" at bounding box center [750, 28] width 207 height 21
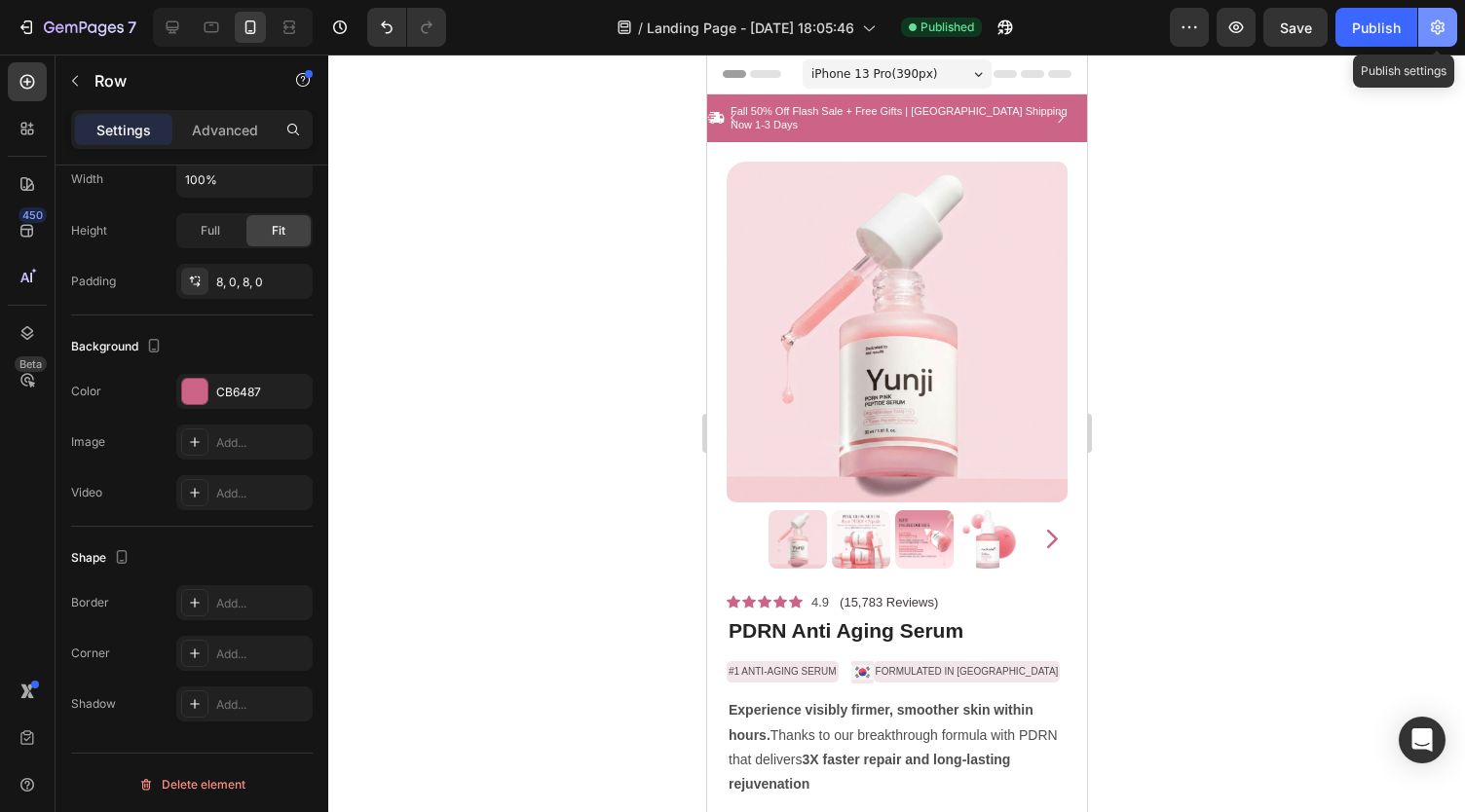
click at [1453, 36] on button "button" at bounding box center [1436, 27] width 39 height 39
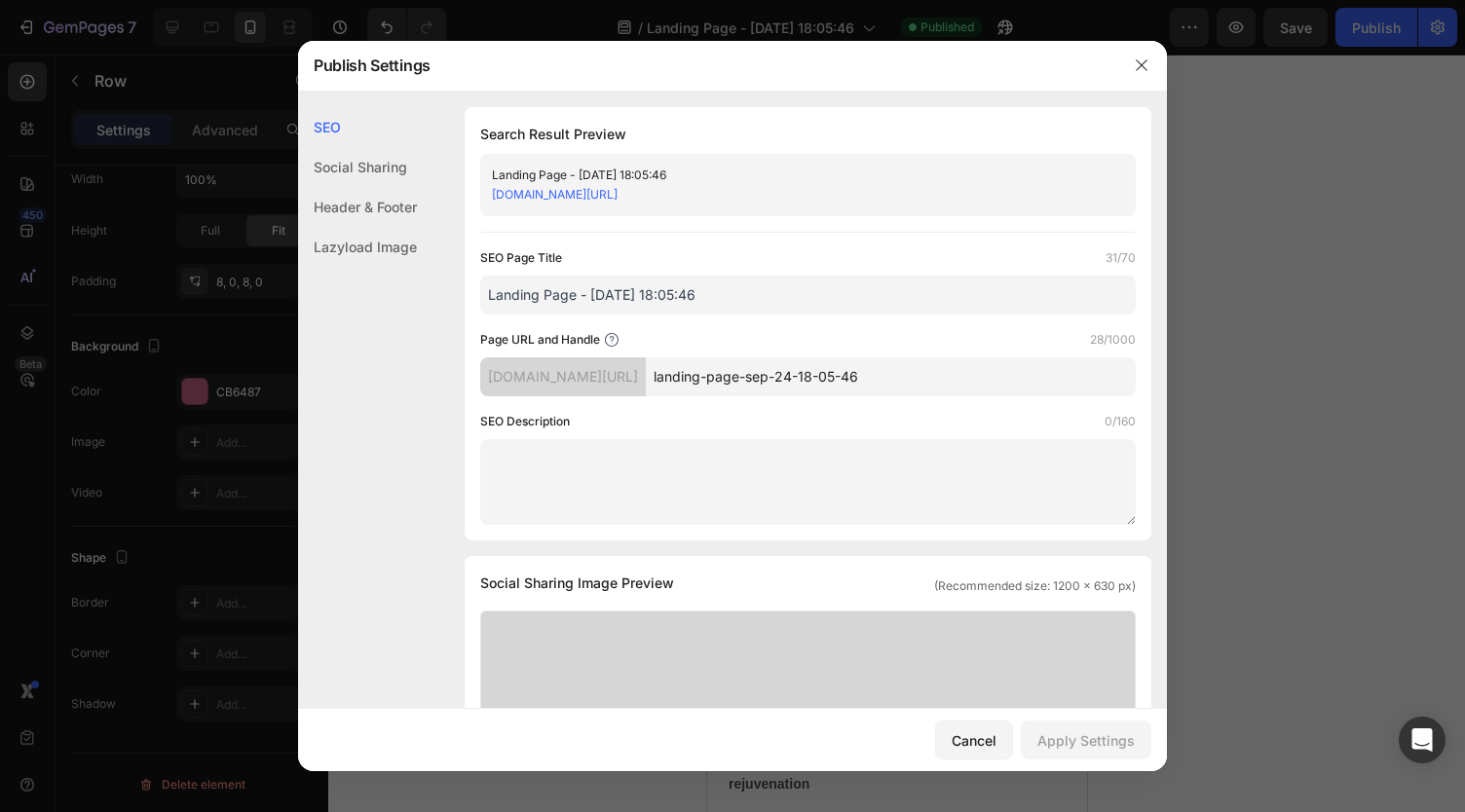
drag, startPoint x: 752, startPoint y: 299, endPoint x: 385, endPoint y: 290, distance: 367.1
type input "s"
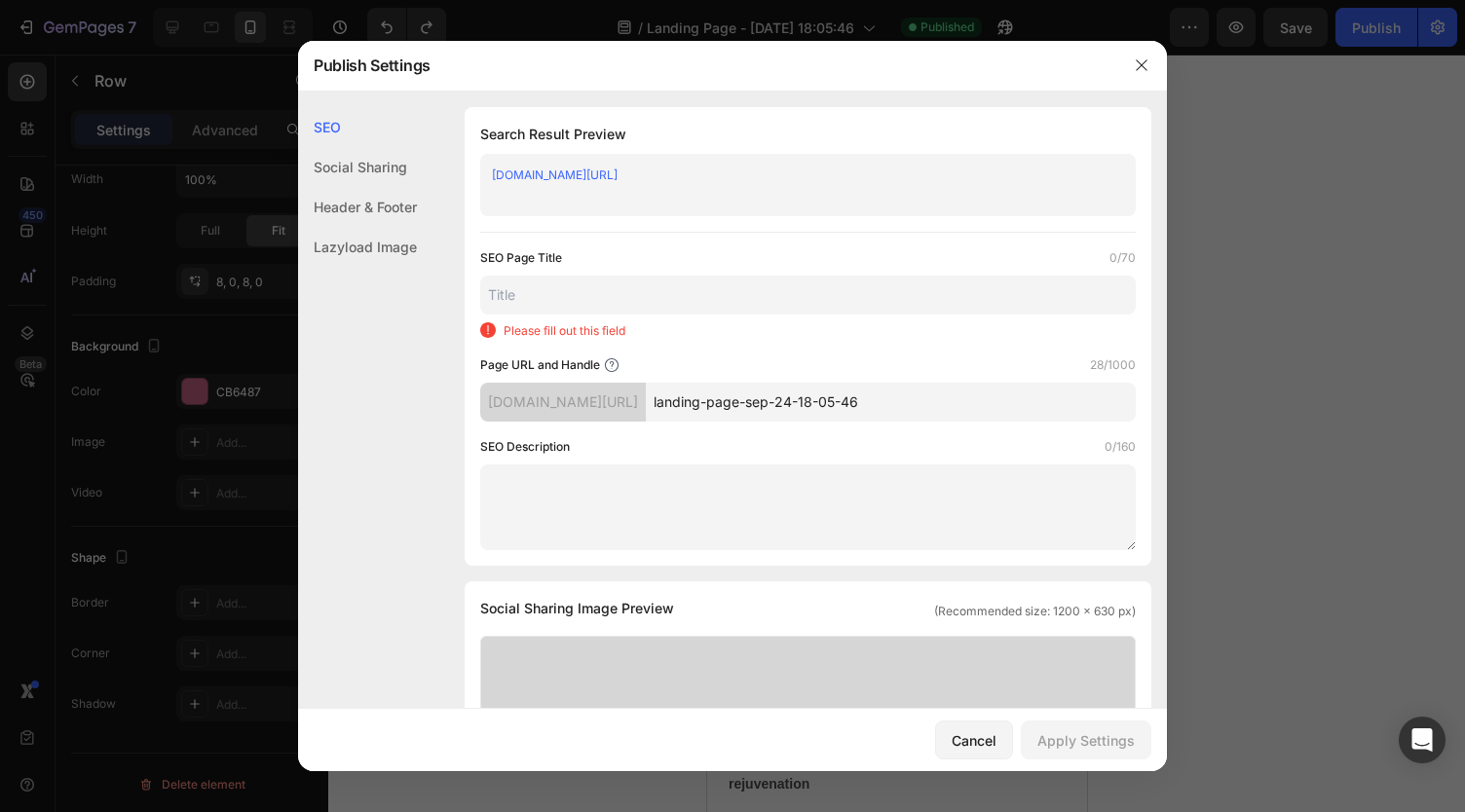
type input "Landing Page - [DATE] 18:05:46"
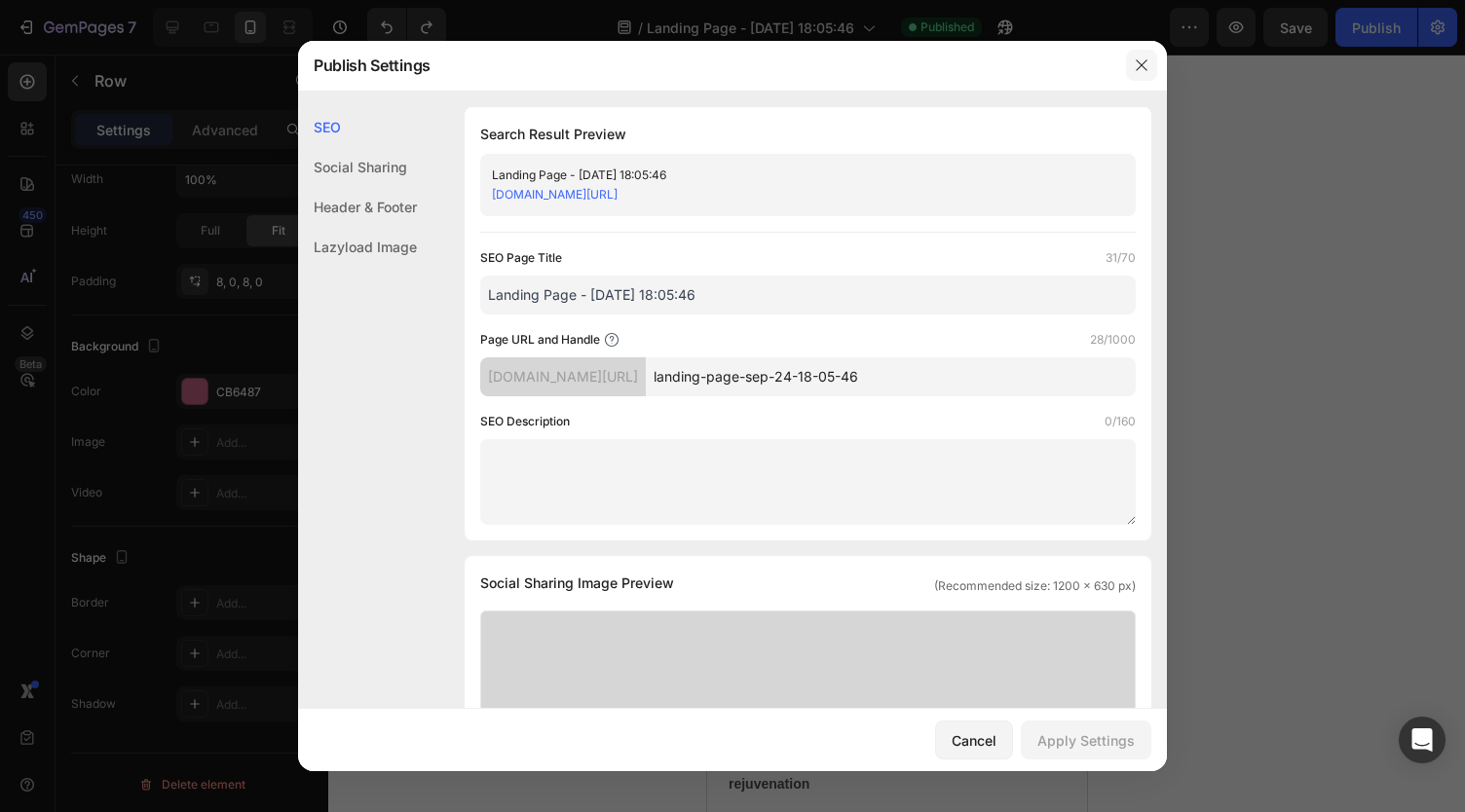
click at [1148, 63] on icon "button" at bounding box center [1142, 65] width 16 height 16
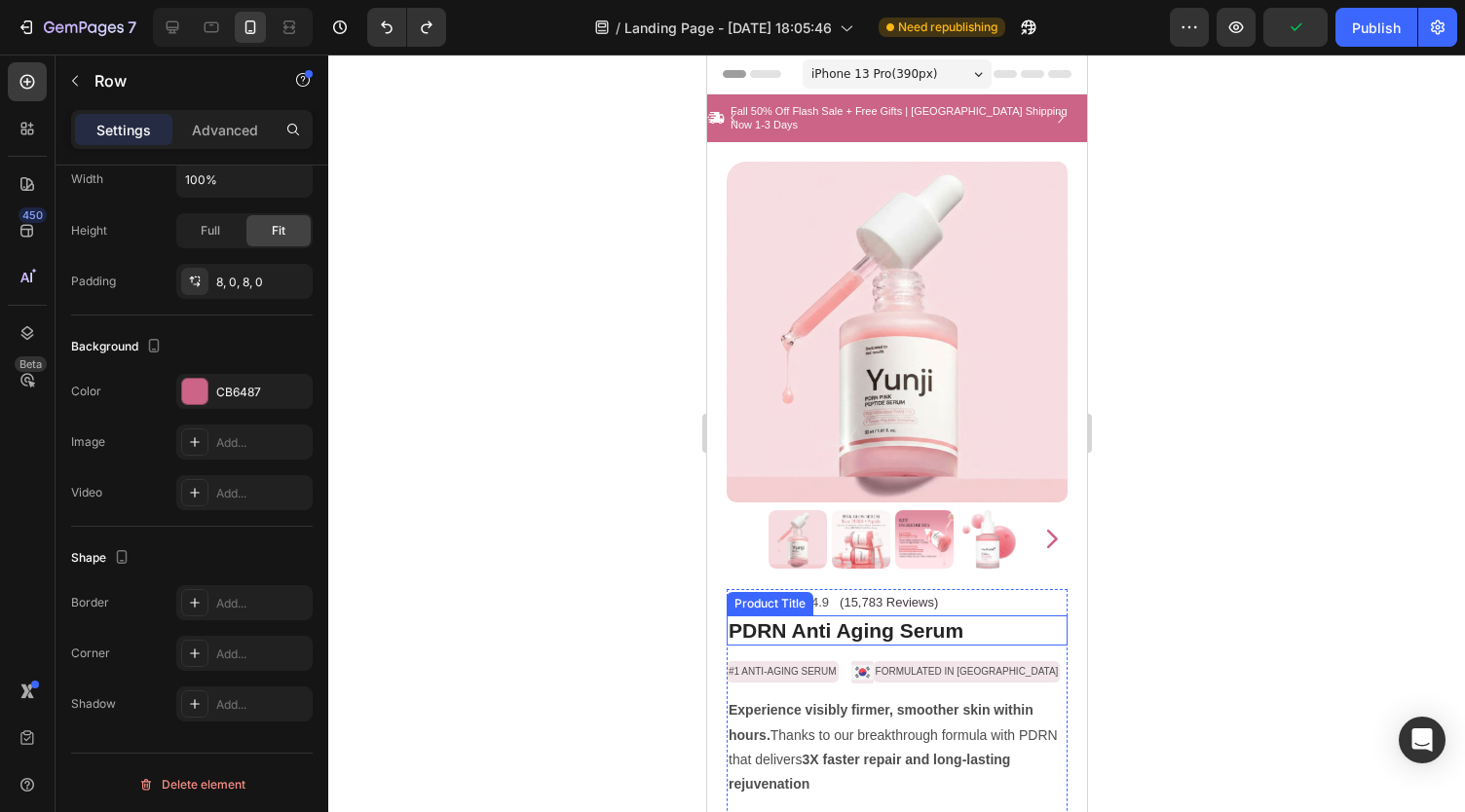
click at [961, 615] on h1 "PDRN Anti Aging Serum" at bounding box center [896, 630] width 341 height 30
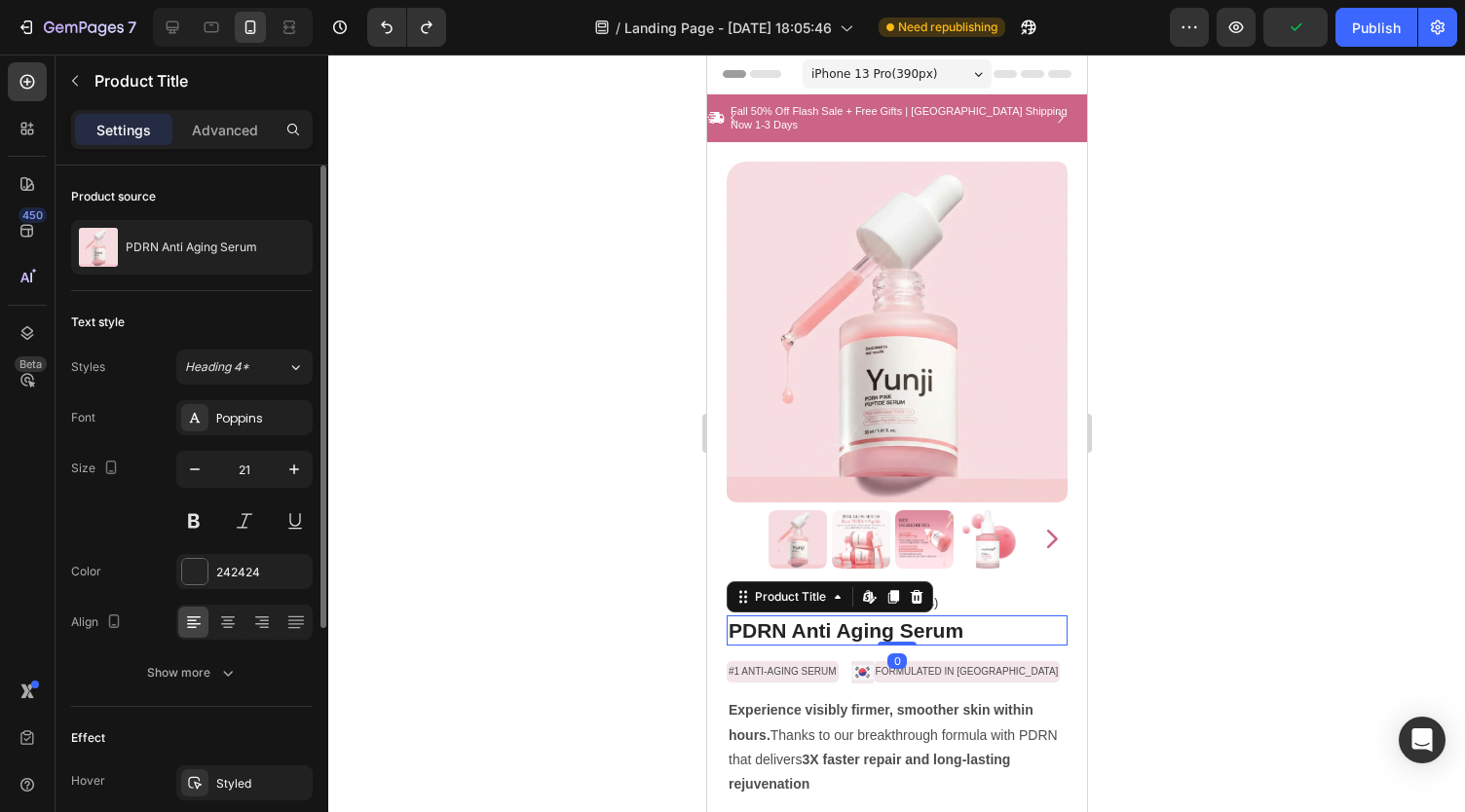
click at [961, 615] on h1 "PDRN Anti Aging Serum" at bounding box center [896, 630] width 341 height 30
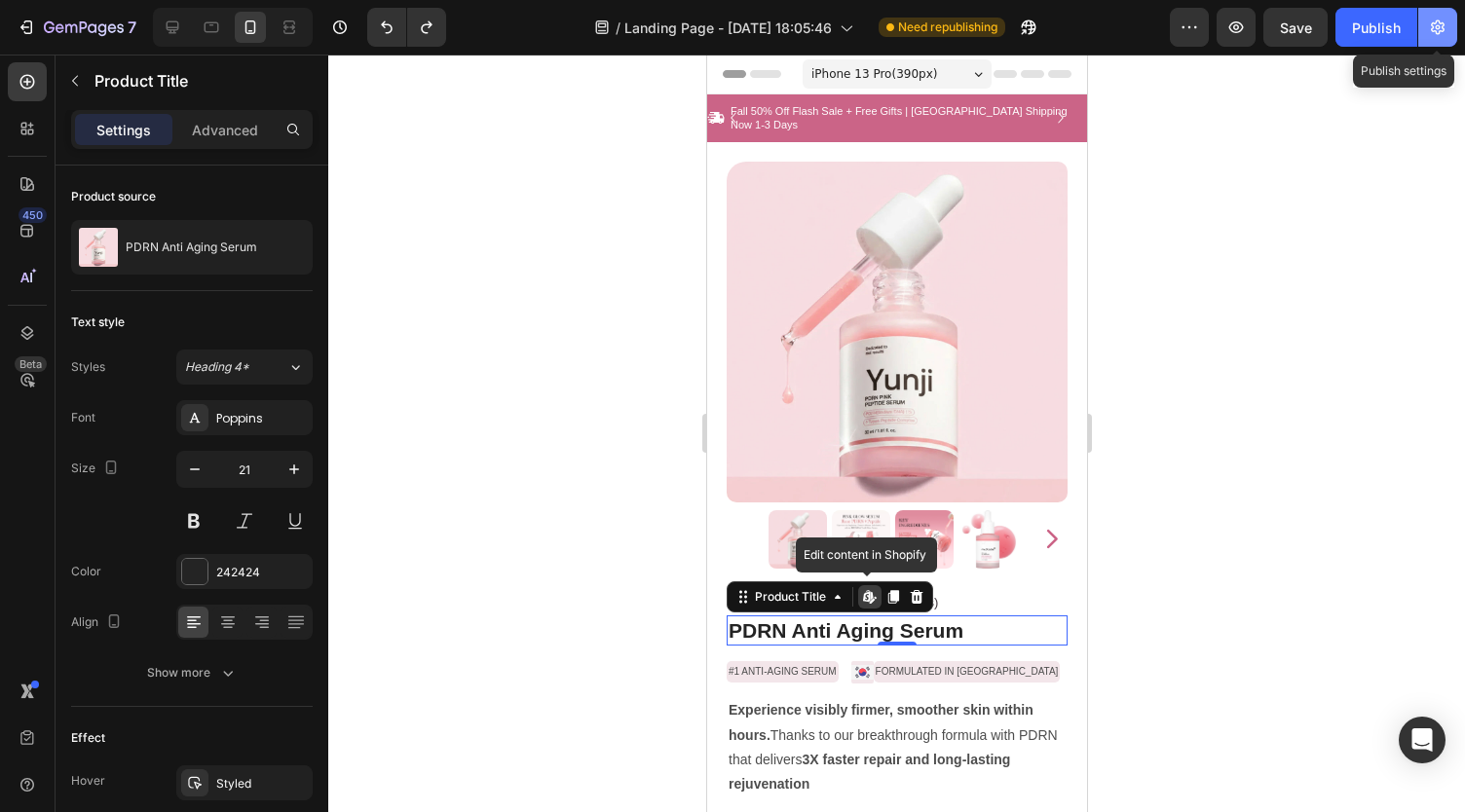
click at [1427, 30] on icon "button" at bounding box center [1437, 28] width 20 height 20
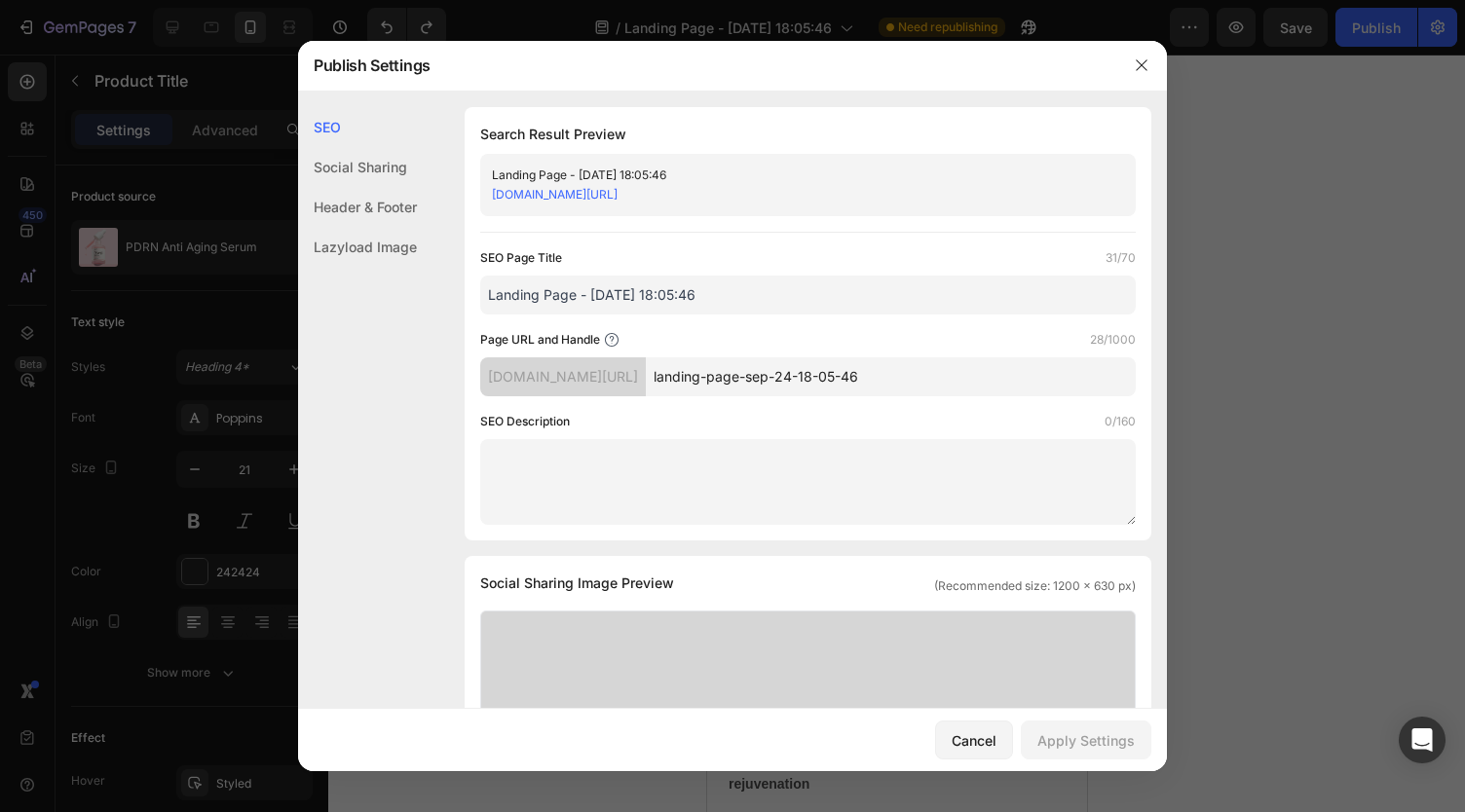
drag, startPoint x: 772, startPoint y: 287, endPoint x: 362, endPoint y: 304, distance: 410.4
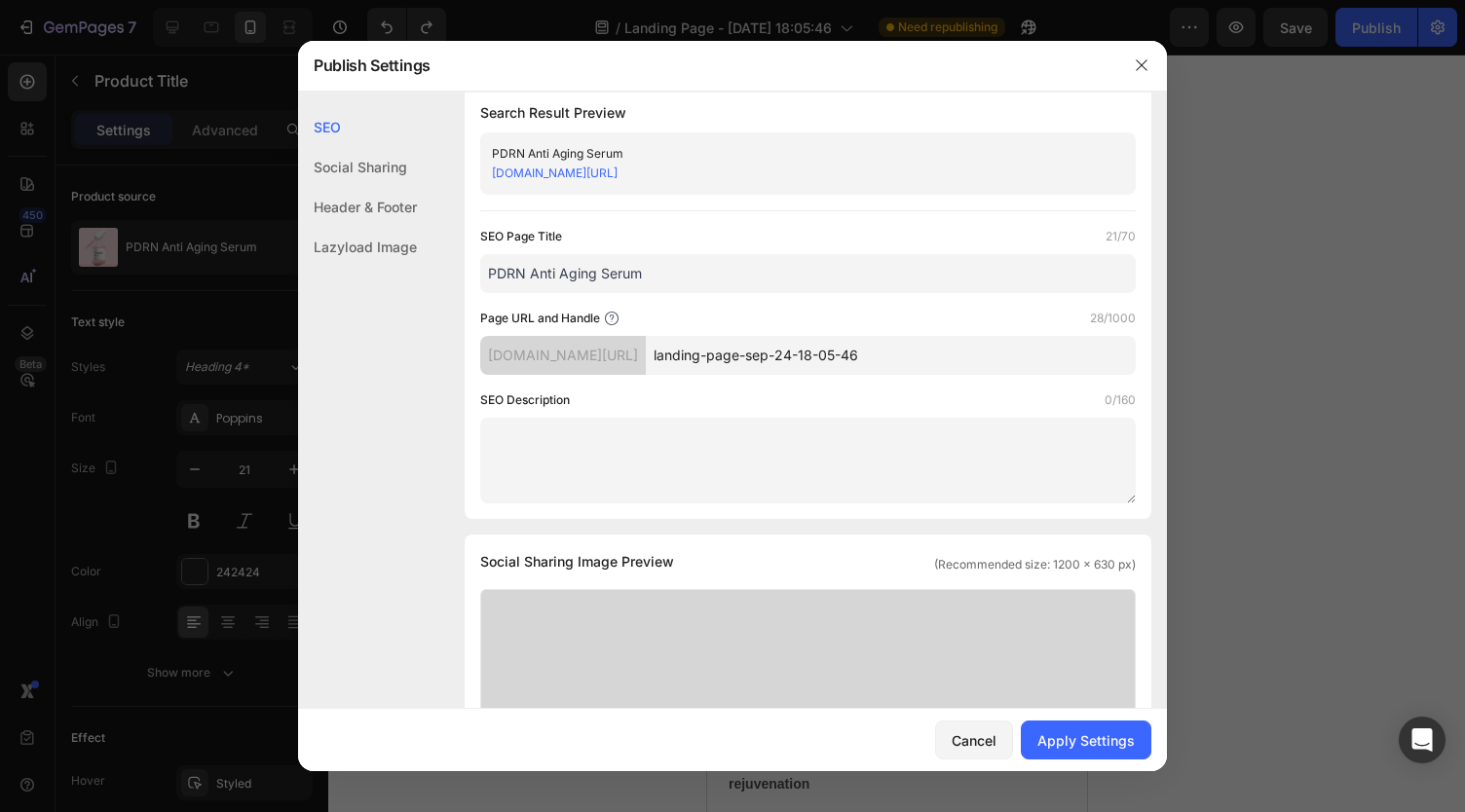
scroll to position [26, 0]
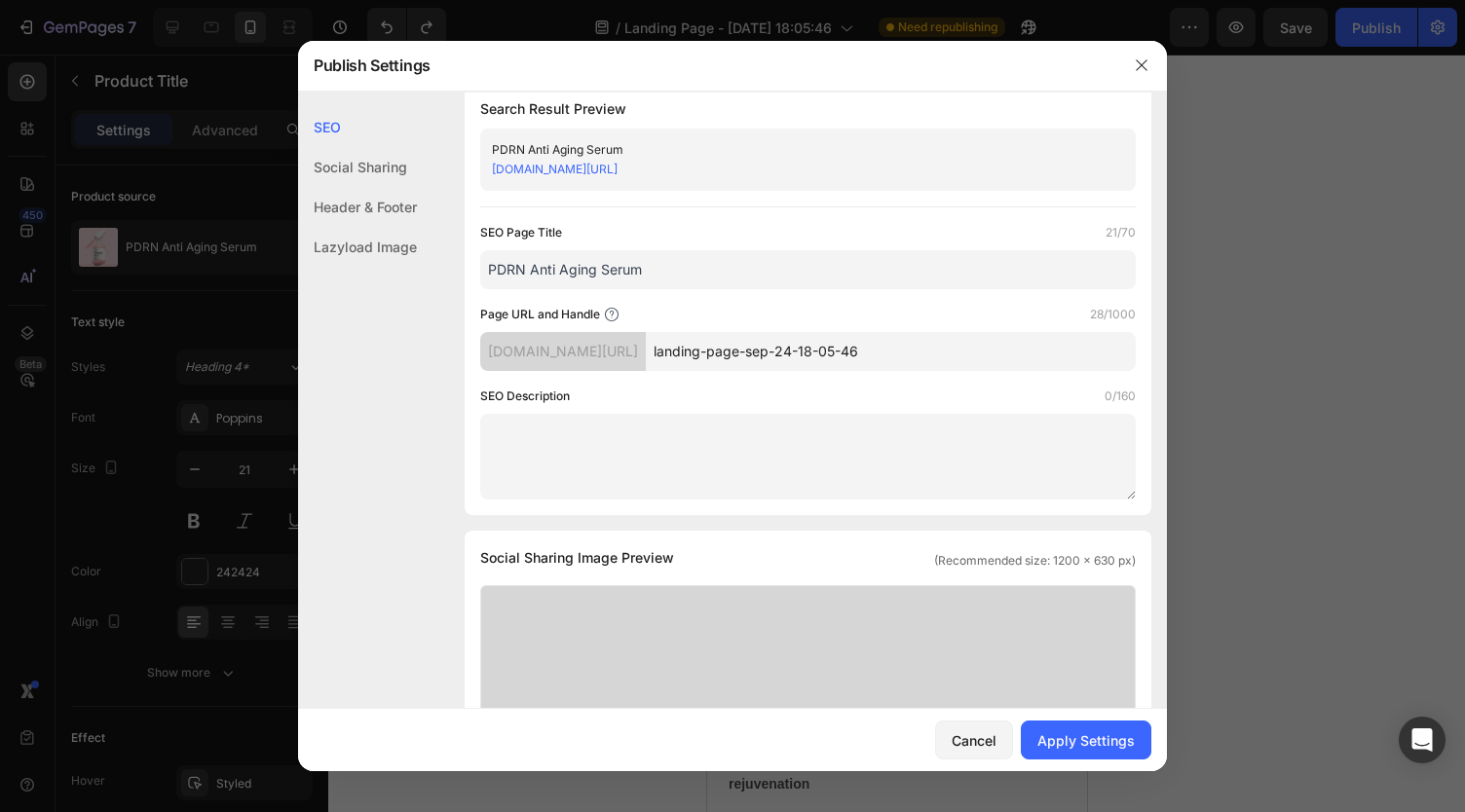
type input "PDRN Anti Aging Serum"
drag, startPoint x: 947, startPoint y: 355, endPoint x: 676, endPoint y: 347, distance: 271.1
click at [676, 347] on div "k1dv4c-px.myshopify.com/pages/ landing-page-sep-24-18-05-46" at bounding box center [807, 351] width 656 height 39
type input "PDRN-ANTI-AGING-SERUM"
click at [1079, 744] on div "Apply Settings" at bounding box center [1086, 740] width 97 height 21
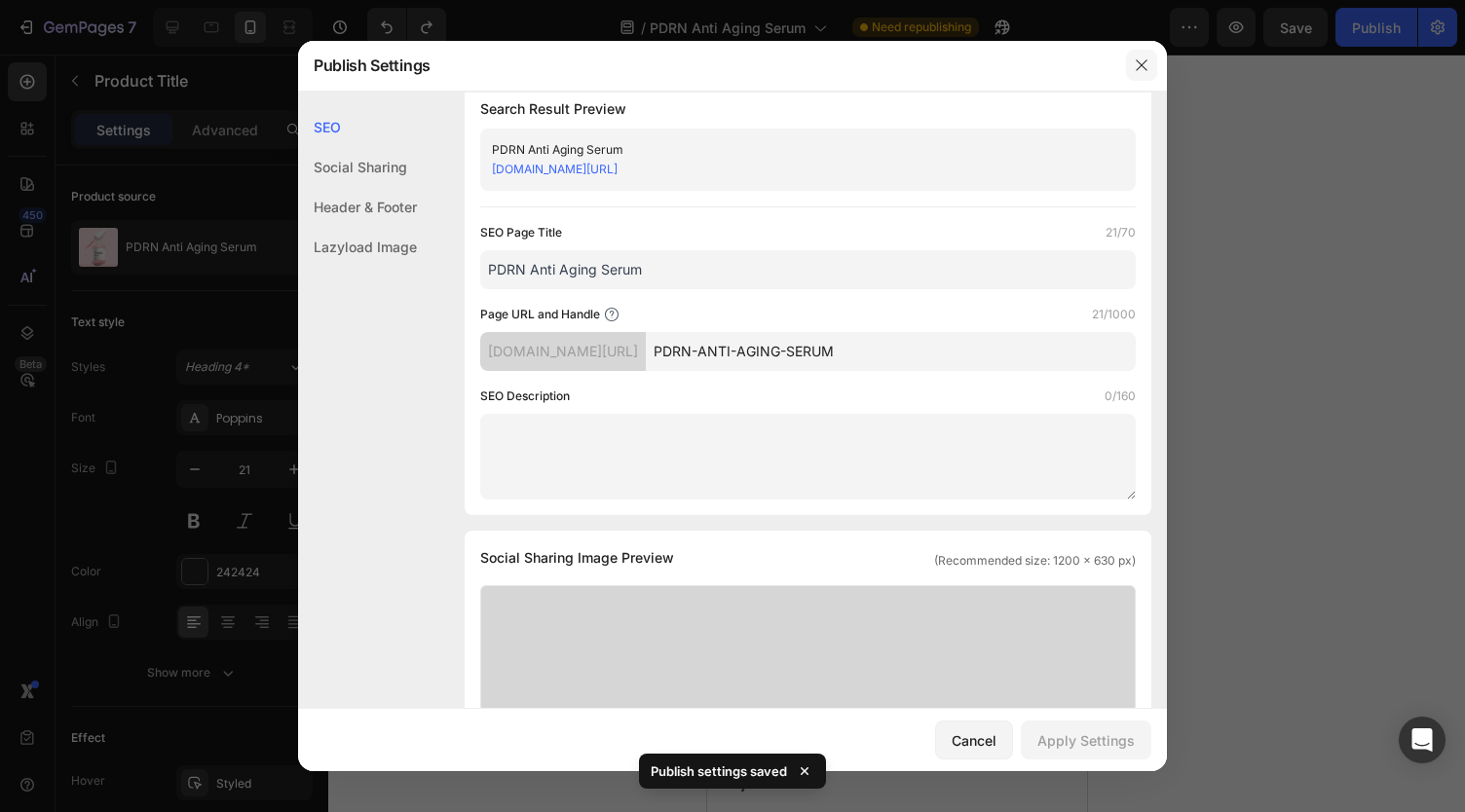
click at [1147, 57] on button "button" at bounding box center [1141, 64] width 31 height 31
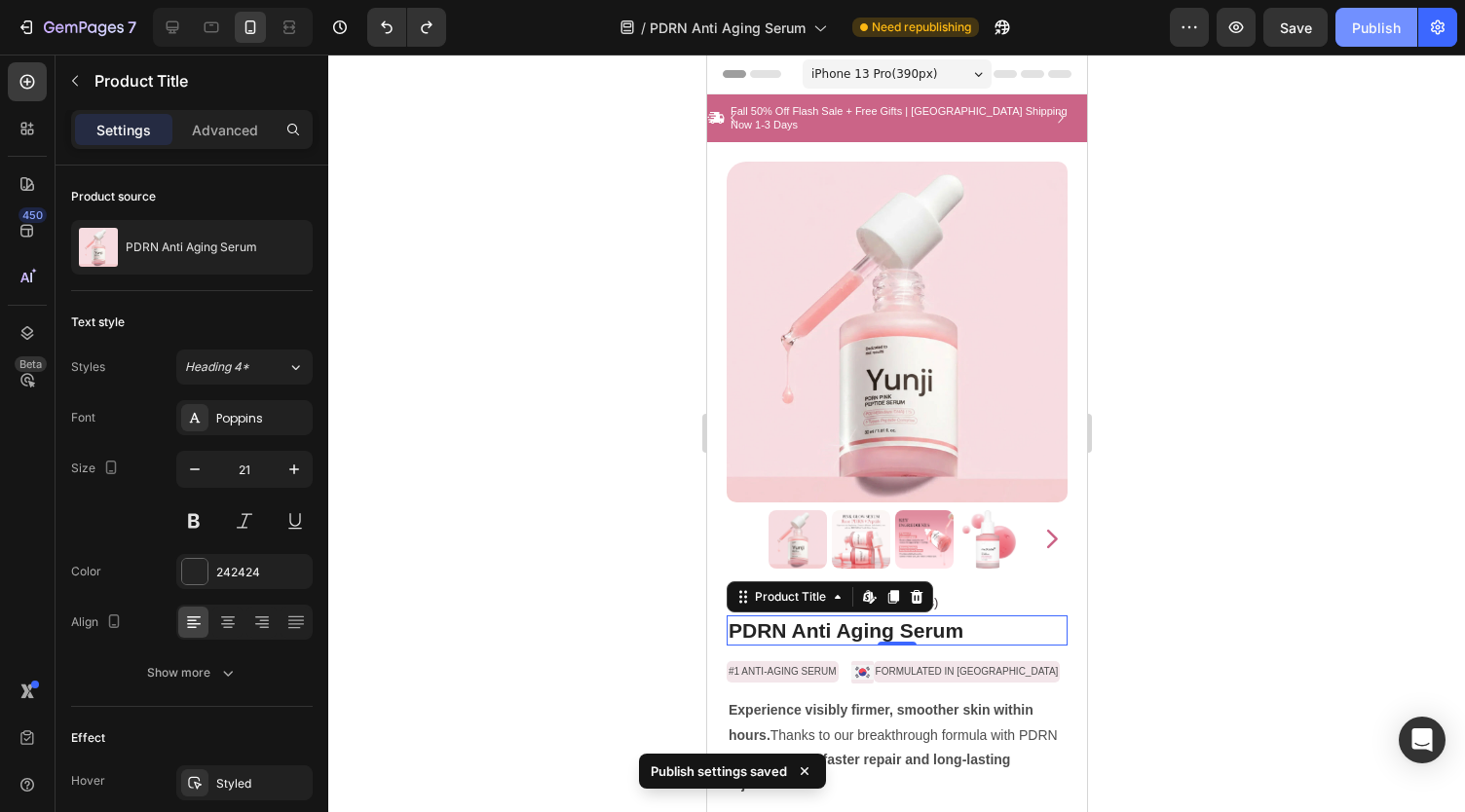
click at [1396, 36] on div "Publish" at bounding box center [1376, 28] width 49 height 21
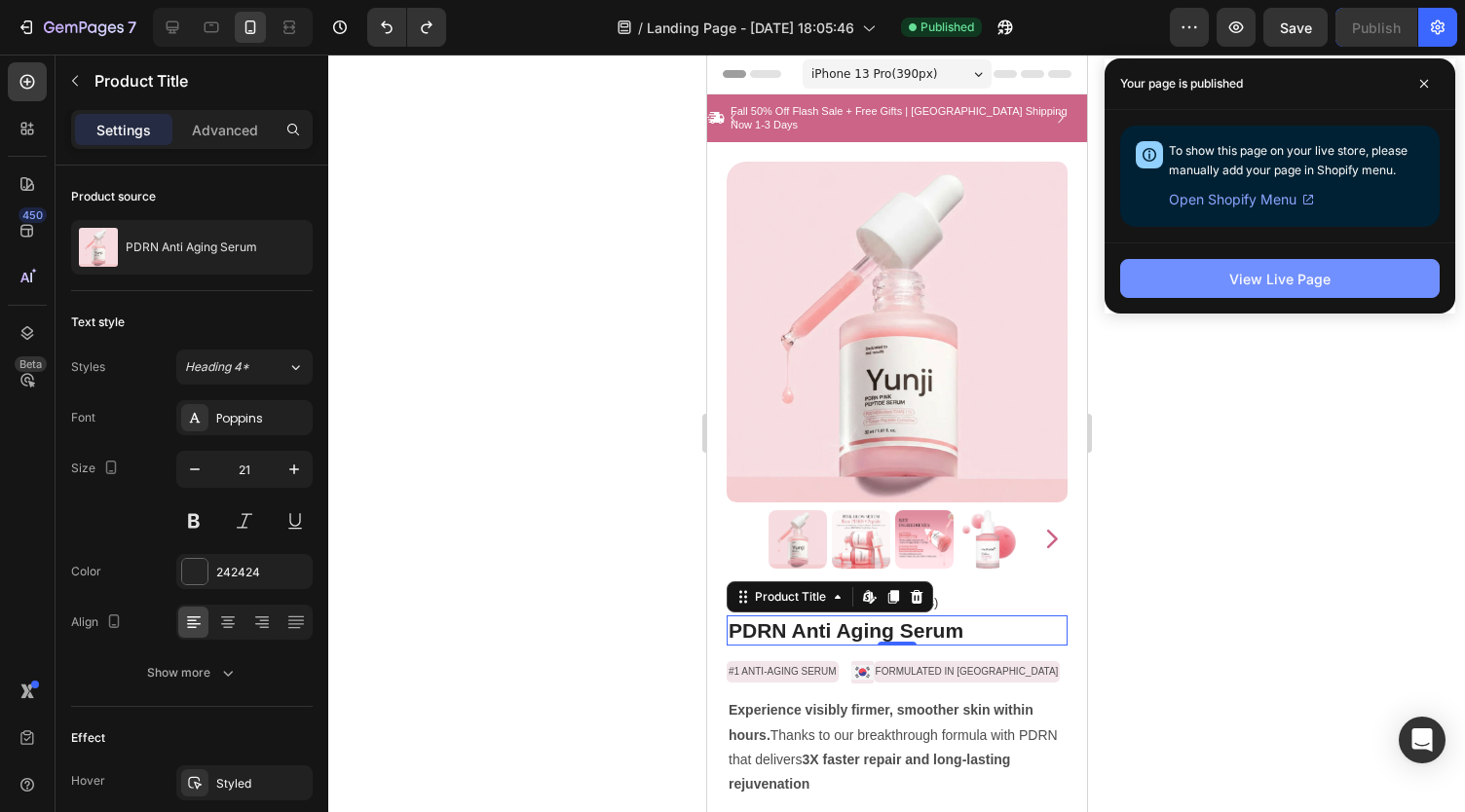
click at [1200, 291] on button "View Live Page" at bounding box center [1280, 278] width 319 height 39
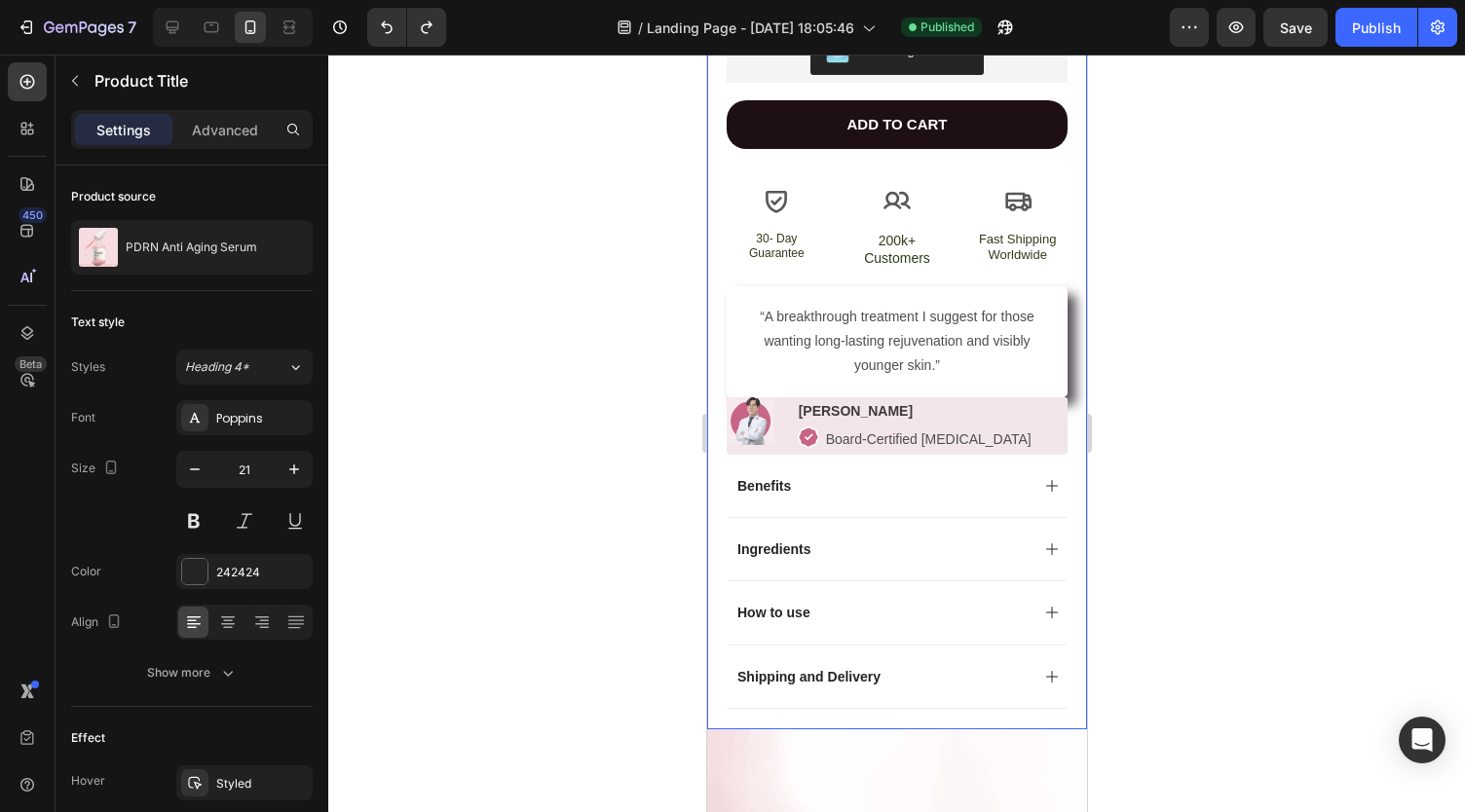
scroll to position [0, 0]
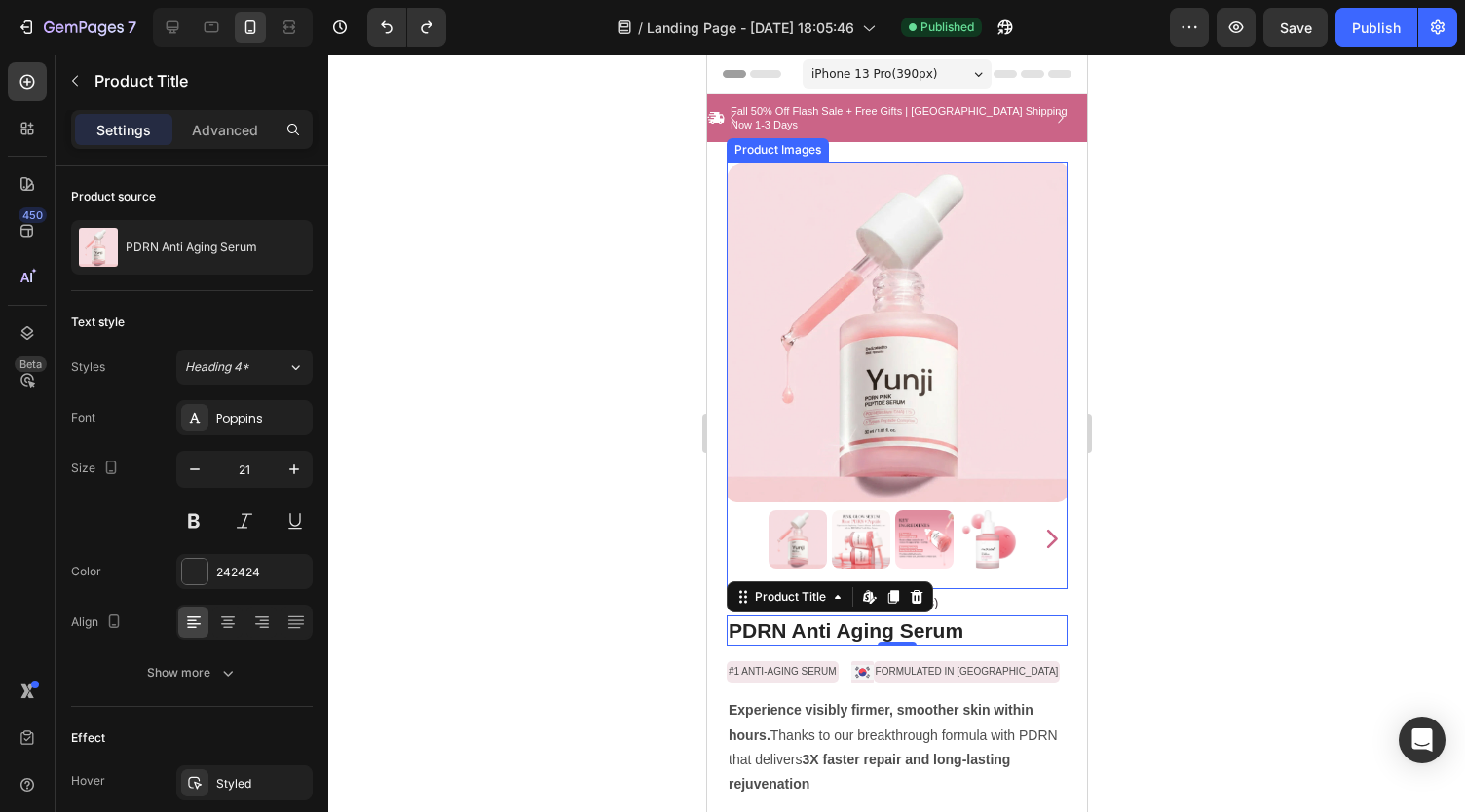
click at [958, 310] on img at bounding box center [896, 332] width 341 height 341
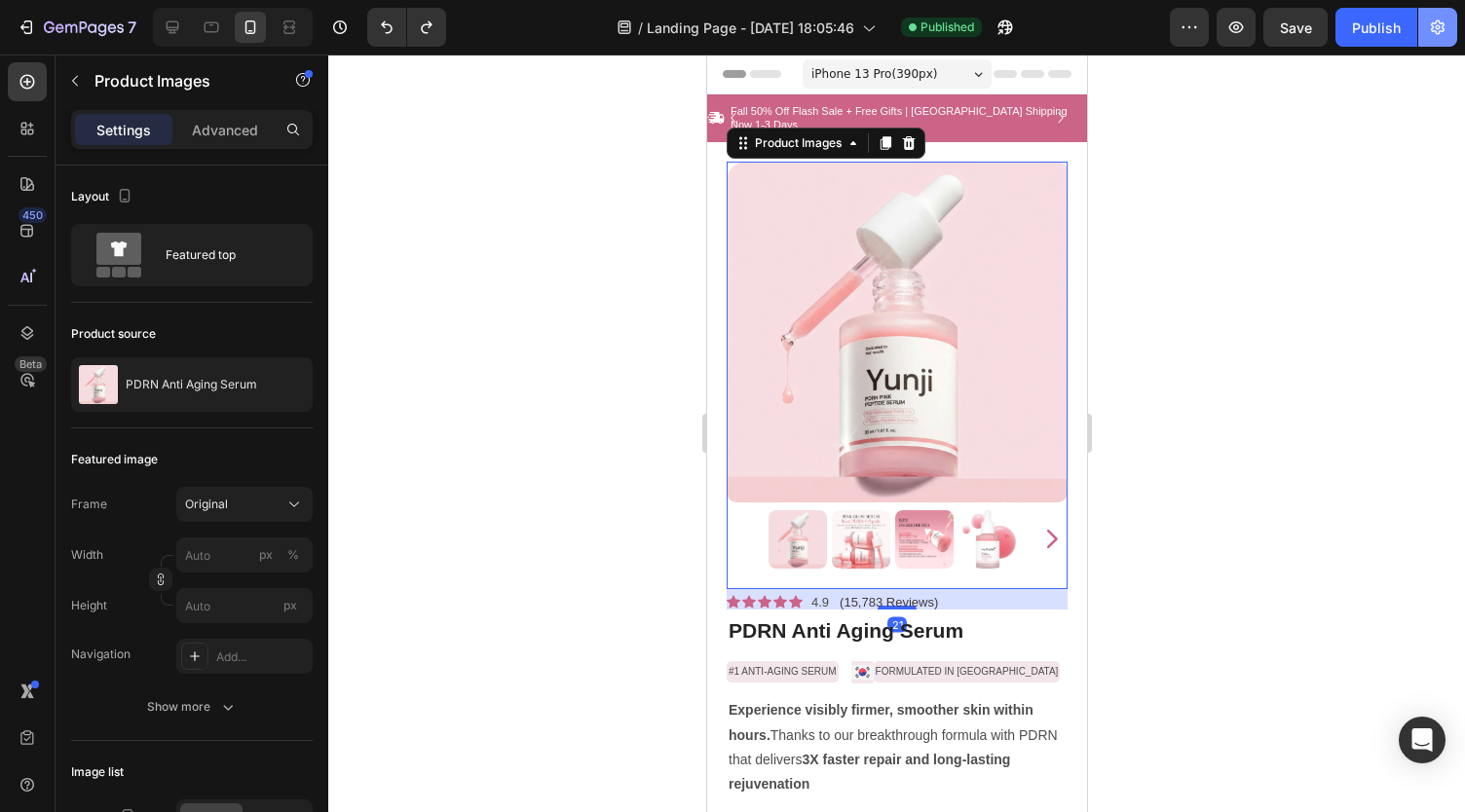
click at [1442, 24] on icon "button" at bounding box center [1437, 28] width 14 height 15
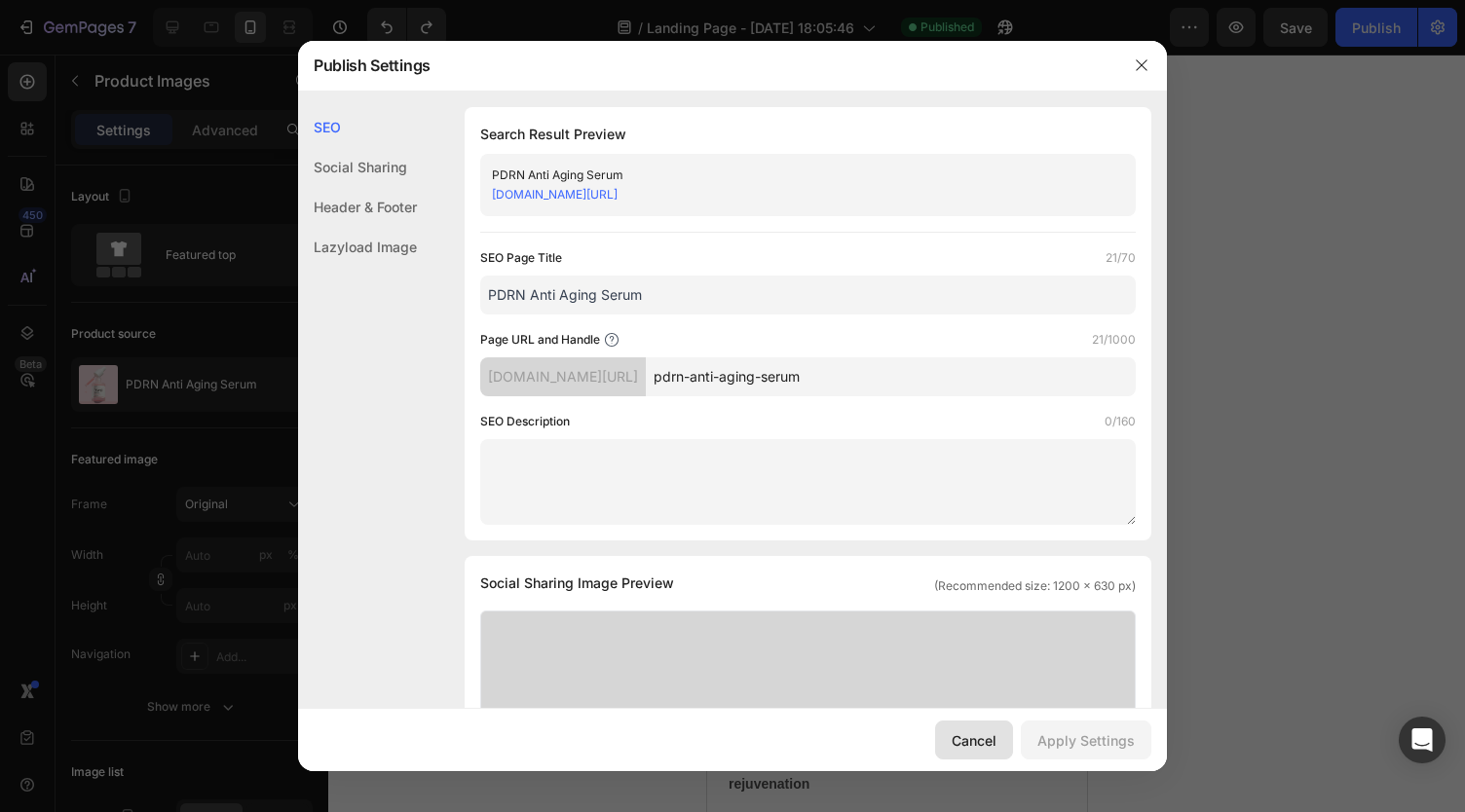
click at [989, 752] on button "Cancel" at bounding box center [974, 740] width 78 height 39
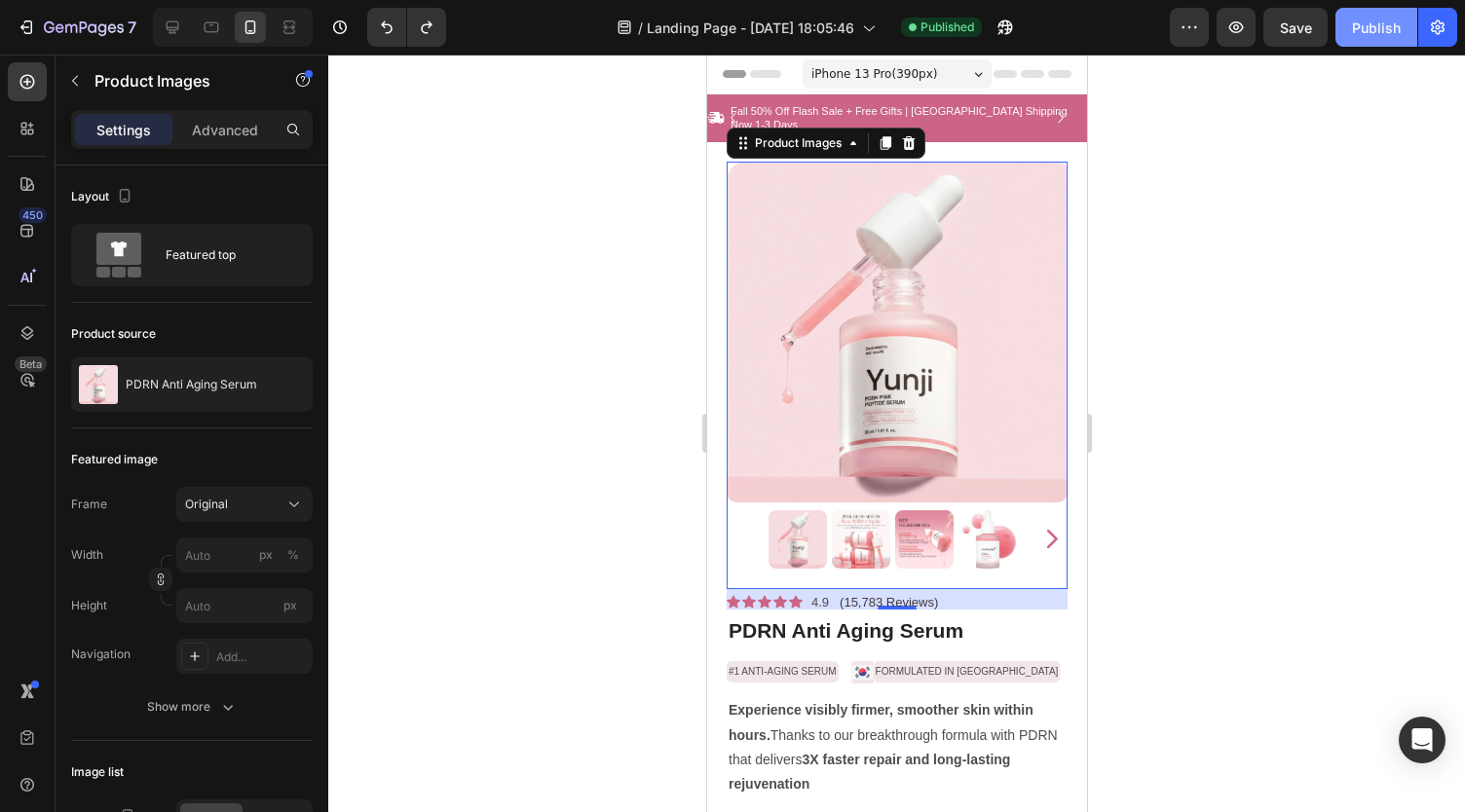
click at [1350, 36] on button "Publish" at bounding box center [1376, 27] width 81 height 39
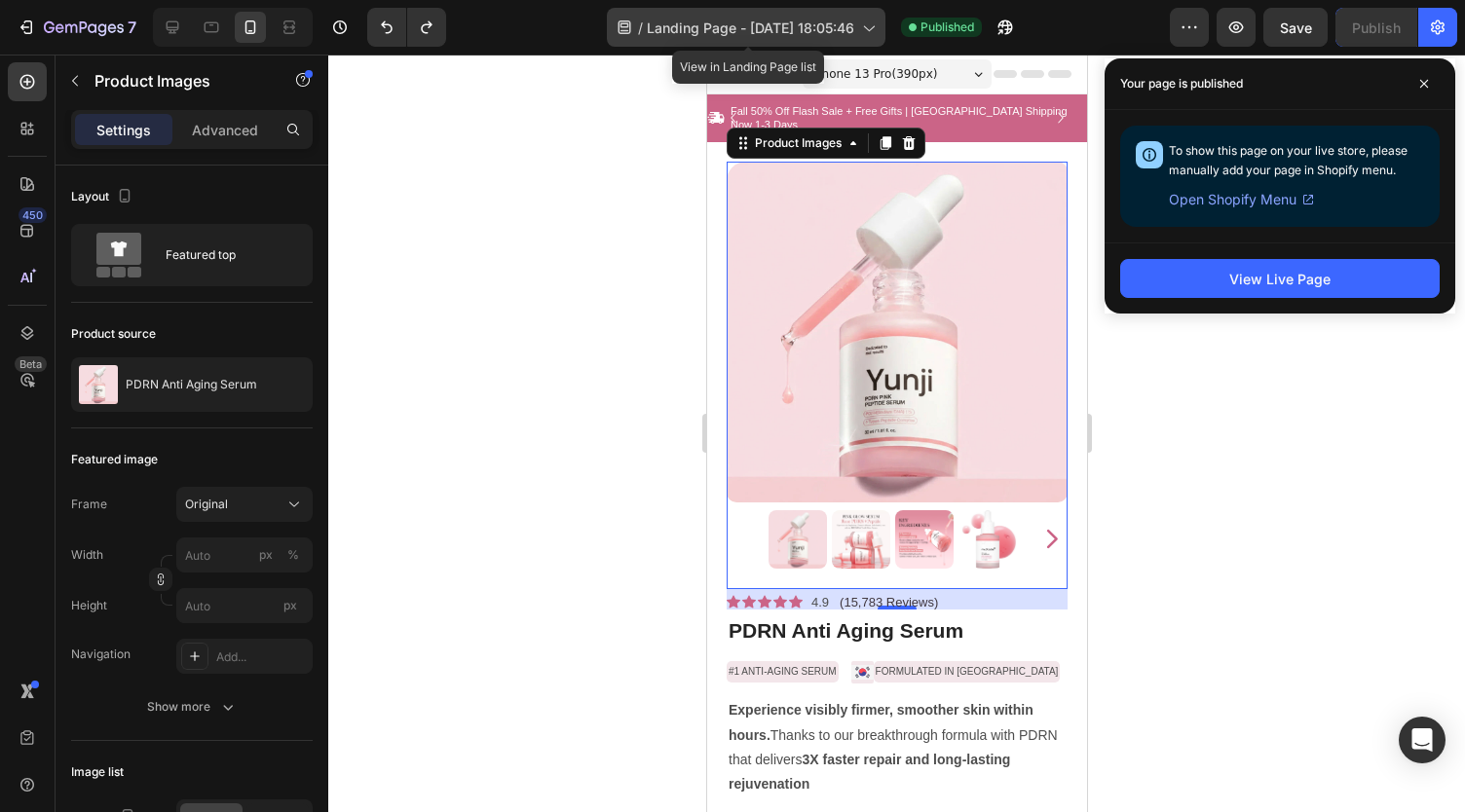
click at [694, 22] on span "Landing Page - Sep 24, 18:05:46" at bounding box center [750, 28] width 207 height 21
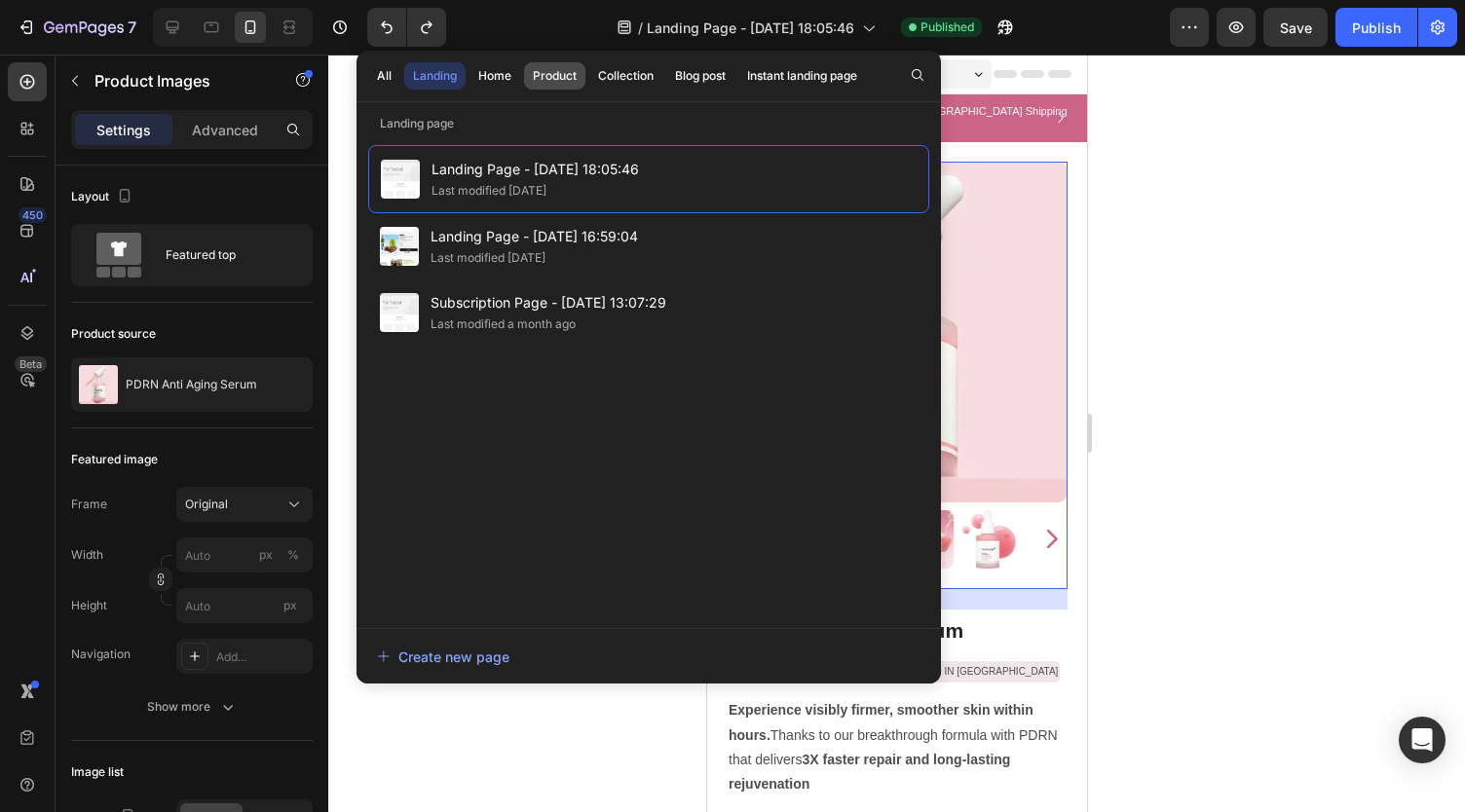
click at [536, 86] on button "Product" at bounding box center [554, 75] width 61 height 27
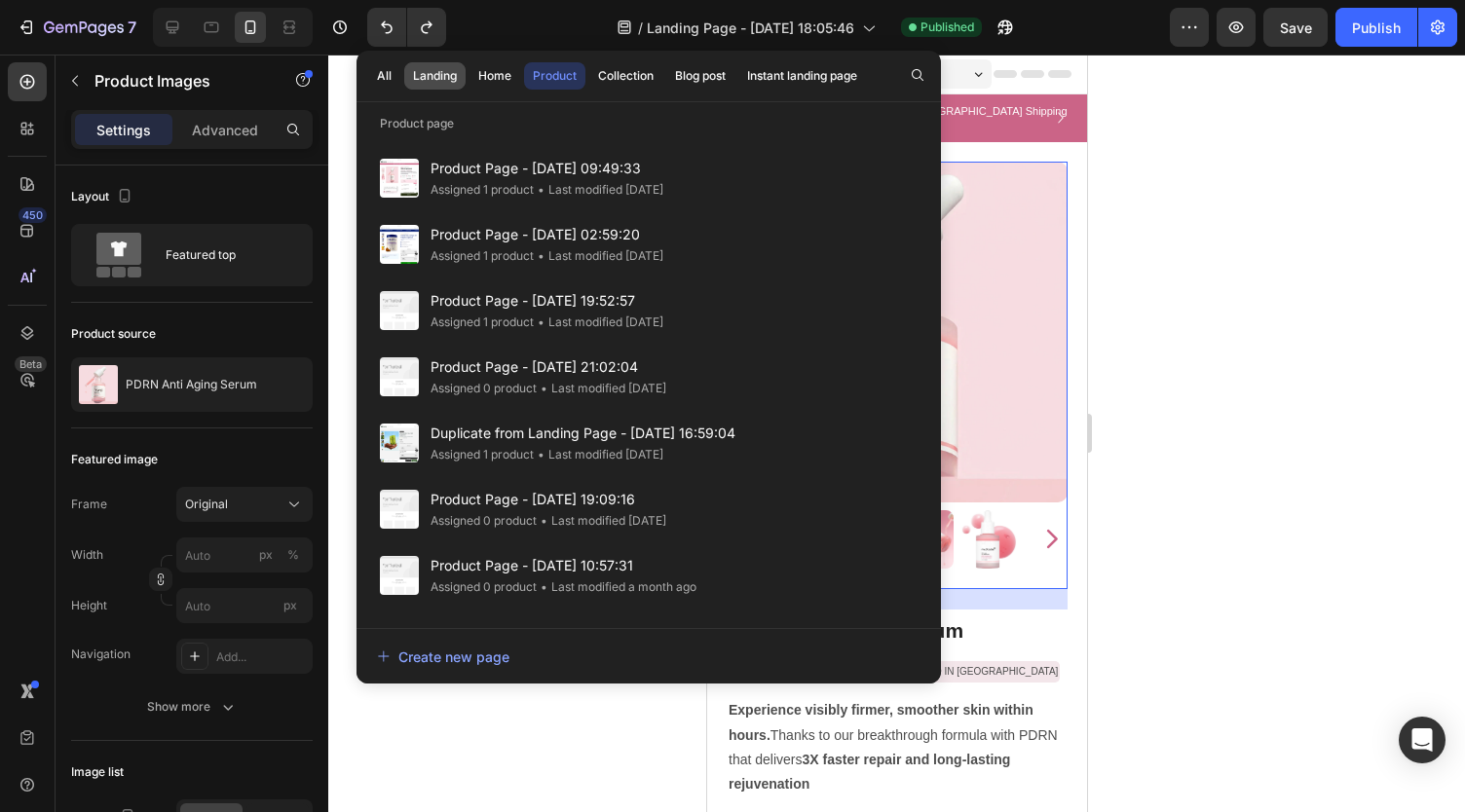
click at [443, 76] on div "Landing" at bounding box center [434, 76] width 44 height 18
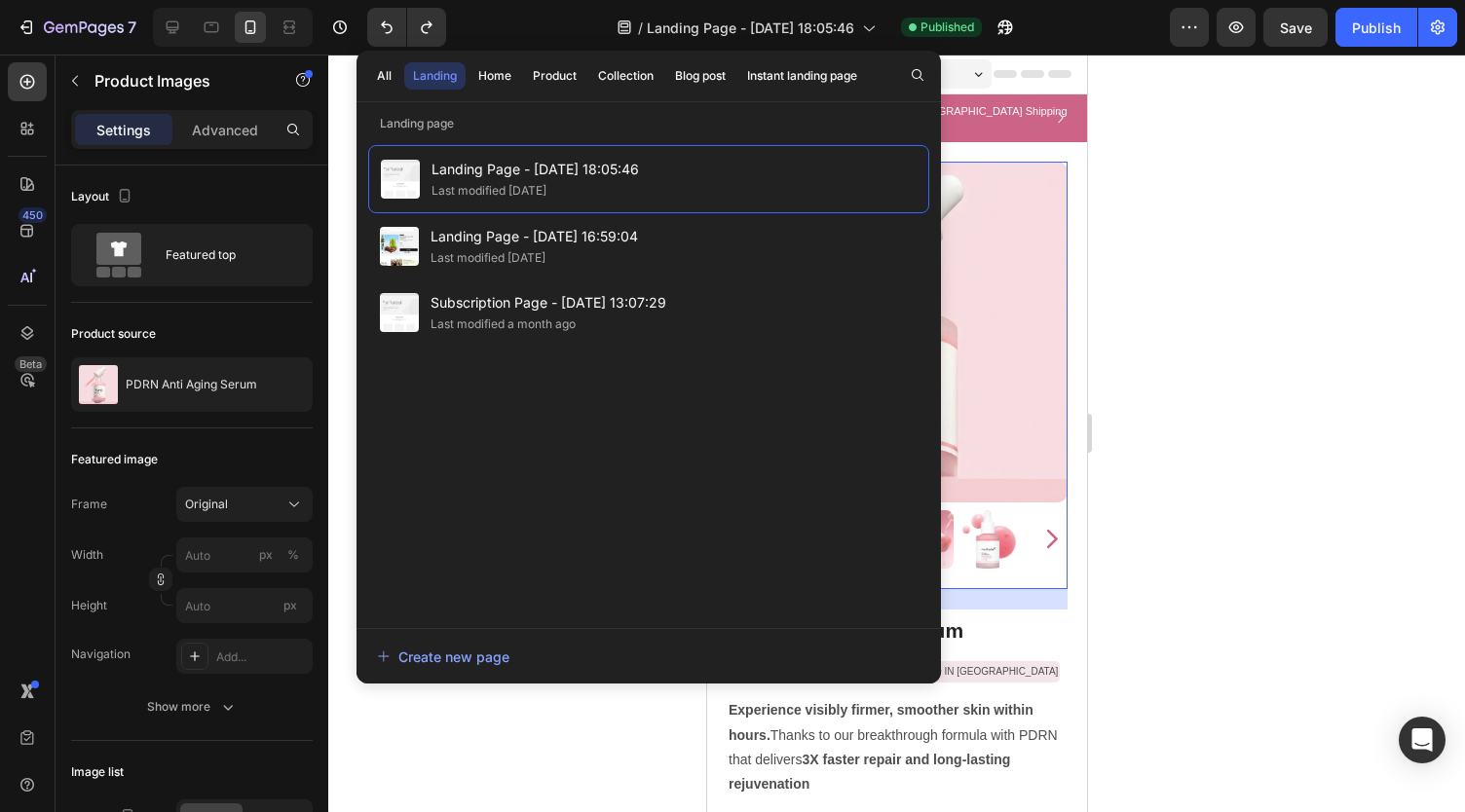
click at [1161, 282] on div at bounding box center [897, 433] width 1137 height 757
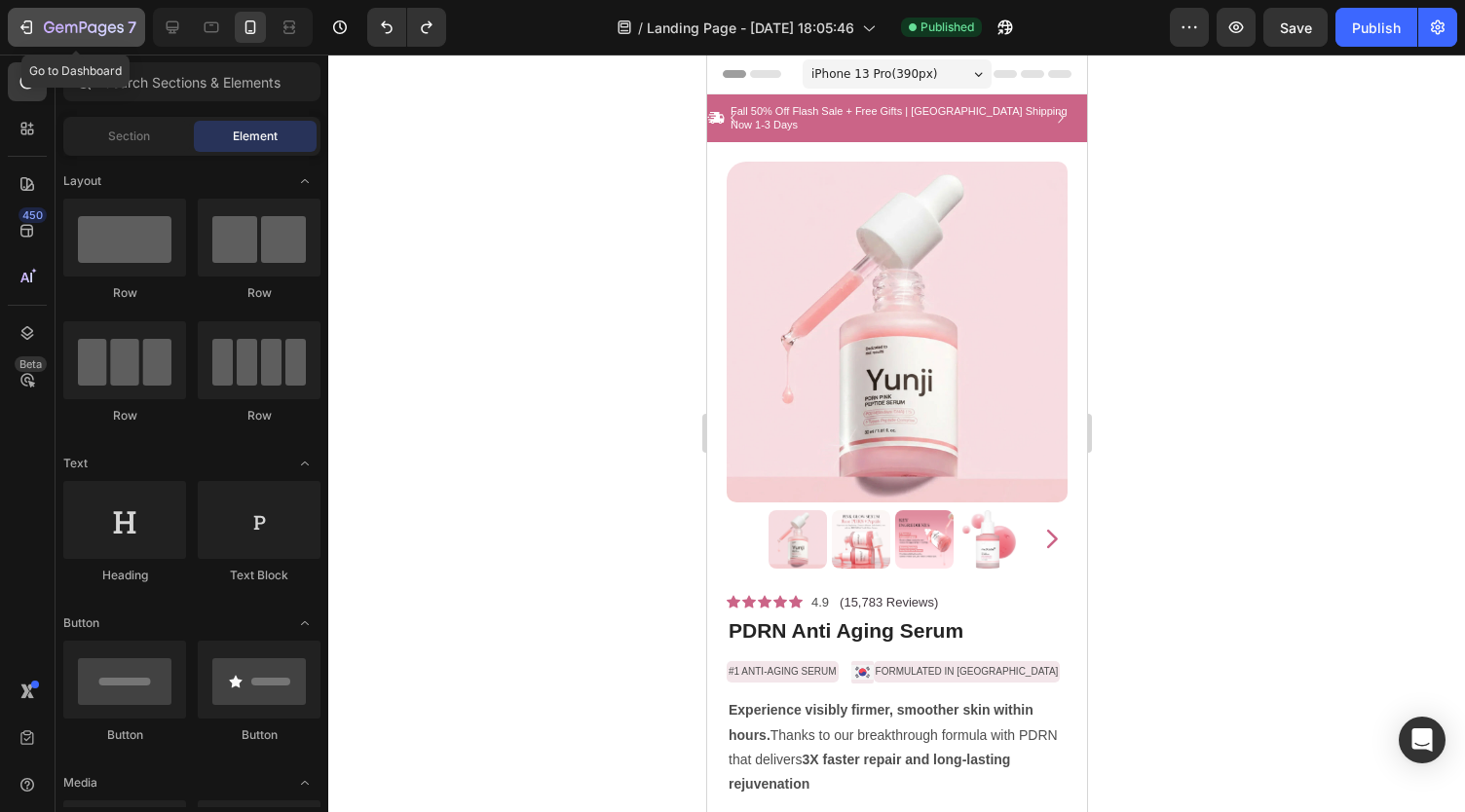
click at [20, 27] on icon "button" at bounding box center [27, 28] width 20 height 20
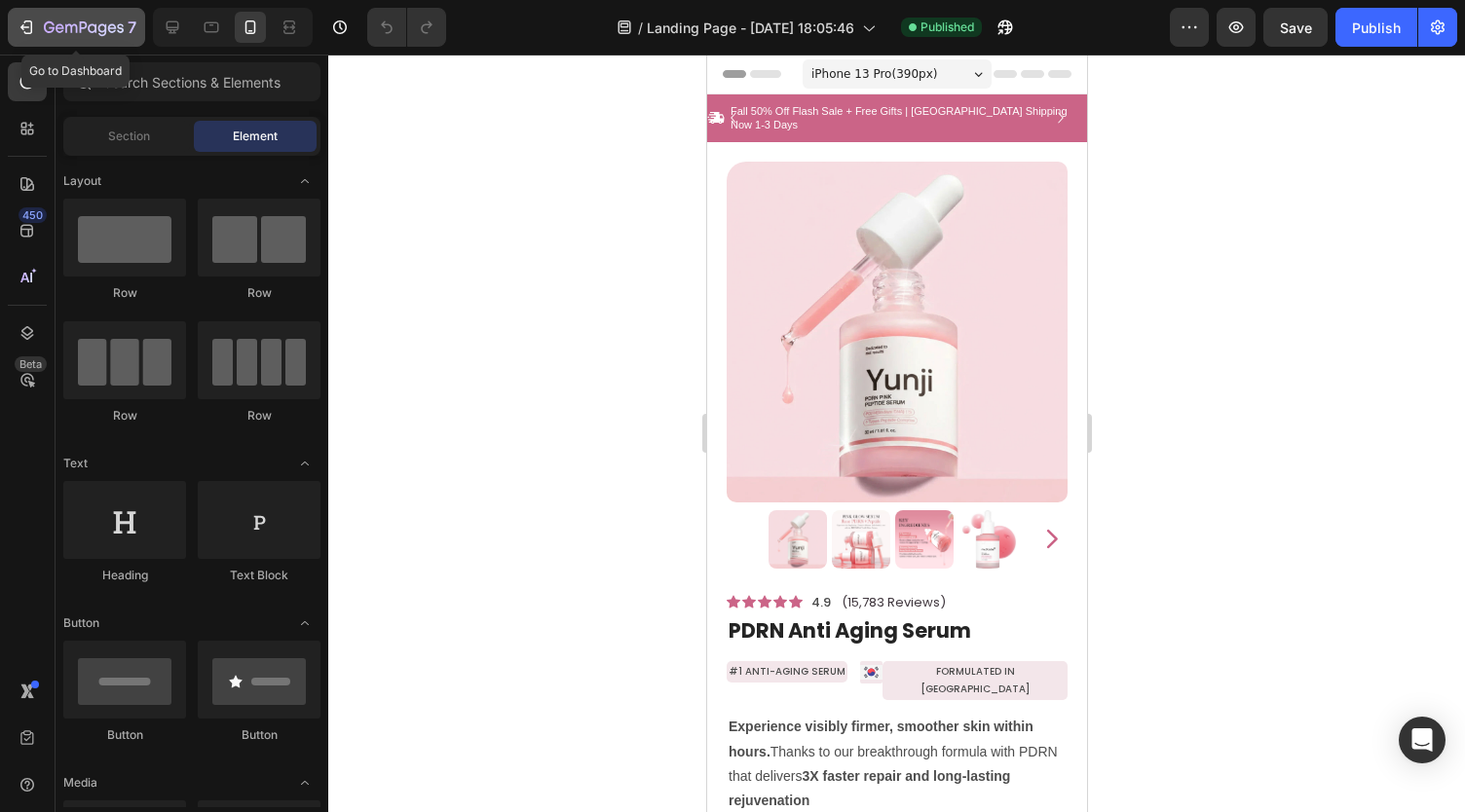
click at [37, 35] on div "7" at bounding box center [76, 28] width 120 height 24
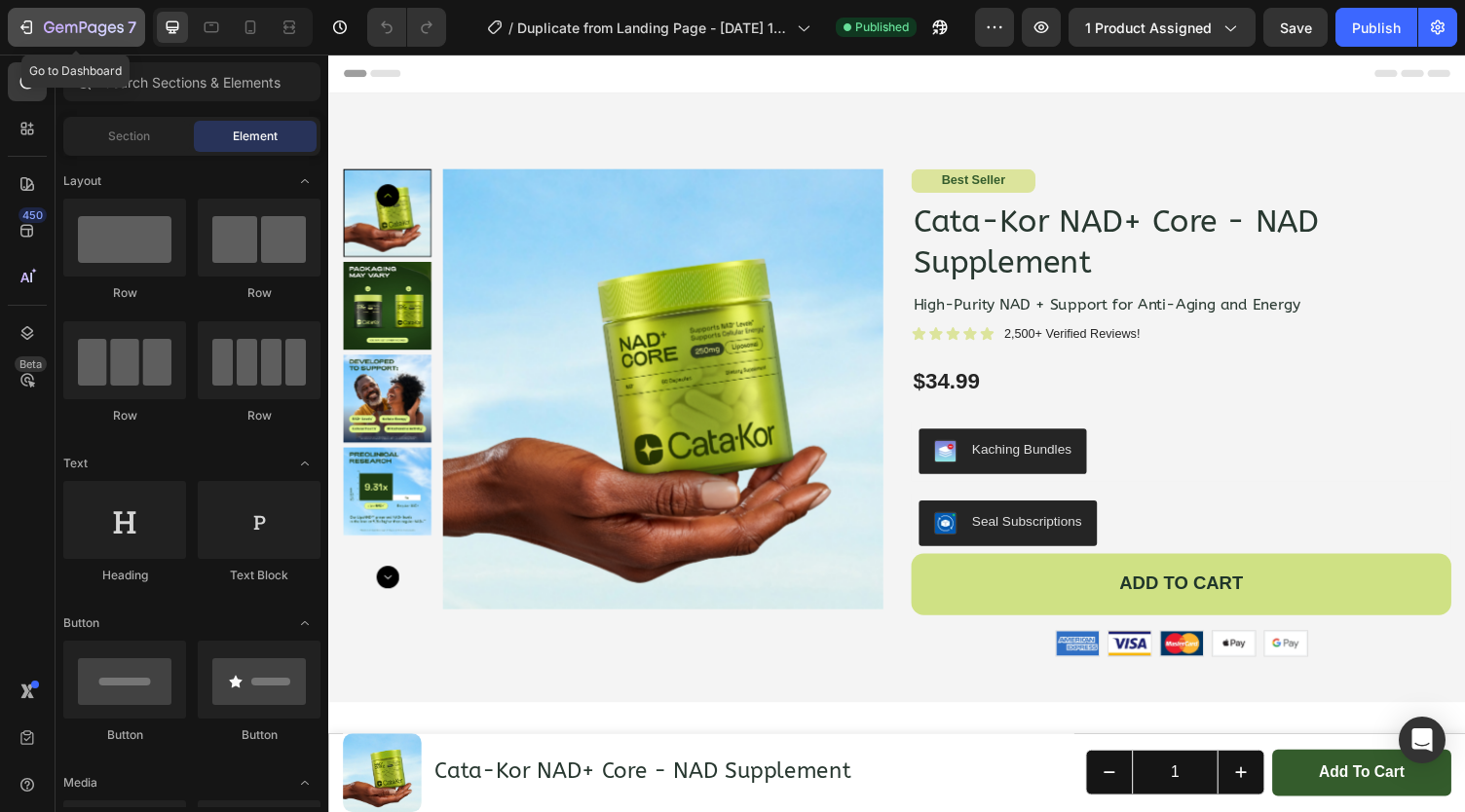
click at [20, 24] on icon "button" at bounding box center [27, 28] width 20 height 20
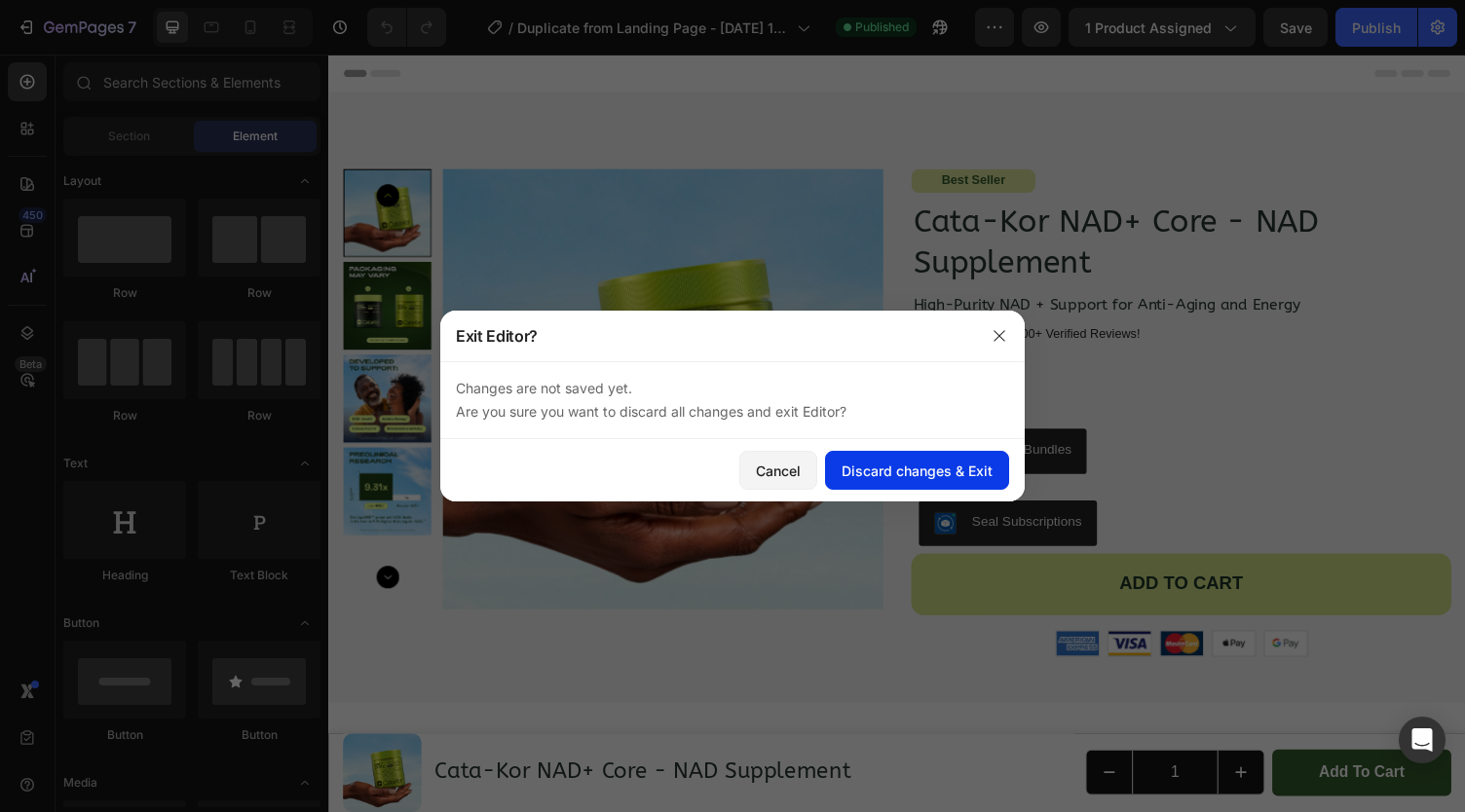
click at [910, 480] on button "Discard changes & Exit" at bounding box center [917, 470] width 184 height 39
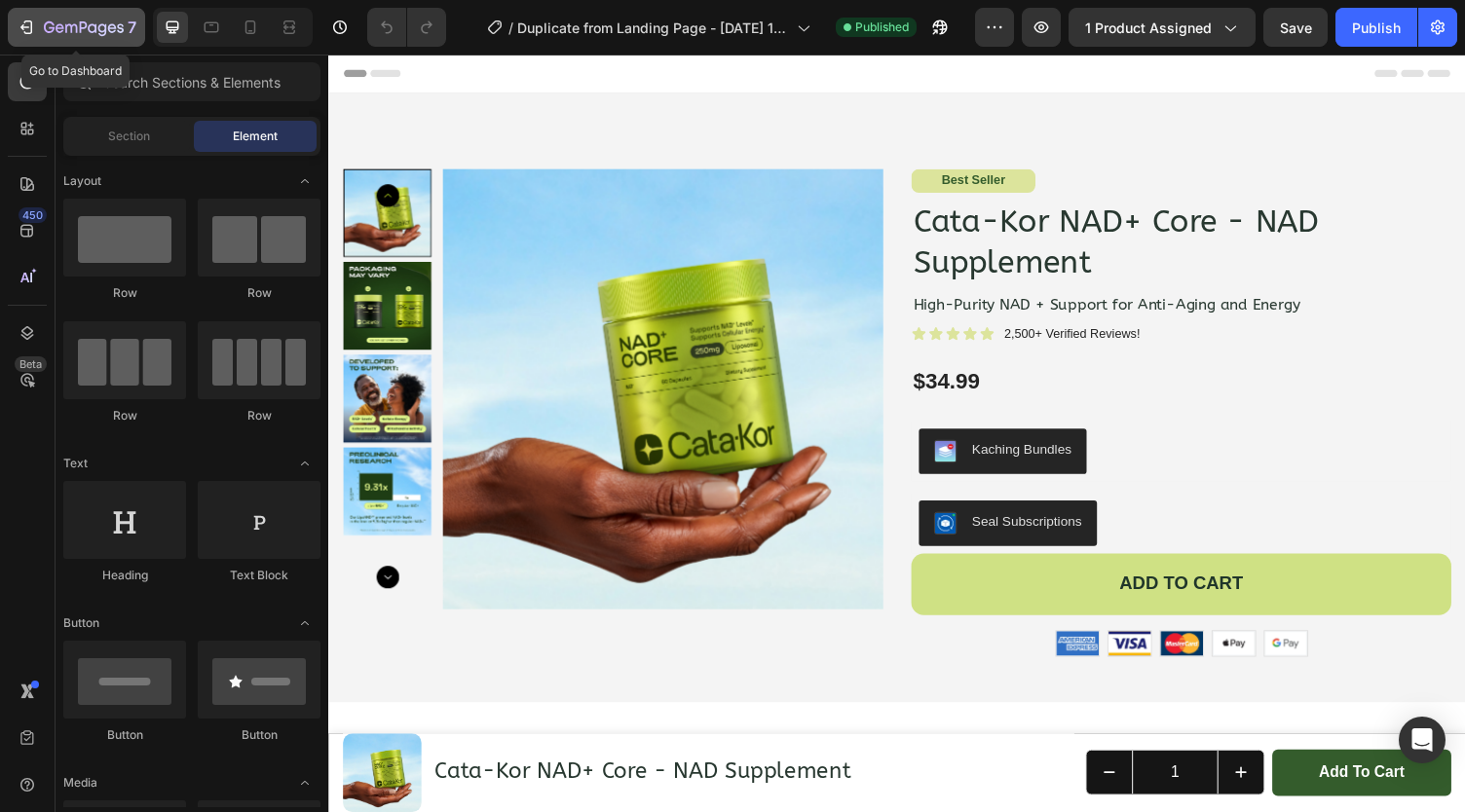
click at [28, 28] on icon "button" at bounding box center [27, 28] width 20 height 20
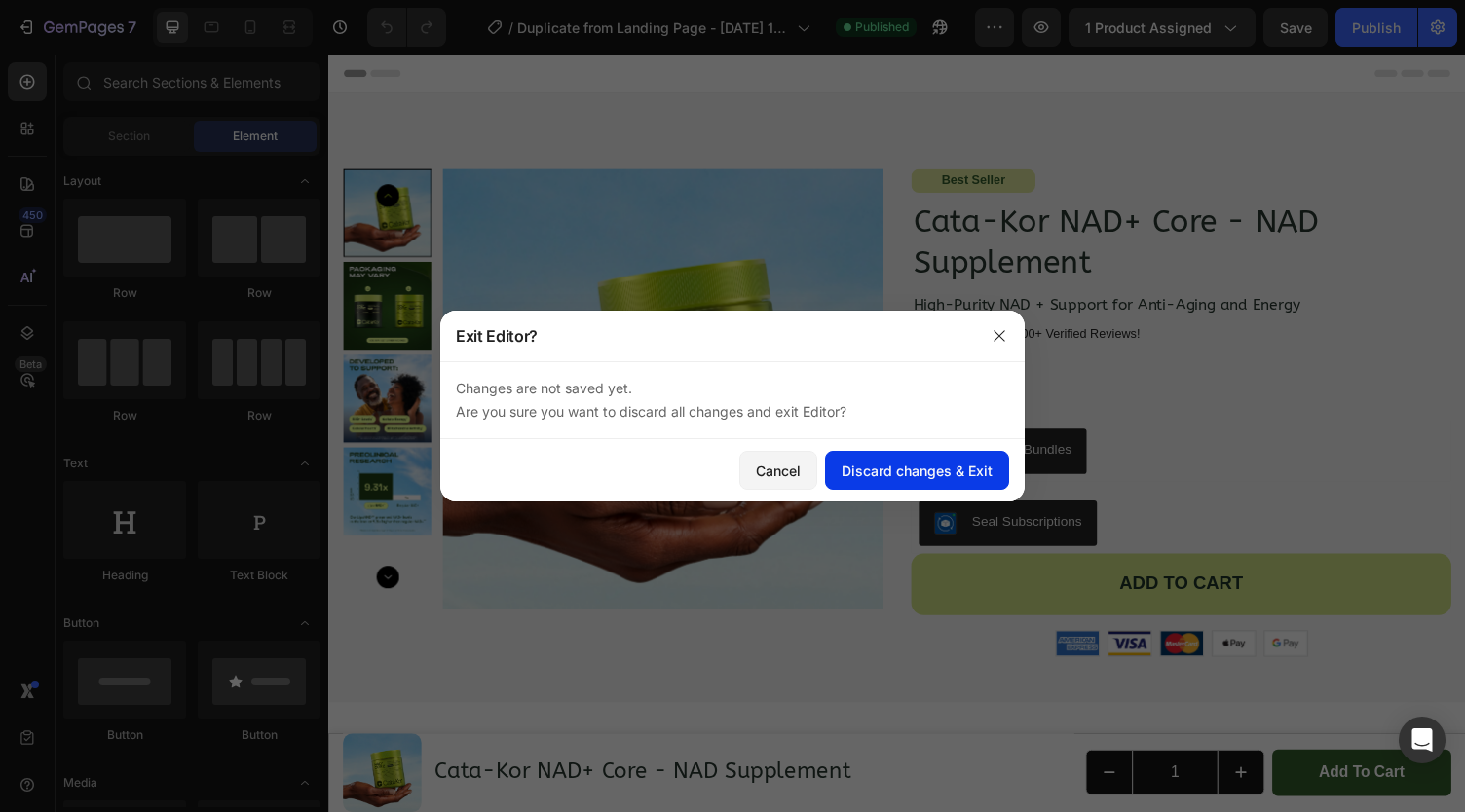
click at [877, 474] on div "Discard changes & Exit" at bounding box center [916, 470] width 151 height 21
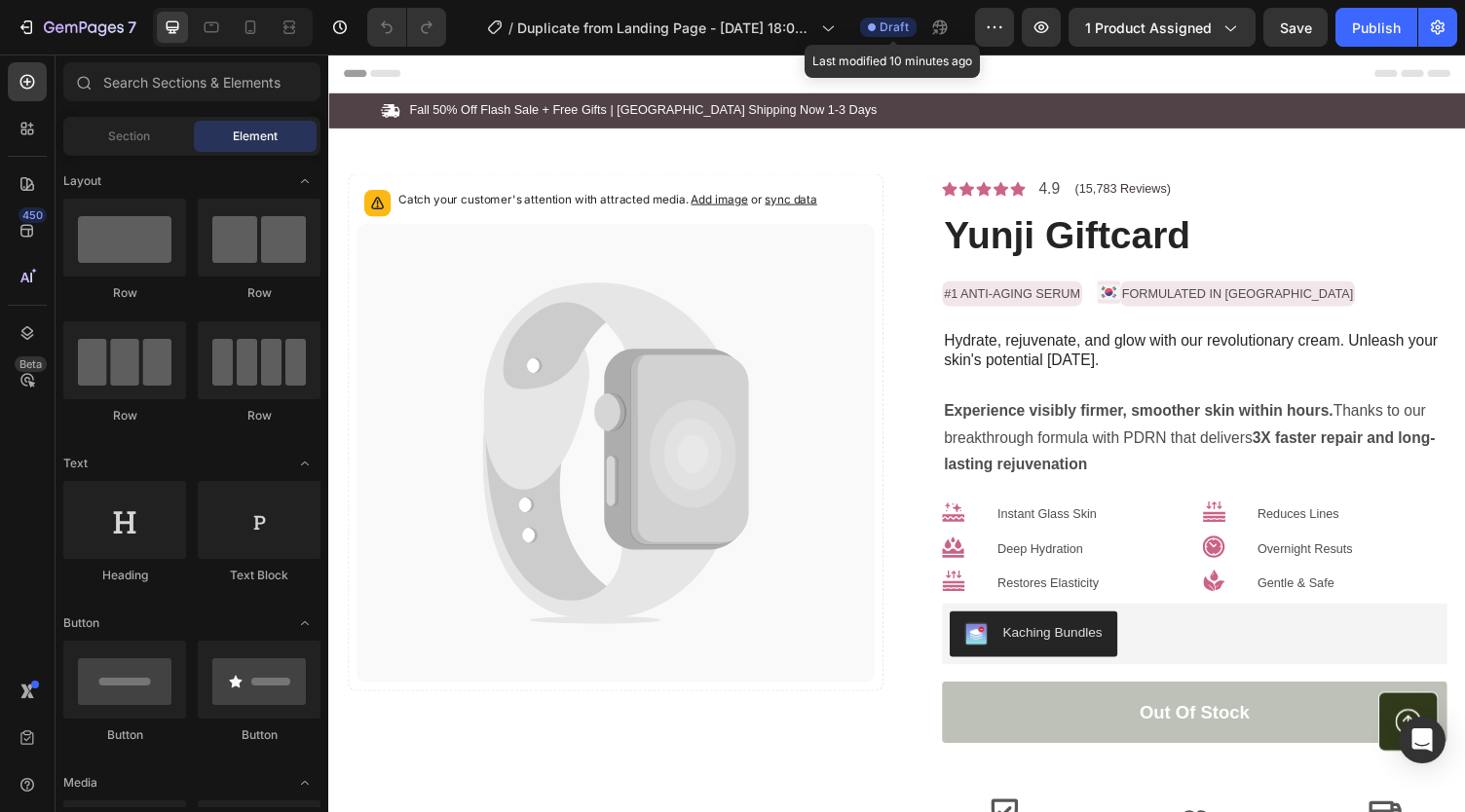
click at [900, 27] on span "Draft" at bounding box center [894, 28] width 29 height 18
click at [243, 32] on icon at bounding box center [251, 28] width 20 height 20
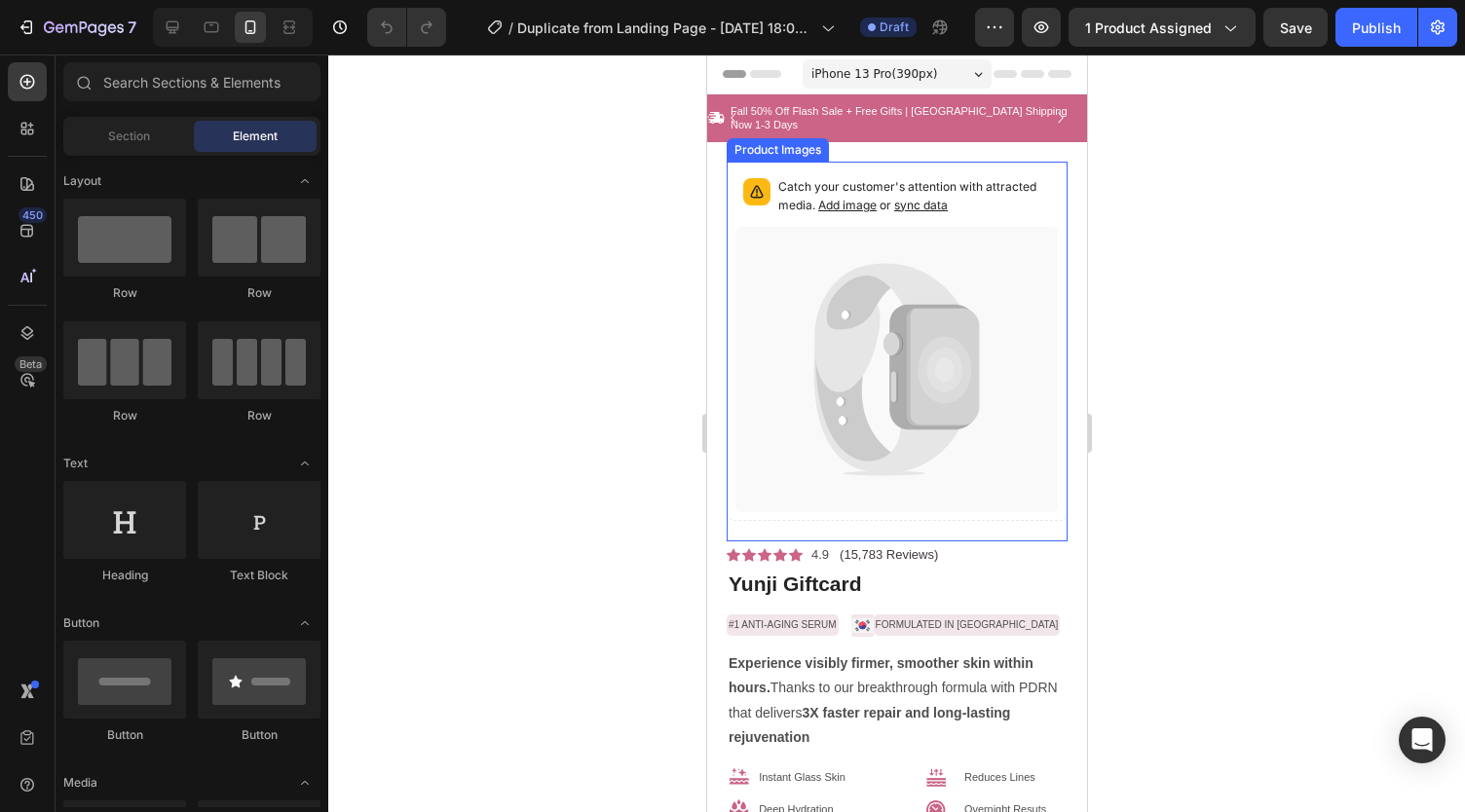
click at [822, 422] on icon at bounding box center [896, 370] width 323 height 287
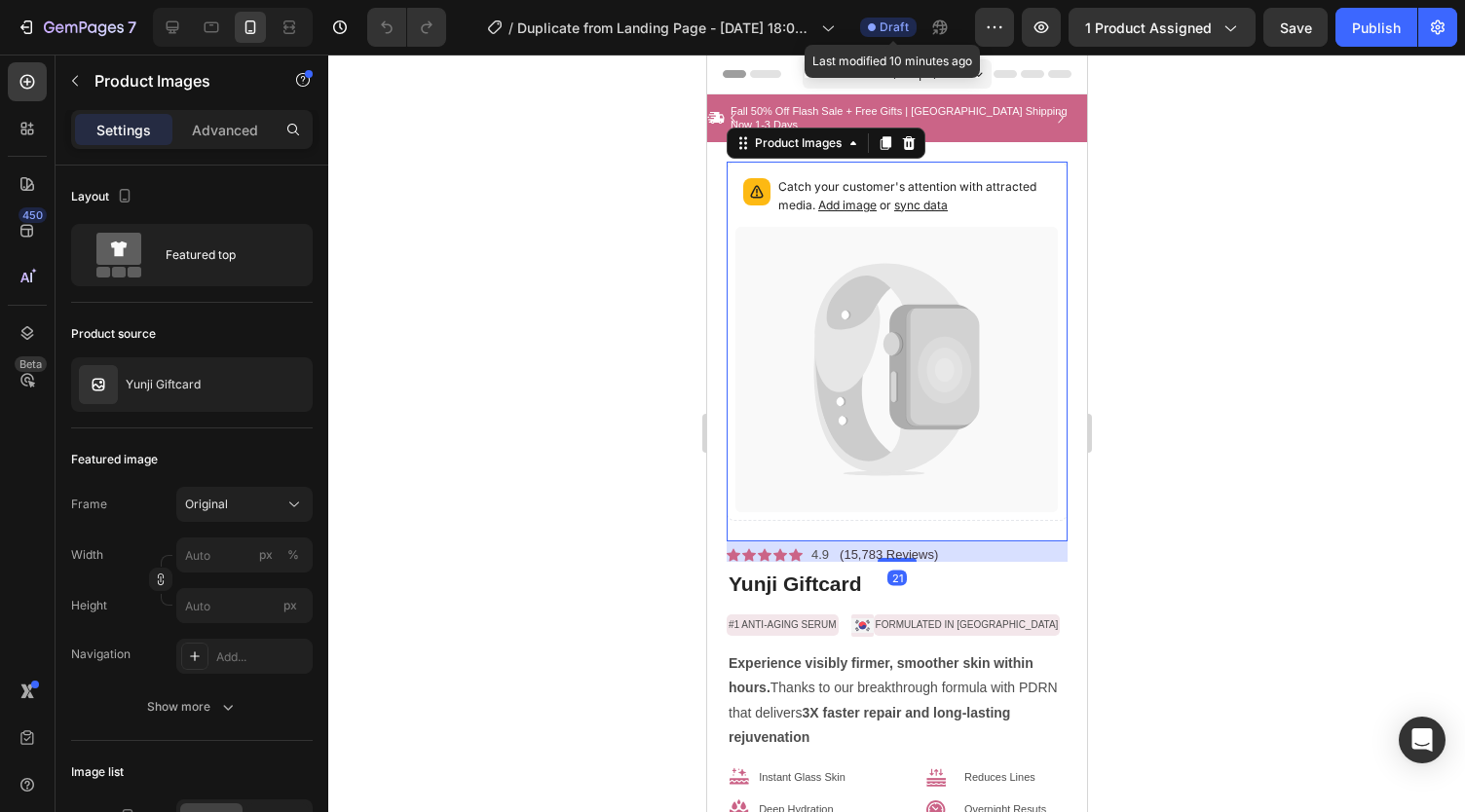
click at [898, 36] on div "Draft" at bounding box center [888, 28] width 57 height 20
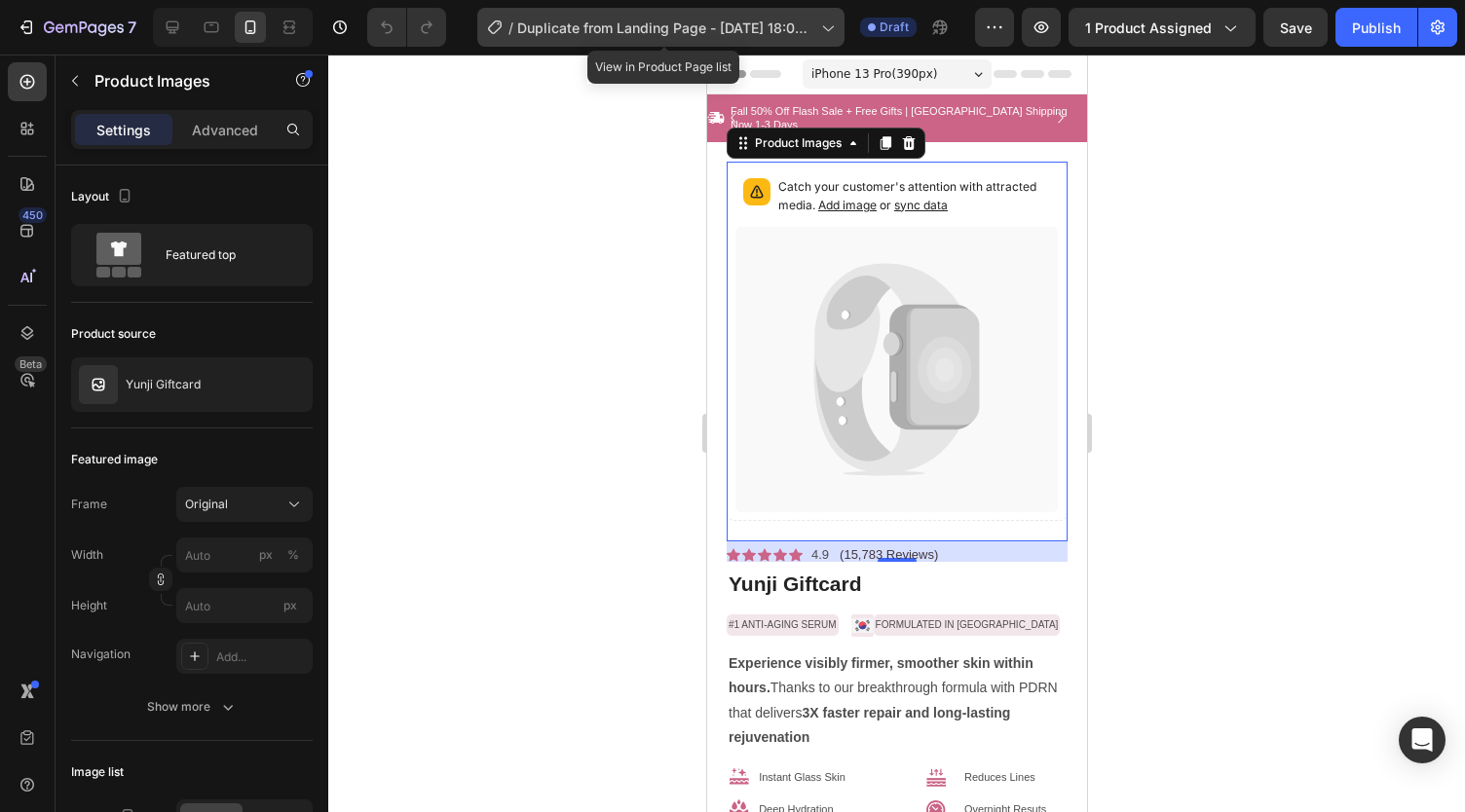
click at [824, 25] on icon at bounding box center [827, 28] width 20 height 20
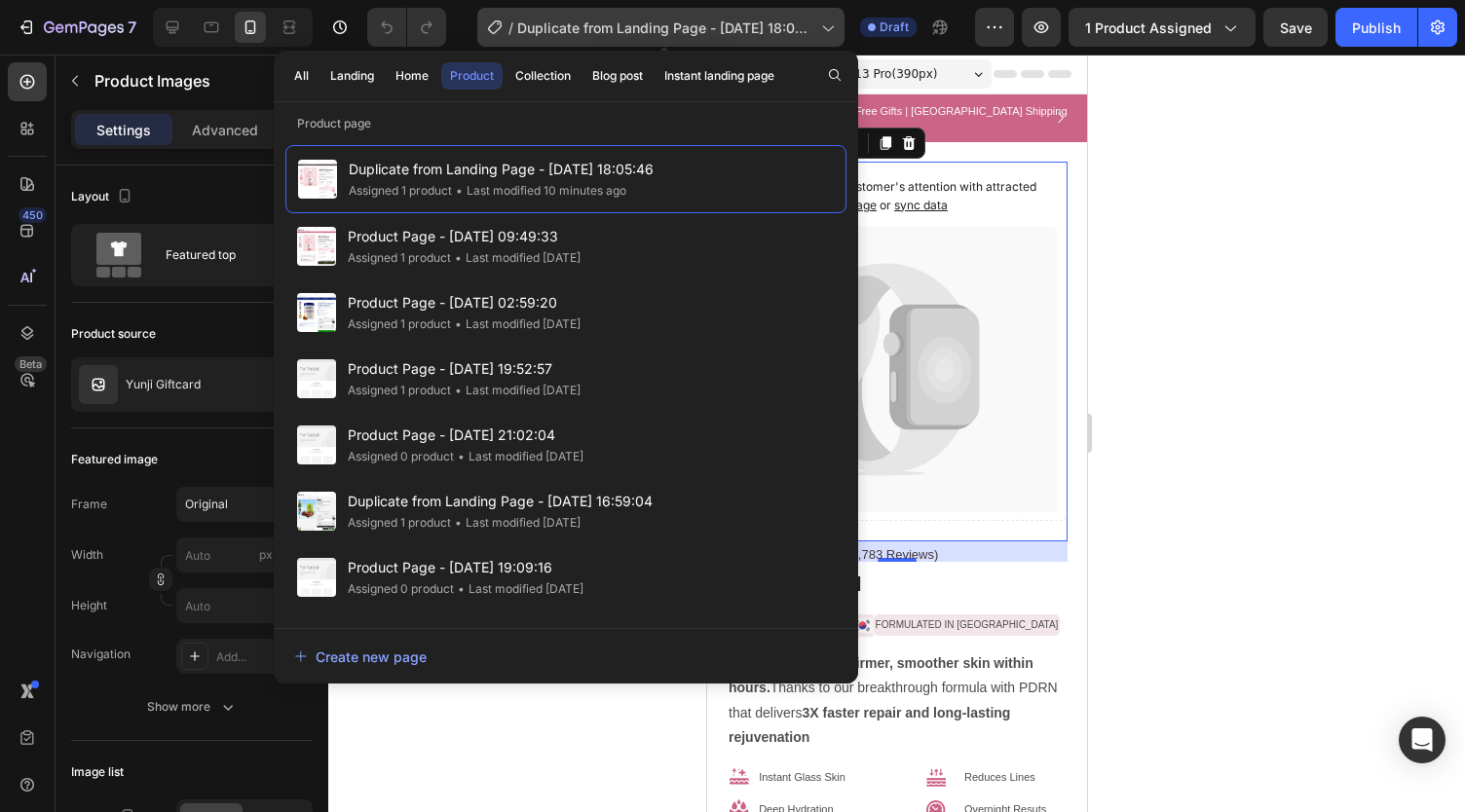
click at [835, 27] on icon at bounding box center [827, 28] width 20 height 20
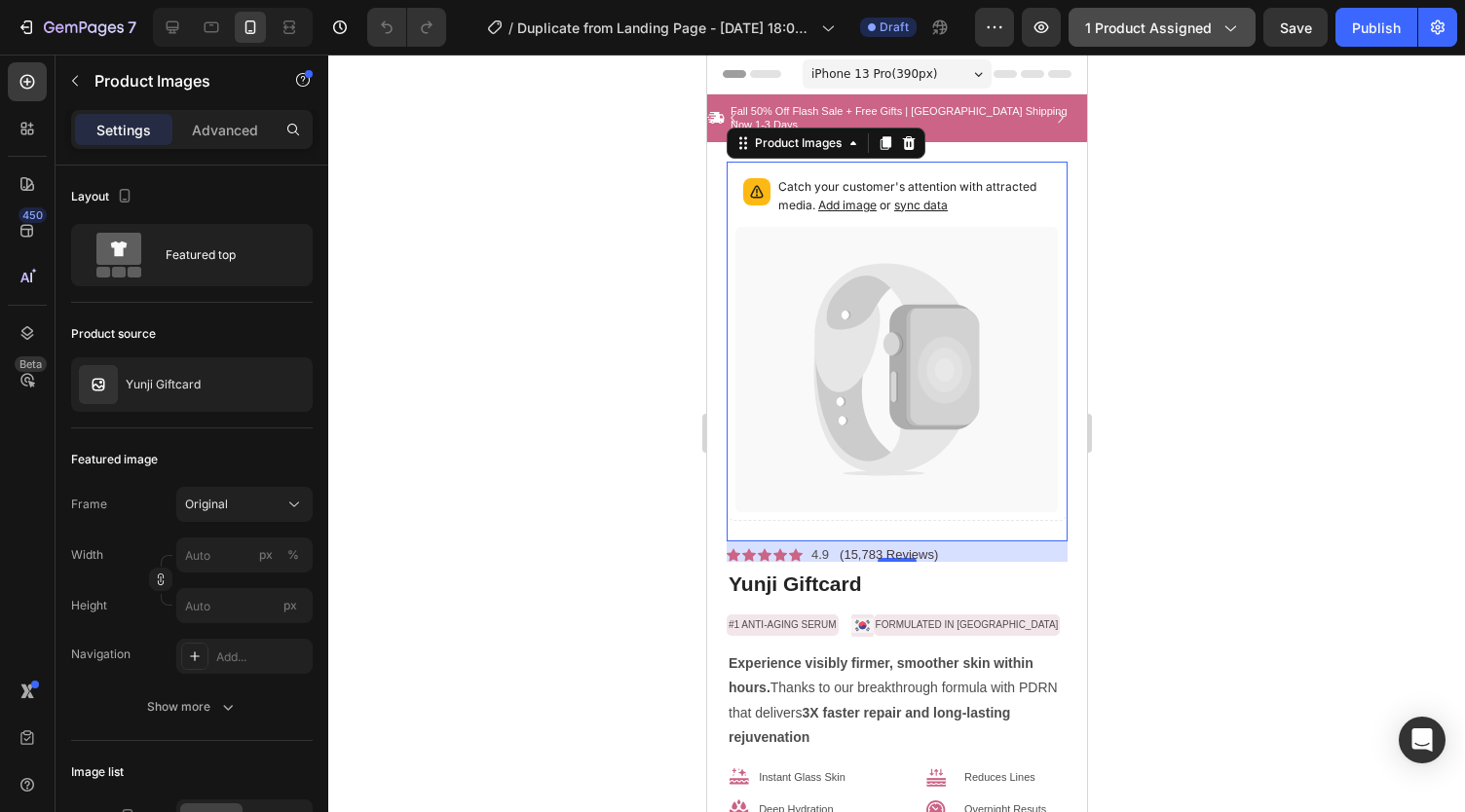
click at [1097, 33] on span "1 product assigned" at bounding box center [1149, 28] width 127 height 21
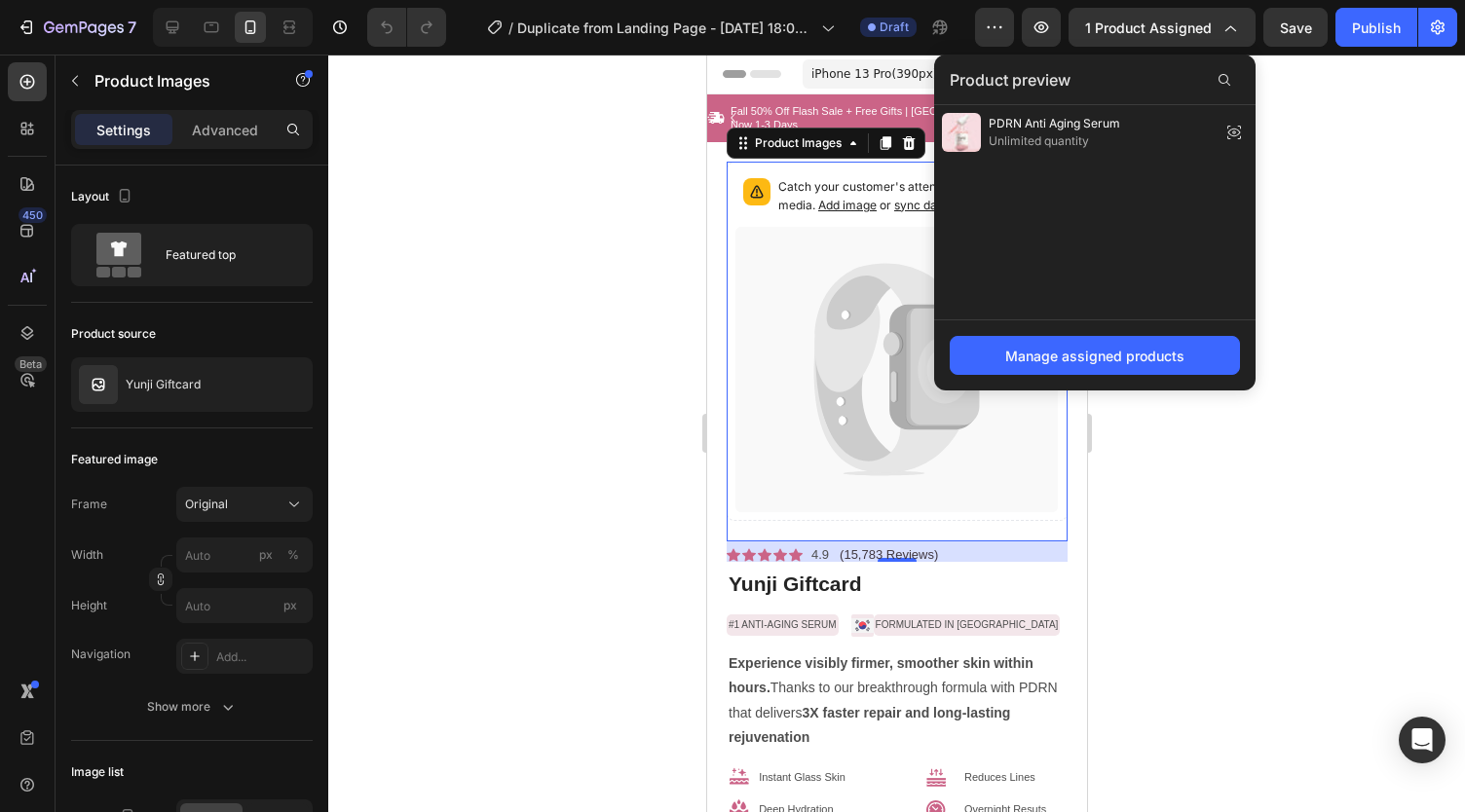
click at [481, 284] on div at bounding box center [897, 433] width 1137 height 757
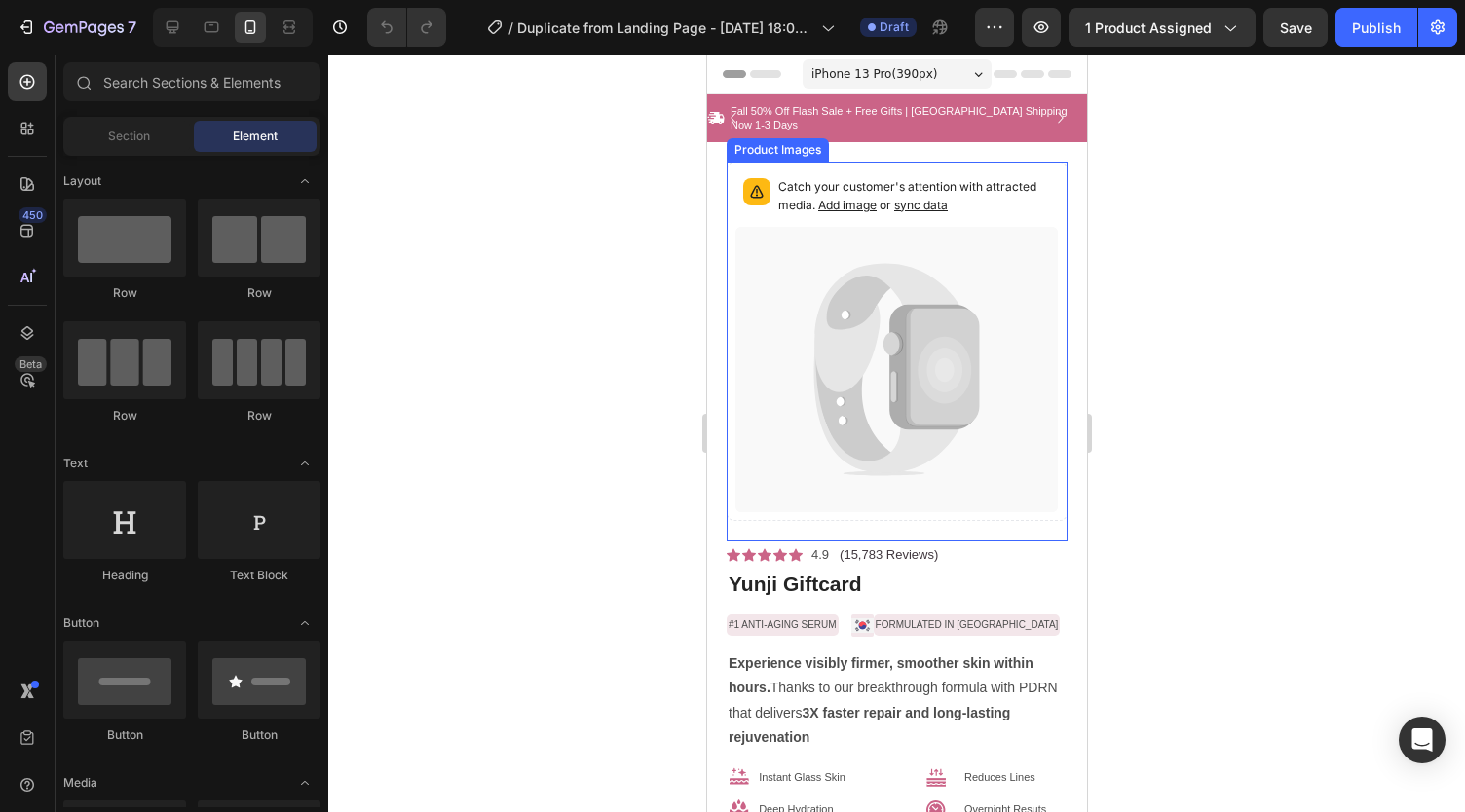
click at [875, 309] on icon at bounding box center [896, 370] width 323 height 287
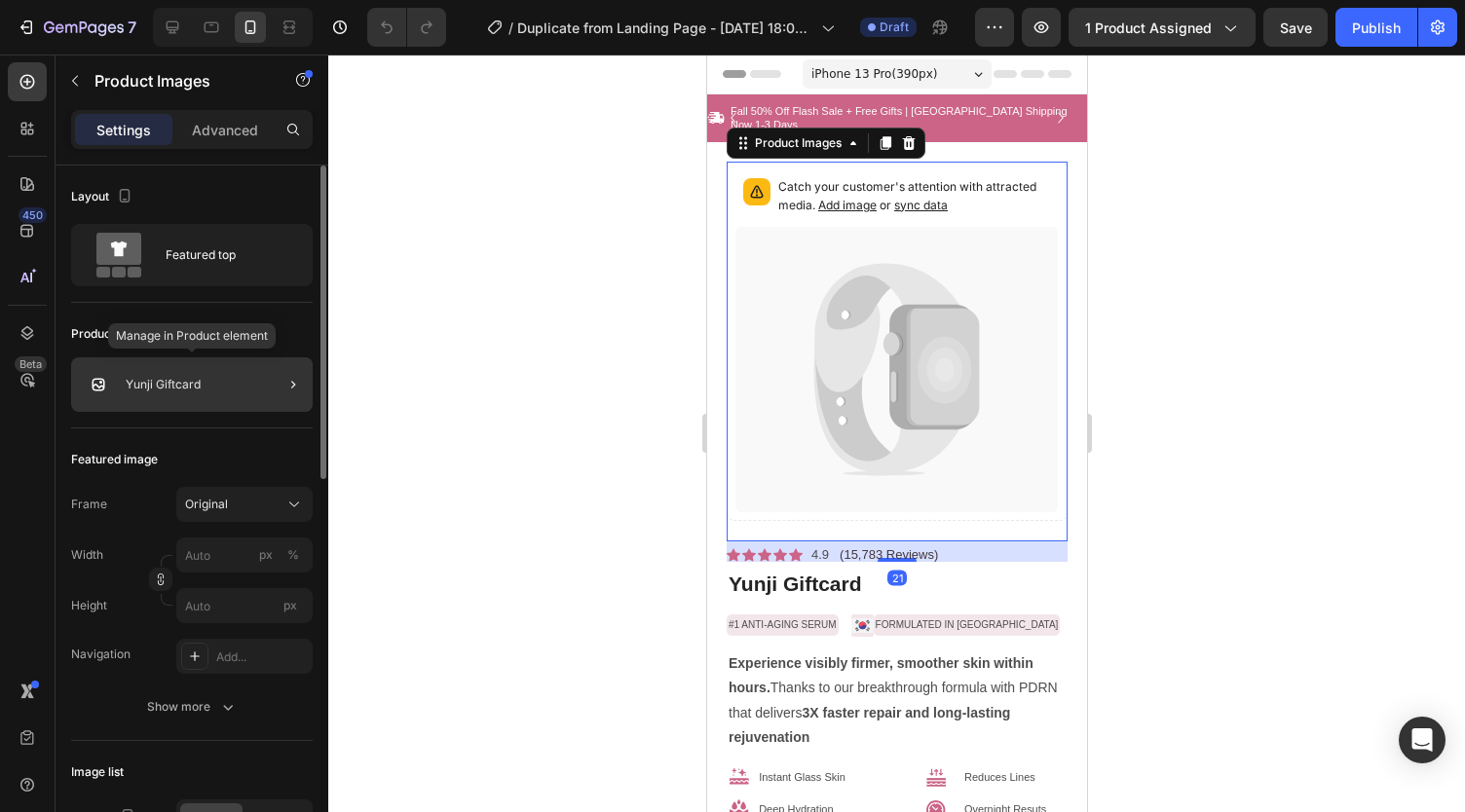
click at [232, 382] on div "Yunji Giftcard" at bounding box center [191, 384] width 241 height 55
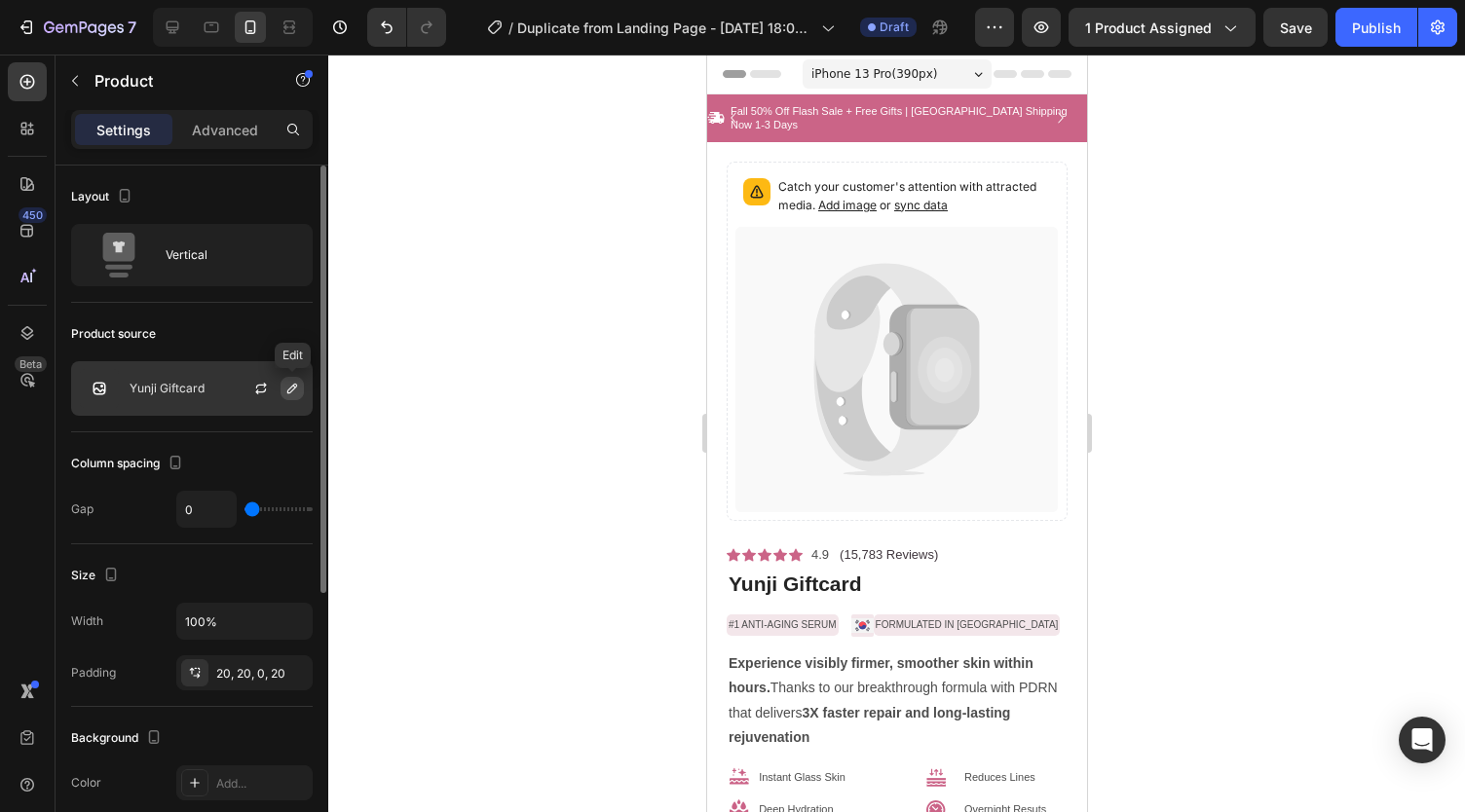
click at [291, 385] on icon "button" at bounding box center [293, 389] width 16 height 16
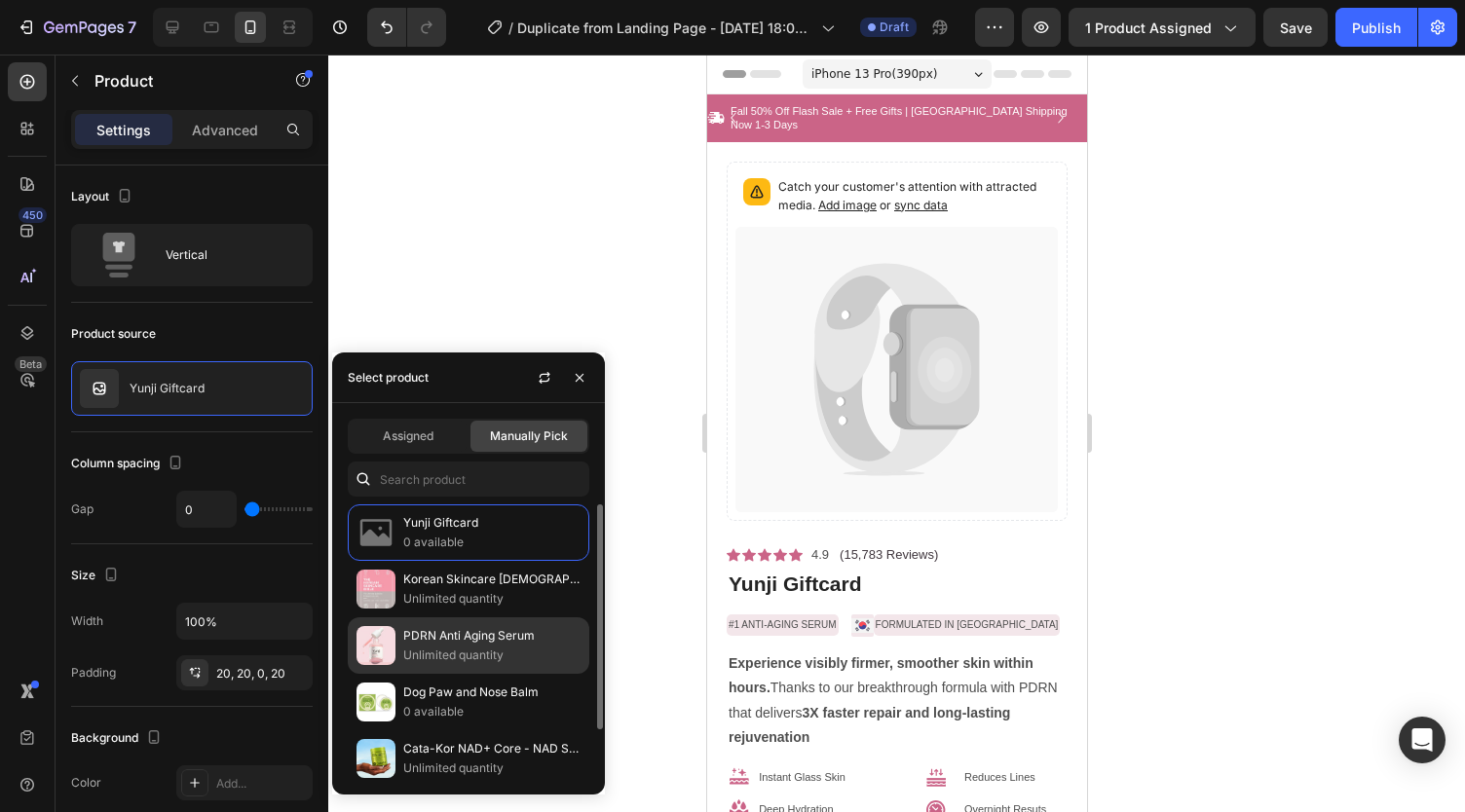
click at [445, 655] on p "Unlimited quantity" at bounding box center [491, 655] width 178 height 20
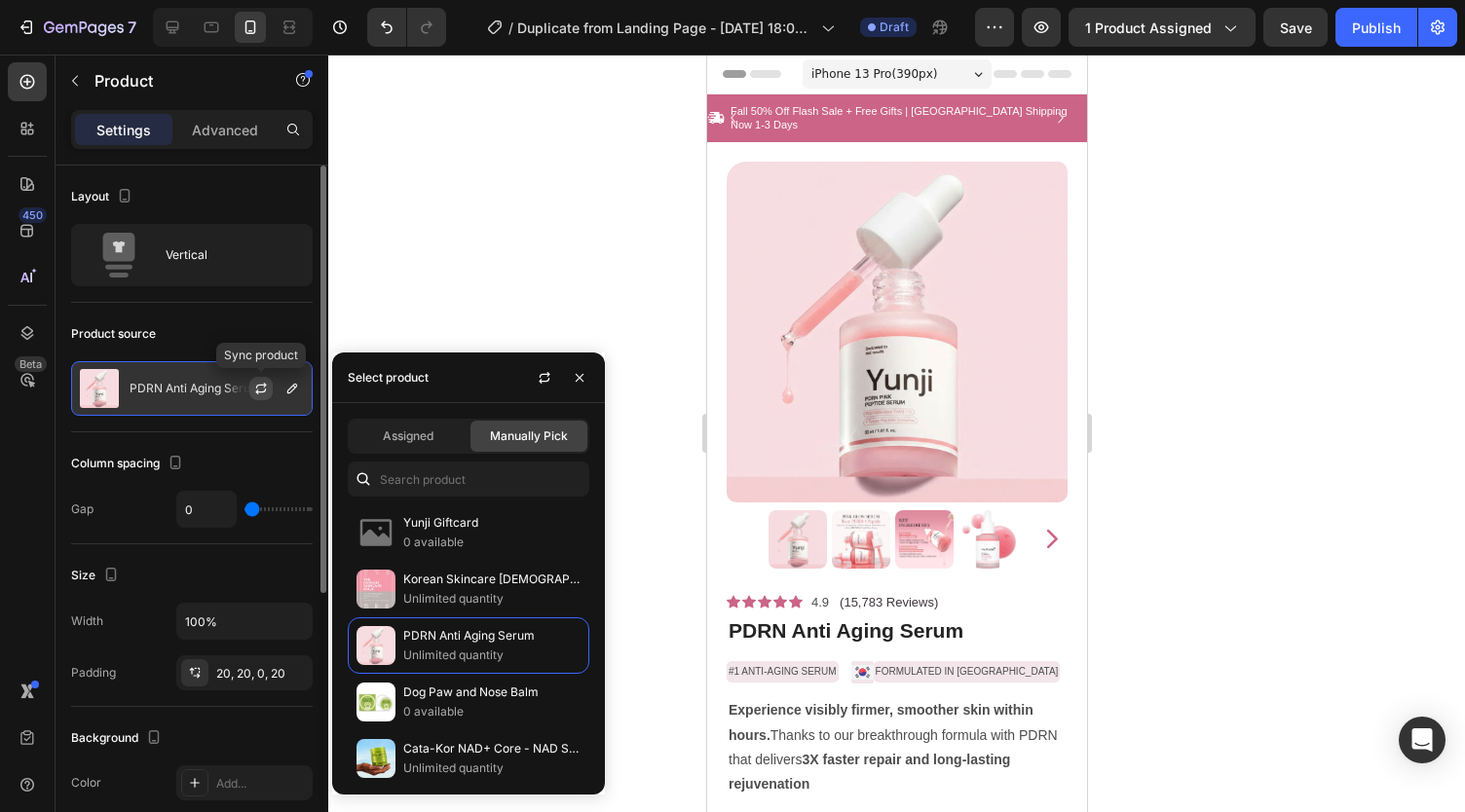
click at [262, 390] on icon "button" at bounding box center [261, 389] width 16 height 16
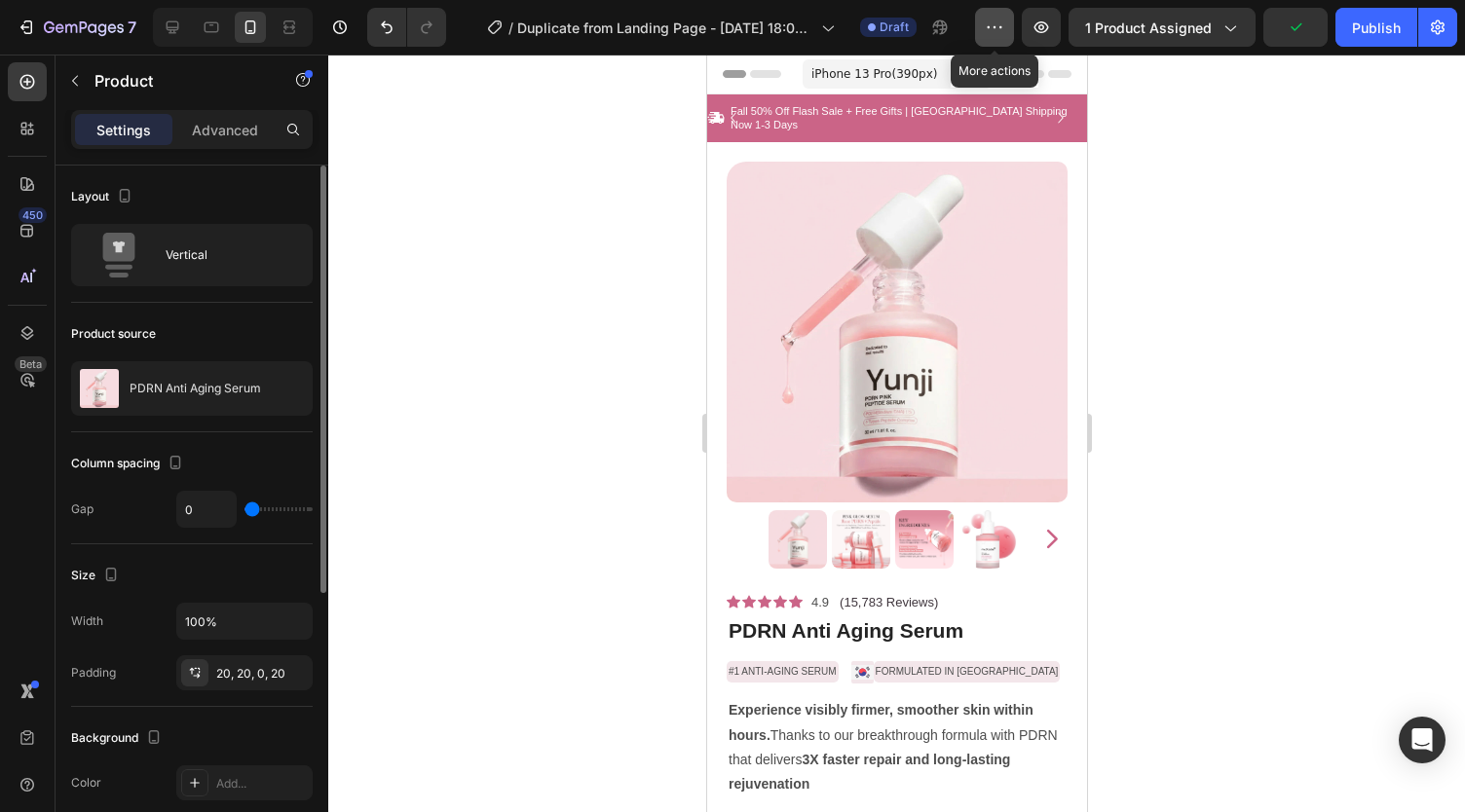
click at [995, 25] on icon "button" at bounding box center [995, 28] width 20 height 20
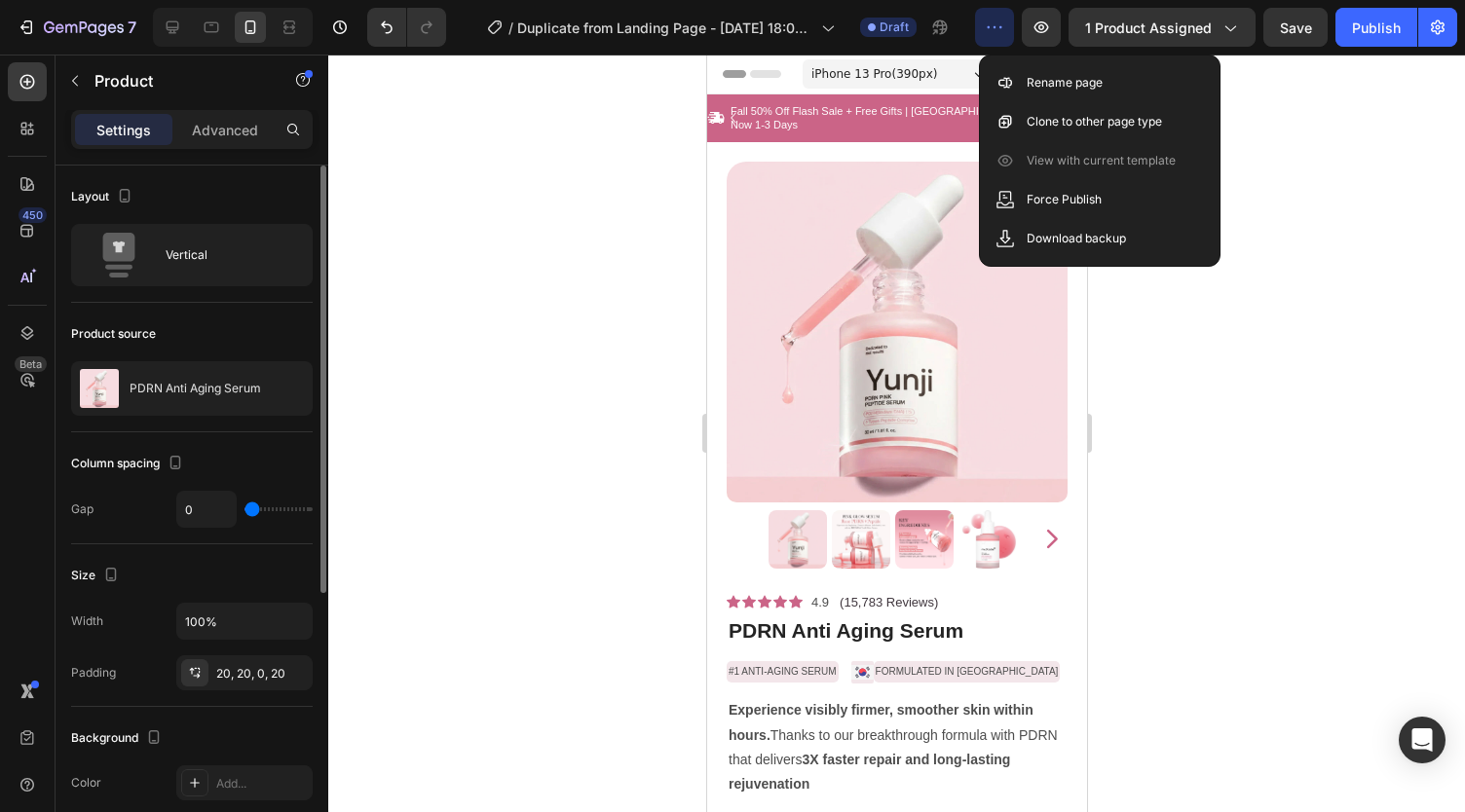
click at [999, 32] on icon "button" at bounding box center [995, 28] width 20 height 20
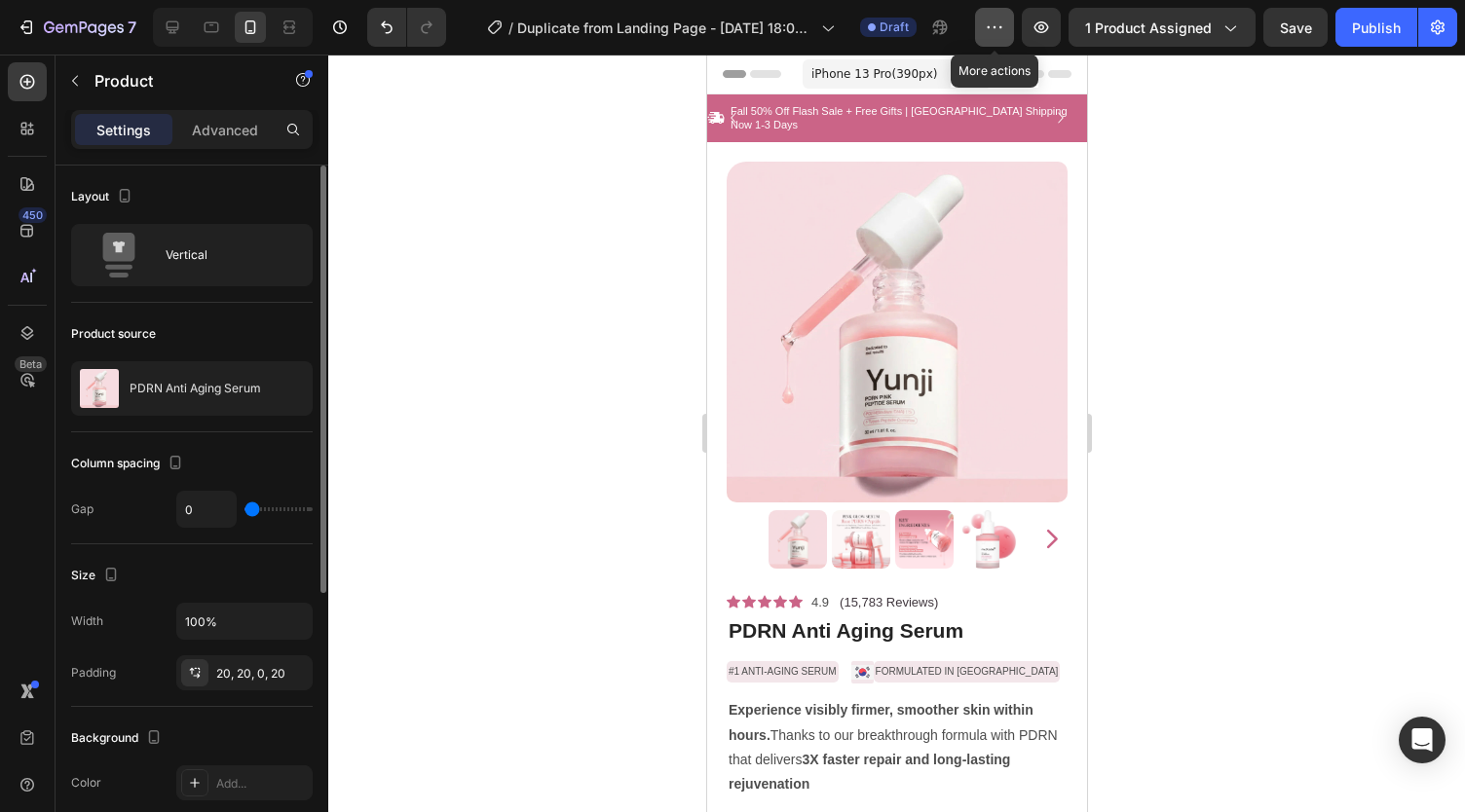
click at [999, 32] on icon "button" at bounding box center [995, 28] width 20 height 20
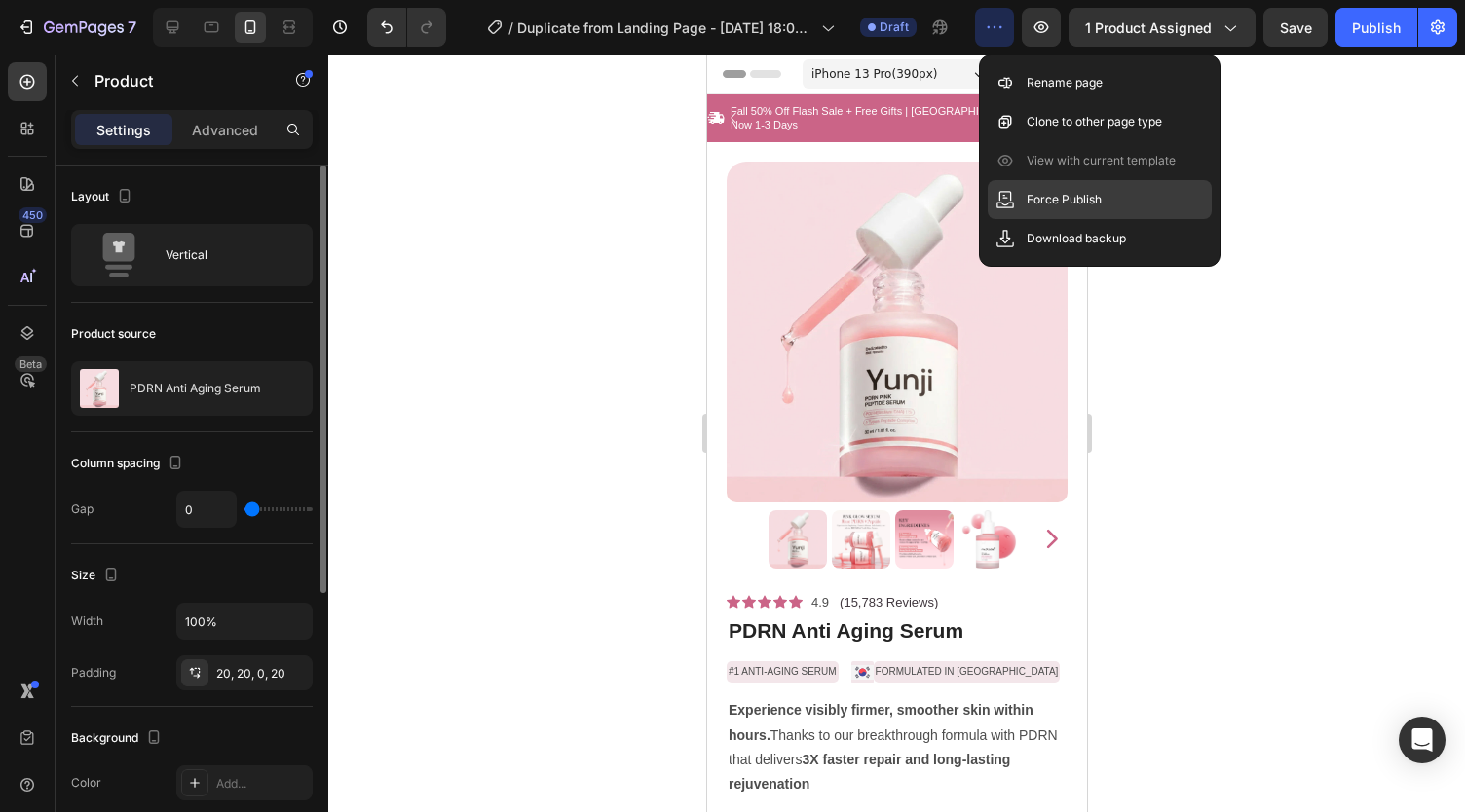
click at [1036, 197] on p "Force Publish" at bounding box center [1064, 199] width 75 height 20
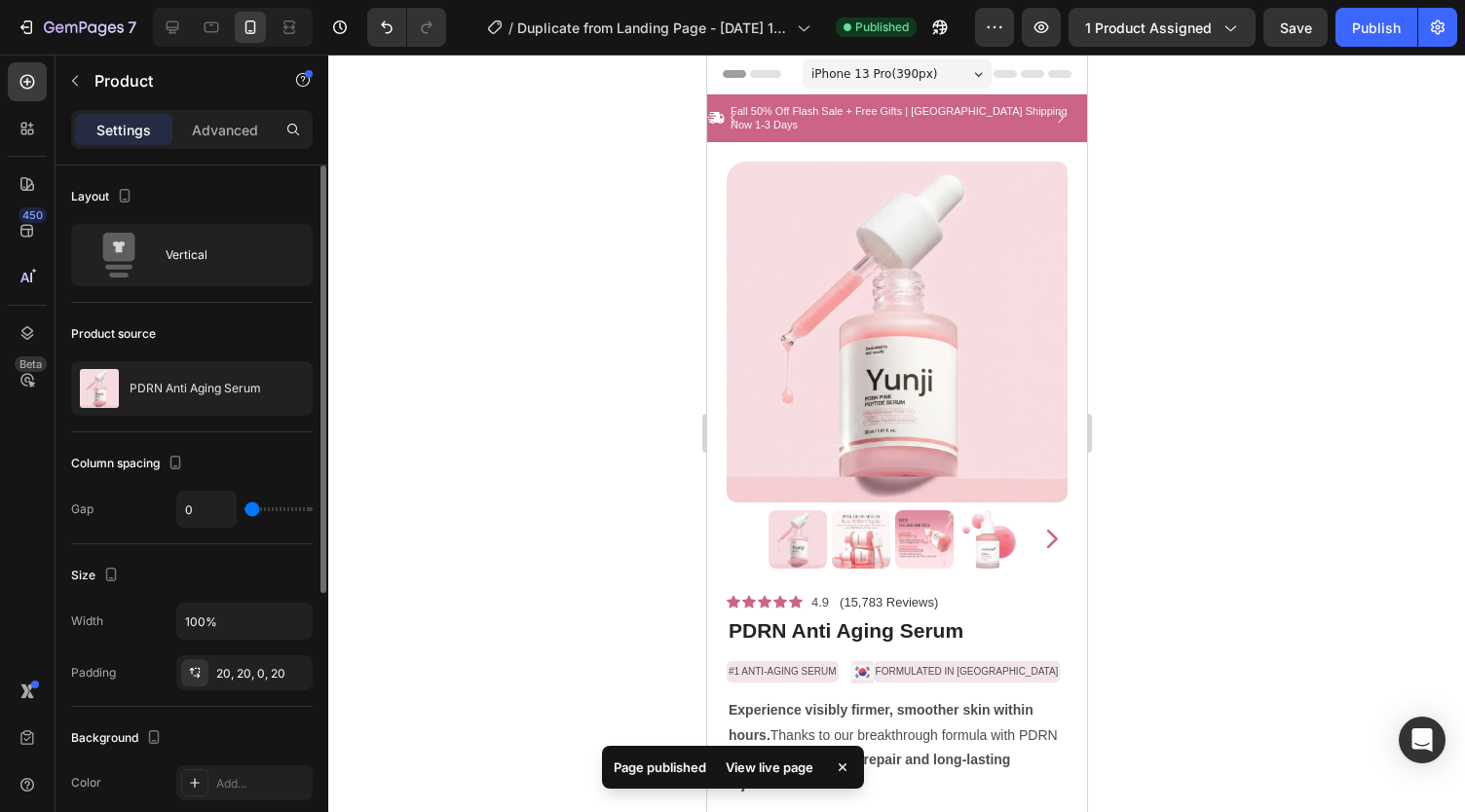
click at [752, 759] on div "View live page" at bounding box center [770, 766] width 111 height 27
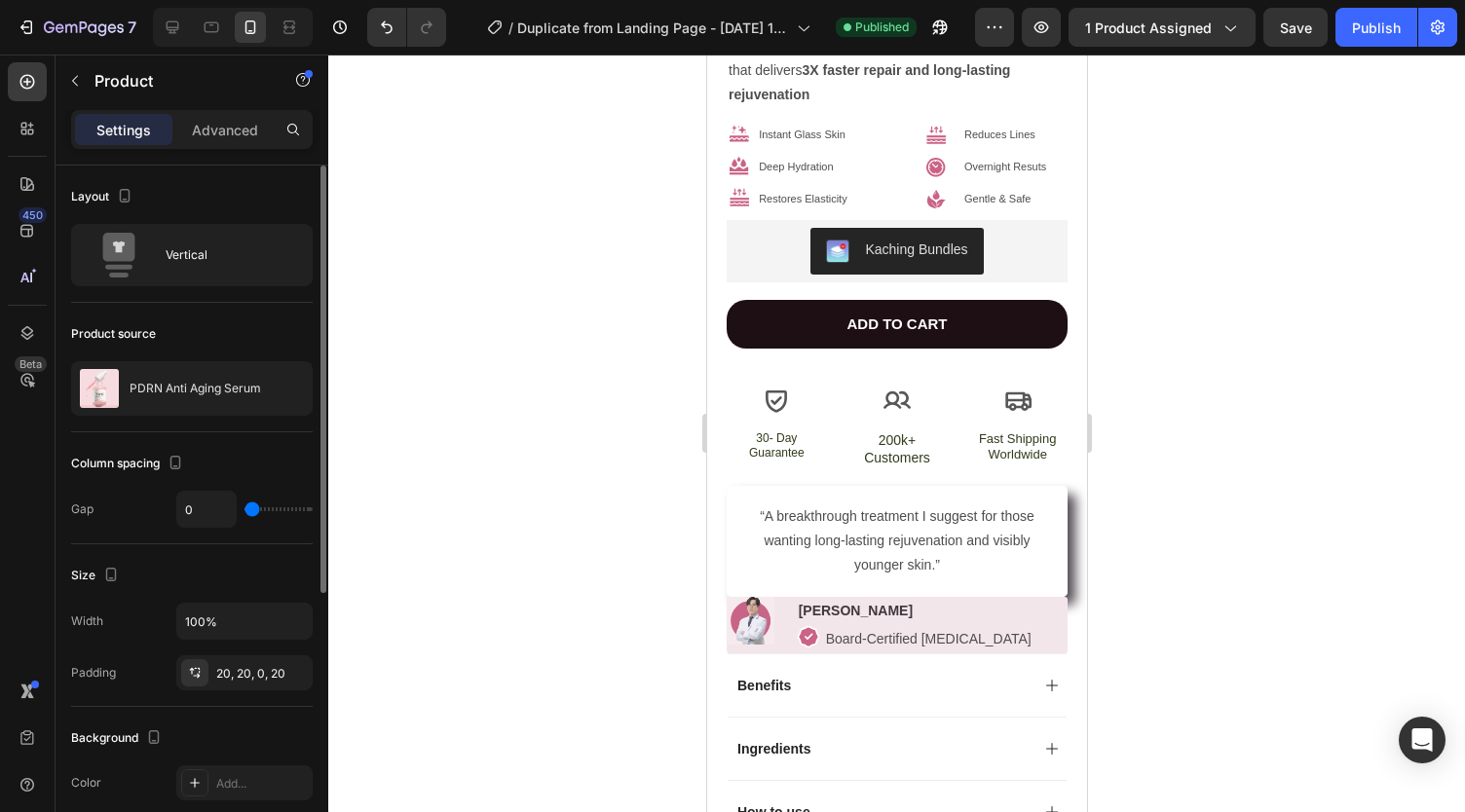
scroll to position [1242, 0]
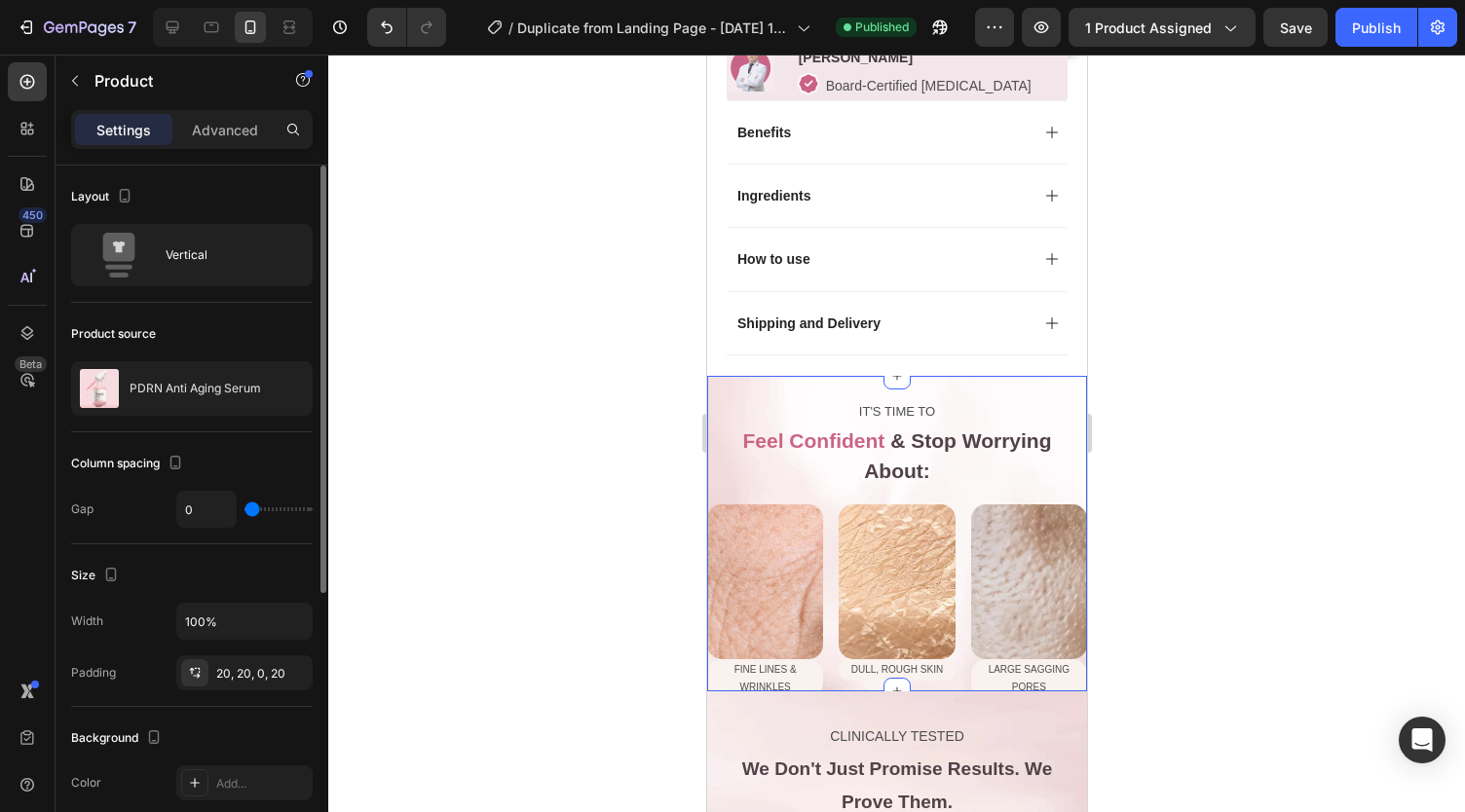
click at [925, 376] on div "IT'S TIME TO Text Block Feel Confident & Stop Worrying About: Text Block Row Im…" at bounding box center [896, 533] width 380 height 315
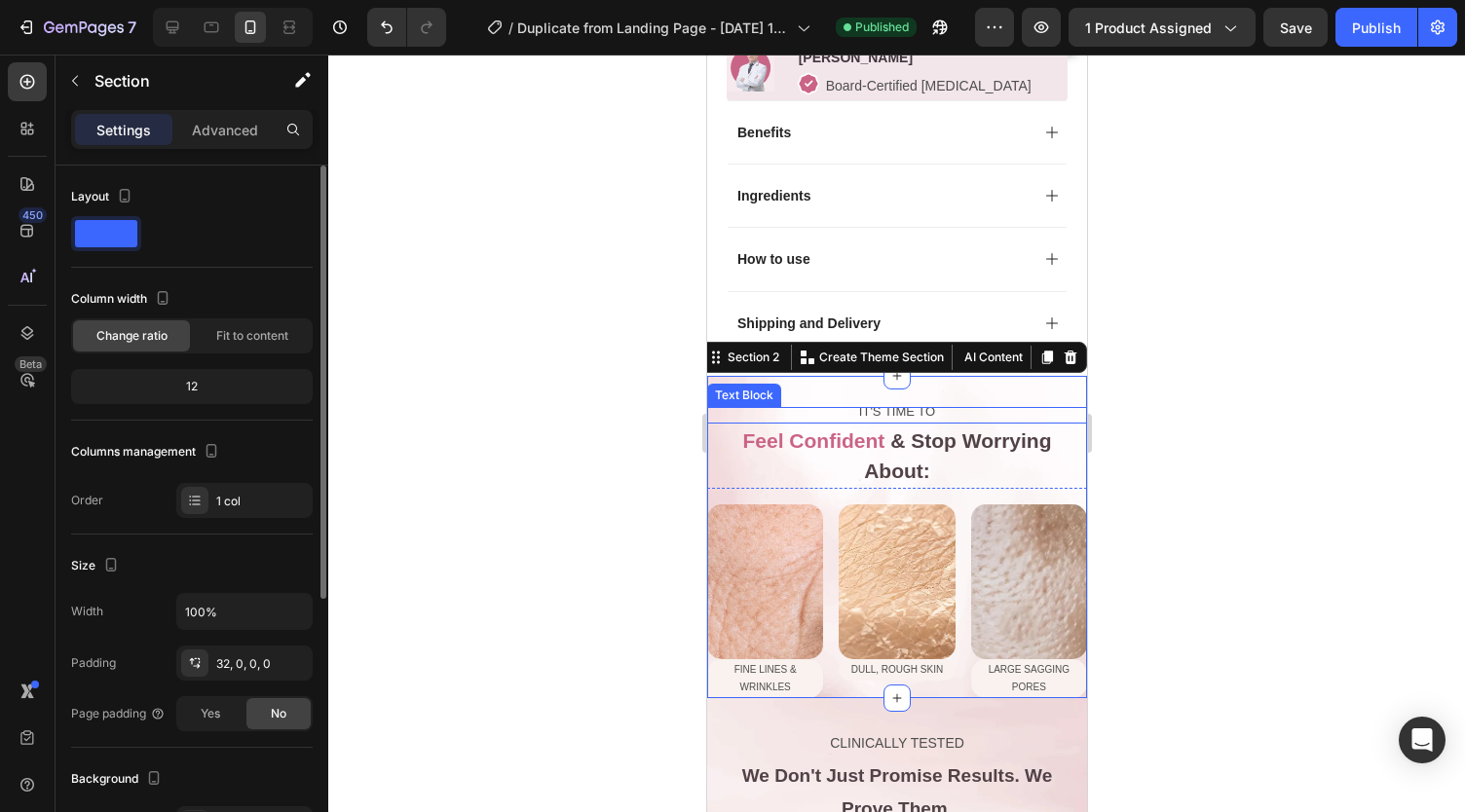
click at [906, 408] on p "IT'S TIME TO" at bounding box center [896, 411] width 376 height 7
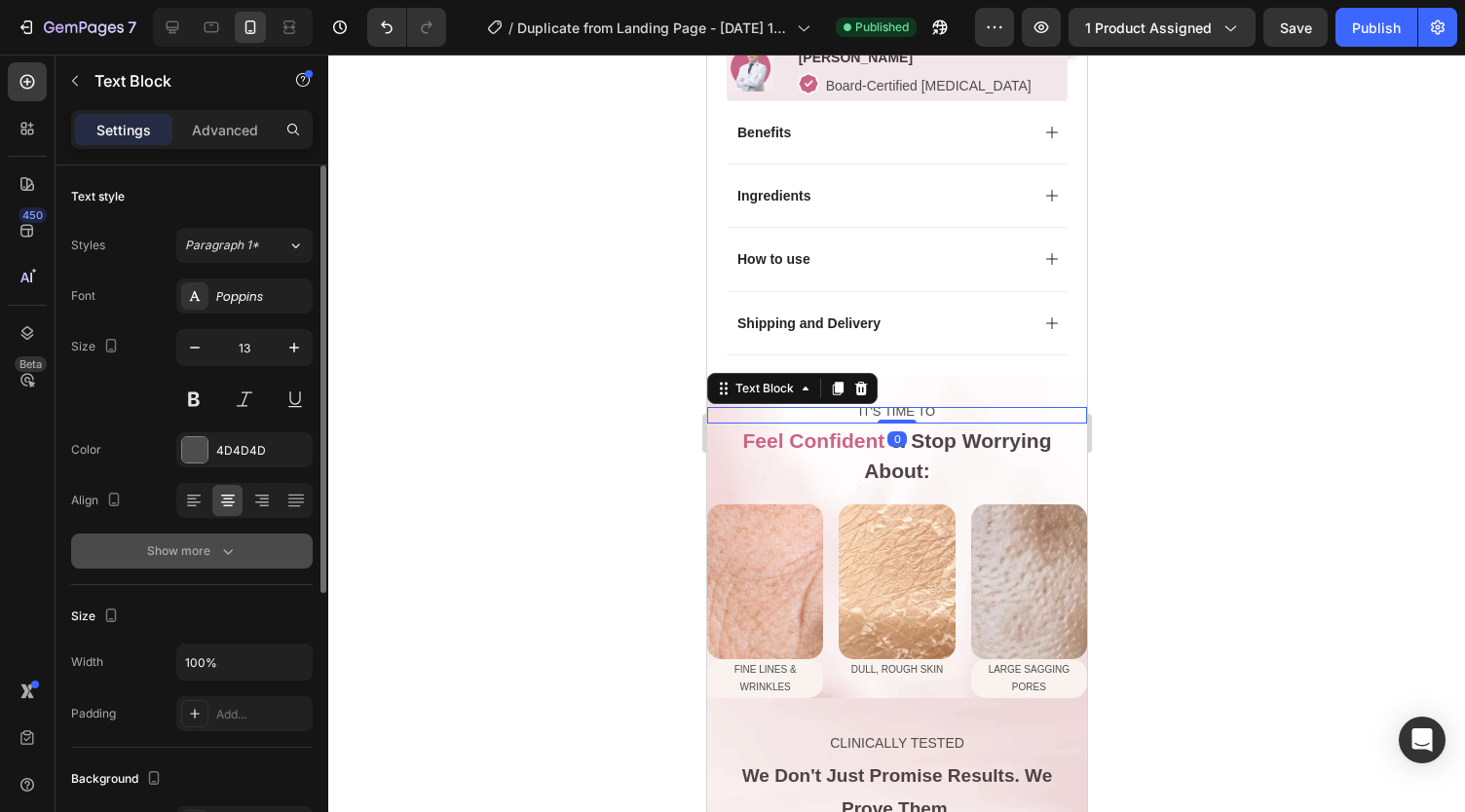
click at [201, 557] on div "Show more" at bounding box center [191, 551] width 90 height 20
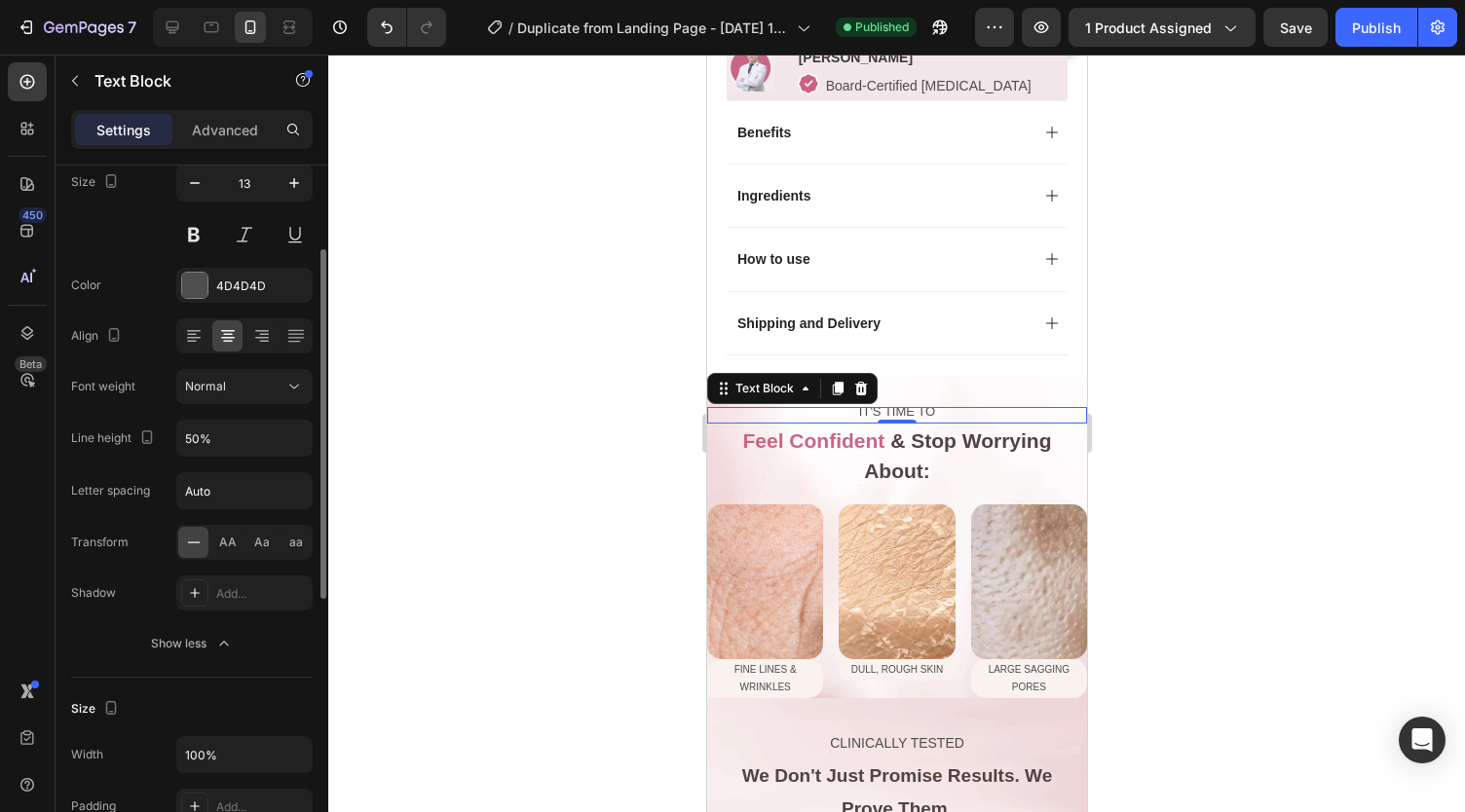
scroll to position [166, 0]
click at [243, 427] on input "50%" at bounding box center [244, 436] width 134 height 35
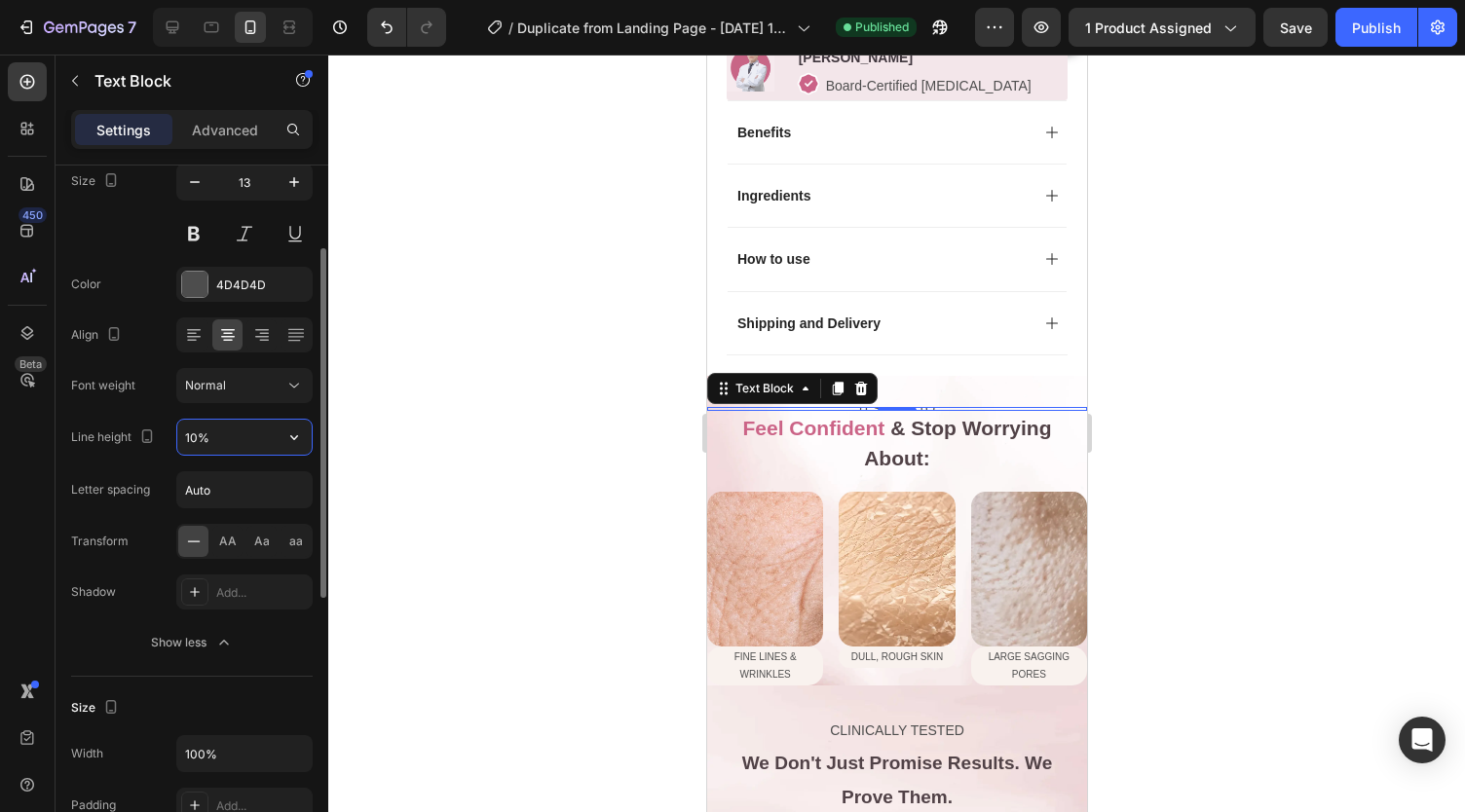
type input "100%"
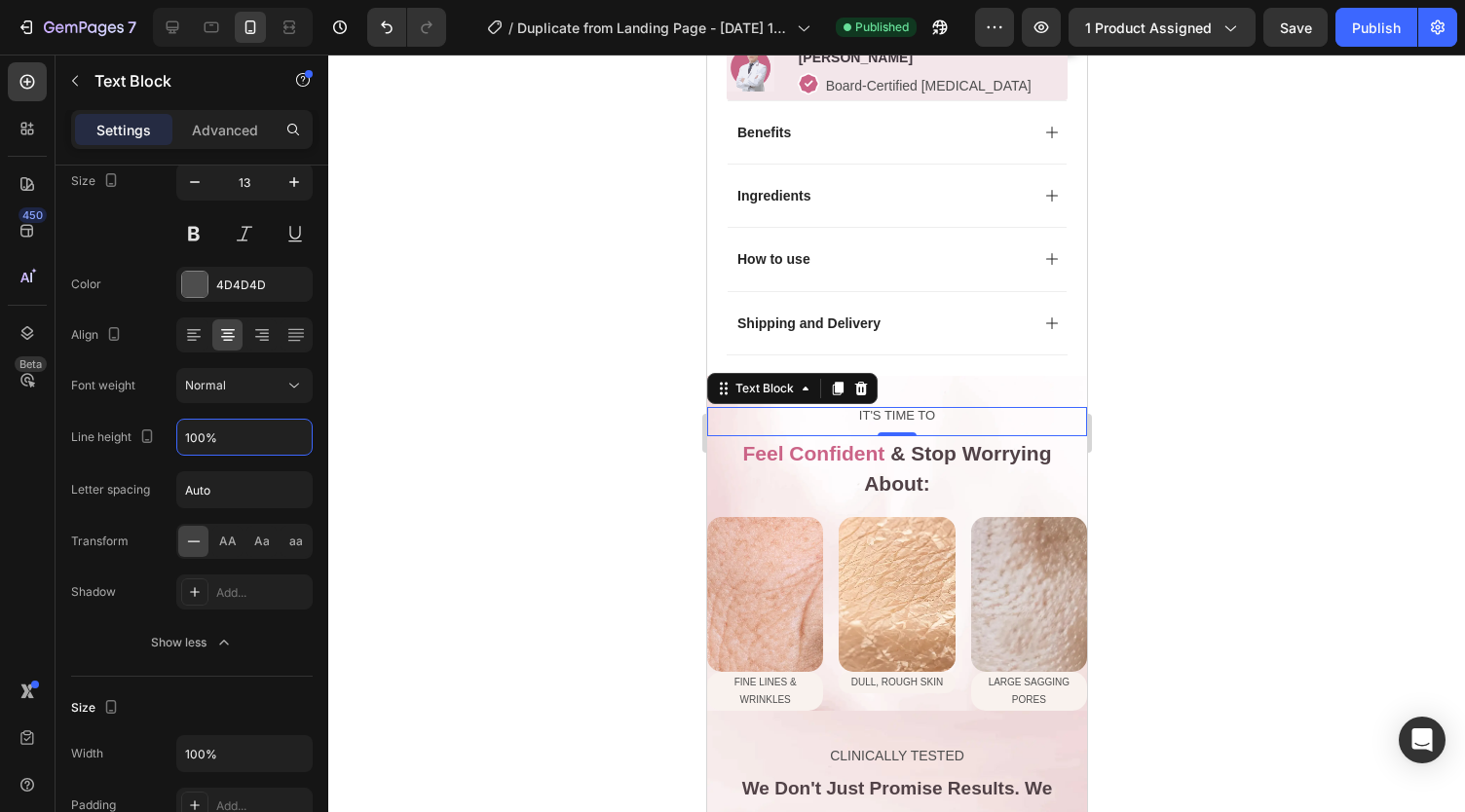
click at [518, 453] on div at bounding box center [897, 433] width 1137 height 757
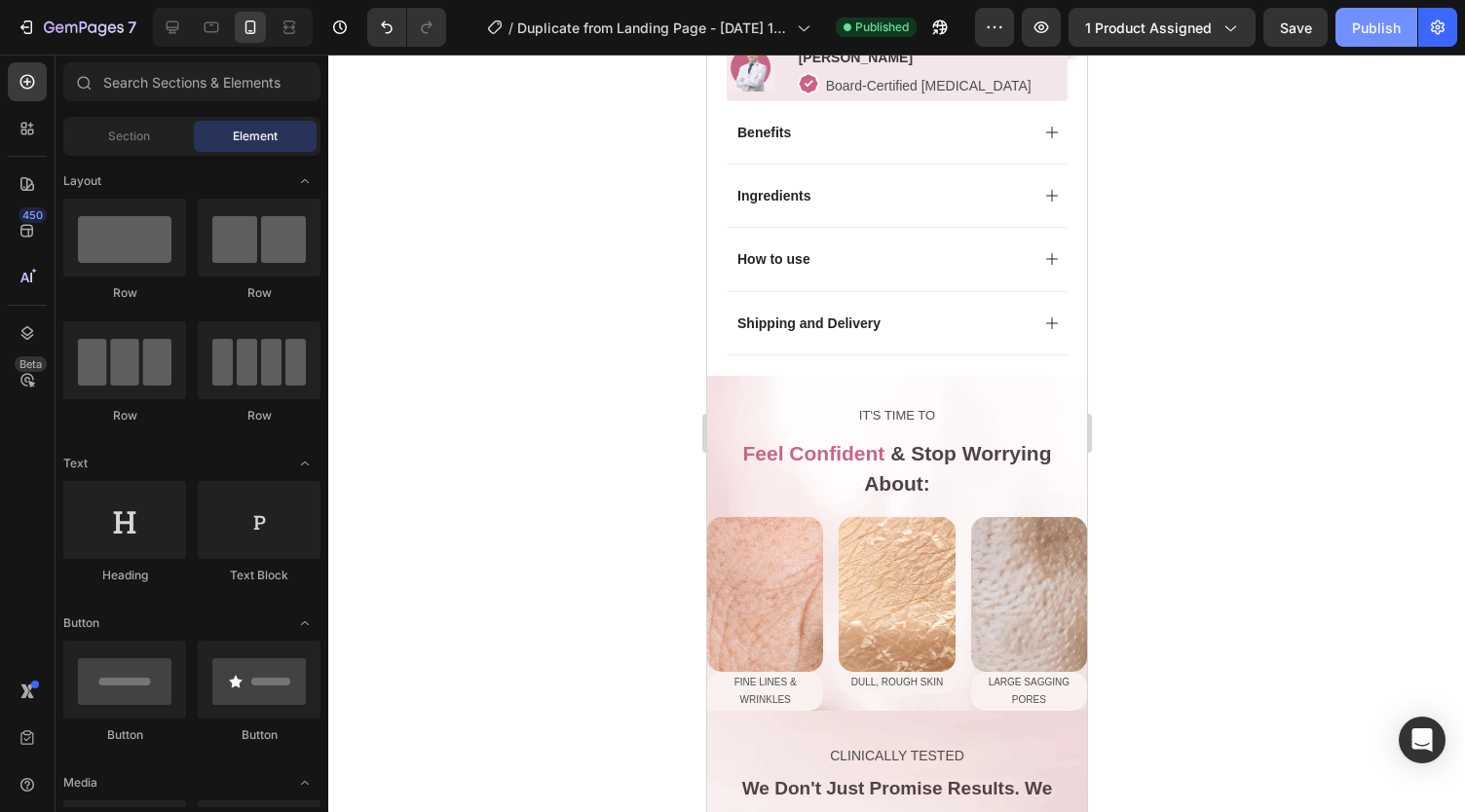
click at [1383, 17] on button "Publish" at bounding box center [1376, 27] width 81 height 39
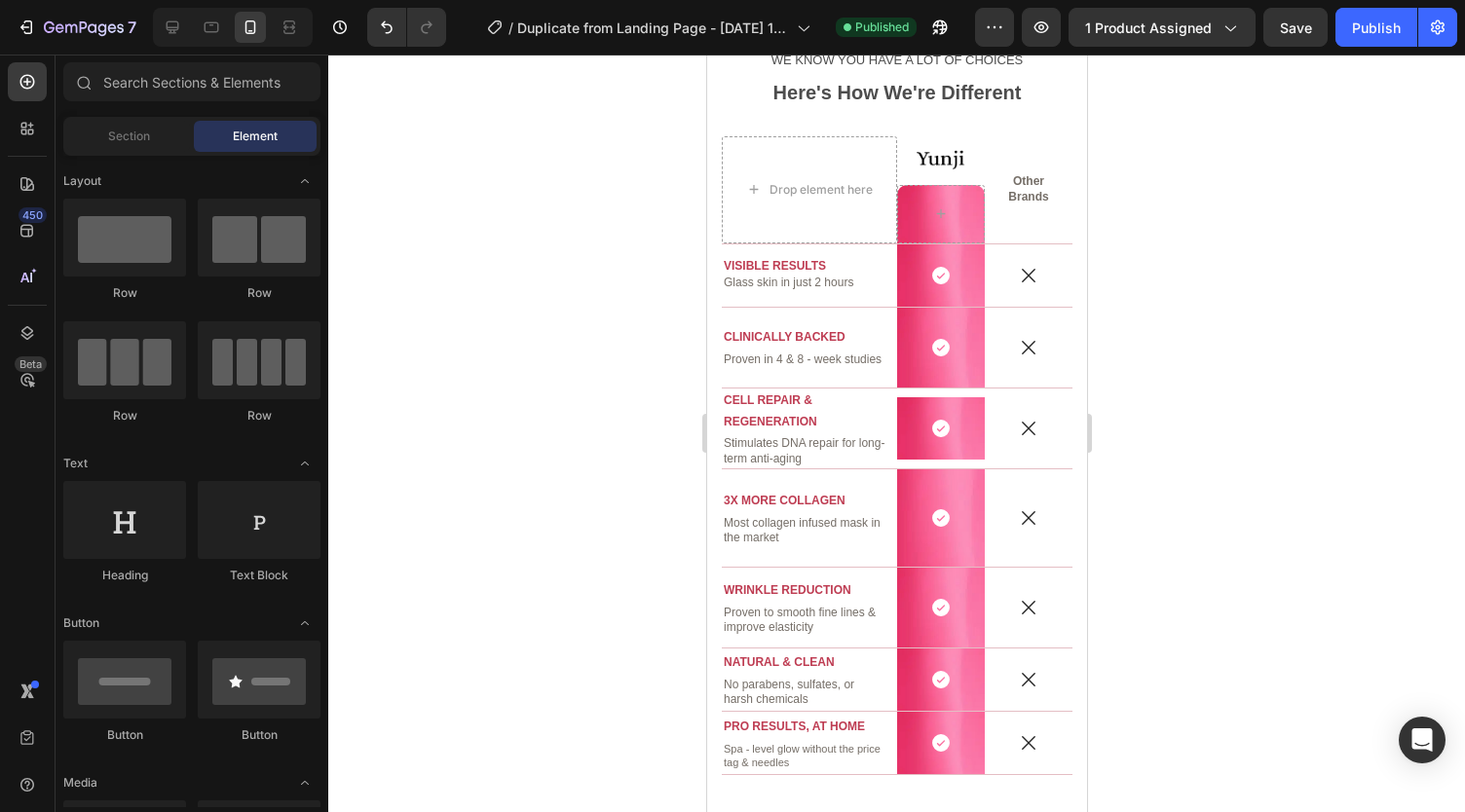
scroll to position [3055, 0]
click at [900, 389] on div "Icon Row" at bounding box center [939, 427] width 87 height 80
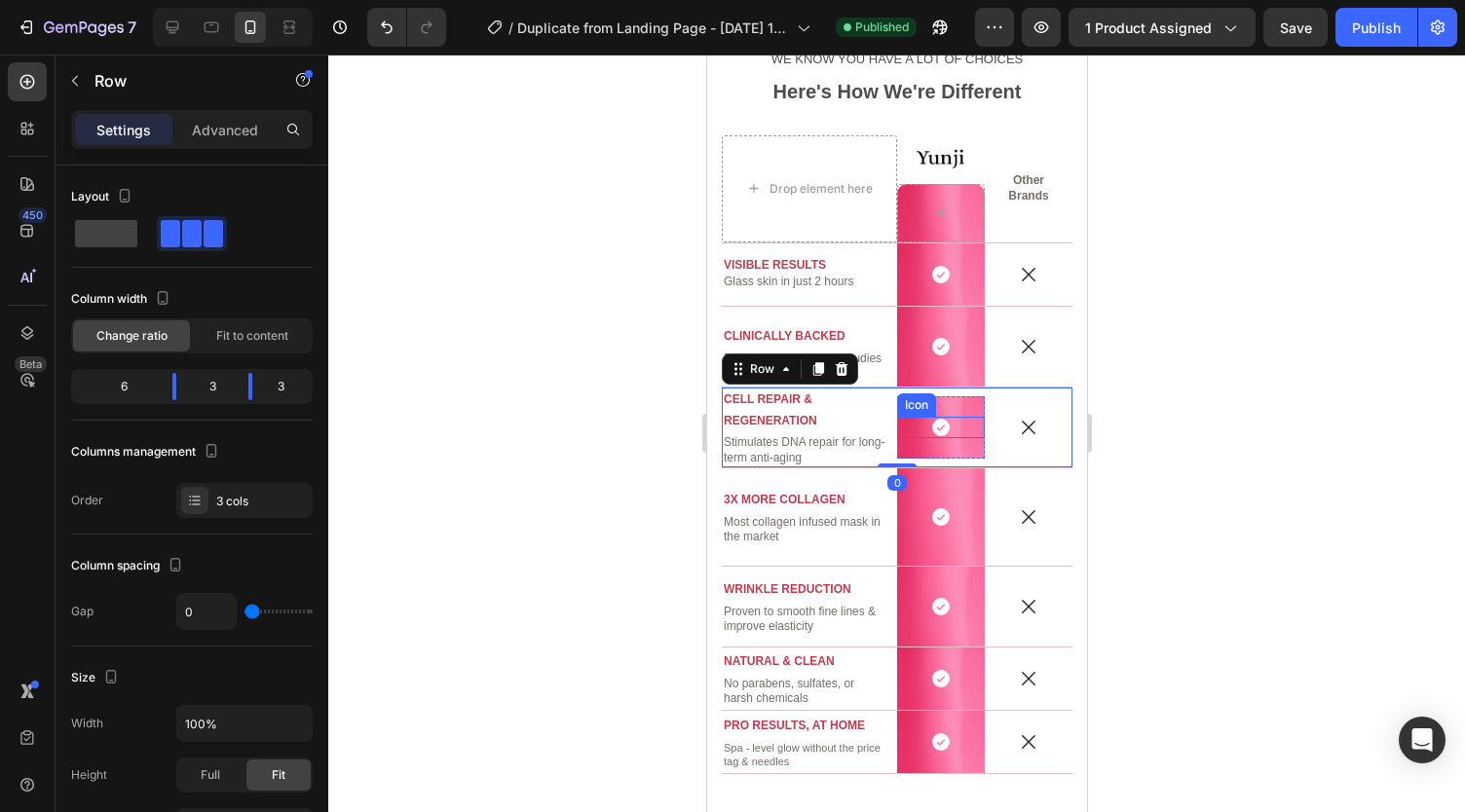
click at [905, 416] on div "Icon" at bounding box center [939, 427] width 87 height 22
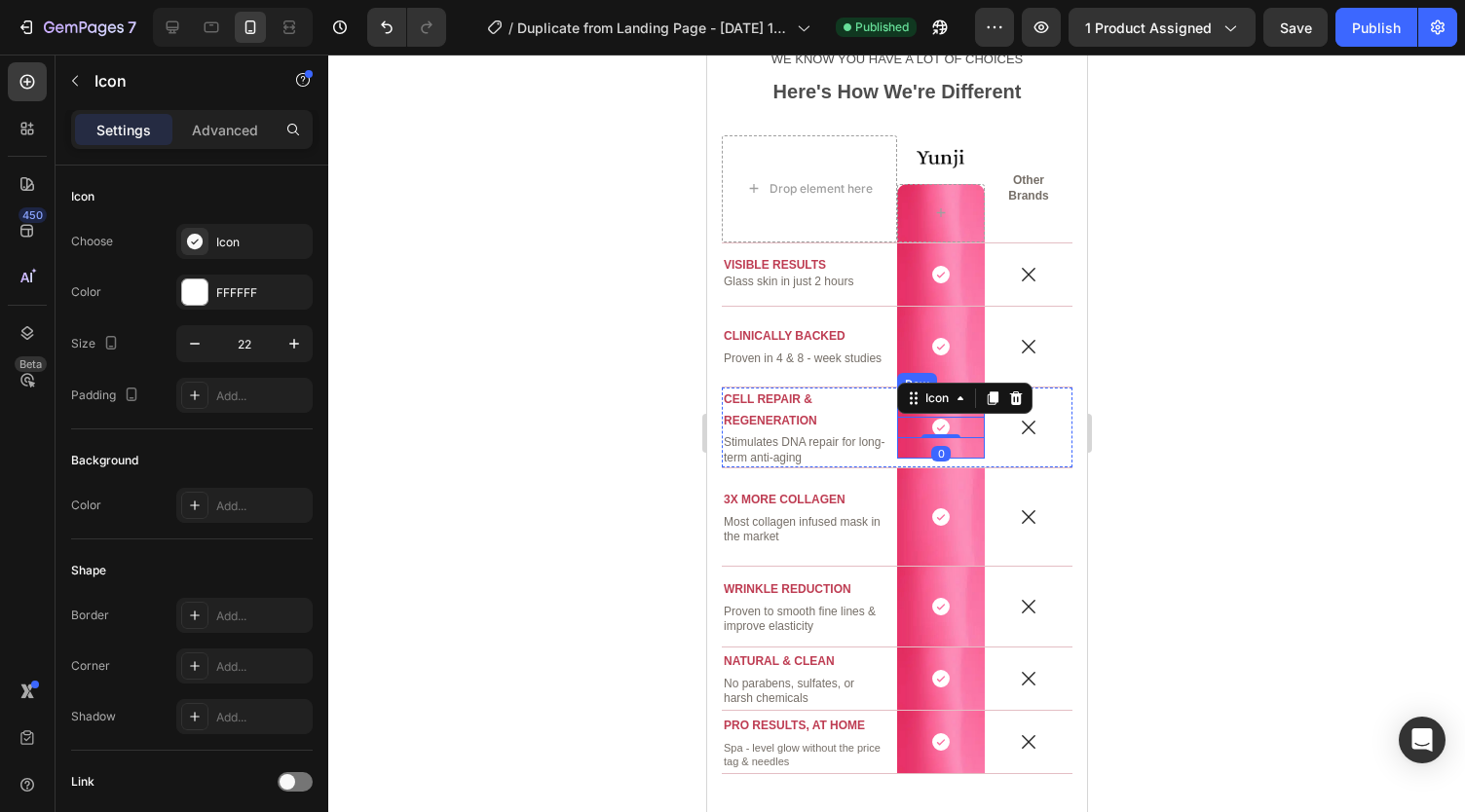
click at [905, 439] on div "Icon 0 Row" at bounding box center [939, 427] width 87 height 62
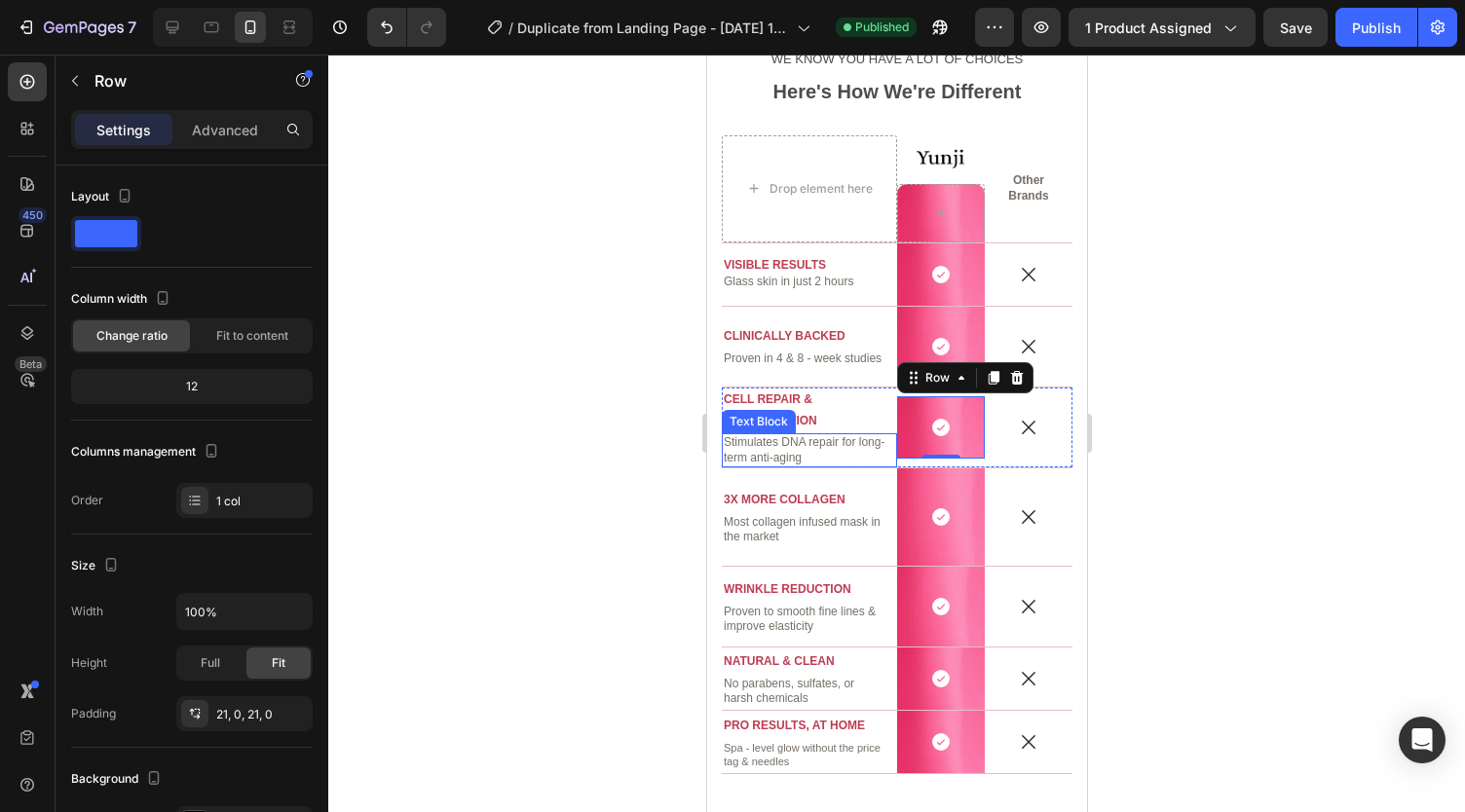
click at [857, 447] on p "Stimulates DNA repair for long-term anti-aging" at bounding box center [802, 450] width 162 height 30
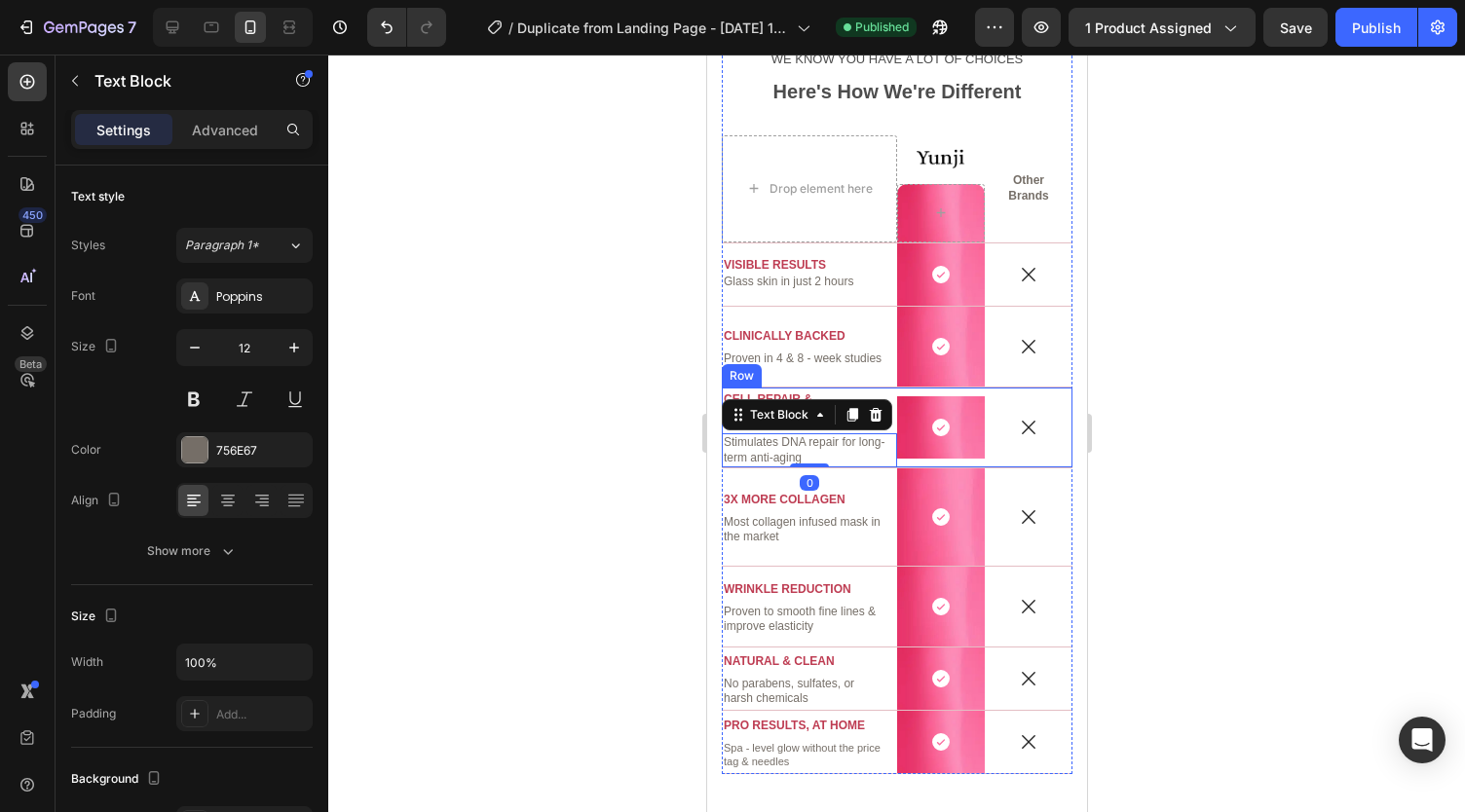
click at [984, 409] on div "Icon" at bounding box center [1028, 427] width 87 height 80
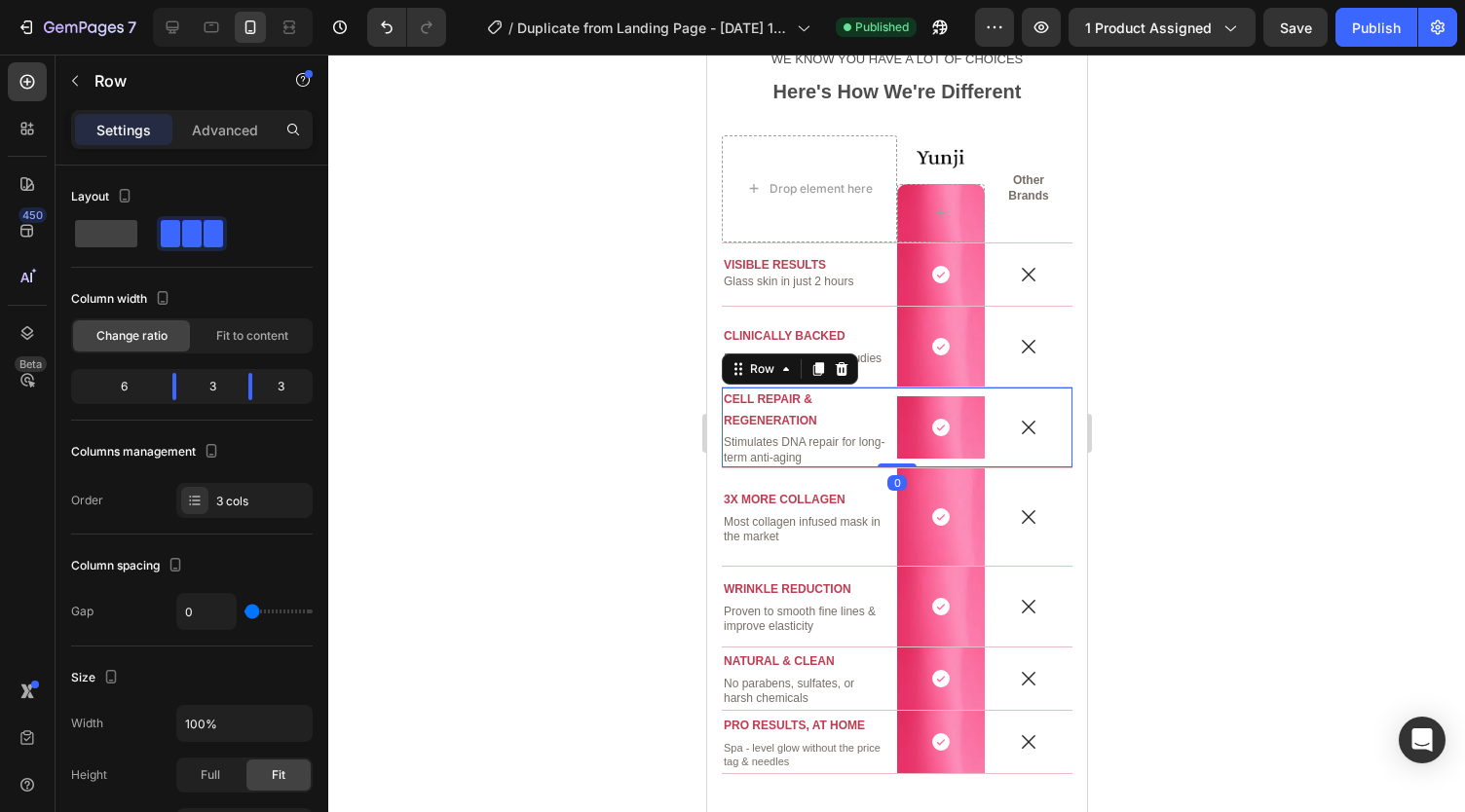
click at [938, 388] on div "Icon Row" at bounding box center [939, 427] width 87 height 80
click at [858, 397] on p "CELL REPAIR & REGENERATION" at bounding box center [807, 410] width 172 height 42
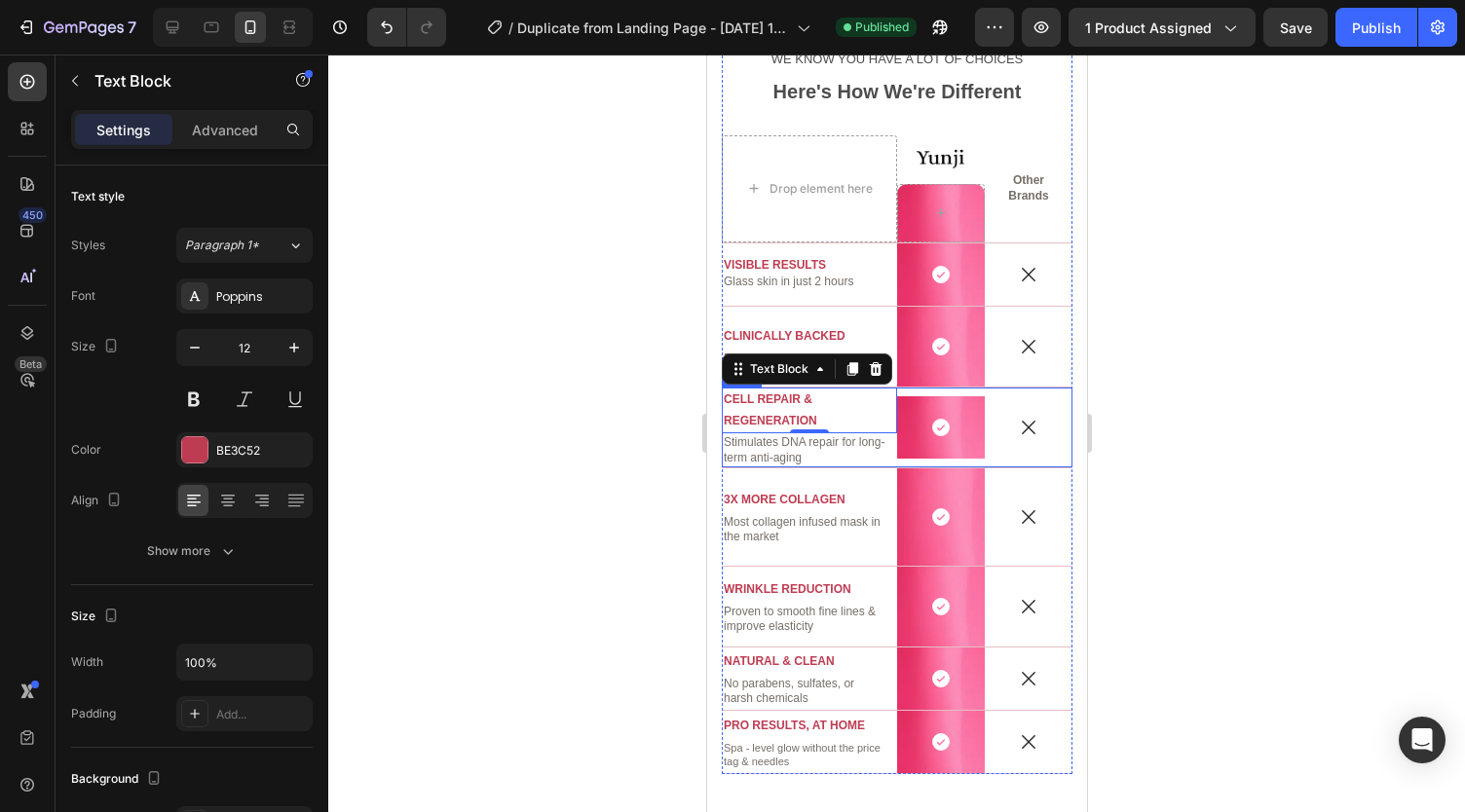
click at [899, 454] on div "Icon Row" at bounding box center [939, 427] width 87 height 62
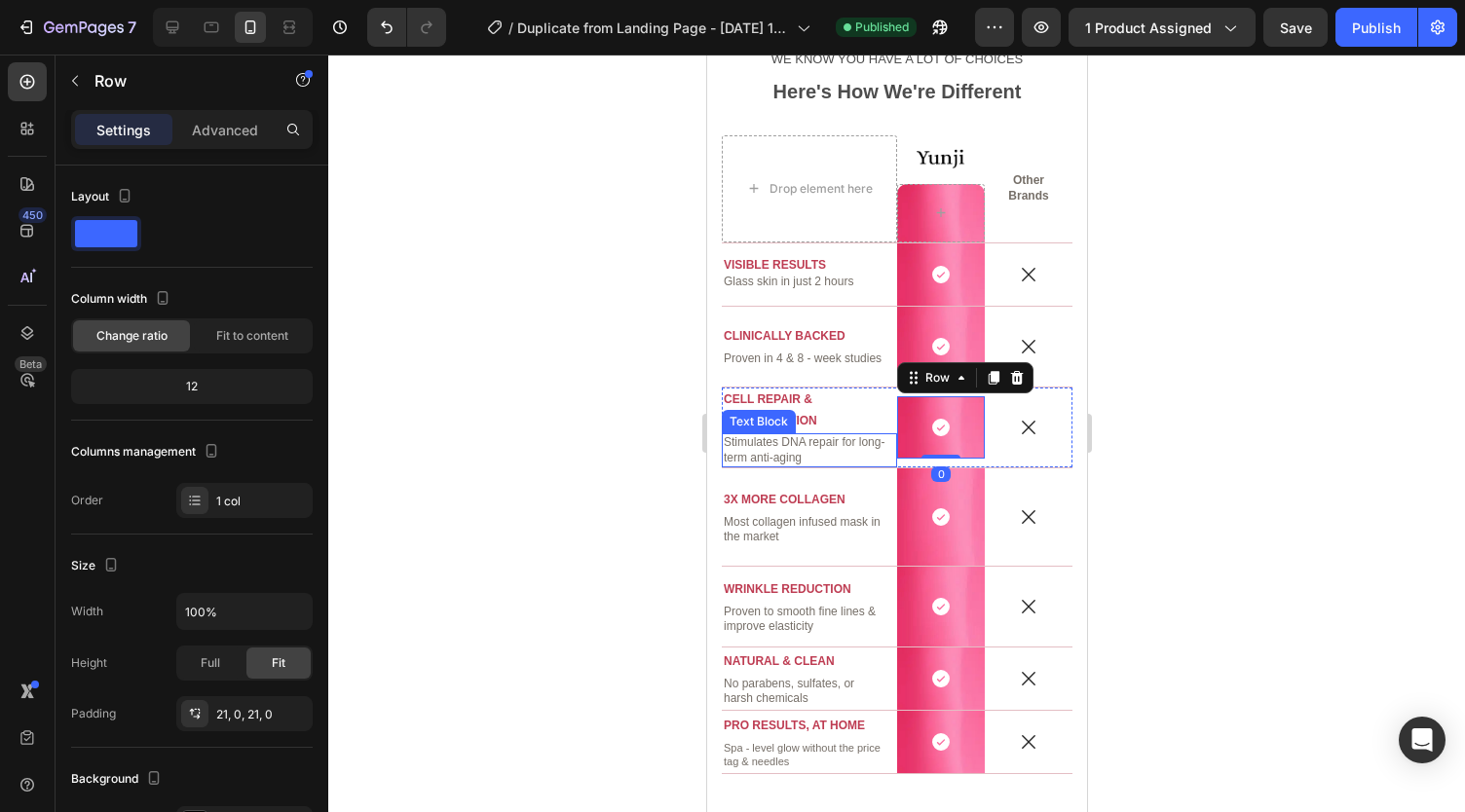
click at [832, 449] on p "Stimulates DNA repair for long-term anti-aging" at bounding box center [802, 450] width 162 height 30
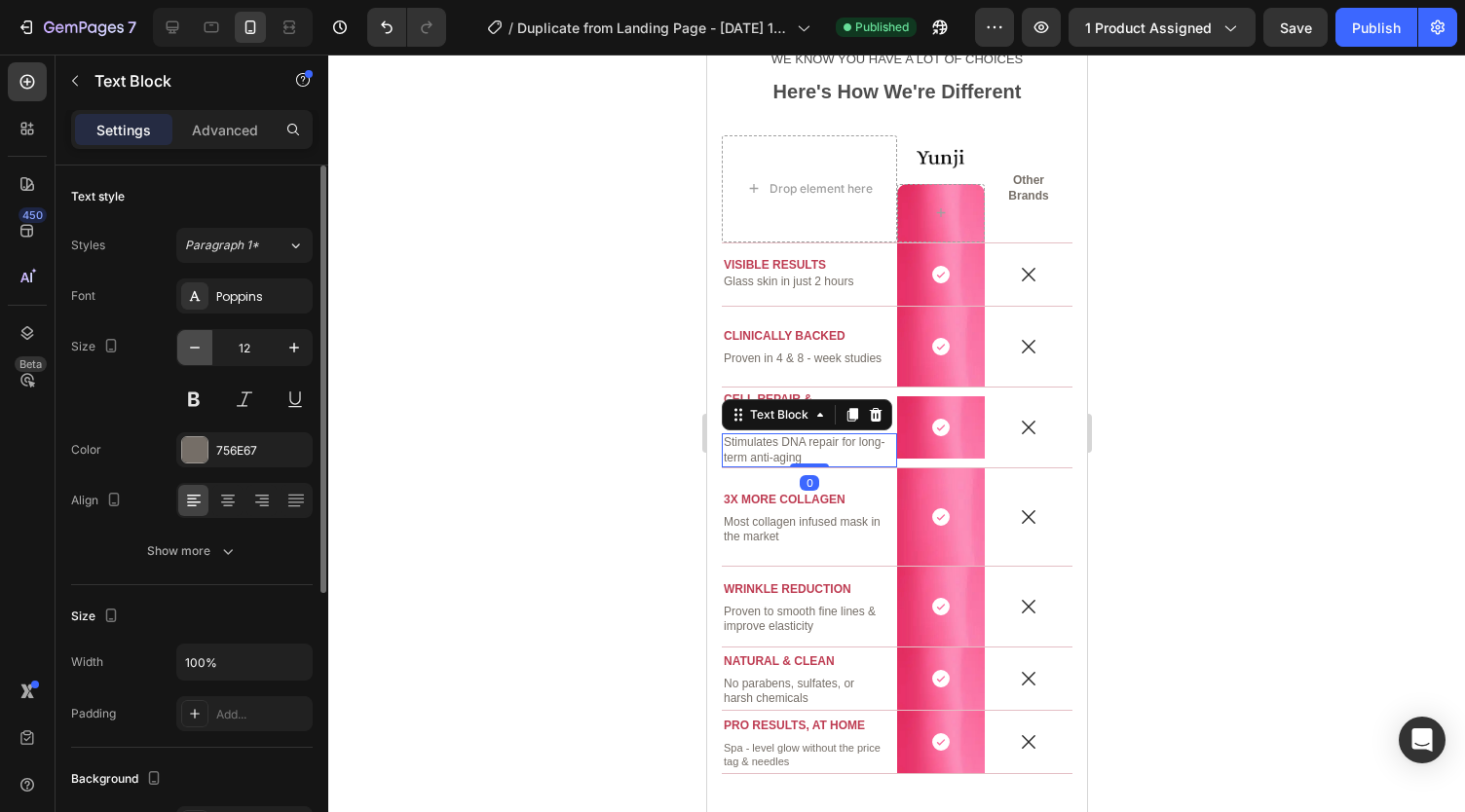
click at [185, 335] on button "button" at bounding box center [194, 347] width 35 height 35
click at [187, 336] on button "button" at bounding box center [194, 347] width 35 height 35
type input "10"
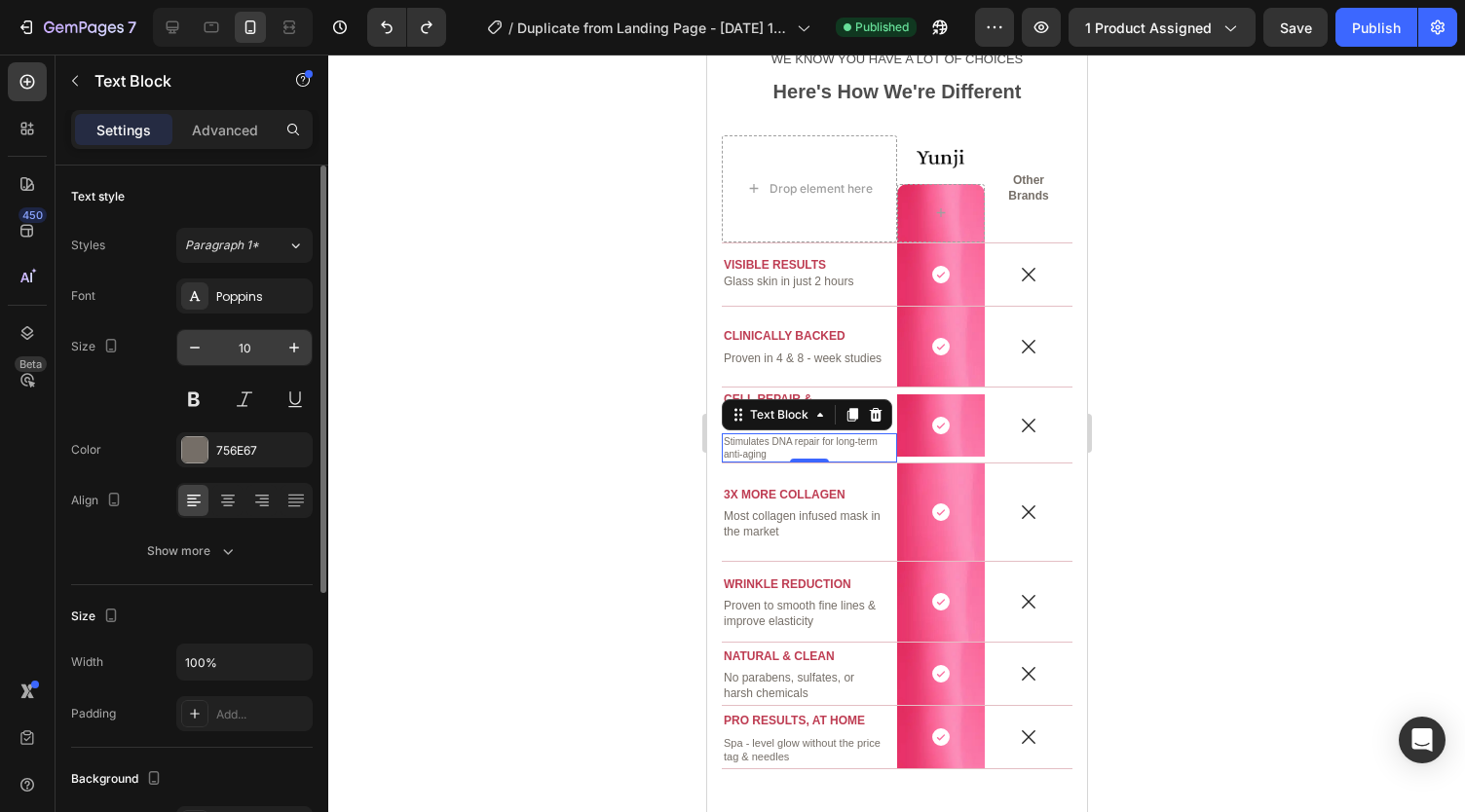
type input "11"
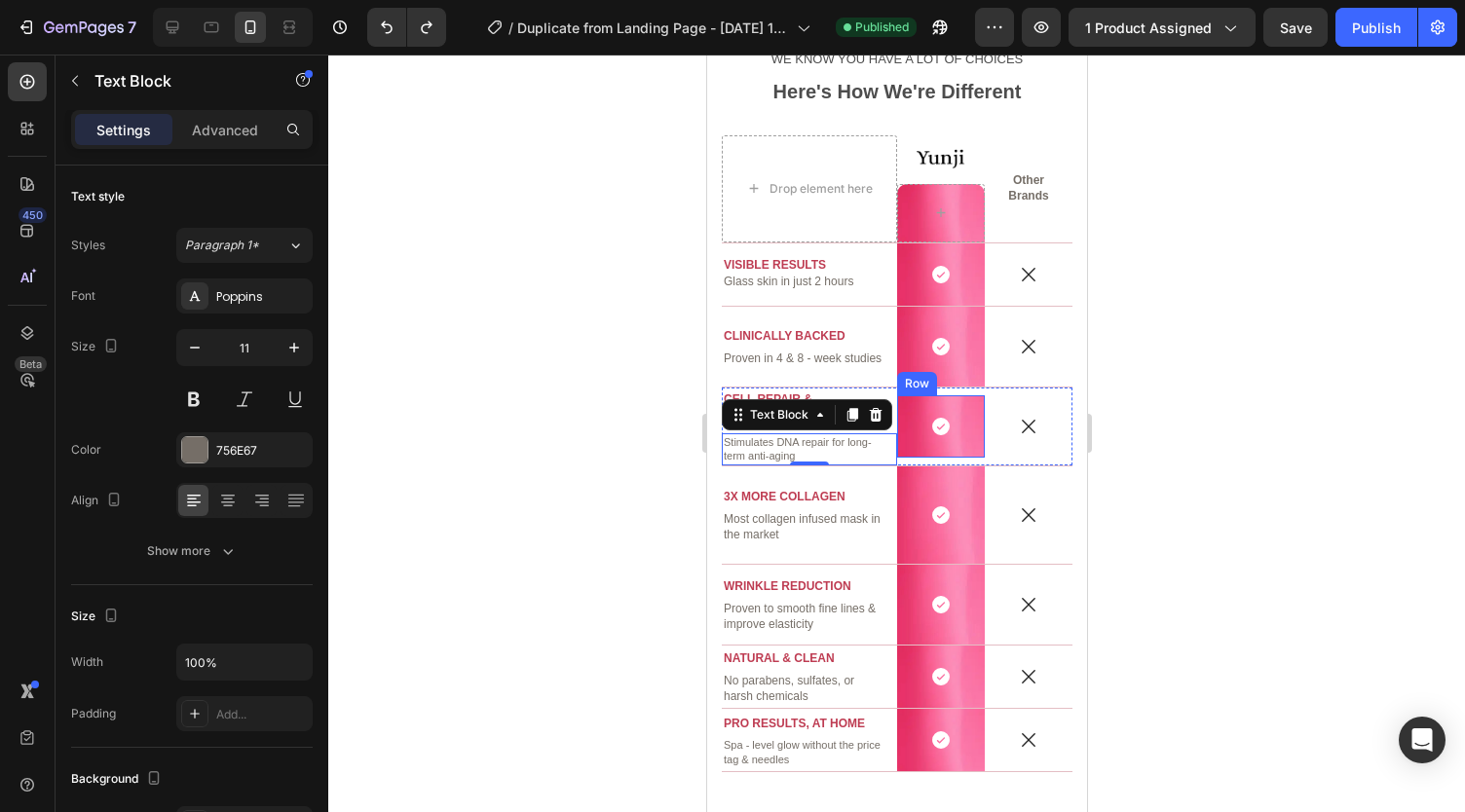
click at [912, 405] on div "Icon Row" at bounding box center [939, 426] width 87 height 62
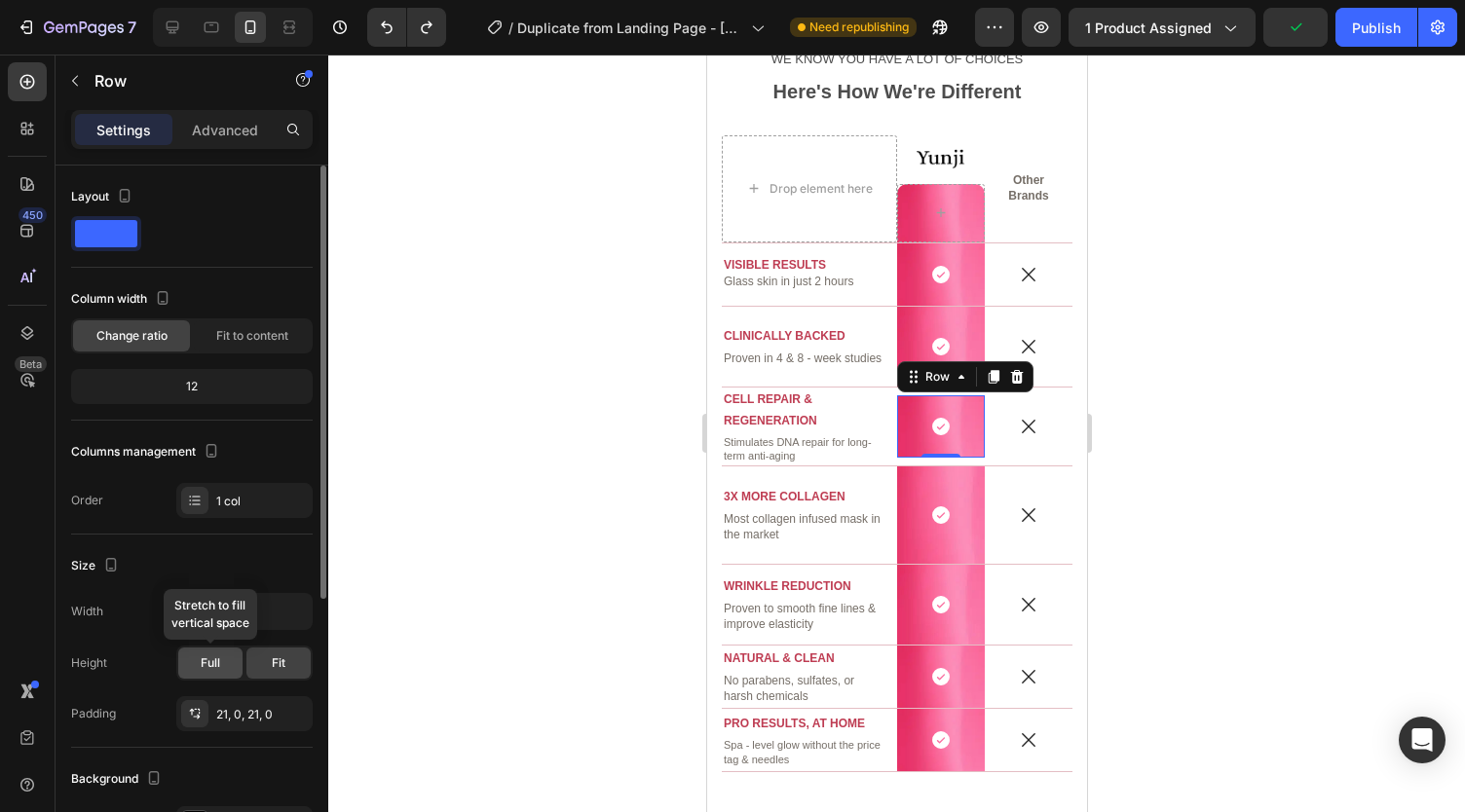
click at [188, 662] on div "Full" at bounding box center [210, 662] width 64 height 31
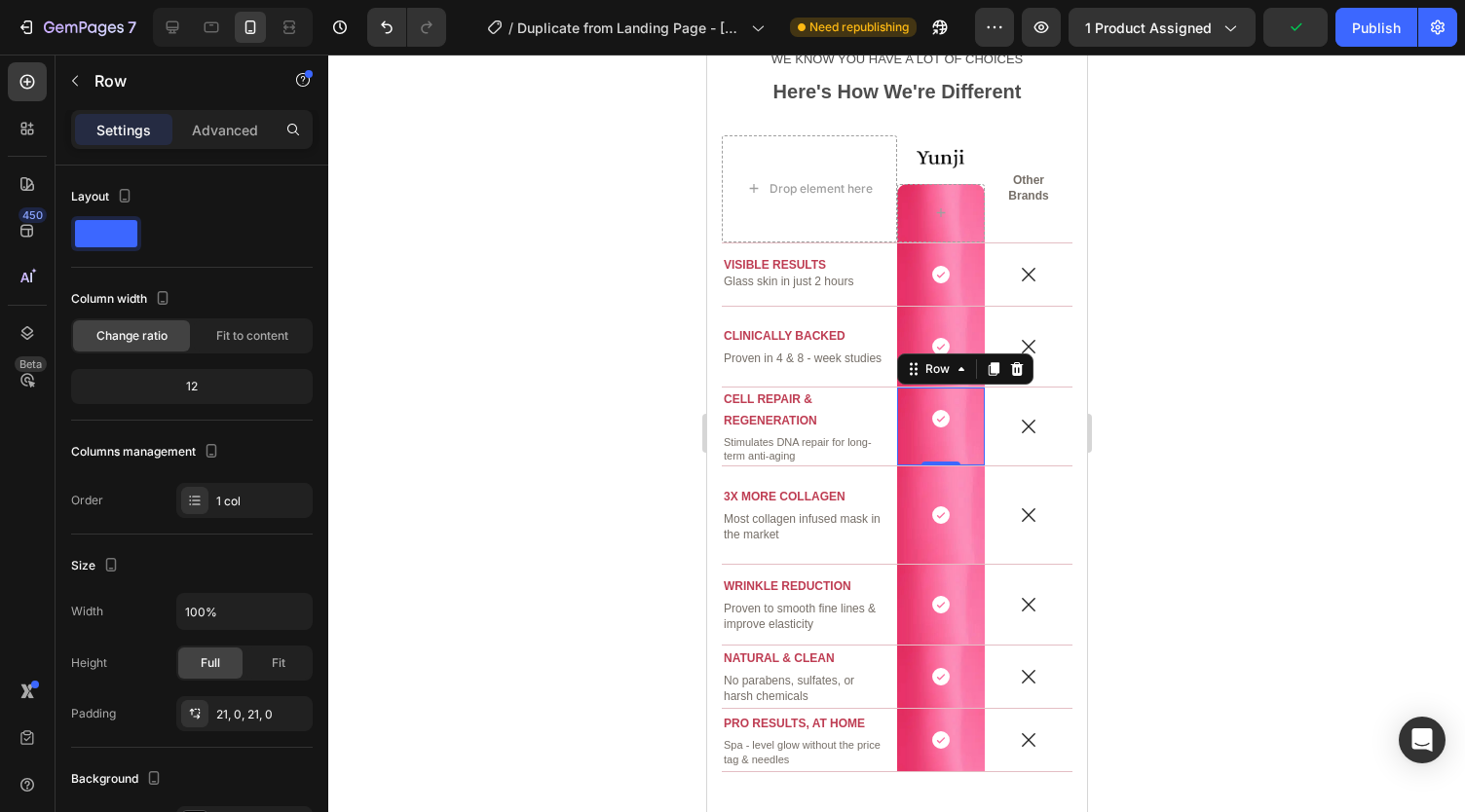
click at [474, 585] on div at bounding box center [897, 433] width 1137 height 757
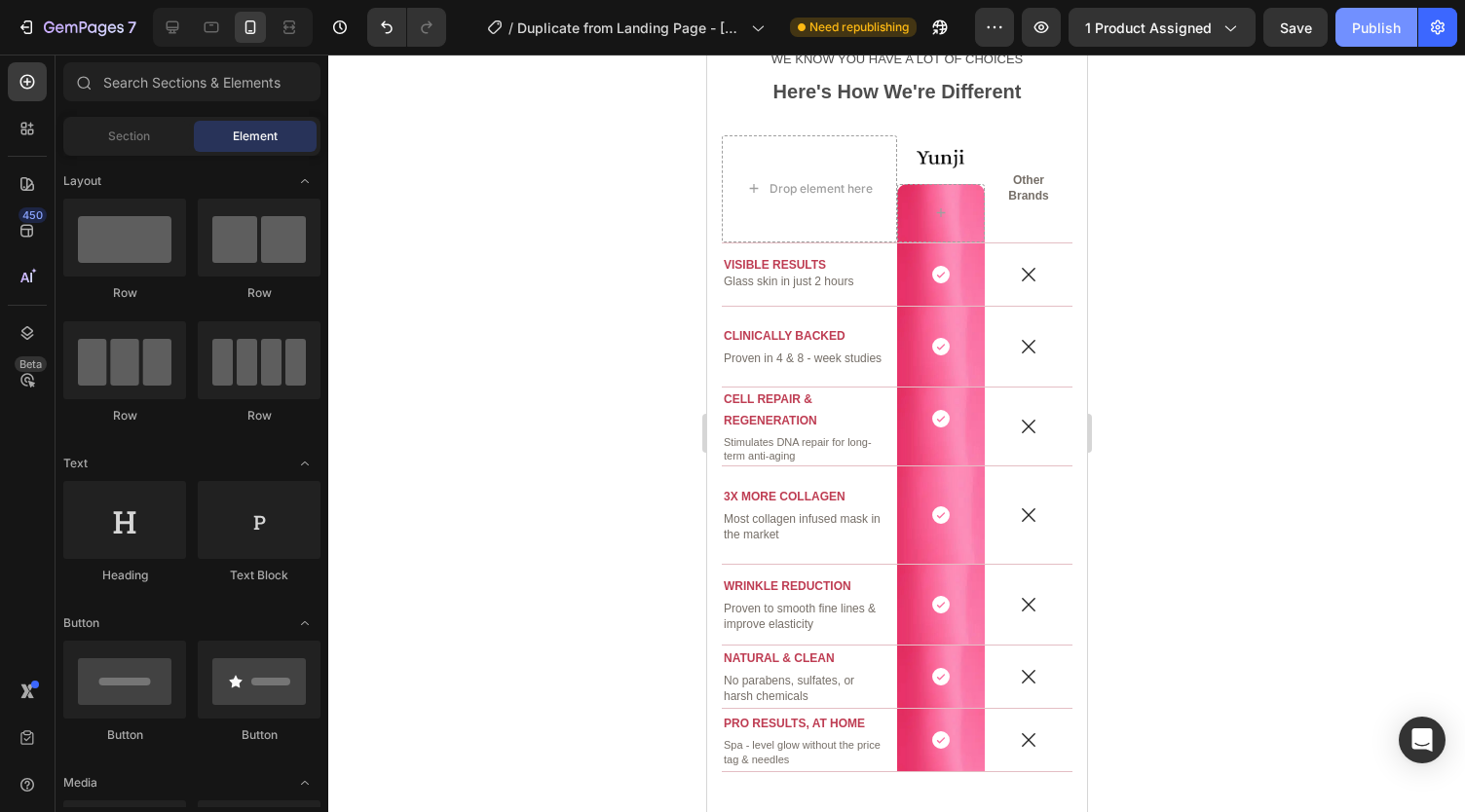
click at [1378, 31] on div "Publish" at bounding box center [1376, 28] width 49 height 21
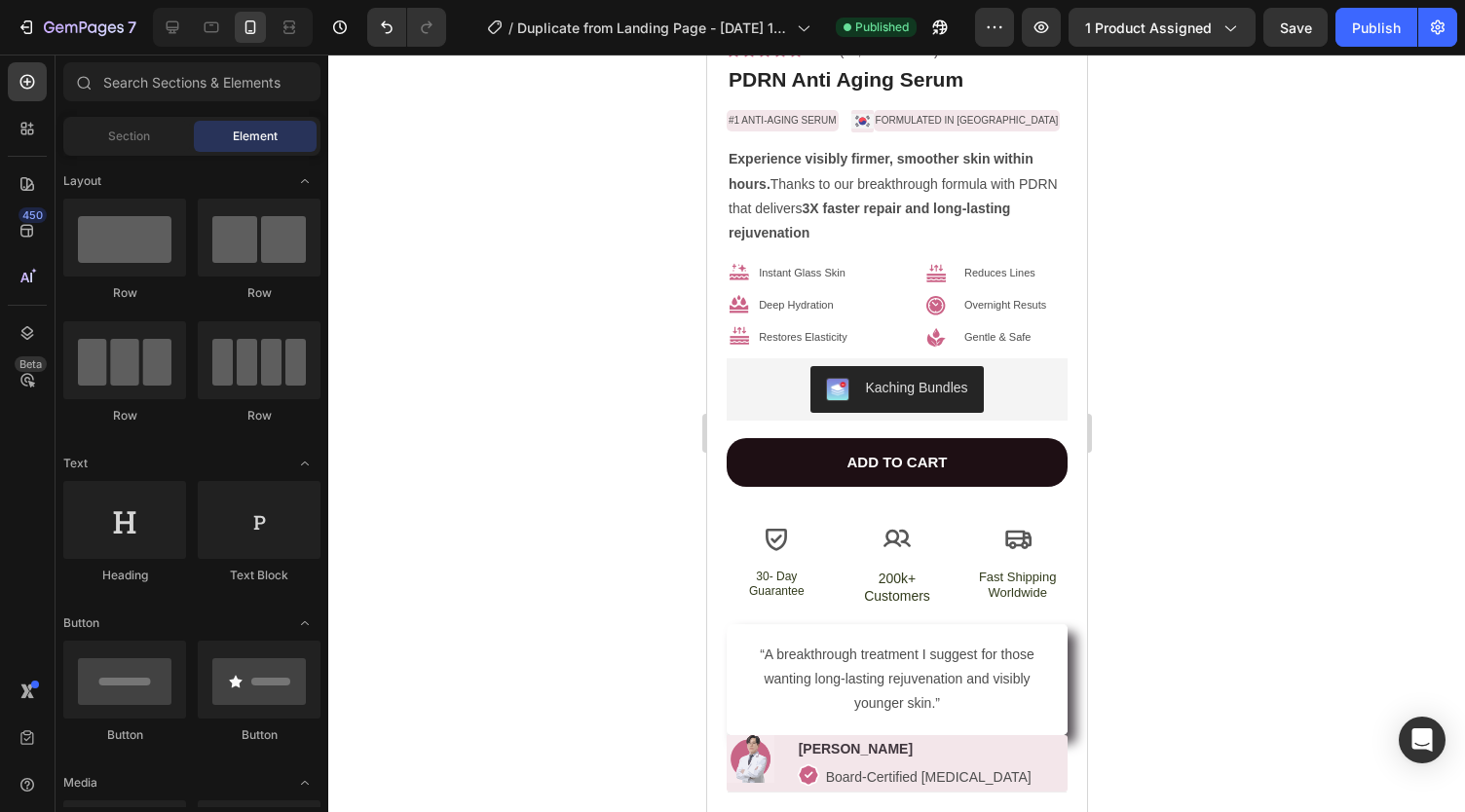
scroll to position [557, 0]
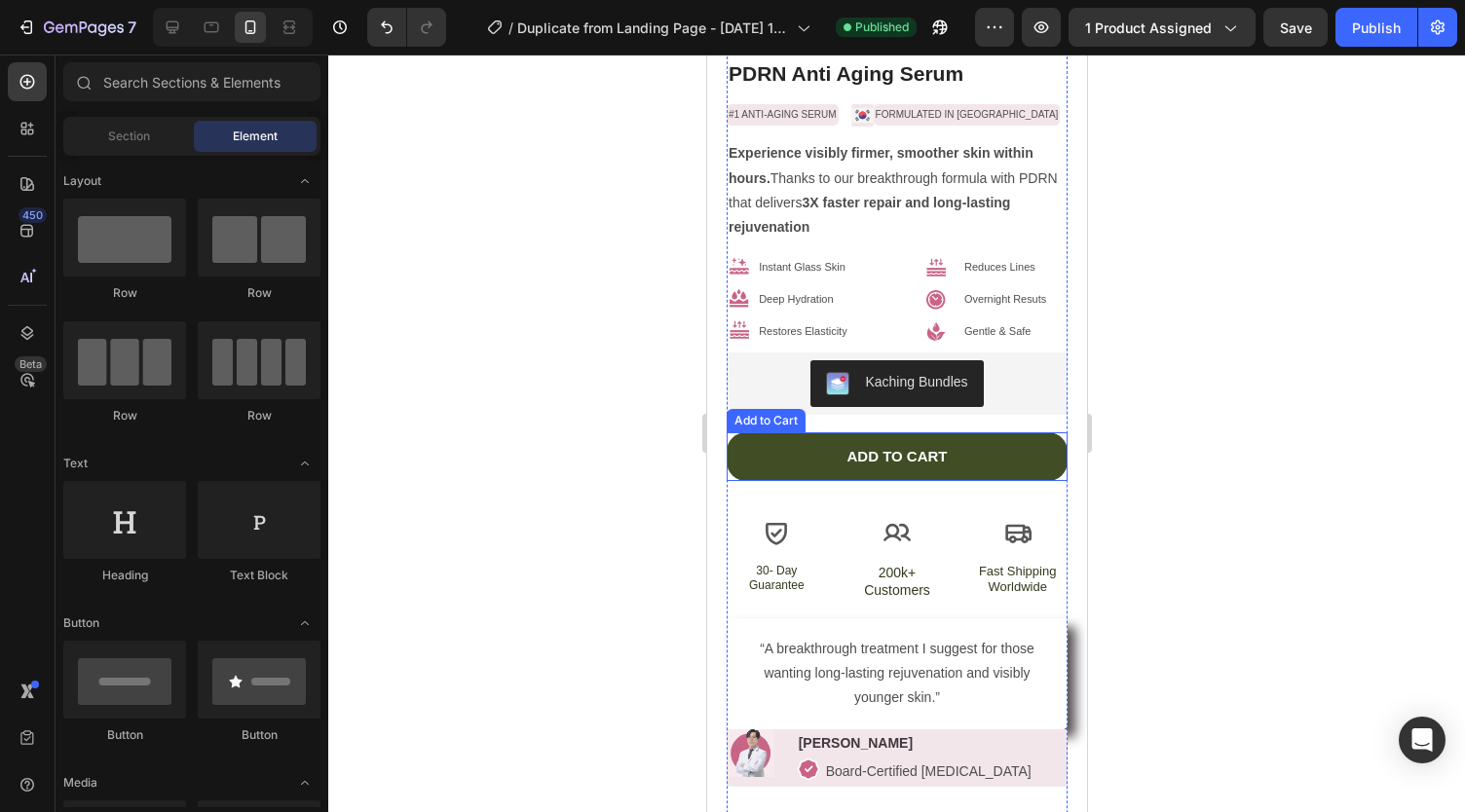
click at [777, 432] on button "ADD TO CART" at bounding box center [896, 456] width 341 height 49
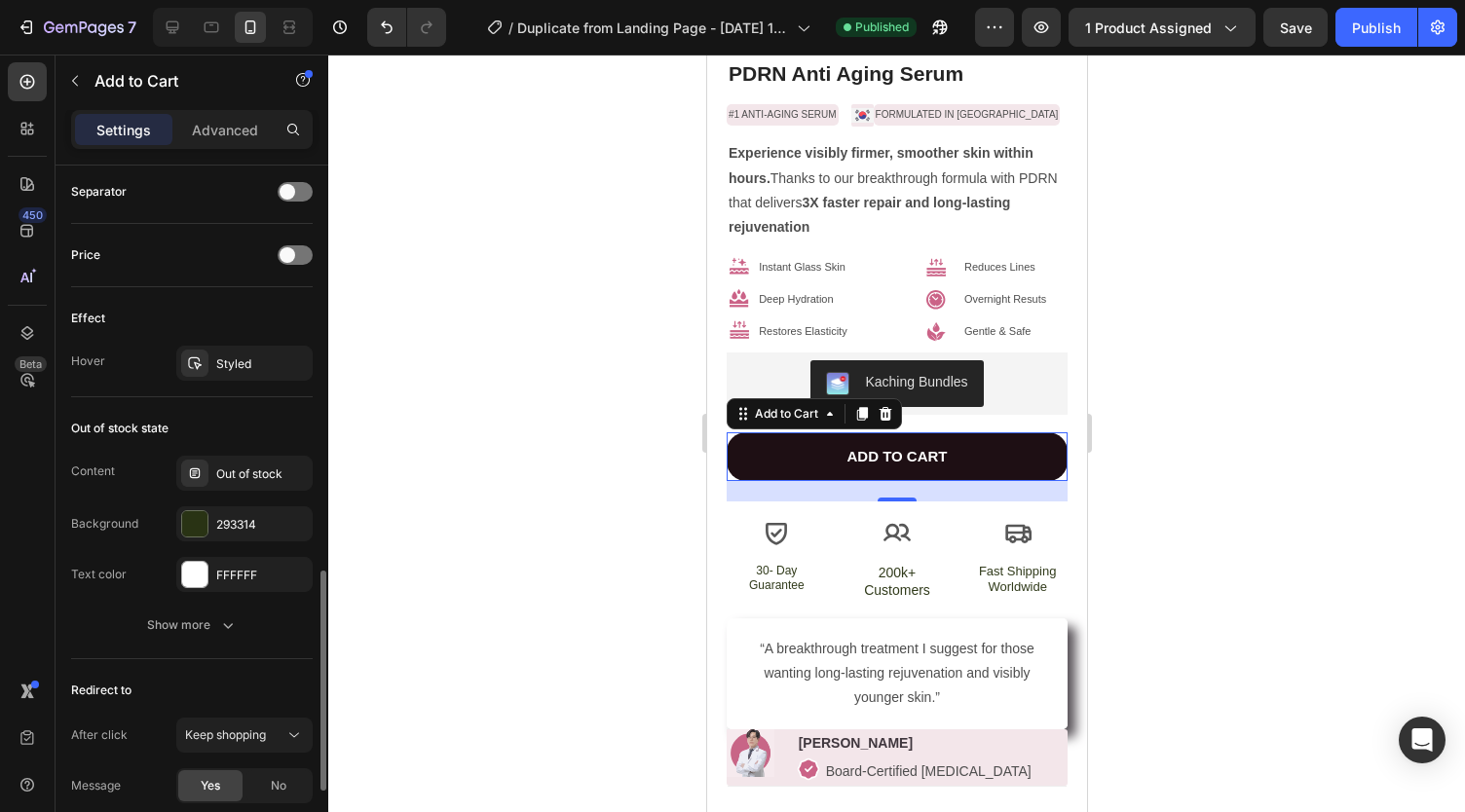
scroll to position [1284, 0]
click at [228, 515] on div "293314" at bounding box center [244, 523] width 57 height 18
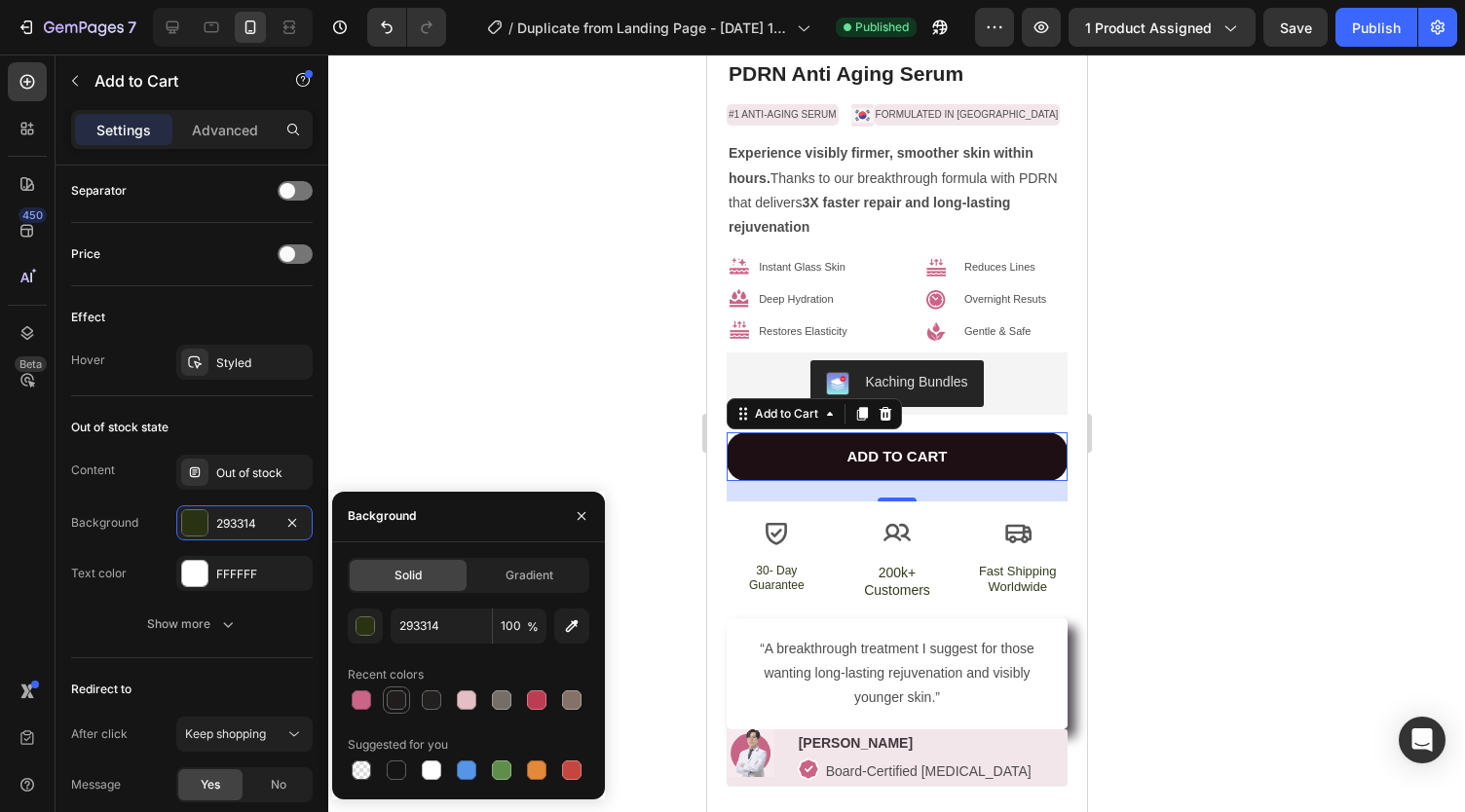
click at [393, 697] on div at bounding box center [397, 700] width 20 height 20
type input "211D1D"
click at [583, 509] on icon "button" at bounding box center [581, 516] width 16 height 16
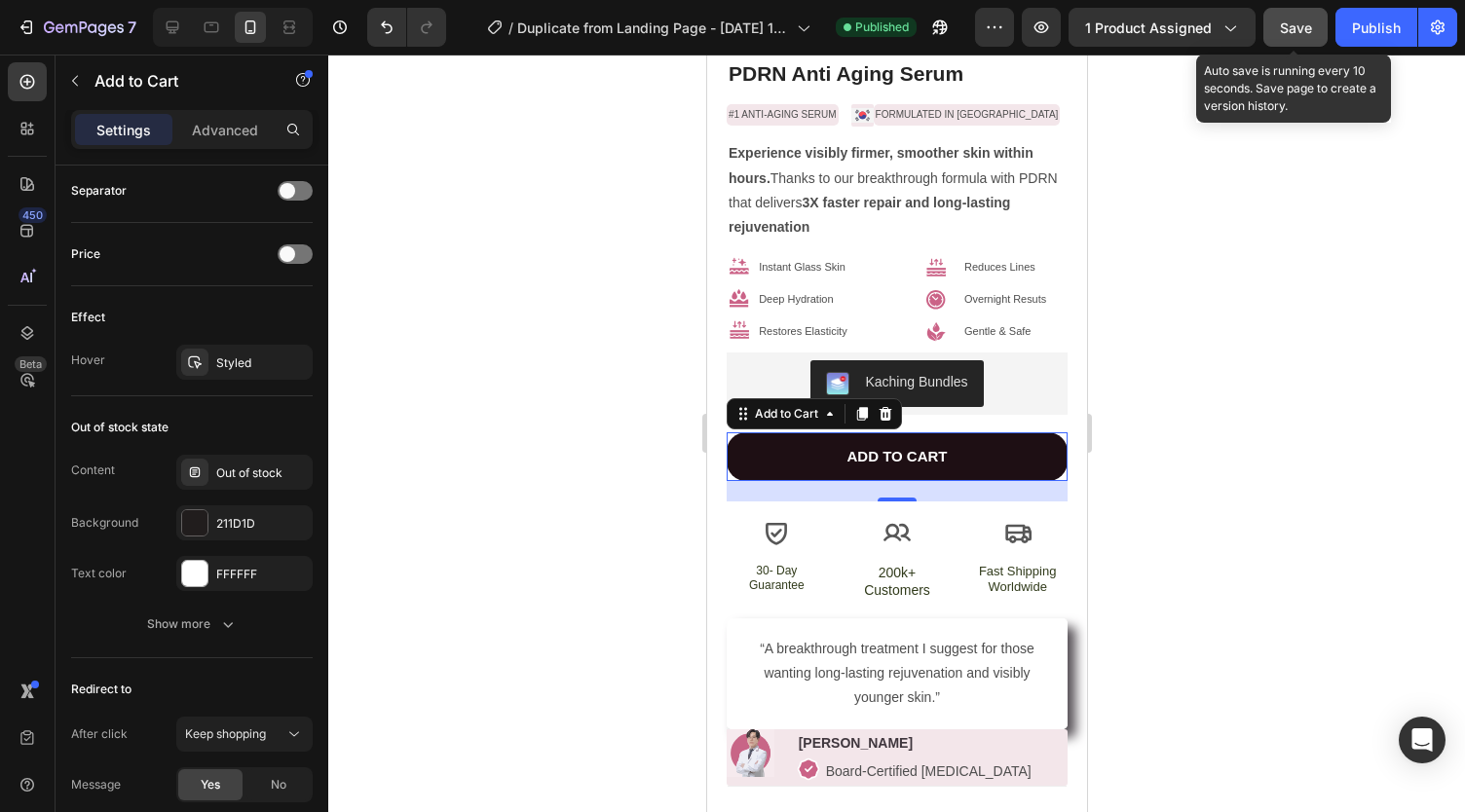
click at [1281, 36] on div "Save" at bounding box center [1295, 28] width 32 height 21
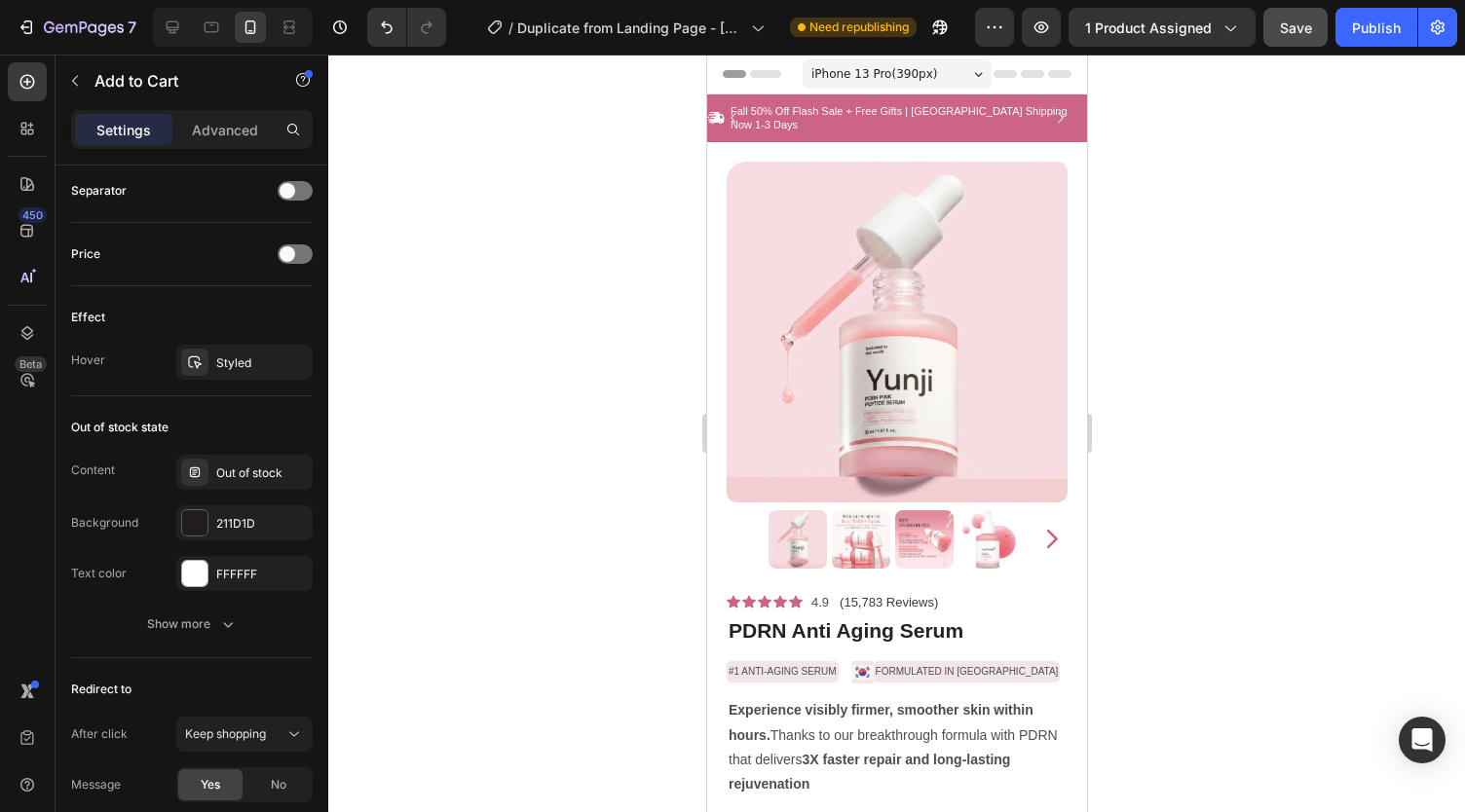
scroll to position [462, 0]
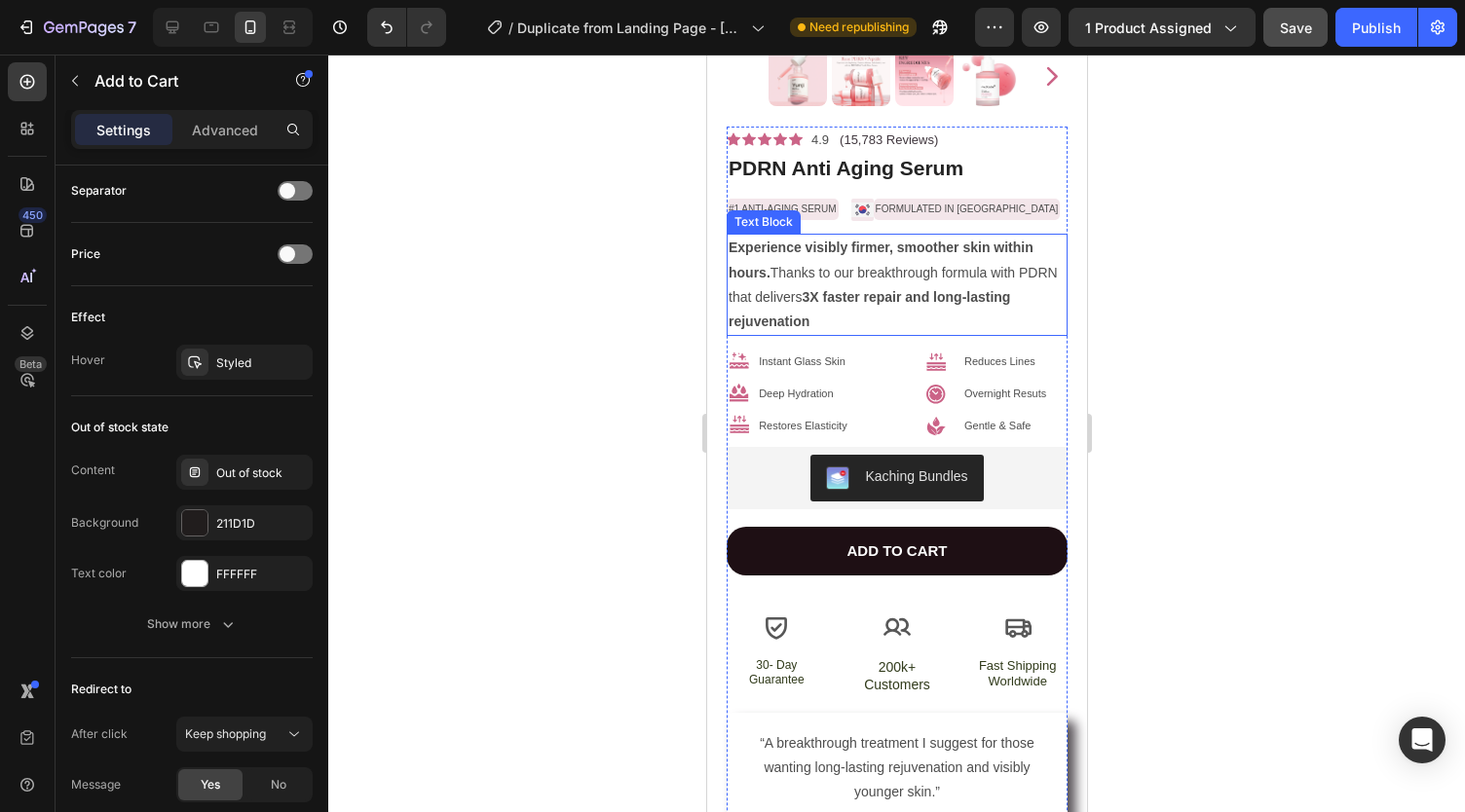
click at [794, 240] on strong "Experience visibly firmer, smoother skin within hours." at bounding box center [879, 260] width 305 height 40
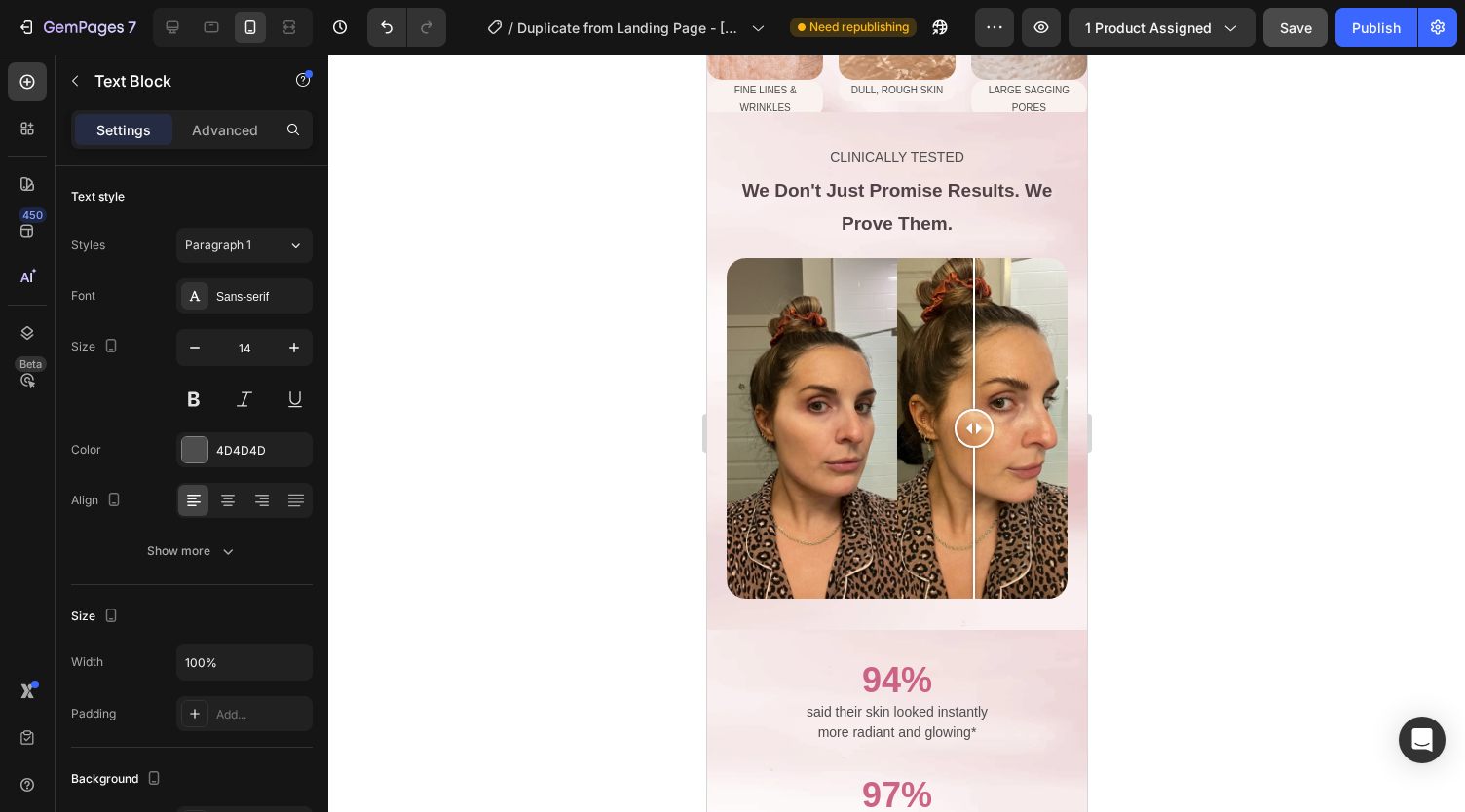
scroll to position [1800, 0]
click at [835, 190] on strong "We Don't Just Promise Results. We" at bounding box center [896, 189] width 309 height 21
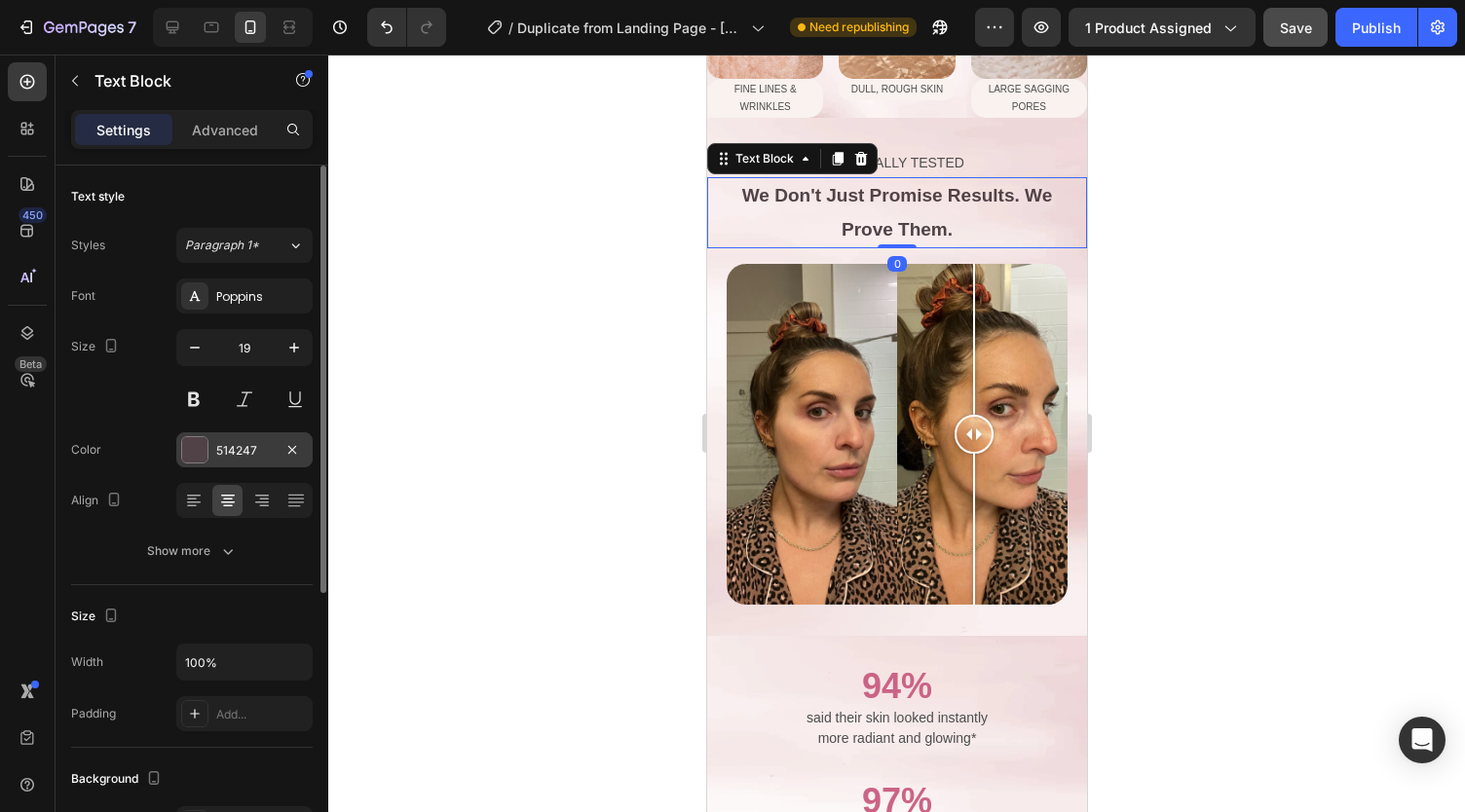
click at [232, 453] on div "514247" at bounding box center [244, 451] width 57 height 18
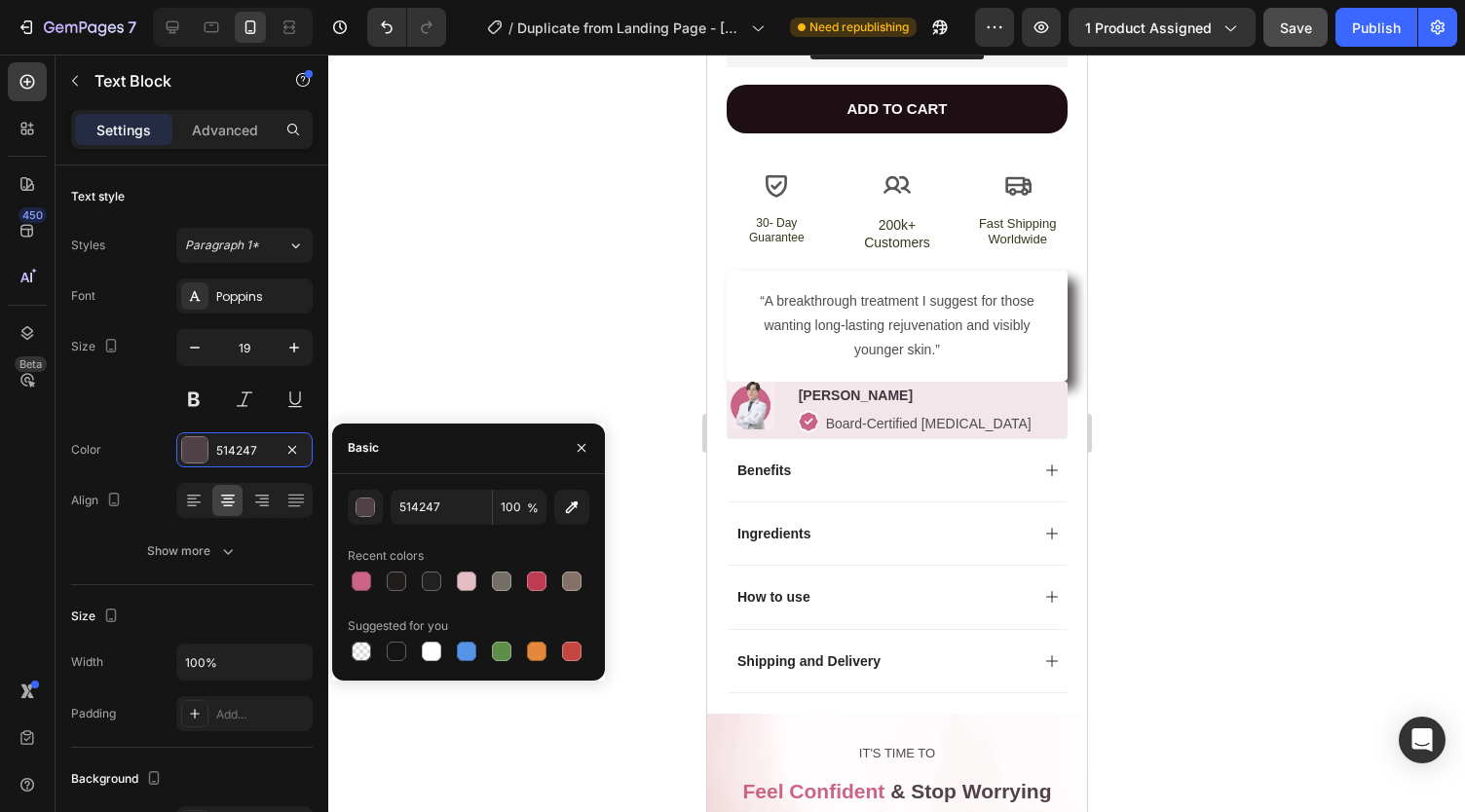
scroll to position [903, 0]
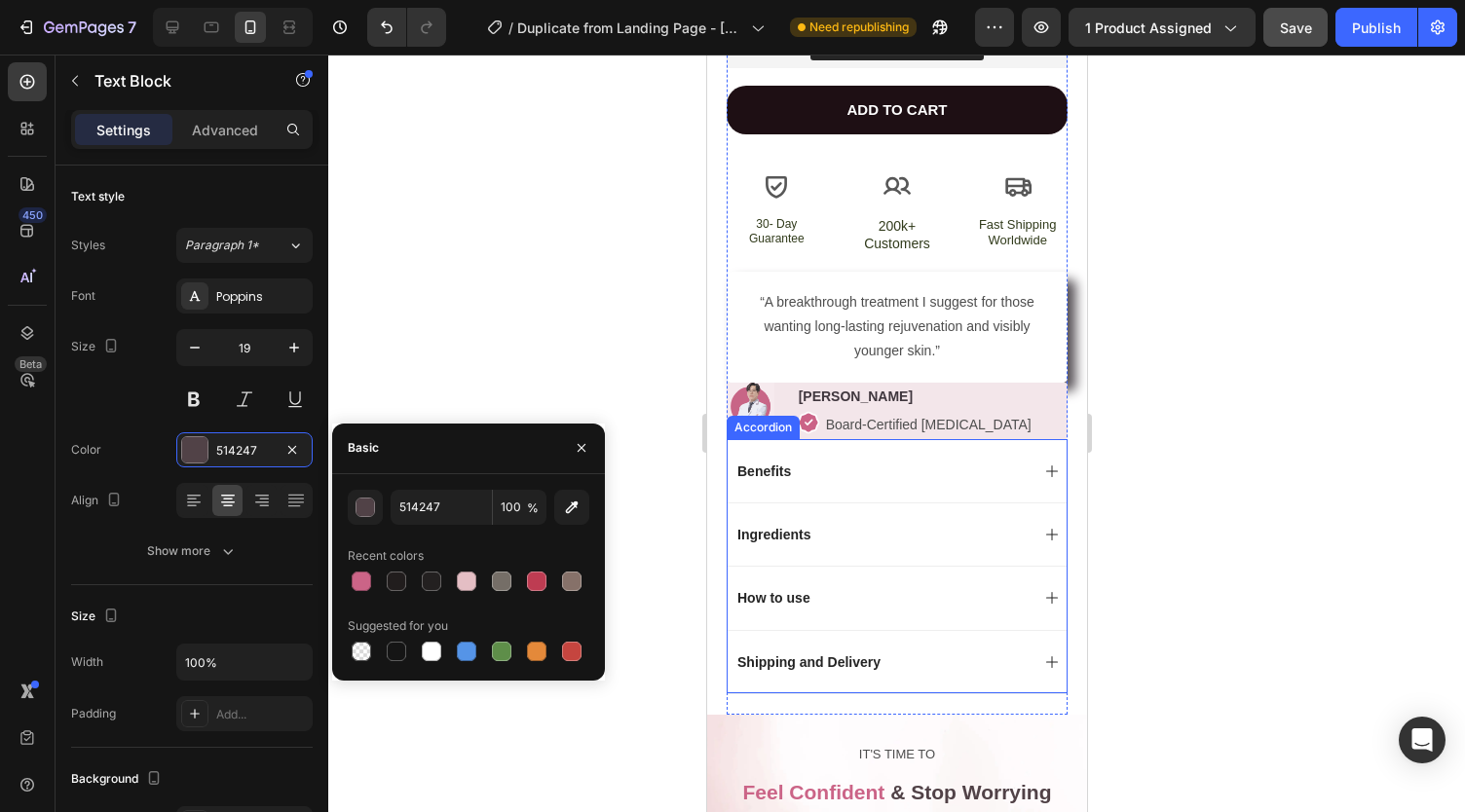
click at [772, 462] on p "Benefits" at bounding box center [763, 471] width 54 height 18
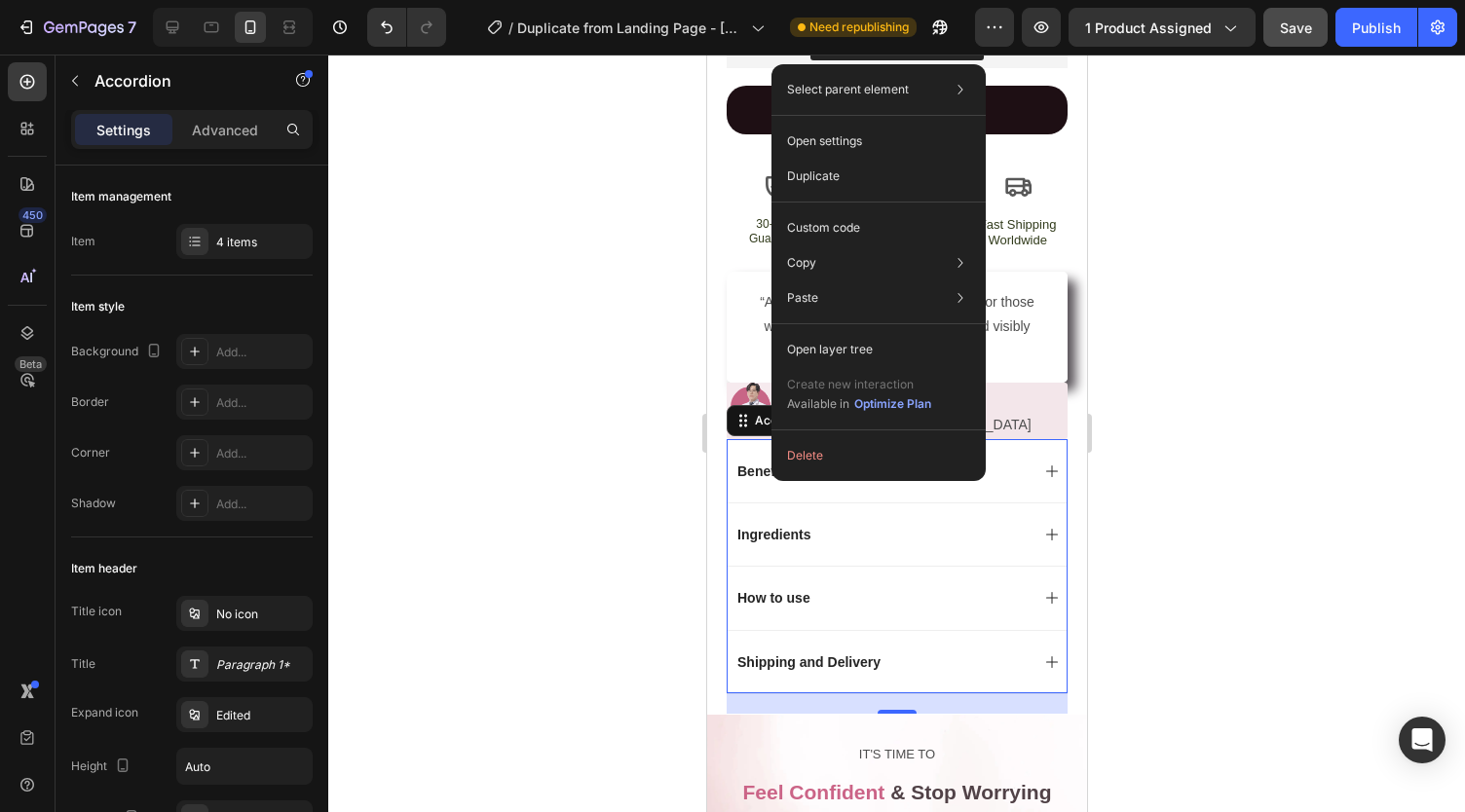
click at [768, 462] on p "Benefits" at bounding box center [763, 471] width 54 height 18
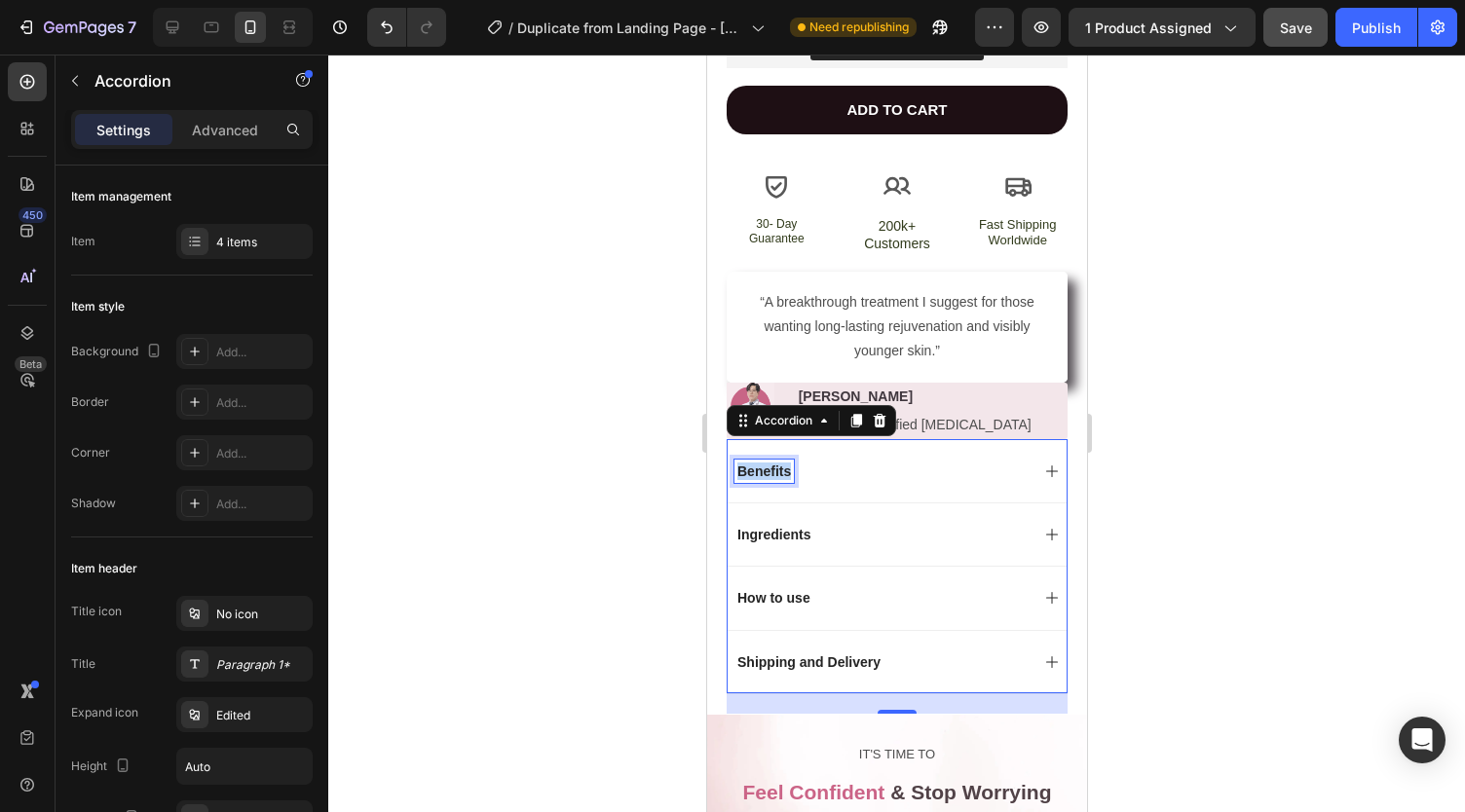
click at [768, 462] on p "Benefits" at bounding box center [763, 471] width 54 height 18
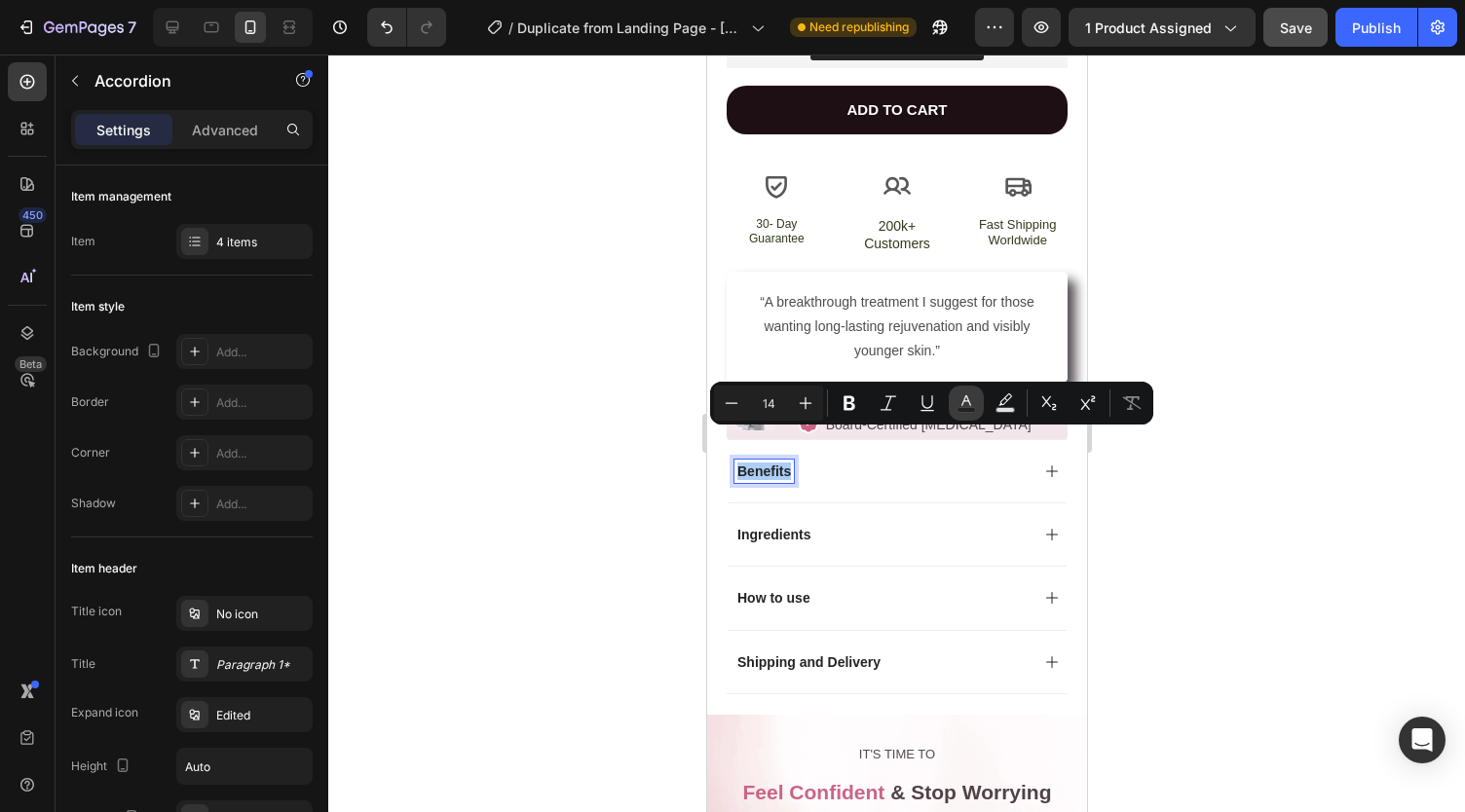
click at [956, 398] on icon "Editor contextual toolbar" at bounding box center [966, 404] width 20 height 20
type input "242424"
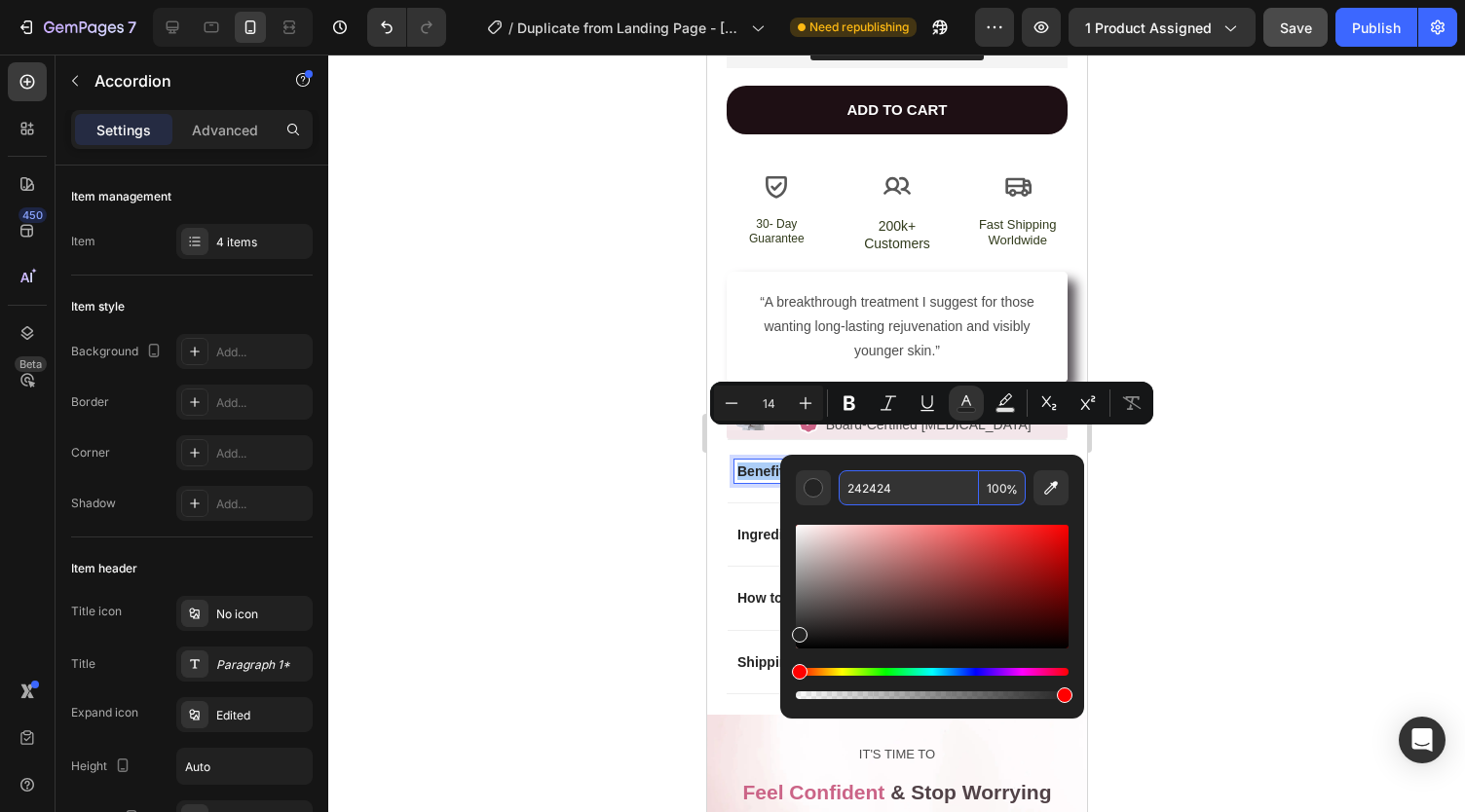
click at [873, 478] on input "242424" at bounding box center [908, 487] width 140 height 35
paste input "#34282c"
type input "34282C"
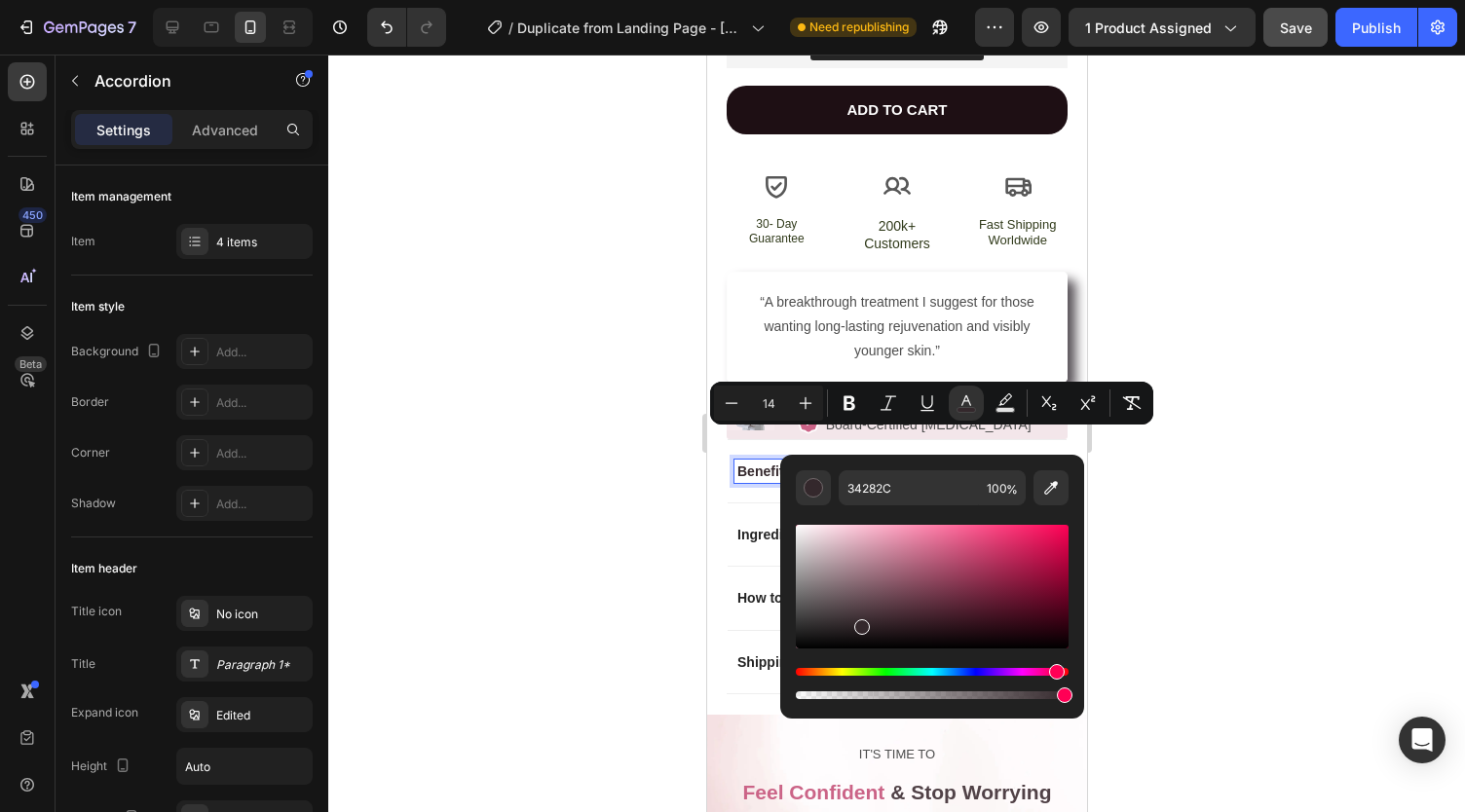
click at [759, 525] on p "Ingredients" at bounding box center [773, 534] width 73 height 18
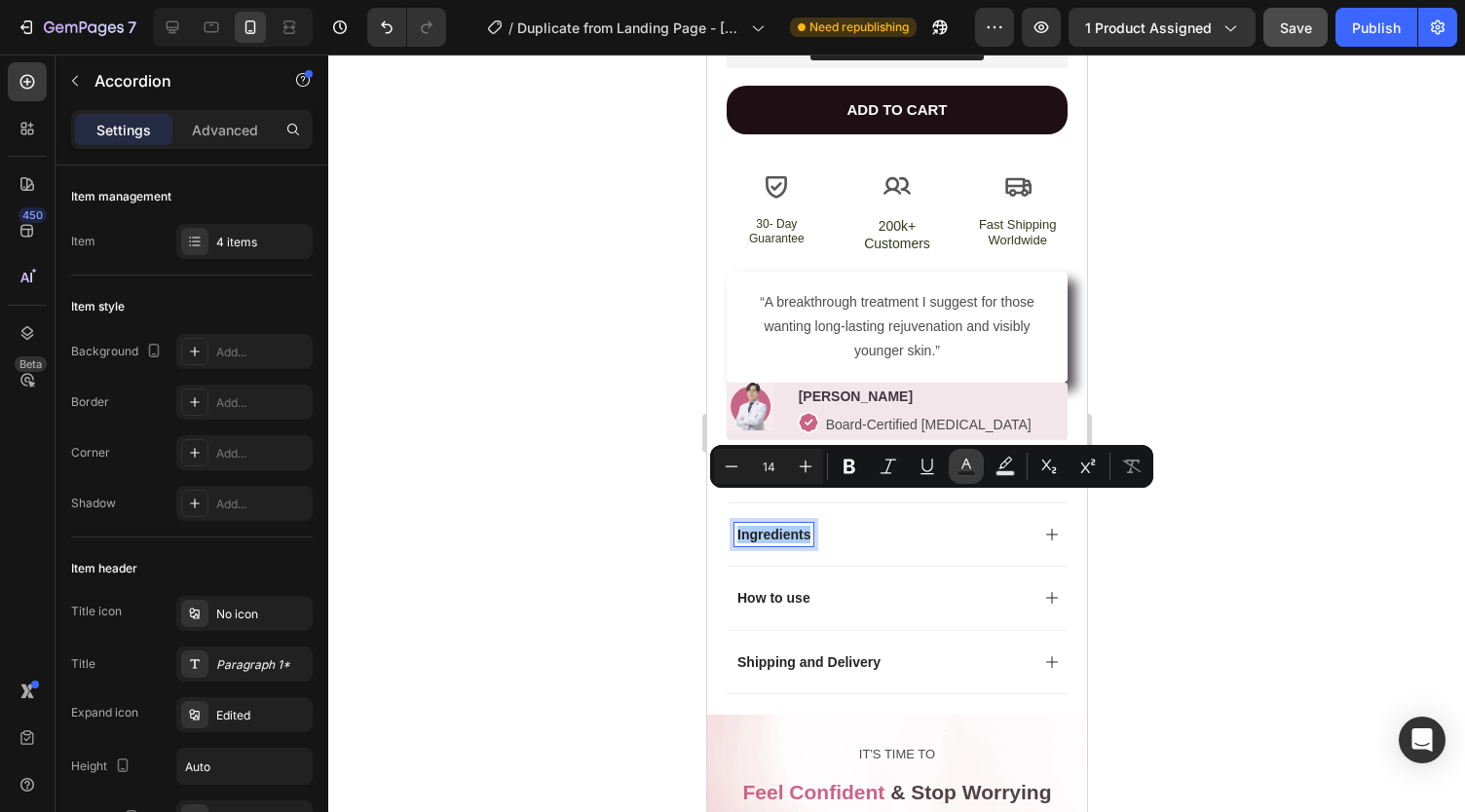
click at [969, 449] on button "Text Color" at bounding box center [965, 466] width 35 height 35
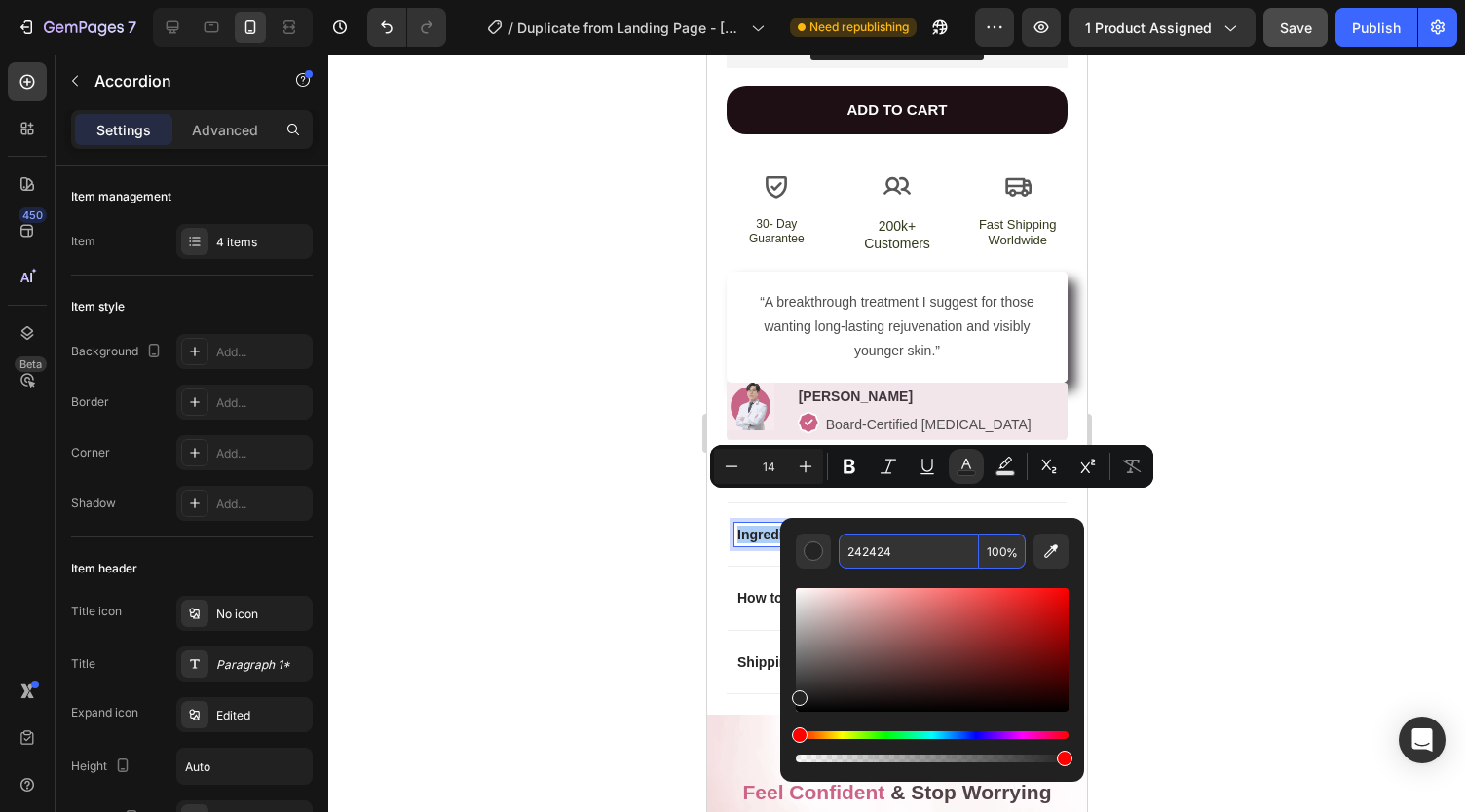
click at [867, 553] on input "242424" at bounding box center [908, 550] width 140 height 35
paste input "#34282c"
type input "34282C"
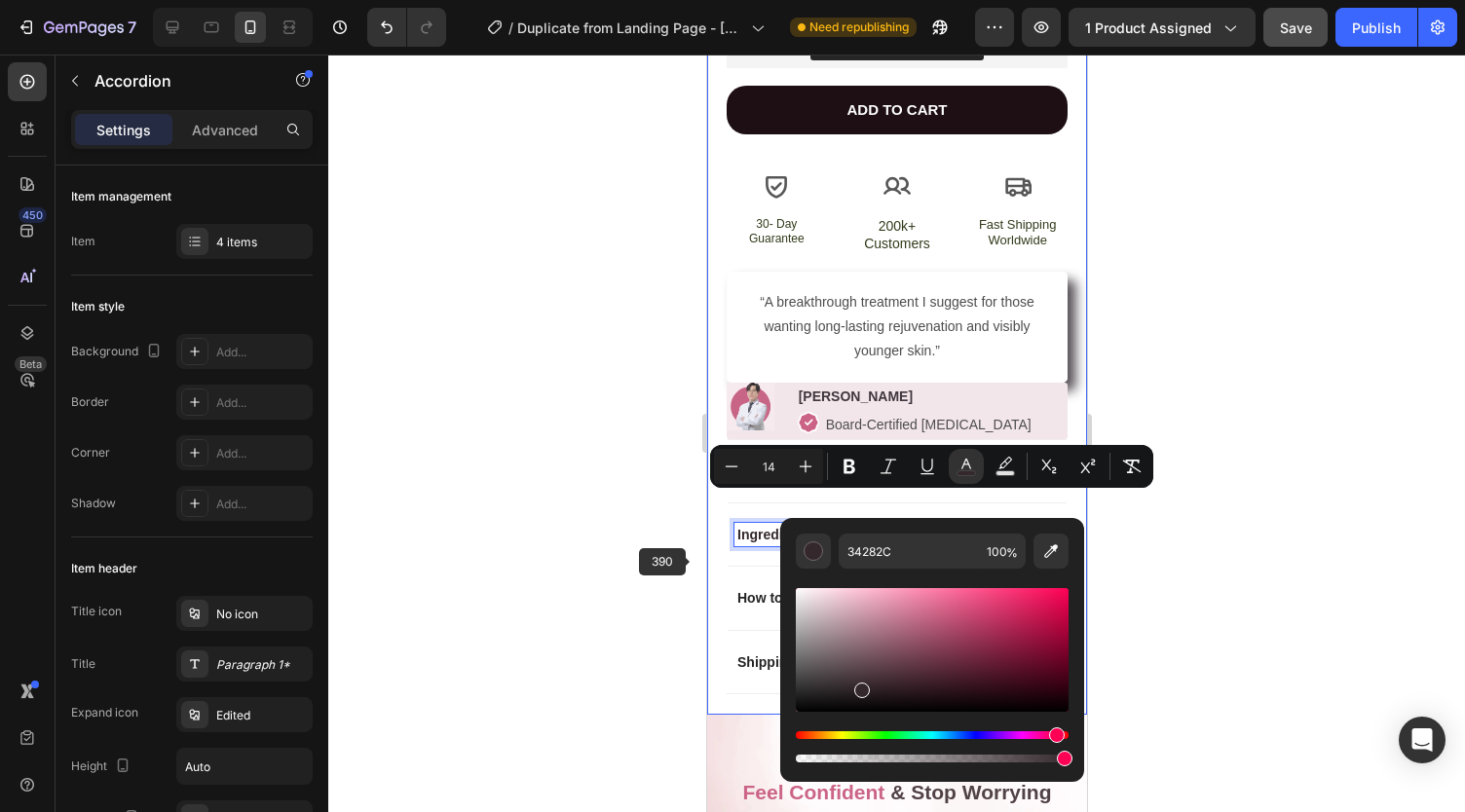
click at [671, 578] on div at bounding box center [897, 433] width 1137 height 757
click at [756, 589] on p "How to use" at bounding box center [773, 598] width 73 height 18
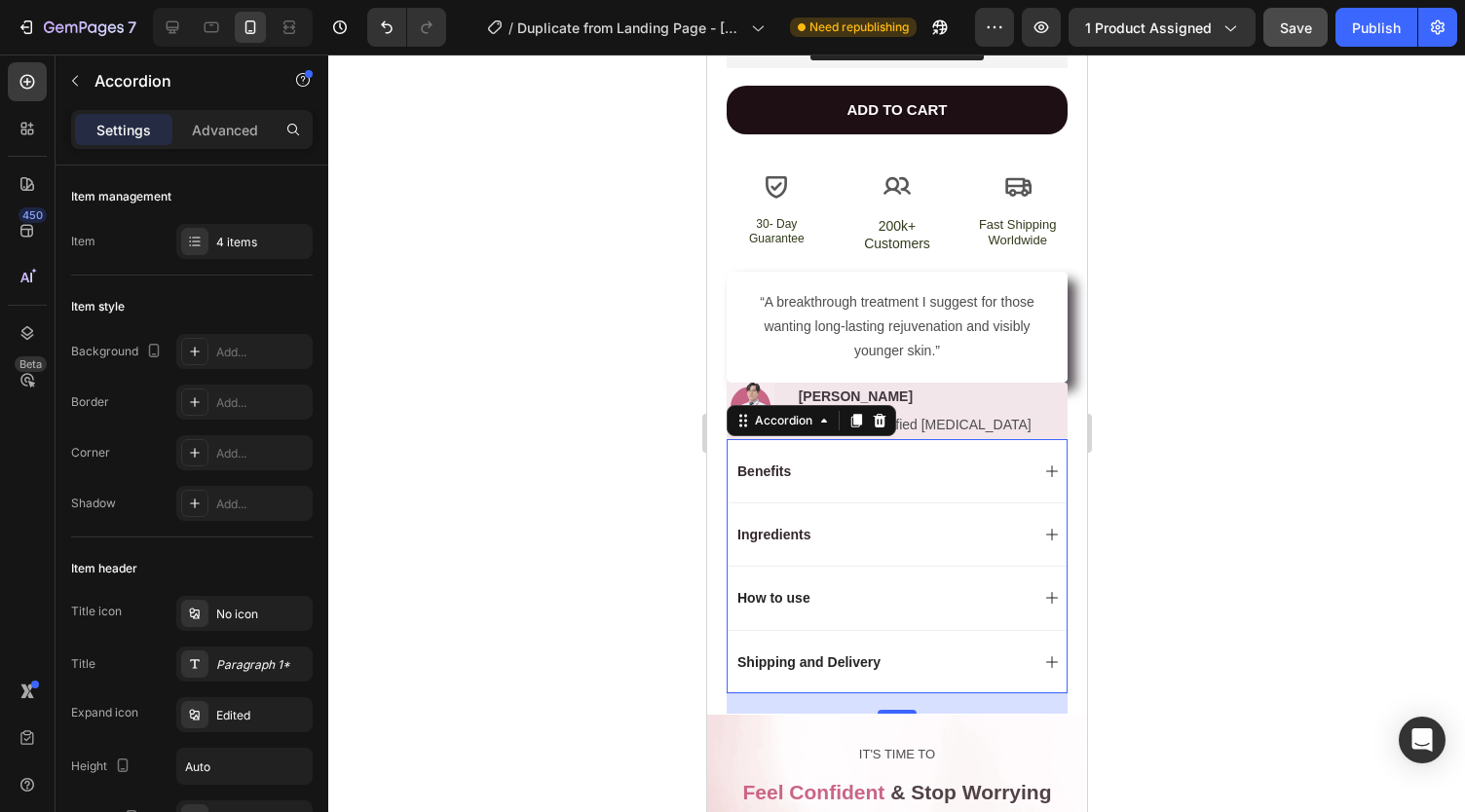
click at [756, 589] on p "How to use" at bounding box center [773, 598] width 73 height 18
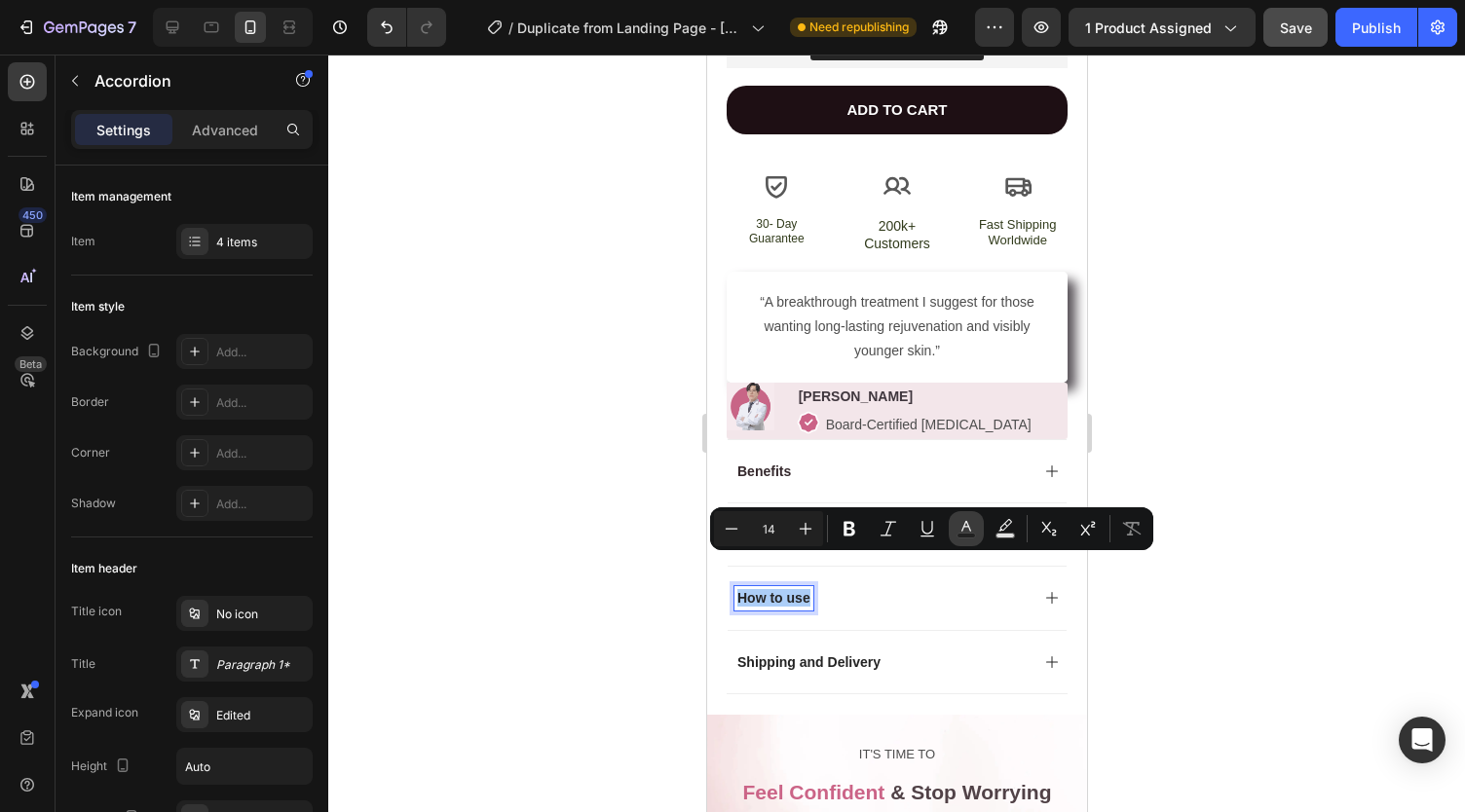
click at [961, 530] on icon "Editor contextual toolbar" at bounding box center [966, 525] width 10 height 11
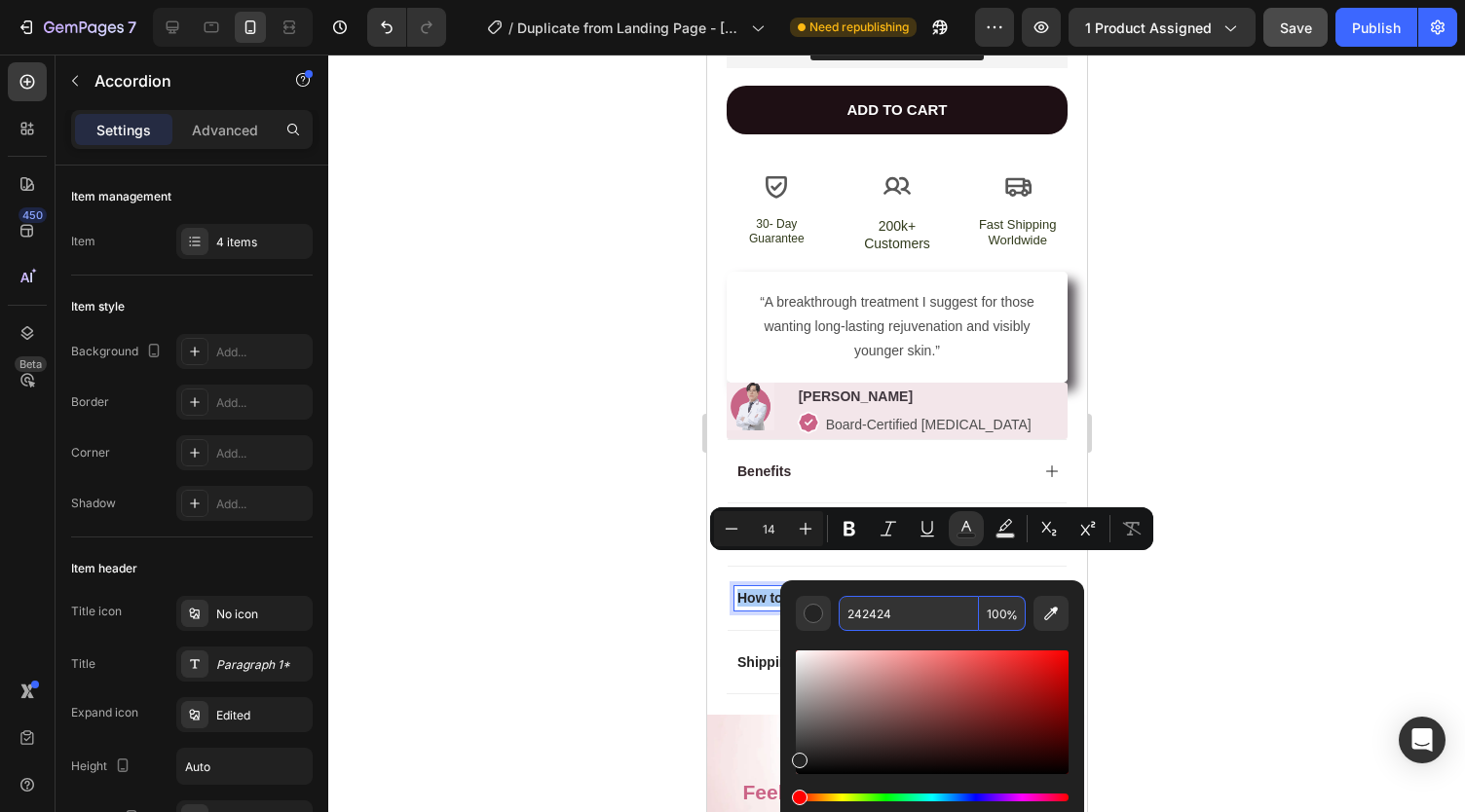
click at [892, 622] on input "242424" at bounding box center [908, 613] width 140 height 35
paste input "#34282c"
type input "34282C"
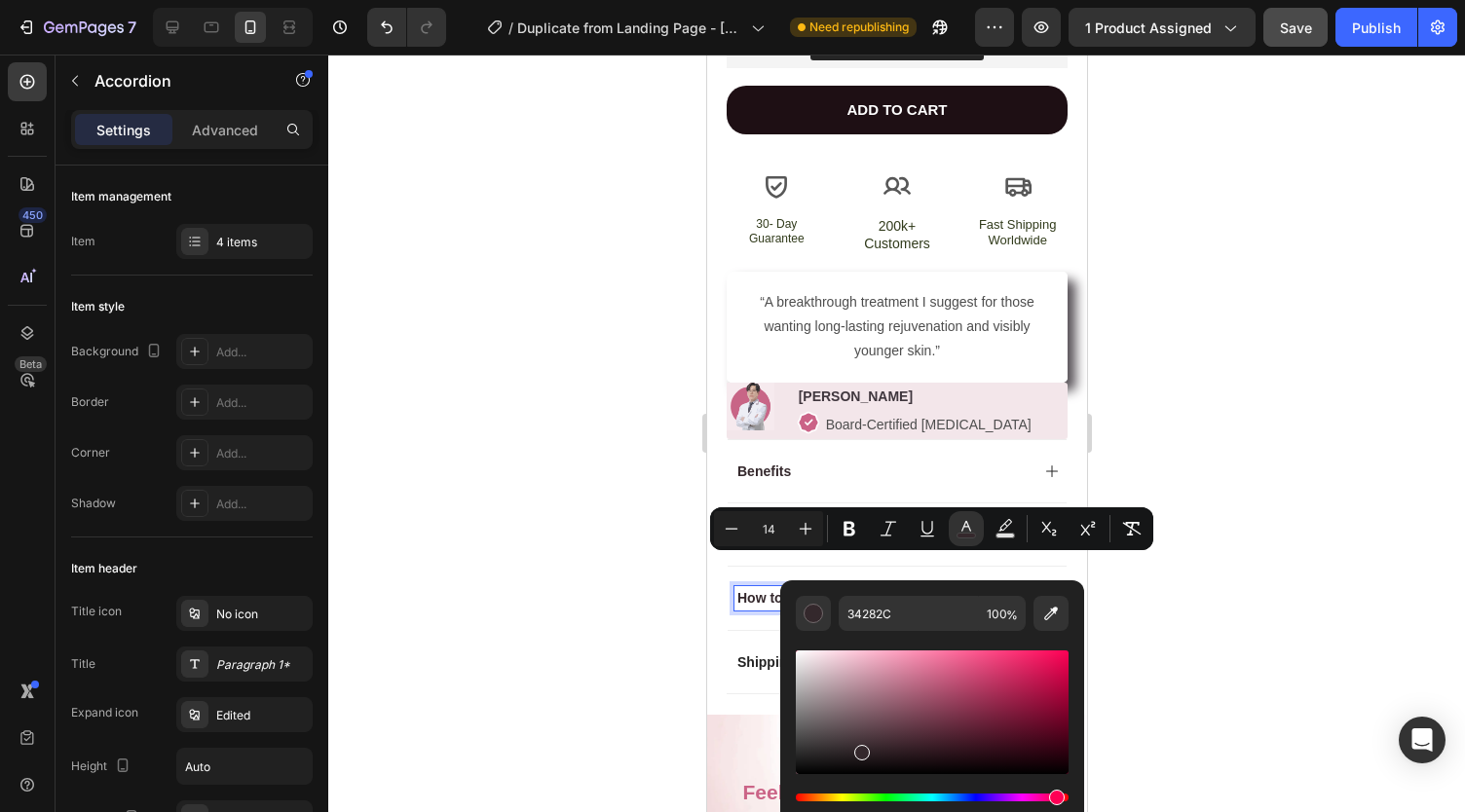
click at [612, 655] on div at bounding box center [897, 433] width 1137 height 757
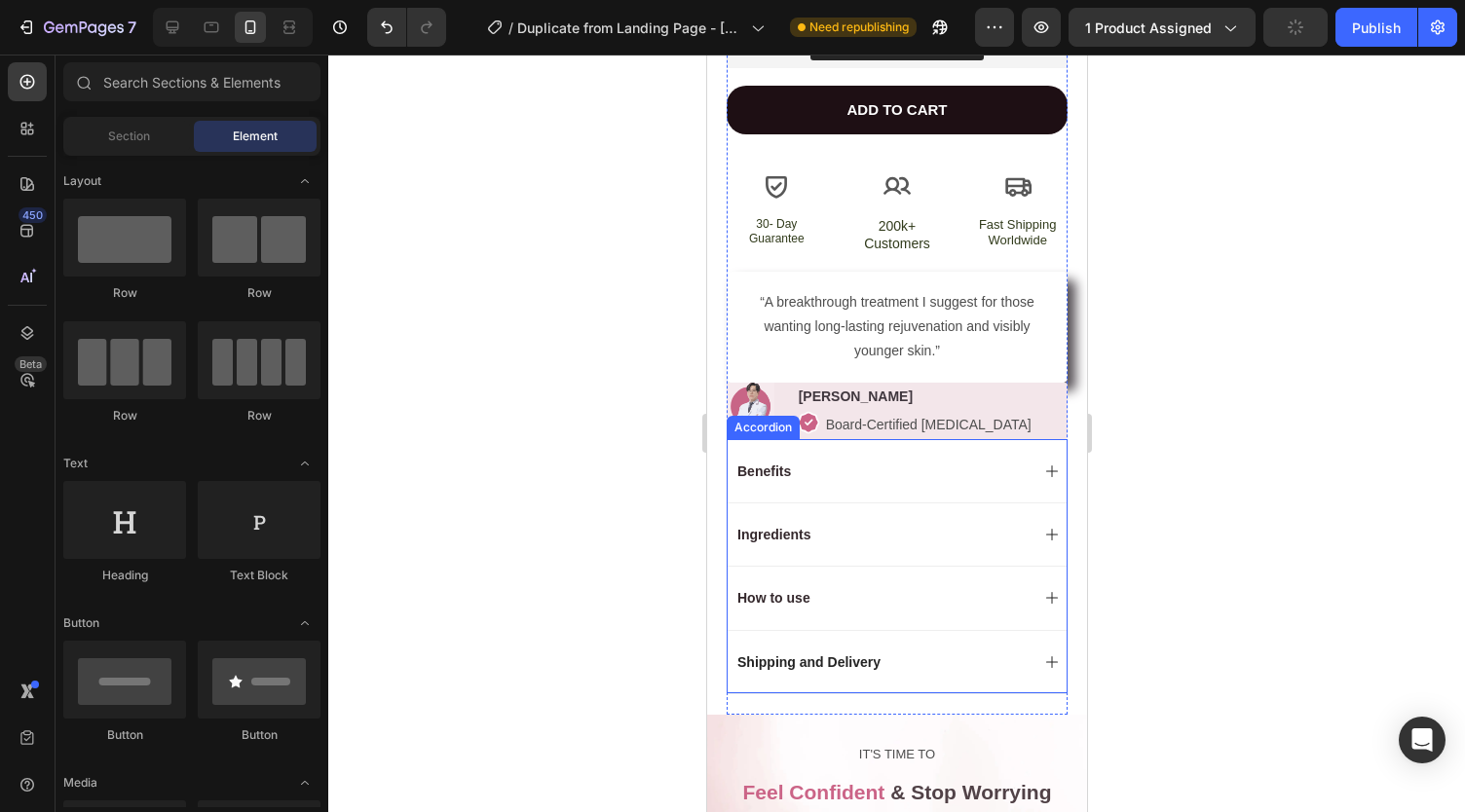
click at [767, 653] on p "Shipping and Delivery" at bounding box center [807, 662] width 143 height 18
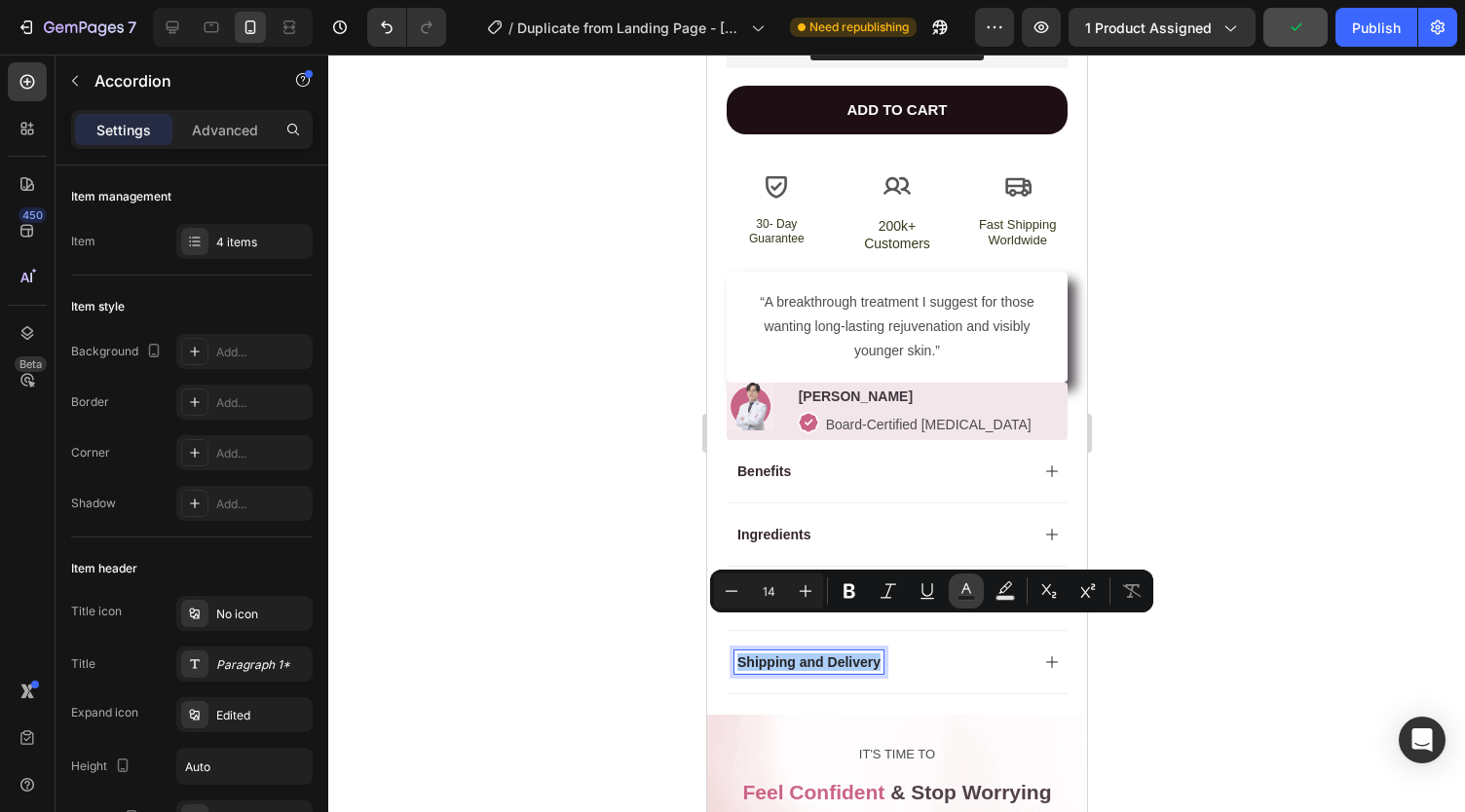
click at [967, 584] on icon "Editor contextual toolbar" at bounding box center [966, 591] width 20 height 20
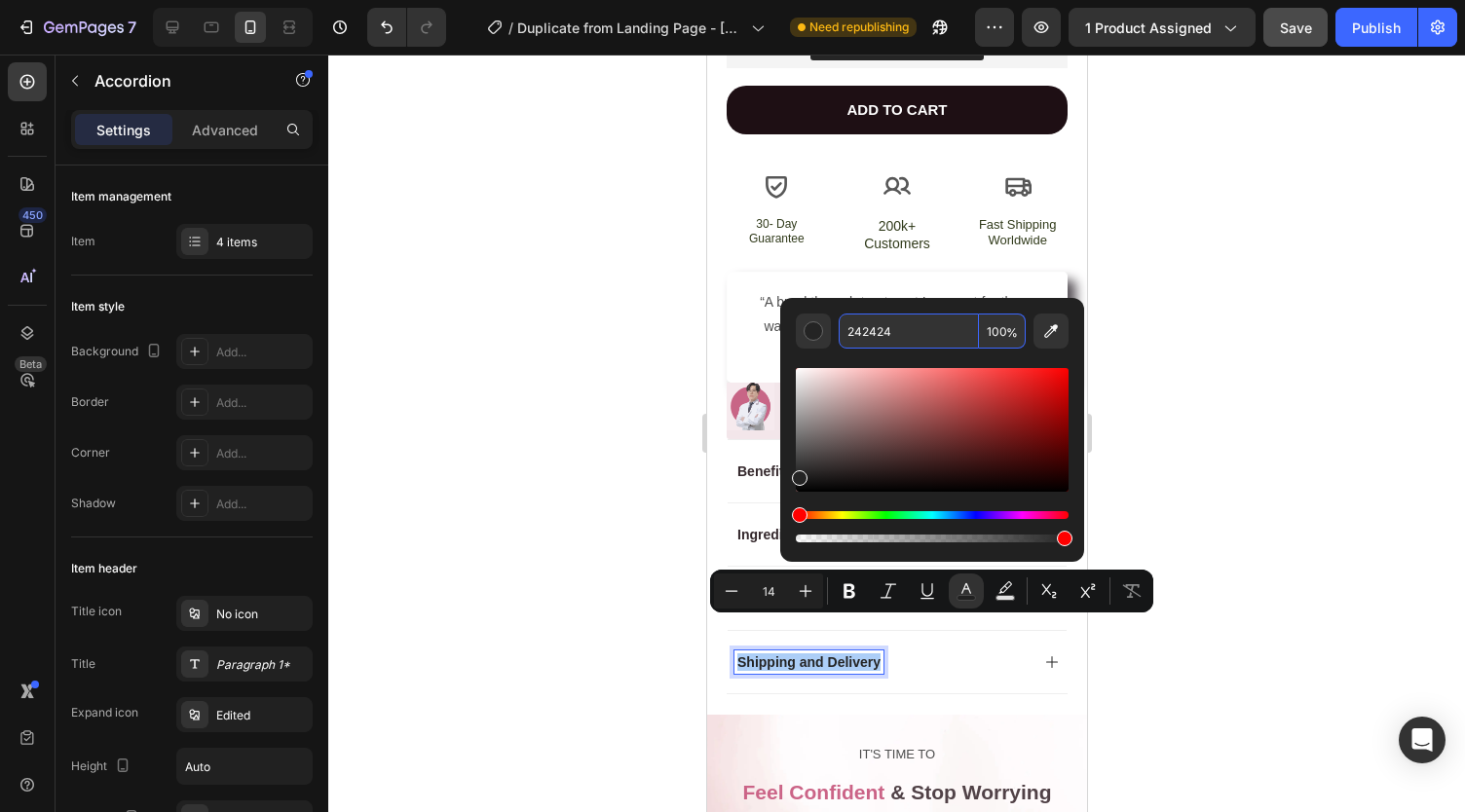
click at [862, 330] on input "242424" at bounding box center [908, 330] width 140 height 35
paste input "#34282c"
type input "34282C"
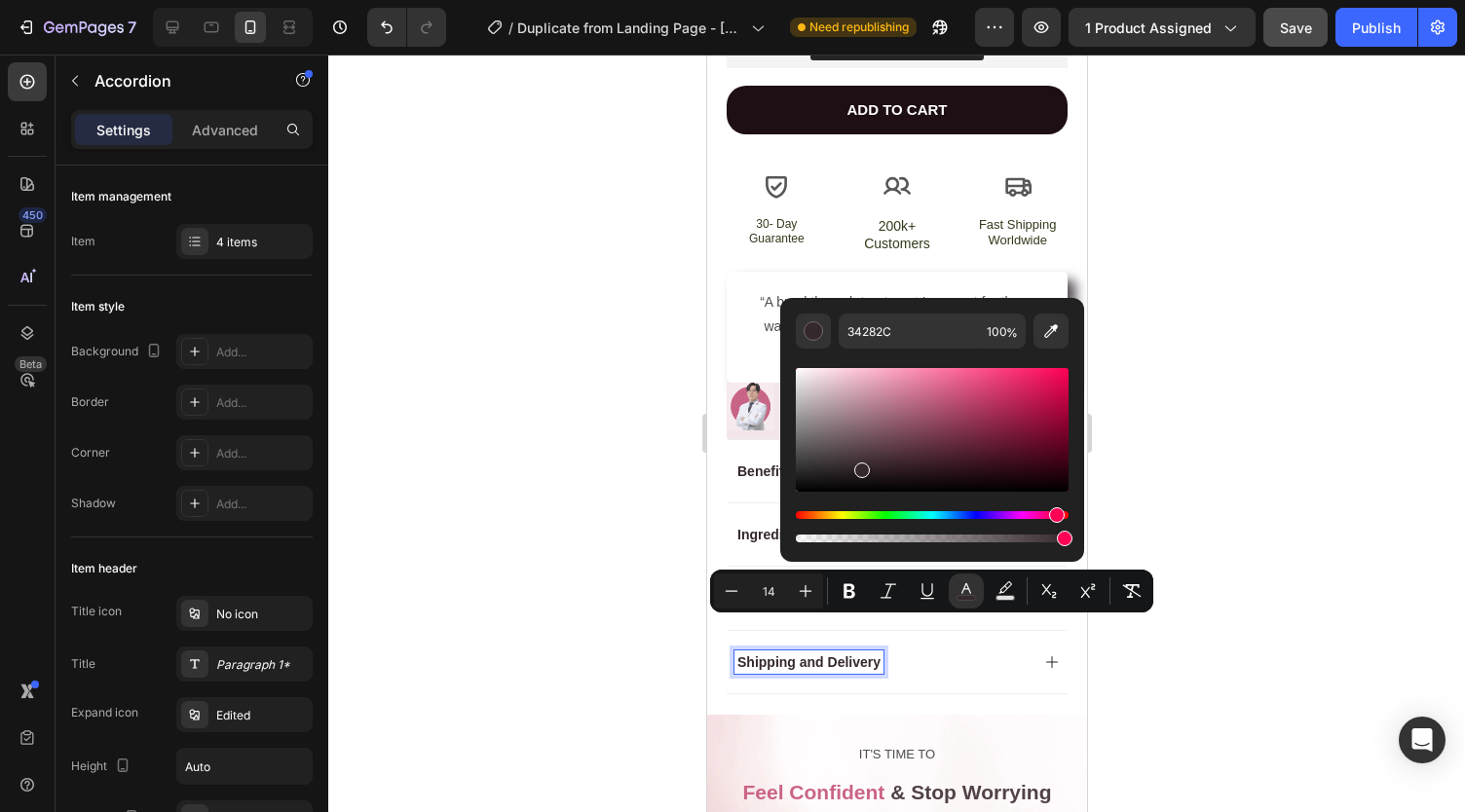
click at [596, 454] on div at bounding box center [897, 433] width 1137 height 757
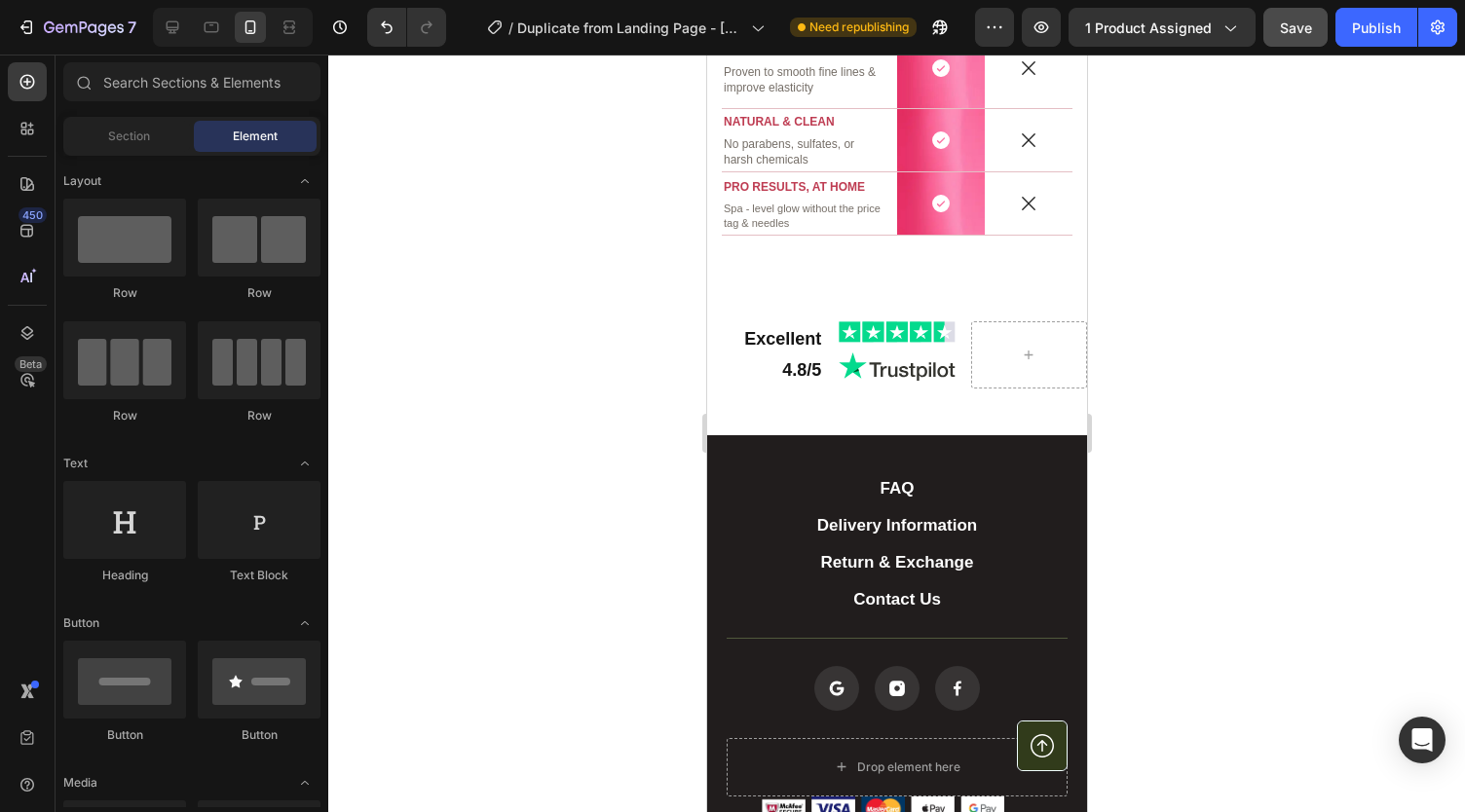
scroll to position [3600, 0]
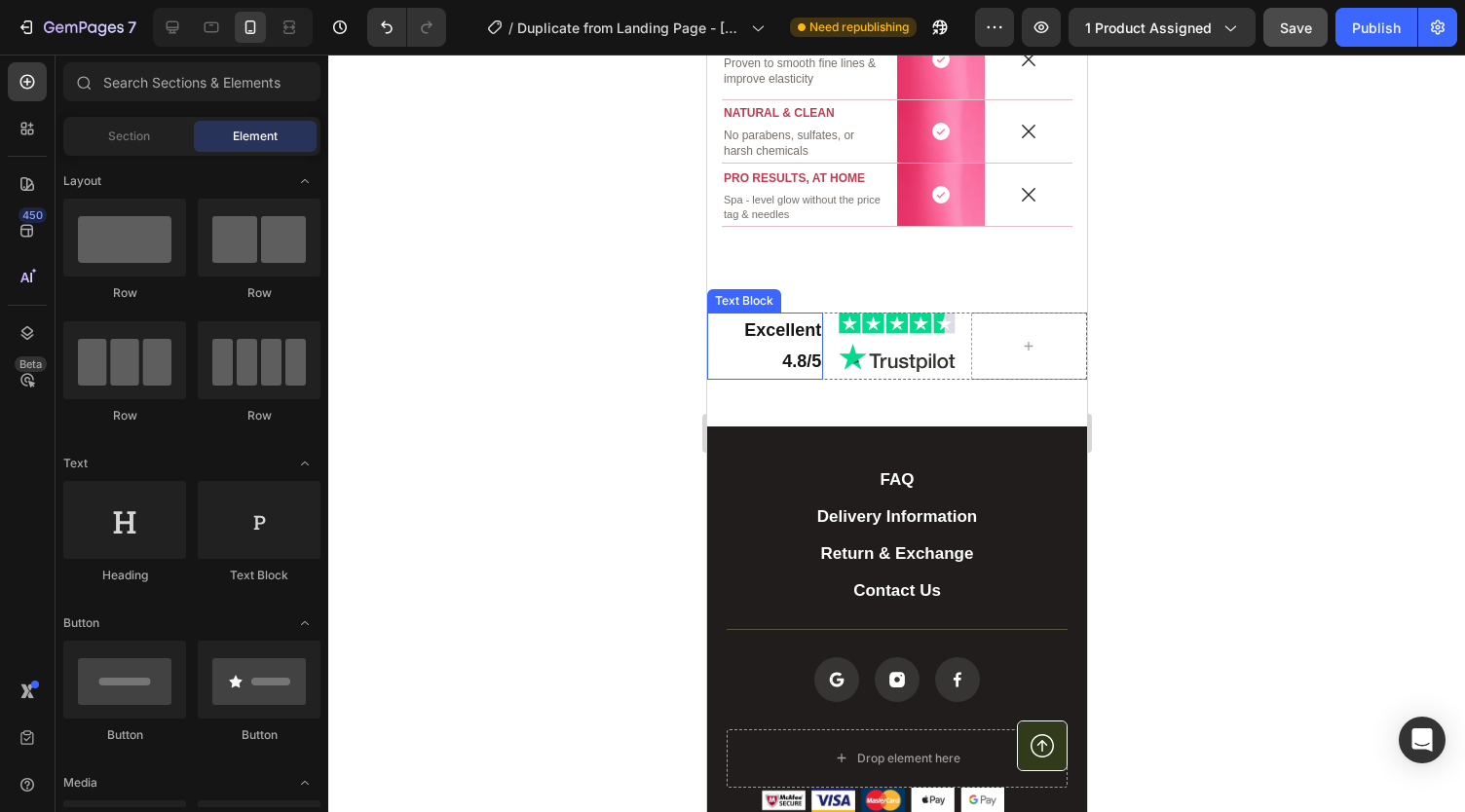
click at [777, 332] on p "Excellent" at bounding box center [764, 329] width 112 height 31
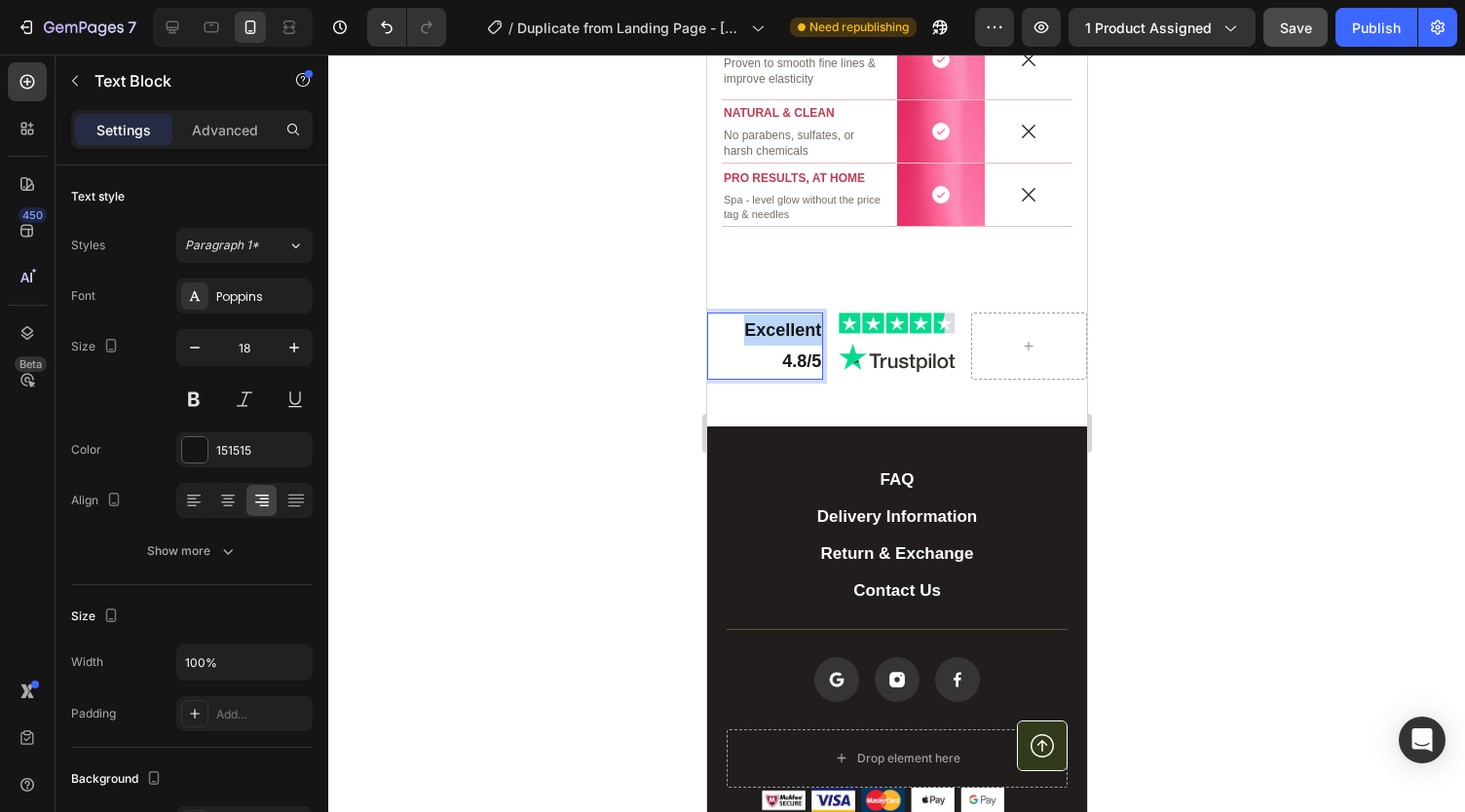
click at [777, 332] on p "Excellent" at bounding box center [764, 329] width 112 height 31
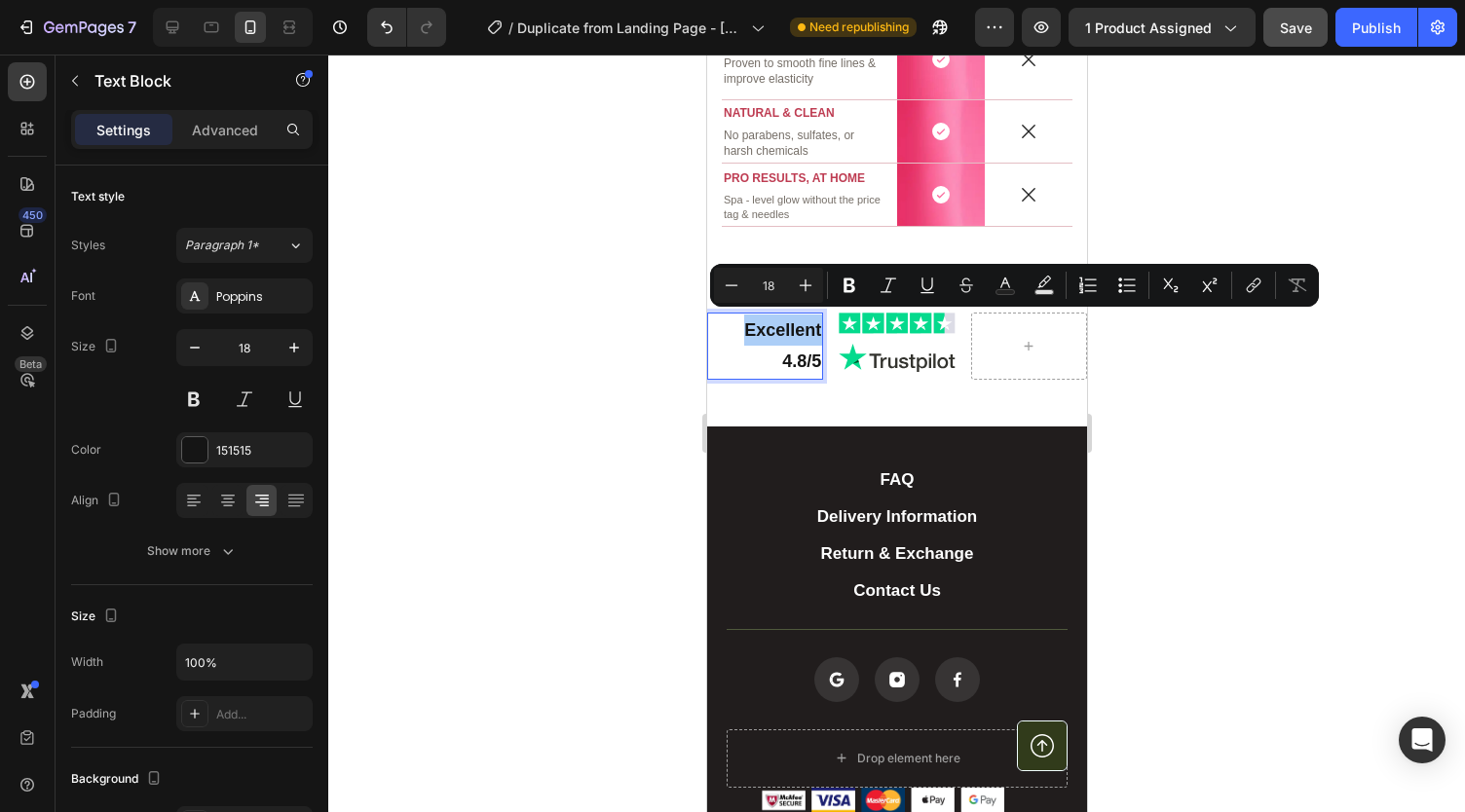
drag, startPoint x: 71, startPoint y: 278, endPoint x: 662, endPoint y: 375, distance: 598.9
click at [662, 375] on div at bounding box center [897, 433] width 1137 height 757
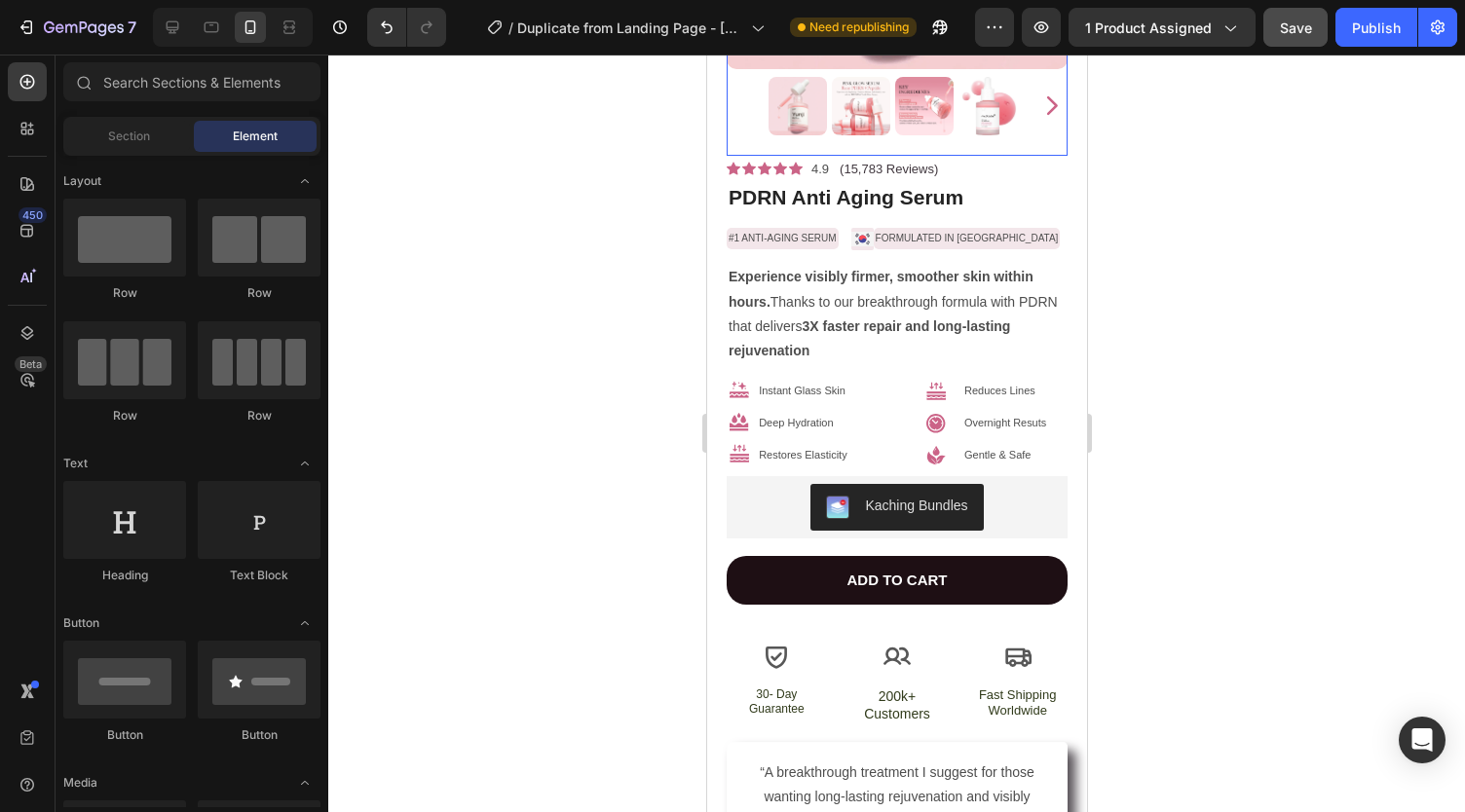
scroll to position [434, 0]
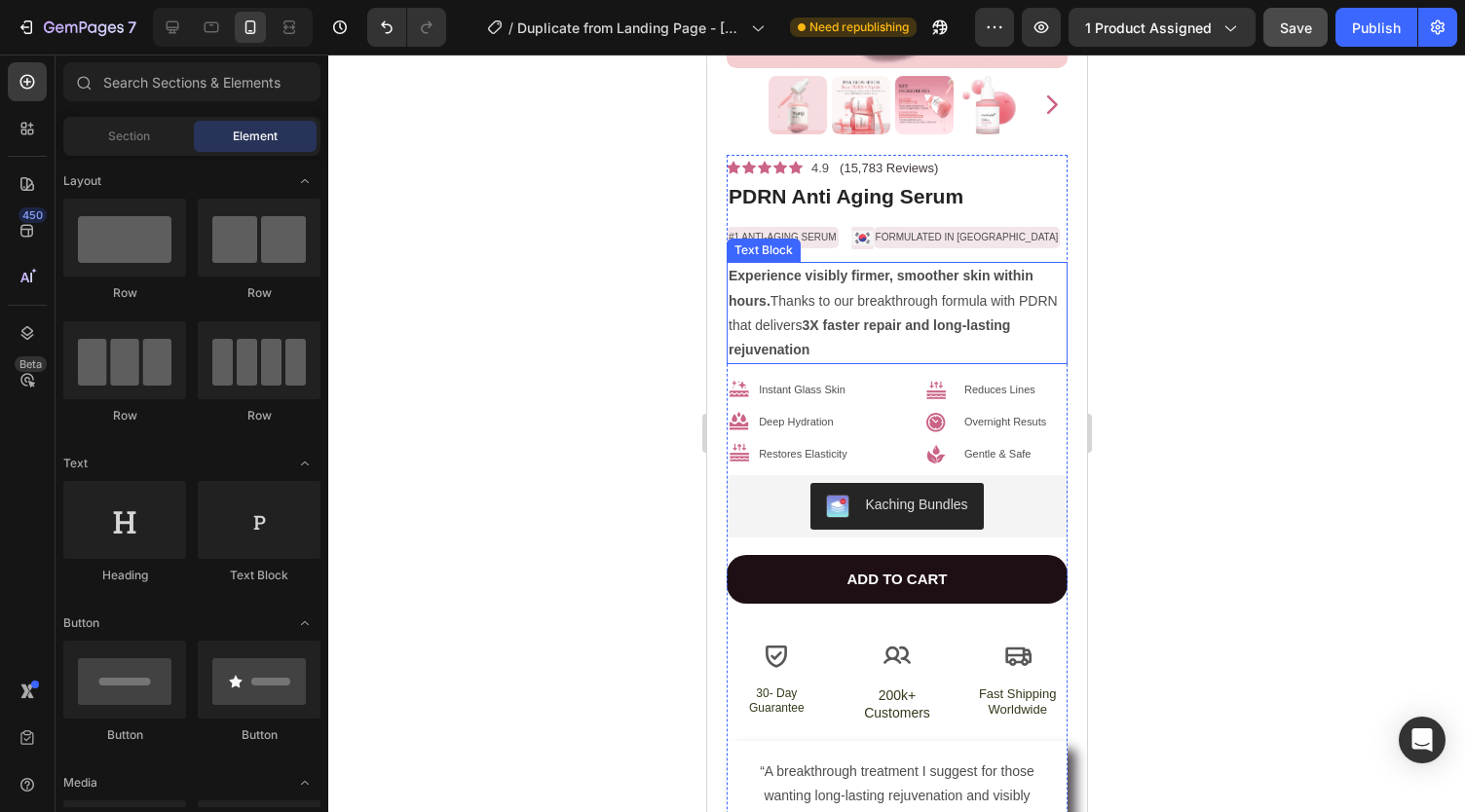
click at [791, 264] on p "Experience visibly firmer, smoother skin within hours. Thanks to our breakthrou…" at bounding box center [896, 312] width 337 height 98
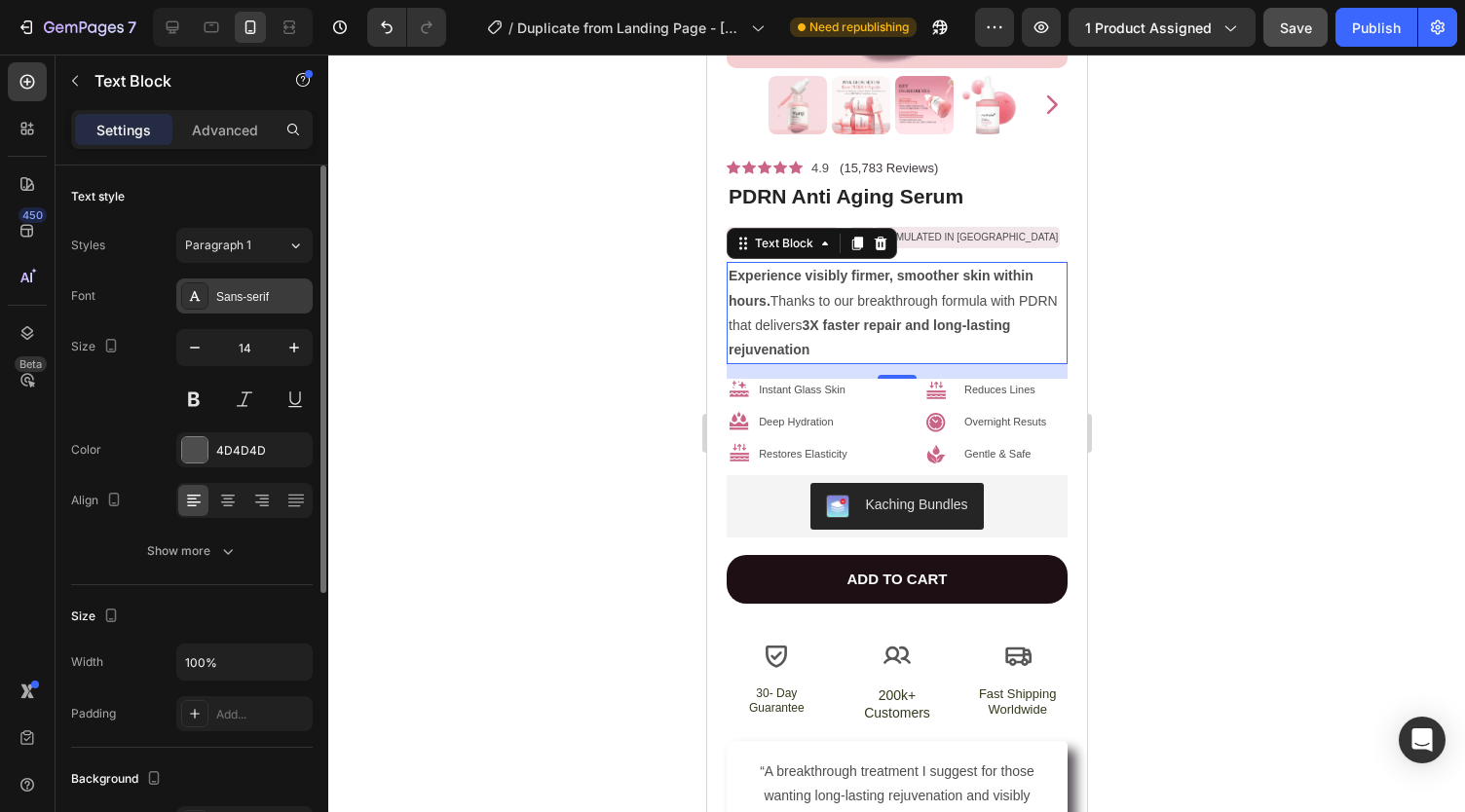
click at [232, 296] on div "Sans-serif" at bounding box center [262, 297] width 91 height 18
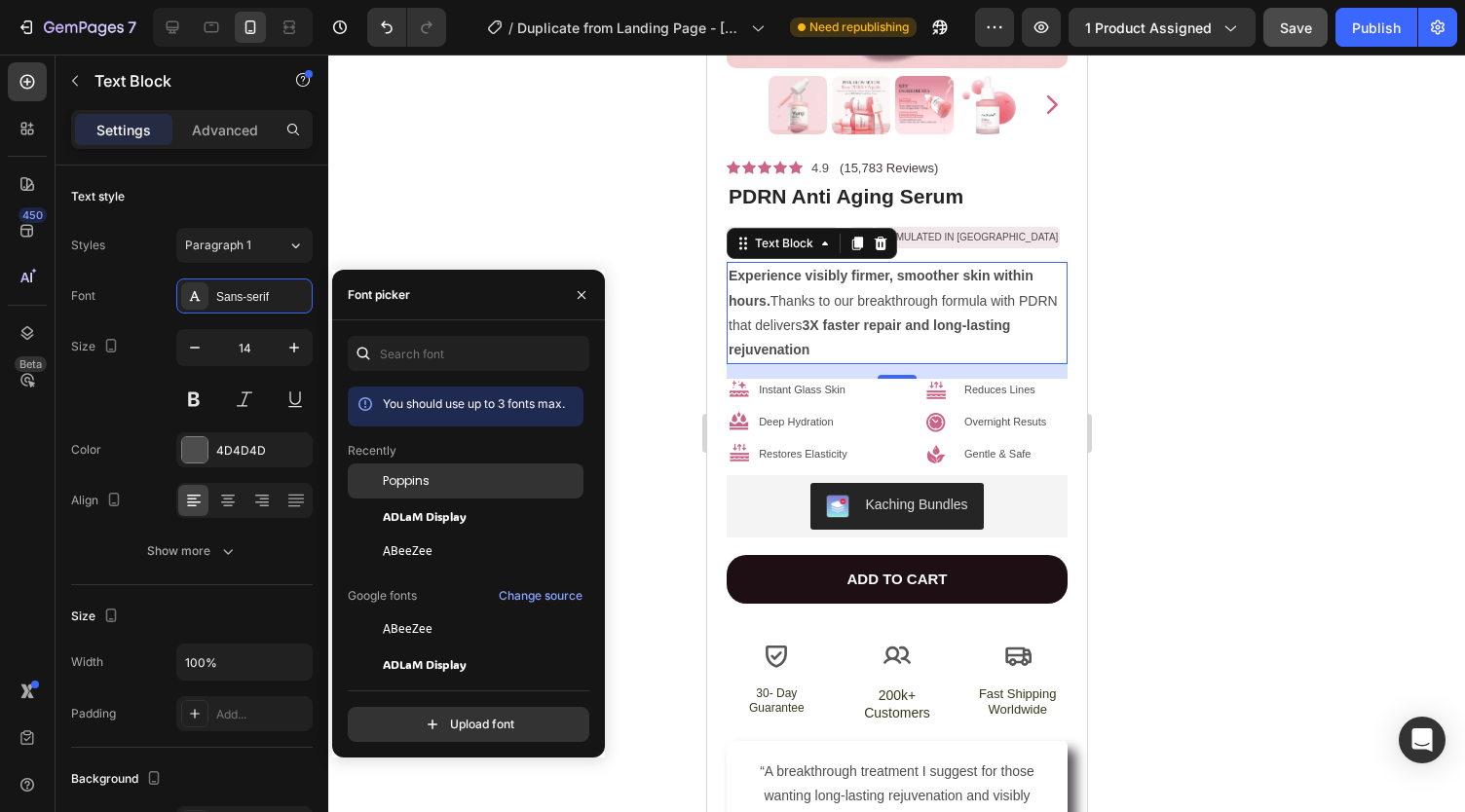
click at [401, 482] on span "Poppins" at bounding box center [406, 481] width 47 height 18
click at [782, 381] on p "Instant Glass Skin" at bounding box center [800, 391] width 86 height 20
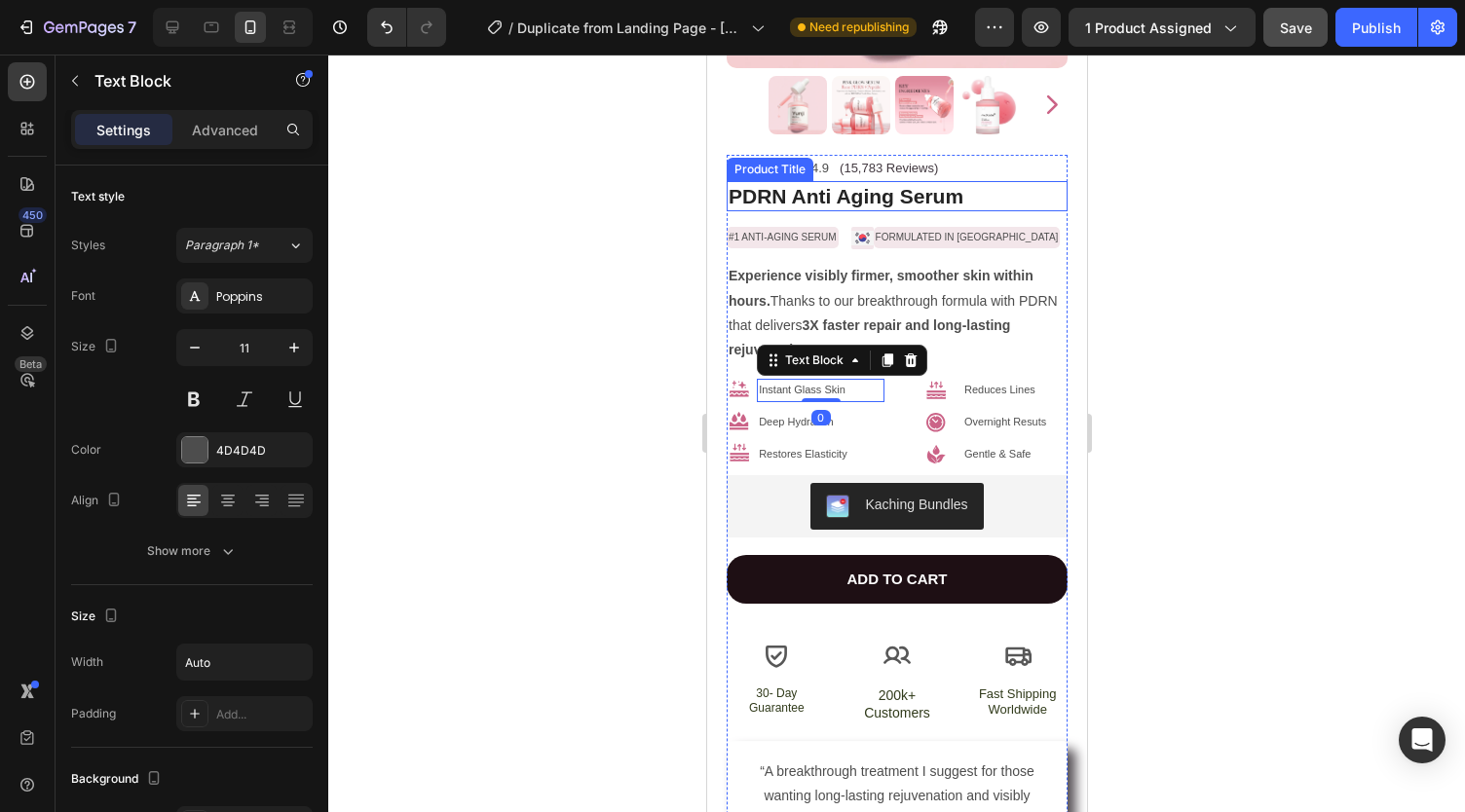
click at [824, 181] on h1 "PDRN Anti Aging Serum" at bounding box center [896, 196] width 341 height 30
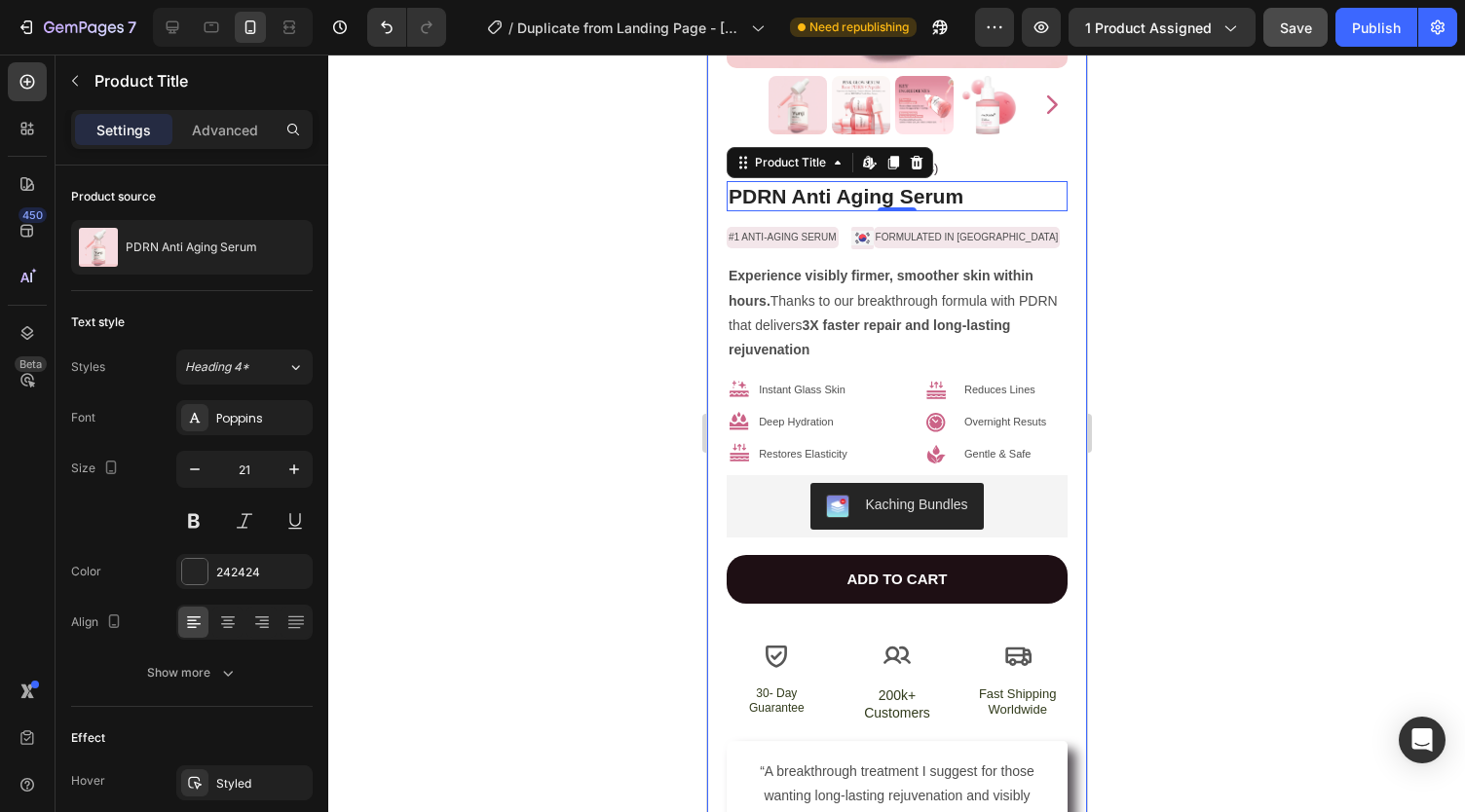
click at [588, 296] on div at bounding box center [897, 433] width 1137 height 757
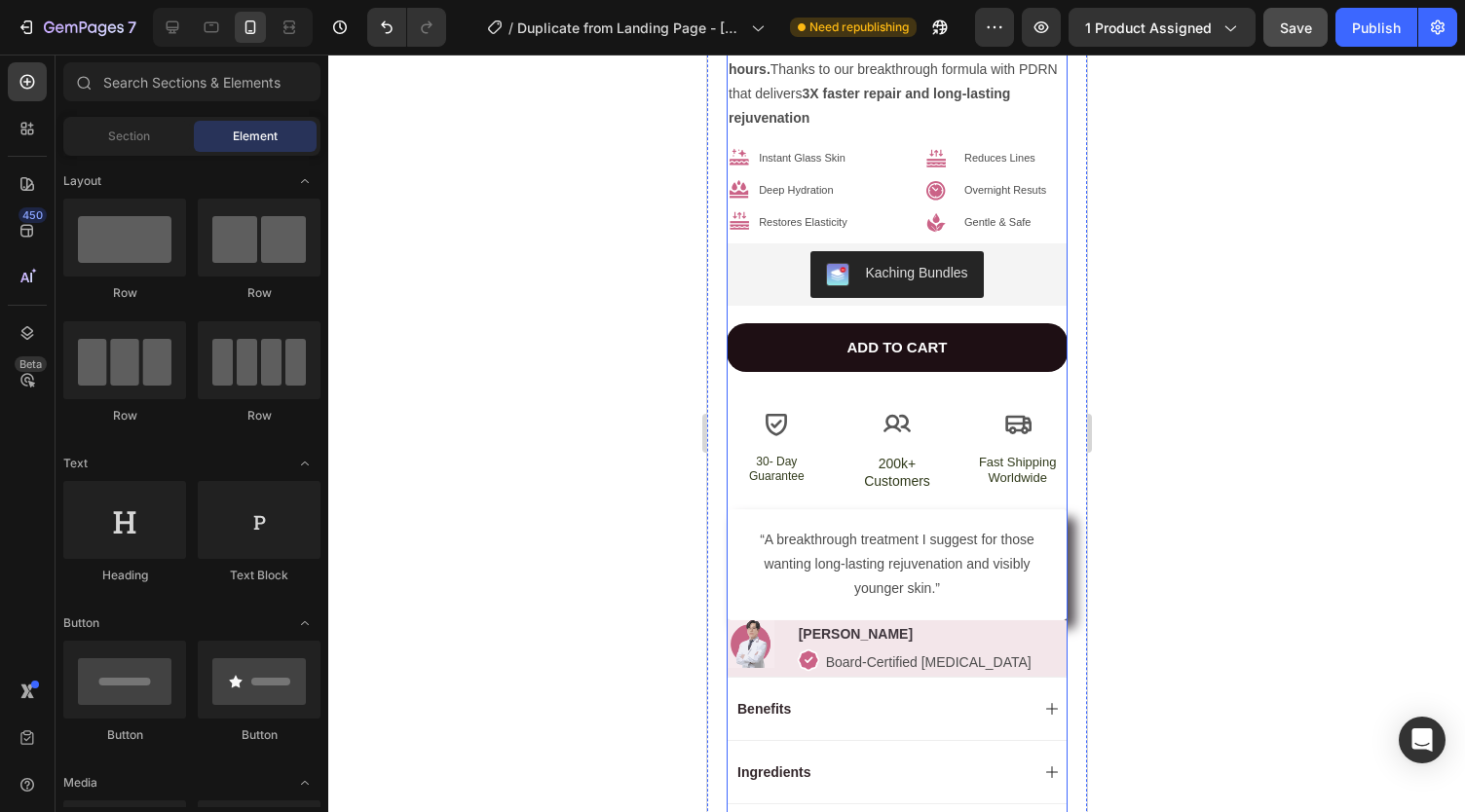
scroll to position [668, 0]
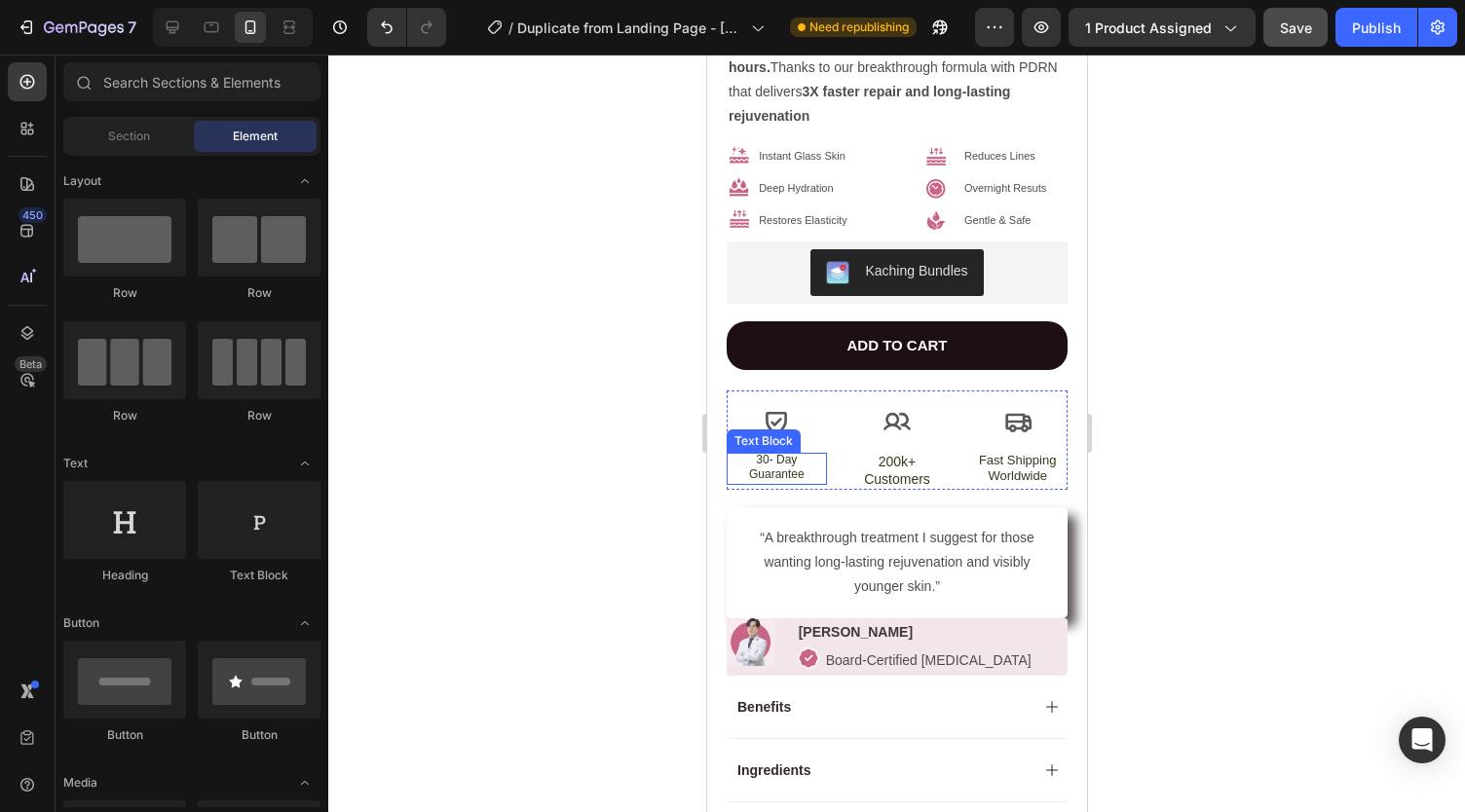
click at [776, 453] on p "30- Day Guarantee" at bounding box center [775, 468] width 96 height 30
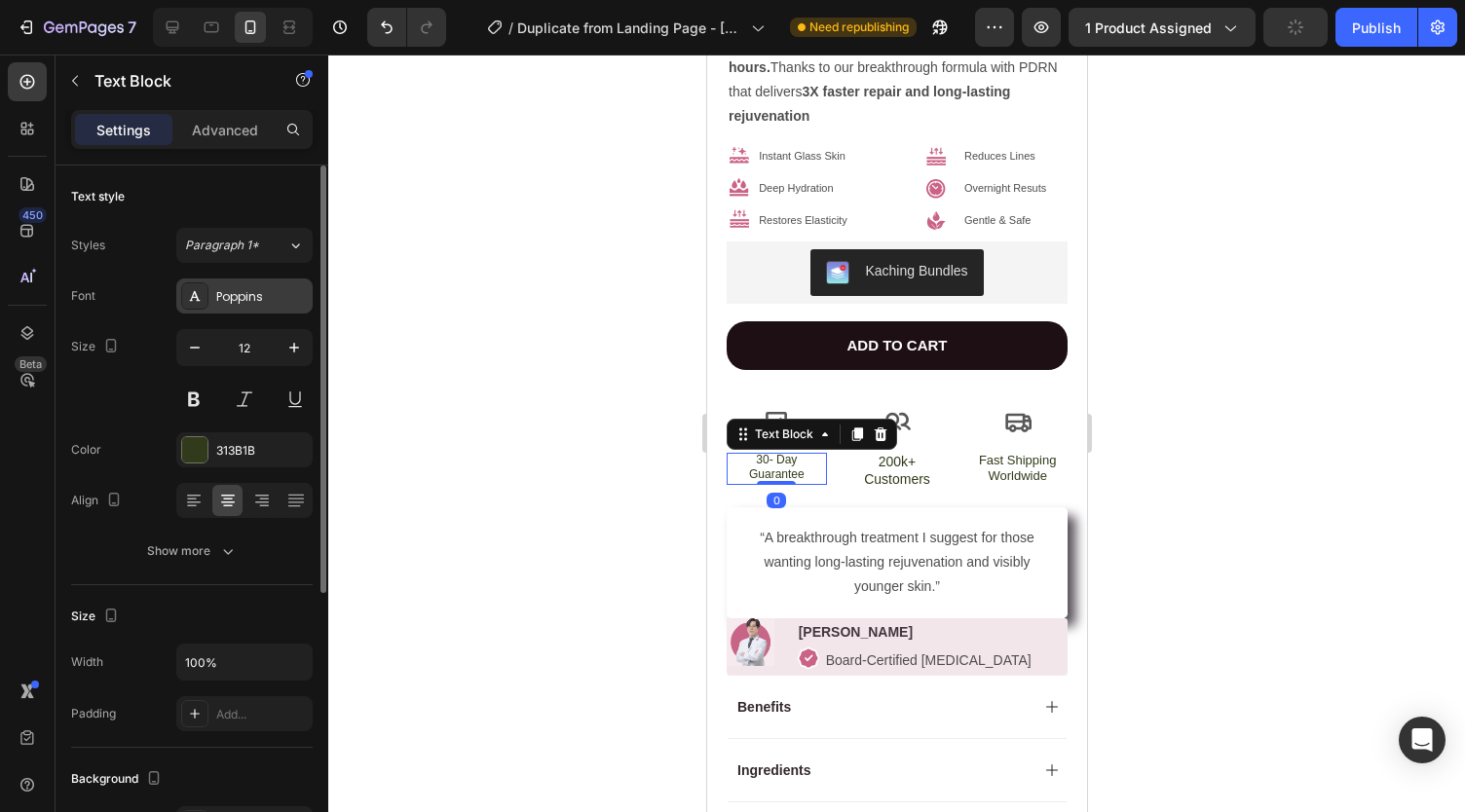
click at [243, 299] on div "Poppins" at bounding box center [262, 297] width 91 height 18
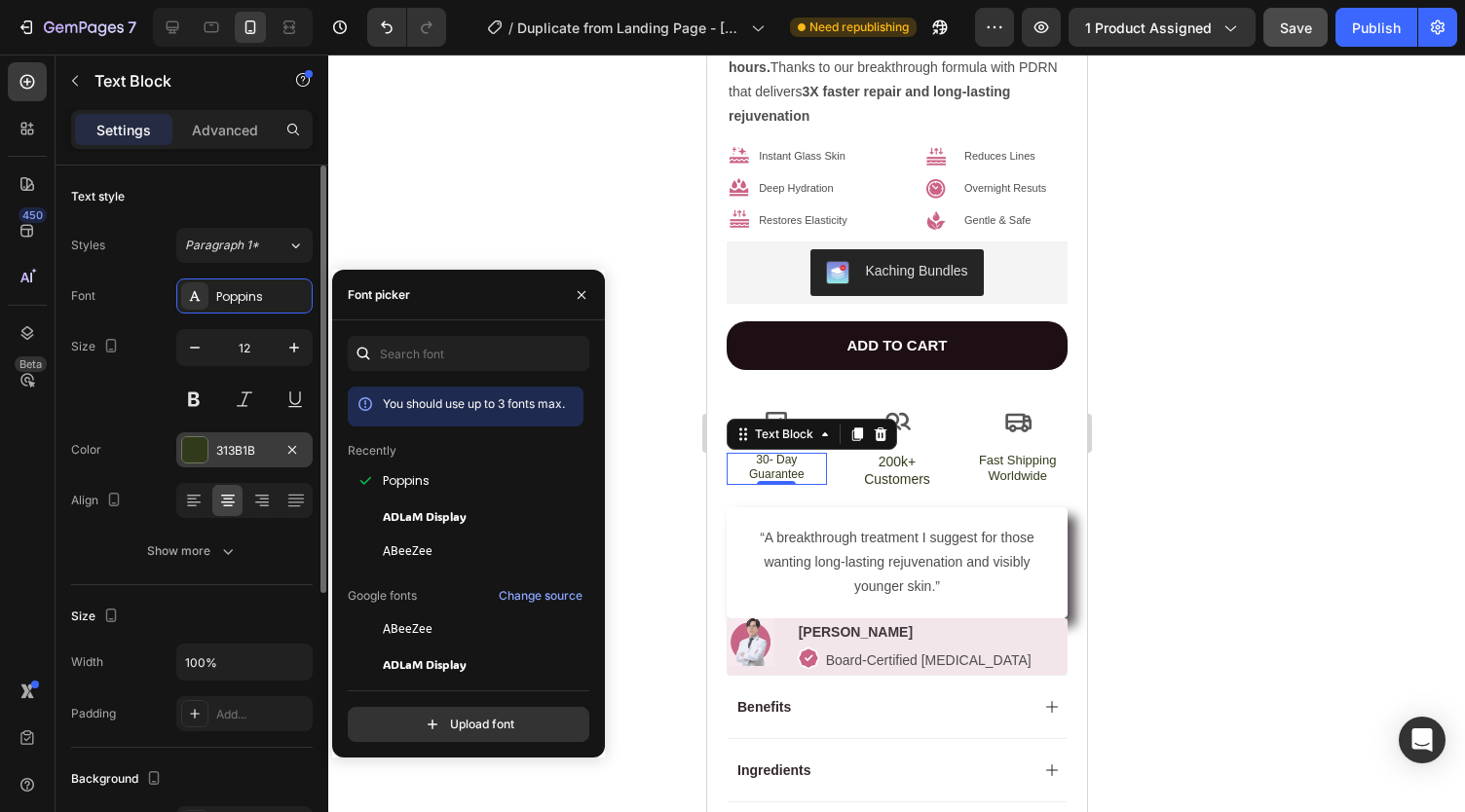
click at [222, 458] on div "313B1B" at bounding box center [244, 449] width 136 height 35
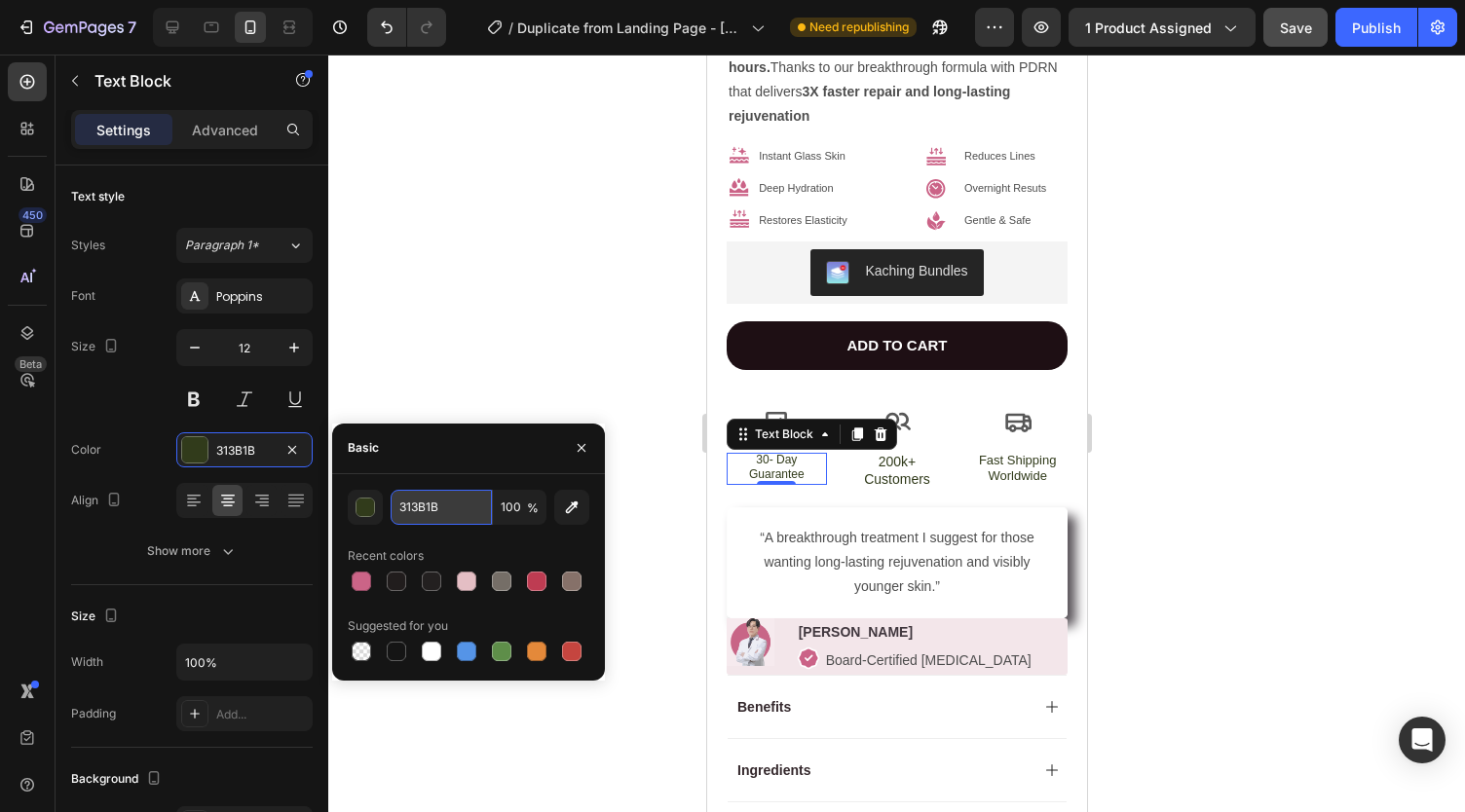
click at [435, 514] on input "313B1B" at bounding box center [441, 507] width 101 height 35
paste input "#34282c"
type input "#34282c"
click at [485, 449] on div "Basic" at bounding box center [468, 448] width 273 height 51
click at [522, 336] on div at bounding box center [897, 433] width 1137 height 757
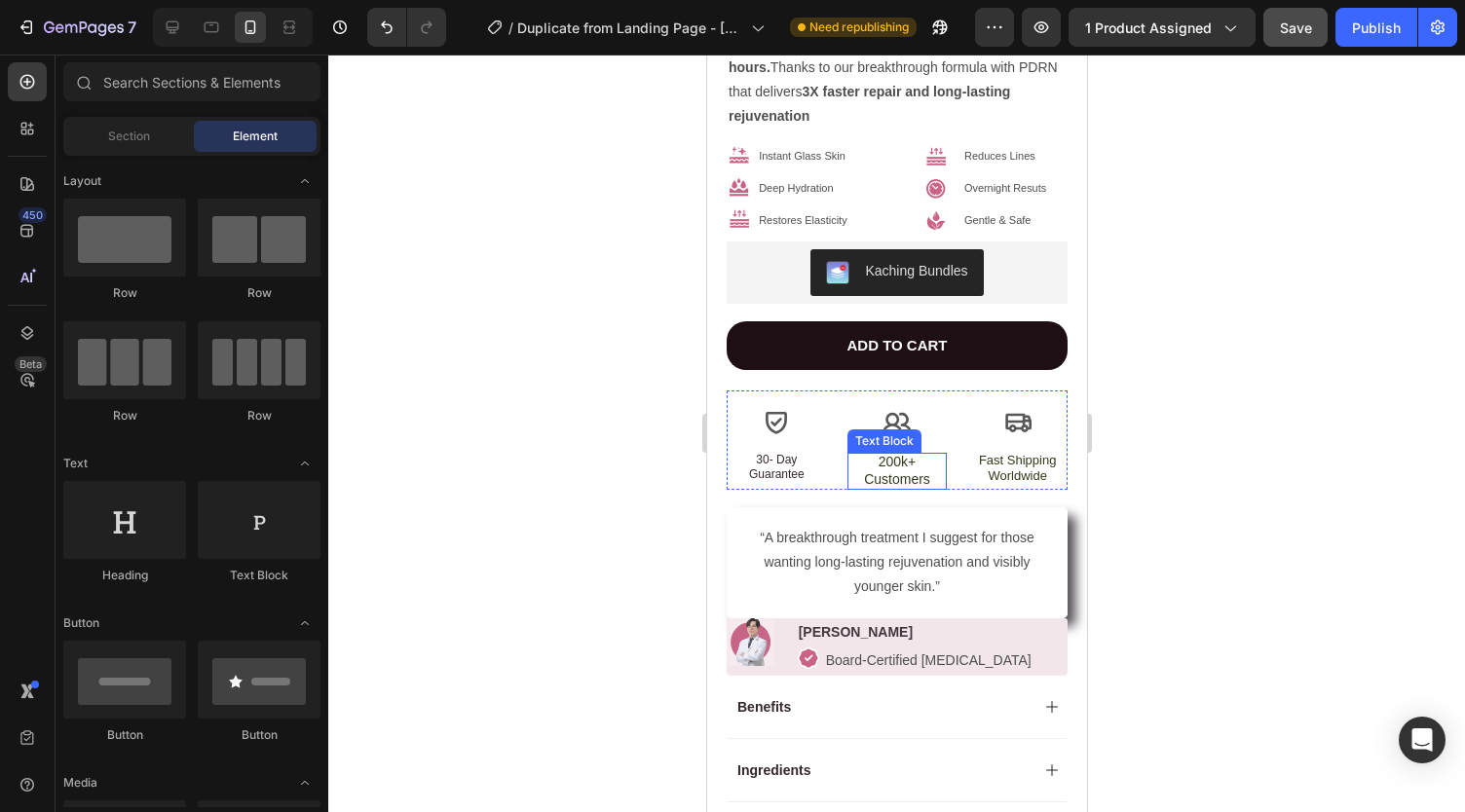
click at [881, 453] on p "200k+ Customers" at bounding box center [896, 470] width 96 height 35
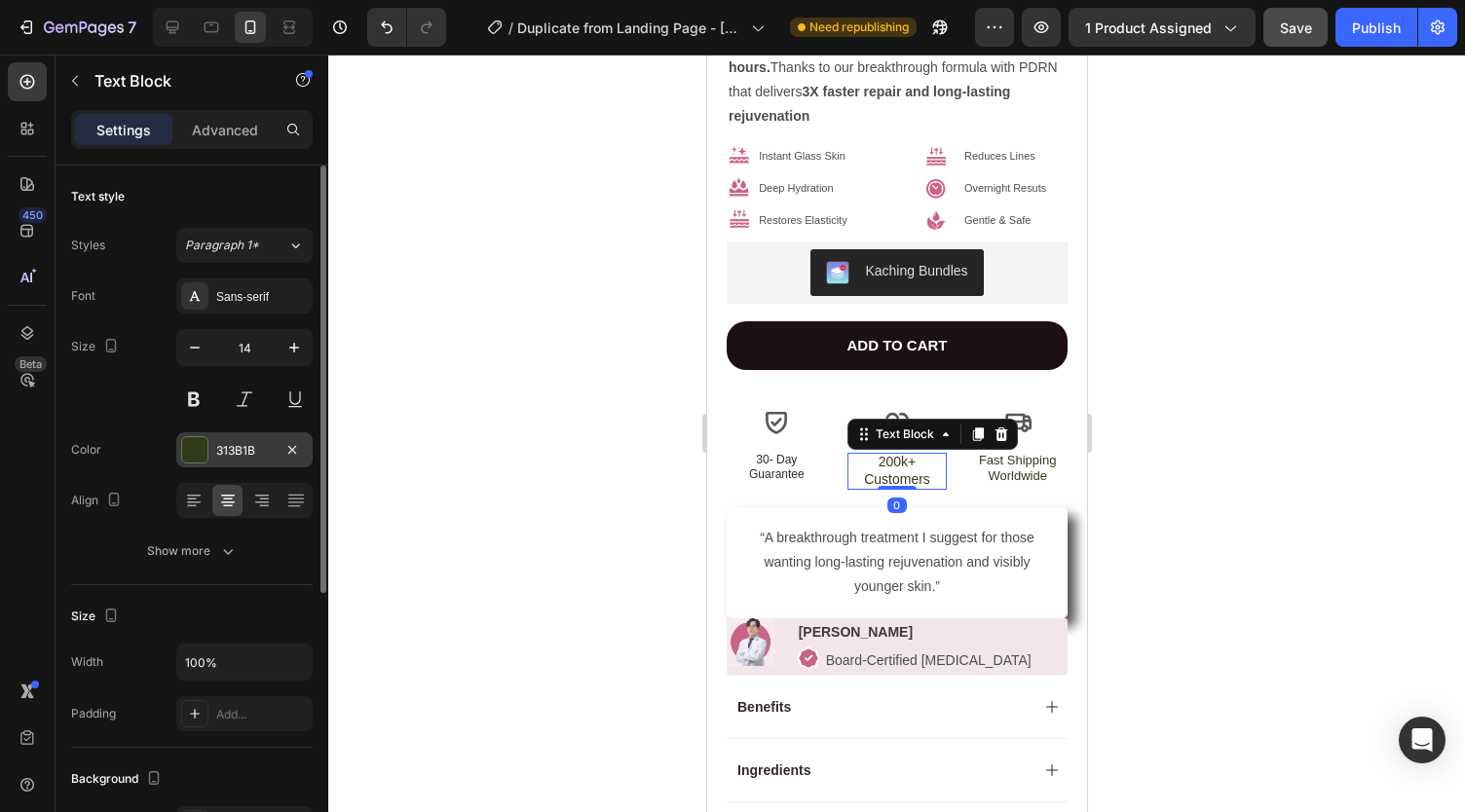
click at [232, 438] on div "313B1B" at bounding box center [244, 449] width 136 height 35
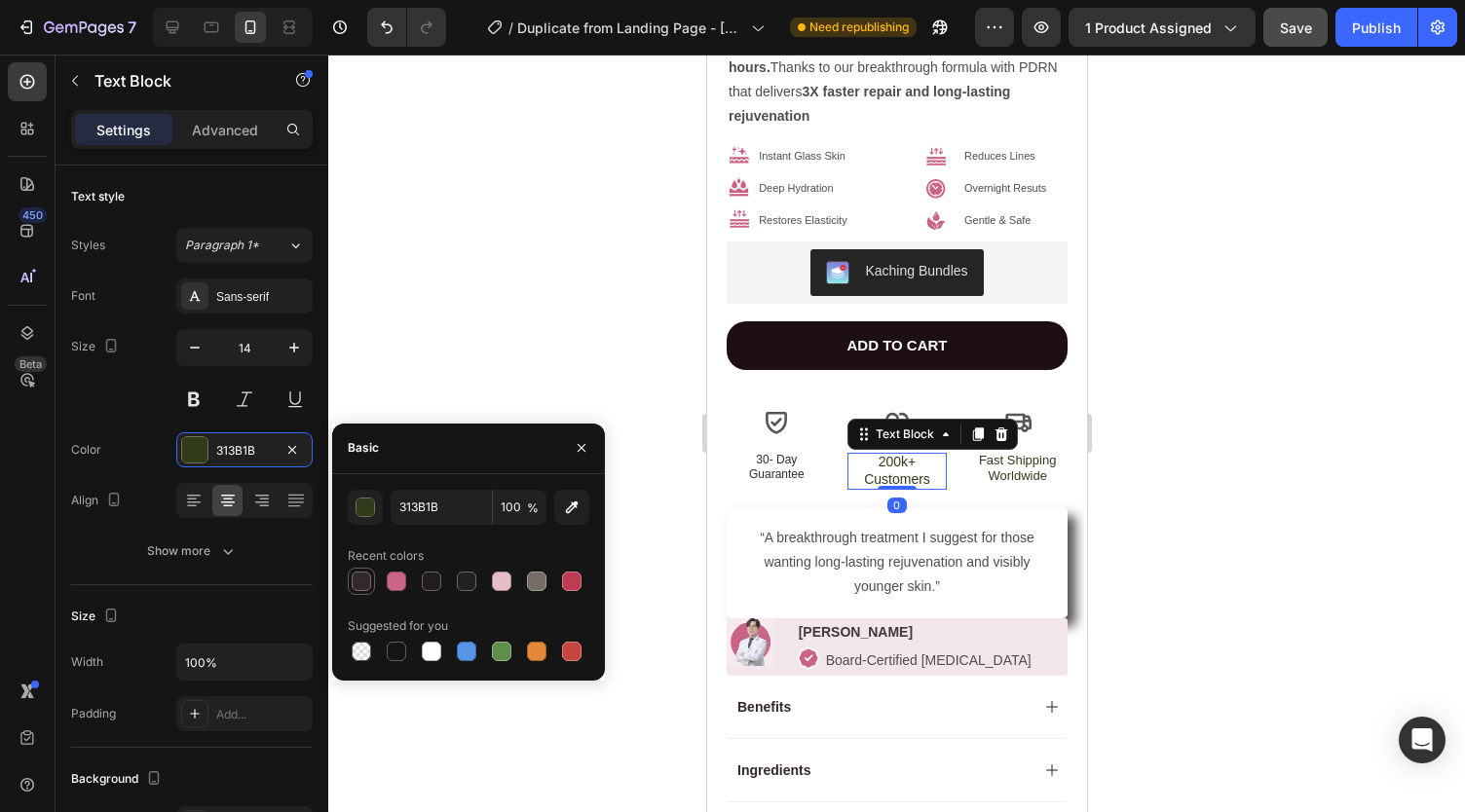
click at [358, 582] on div at bounding box center [361, 581] width 20 height 20
type input "34282C"
click at [990, 453] on p "Fast Shipping Worldwide" at bounding box center [1016, 469] width 96 height 33
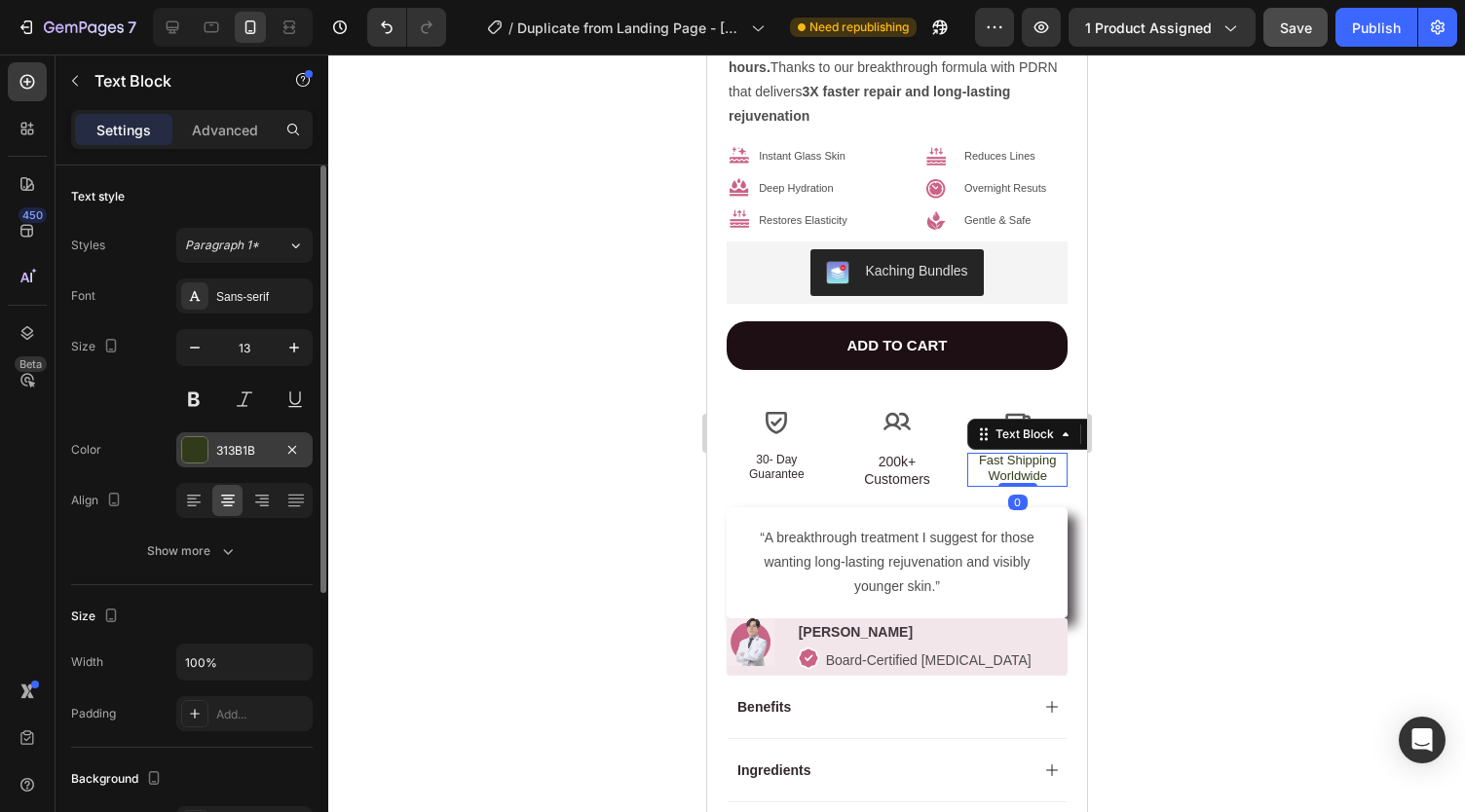
click at [224, 444] on div "313B1B" at bounding box center [244, 451] width 57 height 18
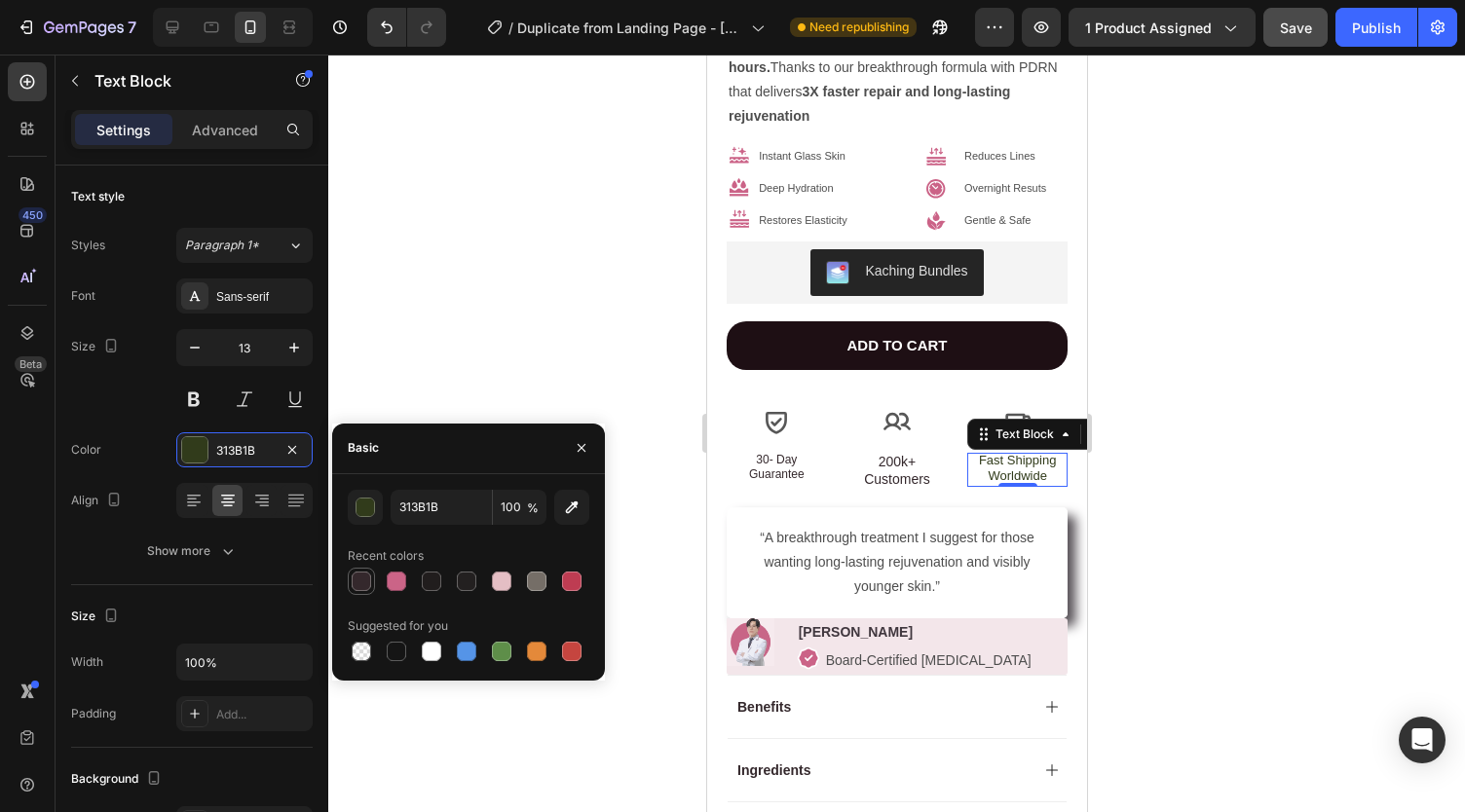
click at [349, 579] on div at bounding box center [361, 581] width 24 height 24
type input "34282C"
click at [774, 410] on icon at bounding box center [776, 421] width 22 height 23
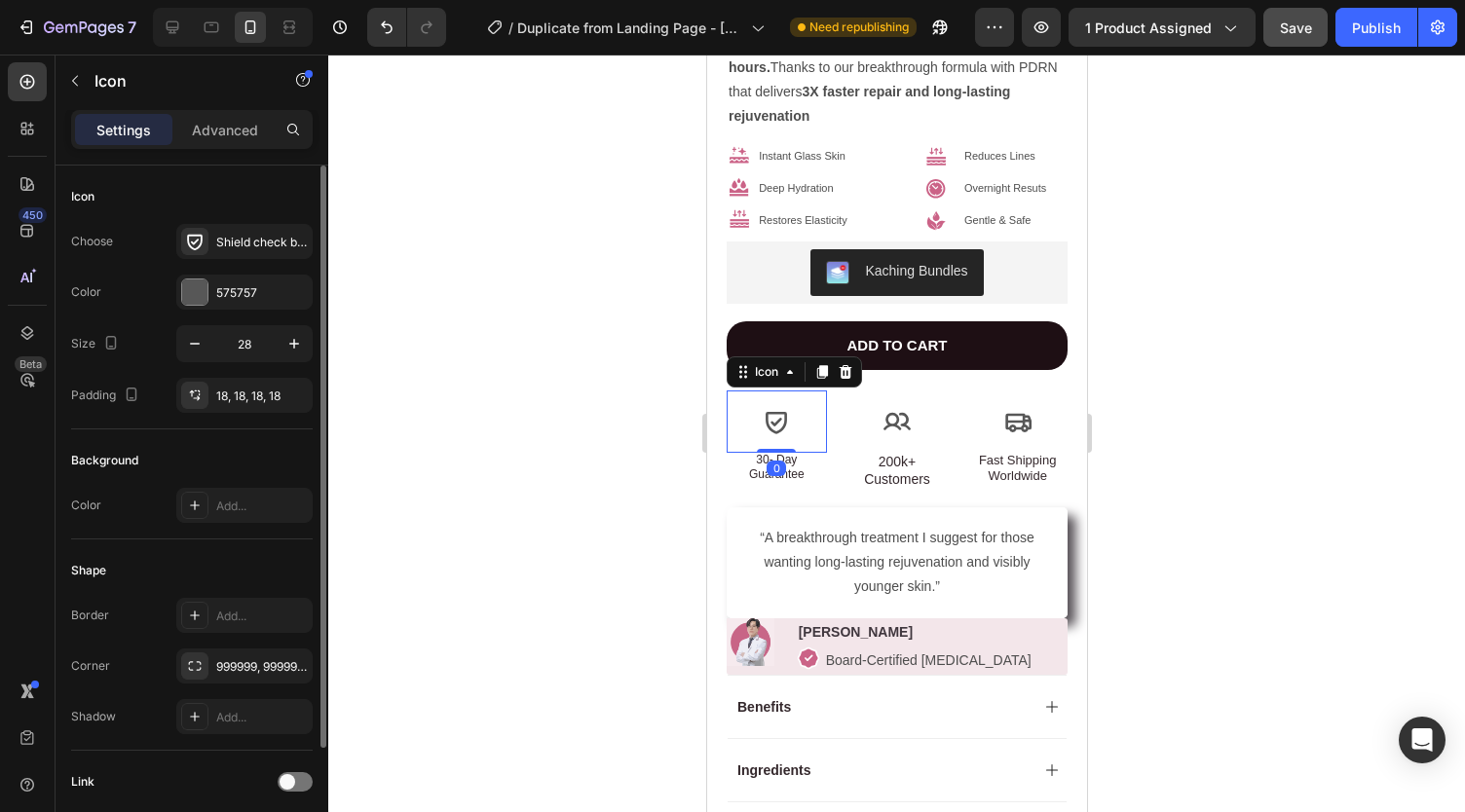
click at [222, 273] on div "Choose Shield check bold Color 575757 Size 28 Padding 18, 18, 18, 18" at bounding box center [191, 318] width 241 height 188
click at [224, 289] on div "575757" at bounding box center [244, 293] width 57 height 18
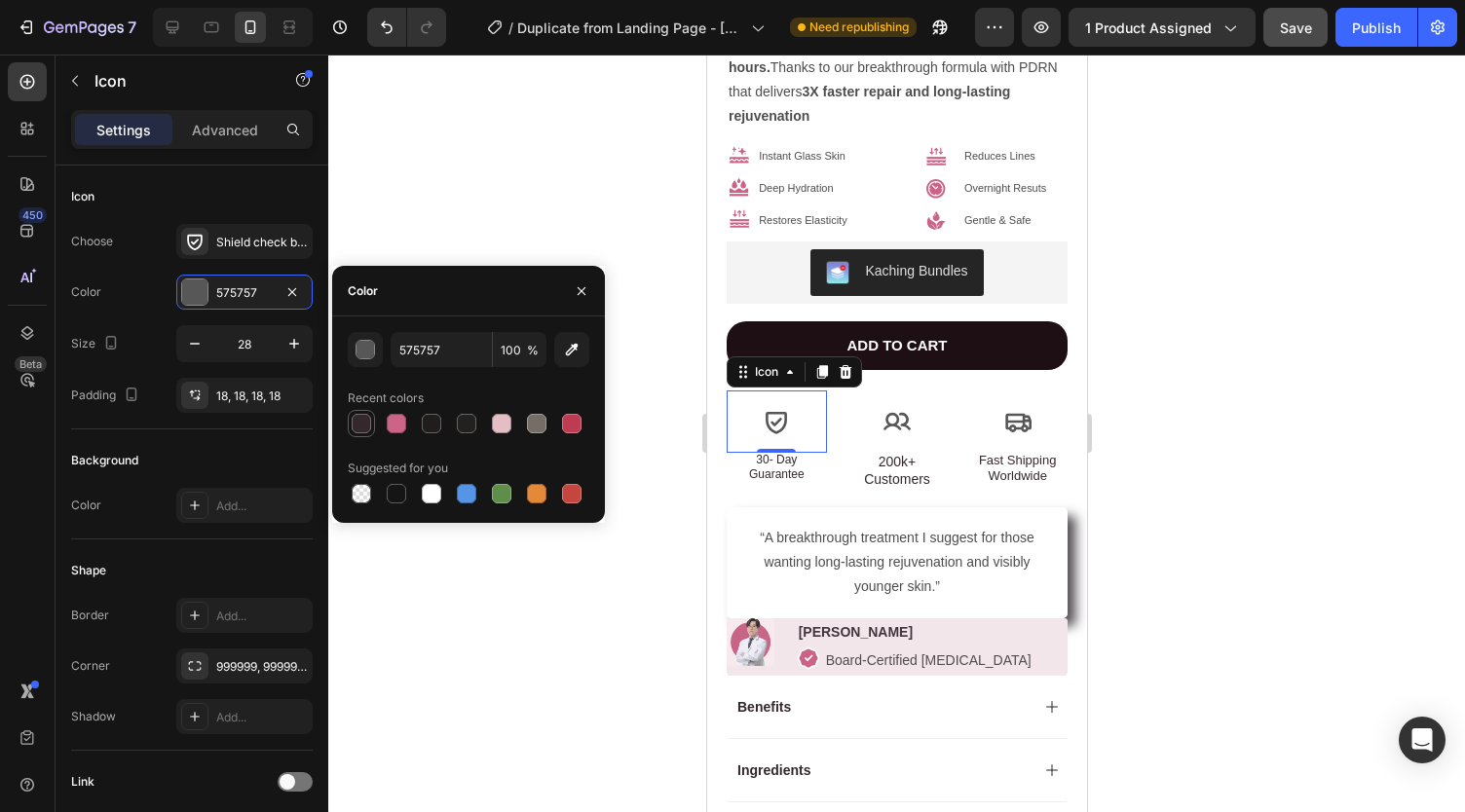
click at [361, 421] on div at bounding box center [361, 423] width 20 height 20
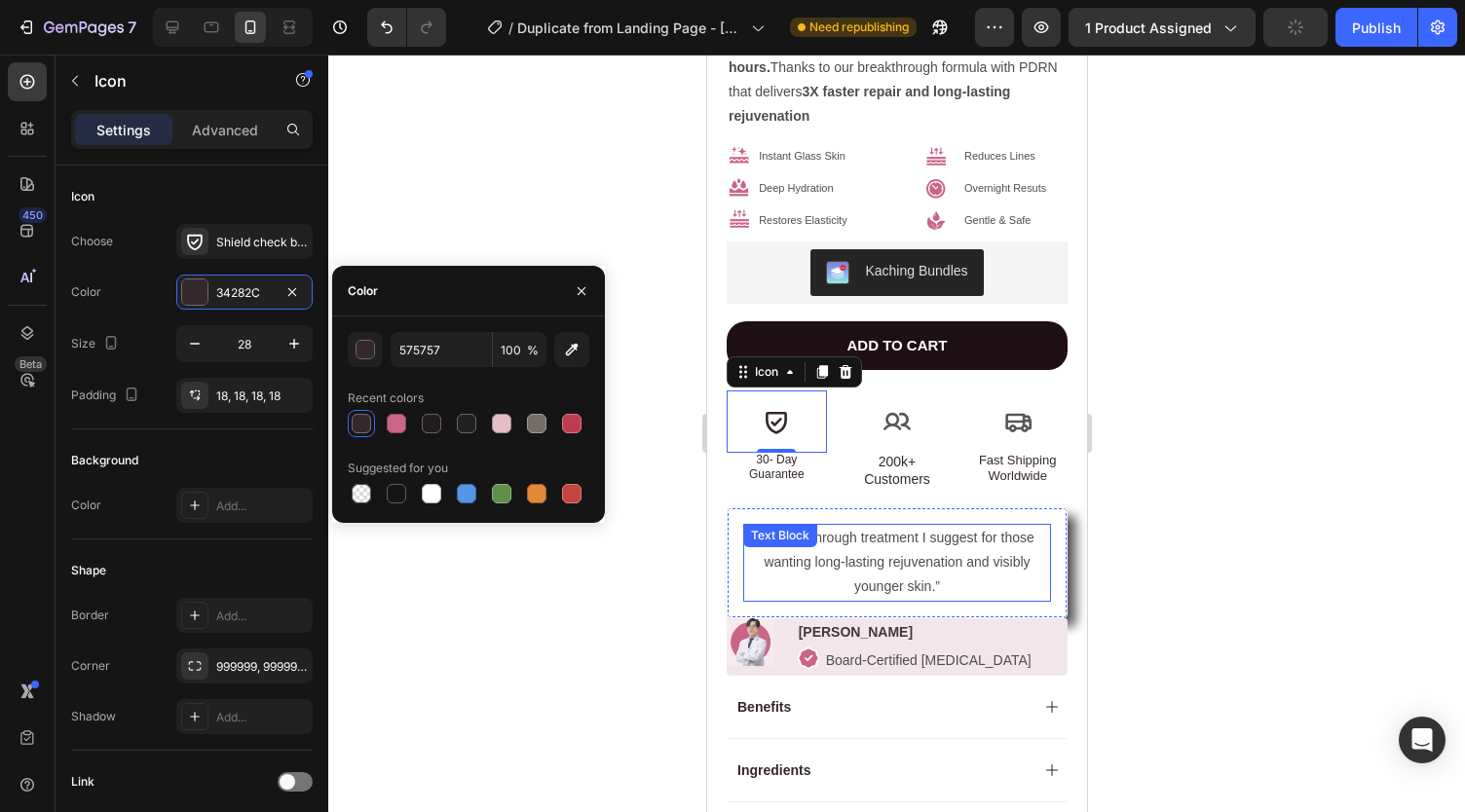
type input "34282C"
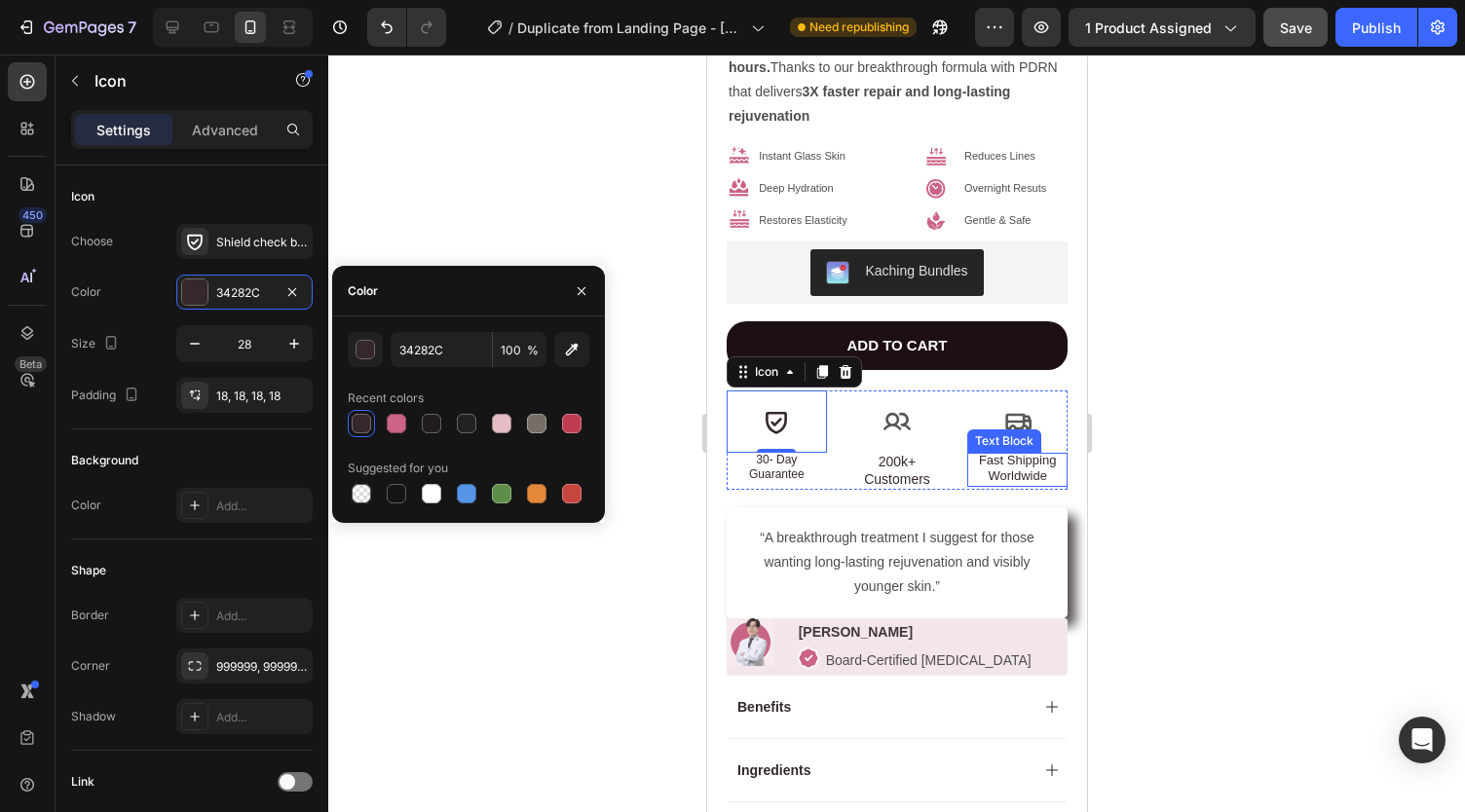
click at [1003, 453] on p "Fast Shipping Worldwide" at bounding box center [1016, 469] width 96 height 33
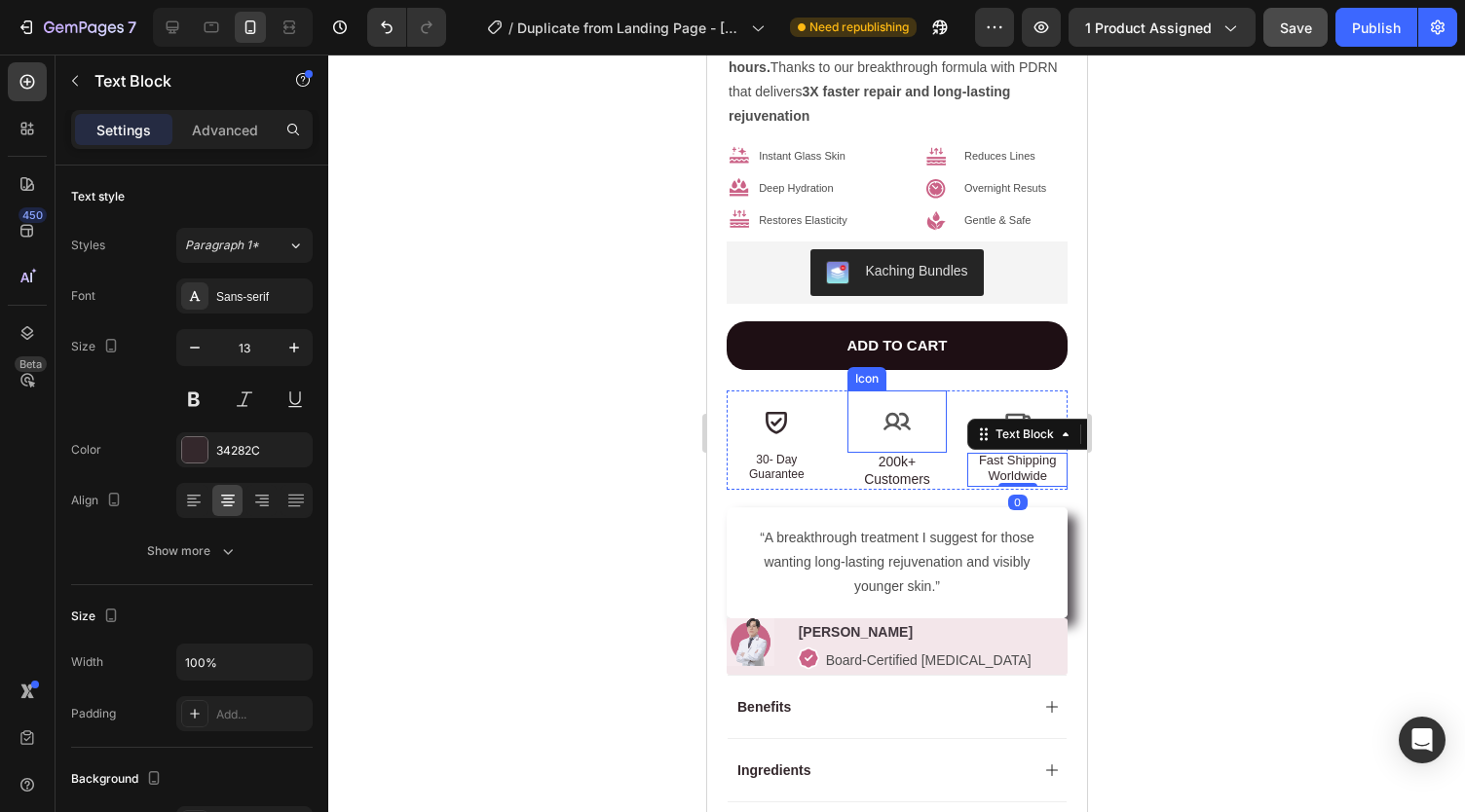
click at [887, 411] on icon at bounding box center [895, 420] width 27 height 18
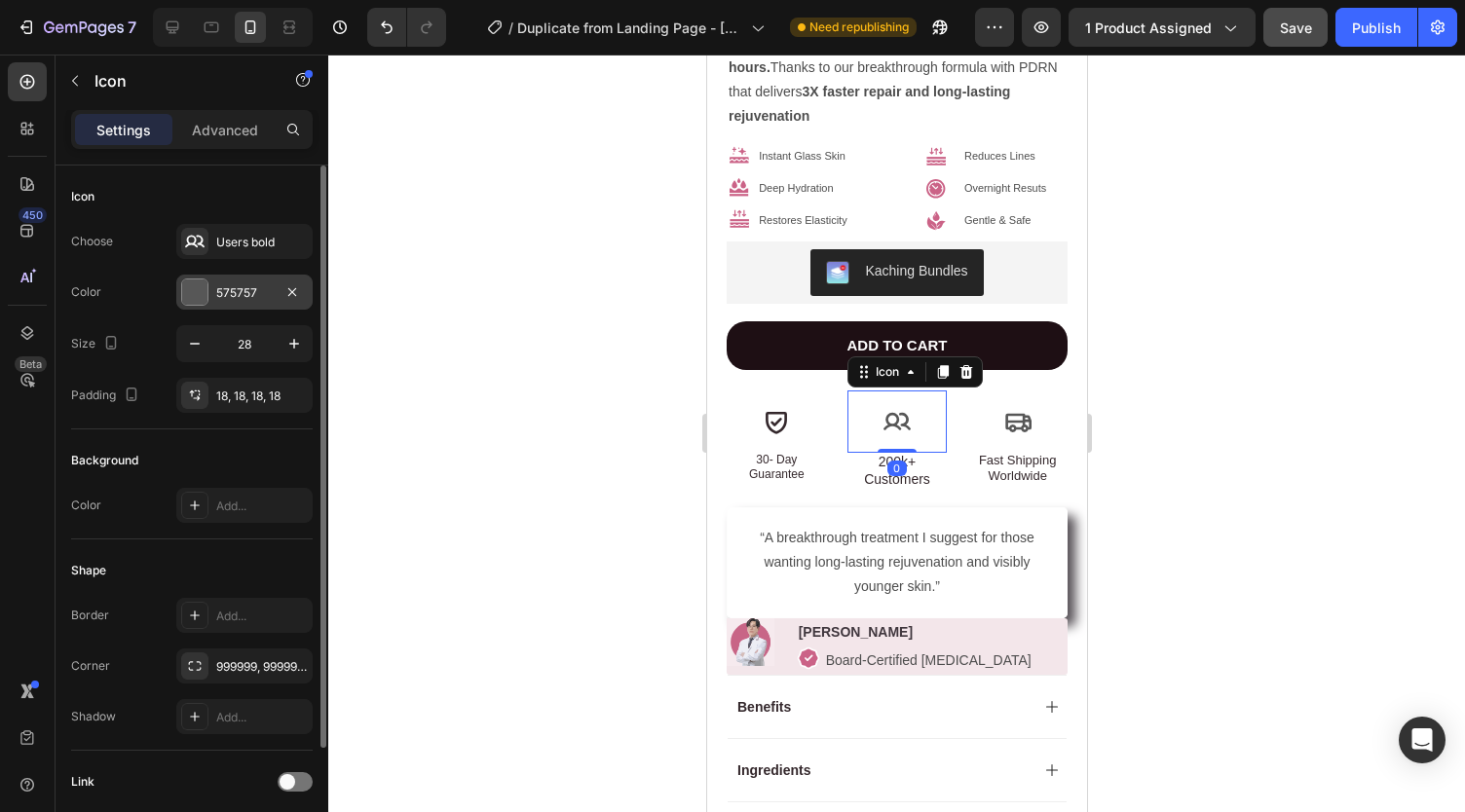
click at [222, 300] on div "575757" at bounding box center [244, 291] width 136 height 35
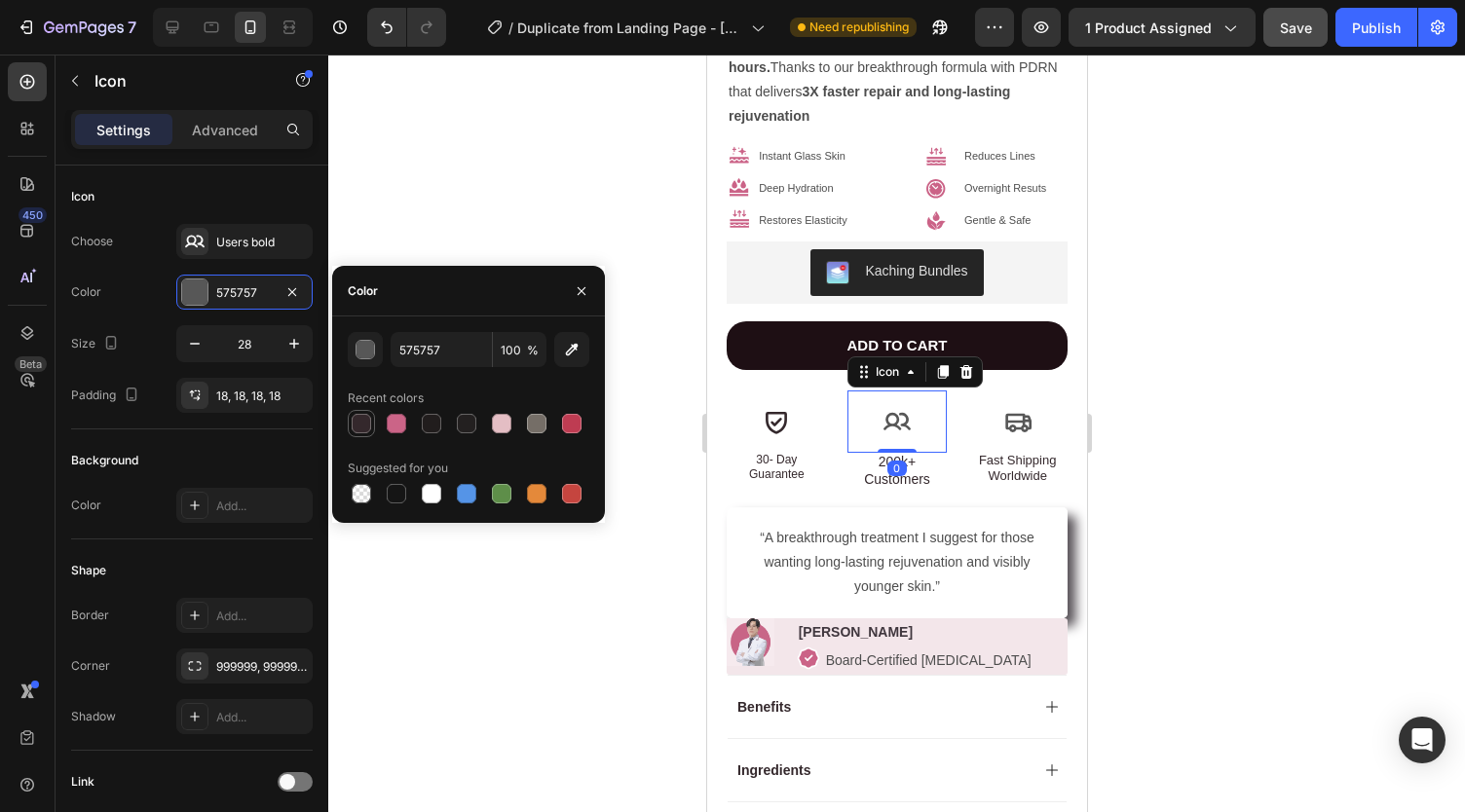
click at [369, 424] on div at bounding box center [361, 423] width 20 height 20
type input "34282C"
click at [1004, 412] on icon at bounding box center [1017, 421] width 27 height 19
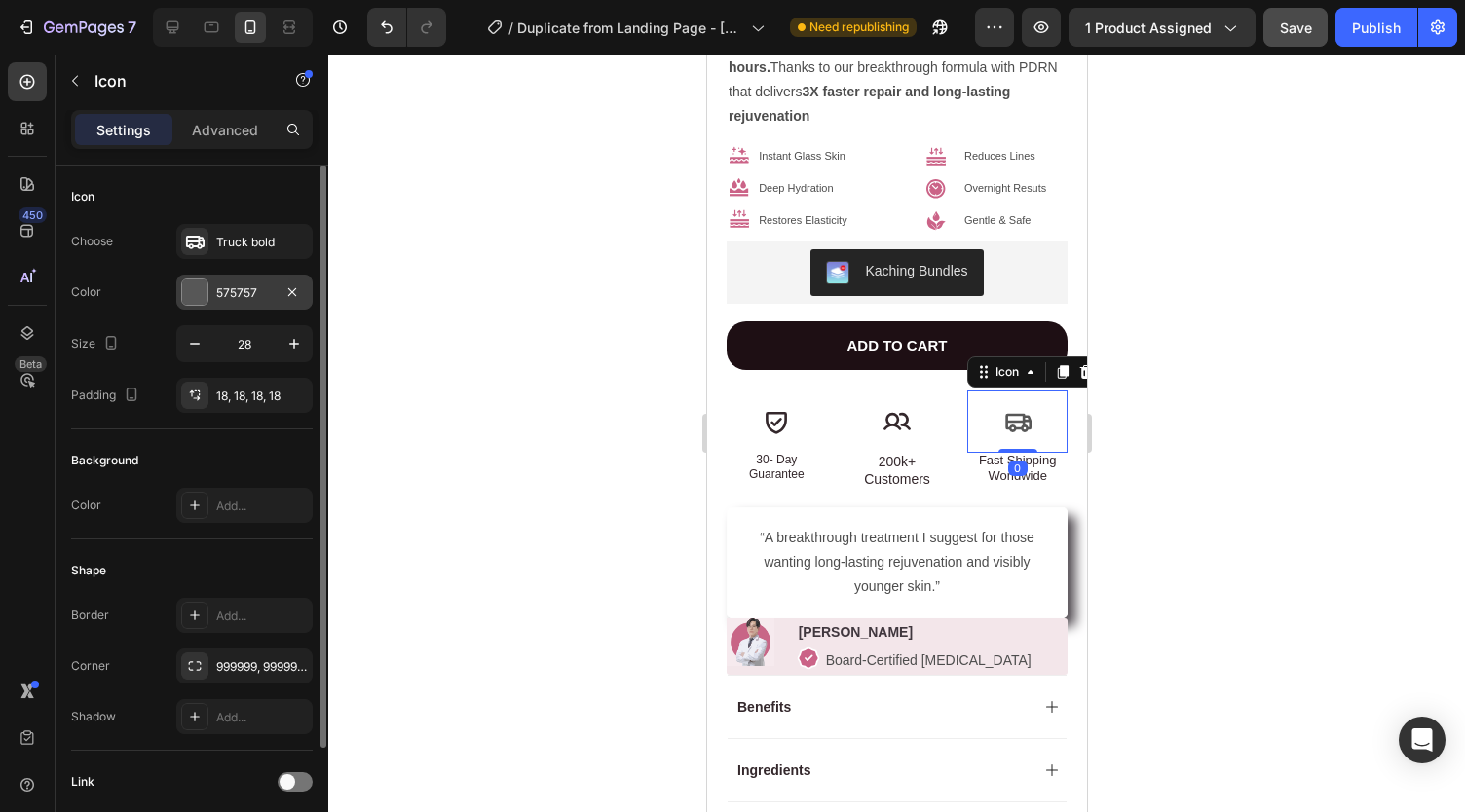
click at [226, 285] on div "575757" at bounding box center [244, 293] width 57 height 18
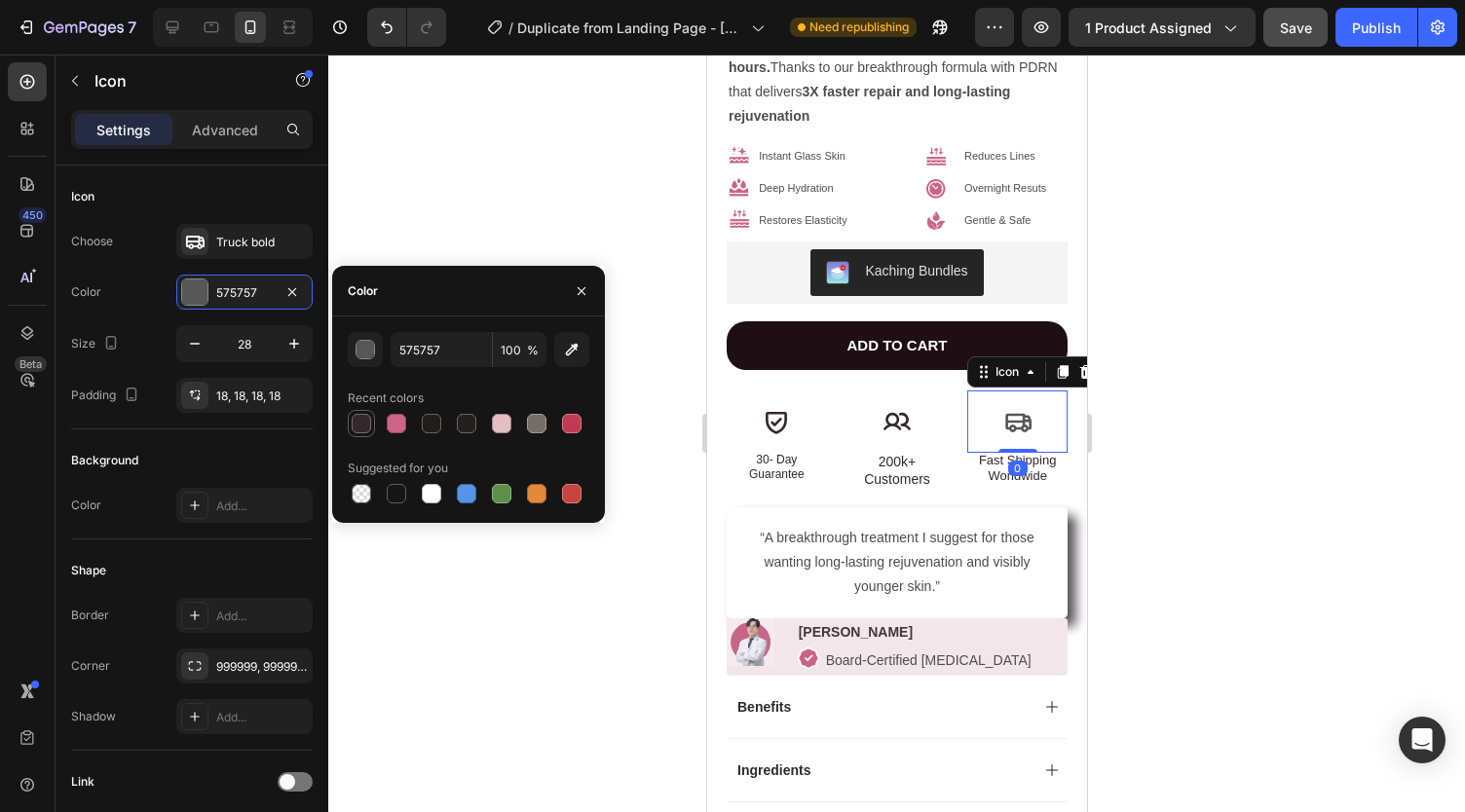
click at [358, 428] on div at bounding box center [361, 423] width 20 height 20
type input "34282C"
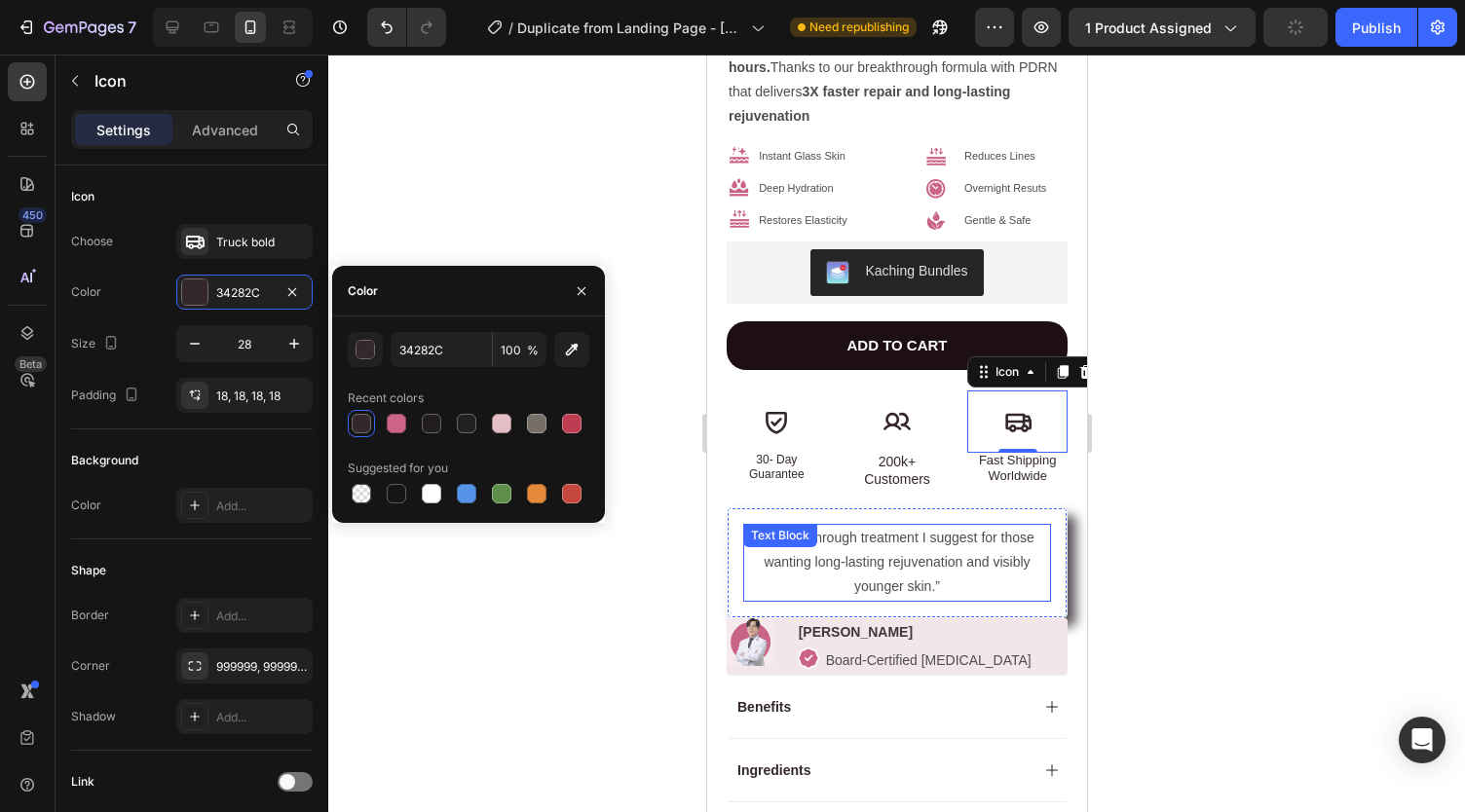
click at [816, 537] on p "“A breakthrough treatment I suggest for those wanting long-lasting rejuvenation…" at bounding box center [896, 562] width 304 height 74
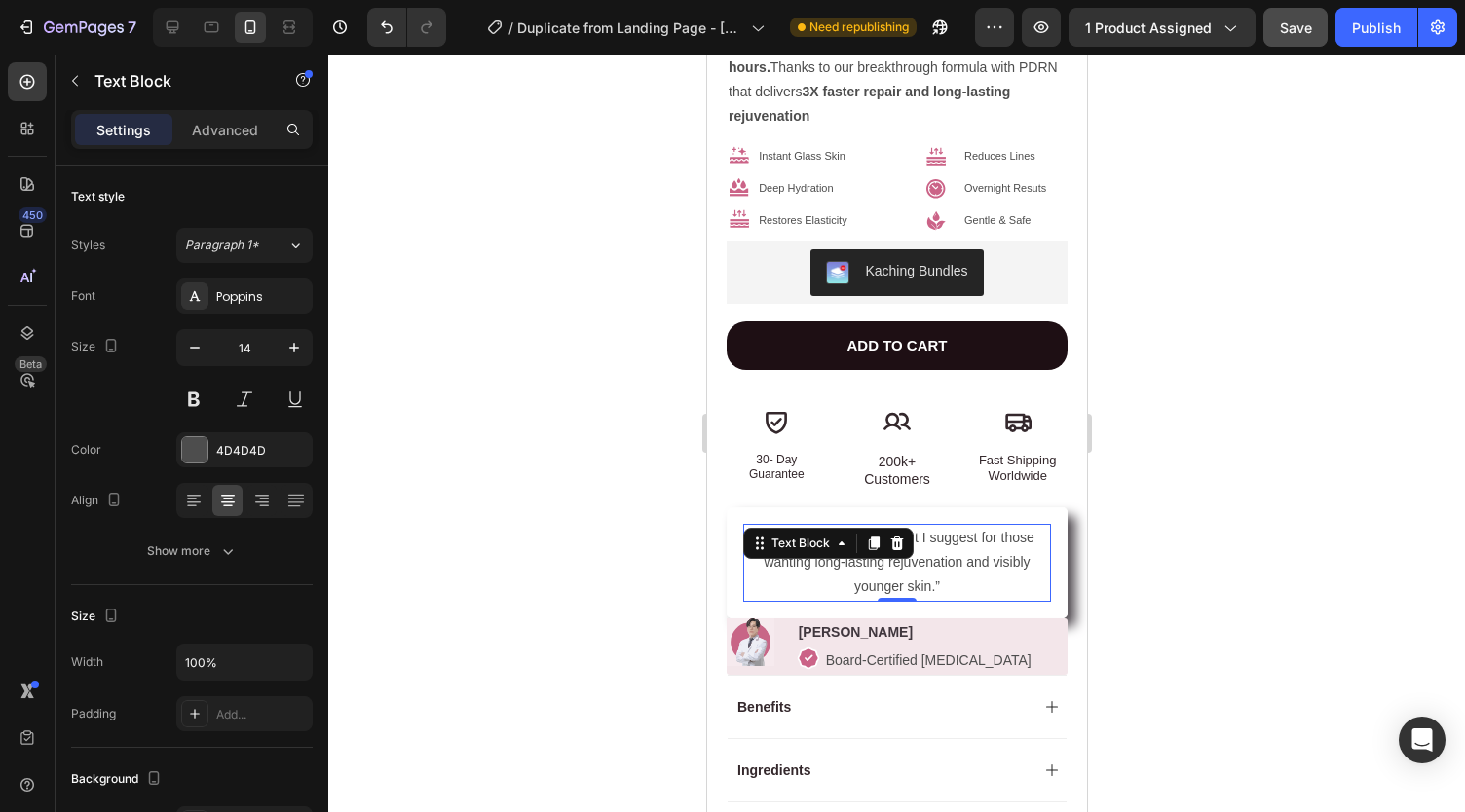
click at [524, 502] on div at bounding box center [897, 433] width 1137 height 757
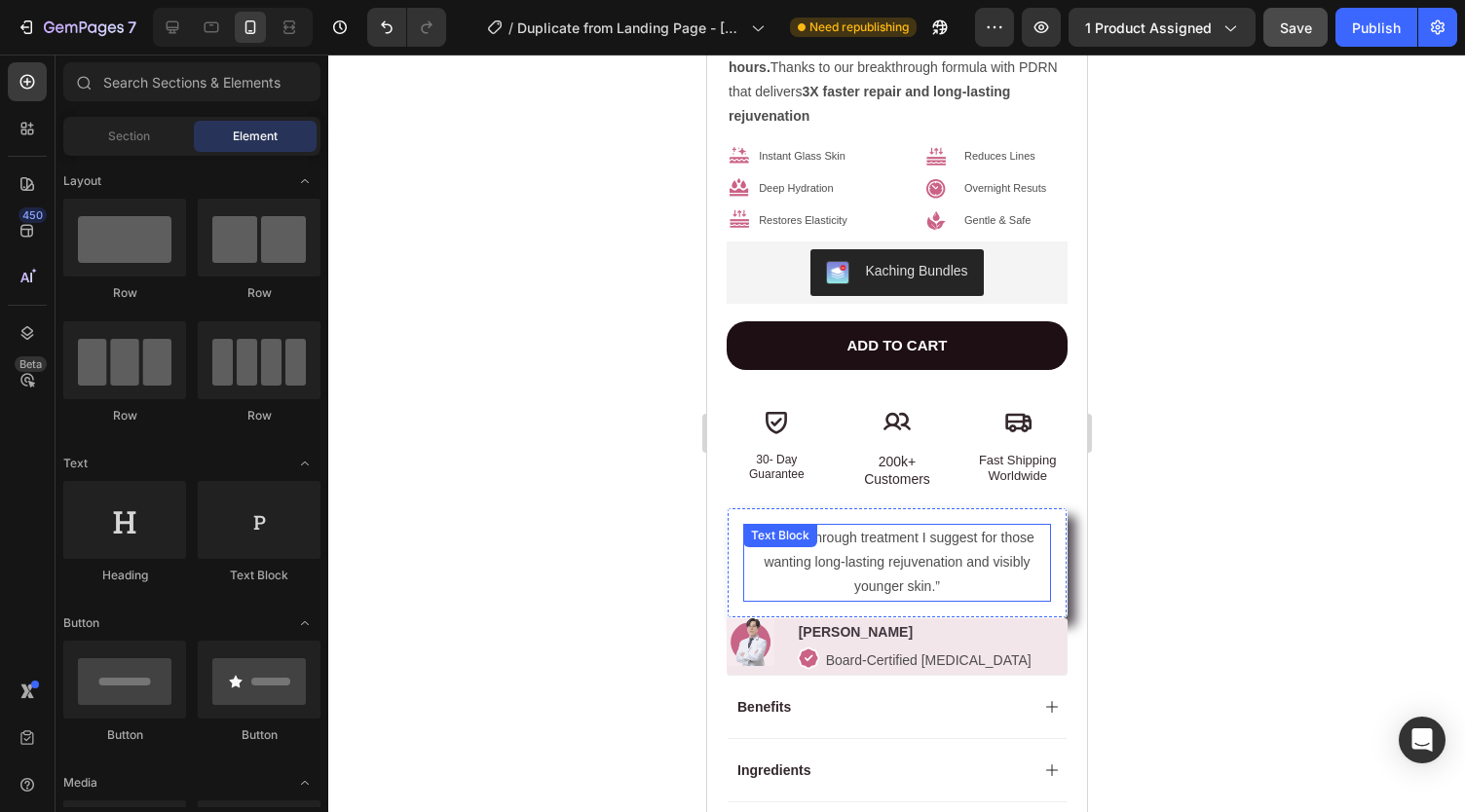
click at [863, 532] on p "“A breakthrough treatment I suggest for those wanting long-lasting rejuvenation…" at bounding box center [896, 562] width 304 height 74
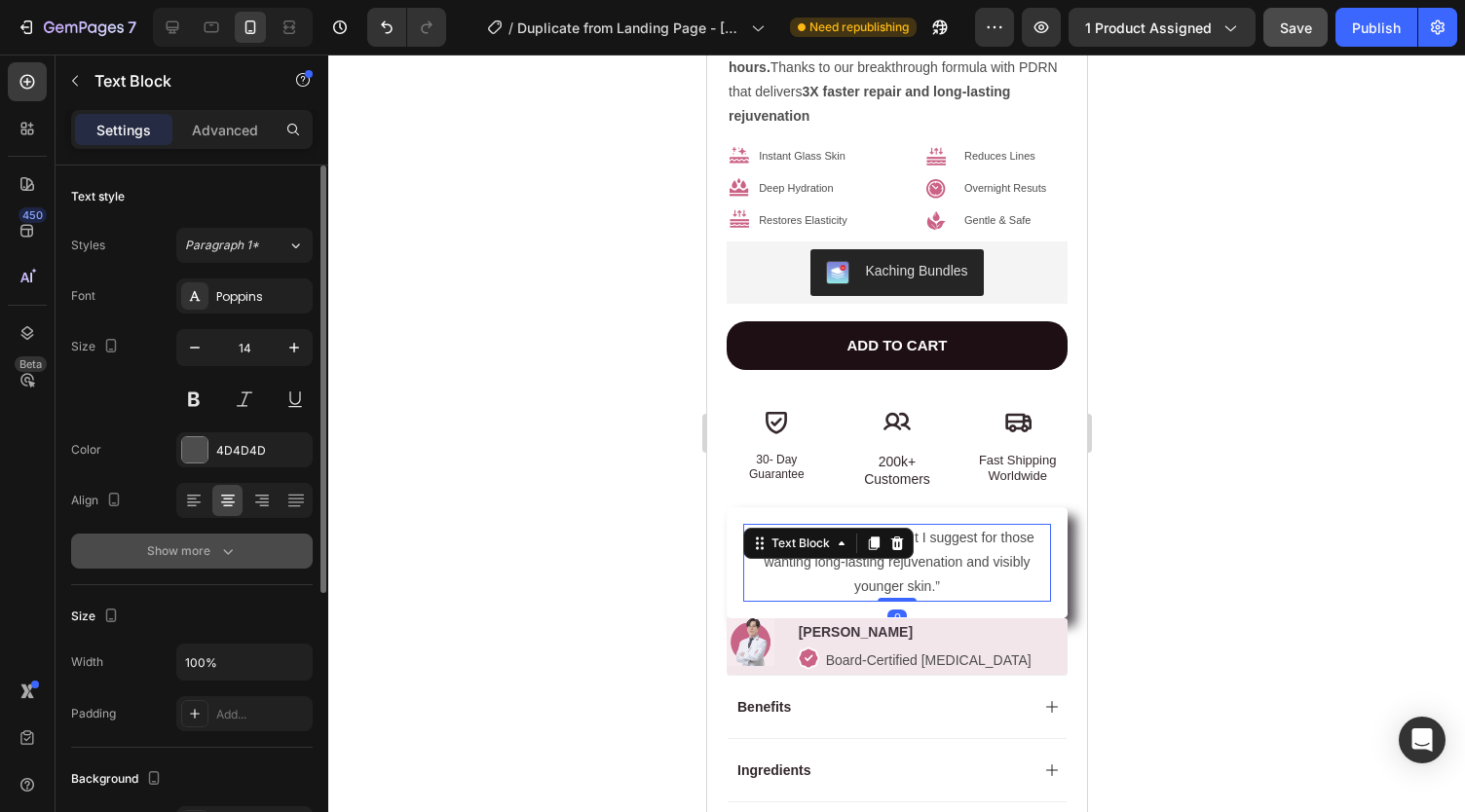
click at [237, 554] on button "Show more" at bounding box center [191, 550] width 241 height 35
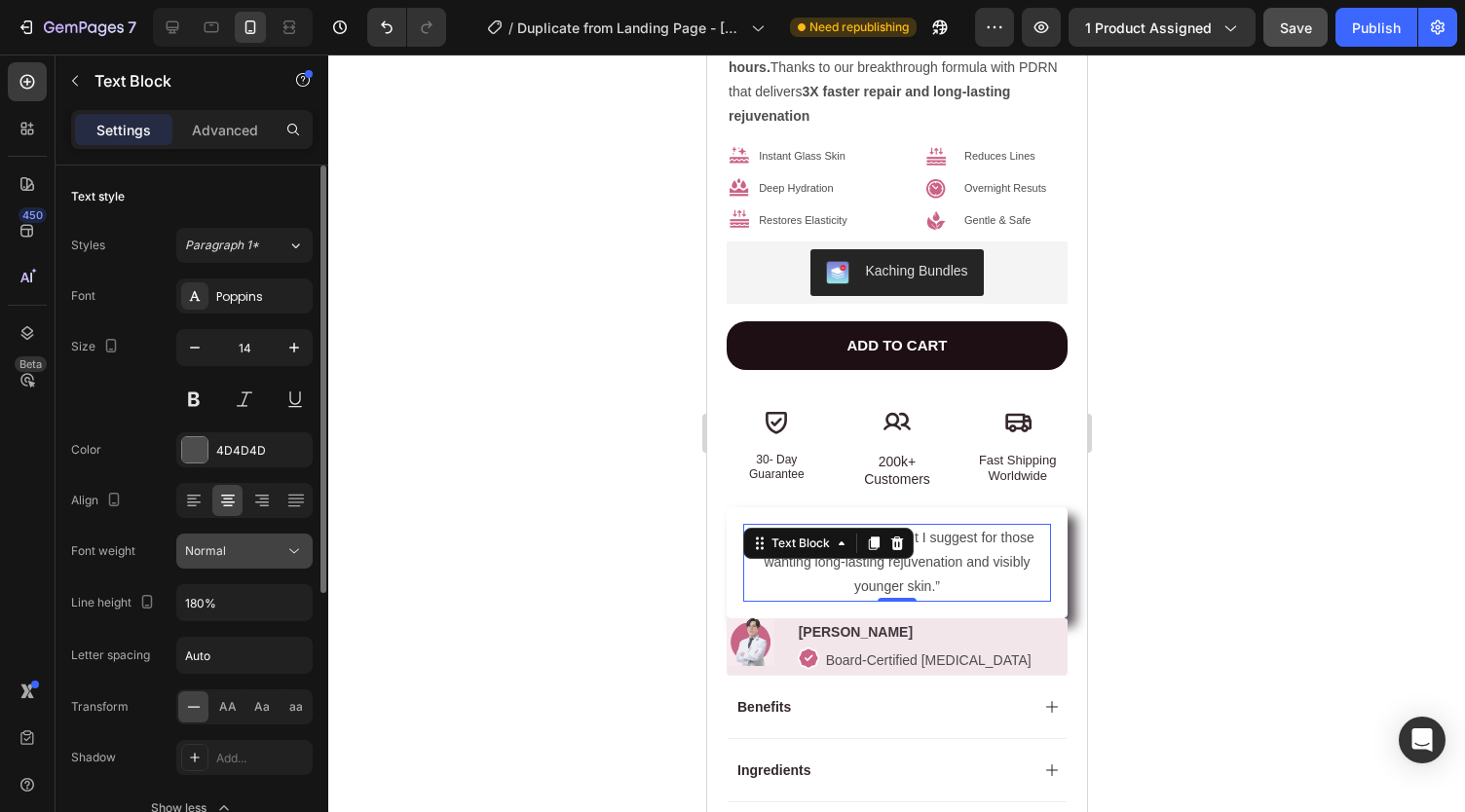
click at [247, 558] on div "Normal" at bounding box center [245, 551] width 119 height 20
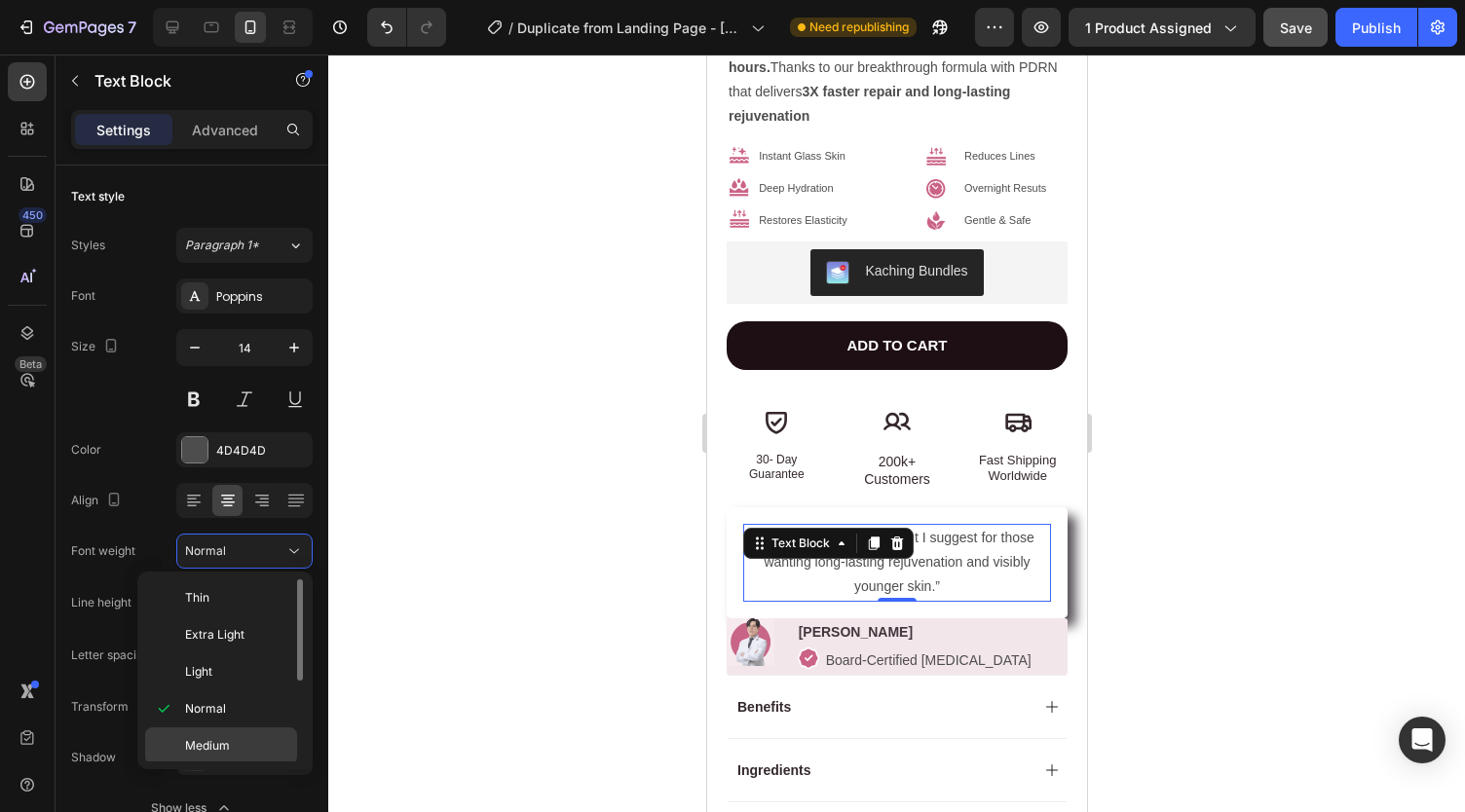
click at [234, 737] on p "Medium" at bounding box center [237, 746] width 103 height 18
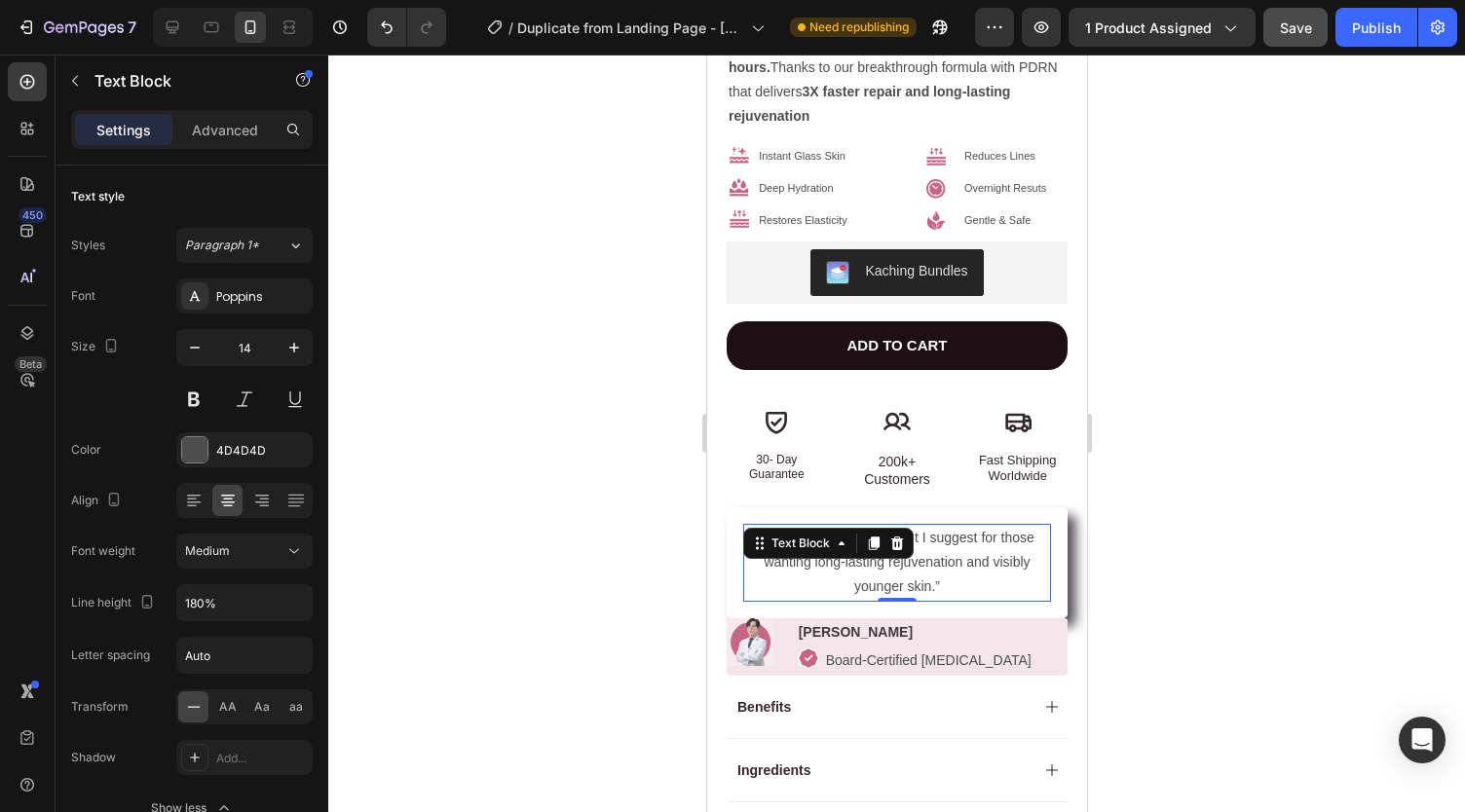
click at [509, 646] on div at bounding box center [897, 433] width 1137 height 757
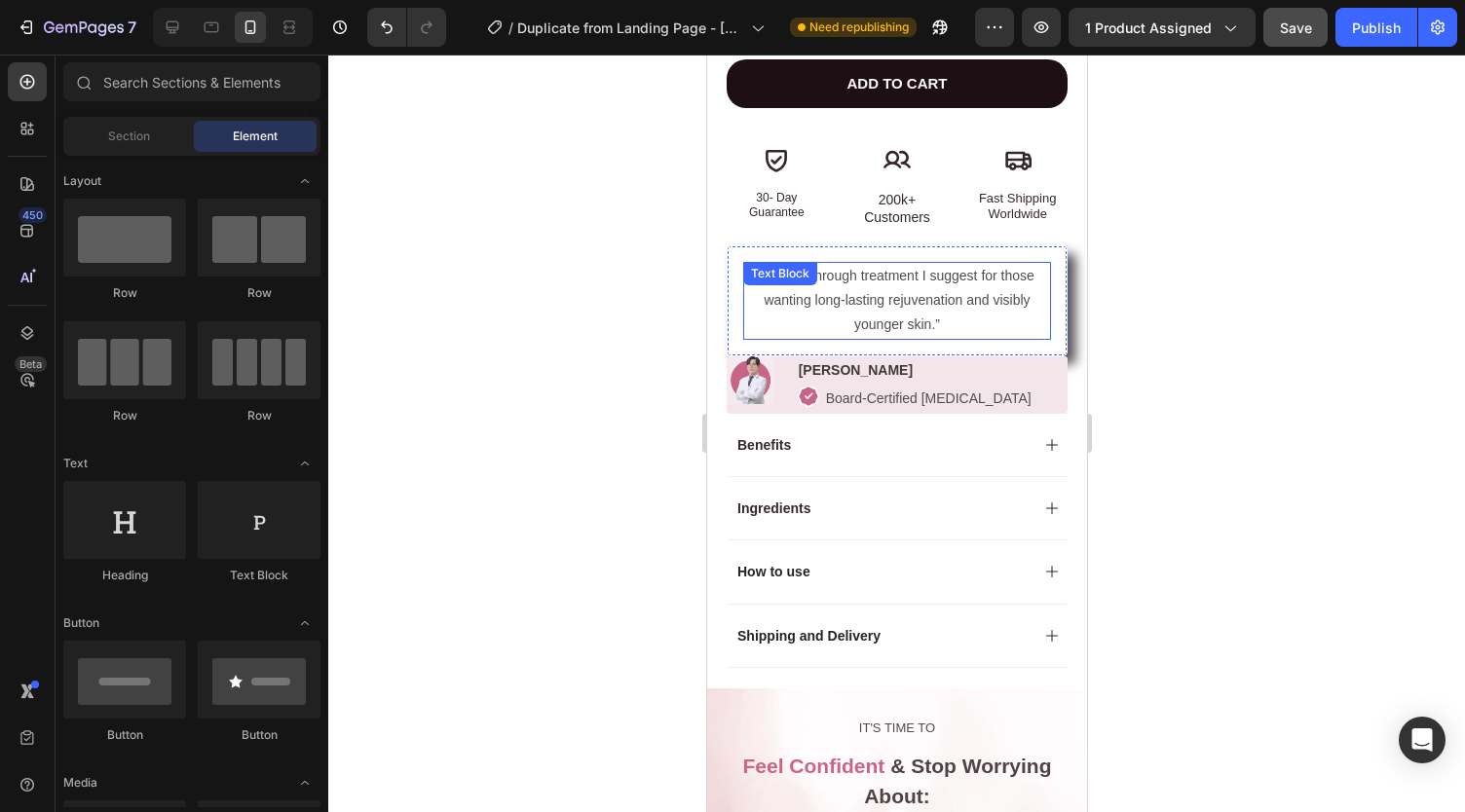
scroll to position [1002, 0]
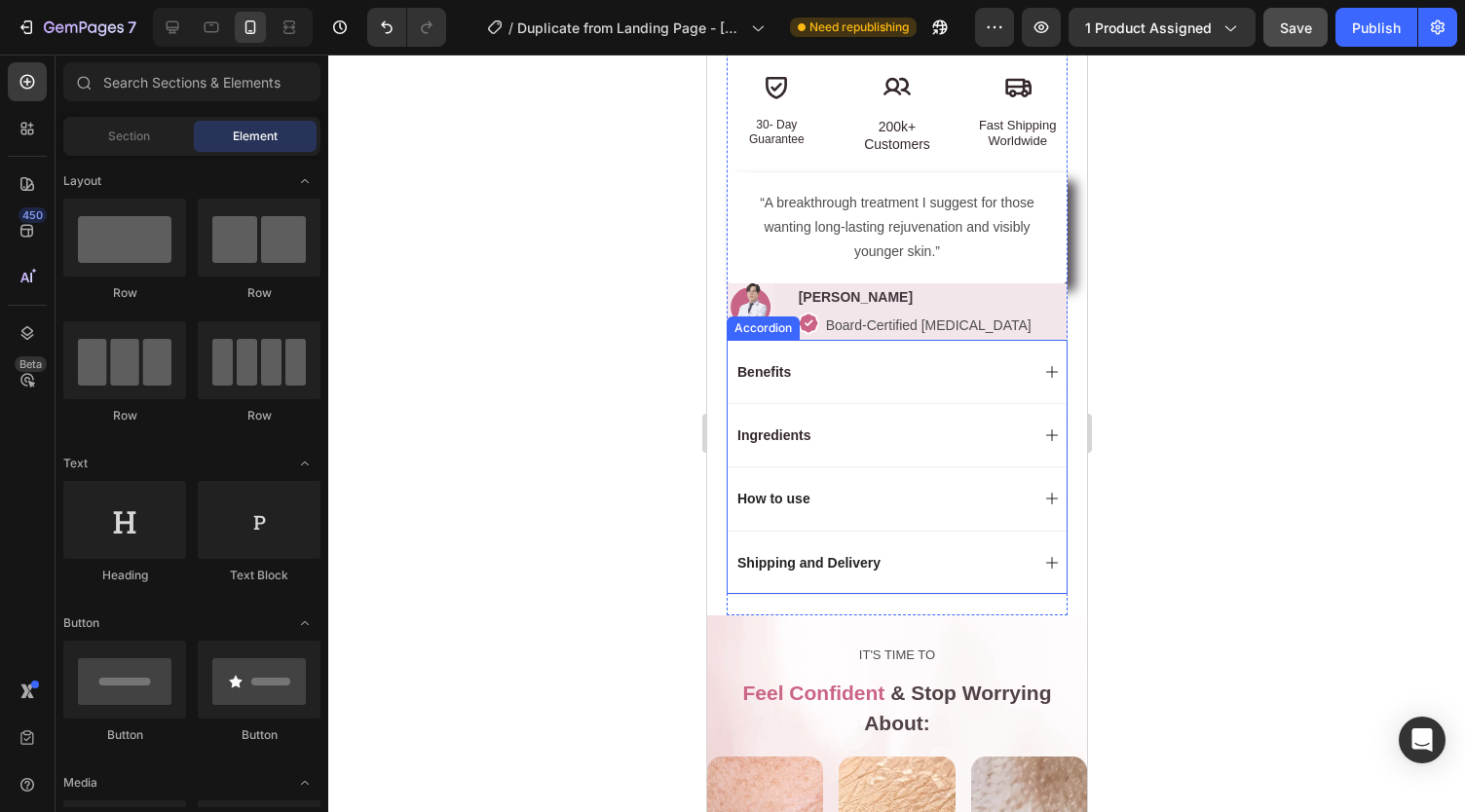
click at [760, 364] on span "Benefits" at bounding box center [763, 372] width 54 height 16
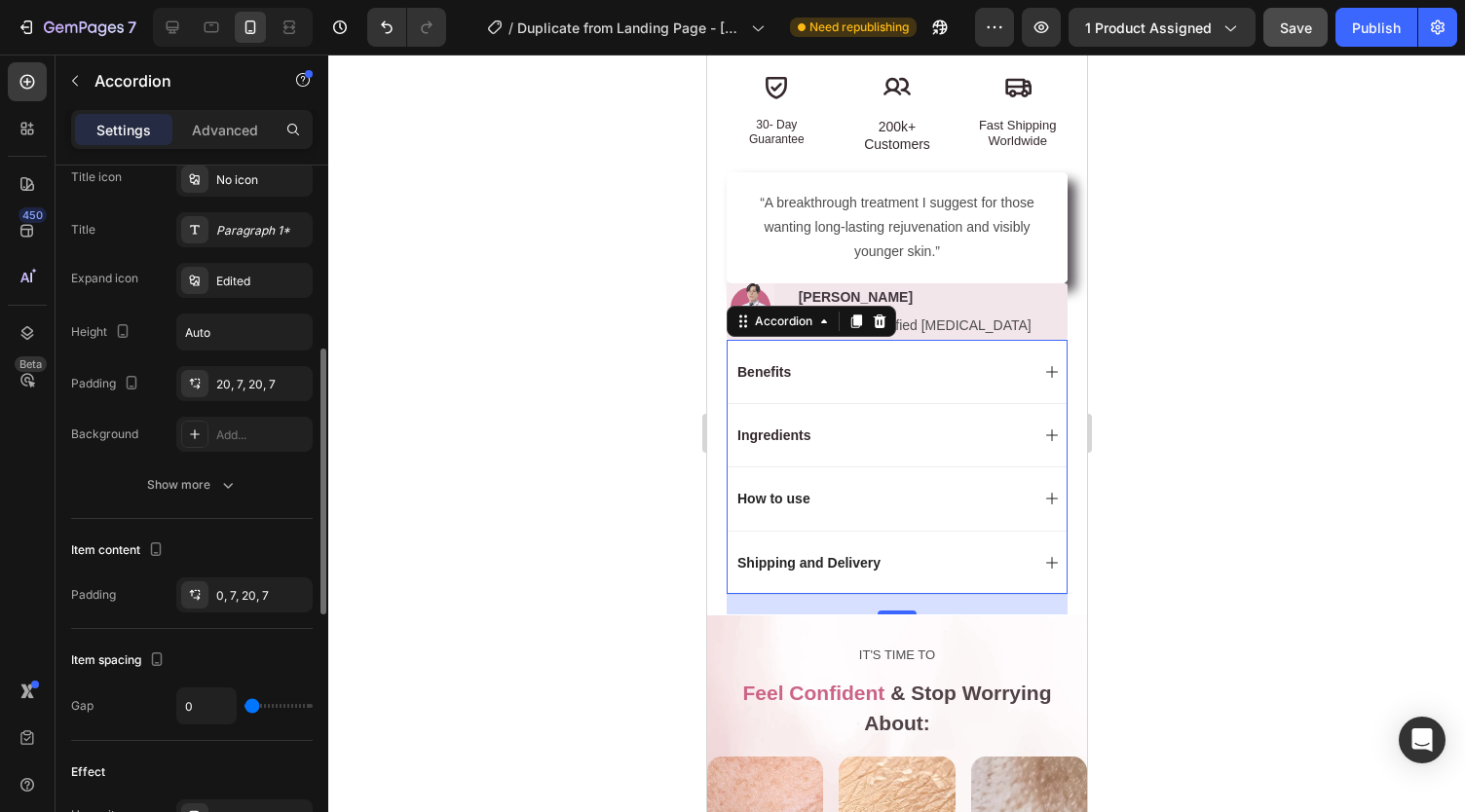
scroll to position [448, 0]
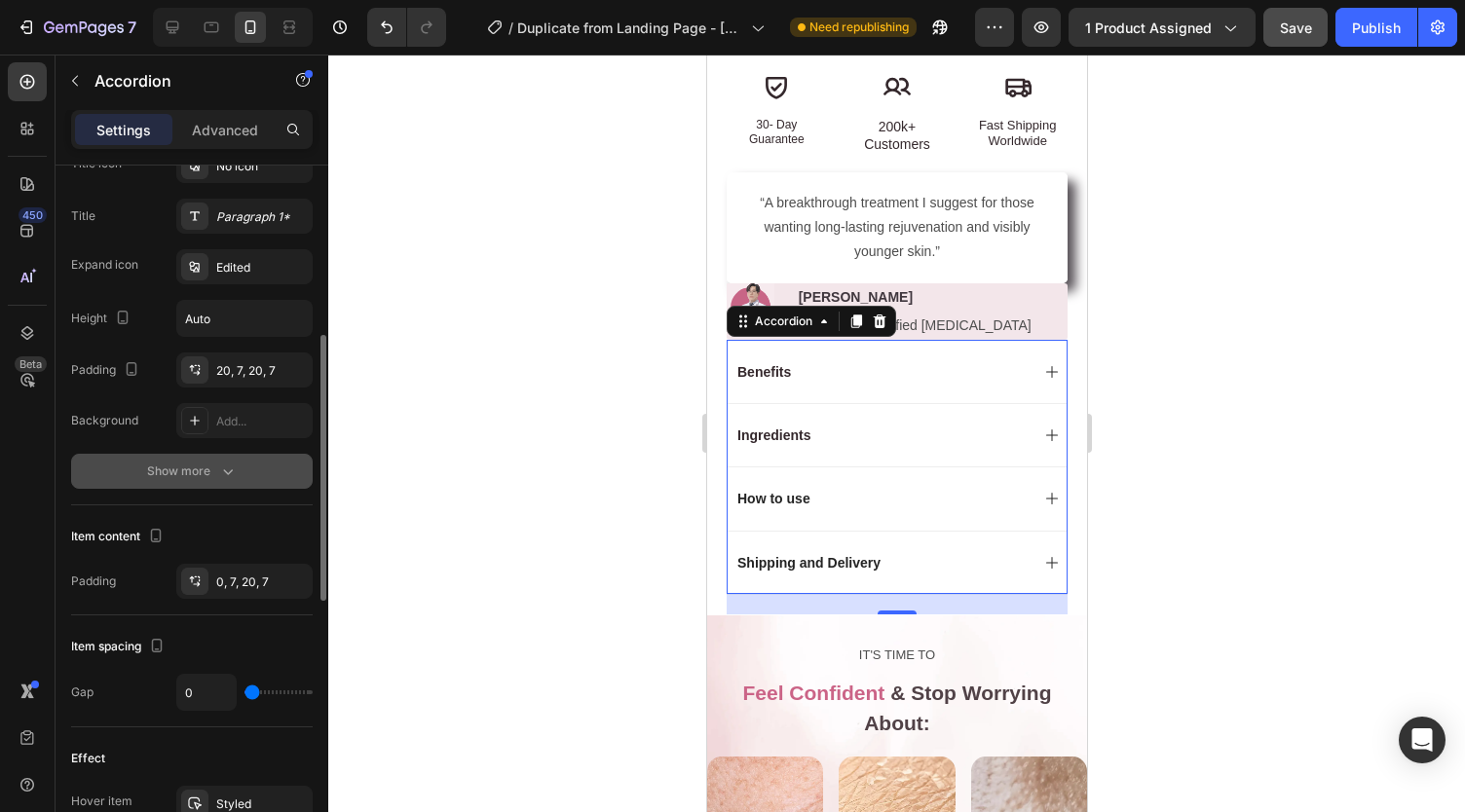
click at [241, 460] on button "Show more" at bounding box center [191, 471] width 241 height 35
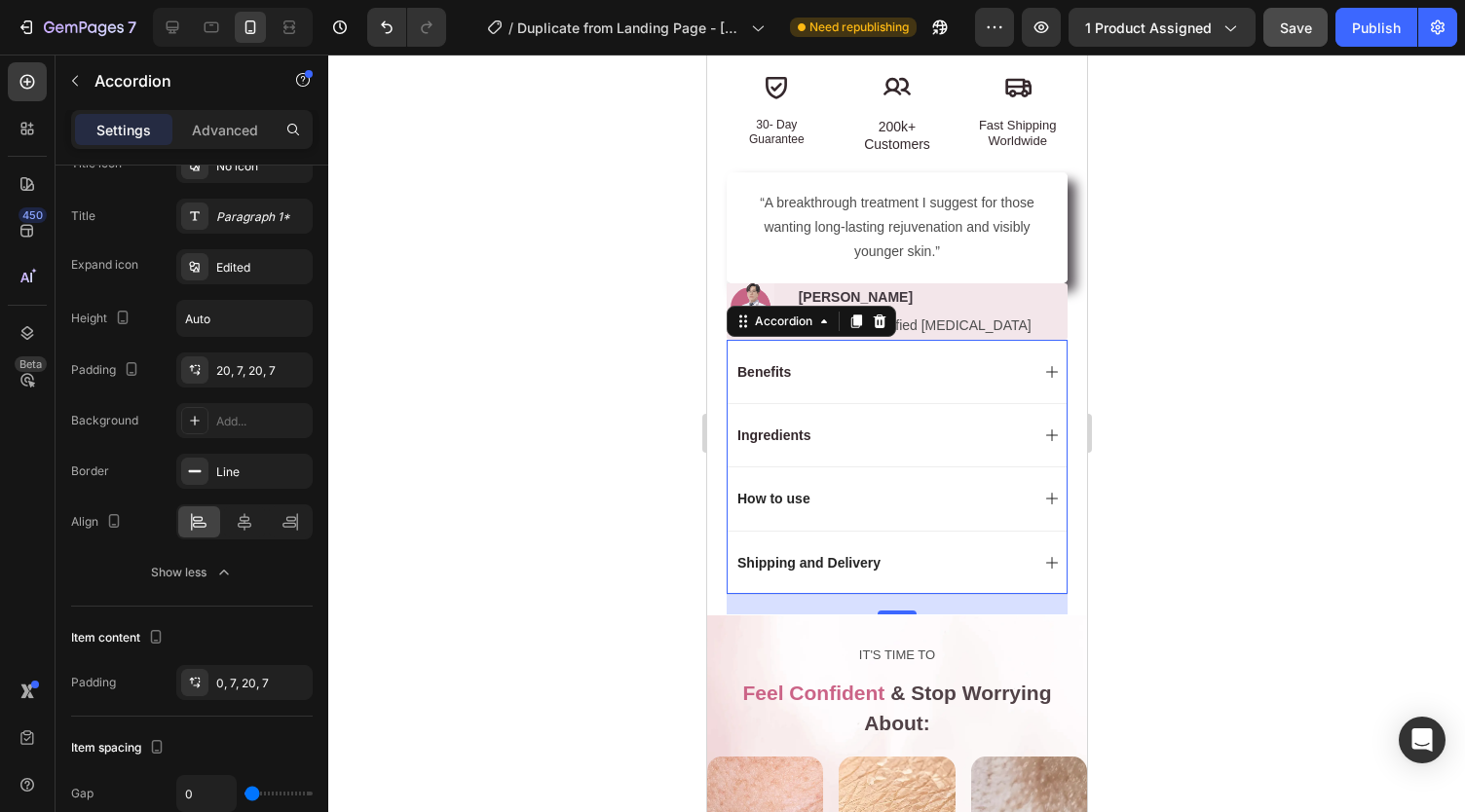
click at [758, 364] on span "Benefits" at bounding box center [763, 372] width 54 height 16
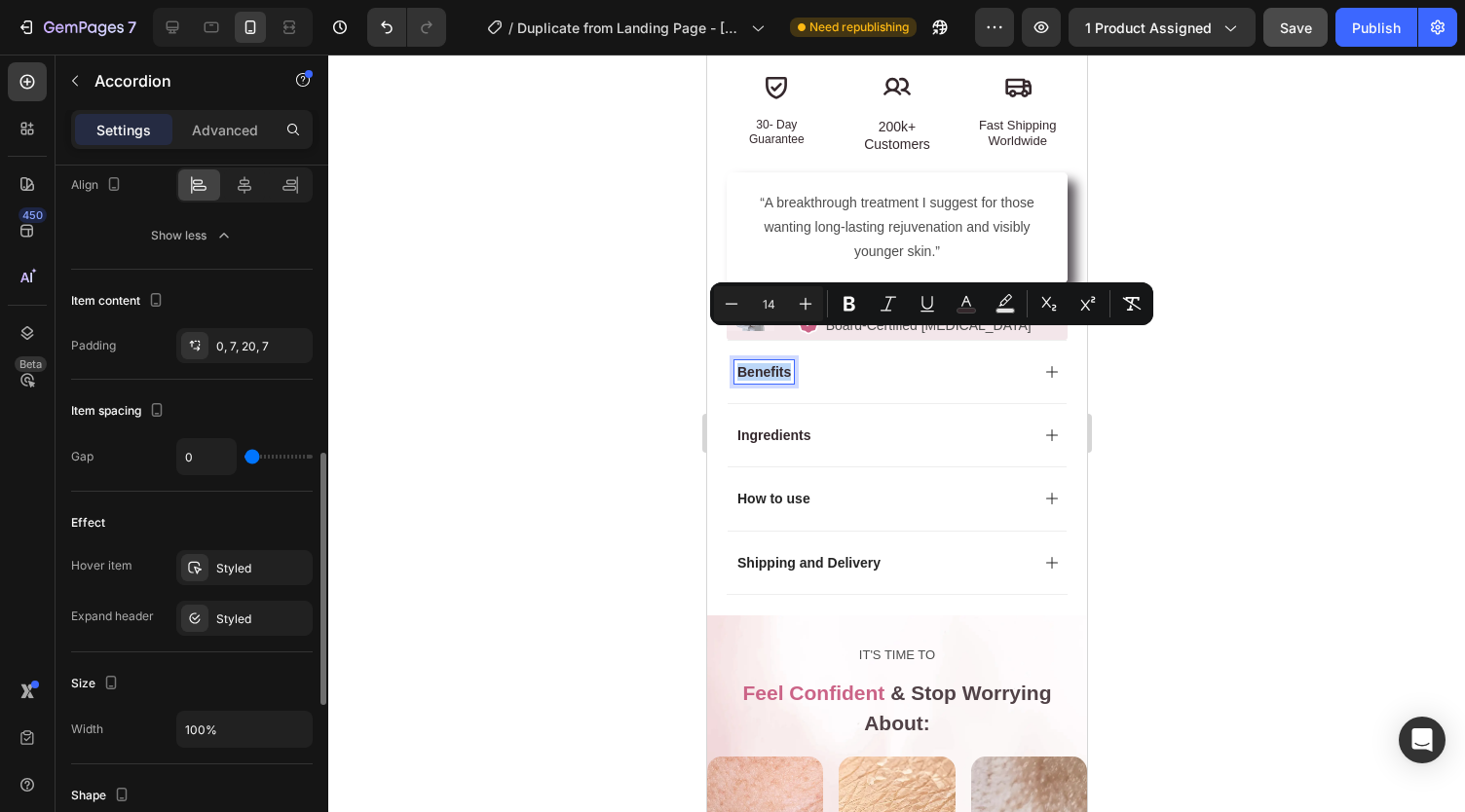
scroll to position [791, 0]
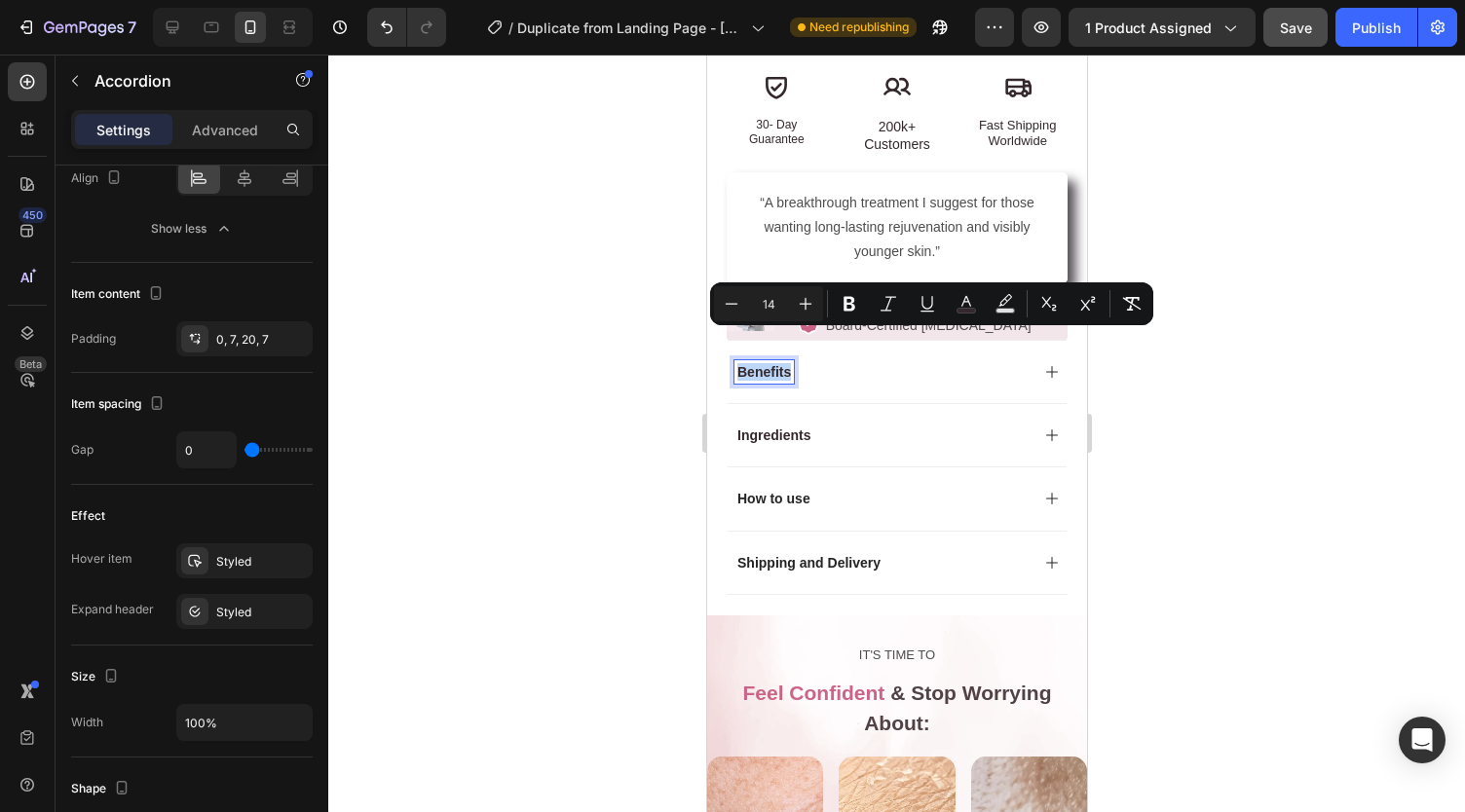
click at [853, 360] on div "Benefits" at bounding box center [880, 372] width 294 height 24
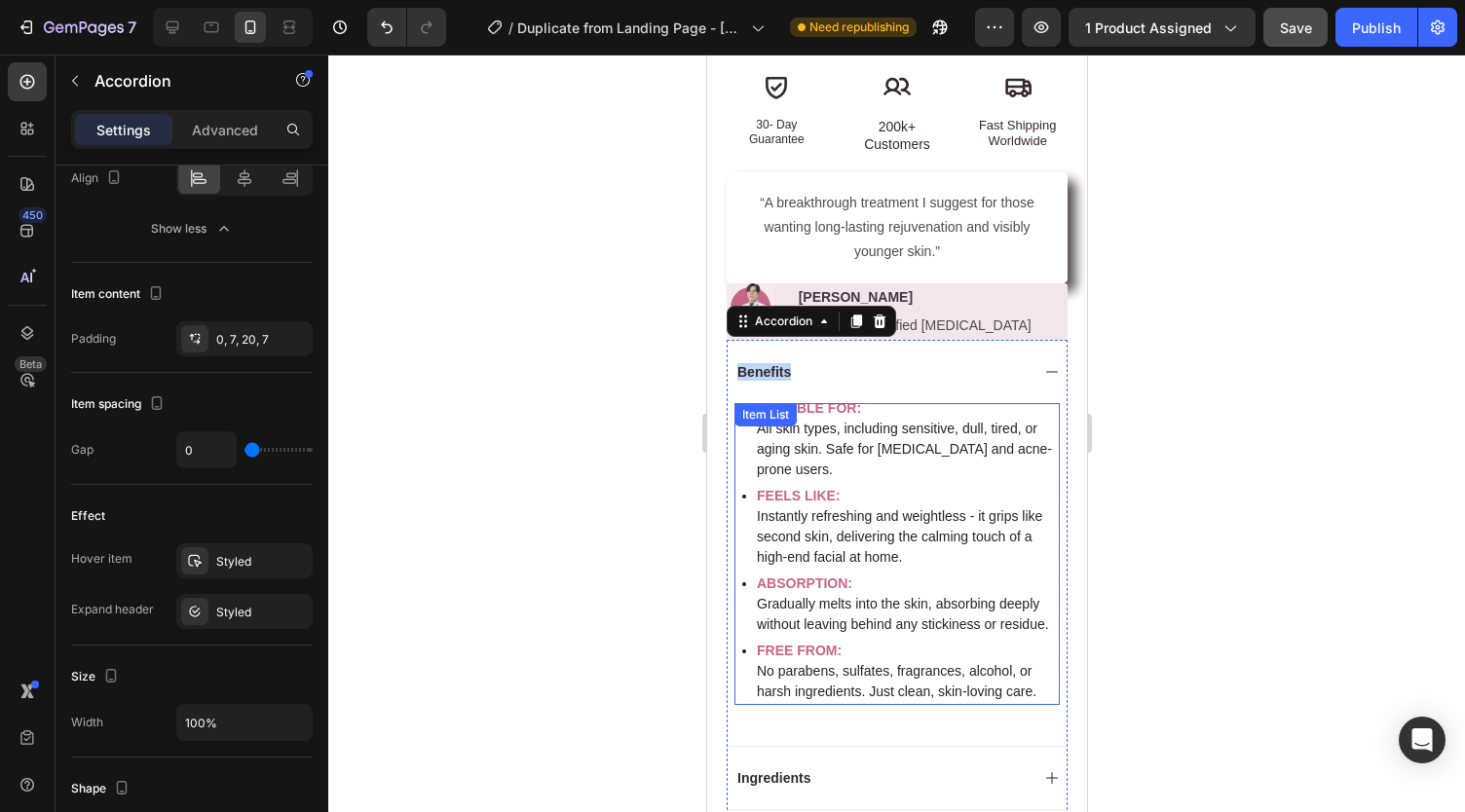
click at [801, 418] on p "All skin types, including sensitive, dull, tired, or aging skin. Safe for postp…" at bounding box center [906, 449] width 300 height 61
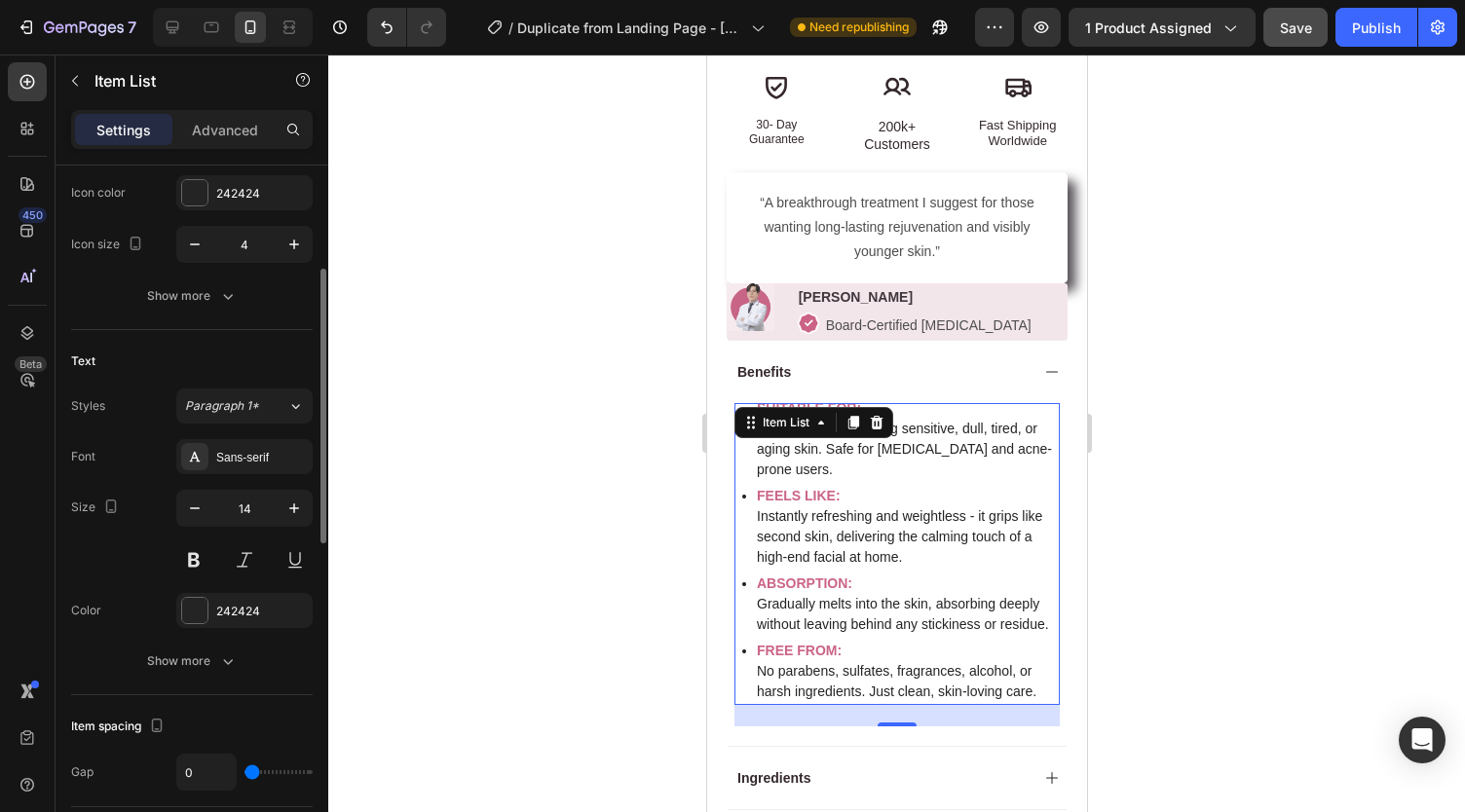
scroll to position [261, 0]
click at [241, 464] on div "Sans-serif" at bounding box center [244, 455] width 136 height 35
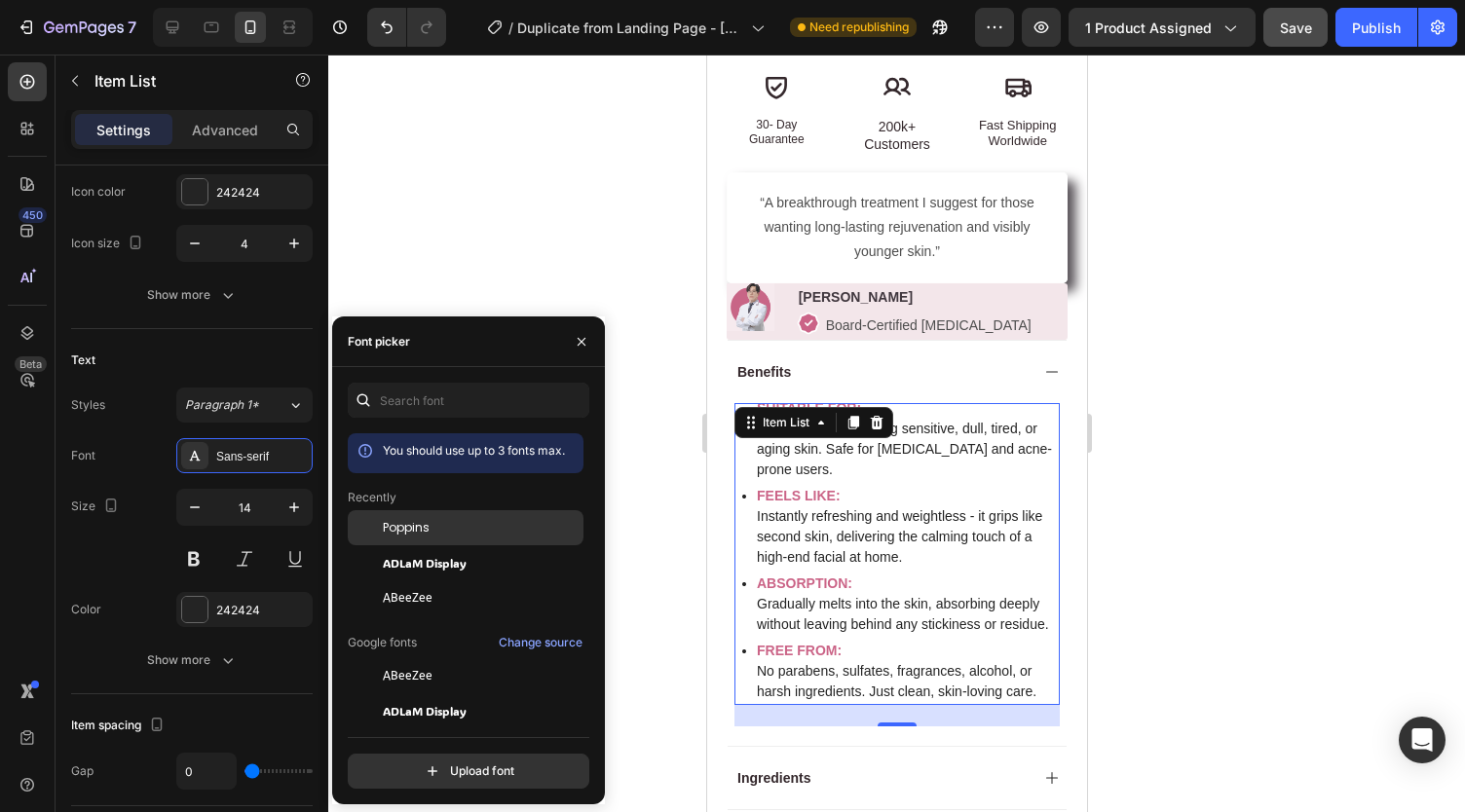
click at [370, 524] on div at bounding box center [364, 526] width 35 height 35
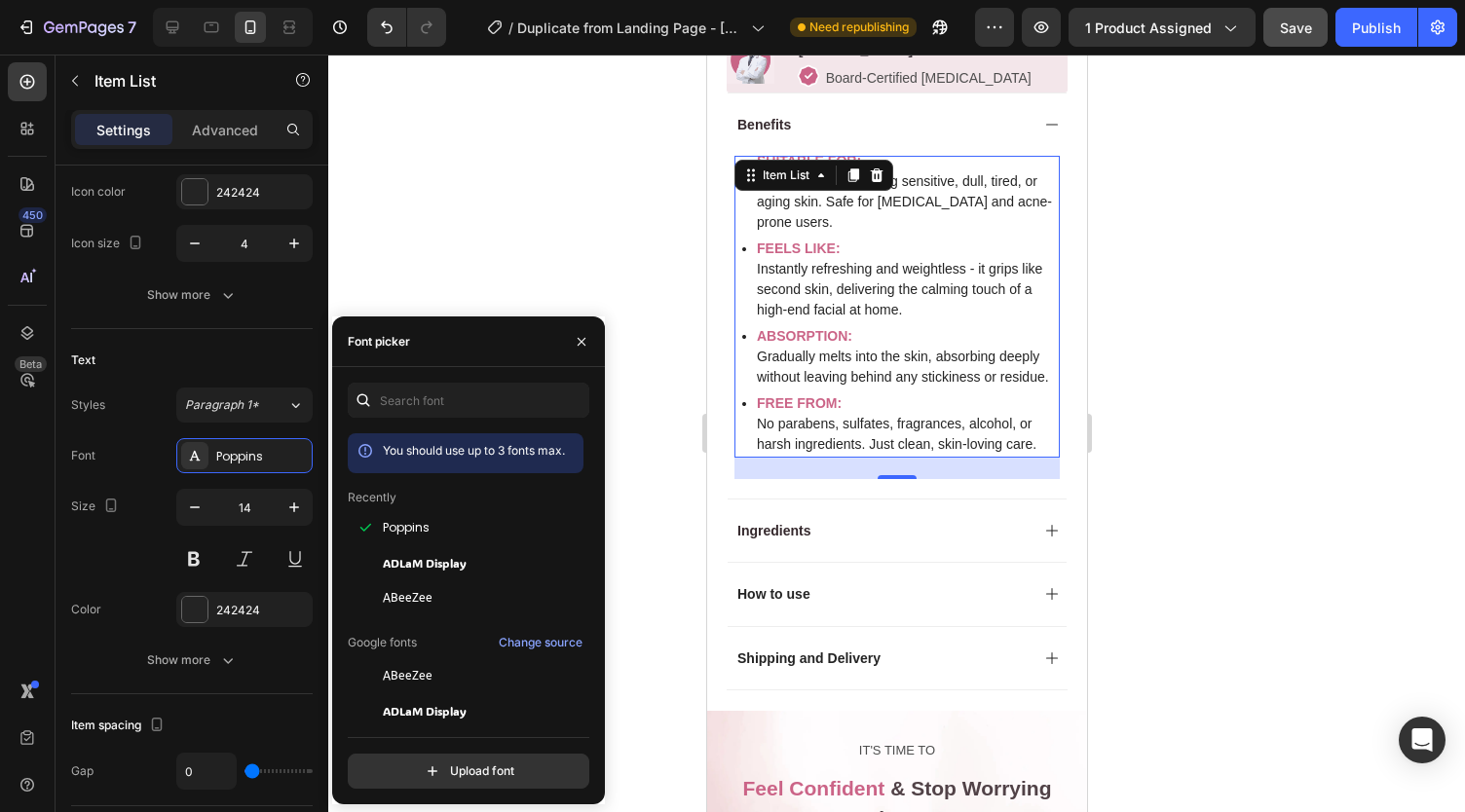
scroll to position [1259, 0]
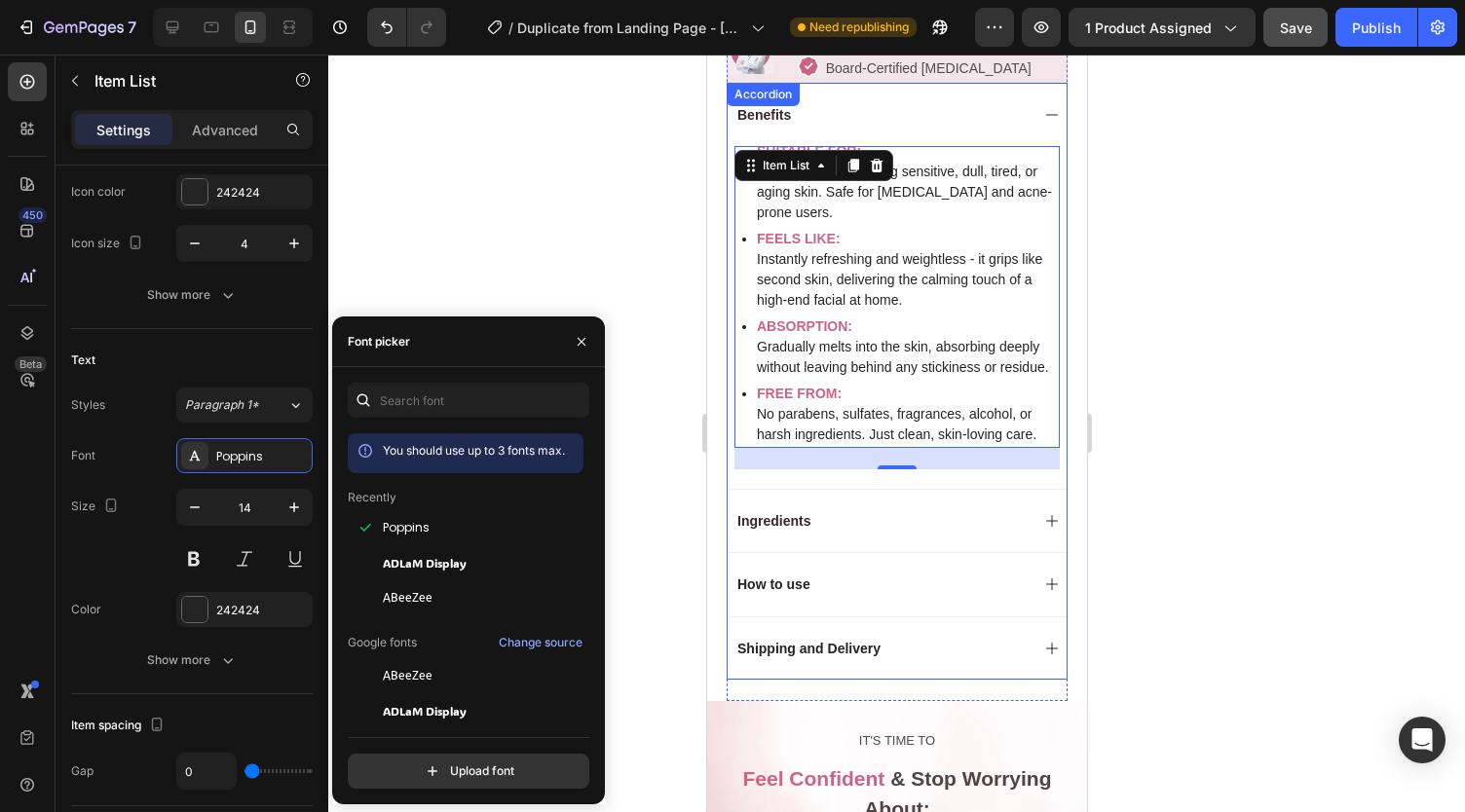
click at [837, 532] on div "Ingredients" at bounding box center [880, 521] width 294 height 24
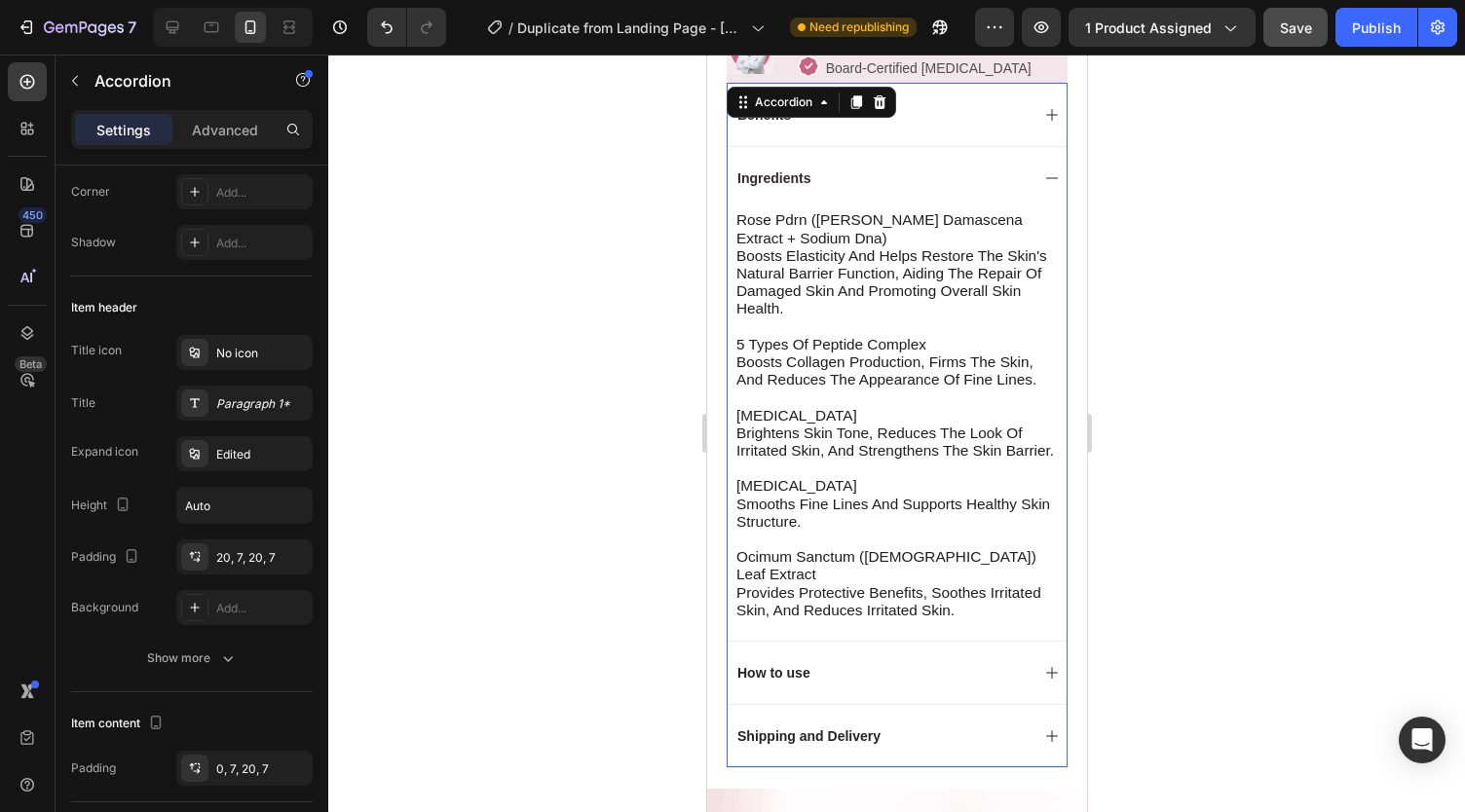
scroll to position [0, 0]
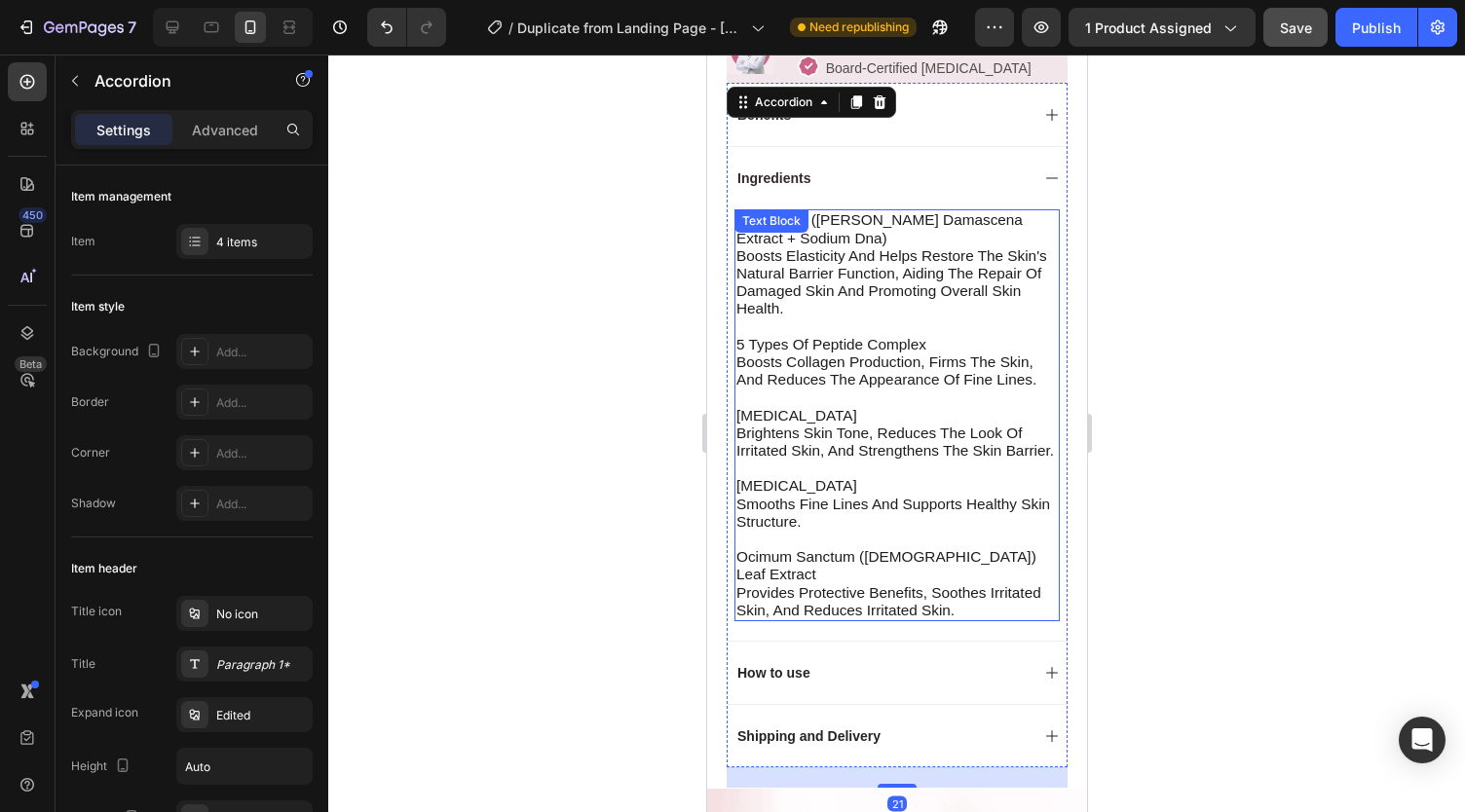
click at [799, 458] on p "niacinamide brightens skin tone, reduces the look of irritated skin, and streng…" at bounding box center [896, 433] width 321 height 54
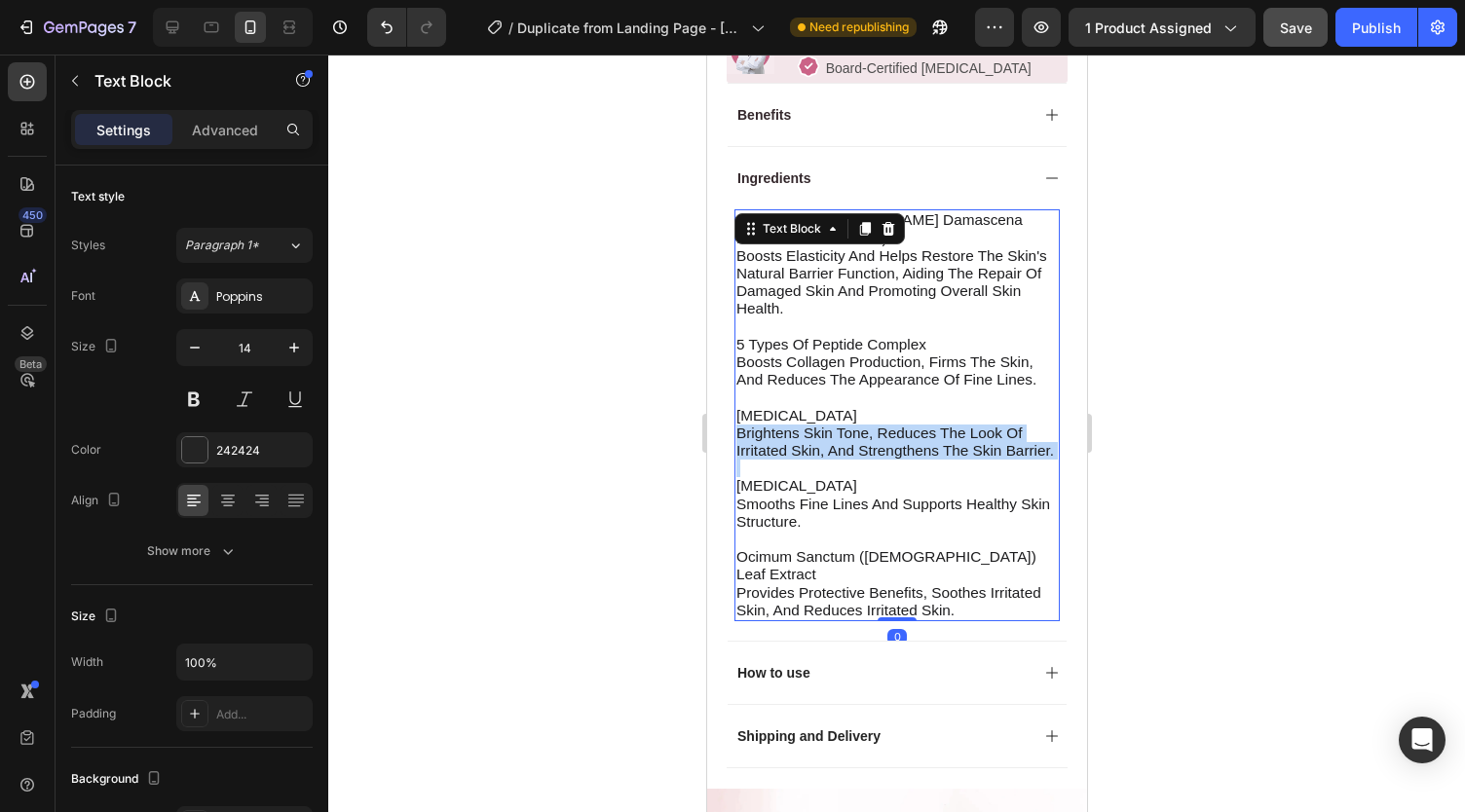
click at [799, 458] on p "niacinamide brightens skin tone, reduces the look of irritated skin, and streng…" at bounding box center [896, 433] width 321 height 54
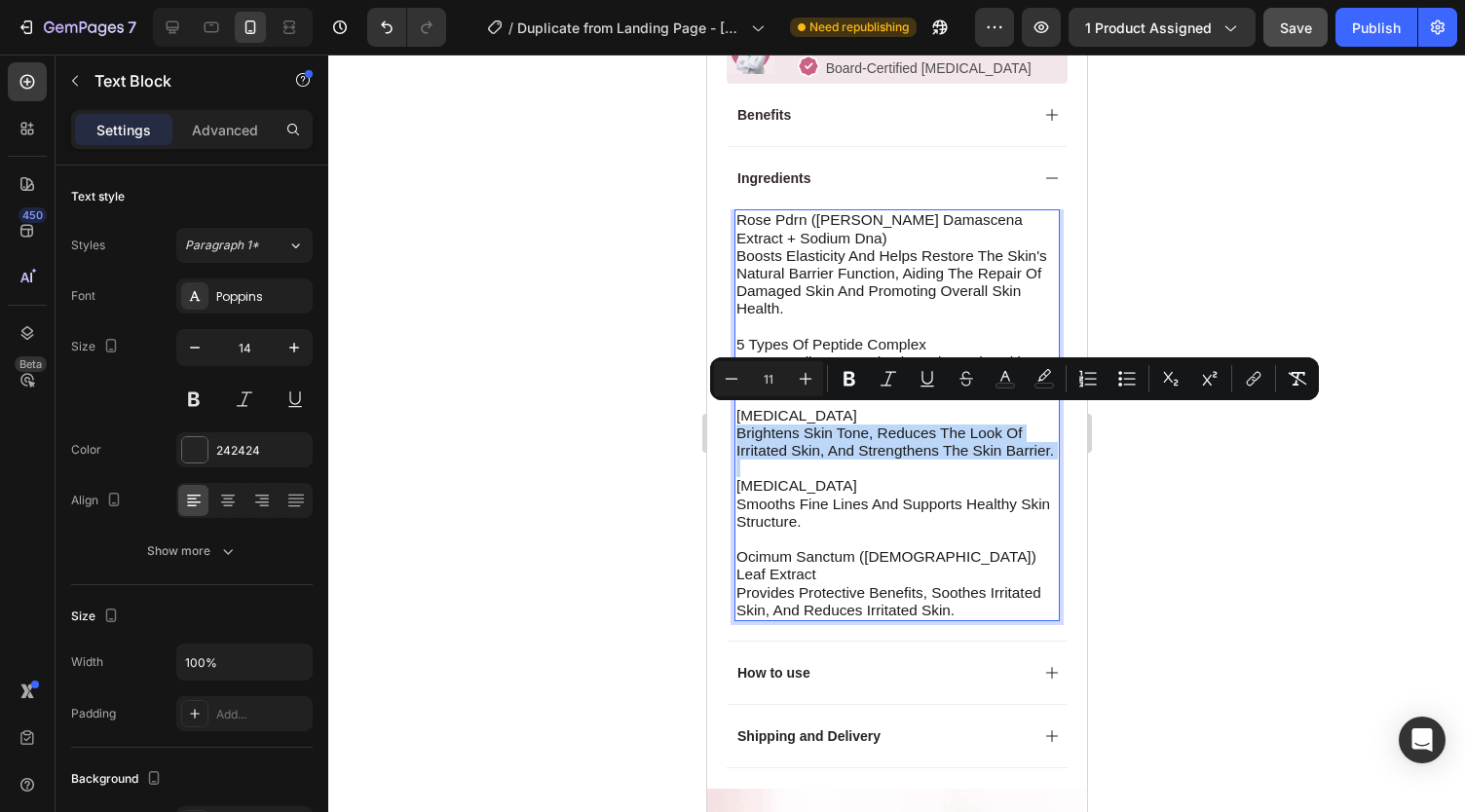
click at [799, 458] on p "niacinamide brightens skin tone, reduces the look of irritated skin, and streng…" at bounding box center [896, 433] width 321 height 54
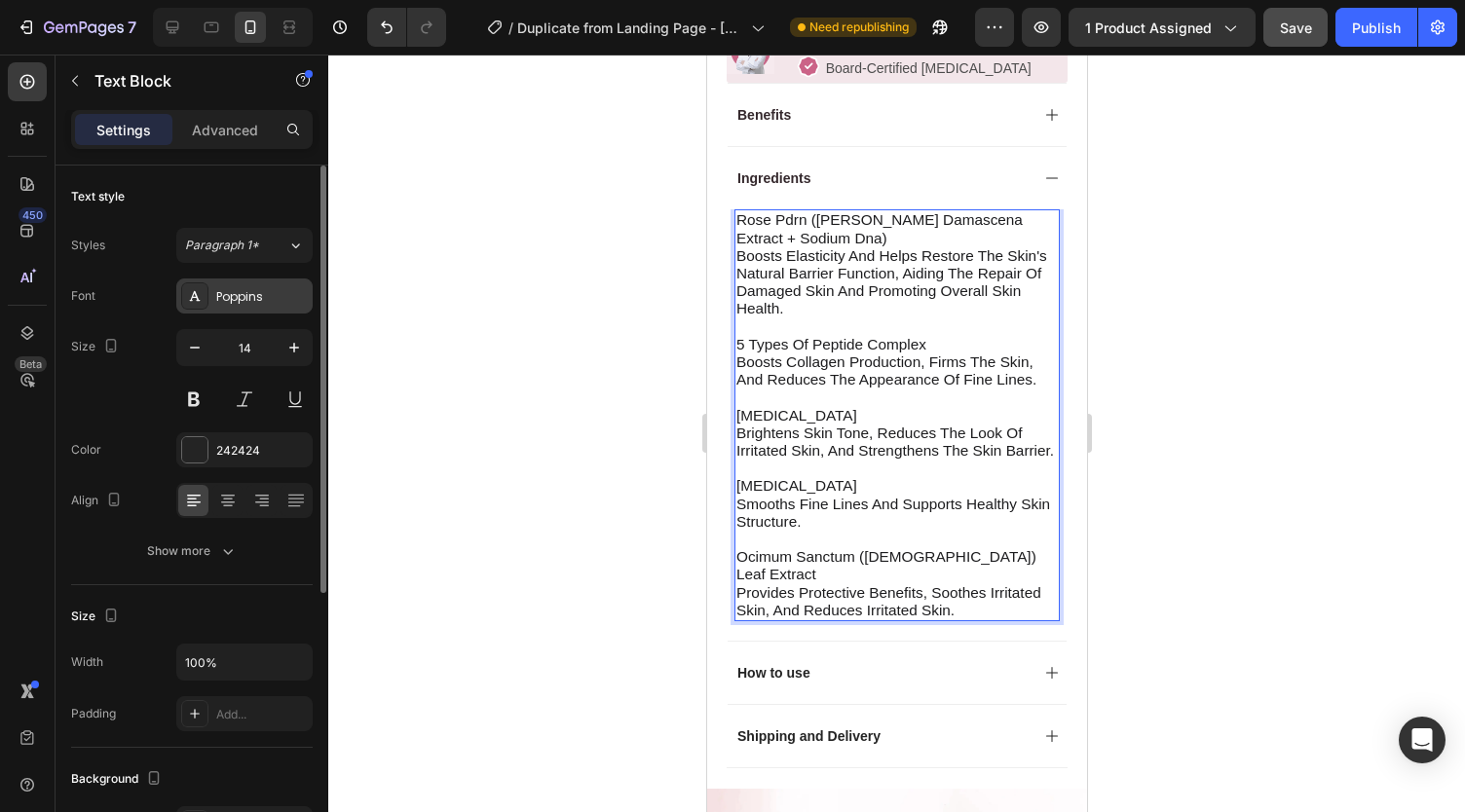
click at [223, 296] on div "Poppins" at bounding box center [262, 297] width 91 height 18
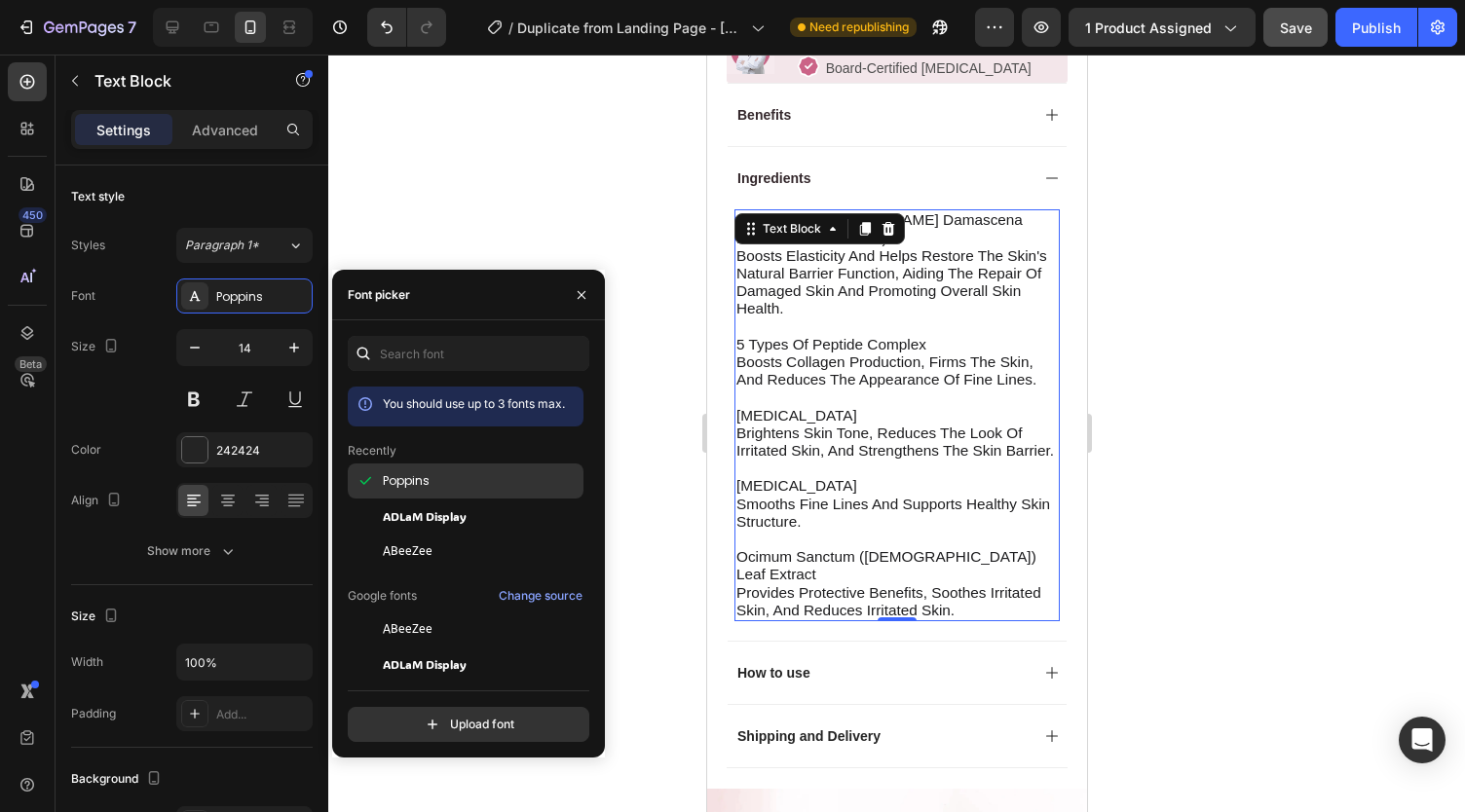
click at [412, 475] on span "Poppins" at bounding box center [406, 481] width 47 height 18
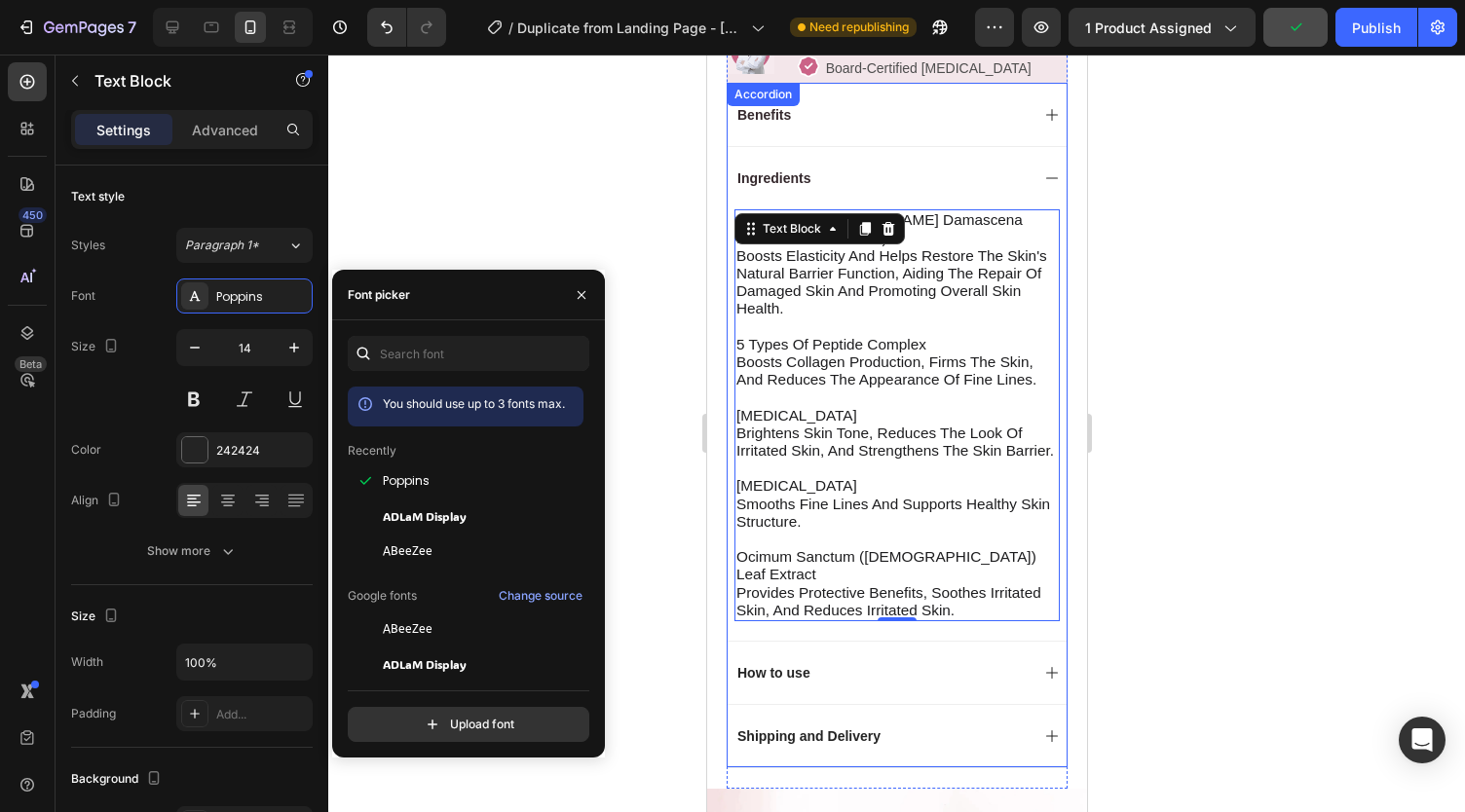
click at [775, 675] on p "How to use" at bounding box center [773, 673] width 73 height 18
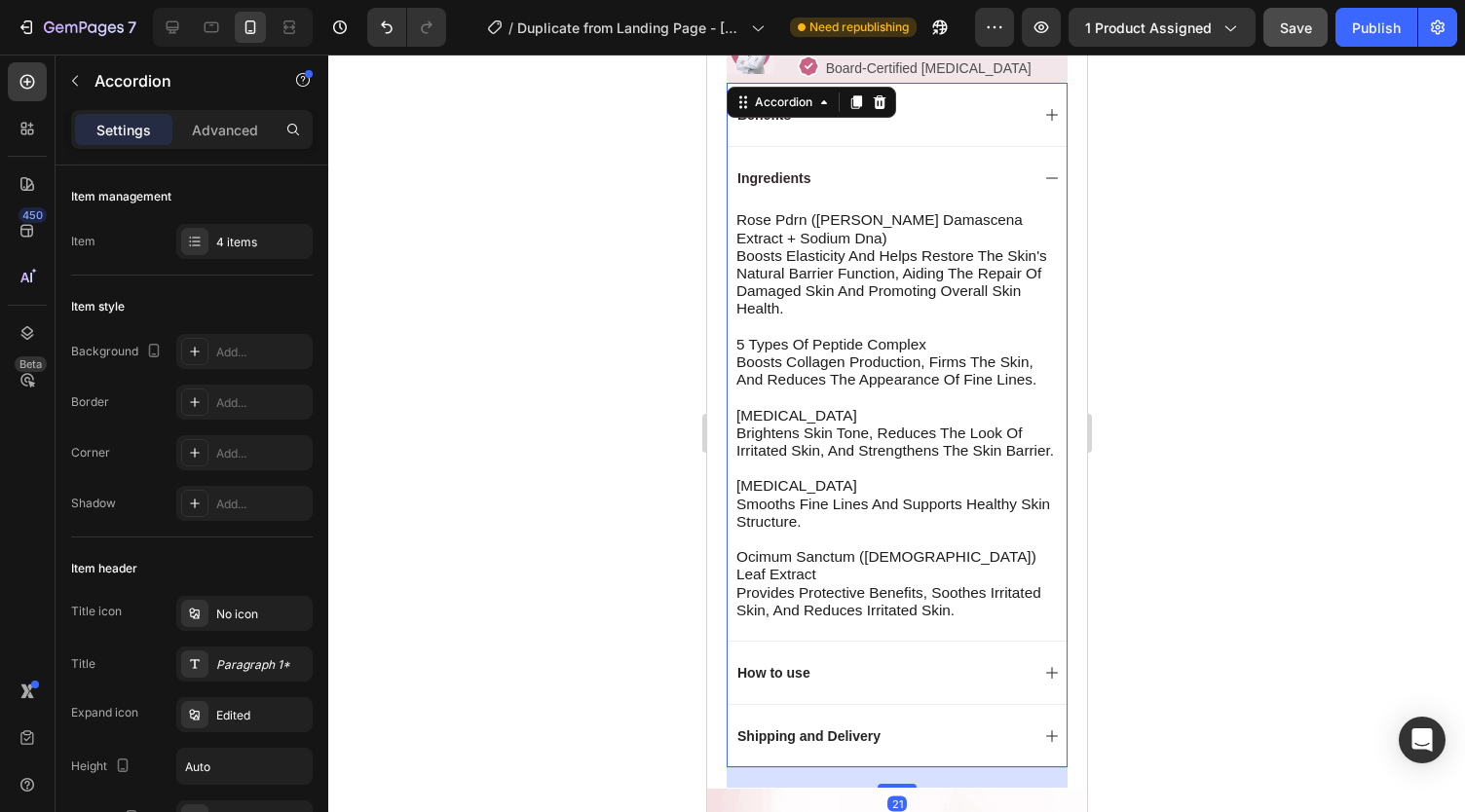
click at [855, 661] on div "How to use" at bounding box center [896, 672] width 339 height 63
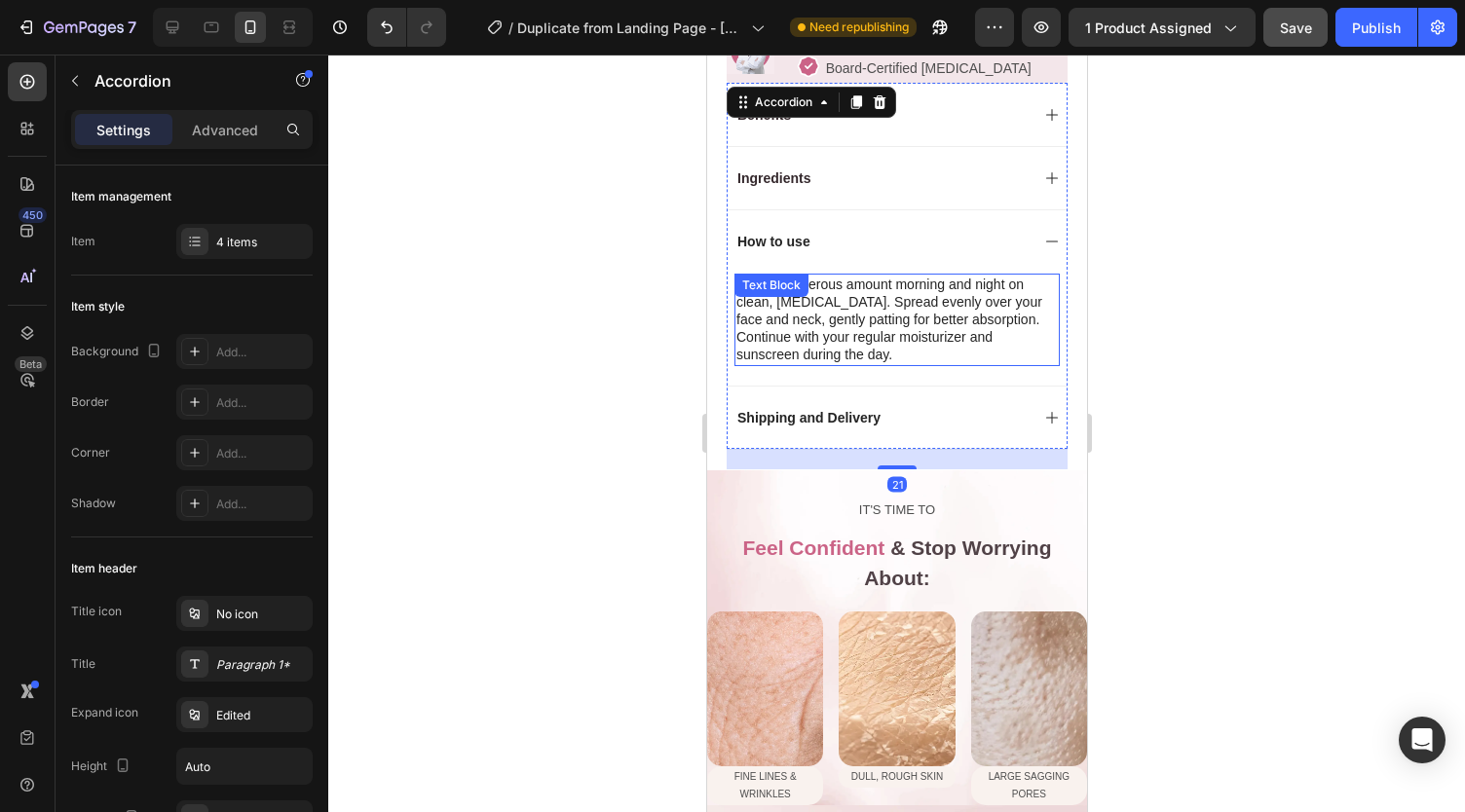
click at [772, 288] on p "Apply a generous amount morning and night on clean, dry skin. Spread evenly ove…" at bounding box center [896, 319] width 321 height 88
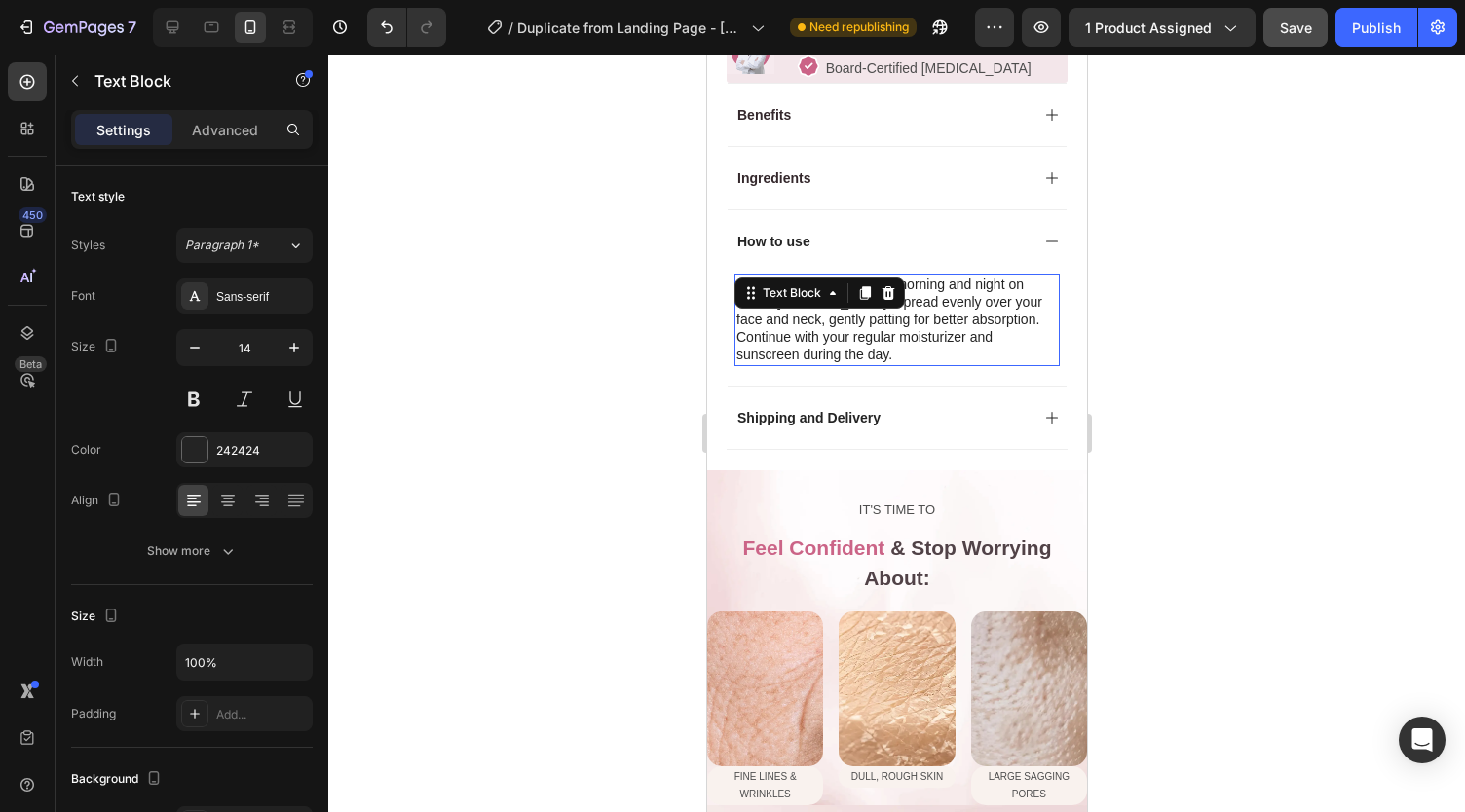
click at [772, 288] on p "Apply a generous amount morning and night on clean, dry skin. Spread evenly ove…" at bounding box center [896, 319] width 321 height 88
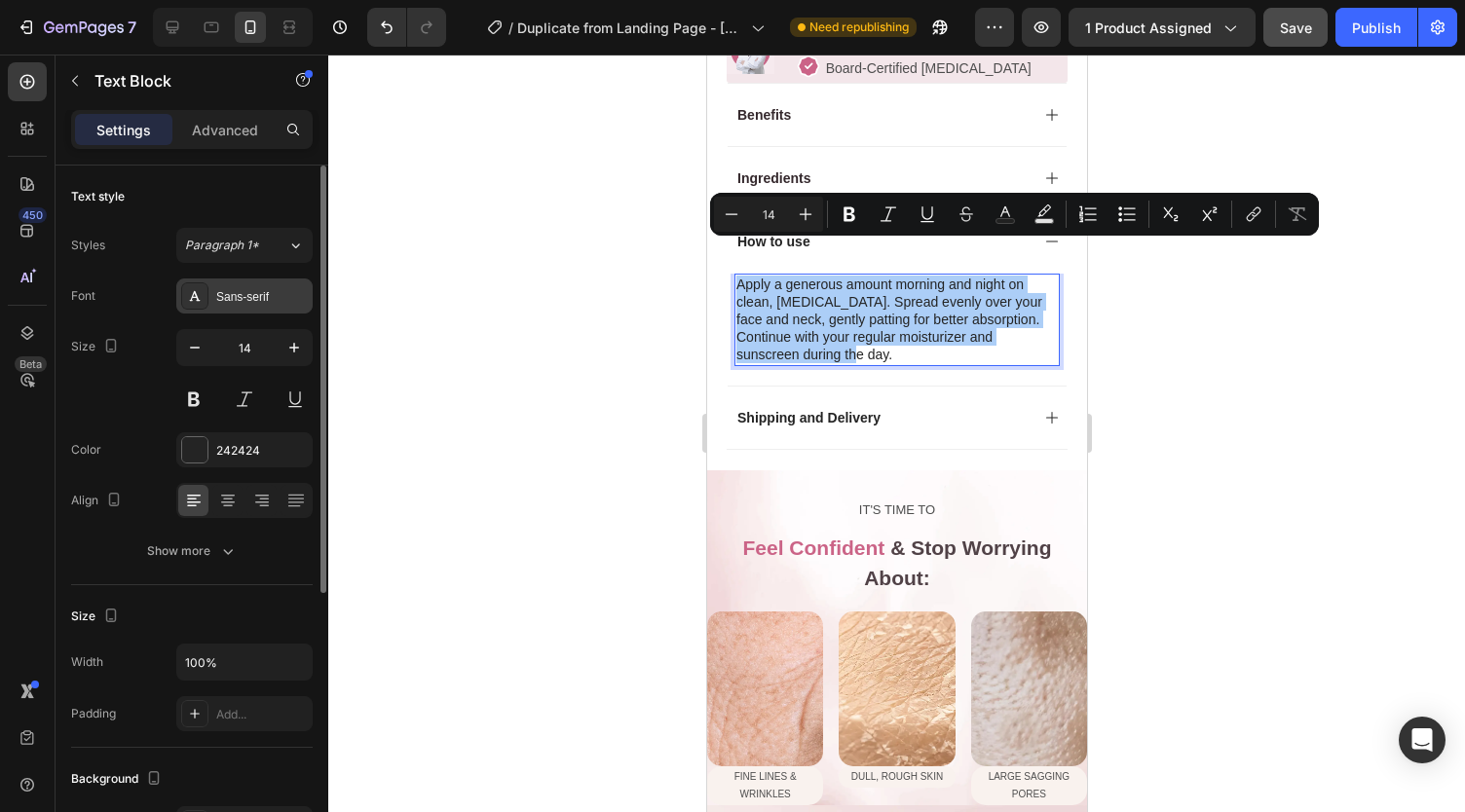
click at [216, 293] on div "Sans-serif" at bounding box center [262, 297] width 91 height 18
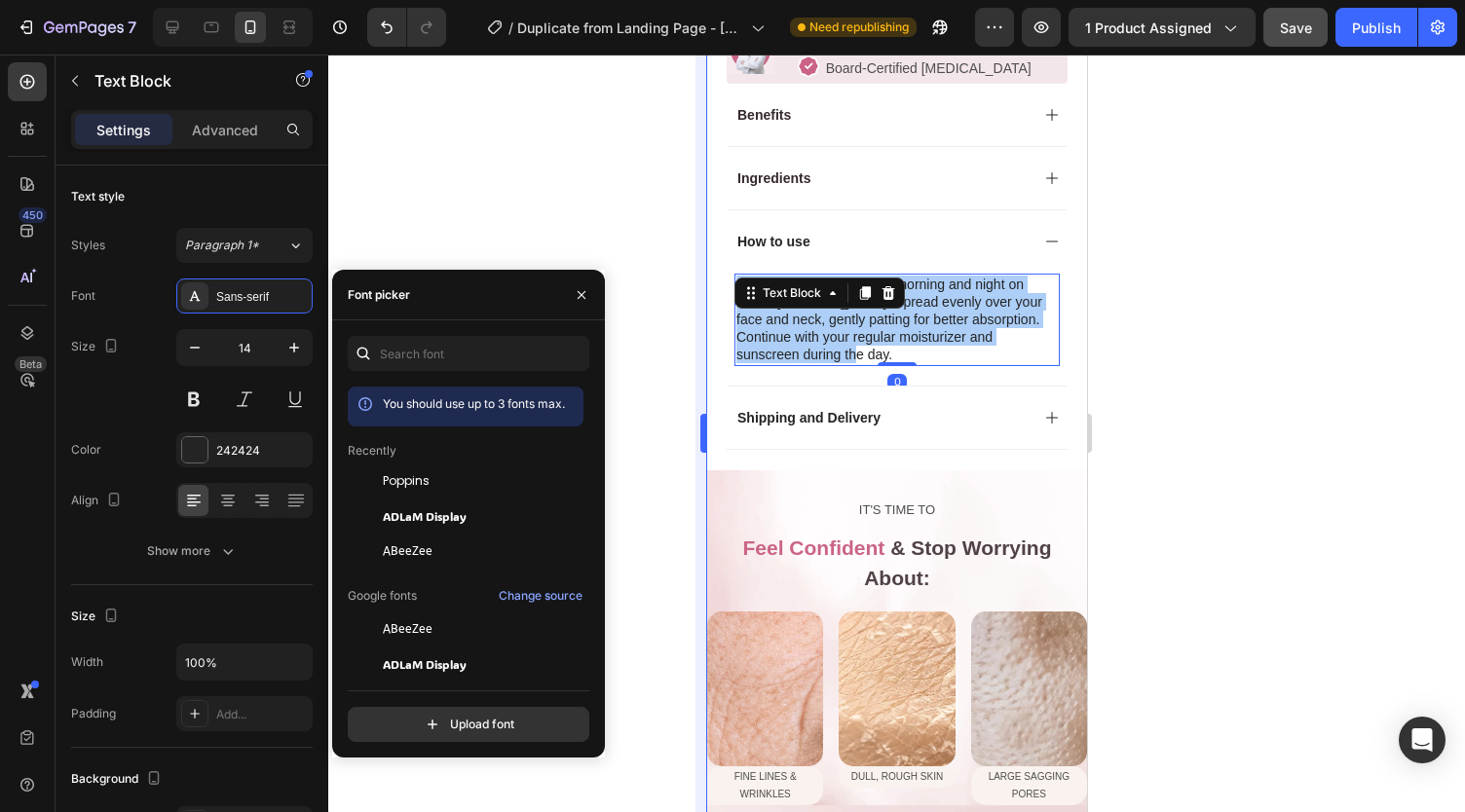
click at [401, 482] on span "Poppins" at bounding box center [406, 481] width 47 height 18
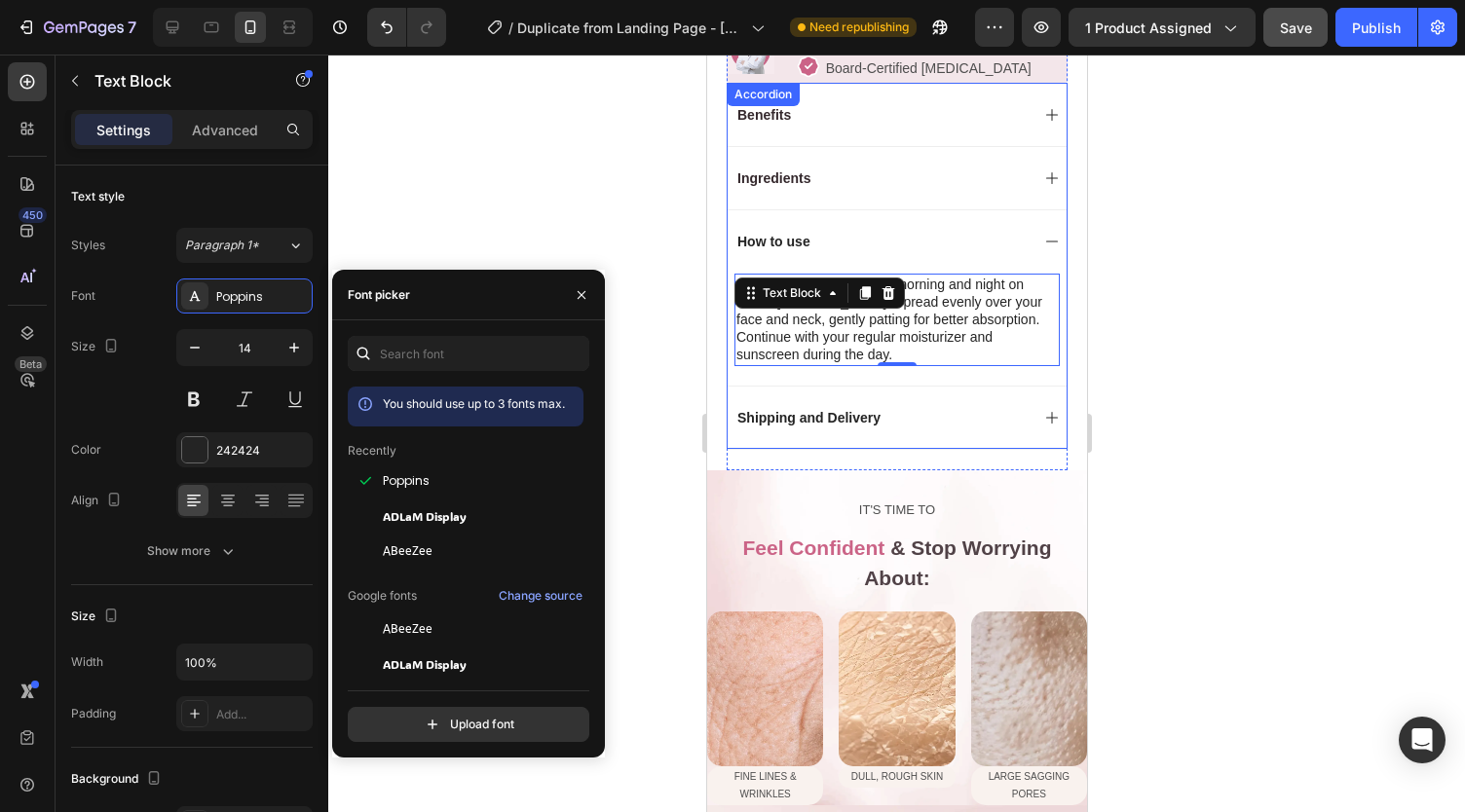
click at [890, 406] on div "Shipping and Delivery" at bounding box center [880, 417] width 294 height 24
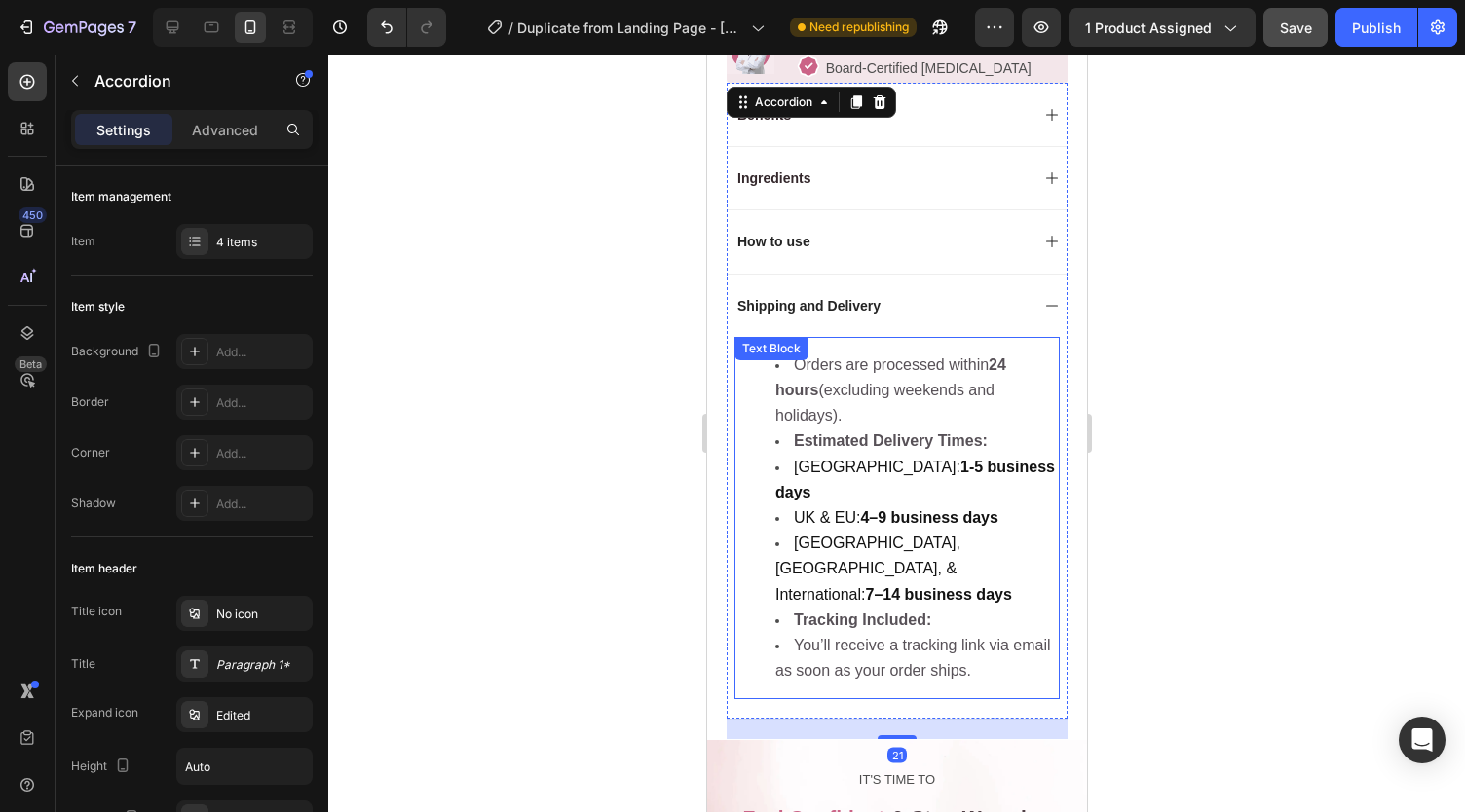
click at [861, 530] on li "Canada, Australia, & International: 7–14 business days" at bounding box center [916, 569] width 283 height 77
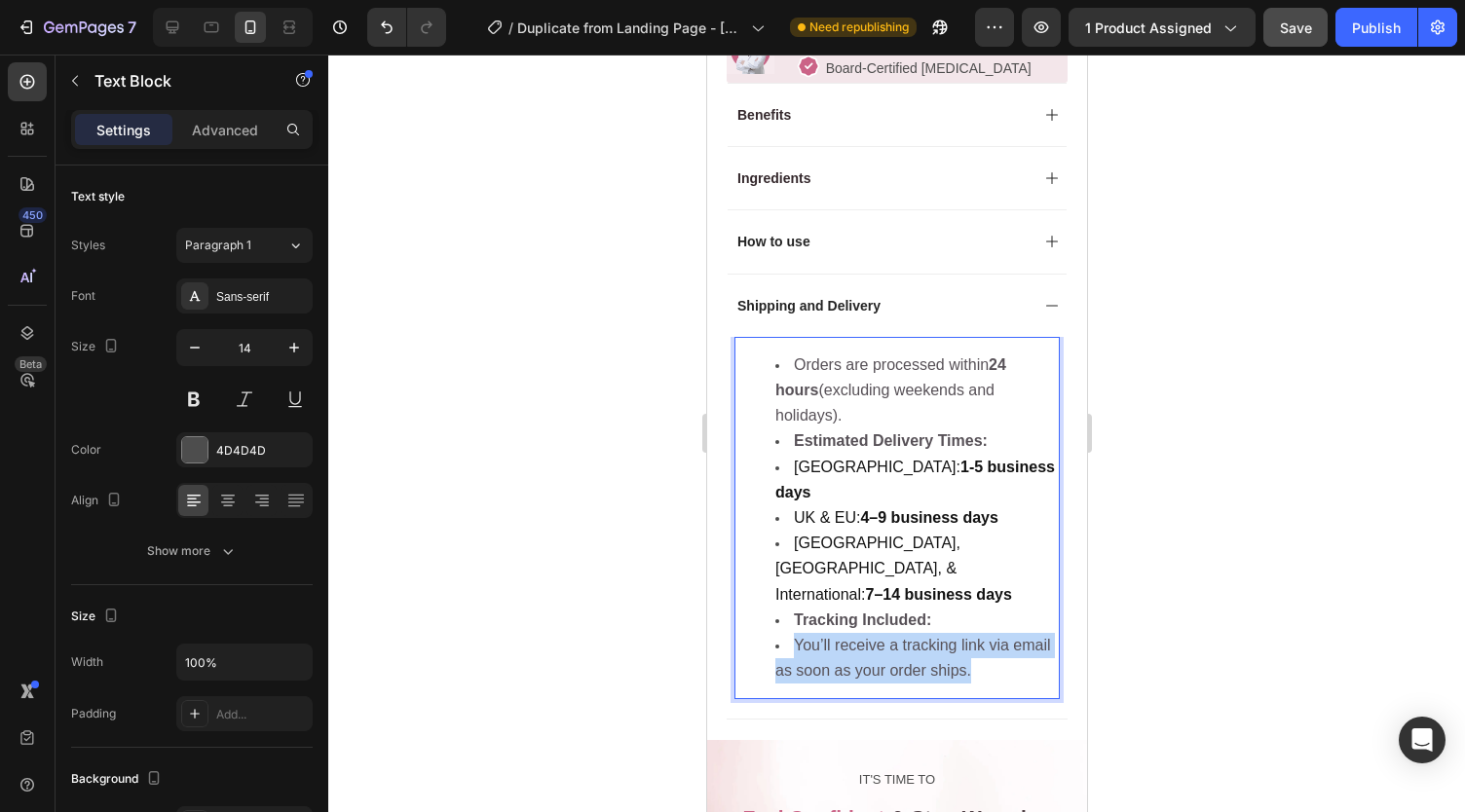
drag, startPoint x: 1015, startPoint y: 585, endPoint x: 931, endPoint y: 538, distance: 96.3
click at [931, 538] on ul "Orders are processed within 24 hours (excluding weekends and holidays). Estimat…" at bounding box center [896, 518] width 321 height 332
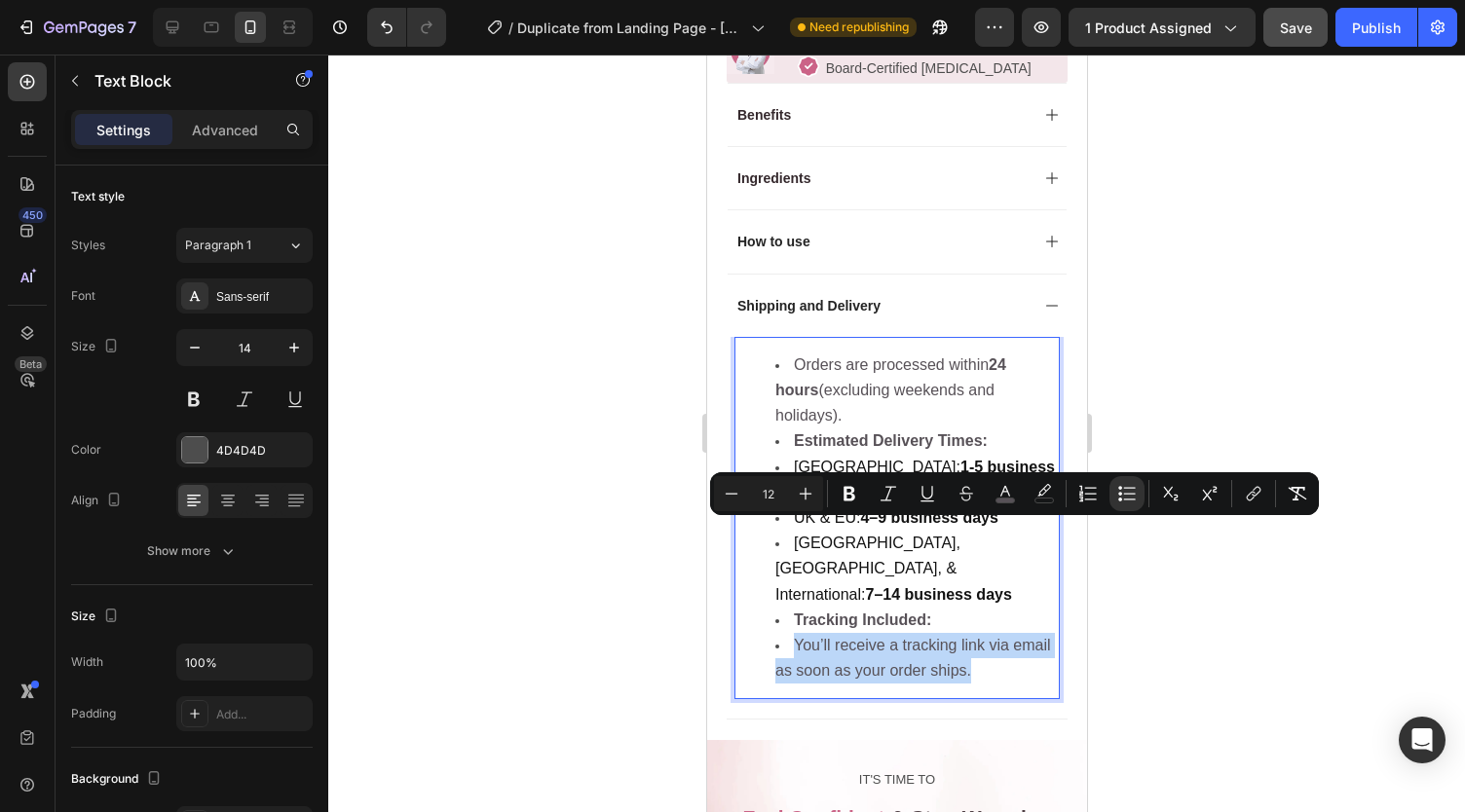
click at [931, 608] on li "Tracking Included:" at bounding box center [916, 621] width 283 height 26
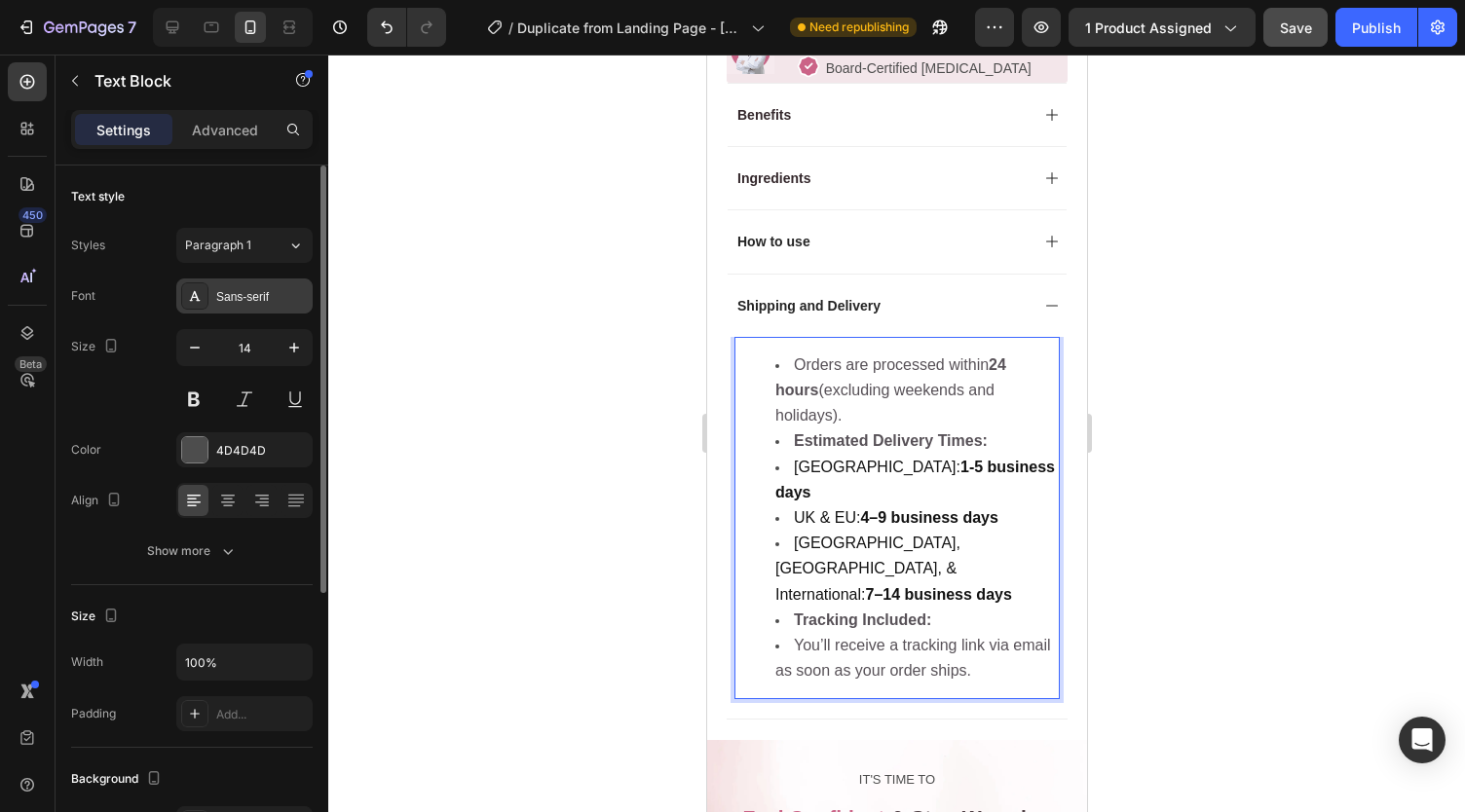
click at [234, 291] on div "Sans-serif" at bounding box center [262, 297] width 91 height 18
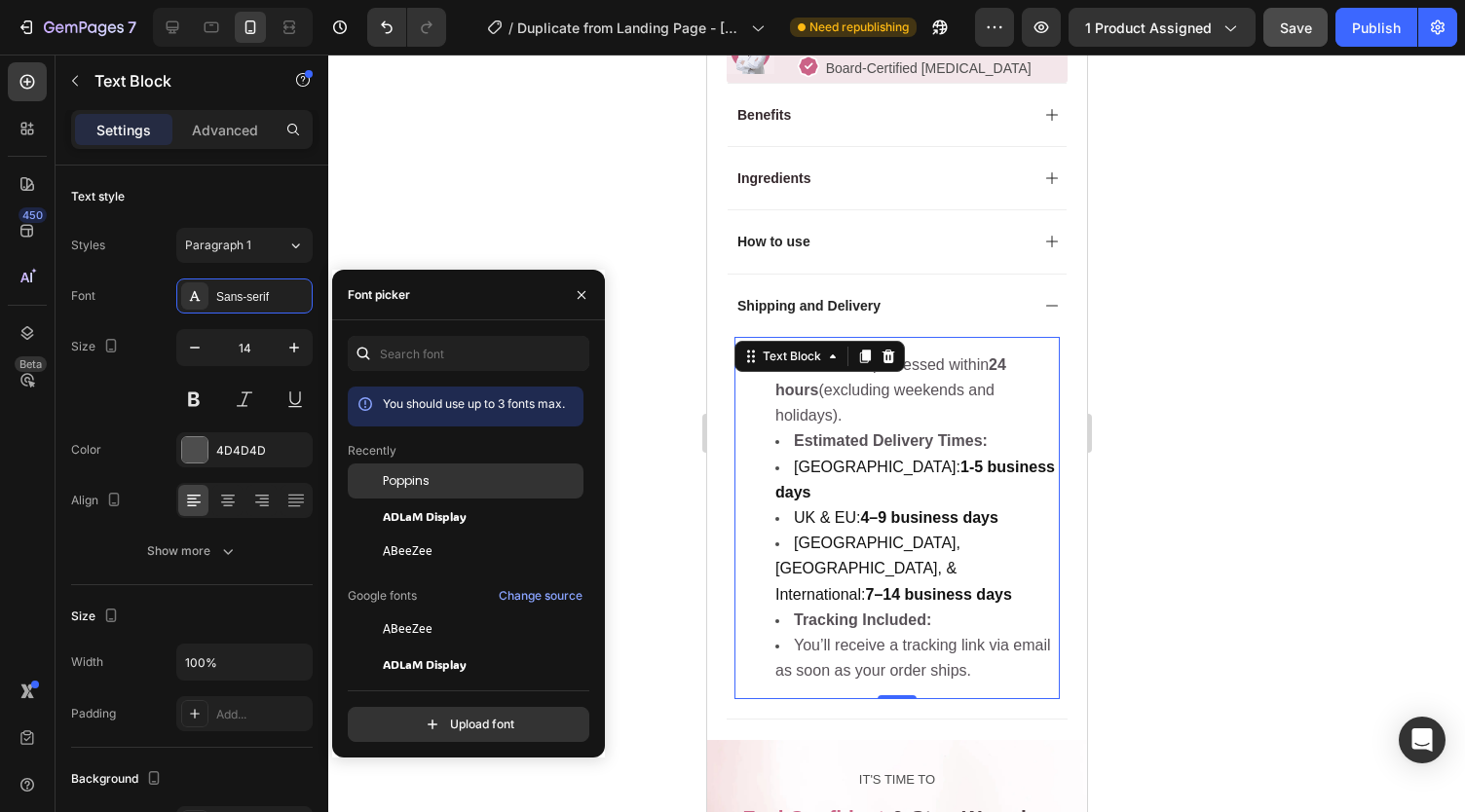
click at [397, 483] on span "Poppins" at bounding box center [406, 481] width 47 height 18
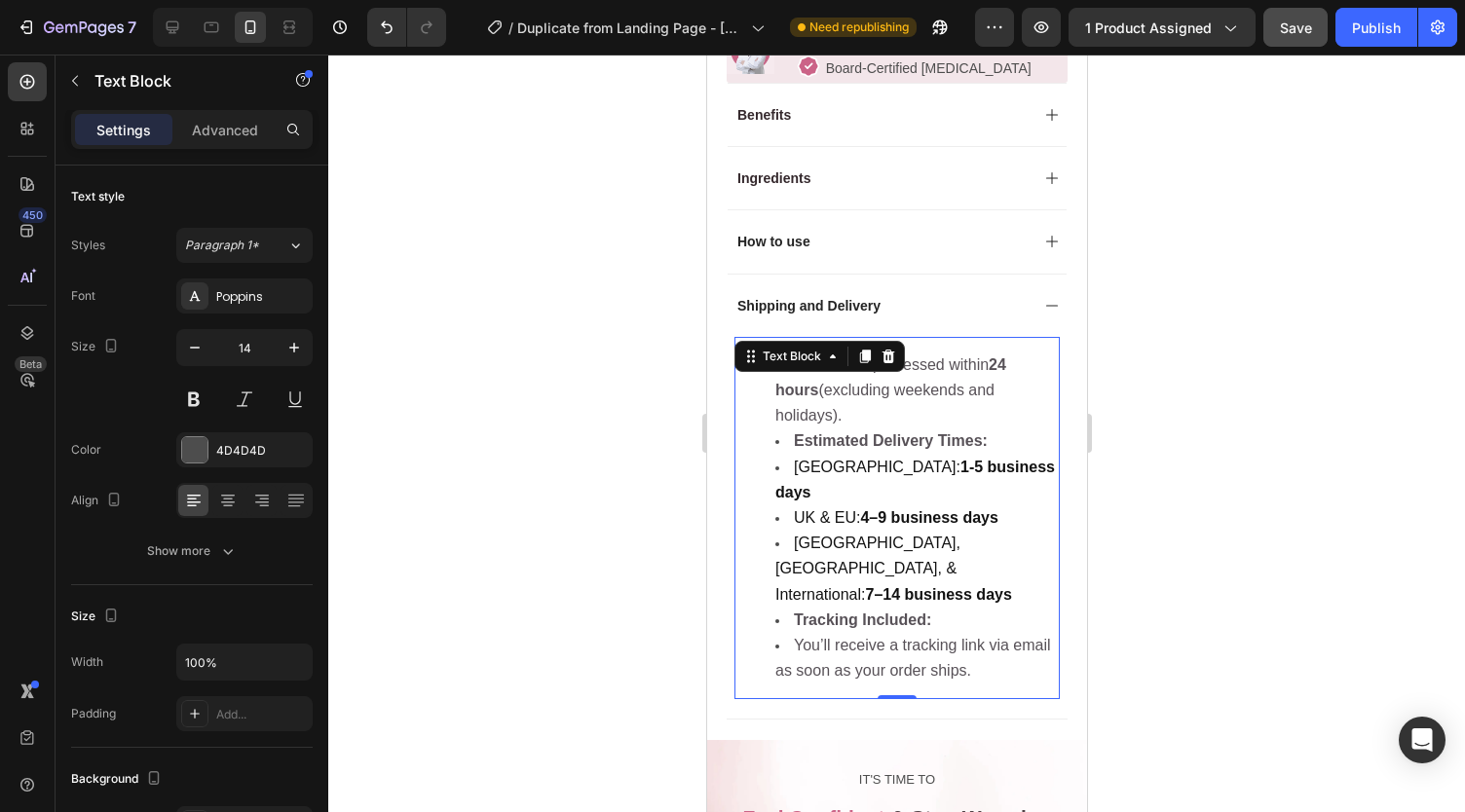
click at [649, 147] on div at bounding box center [897, 433] width 1137 height 757
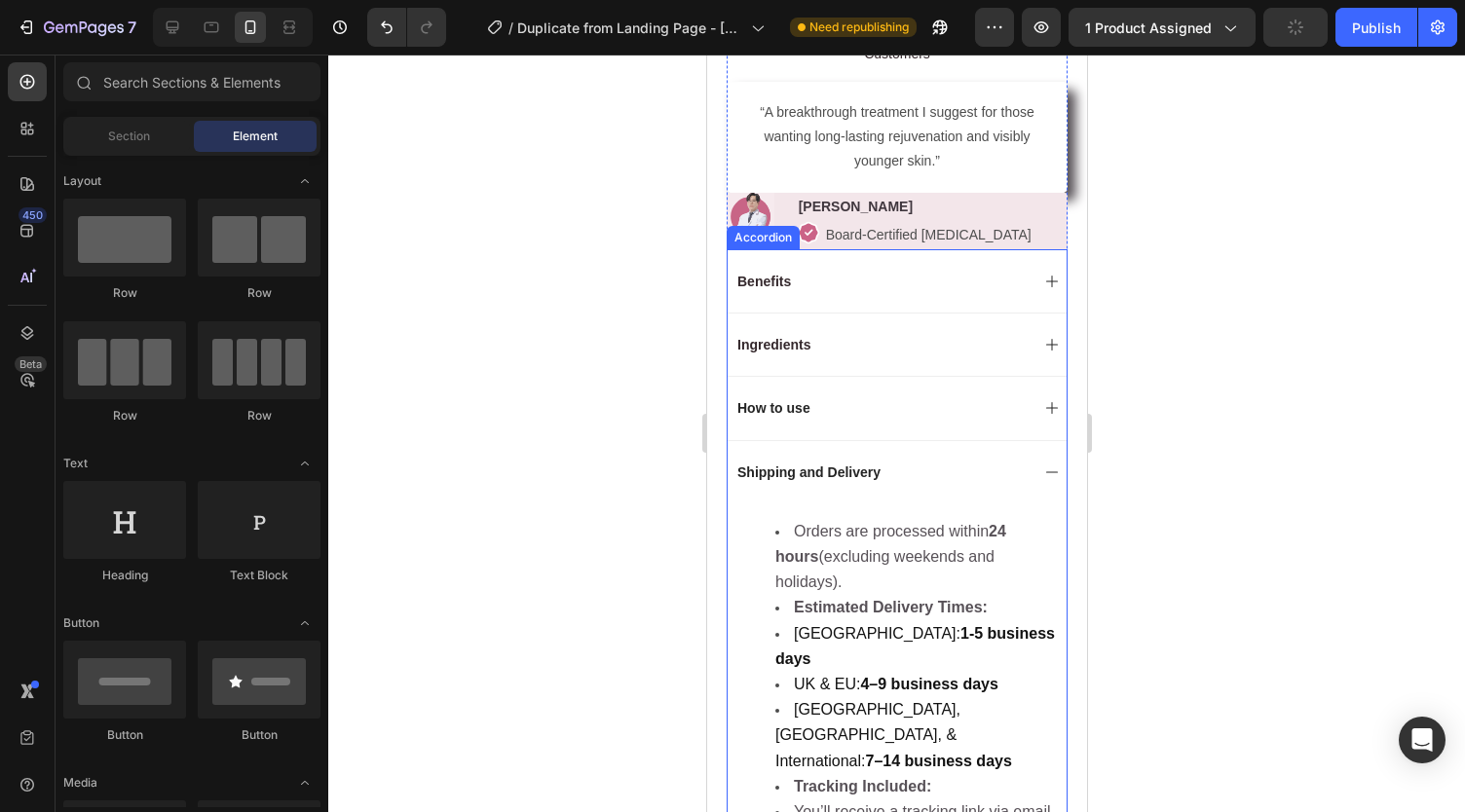
scroll to position [1093, 0]
click at [766, 275] on span "Benefits" at bounding box center [763, 283] width 54 height 16
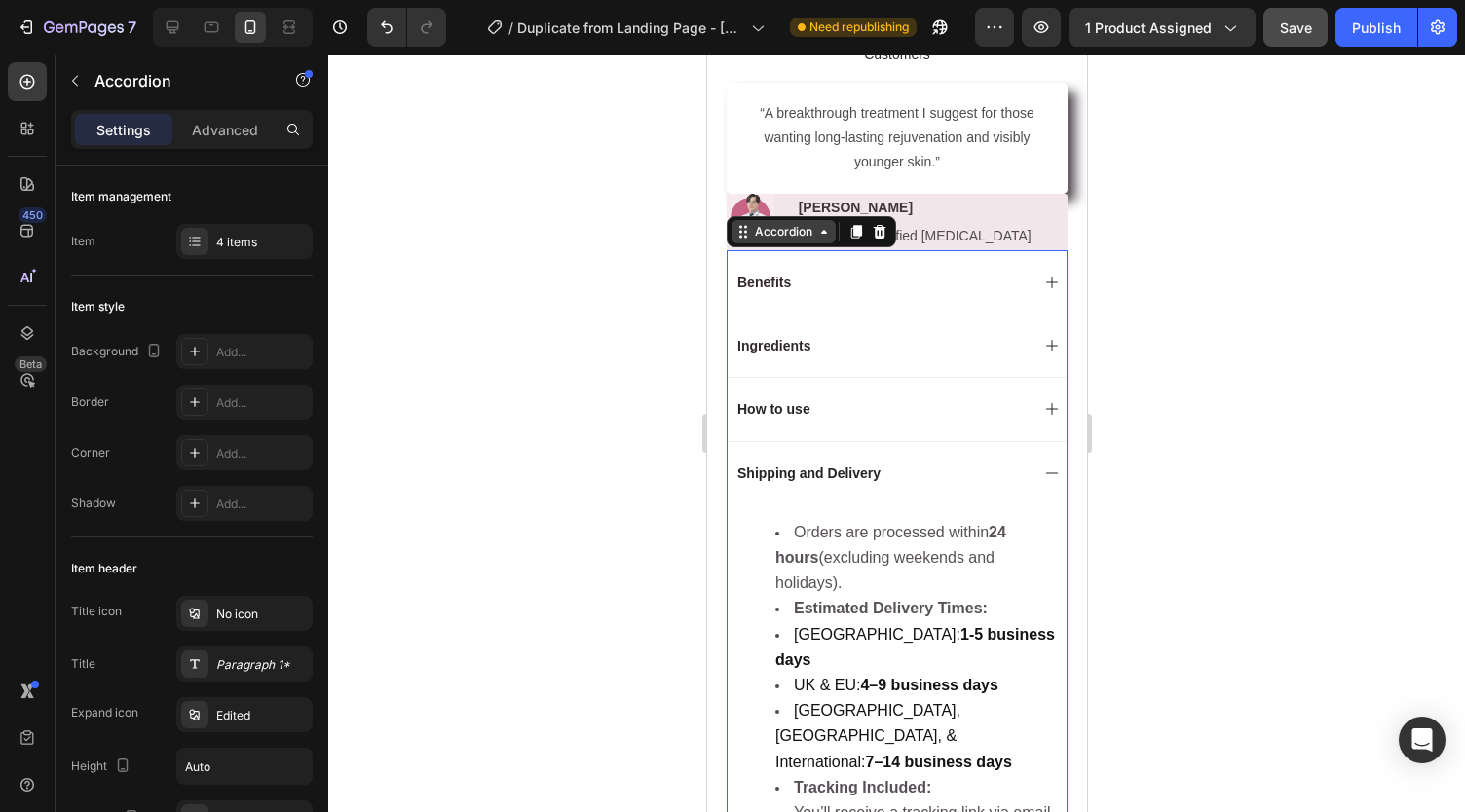
click at [794, 223] on div "Accordion" at bounding box center [783, 232] width 65 height 18
click at [600, 346] on div at bounding box center [897, 433] width 1137 height 757
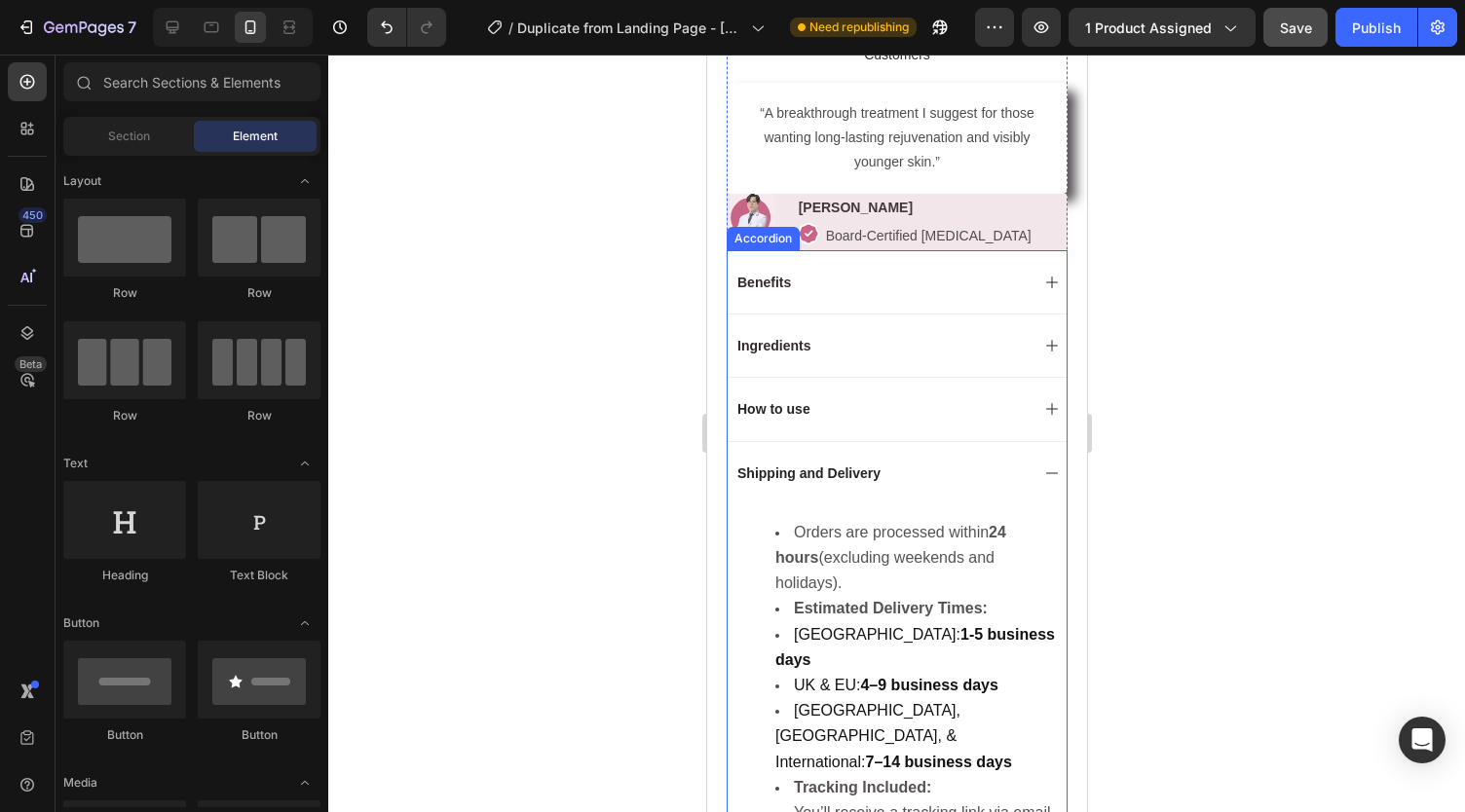
click at [759, 275] on span "Benefits" at bounding box center [763, 283] width 54 height 16
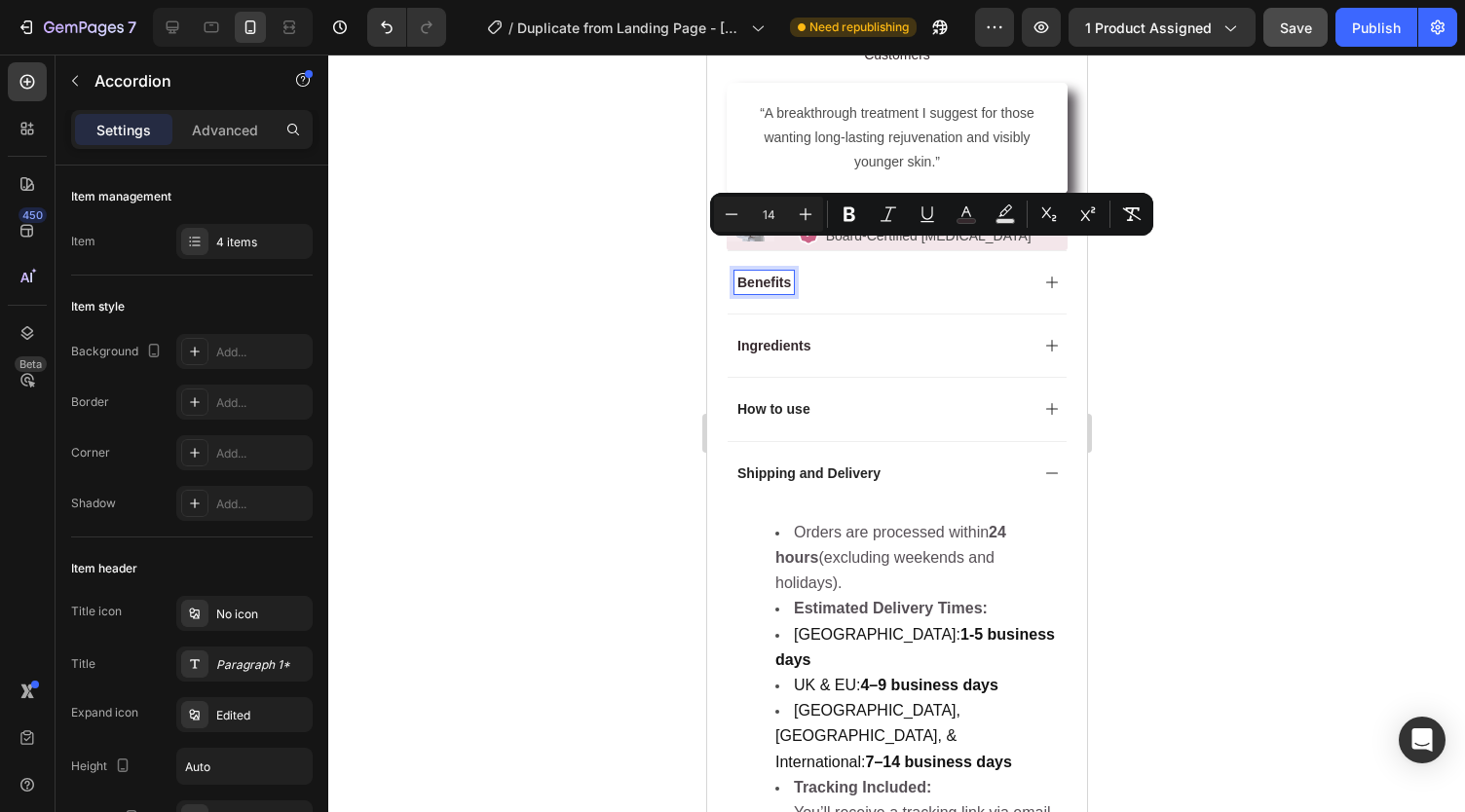
click at [758, 338] on span "Ingredients" at bounding box center [773, 346] width 73 height 16
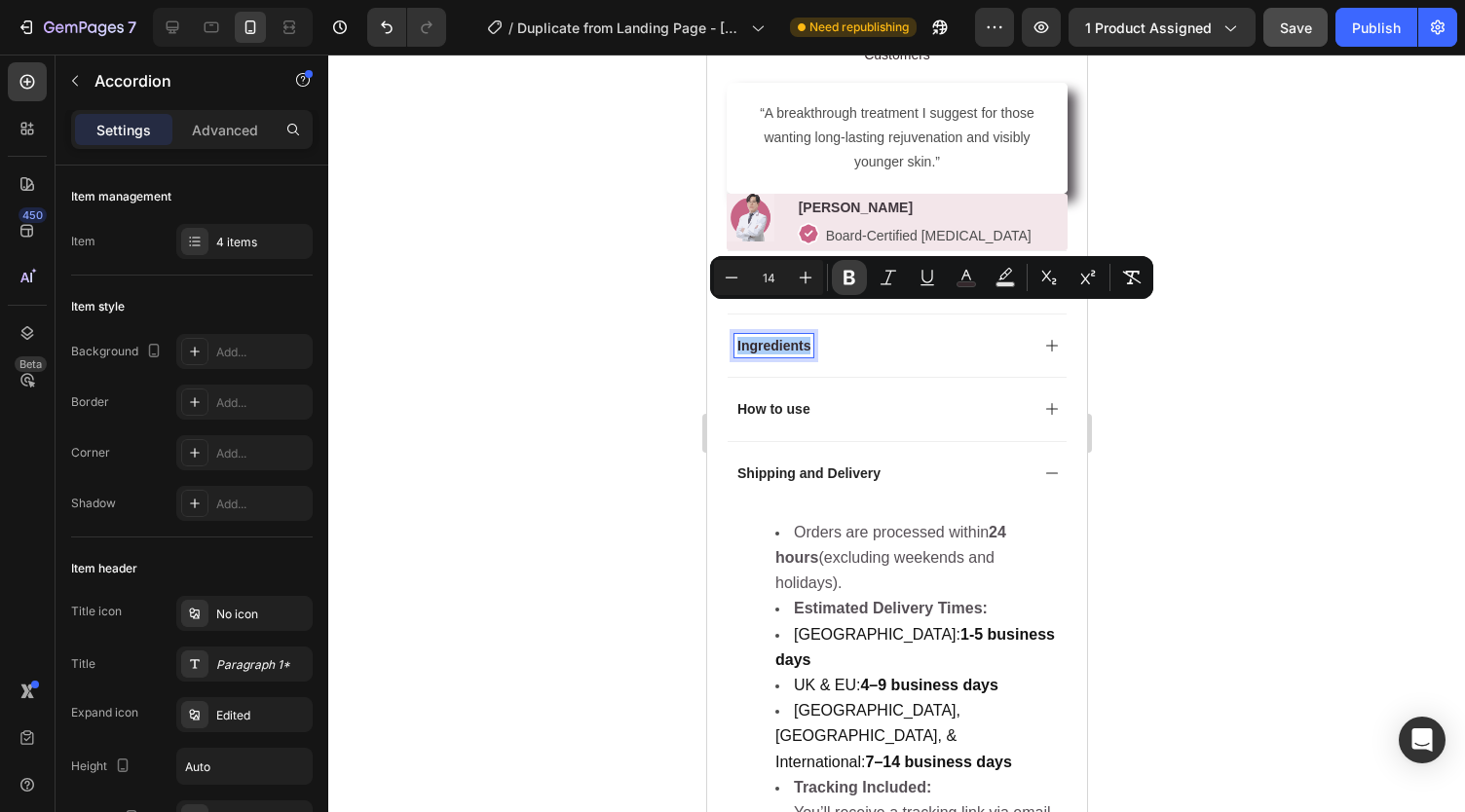
click at [847, 268] on icon "Editor contextual toolbar" at bounding box center [849, 278] width 20 height 20
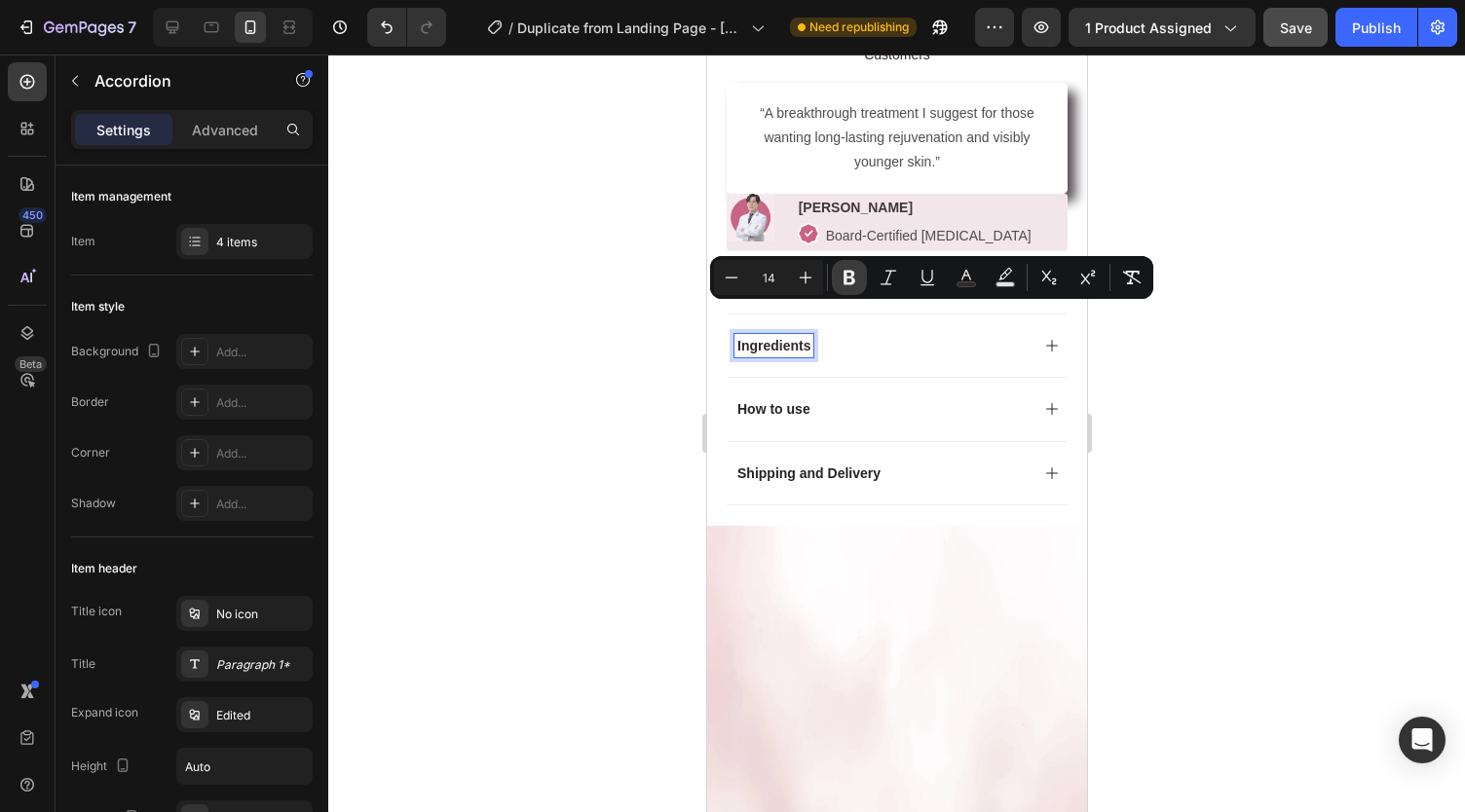
click at [847, 268] on icon "Editor contextual toolbar" at bounding box center [849, 278] width 20 height 20
click at [566, 337] on div at bounding box center [897, 433] width 1137 height 757
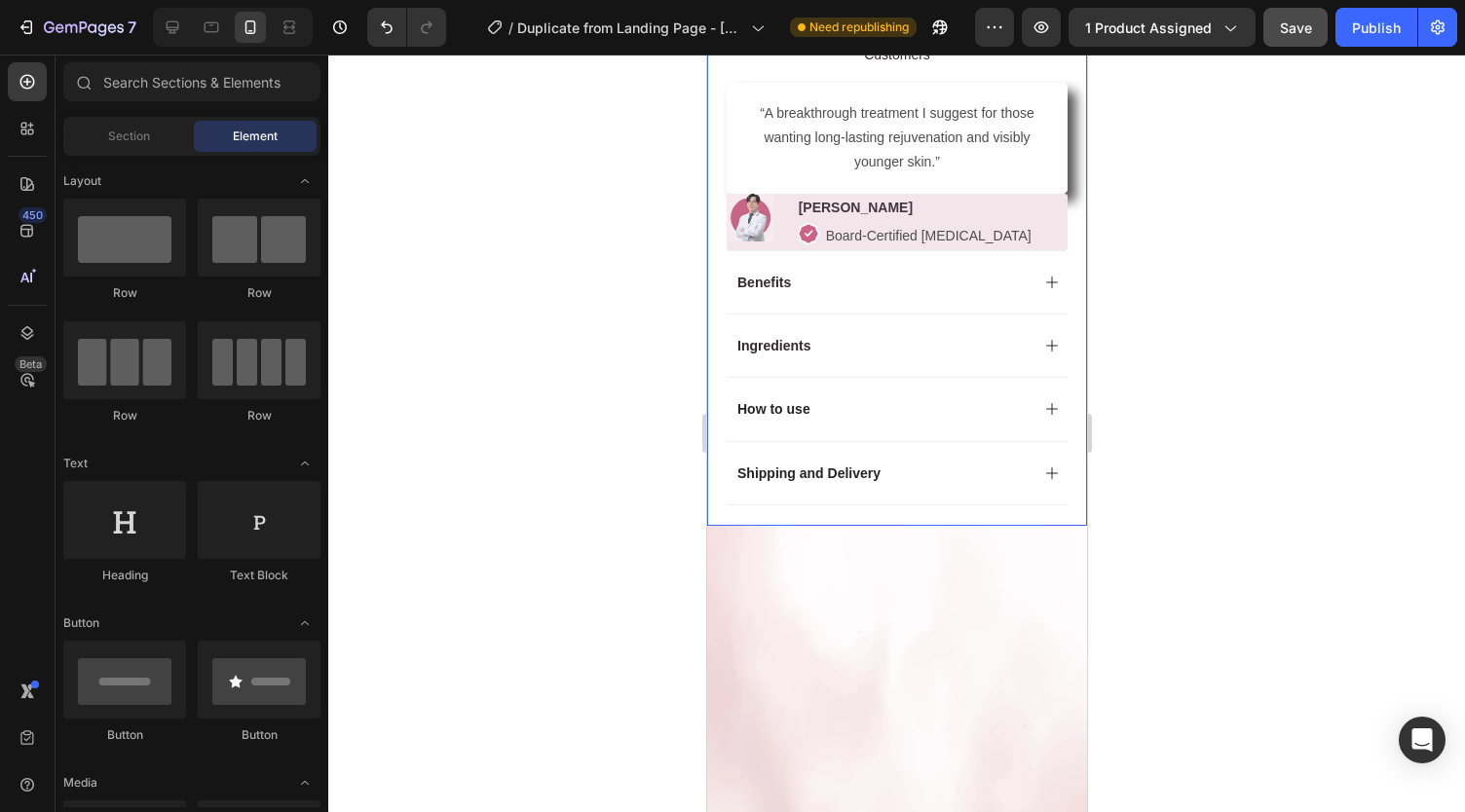
click at [736, 401] on p "How to use" at bounding box center [773, 409] width 73 height 18
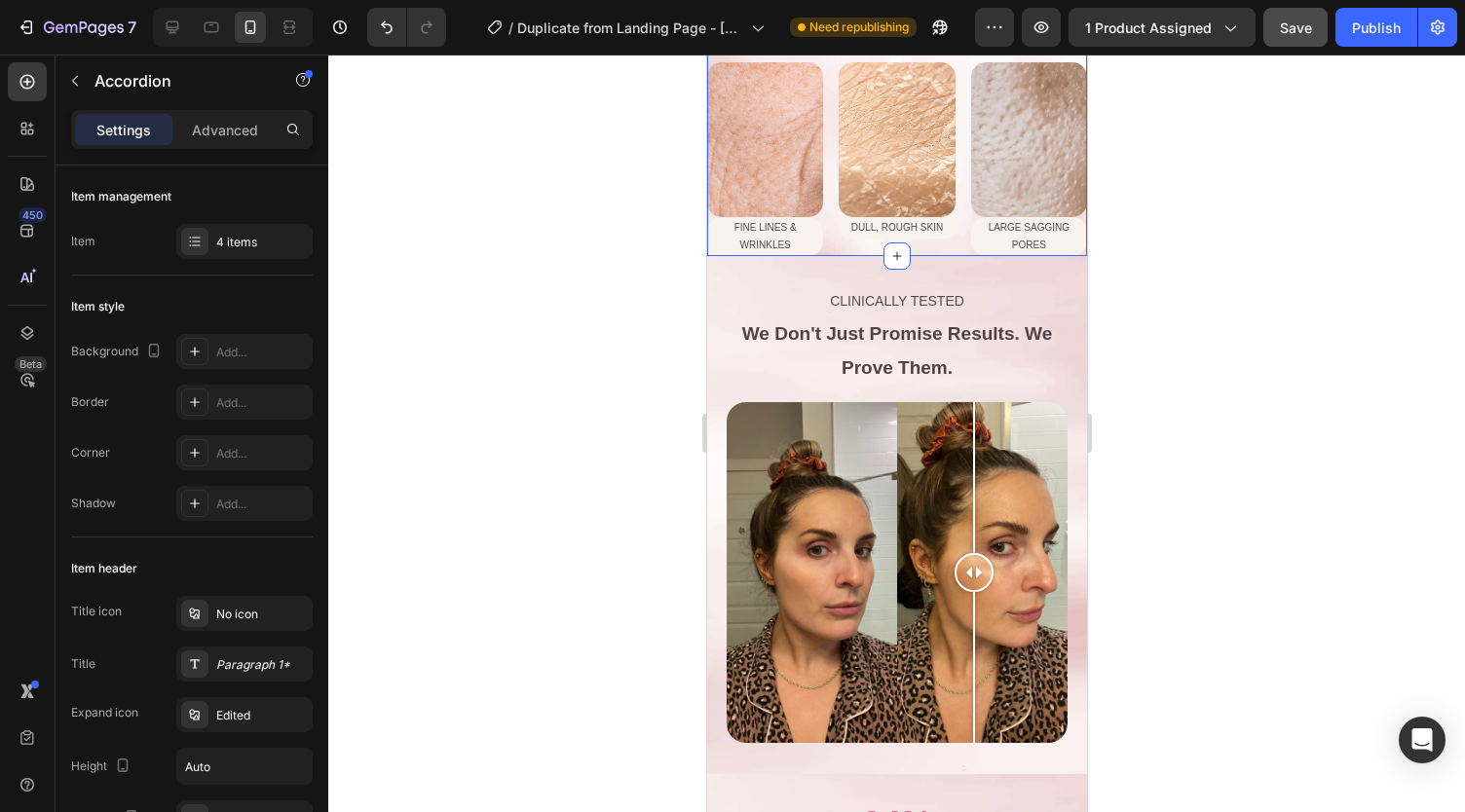
scroll to position [1737, 0]
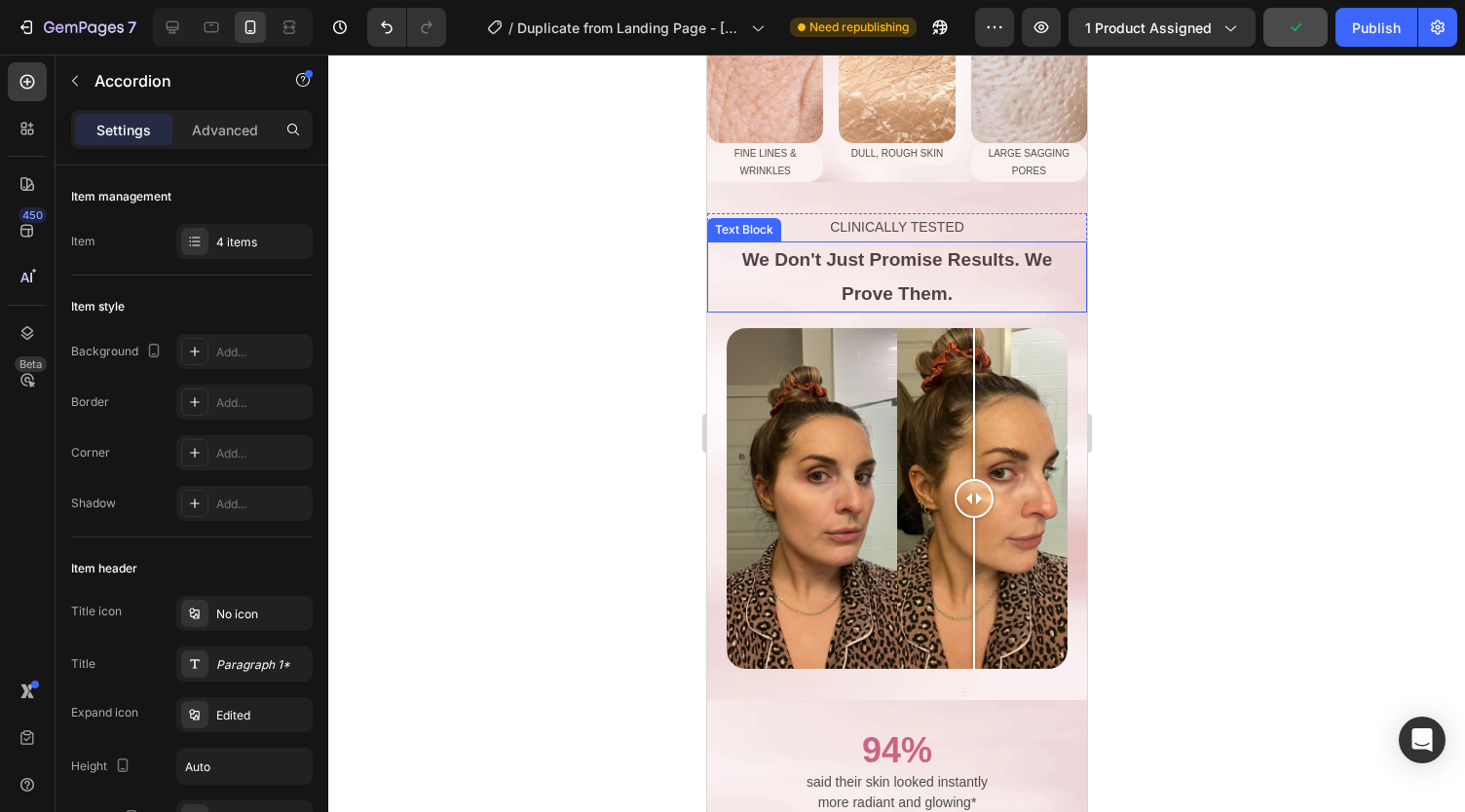
click at [774, 256] on strong "We Don't Just Promise Results. We" at bounding box center [896, 259] width 309 height 21
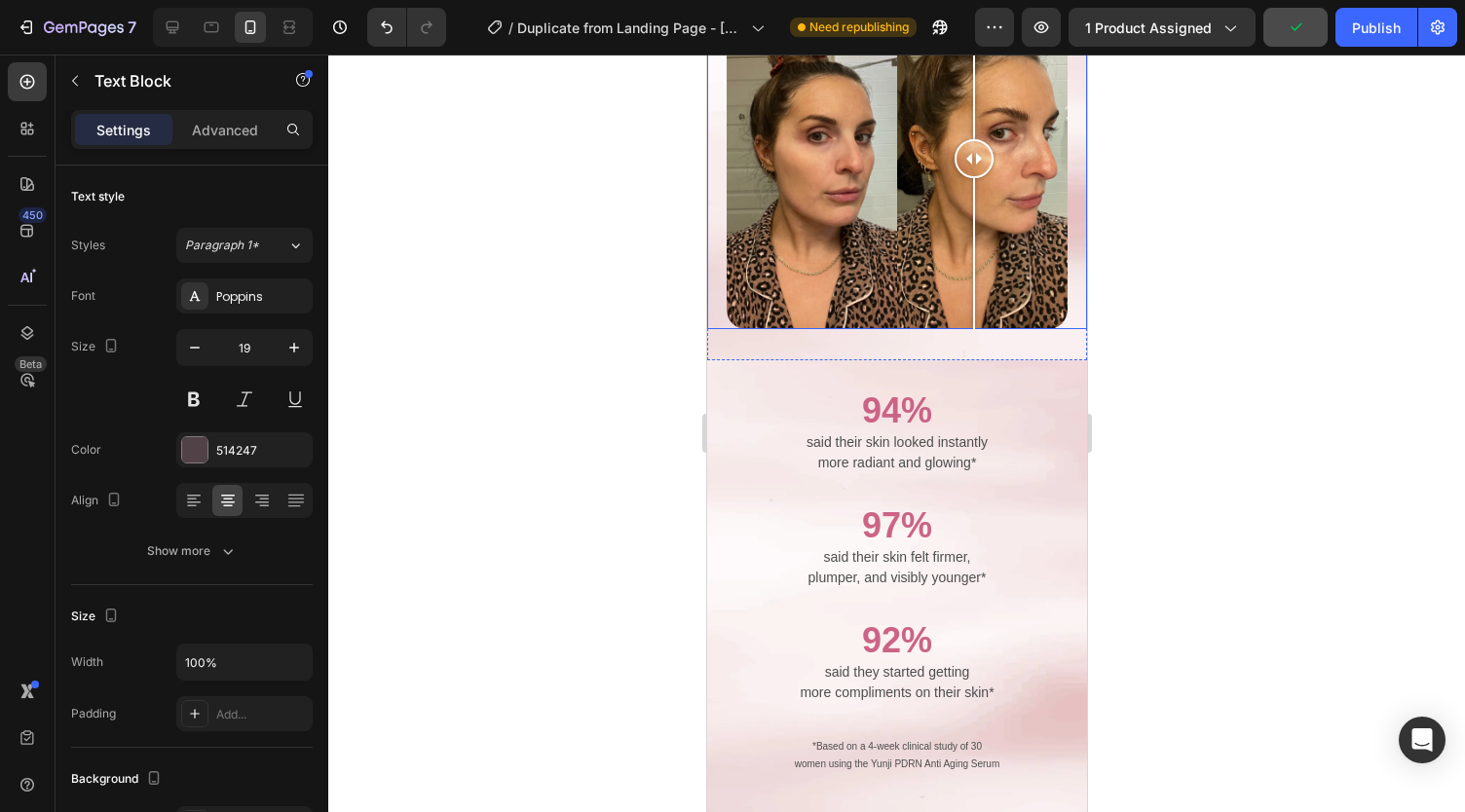
scroll to position [2106, 0]
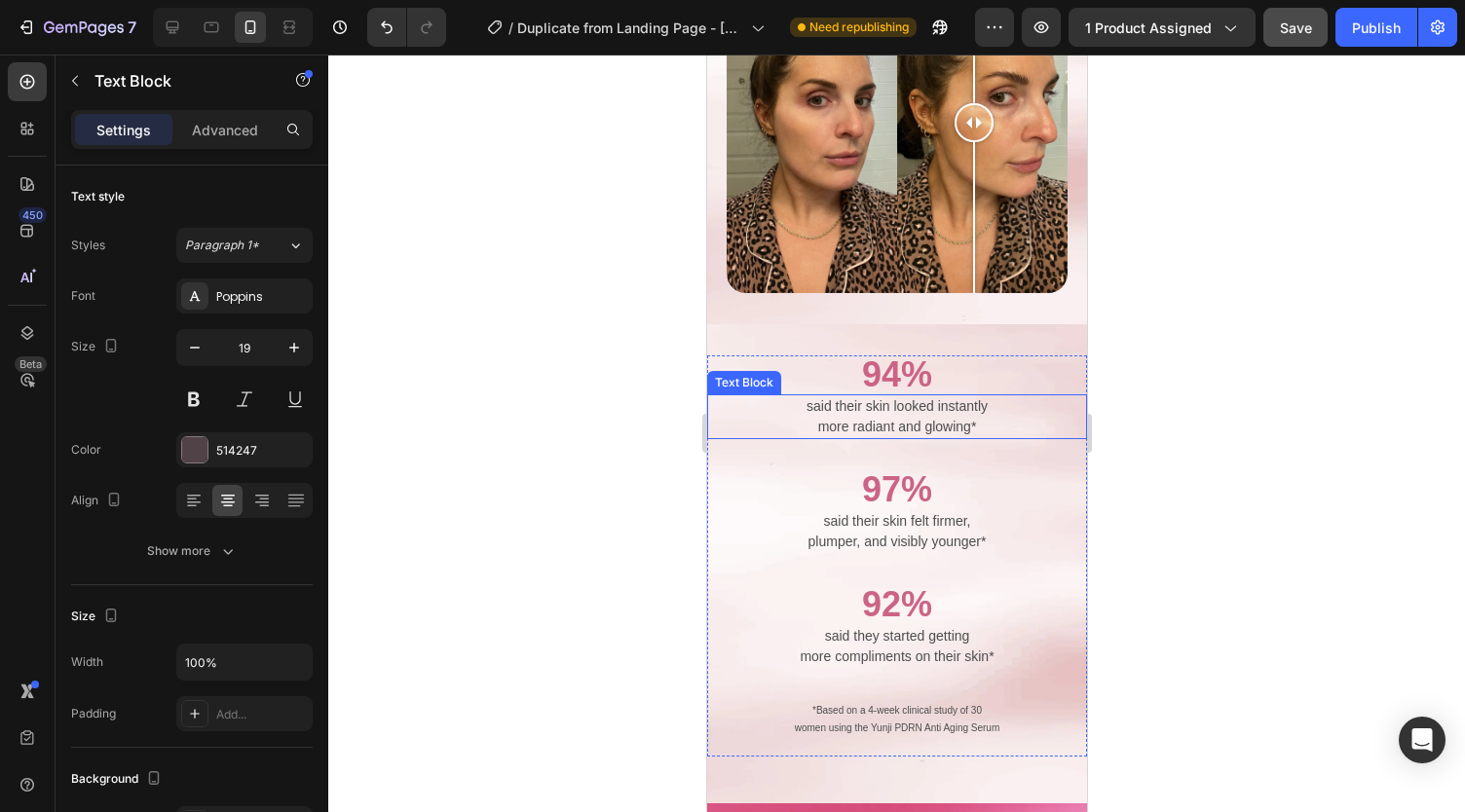
click at [814, 416] on p "more radiant and glowing*" at bounding box center [896, 426] width 376 height 21
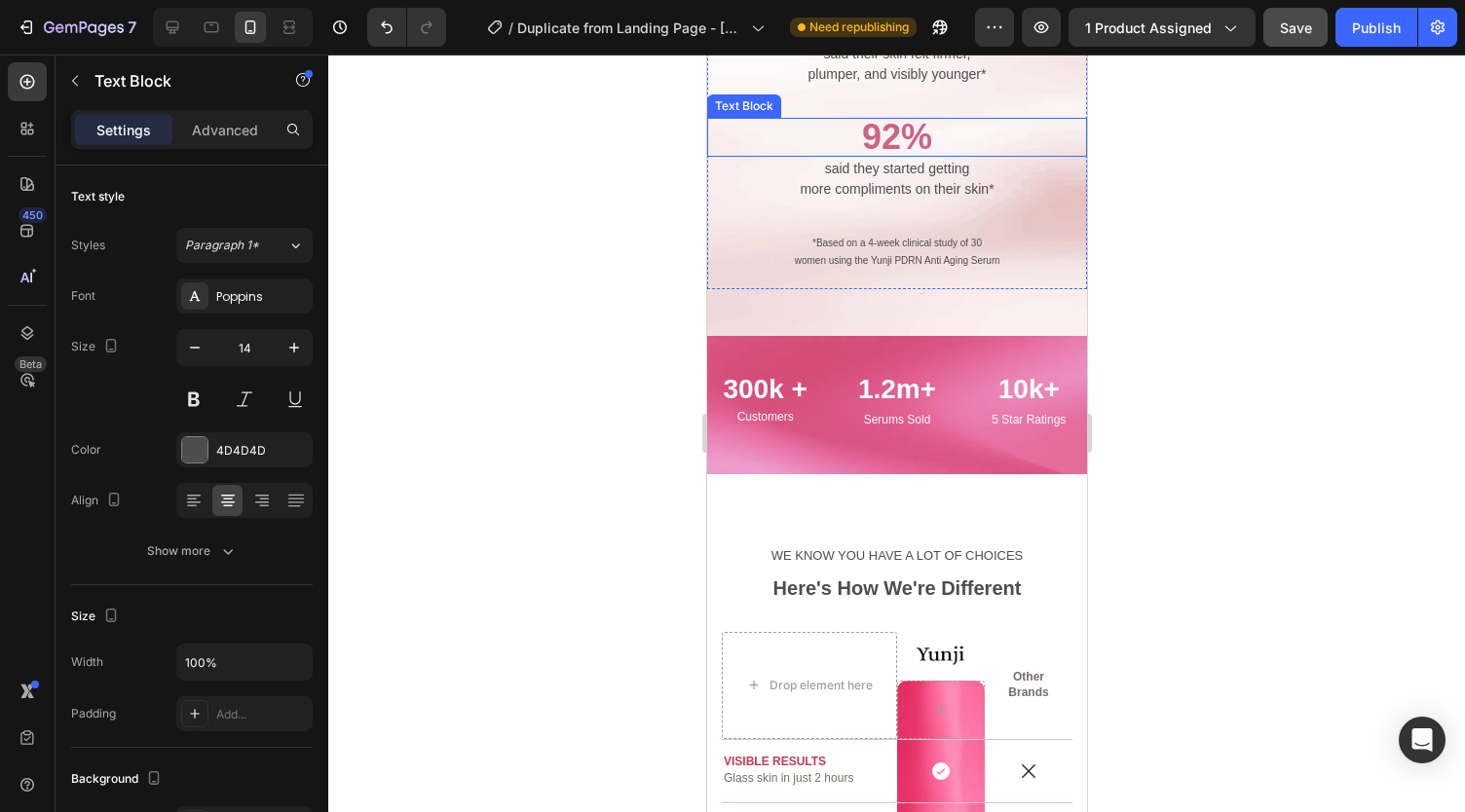
scroll to position [2559, 0]
click at [875, 412] on p "Serums Sold" at bounding box center [895, 418] width 112 height 12
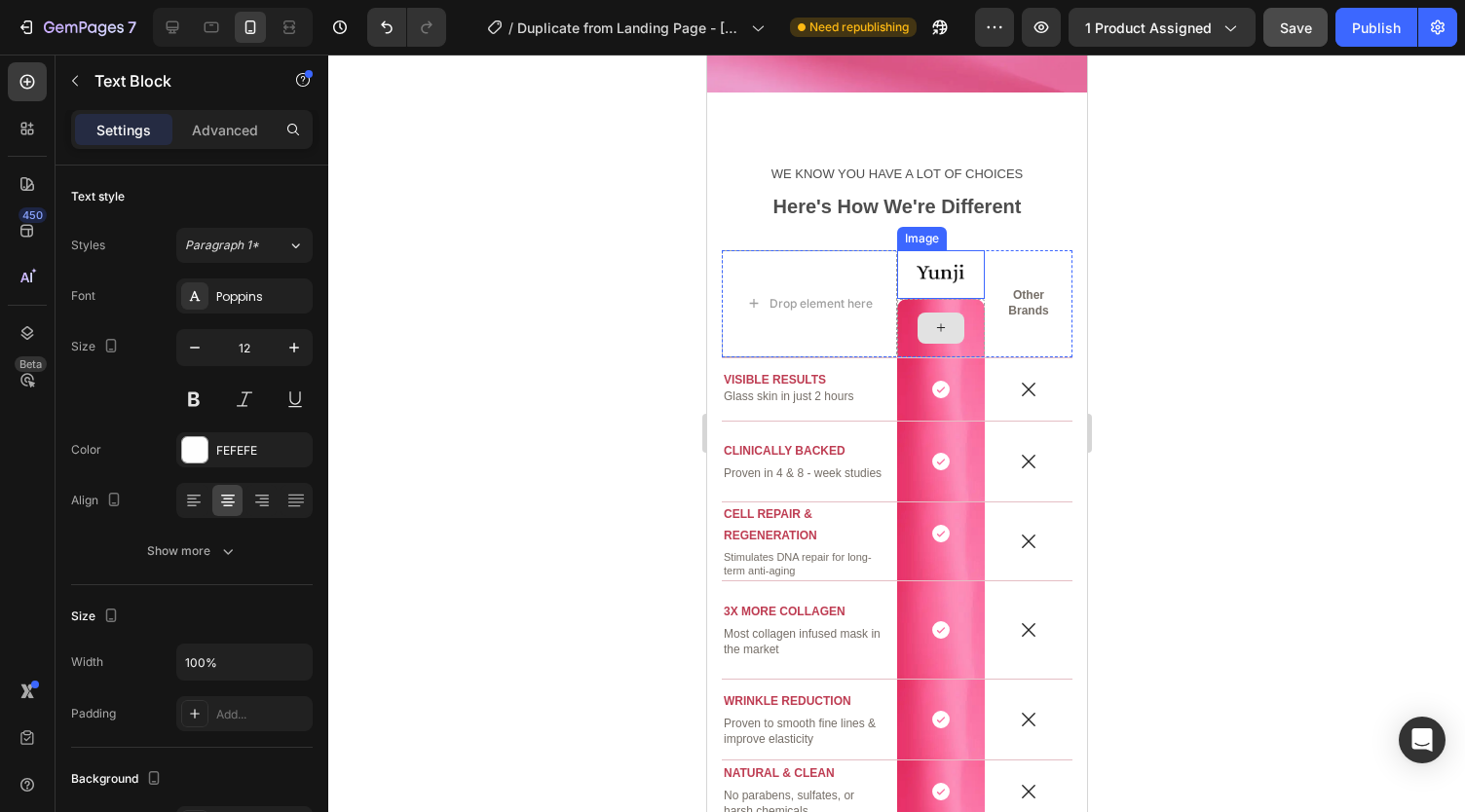
scroll to position [2941, 0]
click at [1001, 307] on p "Brands" at bounding box center [1028, 310] width 83 height 16
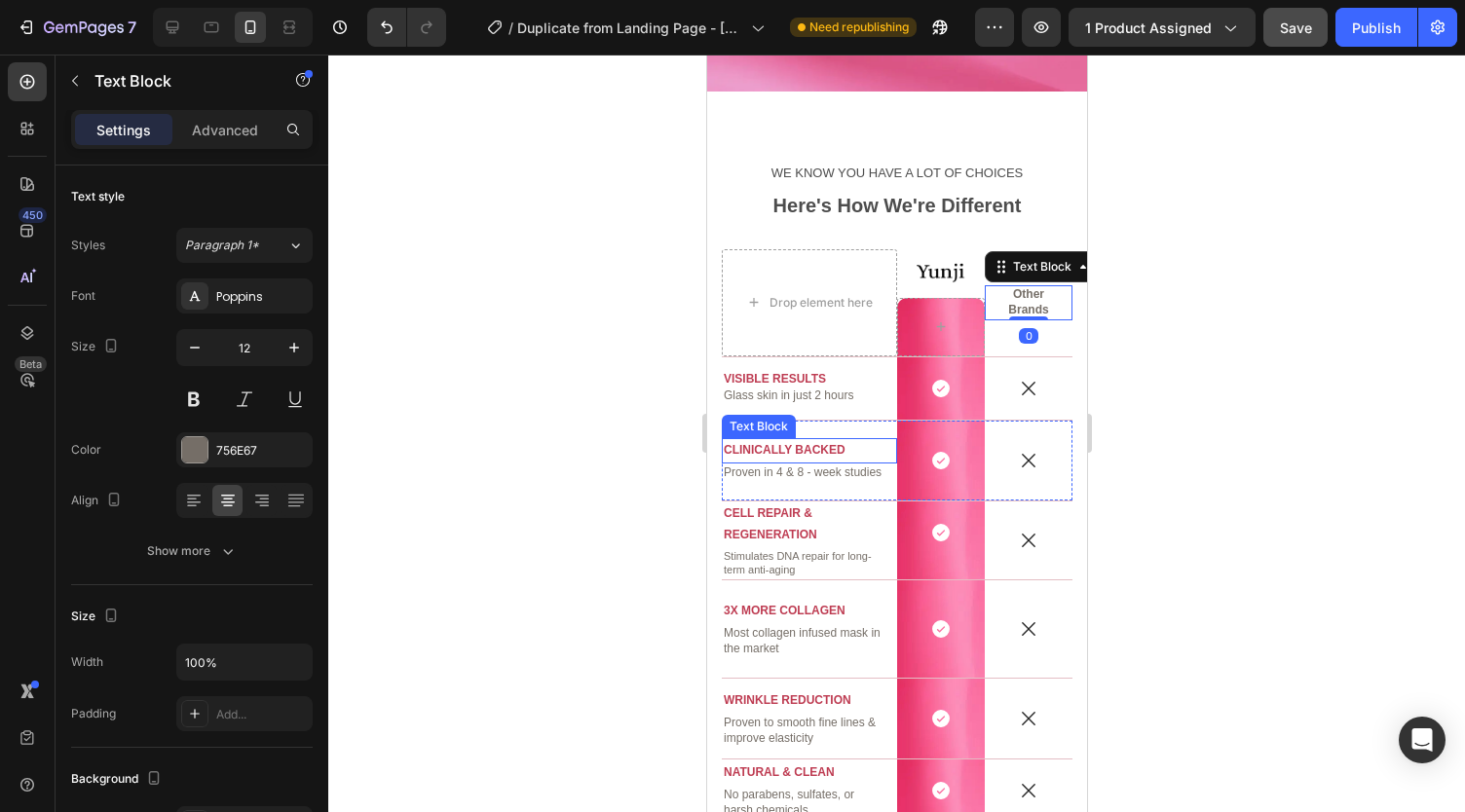
click at [768, 465] on p "Proven in 4 & 8 - week studies" at bounding box center [802, 473] width 162 height 16
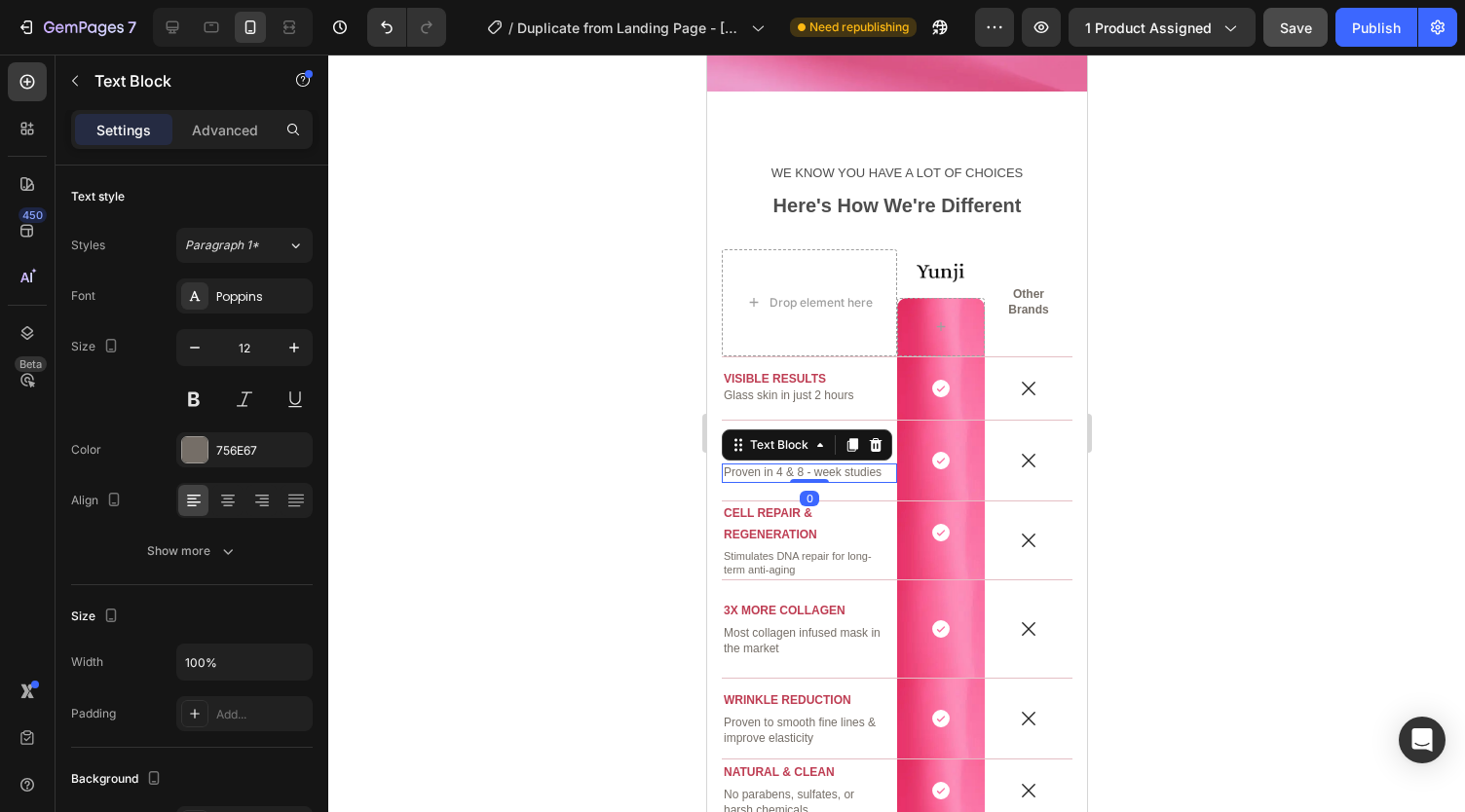
click at [764, 465] on p "Proven in 4 & 8 - week studies" at bounding box center [802, 473] width 162 height 16
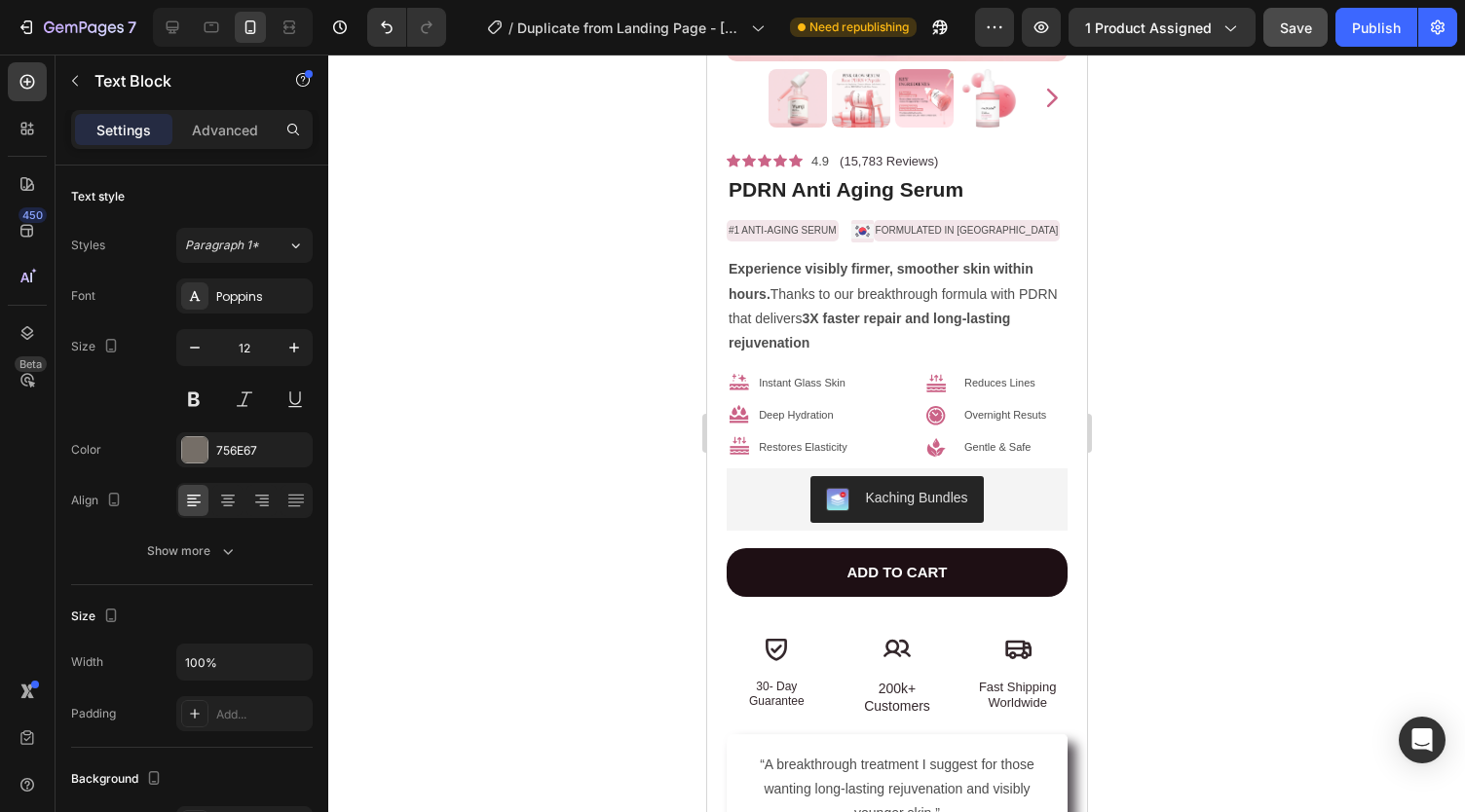
scroll to position [442, 0]
click at [971, 405] on p "Overnight Resuts" at bounding box center [1014, 414] width 101 height 20
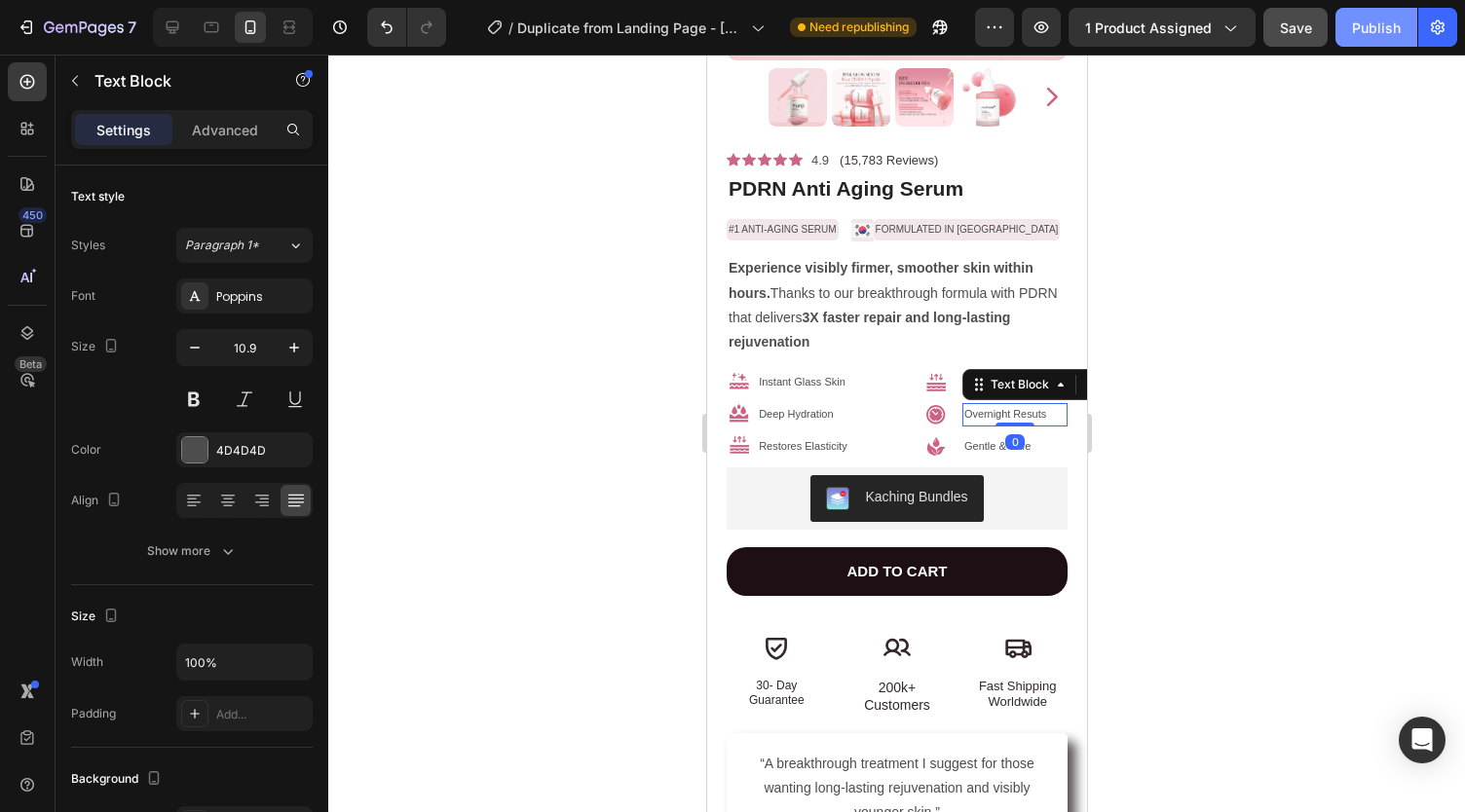
click at [1371, 19] on div "Publish" at bounding box center [1376, 28] width 49 height 21
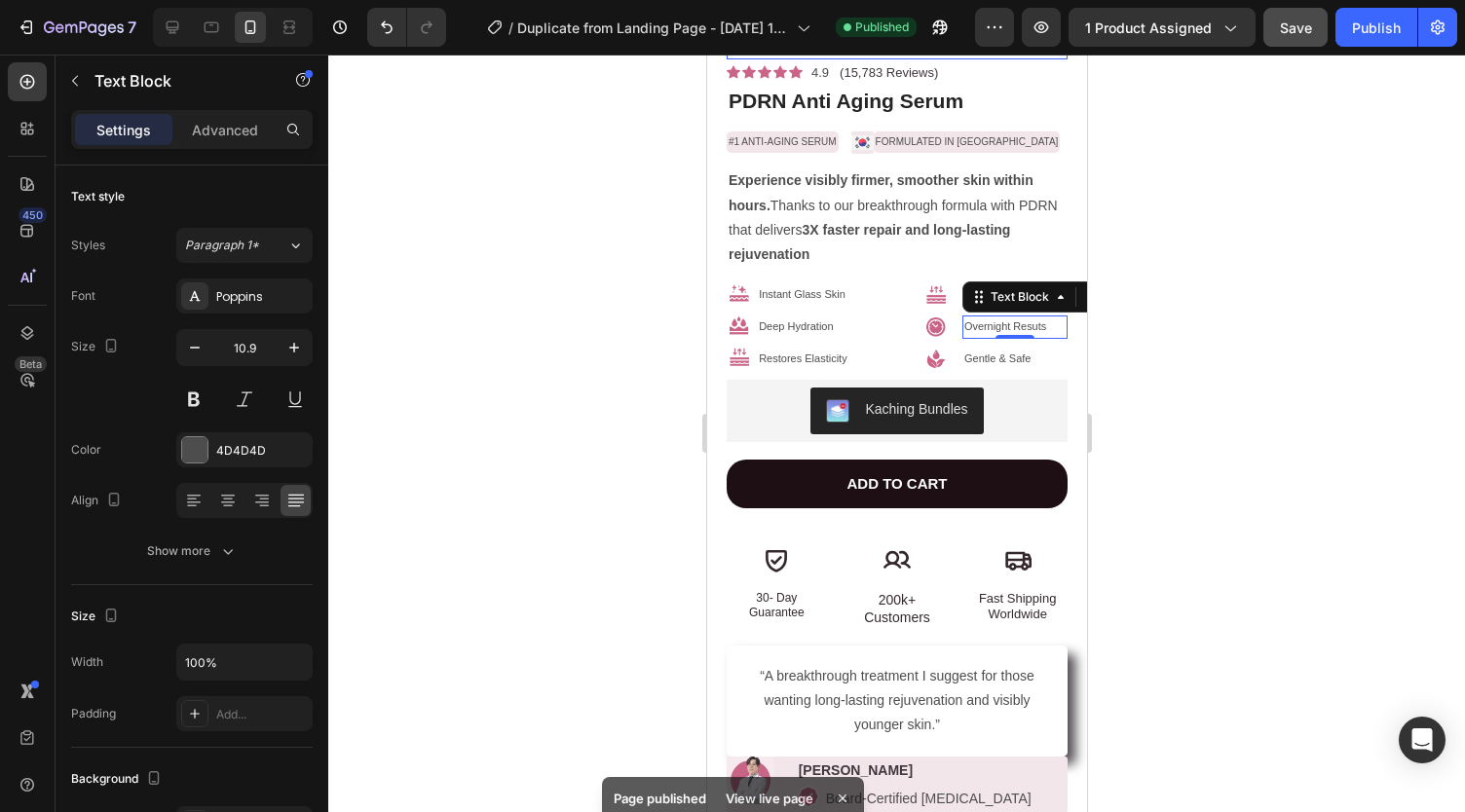
scroll to position [0, 0]
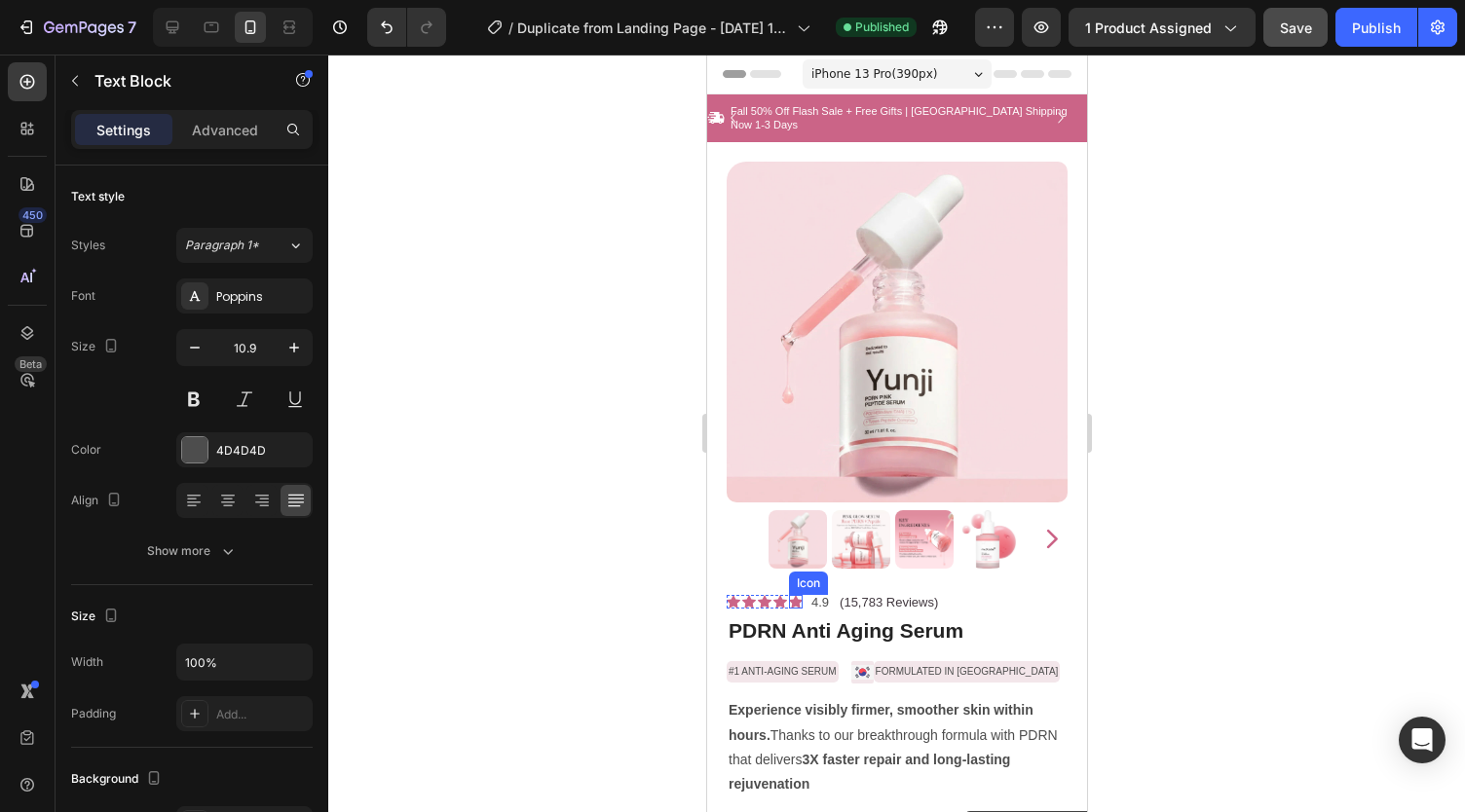
click at [794, 596] on icon at bounding box center [794, 602] width 14 height 13
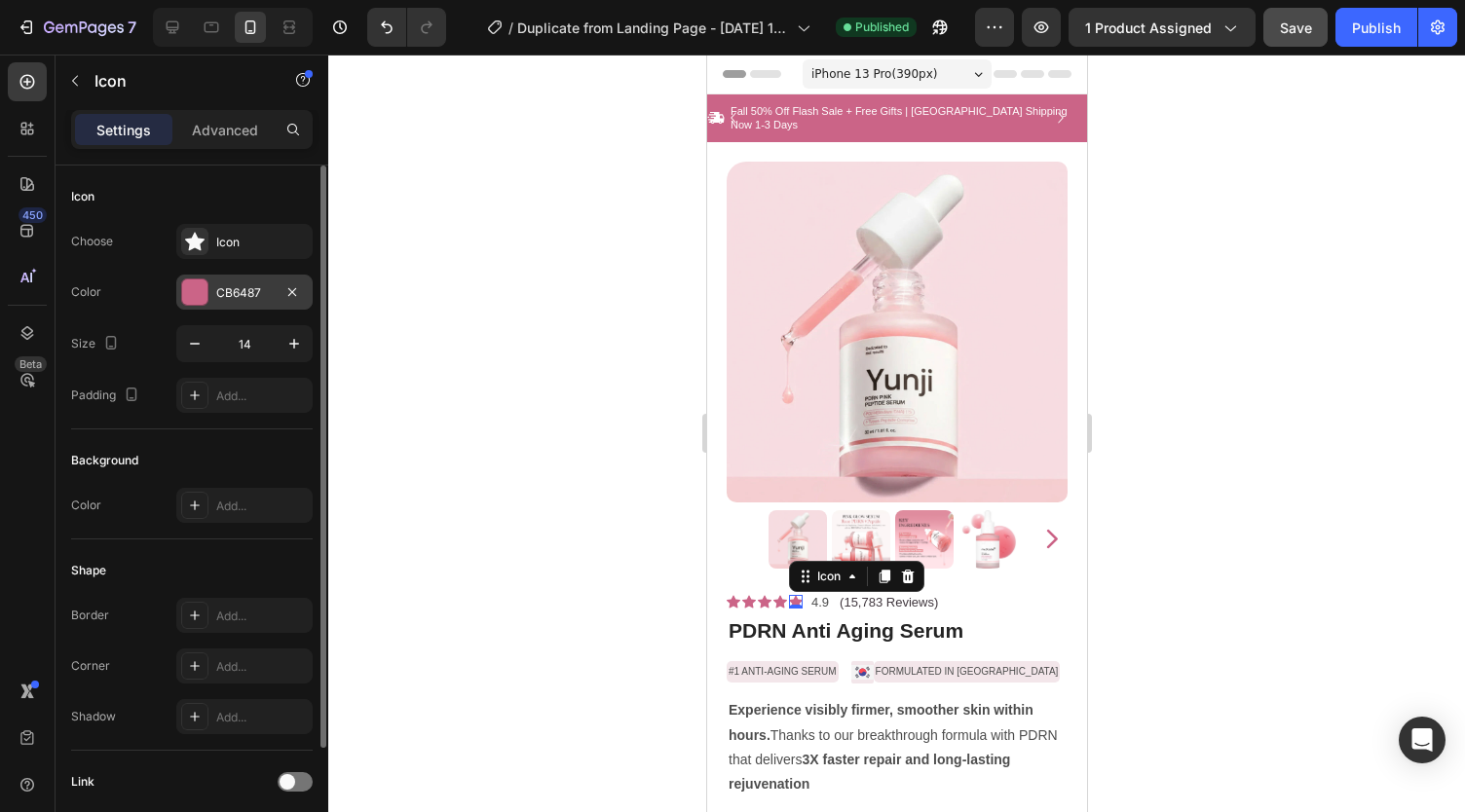
click at [237, 291] on div "CB6487" at bounding box center [244, 293] width 57 height 18
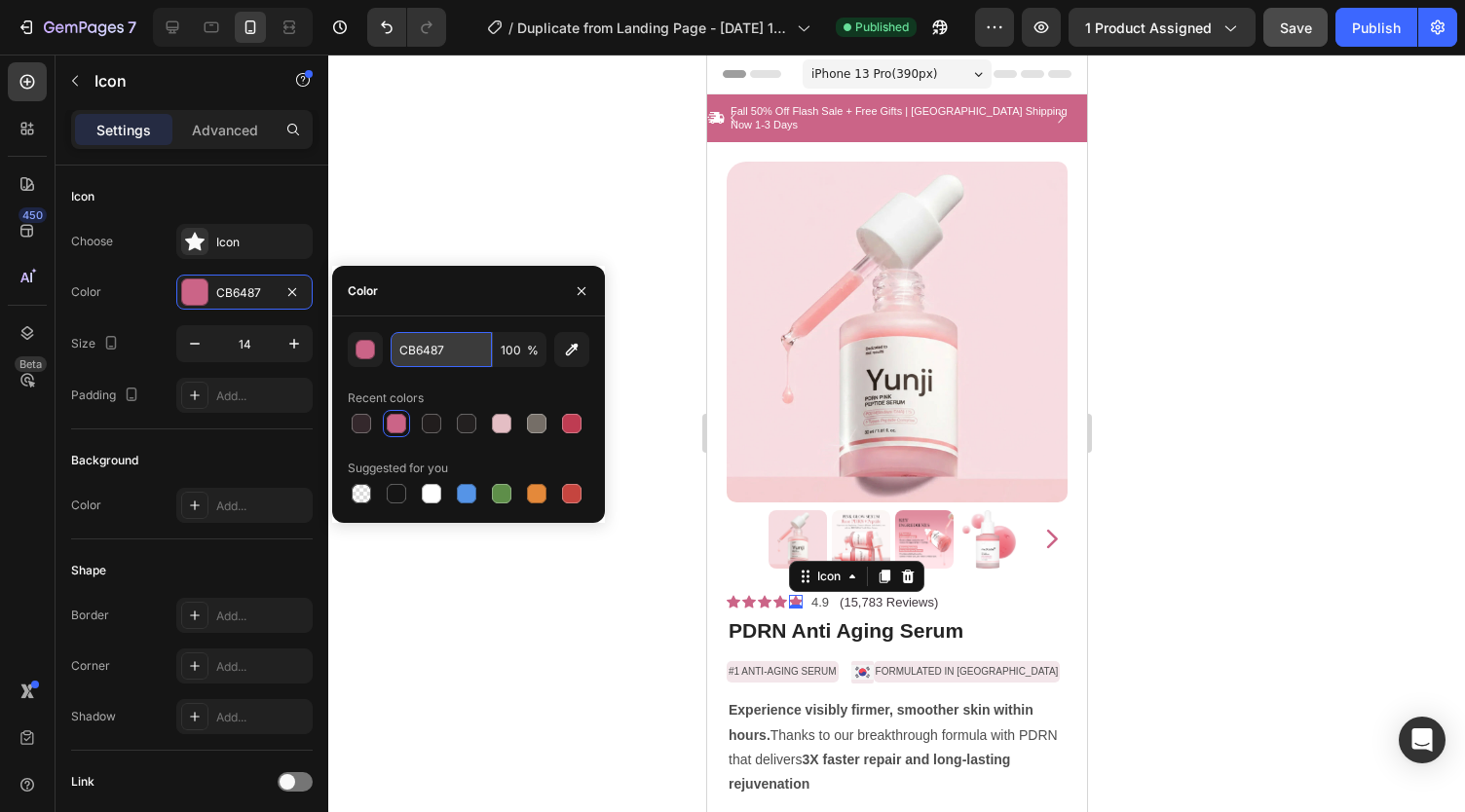
click at [413, 354] on input "CB6487" at bounding box center [441, 349] width 101 height 35
click at [861, 112] on p "Fall 50% Off Flash Sale + Free Gifts | [GEOGRAPHIC_DATA] Shipping Now 1-3 Days" at bounding box center [899, 118] width 340 height 28
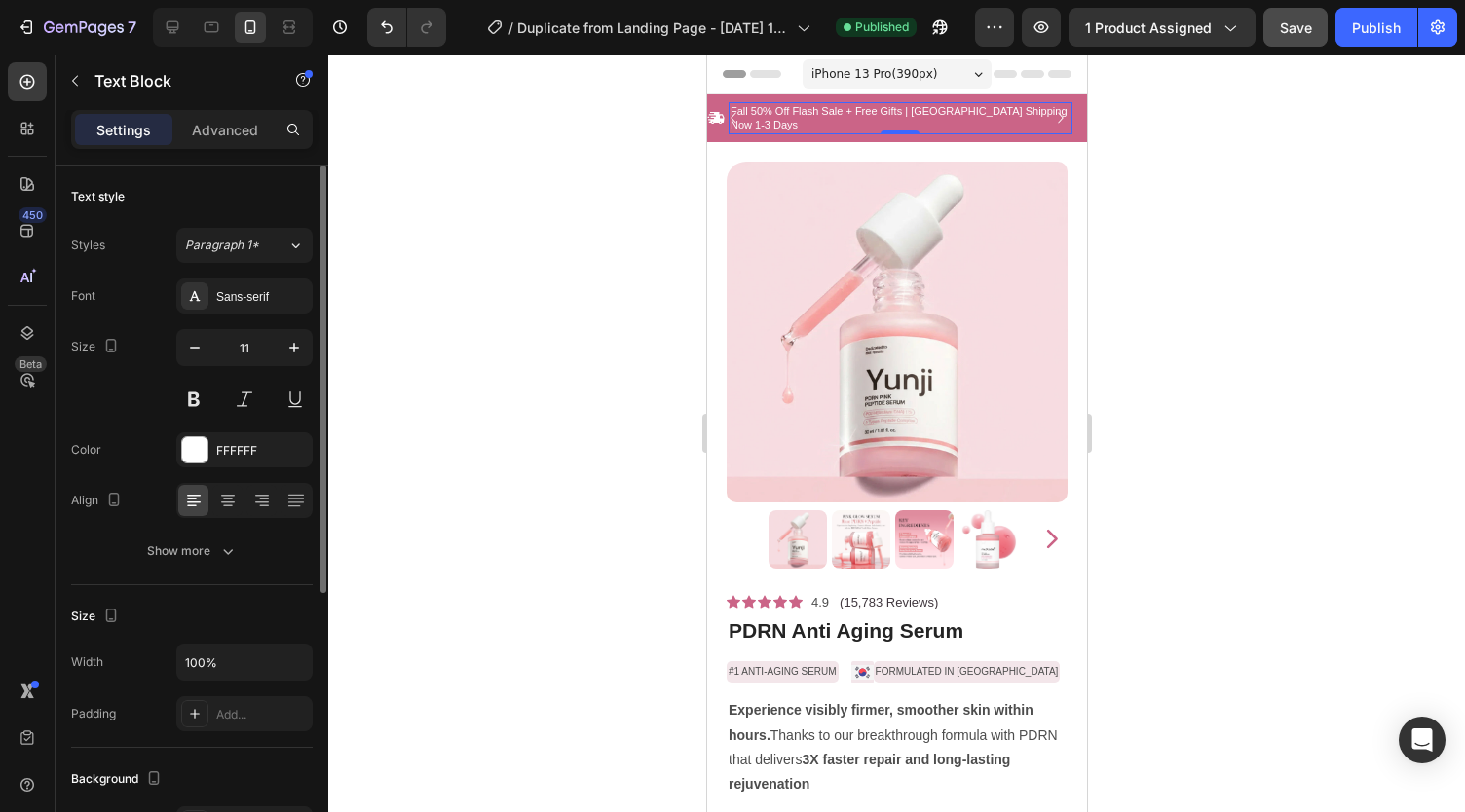
click at [243, 264] on div "Styles Paragraph 1* Font Sans-serif Size 11 Color FFFFFF Align Show more" at bounding box center [191, 399] width 241 height 341
click at [245, 279] on div "Sans-serif" at bounding box center [244, 295] width 136 height 35
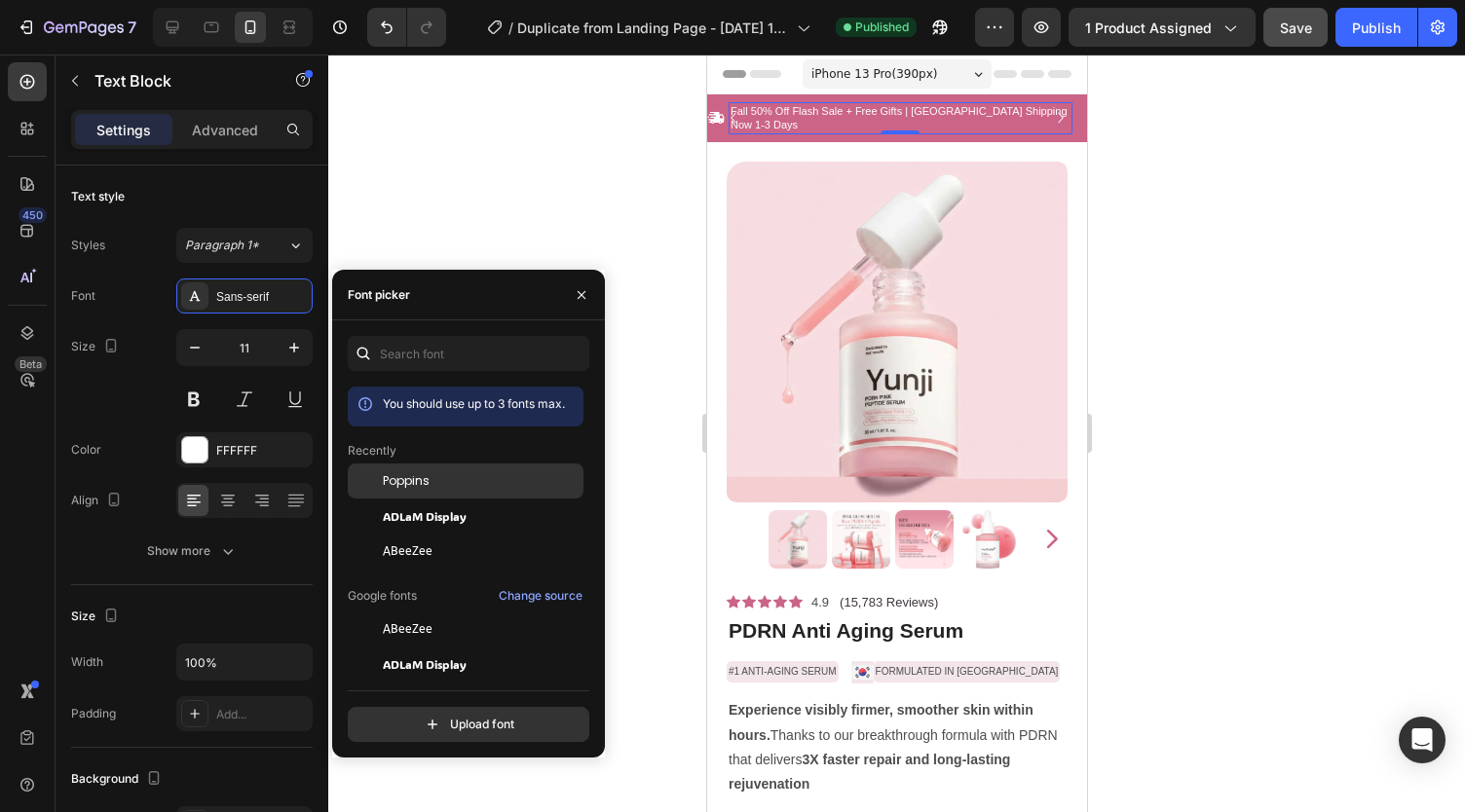
click at [409, 476] on span "Poppins" at bounding box center [406, 481] width 47 height 18
click at [593, 182] on div at bounding box center [897, 433] width 1137 height 757
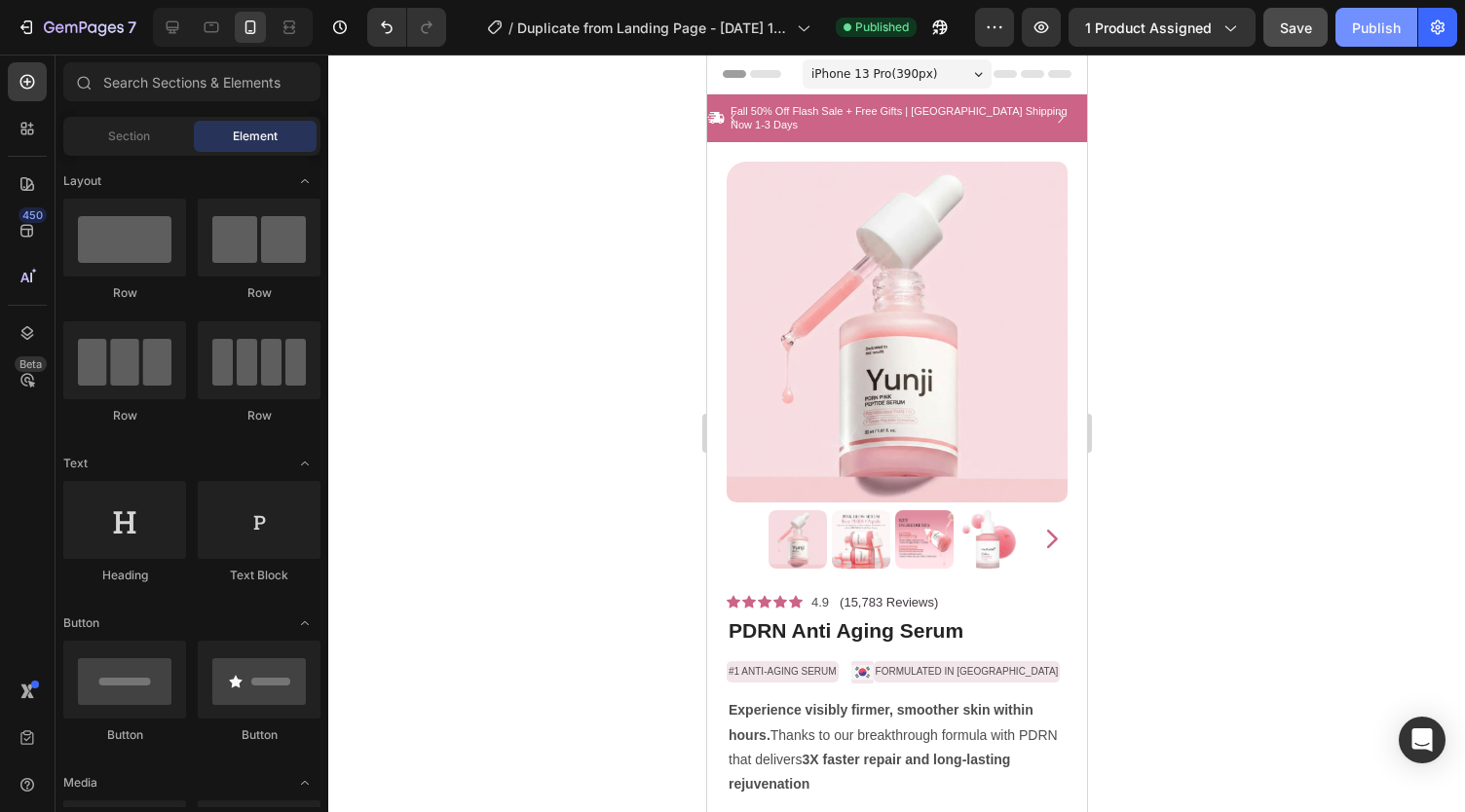
click at [1356, 34] on div "Publish" at bounding box center [1376, 28] width 49 height 21
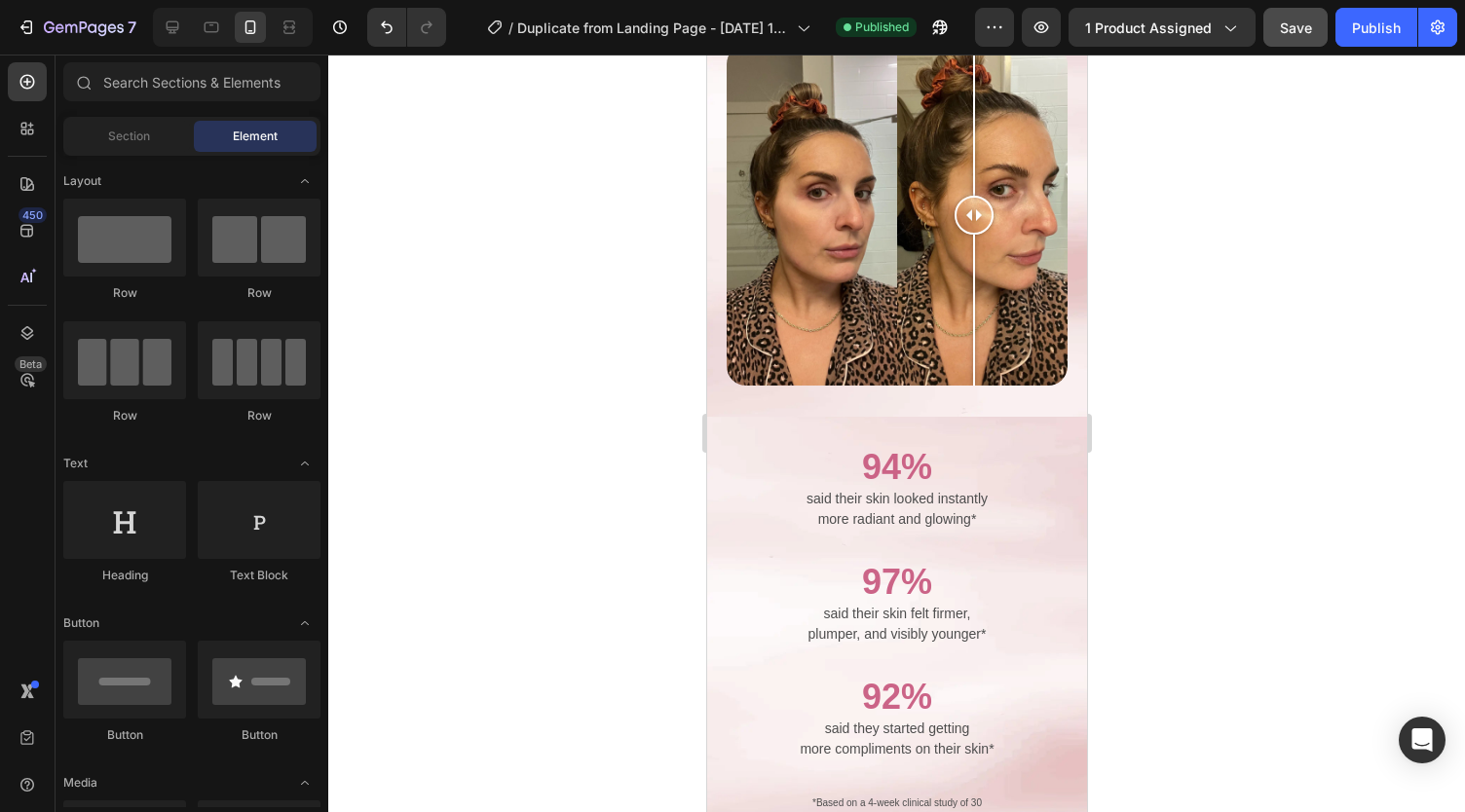
scroll to position [2033, 0]
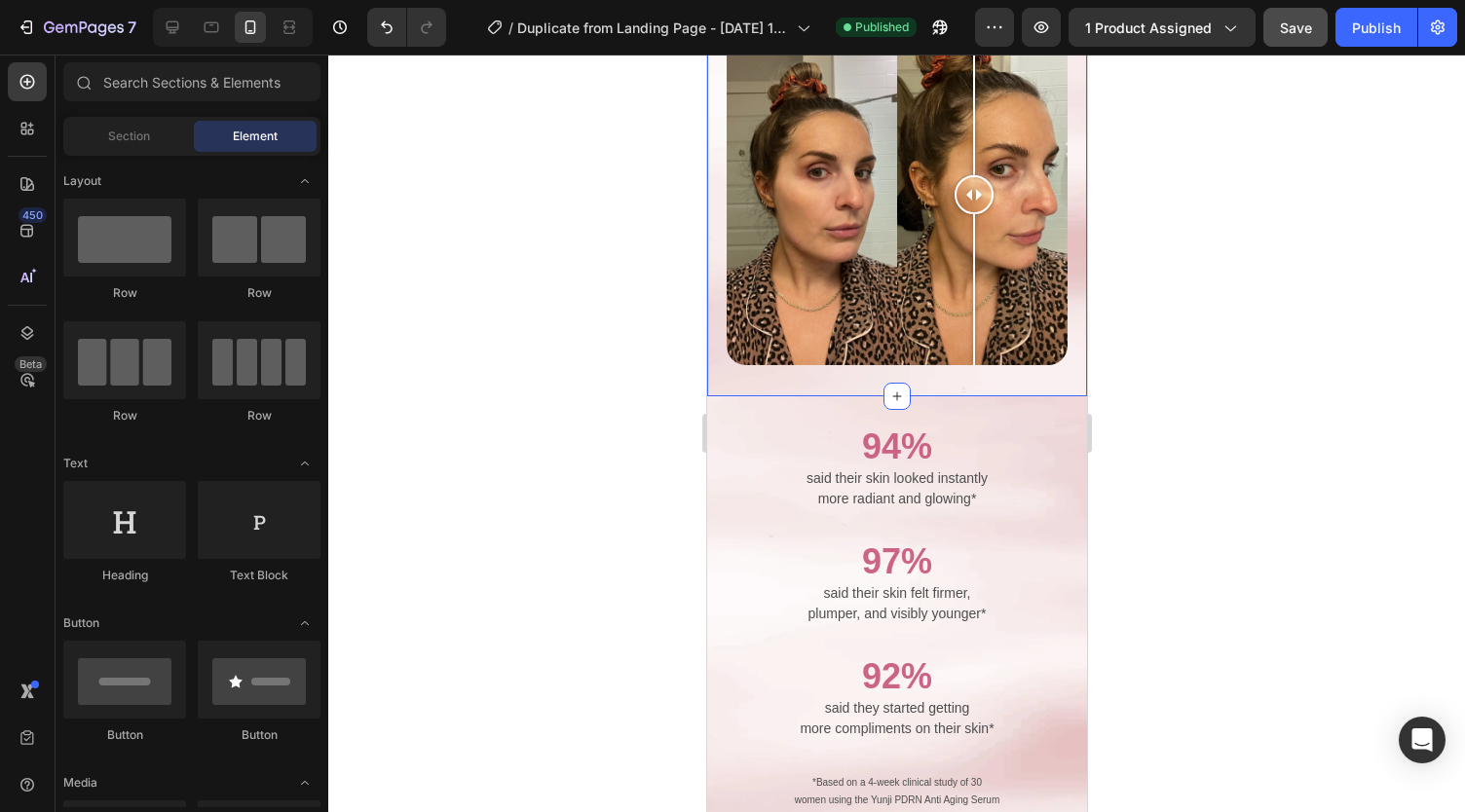
click at [789, 373] on div "CLINICALLY TESTED Text Block We Don't Just Promise Results. We Prove Them. Text…" at bounding box center [896, 137] width 380 height 518
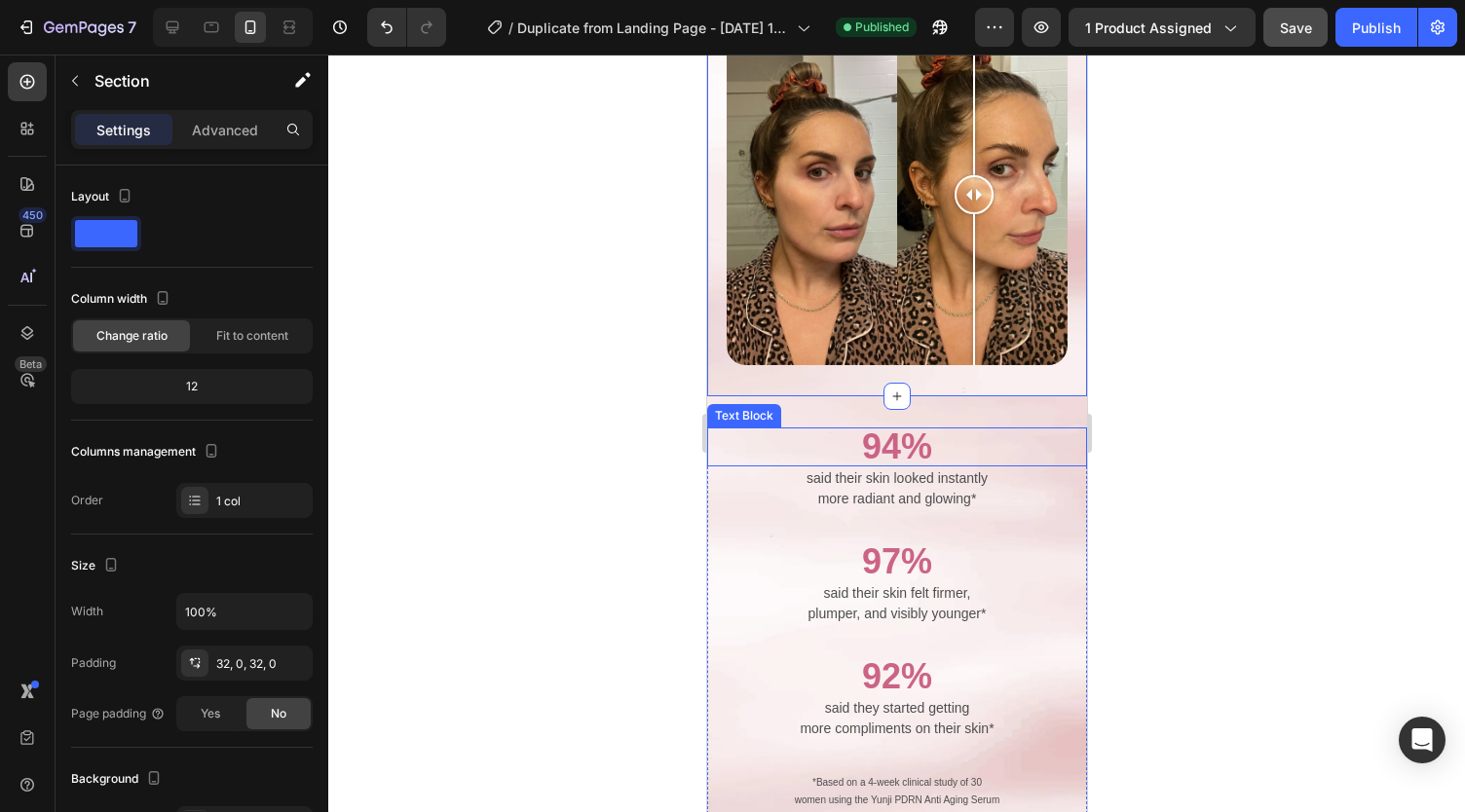
click at [768, 429] on p "94%" at bounding box center [896, 446] width 376 height 35
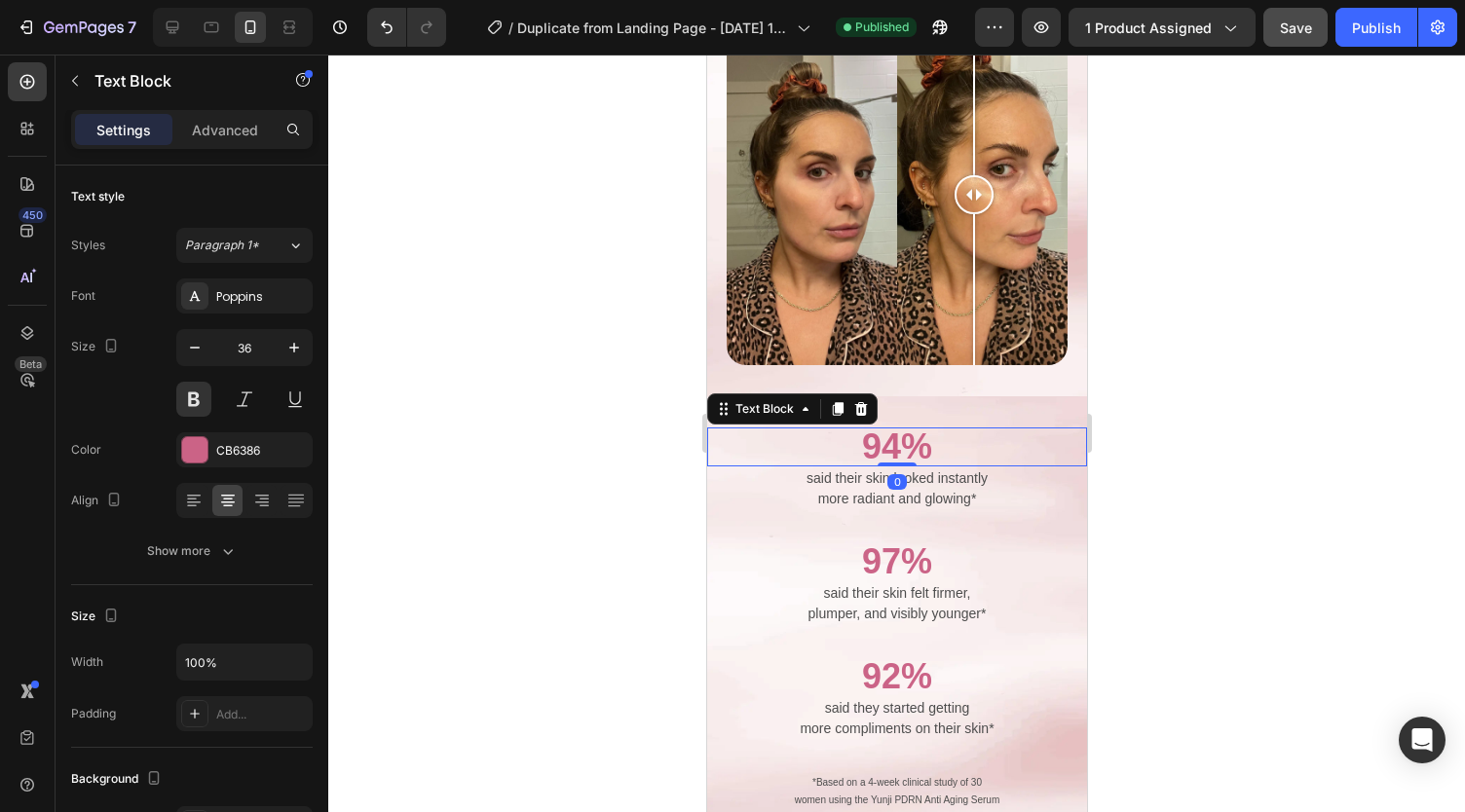
click at [621, 458] on div at bounding box center [897, 433] width 1137 height 757
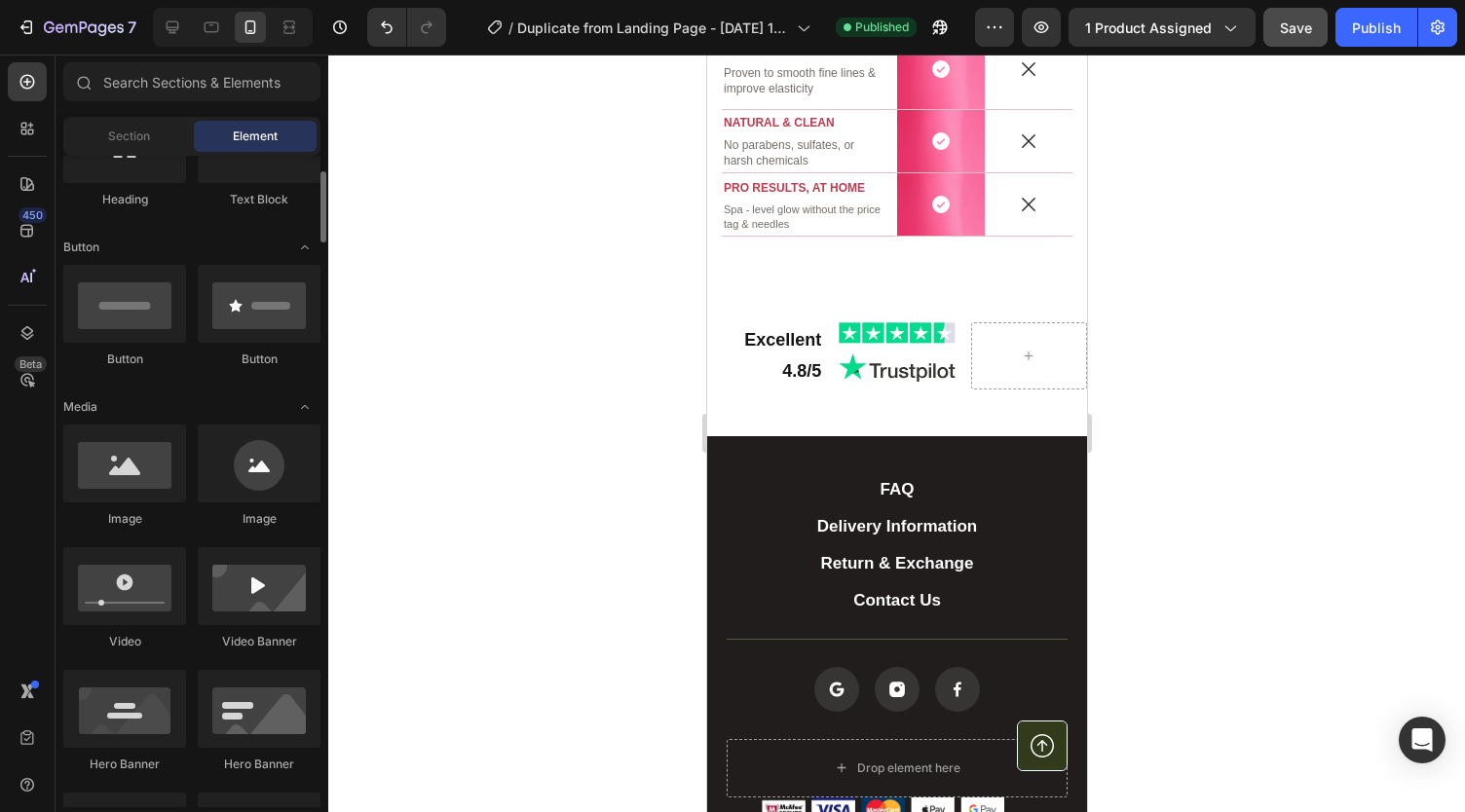
scroll to position [412, 0]
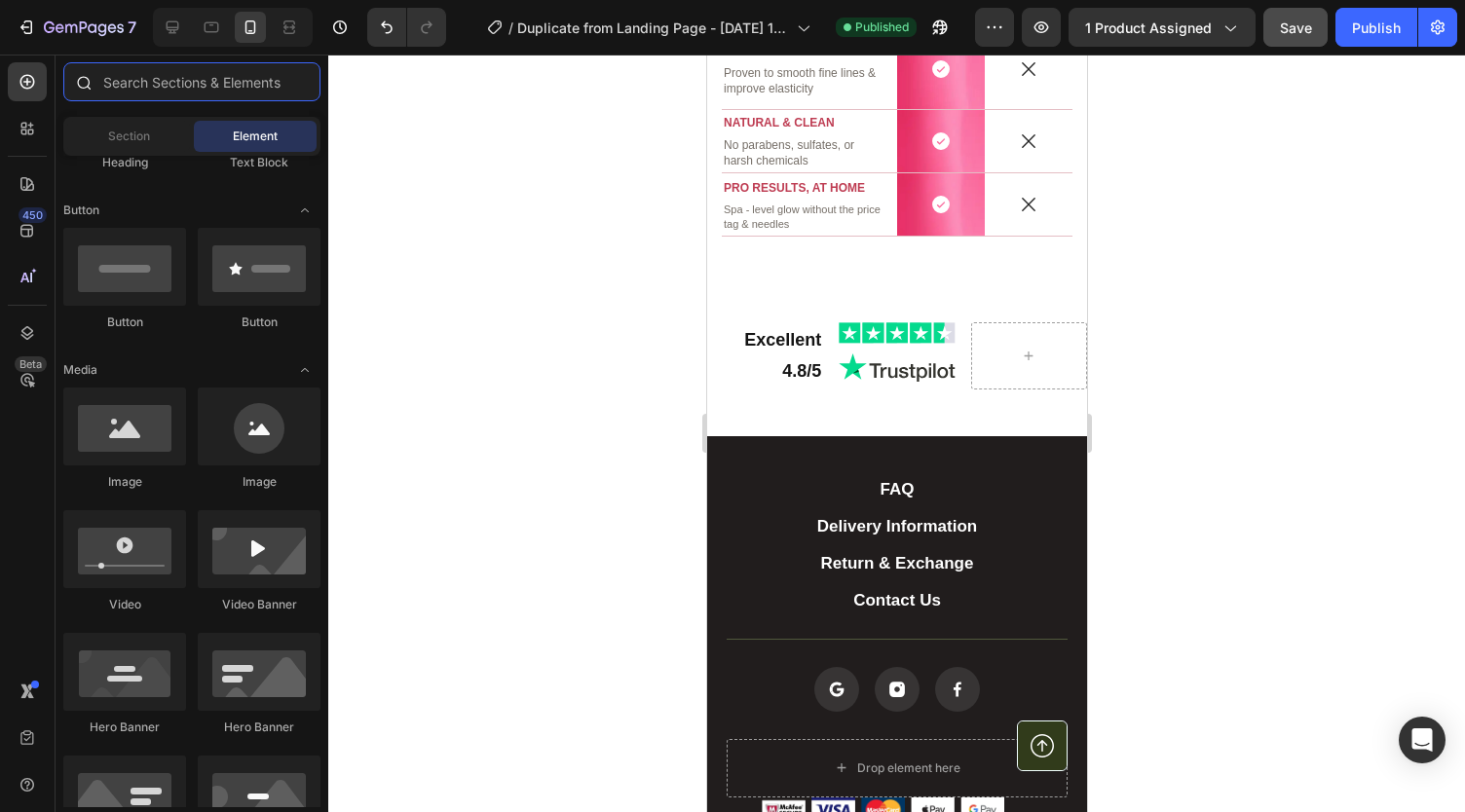
click at [175, 84] on input "text" at bounding box center [191, 81] width 257 height 39
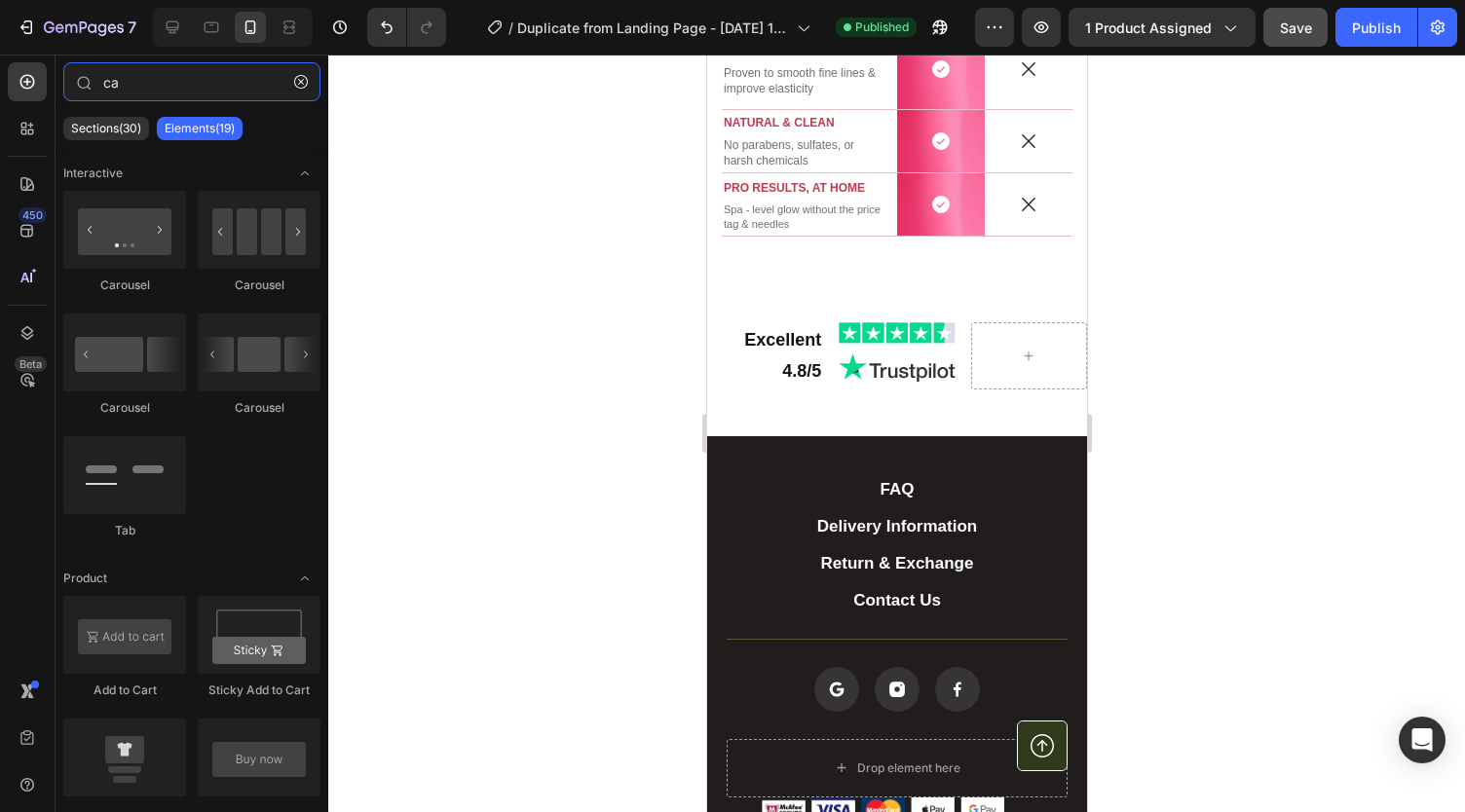
type input "ca"
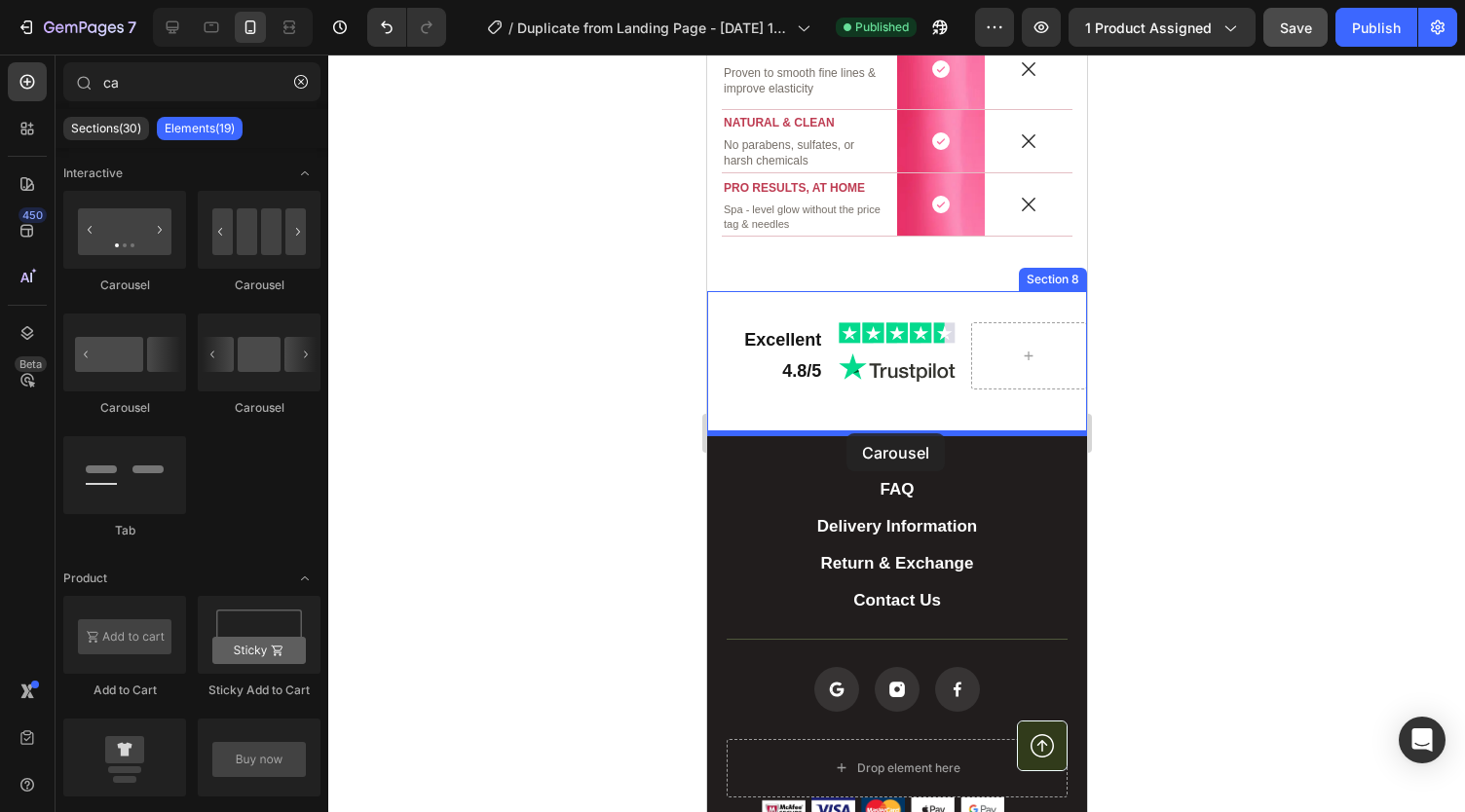
drag, startPoint x: 958, startPoint y: 304, endPoint x: 845, endPoint y: 432, distance: 170.7
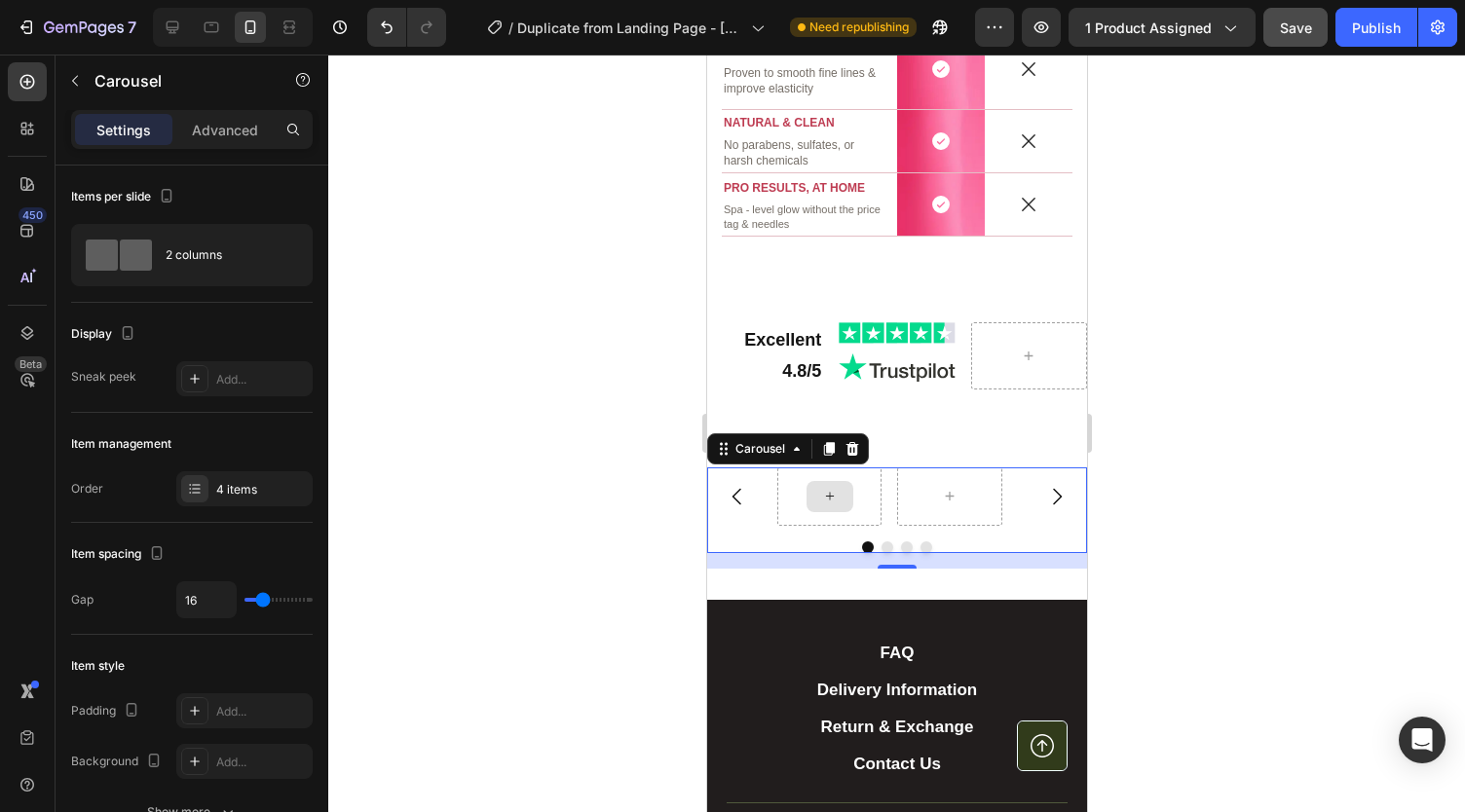
click at [828, 484] on div at bounding box center [828, 496] width 47 height 31
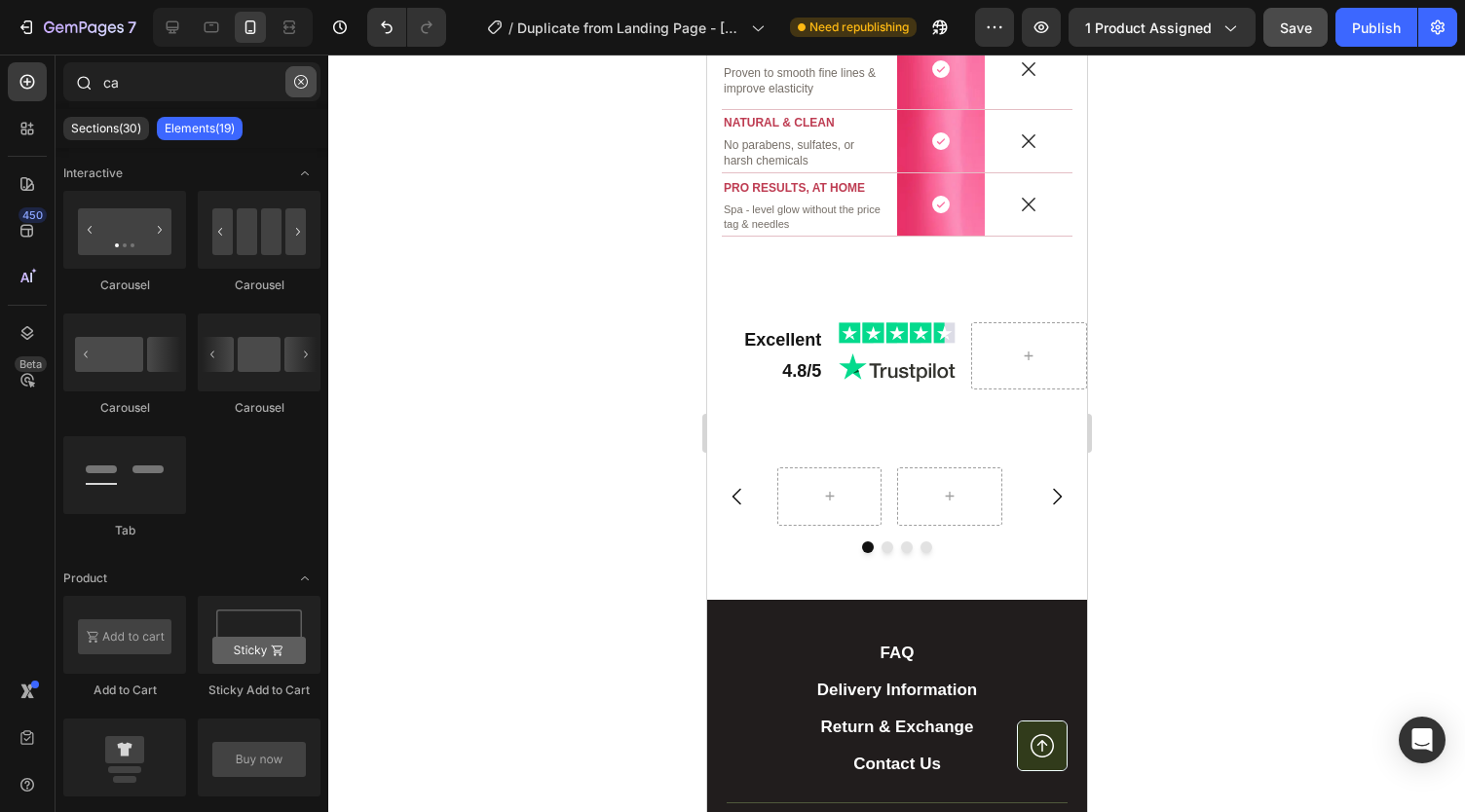
click at [294, 86] on icon "button" at bounding box center [301, 82] width 14 height 14
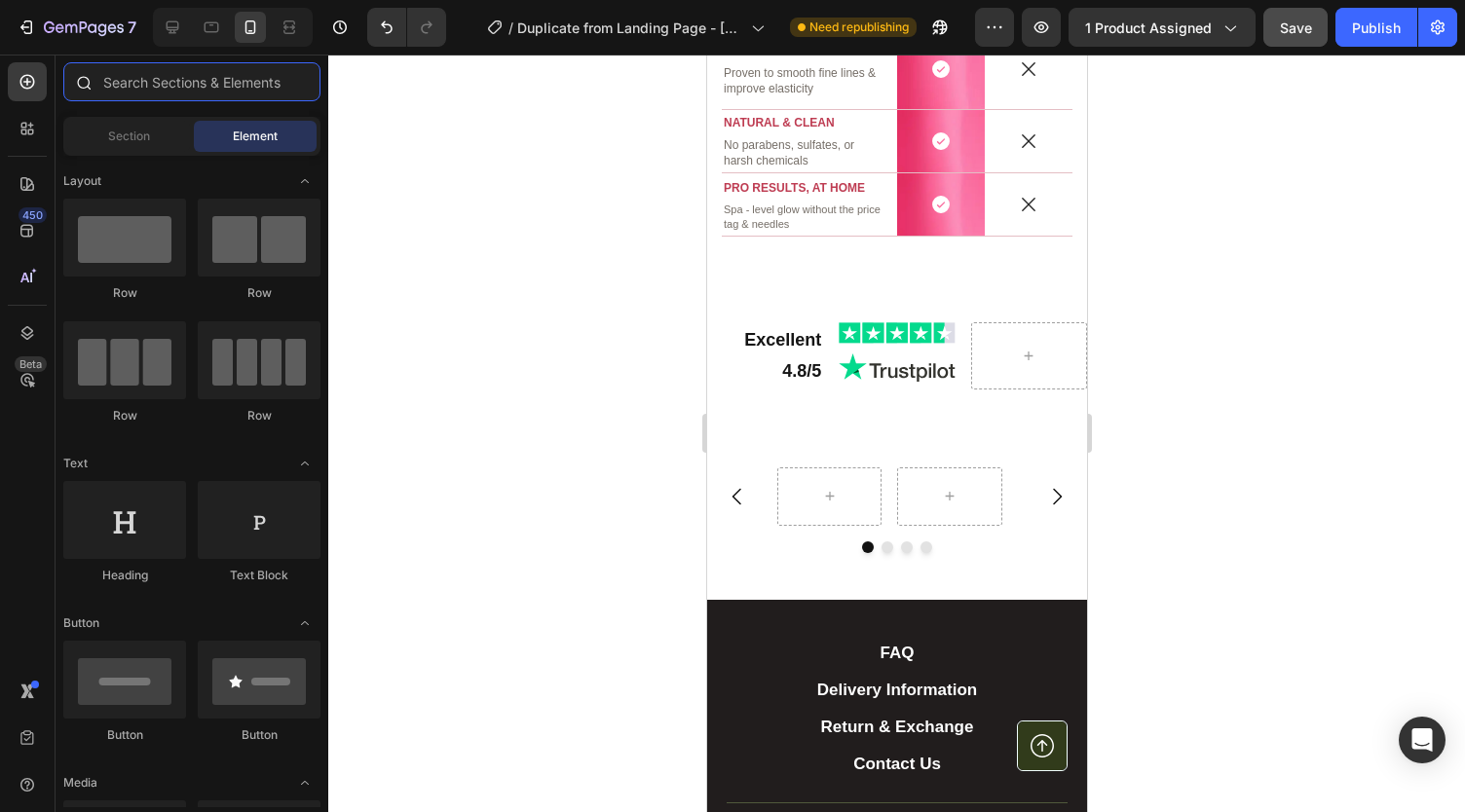
click at [186, 82] on input "text" at bounding box center [191, 81] width 257 height 39
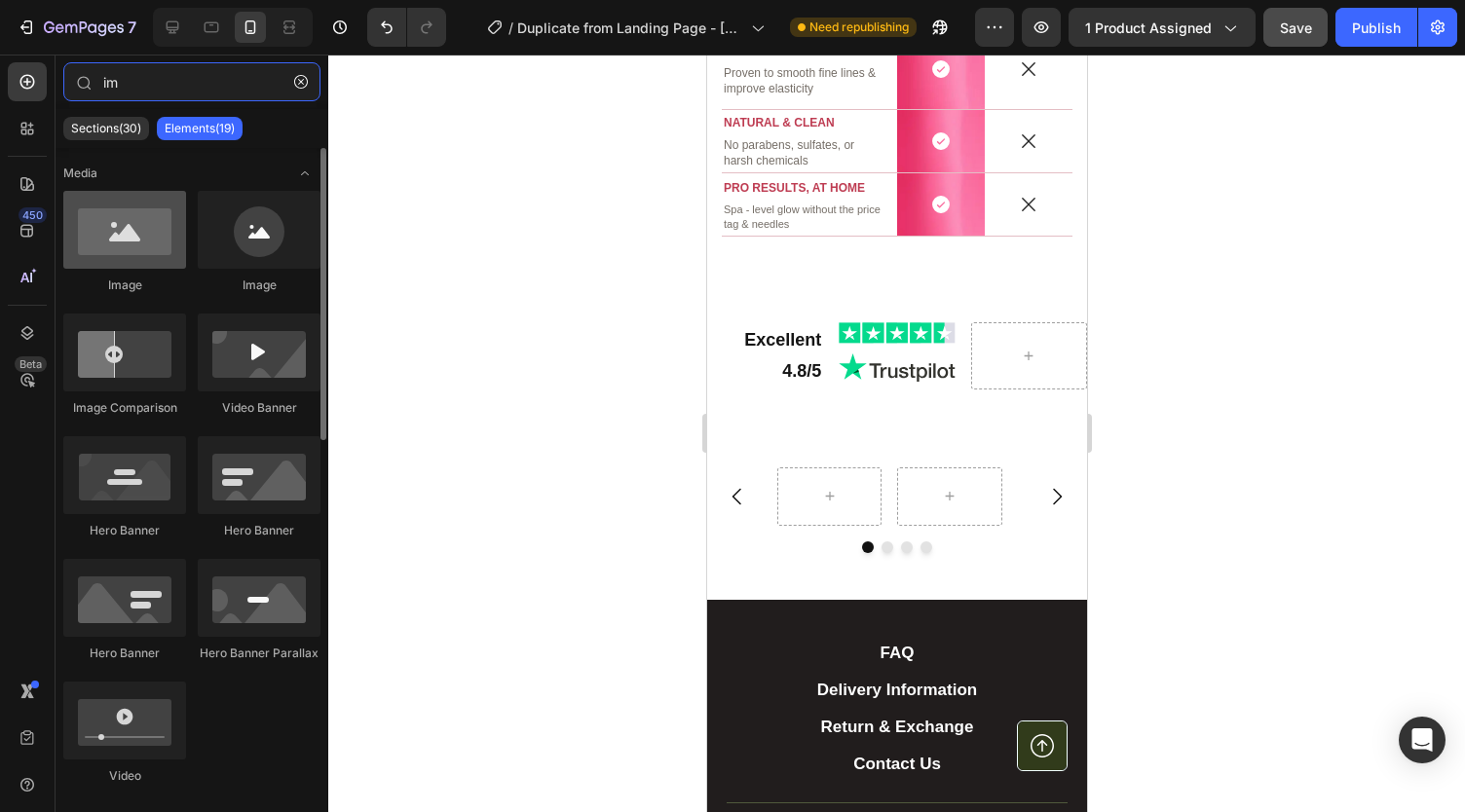
type input "im"
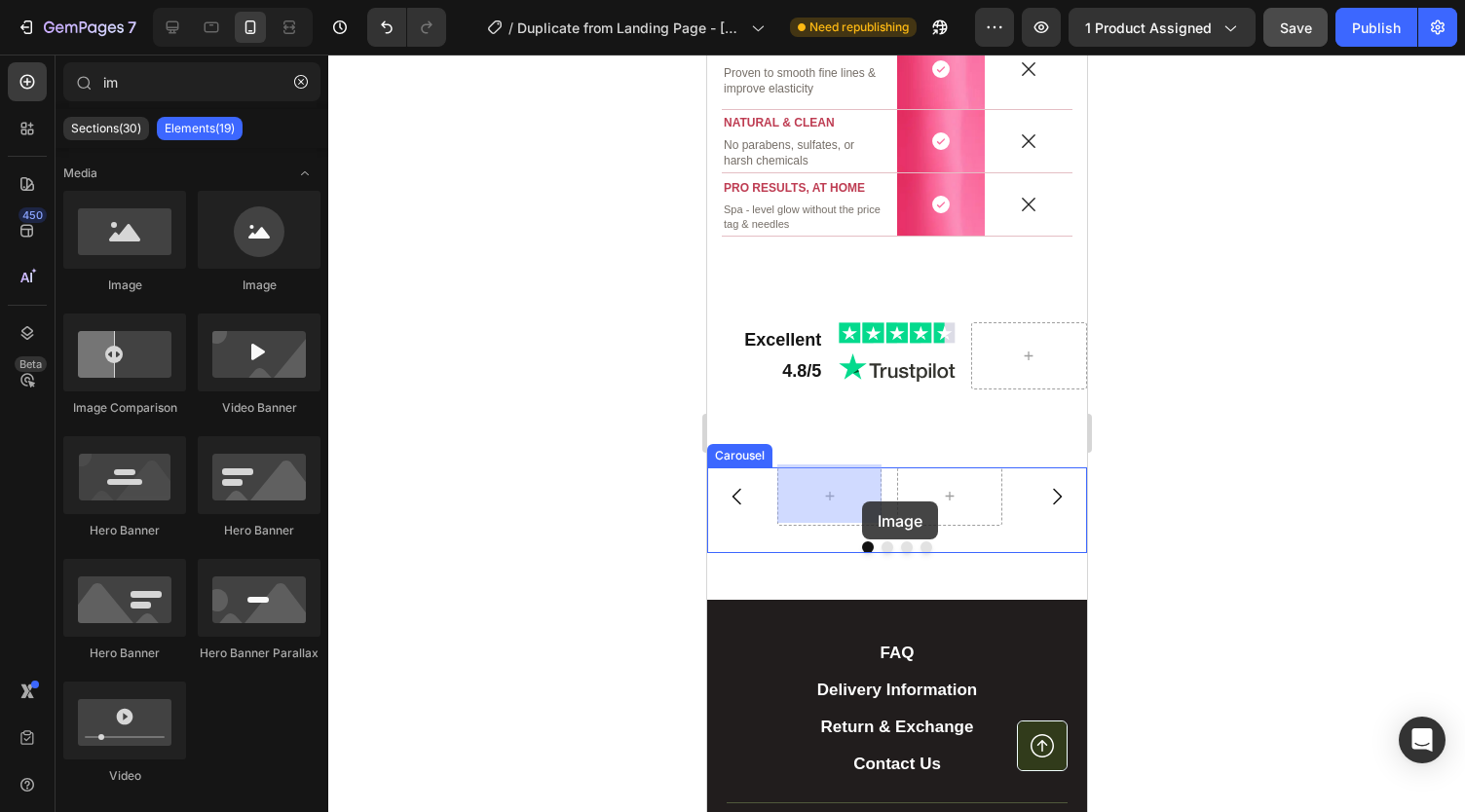
drag, startPoint x: 891, startPoint y: 304, endPoint x: 861, endPoint y: 502, distance: 200.3
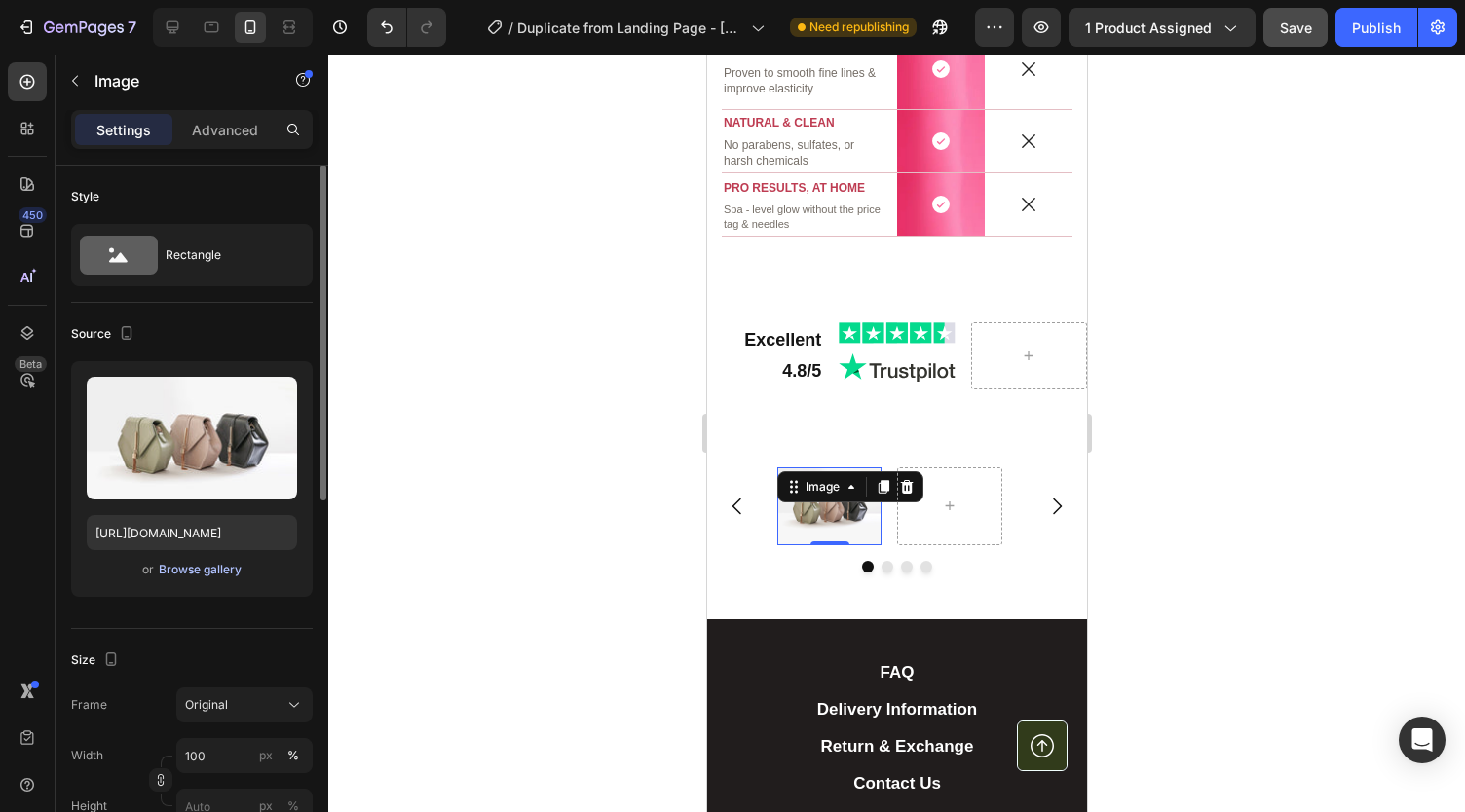
click at [217, 565] on div "Browse gallery" at bounding box center [199, 570] width 82 height 18
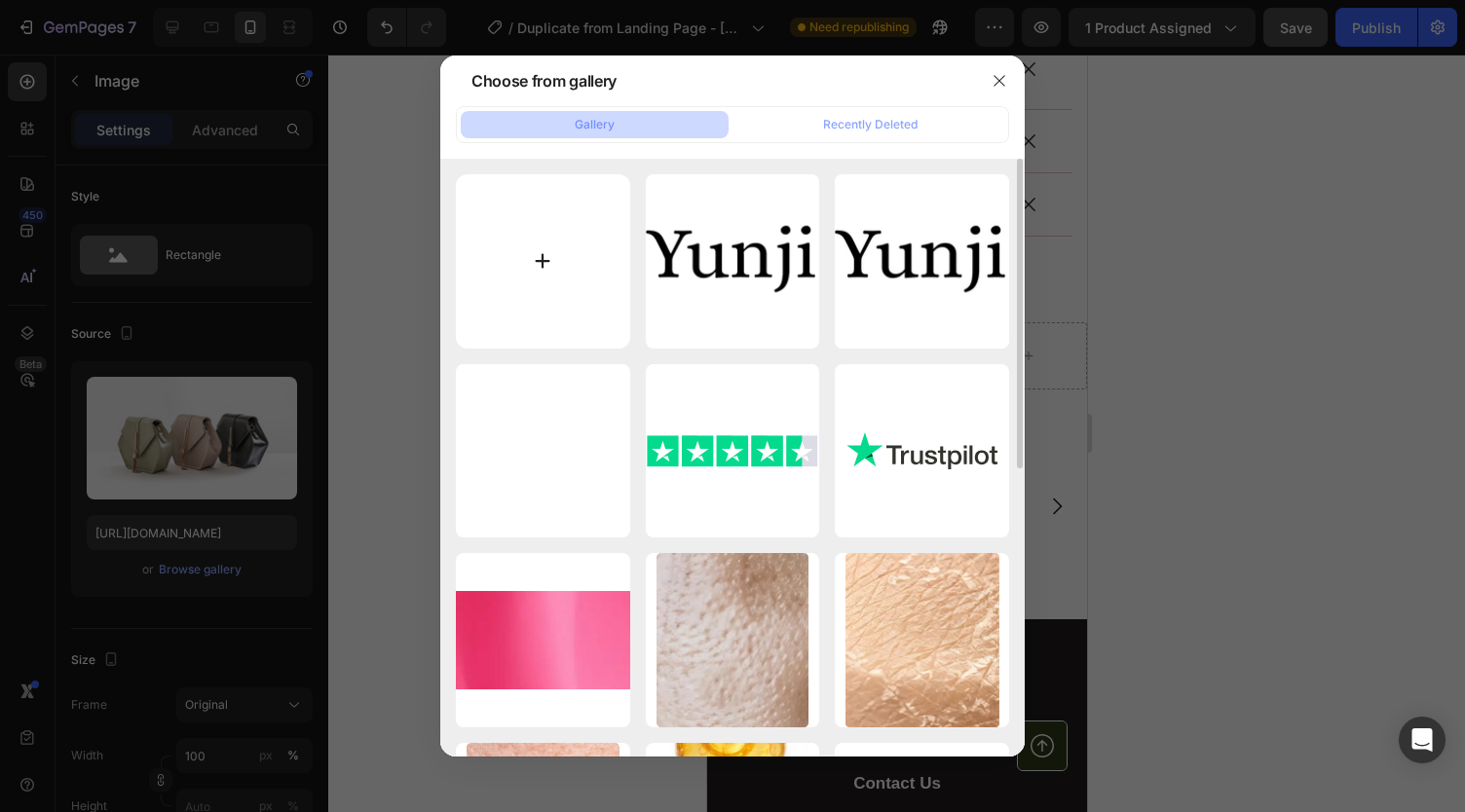
click at [562, 301] on input "file" at bounding box center [543, 262] width 175 height 174
type input "C:\fakepath\gempages_541528186094093173-8db91e10-2e85-4156-87e6-f7efd9faff70.we…"
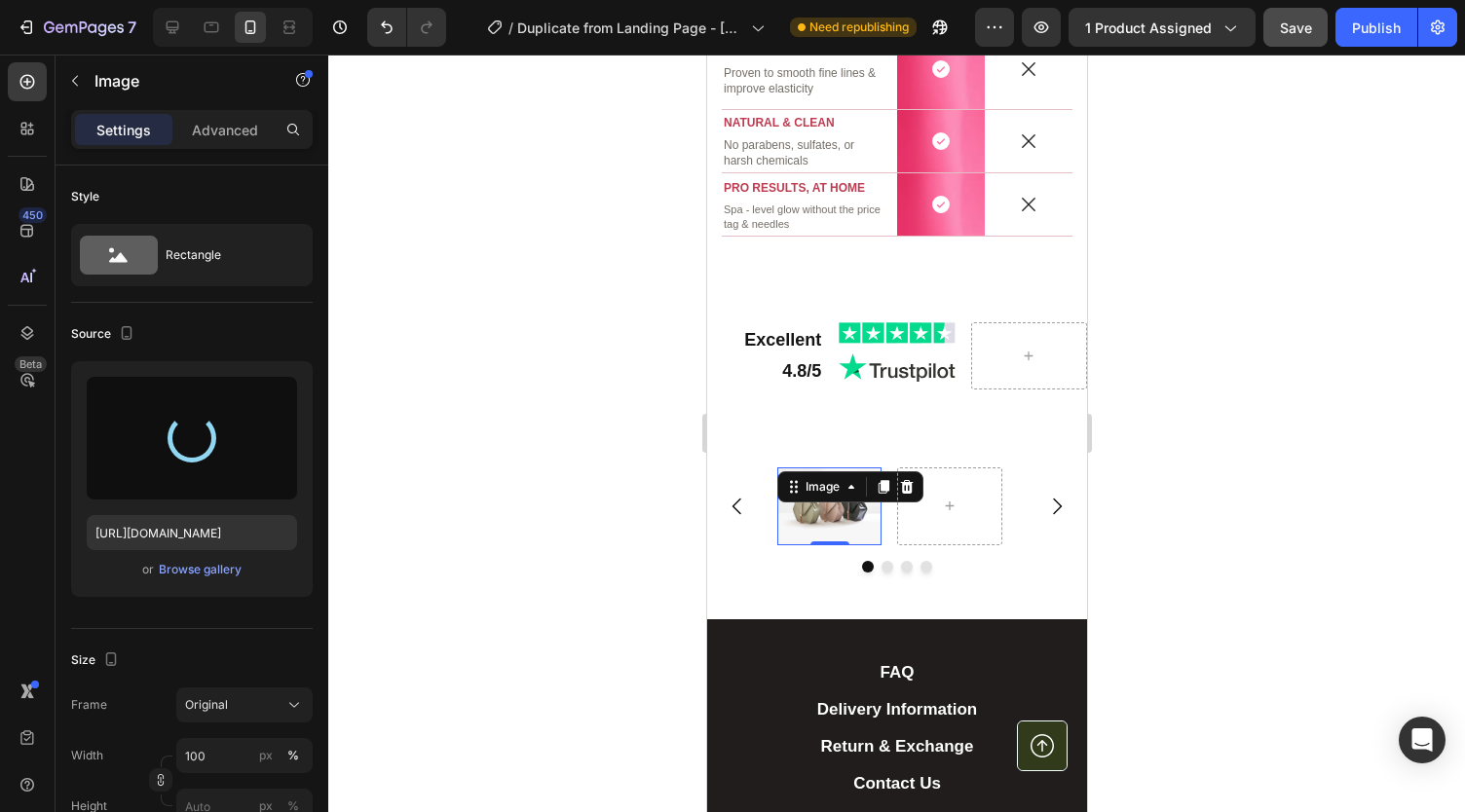
type input "[URL][DOMAIN_NAME]"
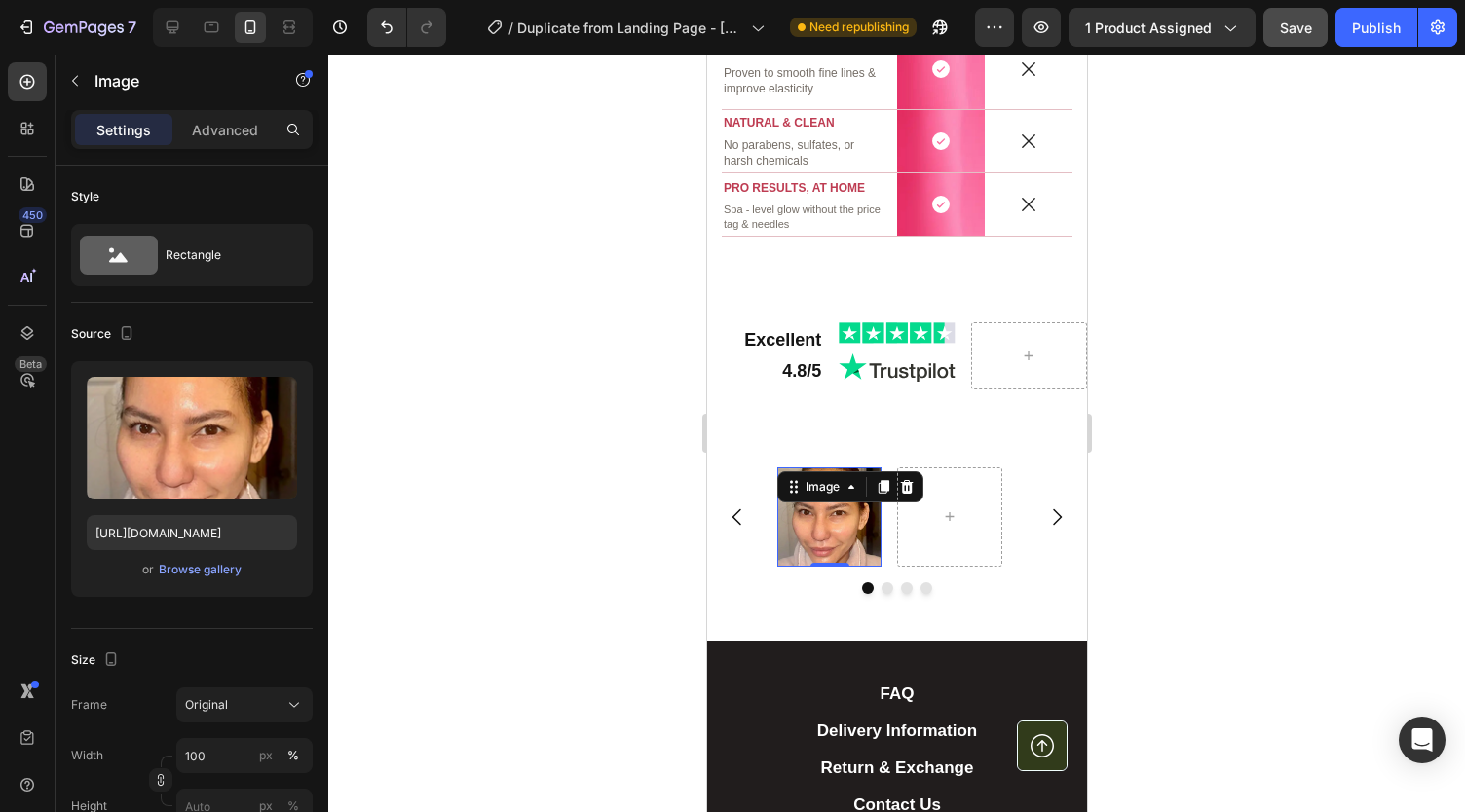
click at [568, 455] on div at bounding box center [897, 433] width 1137 height 757
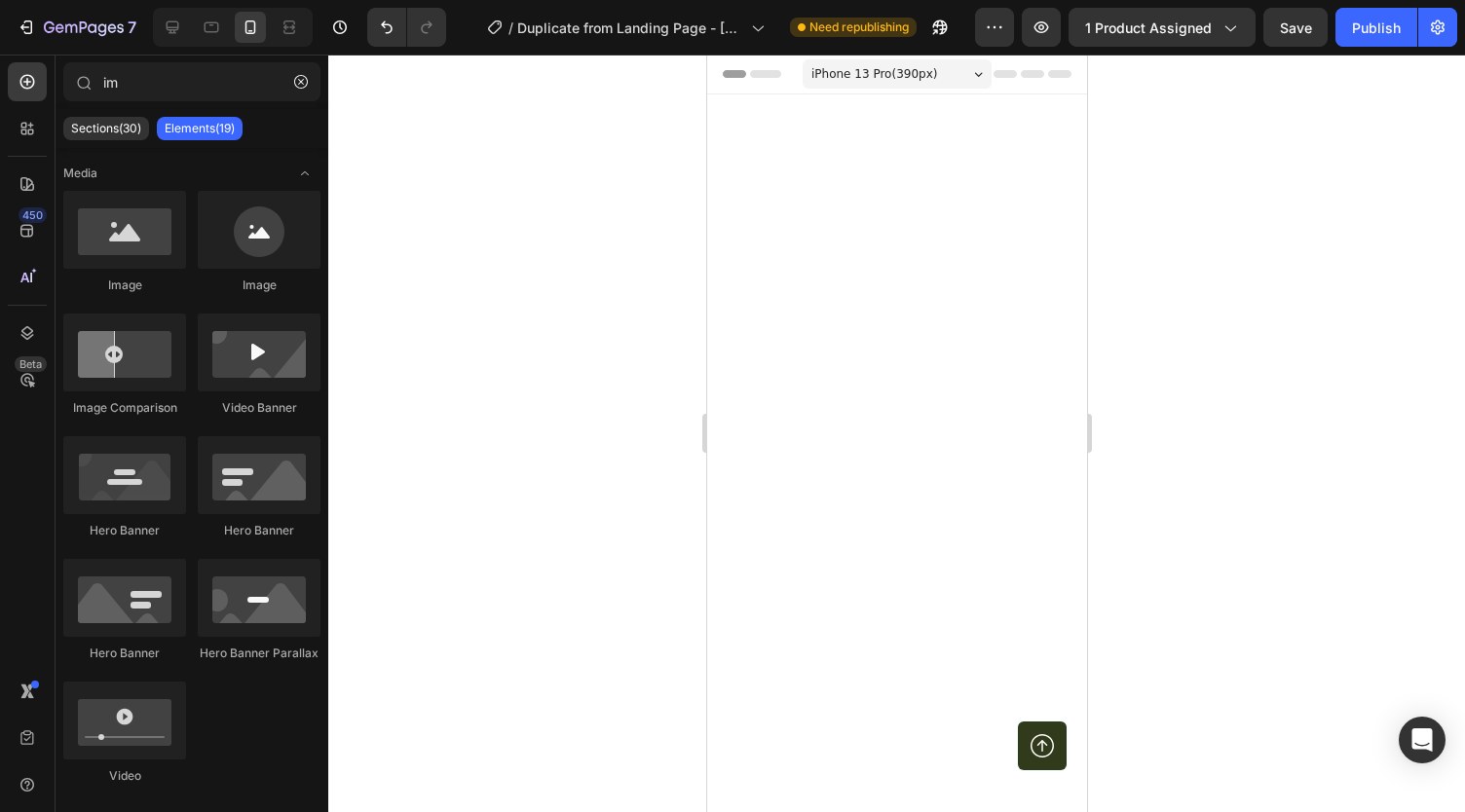
scroll to position [3590, 0]
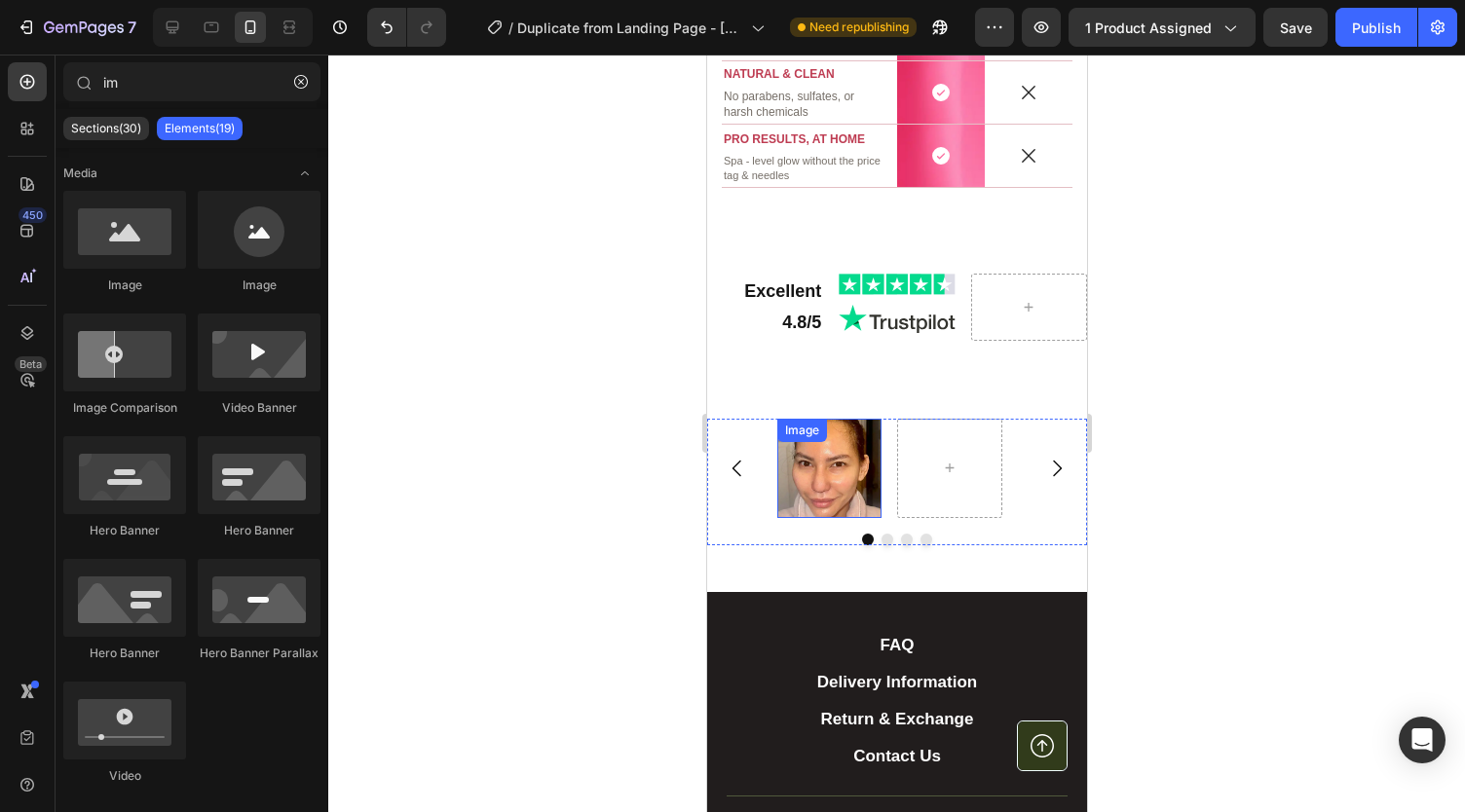
click at [809, 519] on img at bounding box center [827, 468] width 104 height 100
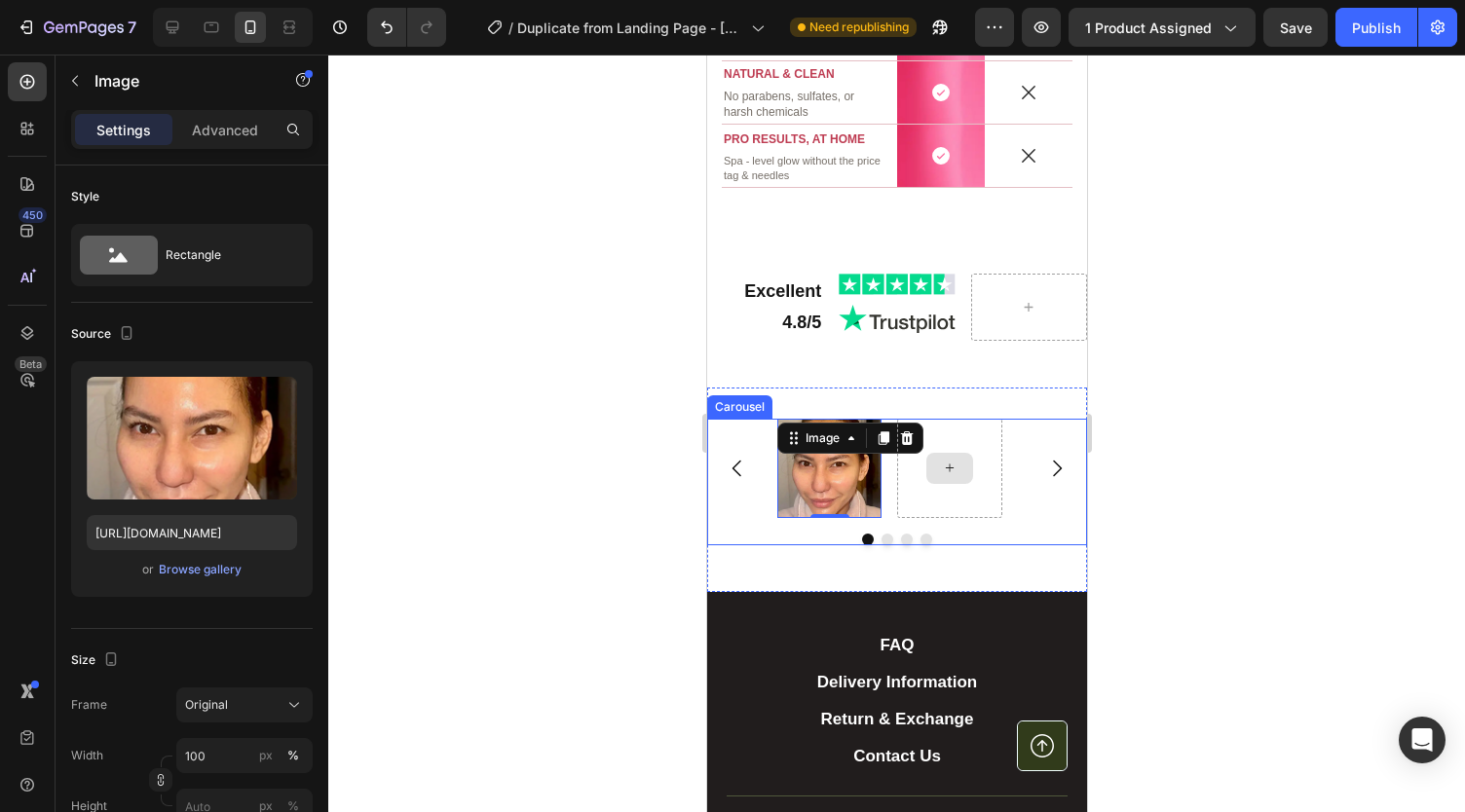
click at [910, 486] on div at bounding box center [947, 468] width 104 height 100
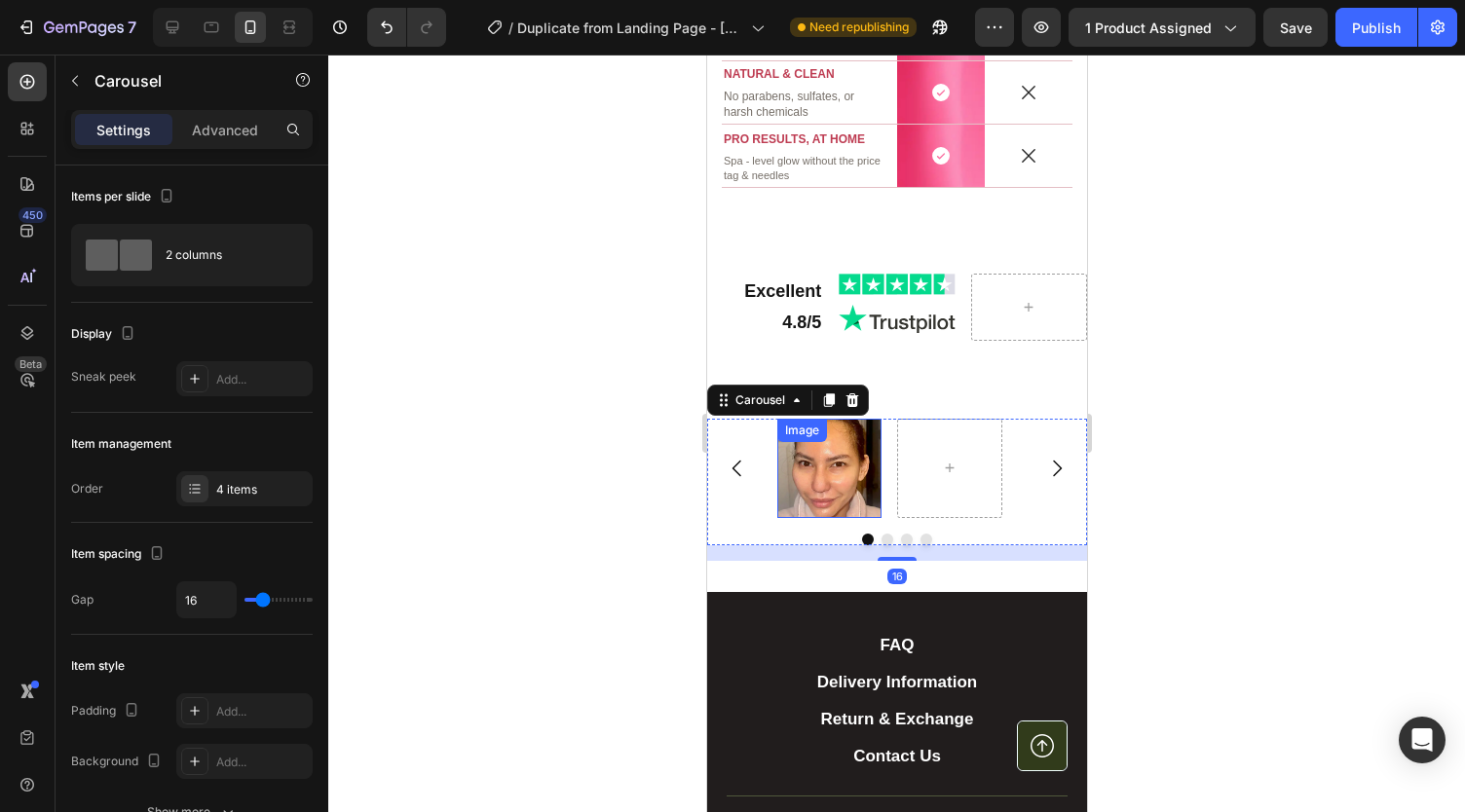
click at [828, 500] on img at bounding box center [827, 468] width 104 height 100
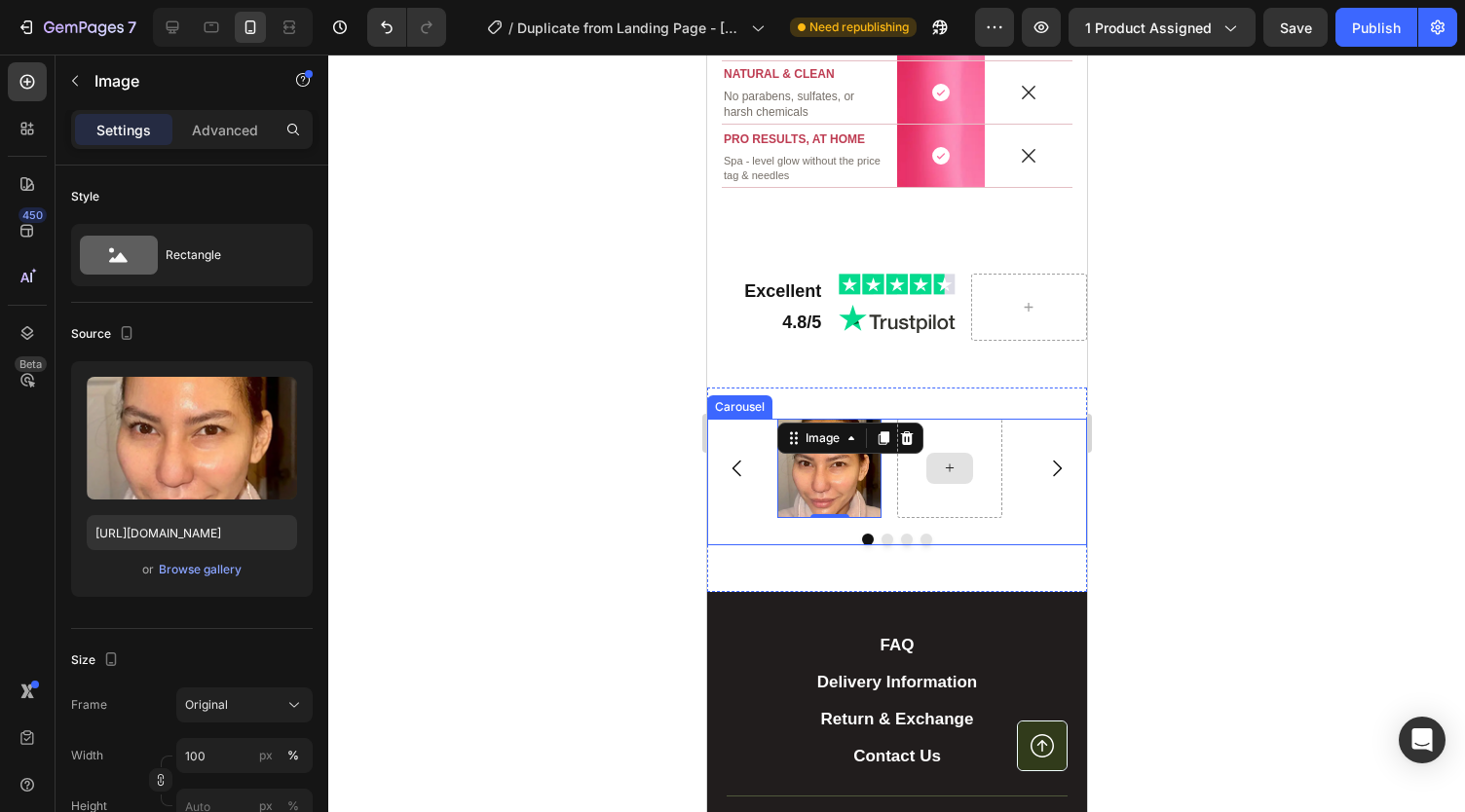
click at [916, 486] on div at bounding box center [947, 468] width 104 height 100
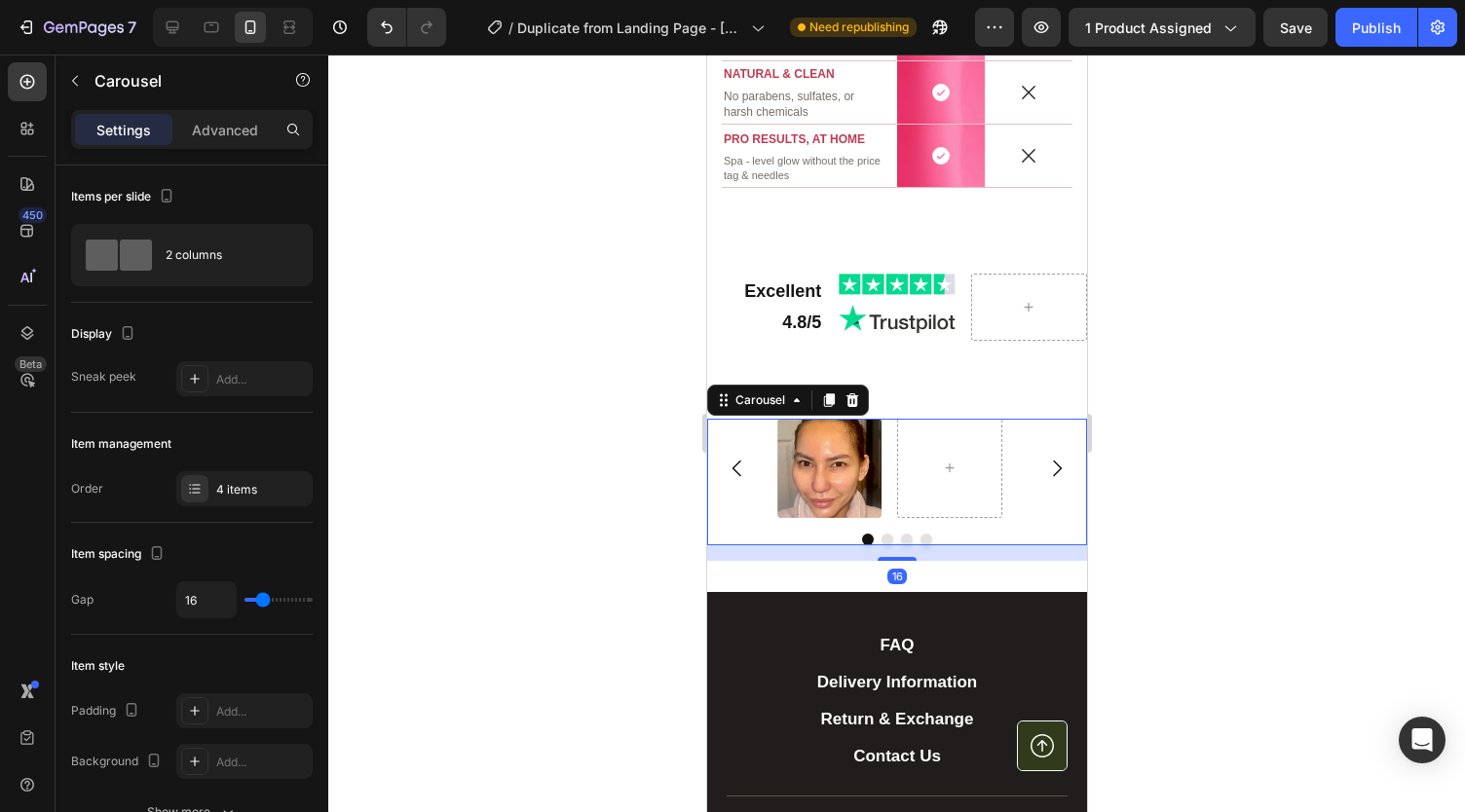
click at [813, 502] on img at bounding box center [827, 468] width 104 height 100
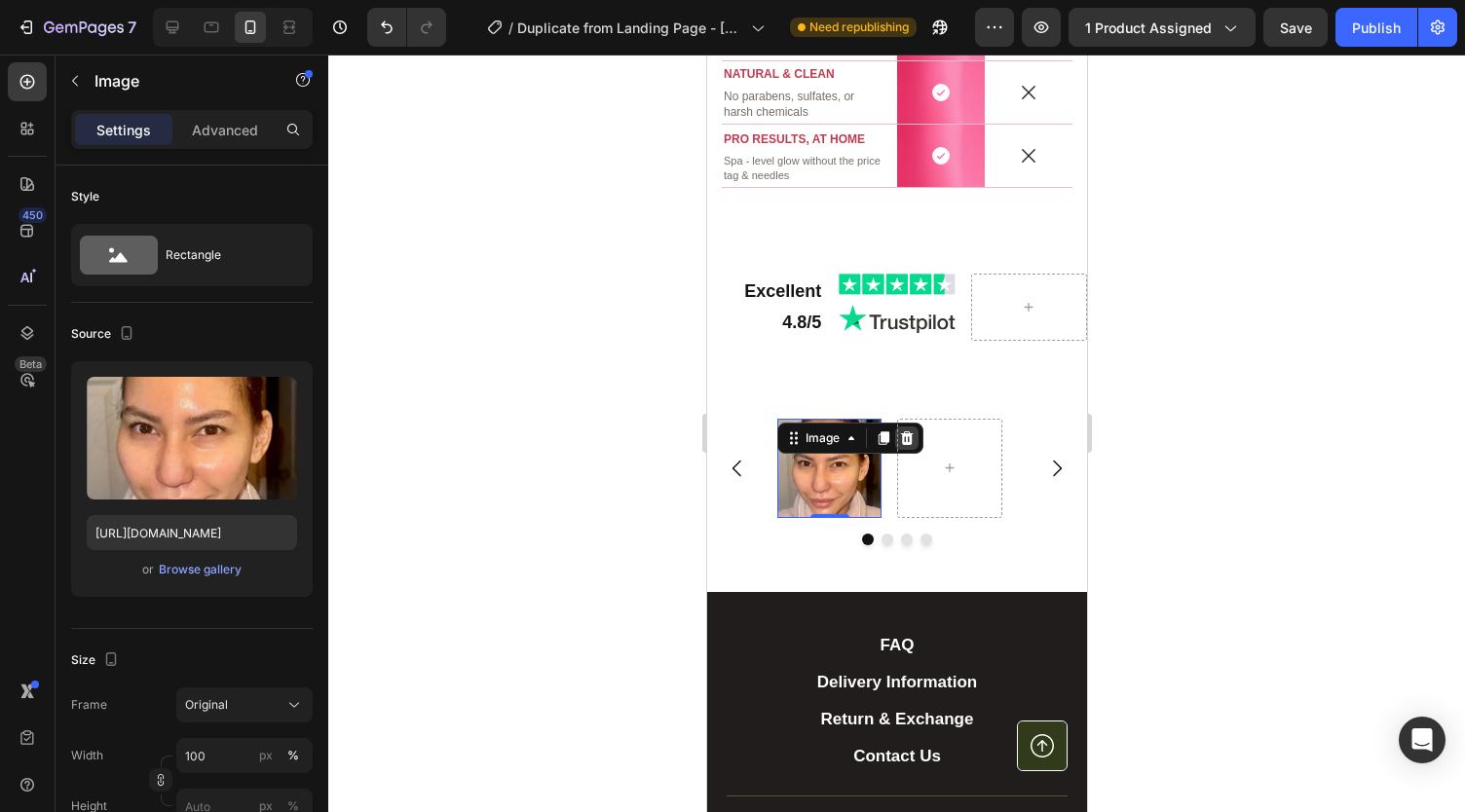
click at [894, 450] on div at bounding box center [906, 438] width 24 height 24
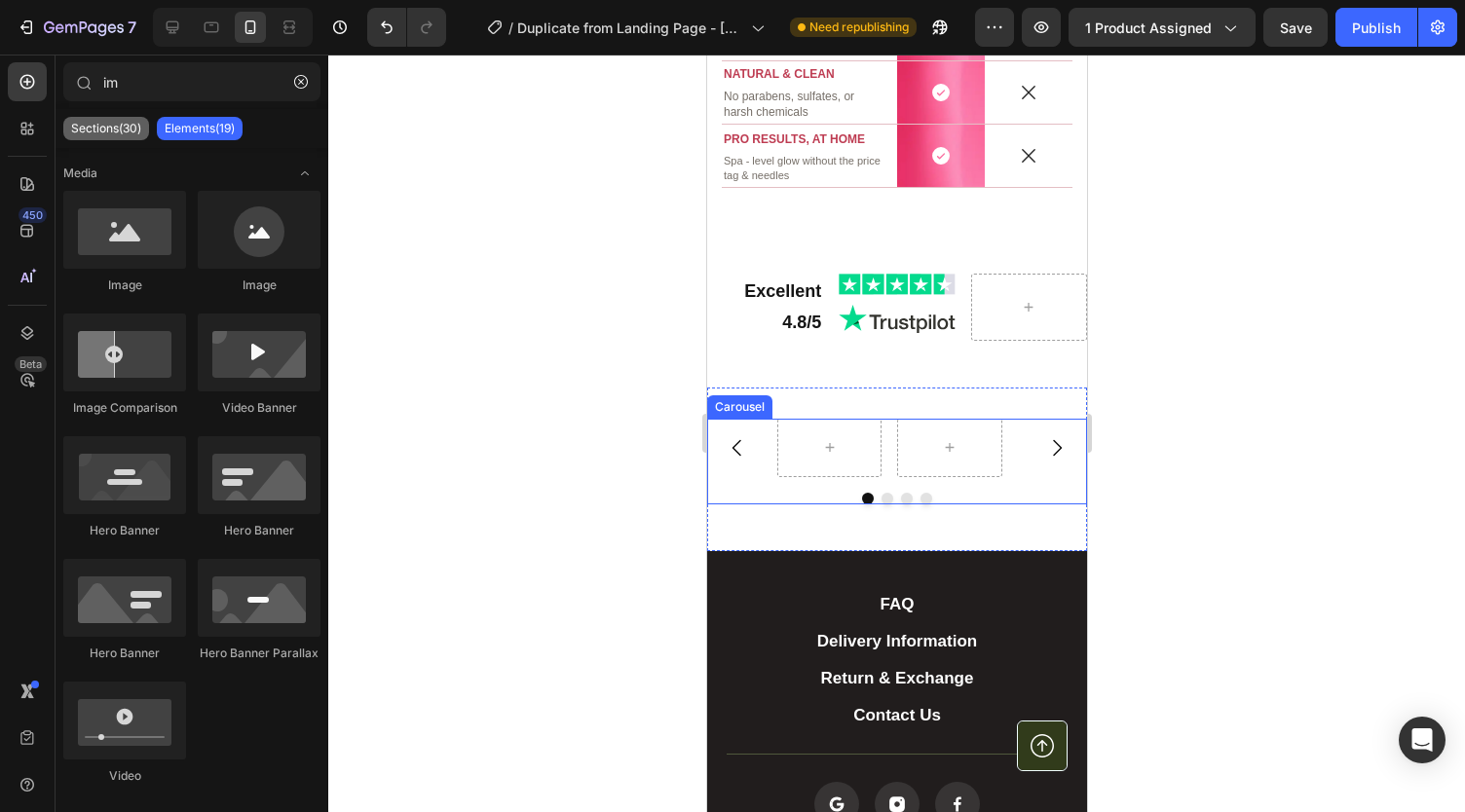
click at [115, 129] on p "Sections(30)" at bounding box center [106, 129] width 70 height 16
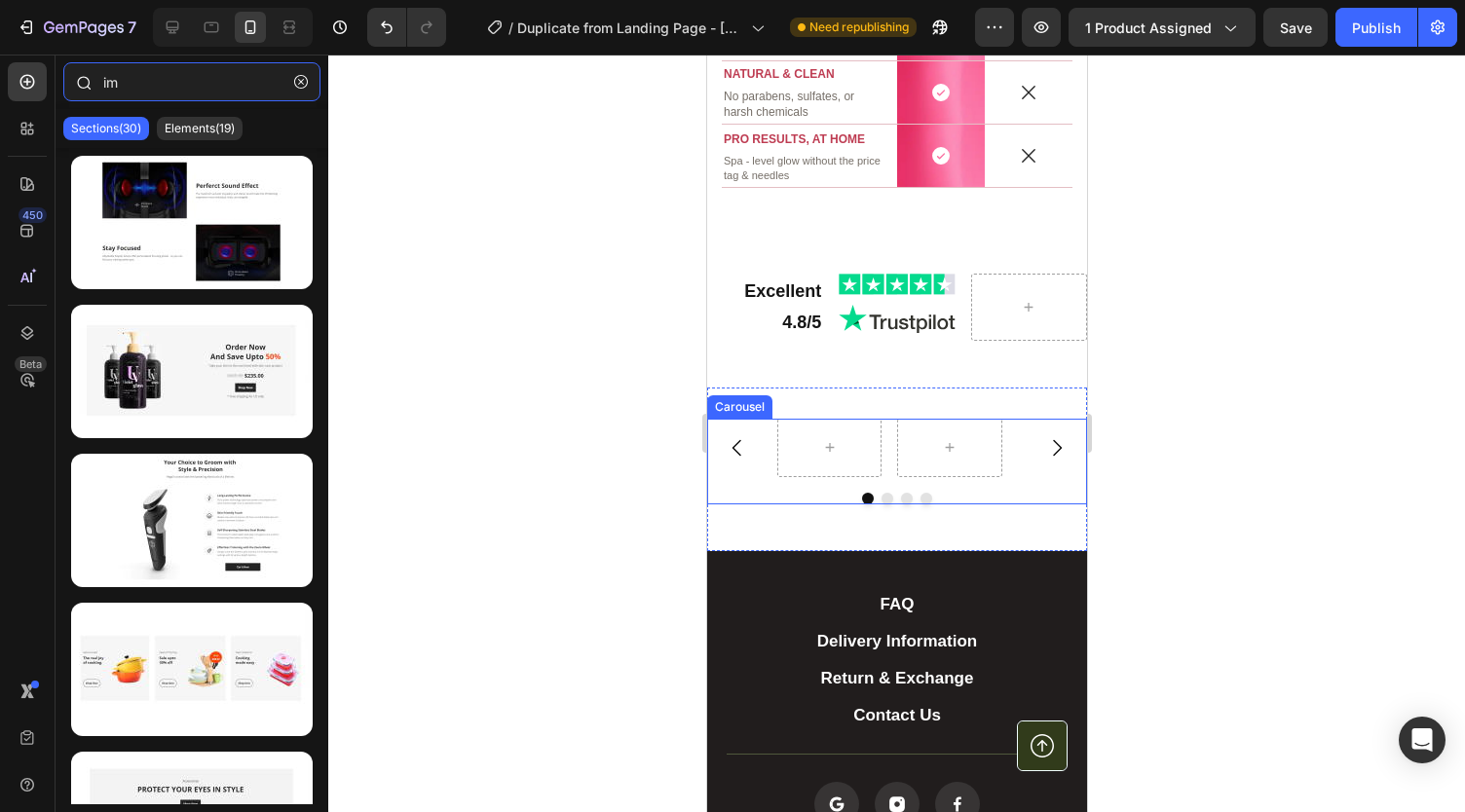
click at [162, 72] on input "im" at bounding box center [191, 81] width 257 height 39
type input "i"
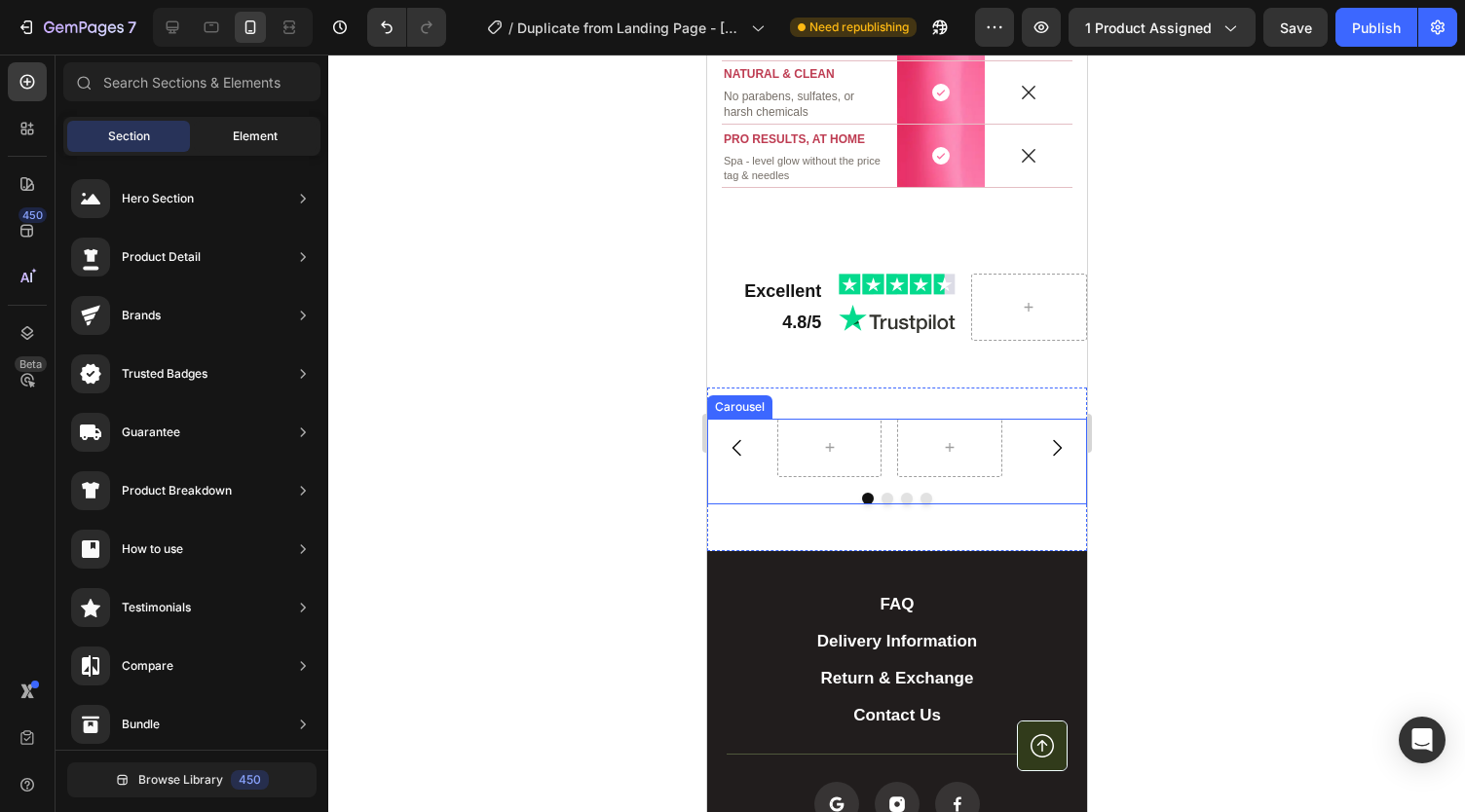
click at [203, 127] on div "Element" at bounding box center [255, 136] width 123 height 31
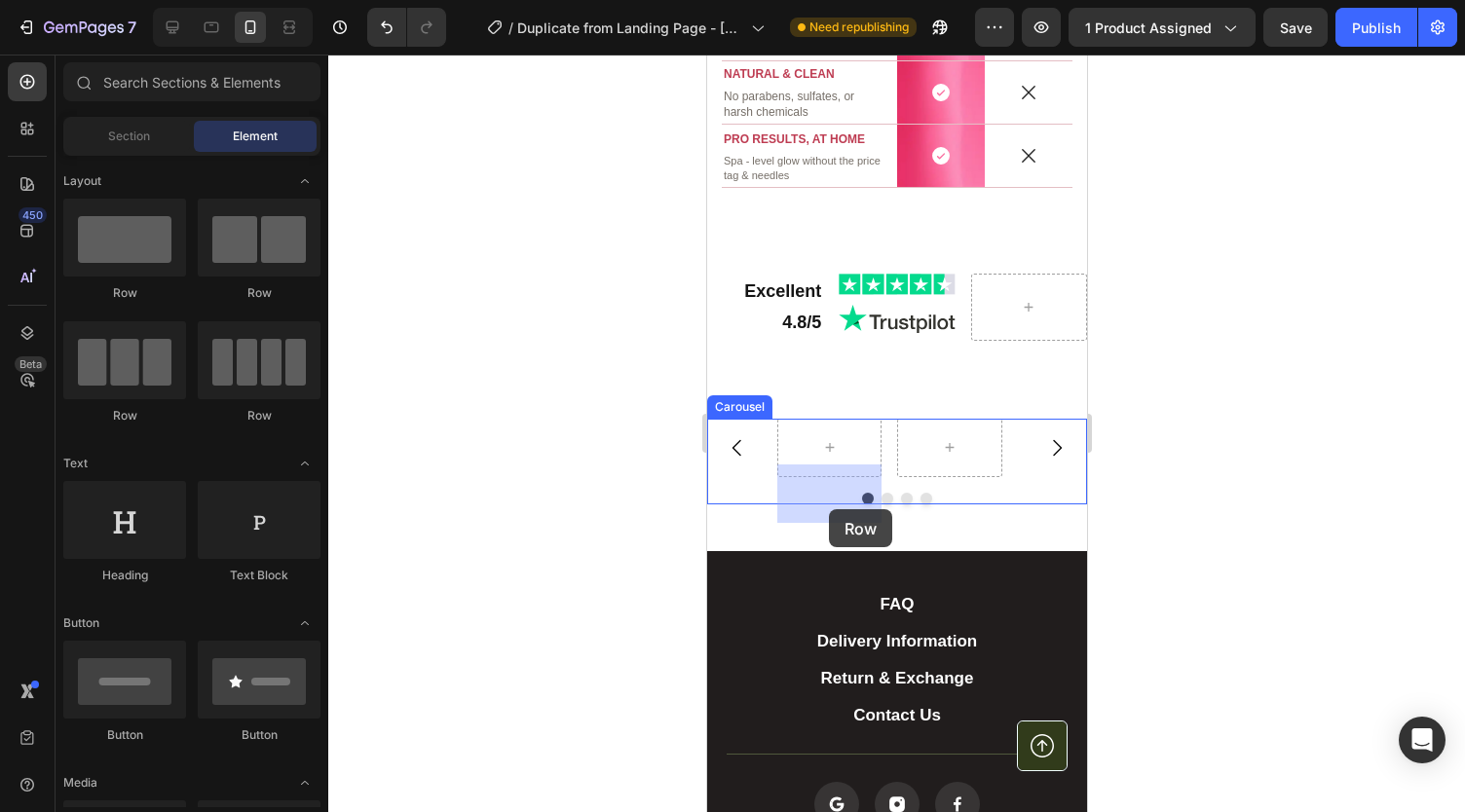
drag, startPoint x: 836, startPoint y: 276, endPoint x: 828, endPoint y: 509, distance: 233.1
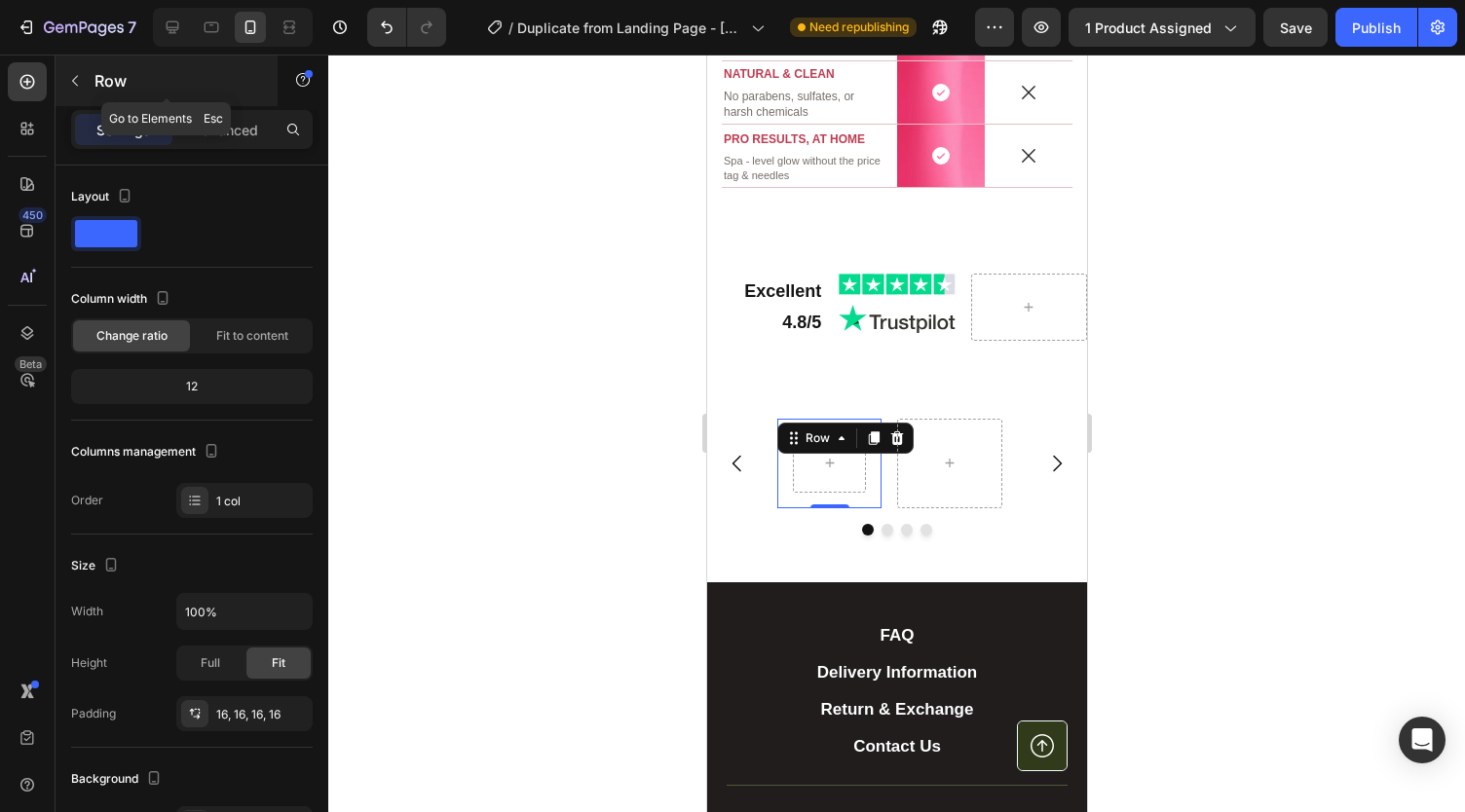
click at [66, 73] on button "button" at bounding box center [74, 80] width 31 height 31
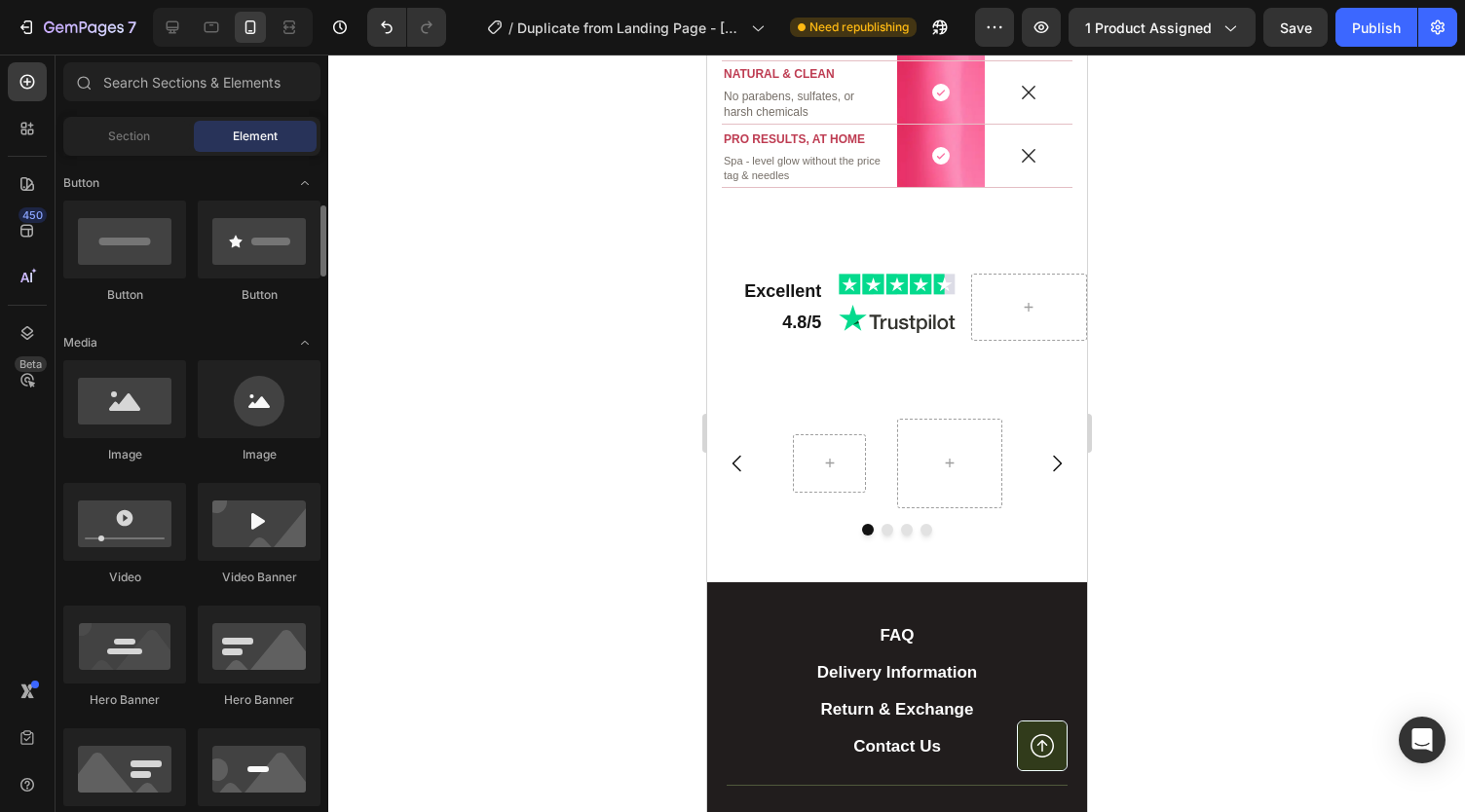
scroll to position [441, 0]
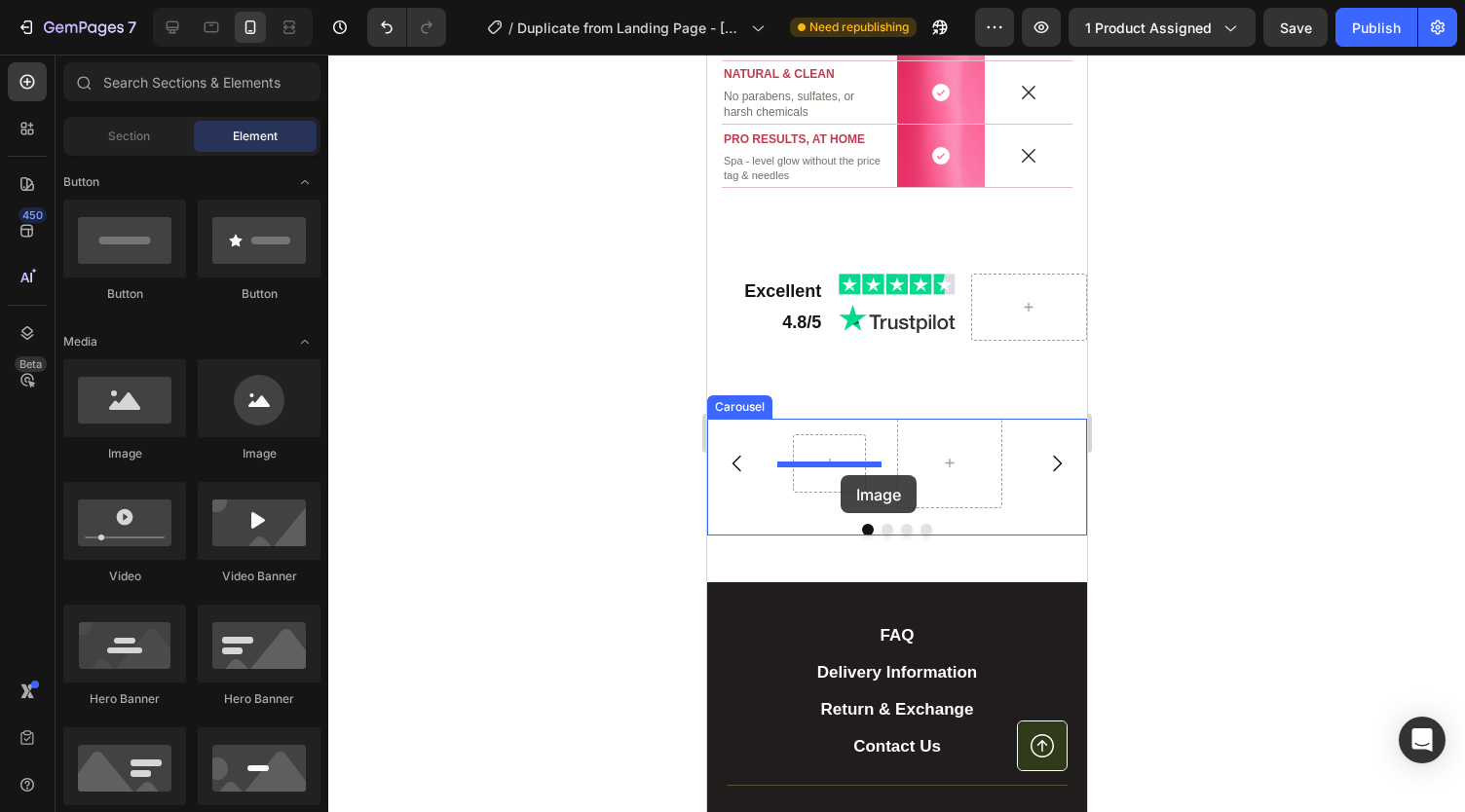
drag, startPoint x: 833, startPoint y: 453, endPoint x: 839, endPoint y: 475, distance: 22.8
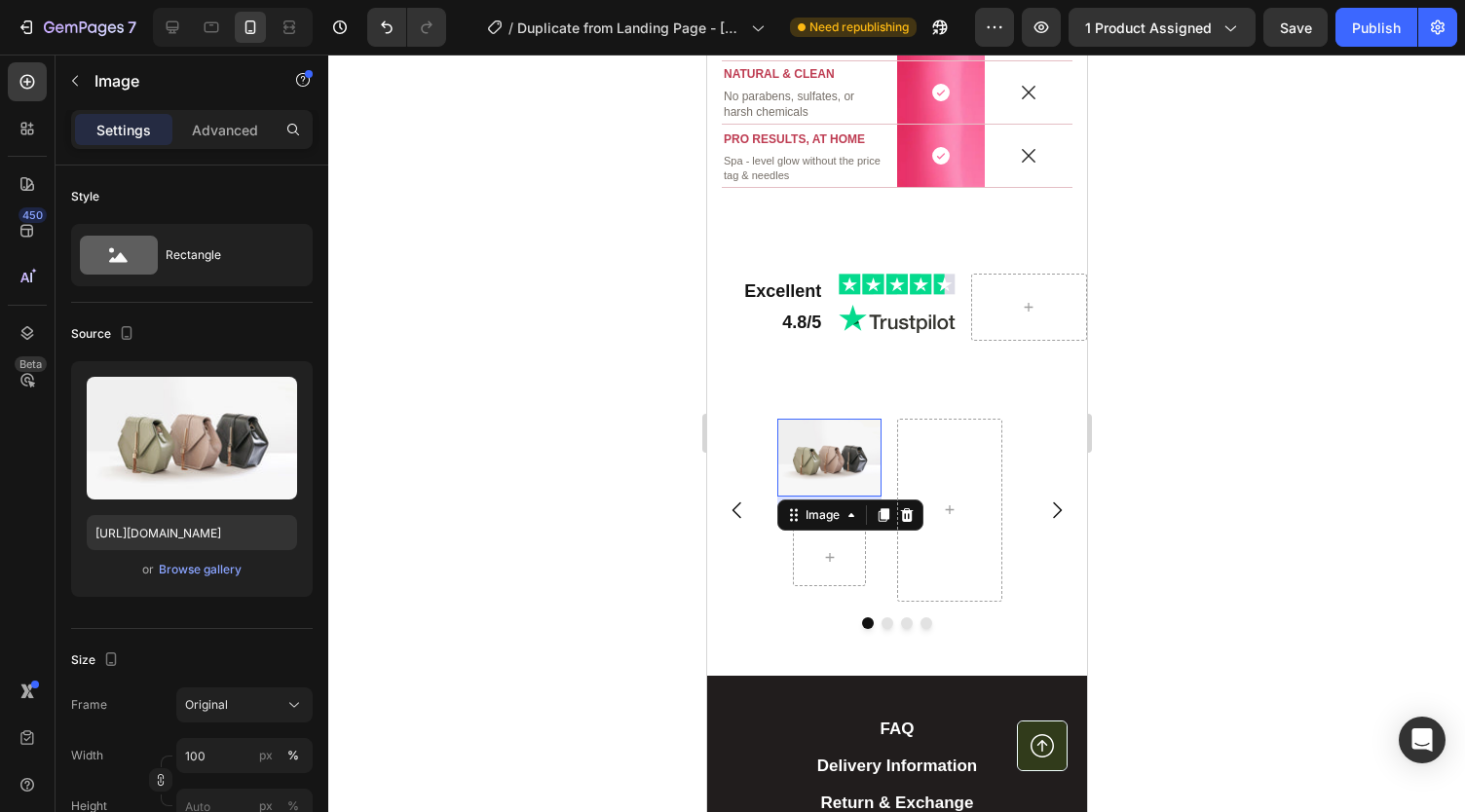
click at [657, 588] on div at bounding box center [897, 433] width 1137 height 757
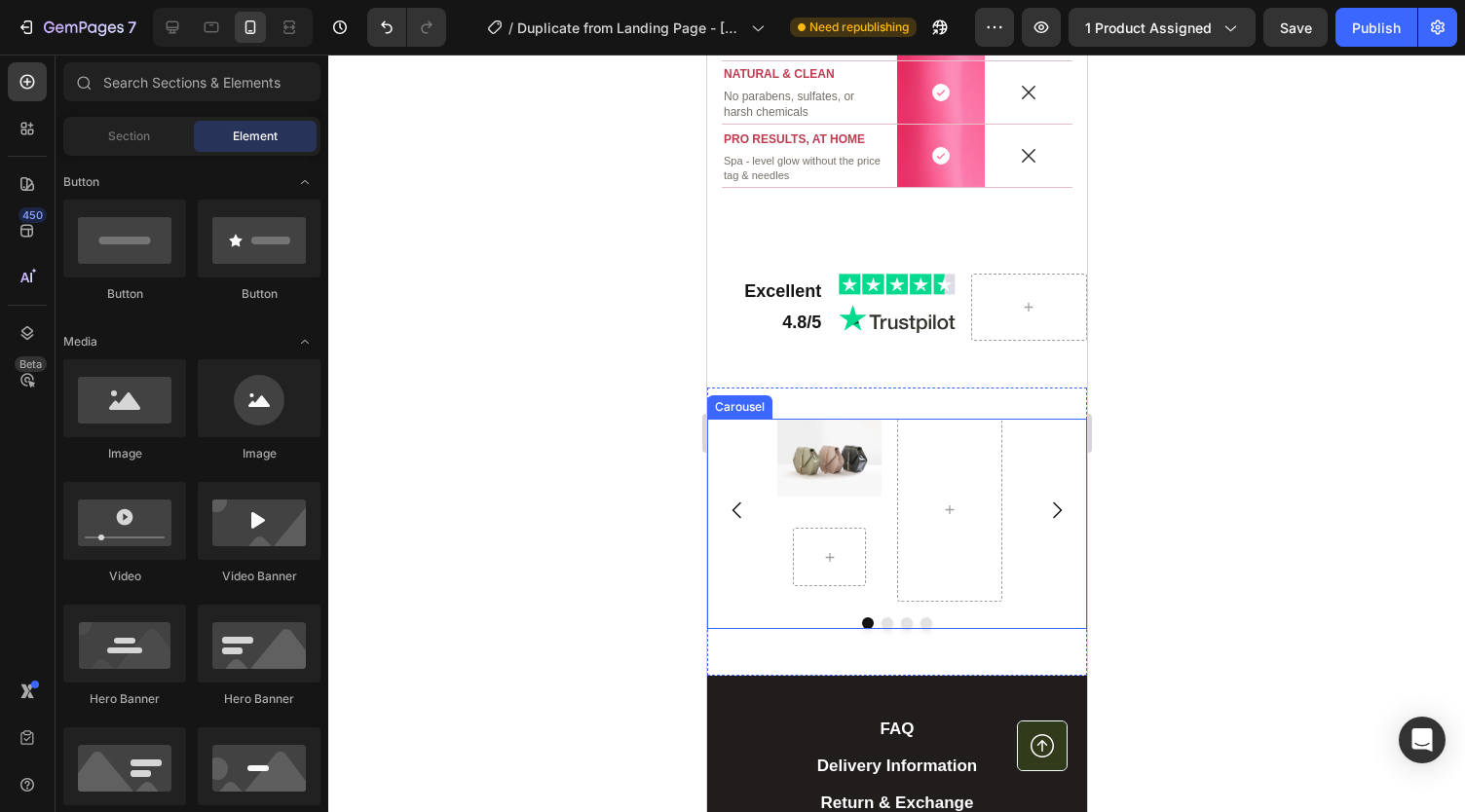
click at [1047, 522] on icon "Carousel Next Arrow" at bounding box center [1055, 511] width 24 height 24
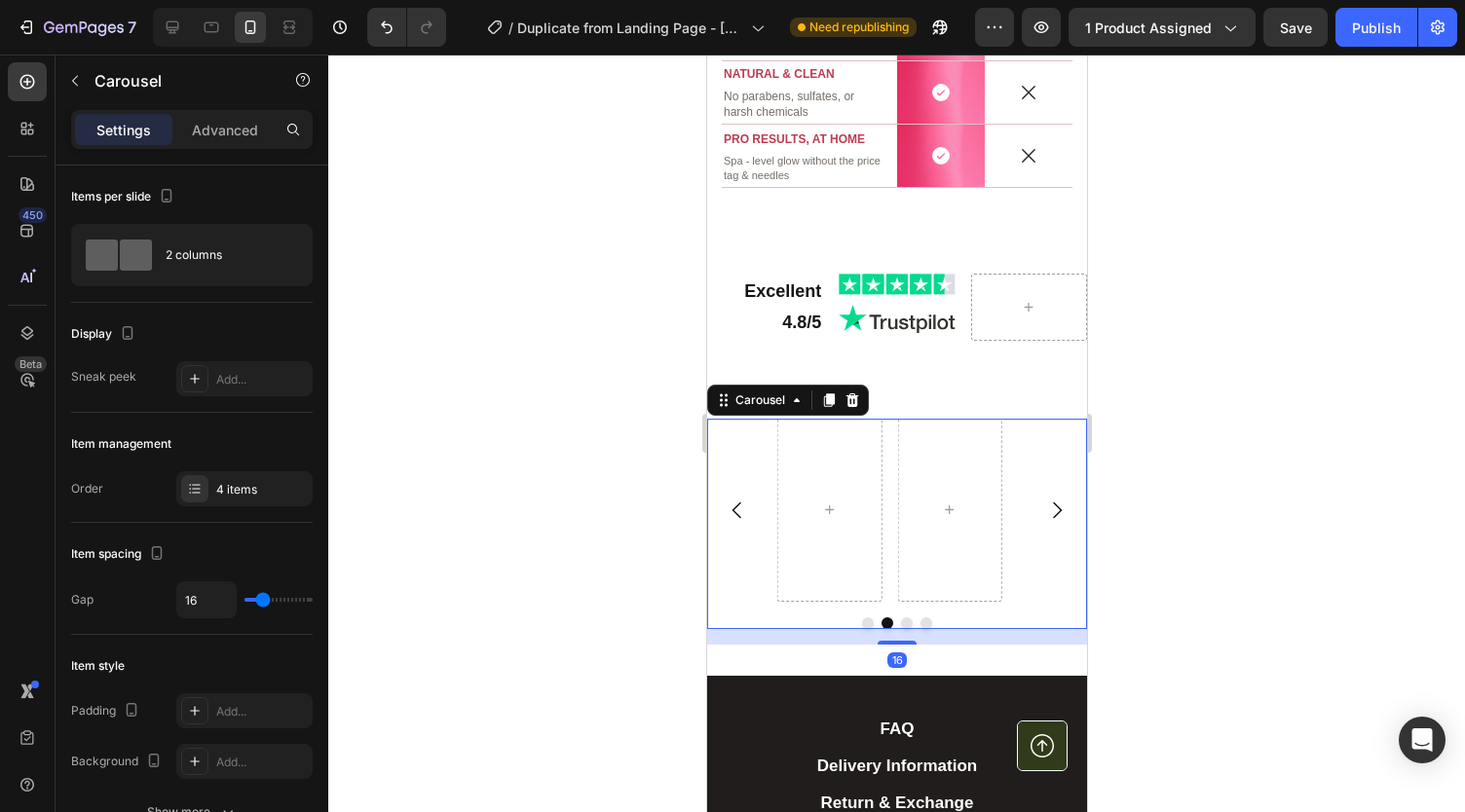
click at [727, 522] on icon "Carousel Back Arrow" at bounding box center [736, 511] width 24 height 24
click at [837, 497] on img at bounding box center [827, 457] width 104 height 78
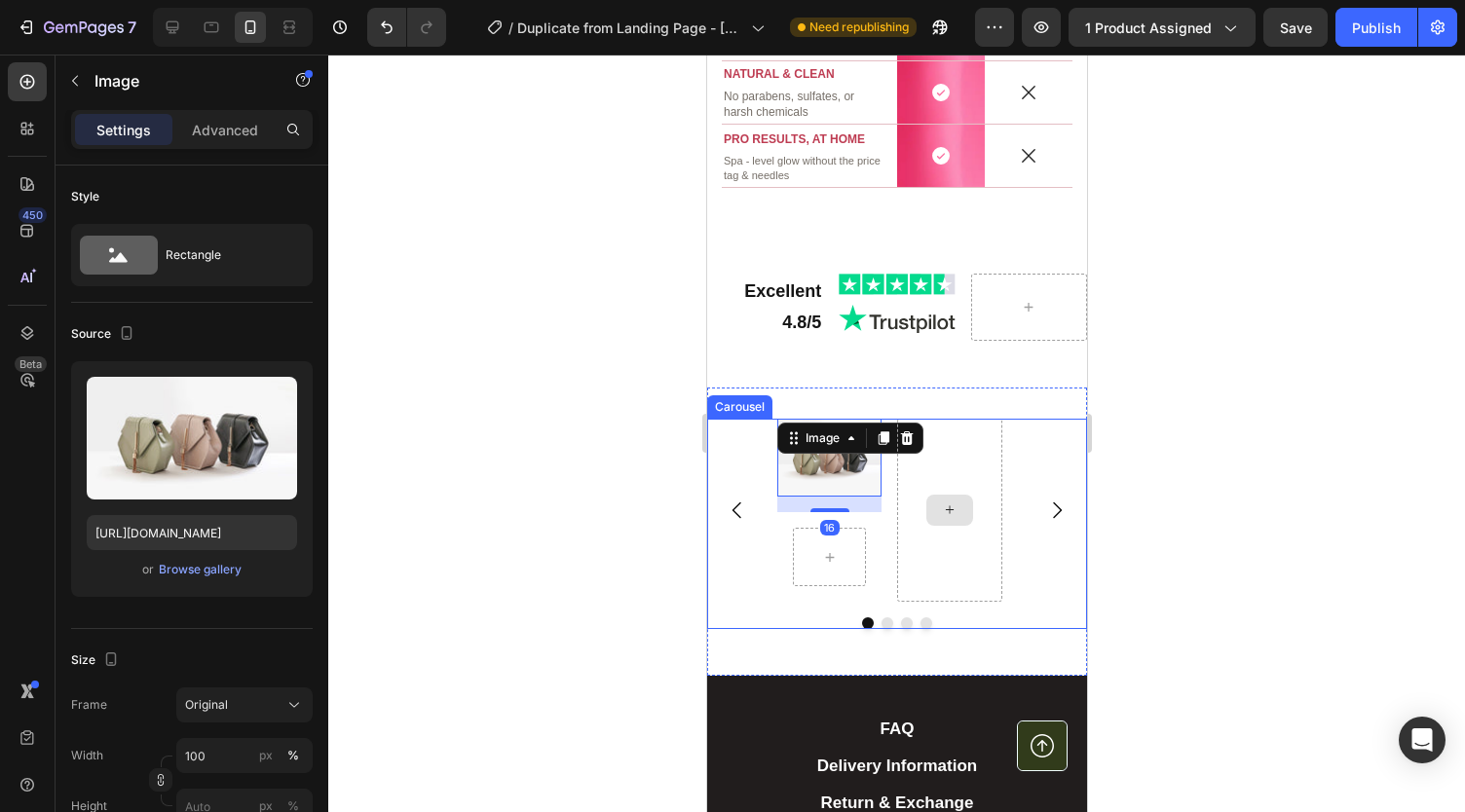
click at [906, 479] on div at bounding box center [947, 510] width 104 height 183
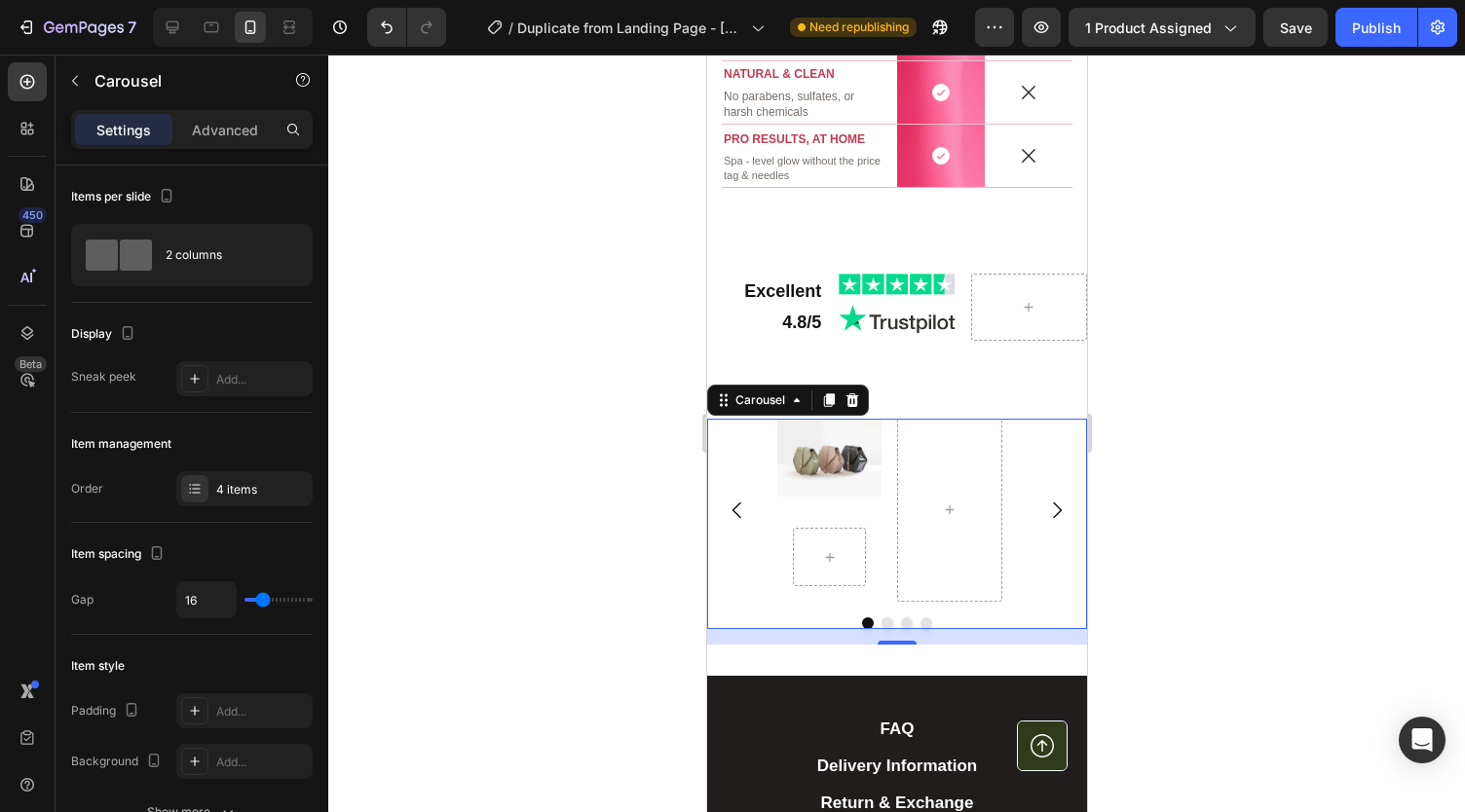
click at [832, 494] on div "Image" at bounding box center [827, 457] width 104 height 78
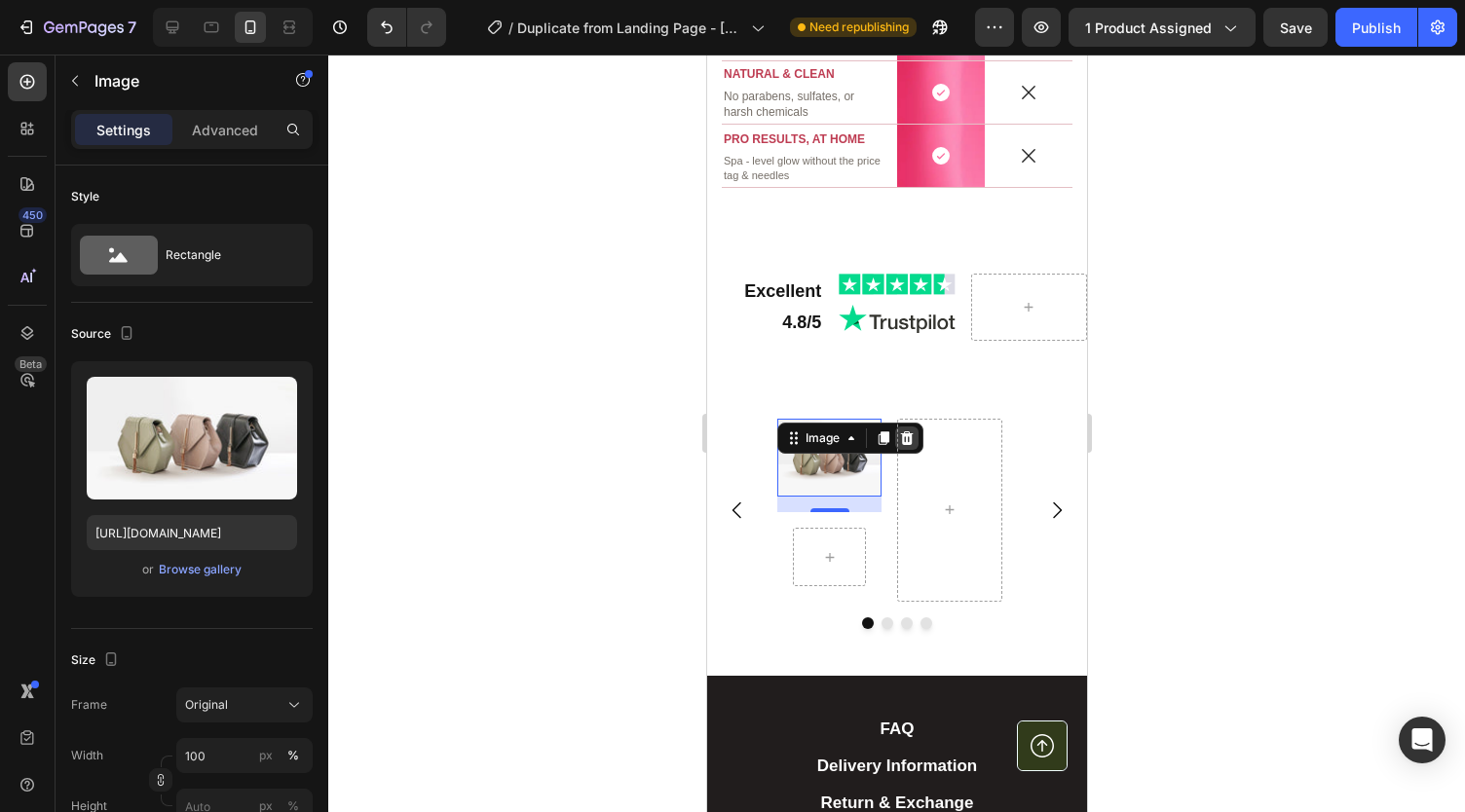
click at [895, 450] on div at bounding box center [906, 438] width 24 height 24
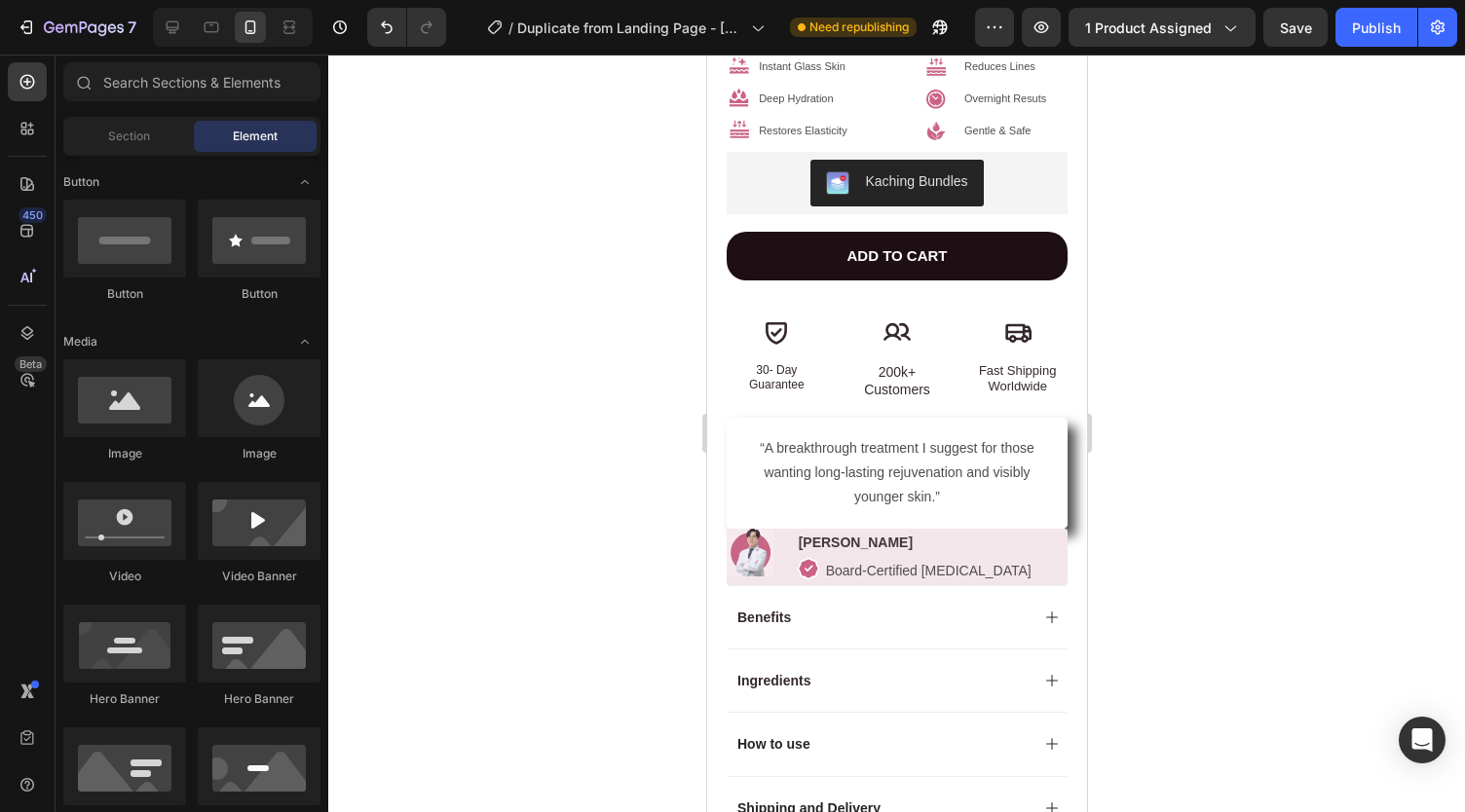
scroll to position [0, 0]
